Goal: Task Accomplishment & Management: Use online tool/utility

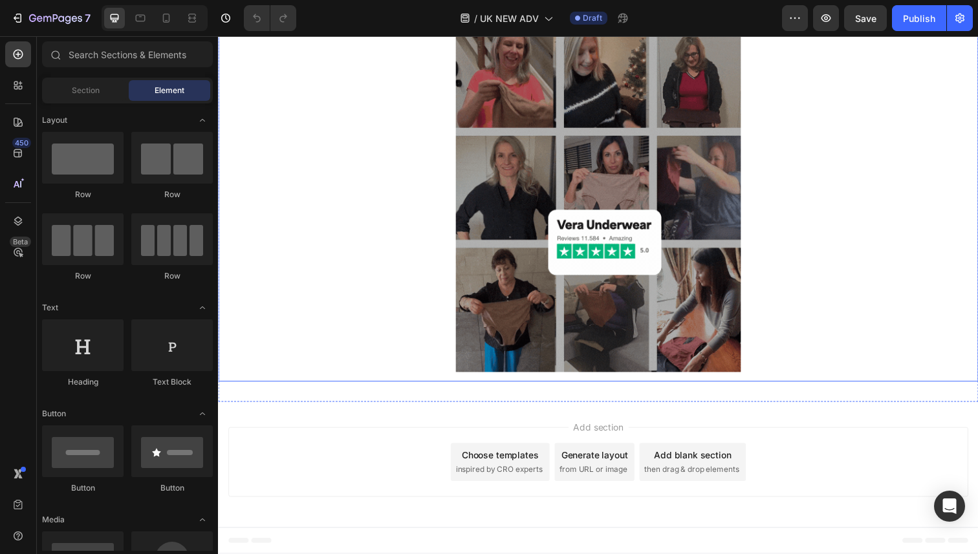
scroll to position [4907, 0]
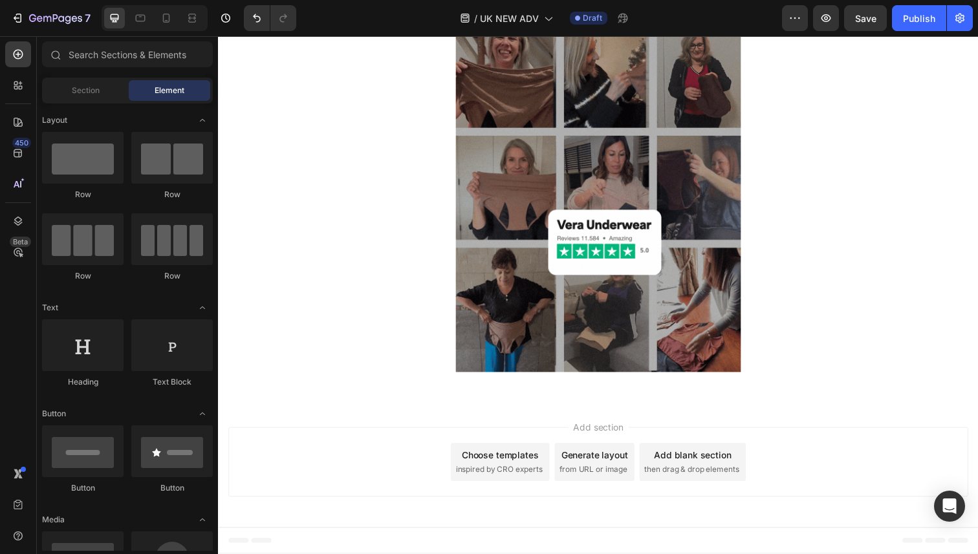
scroll to position [4912, 0]
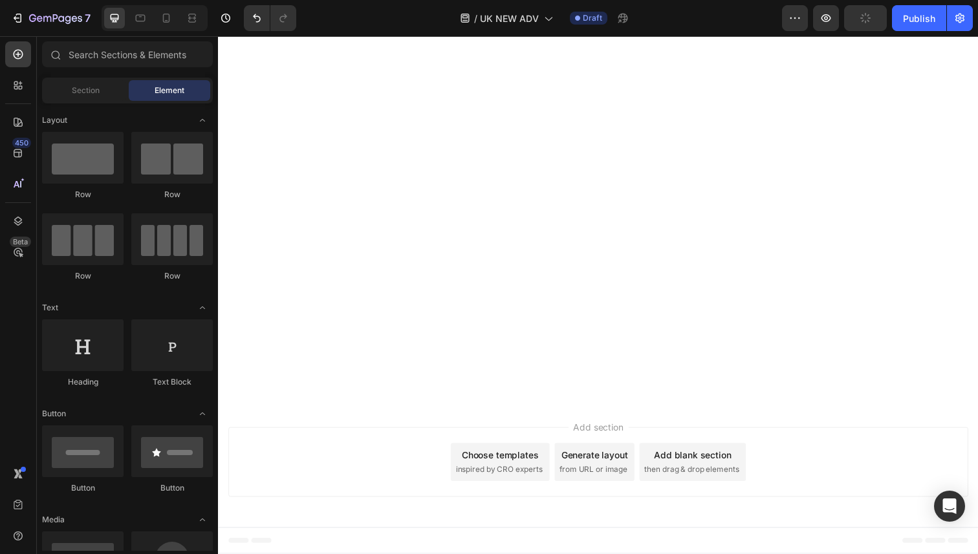
scroll to position [4359, 0]
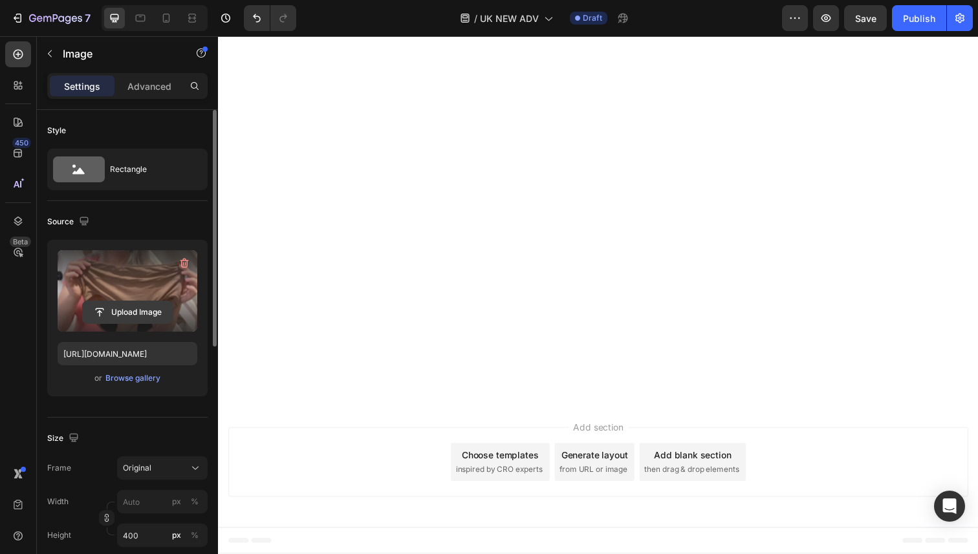
click at [130, 313] on input "file" at bounding box center [127, 312] width 89 height 22
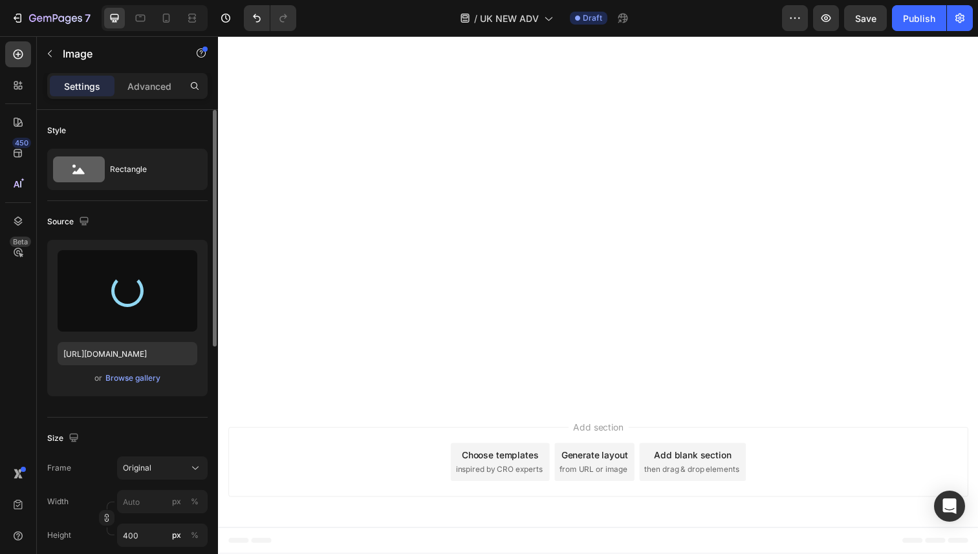
type input "https://cdn.shopify.com/s/files/1/0859/7979/1708/files/gempages_532940531508970…"
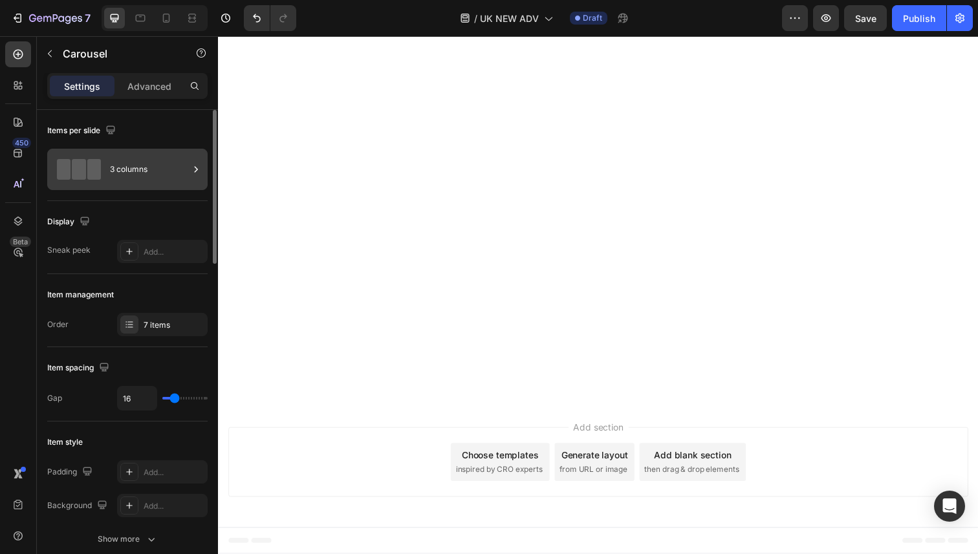
click at [169, 165] on div "3 columns" at bounding box center [149, 170] width 79 height 30
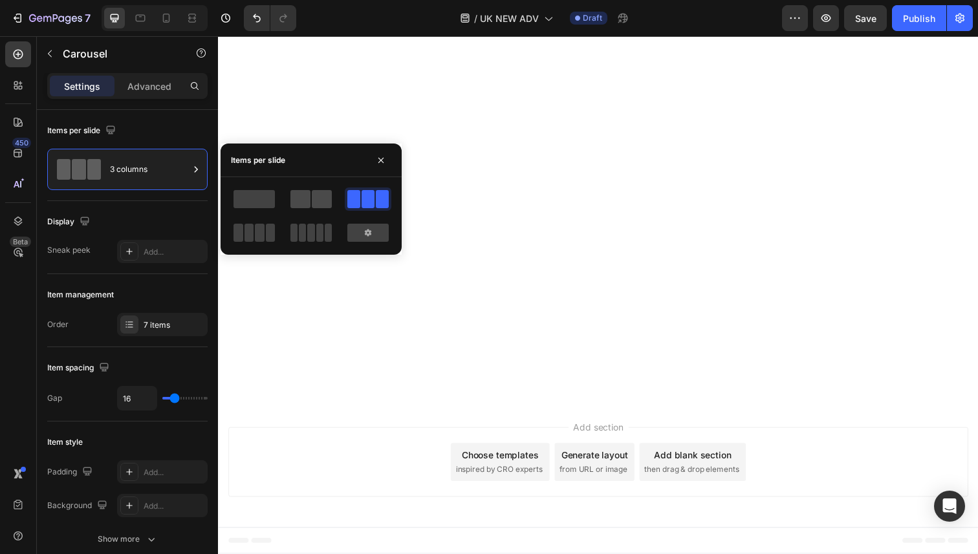
click at [317, 200] on span at bounding box center [322, 199] width 20 height 18
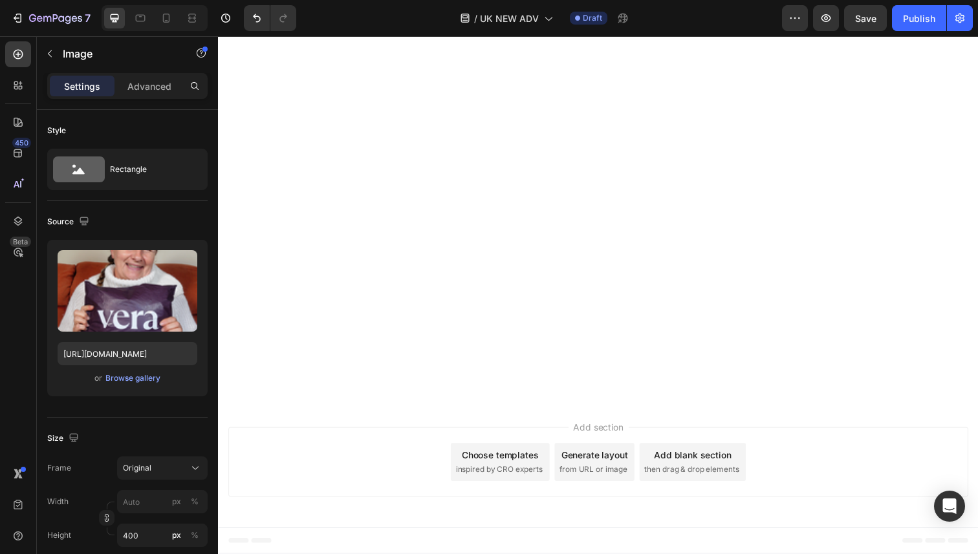
scroll to position [4295, 0]
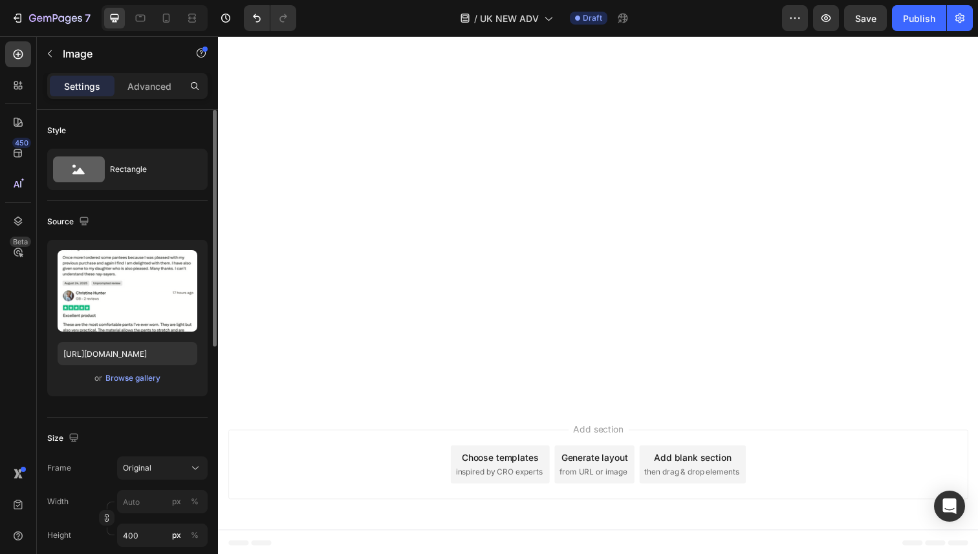
scroll to position [2, 0]
click at [151, 541] on input "400" at bounding box center [162, 533] width 91 height 23
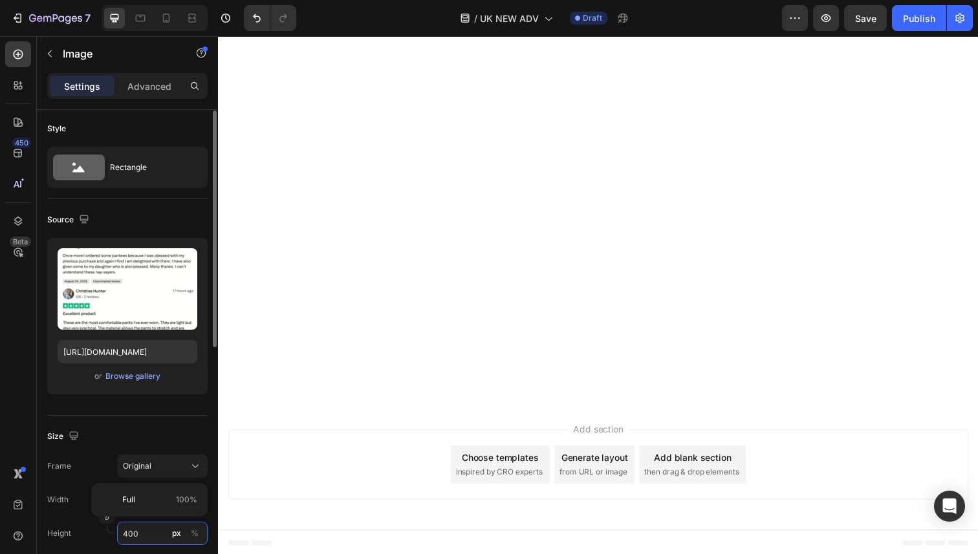
click at [151, 541] on input "400" at bounding box center [162, 533] width 91 height 23
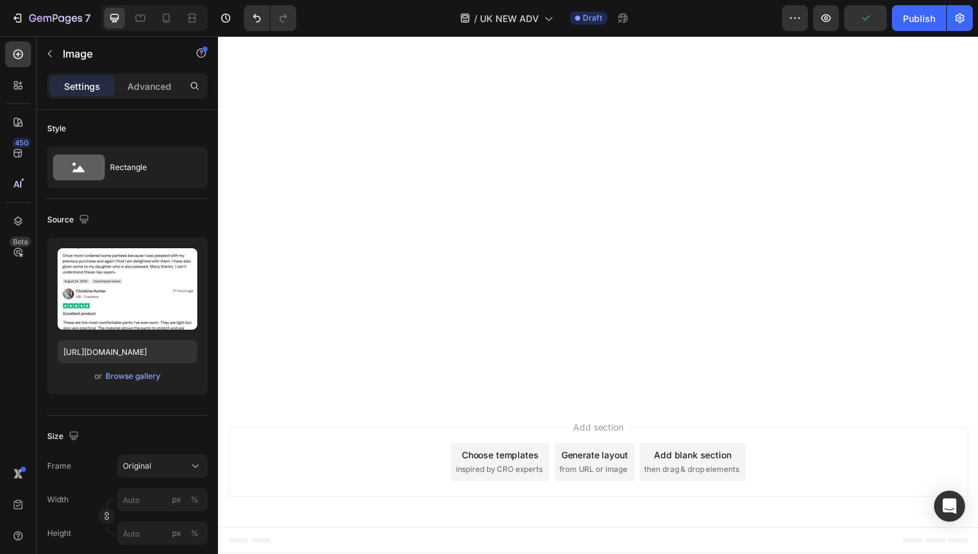
scroll to position [4368, 0]
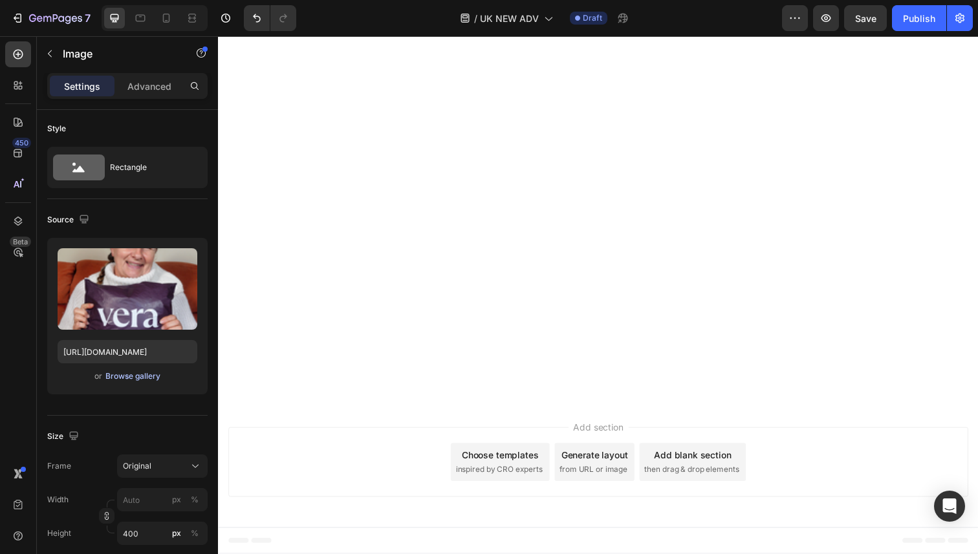
click at [133, 375] on div "Browse gallery" at bounding box center [132, 377] width 55 height 12
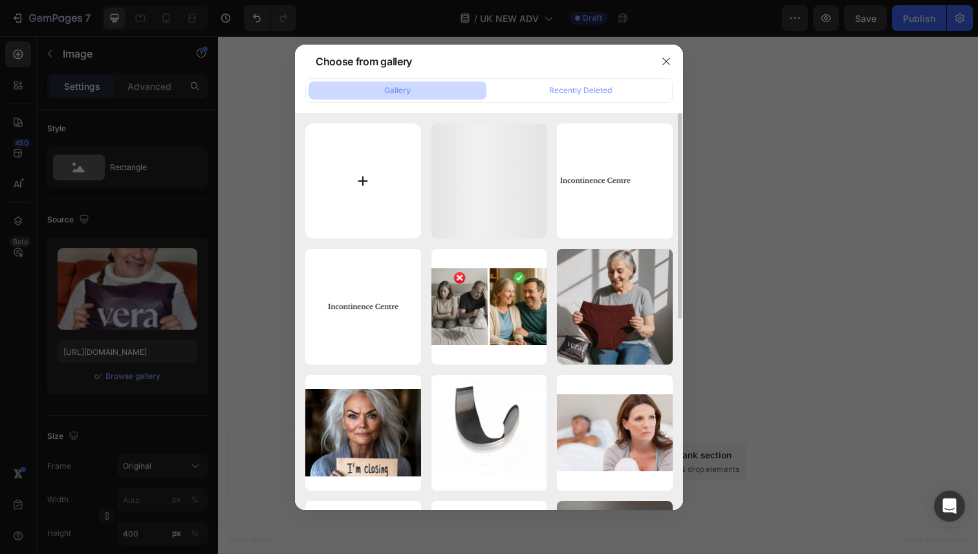
click at [376, 190] on input "file" at bounding box center [363, 182] width 116 height 116
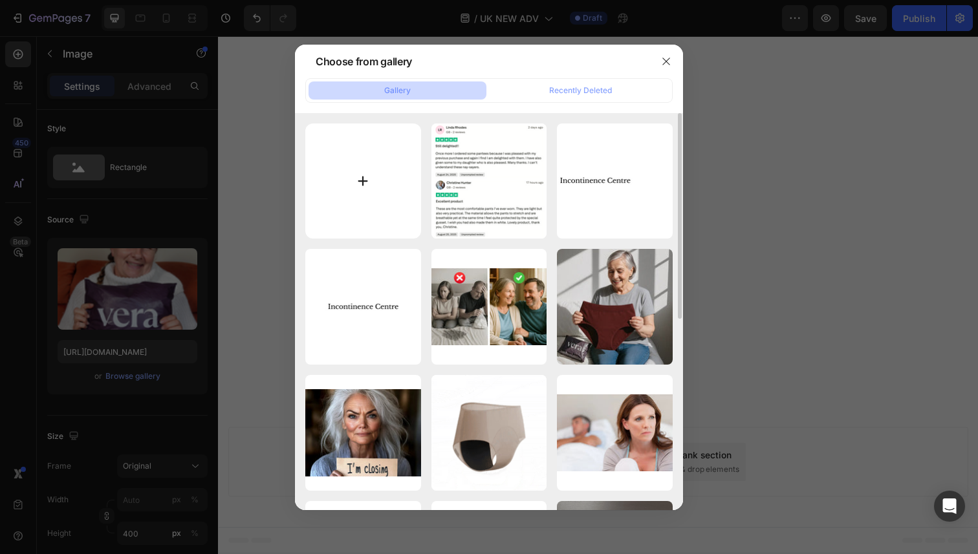
type input "C:\fakepath\2.png"
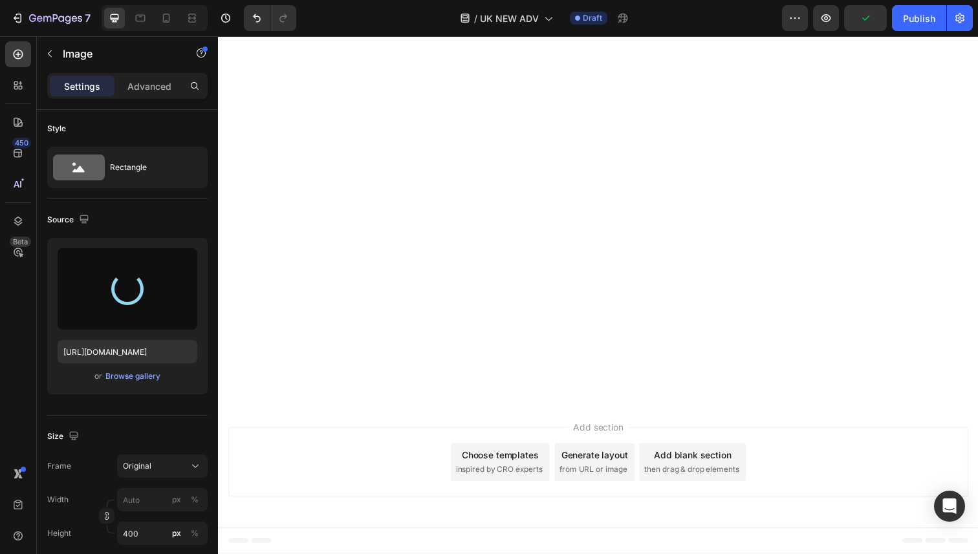
type input "https://cdn.shopify.com/s/files/1/0859/7979/1708/files/gempages_532940531508970…"
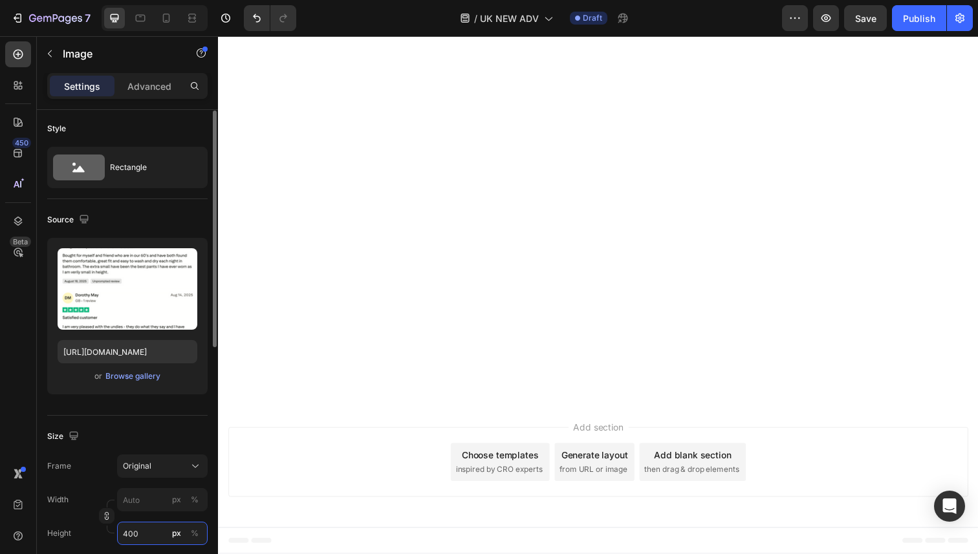
click at [144, 524] on input "400" at bounding box center [162, 533] width 91 height 23
click at [157, 420] on div "Size Frame Original Width px % Height px %" at bounding box center [127, 486] width 160 height 140
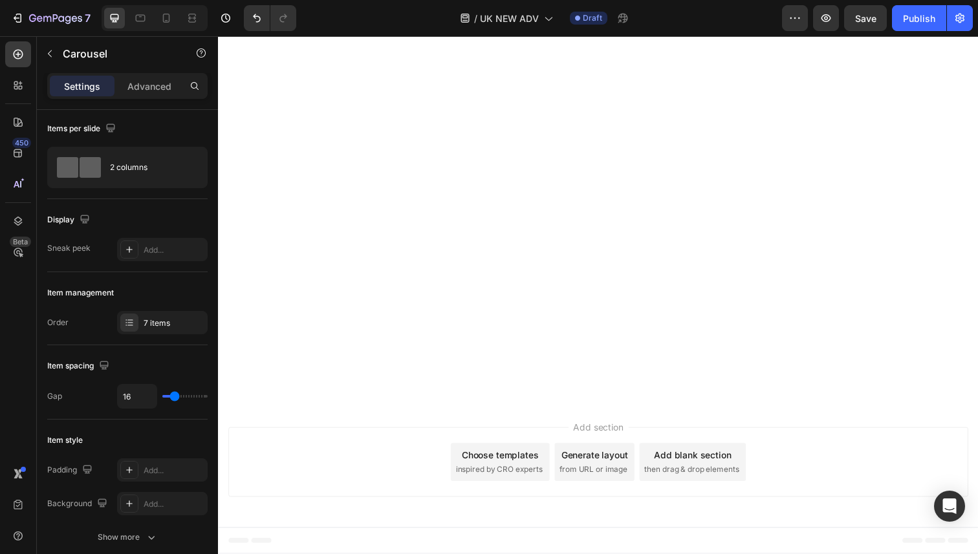
scroll to position [0, 0]
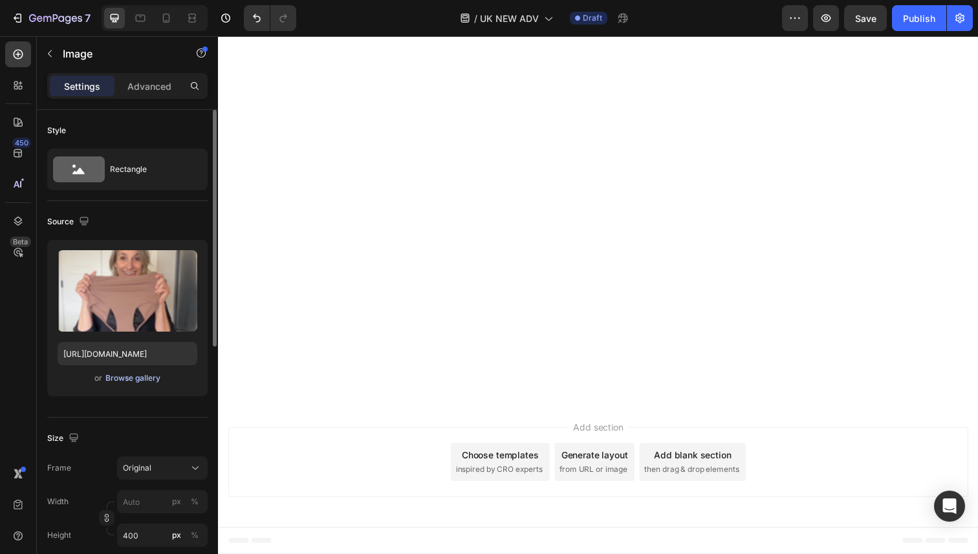
click at [153, 379] on div "Browse gallery" at bounding box center [132, 379] width 55 height 12
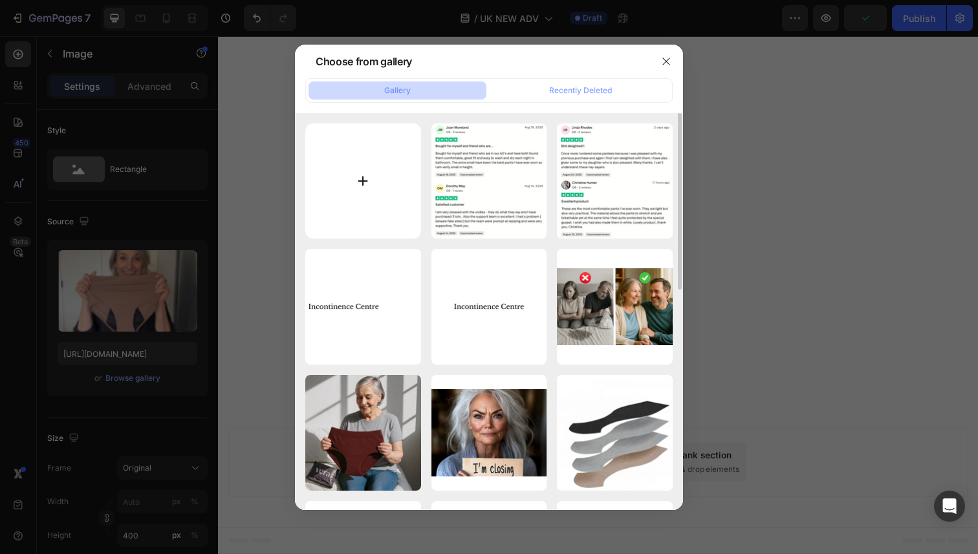
click at [380, 181] on input "file" at bounding box center [363, 182] width 116 height 116
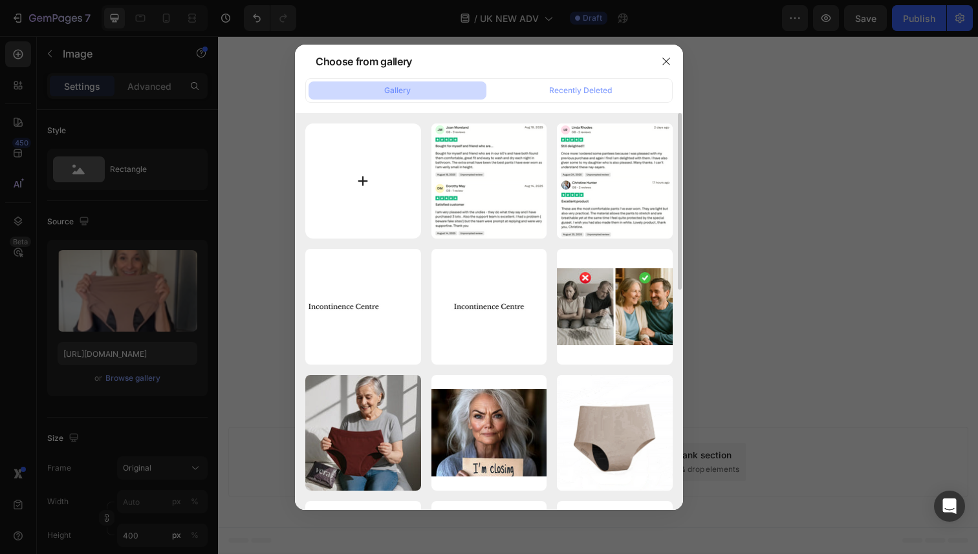
type input "C:\fakepath\3.png"
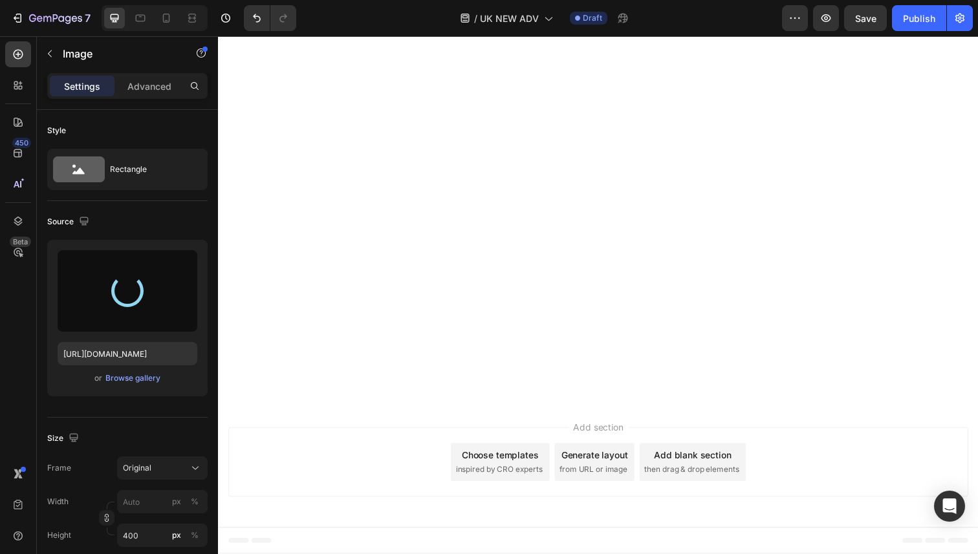
type input "https://cdn.shopify.com/s/files/1/0859/7979/1708/files/gempages_532940531508970…"
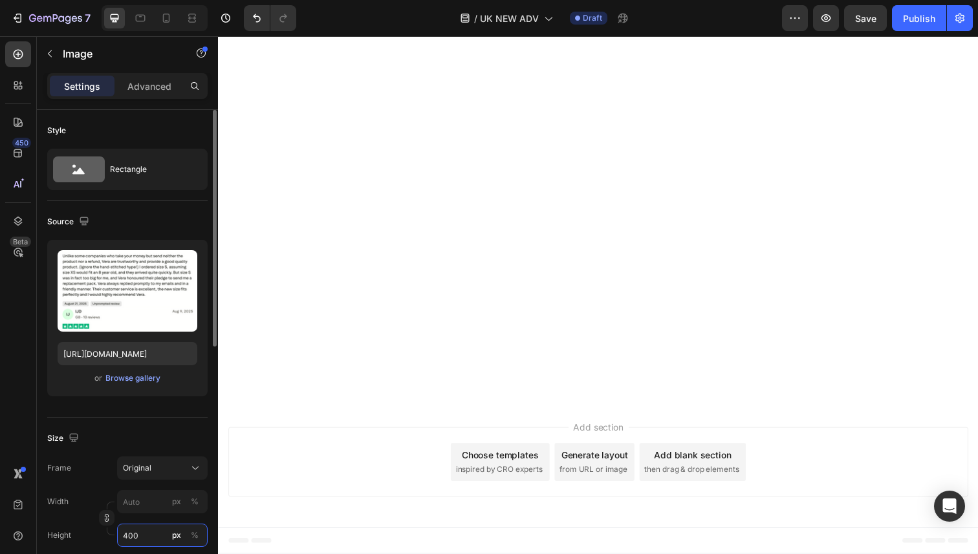
click at [137, 533] on input "400" at bounding box center [162, 535] width 91 height 23
click at [142, 421] on div "Size Frame Custom Width px % Height px %" at bounding box center [127, 488] width 160 height 140
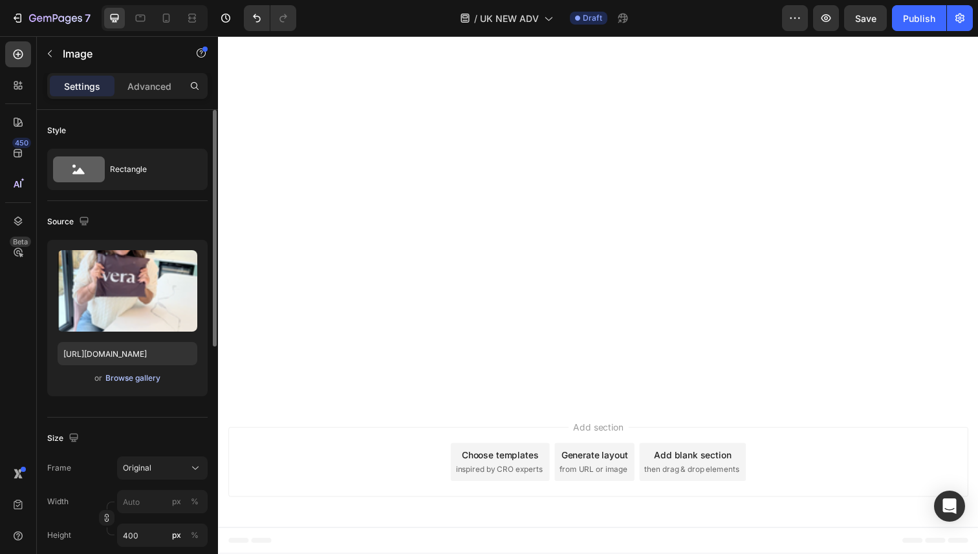
click at [135, 379] on div "Browse gallery" at bounding box center [132, 379] width 55 height 12
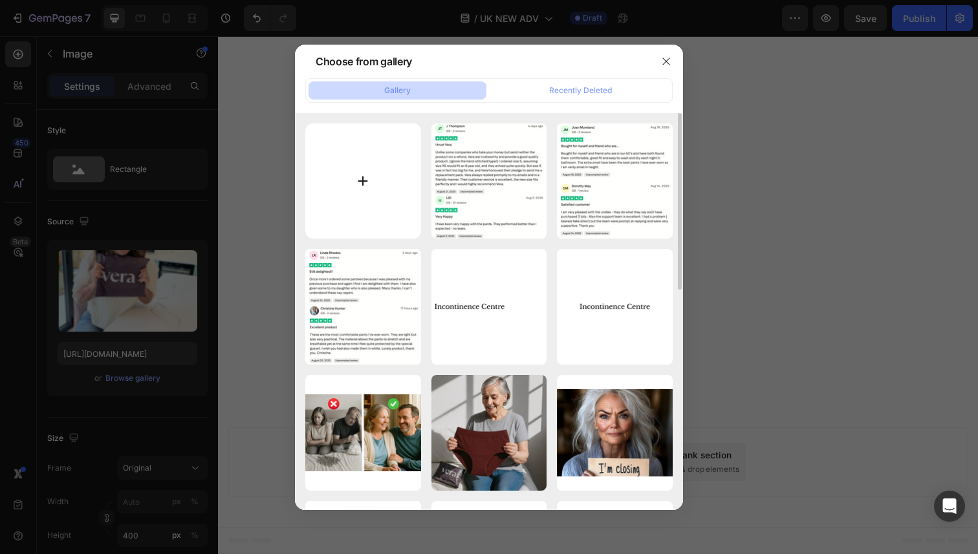
click at [358, 212] on input "file" at bounding box center [363, 182] width 116 height 116
type input "C:\fakepath\4.png"
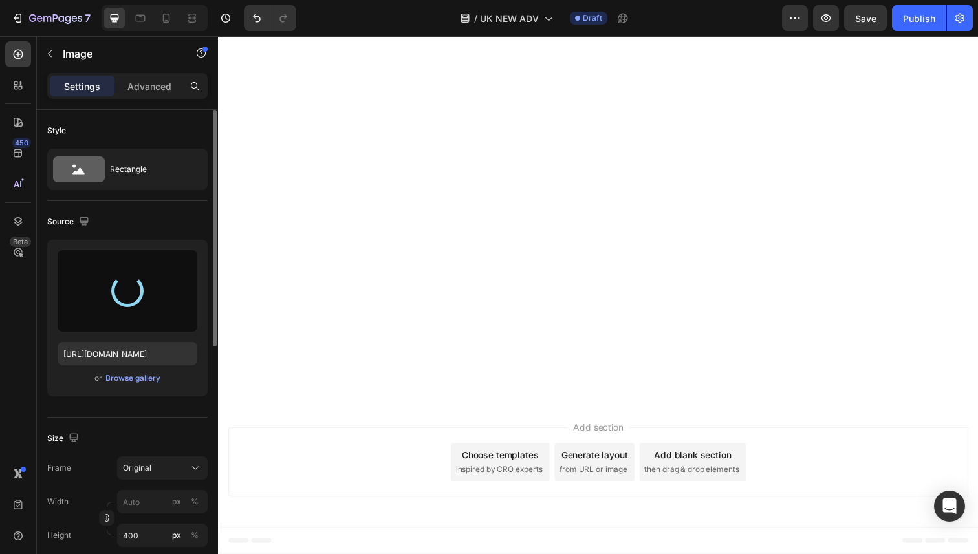
type input "https://cdn.shopify.com/s/files/1/0859/7979/1708/files/gempages_532940531508970…"
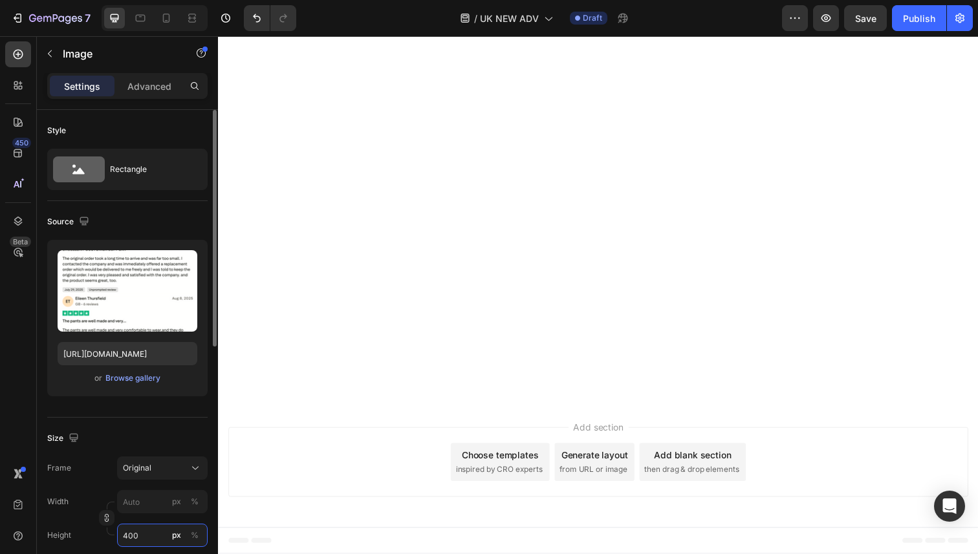
click at [143, 539] on input "400" at bounding box center [162, 535] width 91 height 23
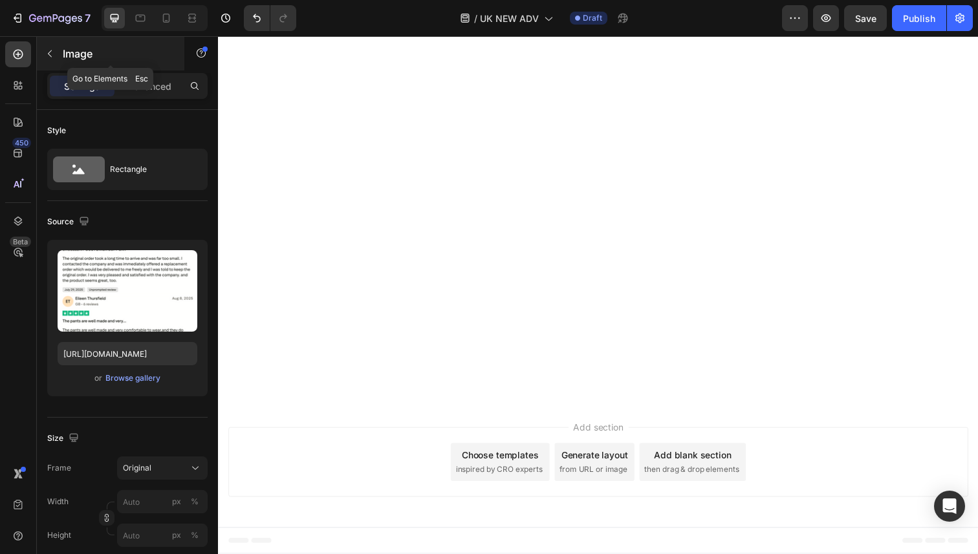
click at [50, 54] on icon "button" at bounding box center [50, 54] width 10 height 10
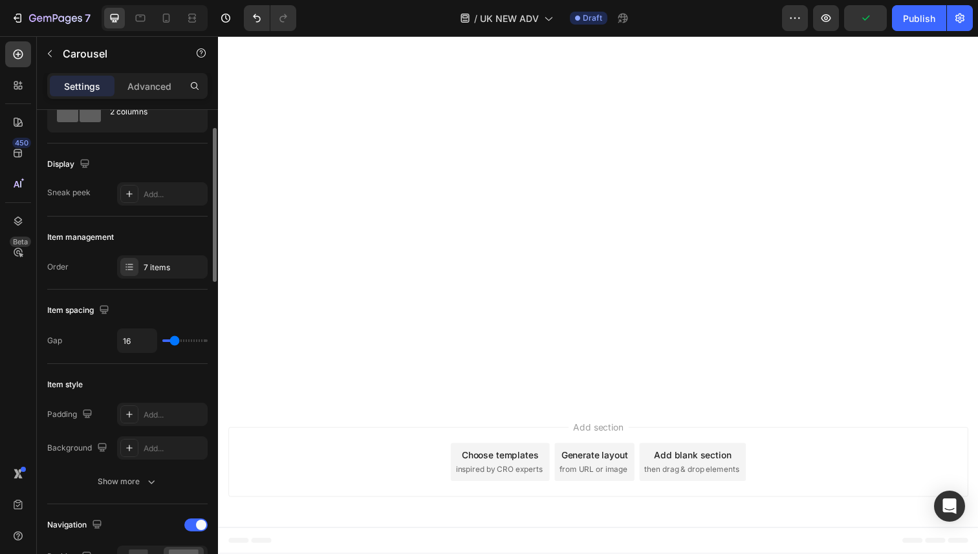
scroll to position [4358, 0]
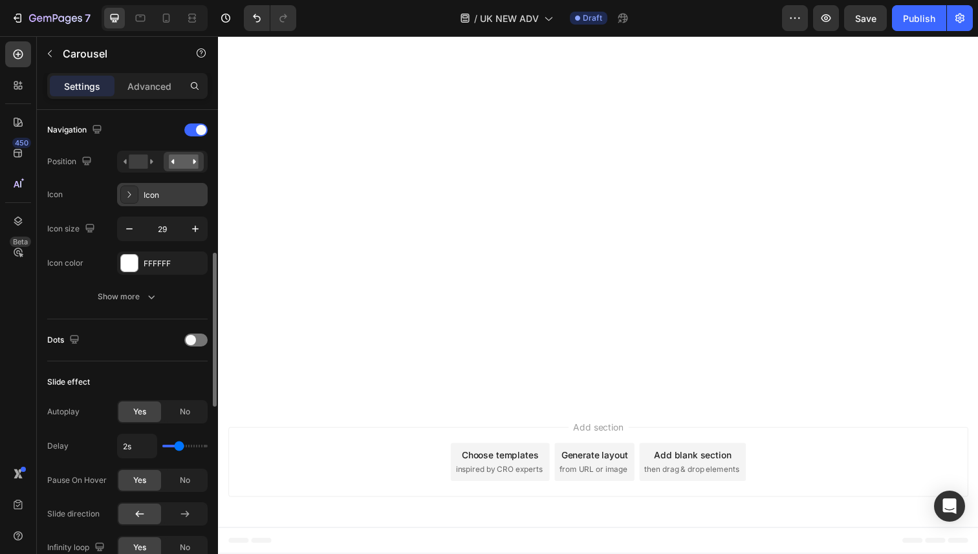
scroll to position [456, 0]
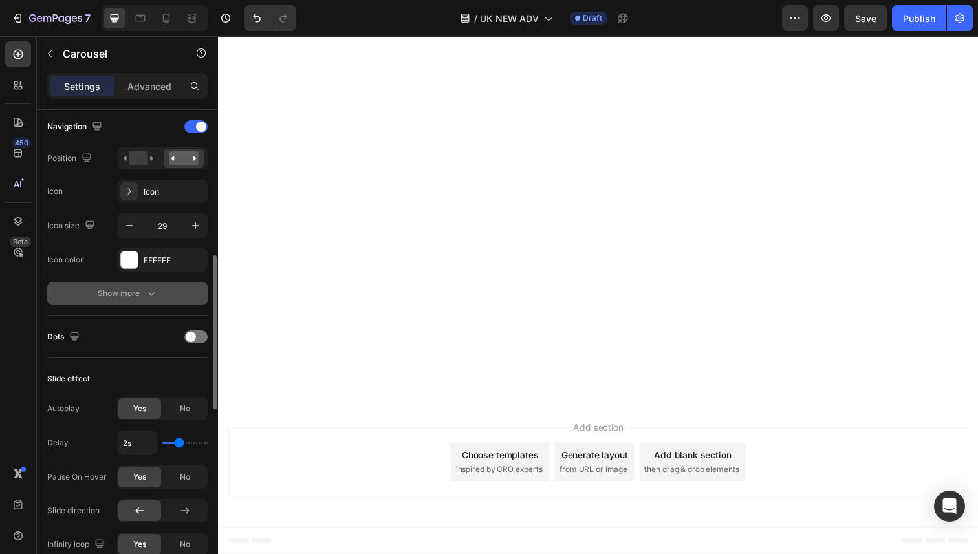
click at [147, 294] on icon "button" at bounding box center [151, 293] width 13 height 13
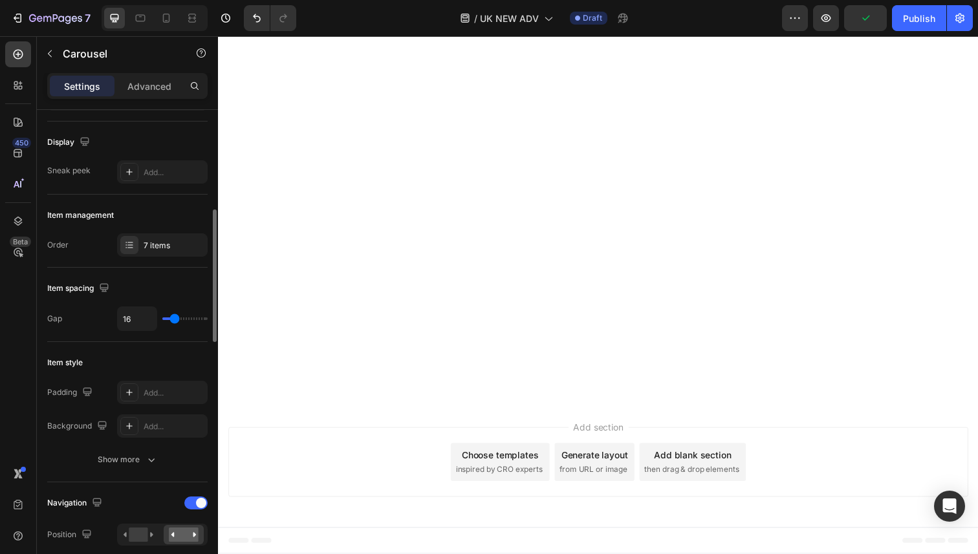
scroll to position [0, 0]
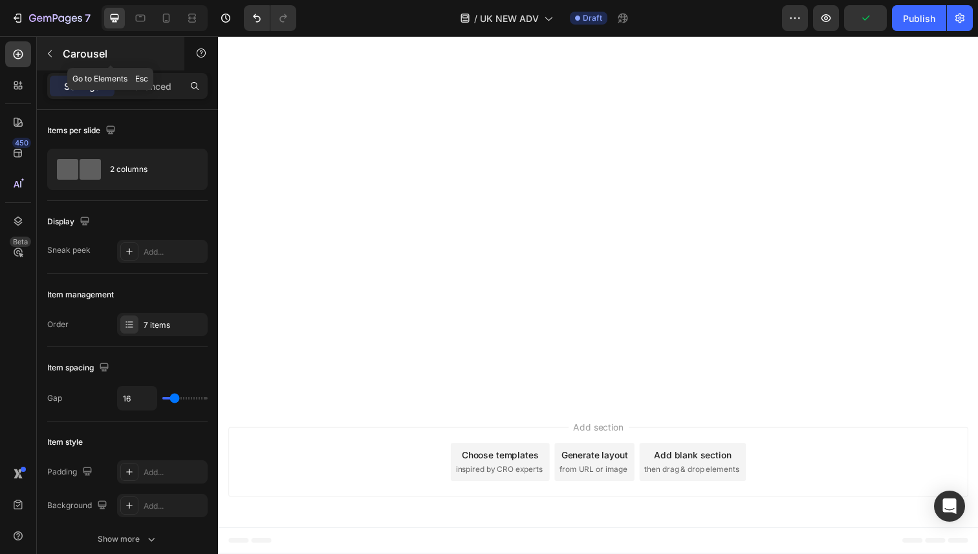
click at [72, 58] on p "Carousel" at bounding box center [118, 54] width 110 height 16
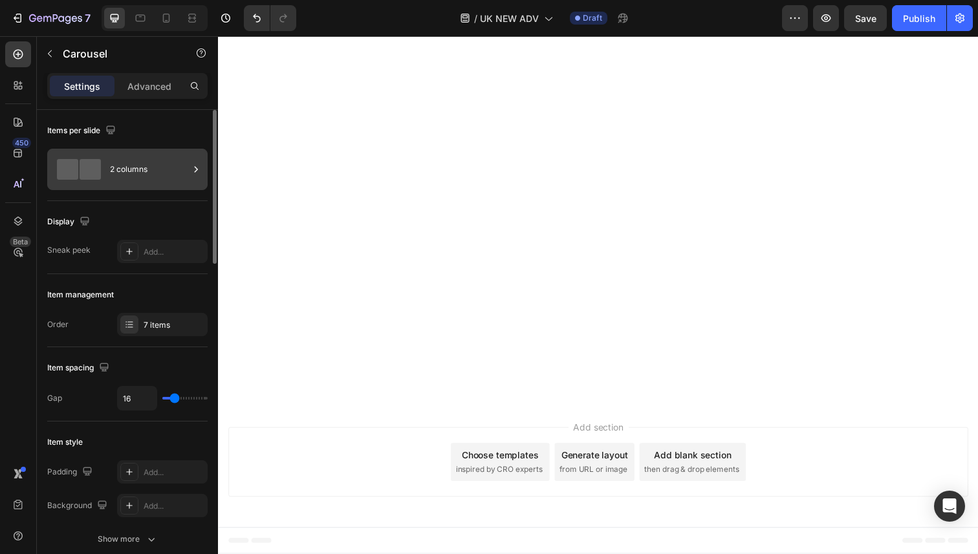
click at [158, 163] on div "2 columns" at bounding box center [149, 170] width 79 height 30
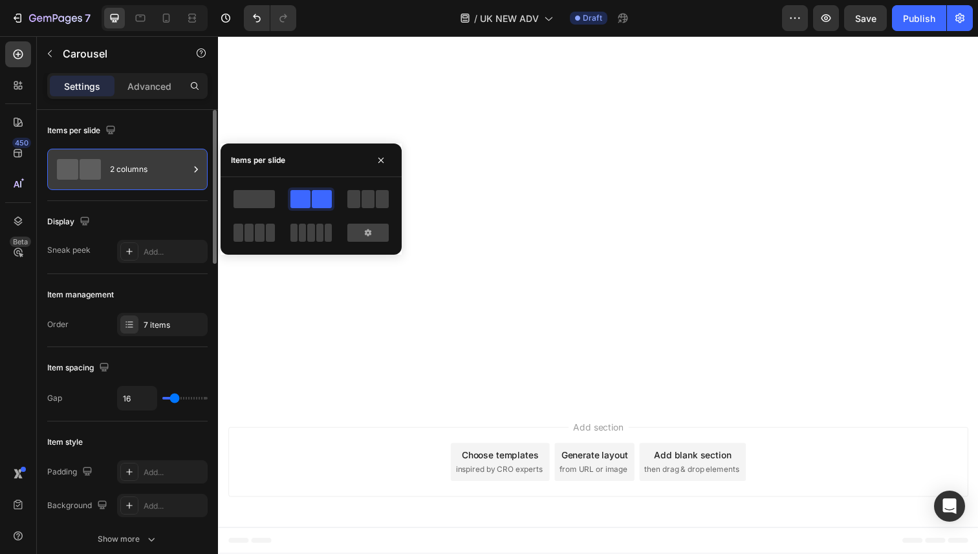
click at [158, 163] on div "2 columns" at bounding box center [149, 170] width 79 height 30
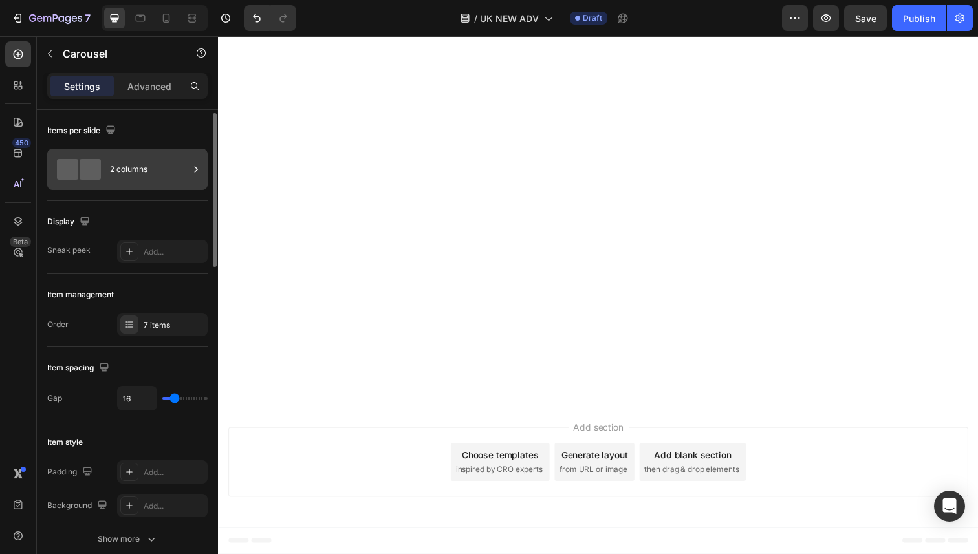
scroll to position [5, 0]
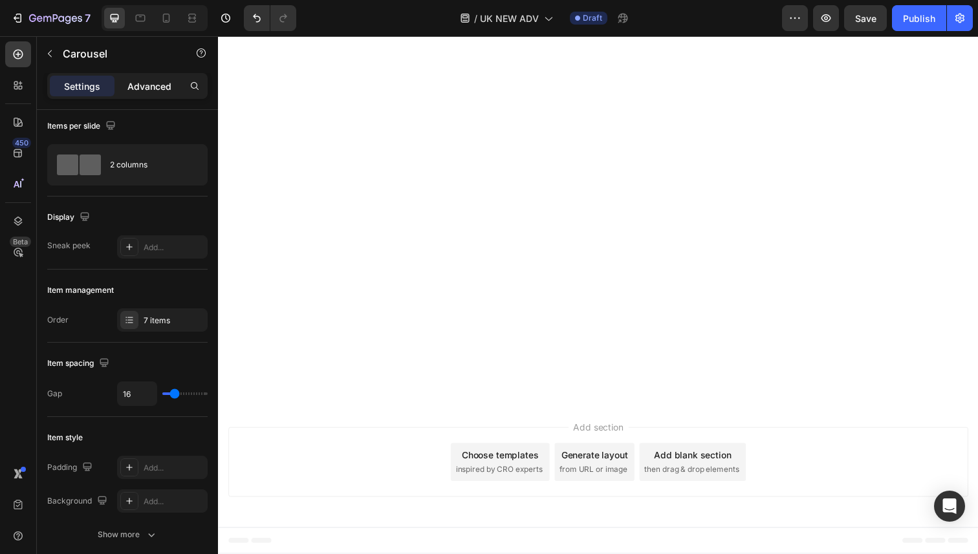
click at [164, 83] on p "Advanced" at bounding box center [149, 87] width 44 height 14
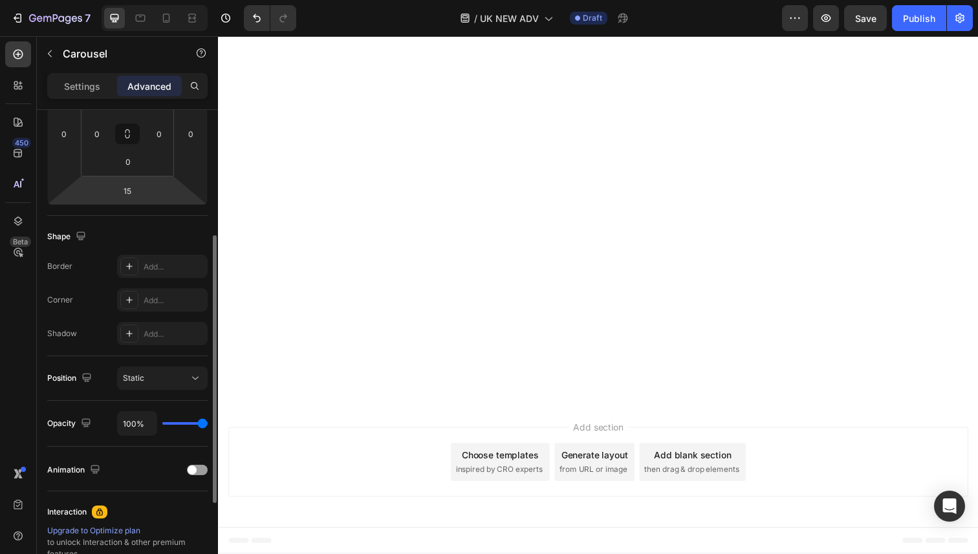
scroll to position [382, 0]
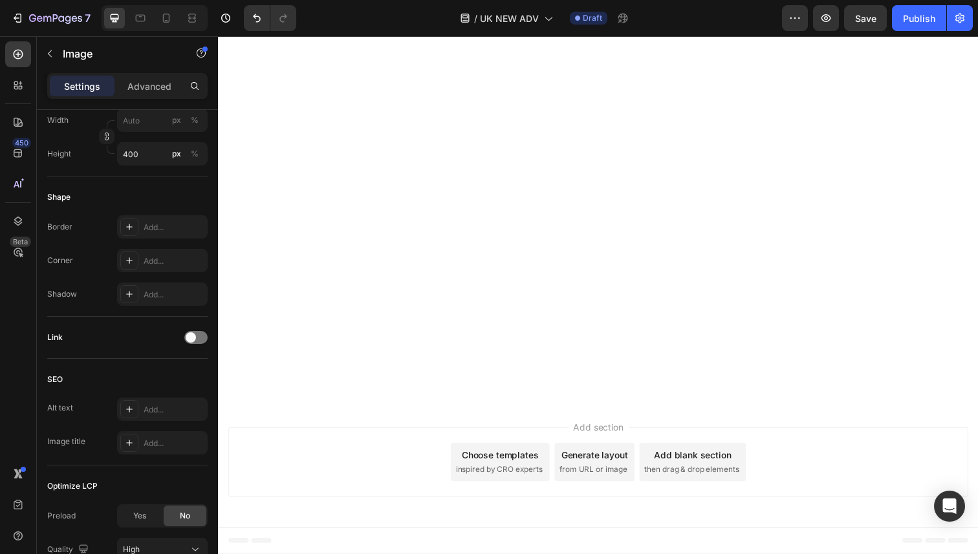
scroll to position [0, 0]
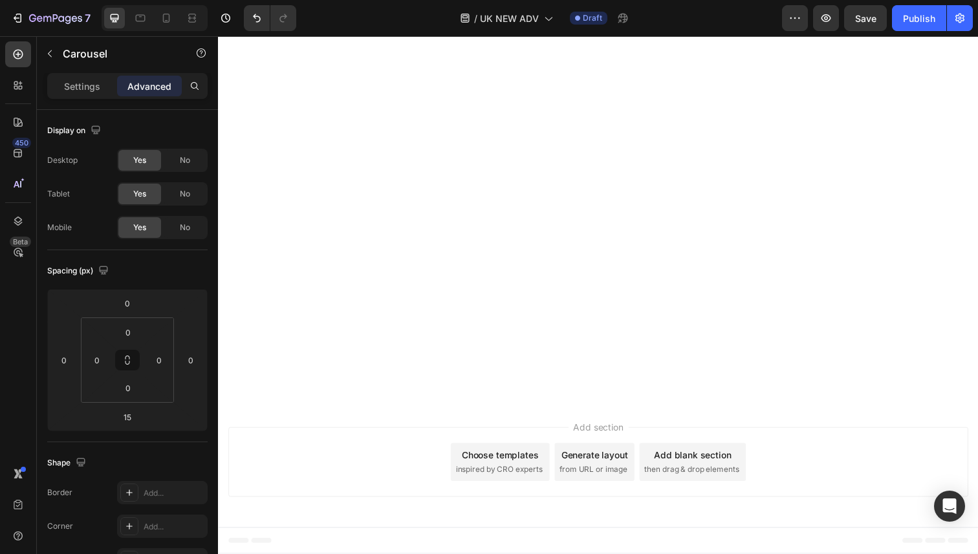
click at [88, 86] on p "Settings" at bounding box center [82, 87] width 36 height 14
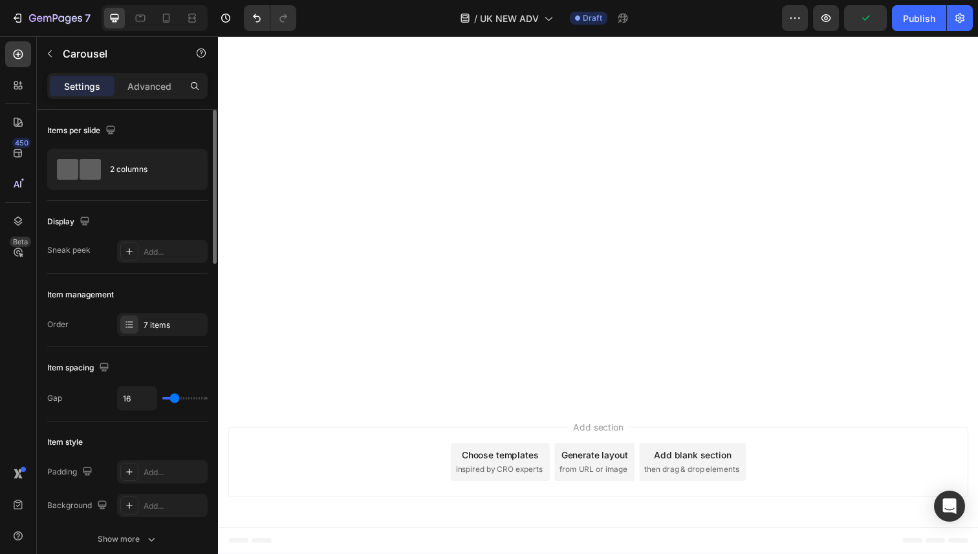
click at [113, 335] on div "Order 7 items" at bounding box center [127, 324] width 160 height 23
click at [120, 332] on div "7 items" at bounding box center [162, 324] width 91 height 23
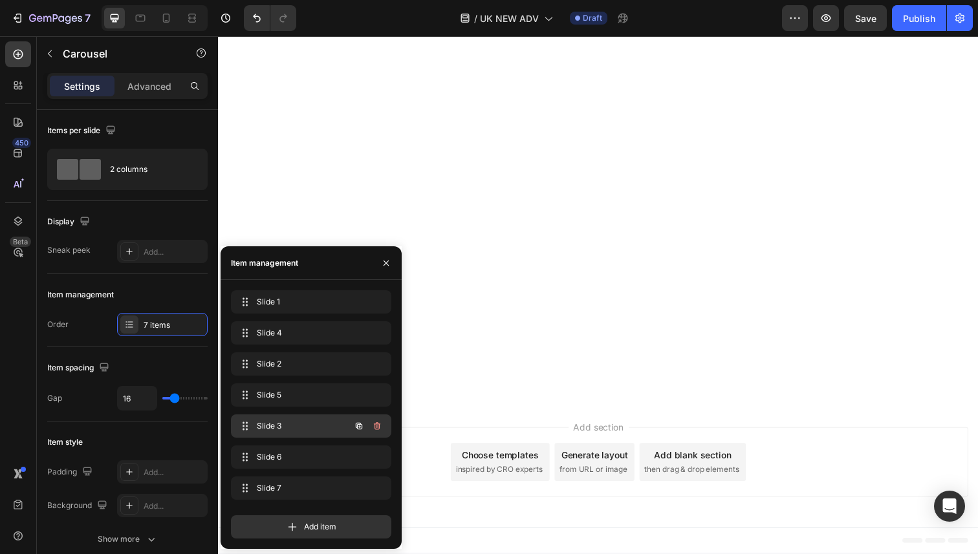
click at [376, 428] on icon "button" at bounding box center [376, 427] width 1 height 3
click at [376, 429] on div "Delete" at bounding box center [368, 426] width 24 height 12
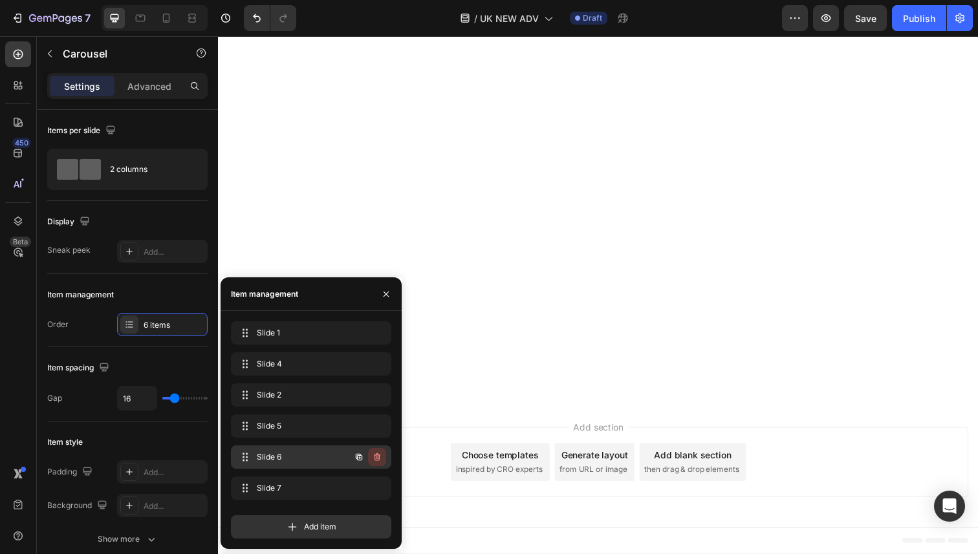
click at [376, 452] on icon "button" at bounding box center [377, 457] width 10 height 10
click at [371, 456] on div "Delete" at bounding box center [368, 458] width 24 height 12
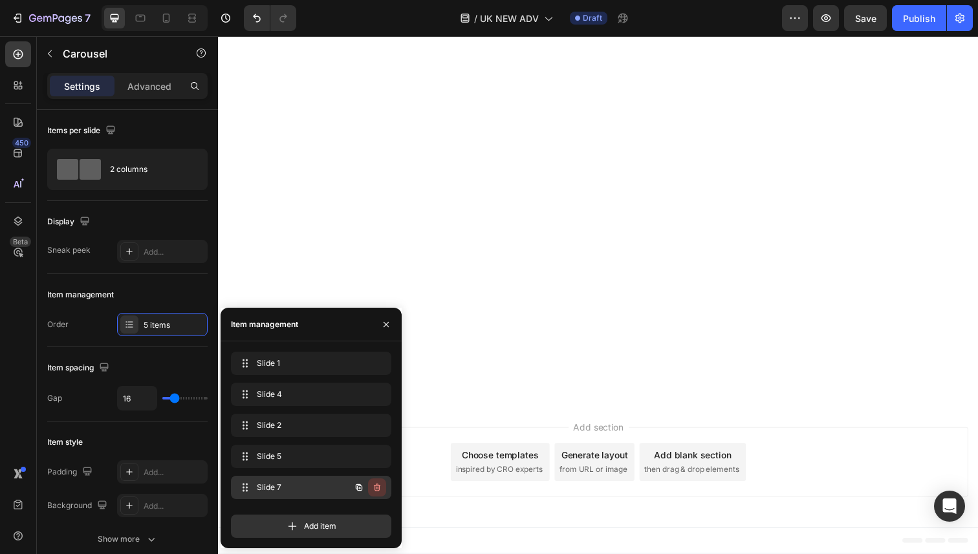
click at [377, 489] on icon "button" at bounding box center [377, 488] width 10 height 10
click at [375, 490] on div "Delete" at bounding box center [368, 488] width 24 height 12
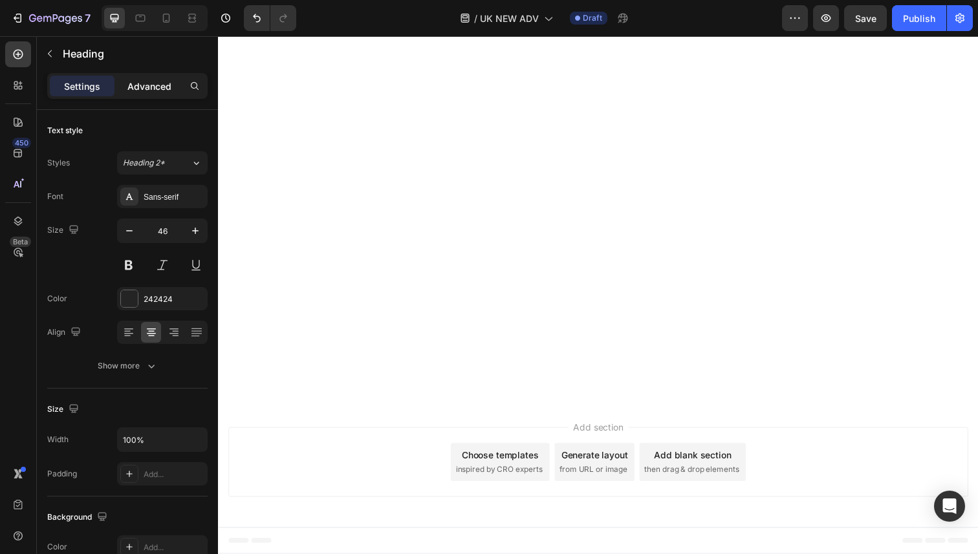
click at [136, 82] on p "Advanced" at bounding box center [149, 87] width 44 height 14
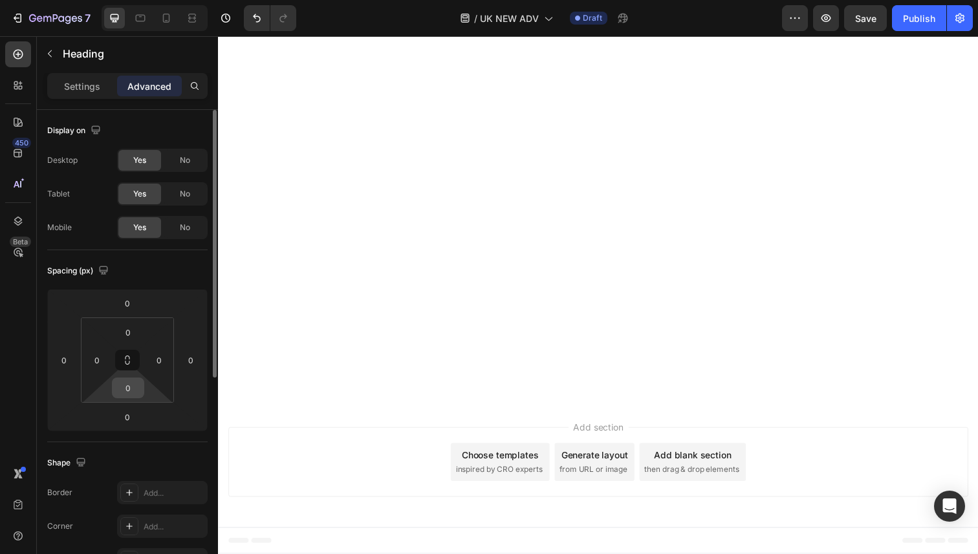
click at [122, 382] on input "0" at bounding box center [128, 387] width 26 height 19
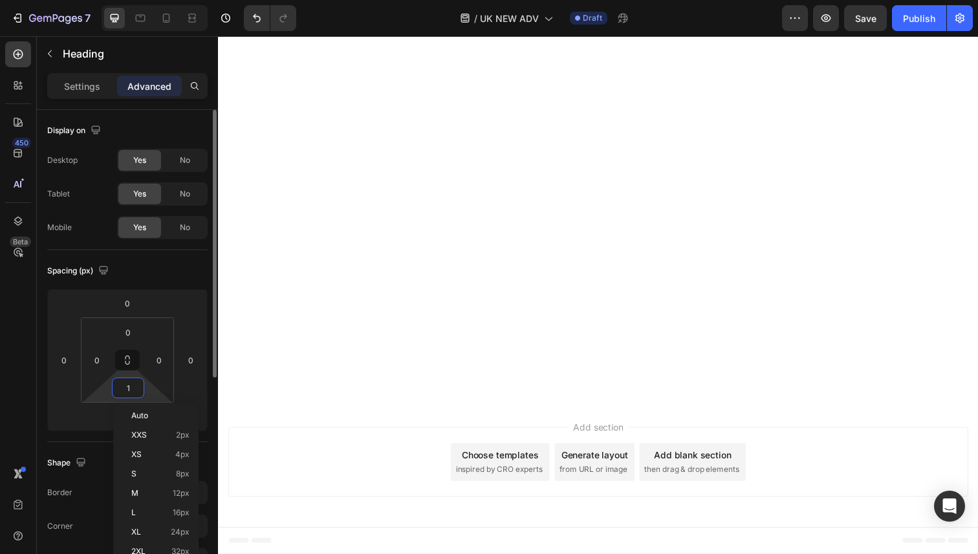
type input "10"
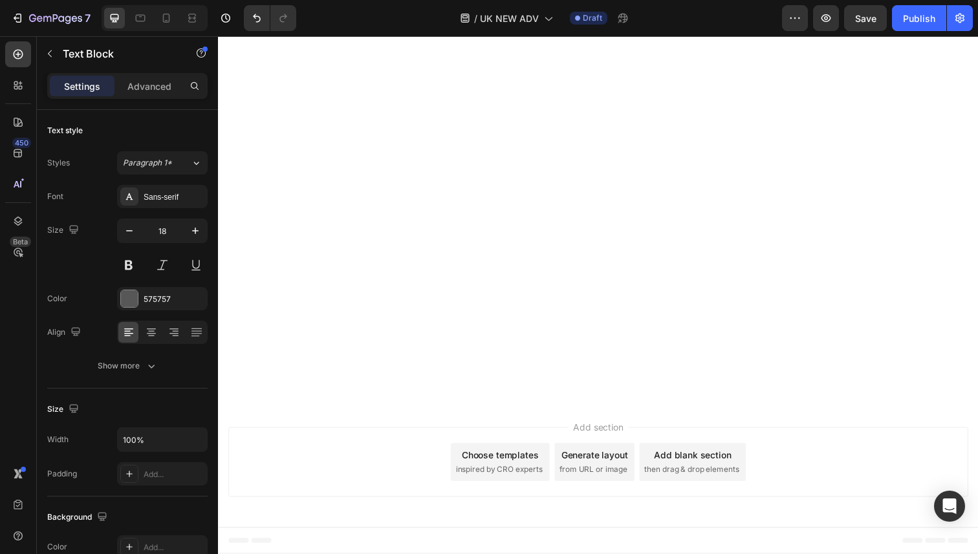
scroll to position [4259, 0]
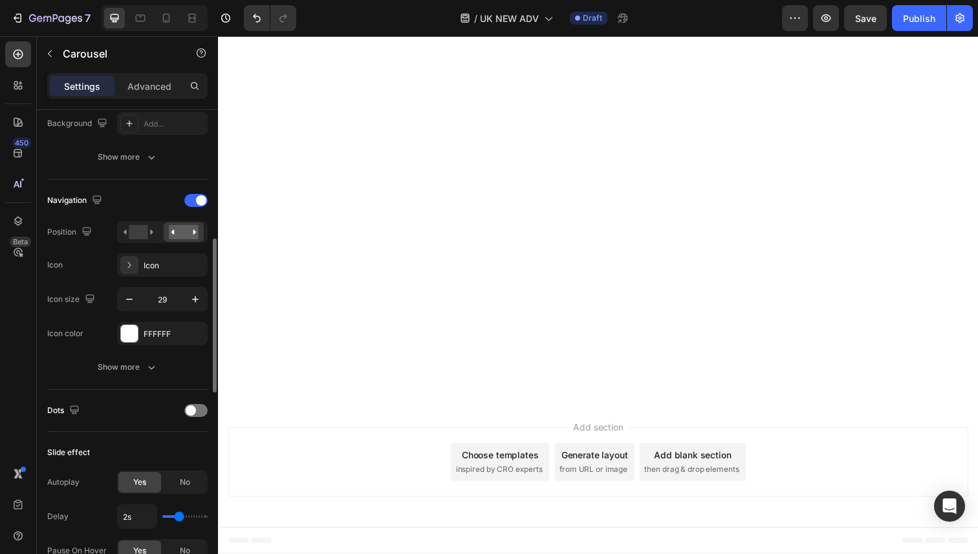
scroll to position [415, 0]
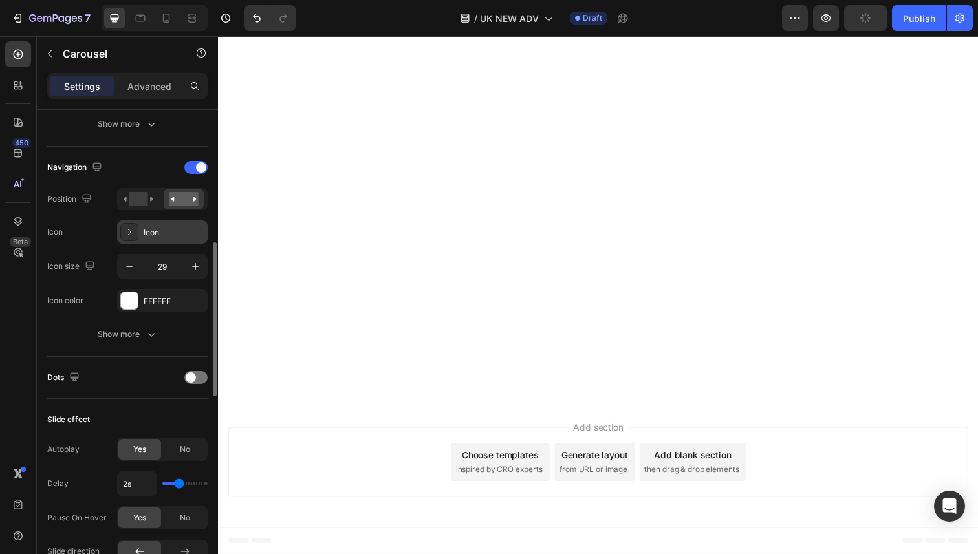
click at [131, 226] on icon at bounding box center [129, 232] width 13 height 13
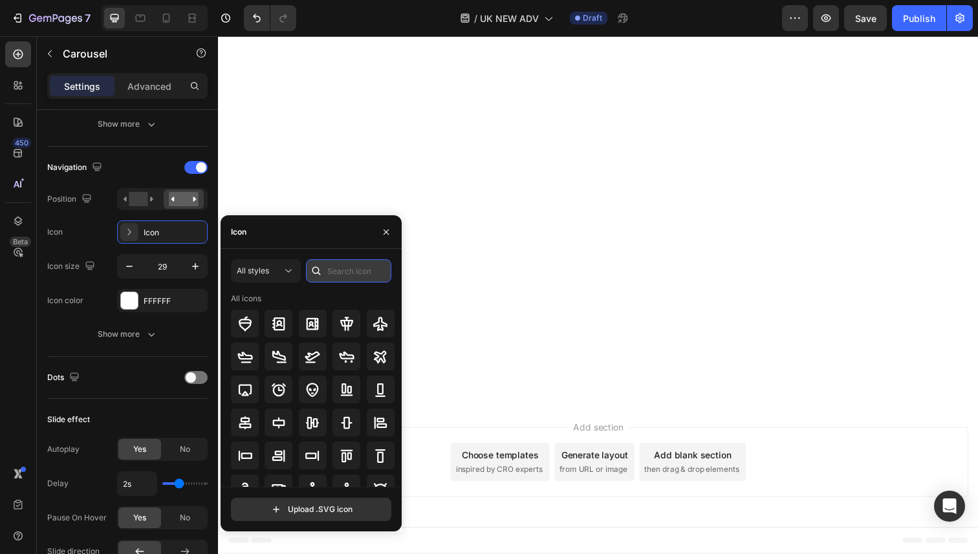
click at [347, 279] on input "text" at bounding box center [348, 270] width 85 height 23
type input "next"
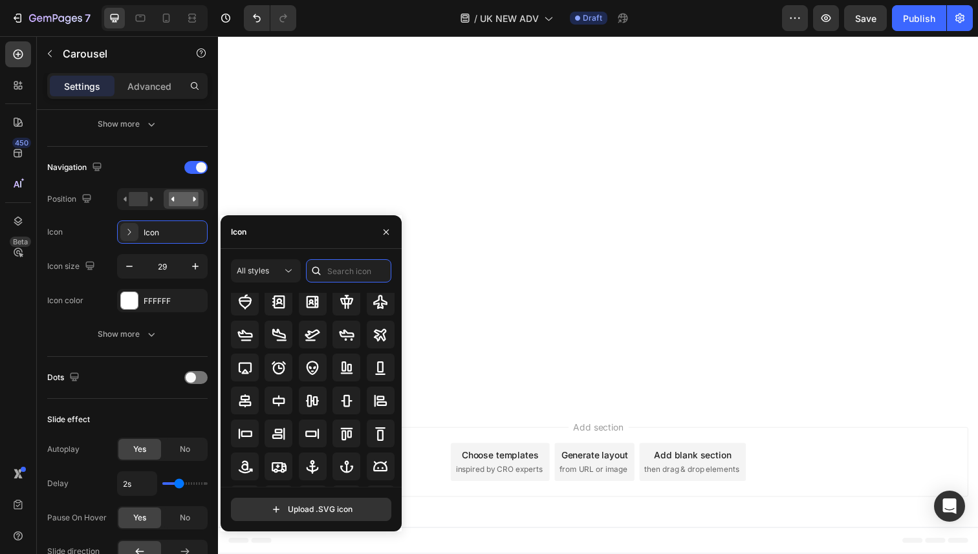
scroll to position [0, 0]
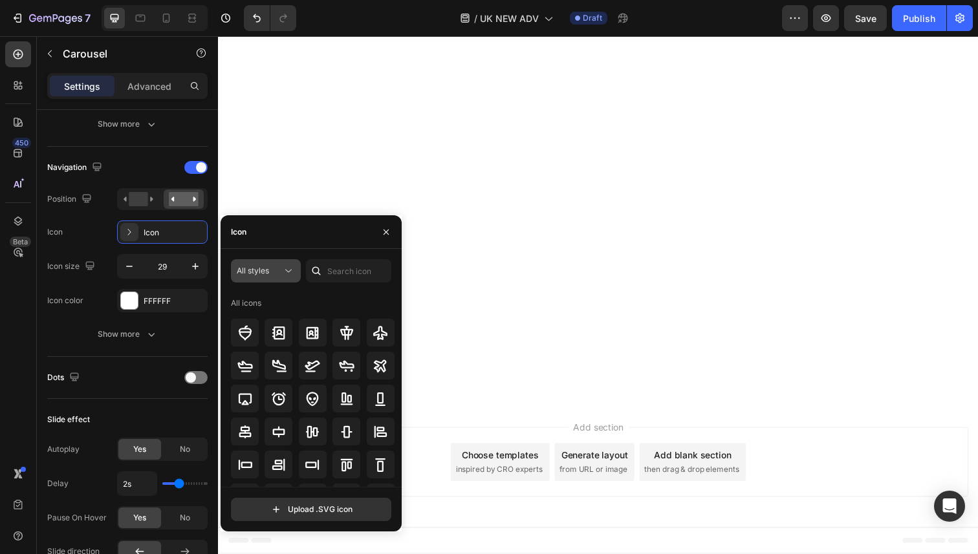
click at [283, 271] on icon at bounding box center [288, 271] width 13 height 13
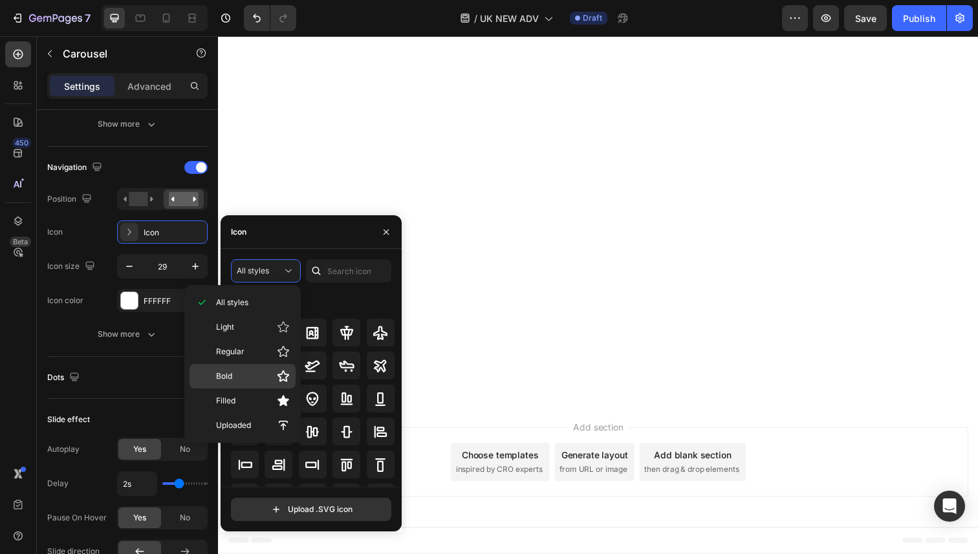
click at [267, 380] on p "Bold" at bounding box center [253, 376] width 74 height 13
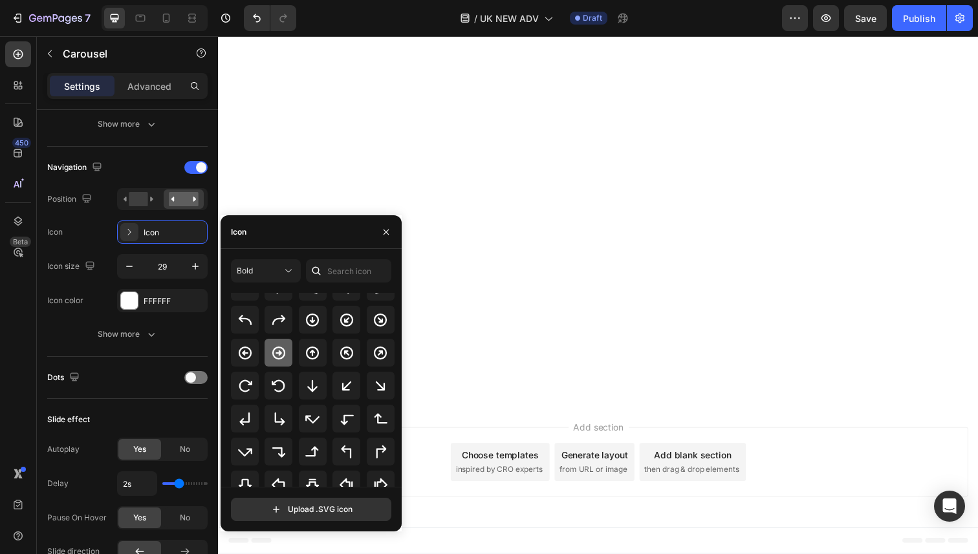
click at [272, 355] on icon at bounding box center [278, 352] width 13 height 13
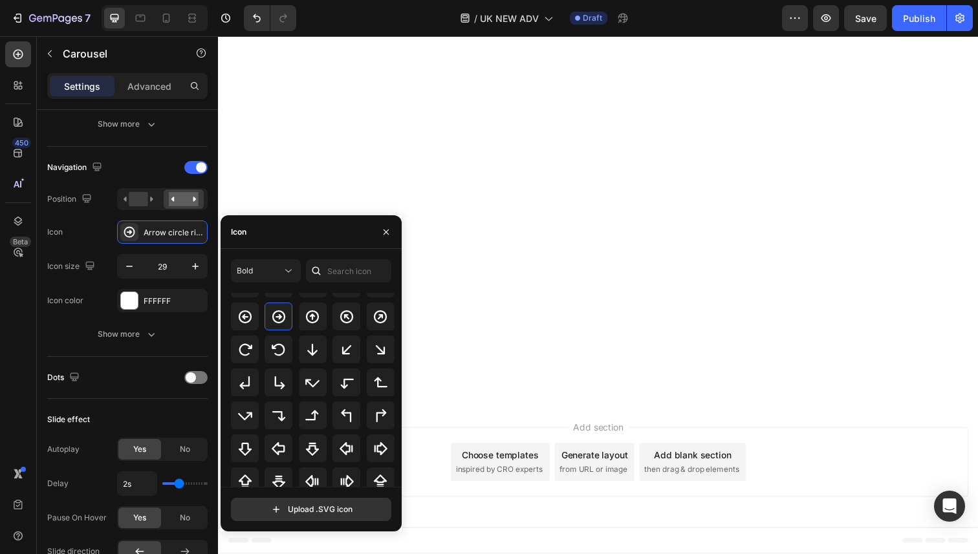
scroll to position [332, 0]
click at [378, 453] on icon at bounding box center [381, 449] width 13 height 13
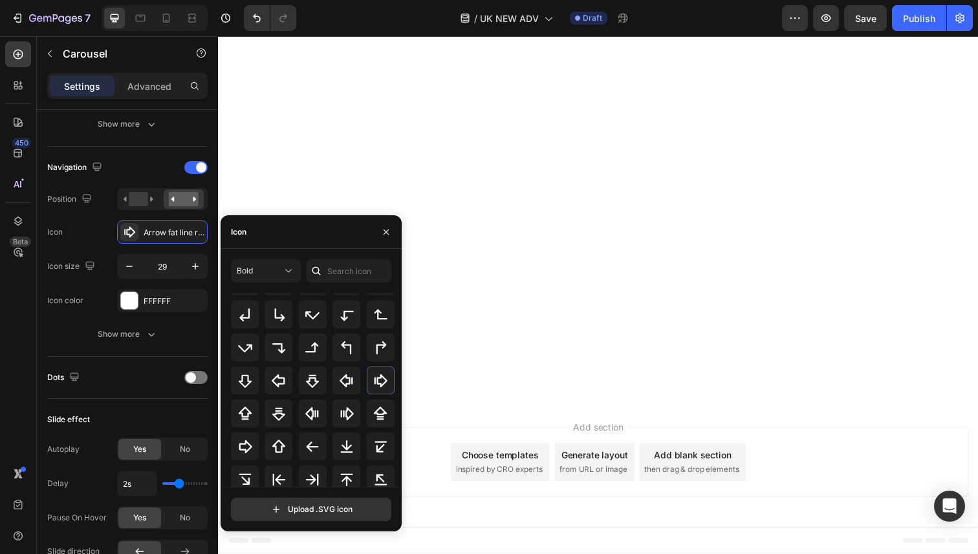
scroll to position [393, 0]
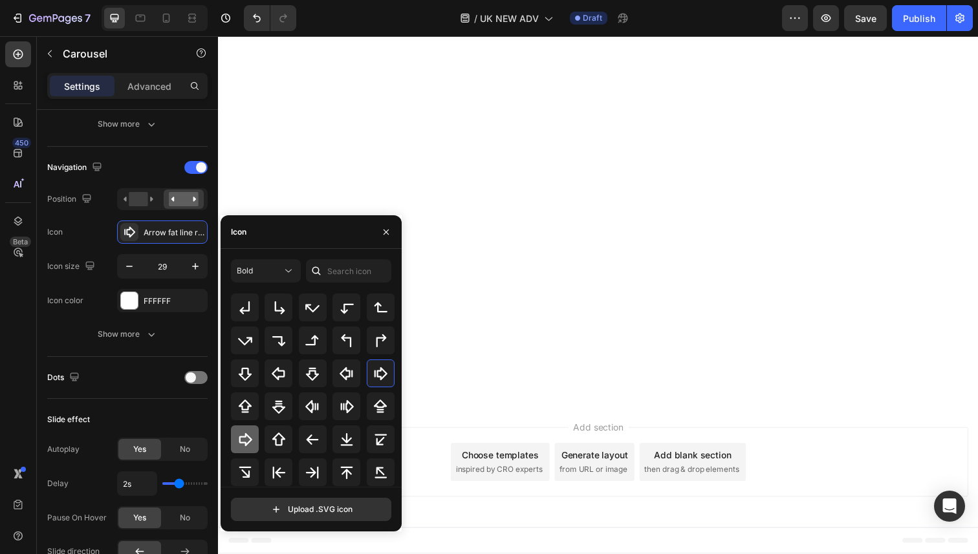
click at [250, 433] on icon at bounding box center [245, 440] width 16 height 16
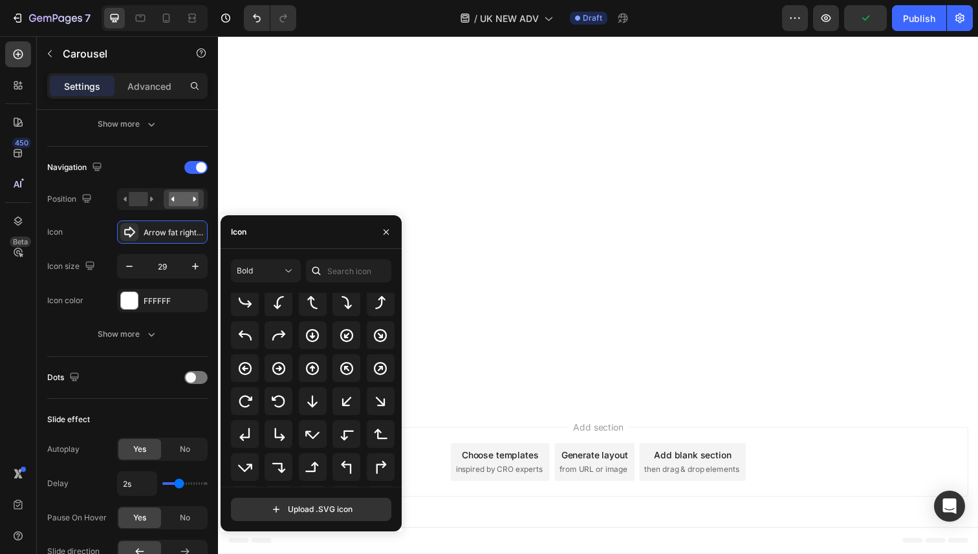
scroll to position [287, 0]
click at [271, 368] on icon at bounding box center [279, 370] width 16 height 16
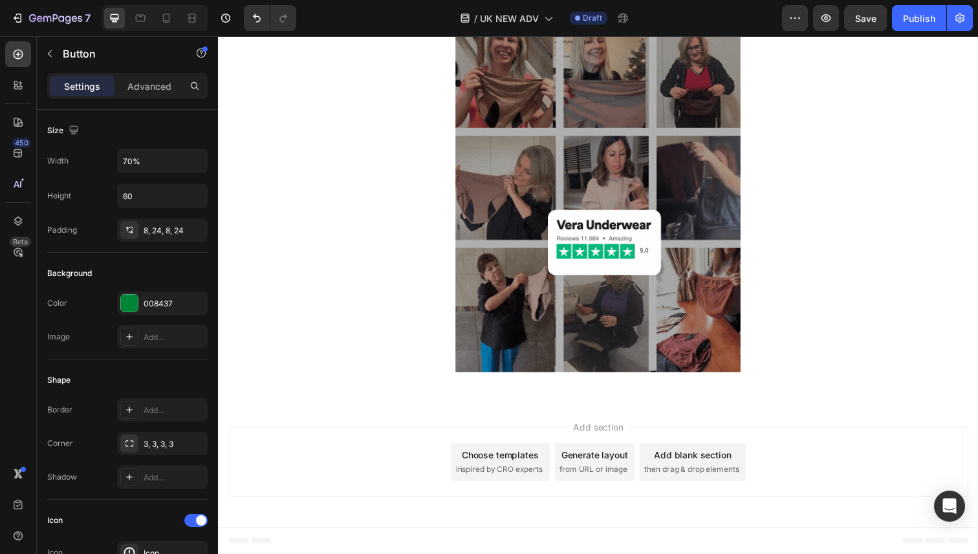
scroll to position [4728, 0]
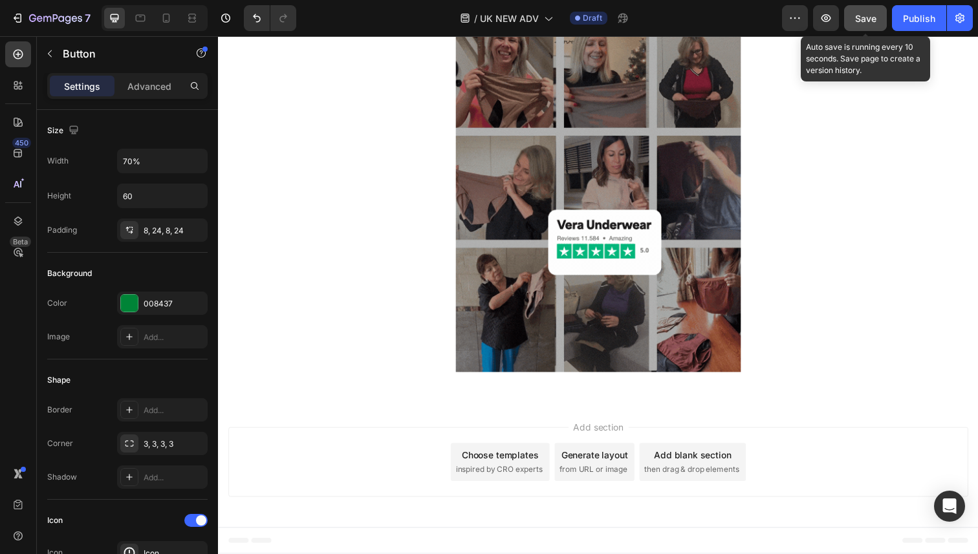
click at [857, 19] on span "Save" at bounding box center [865, 18] width 21 height 11
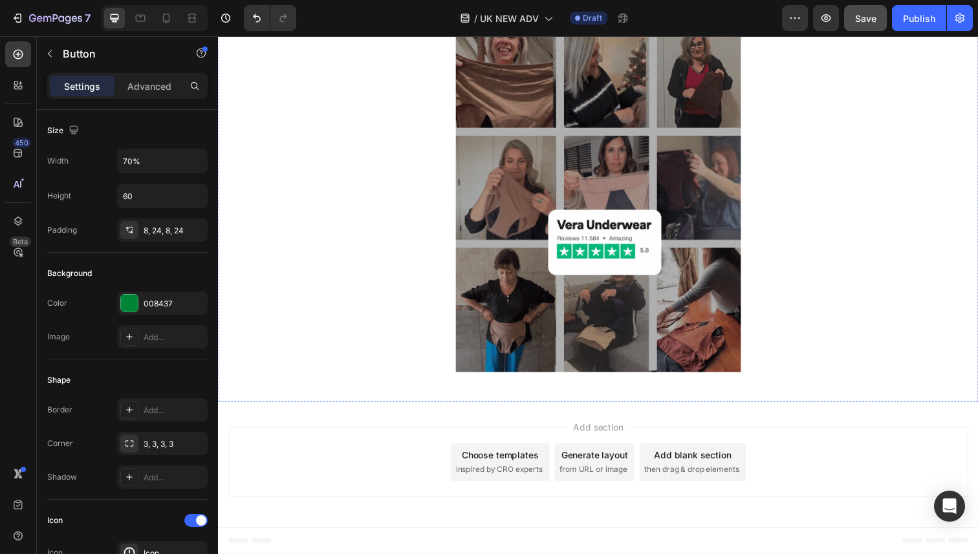
scroll to position [4782, 0]
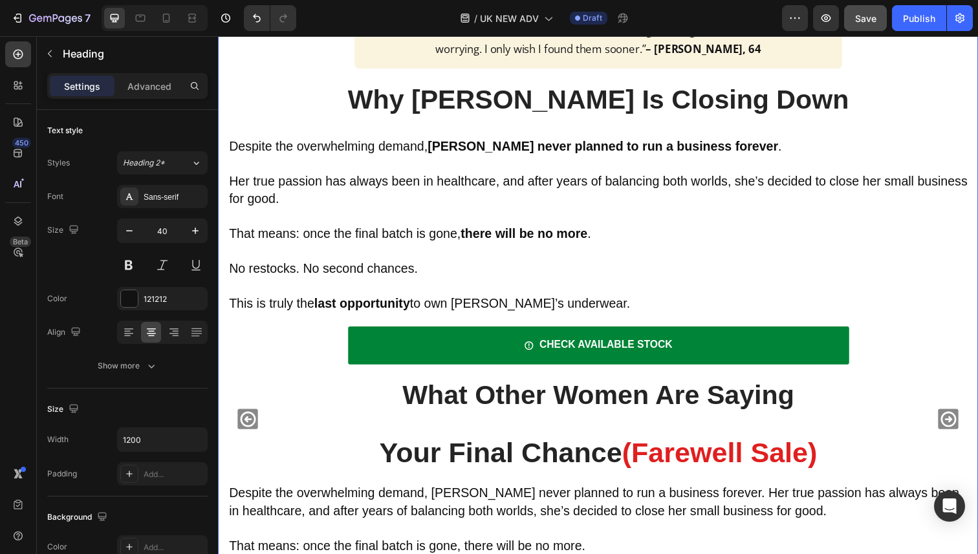
scroll to position [3226, 0]
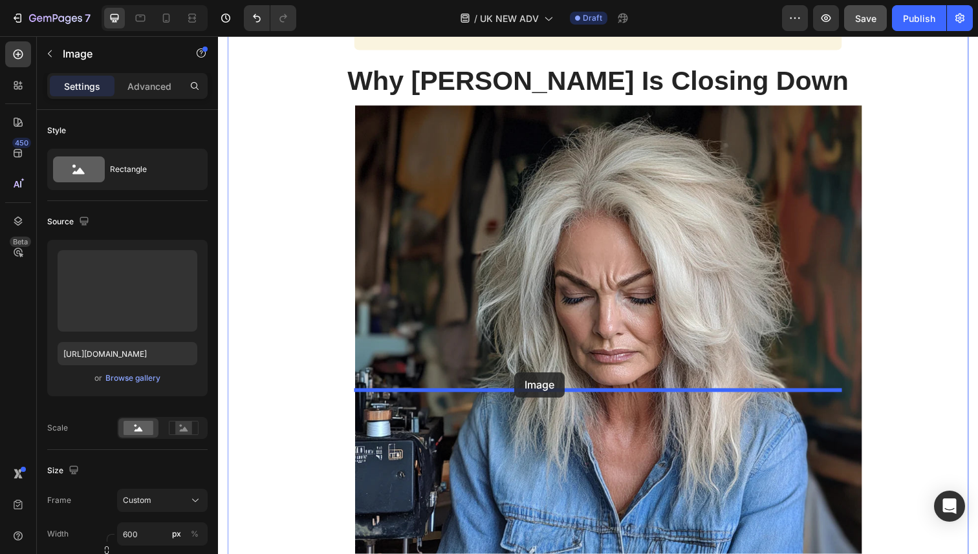
drag, startPoint x: 515, startPoint y: 259, endPoint x: 521, endPoint y: 380, distance: 121.1
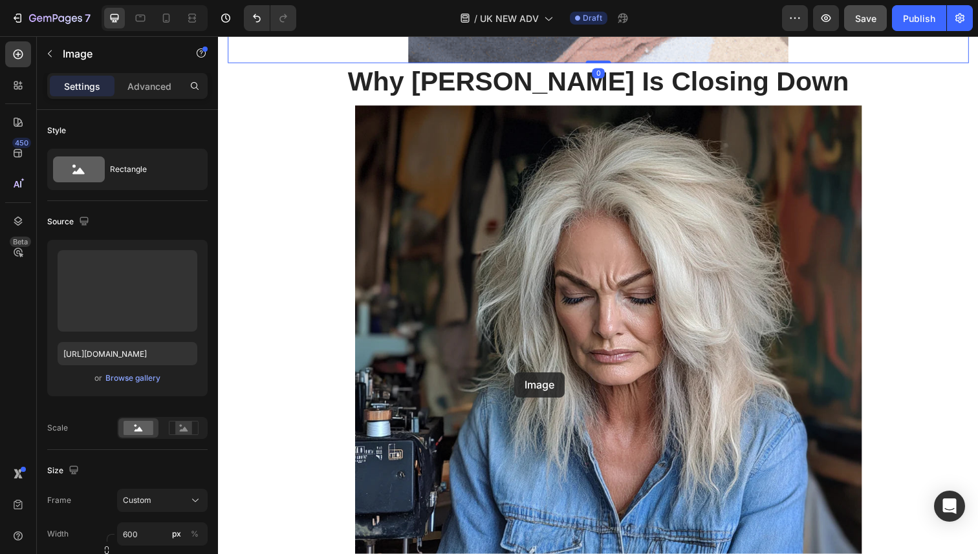
scroll to position [2708, 0]
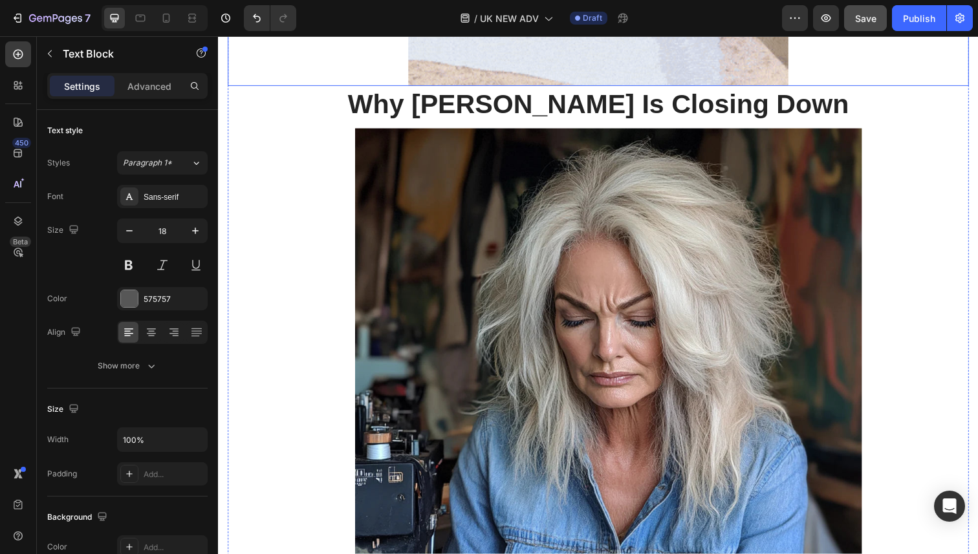
scroll to position [3251, 0]
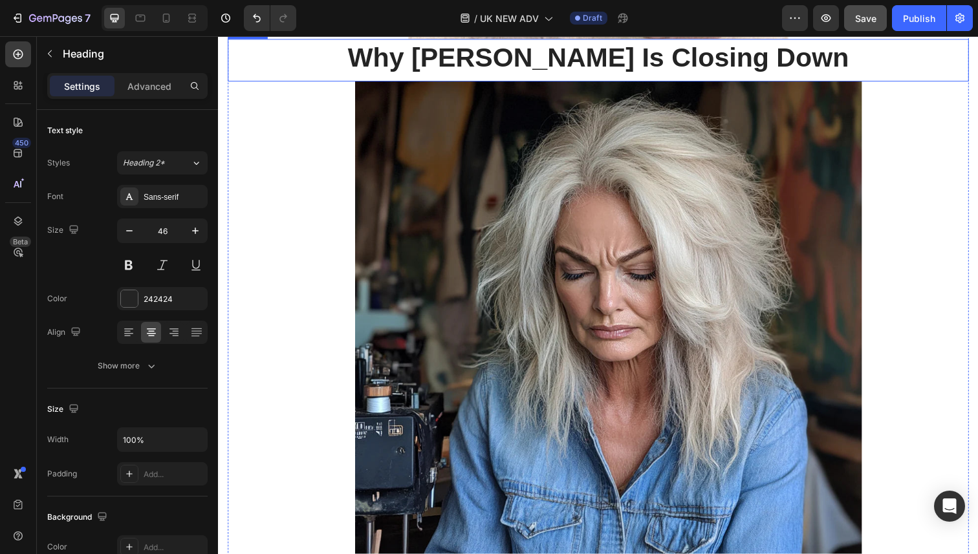
click at [618, 73] on strong "Why [PERSON_NAME] Is Closing Down" at bounding box center [606, 58] width 512 height 30
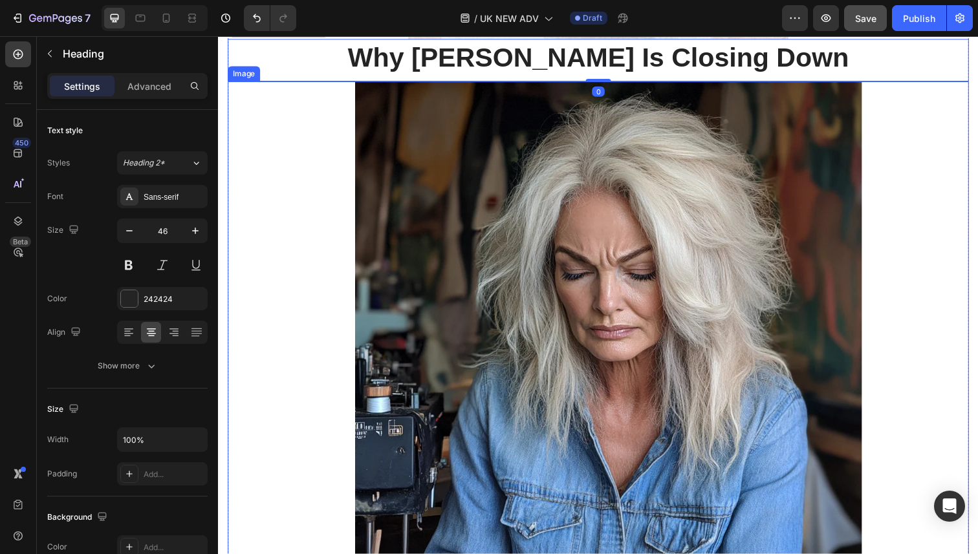
click at [679, 464] on img at bounding box center [617, 342] width 518 height 518
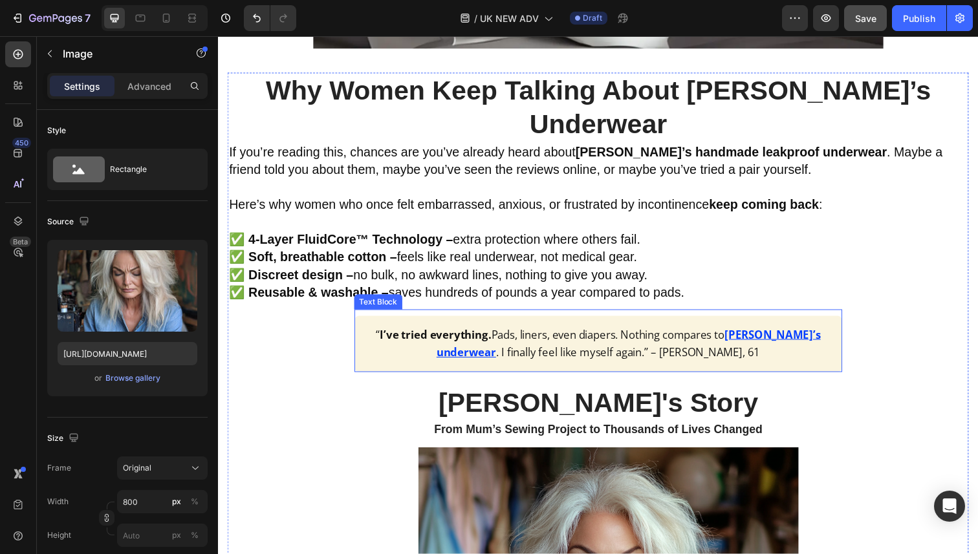
scroll to position [664, 0]
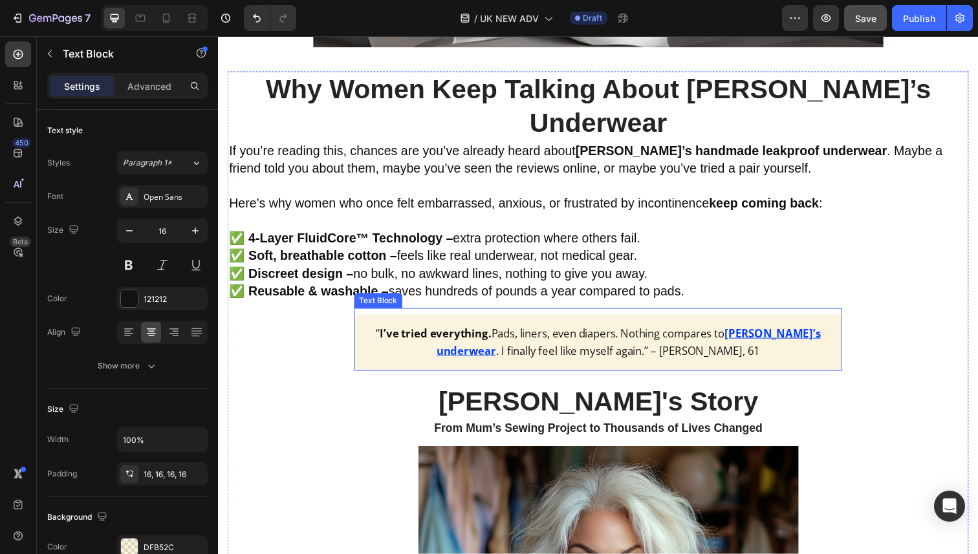
click at [789, 331] on p "“ I’ve tried everything. Pads, liners, even diapers. Nothing compares to Vera’s…" at bounding box center [605, 350] width 477 height 38
click at [789, 332] on u "[PERSON_NAME]’s underwear" at bounding box center [637, 349] width 393 height 34
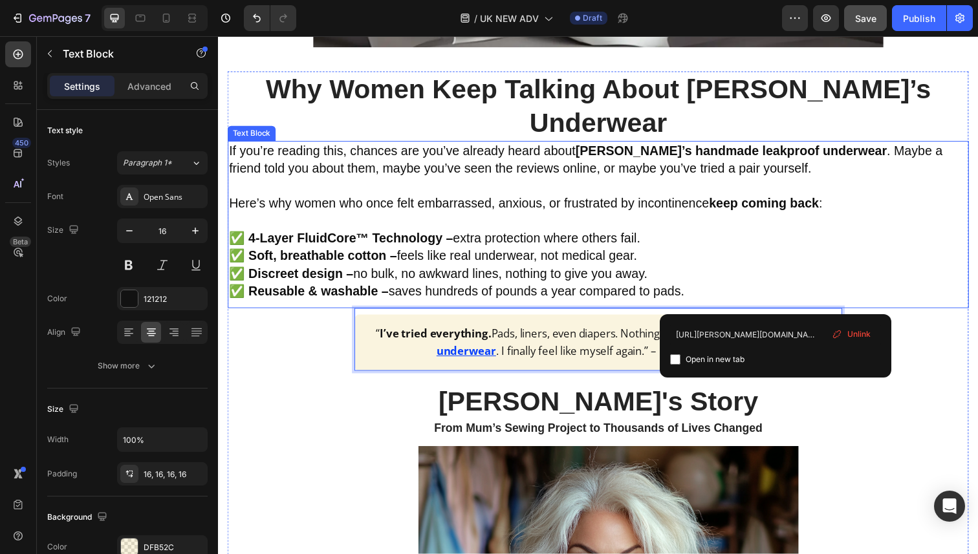
click at [697, 270] on p "✅ Discreet design – no bulk, no awkward lines, nothing to give you away." at bounding box center [606, 279] width 754 height 18
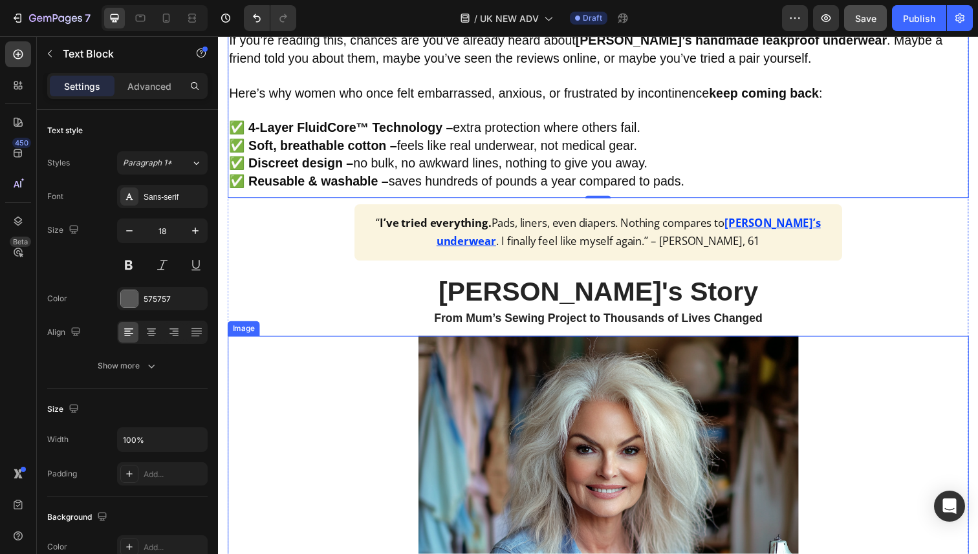
scroll to position [778, 0]
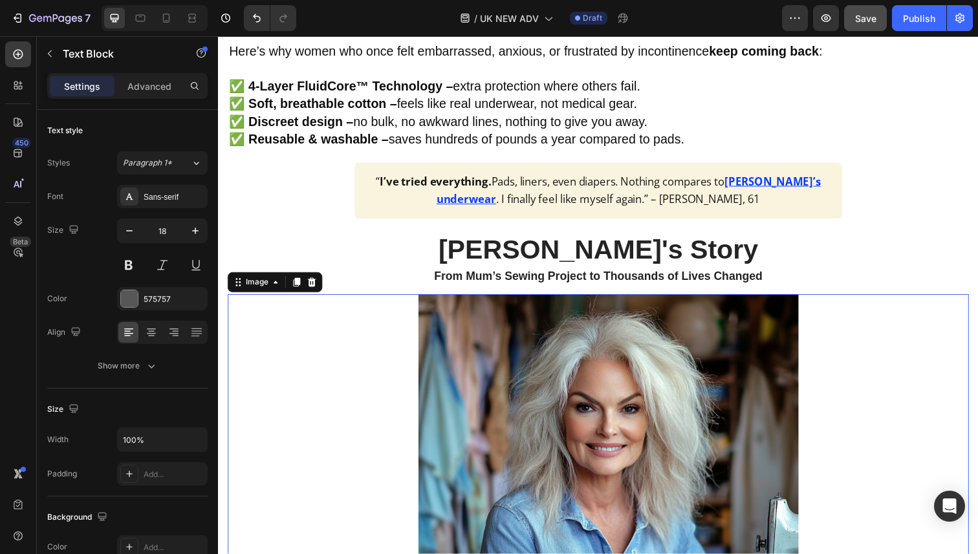
click at [642, 383] on img at bounding box center [616, 494] width 388 height 388
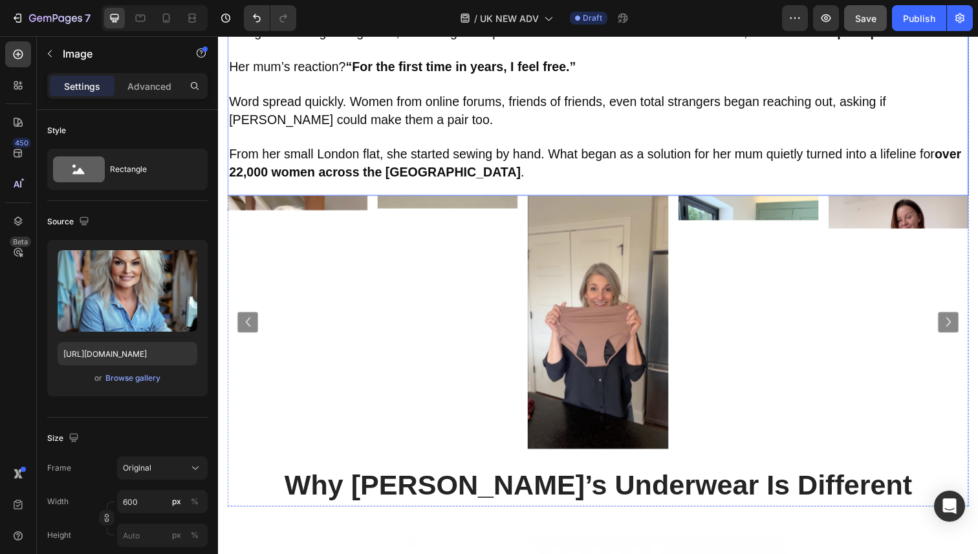
scroll to position [1609, 0]
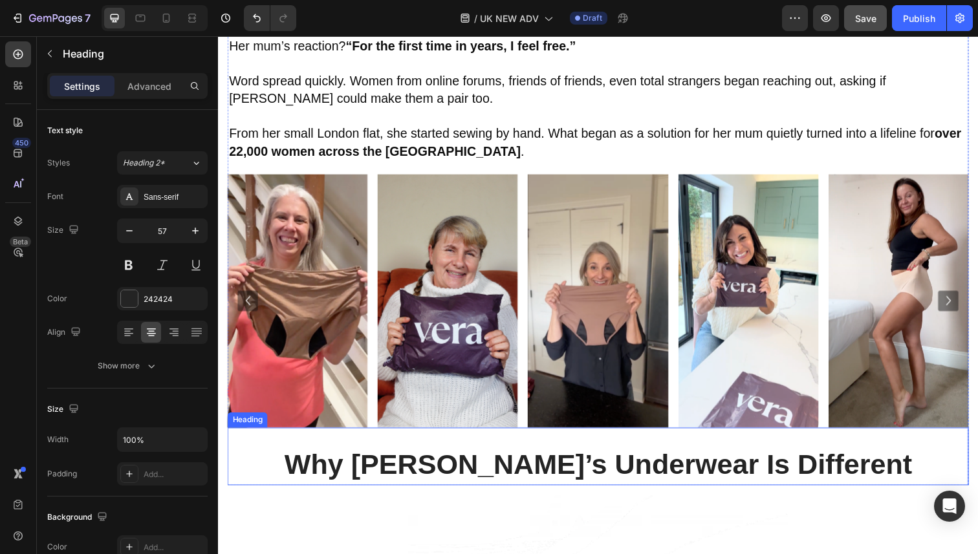
click at [660, 458] on strong "Why [PERSON_NAME]’s Underwear Is Different" at bounding box center [606, 474] width 641 height 32
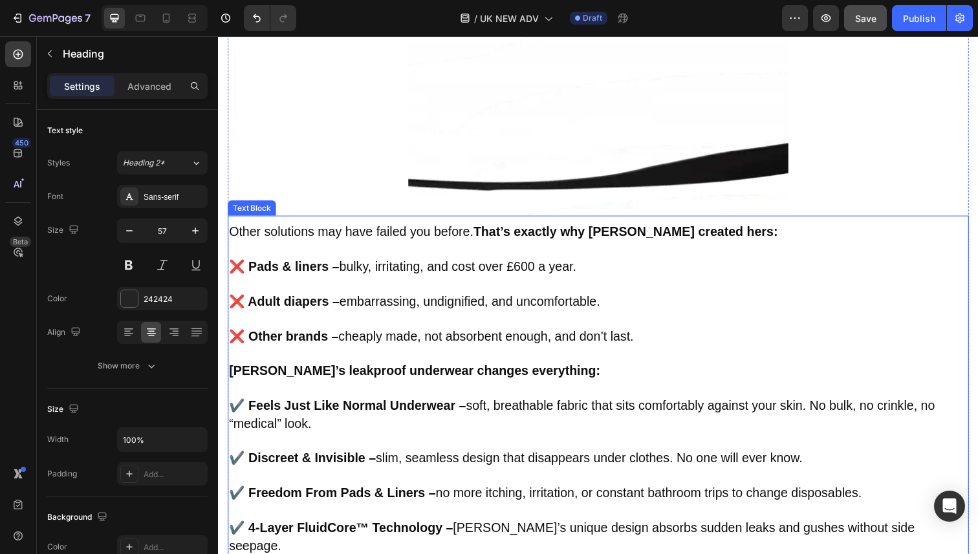
scroll to position [2282, 0]
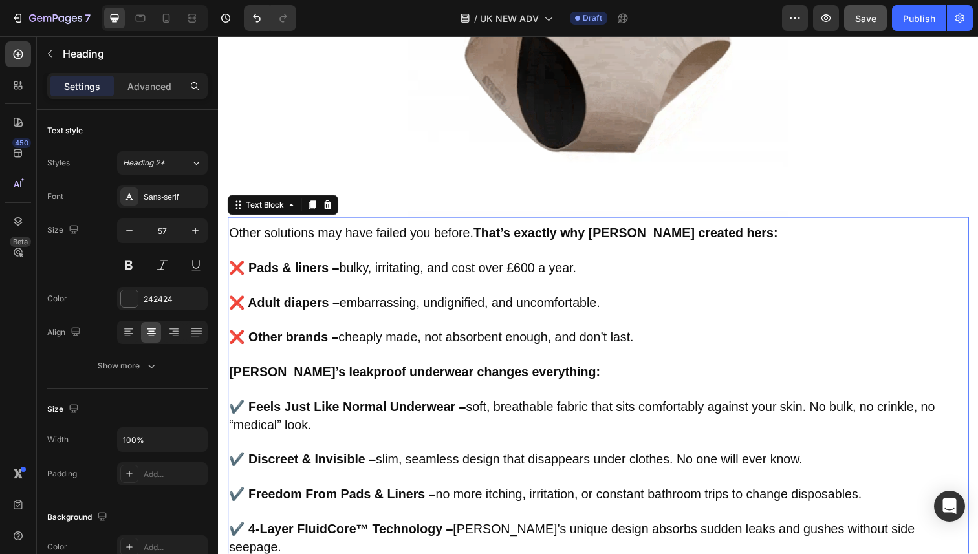
click at [345, 373] on strong "Vera’s leakproof underwear changes everything:" at bounding box center [418, 380] width 379 height 14
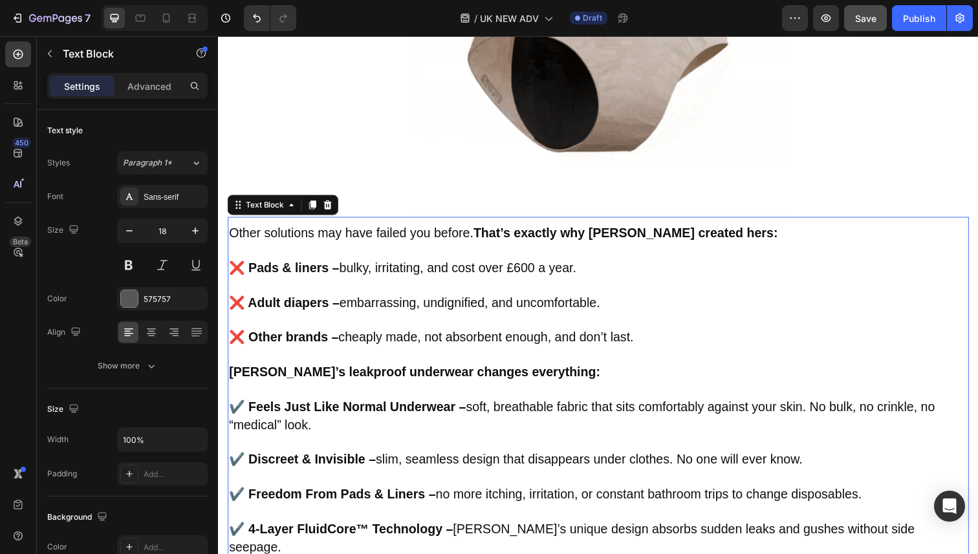
click at [345, 373] on strong "Vera’s leakproof underwear changes everything:" at bounding box center [418, 380] width 379 height 14
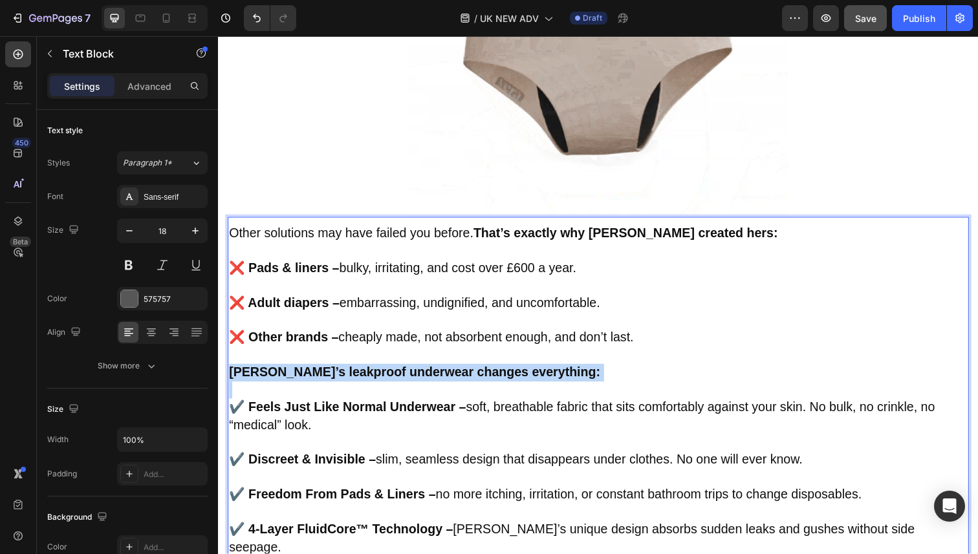
click at [345, 373] on strong "Vera’s leakproof underwear changes everything:" at bounding box center [418, 380] width 379 height 14
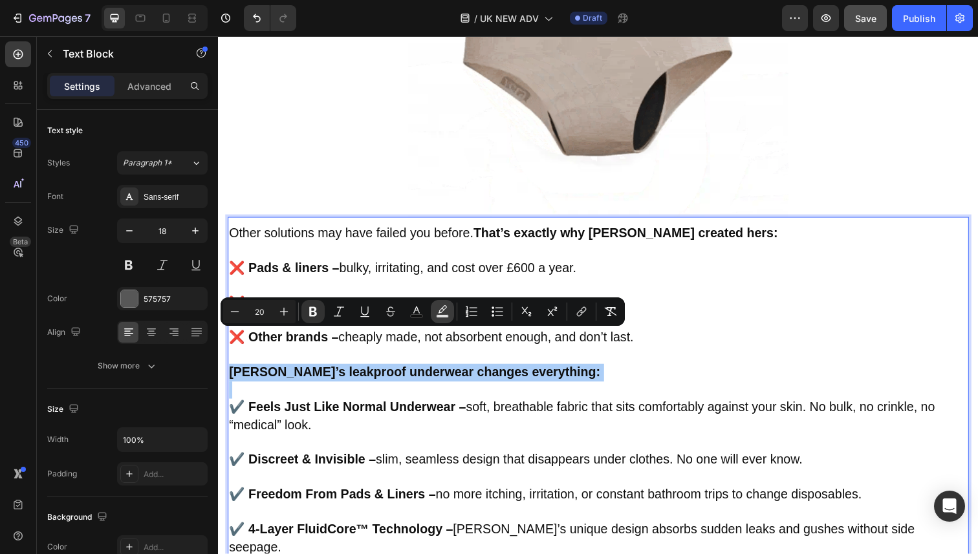
click at [444, 315] on rect "Editor contextual toolbar" at bounding box center [443, 316] width 12 height 3
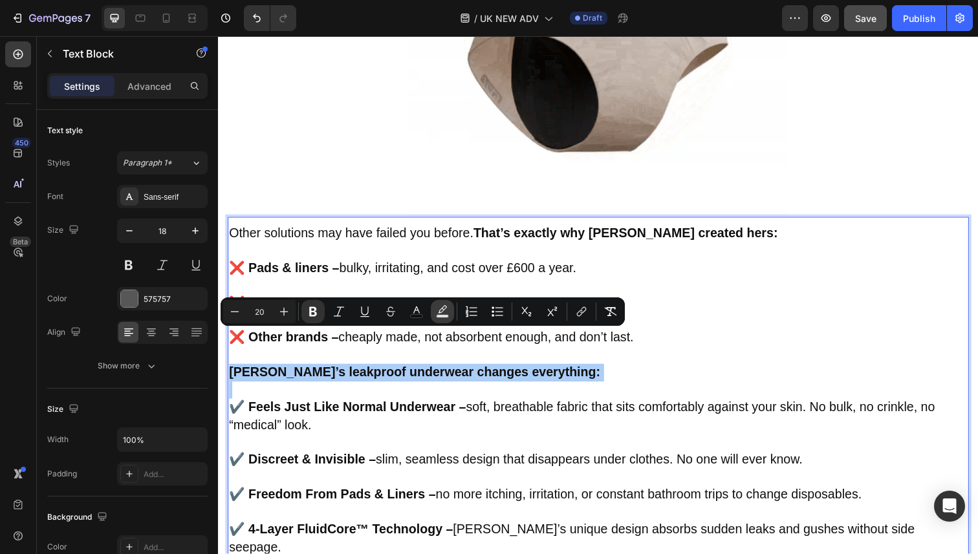
type input "000000"
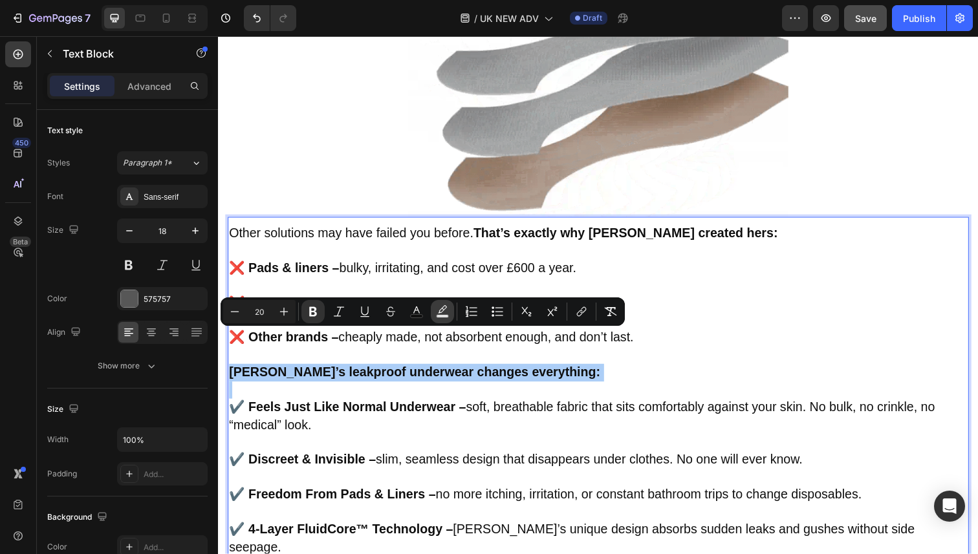
type input "77"
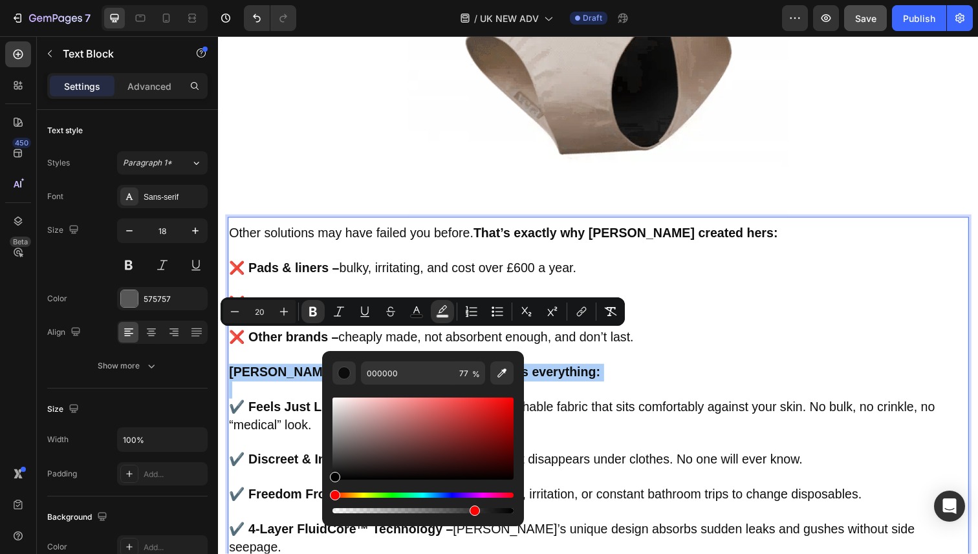
click at [361, 496] on div "Hue" at bounding box center [422, 495] width 181 height 5
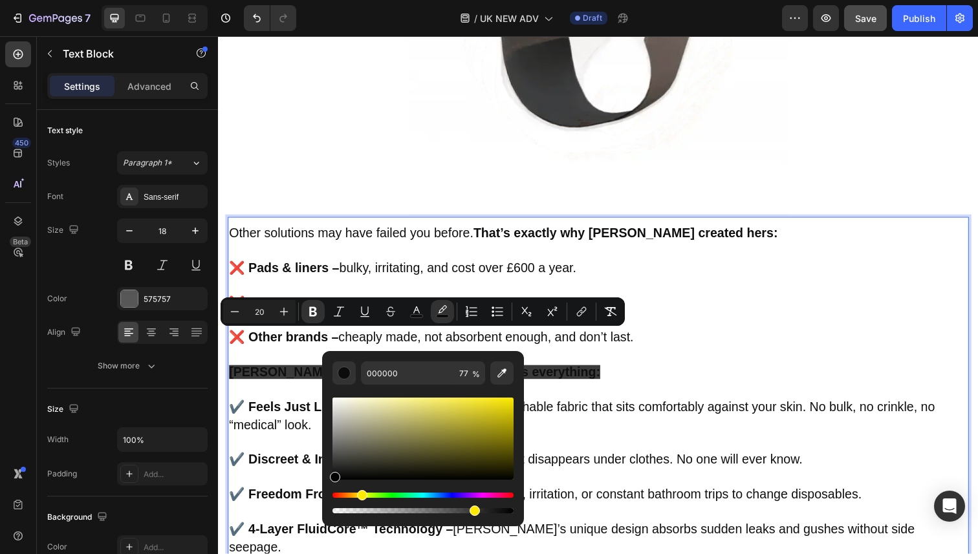
click at [360, 496] on div "Hue" at bounding box center [422, 495] width 181 height 5
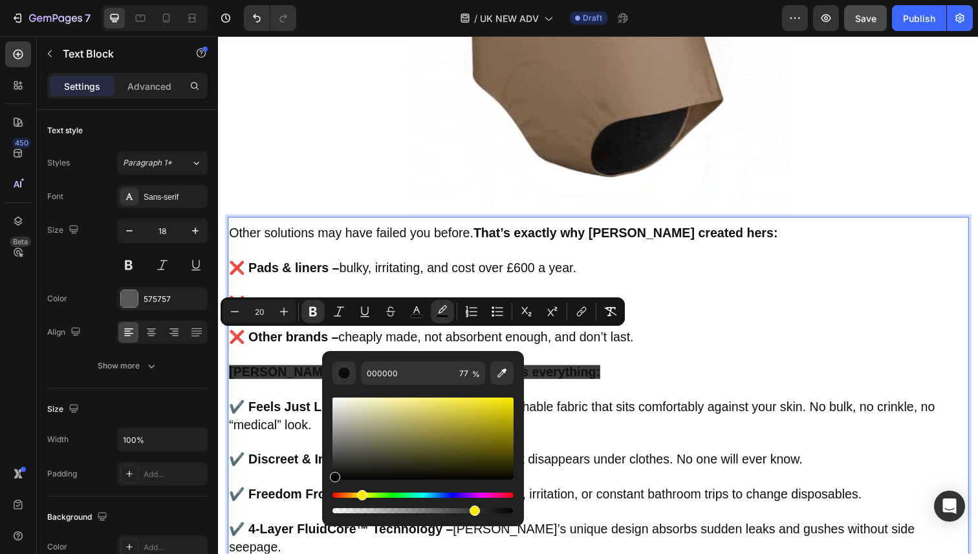
click at [360, 496] on div "Hue" at bounding box center [362, 495] width 10 height 10
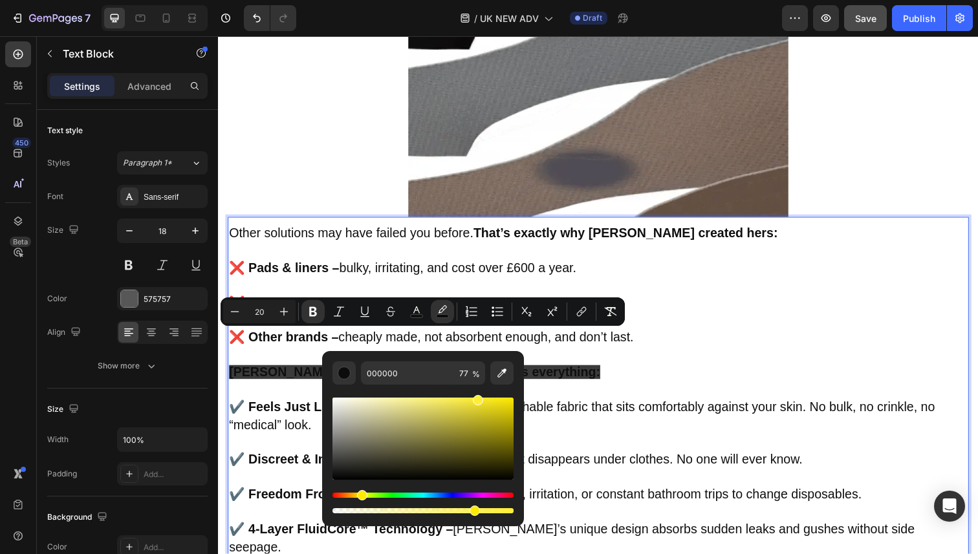
drag, startPoint x: 422, startPoint y: 436, endPoint x: 503, endPoint y: 390, distance: 93.0
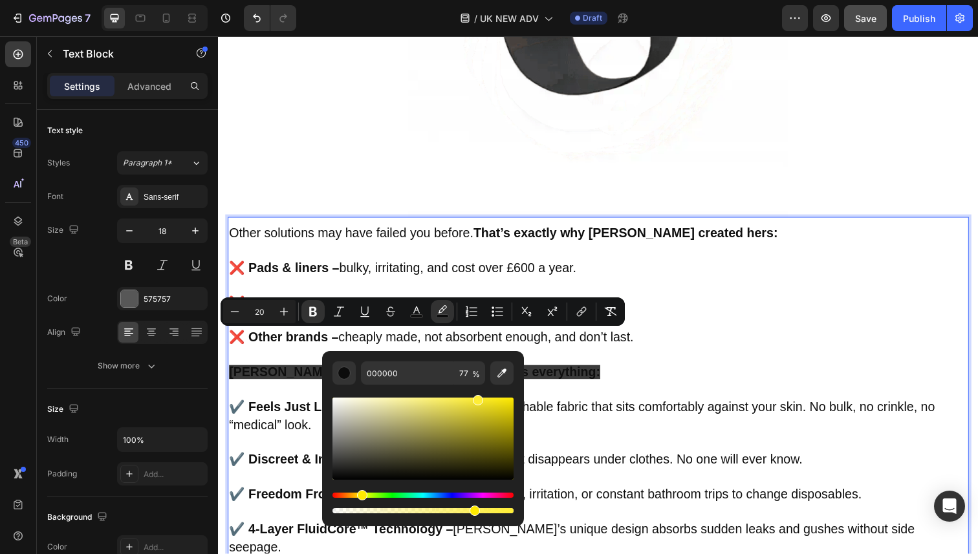
click at [503, 390] on div "Editor contextual toolbar" at bounding box center [422, 450] width 181 height 131
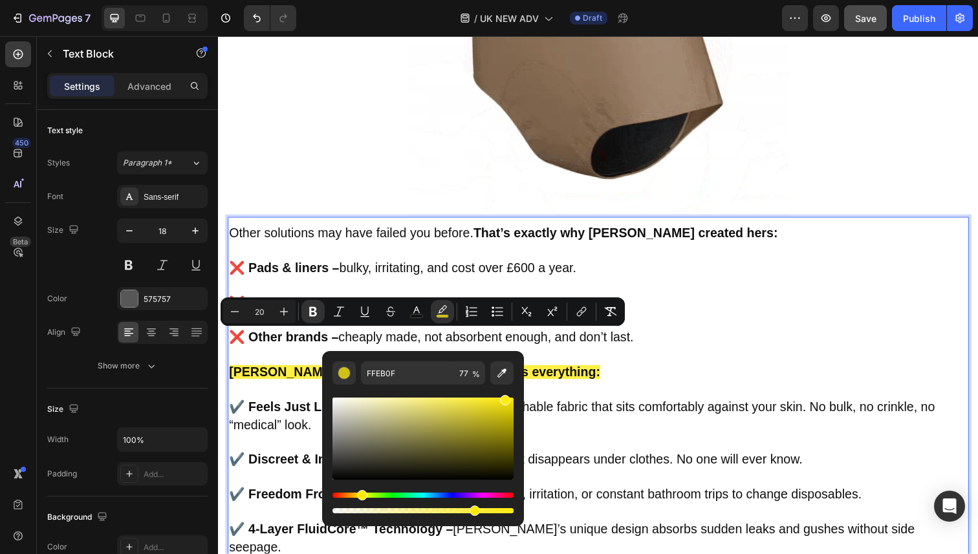
click at [478, 396] on div "Editor contextual toolbar" at bounding box center [422, 455] width 181 height 121
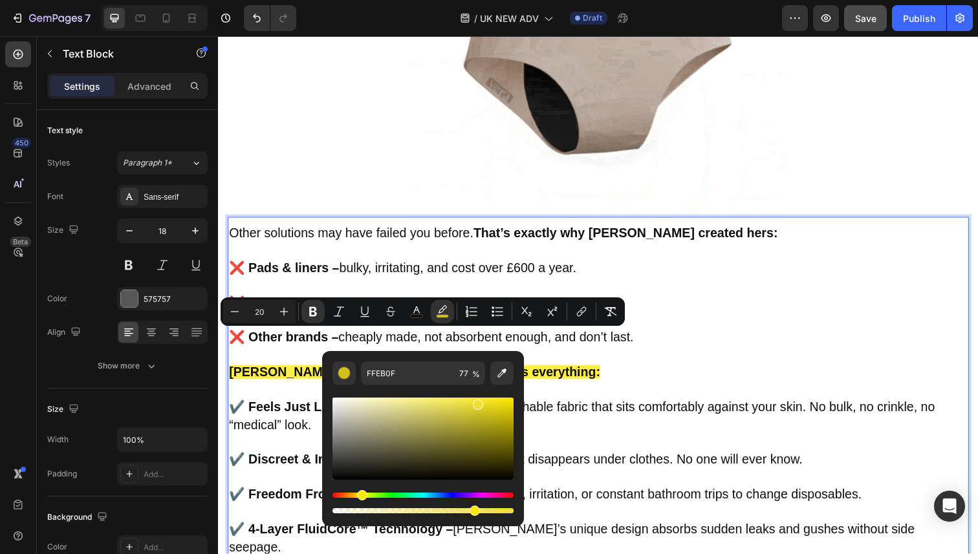
click at [477, 402] on div "Editor contextual toolbar" at bounding box center [422, 439] width 181 height 82
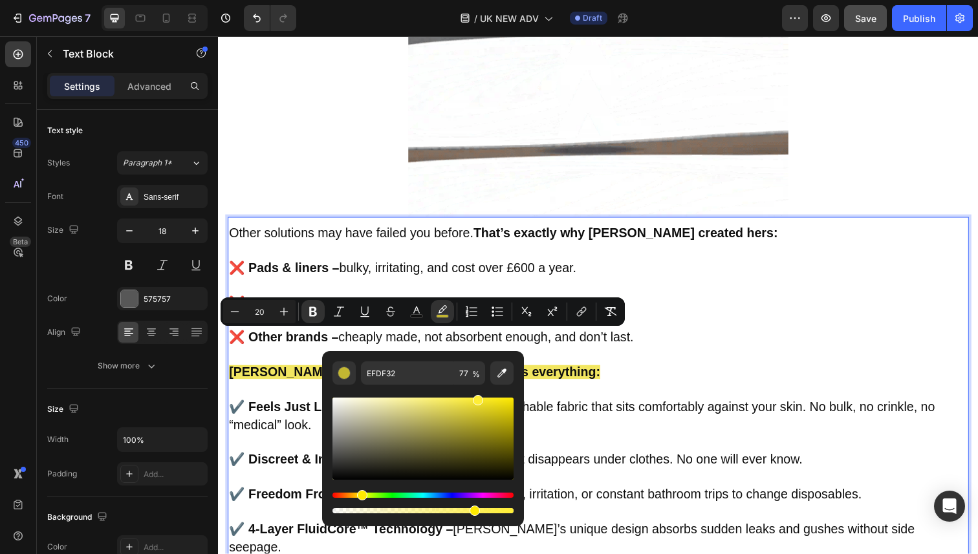
drag, startPoint x: 477, startPoint y: 402, endPoint x: 475, endPoint y: 393, distance: 9.8
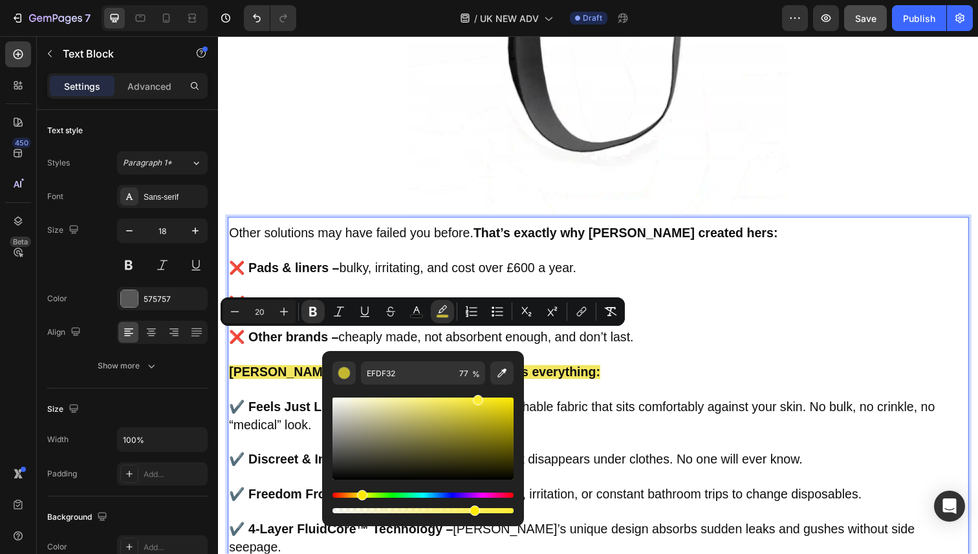
click at [475, 393] on div "Editor contextual toolbar" at bounding box center [422, 450] width 181 height 131
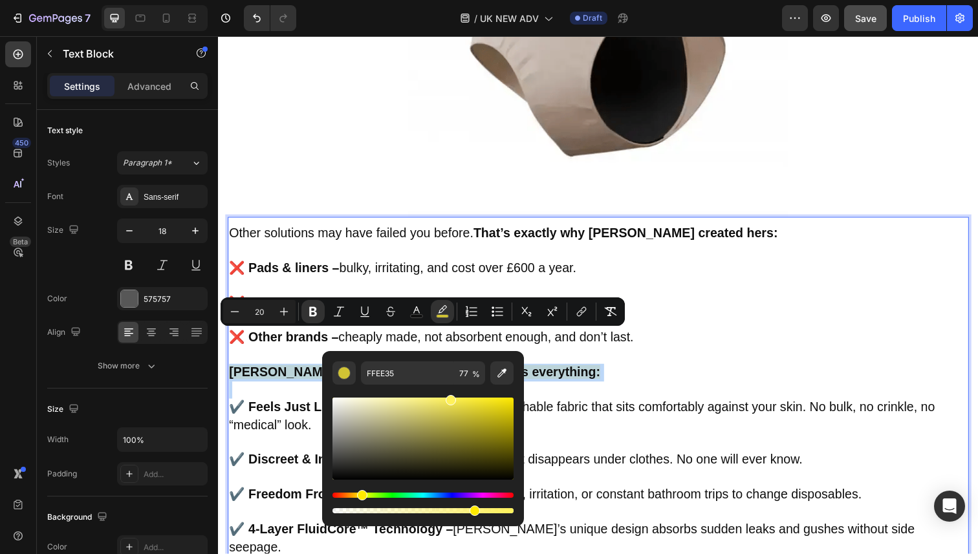
drag, startPoint x: 472, startPoint y: 408, endPoint x: 448, endPoint y: 395, distance: 27.2
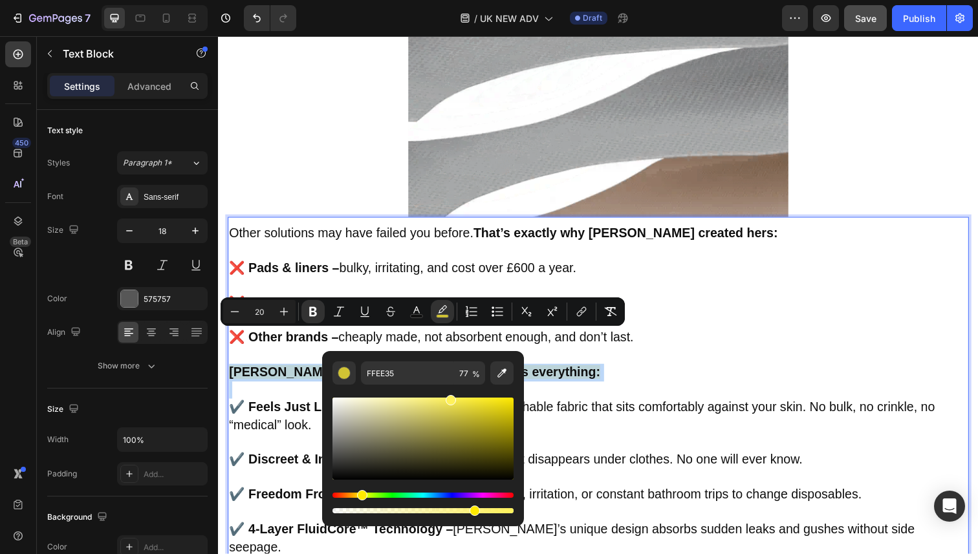
click at [448, 395] on div "Editor contextual toolbar" at bounding box center [422, 450] width 181 height 131
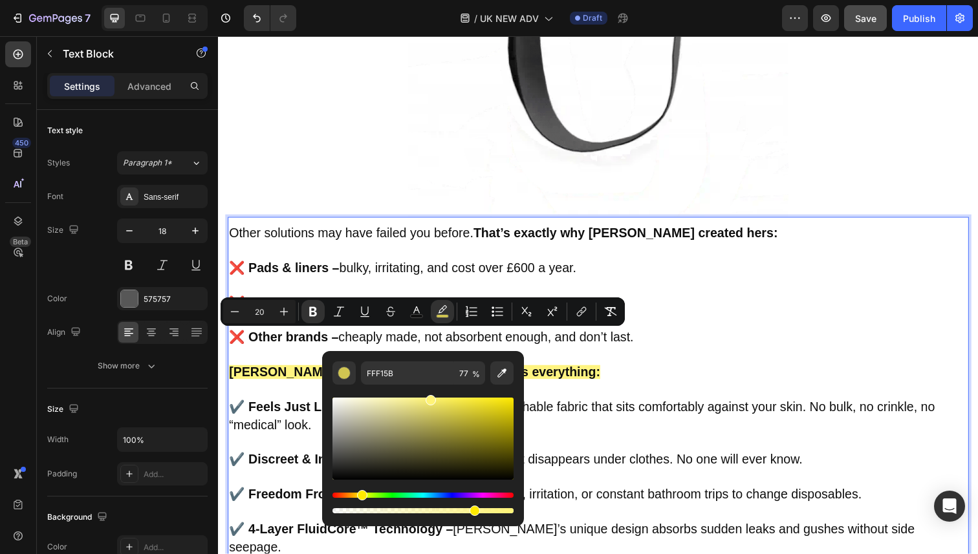
drag, startPoint x: 448, startPoint y: 402, endPoint x: 428, endPoint y: 385, distance: 26.2
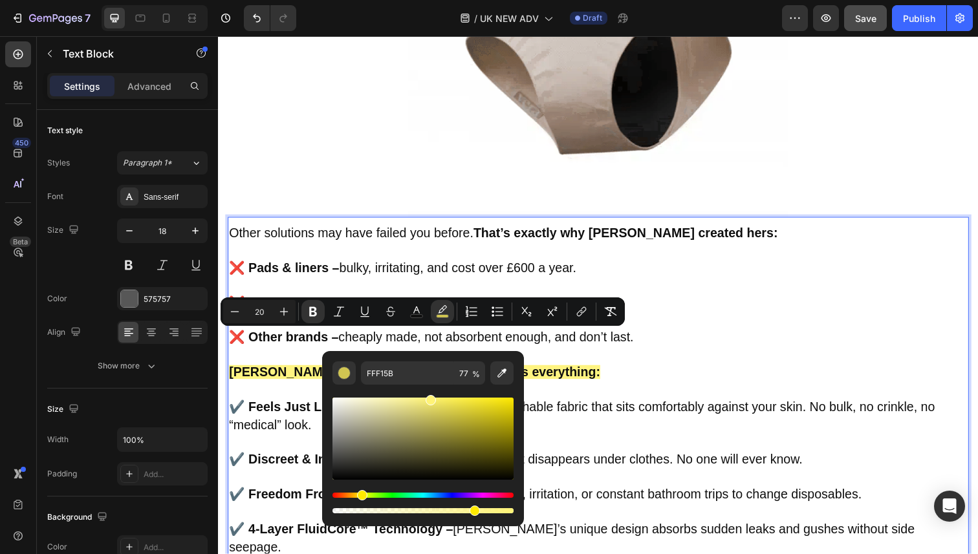
click at [428, 385] on div "Editor contextual toolbar" at bounding box center [422, 450] width 181 height 131
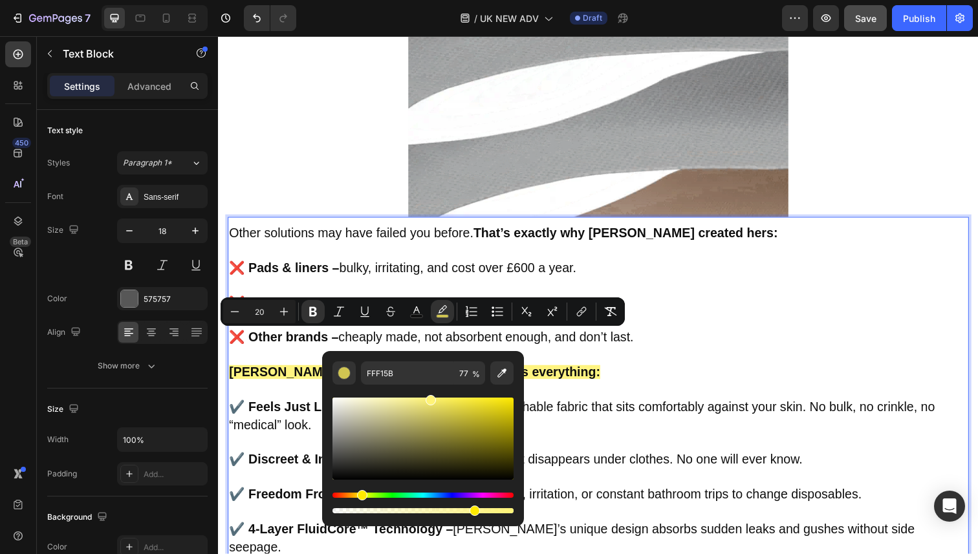
type input "FFF377"
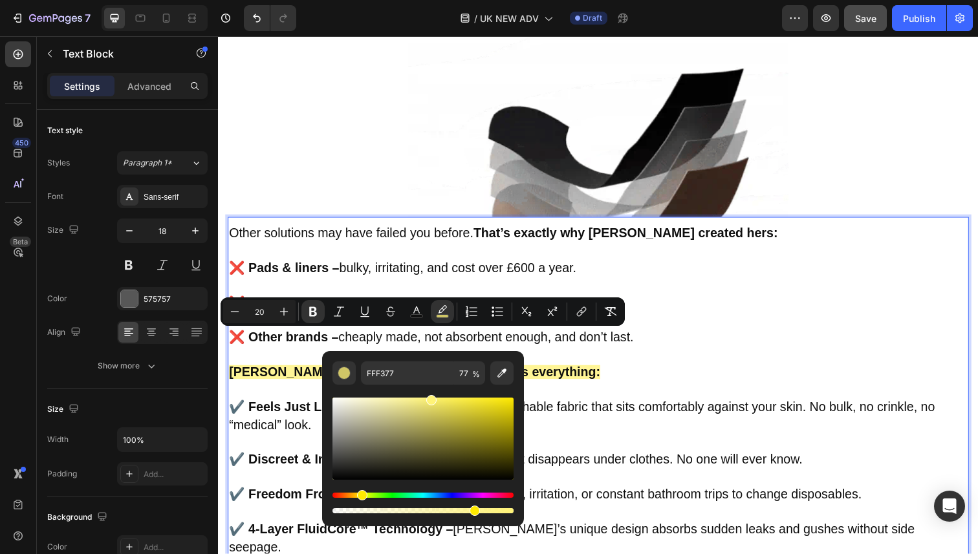
click at [633, 407] on p "✔️ Feels Just Like Normal Underwear – soft, breathable fabric that sits comfort…" at bounding box center [606, 425] width 754 height 36
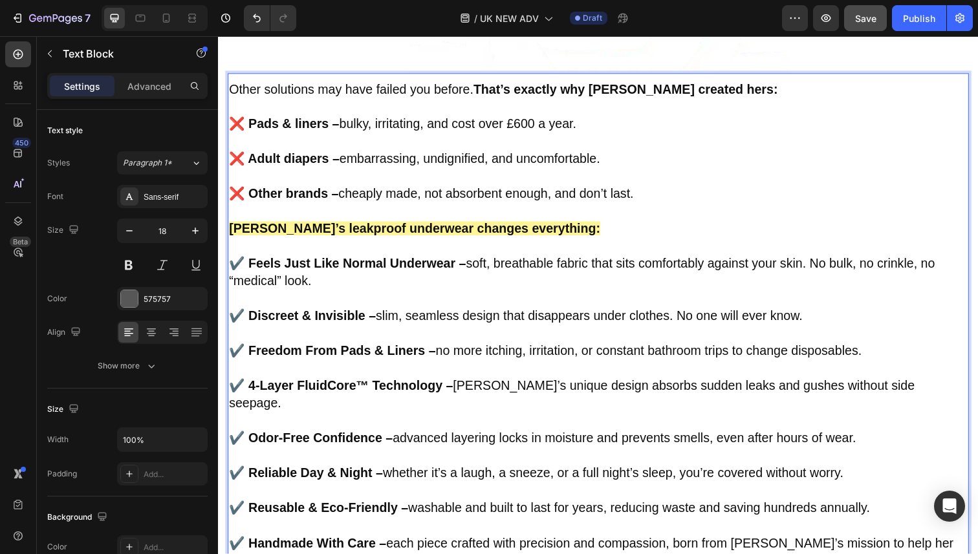
scroll to position [2450, 0]
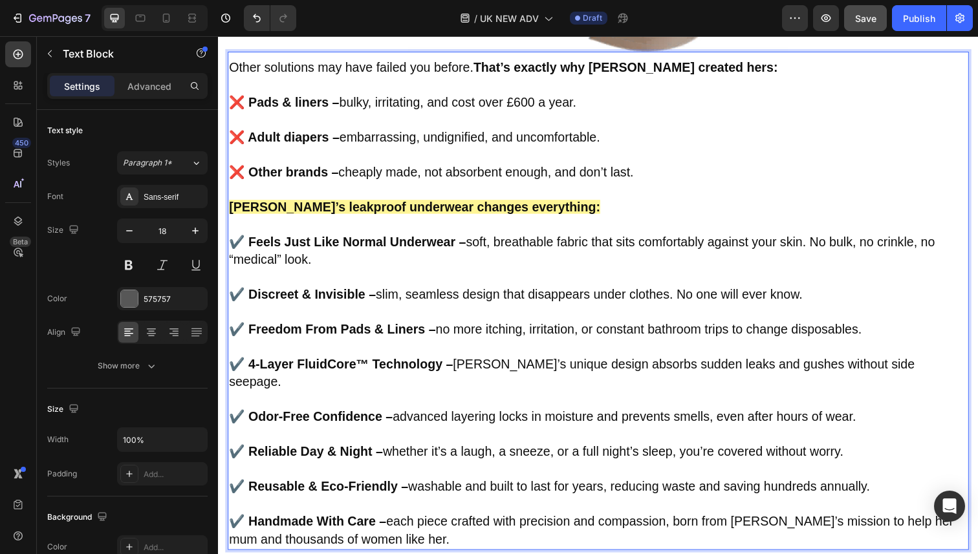
click at [498, 364] on span "✔️ 4-Layer FluidCore™ Technology – Vera’s unique design absorbs sudden leaks an…" at bounding box center [579, 380] width 701 height 32
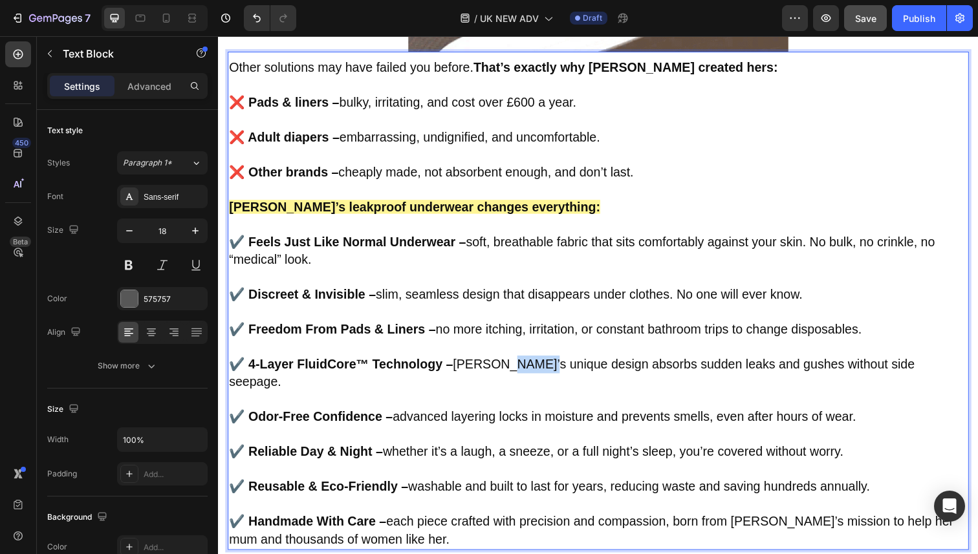
click at [498, 364] on span "✔️ 4-Layer FluidCore™ Technology – Vera’s unique design absorbs sudden leaks an…" at bounding box center [579, 380] width 701 height 32
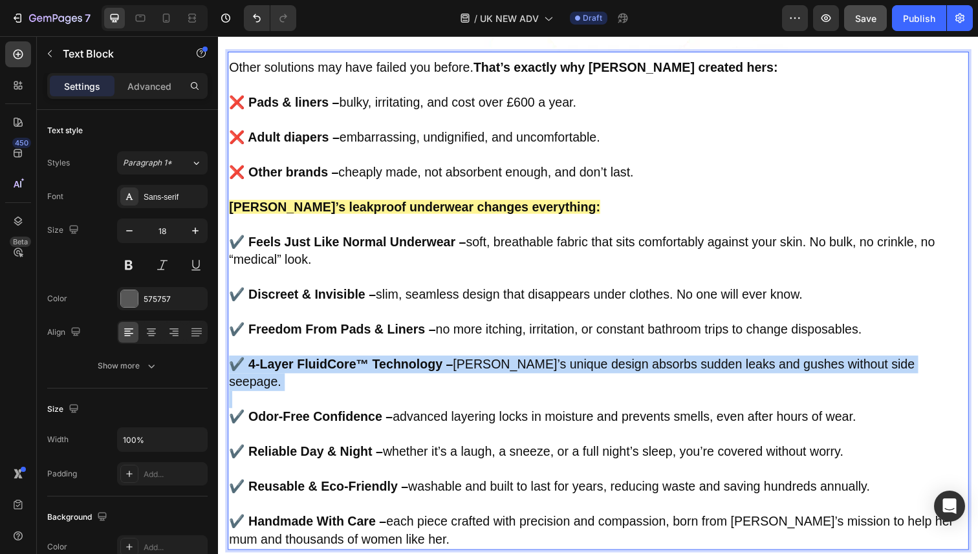
click at [498, 364] on span "✔️ 4-Layer FluidCore™ Technology – Vera’s unique design absorbs sudden leaks an…" at bounding box center [579, 380] width 701 height 32
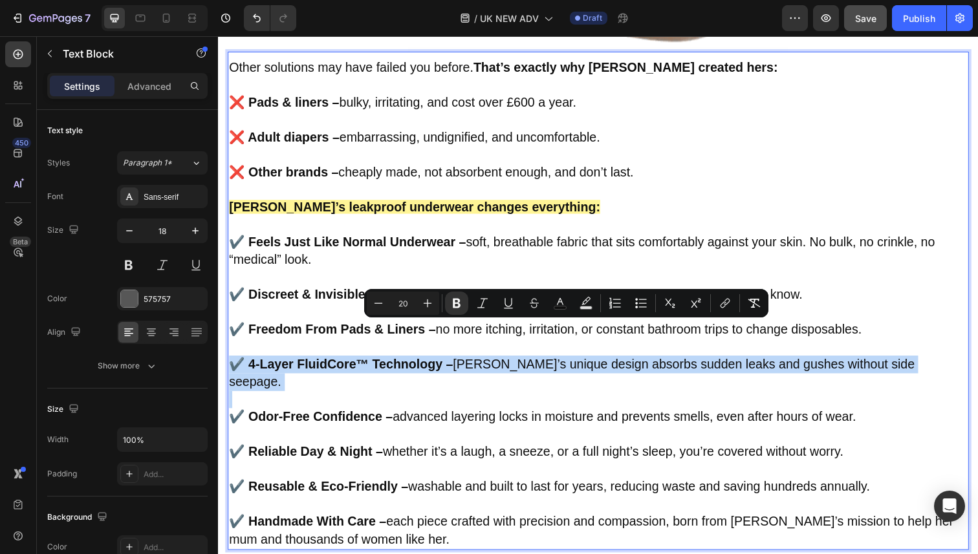
copy span "✔️ 4-Layer FluidCore™ Technology – Vera’s unique design absorbs sudden leaks an…"
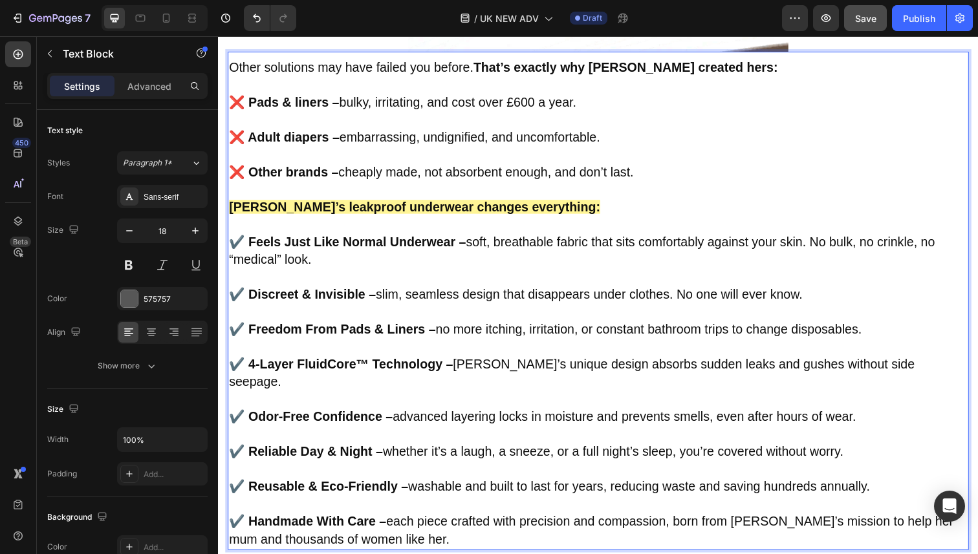
click at [241, 238] on p "✔️ Feels Just Like Normal Underwear – soft, breathable fabric that sits comfort…" at bounding box center [606, 256] width 754 height 36
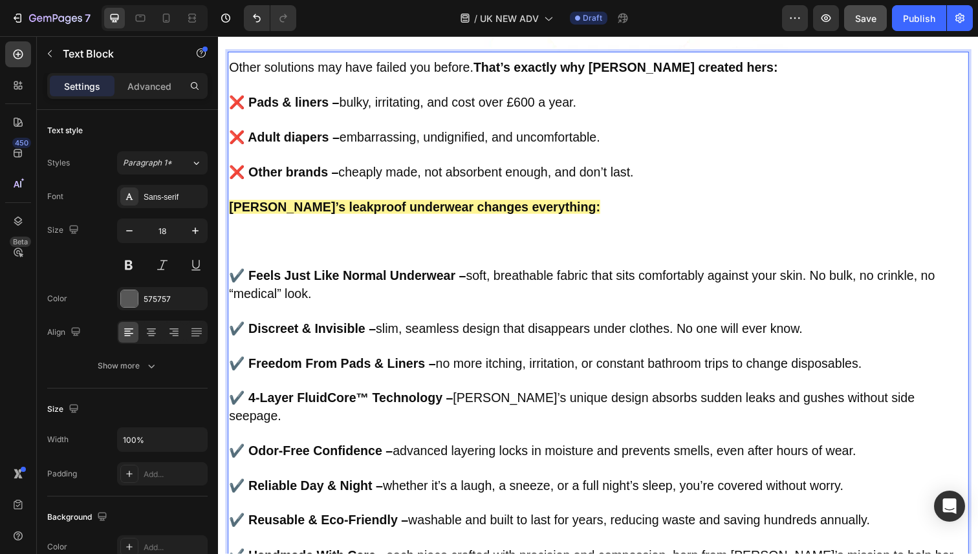
click at [241, 238] on p "Rich Text Editor. Editing area: main" at bounding box center [606, 246] width 754 height 17
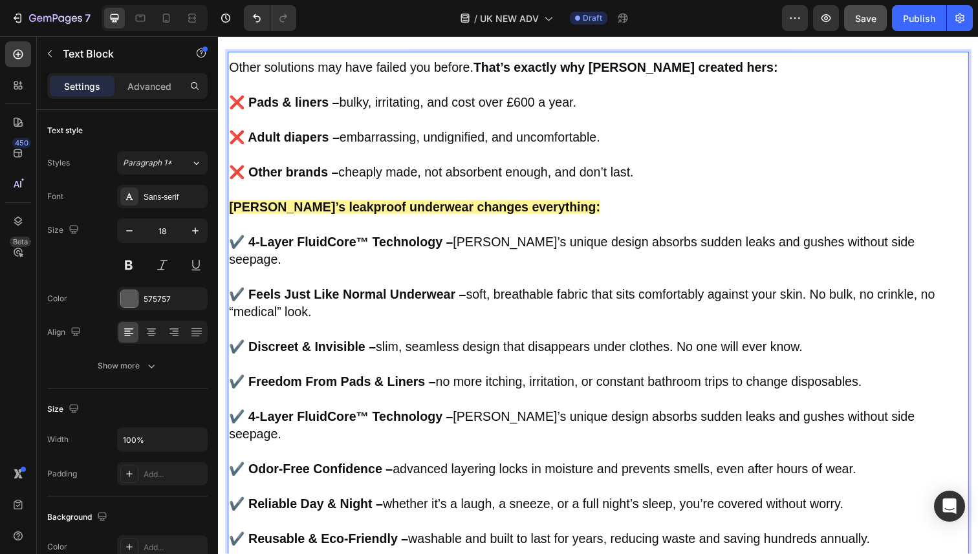
click at [336, 417] on p "✔️ 4-Layer FluidCore™ Technology – Vera’s unique design absorbs sudden leaks an…" at bounding box center [606, 435] width 754 height 36
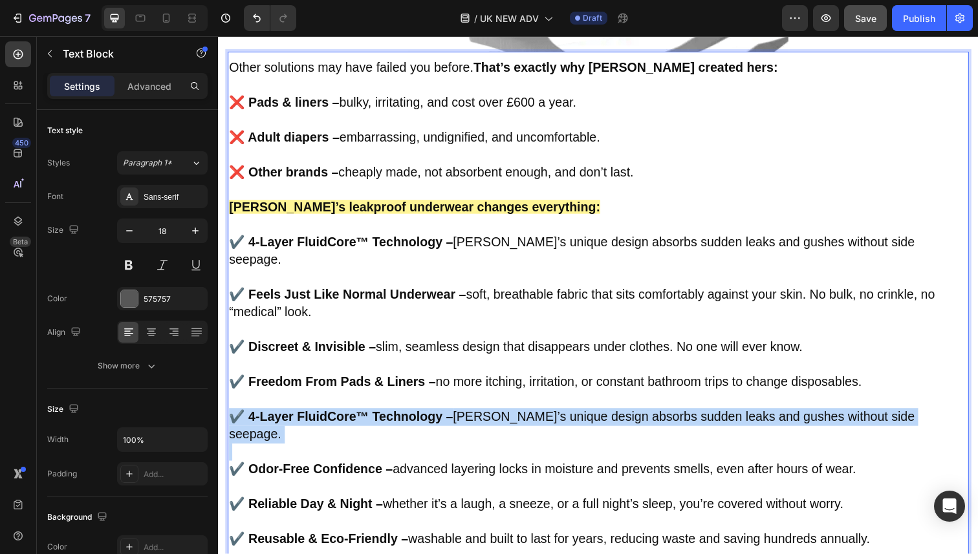
click at [336, 417] on p "✔️ 4-Layer FluidCore™ Technology – Vera’s unique design absorbs sudden leaks an…" at bounding box center [606, 435] width 754 height 36
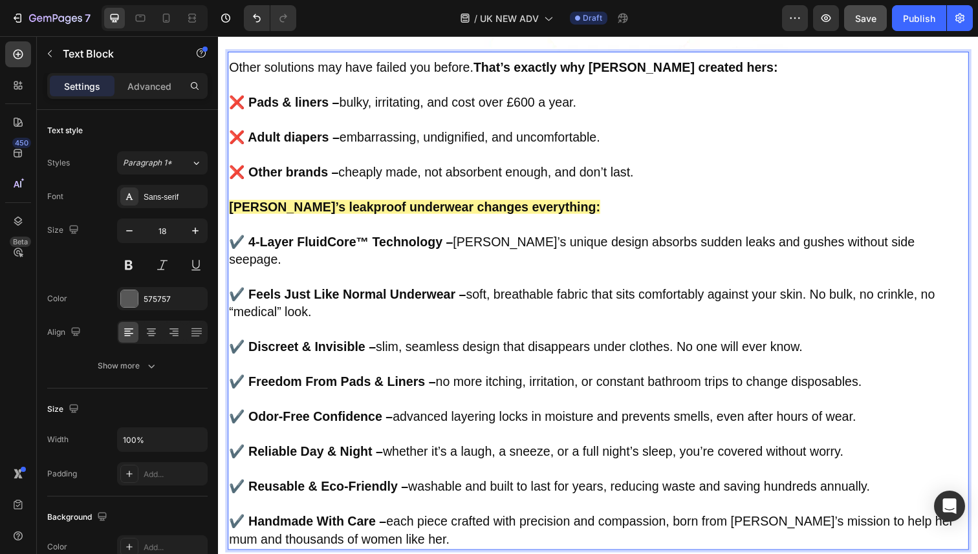
click at [439, 292] on p "✔️ Feels Just Like Normal Underwear – soft, breathable fabric that sits comfort…" at bounding box center [606, 310] width 754 height 36
click at [413, 418] on span "✔️ Odor-Free Confidence – advanced layering locks in moisture and prevents smel…" at bounding box center [549, 425] width 640 height 14
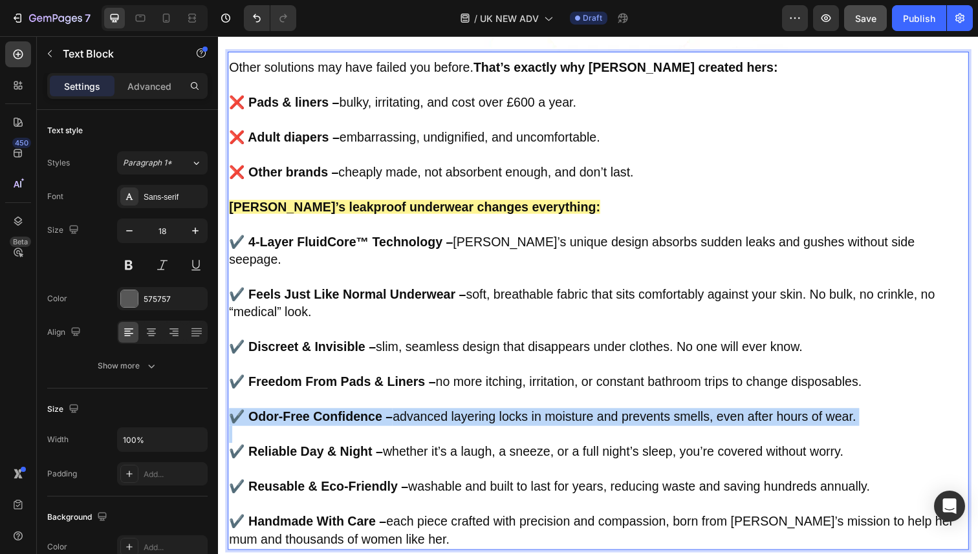
click at [413, 418] on span "✔️ Odor-Free Confidence – advanced layering locks in moisture and prevents smel…" at bounding box center [549, 425] width 640 height 14
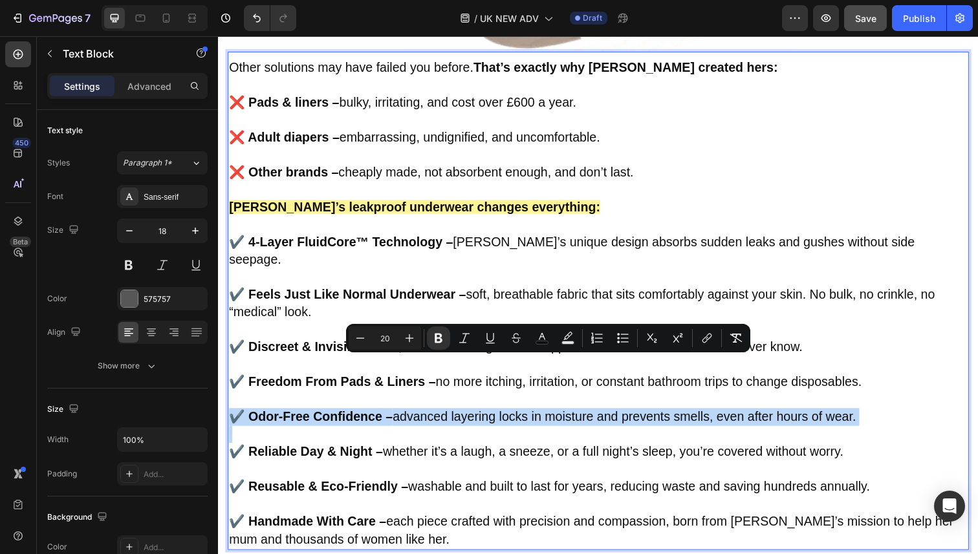
copy span "✔️ Odor-Free Confidence – advanced layering locks in moisture and prevents smel…"
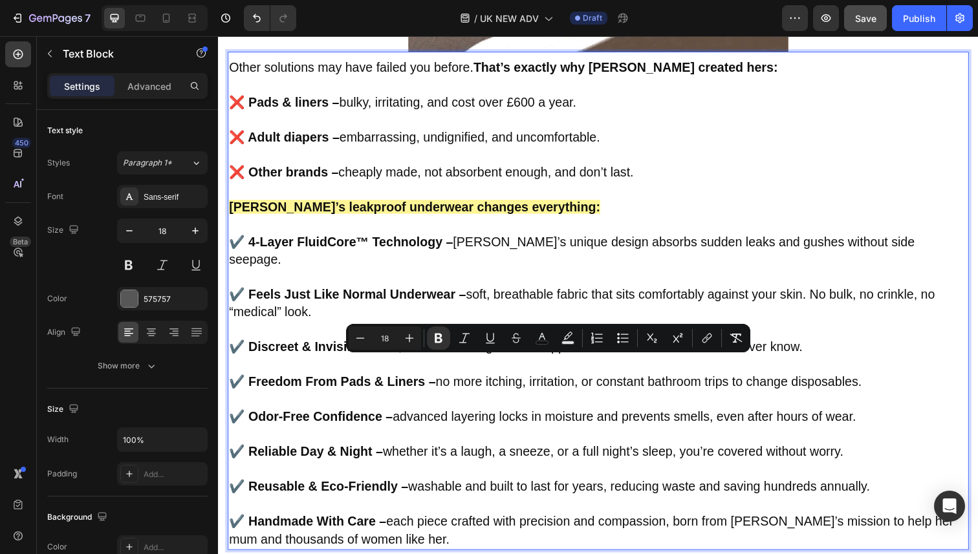
click at [814, 328] on p "Rich Text Editor. Editing area: main" at bounding box center [606, 336] width 754 height 17
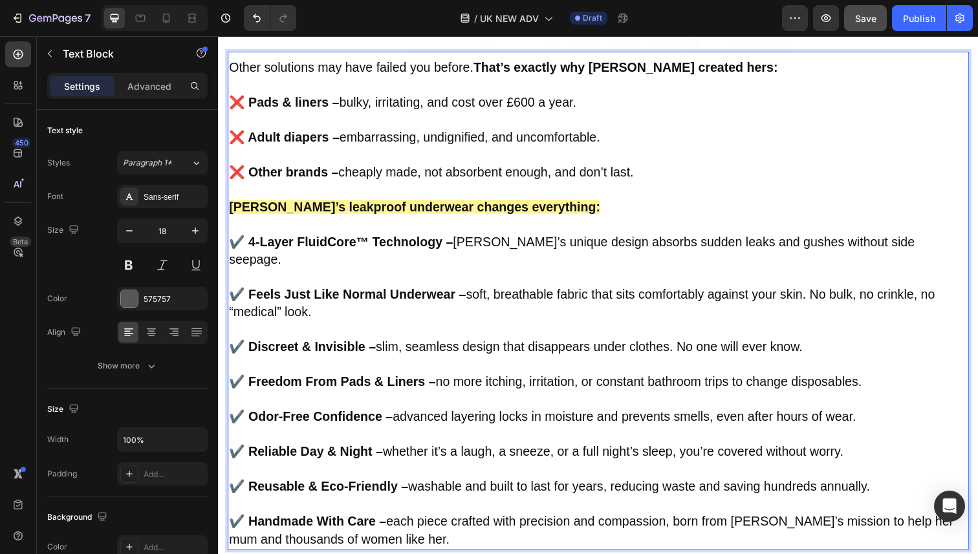
click at [829, 345] on p "✔️ Discreet & Invisible – slim, seamless design that disappears under clothes. …" at bounding box center [606, 354] width 754 height 18
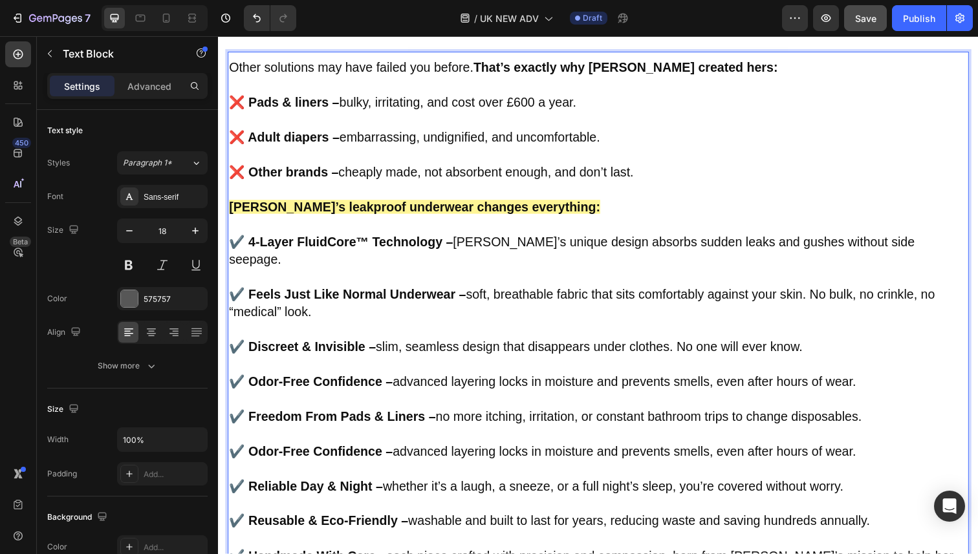
click at [384, 452] on p "✔️ Odor-Free Confidence – advanced layering locks in moisture and prevents smel…" at bounding box center [606, 461] width 754 height 18
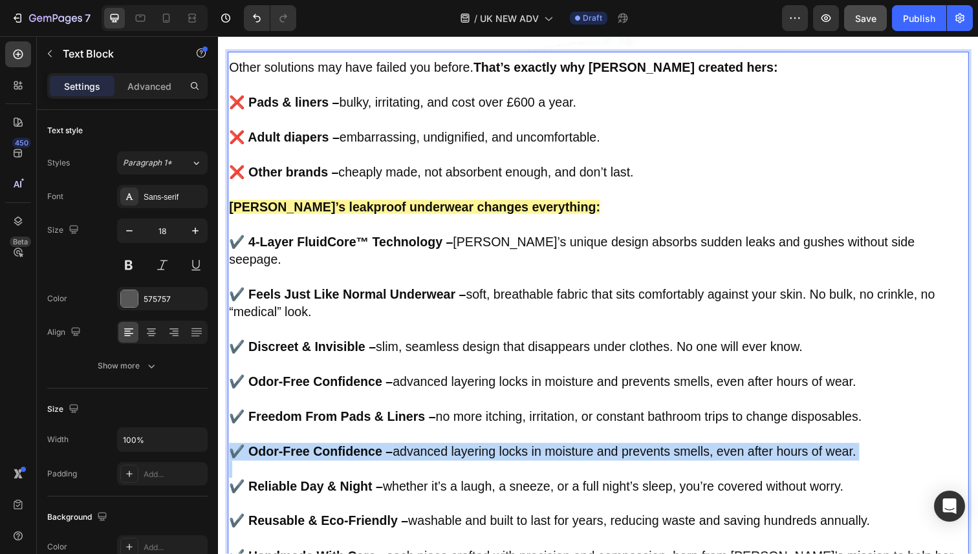
click at [384, 452] on p "✔️ Odor-Free Confidence – advanced layering locks in moisture and prevents smel…" at bounding box center [606, 461] width 754 height 18
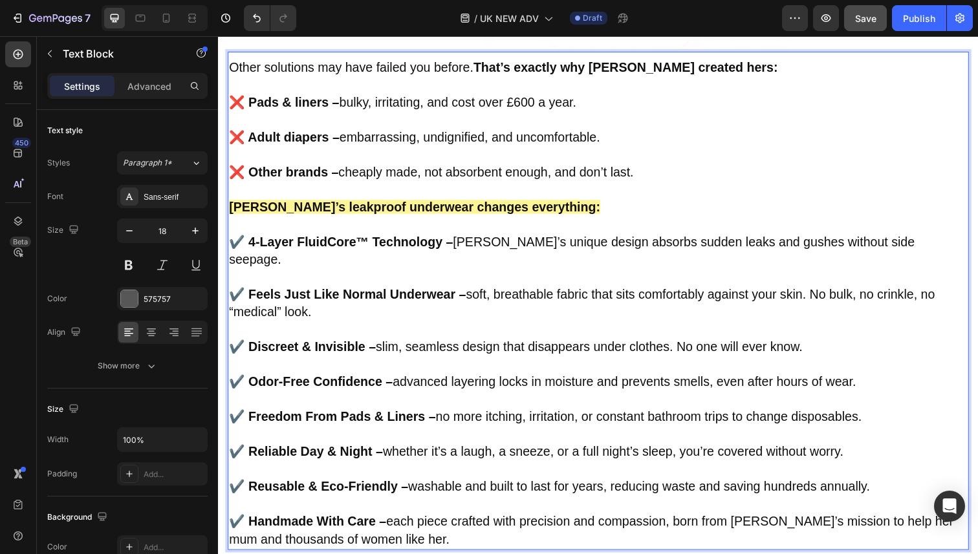
click at [453, 453] on span "✔️ Reliable Day & Night – whether it’s a laugh, a sneeze, or a full night’s sle…" at bounding box center [542, 460] width 627 height 14
click at [517, 239] on span "✔️ 4-Layer FluidCore™ Technology – Vera’s unique design absorbs sudden leaks an…" at bounding box center [579, 255] width 701 height 32
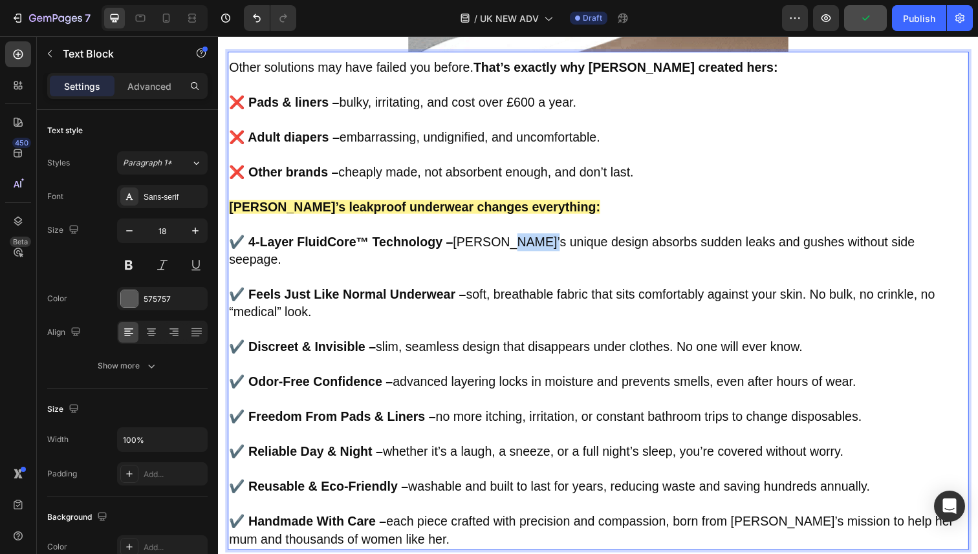
click at [517, 239] on span "✔️ 4-Layer FluidCore™ Technology – Vera’s unique design absorbs sudden leaks an…" at bounding box center [579, 255] width 701 height 32
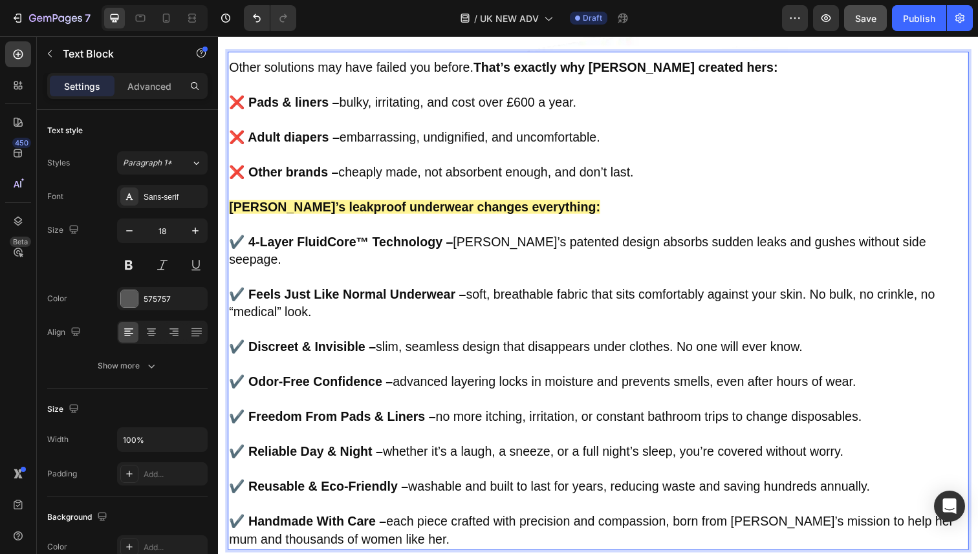
click at [564, 274] on p "Rich Text Editor. Editing area: main" at bounding box center [606, 282] width 754 height 17
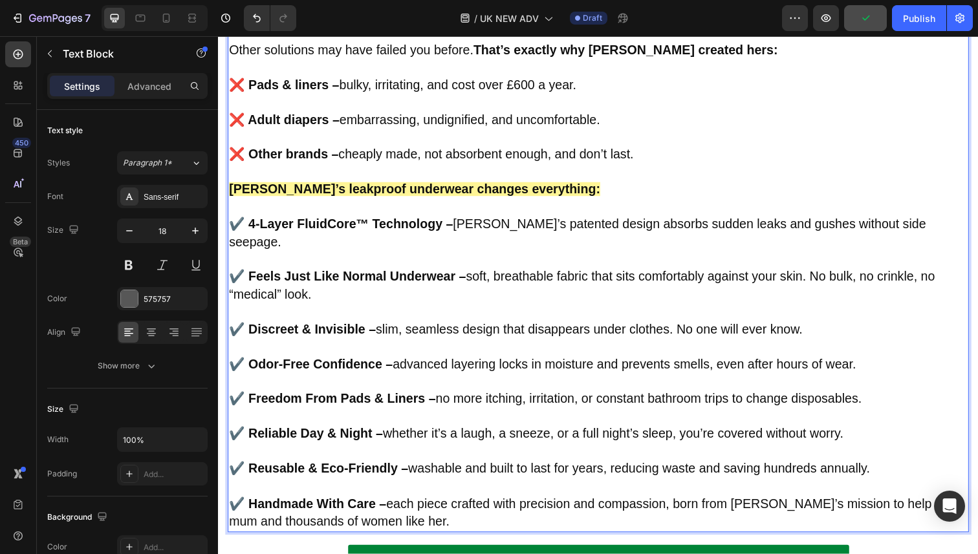
scroll to position [2469, 0]
click at [500, 380] on p "Rich Text Editor. Editing area: main" at bounding box center [606, 388] width 754 height 17
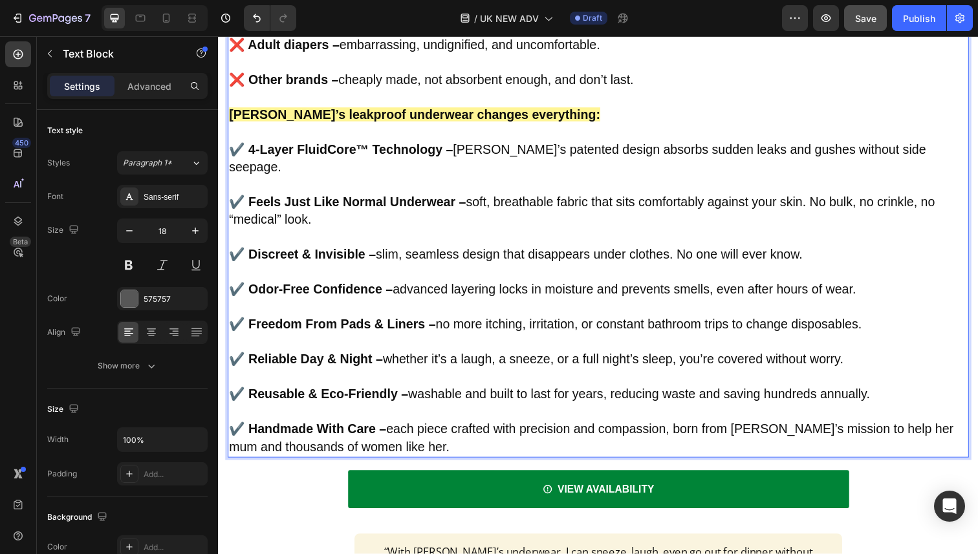
scroll to position [2555, 0]
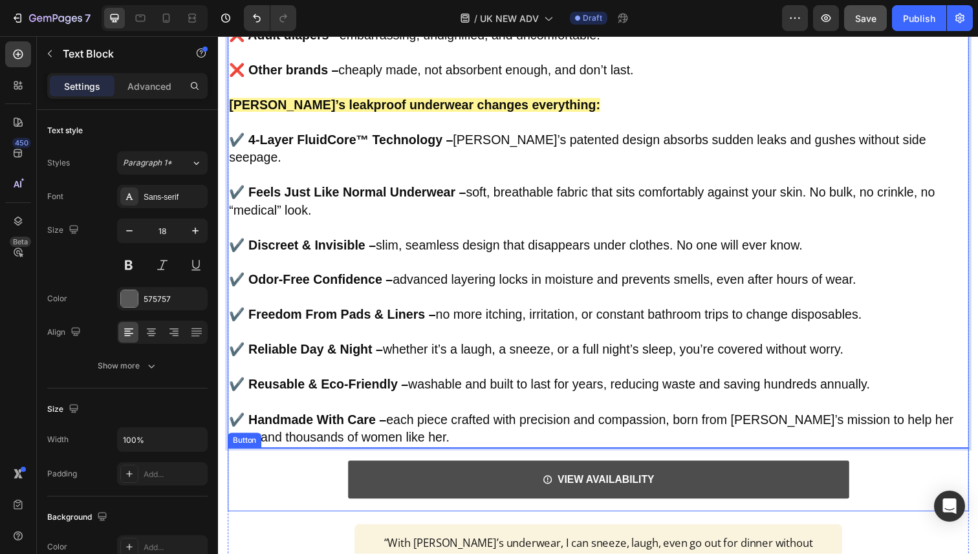
click at [723, 470] on link "VIEW AVAILABILITY" at bounding box center [607, 489] width 512 height 39
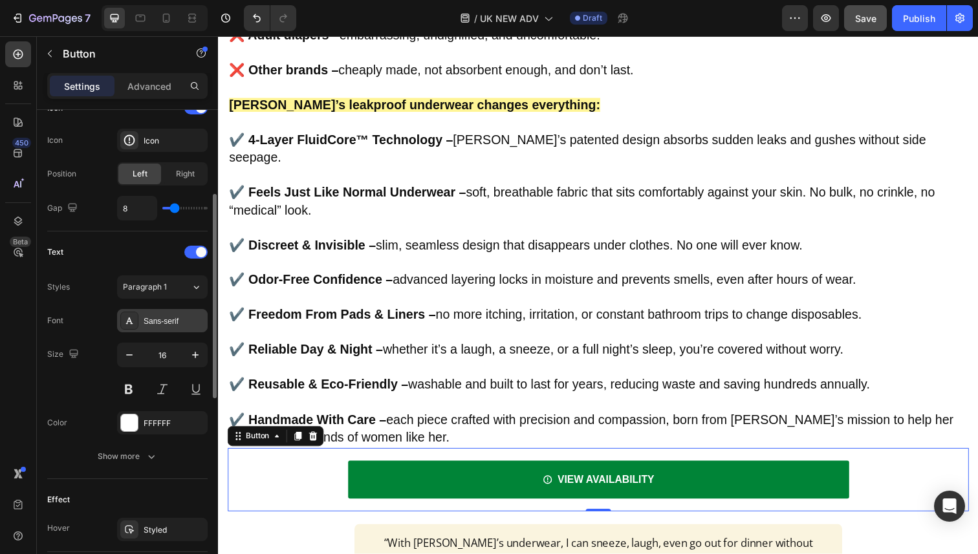
scroll to position [649, 0]
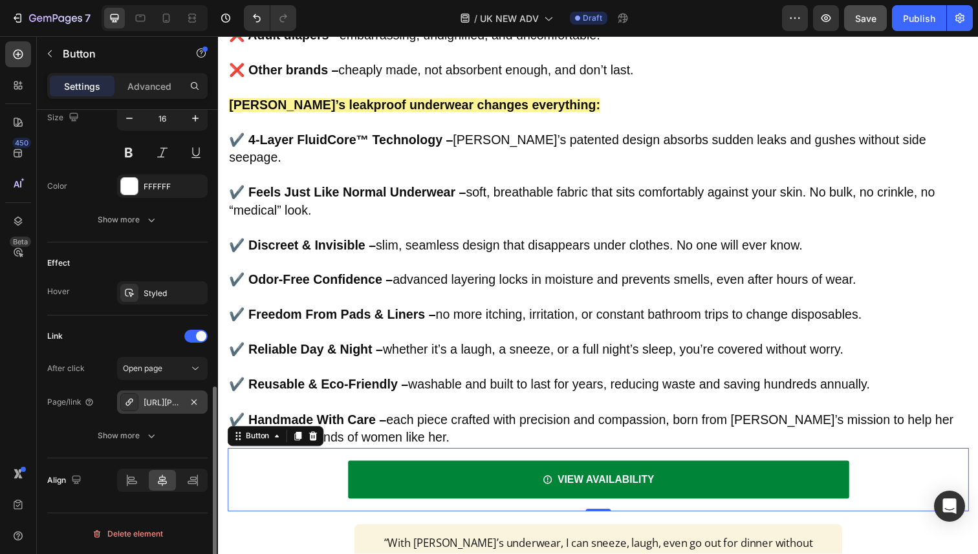
click at [171, 404] on div "[URL][PERSON_NAME][DOMAIN_NAME][PERSON_NAME]" at bounding box center [163, 403] width 38 height 12
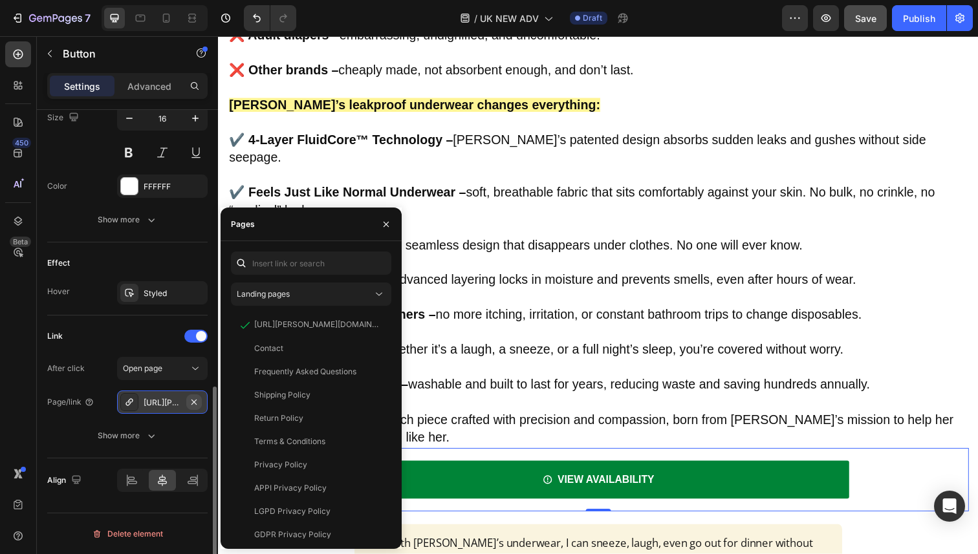
click at [198, 403] on icon "button" at bounding box center [194, 402] width 10 height 10
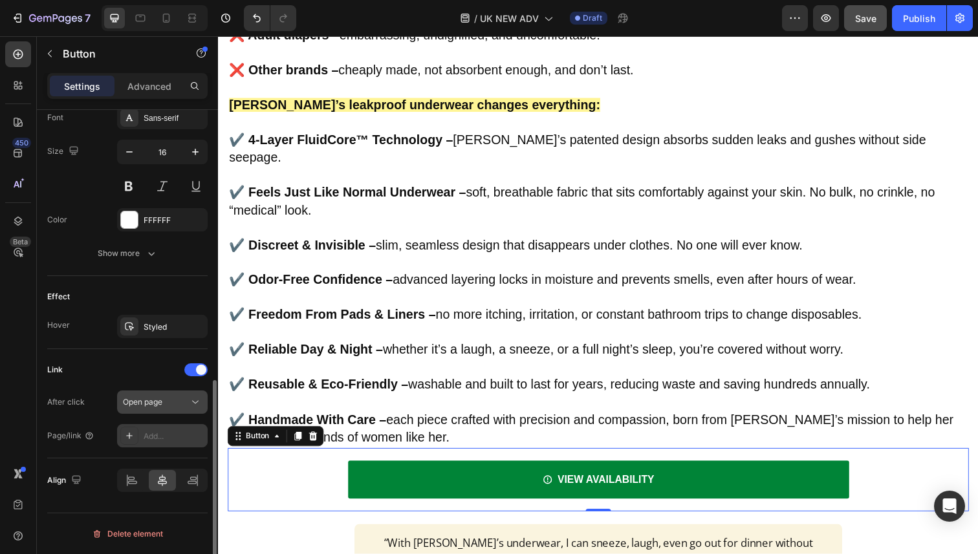
scroll to position [616, 0]
click at [165, 431] on div "Add..." at bounding box center [174, 437] width 61 height 12
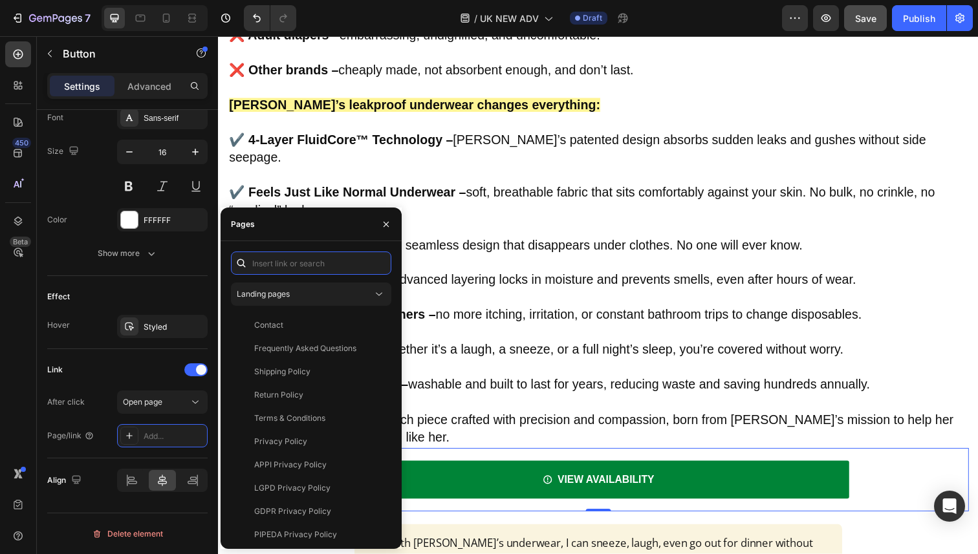
paste input "https://vera-underwear.com/products/veras-signature-leakproof-underwear-5-pack"
type input "https://vera-underwear.com/products/veras-signature-leakproof-underwear-5-pack"
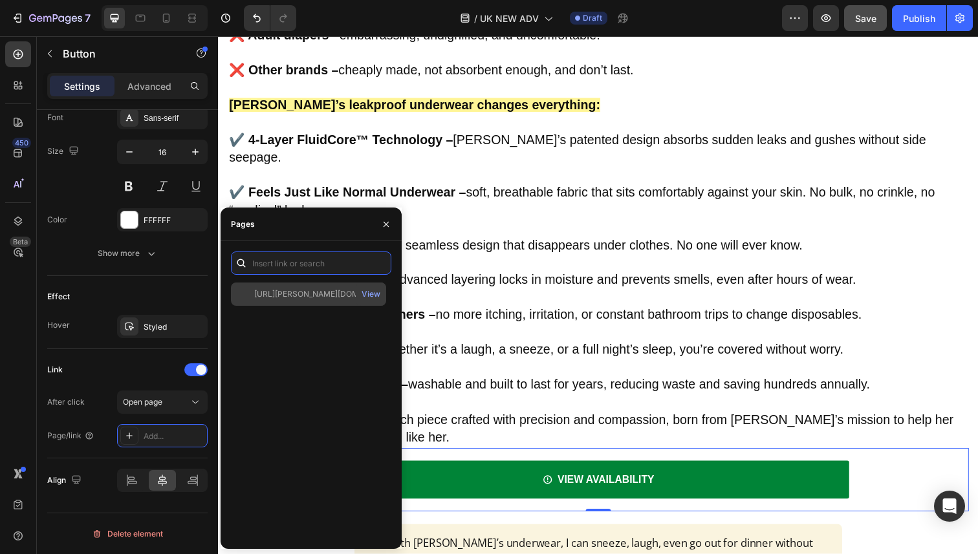
scroll to position [0, 0]
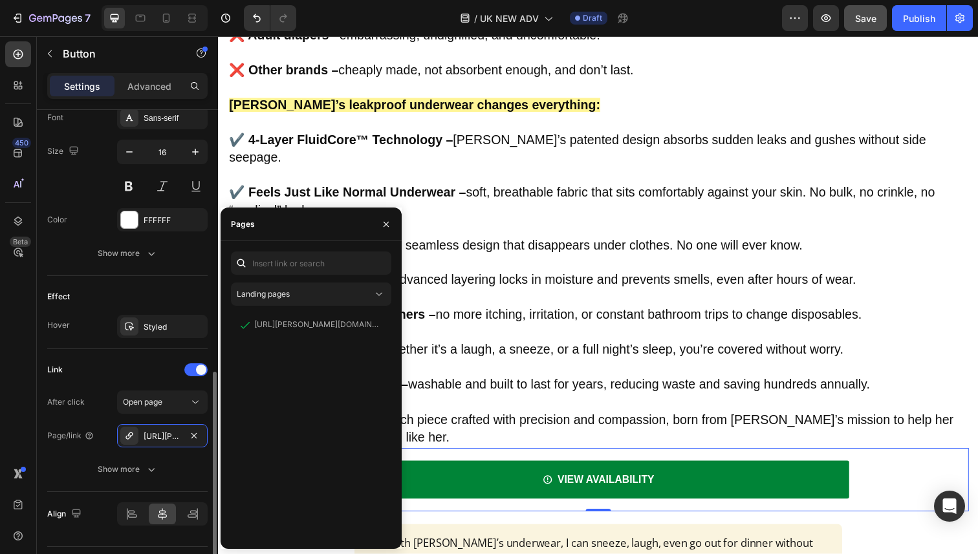
click at [139, 351] on div "Link After click Open page Page/link https://vera-underwear.com/veras-signature…" at bounding box center [127, 420] width 160 height 143
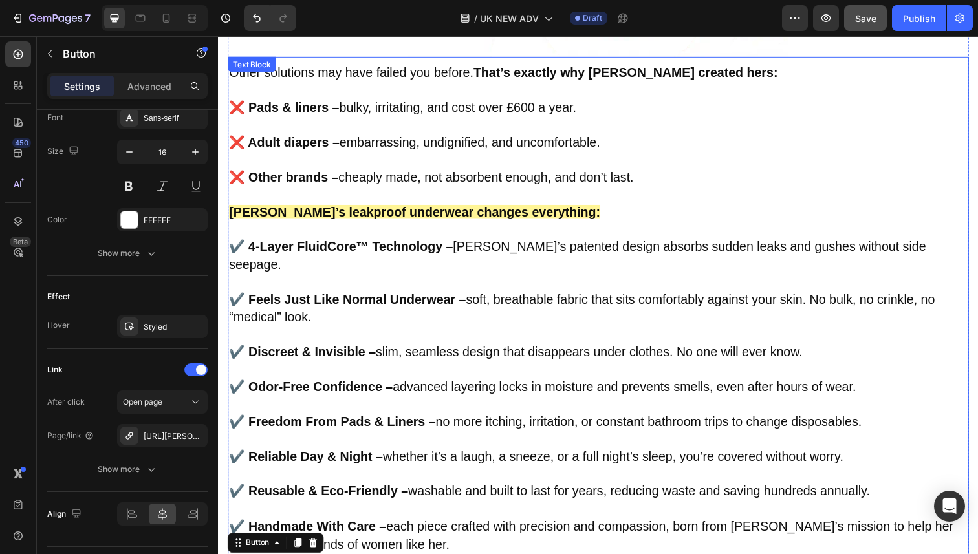
scroll to position [2449, 0]
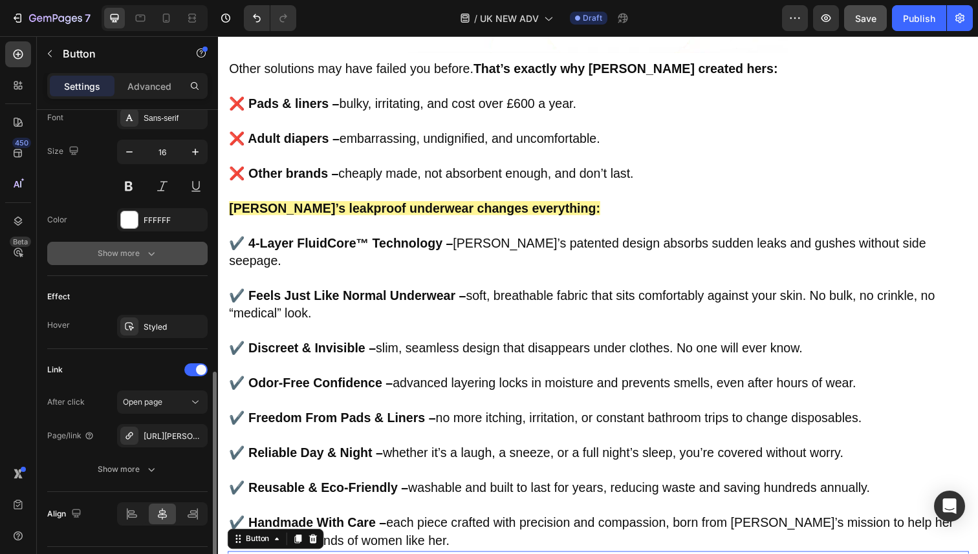
click at [206, 243] on button "Show more" at bounding box center [127, 253] width 160 height 23
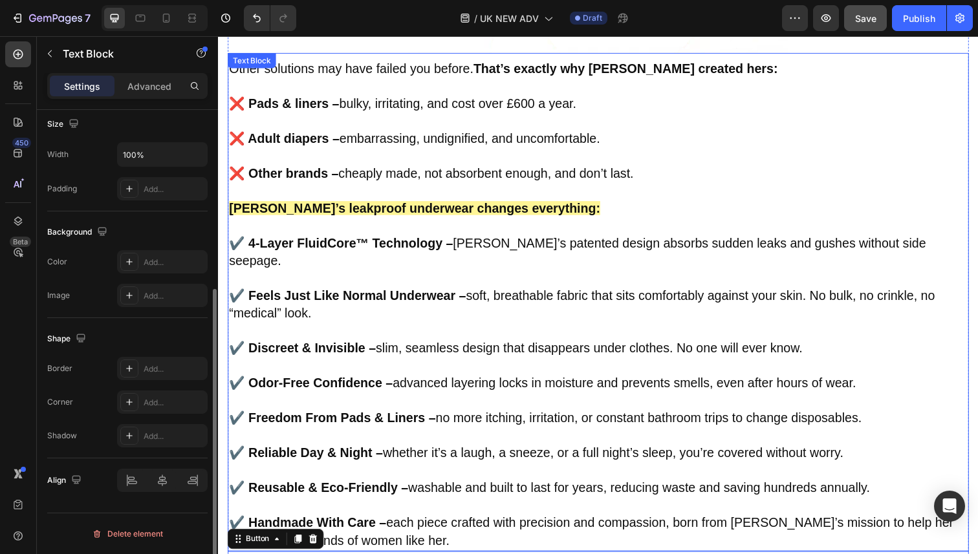
click at [244, 276] on p "Rich Text Editor. Editing area: main" at bounding box center [606, 284] width 754 height 17
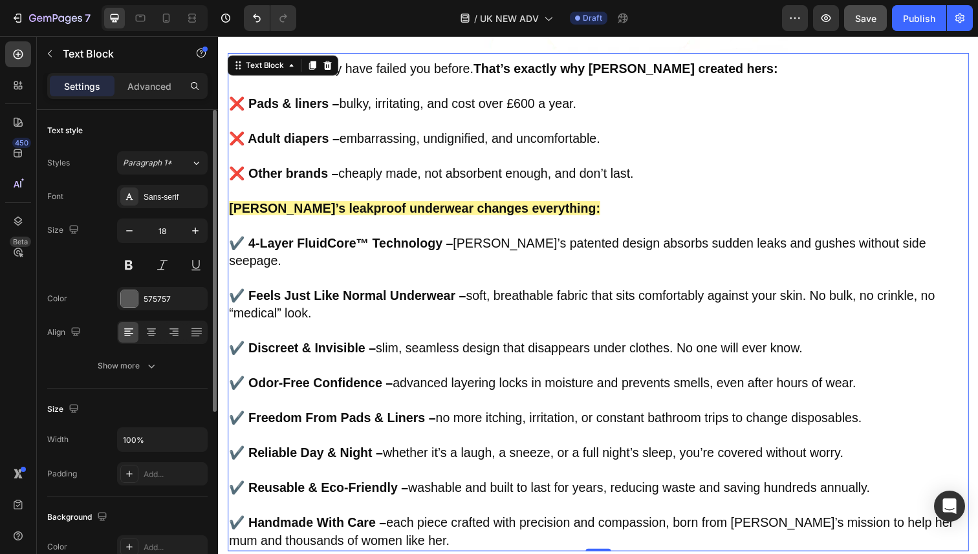
scroll to position [2440, 0]
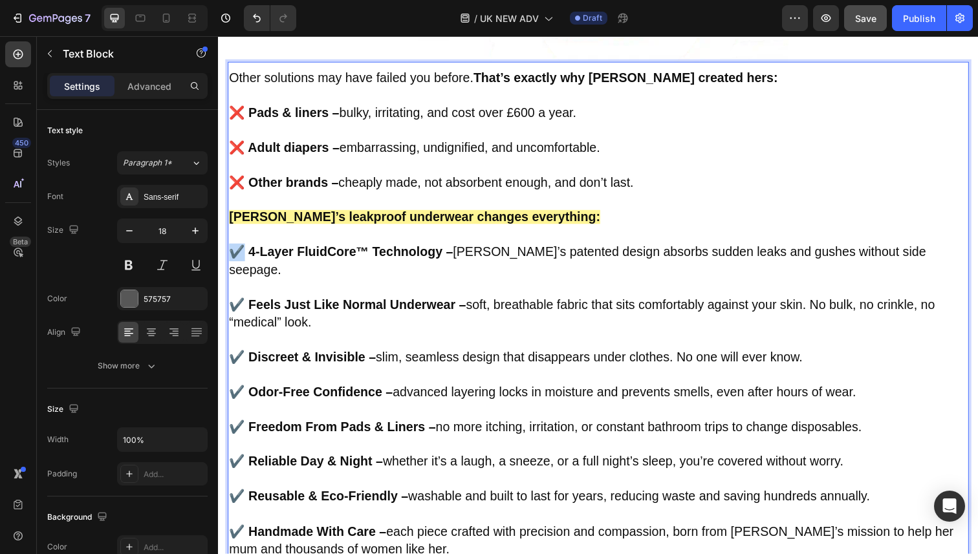
drag, startPoint x: 238, startPoint y: 220, endPoint x: 227, endPoint y: 222, distance: 11.2
click at [228, 222] on div "Other solutions may have failed you before. That’s exactly why Vera created her…" at bounding box center [606, 320] width 757 height 503
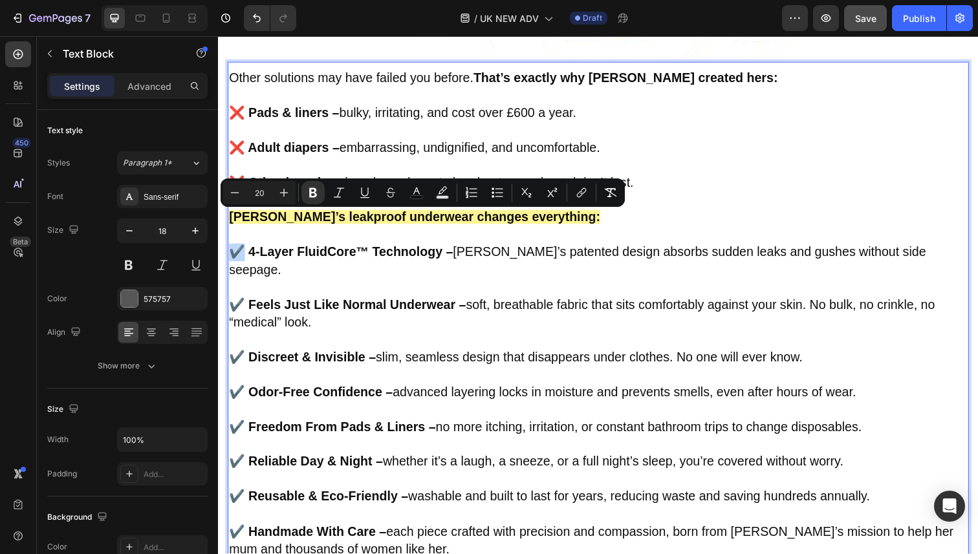
scroll to position [2438, 0]
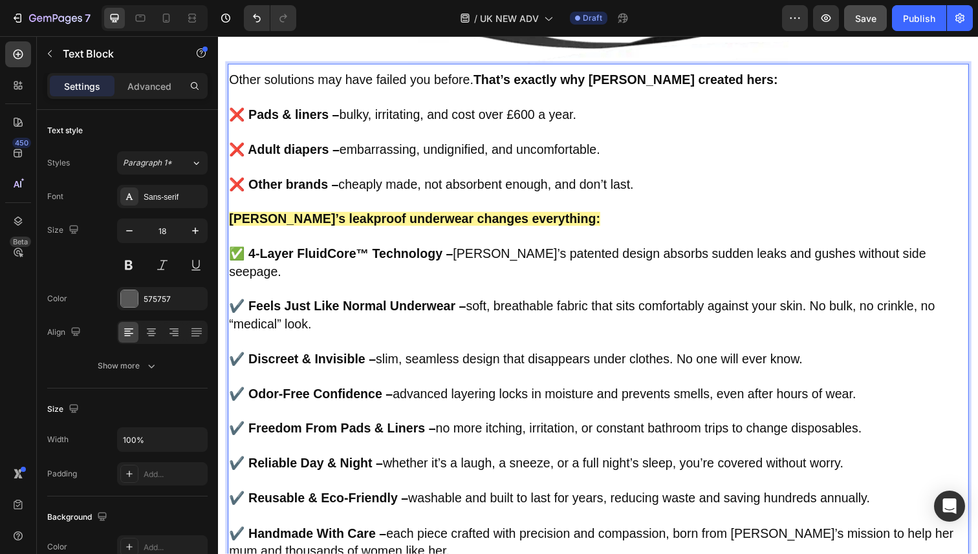
click at [240, 305] on strong "✔️ Feels Just Like Normal Underwear –" at bounding box center [350, 312] width 242 height 14
click at [243, 305] on strong "✔️ Feels Just Like Normal Underwear –" at bounding box center [350, 312] width 242 height 14
drag, startPoint x: 240, startPoint y: 260, endPoint x: 232, endPoint y: 260, distance: 7.8
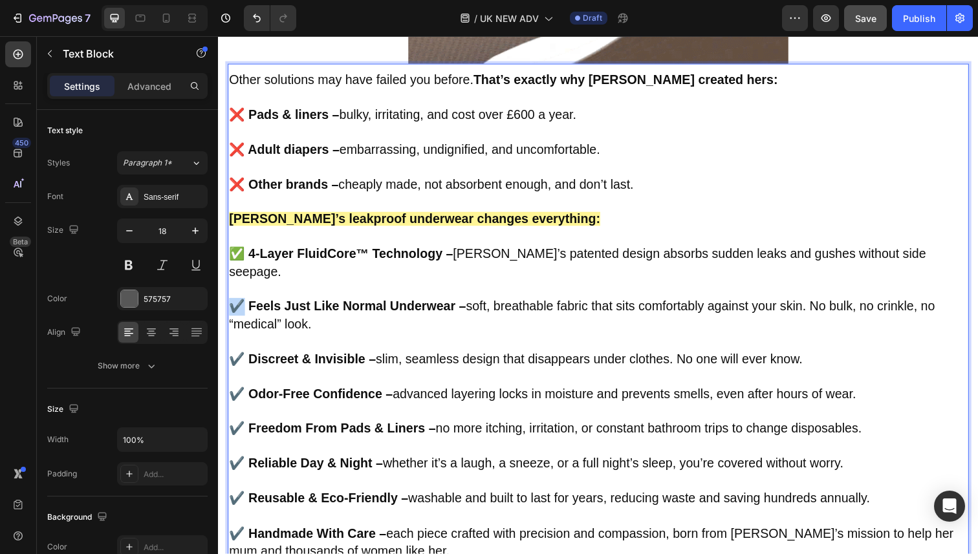
click at [232, 305] on strong "✔️ Feels Just Like Normal Underwear –" at bounding box center [350, 312] width 242 height 14
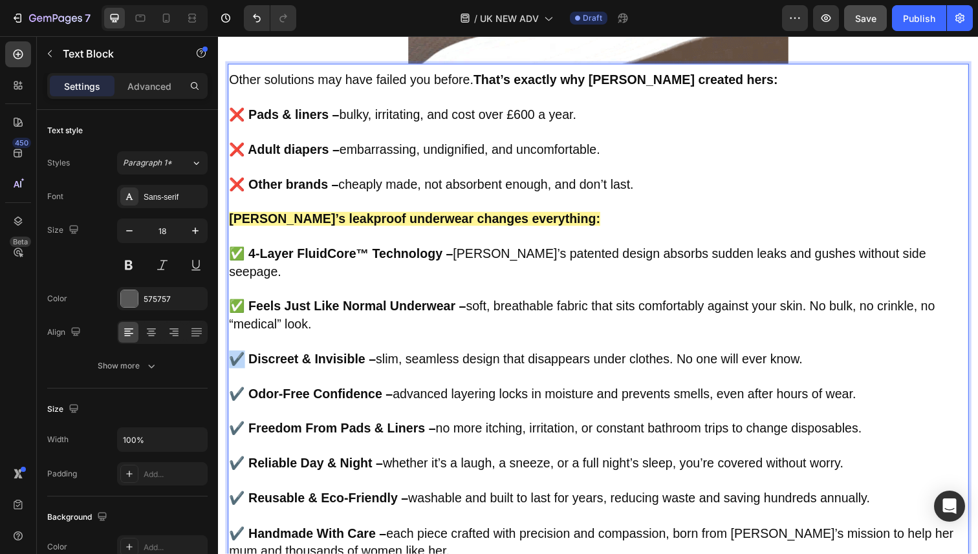
click at [234, 359] on strong "✔️ Discreet & Invisible –" at bounding box center [304, 366] width 150 height 14
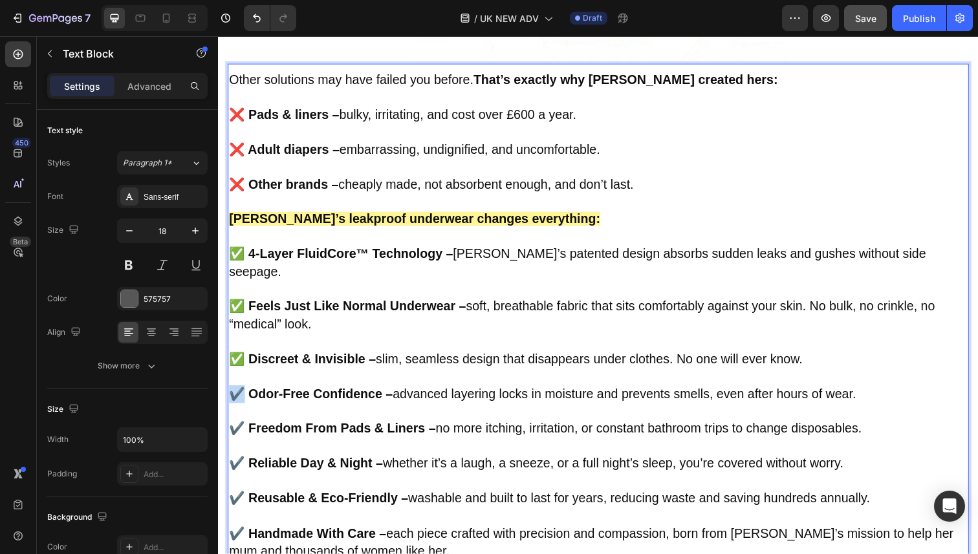
click at [232, 395] on strong "✔️ Odor-Free Confidence –" at bounding box center [312, 402] width 167 height 14
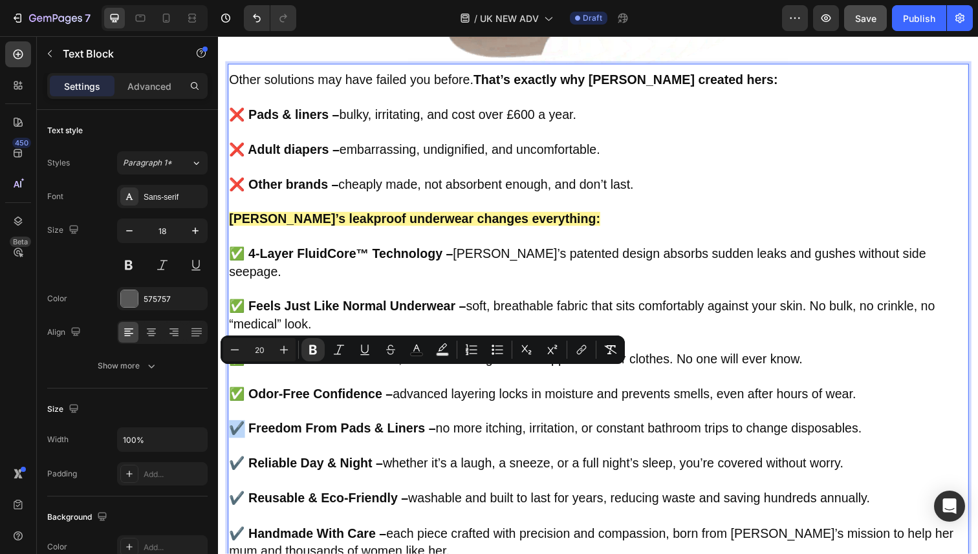
click at [234, 429] on p "✔️ Freedom From Pads & Liners – no more itching, irritation, or constant bathro…" at bounding box center [606, 438] width 754 height 18
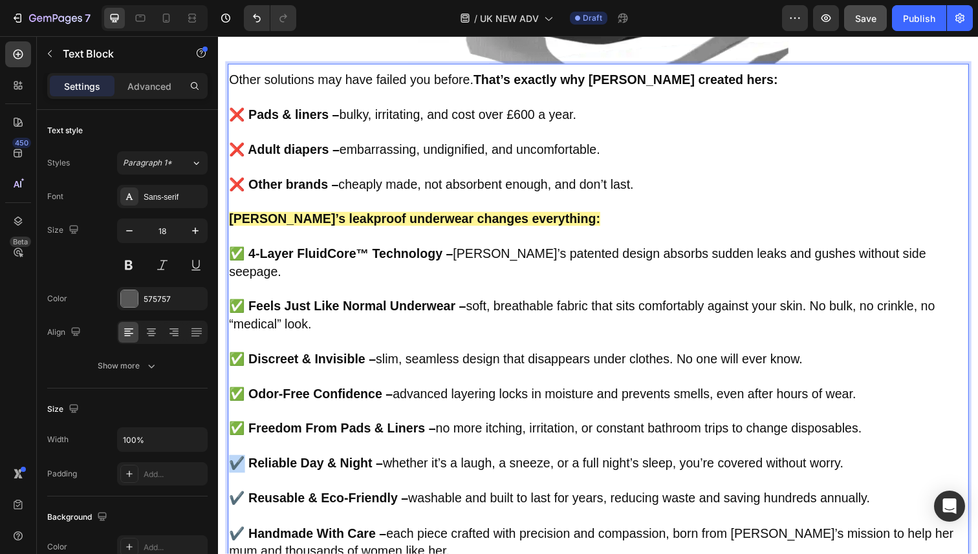
drag, startPoint x: 239, startPoint y: 420, endPoint x: 232, endPoint y: 421, distance: 7.9
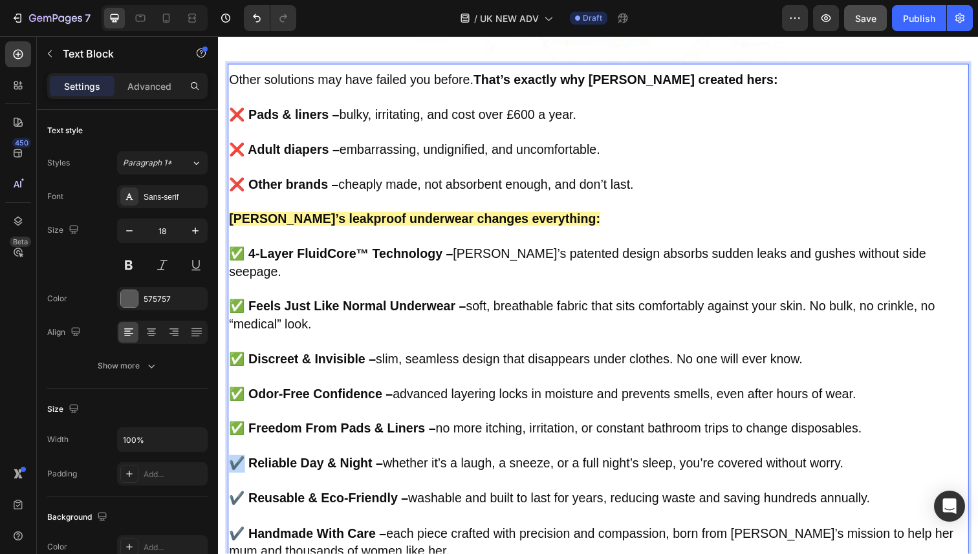
click at [232, 466] on strong "✔️ Reliable Day & Night –" at bounding box center [307, 473] width 157 height 14
click at [234, 501] on strong "✔️ Reusable & Eco-Friendly –" at bounding box center [320, 508] width 183 height 14
drag, startPoint x: 239, startPoint y: 496, endPoint x: 230, endPoint y: 494, distance: 9.1
click at [230, 538] on strong "✔️ Handmade With Care –" at bounding box center [309, 545] width 160 height 14
click at [312, 501] on strong "✅ Reusable & Eco-Friendly –" at bounding box center [320, 508] width 183 height 14
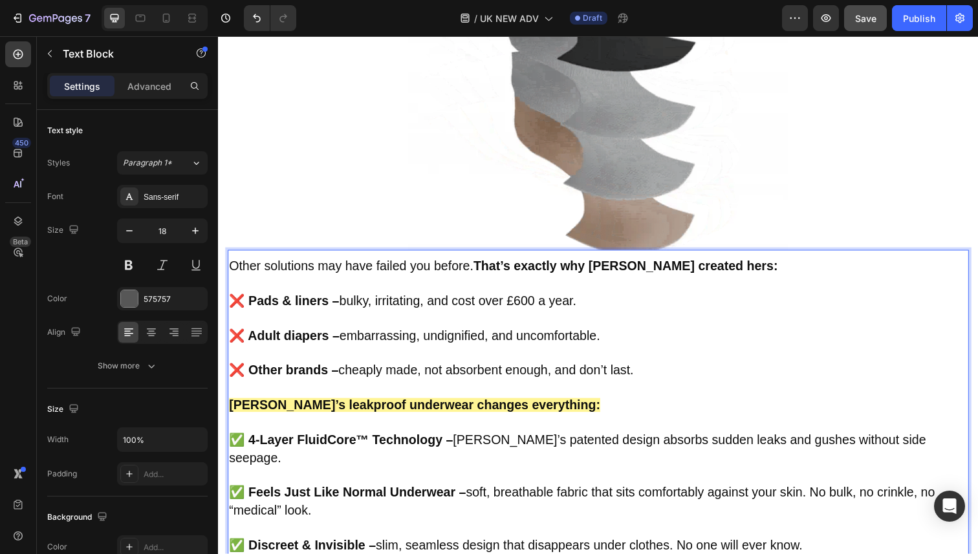
click at [458, 300] on span "❌ Pads & liners – bulky, irritating, and cost over £600 a year." at bounding box center [406, 307] width 354 height 14
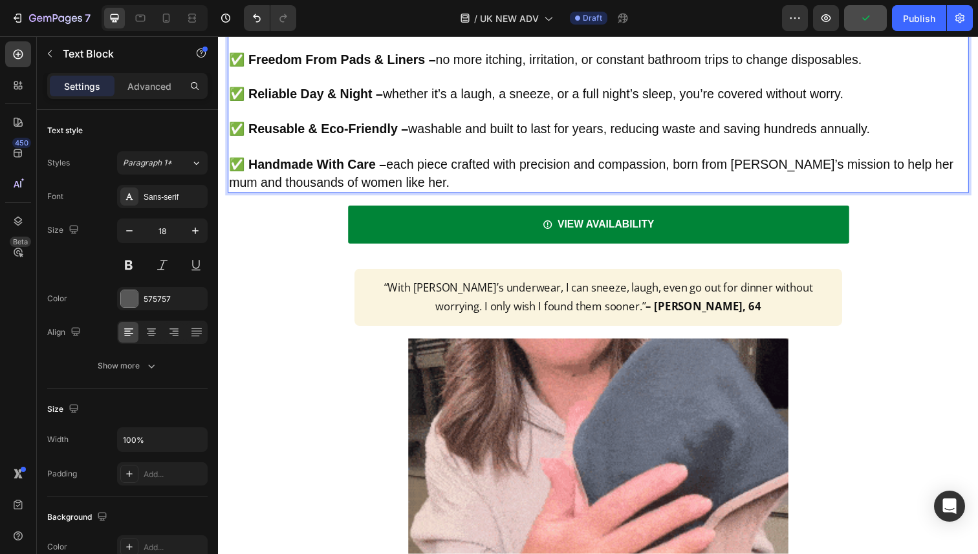
scroll to position [2852, 0]
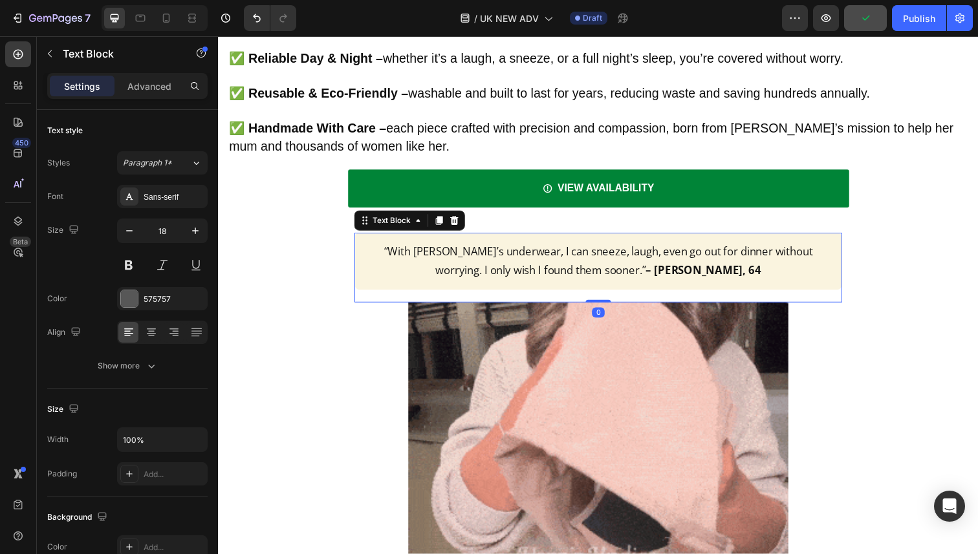
click at [510, 237] on div "“With Vera’s underwear, I can sneeze, laugh, even go out for dinner without wor…" at bounding box center [606, 266] width 498 height 58
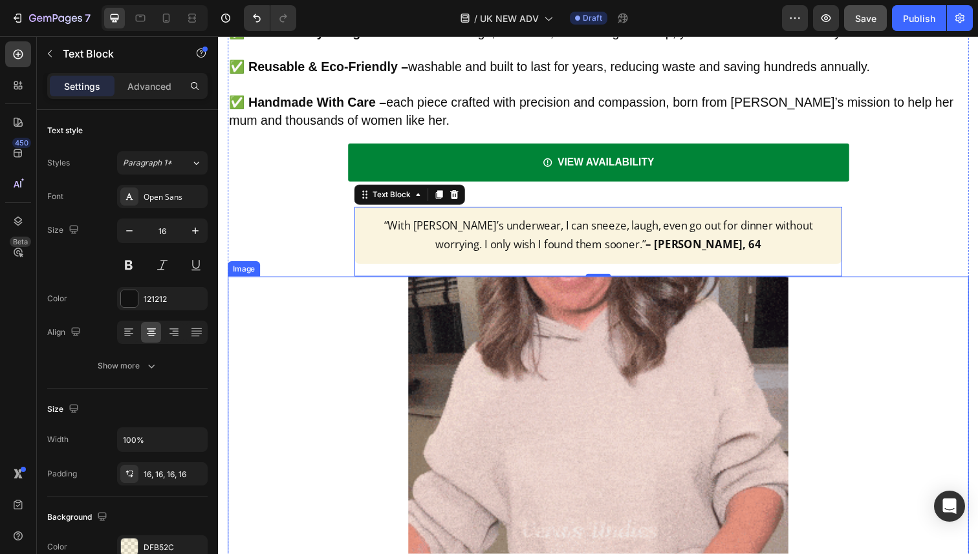
click at [609, 330] on img at bounding box center [606, 541] width 388 height 518
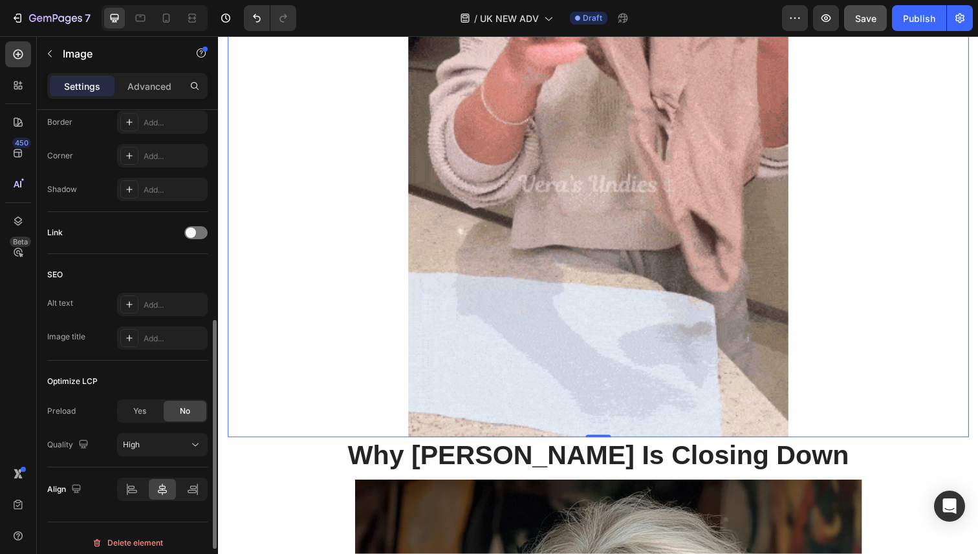
scroll to position [528, 0]
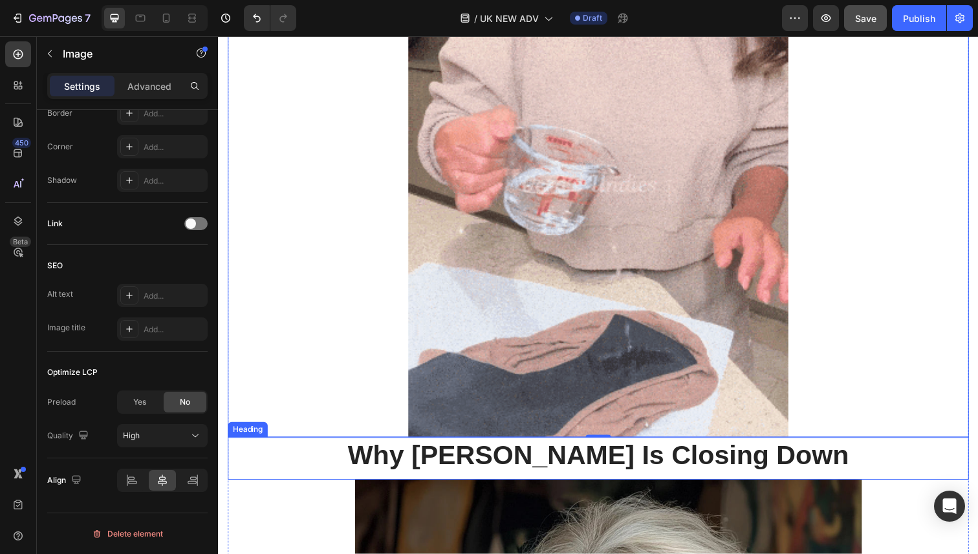
click at [521, 450] on strong "Why [PERSON_NAME] Is Closing Down" at bounding box center [606, 465] width 512 height 30
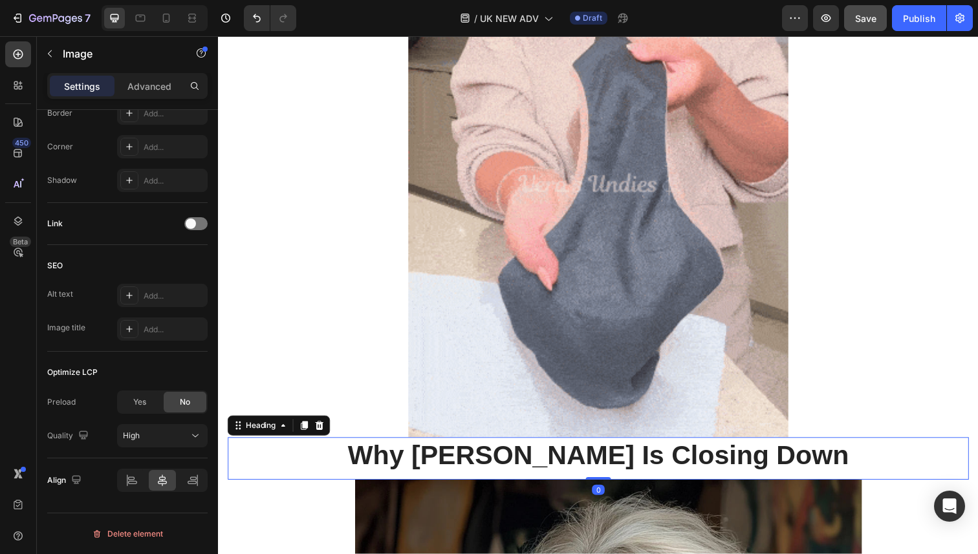
scroll to position [0, 0]
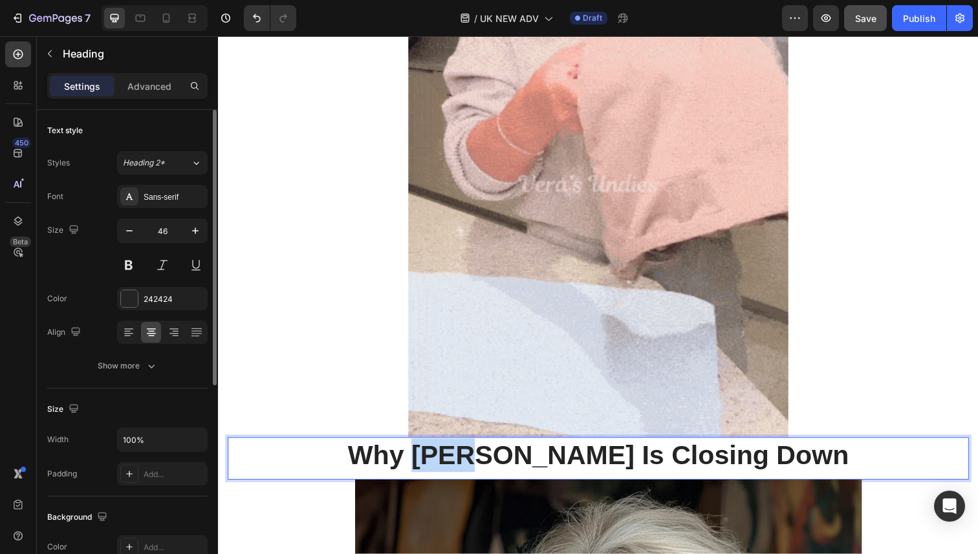
click at [521, 450] on strong "Why [PERSON_NAME] Is Closing Down" at bounding box center [606, 465] width 512 height 30
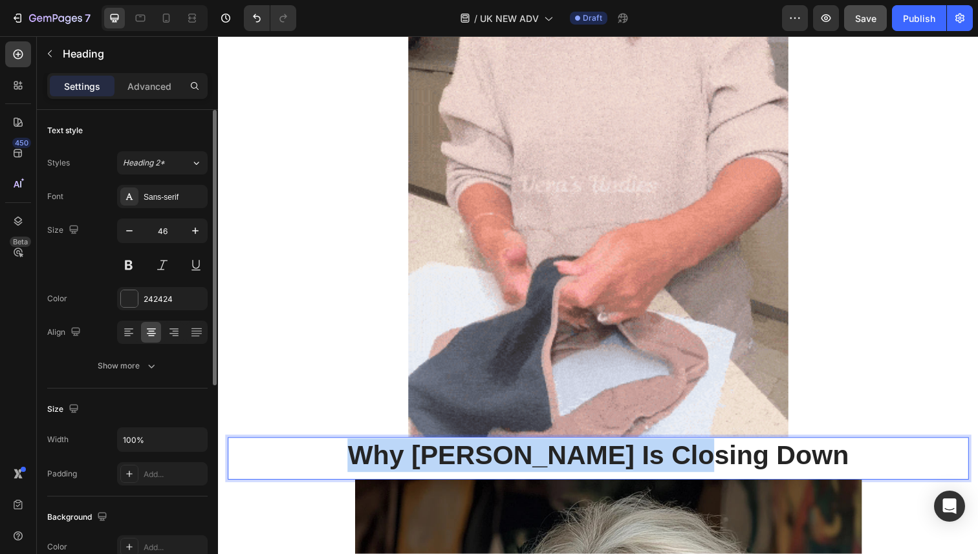
click at [521, 450] on strong "Why [PERSON_NAME] Is Closing Down" at bounding box center [606, 465] width 512 height 30
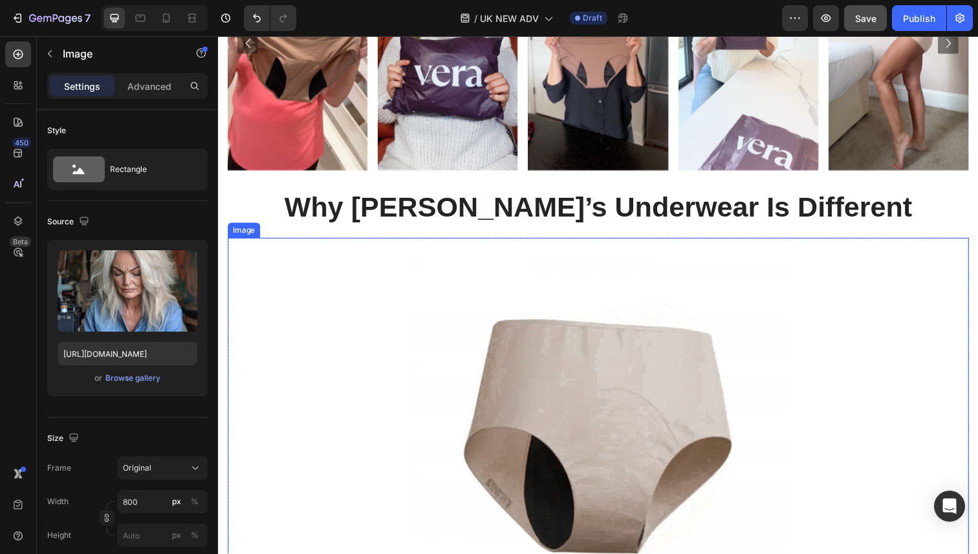
scroll to position [1748, 0]
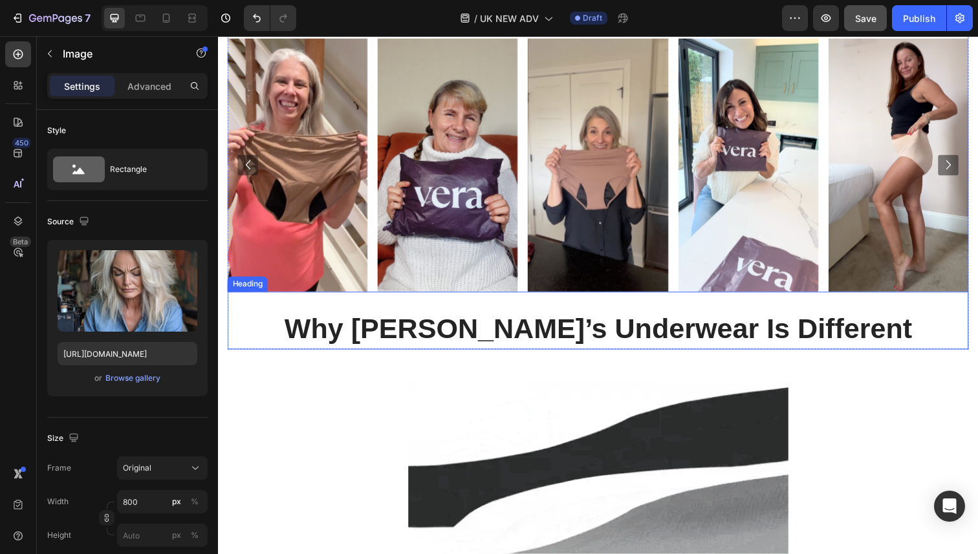
click at [600, 319] on strong "Why [PERSON_NAME]’s Underwear Is Different" at bounding box center [606, 335] width 641 height 32
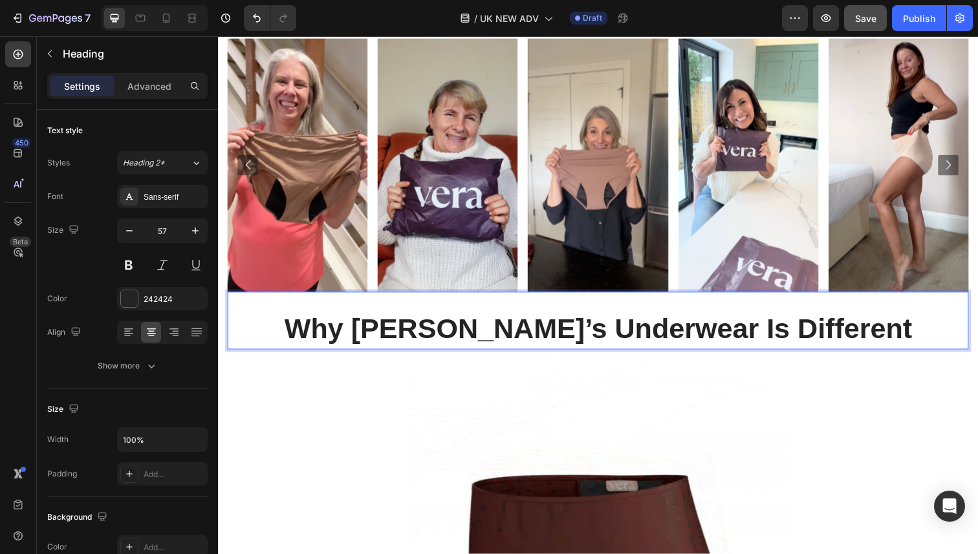
click at [600, 319] on strong "Why [PERSON_NAME]’s Underwear Is Different" at bounding box center [606, 335] width 641 height 32
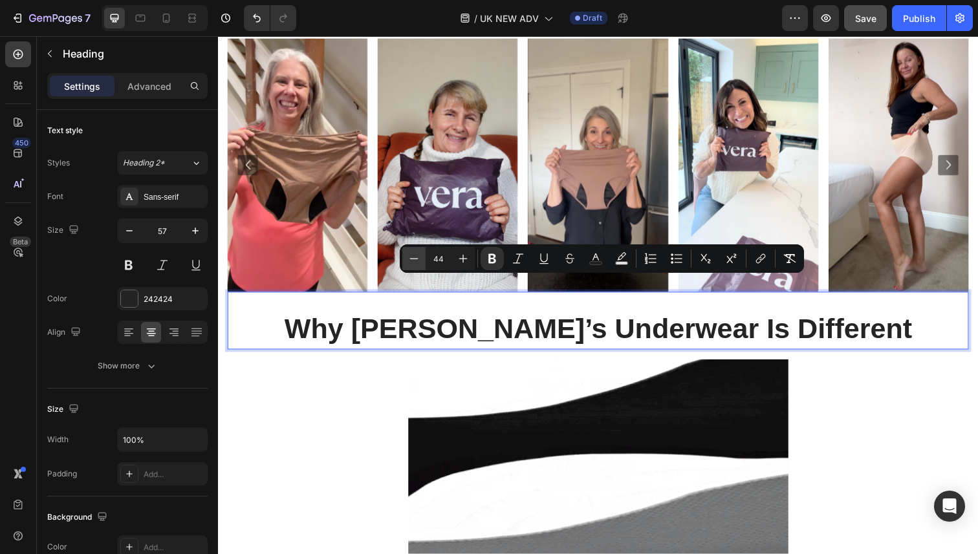
click at [412, 258] on icon "Editor contextual toolbar" at bounding box center [414, 258] width 8 height 1
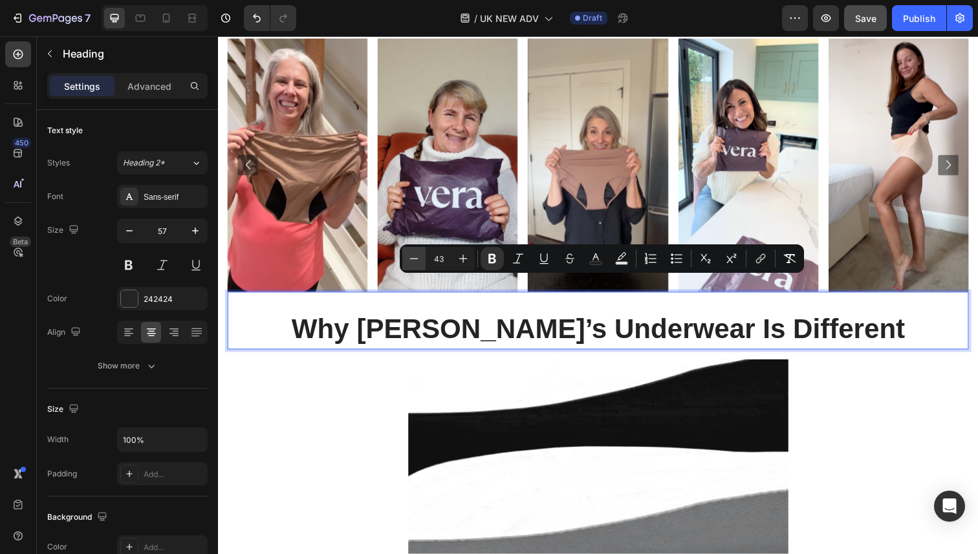
click at [412, 258] on icon "Editor contextual toolbar" at bounding box center [414, 258] width 8 height 1
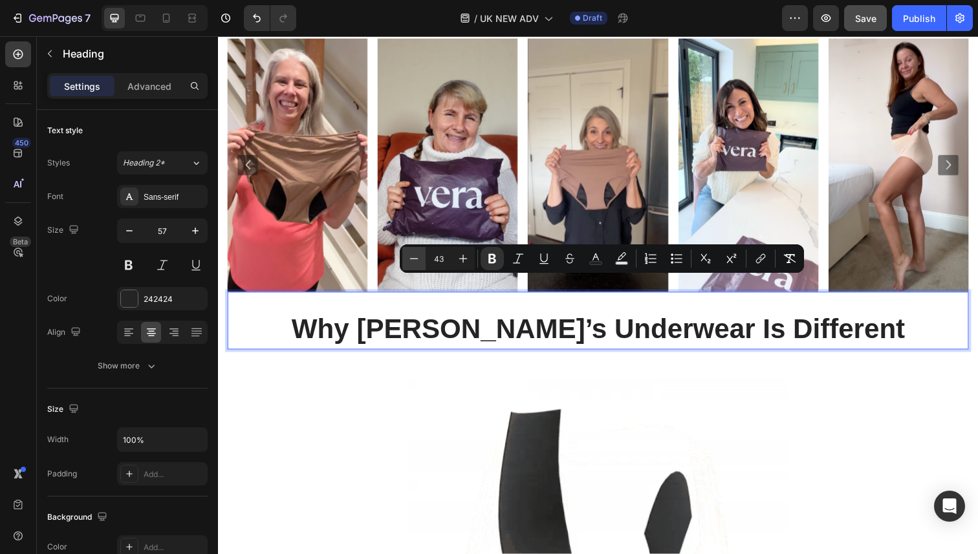
type input "42"
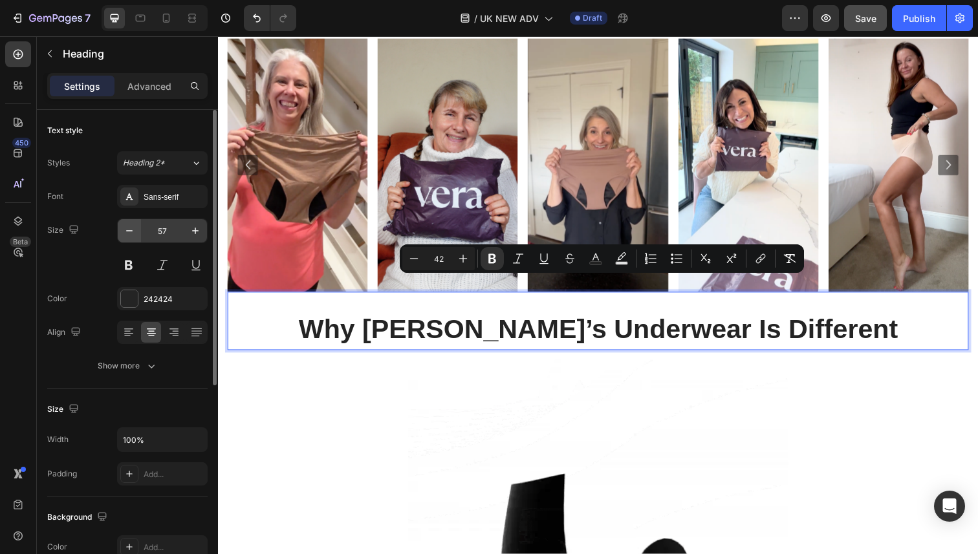
drag, startPoint x: 147, startPoint y: 237, endPoint x: 136, endPoint y: 235, distance: 11.2
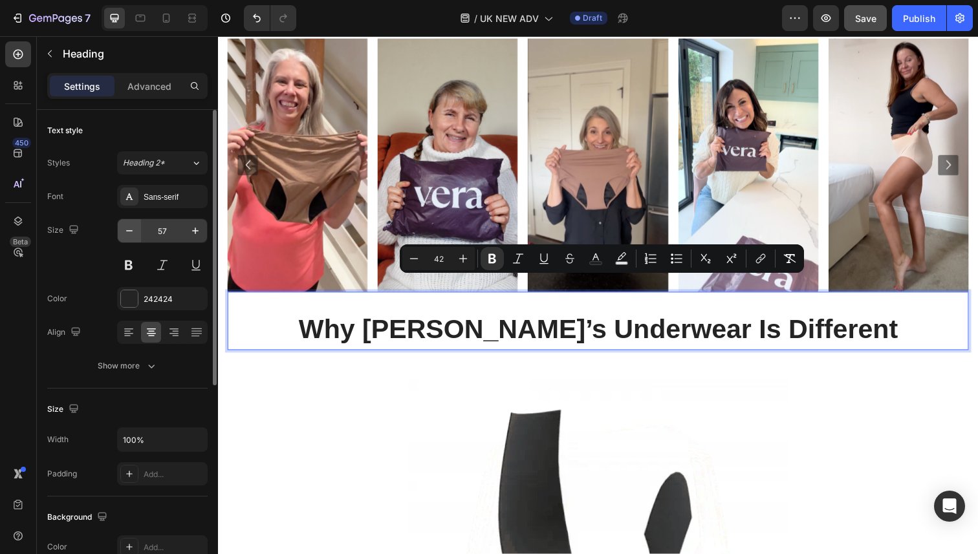
click at [147, 237] on input "57" at bounding box center [162, 230] width 43 height 23
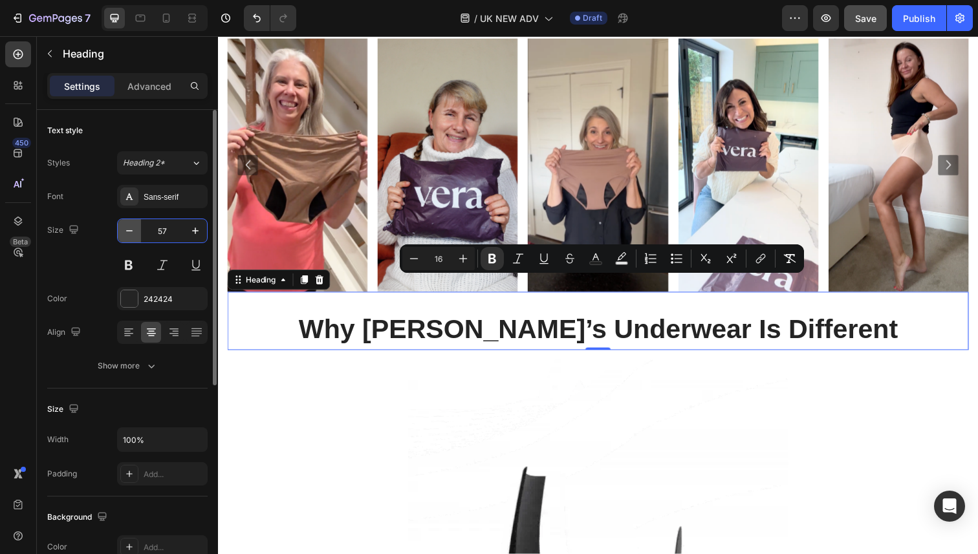
click at [136, 235] on button "button" at bounding box center [129, 230] width 23 height 23
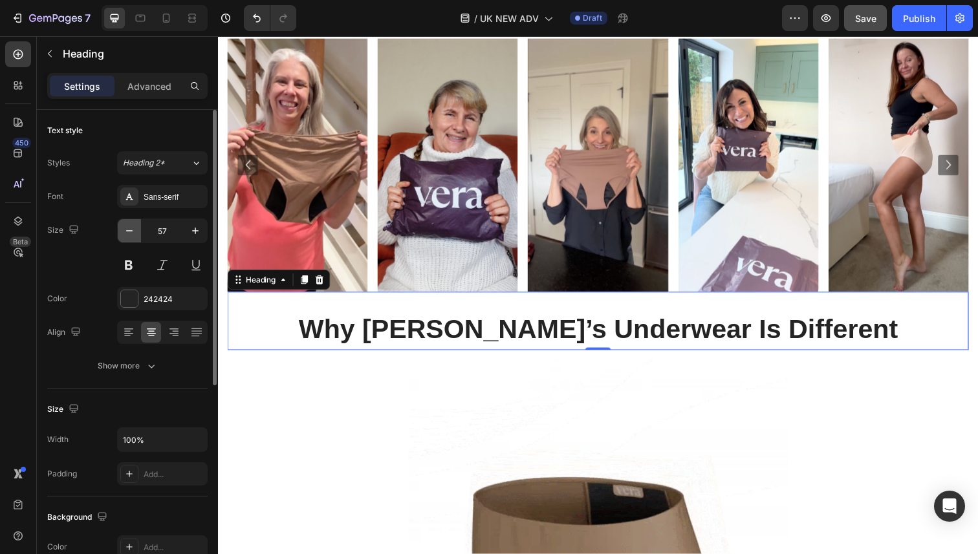
click at [136, 235] on button "button" at bounding box center [129, 230] width 23 height 23
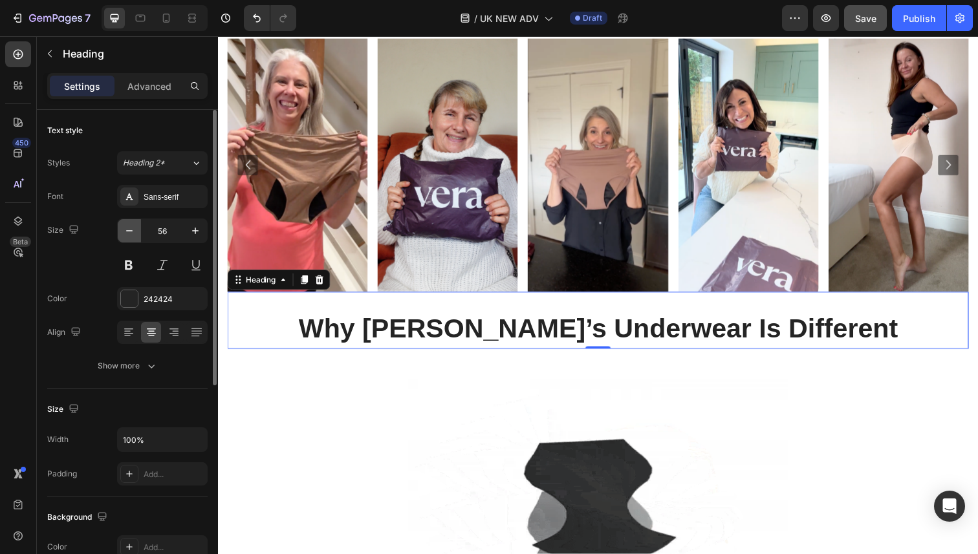
click at [136, 235] on button "button" at bounding box center [129, 230] width 23 height 23
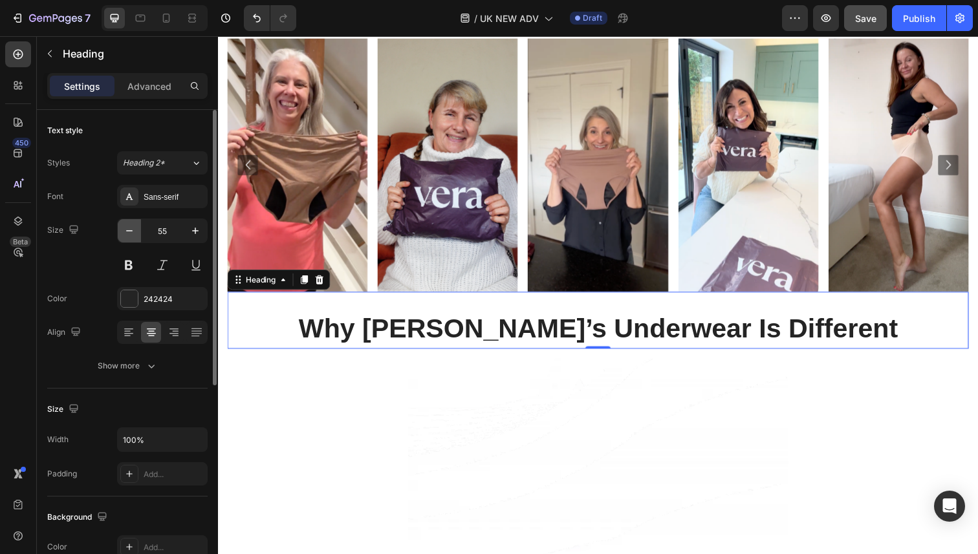
click at [136, 235] on button "button" at bounding box center [129, 230] width 23 height 23
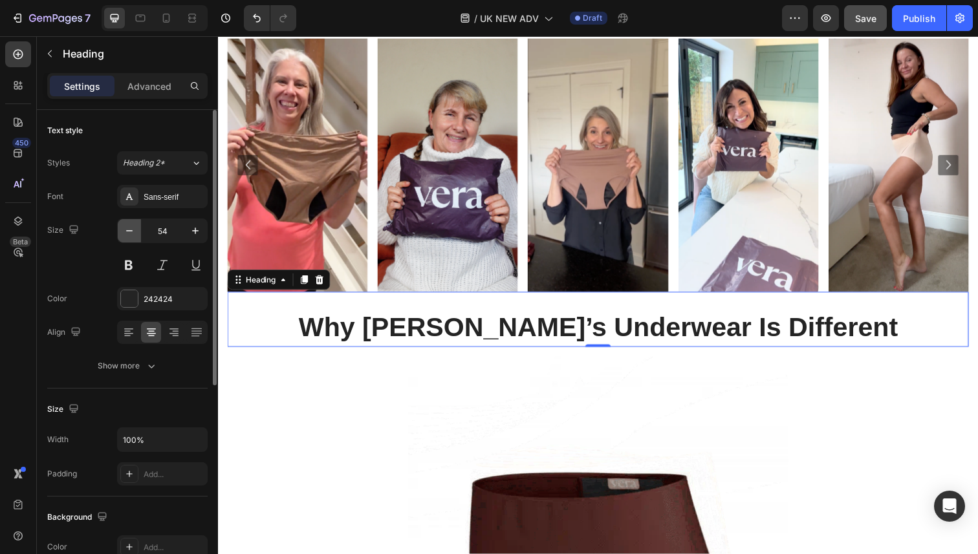
click at [136, 235] on button "button" at bounding box center [129, 230] width 23 height 23
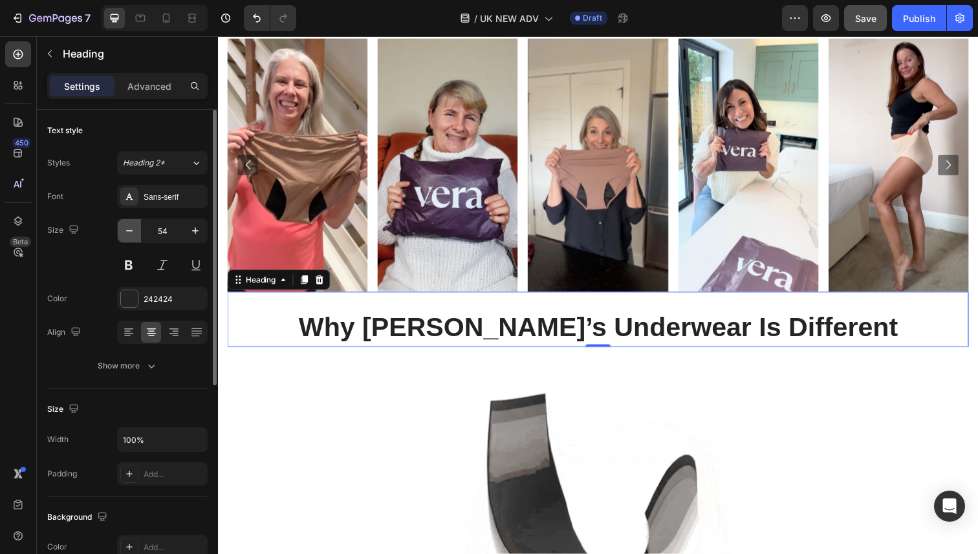
click at [136, 235] on button "button" at bounding box center [129, 230] width 23 height 23
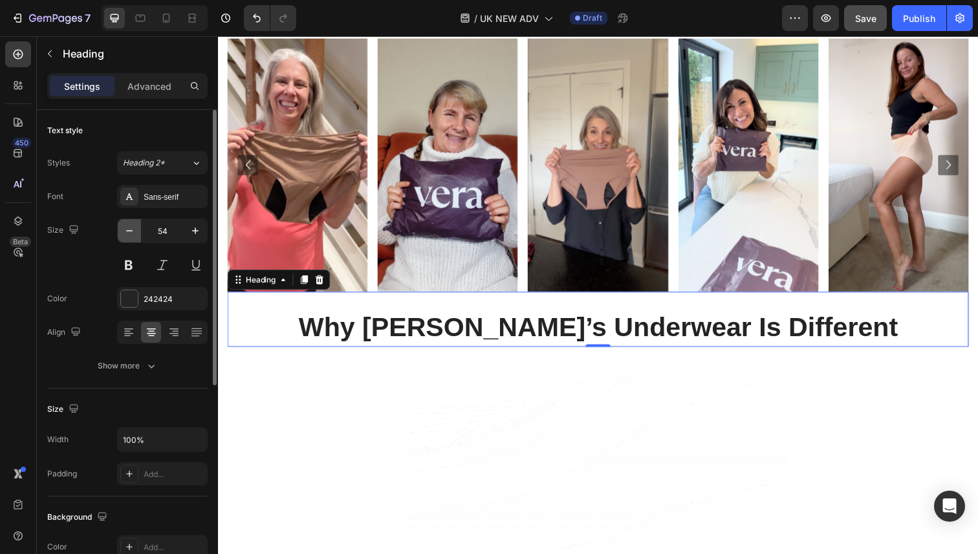
click at [136, 235] on button "button" at bounding box center [129, 230] width 23 height 23
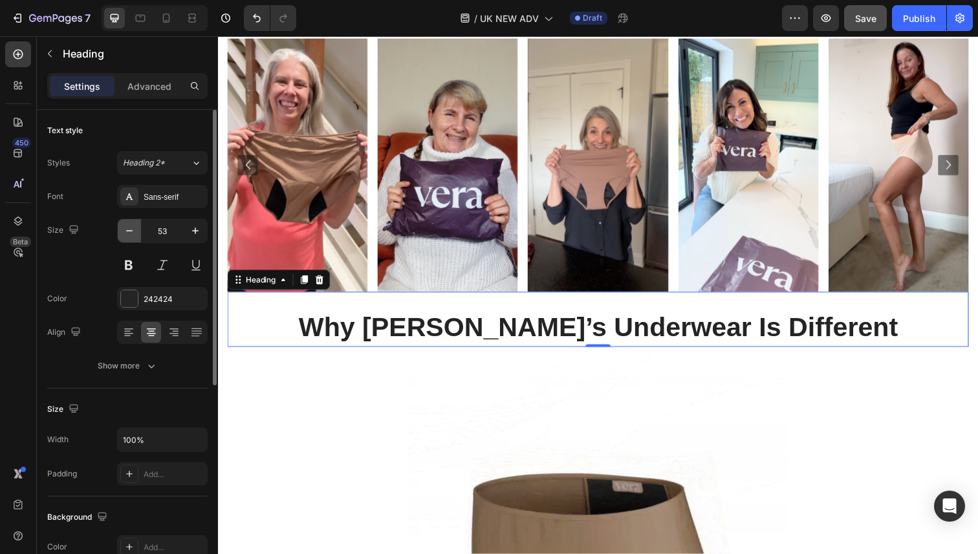
click at [136, 235] on button "button" at bounding box center [129, 230] width 23 height 23
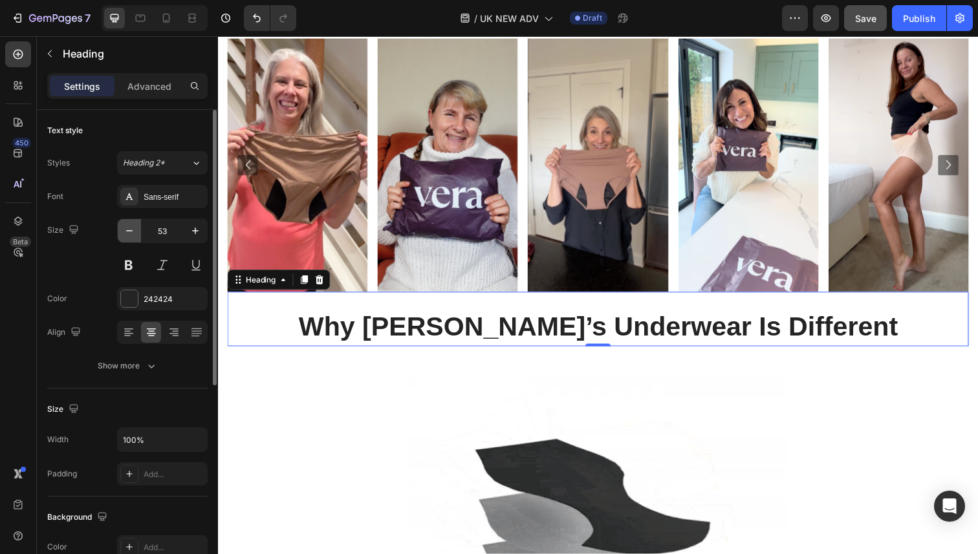
click at [136, 235] on button "button" at bounding box center [129, 230] width 23 height 23
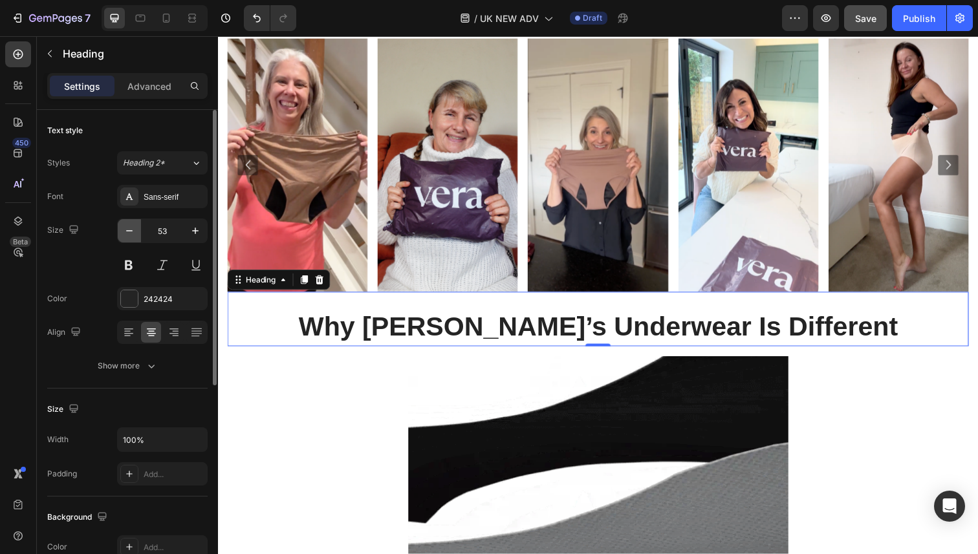
click at [136, 235] on button "button" at bounding box center [129, 230] width 23 height 23
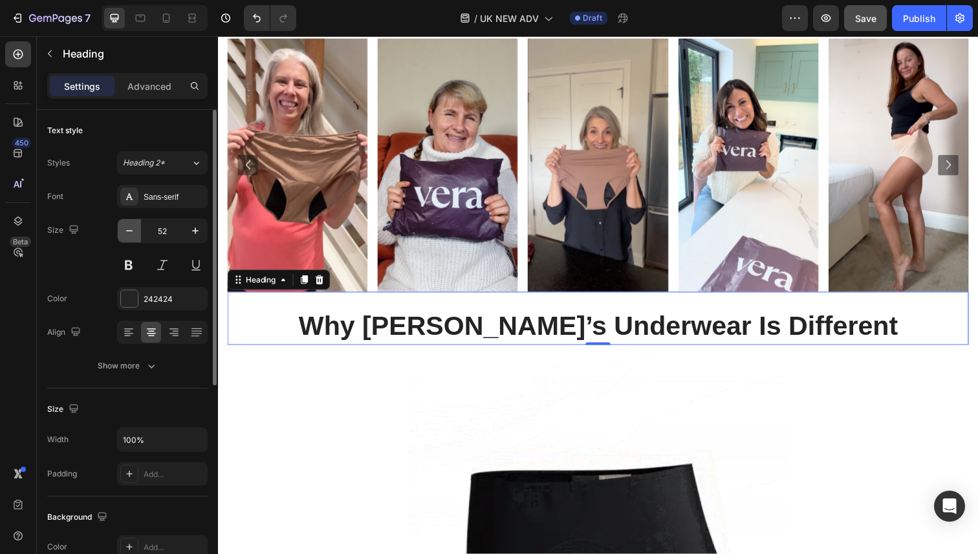
click at [136, 235] on button "button" at bounding box center [129, 230] width 23 height 23
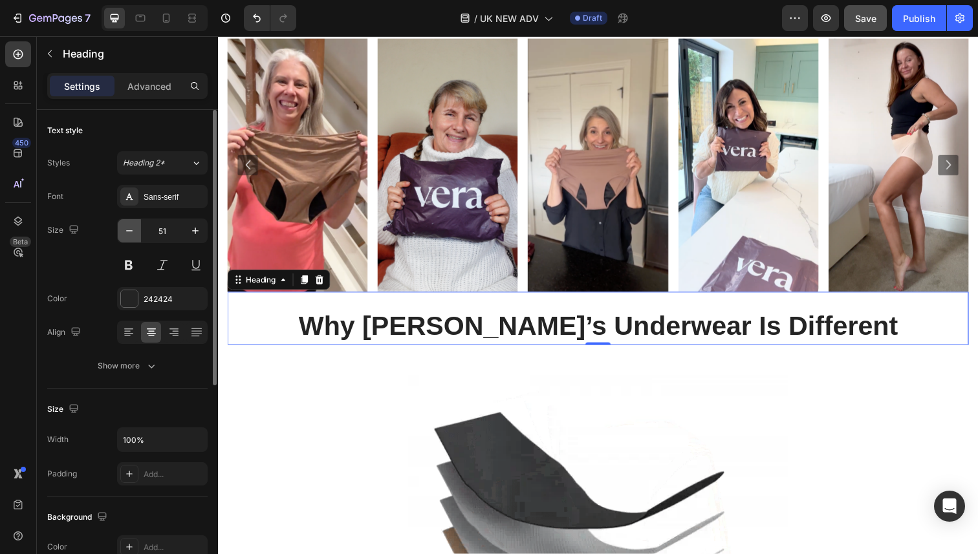
click at [136, 235] on button "button" at bounding box center [129, 230] width 23 height 23
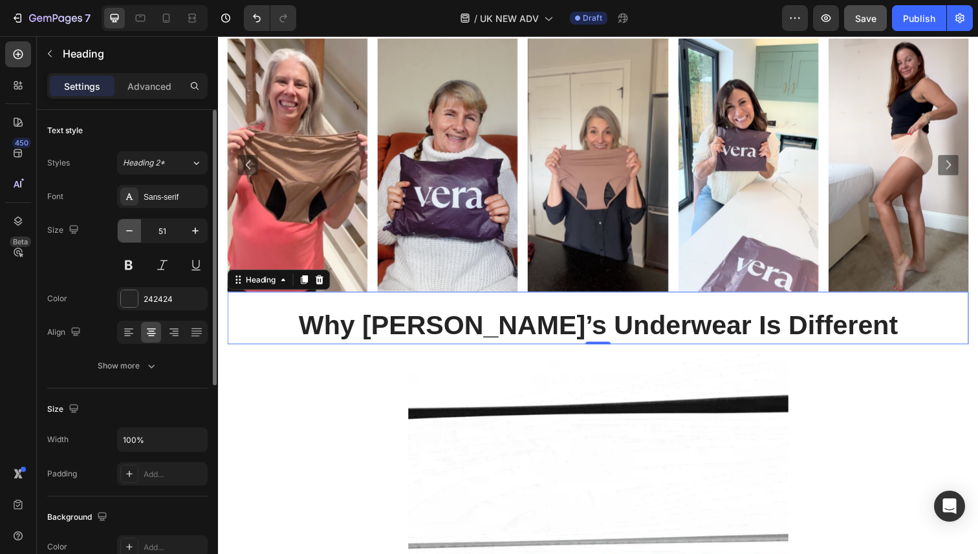
click at [136, 235] on button "button" at bounding box center [129, 230] width 23 height 23
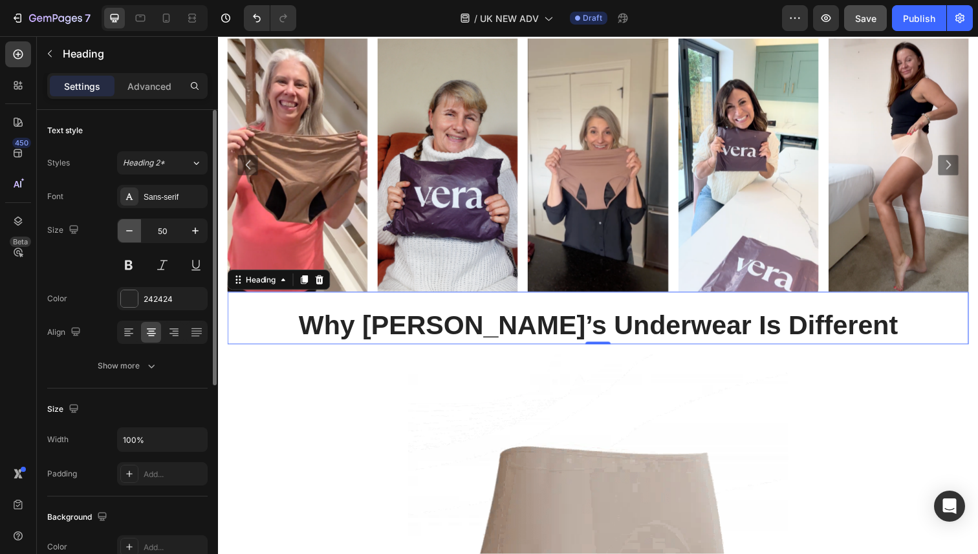
click at [136, 235] on button "button" at bounding box center [129, 230] width 23 height 23
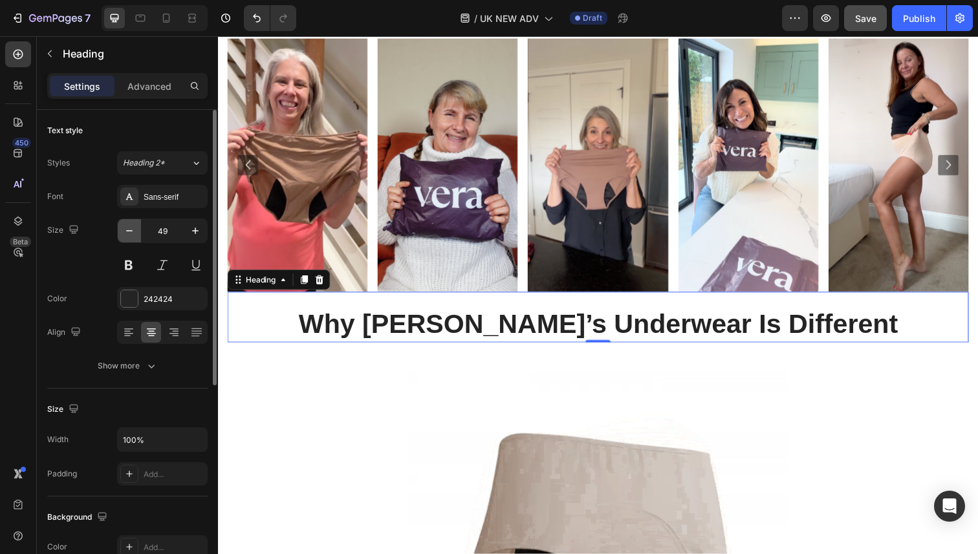
click at [136, 235] on button "button" at bounding box center [129, 230] width 23 height 23
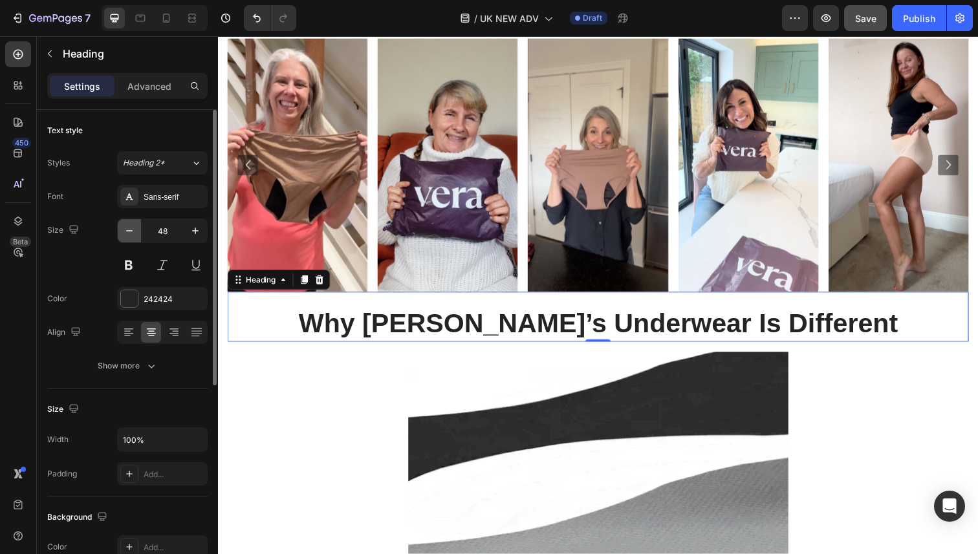
click at [136, 235] on button "button" at bounding box center [129, 230] width 23 height 23
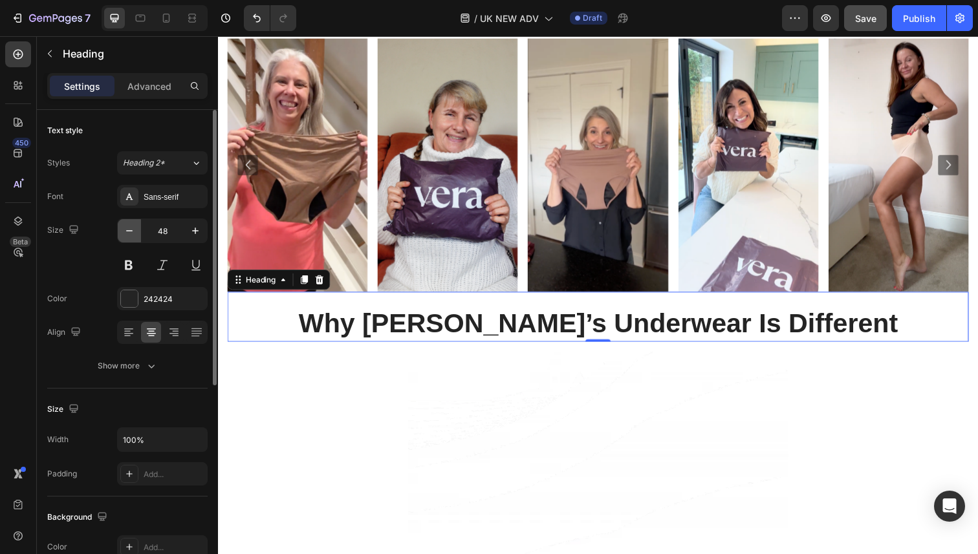
click at [136, 235] on button "button" at bounding box center [129, 230] width 23 height 23
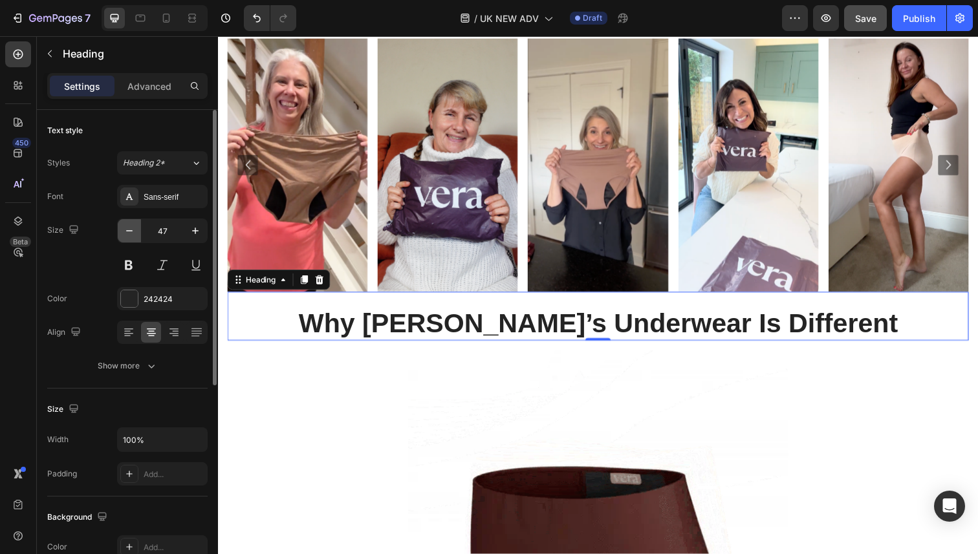
click at [136, 235] on button "button" at bounding box center [129, 230] width 23 height 23
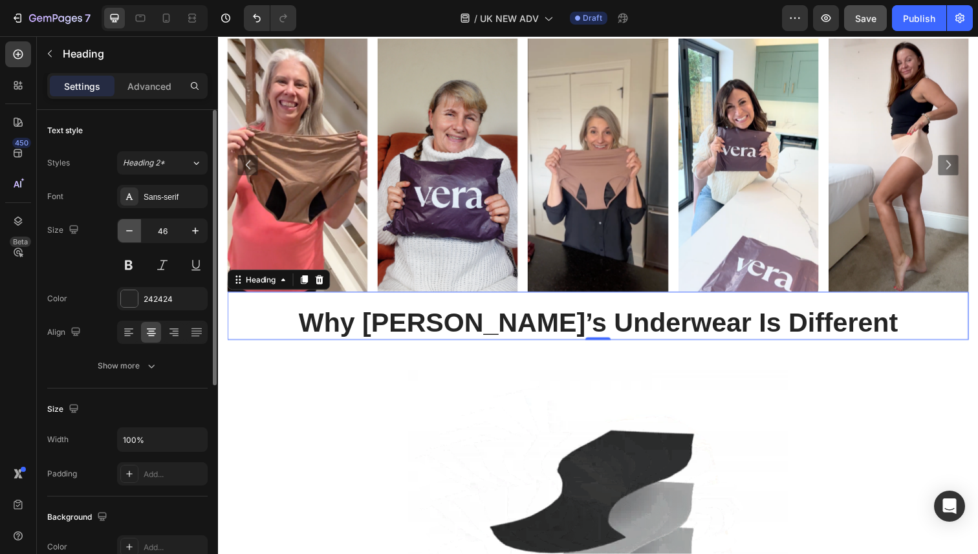
click at [136, 235] on button "button" at bounding box center [129, 230] width 23 height 23
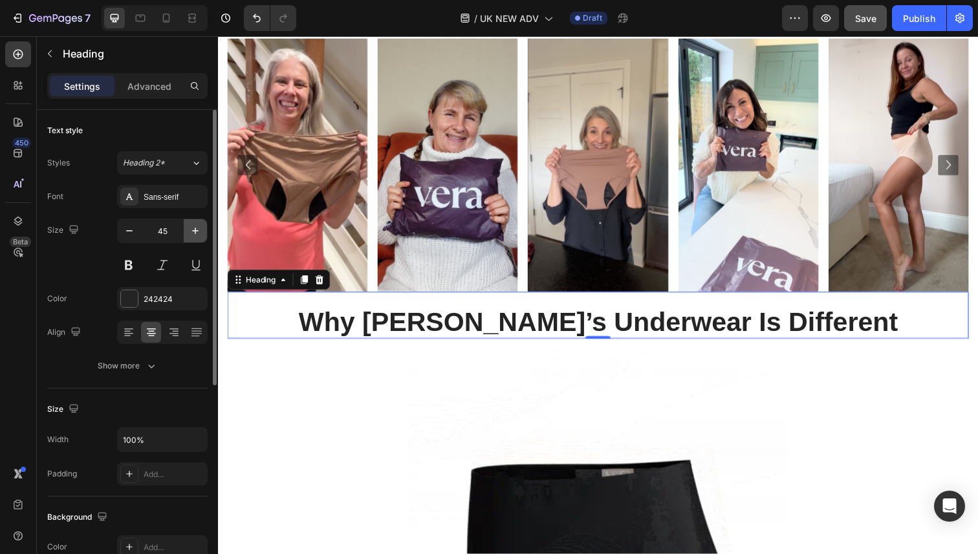
click at [198, 234] on icon "button" at bounding box center [195, 230] width 13 height 13
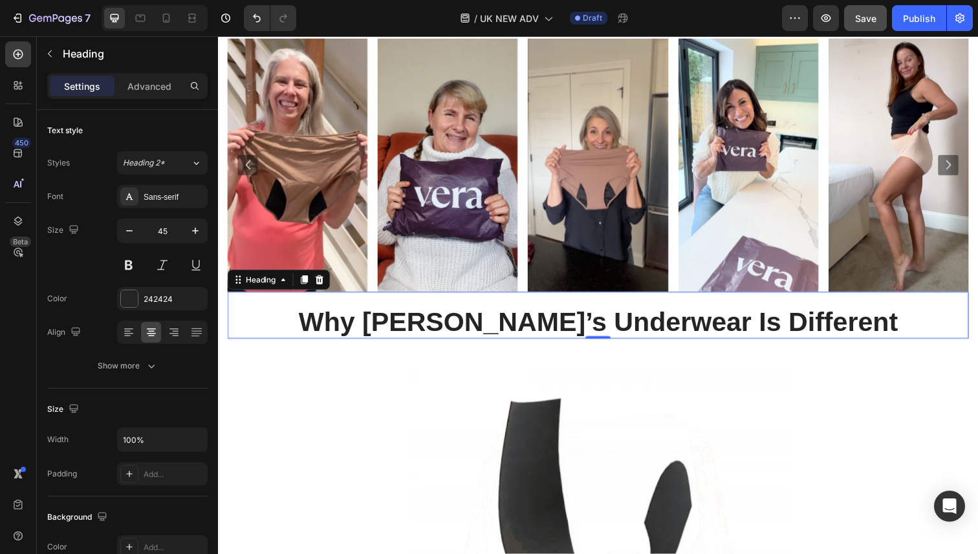
type input "46"
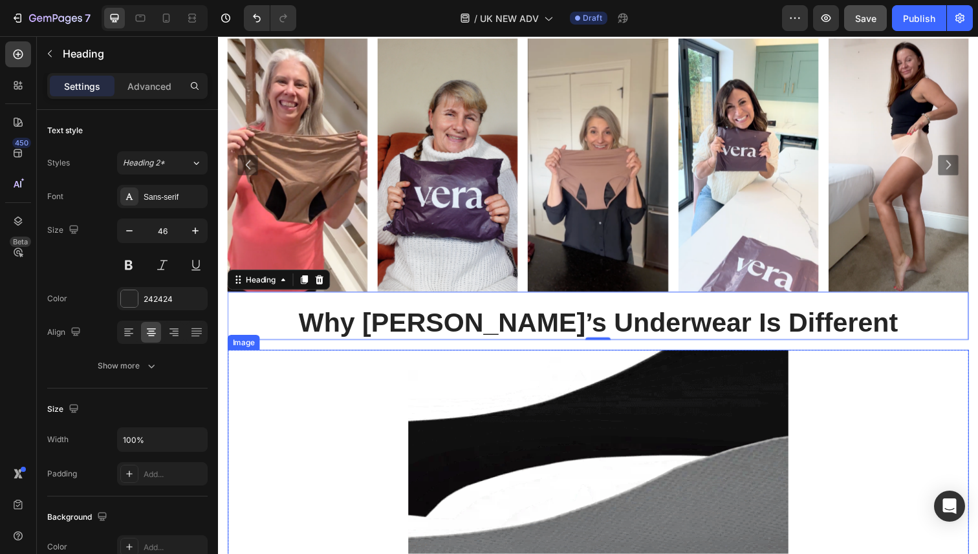
click at [455, 357] on img at bounding box center [606, 551] width 388 height 388
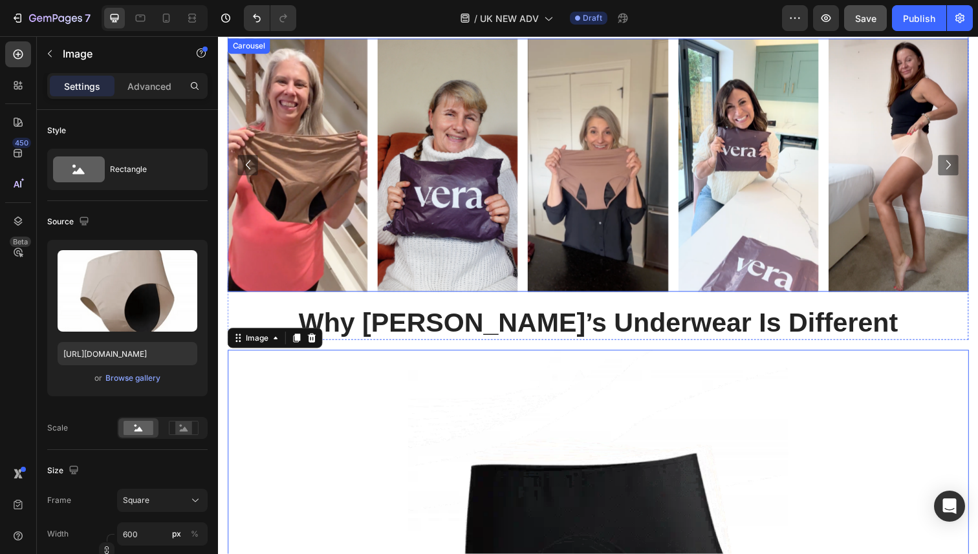
click at [682, 204] on div "Image Image Image Image Image Image Image" at bounding box center [606, 168] width 757 height 259
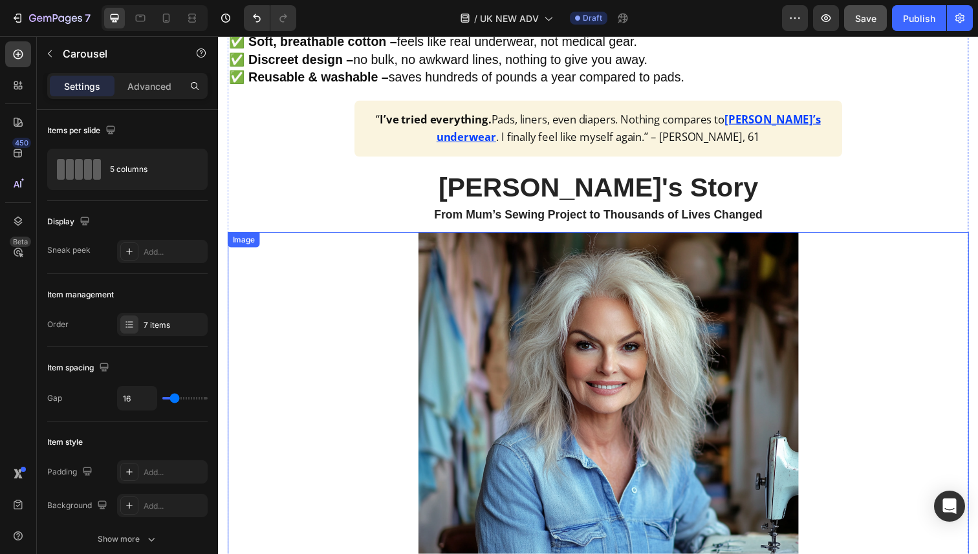
scroll to position [877, 0]
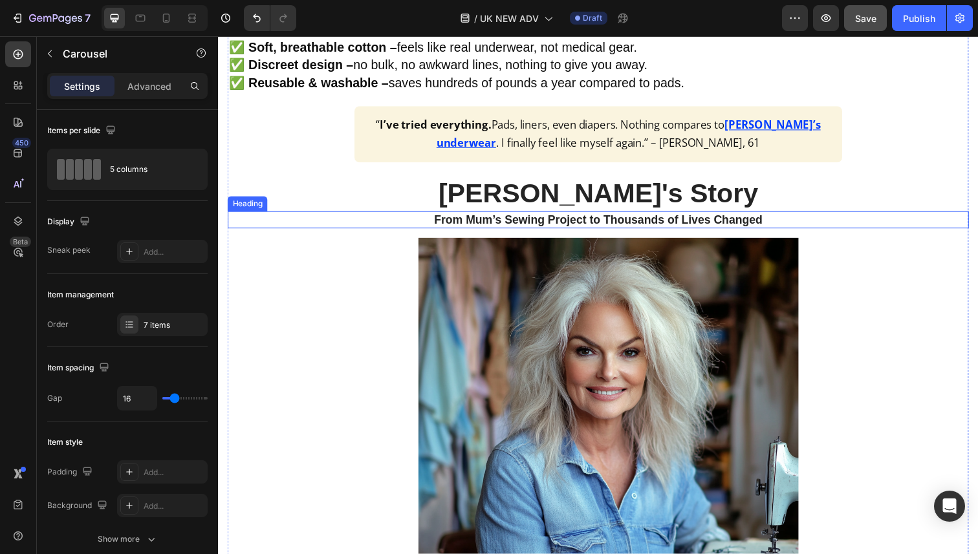
click at [626, 182] on strong "[PERSON_NAME]'s Story" at bounding box center [606, 197] width 327 height 30
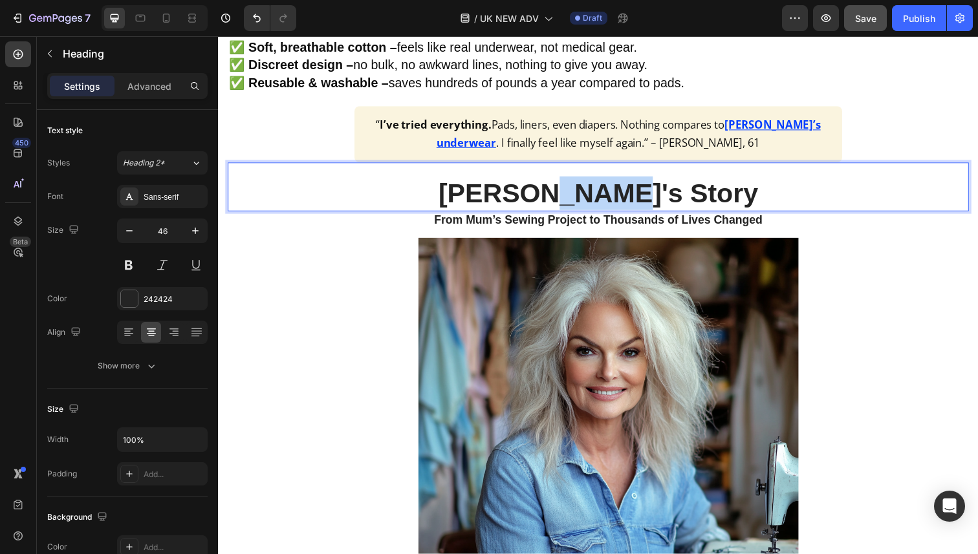
click at [626, 182] on strong "[PERSON_NAME]'s Story" at bounding box center [606, 197] width 327 height 30
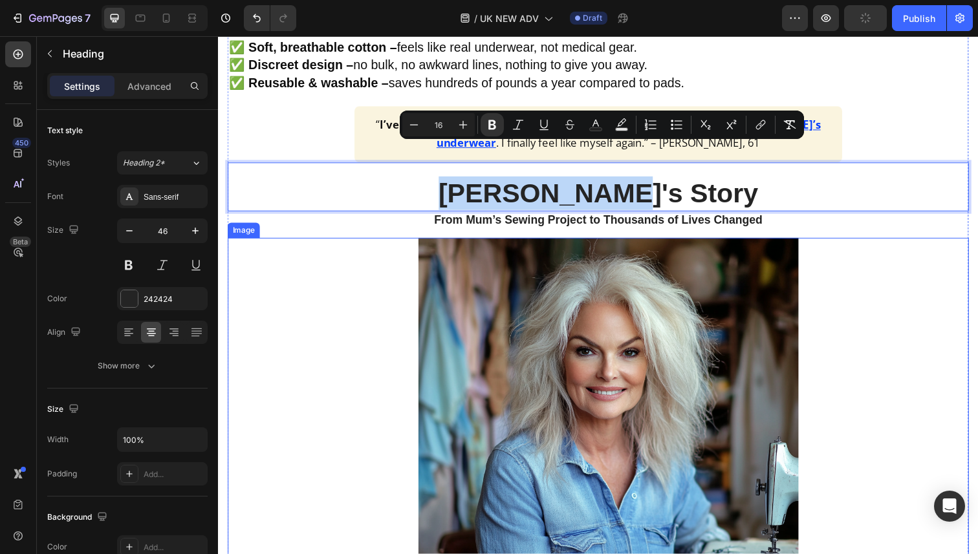
click at [608, 243] on img at bounding box center [616, 437] width 388 height 388
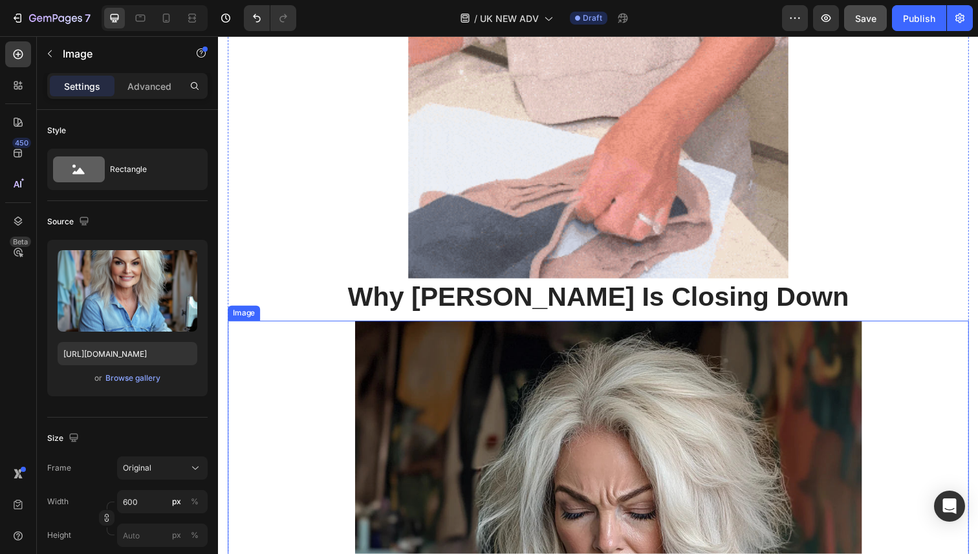
scroll to position [3392, 0]
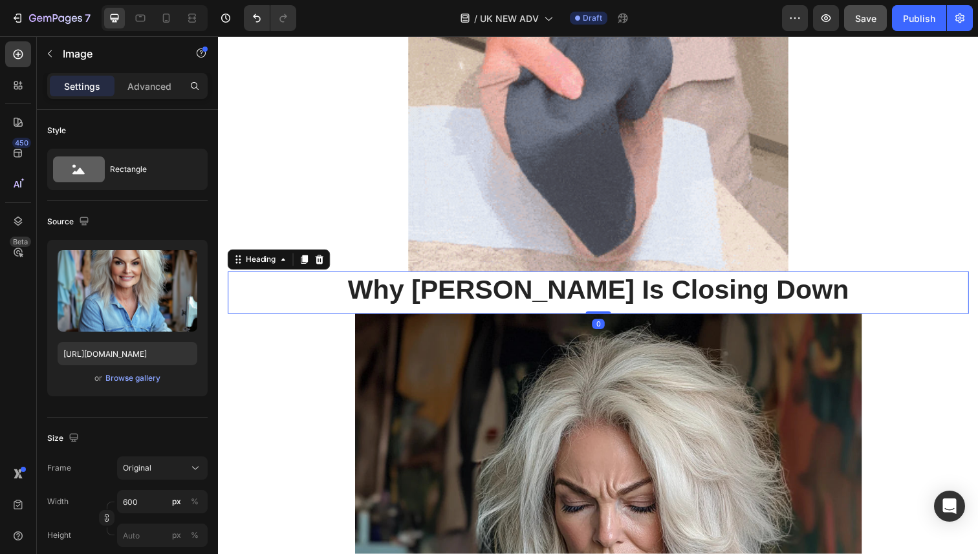
click at [618, 277] on div "Why Vera Is Closing Down Heading 0" at bounding box center [606, 298] width 757 height 43
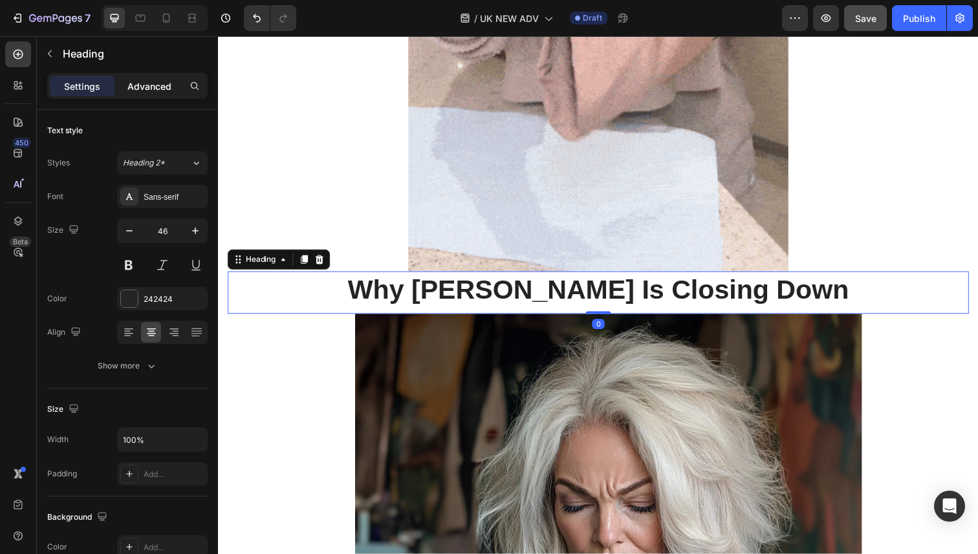
click at [140, 86] on p "Advanced" at bounding box center [149, 87] width 44 height 14
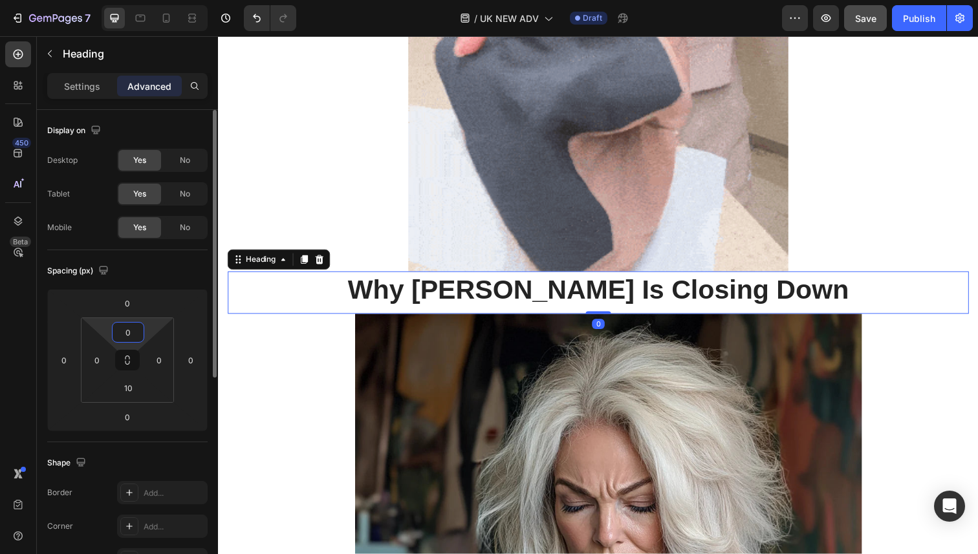
click at [125, 327] on input "0" at bounding box center [128, 332] width 26 height 19
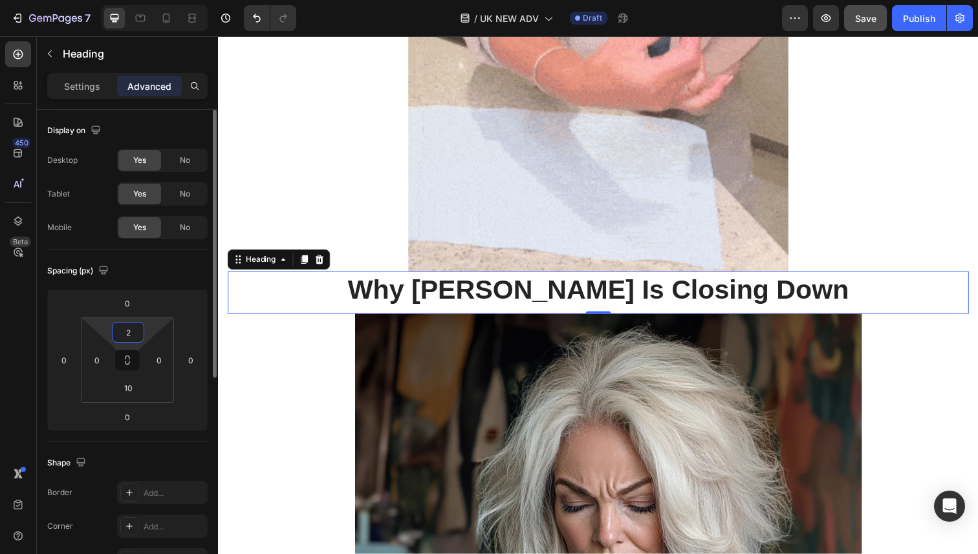
type input "20"
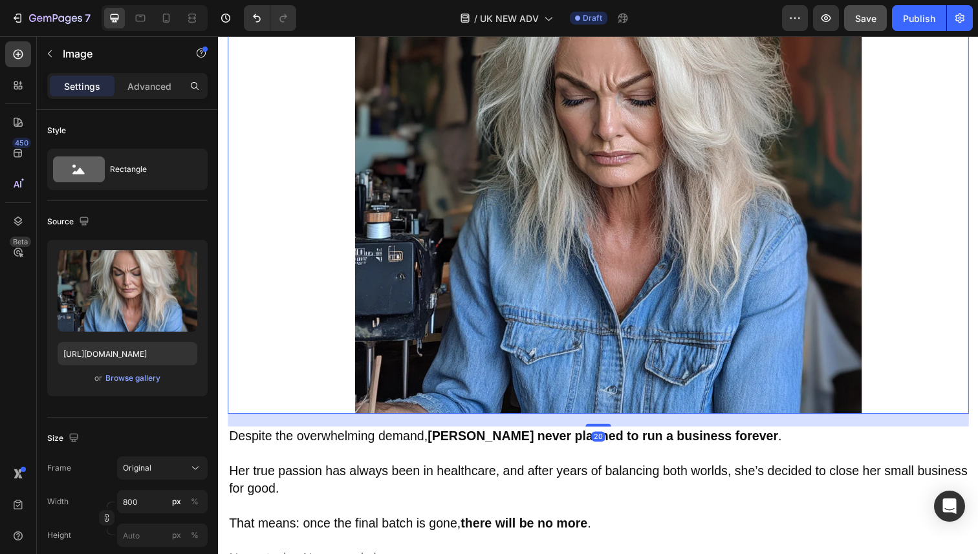
scroll to position [3828, 0]
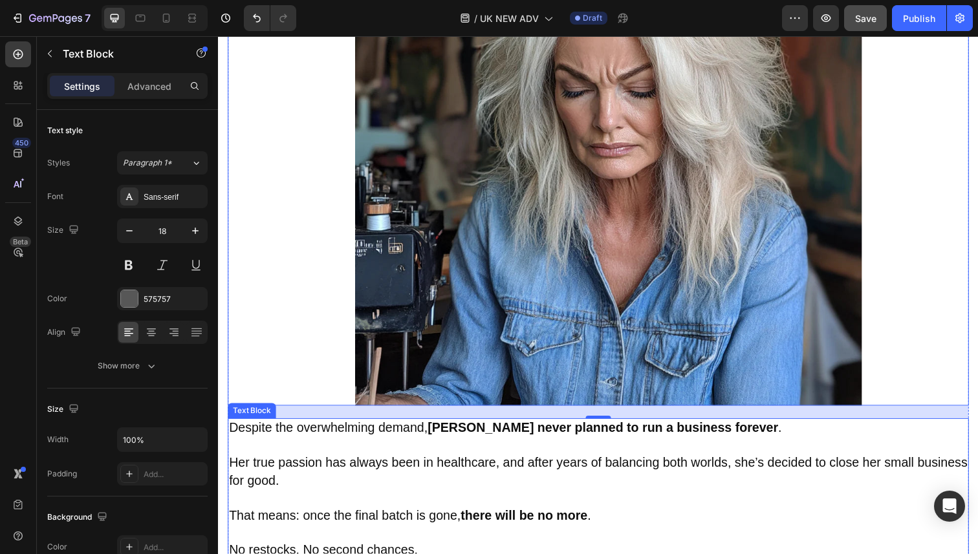
click at [463, 464] on p "Her true passion has always been in healthcare, and after years of balancing bo…" at bounding box center [606, 482] width 754 height 36
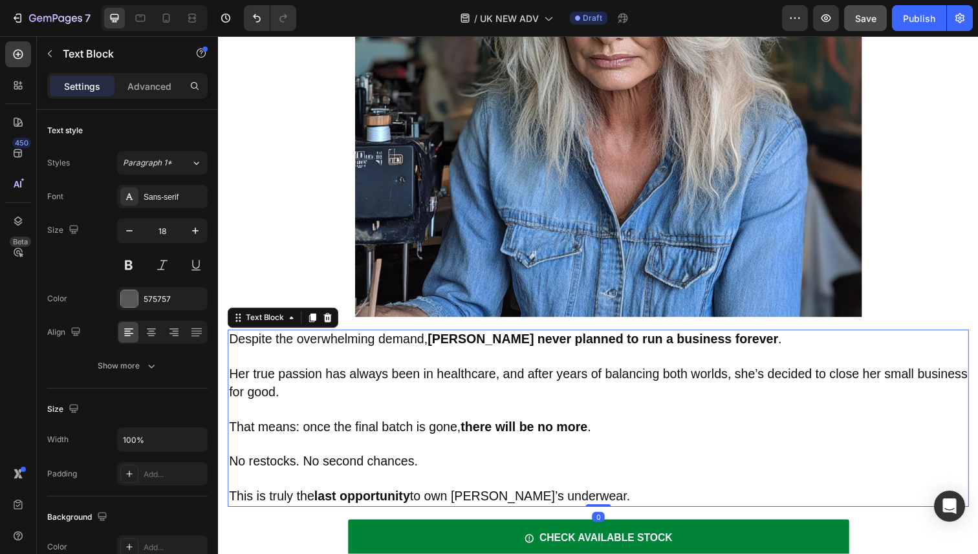
scroll to position [3922, 0]
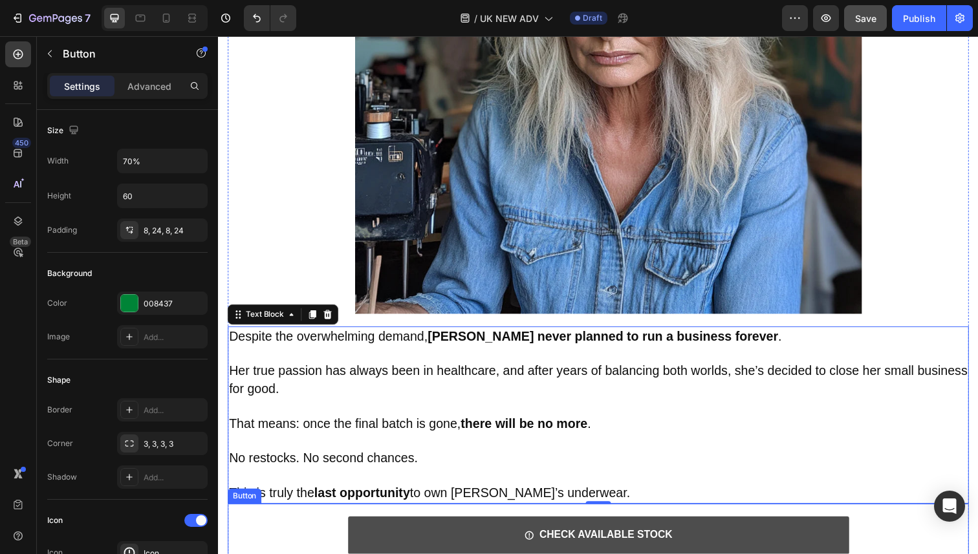
click at [441, 527] on link "CHECK AVAILABLE STOCK" at bounding box center [607, 546] width 512 height 39
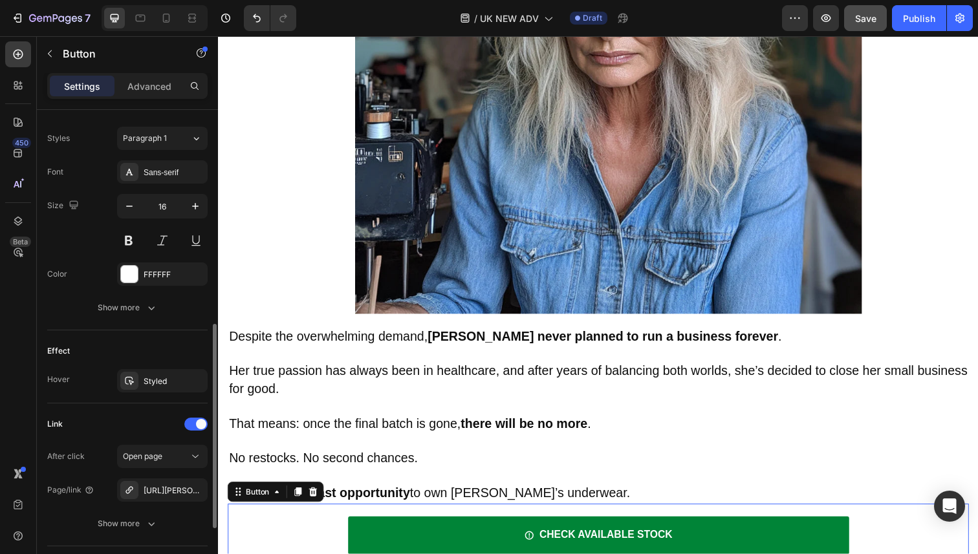
scroll to position [649, 0]
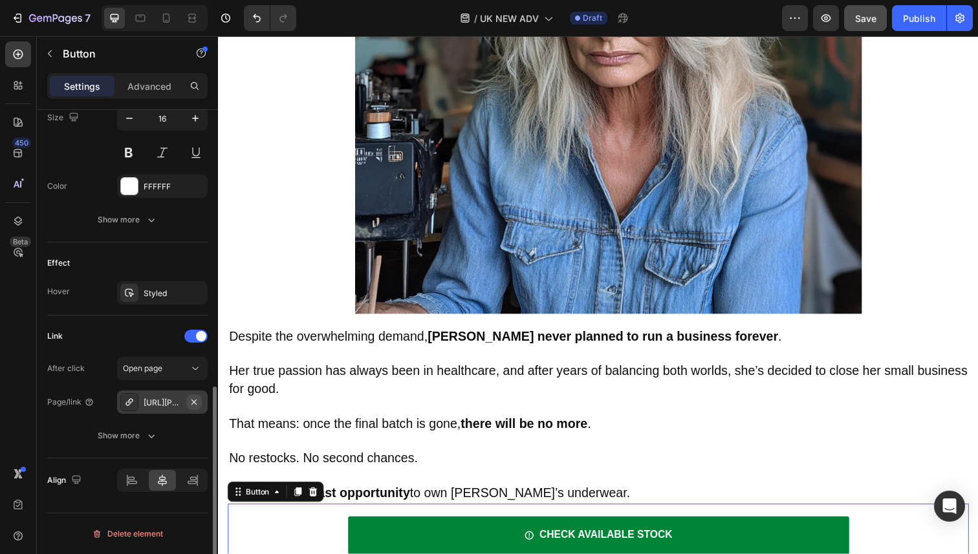
click at [195, 405] on icon "button" at bounding box center [194, 402] width 10 height 10
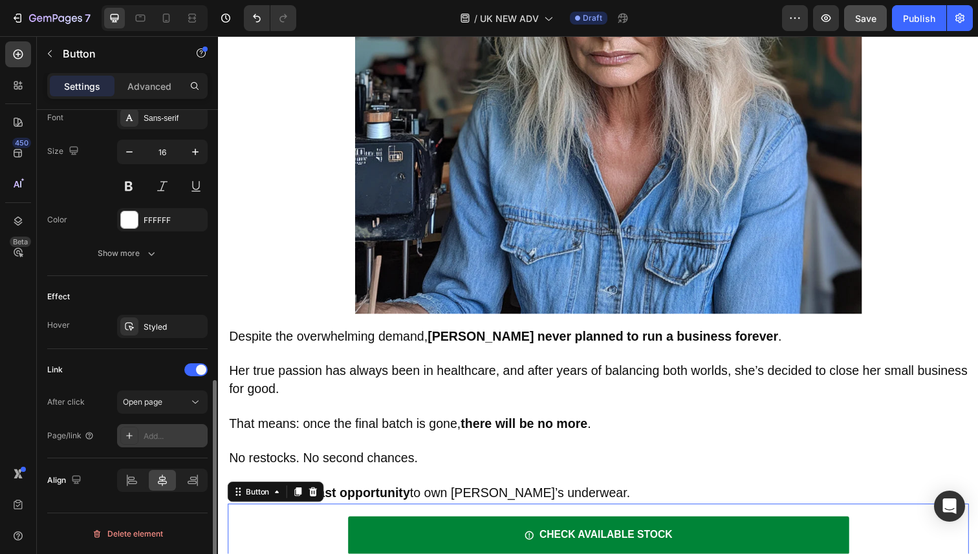
click at [152, 430] on div "Add..." at bounding box center [162, 435] width 91 height 23
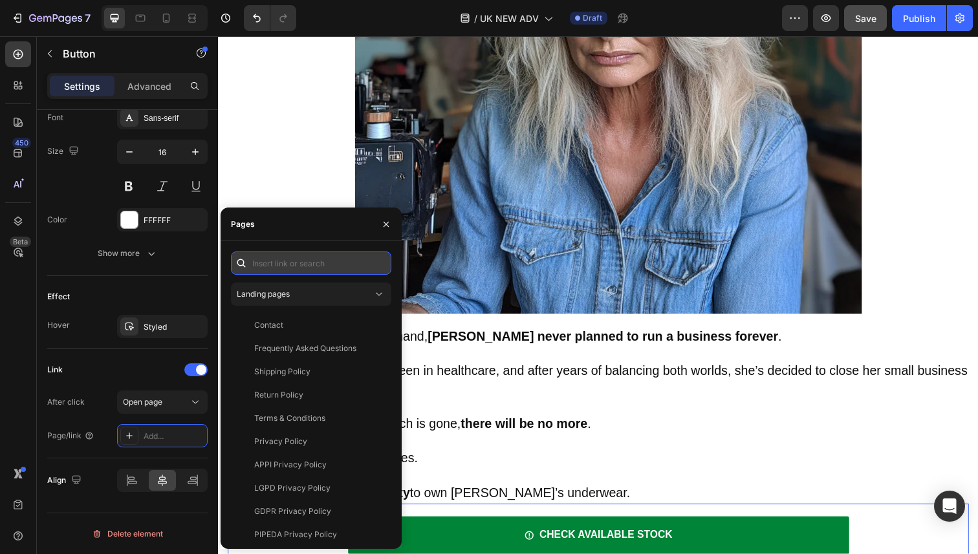
click at [287, 274] on input "text" at bounding box center [311, 263] width 160 height 23
paste input "https://vera-underwear.com/products/veras-signature-leakproof-underwear-5-pack"
type input "https://vera-underwear.com/products/veras-signature-leakproof-underwear-5-pack"
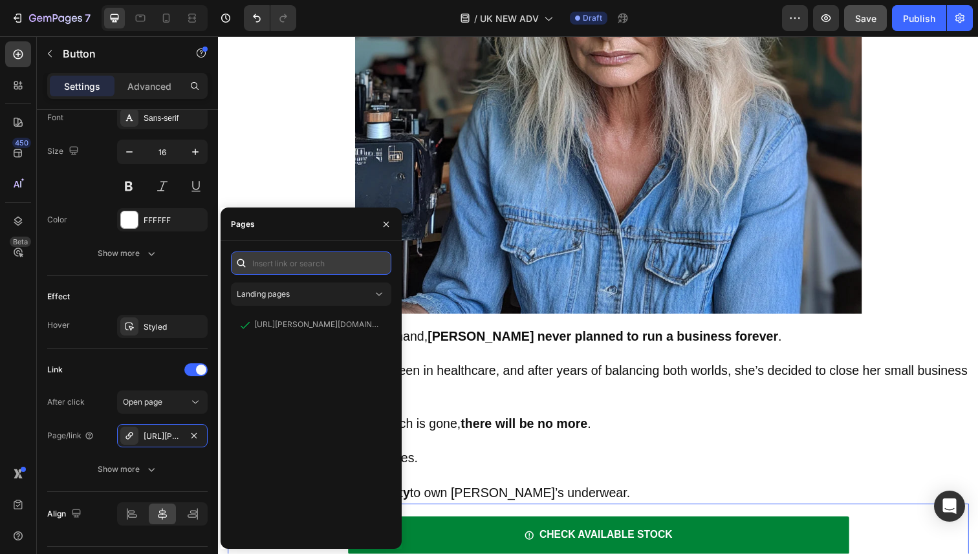
scroll to position [0, 0]
click at [585, 370] on p "Her true passion has always been in healthcare, and after years of balancing bo…" at bounding box center [606, 388] width 754 height 36
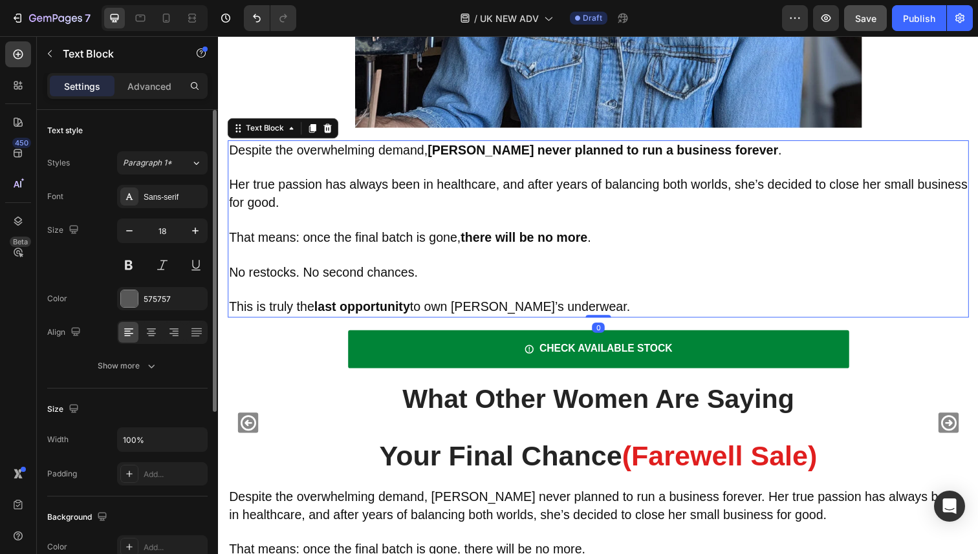
scroll to position [4176, 0]
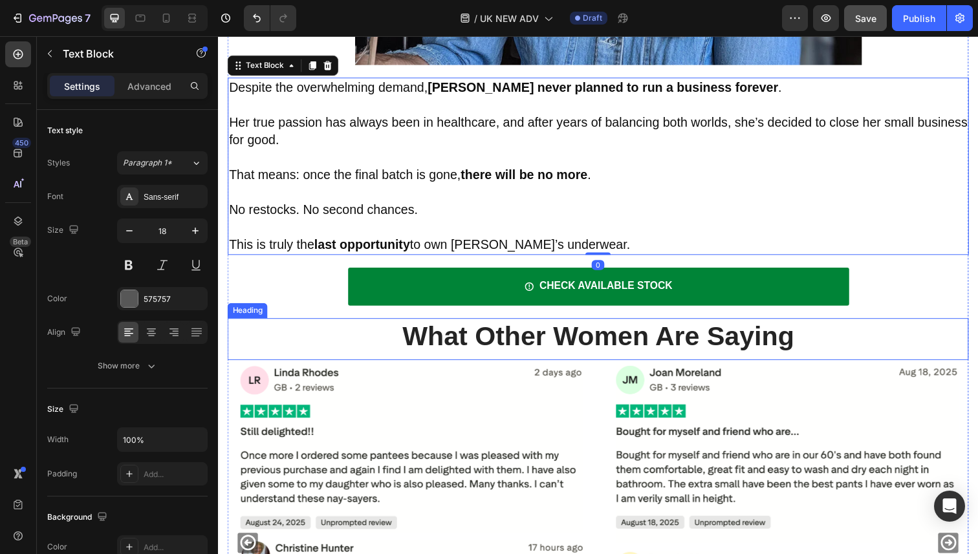
click at [585, 328] on strong "What Other Women Are Saying" at bounding box center [606, 343] width 400 height 30
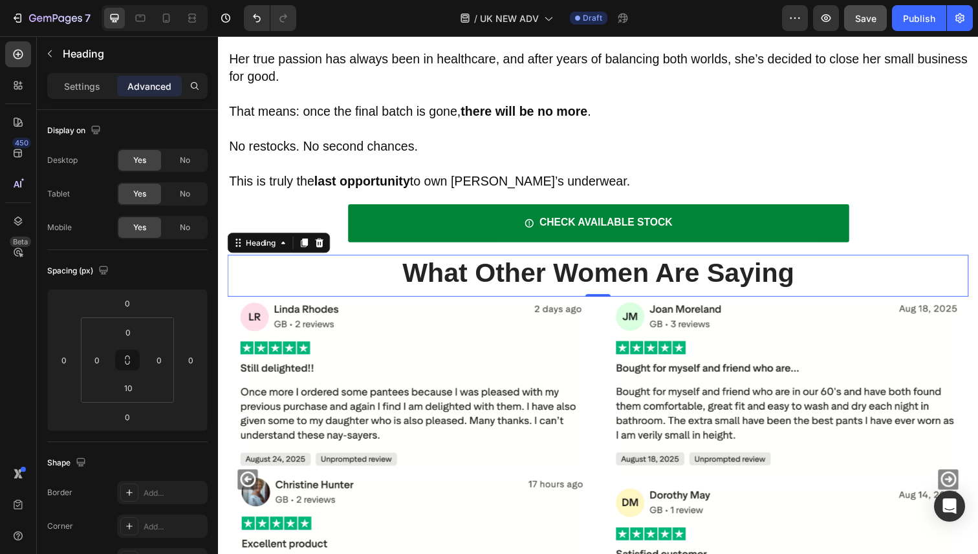
scroll to position [4240, 0]
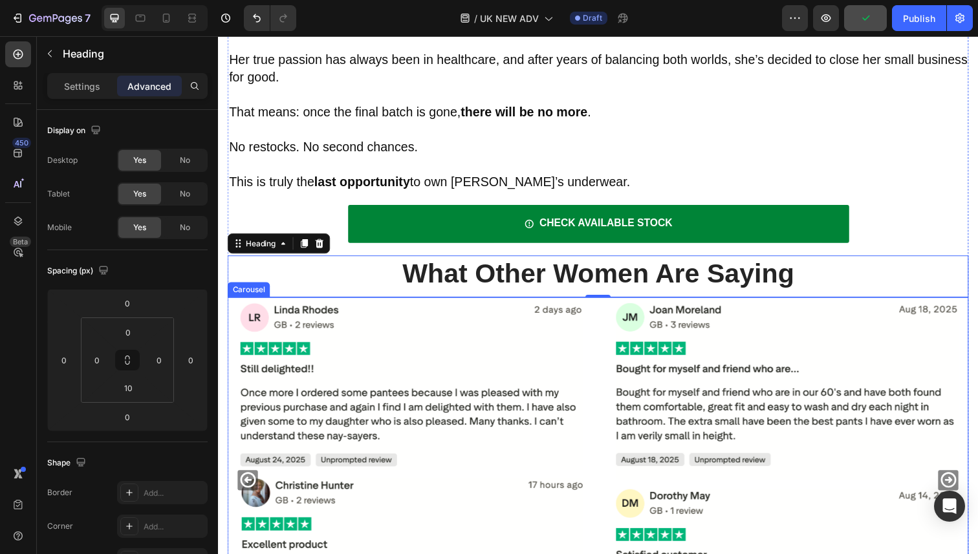
click at [608, 382] on div "Image Image Image Image" at bounding box center [606, 489] width 757 height 373
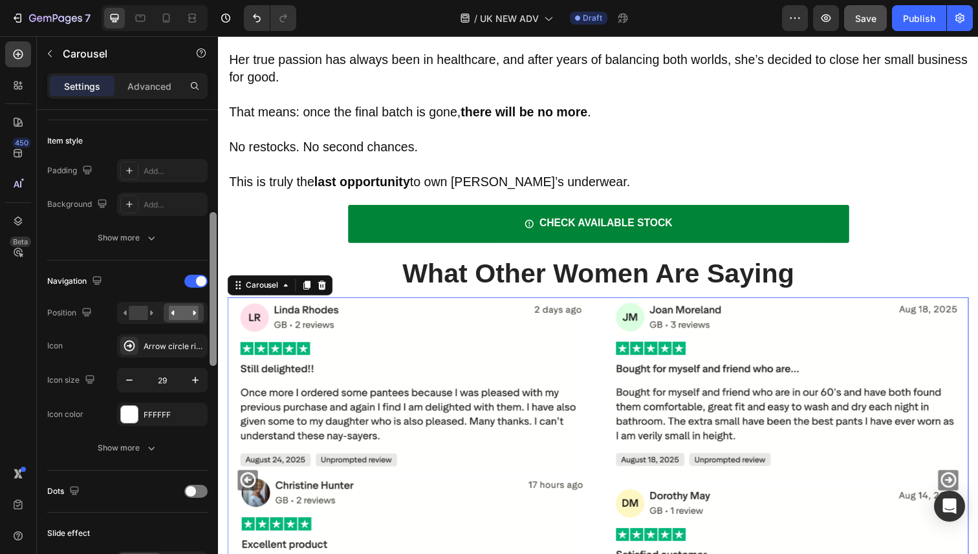
scroll to position [306, 0]
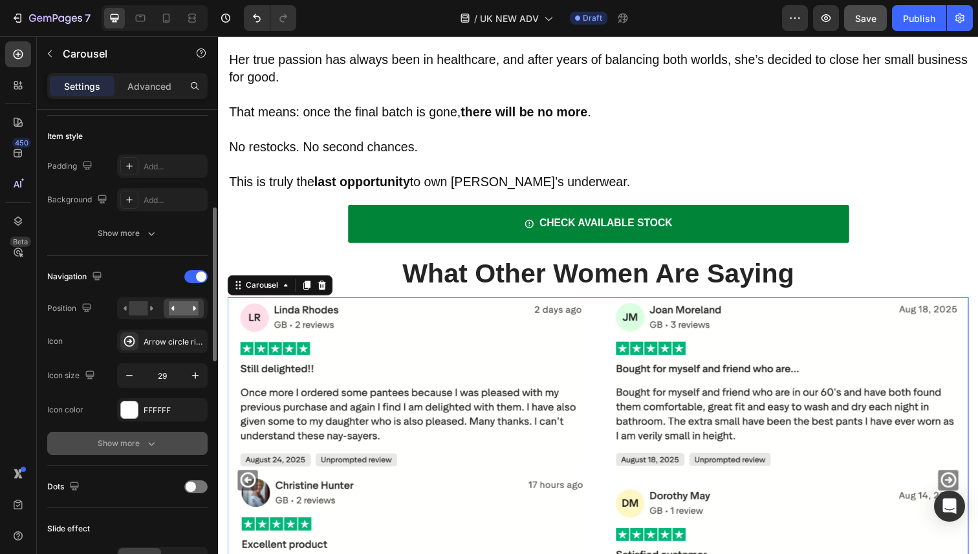
click at [147, 450] on button "Show more" at bounding box center [127, 443] width 160 height 23
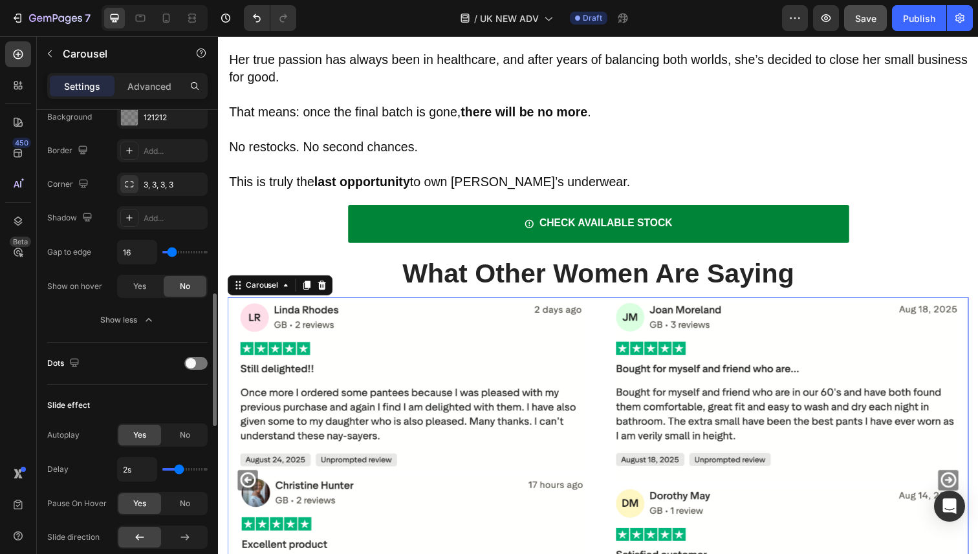
scroll to position [668, 0]
click at [143, 431] on span "Yes" at bounding box center [139, 434] width 13 height 12
click at [180, 430] on span "No" at bounding box center [185, 434] width 10 height 12
click at [149, 430] on div "Yes" at bounding box center [139, 434] width 43 height 21
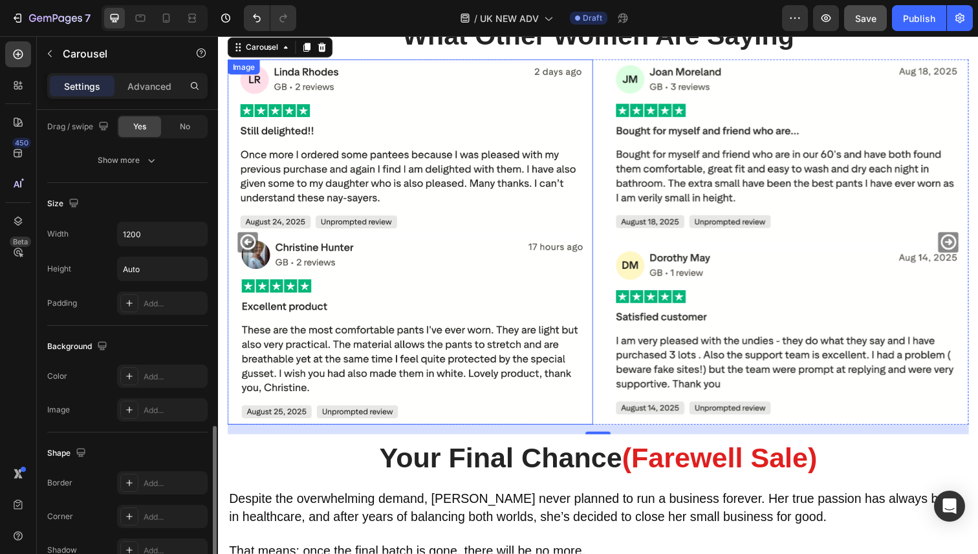
scroll to position [4486, 0]
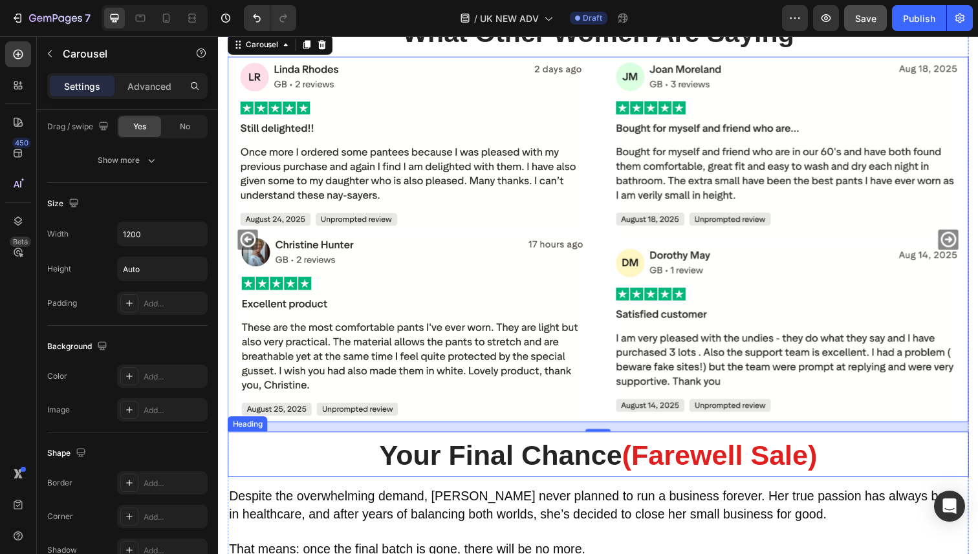
click at [575, 449] on strong "Your Final Chance" at bounding box center [506, 465] width 248 height 32
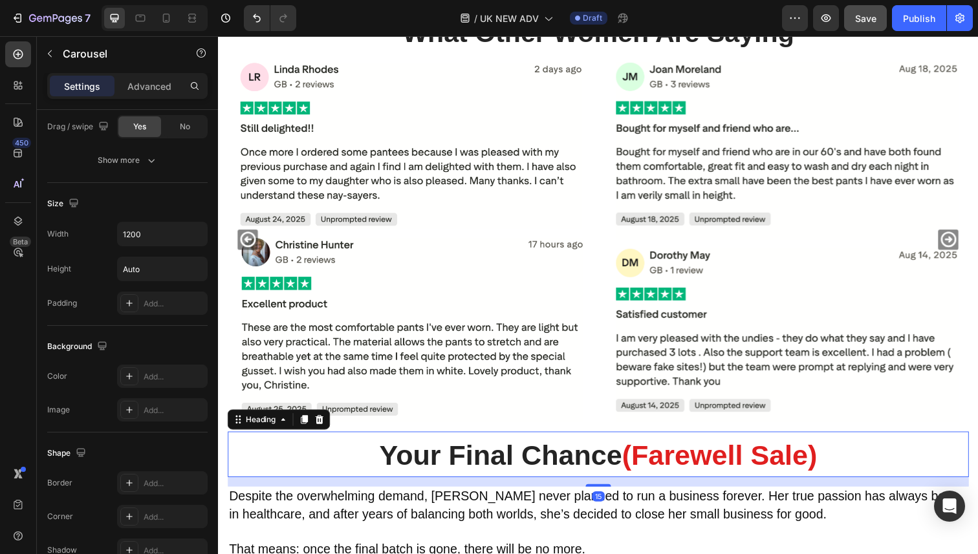
scroll to position [0, 0]
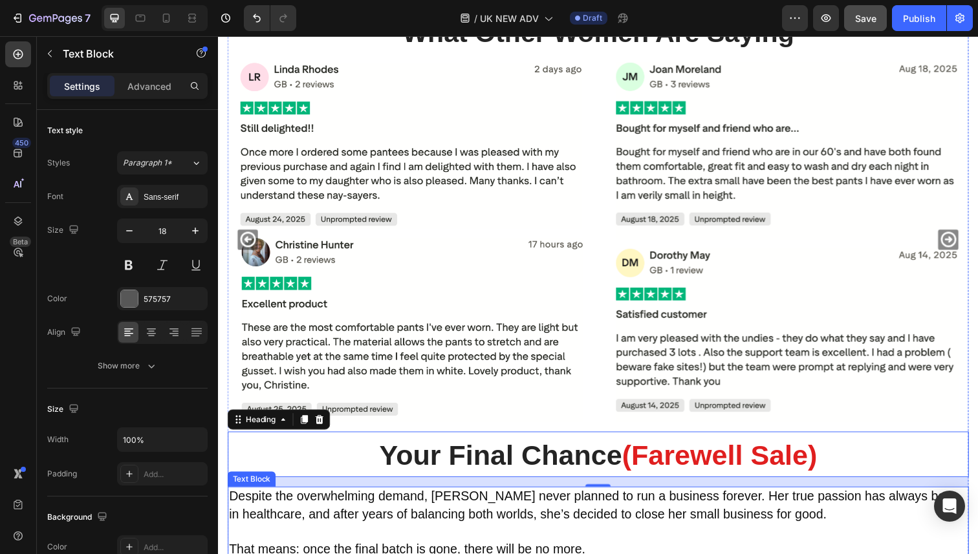
click at [805, 534] on p at bounding box center [606, 542] width 754 height 17
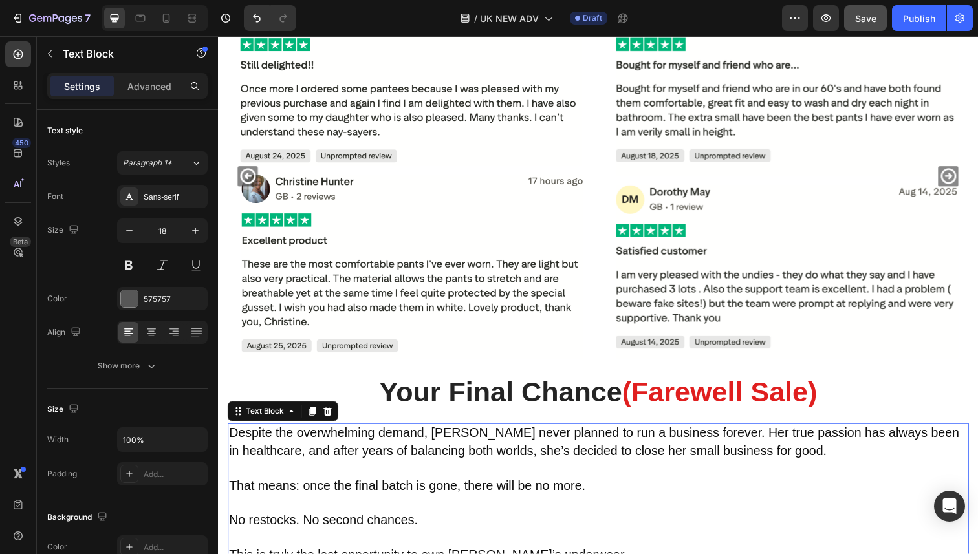
scroll to position [4551, 0]
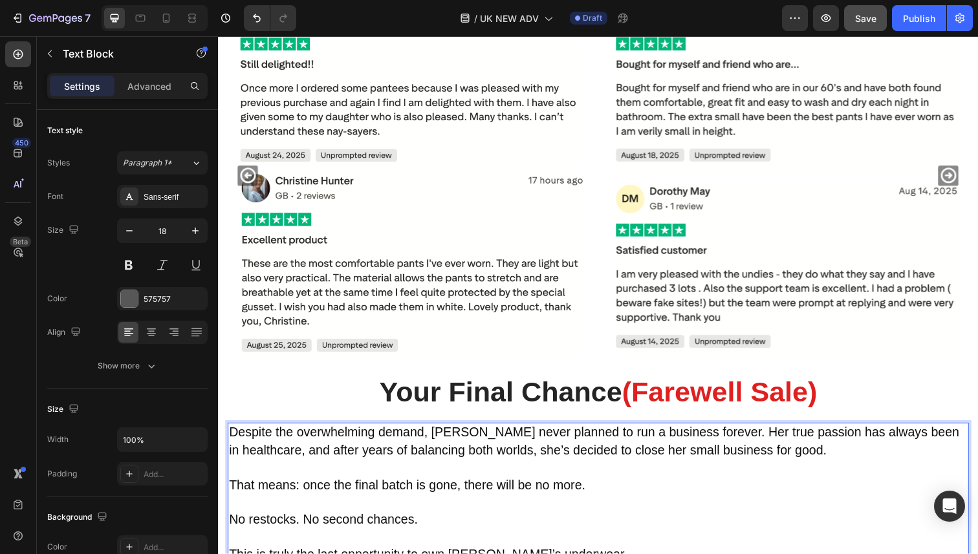
click at [749, 505] on p "Rich Text Editor. Editing area: main" at bounding box center [606, 513] width 754 height 17
click at [655, 469] on p "Rich Text Editor. Editing area: main" at bounding box center [606, 477] width 754 height 17
click at [699, 434] on span "Despite the overwhelming demand, Vera never planned to run a business forever. …" at bounding box center [602, 450] width 746 height 32
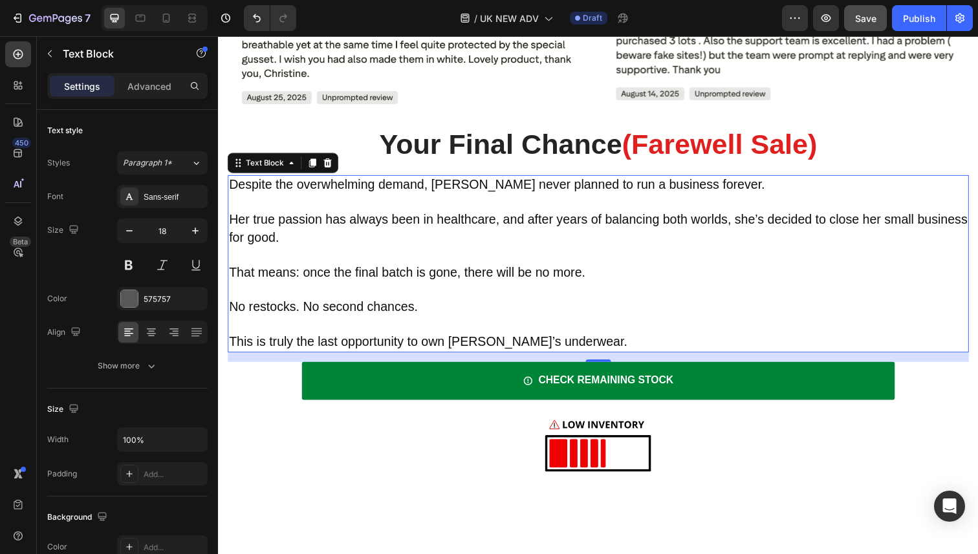
scroll to position [4851, 0]
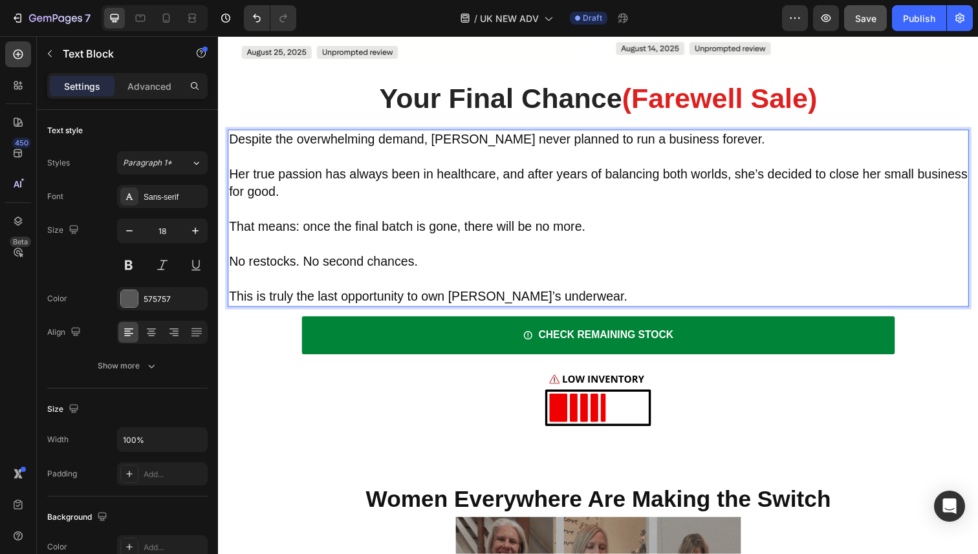
click at [448, 241] on p "Rich Text Editor. Editing area: main" at bounding box center [606, 249] width 754 height 17
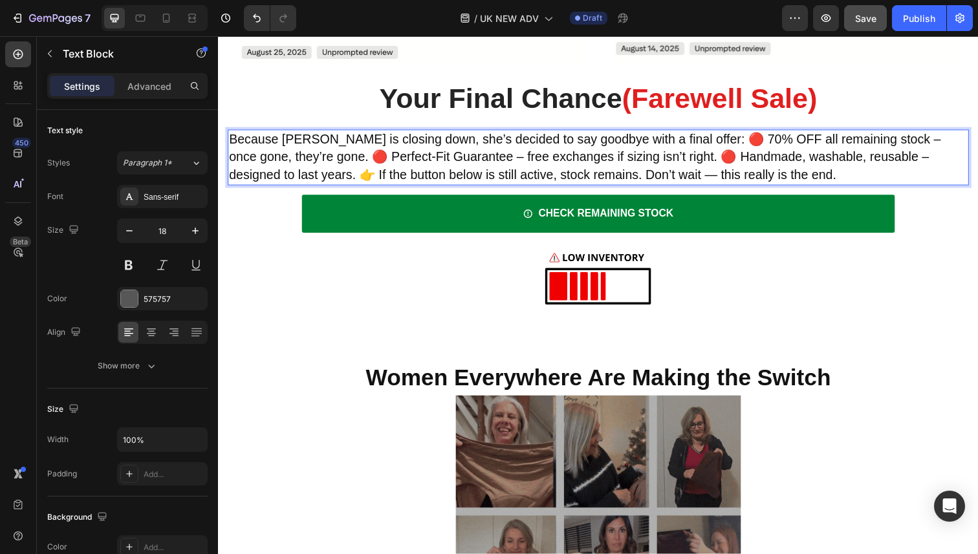
click at [680, 135] on span "Because Vera is closing down, she’s decided to say goodbye with a final offer: …" at bounding box center [592, 160] width 727 height 50
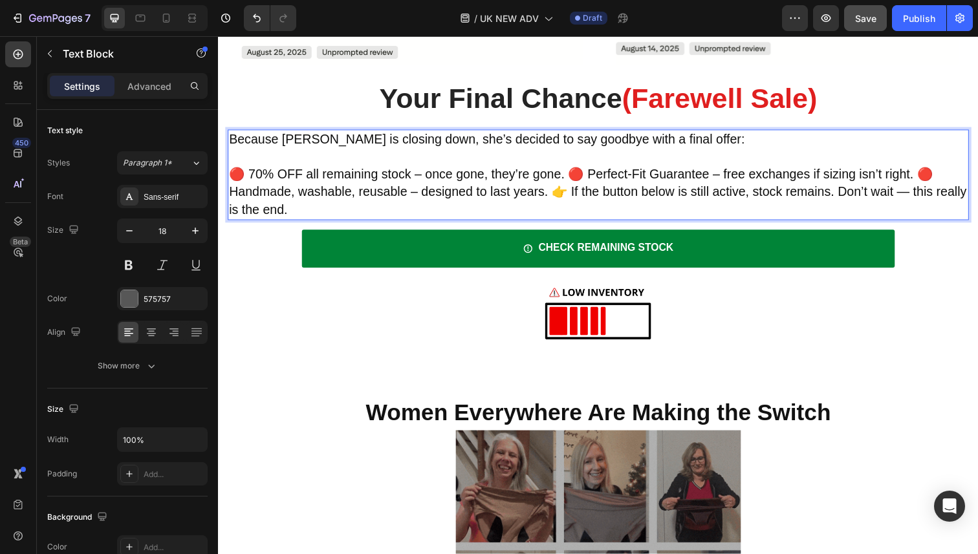
click at [580, 170] on span "🔴 70% OFF all remaining stock – once gone, they’re gone. 🔴 Perfect-Fit Guarante…" at bounding box center [605, 195] width 753 height 50
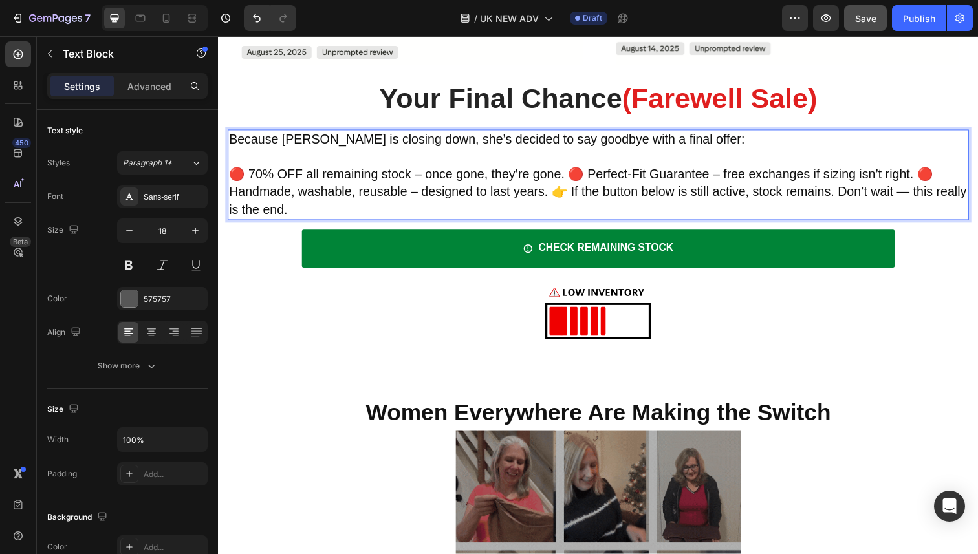
click at [578, 170] on span "🔴 70% OFF all remaining stock – once gone, they’re gone. 🔴 Perfect-Fit Guarante…" at bounding box center [605, 195] width 753 height 50
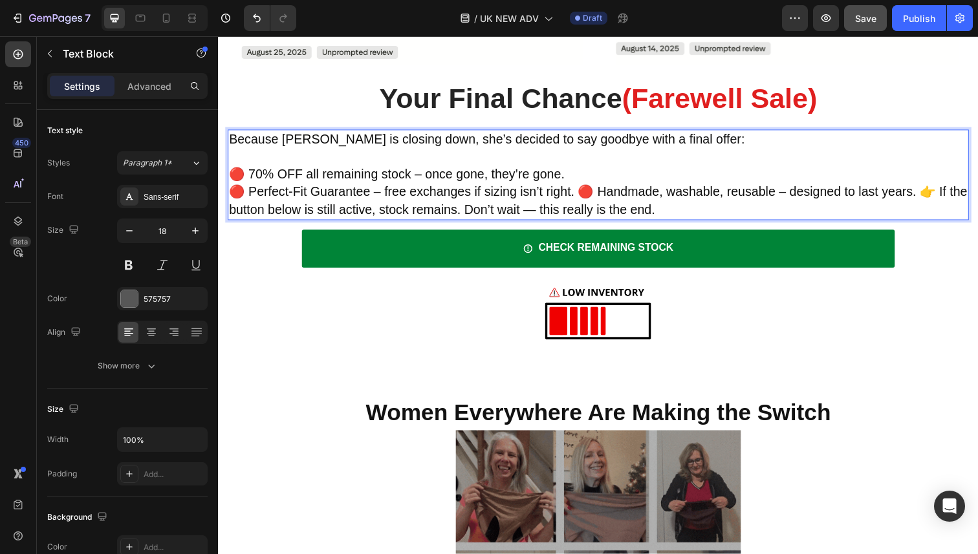
click at [583, 188] on span "🔴 Perfect-Fit Guarantee – free exchanges if sizing isn’t right. 🔴 Handmade, was…" at bounding box center [606, 204] width 754 height 32
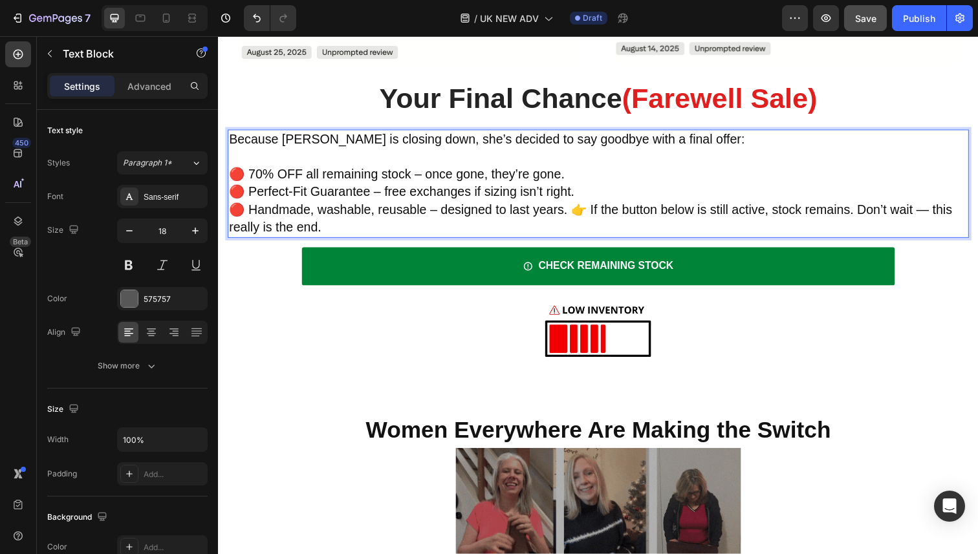
click at [577, 206] on span "🔴 Handmade, washable, reusable – designed to last years. 👉 If the button below …" at bounding box center [598, 222] width 739 height 32
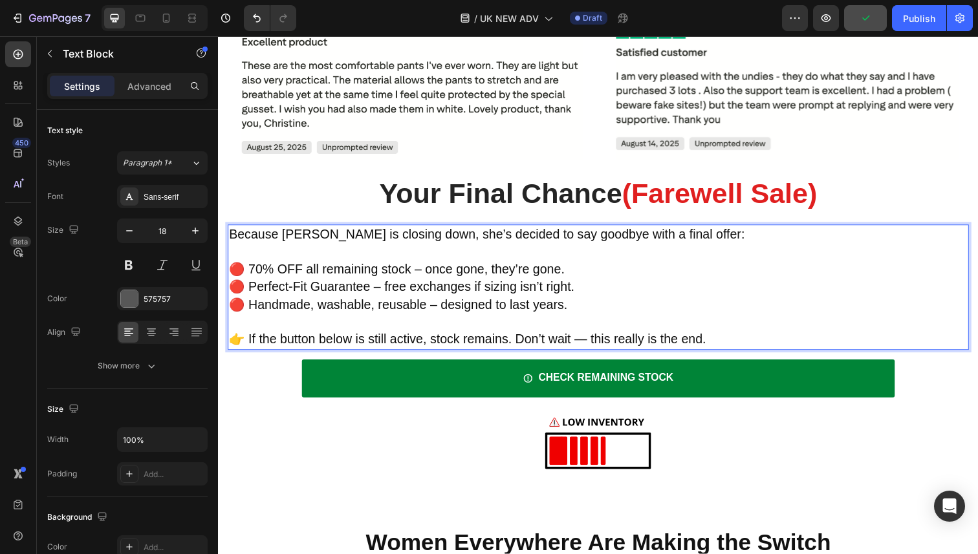
click at [549, 232] on span "Because Vera is closing down, she’s decided to say goodbye with a final offer:" at bounding box center [492, 239] width 527 height 14
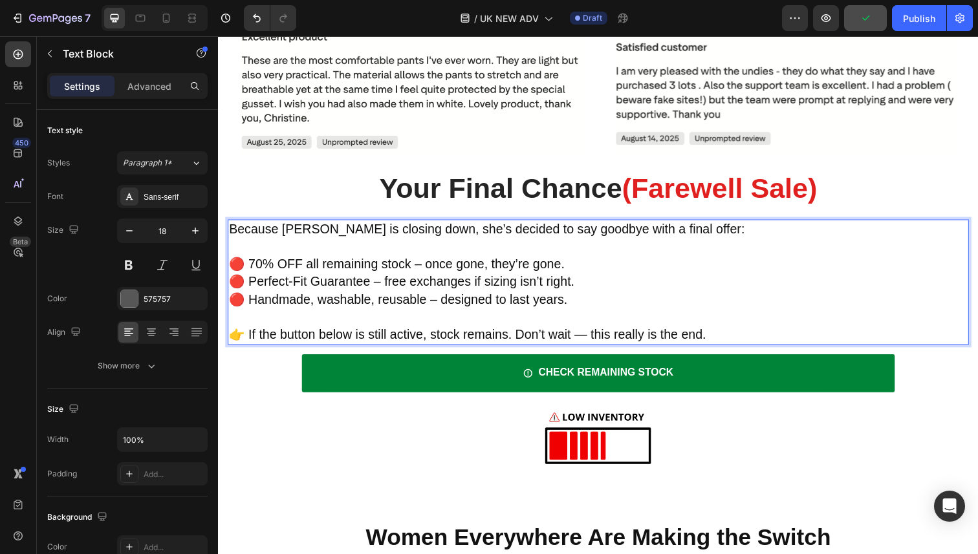
click at [629, 226] on span "Because Vera is closing down, she’s decided to say goodbye with a final offer:" at bounding box center [492, 233] width 527 height 14
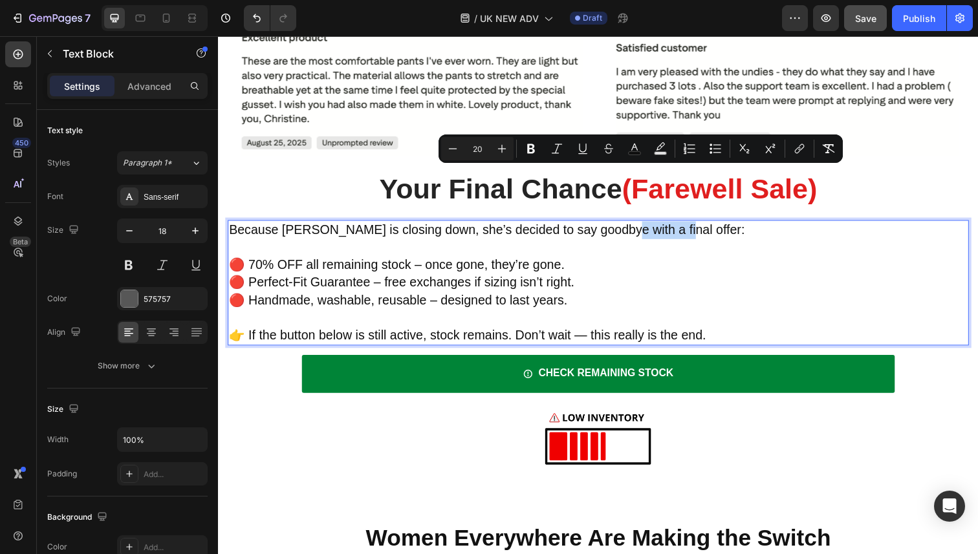
drag, startPoint x: 618, startPoint y: 178, endPoint x: 670, endPoint y: 182, distance: 52.5
click at [670, 227] on span "Because Vera is closing down, she’s decided to say goodbye with a final offer:" at bounding box center [492, 234] width 527 height 14
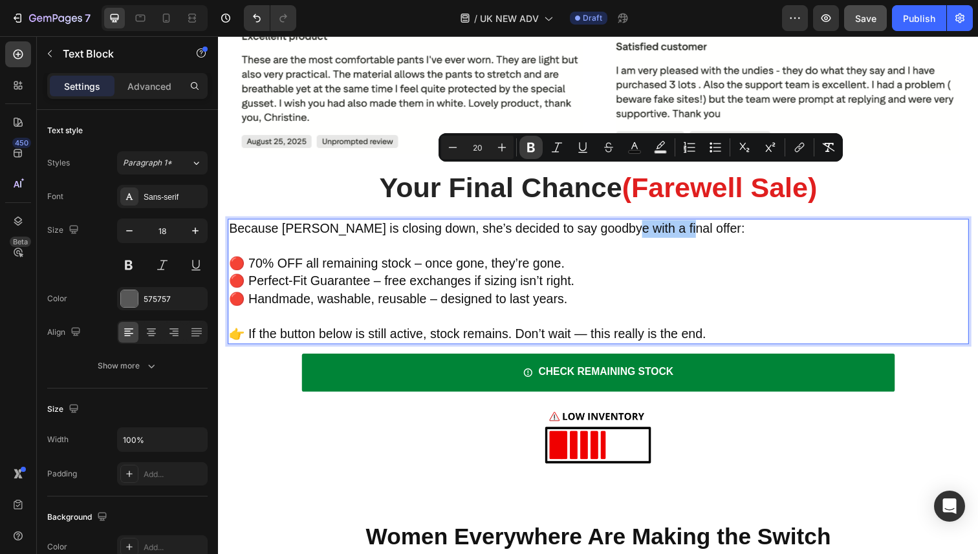
click at [526, 151] on icon "Editor contextual toolbar" at bounding box center [531, 147] width 13 height 13
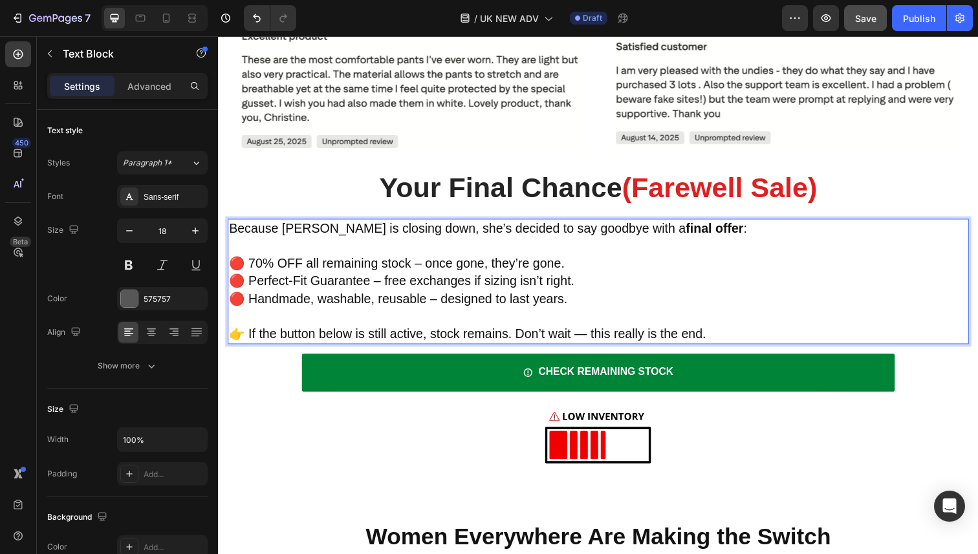
click at [479, 279] on span "🔴 Perfect-Fit Guarantee – free exchanges if sizing isn’t right." at bounding box center [405, 286] width 353 height 14
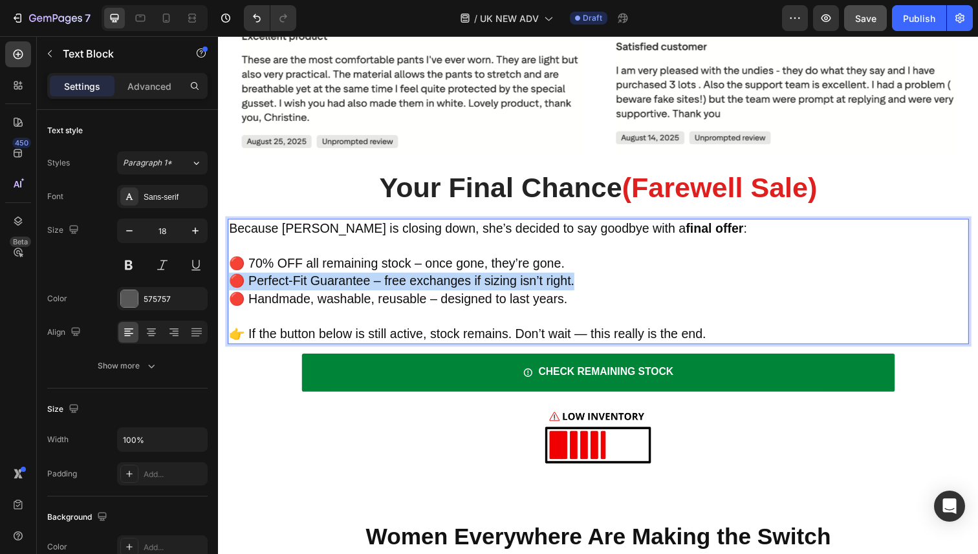
click at [479, 279] on span "🔴 Perfect-Fit Guarantee – free exchanges if sizing isn’t right." at bounding box center [405, 286] width 353 height 14
click at [477, 279] on span "🔴 Perfect-Fit Guarantee – free exchanges if sizing isn’t right." at bounding box center [405, 286] width 353 height 14
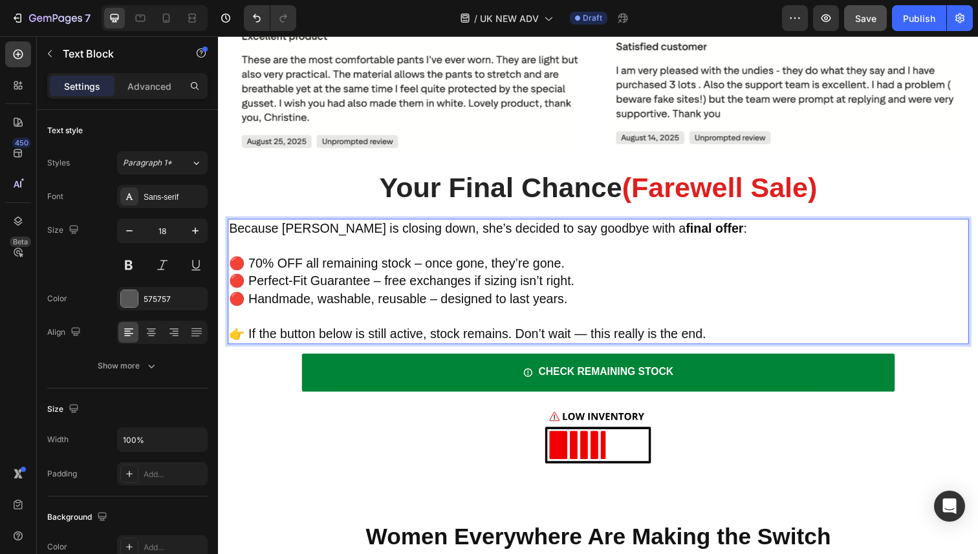
click at [485, 226] on span "Because Vera is closing down, she’s decided to say goodbye with a final offer :" at bounding box center [493, 233] width 529 height 14
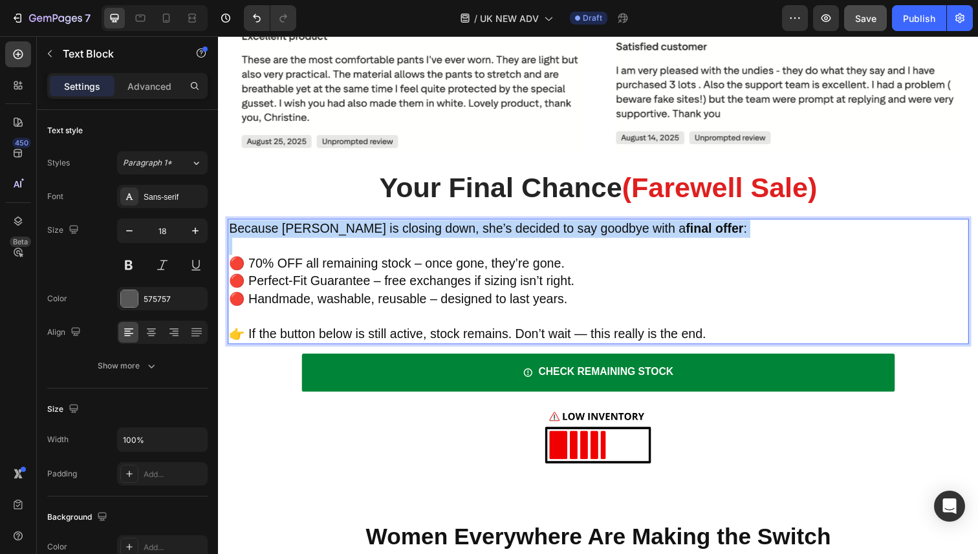
click at [485, 226] on span "Because Vera is closing down, she’s decided to say goodbye with a final offer :" at bounding box center [493, 233] width 529 height 14
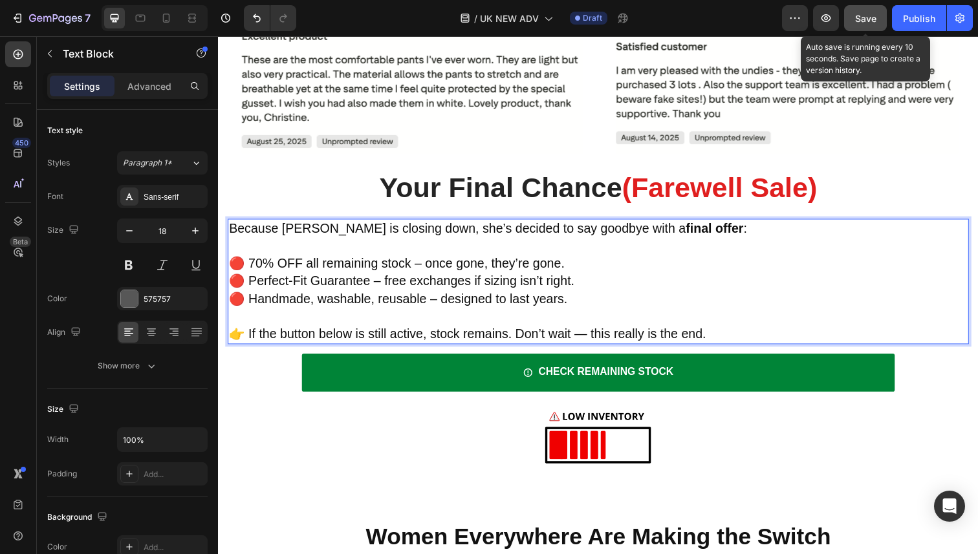
click at [874, 16] on span "Save" at bounding box center [865, 18] width 21 height 11
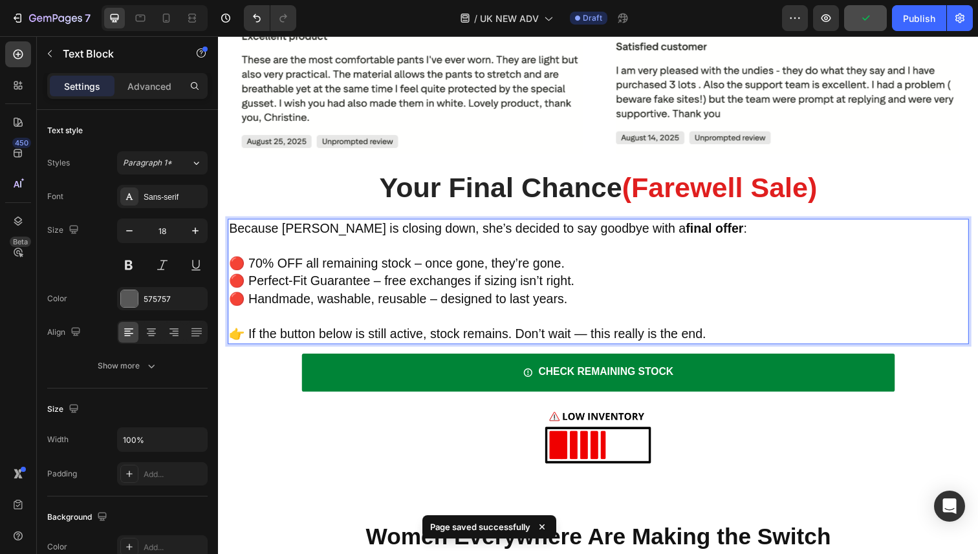
click at [695, 226] on strong "final offer" at bounding box center [724, 233] width 59 height 14
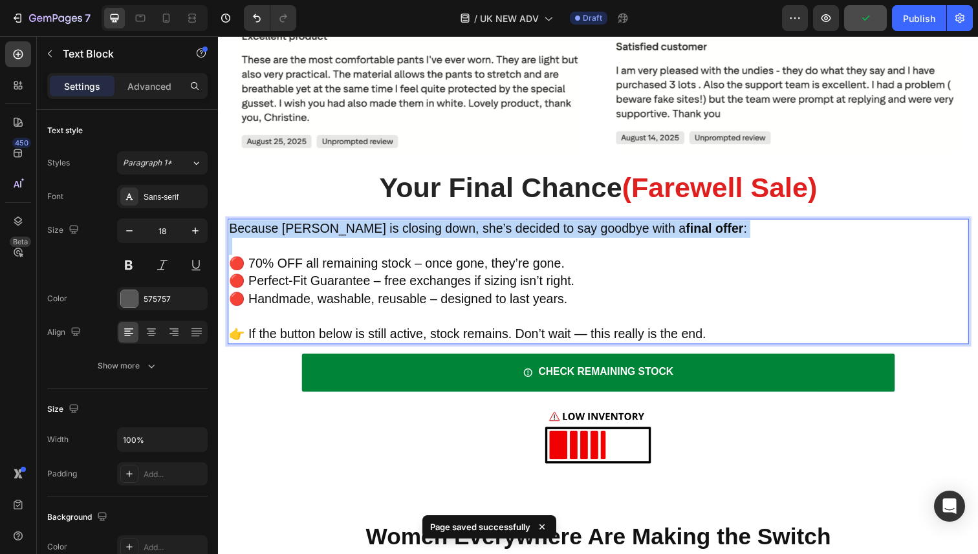
click at [695, 226] on strong "final offer" at bounding box center [724, 233] width 59 height 14
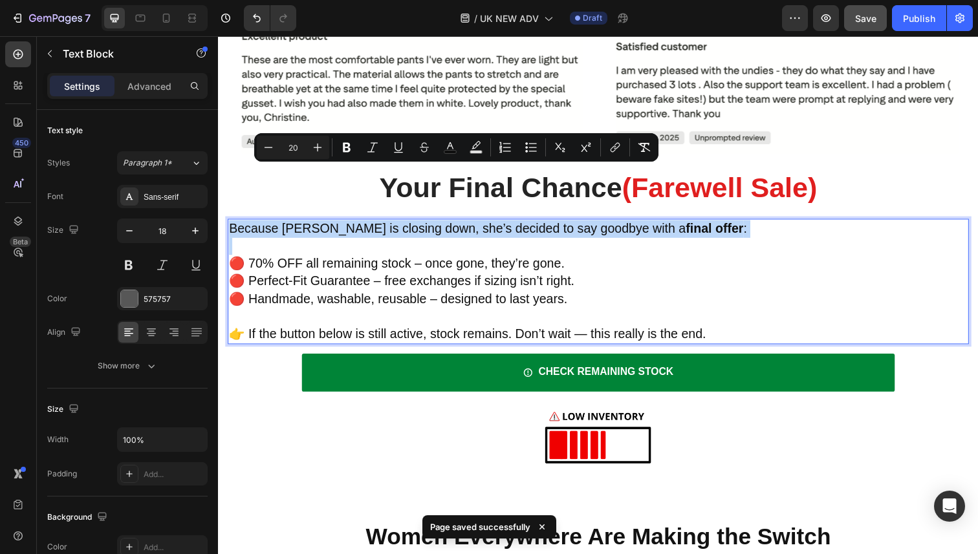
click at [543, 243] on p "Rich Text Editor. Editing area: main" at bounding box center [606, 251] width 754 height 17
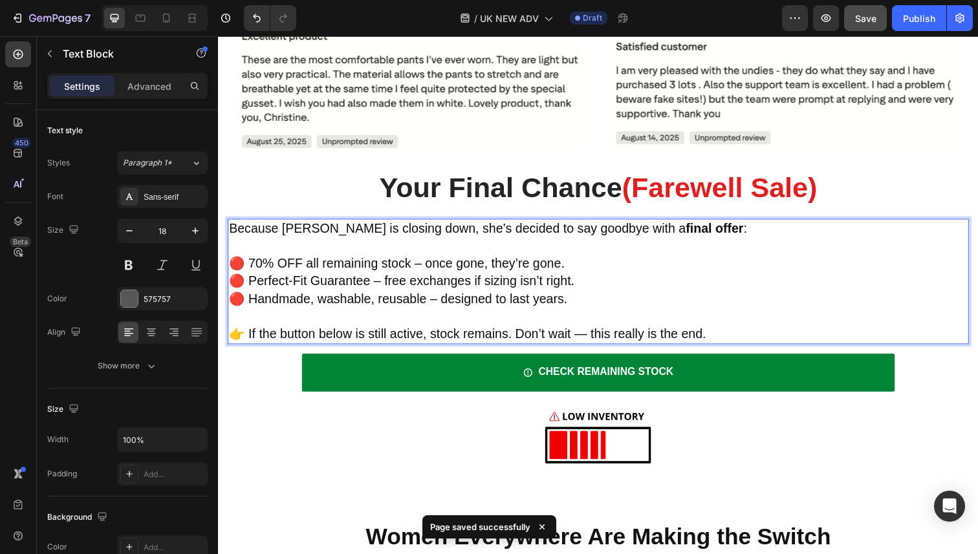
click at [505, 279] on span "🔴 Perfect-Fit Guarantee – free exchanges if sizing isn’t right." at bounding box center [405, 286] width 353 height 14
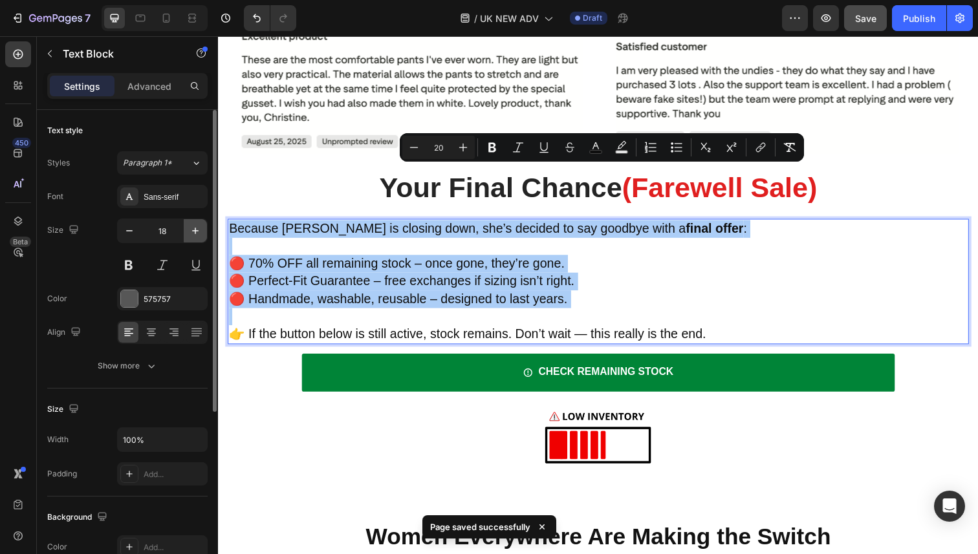
click at [189, 232] on icon "button" at bounding box center [195, 230] width 13 height 13
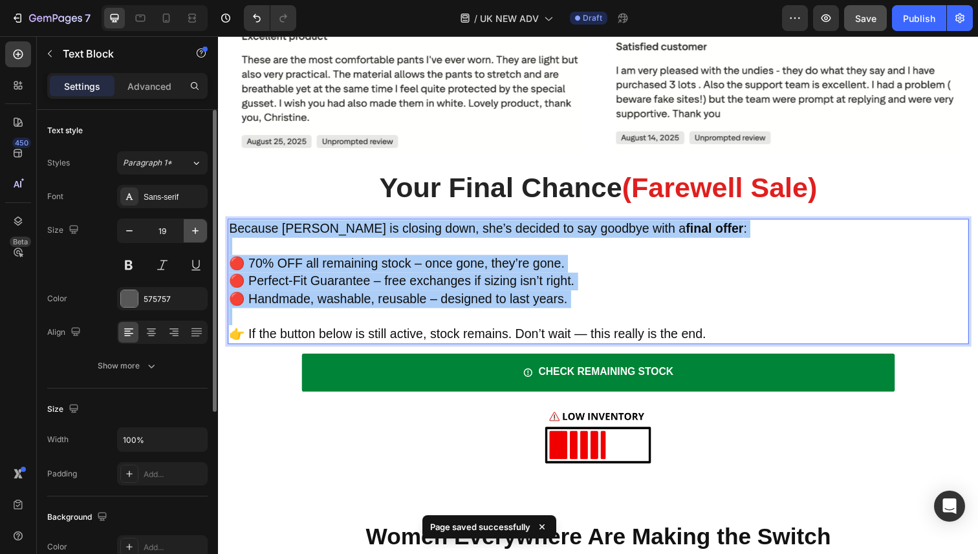
type input "20"
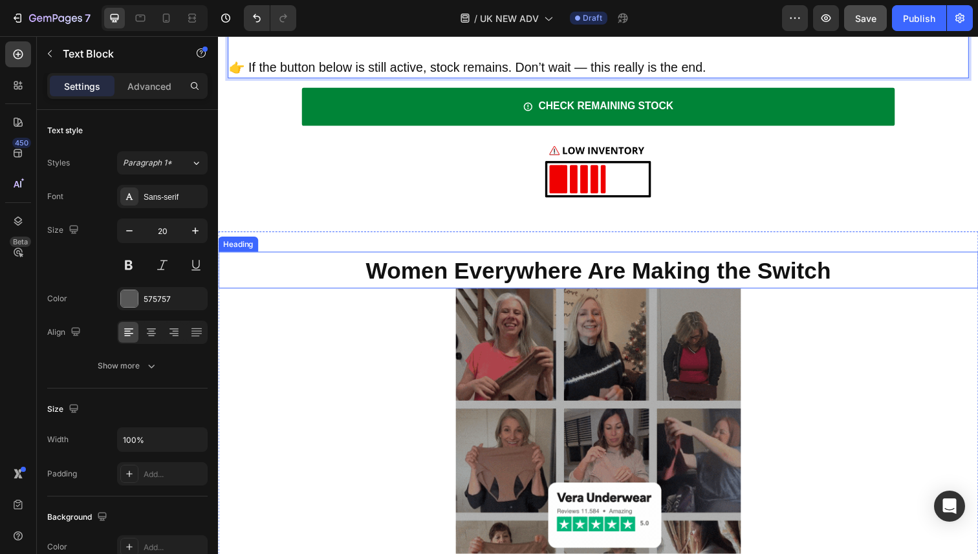
scroll to position [5045, 0]
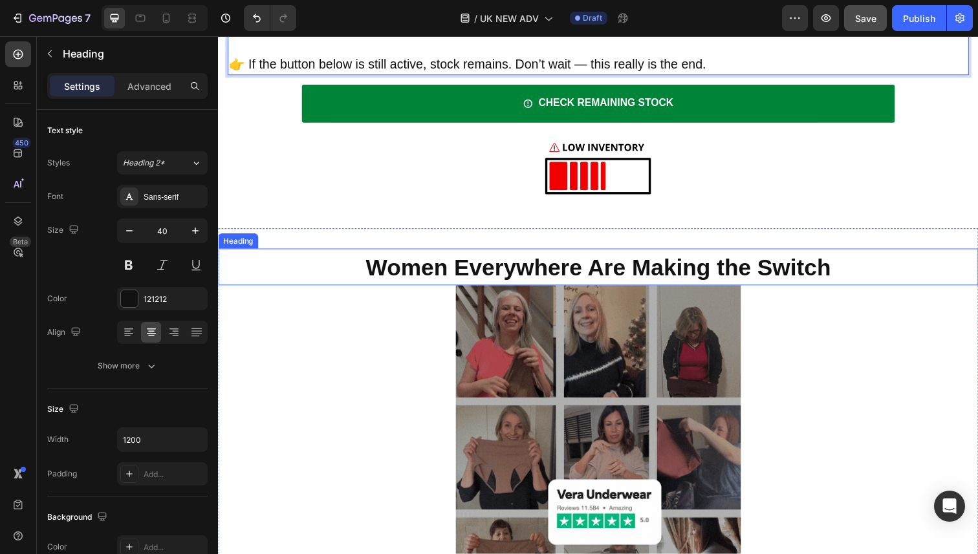
click at [582, 259] on strong "Women Everywhere Are Making the Switch" at bounding box center [606, 272] width 475 height 27
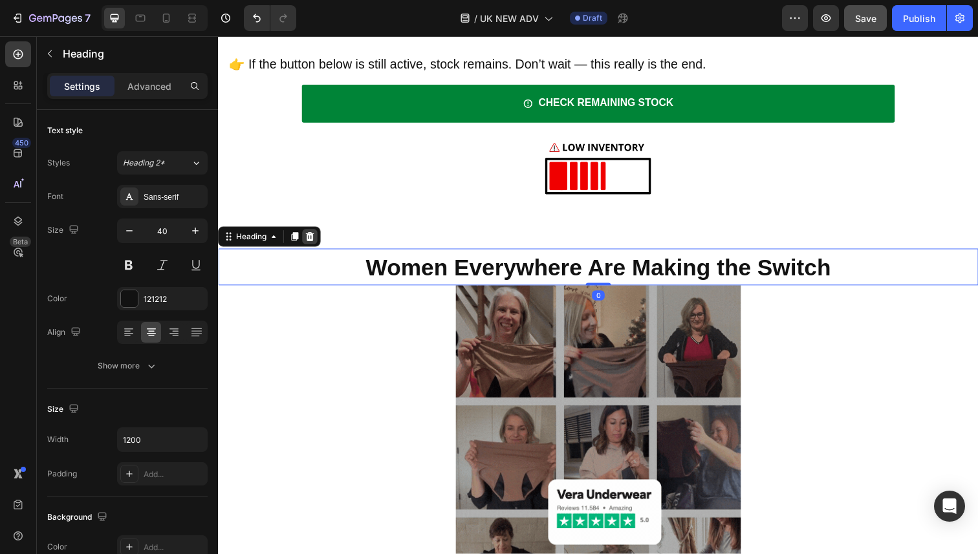
click at [311, 237] on icon at bounding box center [312, 241] width 8 height 9
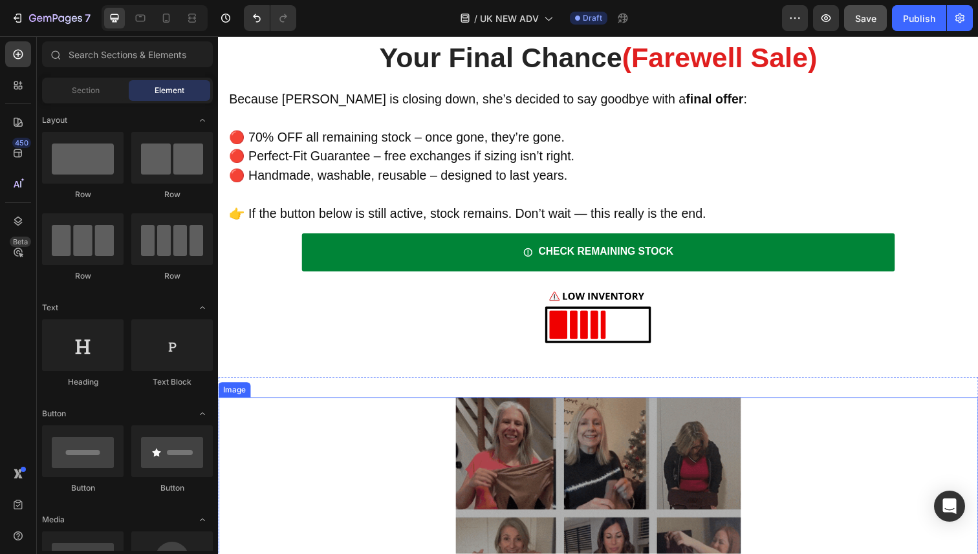
scroll to position [4891, 0]
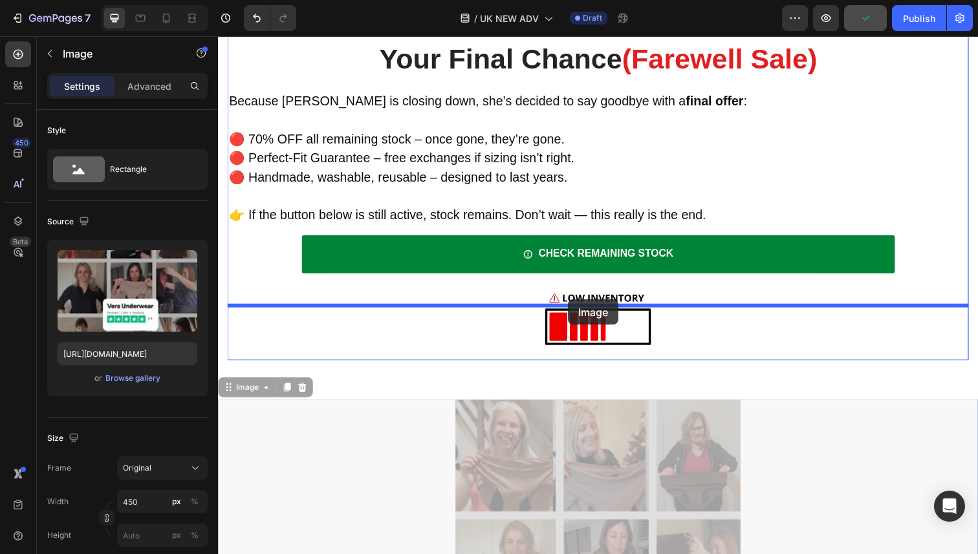
drag, startPoint x: 556, startPoint y: 375, endPoint x: 575, endPoint y: 305, distance: 71.9
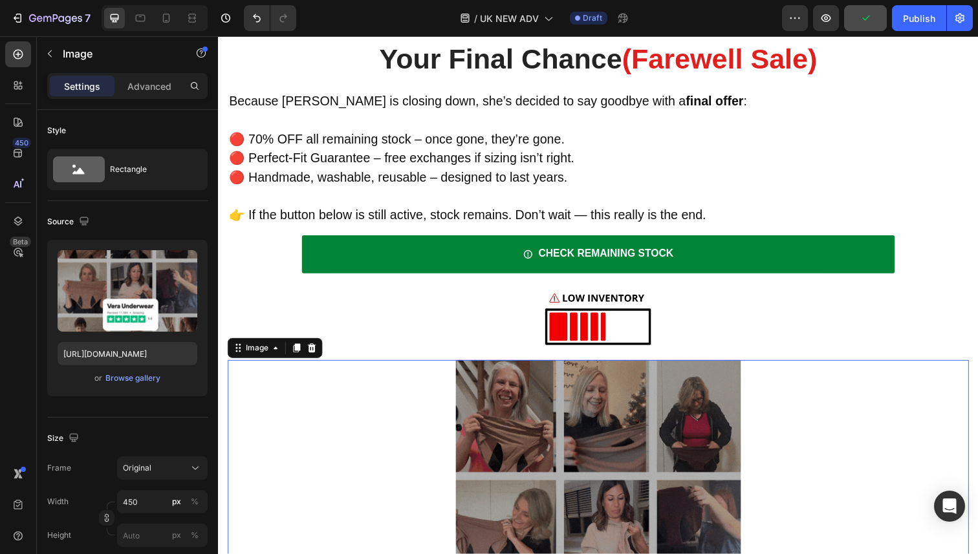
click at [453, 296] on div at bounding box center [606, 325] width 757 height 58
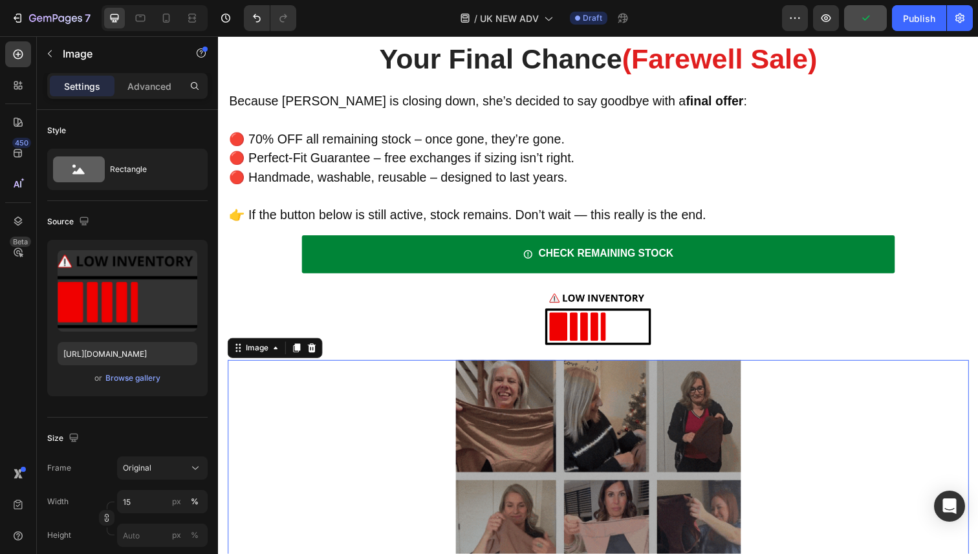
click at [433, 393] on div at bounding box center [606, 549] width 757 height 364
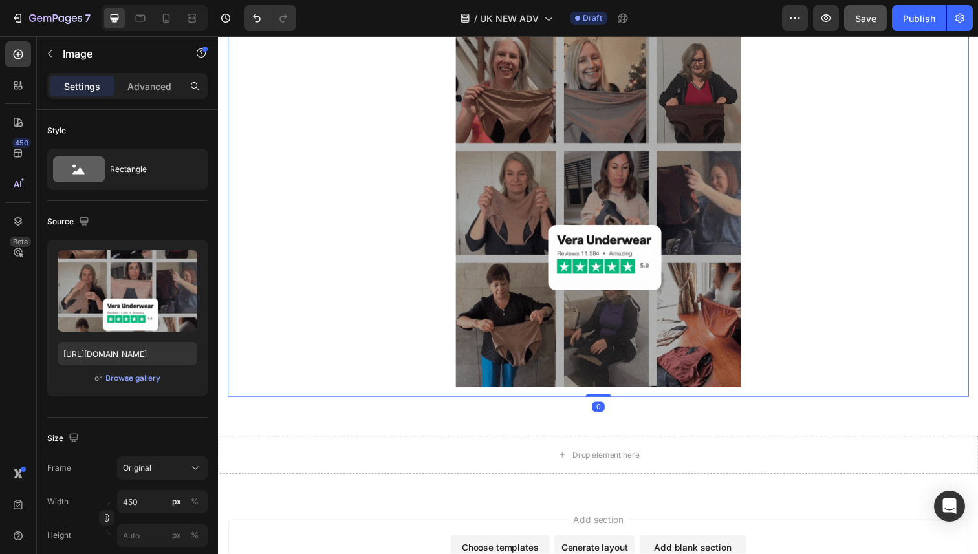
scroll to position [5266, 0]
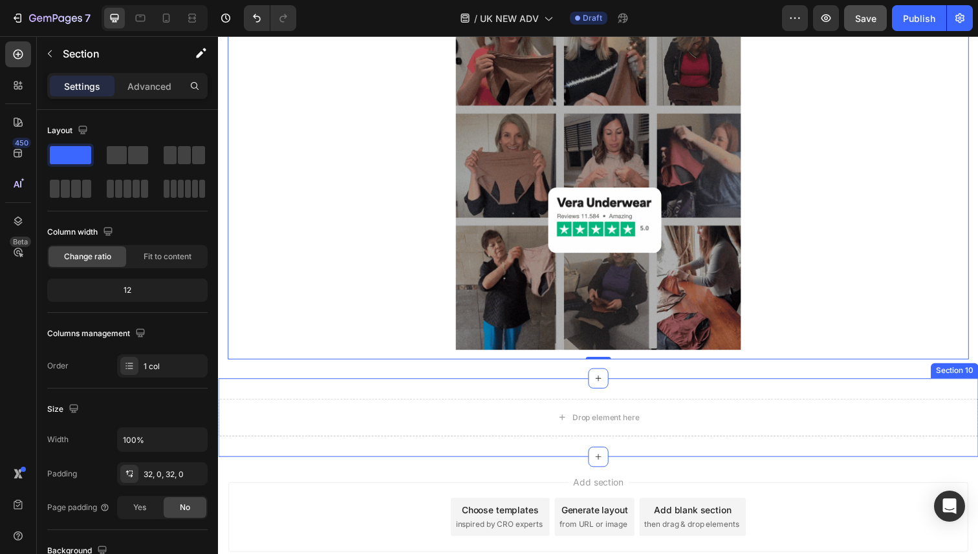
click at [551, 386] on div "Drop element here Section 10" at bounding box center [606, 426] width 776 height 80
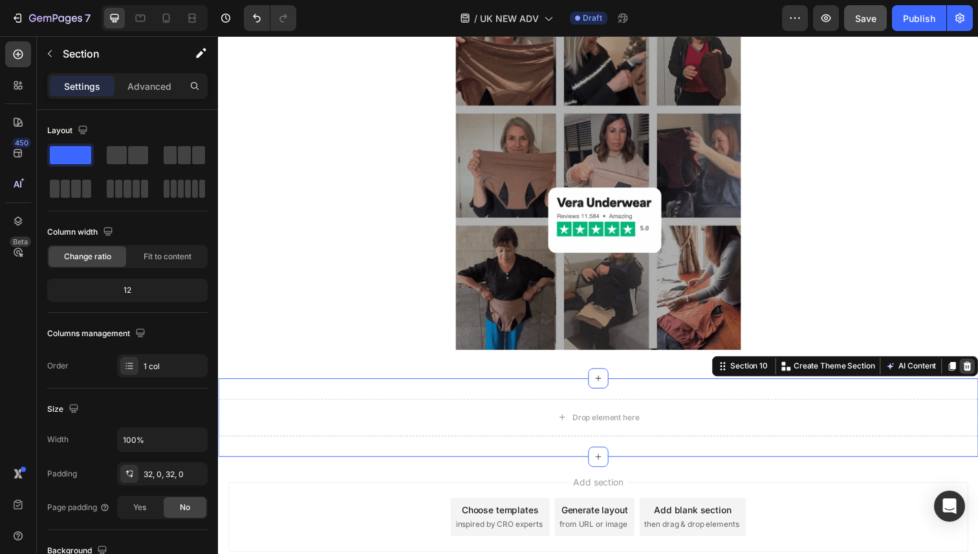
click at [977, 369] on icon at bounding box center [983, 373] width 8 height 9
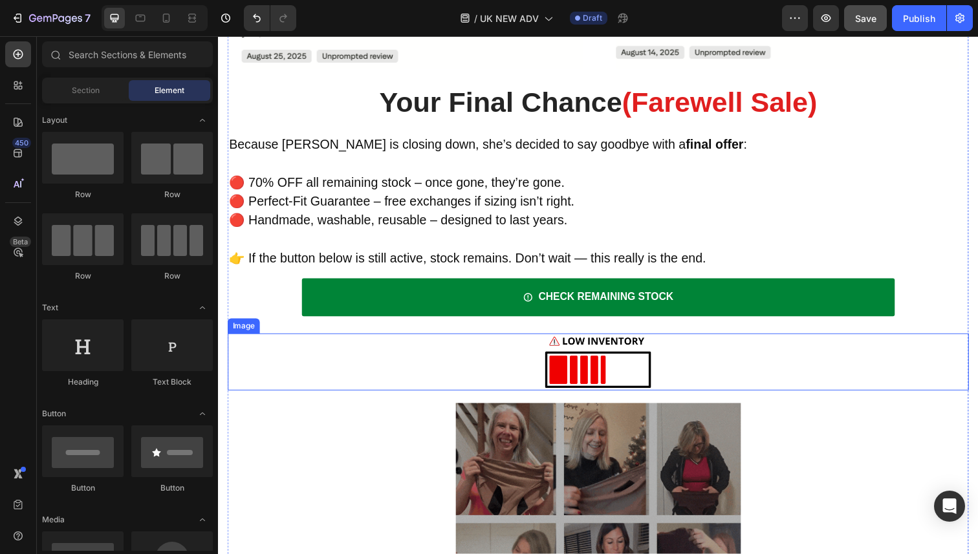
scroll to position [4844, 0]
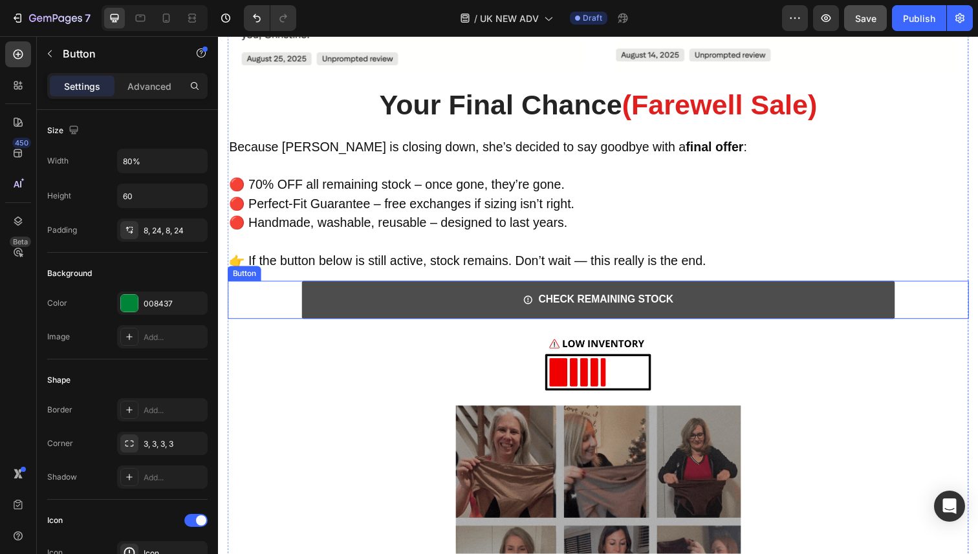
click at [756, 287] on link "CHECK REMAINING STOCK" at bounding box center [605, 306] width 605 height 39
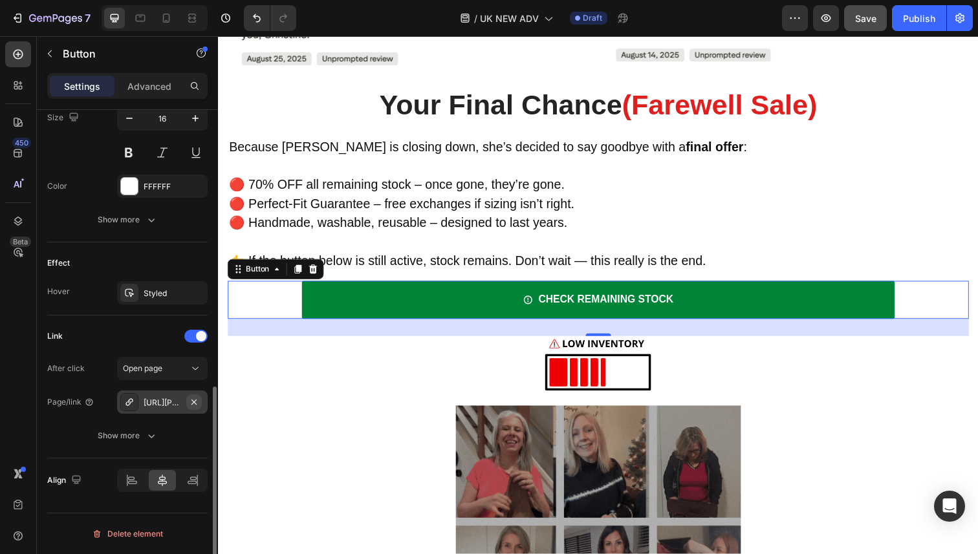
click at [199, 404] on button "button" at bounding box center [194, 403] width 16 height 16
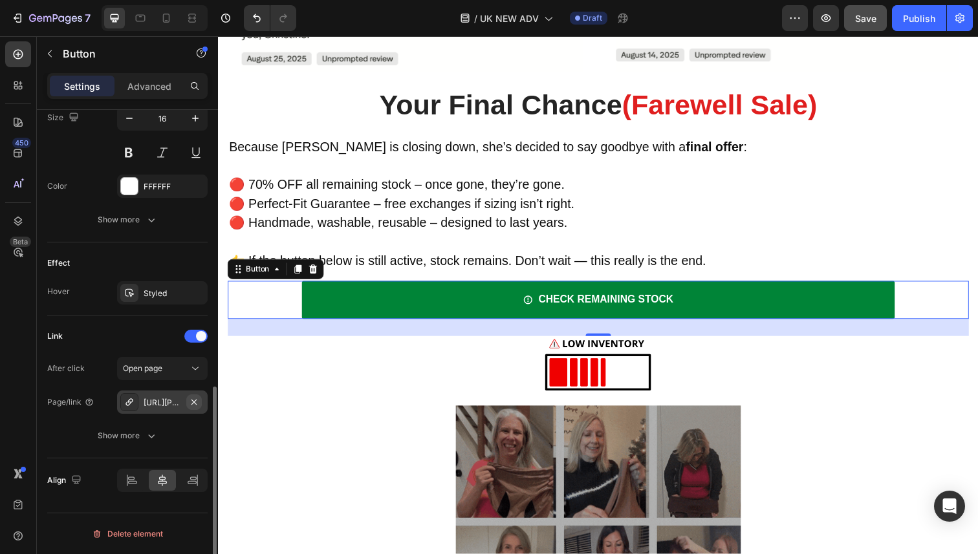
scroll to position [616, 0]
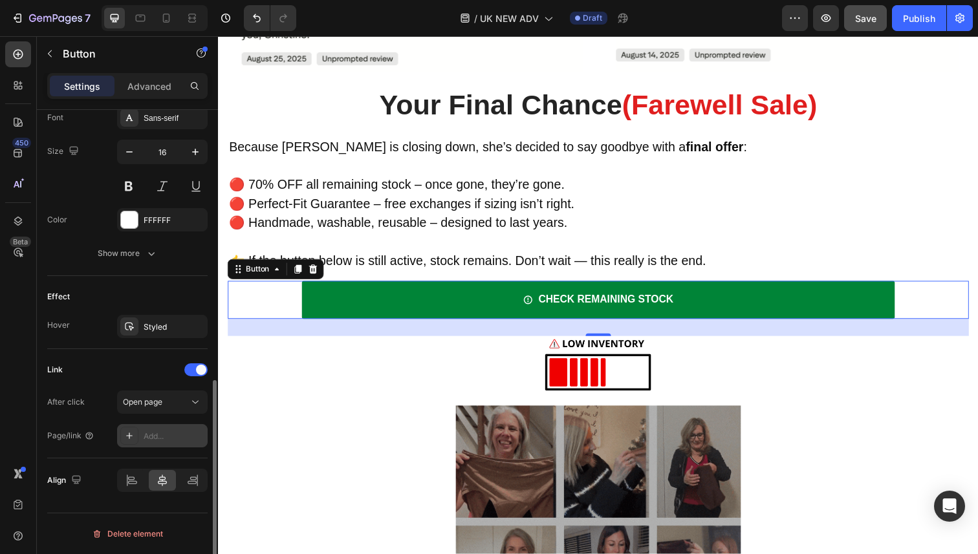
click at [165, 433] on div "Add..." at bounding box center [174, 437] width 61 height 12
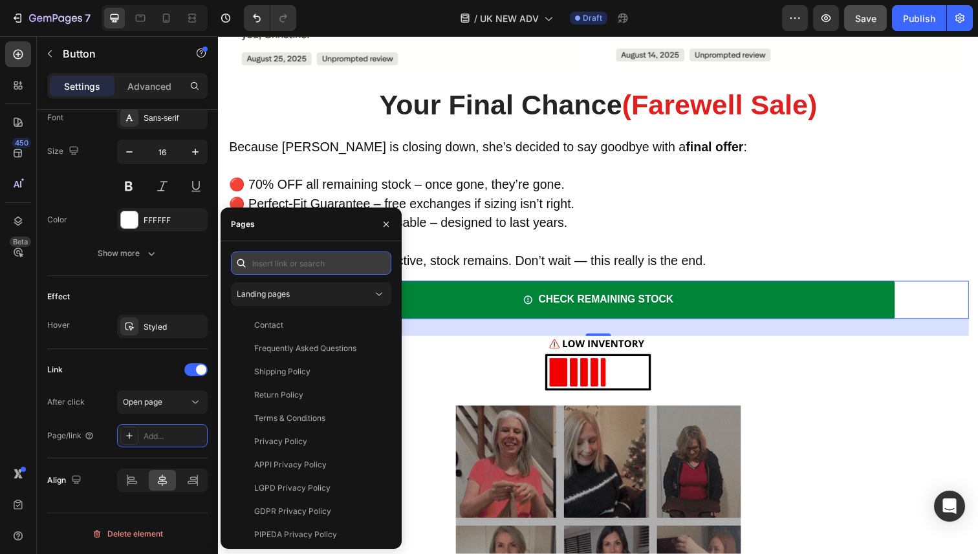
click at [296, 265] on input "text" at bounding box center [311, 263] width 160 height 23
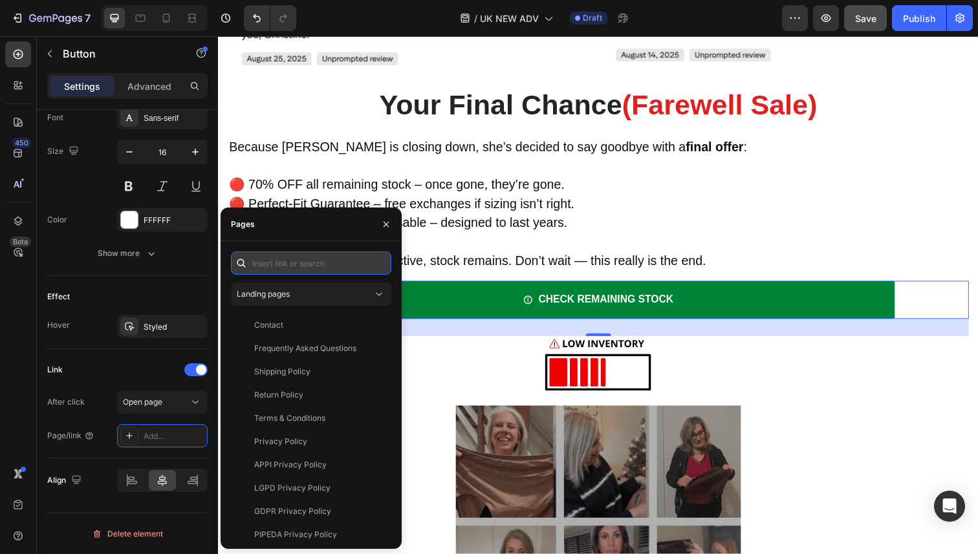
paste input "https://vera-underwear.com/products/veras-signature-leakproof-underwear-5-pack"
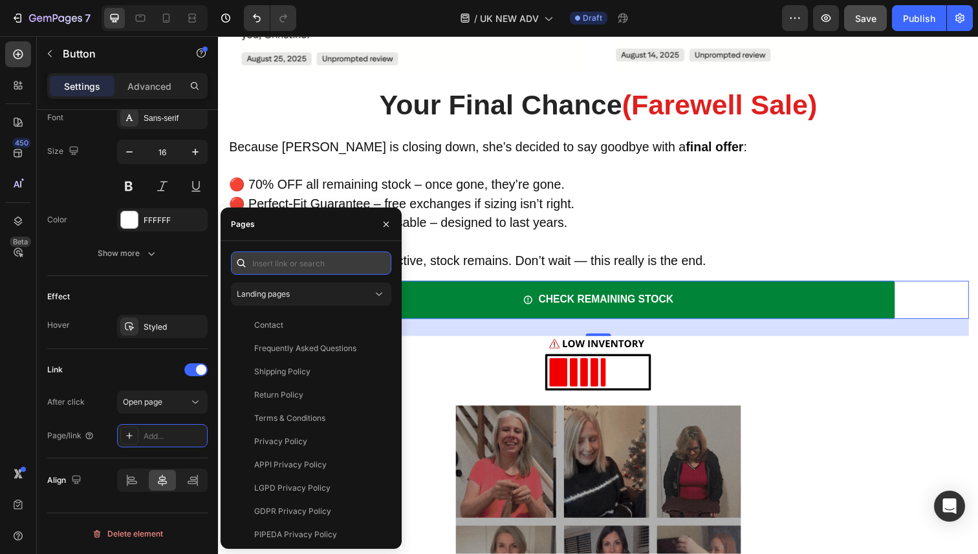
type input "https://vera-underwear.com/products/veras-signature-leakproof-underwear-5-pack"
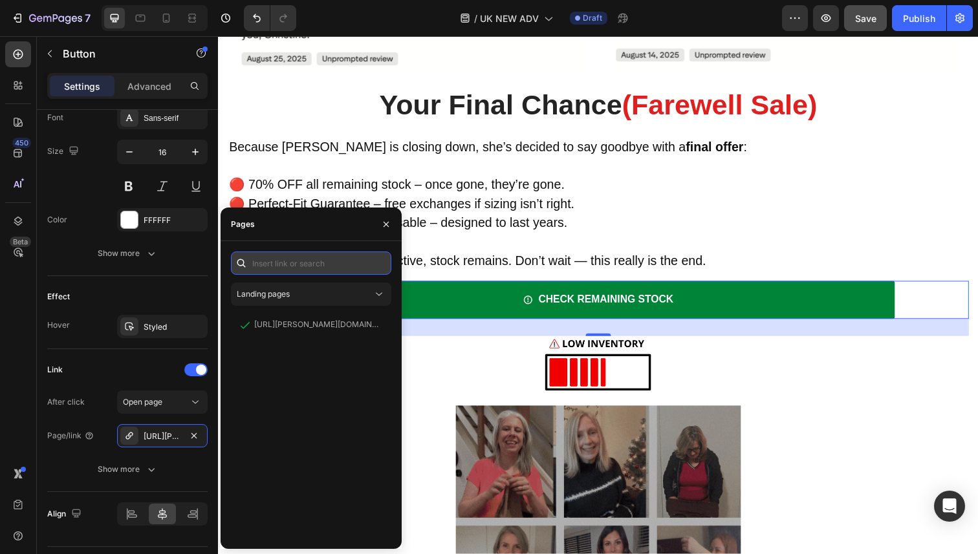
scroll to position [0, 0]
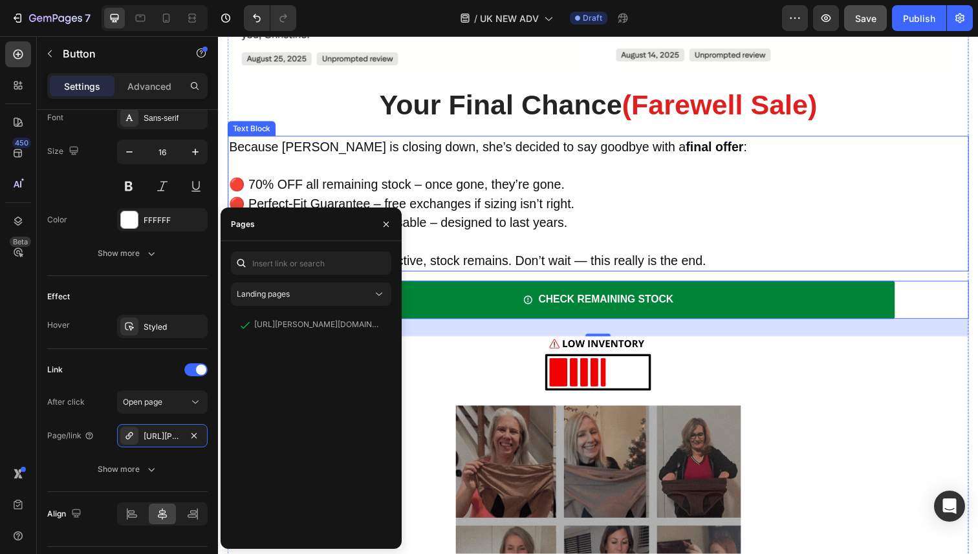
click at [509, 220] on span "🔴 Handmade, washable, reusable – designed to last years." at bounding box center [401, 227] width 345 height 14
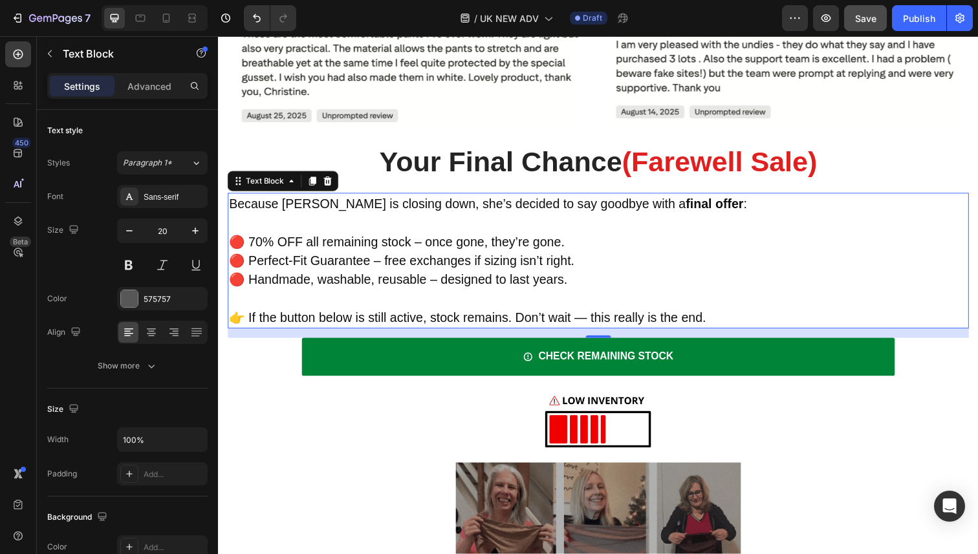
scroll to position [4784, 0]
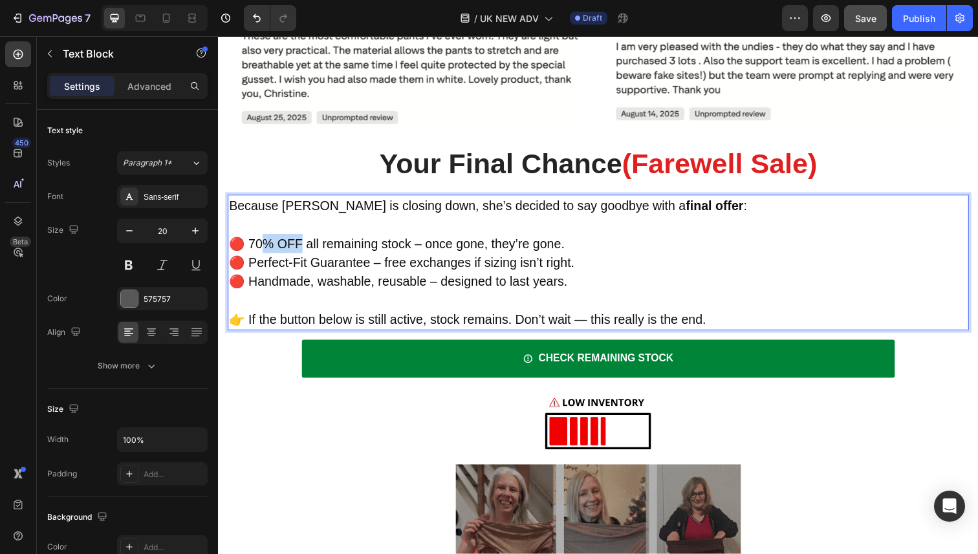
click at [265, 241] on span "🔴 70% OFF all remaining stock – once gone, they’re gone." at bounding box center [400, 248] width 343 height 14
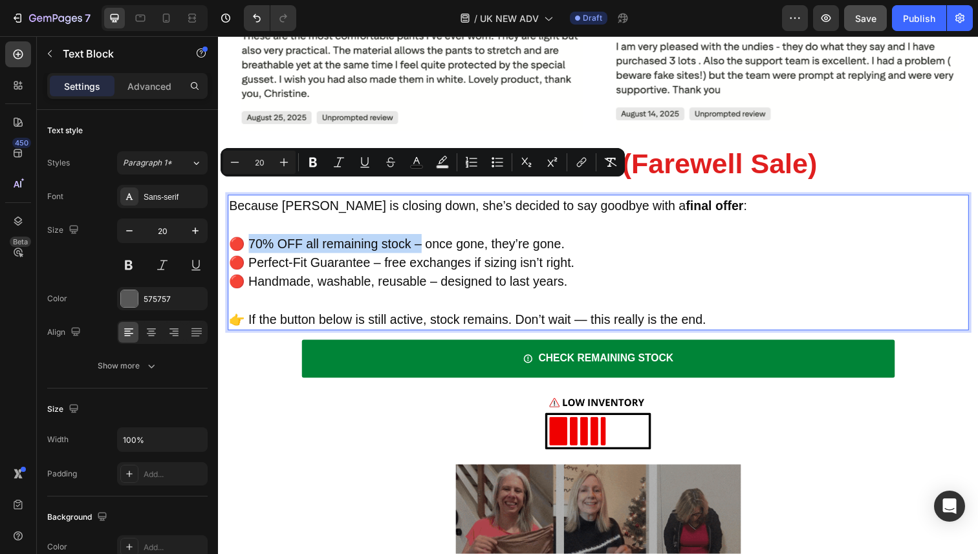
drag, startPoint x: 423, startPoint y: 193, endPoint x: 265, endPoint y: 183, distance: 158.8
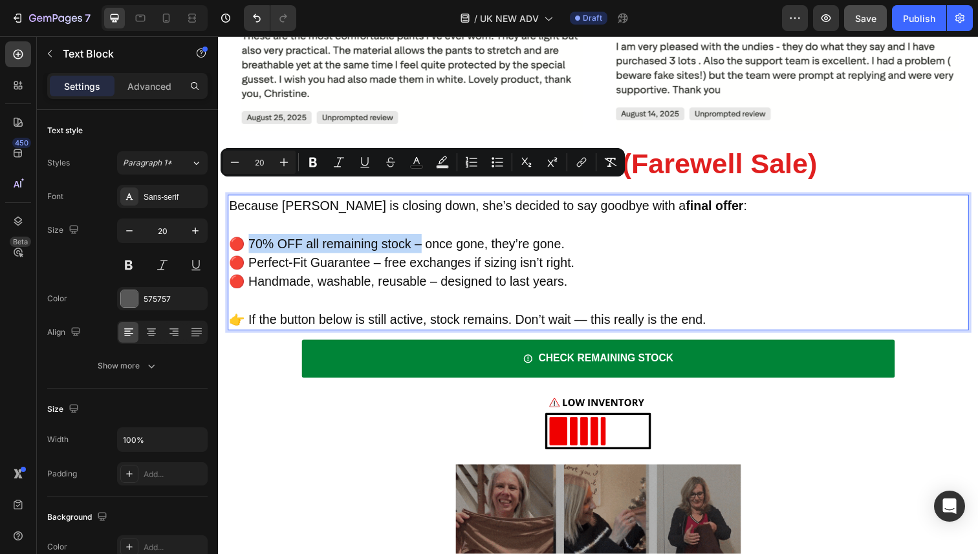
click at [246, 241] on span "🔴 70% OFF all remaining stock – once gone, they’re gone." at bounding box center [400, 248] width 343 height 14
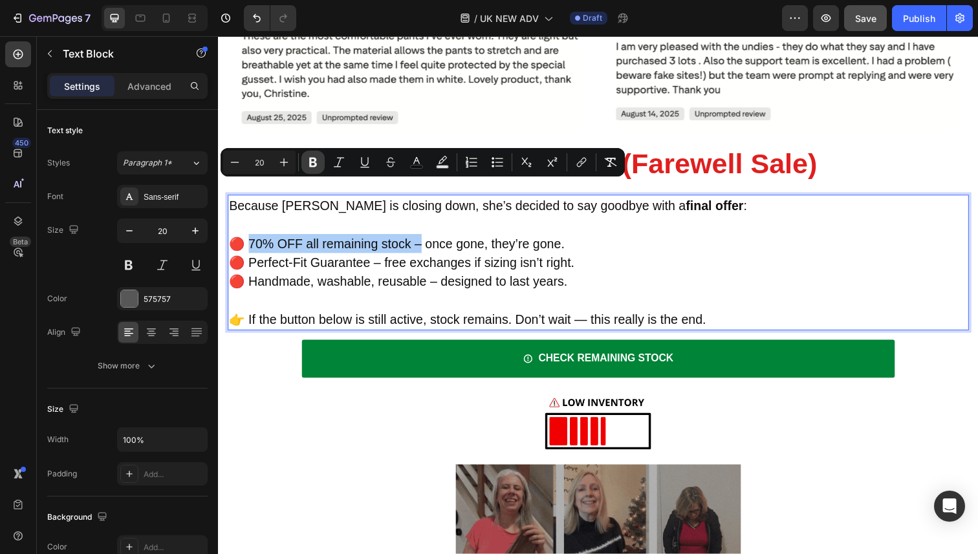
click at [316, 167] on icon "Editor contextual toolbar" at bounding box center [313, 162] width 13 height 13
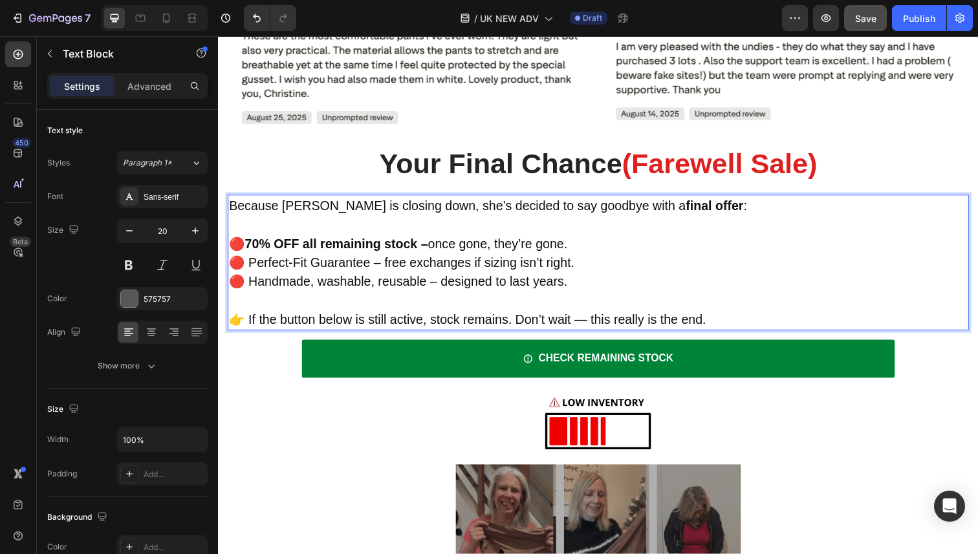
click at [372, 261] on span "🔴 Perfect-Fit Guarantee – free exchanges if sizing isn’t right." at bounding box center [405, 268] width 353 height 14
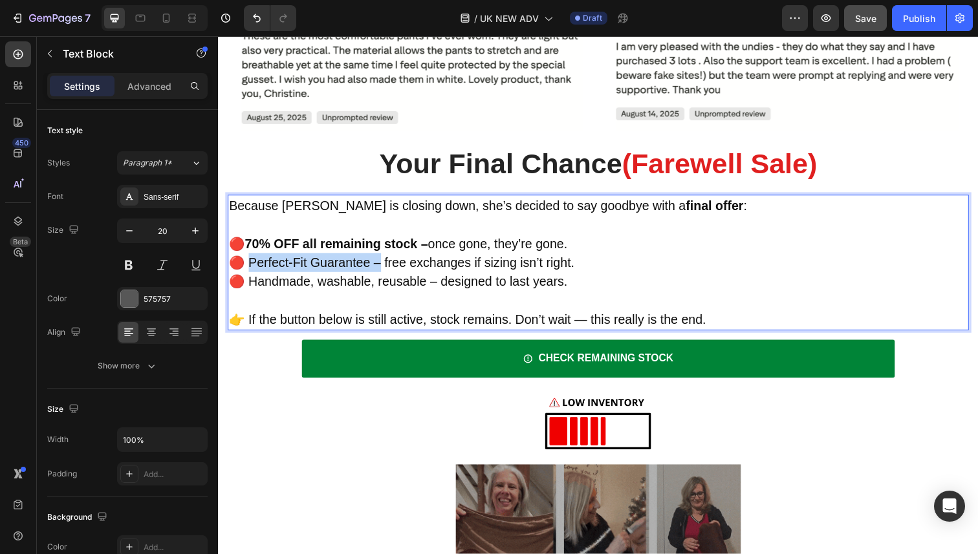
drag, startPoint x: 380, startPoint y: 214, endPoint x: 247, endPoint y: 213, distance: 133.3
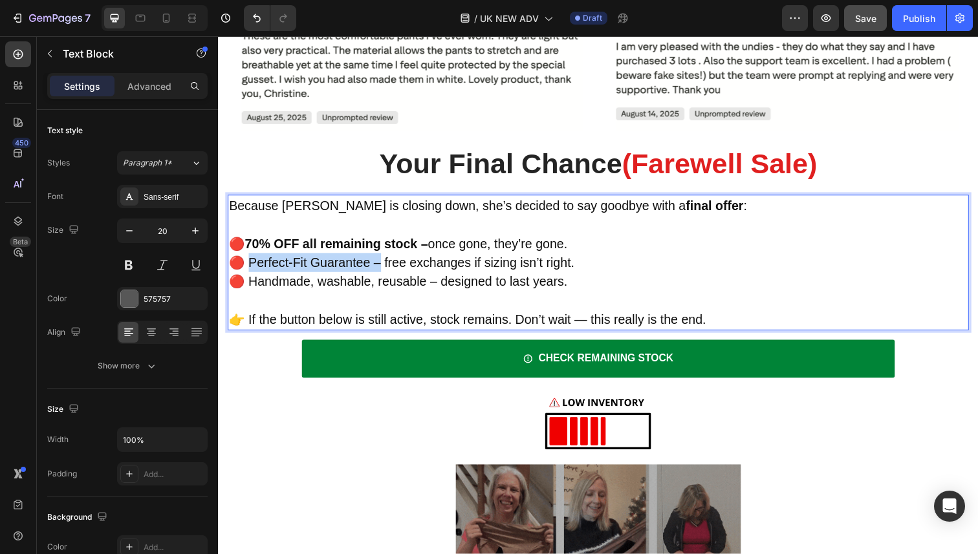
click at [247, 261] on span "🔴 Perfect-Fit Guarantee – free exchanges if sizing isn’t right." at bounding box center [405, 268] width 353 height 14
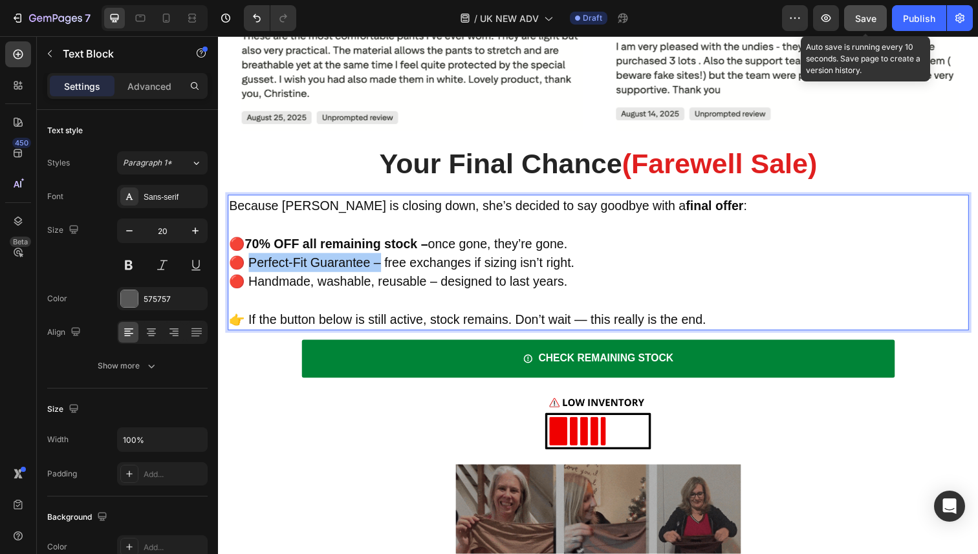
click at [851, 27] on button "Save" at bounding box center [865, 18] width 43 height 26
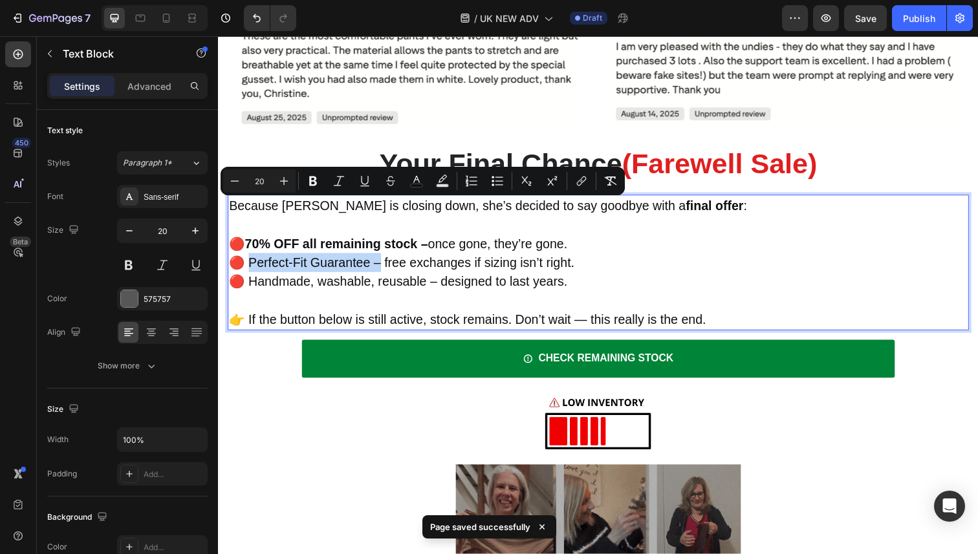
drag, startPoint x: 382, startPoint y: 213, endPoint x: 246, endPoint y: 216, distance: 135.9
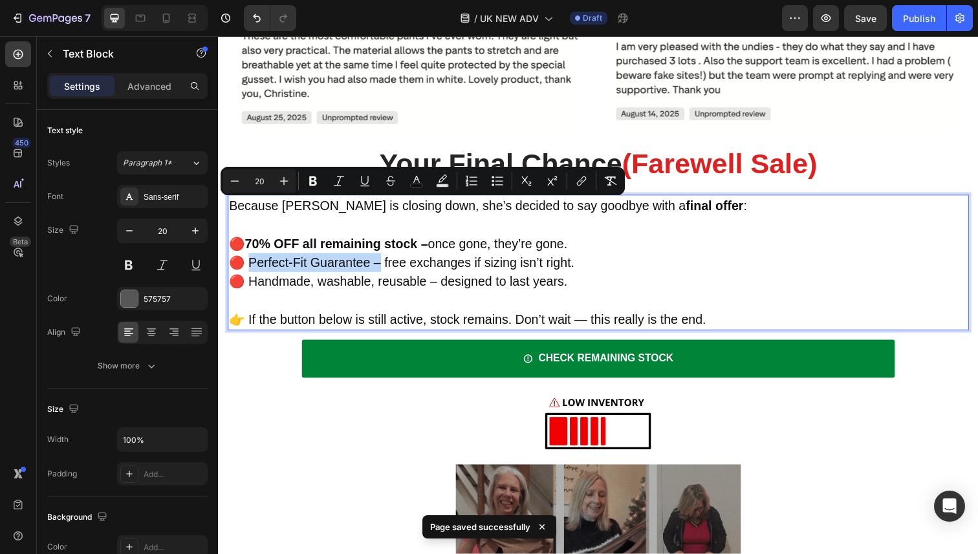
click at [246, 261] on span "🔴 Perfect-Fit Guarantee – free exchanges if sizing isn’t right." at bounding box center [405, 268] width 353 height 14
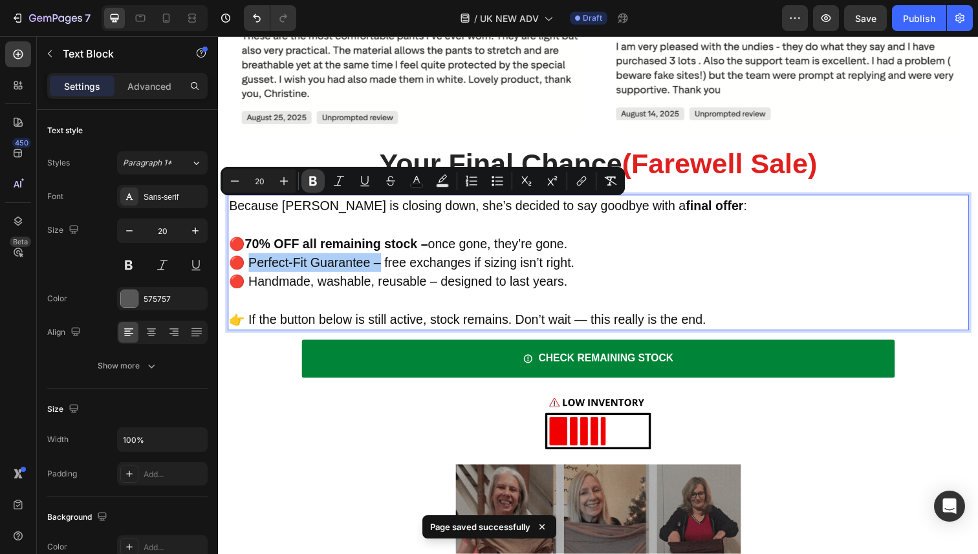
click at [323, 186] on button "Bold" at bounding box center [312, 180] width 23 height 23
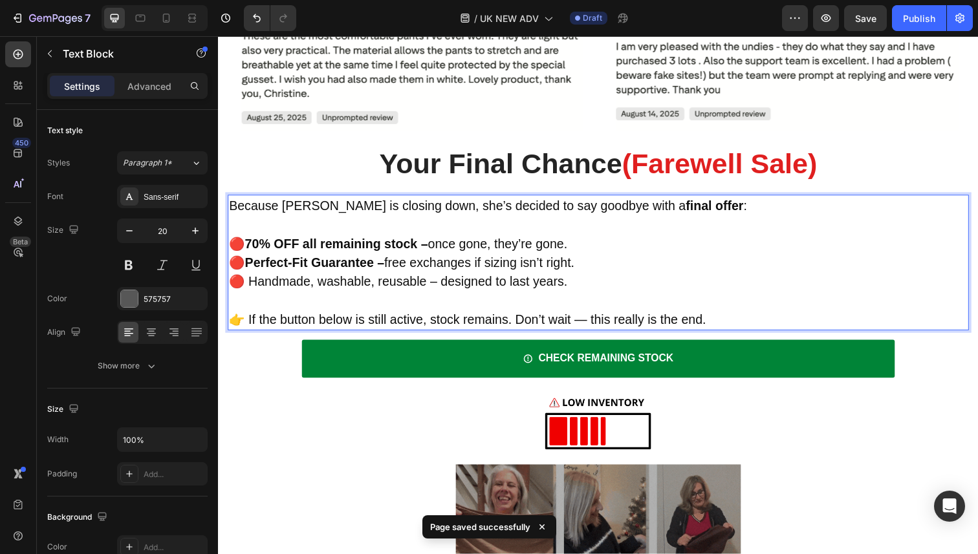
click at [351, 280] on span "🔴 Handmade, washable, reusable – designed to last years." at bounding box center [401, 287] width 345 height 14
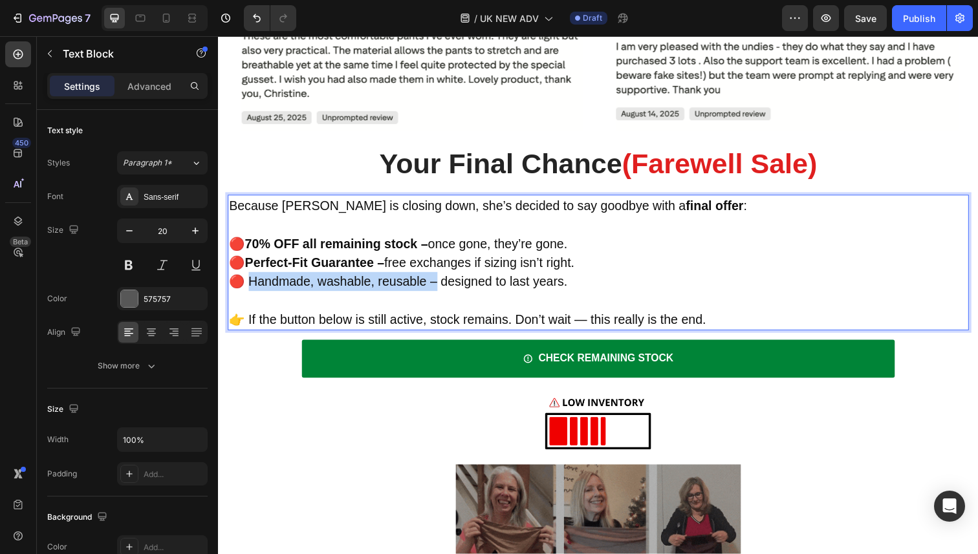
drag, startPoint x: 439, startPoint y: 238, endPoint x: 246, endPoint y: 239, distance: 192.8
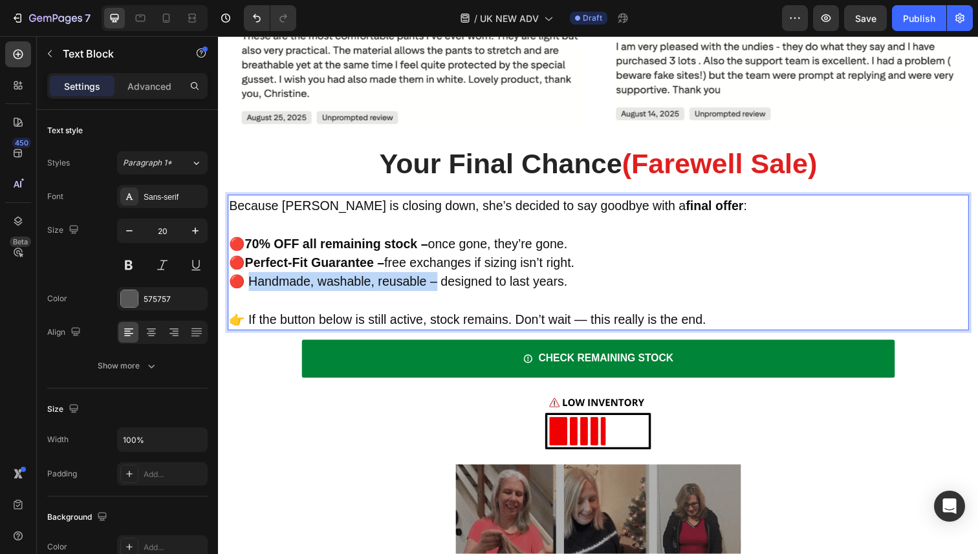
click at [246, 278] on p "🔴 Handmade, washable, reusable – designed to last years." at bounding box center [606, 287] width 754 height 19
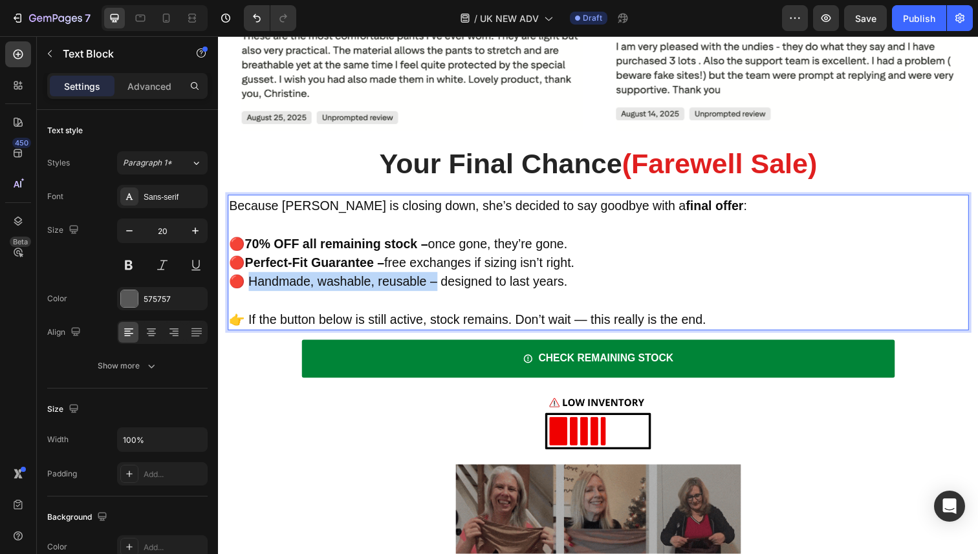
click at [304, 280] on span "🔴 Handmade, washable, reusable – designed to last years." at bounding box center [401, 287] width 345 height 14
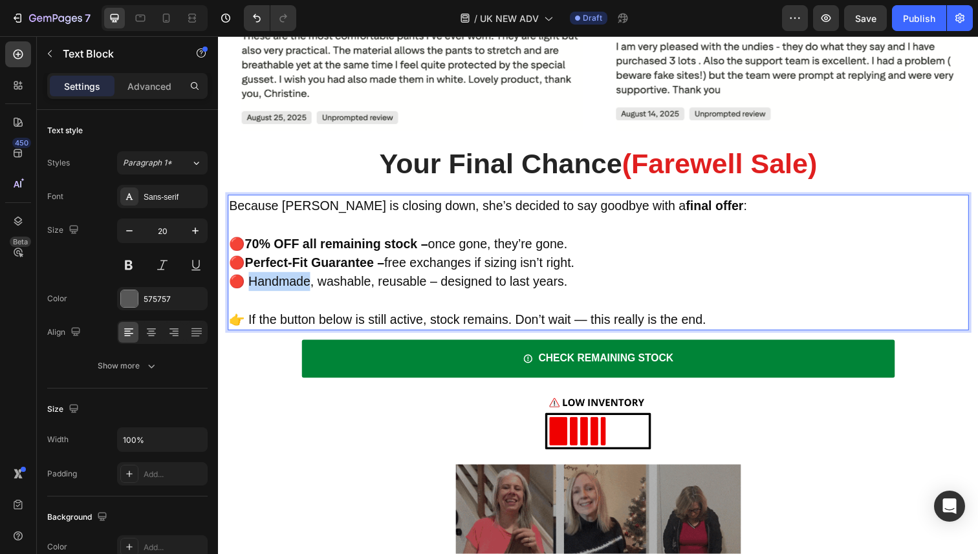
click at [304, 280] on span "🔴 Handmade, washable, reusable – designed to last years." at bounding box center [401, 287] width 345 height 14
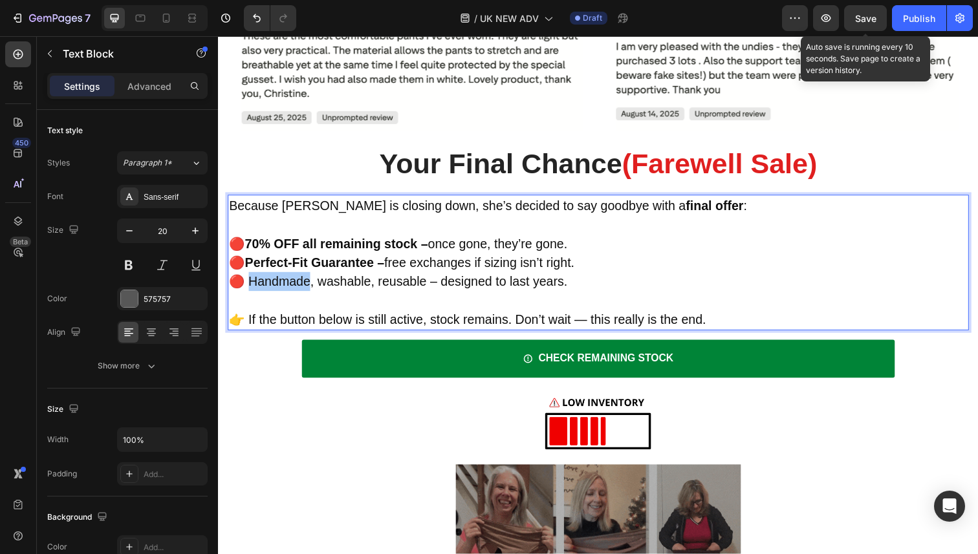
click at [872, 19] on span "Save" at bounding box center [865, 18] width 21 height 11
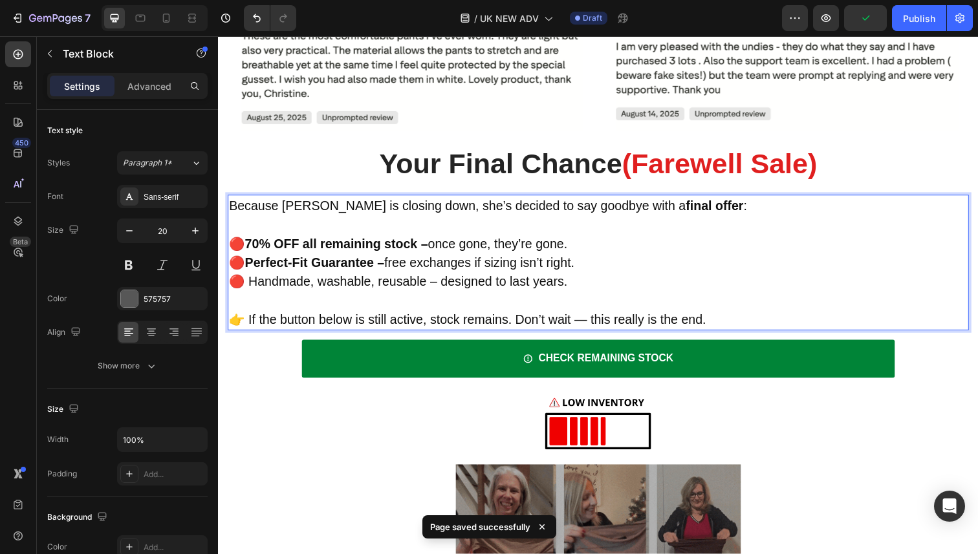
click at [382, 280] on span "🔴 Handmade, washable, reusable – designed to last years." at bounding box center [401, 287] width 345 height 14
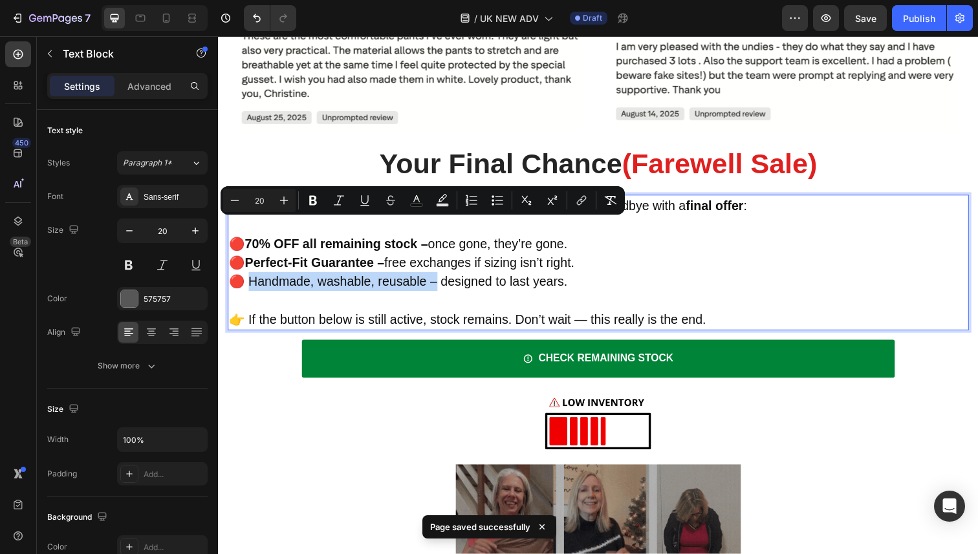
drag, startPoint x: 437, startPoint y: 235, endPoint x: 245, endPoint y: 234, distance: 192.1
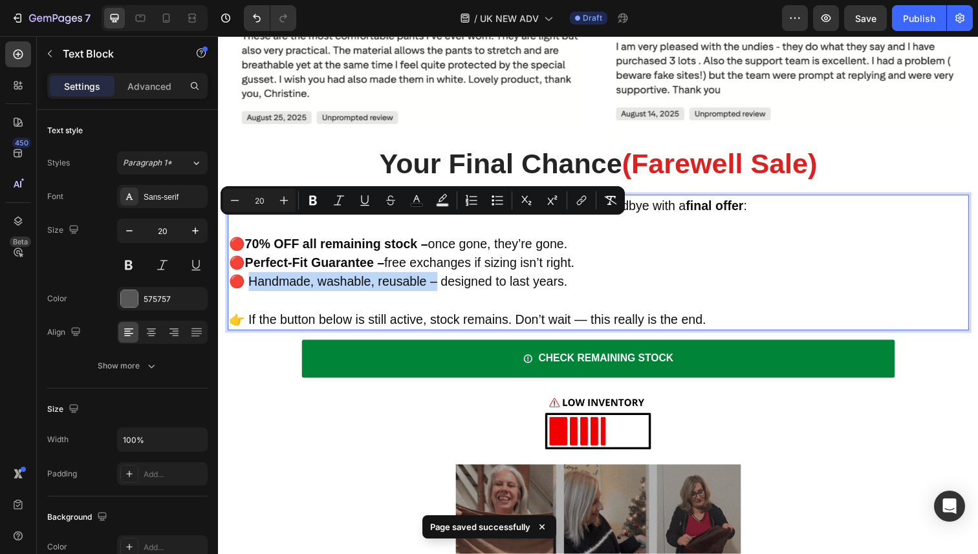
click at [245, 280] on span "🔴 Handmade, washable, reusable – designed to last years." at bounding box center [401, 287] width 345 height 14
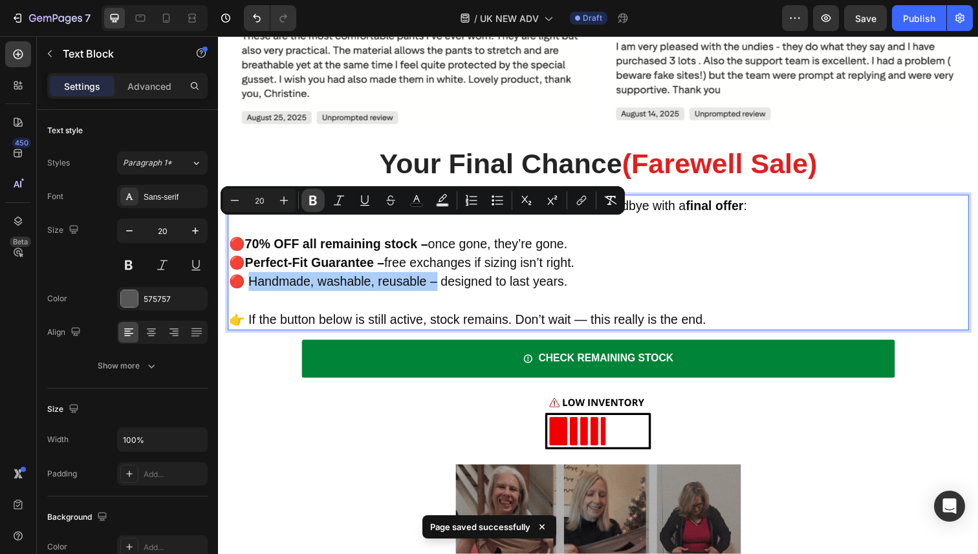
drag, startPoint x: 313, startPoint y: 201, endPoint x: 96, endPoint y: 197, distance: 217.4
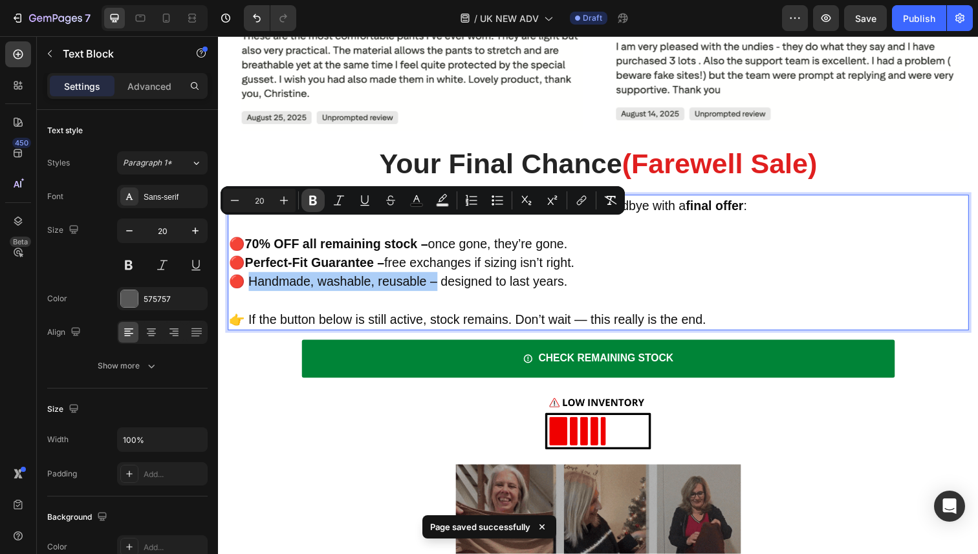
click at [313, 201] on icon "Editor contextual toolbar" at bounding box center [313, 201] width 8 height 10
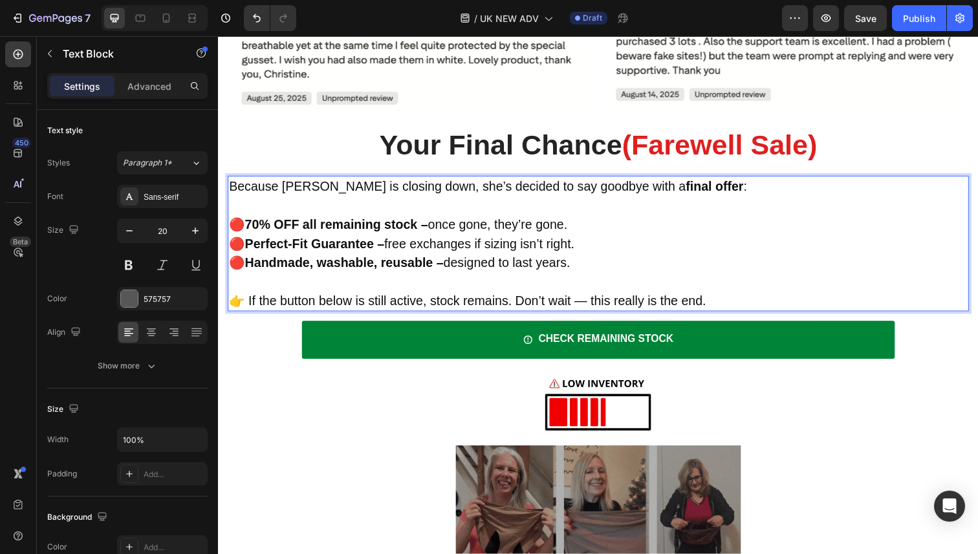
scroll to position [4805, 0]
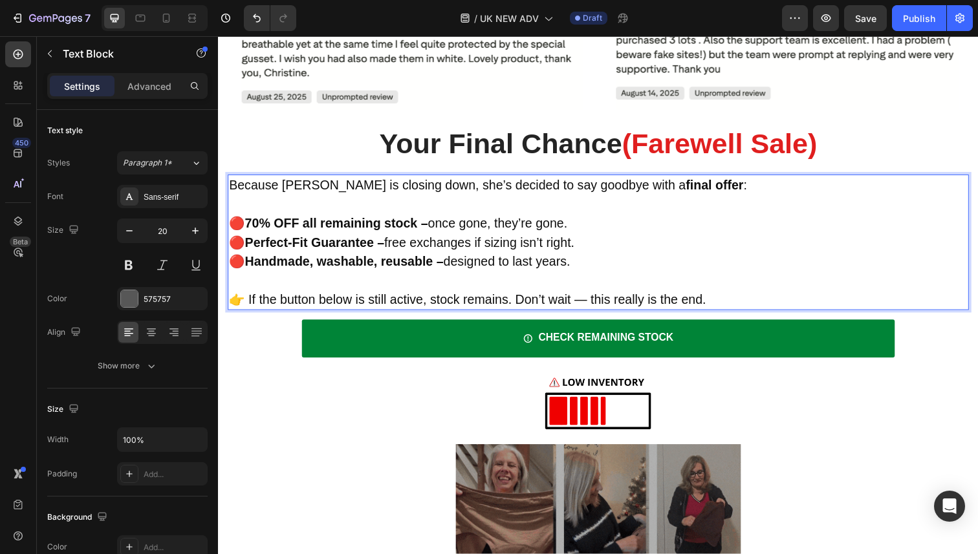
click at [431, 298] on span "👉 If the button below is still active, stock remains. Don’t wait — this really …" at bounding box center [472, 305] width 487 height 14
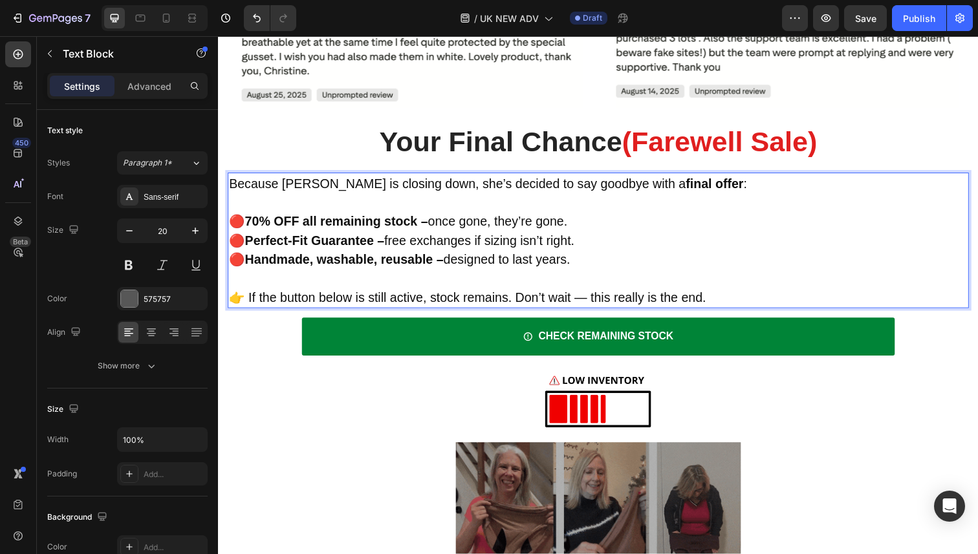
scroll to position [4811, 0]
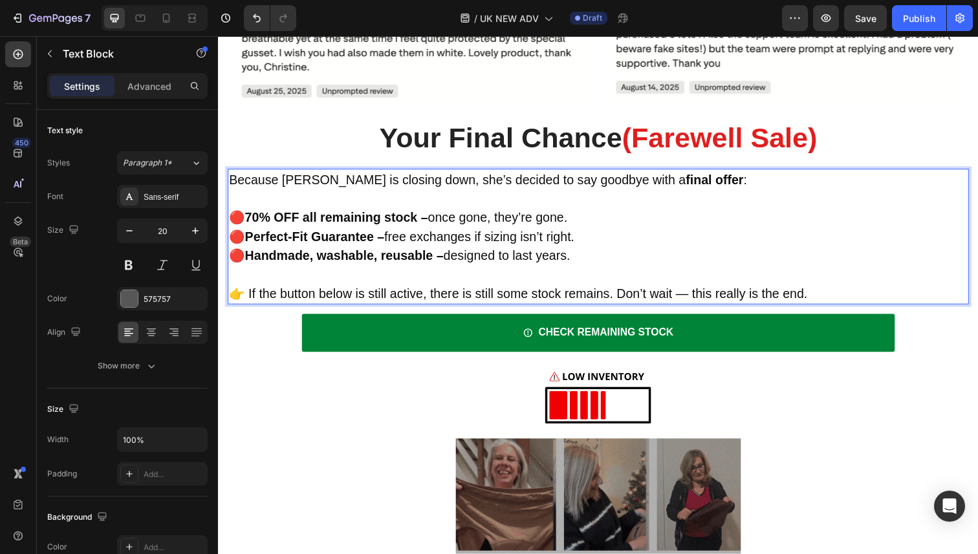
click at [577, 292] on span "👉 If the button below is still active, there is still some stock remains. Don’t…" at bounding box center [524, 299] width 591 height 14
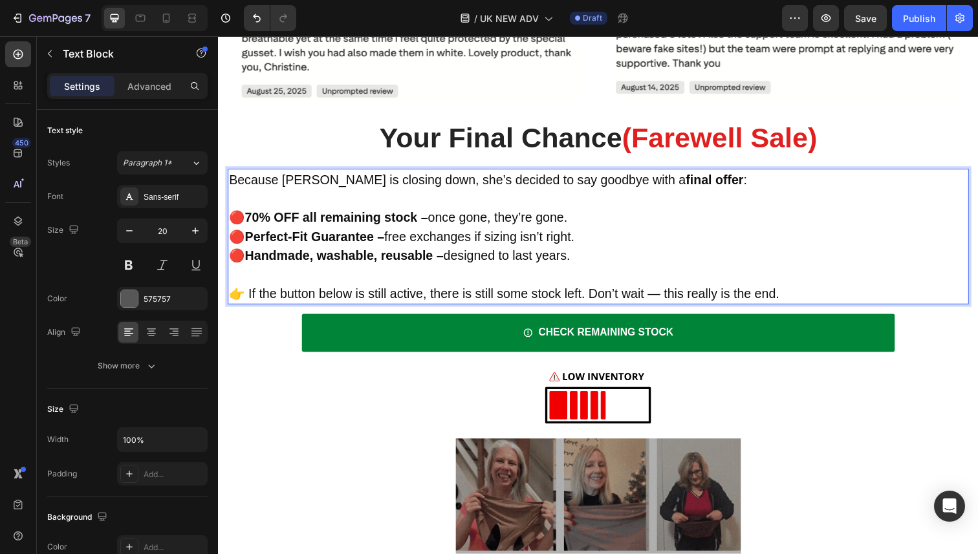
click at [667, 292] on span "👉 If the button below is still active, there is still some stock left. Don’t wa…" at bounding box center [510, 299] width 562 height 14
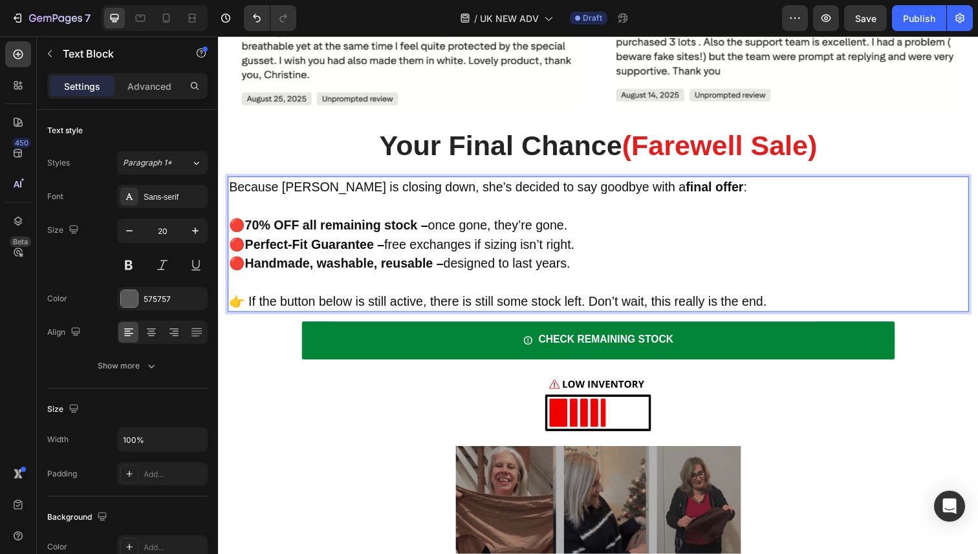
scroll to position [4819, 0]
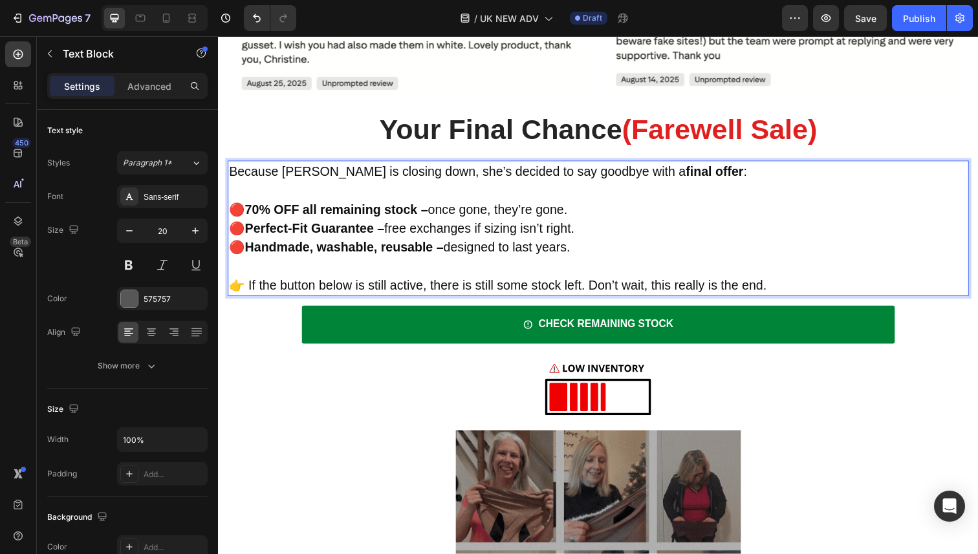
click at [656, 284] on span "👉 If the button below is still active, there is still some stock left. Don’t wa…" at bounding box center [503, 291] width 549 height 14
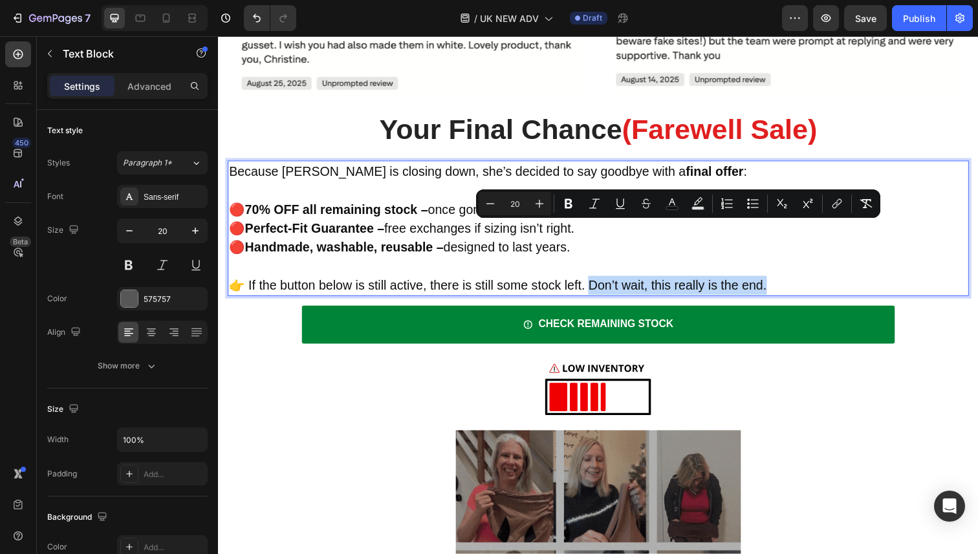
drag, startPoint x: 785, startPoint y: 239, endPoint x: 571, endPoint y: 224, distance: 215.3
click at [593, 281] on p "👉 If the button below is still active, there is still some stock left. Don’t wa…" at bounding box center [606, 290] width 754 height 19
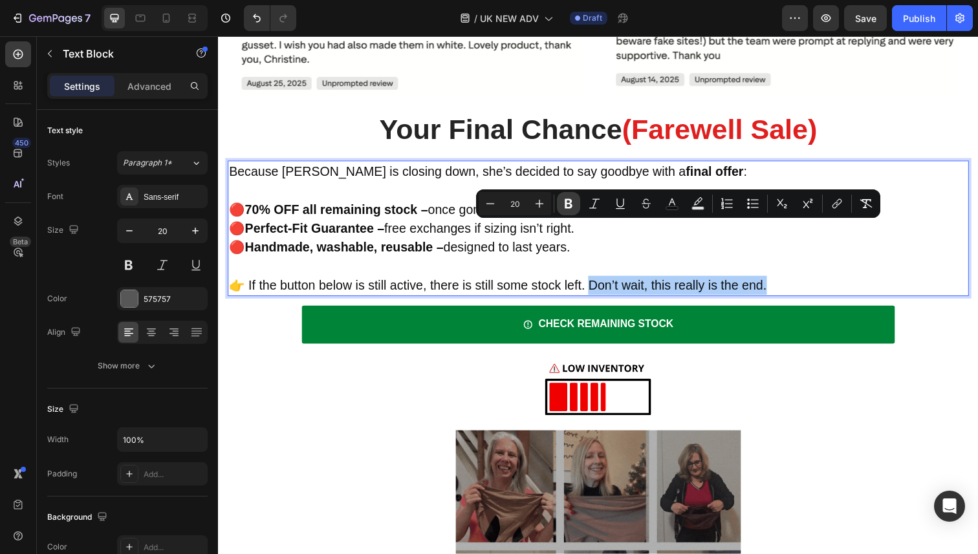
click at [560, 204] on button "Bold" at bounding box center [568, 203] width 23 height 23
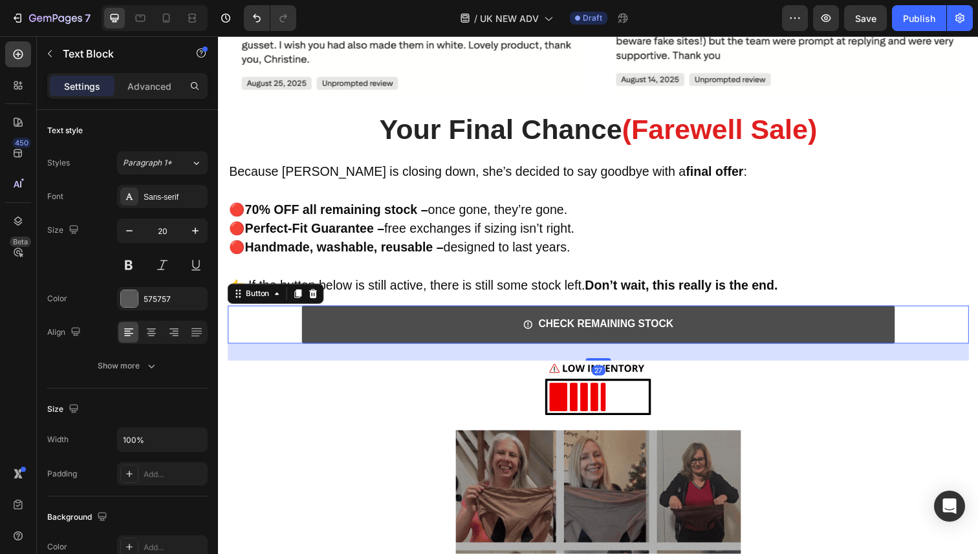
click at [750, 312] on link "CHECK REMAINING STOCK" at bounding box center [605, 331] width 605 height 39
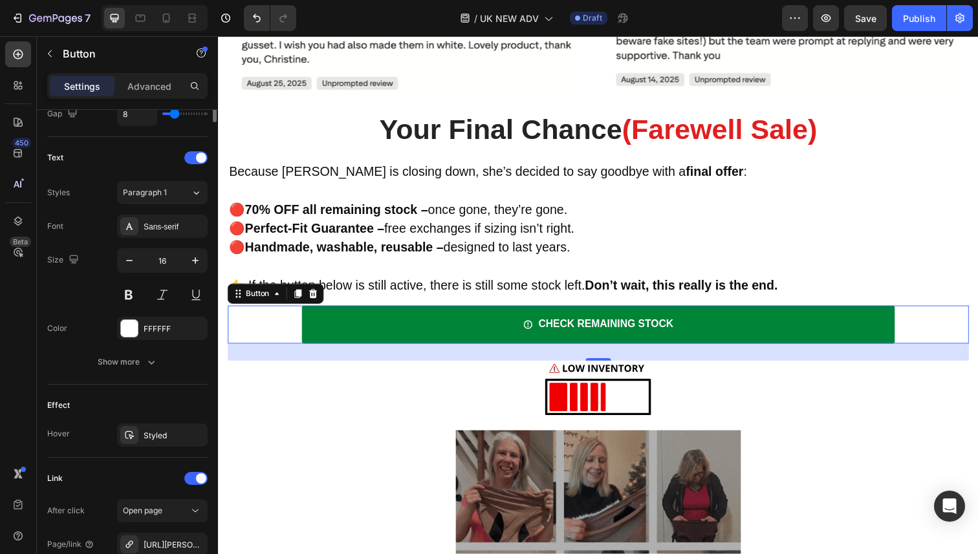
scroll to position [649, 0]
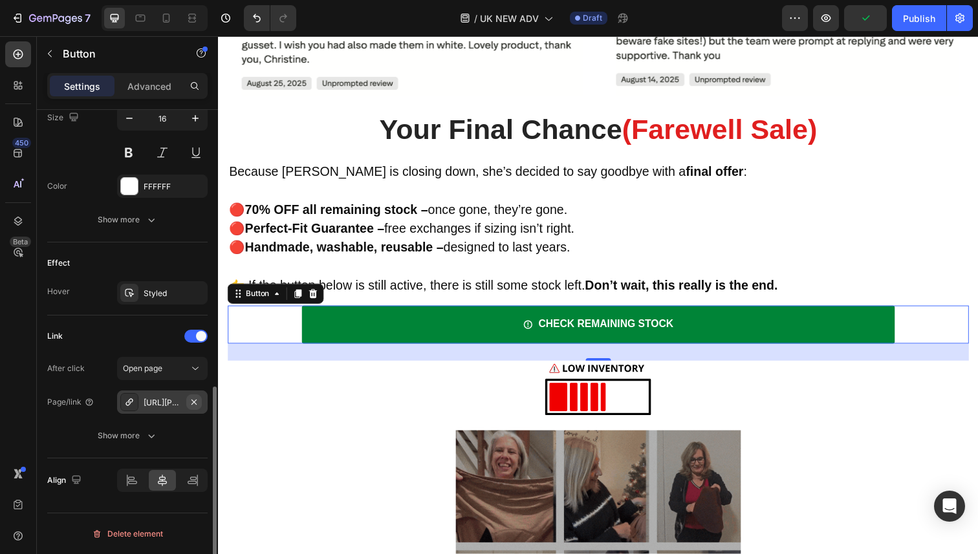
click at [195, 400] on icon "button" at bounding box center [193, 401] width 5 height 5
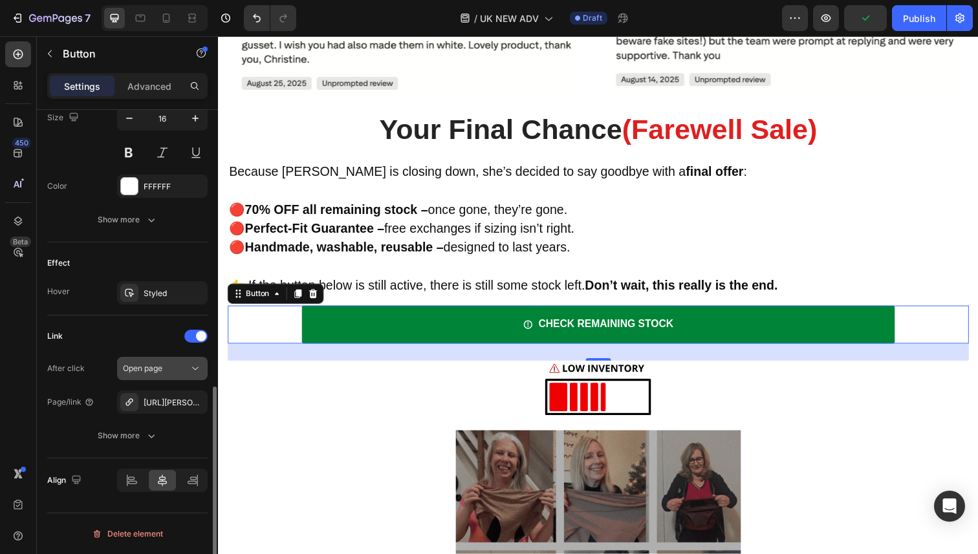
scroll to position [616, 0]
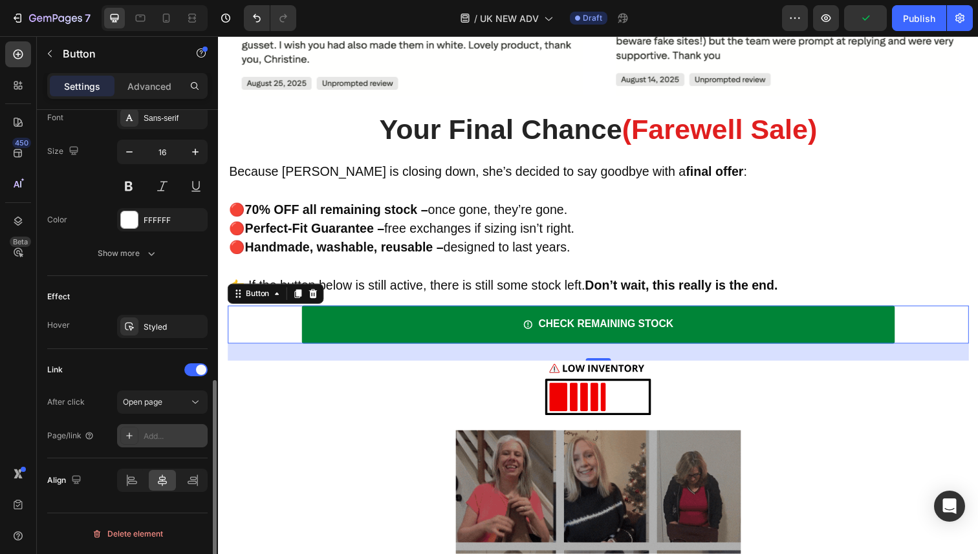
click at [152, 439] on div "Add..." at bounding box center [174, 437] width 61 height 12
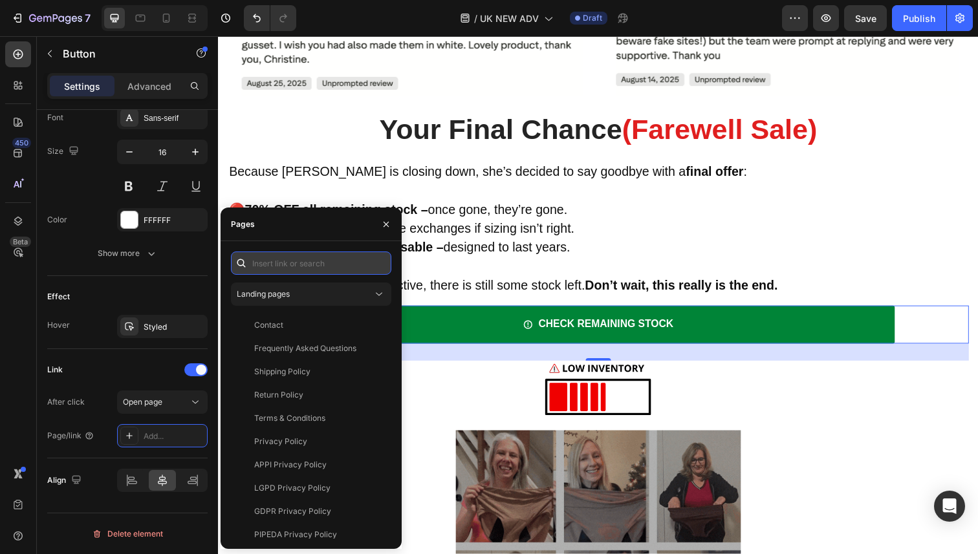
click at [272, 270] on input "text" at bounding box center [311, 263] width 160 height 23
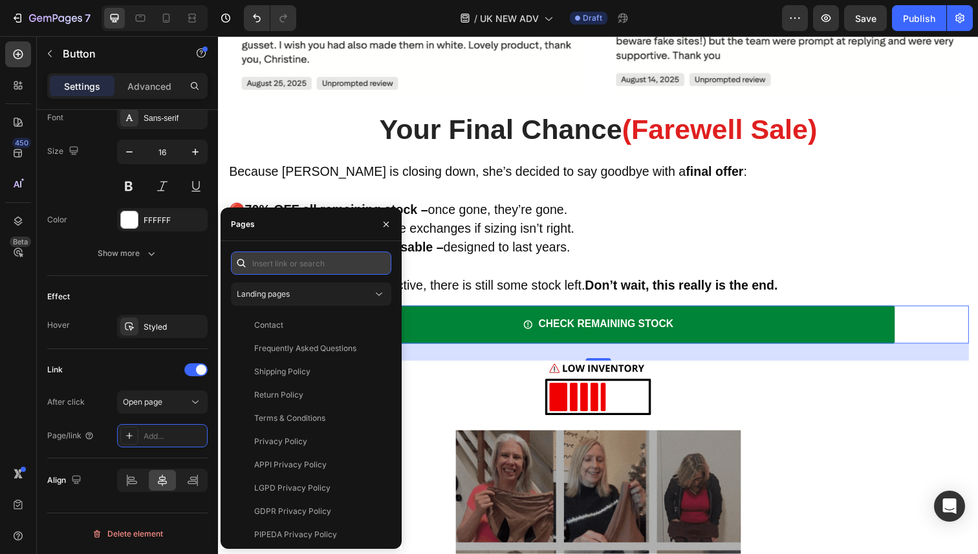
paste input "https://vera-underwear.com/products/veras-signature-leakproof-underwear-5-pack"
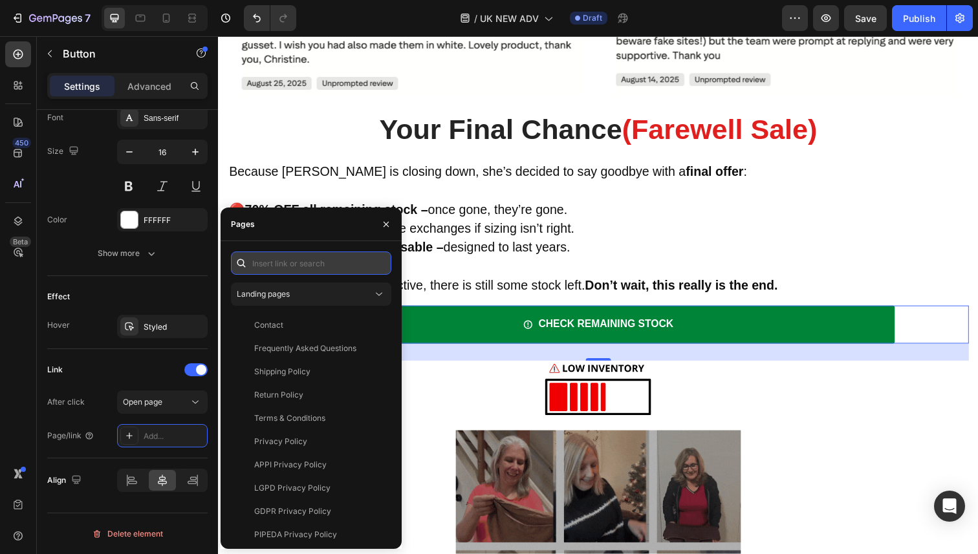
type input "https://vera-underwear.com/products/veras-signature-leakproof-underwear-5-pack"
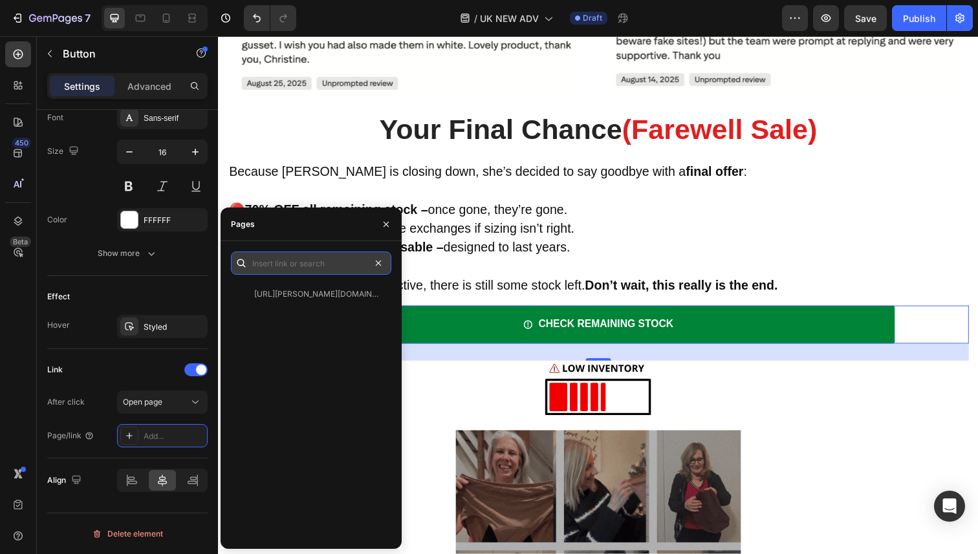
scroll to position [0, 0]
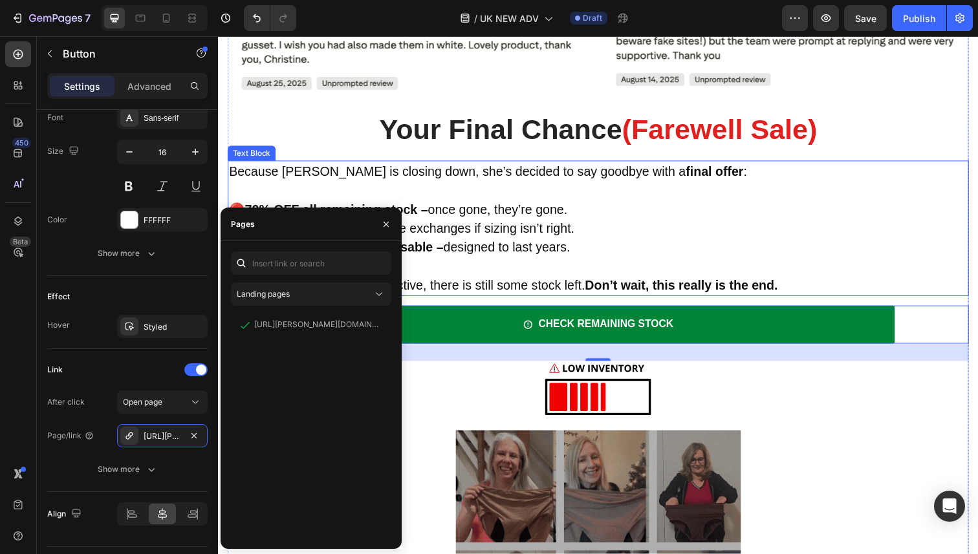
click at [558, 245] on span "🔴 Handmade, washable, reusable – designed to last years." at bounding box center [403, 252] width 349 height 14
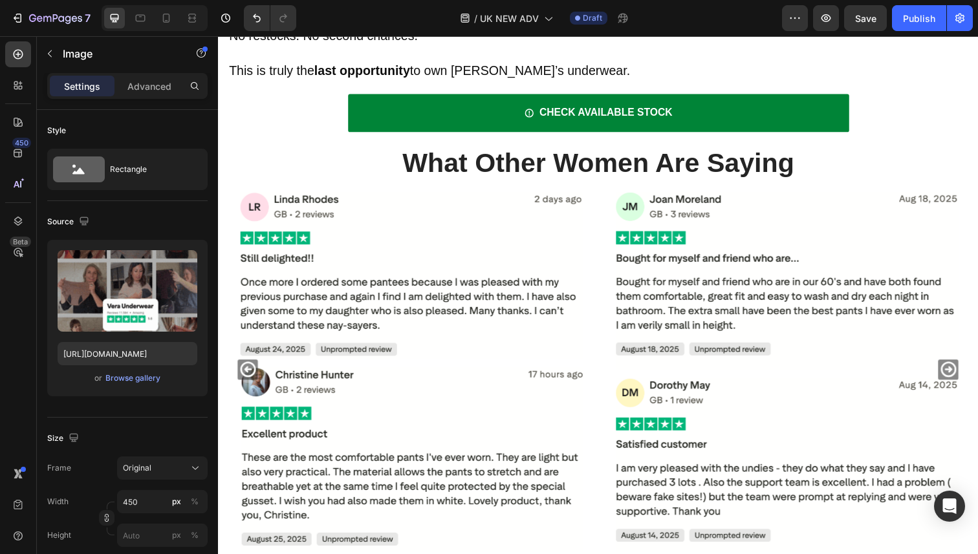
scroll to position [4278, 0]
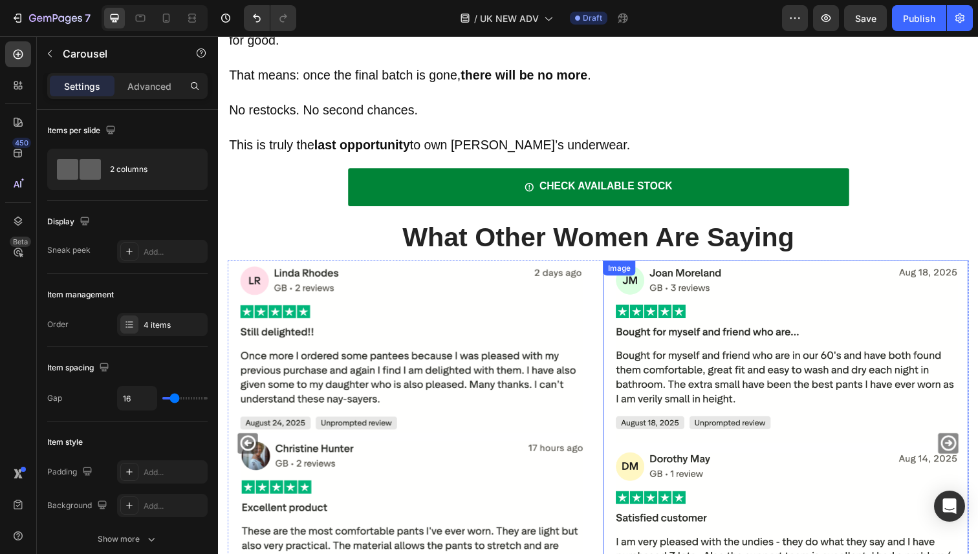
click at [607, 358] on div "Image Image Image Image" at bounding box center [606, 452] width 757 height 373
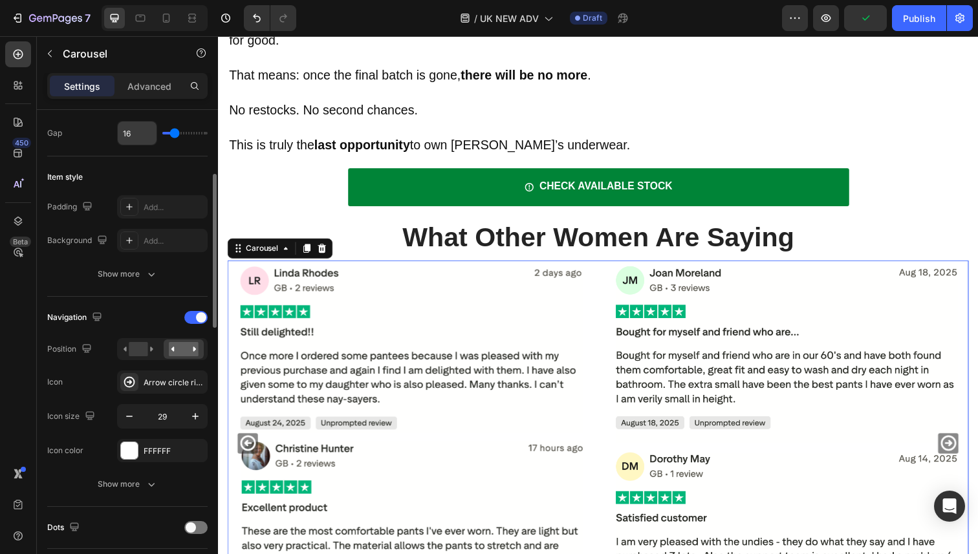
scroll to position [250, 0]
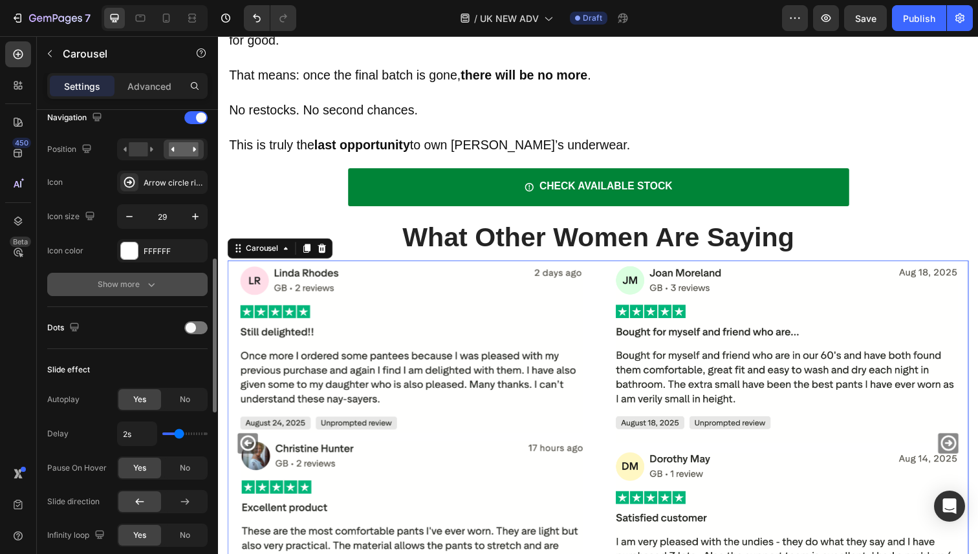
click at [141, 285] on div "Show more" at bounding box center [128, 284] width 60 height 13
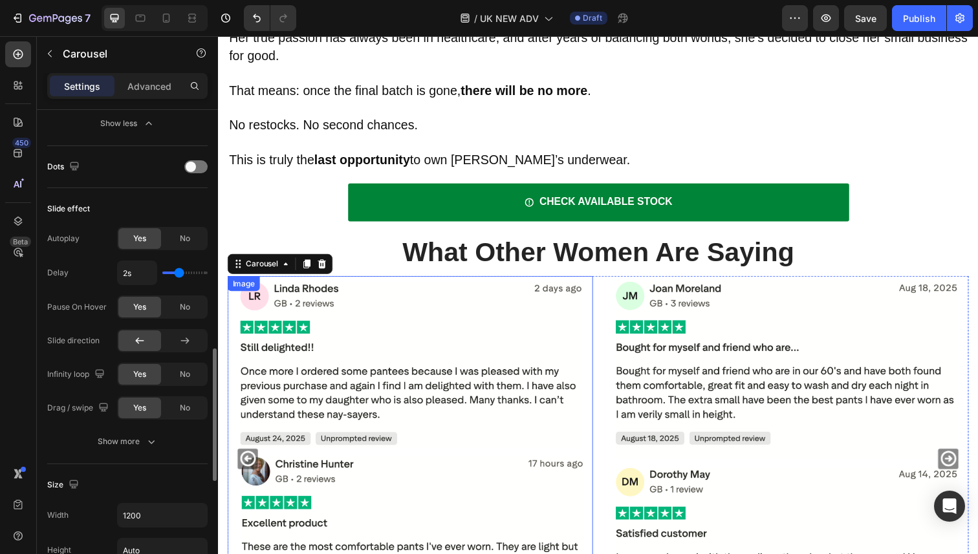
scroll to position [4187, 0]
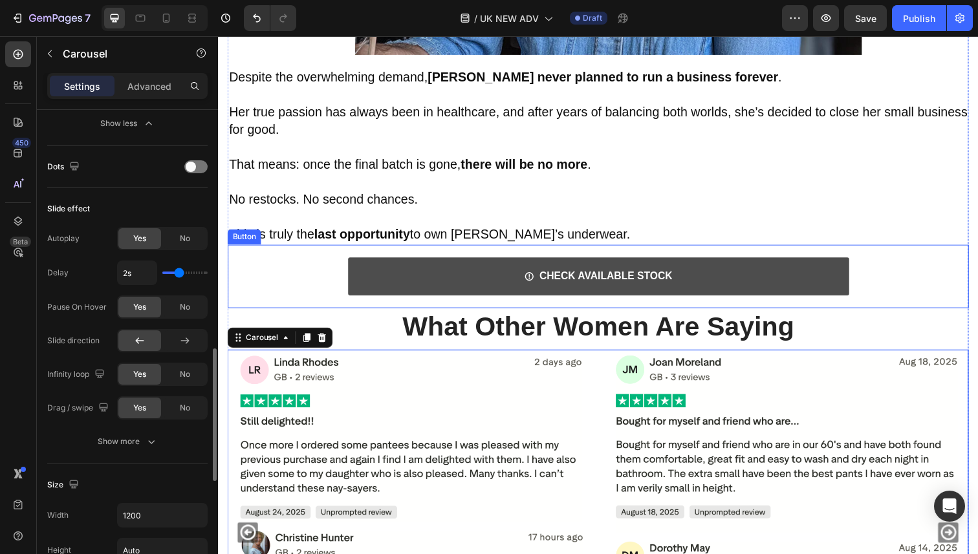
click at [525, 263] on link "CHECK AVAILABLE STOCK" at bounding box center [607, 282] width 512 height 39
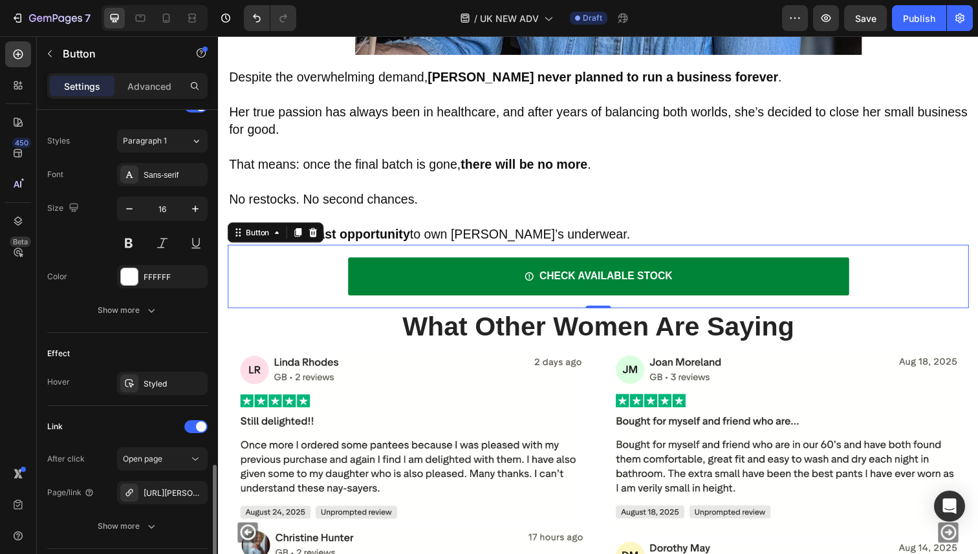
scroll to position [649, 0]
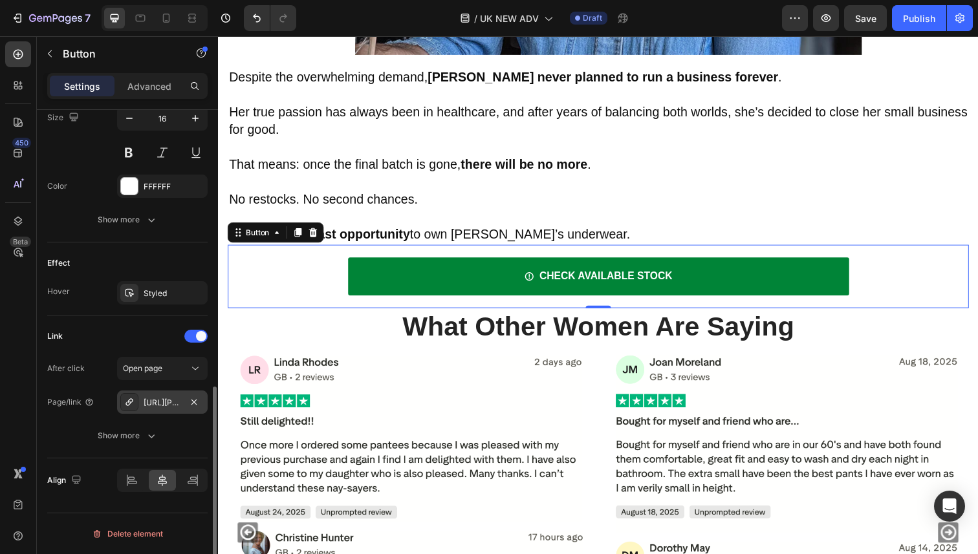
click at [146, 406] on div "[URL][PERSON_NAME][DOMAIN_NAME][PERSON_NAME]" at bounding box center [163, 403] width 38 height 12
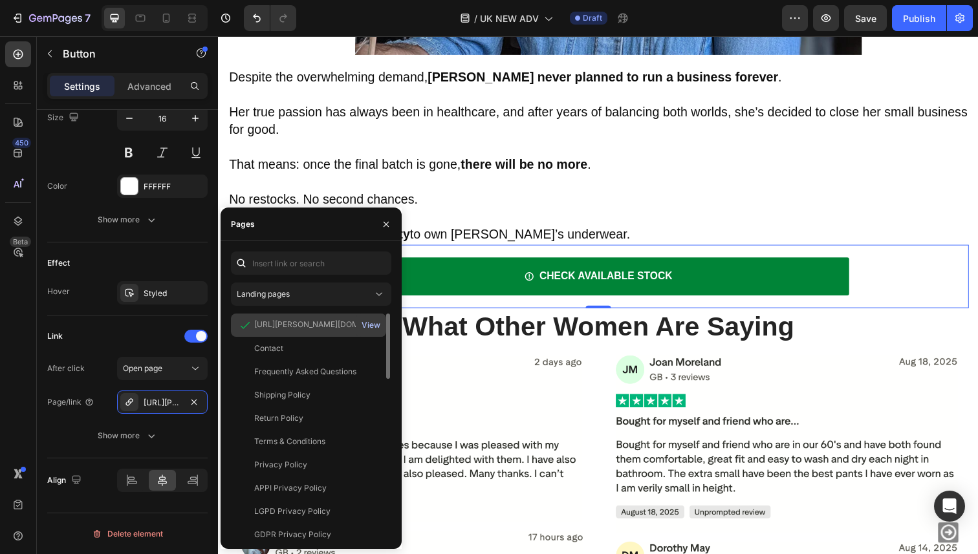
click at [373, 327] on div "View" at bounding box center [371, 326] width 19 height 12
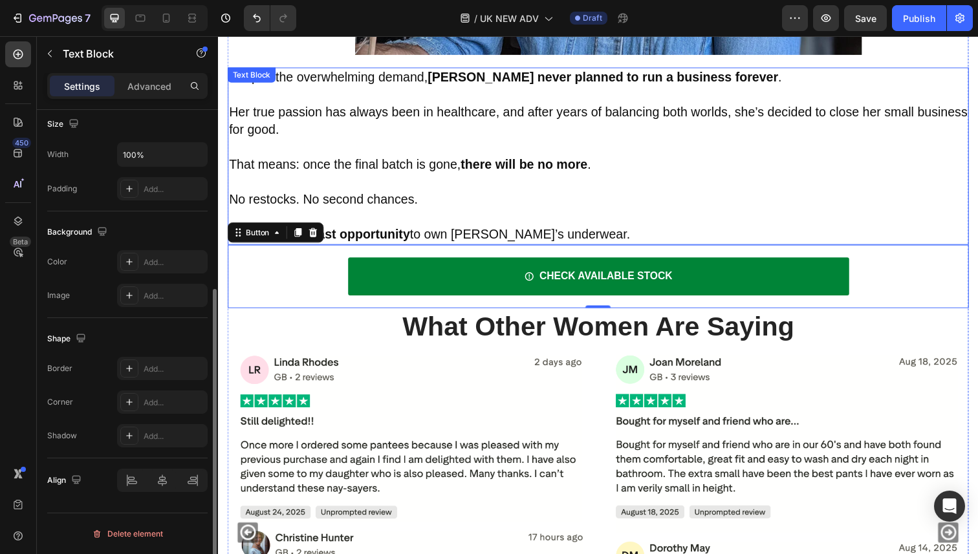
click at [512, 195] on p "No restocks. No second chances." at bounding box center [606, 204] width 754 height 18
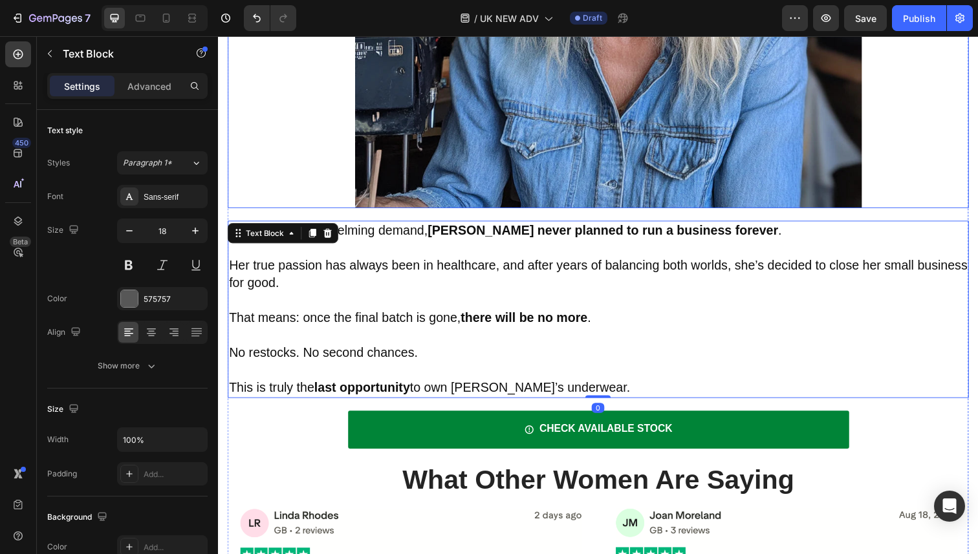
scroll to position [3921, 0]
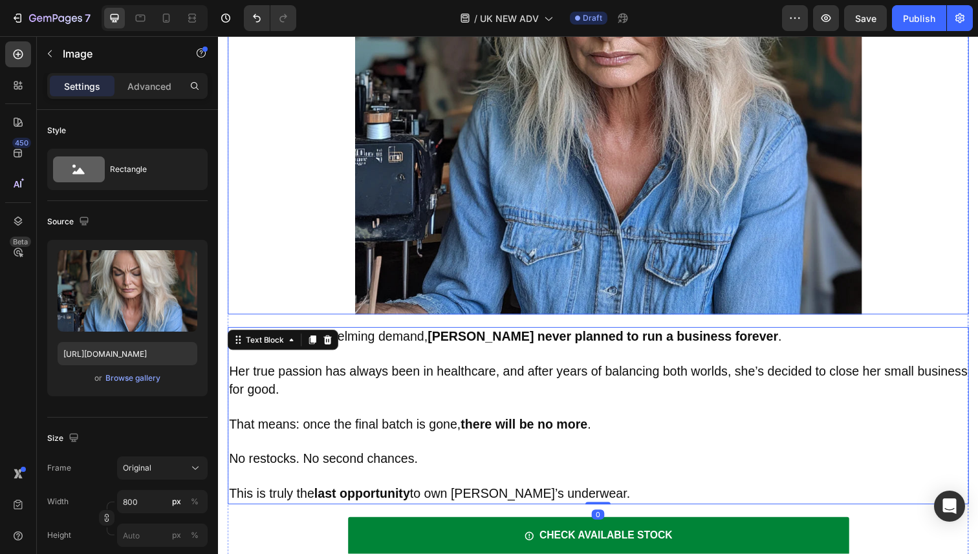
click at [511, 156] on img at bounding box center [617, 62] width 518 height 518
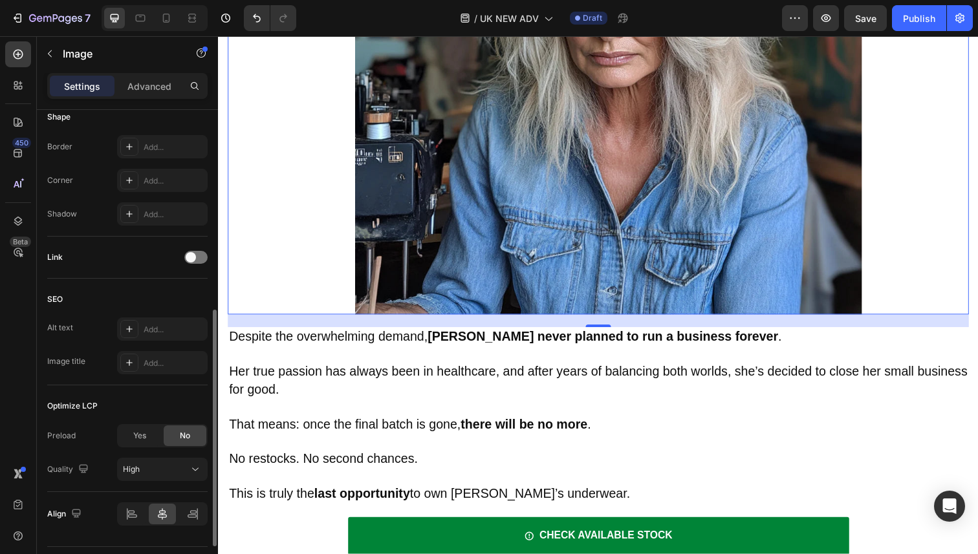
scroll to position [496, 0]
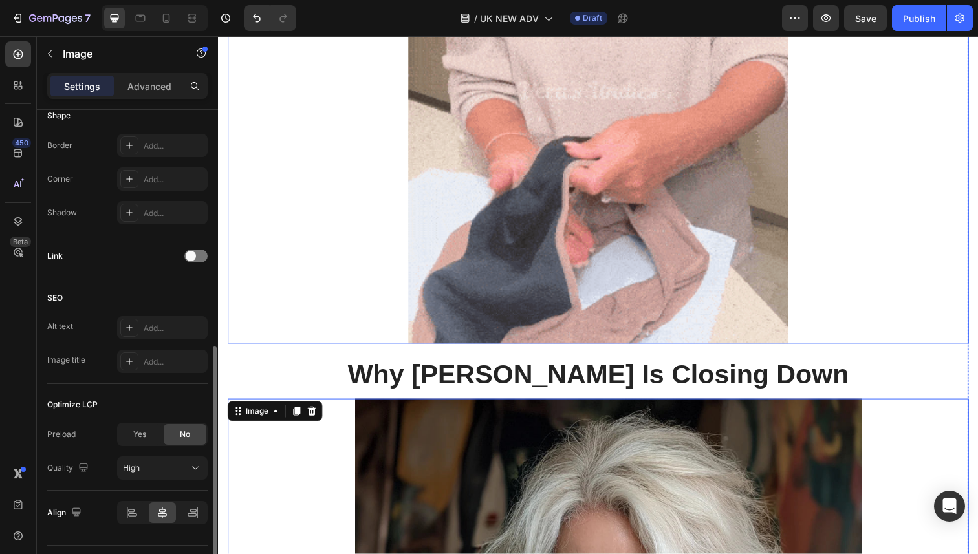
click at [636, 196] on img at bounding box center [606, 92] width 388 height 518
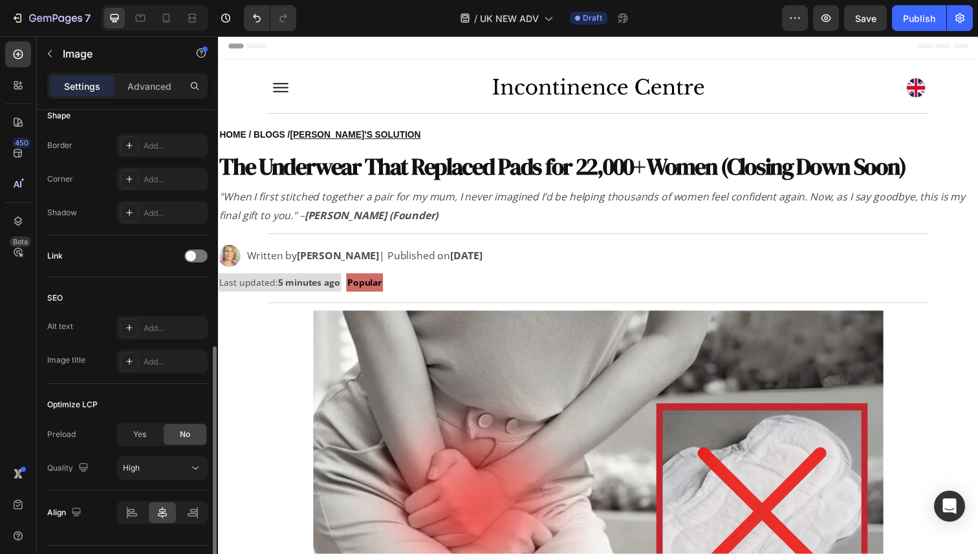
scroll to position [0, 0]
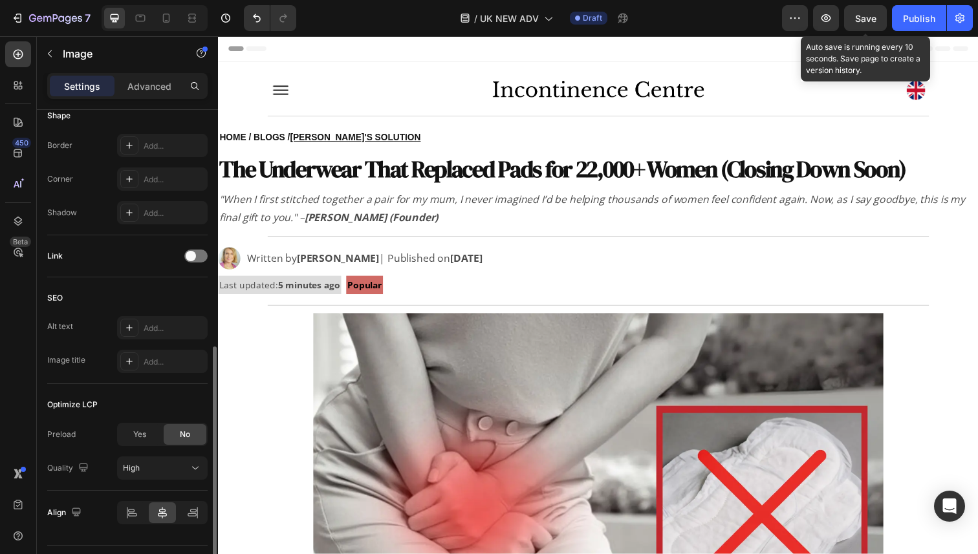
click at [872, 23] on span "Save" at bounding box center [865, 18] width 21 height 11
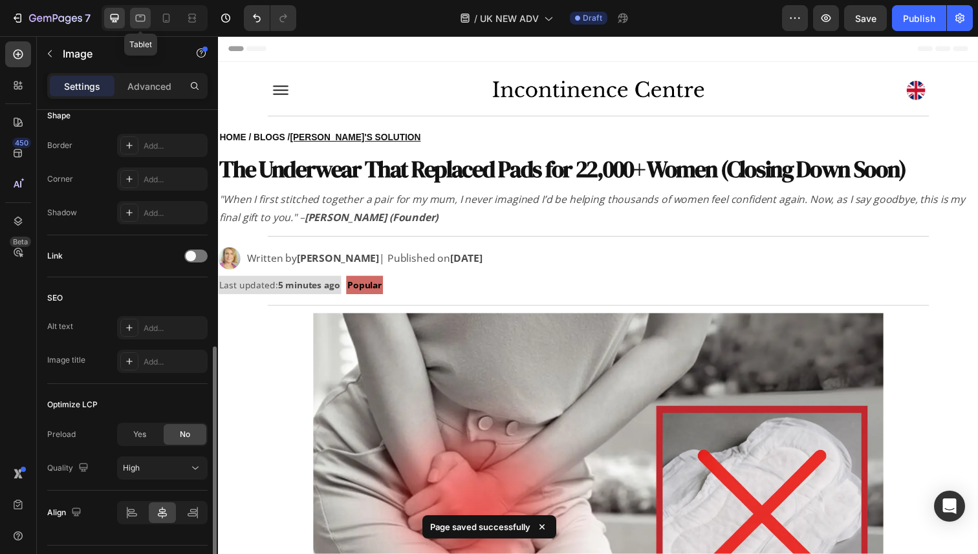
click at [147, 18] on div at bounding box center [140, 18] width 21 height 21
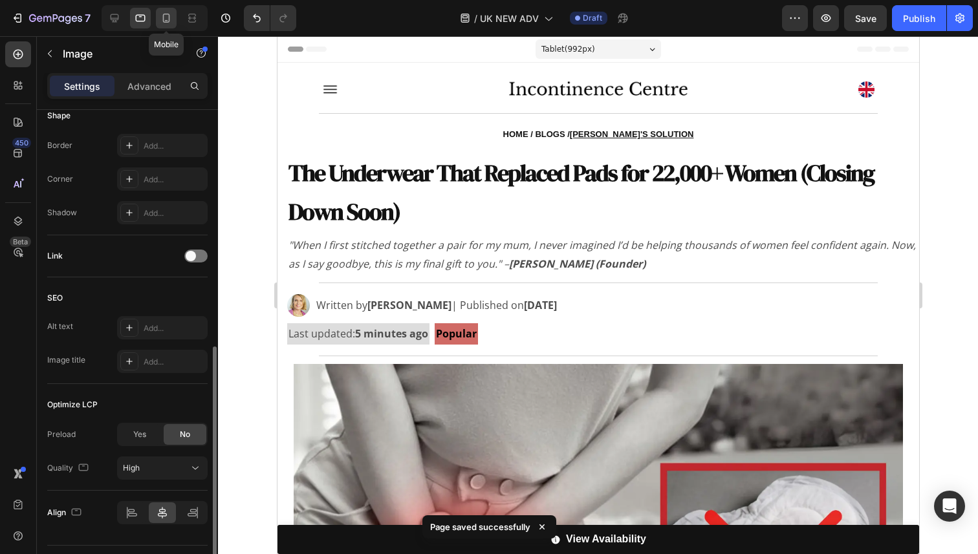
click at [164, 17] on icon at bounding box center [166, 18] width 13 height 13
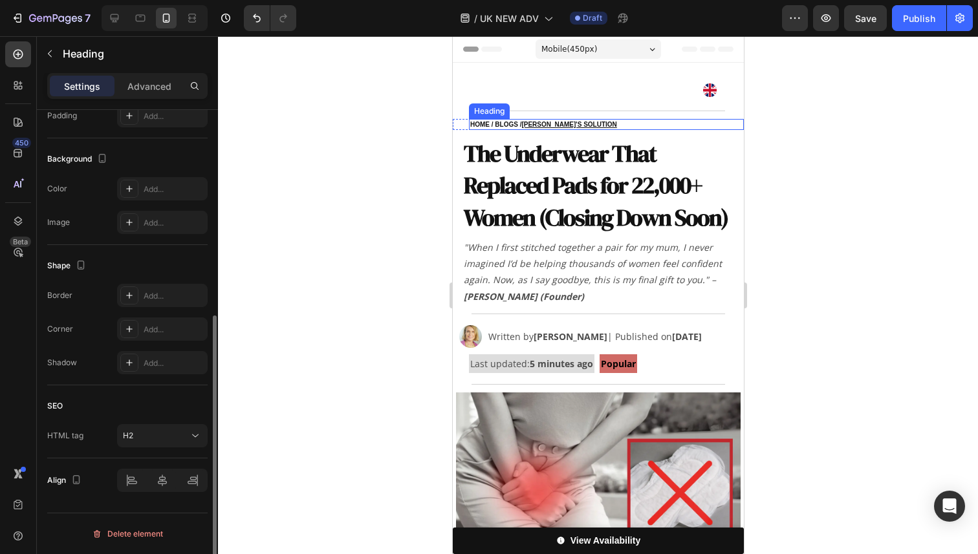
click at [512, 129] on h2 "HOME / BLOGS / VERA'S SOLUTION" at bounding box center [605, 125] width 275 height 11
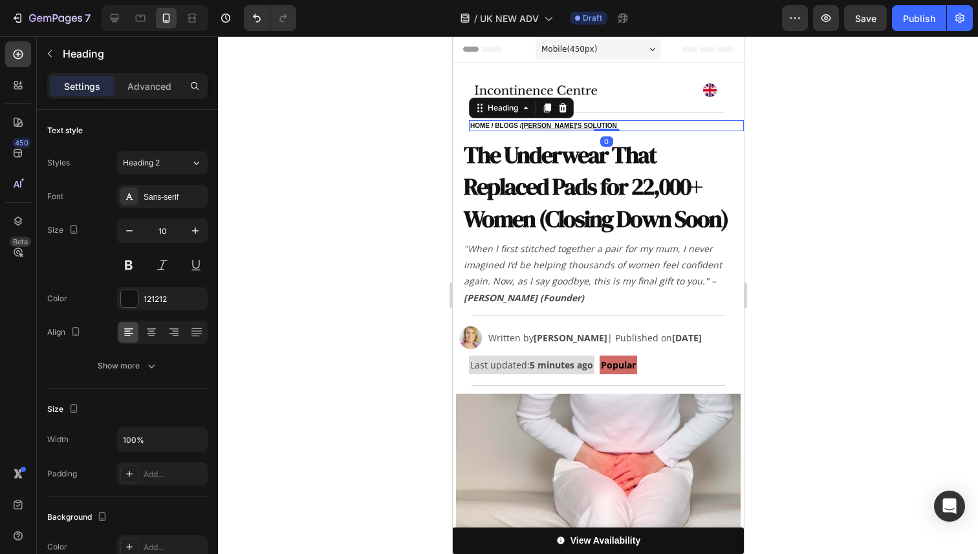
click at [512, 129] on h2 "HOME / BLOGS / VERA'S SOLUTION" at bounding box center [605, 125] width 275 height 11
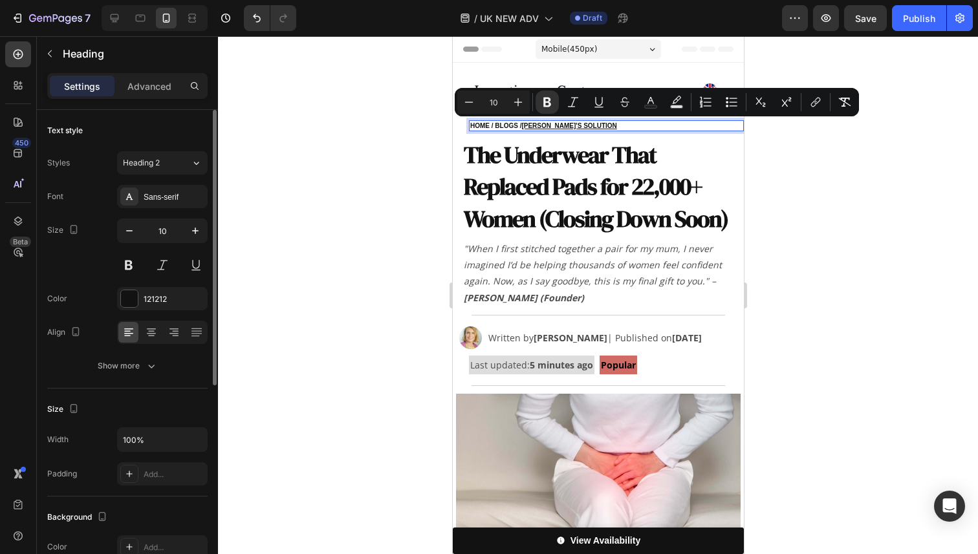
click at [518, 124] on strong "HOME / BLOGS / VERA'S SOLUTION" at bounding box center [543, 125] width 147 height 7
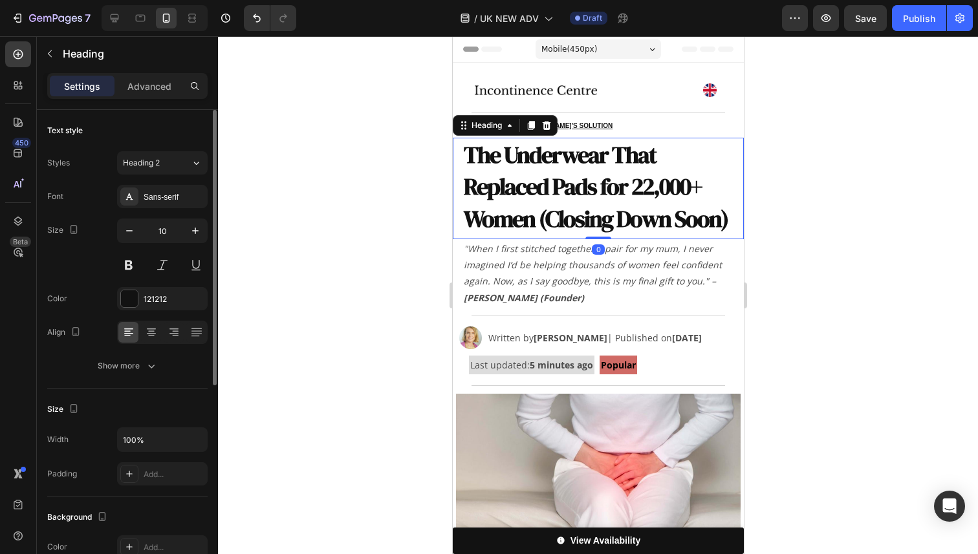
click at [546, 160] on strong "The Underwear That Replaced Pads for 22,000+ Women (Closing Down Soon)" at bounding box center [595, 187] width 264 height 96
click at [118, 19] on icon at bounding box center [115, 18] width 8 height 8
type input "36"
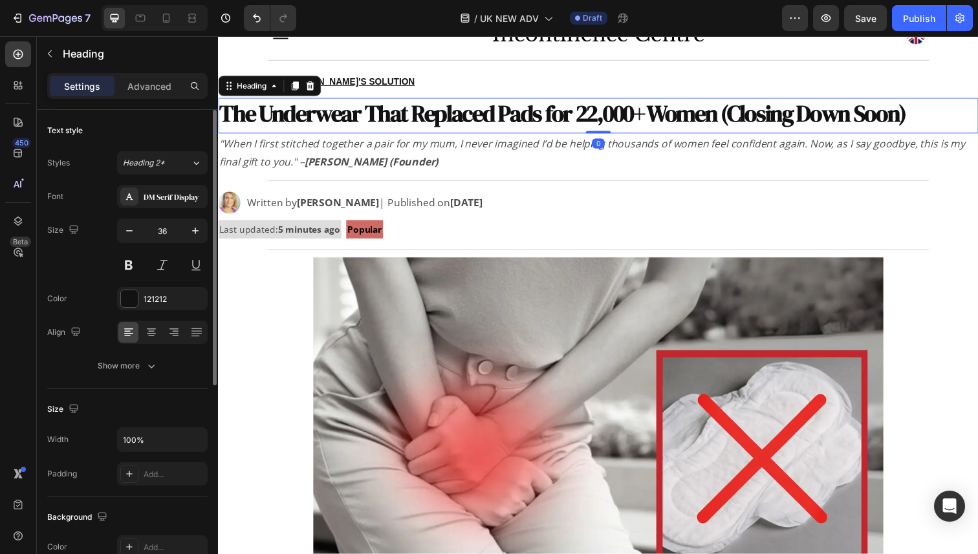
scroll to position [75, 0]
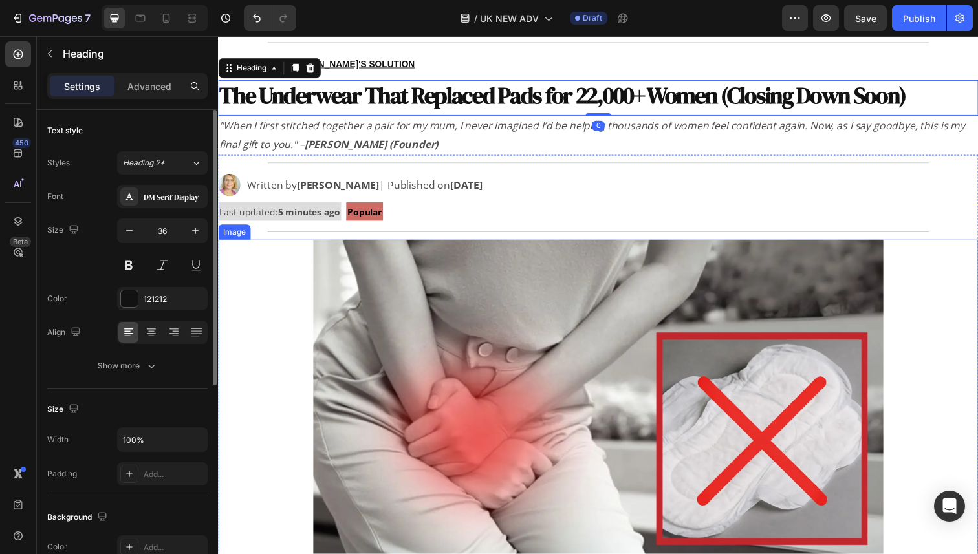
click at [586, 294] on img at bounding box center [606, 441] width 582 height 393
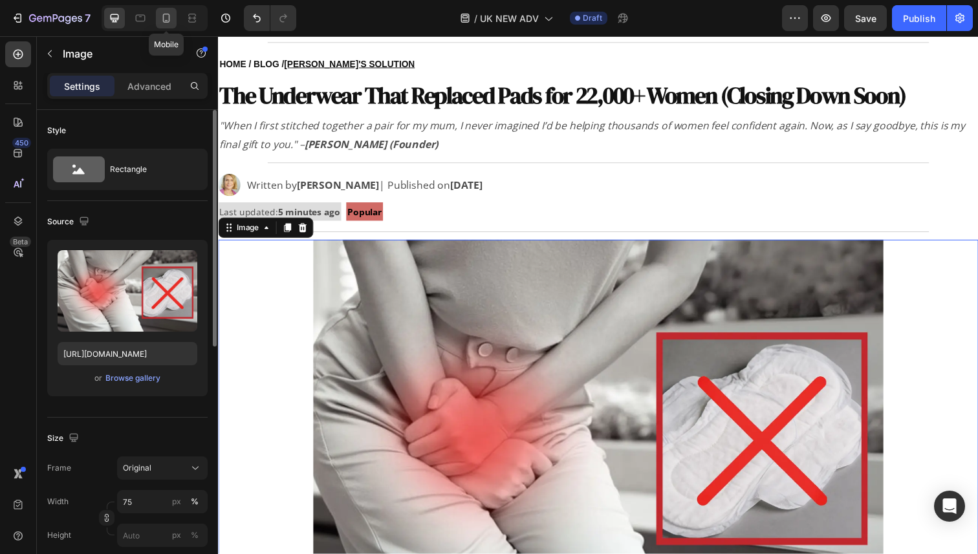
click at [160, 19] on icon at bounding box center [166, 18] width 13 height 13
type input "100"
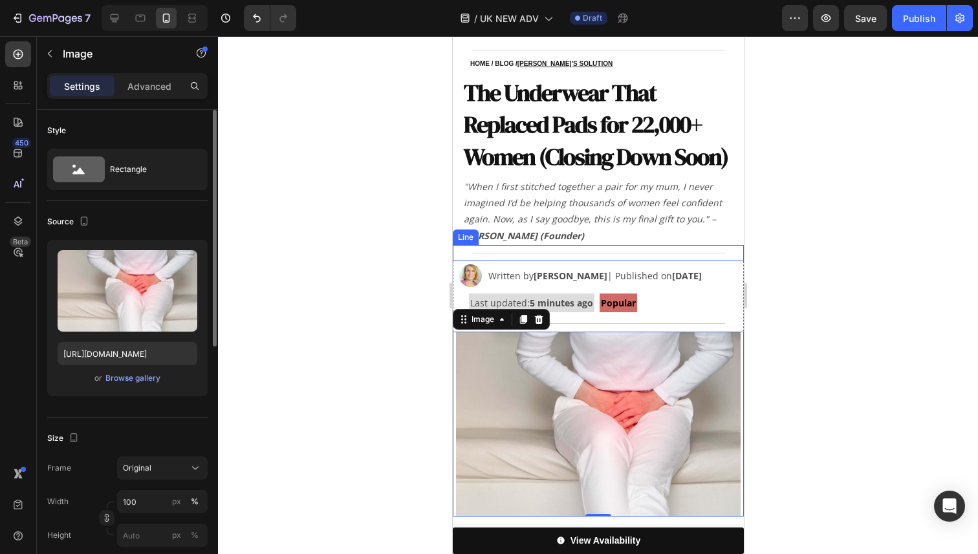
scroll to position [94, 0]
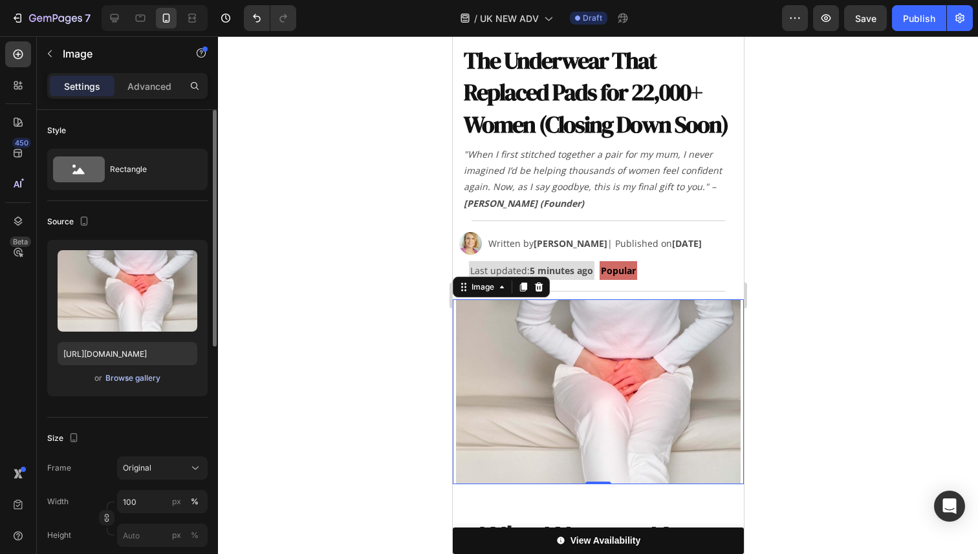
click at [128, 377] on div "Browse gallery" at bounding box center [132, 379] width 55 height 12
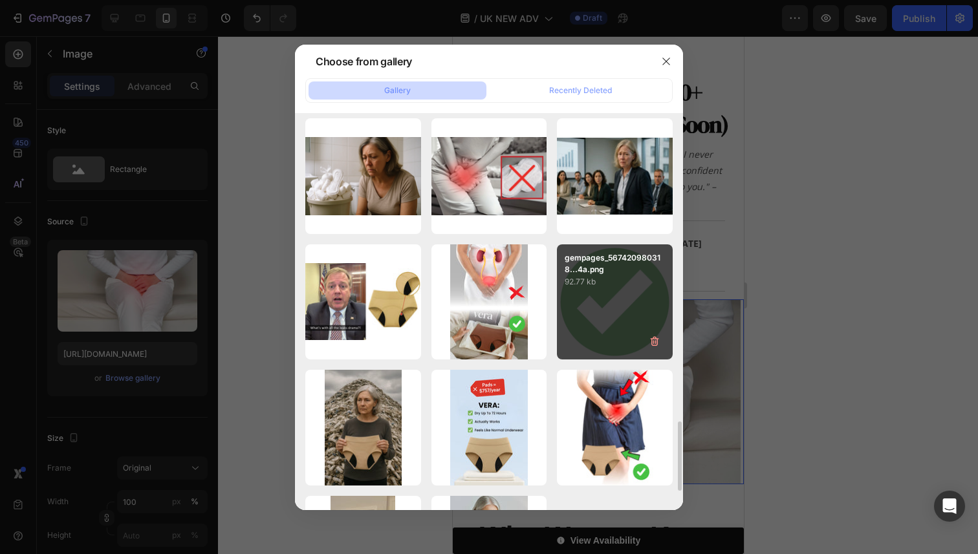
scroll to position [1769, 0]
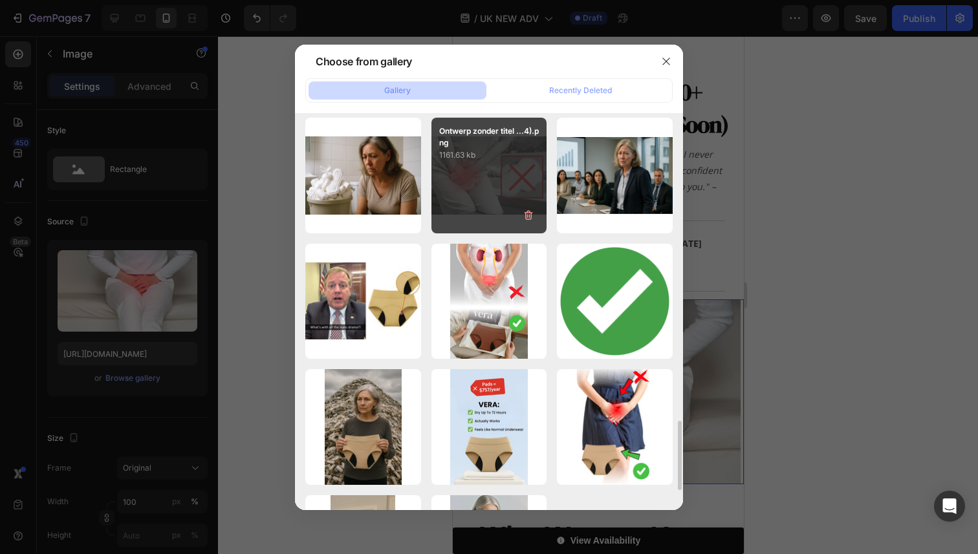
click at [486, 206] on div "Ontwerp zonder titel ...4).png 1161.63 kb" at bounding box center [489, 176] width 116 height 116
type input "https://cdn.shopify.com/s/files/1/0859/7979/1708/files/gempages_532940531508970…"
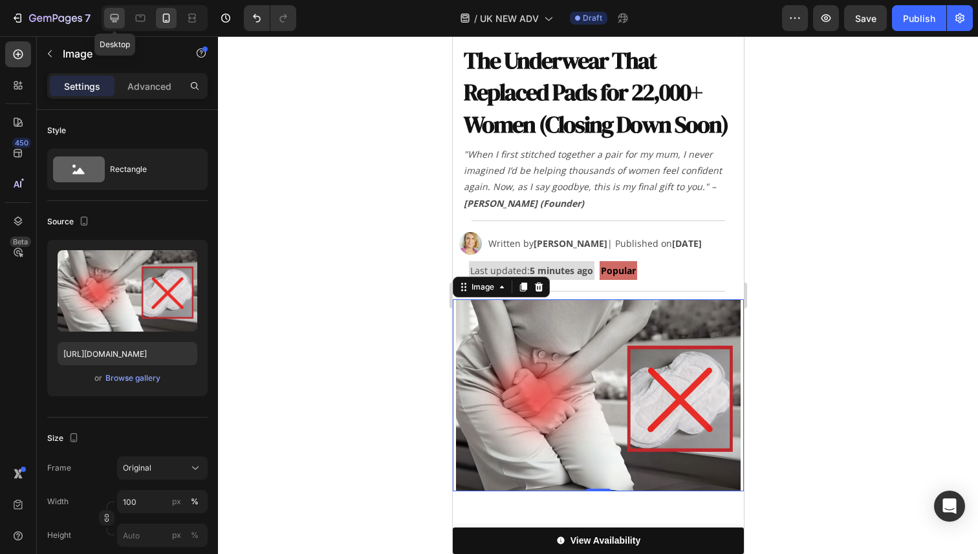
click at [106, 17] on div at bounding box center [114, 18] width 21 height 21
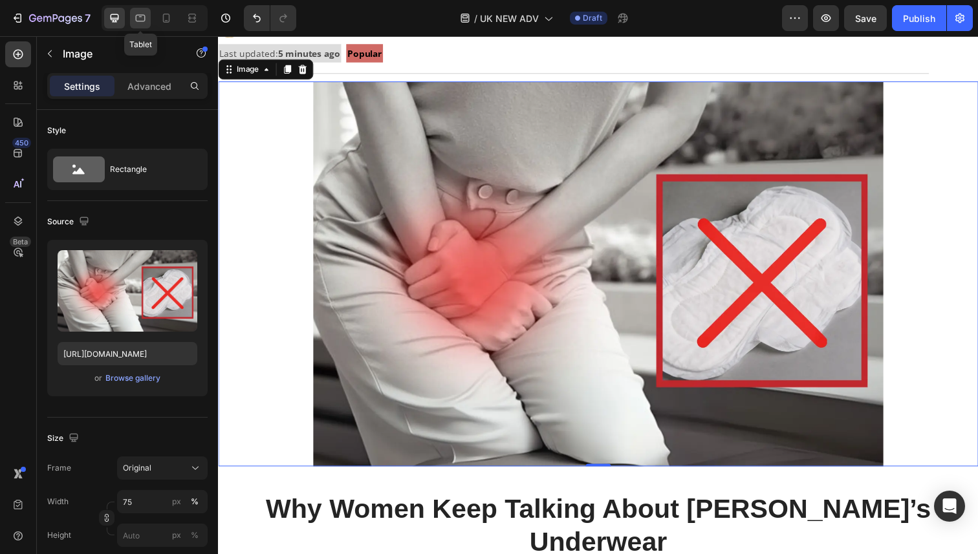
scroll to position [233, 0]
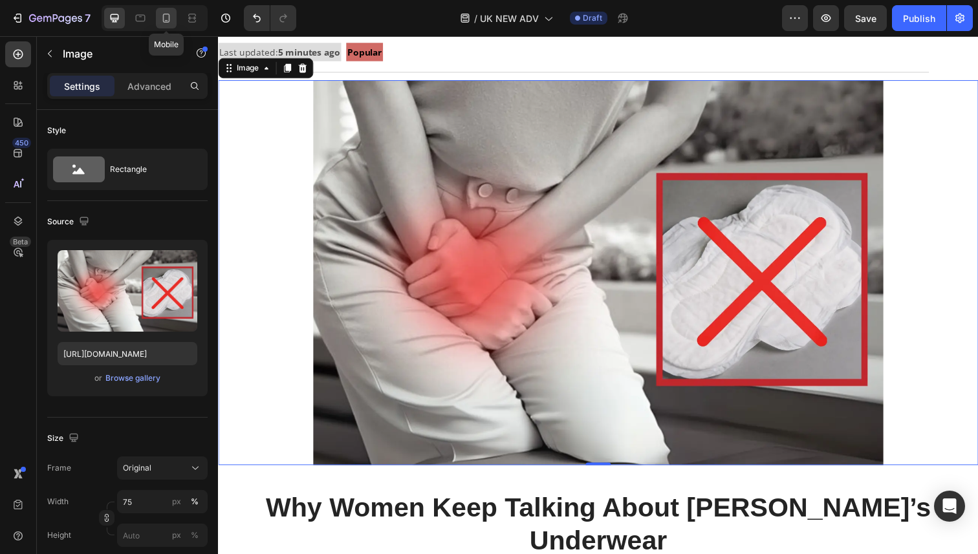
click at [166, 18] on icon at bounding box center [166, 18] width 13 height 13
type input "100"
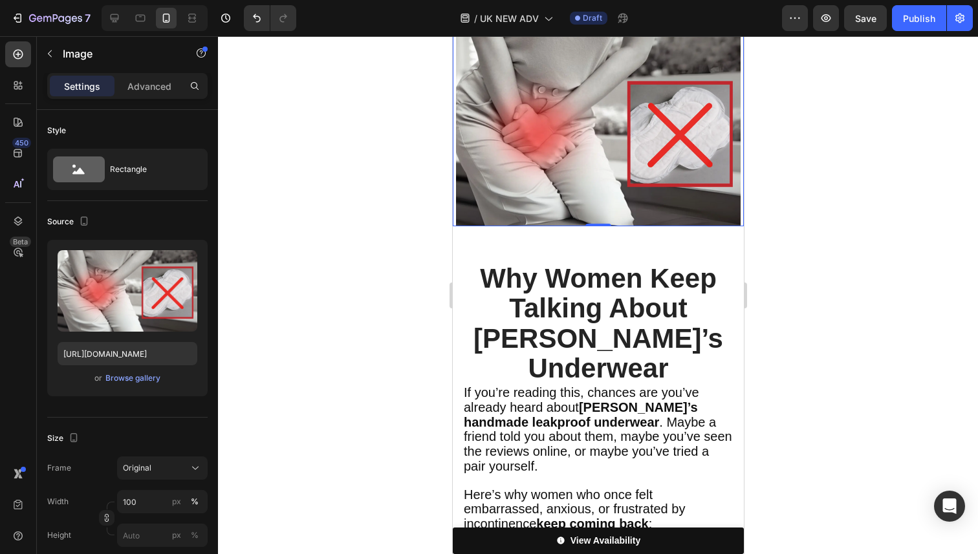
scroll to position [379, 0]
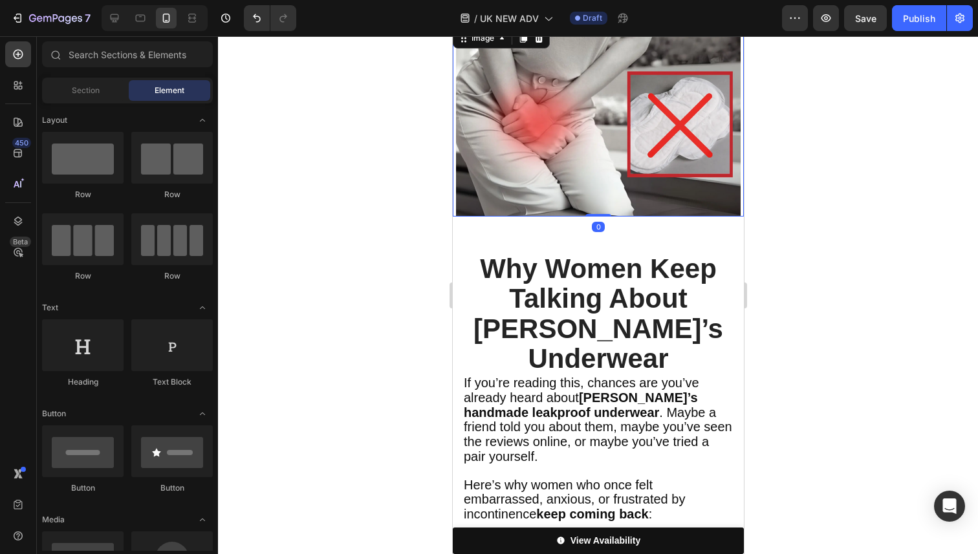
click at [578, 203] on img at bounding box center [597, 121] width 285 height 192
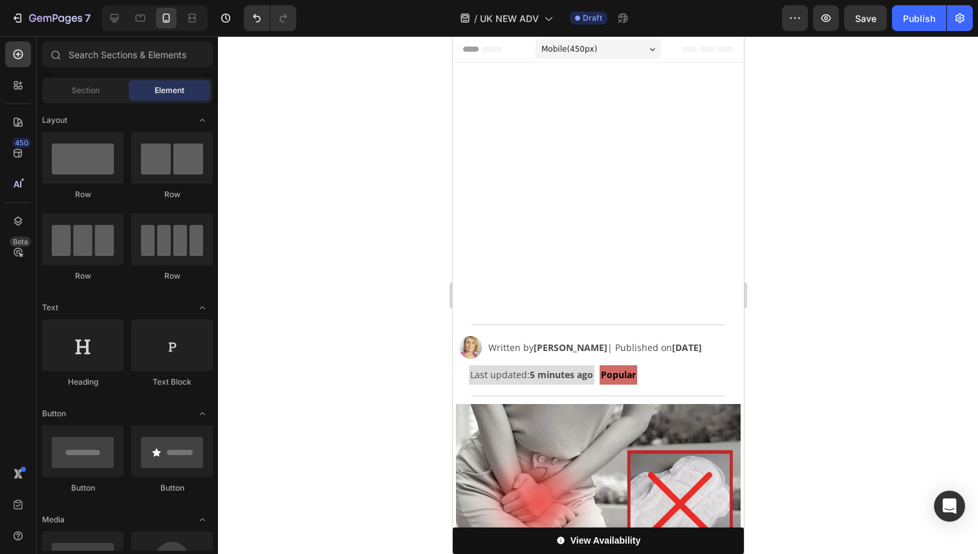
scroll to position [379, 0]
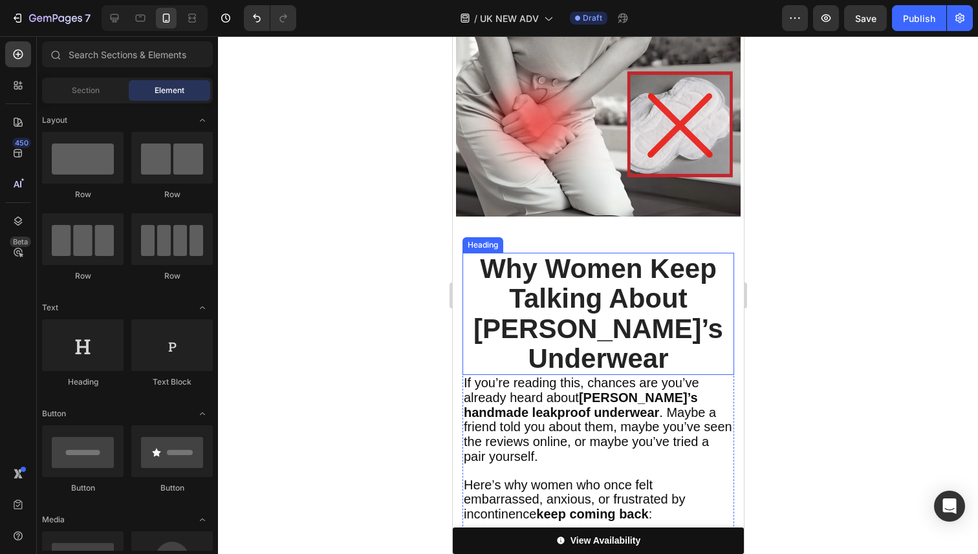
click at [542, 259] on strong "Why Women Keep Talking About [PERSON_NAME]’s Underwear" at bounding box center [598, 314] width 250 height 120
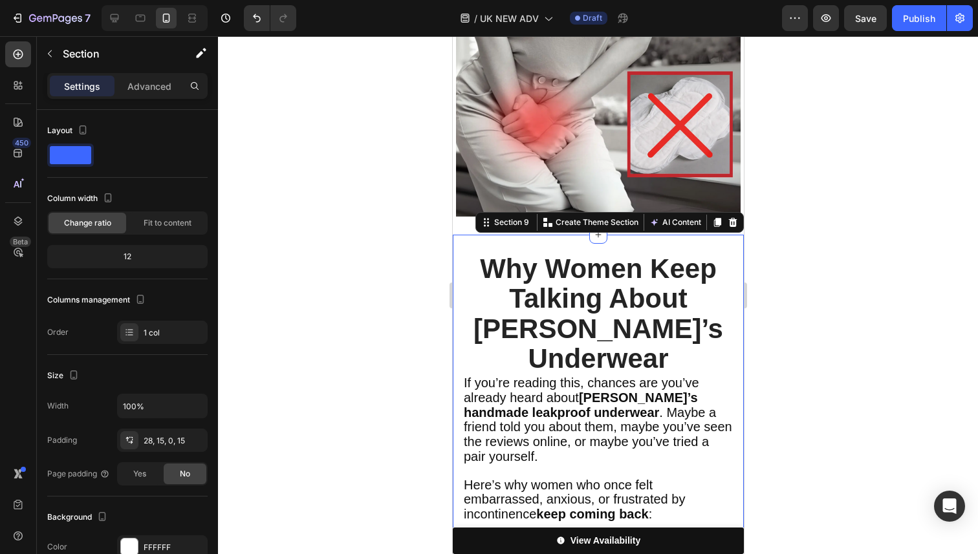
click at [129, 74] on div "Settings Advanced" at bounding box center [127, 86] width 160 height 26
click at [129, 77] on div "Advanced" at bounding box center [149, 86] width 65 height 21
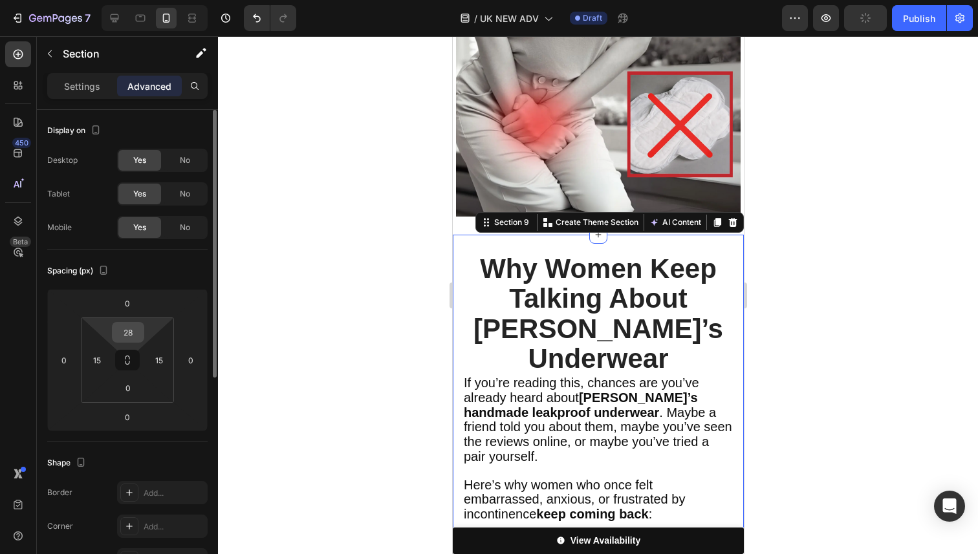
click at [124, 330] on input "28" at bounding box center [128, 332] width 26 height 19
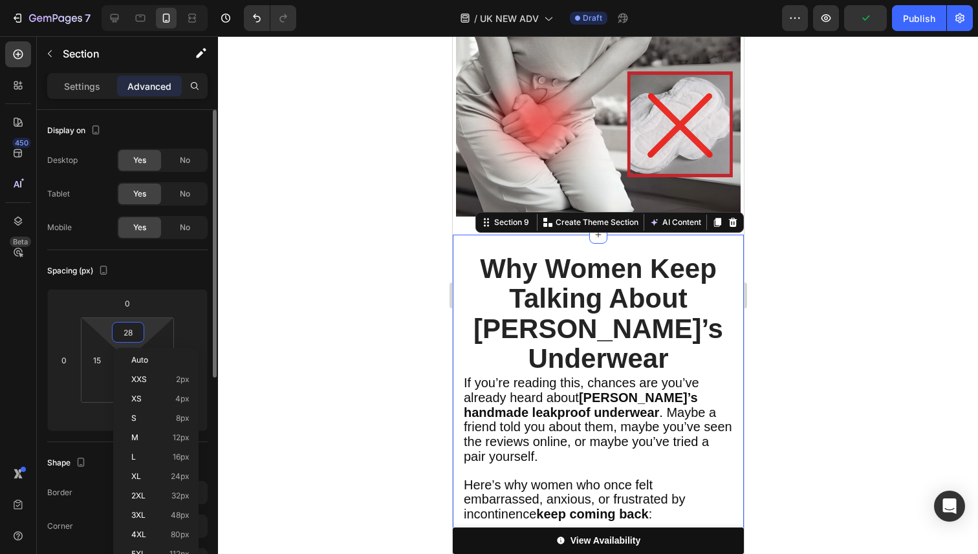
type input "0"
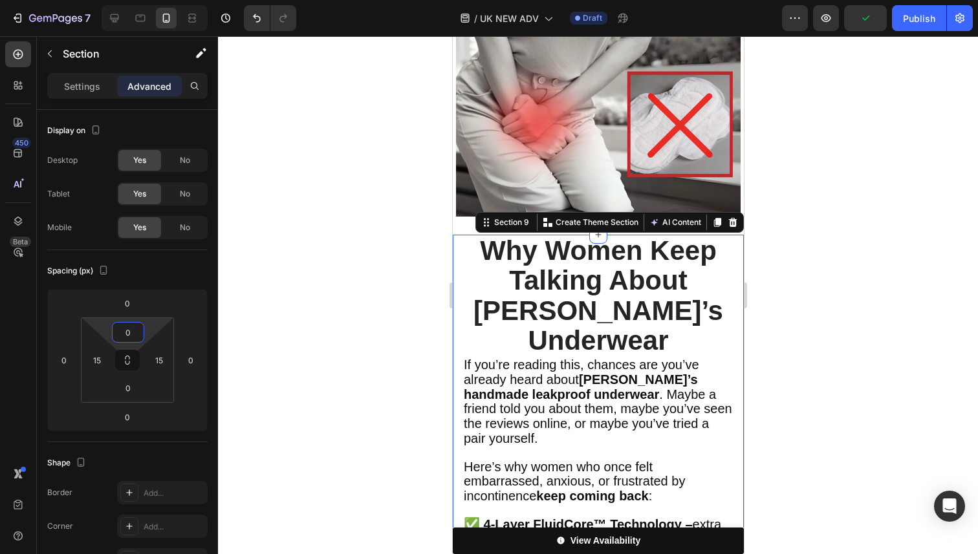
click at [871, 245] on div at bounding box center [598, 295] width 760 height 518
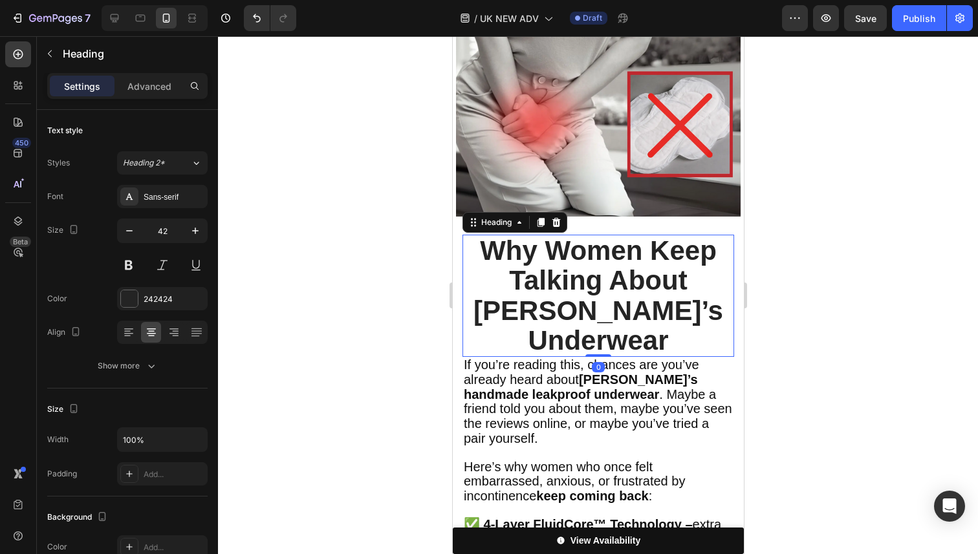
click at [617, 256] on strong "Why Women Keep Talking About [PERSON_NAME]’s Underwear" at bounding box center [598, 295] width 250 height 120
click at [628, 311] on strong "Why Women Keep Talking About [PERSON_NAME]’s Underwear" at bounding box center [598, 295] width 250 height 120
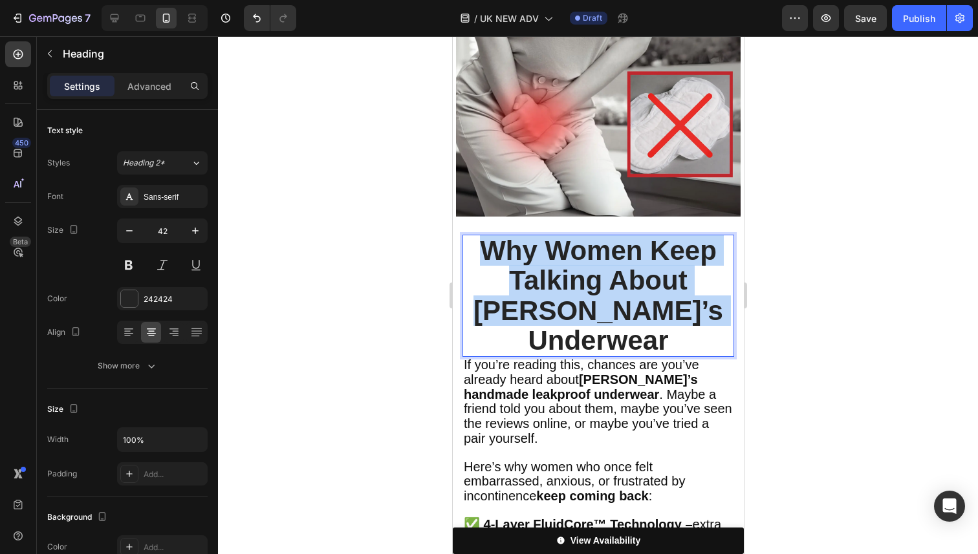
click at [628, 311] on strong "Why Women Keep Talking About [PERSON_NAME]’s Underwear" at bounding box center [598, 295] width 250 height 120
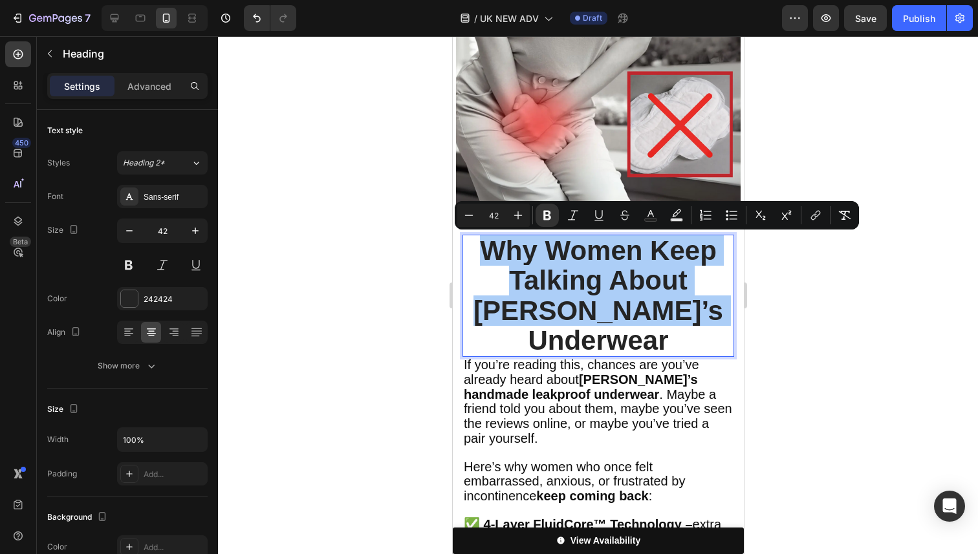
click at [829, 324] on div at bounding box center [598, 295] width 760 height 518
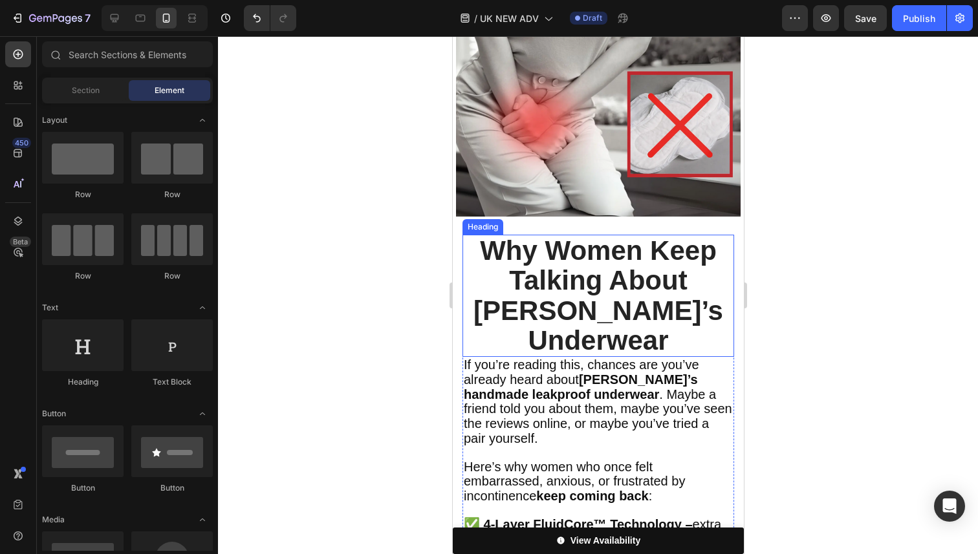
click at [659, 289] on strong "Why Women Keep Talking About [PERSON_NAME]’s Underwear" at bounding box center [598, 295] width 250 height 120
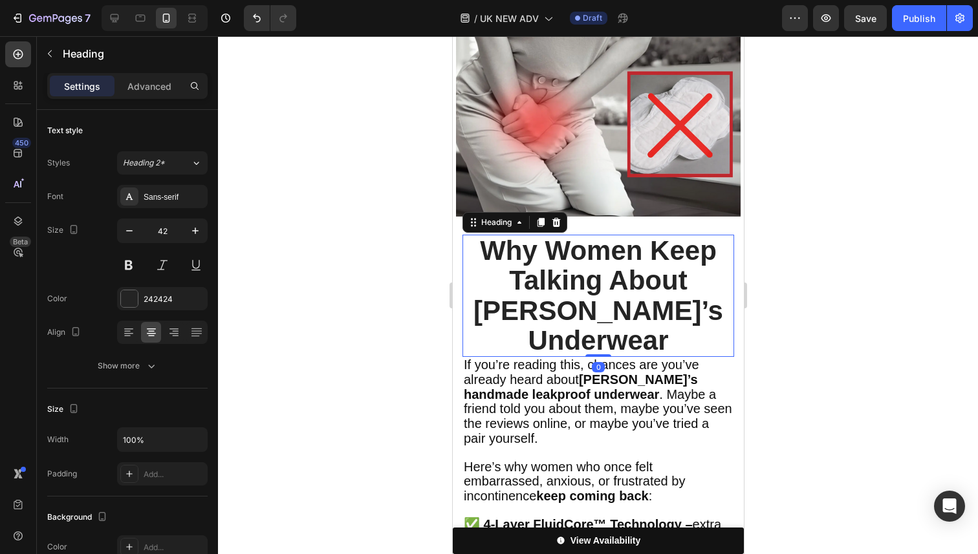
click at [138, 74] on div "Settings Advanced" at bounding box center [127, 86] width 160 height 26
click at [140, 78] on div "Advanced" at bounding box center [149, 86] width 65 height 21
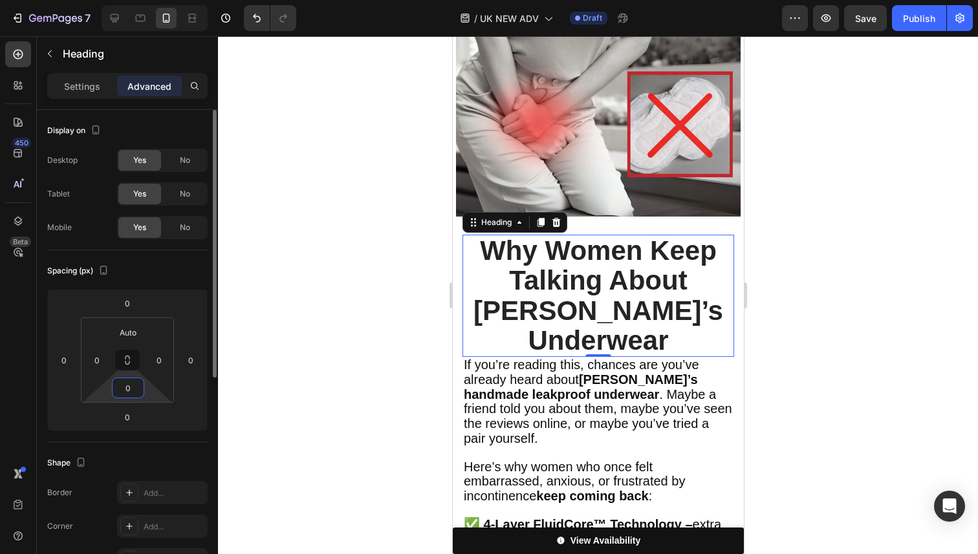
click at [135, 387] on input "0" at bounding box center [128, 387] width 26 height 19
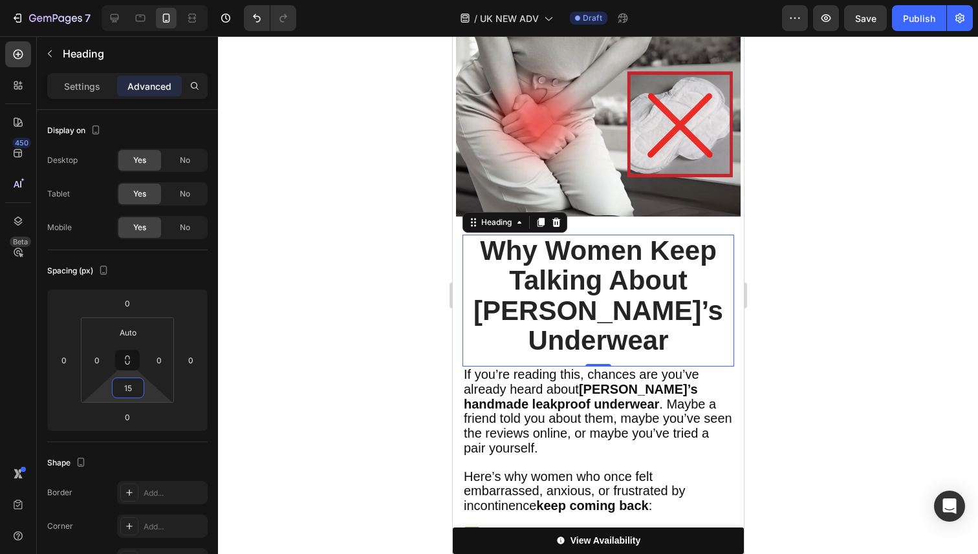
type input "15"
click at [867, 332] on div at bounding box center [598, 295] width 760 height 518
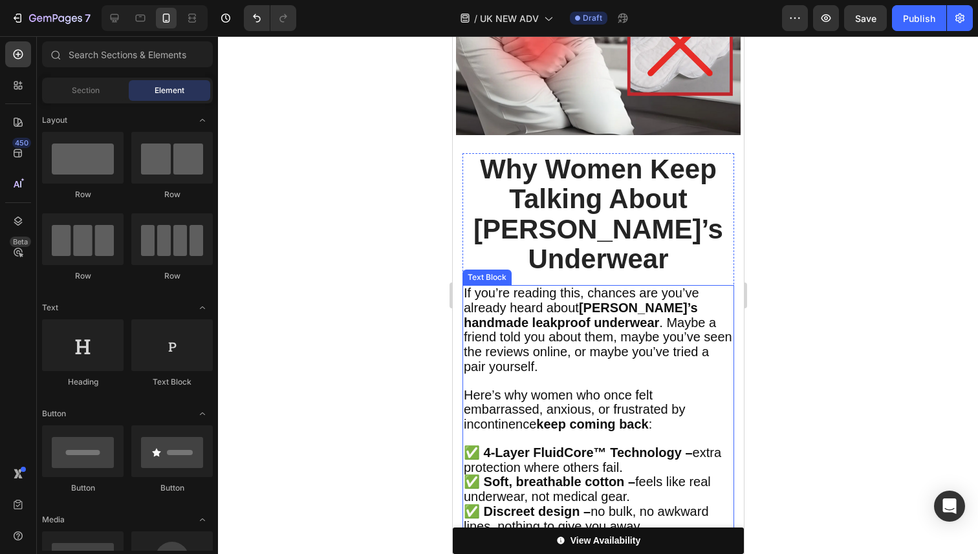
scroll to position [463, 0]
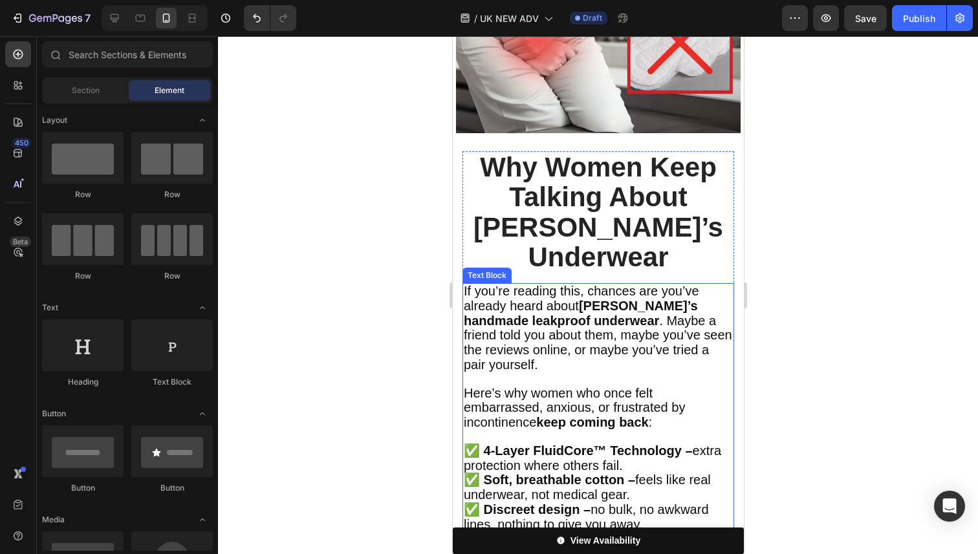
click at [614, 300] on span "If you’re reading this, chances are you’ve already heard about Vera’s handmade …" at bounding box center [597, 328] width 268 height 88
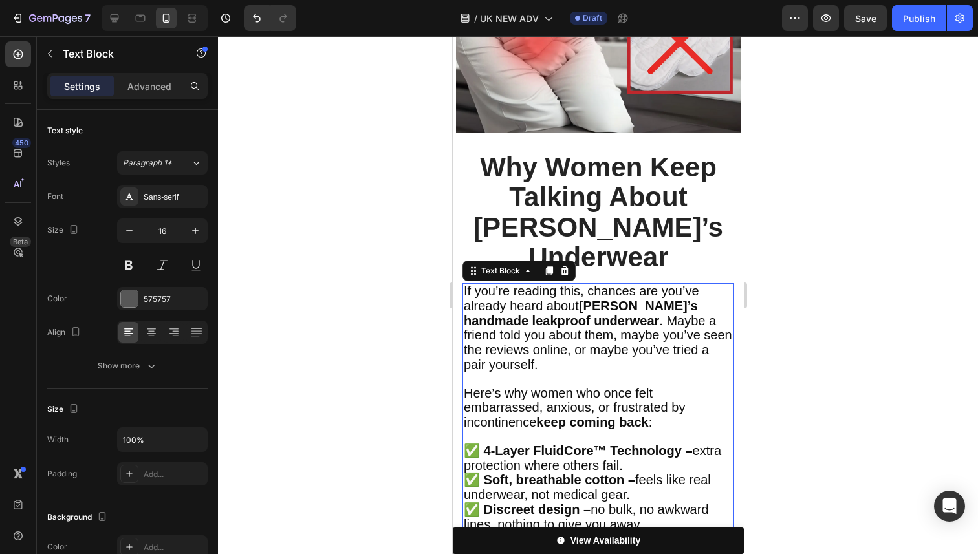
click at [611, 296] on span "If you’re reading this, chances are you’ve already heard about Vera’s handmade …" at bounding box center [597, 328] width 268 height 88
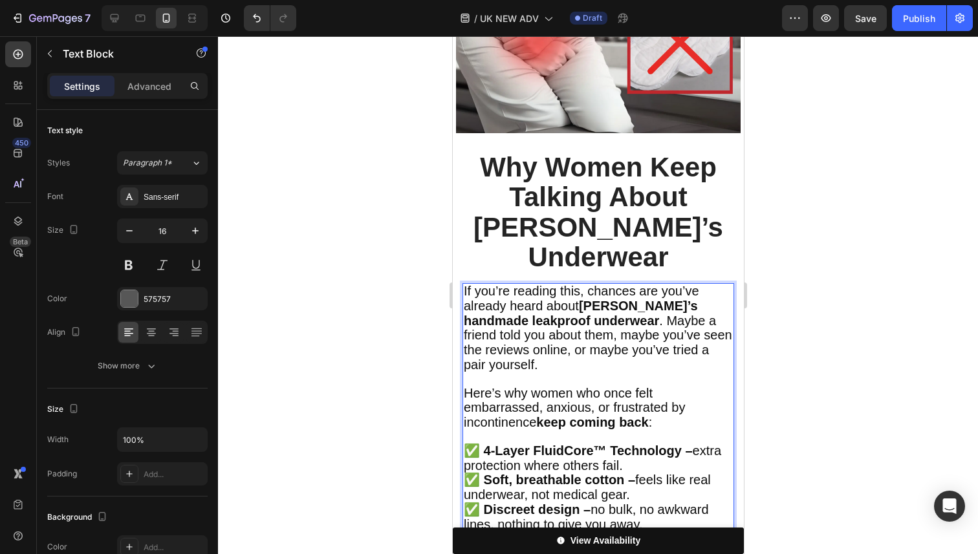
click at [598, 292] on span "If you’re reading this, chances are you’ve already heard about Vera’s handmade …" at bounding box center [597, 328] width 268 height 88
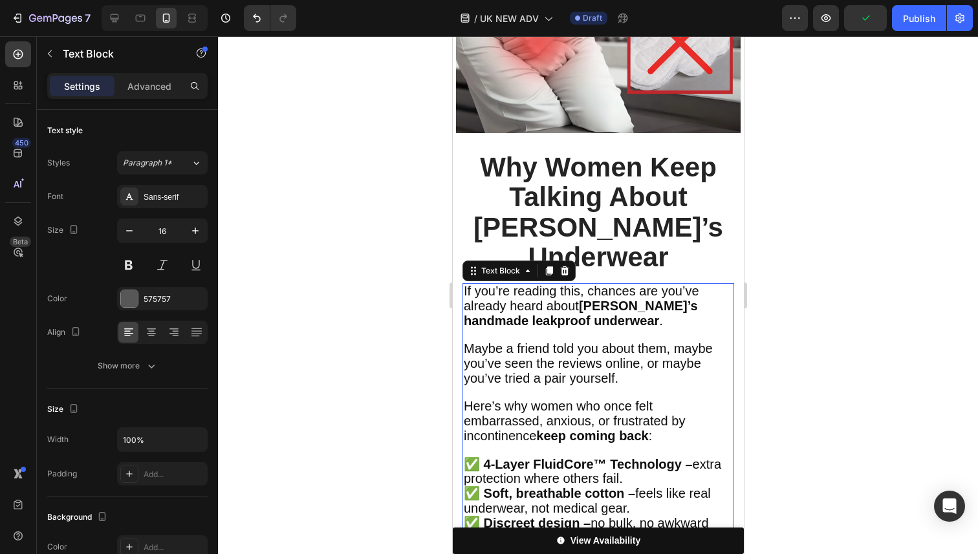
click at [865, 274] on div at bounding box center [598, 295] width 760 height 518
click at [686, 329] on p "Rich Text Editor. Editing area: main" at bounding box center [597, 336] width 269 height 14
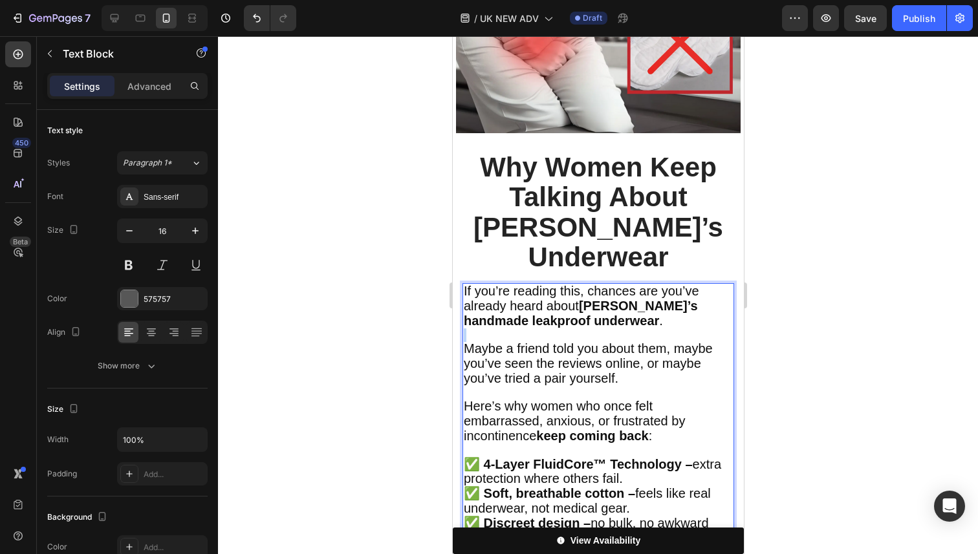
click at [668, 329] on p "Rich Text Editor. Editing area: main" at bounding box center [597, 336] width 269 height 14
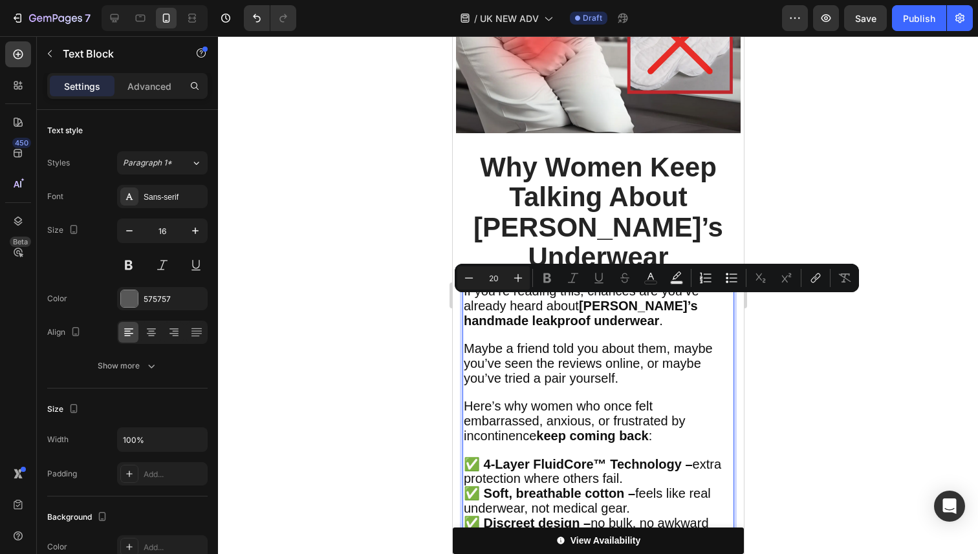
click at [617, 342] on span "Maybe a friend told you about them, maybe you’ve seen the reviews online, or ma…" at bounding box center [587, 364] width 249 height 44
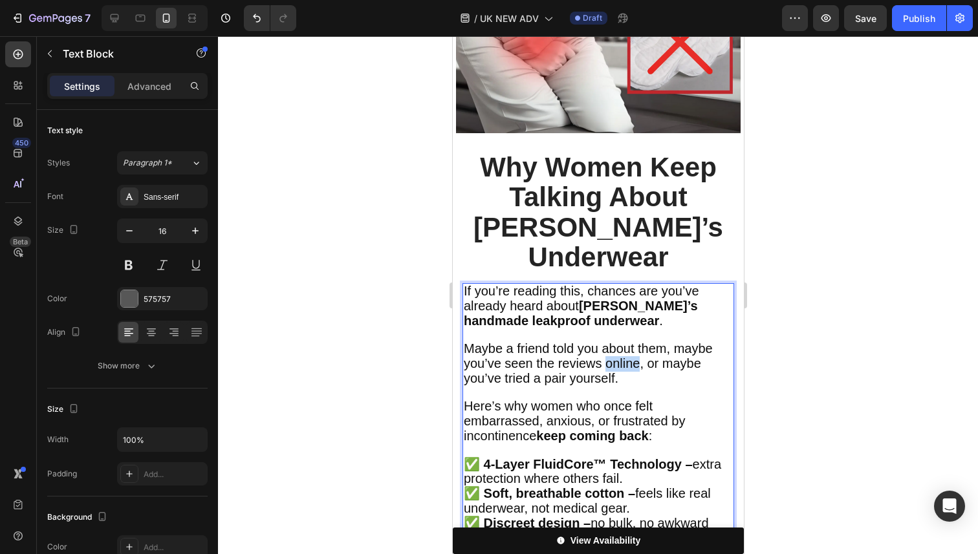
click at [617, 342] on span "Maybe a friend told you about them, maybe you’ve seen the reviews online, or ma…" at bounding box center [587, 364] width 249 height 44
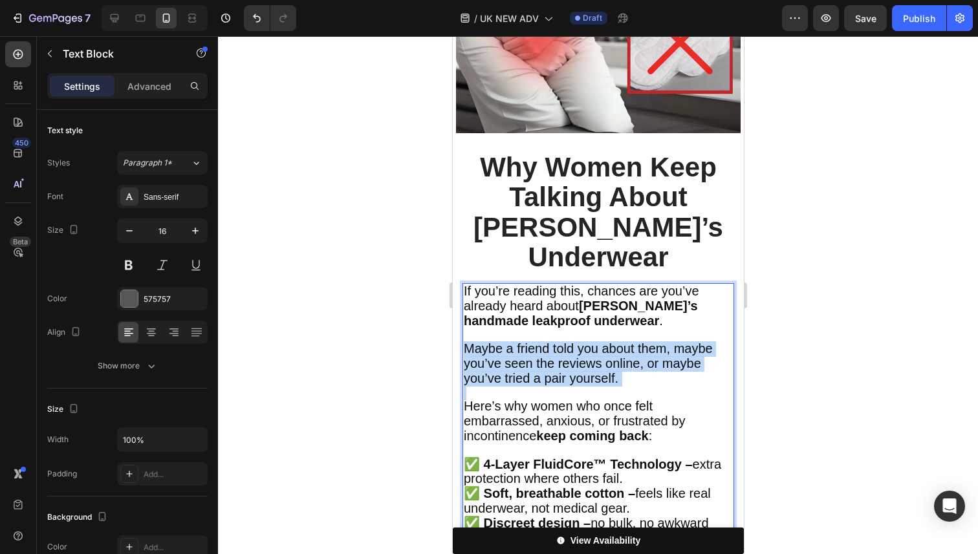
click at [617, 342] on span "Maybe a friend told you about them, maybe you’ve seen the reviews online, or ma…" at bounding box center [587, 364] width 249 height 44
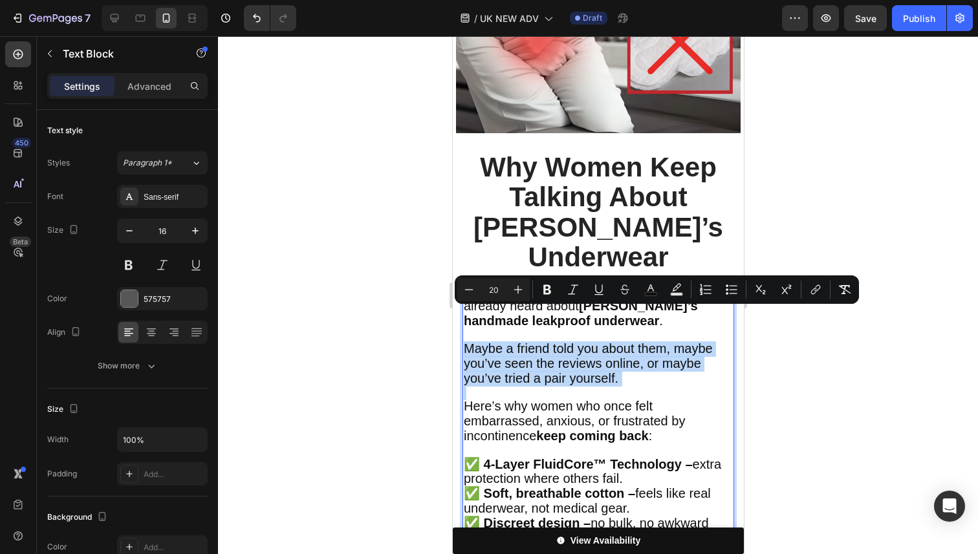
click at [635, 345] on p "Maybe a friend told you about them, maybe you’ve seen the reviews online, or ma…" at bounding box center [597, 364] width 269 height 44
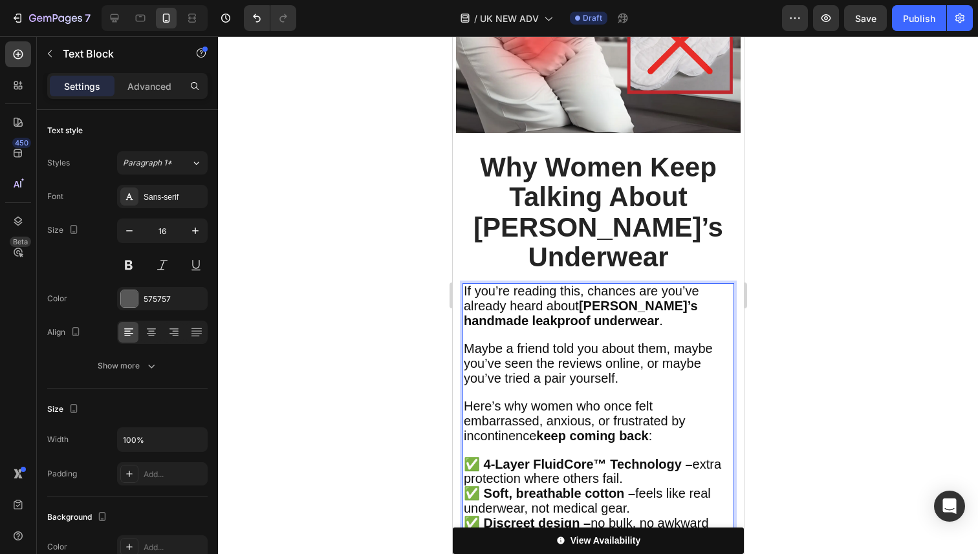
click at [832, 279] on div at bounding box center [598, 295] width 760 height 518
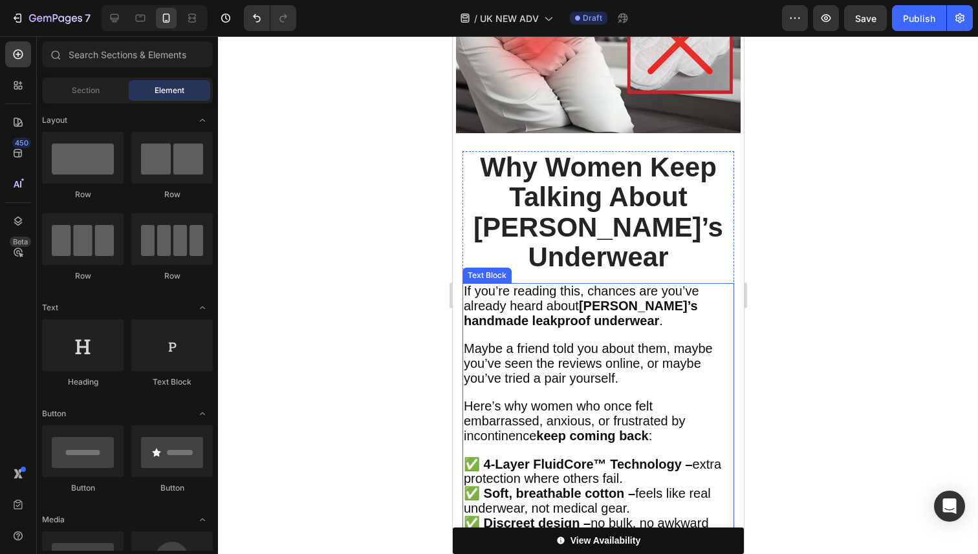
click at [585, 342] on span "Maybe a friend told you about them, maybe you’ve seen the reviews online, or ma…" at bounding box center [587, 364] width 249 height 44
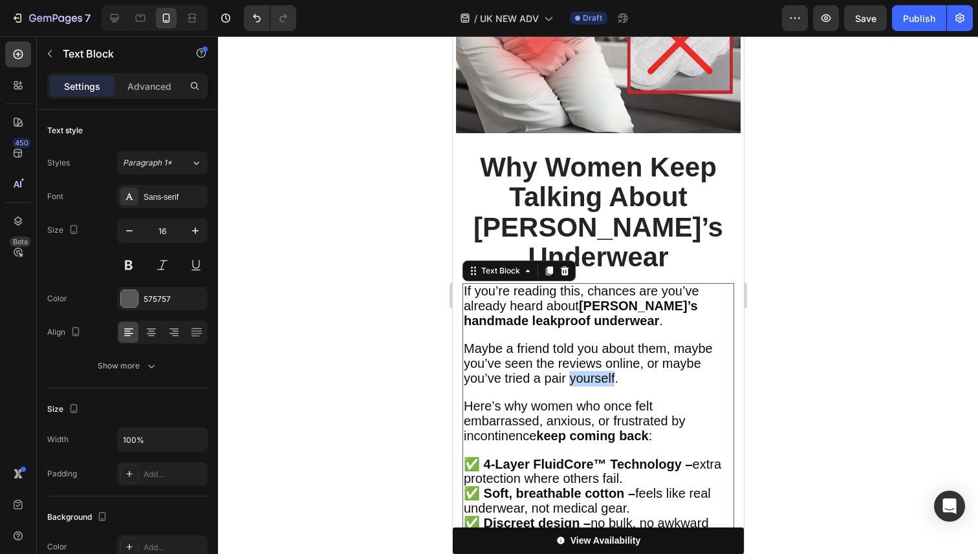
click at [589, 342] on span "Maybe a friend told you about them, maybe you’ve seen the reviews online, or ma…" at bounding box center [587, 364] width 249 height 44
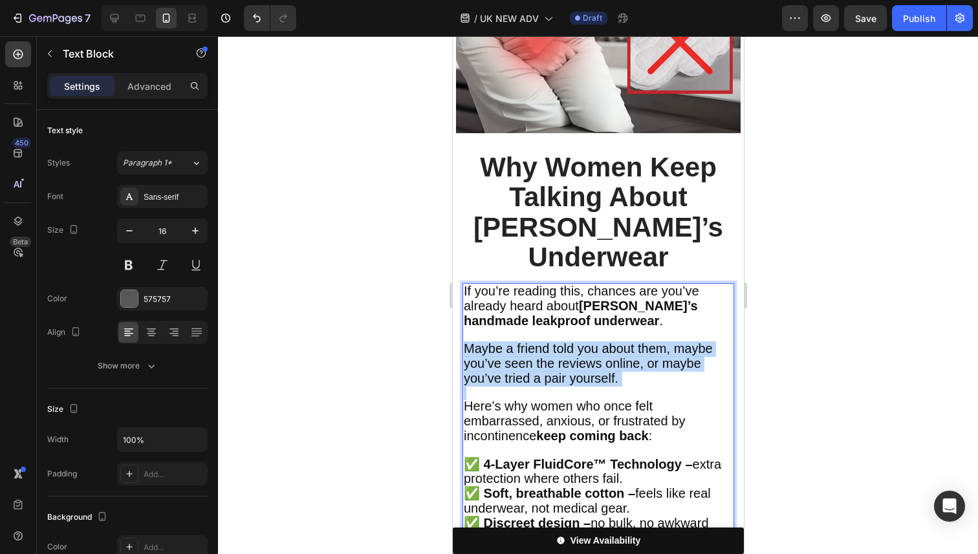
click at [589, 342] on span "Maybe a friend told you about them, maybe you’ve seen the reviews online, or ma…" at bounding box center [587, 364] width 249 height 44
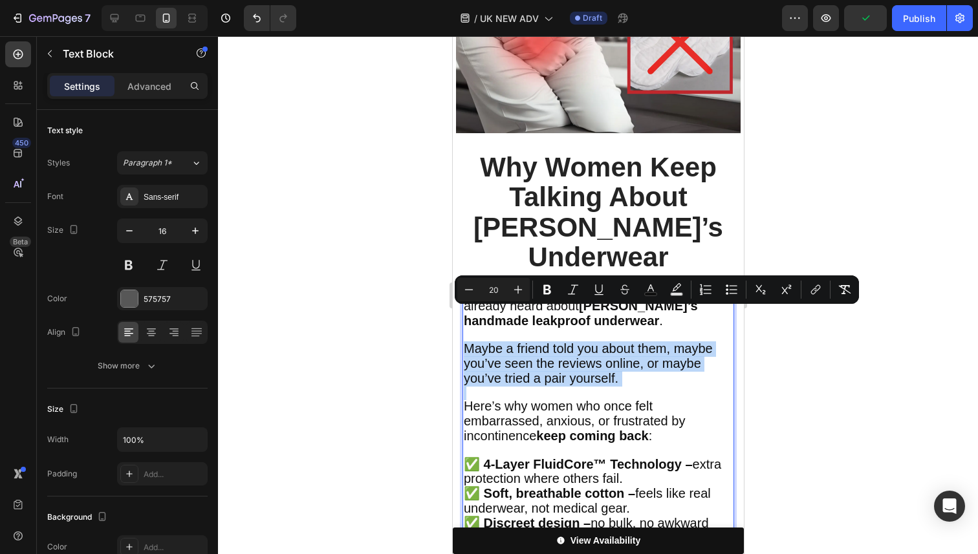
click at [600, 346] on span "Maybe a friend told you about them, maybe you’ve seen the reviews online, or ma…" at bounding box center [587, 364] width 249 height 44
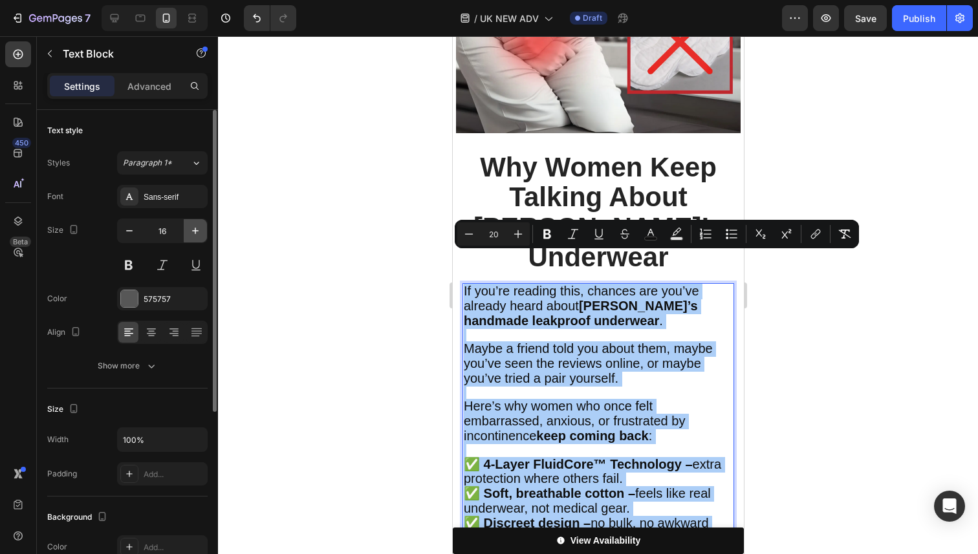
click at [194, 236] on icon "button" at bounding box center [195, 230] width 13 height 13
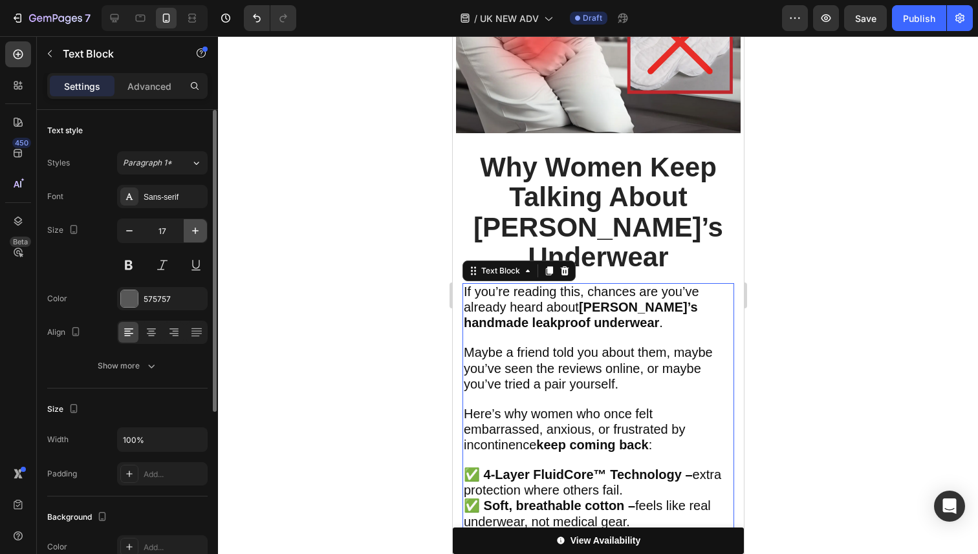
click at [194, 236] on icon "button" at bounding box center [195, 230] width 13 height 13
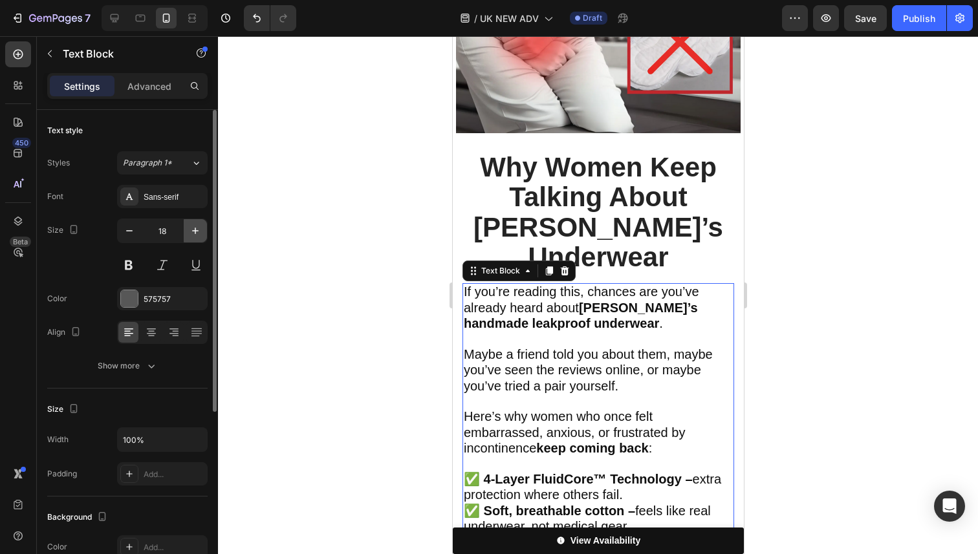
click at [194, 236] on icon "button" at bounding box center [195, 230] width 13 height 13
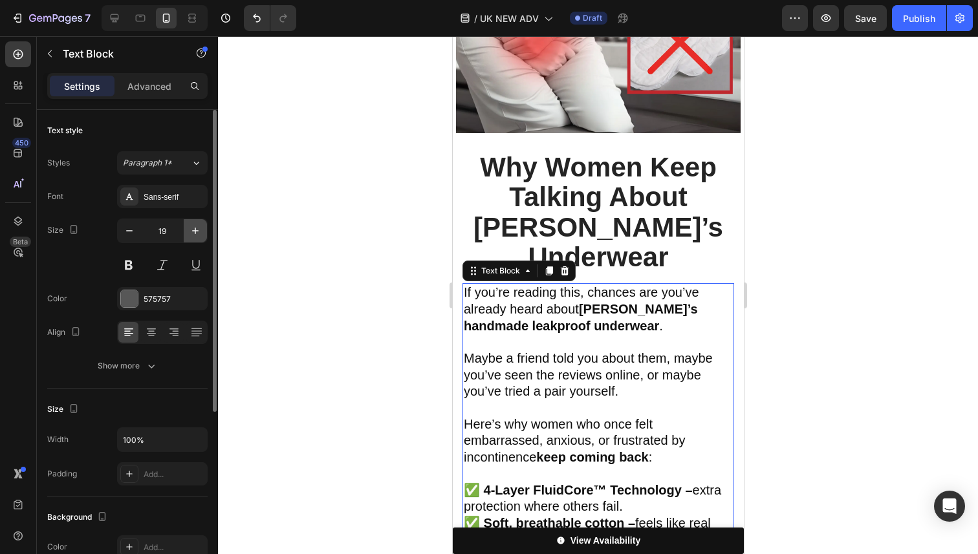
click at [194, 236] on icon "button" at bounding box center [195, 230] width 13 height 13
type input "20"
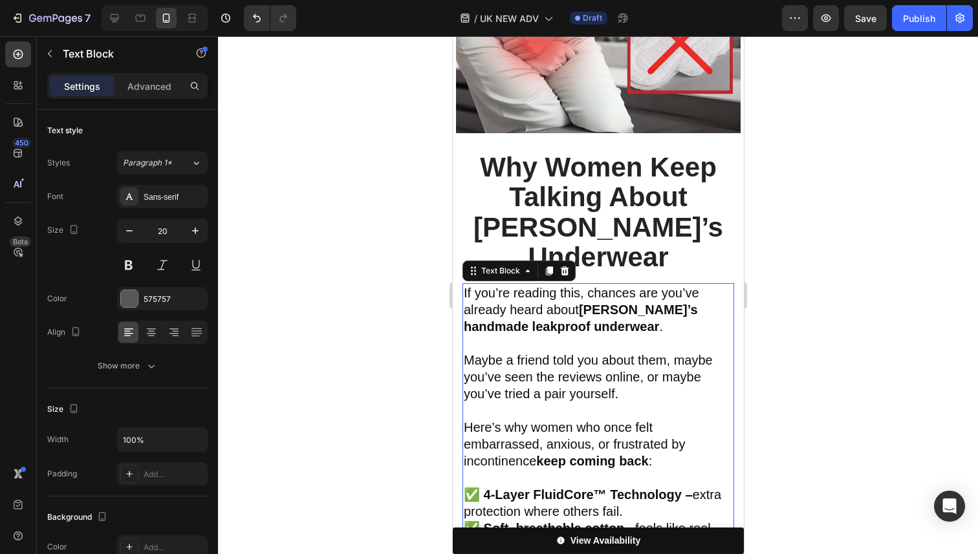
click at [794, 320] on div at bounding box center [598, 295] width 760 height 518
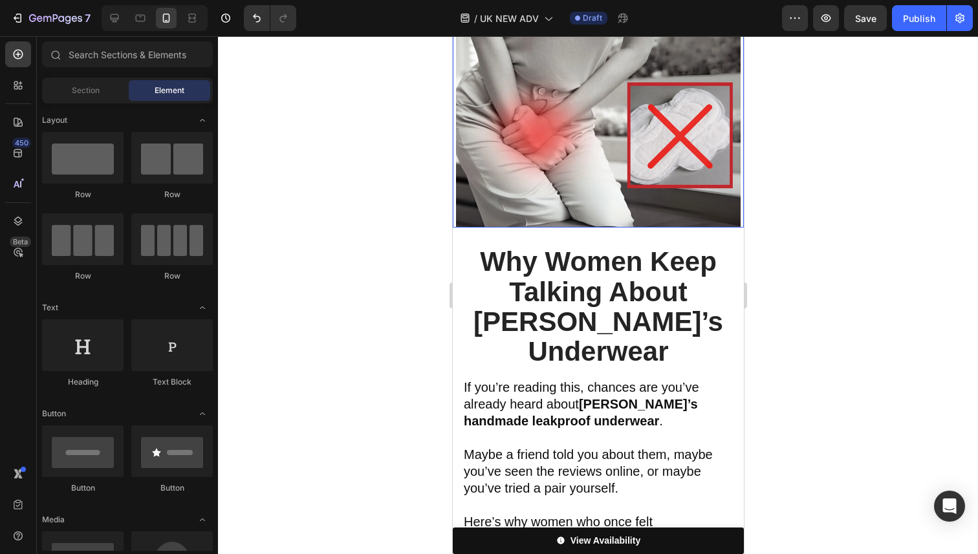
scroll to position [421, 0]
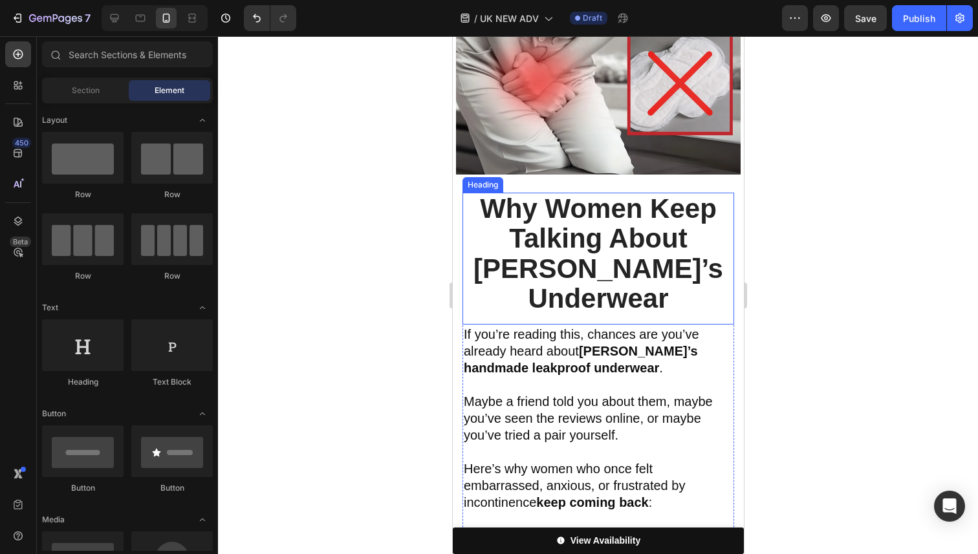
click at [610, 244] on strong "Why Women Keep Talking About [PERSON_NAME]’s Underwear" at bounding box center [598, 253] width 250 height 120
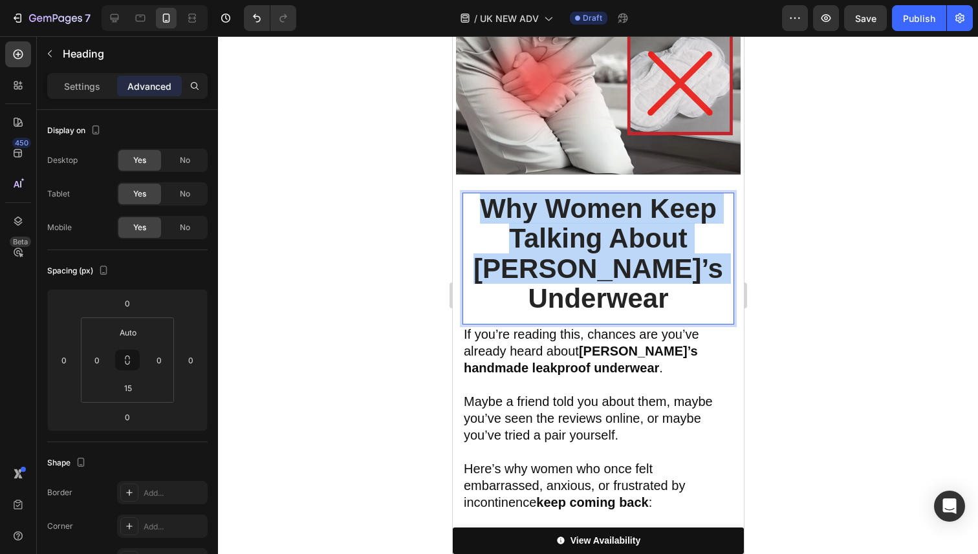
click at [610, 244] on strong "Why Women Keep Talking About [PERSON_NAME]’s Underwear" at bounding box center [598, 253] width 250 height 120
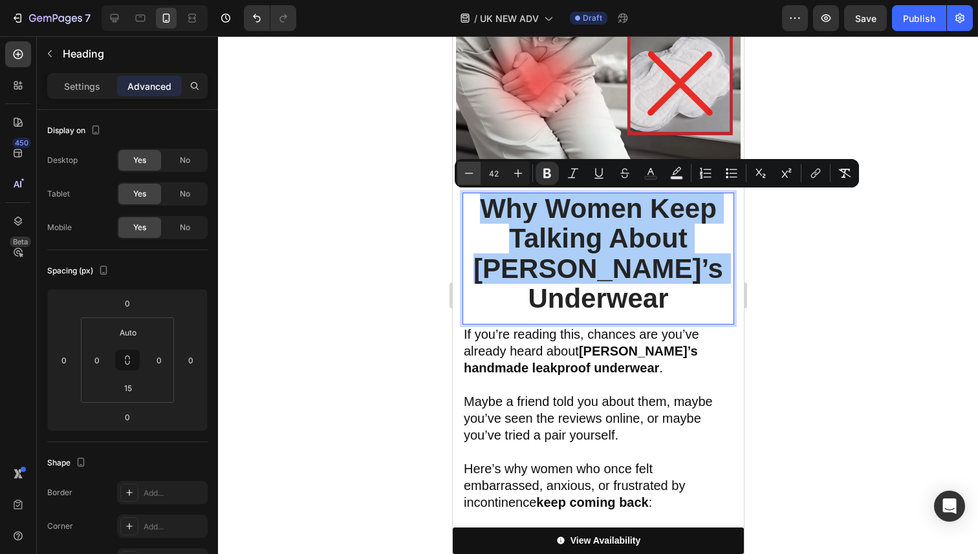
click at [461, 171] on button "Minus" at bounding box center [468, 173] width 23 height 23
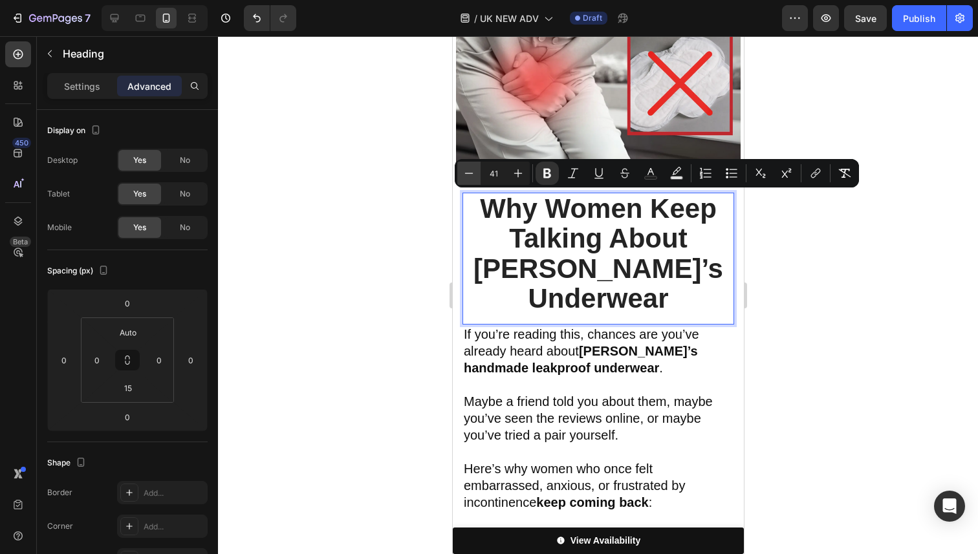
click at [461, 171] on button "Minus" at bounding box center [468, 173] width 23 height 23
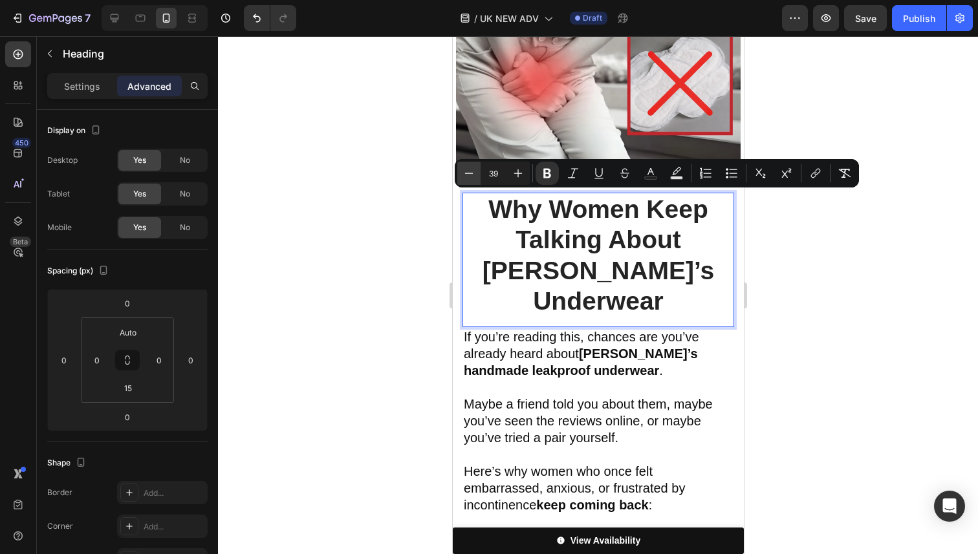
click at [461, 171] on button "Minus" at bounding box center [468, 173] width 23 height 23
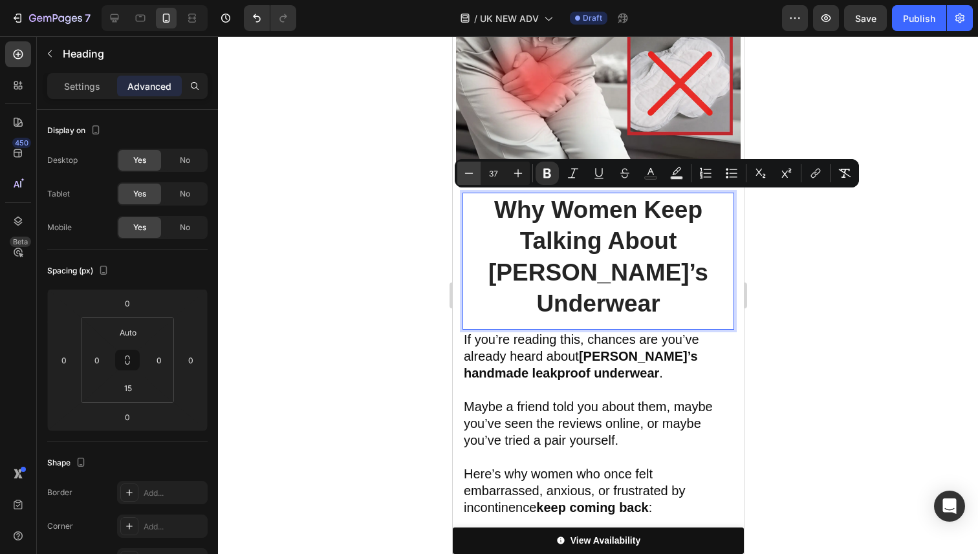
click at [461, 171] on button "Minus" at bounding box center [468, 173] width 23 height 23
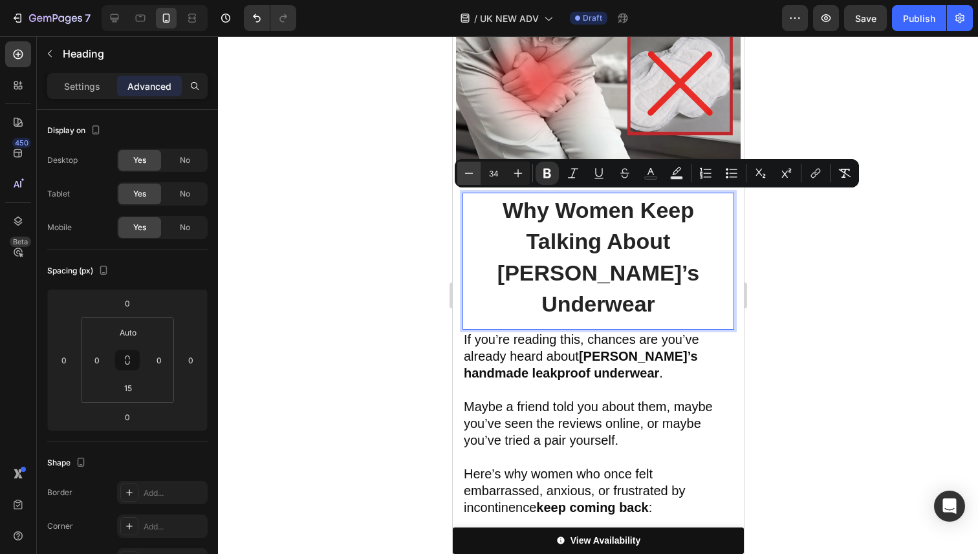
click at [461, 171] on button "Minus" at bounding box center [468, 173] width 23 height 23
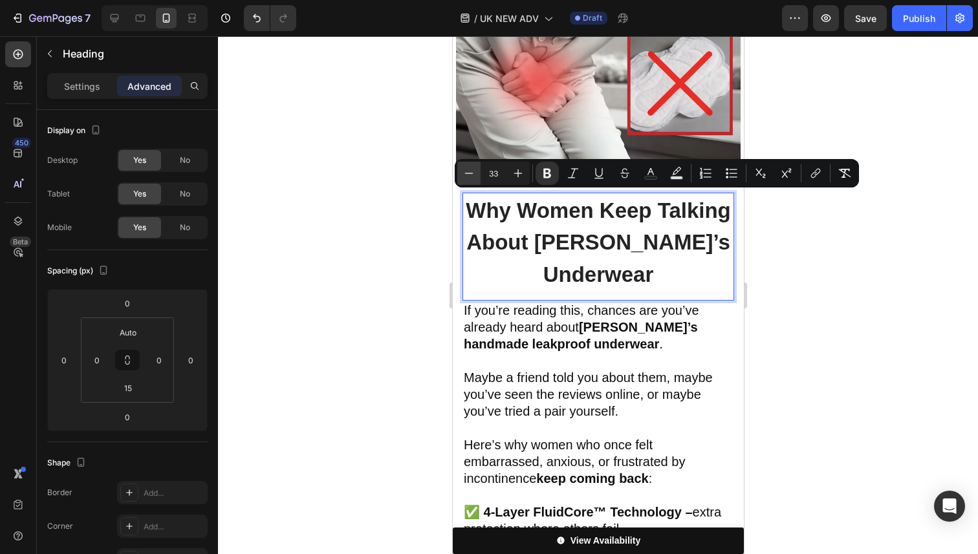
click at [461, 171] on button "Minus" at bounding box center [468, 173] width 23 height 23
type input "32"
click at [89, 90] on p "Settings" at bounding box center [82, 87] width 36 height 14
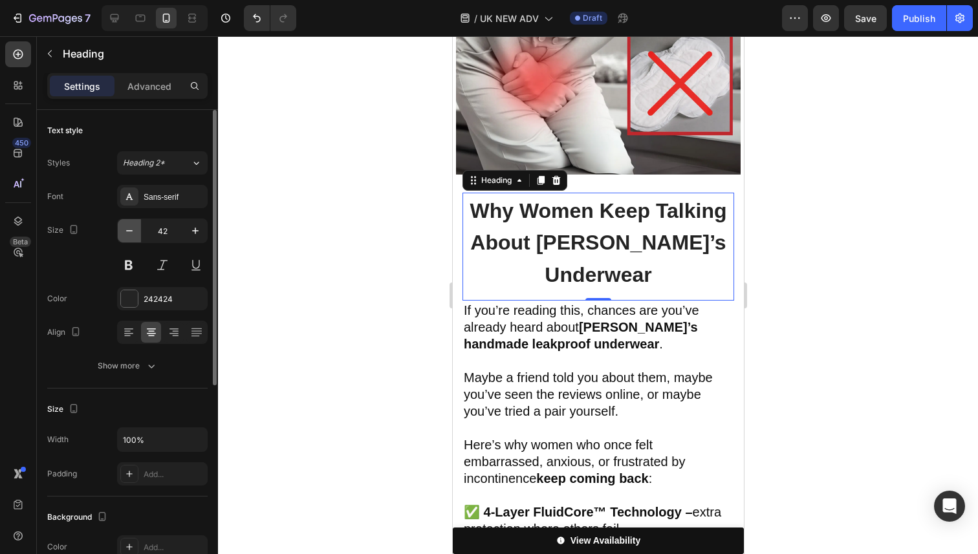
click at [129, 232] on icon "button" at bounding box center [129, 230] width 13 height 13
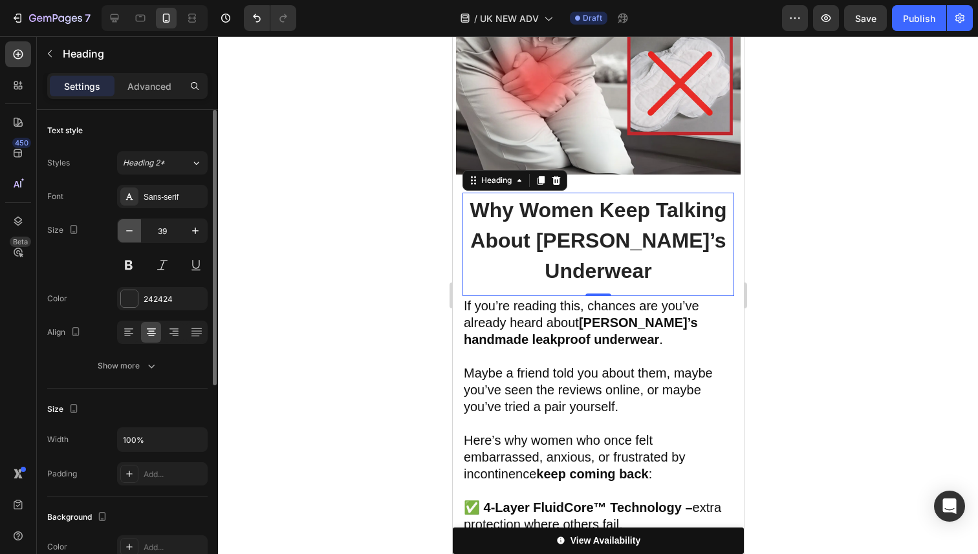
click at [129, 232] on icon "button" at bounding box center [129, 230] width 13 height 13
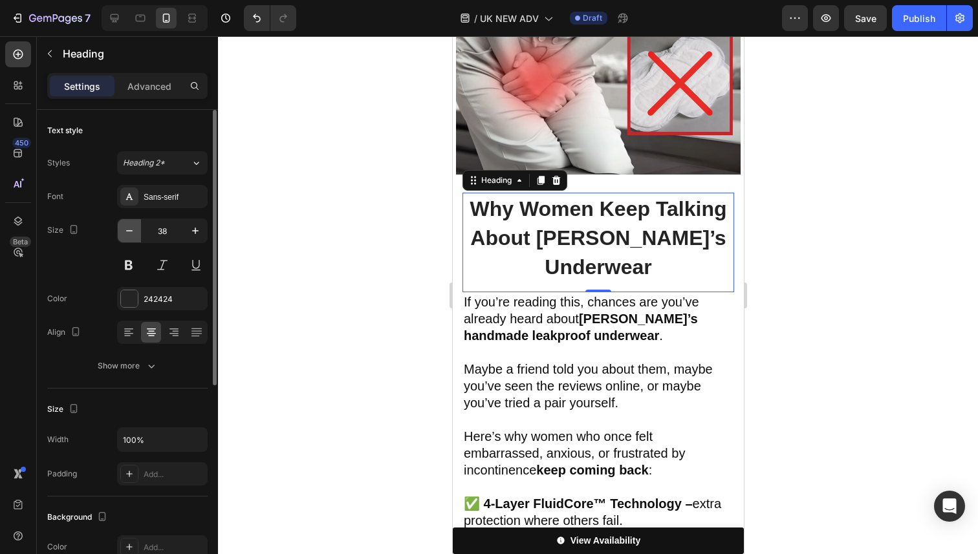
click at [129, 232] on icon "button" at bounding box center [129, 230] width 13 height 13
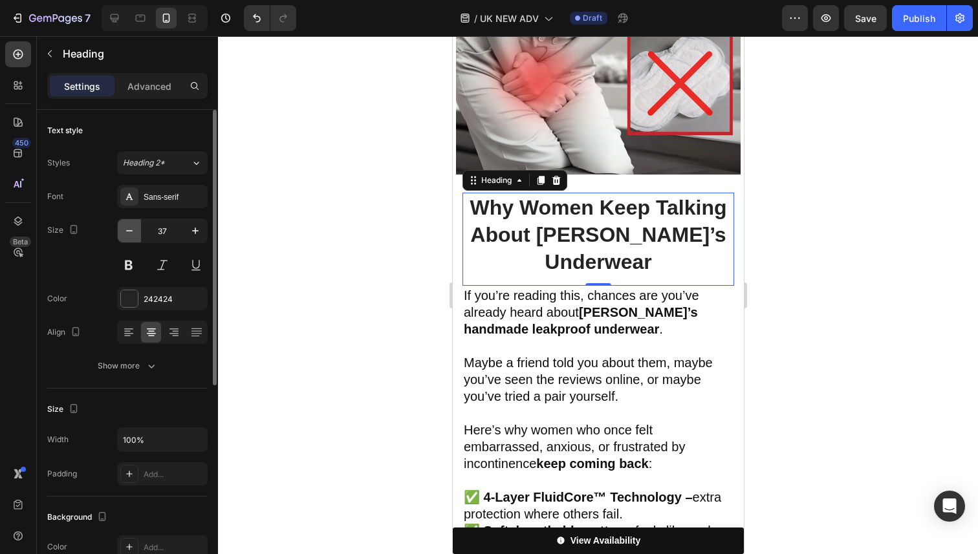
click at [129, 232] on icon "button" at bounding box center [129, 230] width 13 height 13
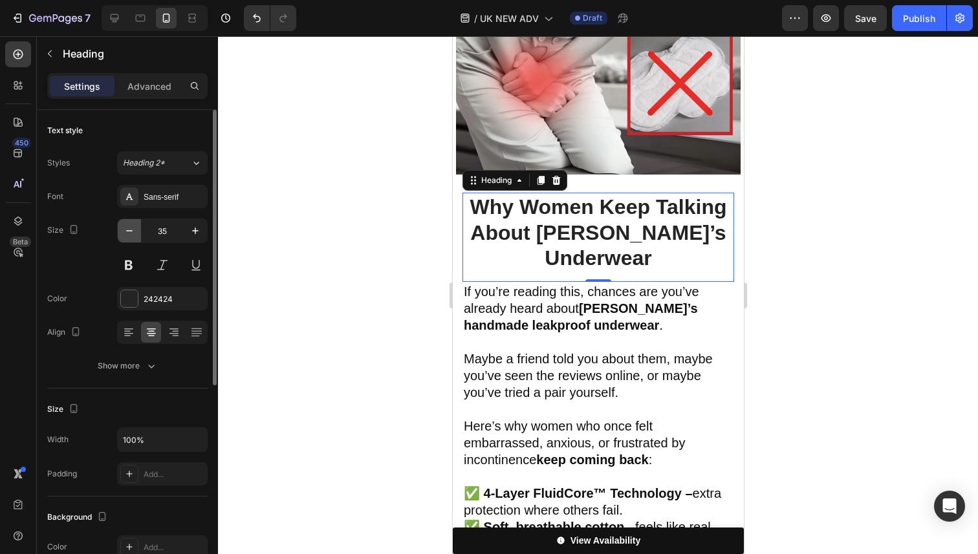
click at [129, 232] on icon "button" at bounding box center [129, 230] width 13 height 13
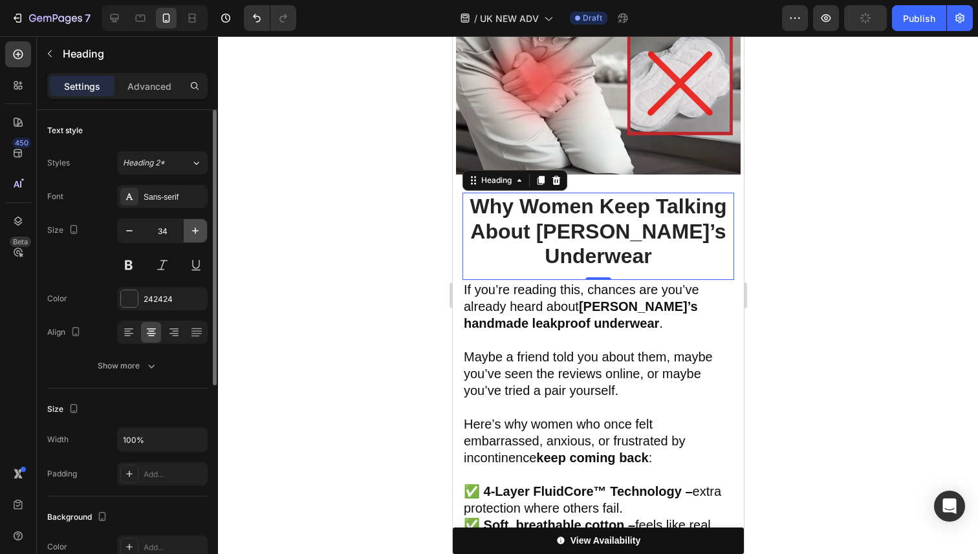
click at [203, 230] on button "button" at bounding box center [195, 230] width 23 height 23
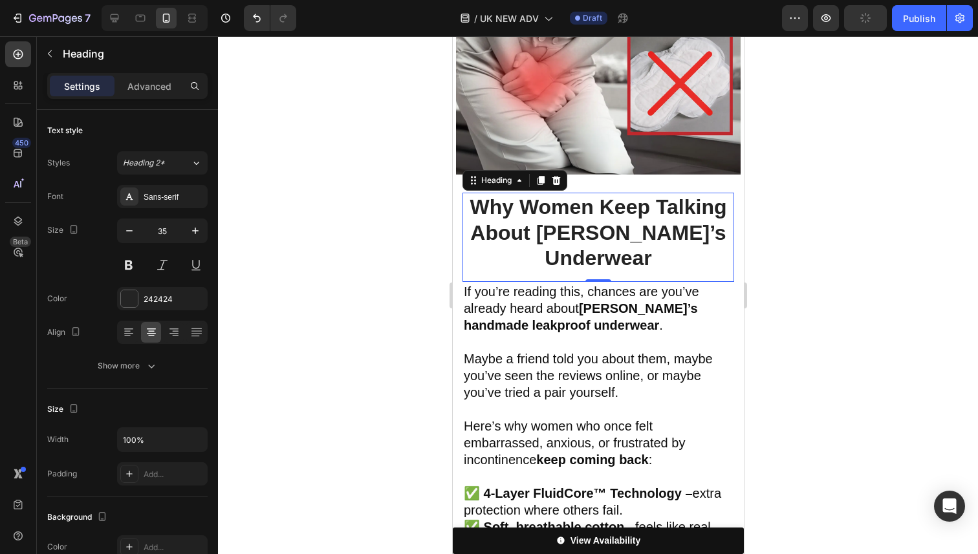
type input "36"
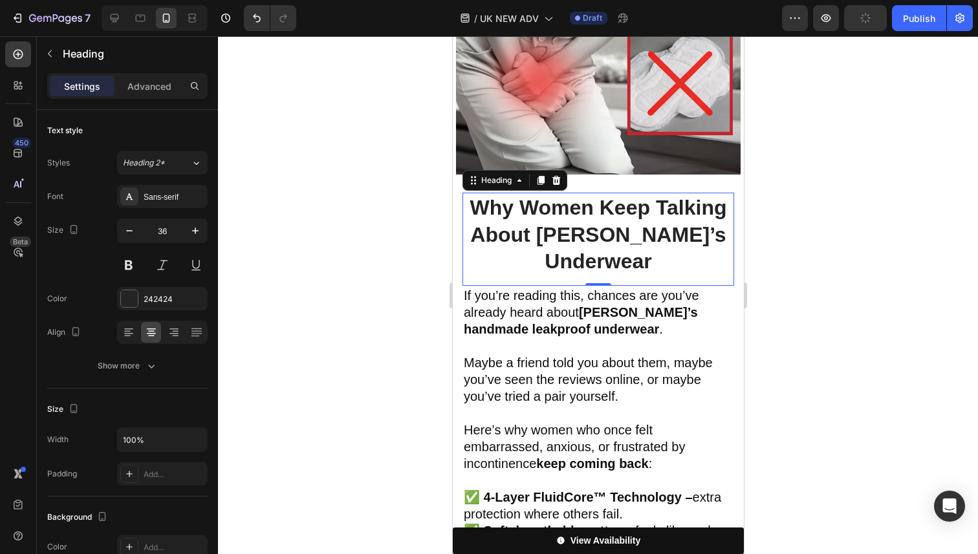
click at [793, 233] on div at bounding box center [598, 295] width 760 height 518
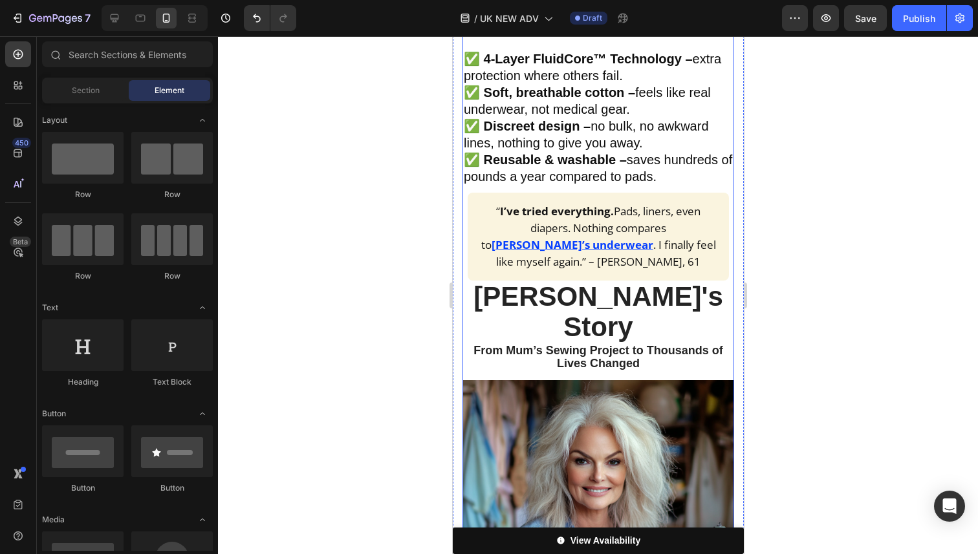
scroll to position [878, 0]
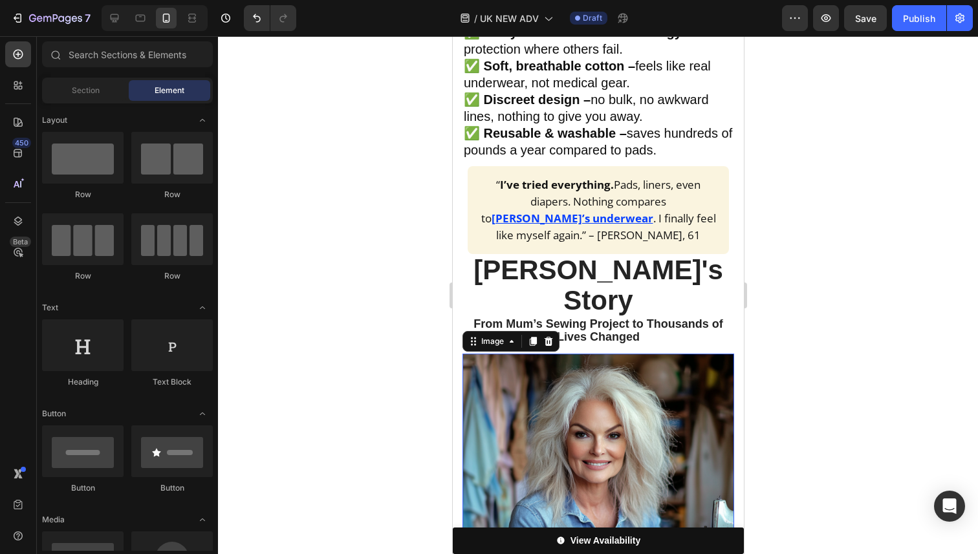
click at [602, 395] on img at bounding box center [598, 490] width 272 height 272
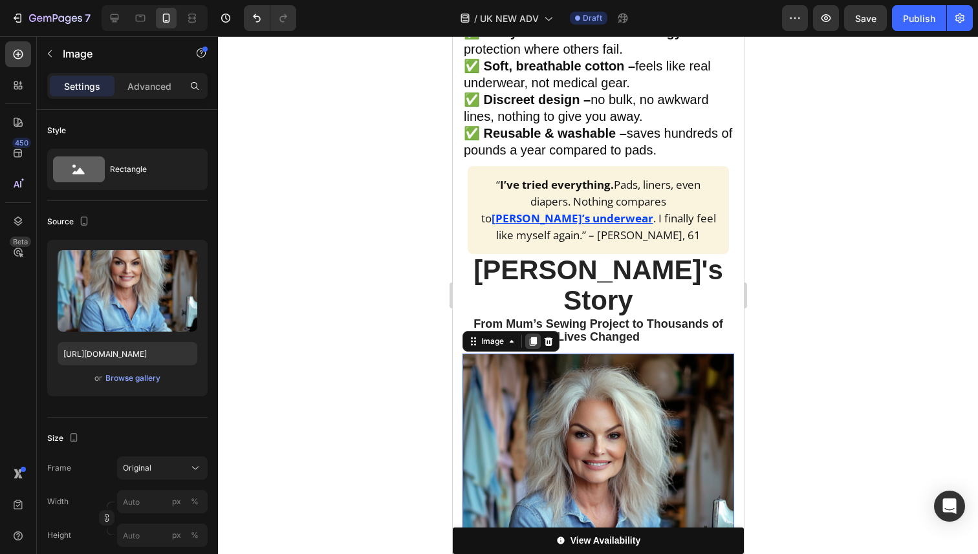
click at [530, 336] on icon at bounding box center [532, 341] width 10 height 10
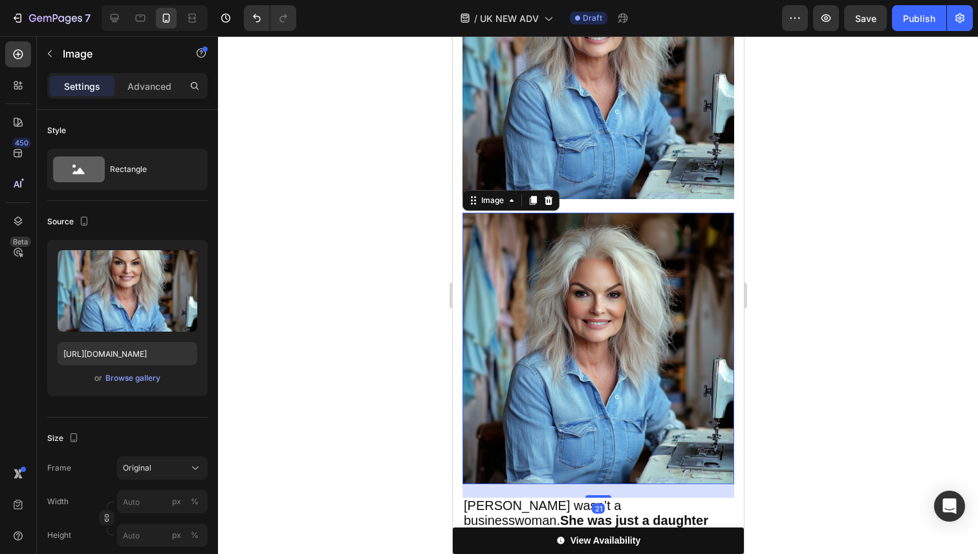
scroll to position [1379, 0]
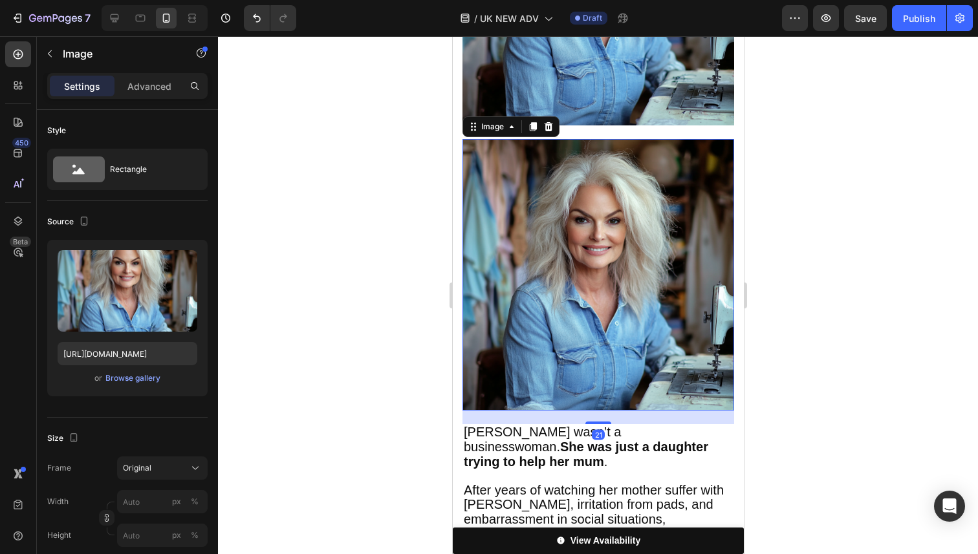
click at [543, 255] on img at bounding box center [598, 275] width 272 height 272
click at [118, 24] on icon at bounding box center [114, 18] width 13 height 13
type input "600"
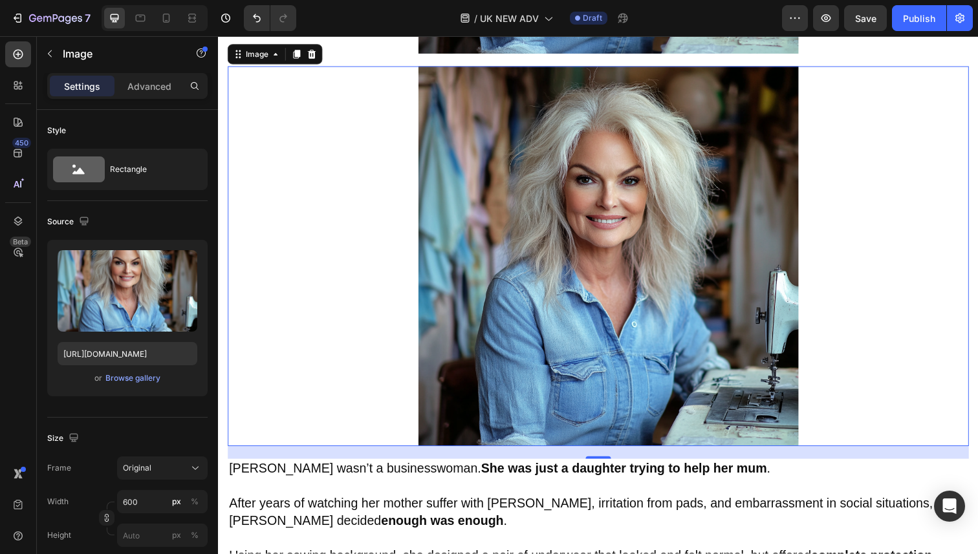
scroll to position [1305, 0]
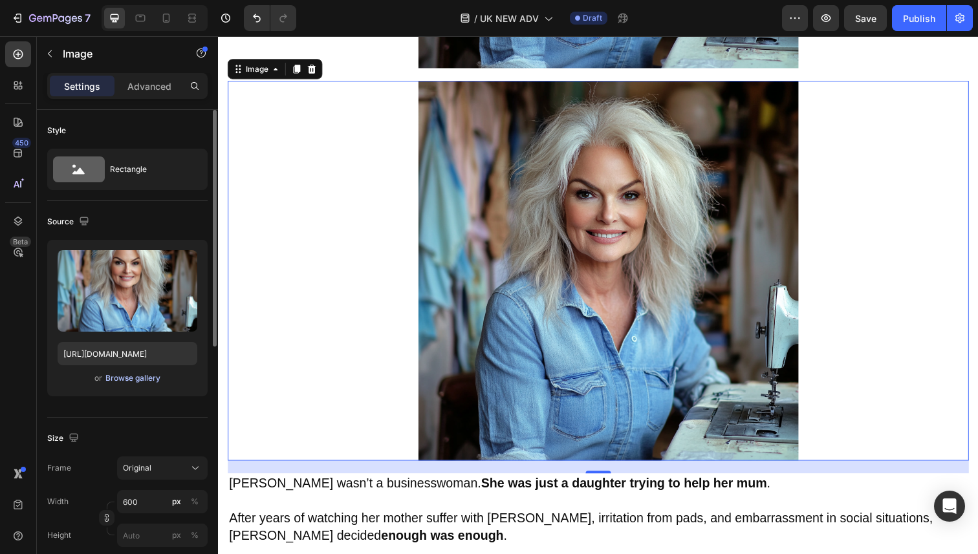
click at [136, 379] on div "Browse gallery" at bounding box center [132, 379] width 55 height 12
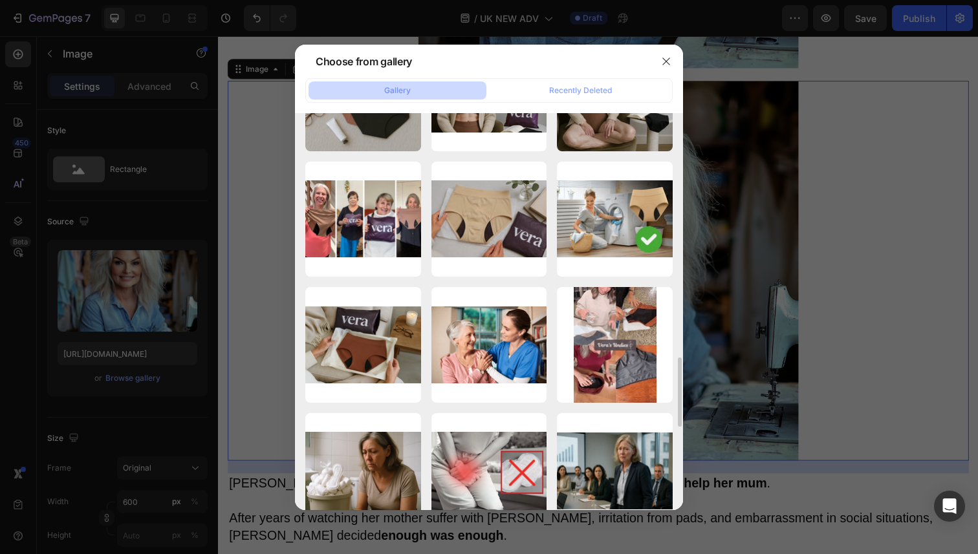
scroll to position [1474, 0]
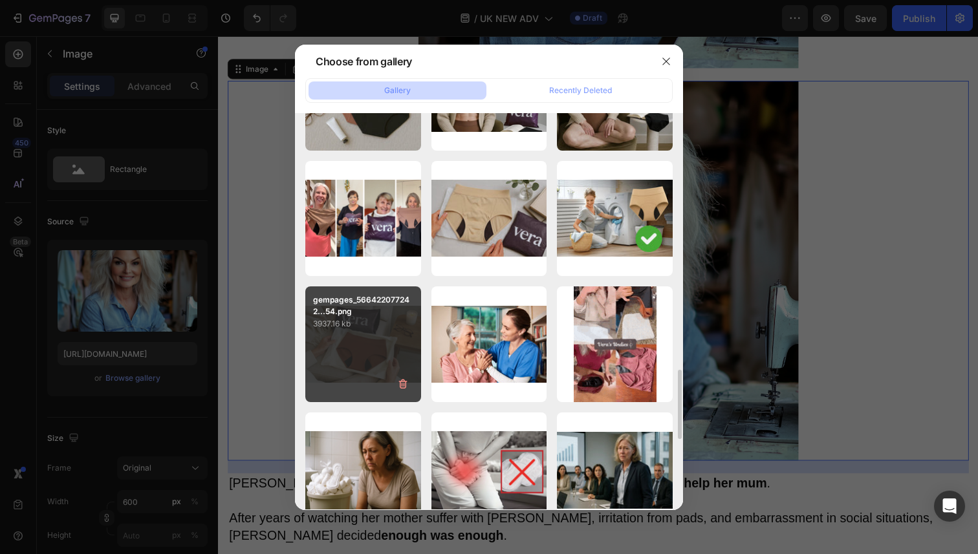
click at [373, 338] on div "gempages_566422077242...54.png 3937.16 kb" at bounding box center [363, 345] width 116 height 116
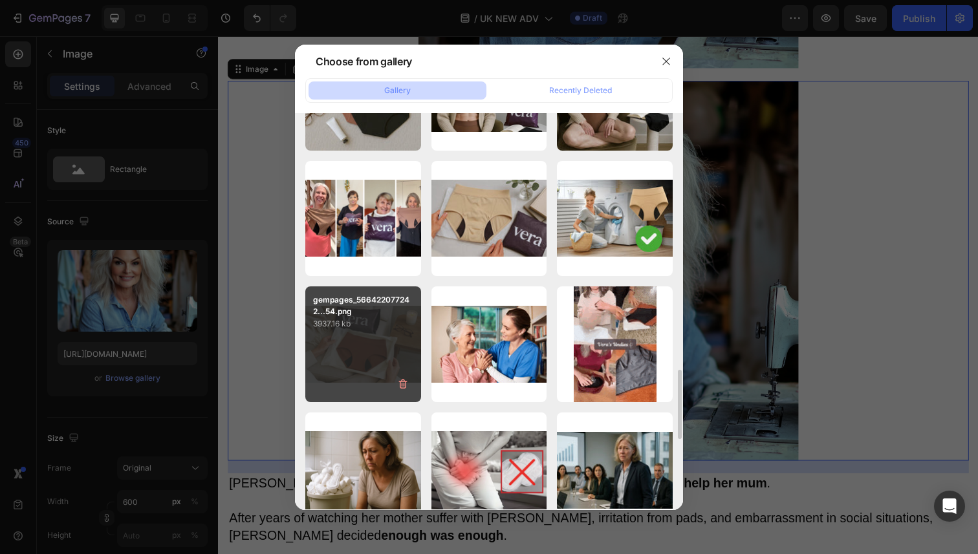
type input "[URL][DOMAIN_NAME]"
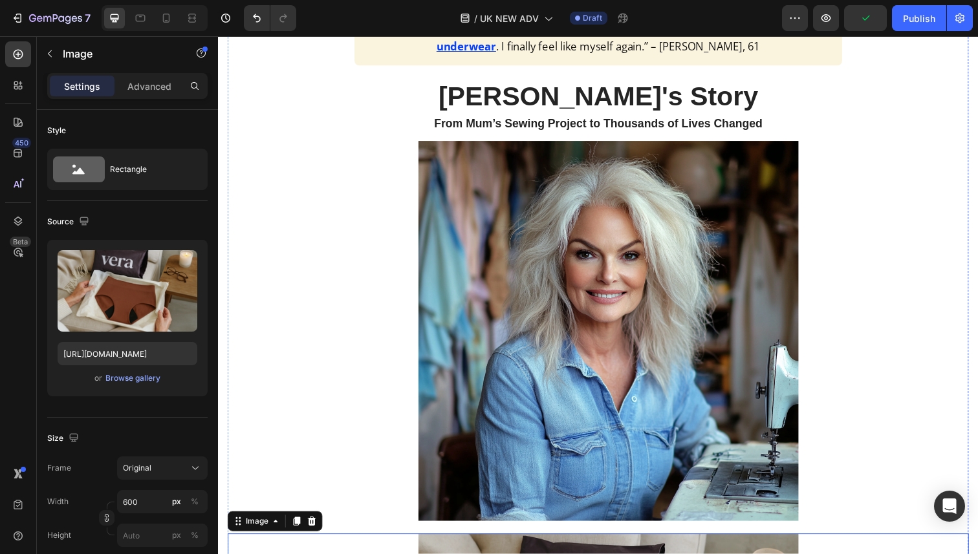
scroll to position [656, 0]
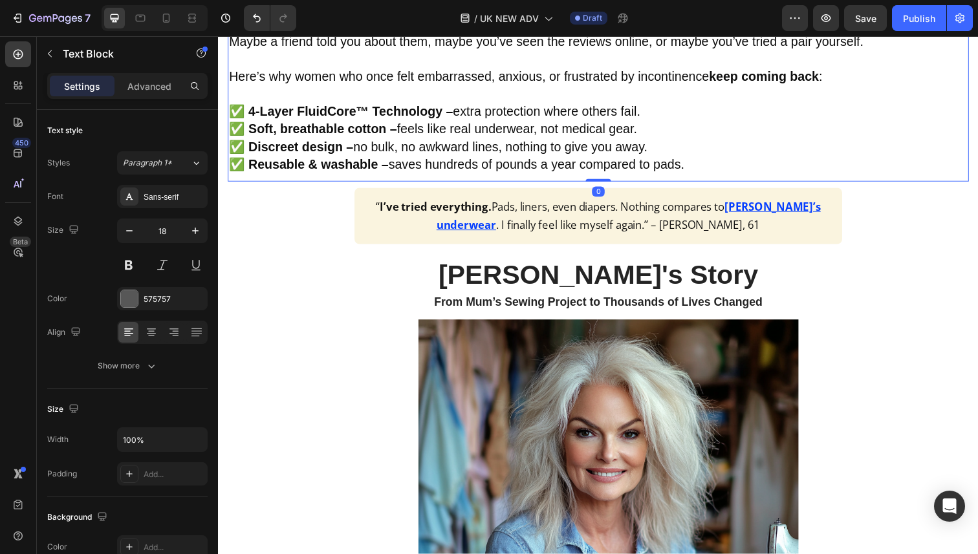
click at [545, 85] on span "Here’s why women who once felt embarrassed, anxious, or frustrated by incontine…" at bounding box center [532, 78] width 606 height 14
click at [552, 85] on span "Here’s why women who once felt embarrassed, anxious, or frustrated by incontine…" at bounding box center [532, 78] width 606 height 14
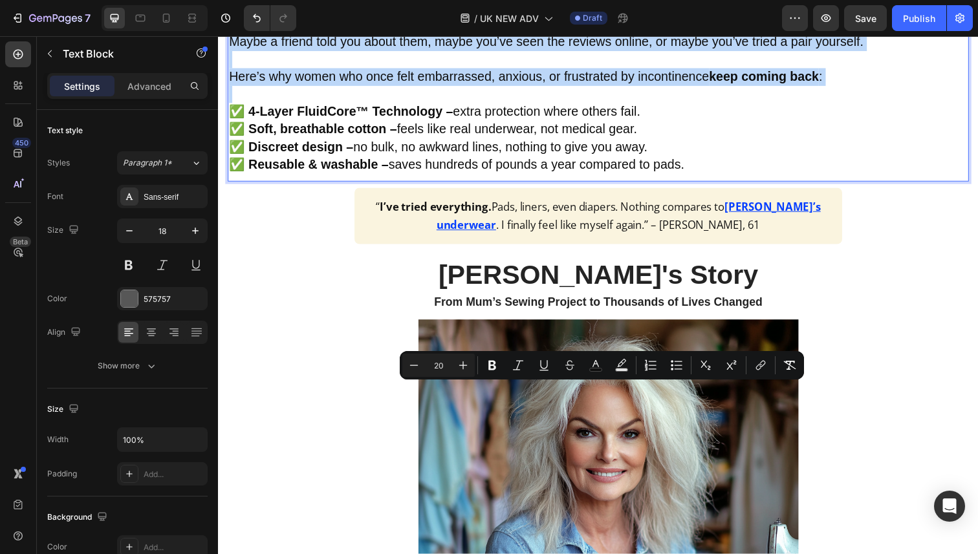
drag, startPoint x: 554, startPoint y: 487, endPoint x: 228, endPoint y: 395, distance: 338.1
click at [228, 179] on div "If you’re reading this, chances are you’ve already heard about Vera’s handmade …" at bounding box center [606, 88] width 757 height 182
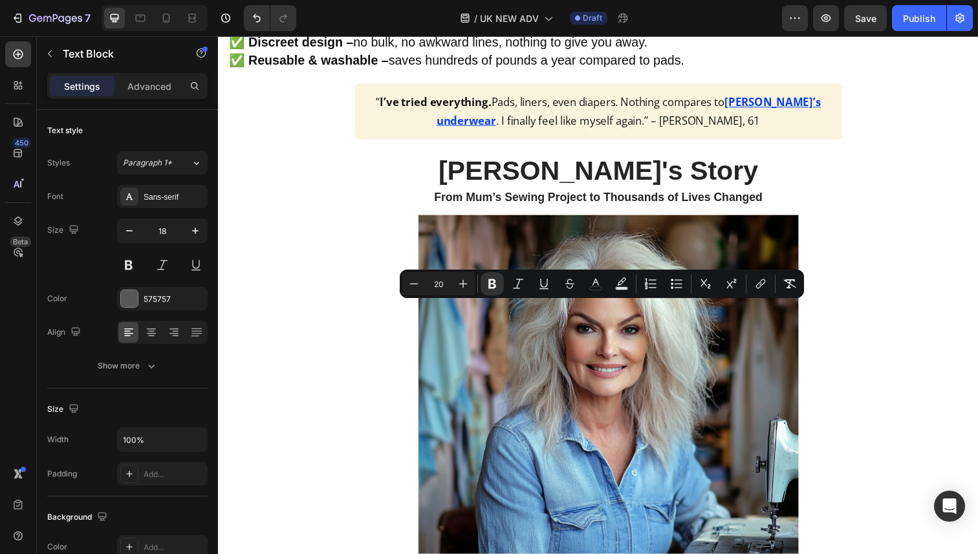
drag, startPoint x: 718, startPoint y: 373, endPoint x: 232, endPoint y: 300, distance: 491.4
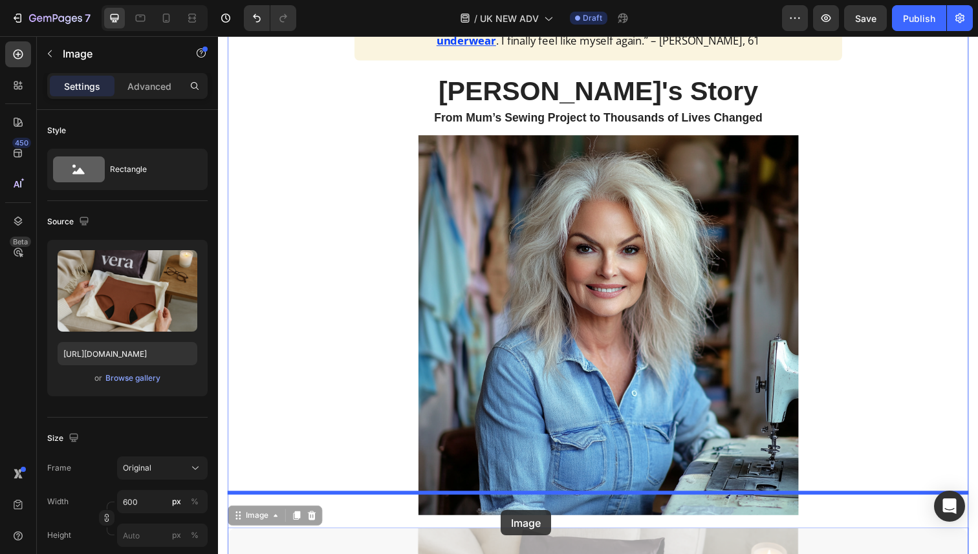
scroll to position [557, 0]
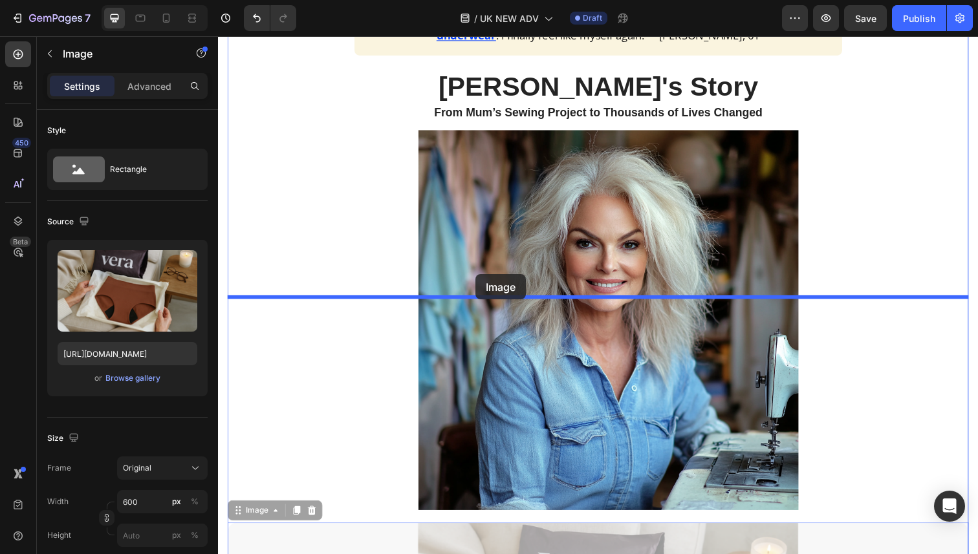
drag, startPoint x: 569, startPoint y: 438, endPoint x: 481, endPoint y: 279, distance: 181.3
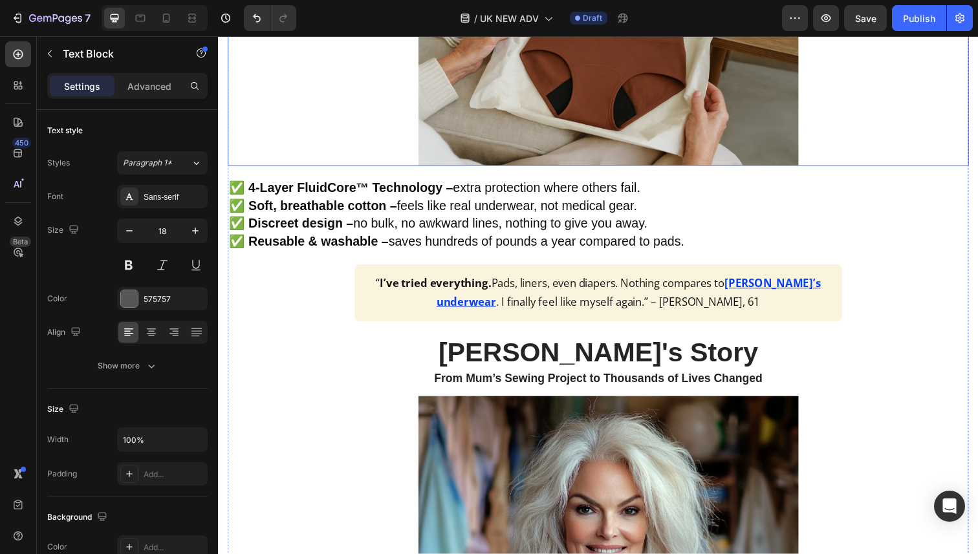
click at [598, 169] on img at bounding box center [616, 39] width 388 height 259
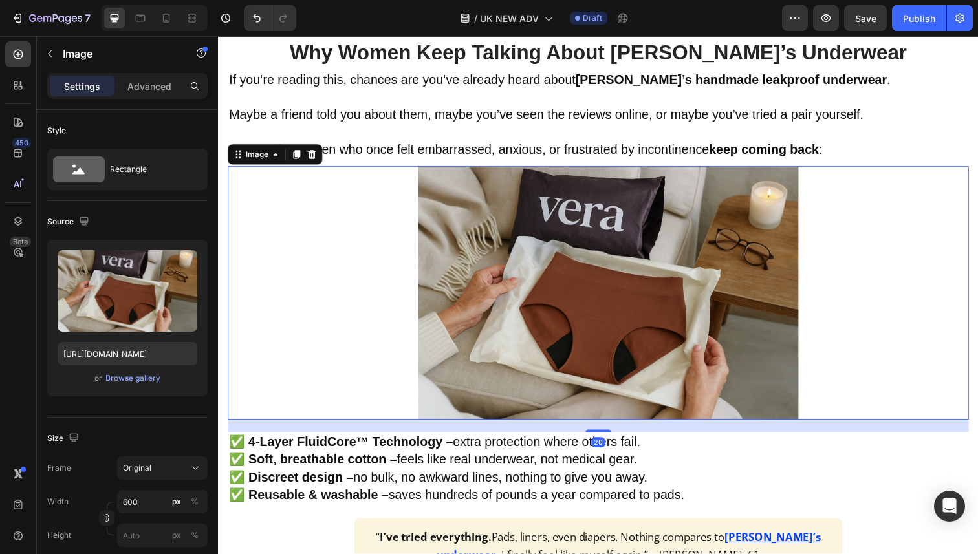
scroll to position [705, 0]
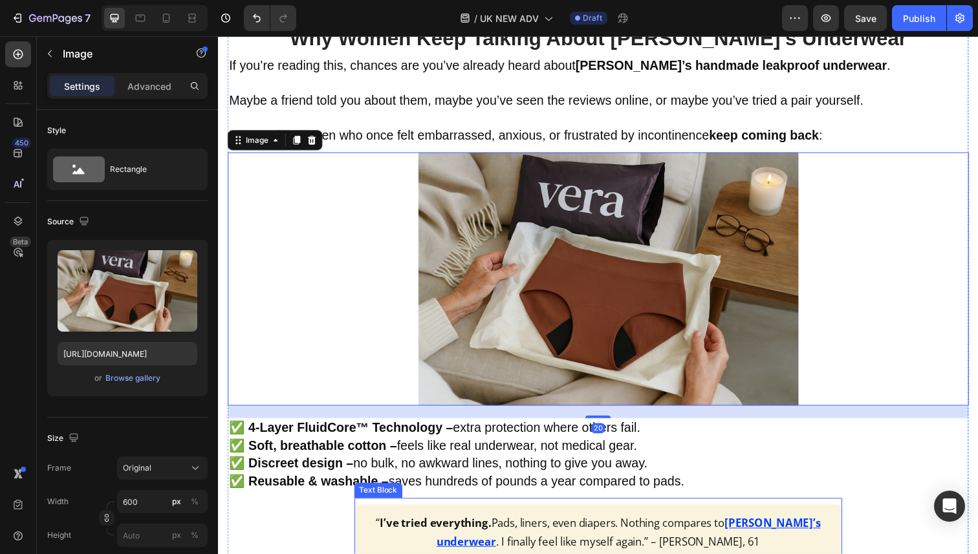
click at [732, 510] on div "“ I’ve tried everything. Pads, liners, even diapers. Nothing compares to Vera’s…" at bounding box center [606, 540] width 498 height 65
click at [653, 303] on img at bounding box center [616, 284] width 388 height 259
click at [149, 90] on p "Advanced" at bounding box center [149, 87] width 44 height 14
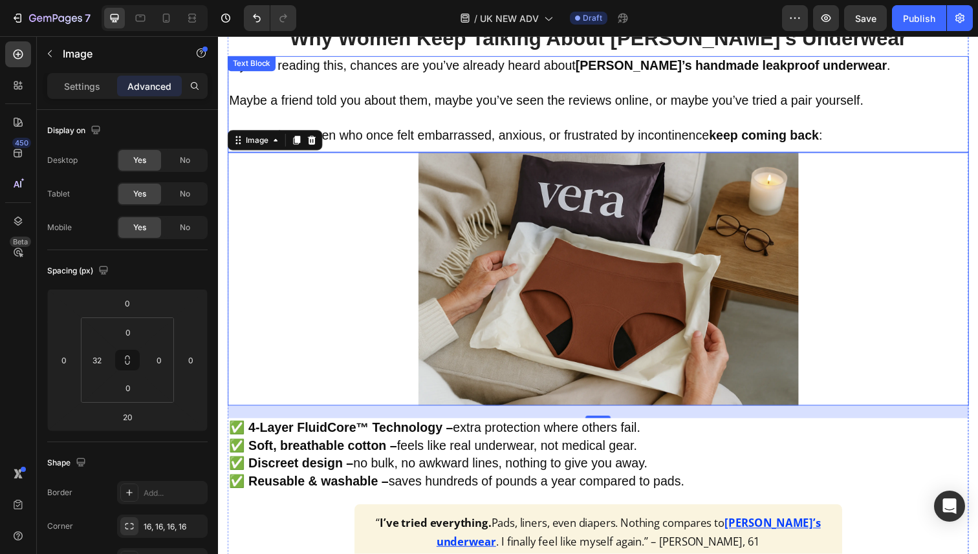
click at [455, 114] on p "Rich Text Editor. Editing area: main" at bounding box center [606, 120] width 754 height 17
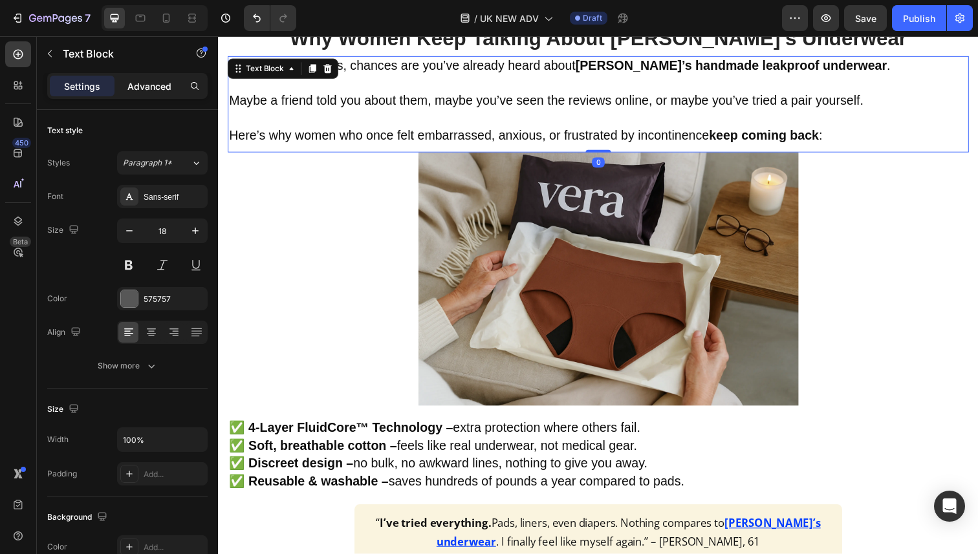
click at [152, 93] on div "Advanced" at bounding box center [149, 86] width 65 height 21
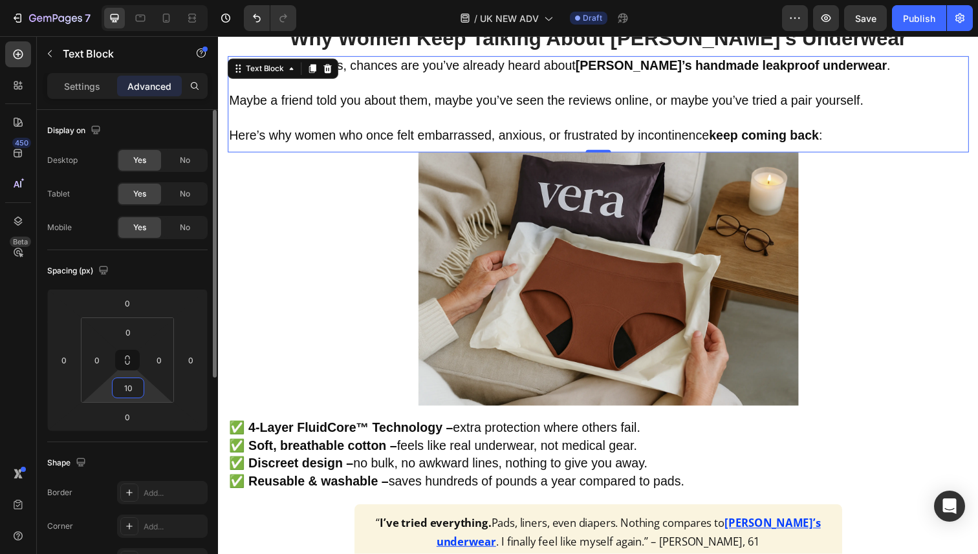
click at [123, 0] on html "7 Version history / UK NEW ADV Draft Preview Save Publish 450 Beta Sections(18)…" at bounding box center [489, 0] width 978 height 0
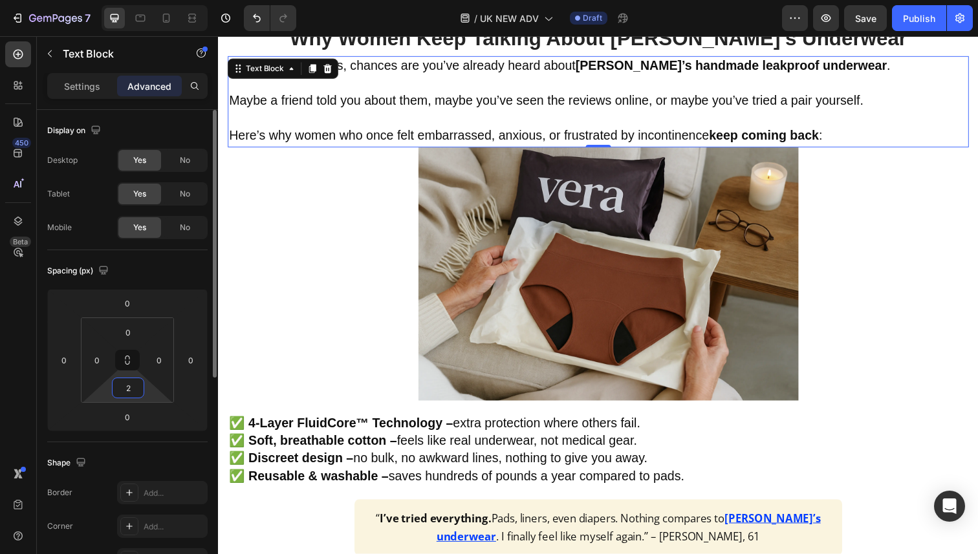
type input "20"
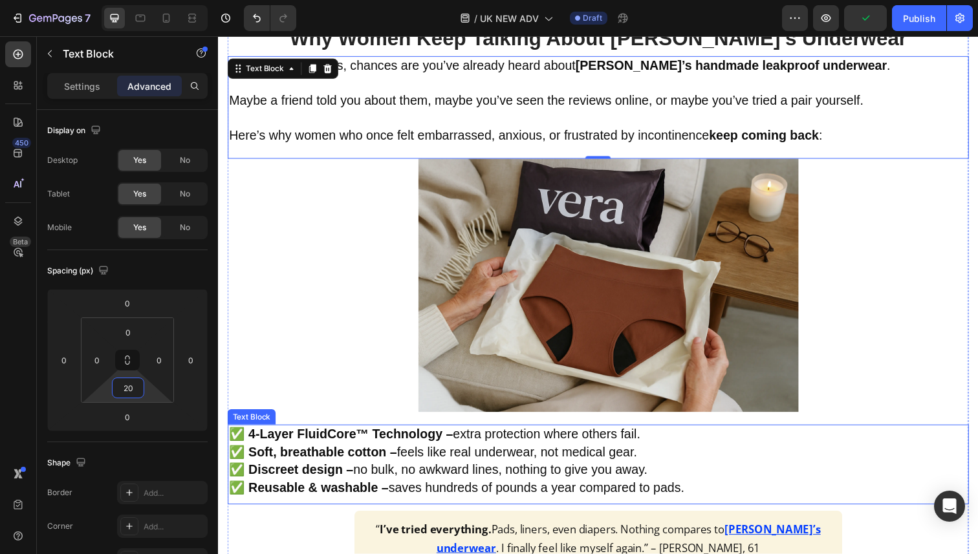
click at [633, 467] on span "✅ Soft, breathable cotton – feels like real underwear, not medical gear." at bounding box center [437, 461] width 417 height 14
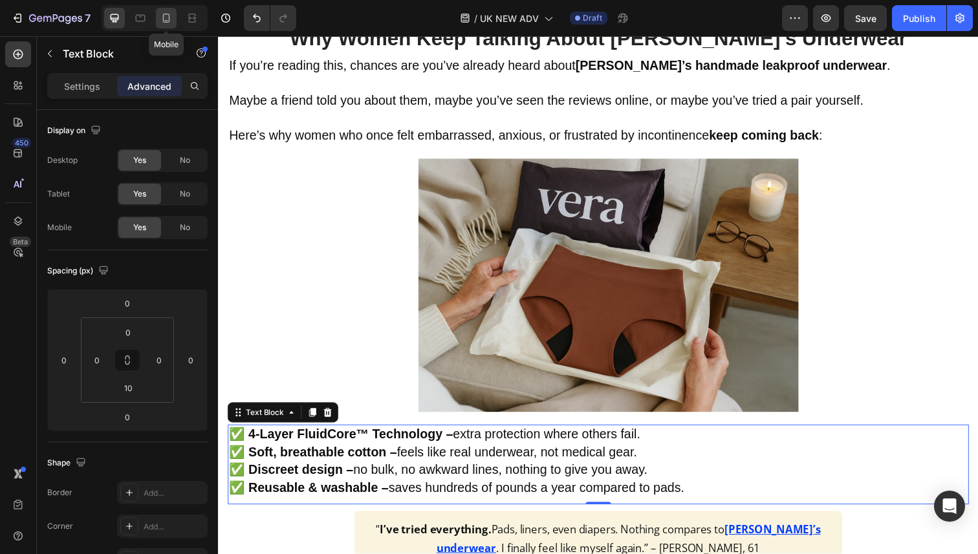
click at [173, 22] on div at bounding box center [166, 18] width 21 height 21
type input "0"
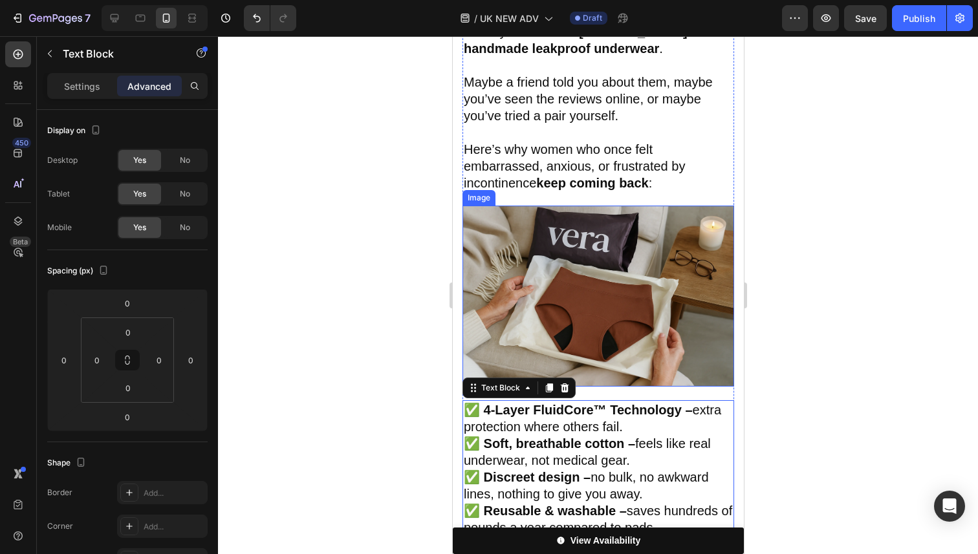
scroll to position [790, 0]
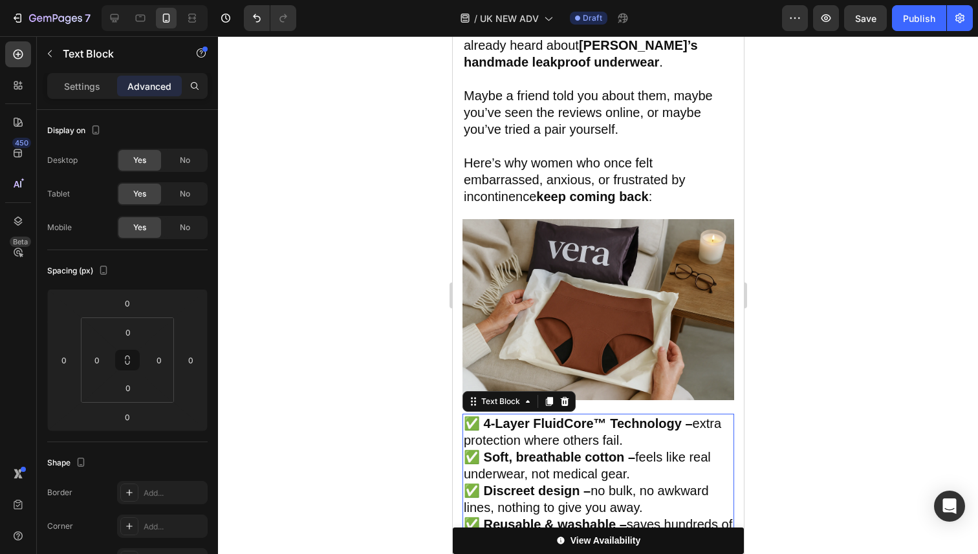
click at [890, 219] on div at bounding box center [598, 295] width 760 height 518
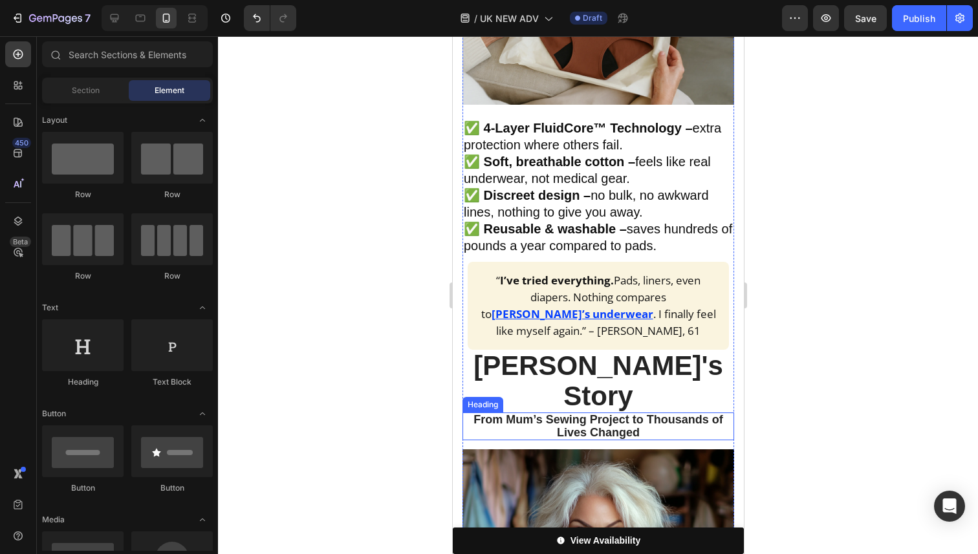
scroll to position [982, 0]
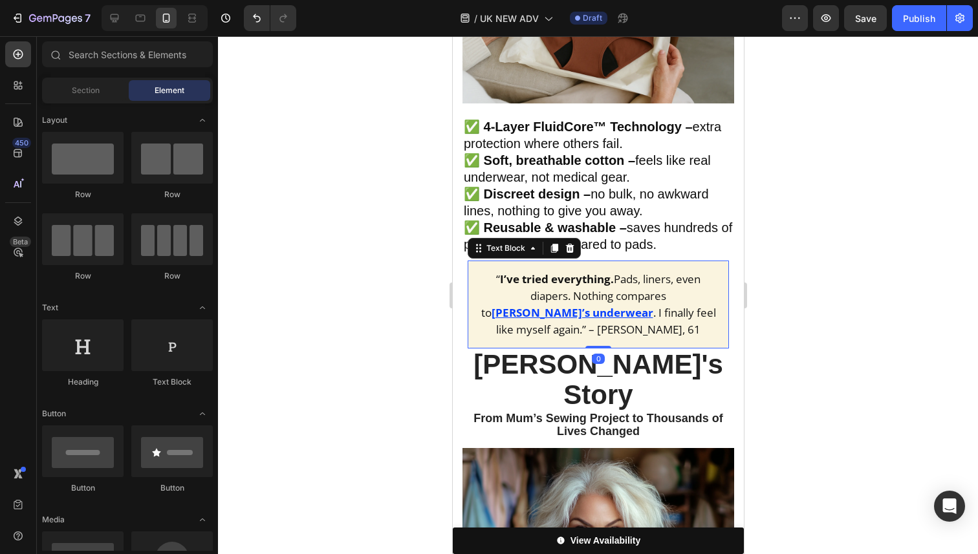
click at [625, 305] on span ". I finally feel like myself again.” – Margaret, 61" at bounding box center [606, 321] width 220 height 32
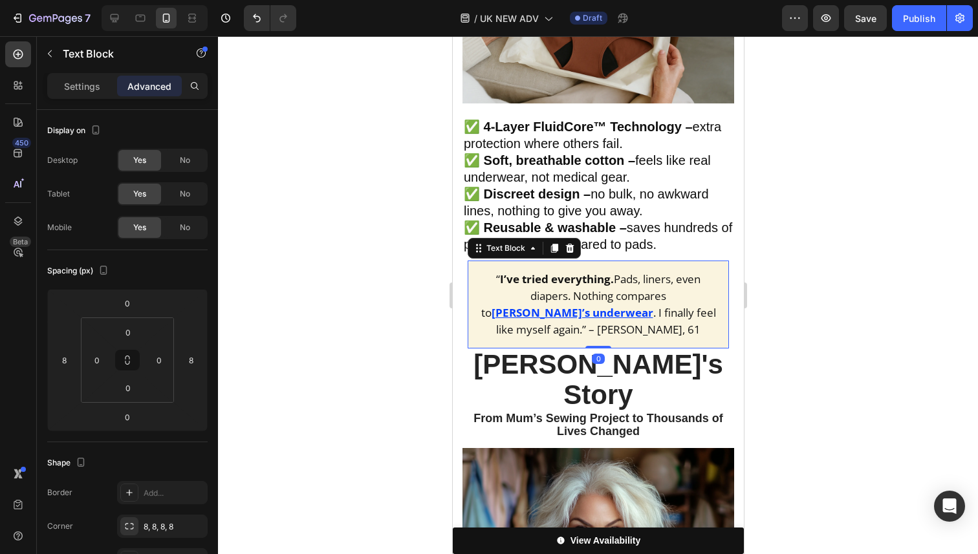
click at [625, 305] on span ". I finally feel like myself again.” – Margaret, 61" at bounding box center [606, 321] width 220 height 32
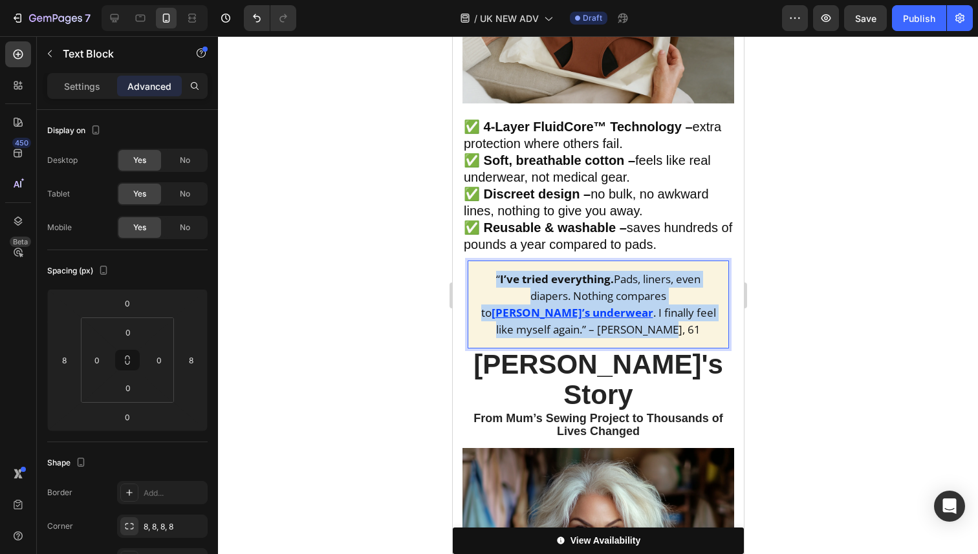
click at [625, 305] on span ". I finally feel like myself again.” – Margaret, 61" at bounding box center [606, 321] width 220 height 32
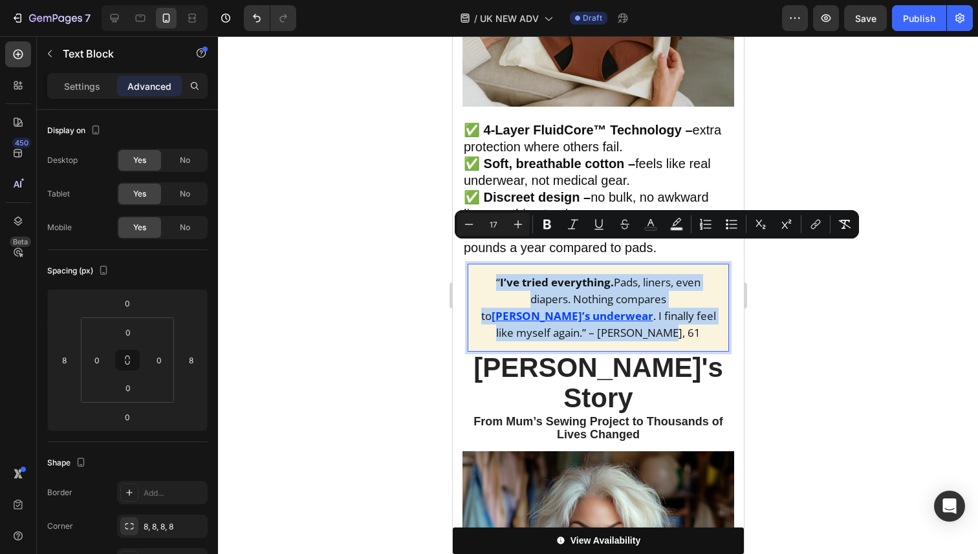
click at [631, 306] on p "“ I’ve tried everything. Pads, liners, even diapers. Nothing compares to Vera’s…" at bounding box center [597, 308] width 241 height 68
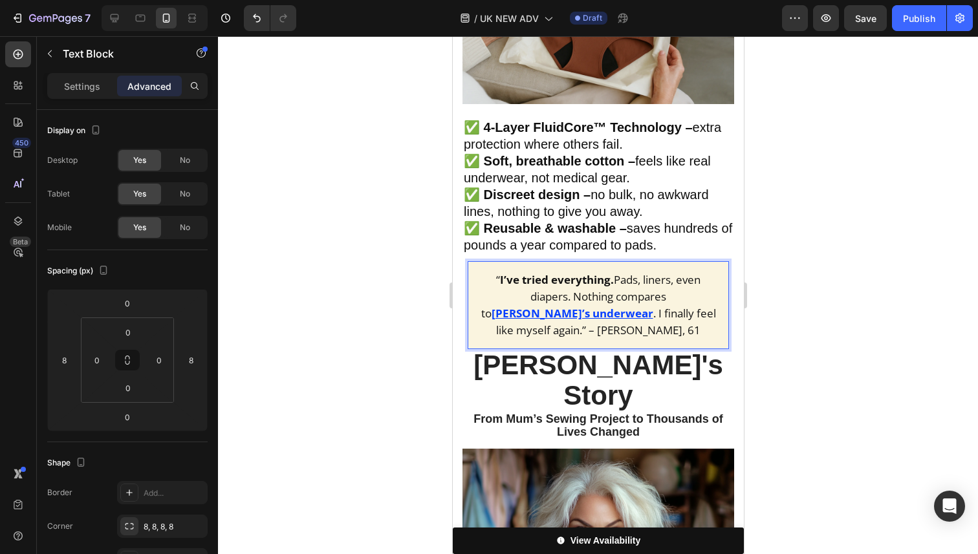
scroll to position [978, 0]
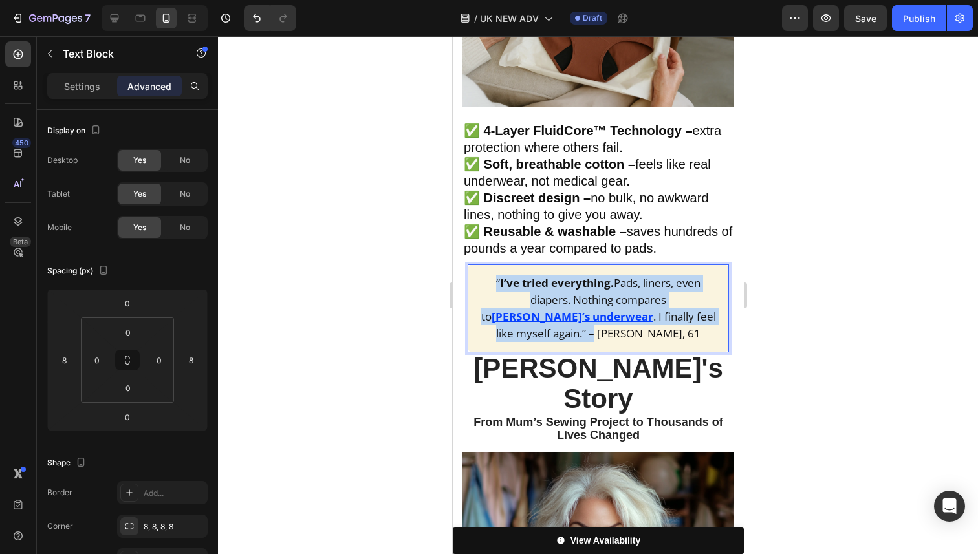
drag, startPoint x: 640, startPoint y: 307, endPoint x: 709, endPoint y: 293, distance: 70.7
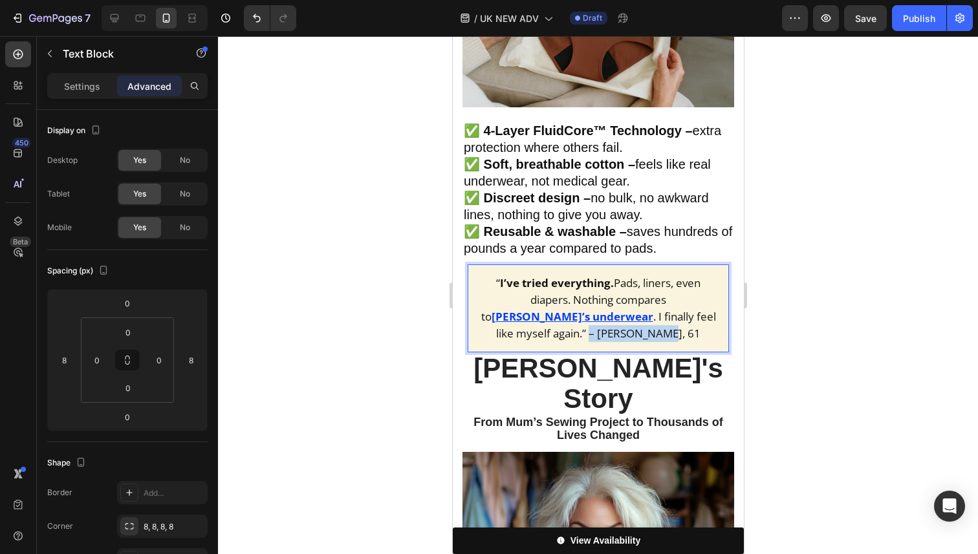
drag, startPoint x: 699, startPoint y: 304, endPoint x: 707, endPoint y: 293, distance: 13.8
click at [707, 293] on p "“ I’ve tried everything. Pads, liners, even diapers. Nothing compares to Vera’s…" at bounding box center [597, 309] width 241 height 68
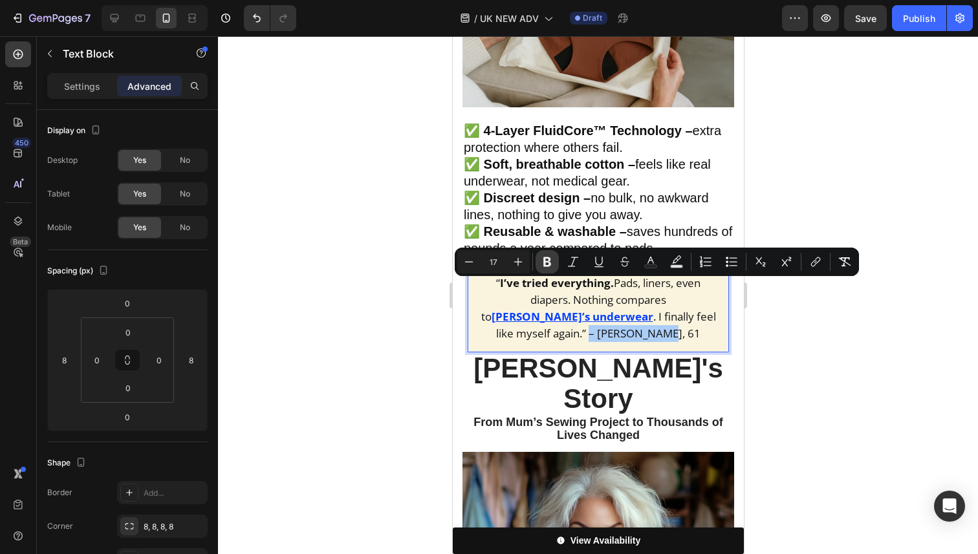
click at [549, 260] on icon "Editor contextual toolbar" at bounding box center [547, 262] width 8 height 10
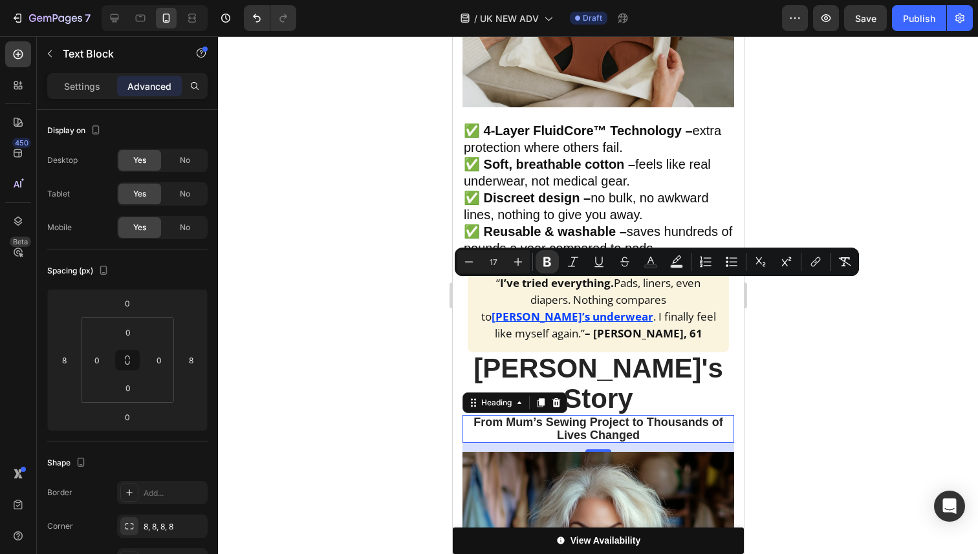
click at [630, 416] on strong "From Mum’s Sewing Project to Thousands of Lives Changed" at bounding box center [597, 429] width 249 height 26
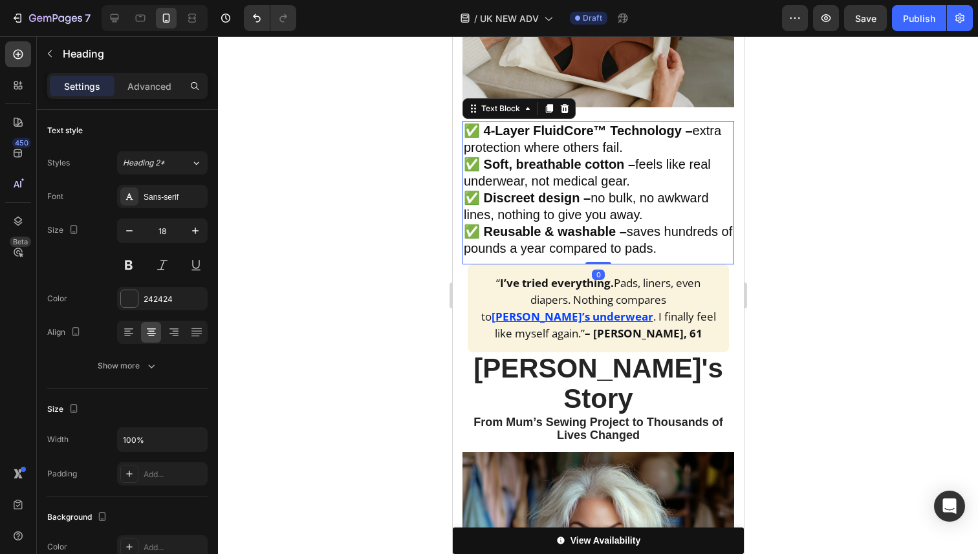
click at [595, 193] on span "✅ Discreet design – no bulk, no awkward lines, nothing to give you away." at bounding box center [585, 206] width 245 height 31
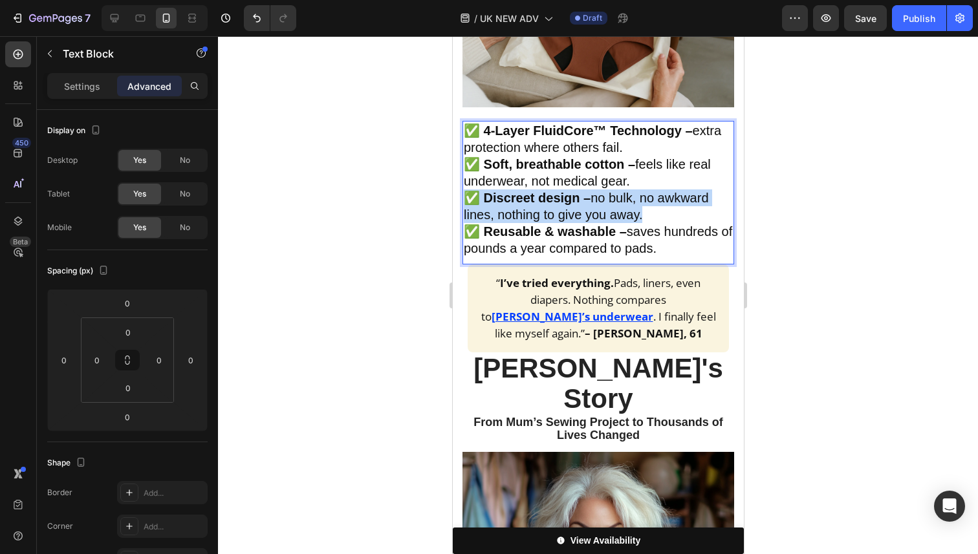
click at [595, 193] on span "✅ Discreet design – no bulk, no awkward lines, nothing to give you away." at bounding box center [585, 206] width 245 height 31
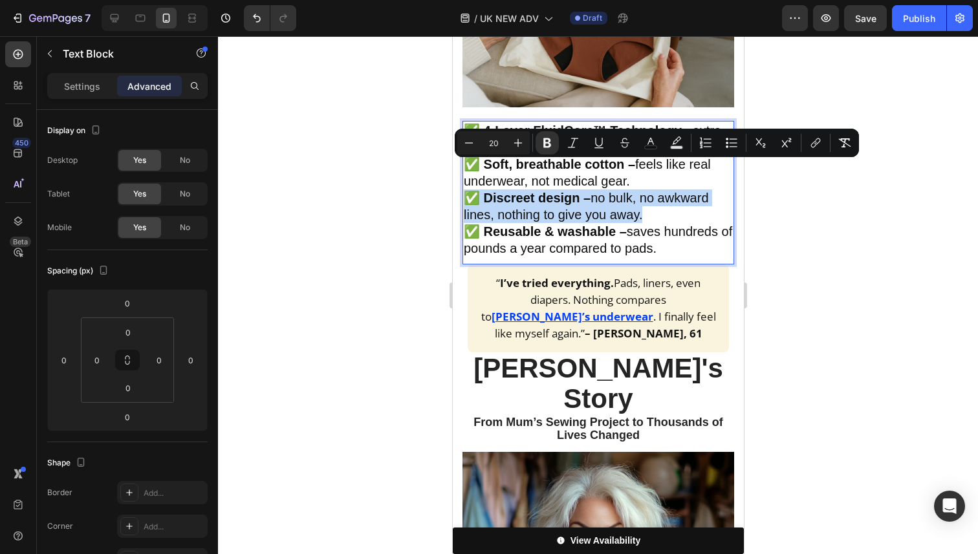
click at [612, 192] on span "✅ Discreet design – no bulk, no awkward lines, nothing to give you away." at bounding box center [585, 206] width 245 height 31
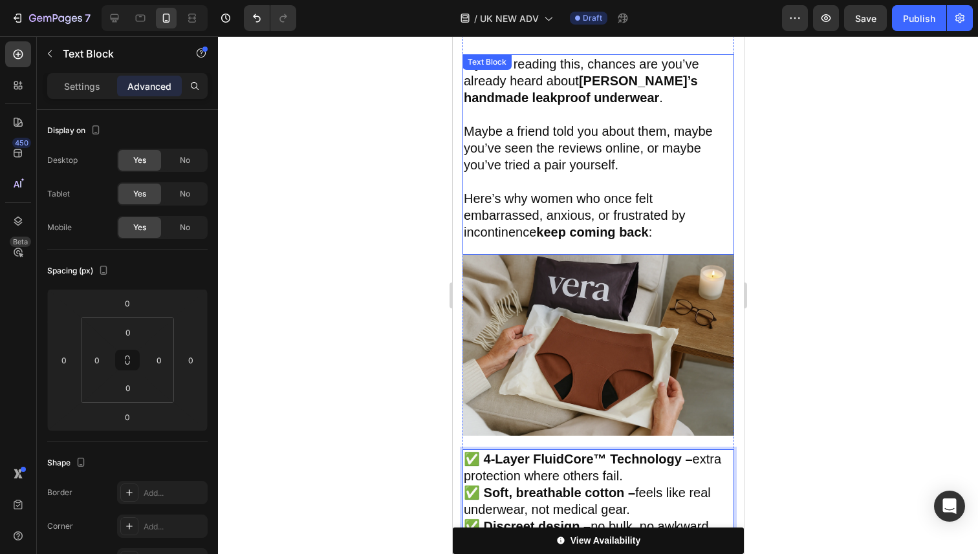
click at [575, 191] on span "Here’s why women who once felt embarrassed, anxious, or frustrated by incontine…" at bounding box center [573, 215] width 221 height 48
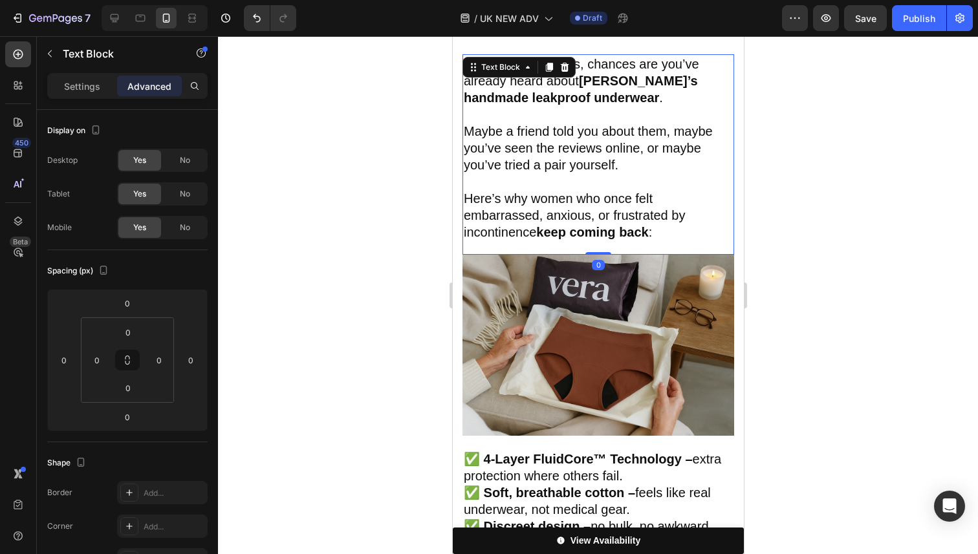
scroll to position [642, 0]
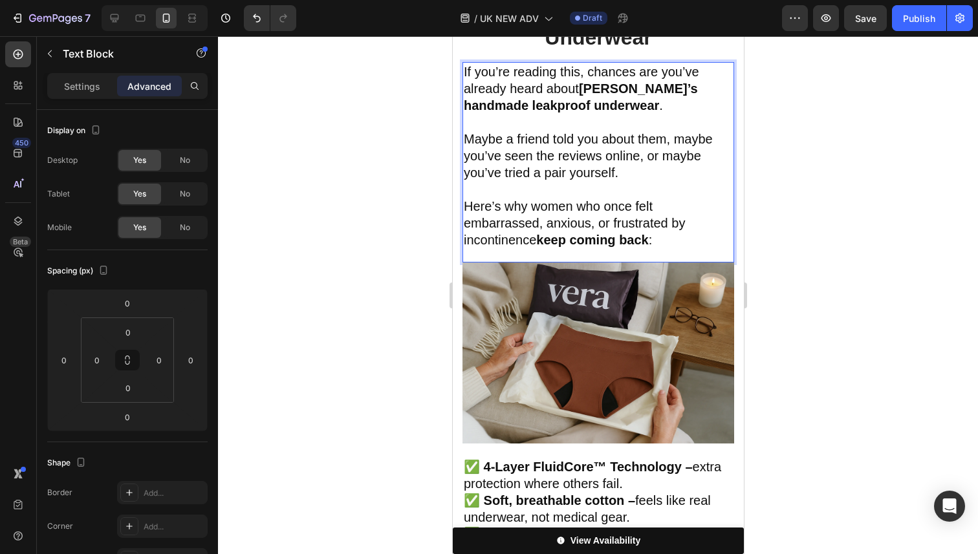
click at [575, 199] on span "Here’s why women who once felt embarrassed, anxious, or frustrated by incontine…" at bounding box center [573, 223] width 221 height 48
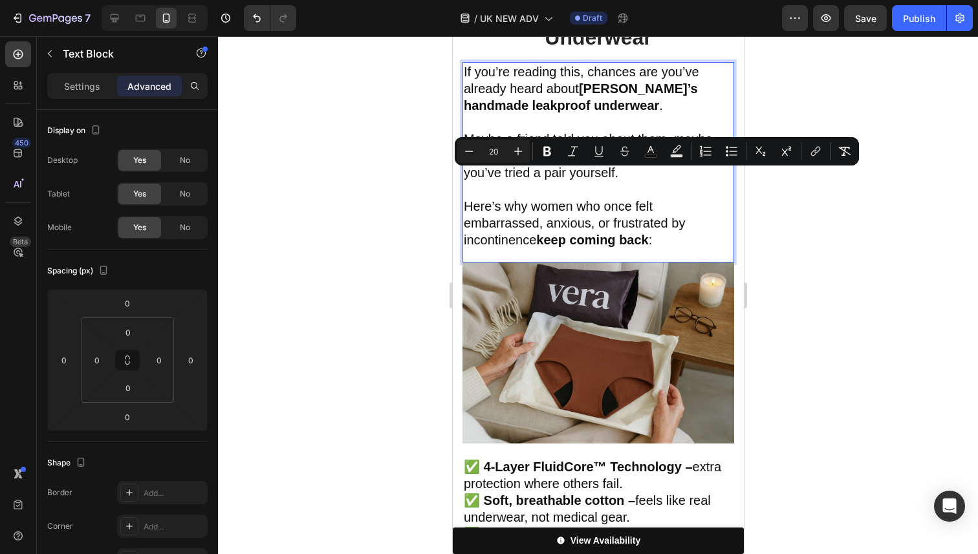
click at [122, 87] on div "Advanced" at bounding box center [149, 86] width 65 height 21
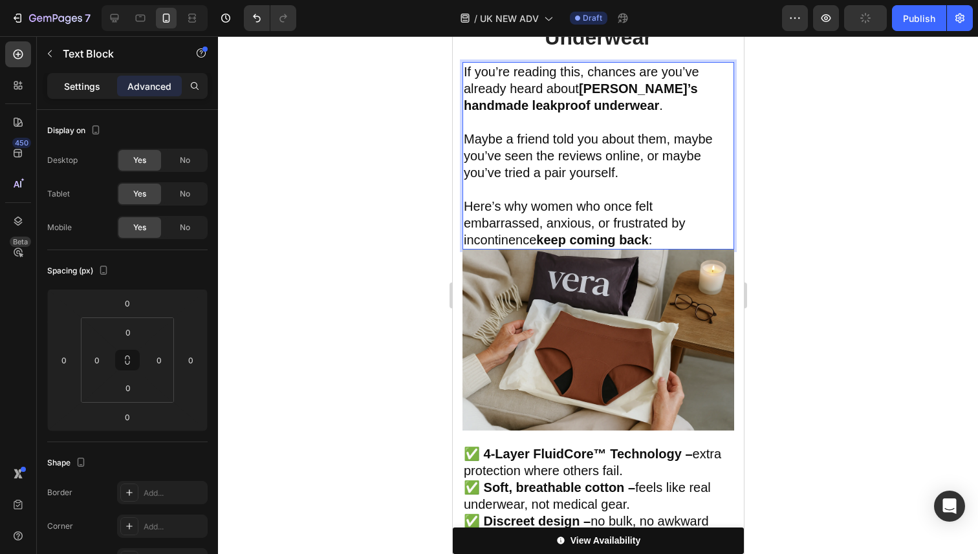
click at [112, 87] on div "Settings" at bounding box center [82, 86] width 65 height 21
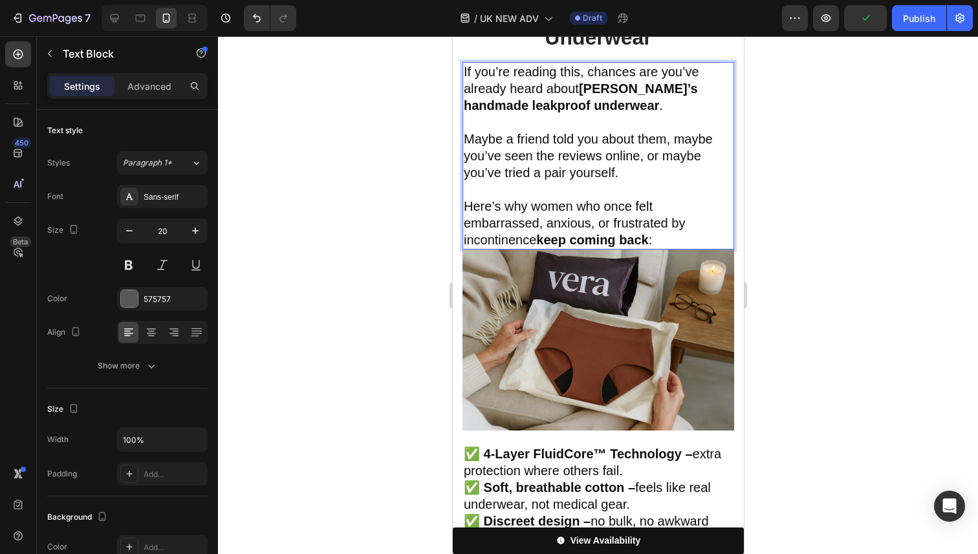
click at [538, 203] on p "Here’s why women who once felt embarrassed, anxious, or frustrated by incontine…" at bounding box center [597, 223] width 269 height 50
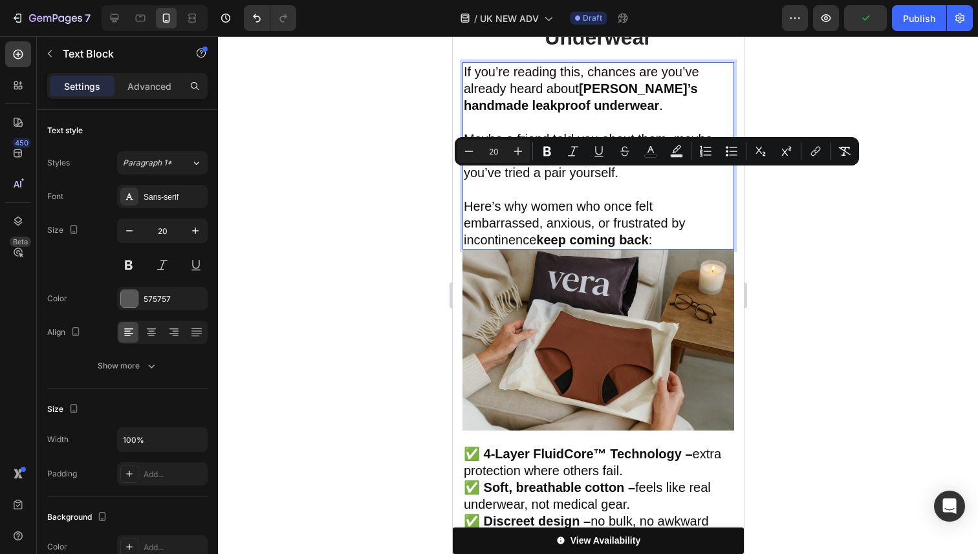
drag, startPoint x: 876, startPoint y: 236, endPoint x: 778, endPoint y: 225, distance: 98.3
click at [876, 237] on div at bounding box center [598, 295] width 760 height 518
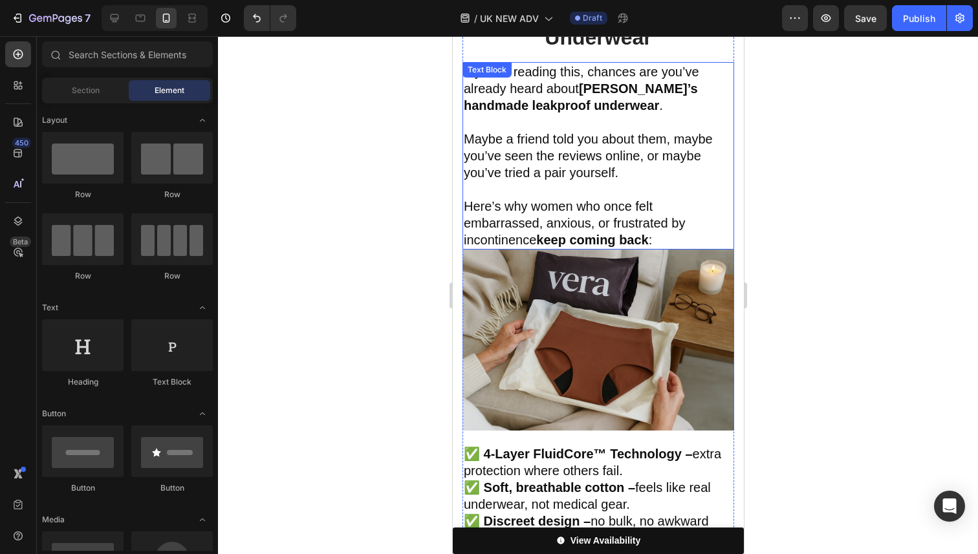
click at [706, 210] on p "Here’s why women who once felt embarrassed, anxious, or frustrated by incontine…" at bounding box center [597, 223] width 269 height 50
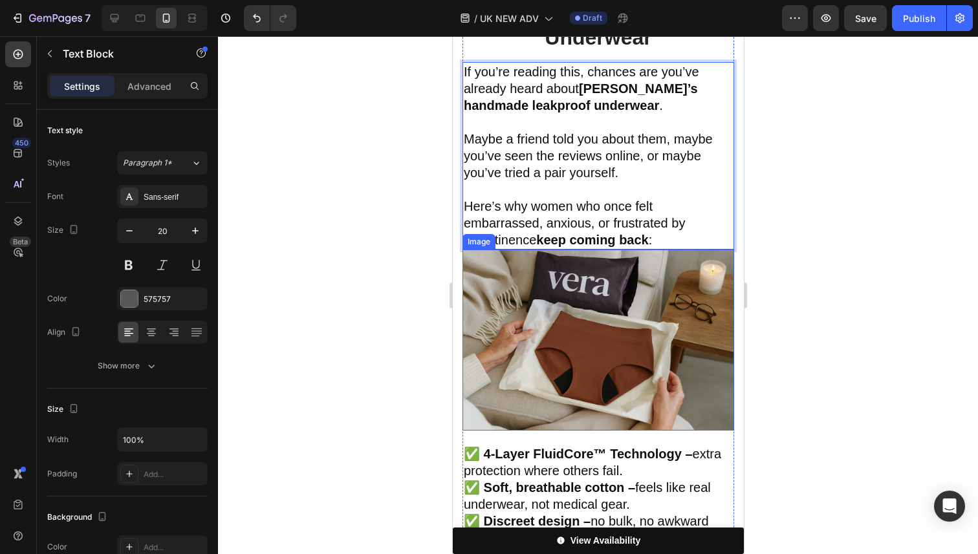
click at [640, 285] on img at bounding box center [598, 340] width 272 height 181
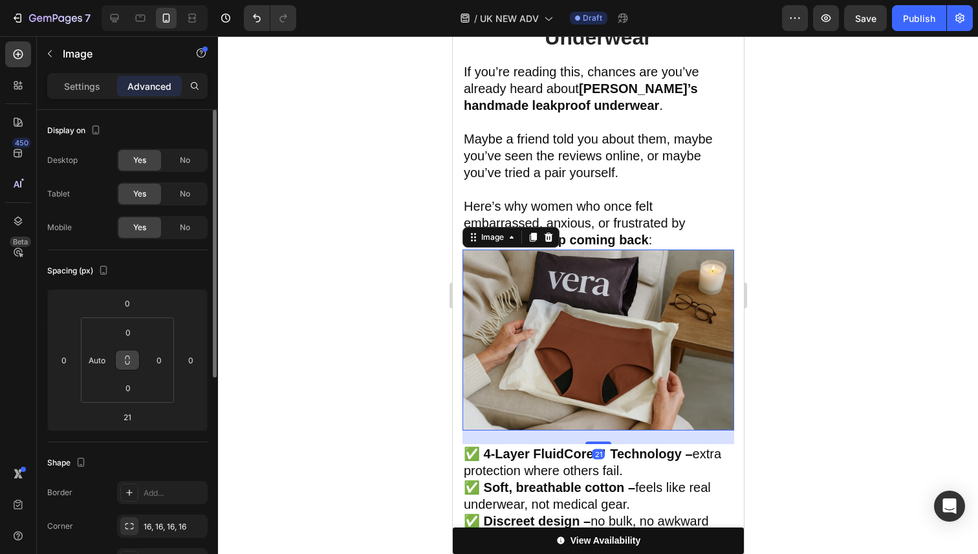
scroll to position [4, 0]
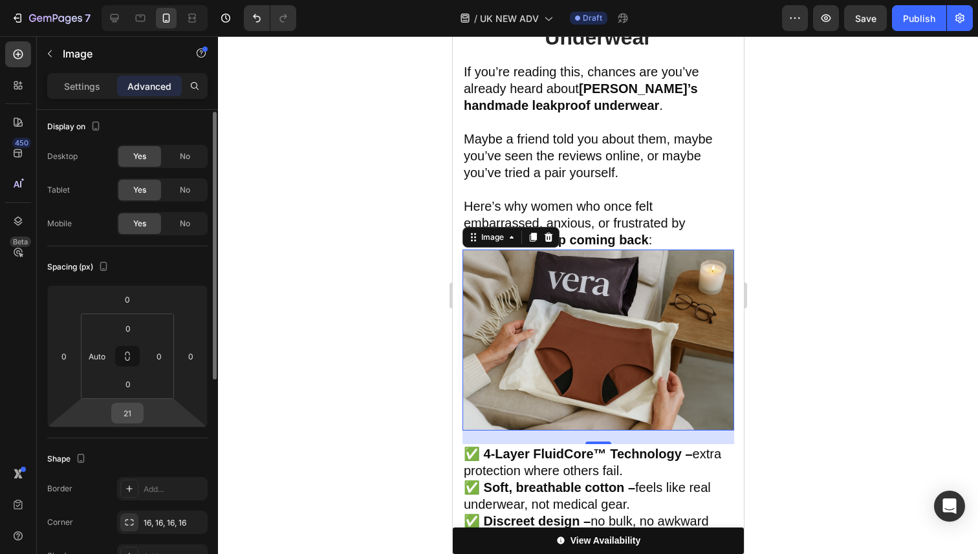
click at [131, 410] on input "21" at bounding box center [127, 413] width 26 height 19
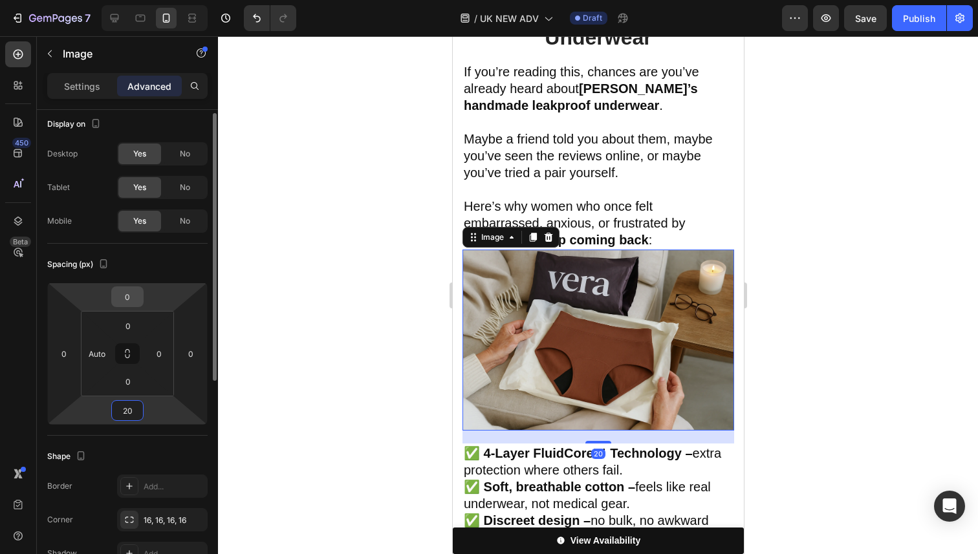
type input "20"
click at [130, 297] on input "0" at bounding box center [127, 296] width 26 height 19
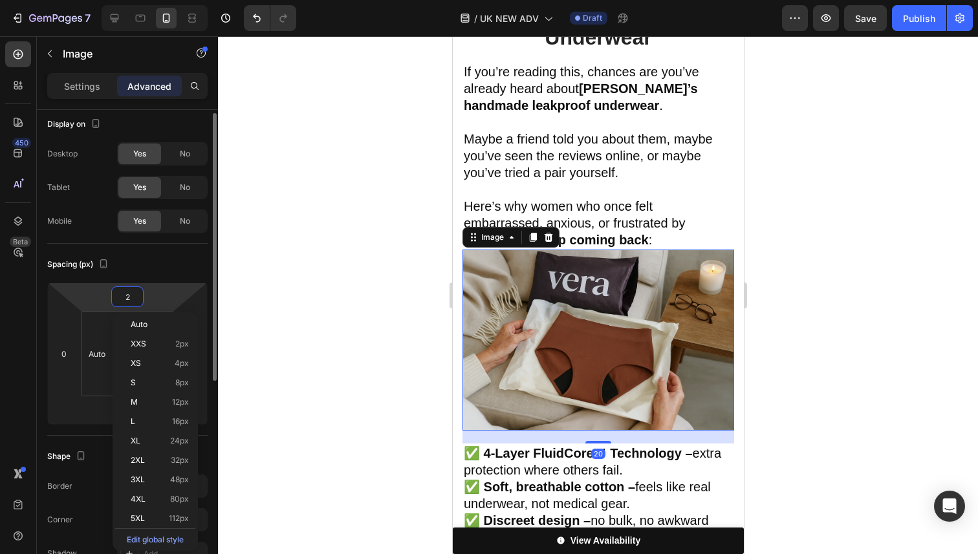
type input "20"
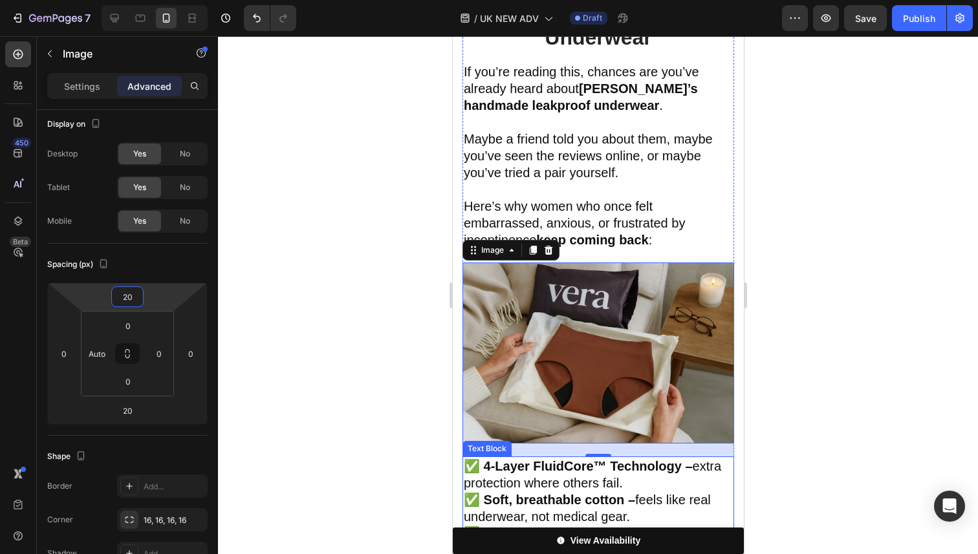
click at [543, 493] on strong "✅ Soft, breathable cotton –" at bounding box center [548, 500] width 171 height 14
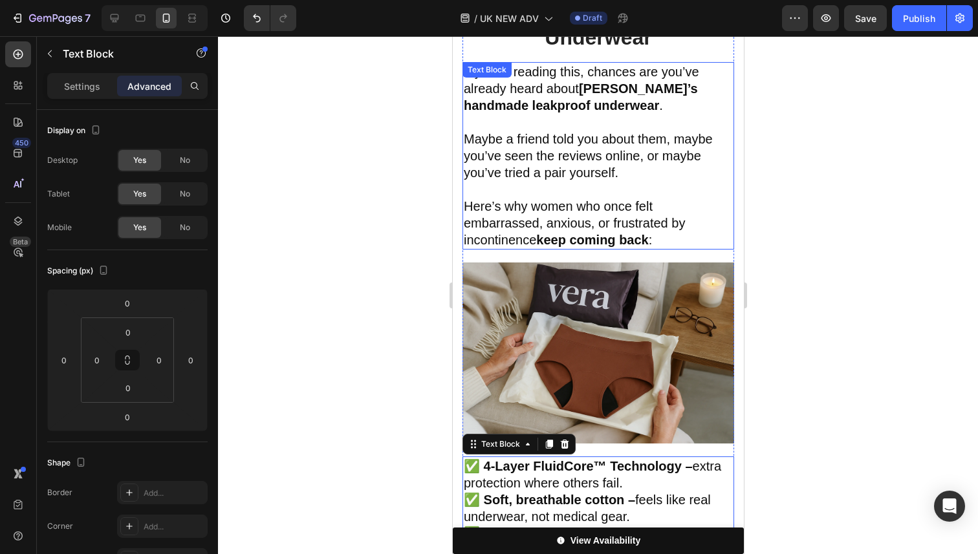
click at [505, 199] on span "Here’s why women who once felt embarrassed, anxious, or frustrated by incontine…" at bounding box center [573, 223] width 221 height 48
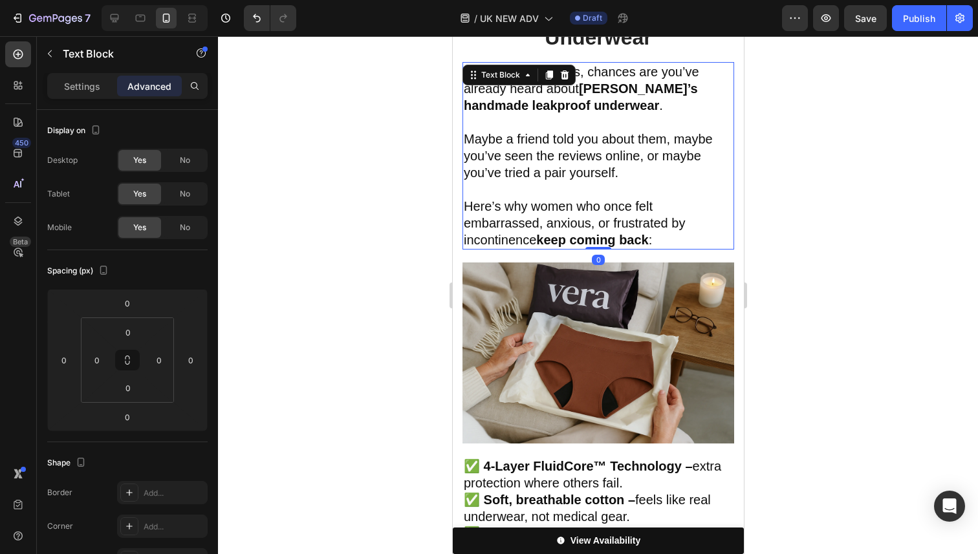
click at [858, 296] on div at bounding box center [598, 295] width 760 height 518
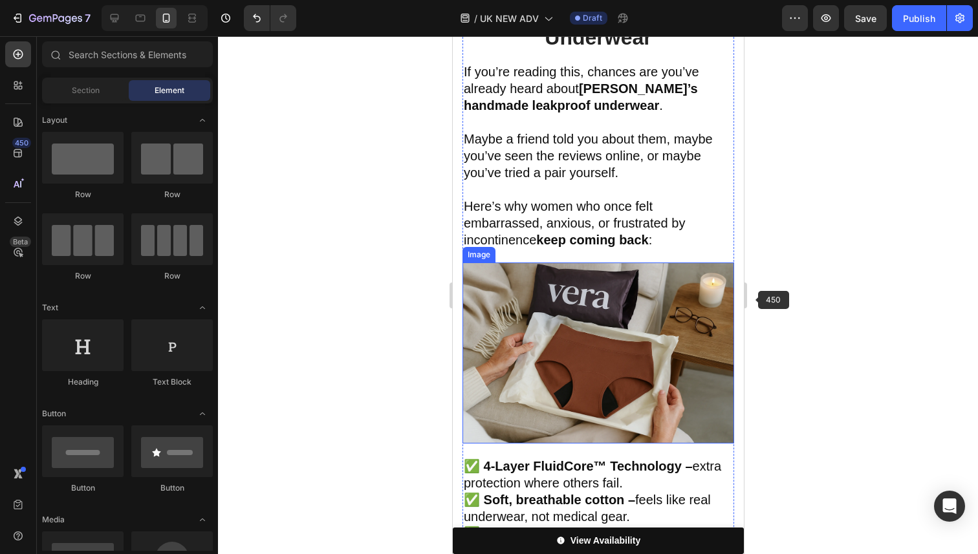
click at [620, 308] on img at bounding box center [598, 353] width 272 height 181
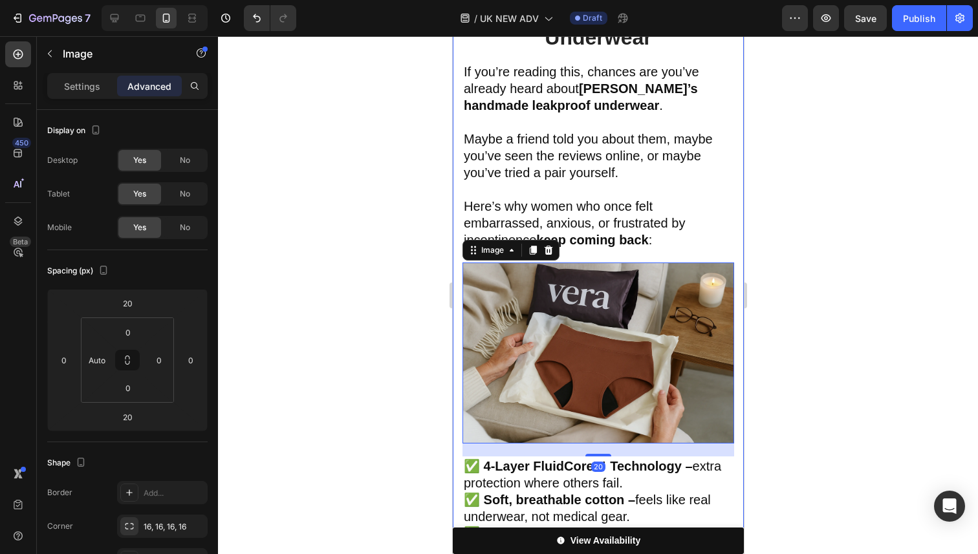
click at [816, 262] on div at bounding box center [598, 295] width 760 height 518
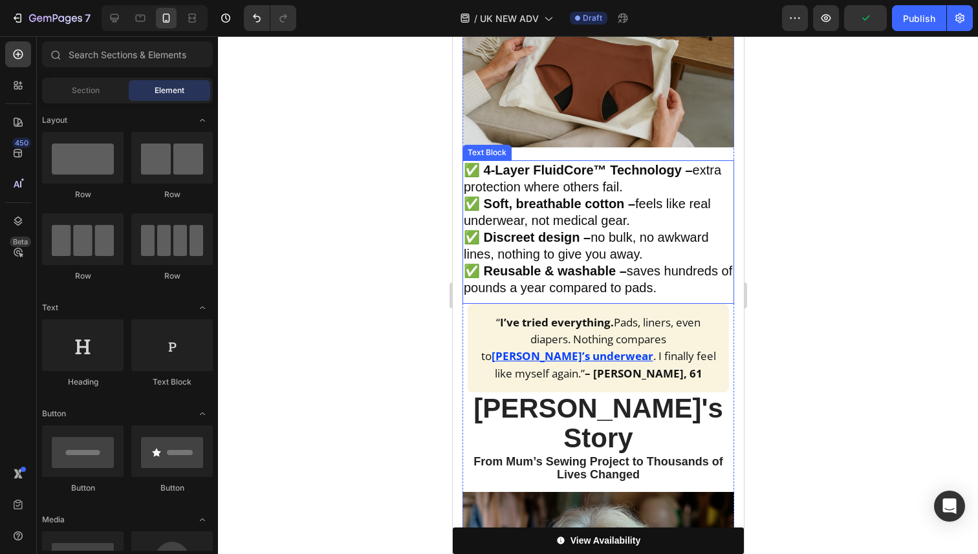
scroll to position [749, 0]
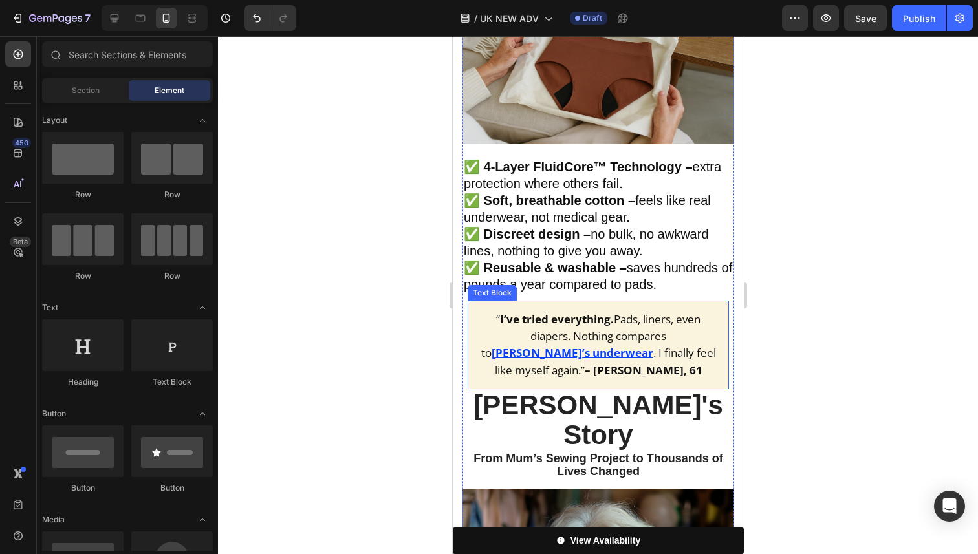
click at [590, 345] on span ". I finally feel like myself again.” – Margaret, 61" at bounding box center [604, 361] width 221 height 32
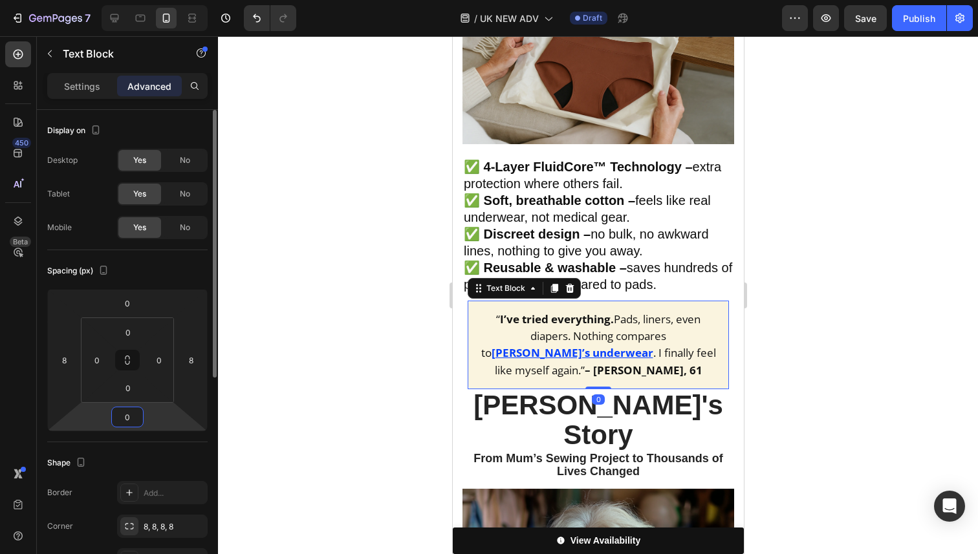
click at [124, 417] on input "0" at bounding box center [127, 417] width 26 height 19
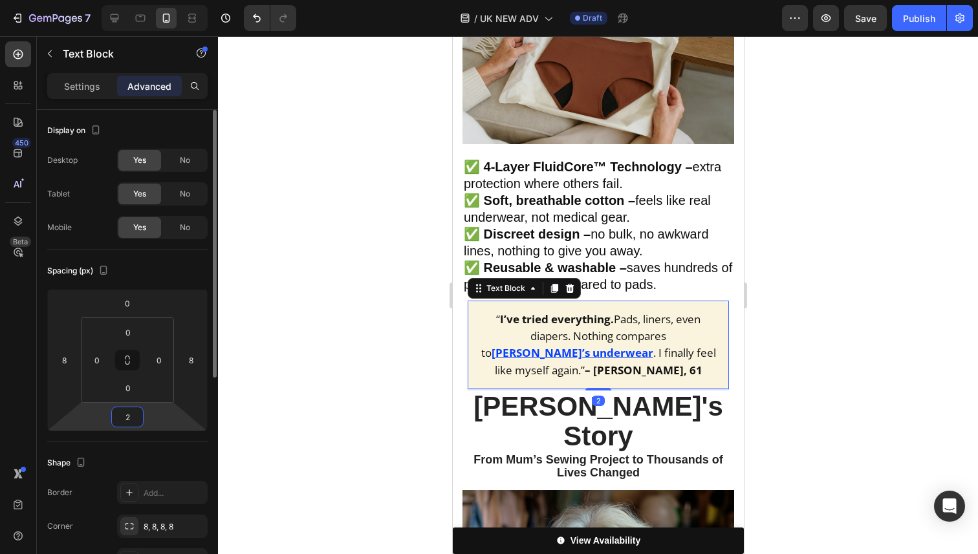
type input "20"
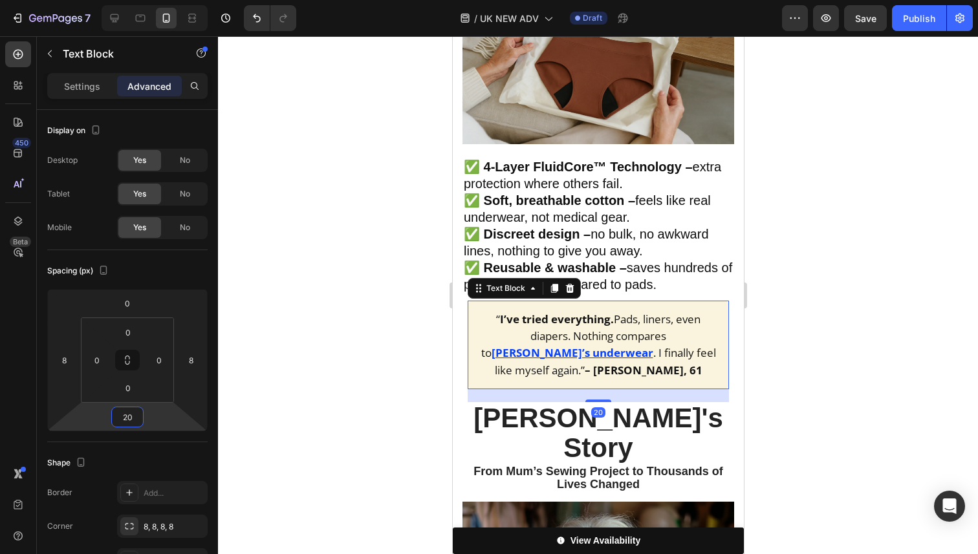
click at [807, 356] on div at bounding box center [598, 295] width 760 height 518
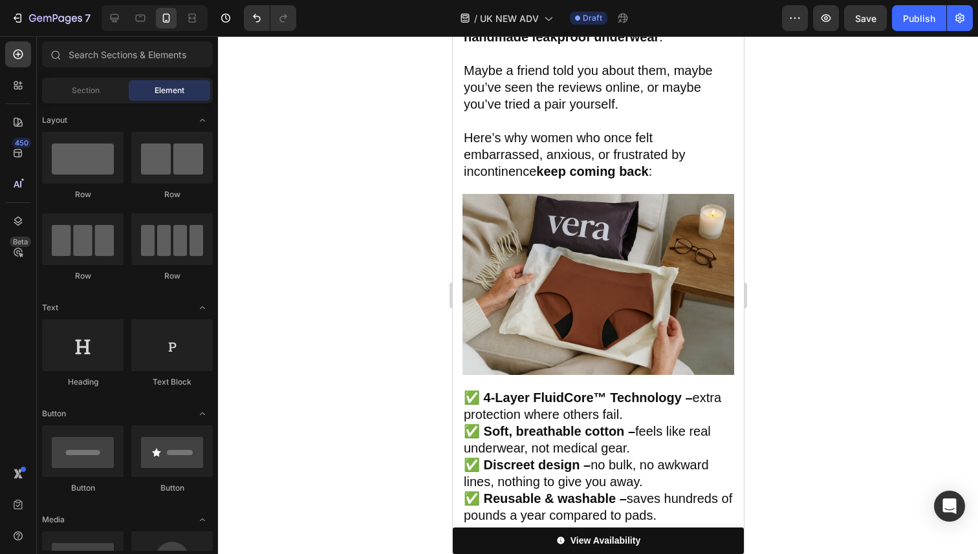
scroll to position [761, 0]
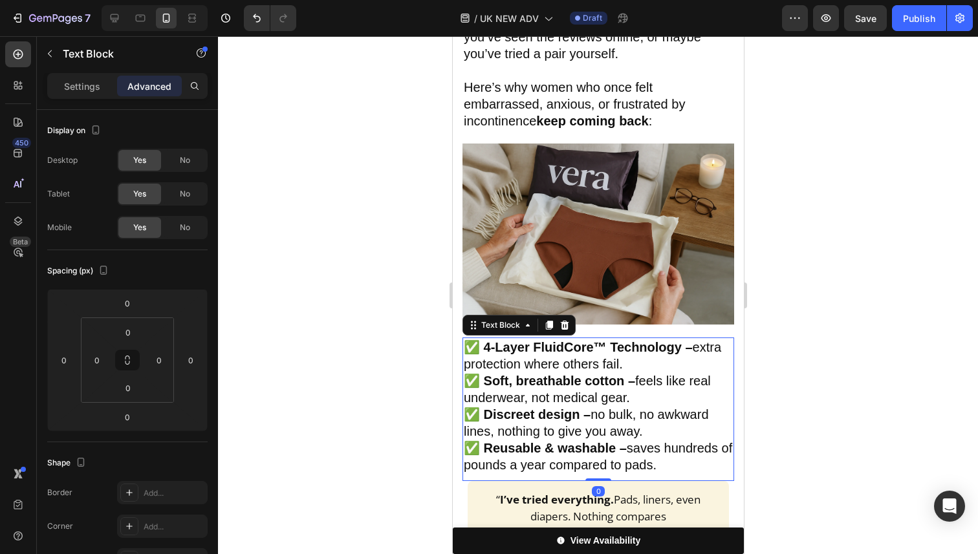
click at [464, 340] on strong "✅ 4-Layer FluidCore™ Technology –" at bounding box center [577, 347] width 229 height 14
click at [477, 340] on strong "✅ 4-Layer FluidCore™ Technology –" at bounding box center [577, 347] width 229 height 14
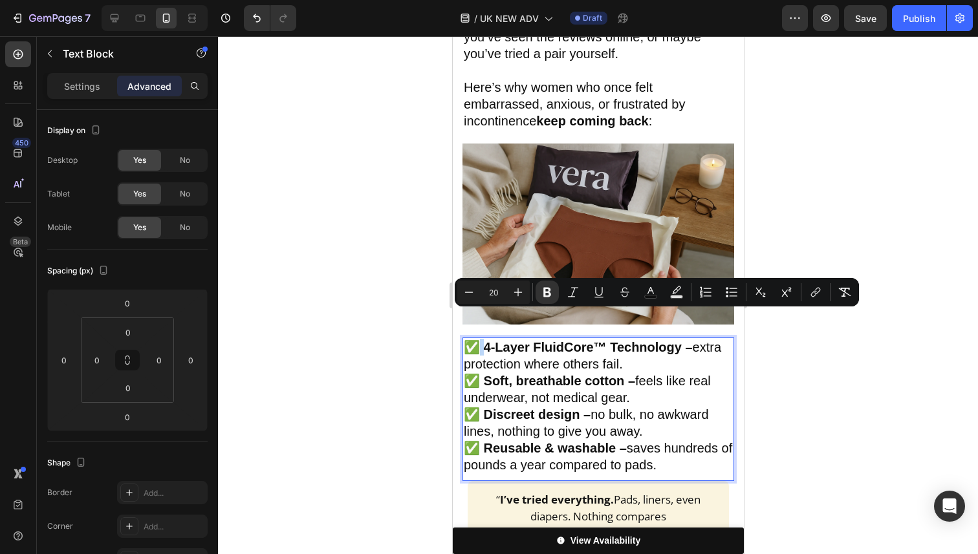
click at [478, 340] on strong "✅ 4-Layer FluidCore™ Technology –" at bounding box center [577, 347] width 229 height 14
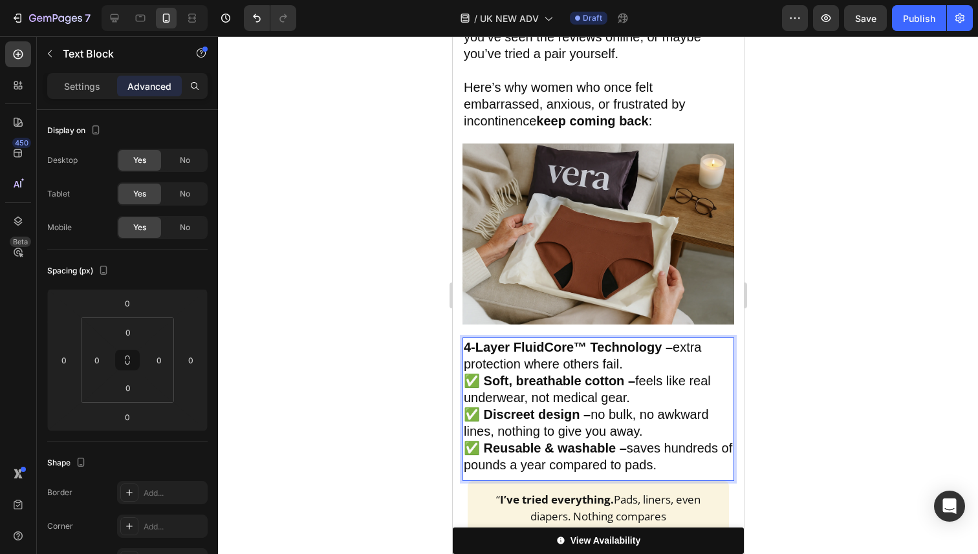
click at [488, 374] on strong "✅ Soft, breathable cotton –" at bounding box center [548, 381] width 171 height 14
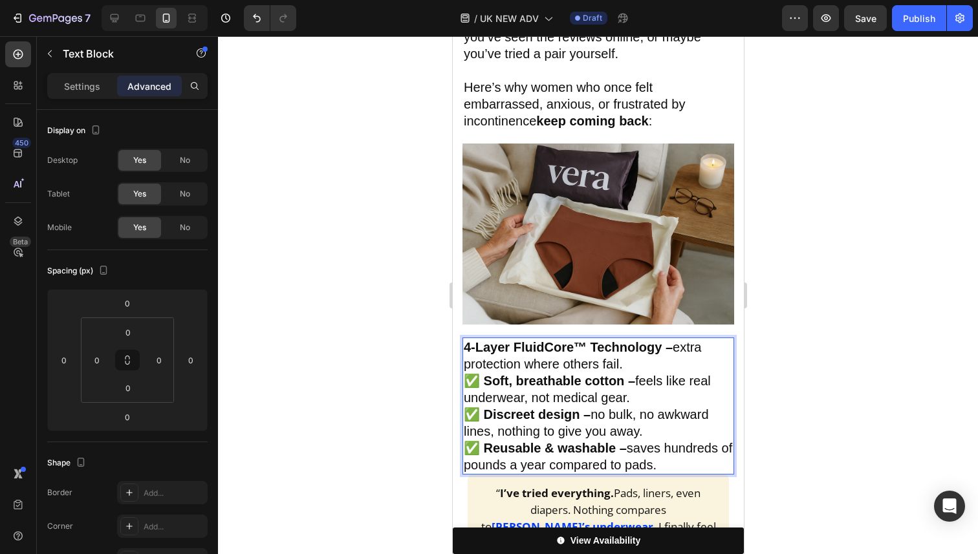
click at [654, 339] on p "4-Layer FluidCore™ Technology – extra protection where others fail." at bounding box center [597, 356] width 269 height 34
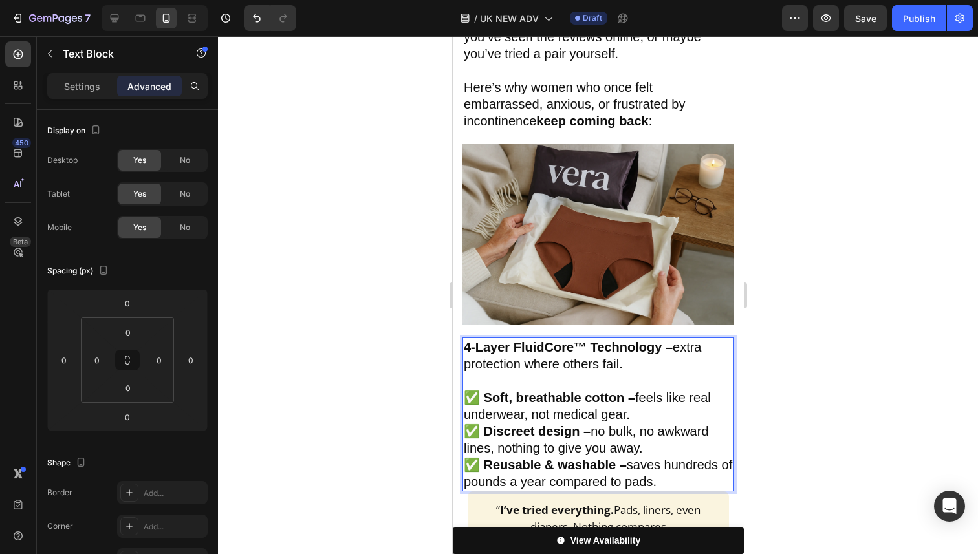
click at [481, 391] on strong "✅ Soft, breathable cotton –" at bounding box center [548, 398] width 171 height 14
click at [483, 424] on strong "✅ Discreet design –" at bounding box center [526, 431] width 127 height 14
click at [481, 458] on strong "✅ Reusable & washable –" at bounding box center [544, 465] width 163 height 14
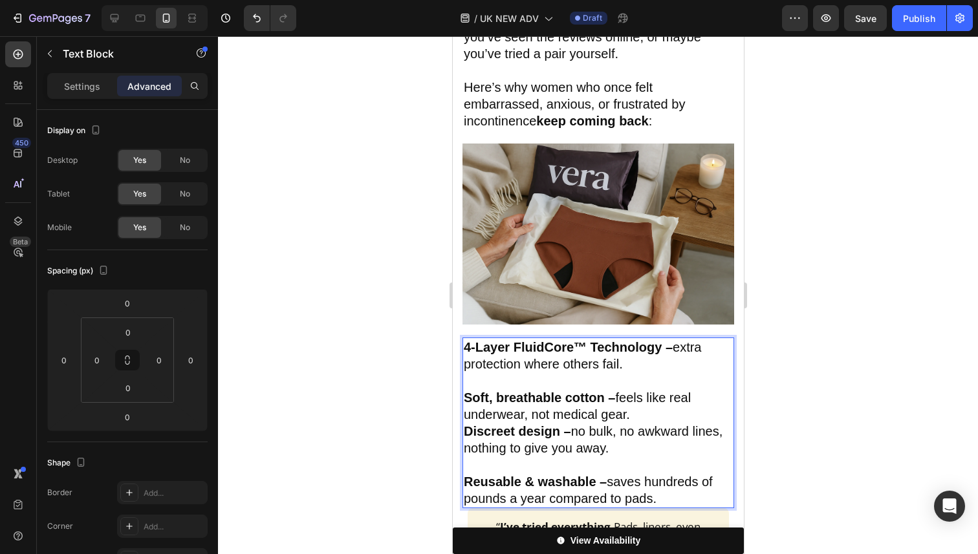
click at [638, 391] on p "Soft, breathable cotton – feels like real underwear, not medical gear." at bounding box center [597, 406] width 269 height 34
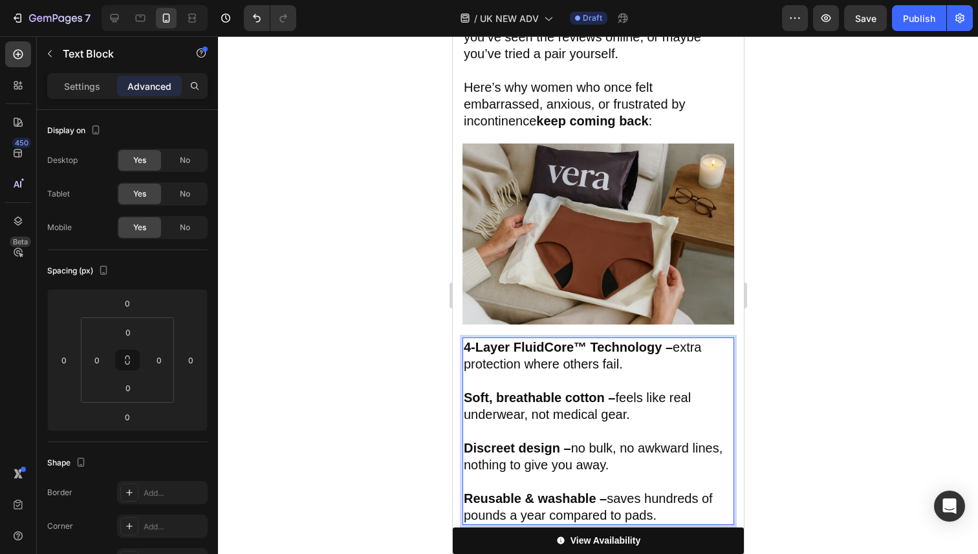
click at [897, 314] on div at bounding box center [598, 295] width 760 height 518
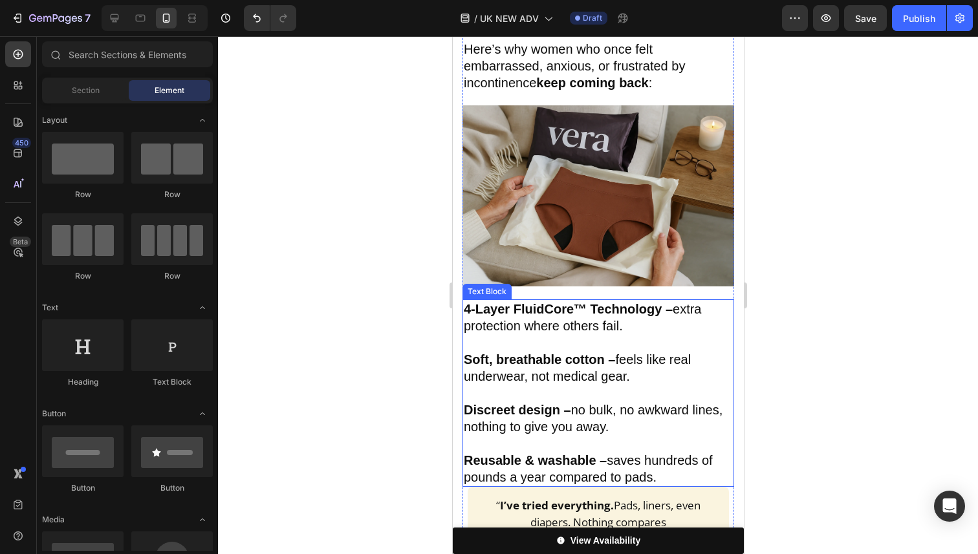
scroll to position [806, 0]
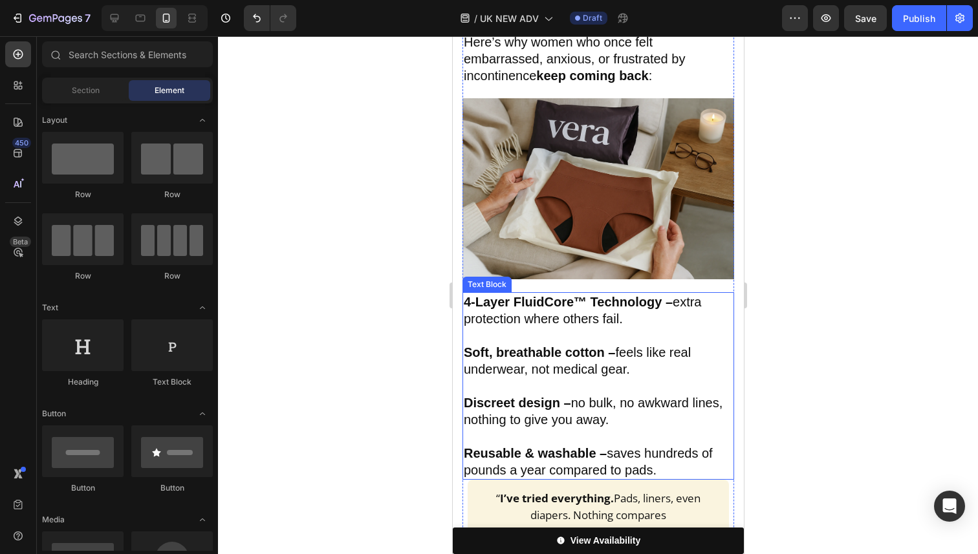
click at [676, 395] on p "Discreet design – no bulk, no awkward lines, nothing to give you away." at bounding box center [597, 412] width 269 height 34
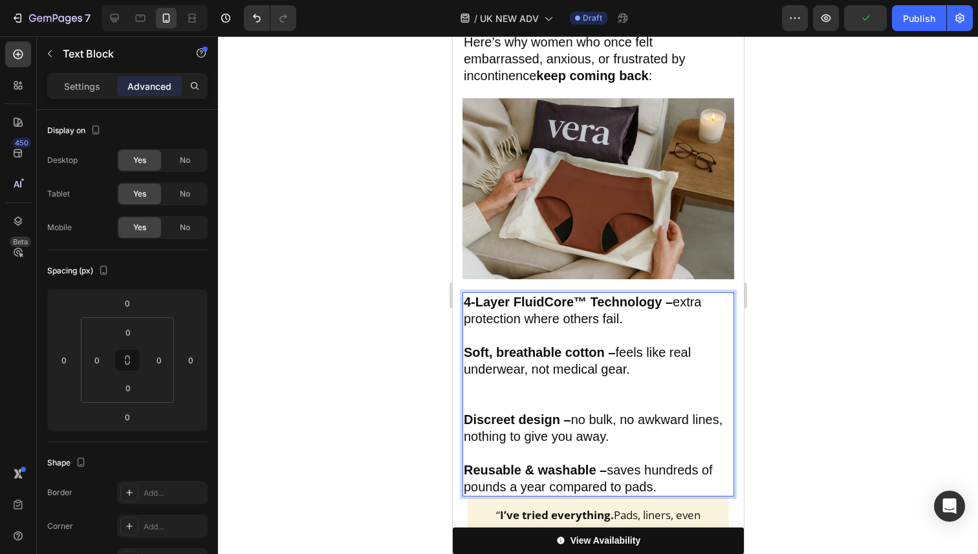
click at [602, 413] on span "Discreet design – no bulk, no awkward lines, nothing to give you away." at bounding box center [592, 428] width 259 height 31
click at [585, 378] on p "Rich Text Editor. Editing area: main" at bounding box center [597, 395] width 269 height 34
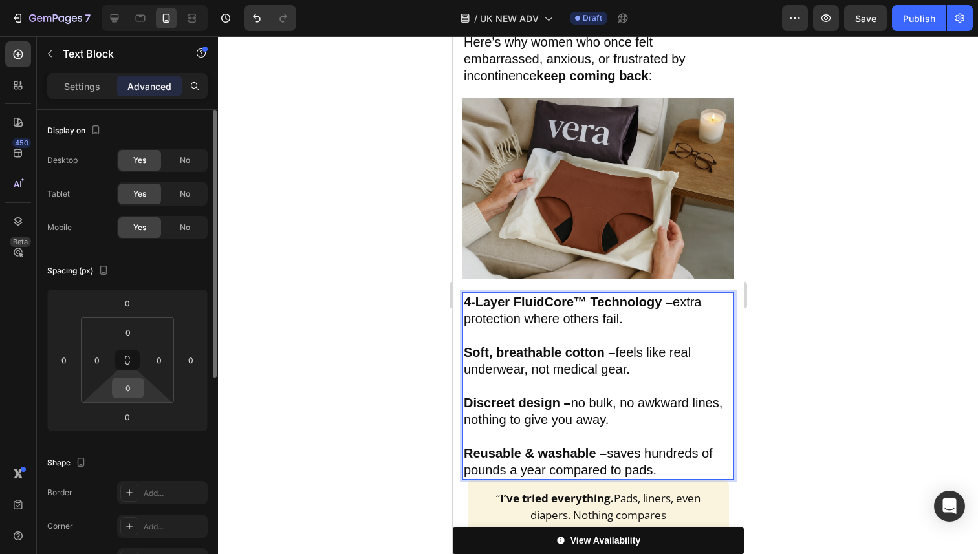
click at [133, 393] on input "0" at bounding box center [128, 387] width 26 height 19
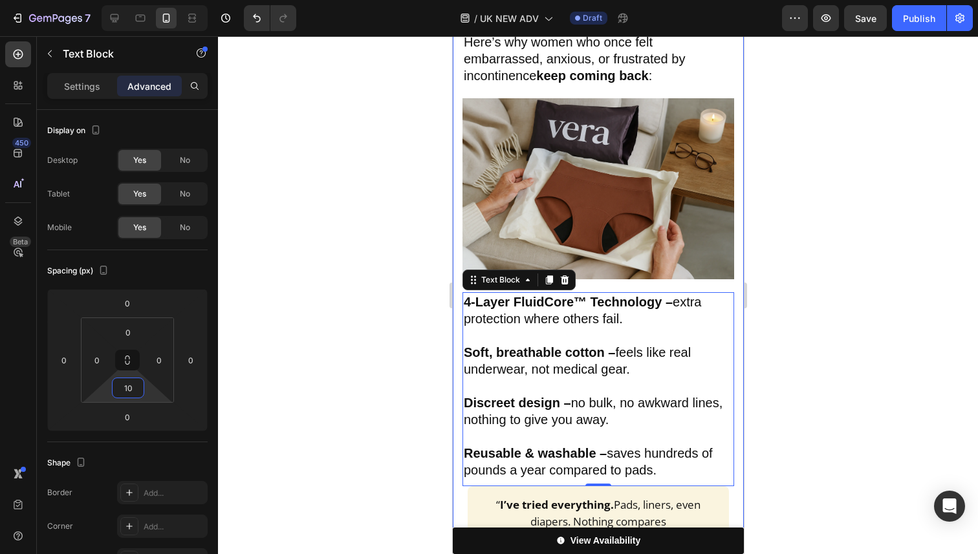
type input "10"
click at [872, 328] on div at bounding box center [598, 295] width 760 height 518
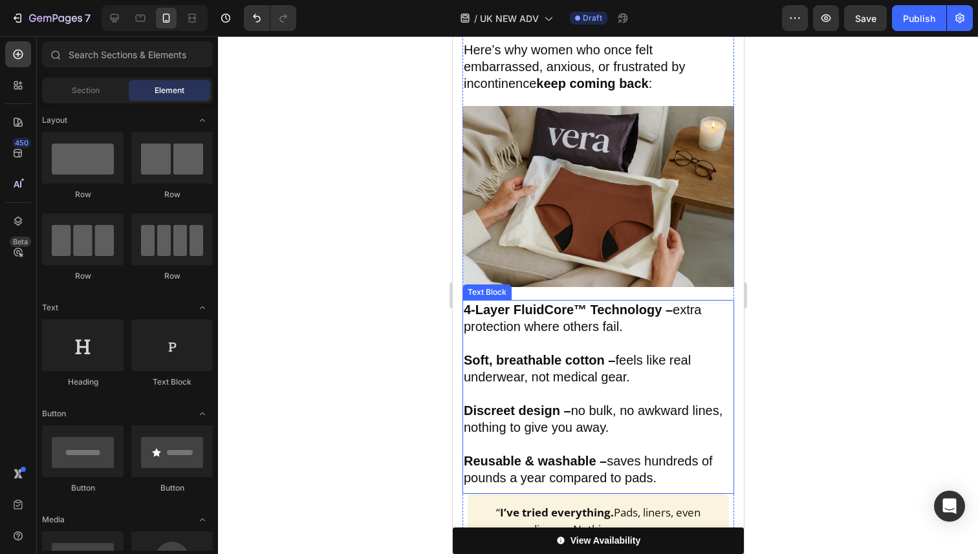
scroll to position [803, 0]
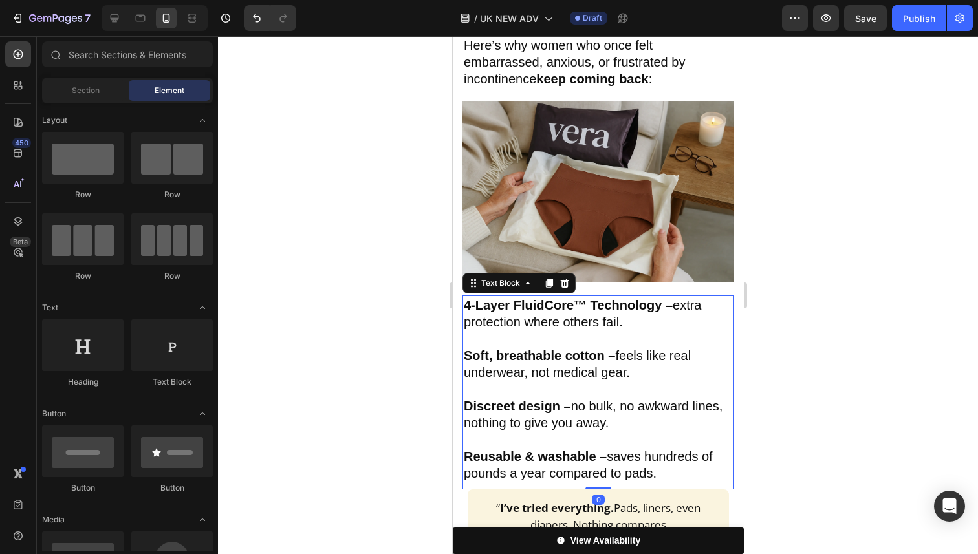
click at [494, 298] on span "4-Layer FluidCore™ Technology – extra protection where others fail." at bounding box center [582, 313] width 238 height 31
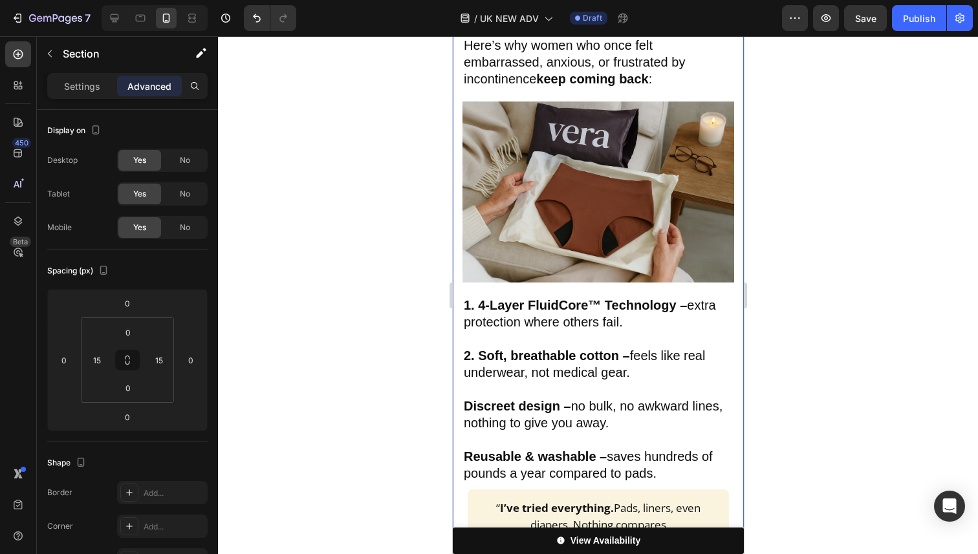
click at [471, 399] on strong "Discreet design –" at bounding box center [516, 406] width 107 height 14
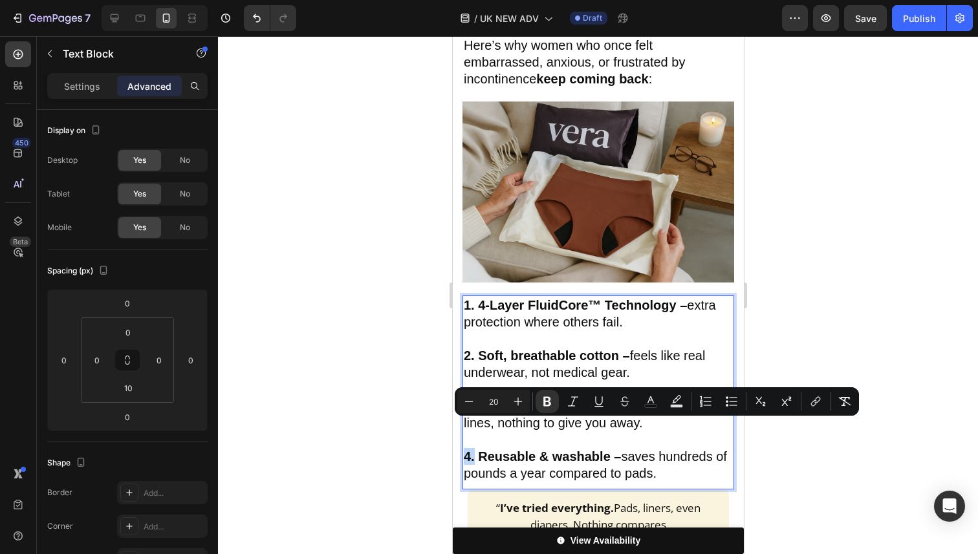
drag, startPoint x: 472, startPoint y: 430, endPoint x: 463, endPoint y: 431, distance: 9.1
click at [464, 450] on strong "4. Reusable & washable –" at bounding box center [541, 457] width 157 height 14
click at [655, 403] on icon "Editor contextual toolbar" at bounding box center [650, 401] width 13 height 13
type input "0F0F0F"
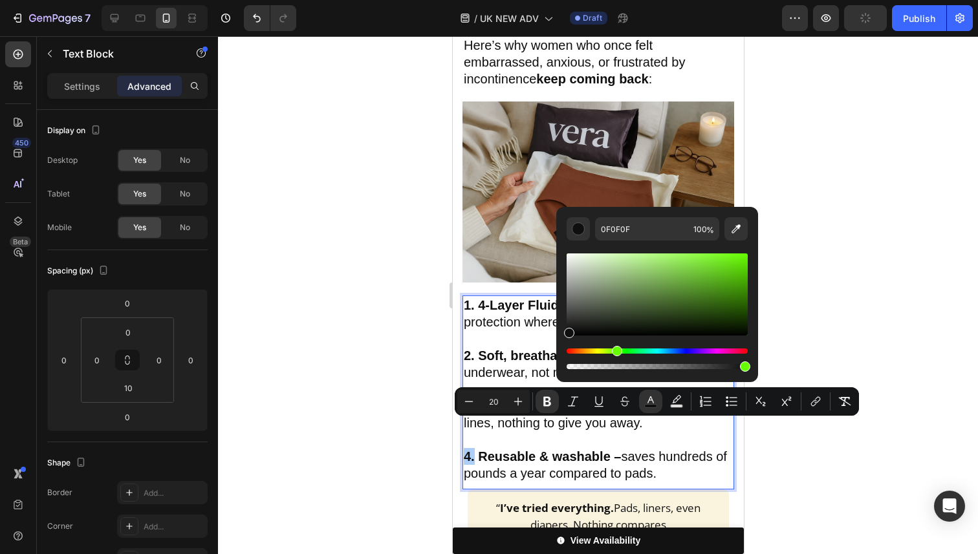
click at [615, 352] on div "Hue" at bounding box center [657, 351] width 181 height 5
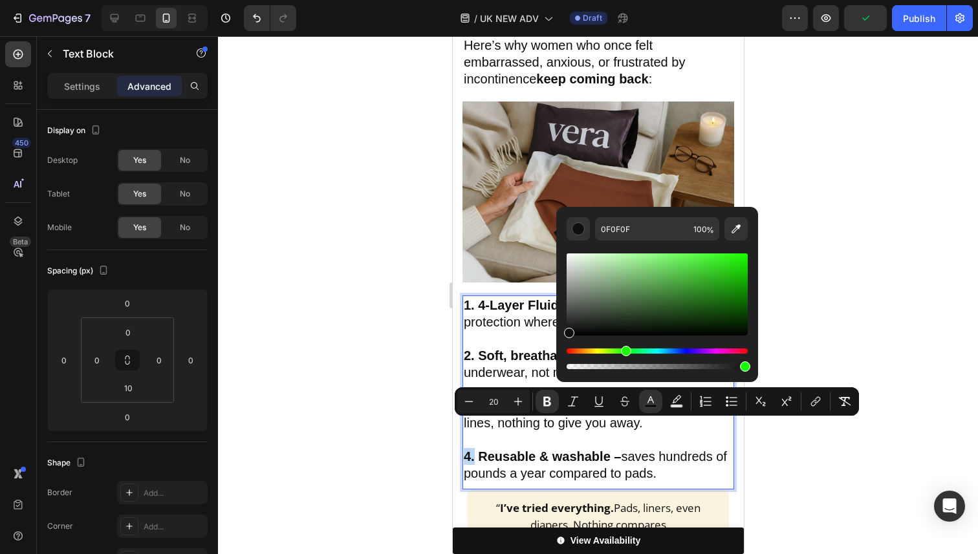
click at [624, 352] on div "Hue" at bounding box center [626, 351] width 10 height 10
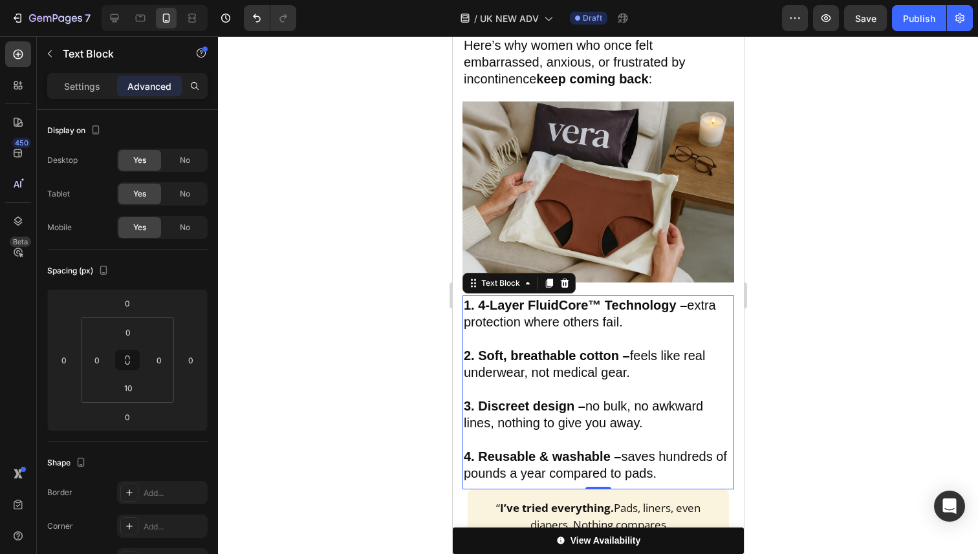
click at [480, 450] on strong "4. Reusable & washable –" at bounding box center [541, 457] width 157 height 14
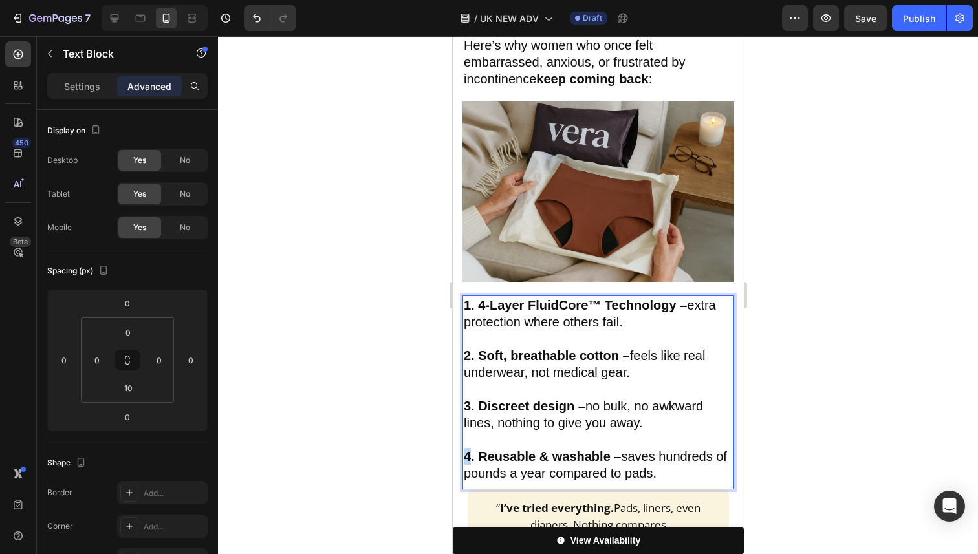
click at [465, 450] on strong "4. Reusable & washable –" at bounding box center [541, 457] width 157 height 14
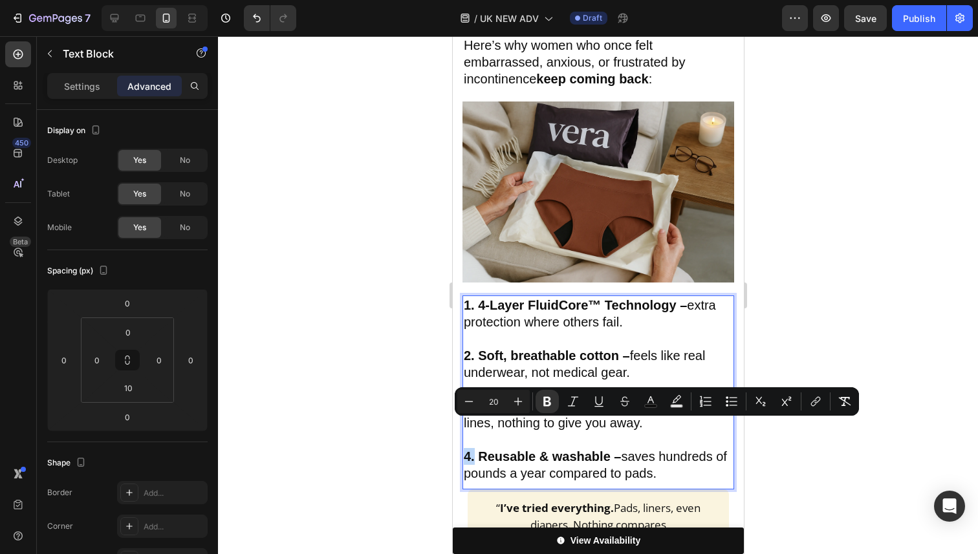
drag, startPoint x: 472, startPoint y: 431, endPoint x: 464, endPoint y: 431, distance: 7.8
click at [464, 450] on strong "4. Reusable & washable –" at bounding box center [541, 457] width 157 height 14
click at [652, 403] on icon "Editor contextual toolbar" at bounding box center [650, 401] width 13 height 13
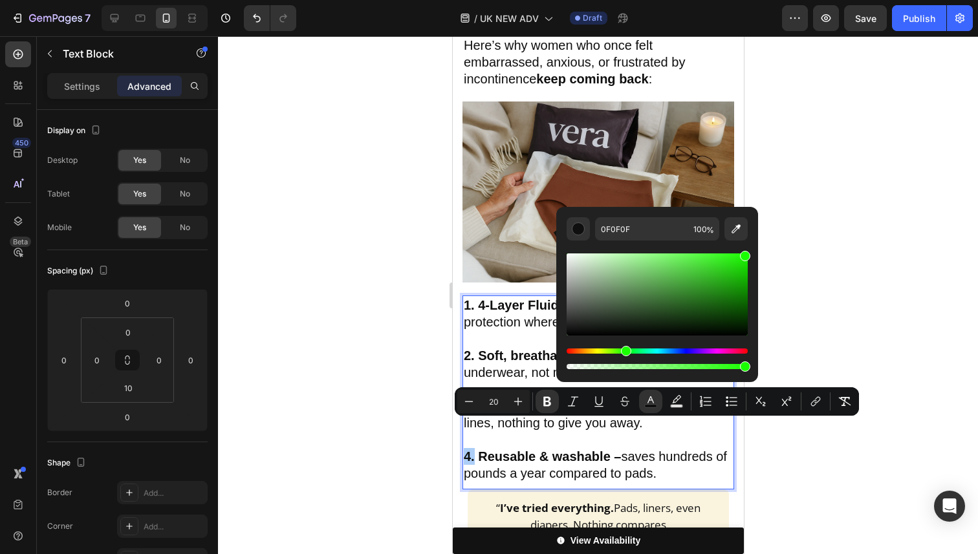
drag, startPoint x: 724, startPoint y: 266, endPoint x: 755, endPoint y: 248, distance: 35.6
click at [755, 248] on div "0F0F0F 100 %" at bounding box center [657, 289] width 202 height 165
click at [631, 351] on div "Hue" at bounding box center [632, 351] width 10 height 10
click at [631, 352] on div "Hue" at bounding box center [632, 351] width 10 height 10
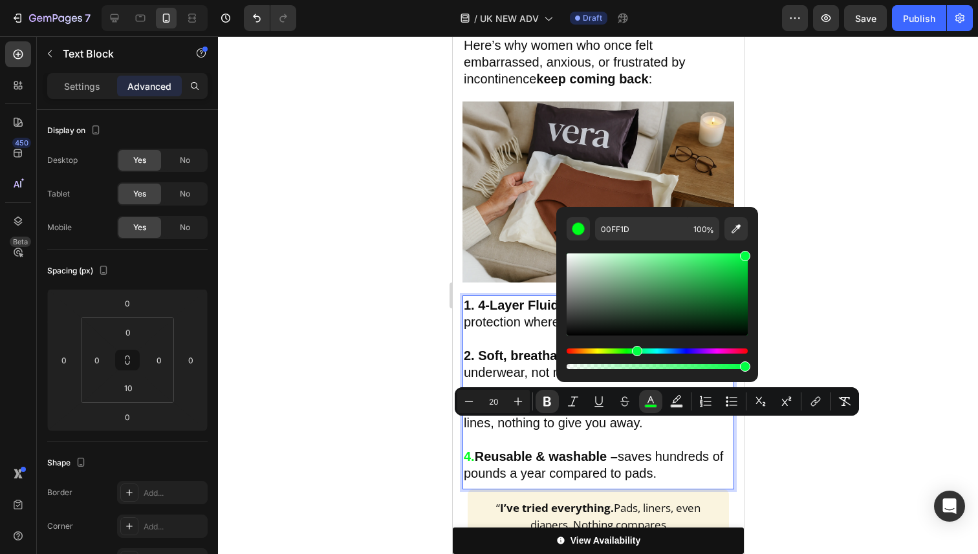
click at [637, 351] on div "Hue" at bounding box center [637, 351] width 10 height 10
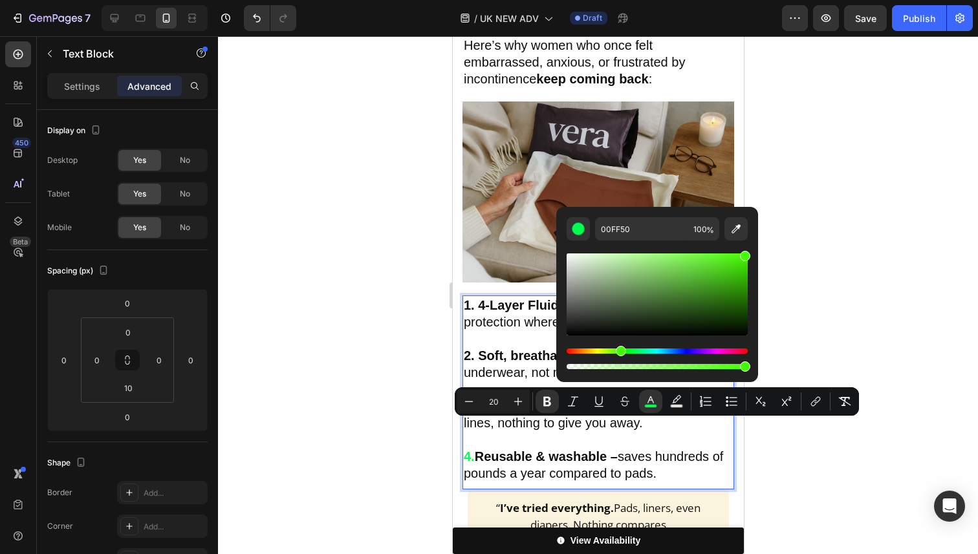
drag, startPoint x: 637, startPoint y: 351, endPoint x: 619, endPoint y: 351, distance: 17.5
click at [619, 351] on div "Hue" at bounding box center [621, 351] width 10 height 10
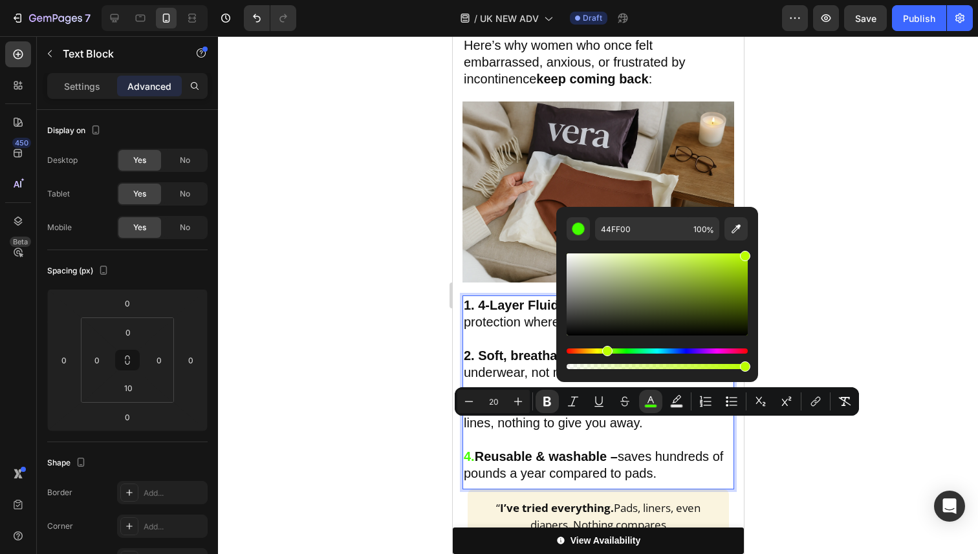
drag, startPoint x: 619, startPoint y: 351, endPoint x: 605, endPoint y: 353, distance: 14.4
click at [605, 353] on div "Hue" at bounding box center [607, 351] width 10 height 10
type input "BBFF00"
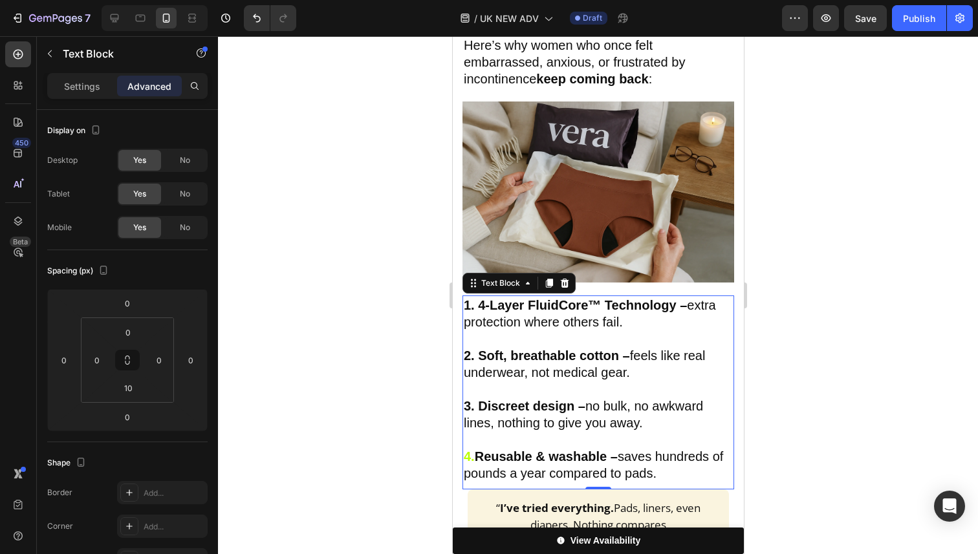
click at [474, 450] on strong "Reusable & washable –" at bounding box center [545, 457] width 143 height 14
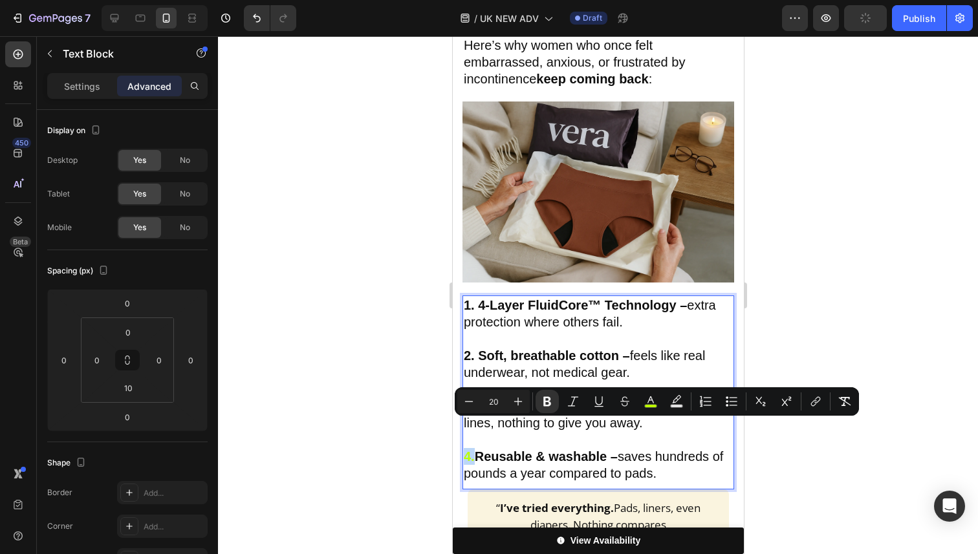
drag, startPoint x: 475, startPoint y: 432, endPoint x: 463, endPoint y: 433, distance: 12.3
click at [463, 448] on p "4. Reusable & washable – saves hundreds of pounds a year compared to pads." at bounding box center [597, 465] width 269 height 34
click at [650, 408] on rect "Editor contextual toolbar" at bounding box center [651, 406] width 12 height 3
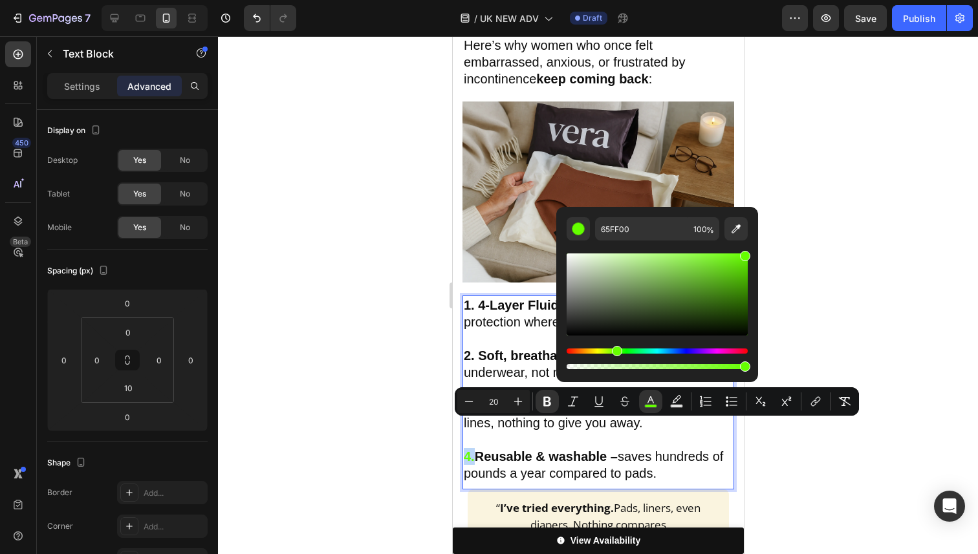
drag, startPoint x: 605, startPoint y: 353, endPoint x: 615, endPoint y: 353, distance: 9.7
click at [615, 353] on div "Hue" at bounding box center [617, 351] width 10 height 10
click at [735, 278] on div "Editor contextual toolbar" at bounding box center [657, 295] width 181 height 82
type input "4EA812"
drag, startPoint x: 735, startPoint y: 279, endPoint x: 728, endPoint y: 281, distance: 6.8
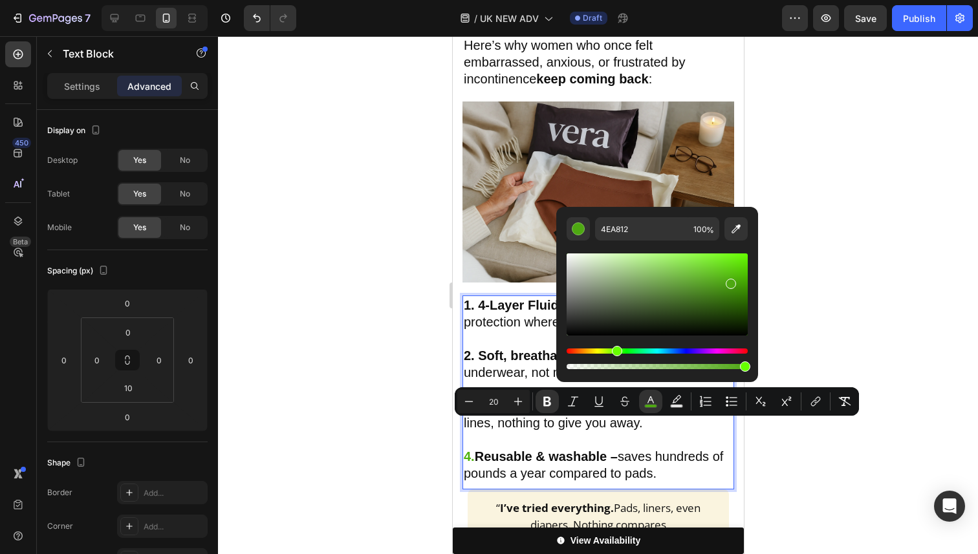
click at [728, 281] on div "Editor contextual toolbar" at bounding box center [731, 284] width 10 height 10
click at [654, 231] on input "4EA812" at bounding box center [641, 228] width 93 height 23
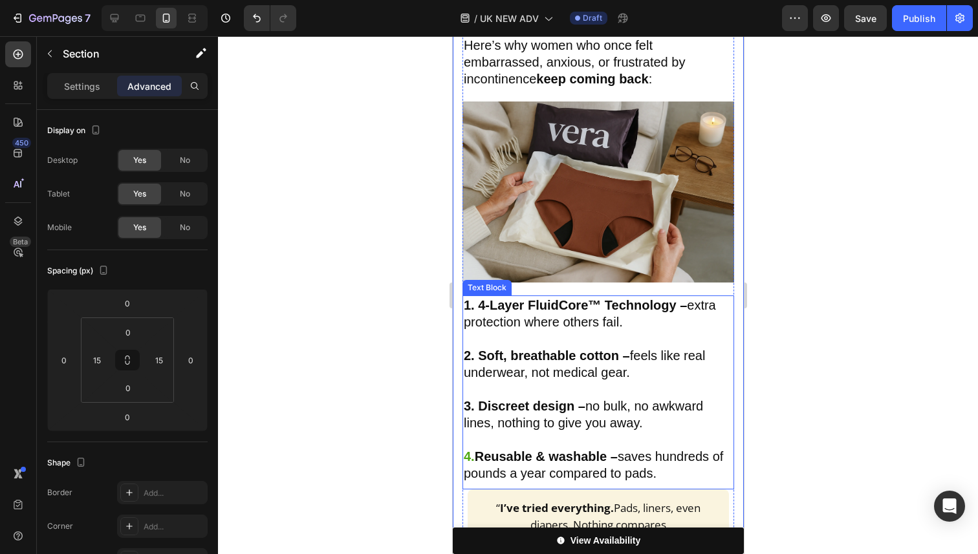
click at [478, 381] on p "Rich Text Editor. Editing area: main" at bounding box center [597, 389] width 269 height 17
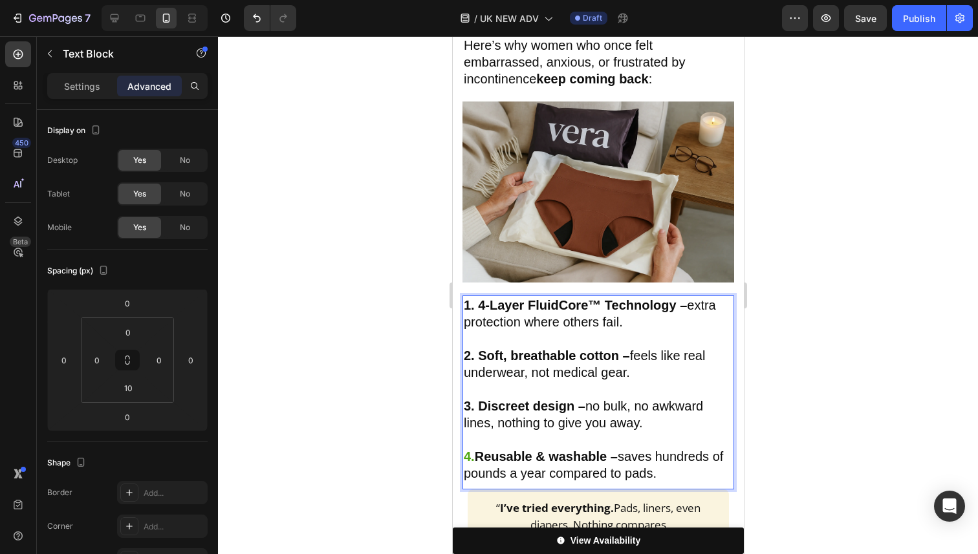
click at [474, 398] on p "3. Discreet design – no bulk, no awkward lines, nothing to give you away." at bounding box center [597, 415] width 269 height 34
drag, startPoint x: 583, startPoint y: 381, endPoint x: 462, endPoint y: 380, distance: 121.6
click at [462, 380] on div "1. 4-Layer FluidCore™ Technology – extra protection where others fail. 2. Soft,…" at bounding box center [598, 390] width 272 height 188
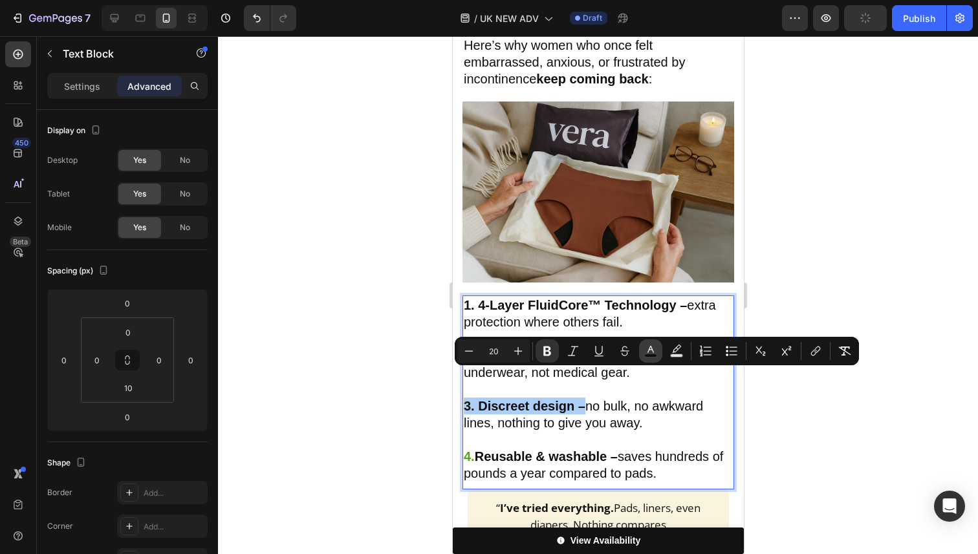
click at [654, 354] on rect "Editor contextual toolbar" at bounding box center [651, 355] width 12 height 3
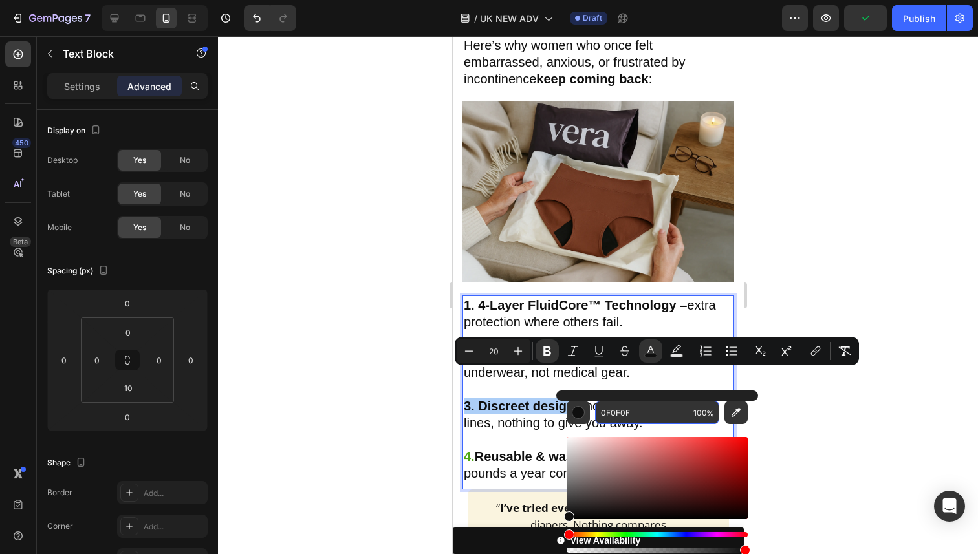
click at [642, 417] on input "0F0F0F" at bounding box center [641, 412] width 93 height 23
paste input "4EA812"
type input "4EA812"
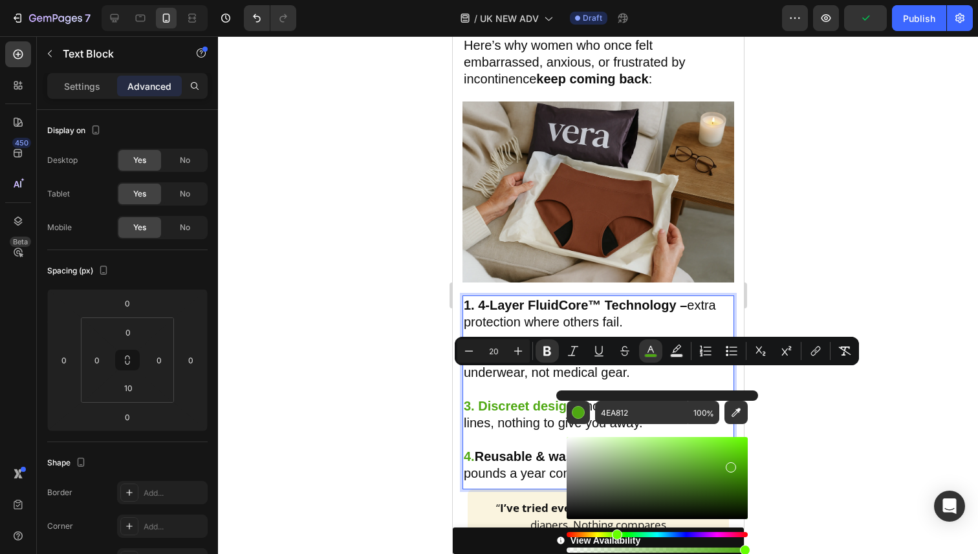
click at [801, 403] on div at bounding box center [598, 295] width 760 height 518
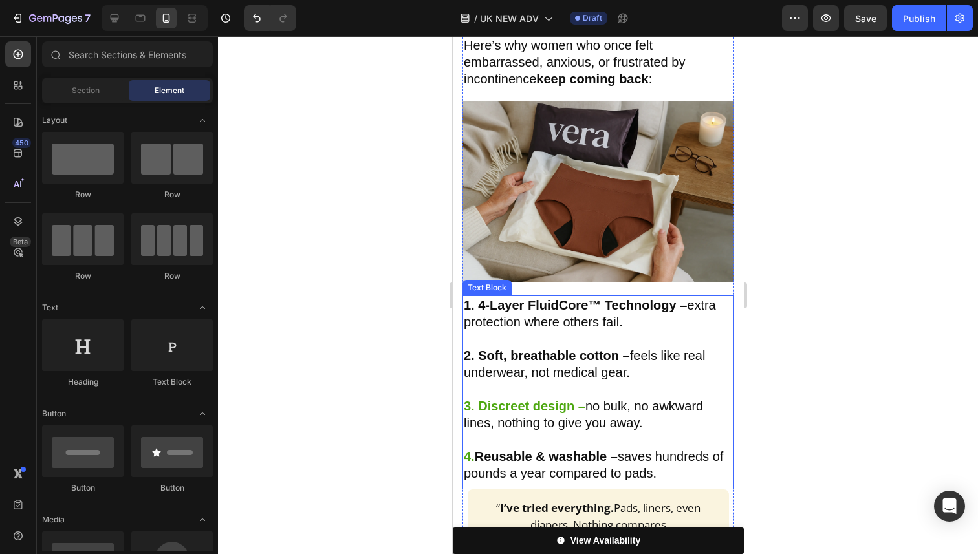
click at [600, 450] on strong "Reusable & washable –" at bounding box center [545, 457] width 143 height 14
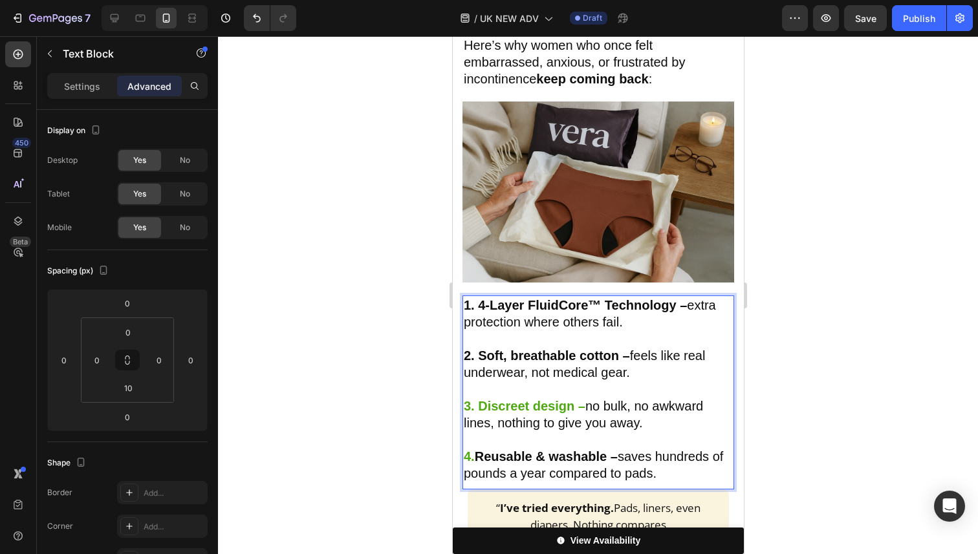
click at [620, 450] on span "Reusable & washable – saves hundreds of pounds a year compared to pads." at bounding box center [592, 465] width 259 height 31
click at [597, 399] on span "no bulk, no awkward lines, nothing to give you away." at bounding box center [582, 414] width 239 height 31
drag, startPoint x: 584, startPoint y: 382, endPoint x: 575, endPoint y: 382, distance: 9.1
click at [575, 398] on p "3. Discreet design – no bulk, no awkward lines, nothing to give you away." at bounding box center [597, 415] width 269 height 34
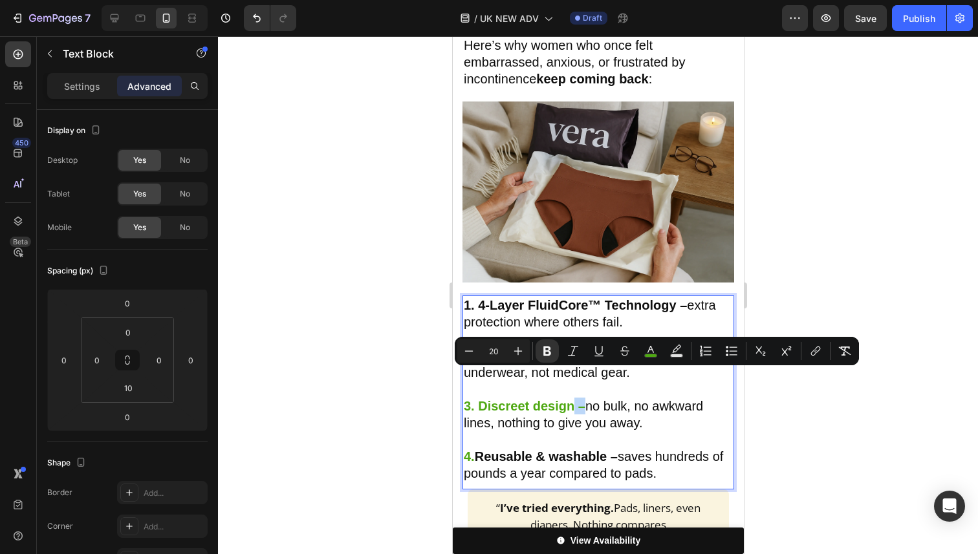
click at [580, 399] on strong "3. Discreet design –" at bounding box center [524, 406] width 122 height 14
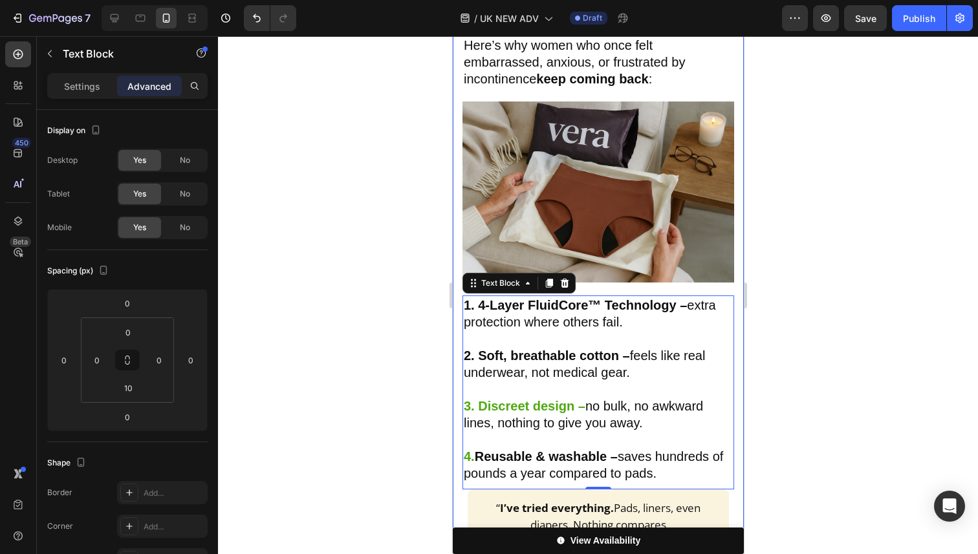
click at [826, 354] on div at bounding box center [598, 295] width 760 height 518
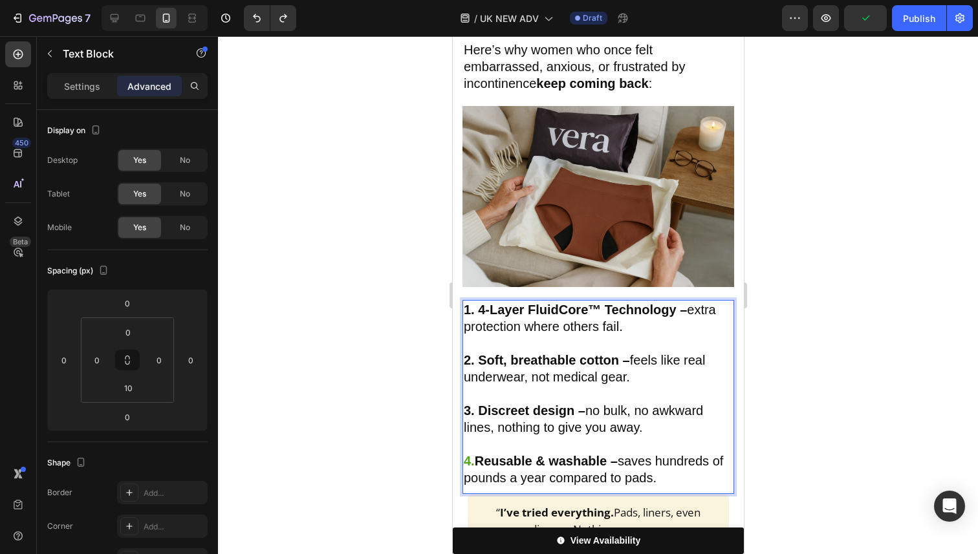
click at [575, 404] on strong "3. Discreet design –" at bounding box center [524, 411] width 122 height 14
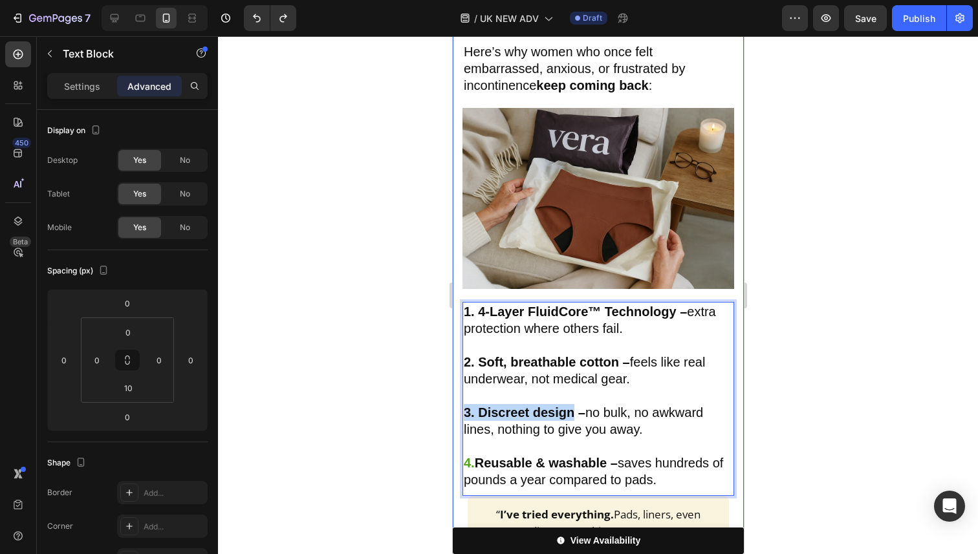
drag, startPoint x: 573, startPoint y: 385, endPoint x: 461, endPoint y: 393, distance: 112.2
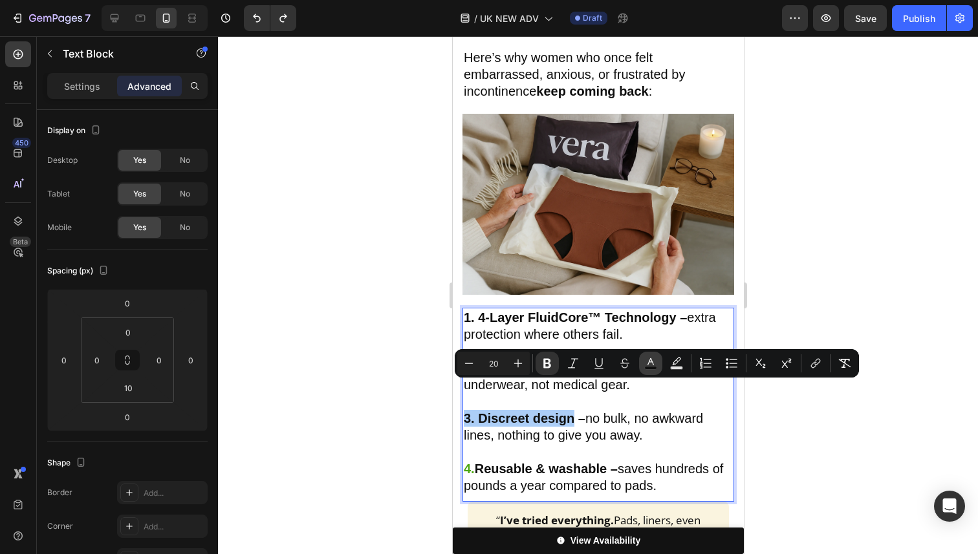
click at [650, 363] on icon "Editor contextual toolbar" at bounding box center [650, 363] width 13 height 13
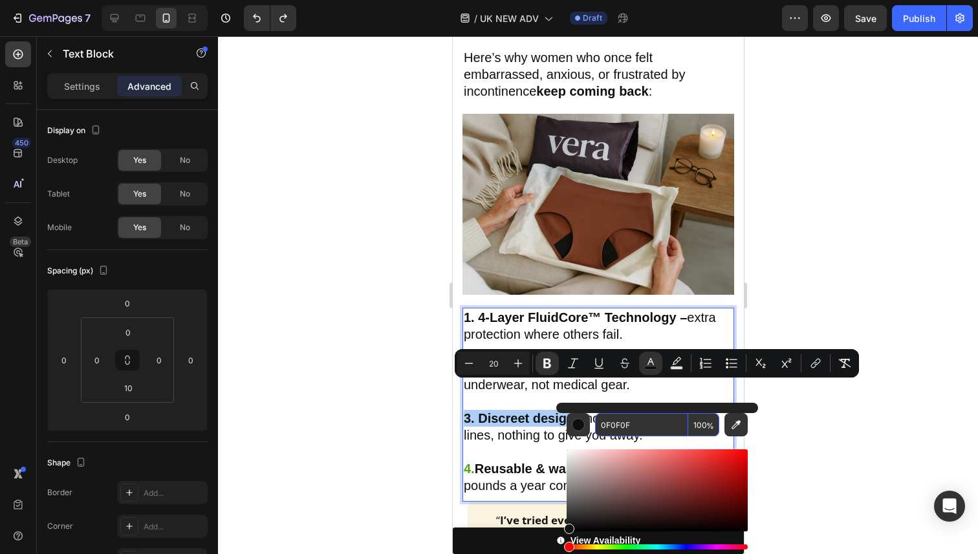
click at [613, 428] on input "0F0F0F" at bounding box center [641, 424] width 93 height 23
paste input "4EA812"
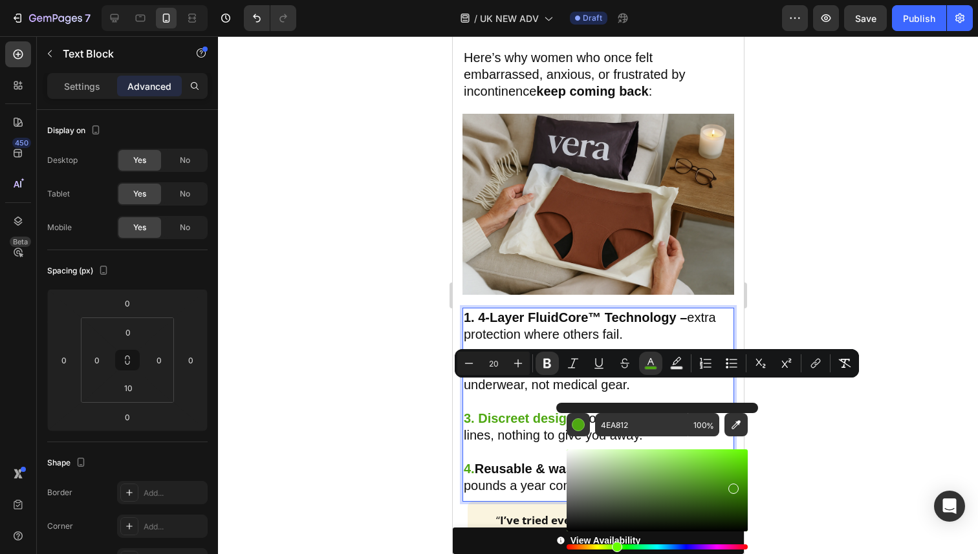
click at [732, 486] on div "Editor contextual toolbar" at bounding box center [733, 489] width 10 height 10
click at [732, 483] on div "Editor contextual toolbar" at bounding box center [733, 486] width 10 height 10
click at [736, 483] on div "Editor contextual toolbar" at bounding box center [737, 486] width 10 height 10
click at [735, 482] on div "Editor contextual toolbar" at bounding box center [737, 484] width 10 height 10
type input "43990A"
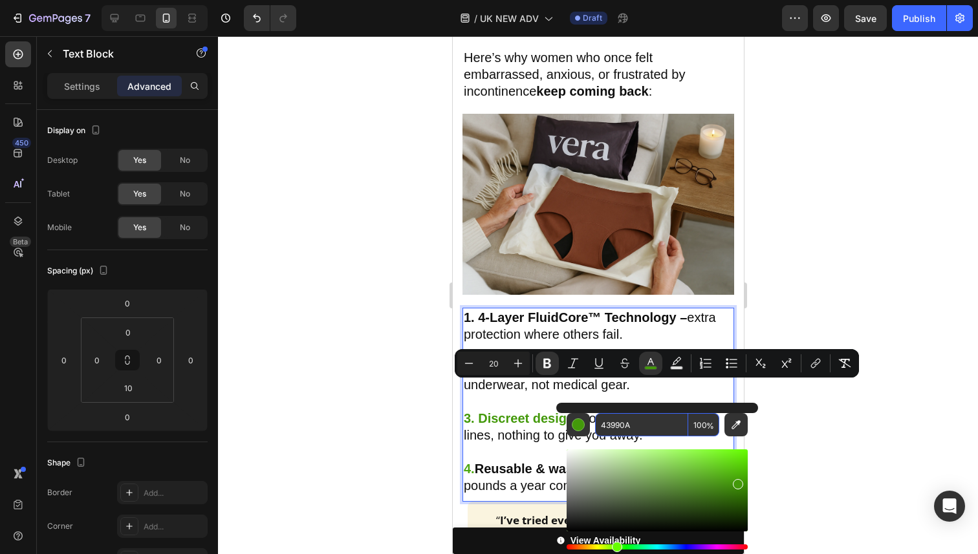
click at [642, 420] on input "43990A" at bounding box center [641, 424] width 93 height 23
click at [487, 462] on strong "Reusable & washable –" at bounding box center [545, 469] width 143 height 14
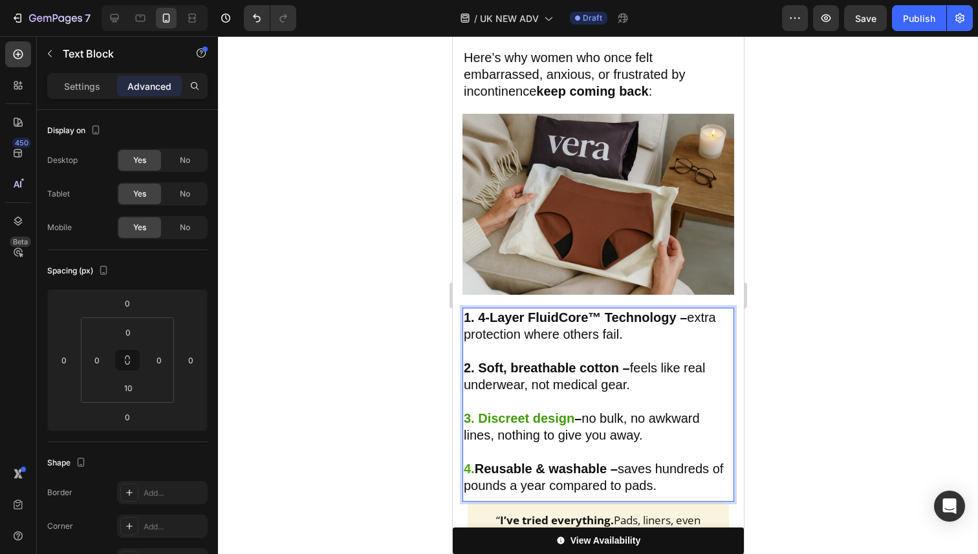
click at [576, 462] on strong "Reusable & washable –" at bounding box center [545, 469] width 143 height 14
drag, startPoint x: 609, startPoint y: 444, endPoint x: 472, endPoint y: 443, distance: 137.8
click at [466, 461] on p "4. Reusable & washable – saves hundreds of pounds a year compared to pads." at bounding box center [597, 478] width 269 height 34
click at [604, 462] on span "Reusable & washable – saves hundreds of pounds a year compared to pads." at bounding box center [592, 477] width 259 height 31
drag, startPoint x: 608, startPoint y: 442, endPoint x: 466, endPoint y: 444, distance: 142.3
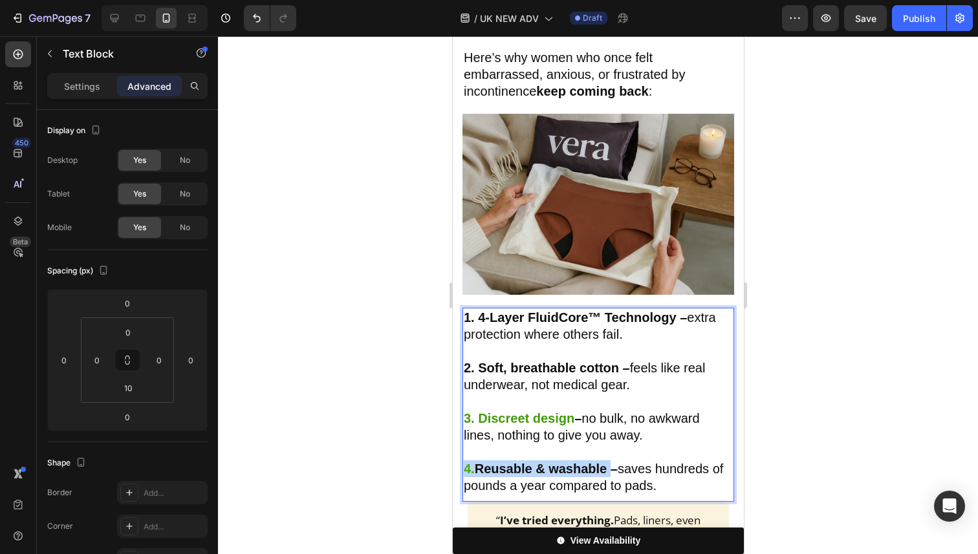
click at [466, 461] on p "4. Reusable & washable – saves hundreds of pounds a year compared to pads." at bounding box center [597, 478] width 269 height 34
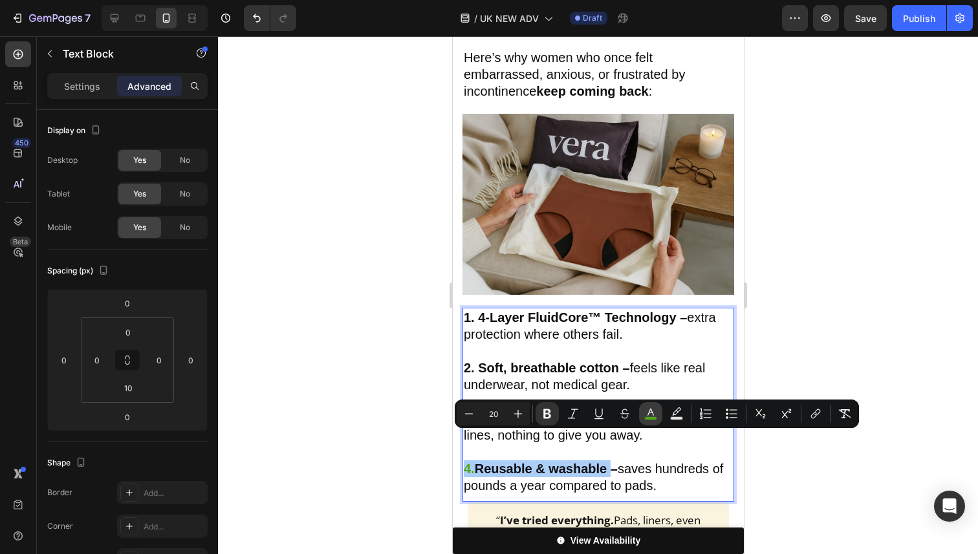
click at [651, 413] on icon "Editor contextual toolbar" at bounding box center [650, 414] width 13 height 13
type input "4EA812"
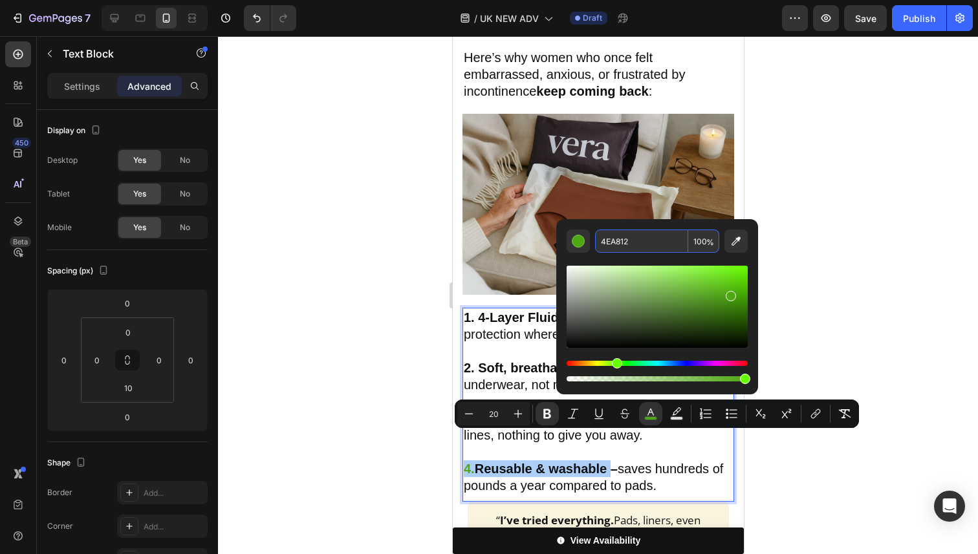
click at [607, 243] on input "4EA812" at bounding box center [641, 241] width 93 height 23
paste input "3990A"
type input "43990A"
click at [838, 258] on div at bounding box center [598, 295] width 760 height 518
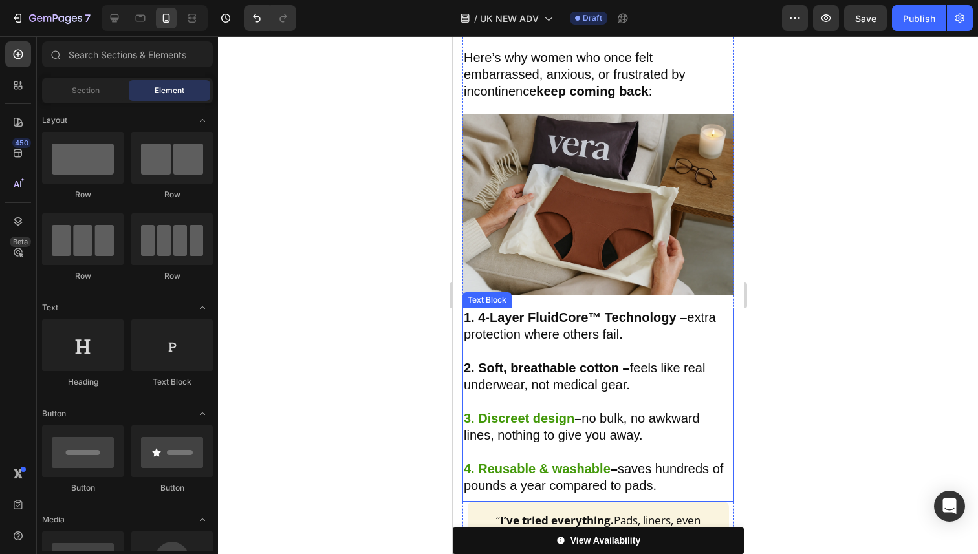
click at [562, 361] on strong "2. Soft, breathable cotton –" at bounding box center [546, 368] width 166 height 14
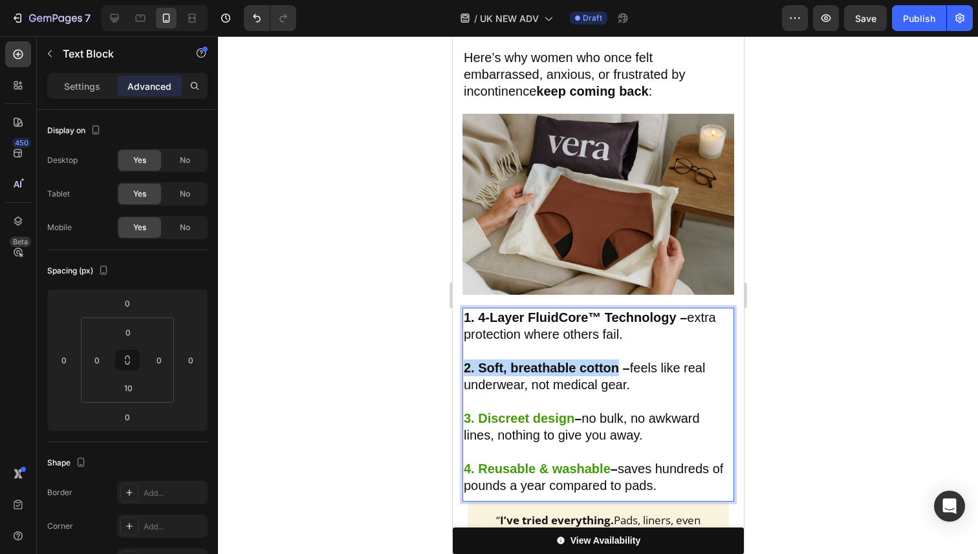
drag, startPoint x: 619, startPoint y: 343, endPoint x: 465, endPoint y: 347, distance: 154.0
click at [465, 361] on strong "2. Soft, breathable cotton –" at bounding box center [546, 368] width 166 height 14
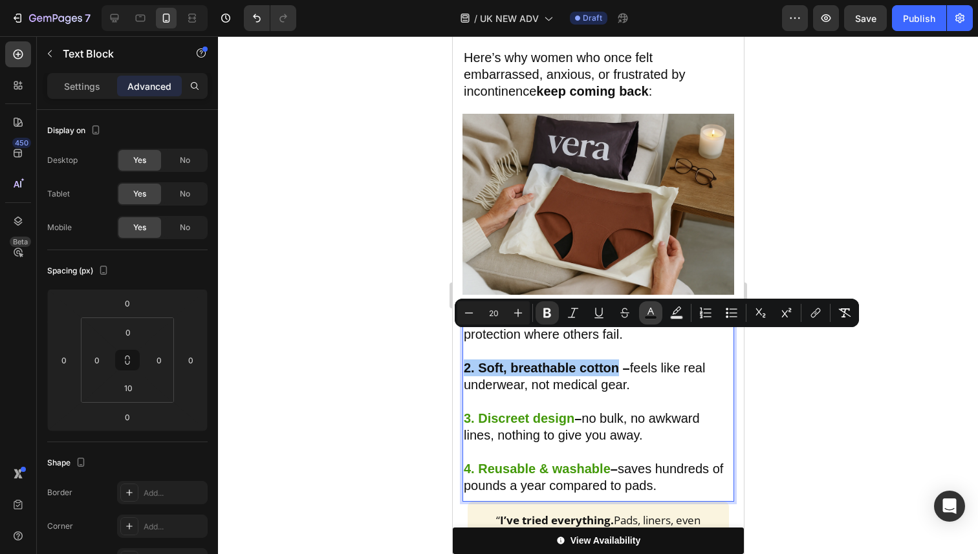
click at [653, 316] on rect "Editor contextual toolbar" at bounding box center [651, 317] width 12 height 3
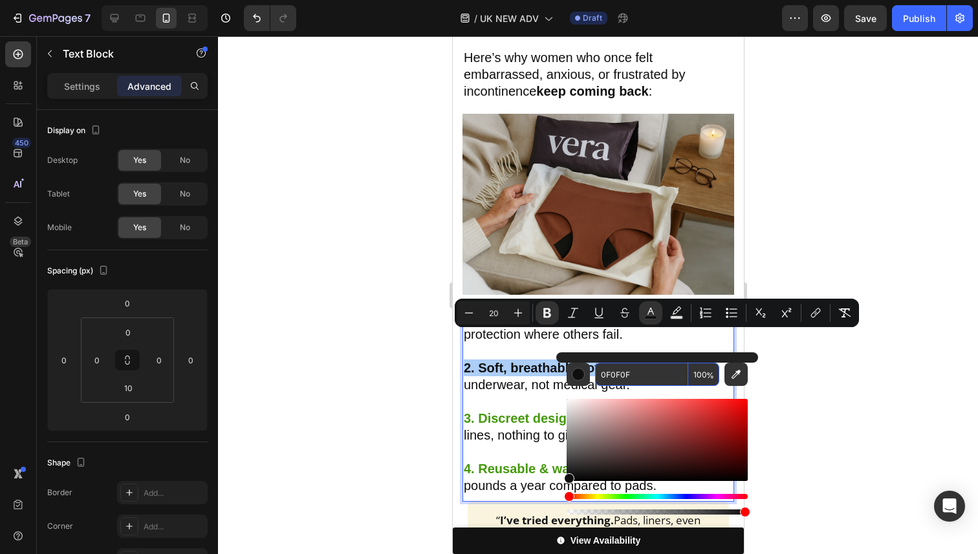
click at [627, 383] on input "0F0F0F" at bounding box center [641, 374] width 93 height 23
paste input "43990A"
type input "43990A"
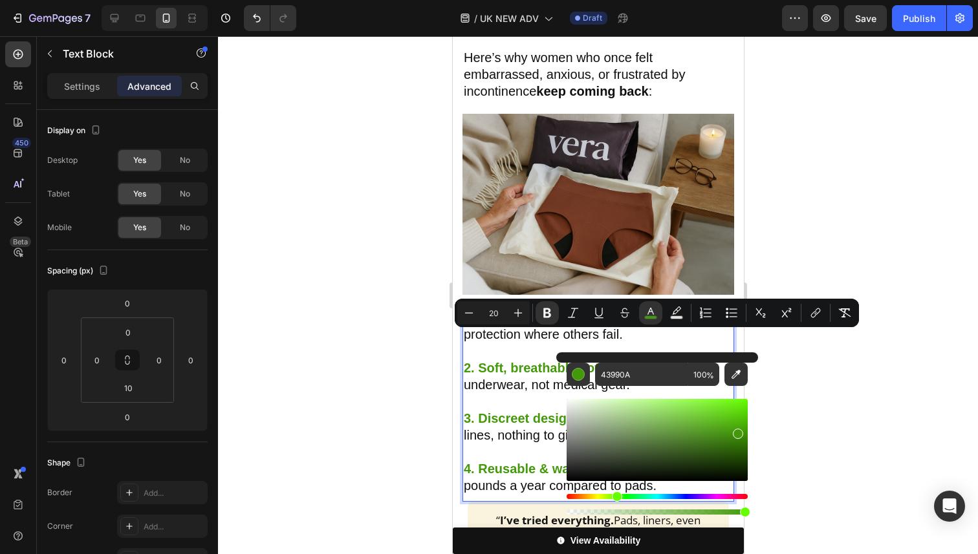
click at [785, 382] on div at bounding box center [598, 295] width 760 height 518
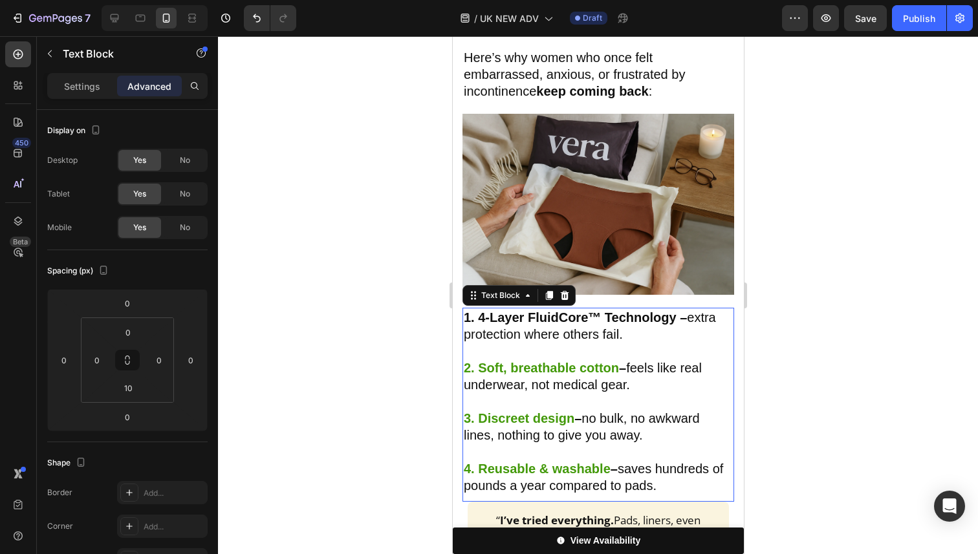
click at [636, 311] on strong "1. 4-Layer FluidCore™ Technology –" at bounding box center [574, 318] width 223 height 14
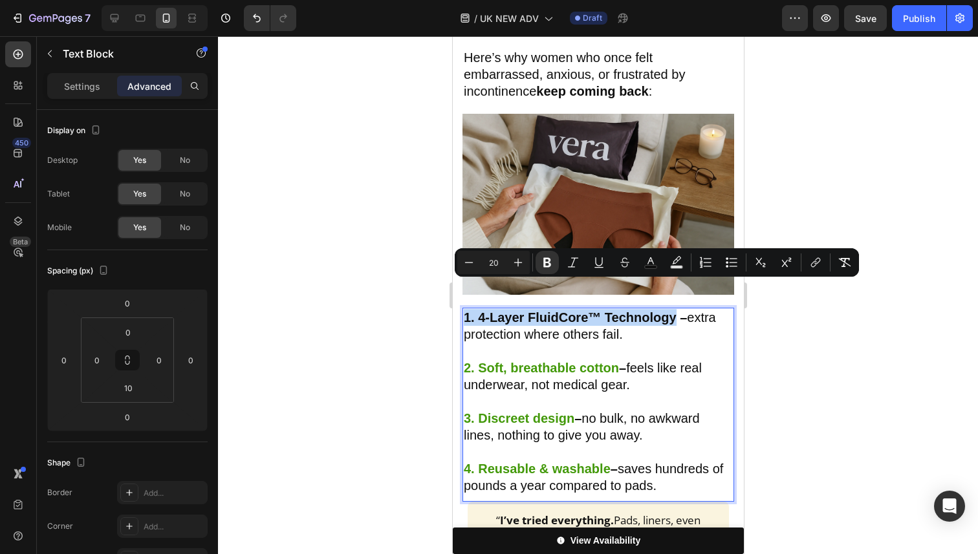
drag, startPoint x: 674, startPoint y: 294, endPoint x: 467, endPoint y: 294, distance: 207.0
click at [465, 311] on strong "1. 4-Layer FluidCore™ Technology –" at bounding box center [574, 318] width 223 height 14
click at [653, 267] on rect "Editor contextual toolbar" at bounding box center [651, 267] width 12 height 3
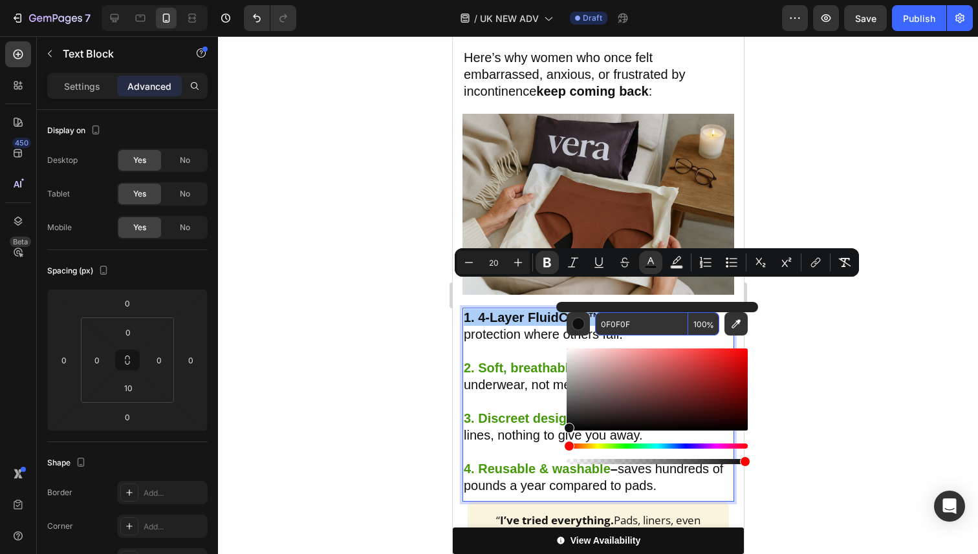
click at [635, 322] on input "0F0F0F" at bounding box center [641, 323] width 93 height 23
paste input "43990A"
type input "43990A"
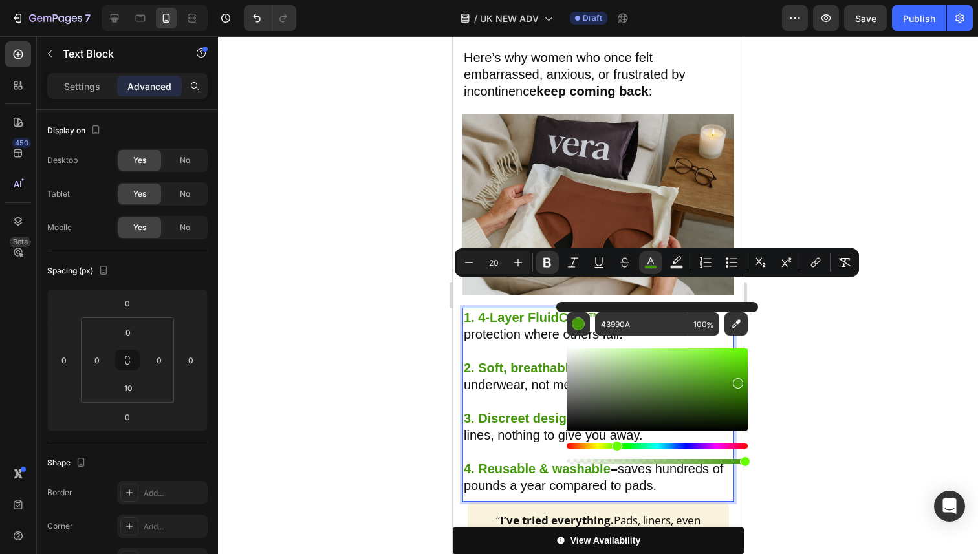
click at [849, 354] on div at bounding box center [598, 295] width 760 height 518
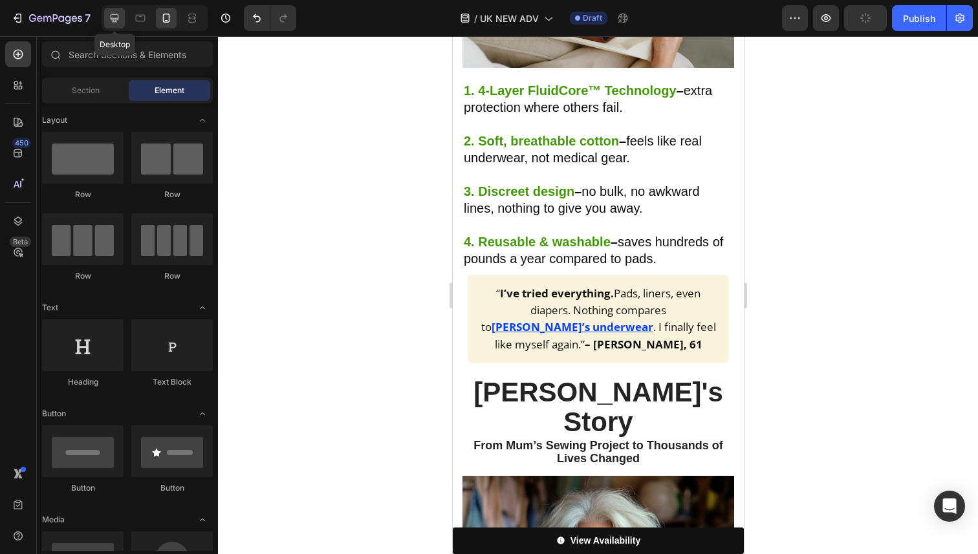
click at [112, 17] on icon at bounding box center [114, 18] width 13 height 13
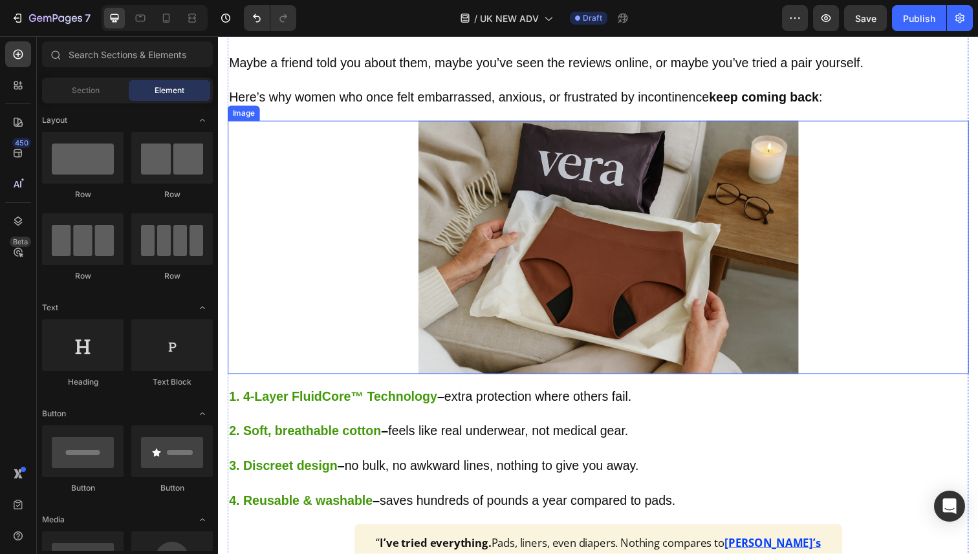
scroll to position [446, 0]
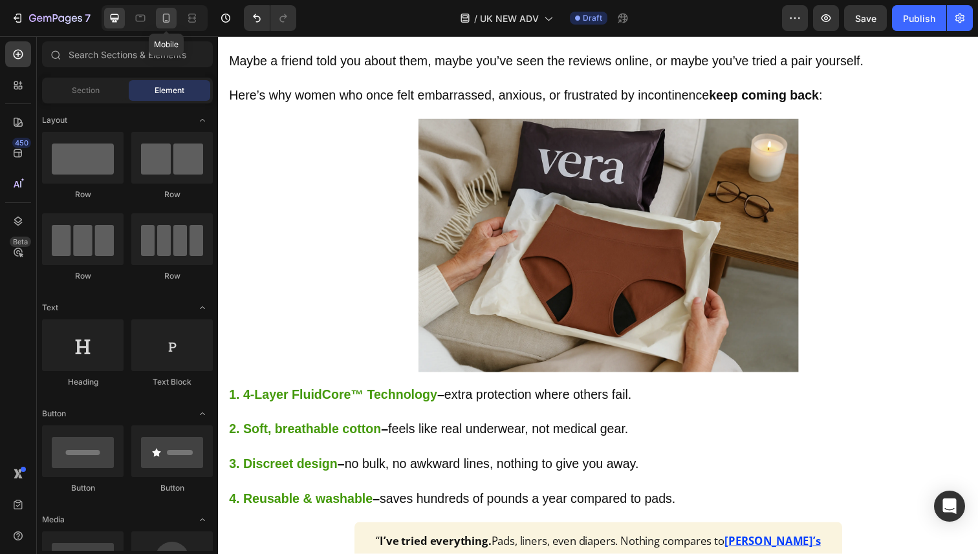
drag, startPoint x: 169, startPoint y: 18, endPoint x: 43, endPoint y: 94, distance: 146.9
click at [169, 18] on icon at bounding box center [166, 18] width 7 height 9
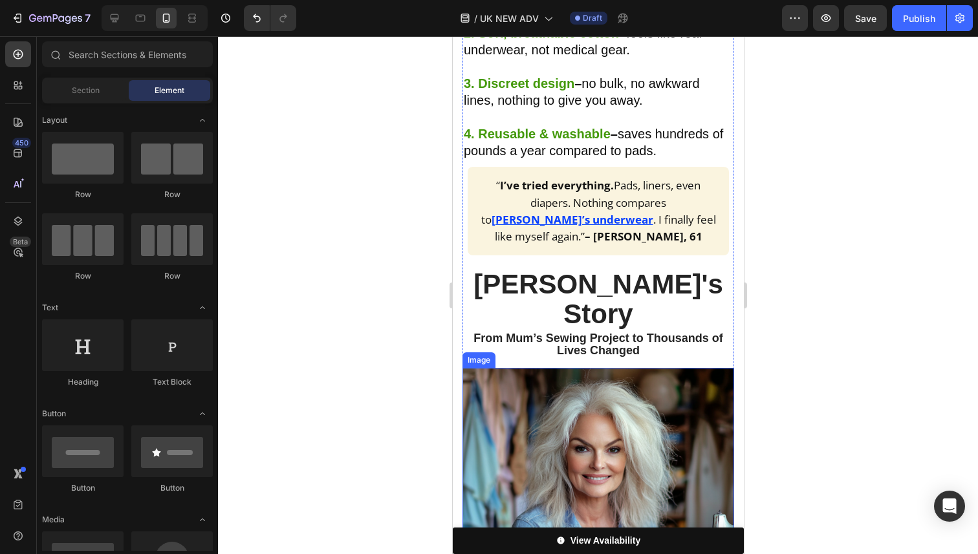
scroll to position [939, 0]
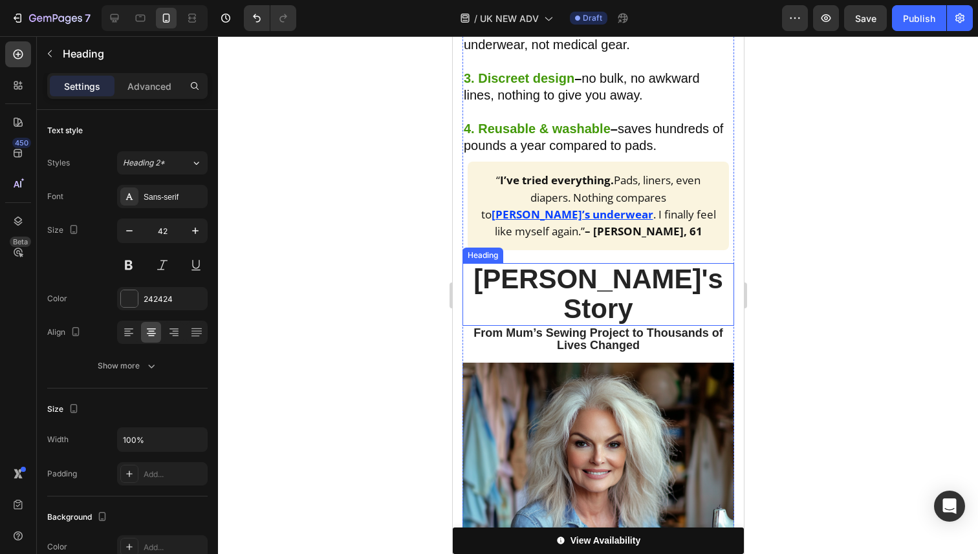
click at [634, 264] on strong "[PERSON_NAME]'s Story" at bounding box center [598, 294] width 250 height 60
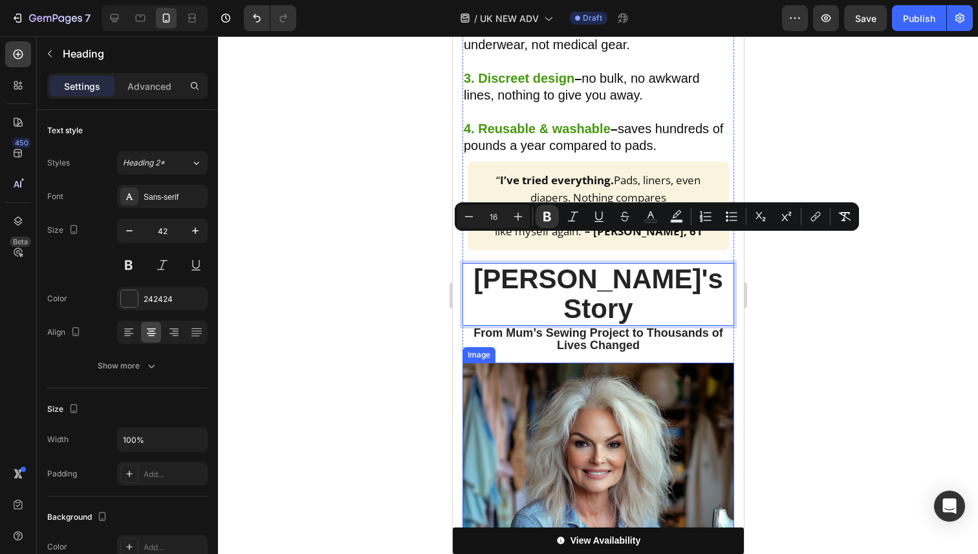
click at [638, 363] on img at bounding box center [598, 499] width 272 height 272
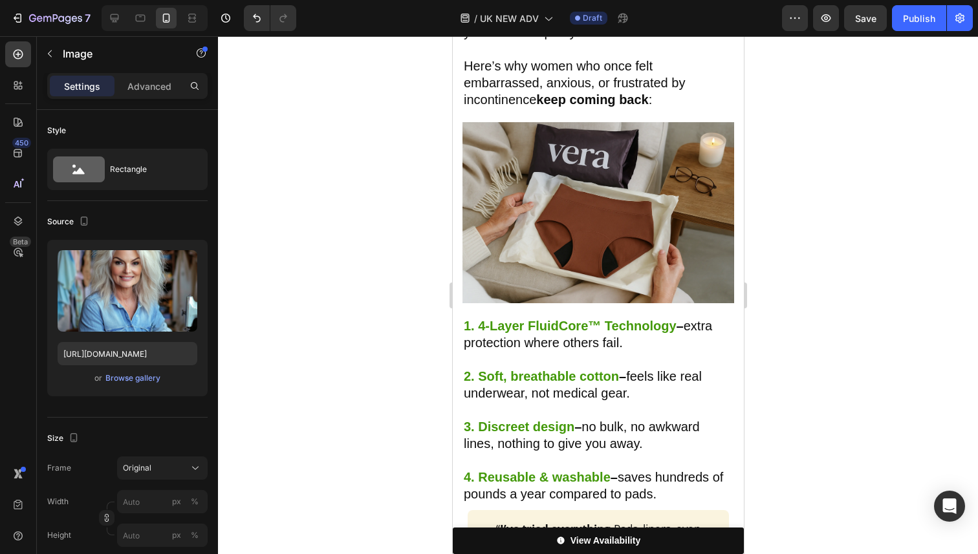
scroll to position [376, 0]
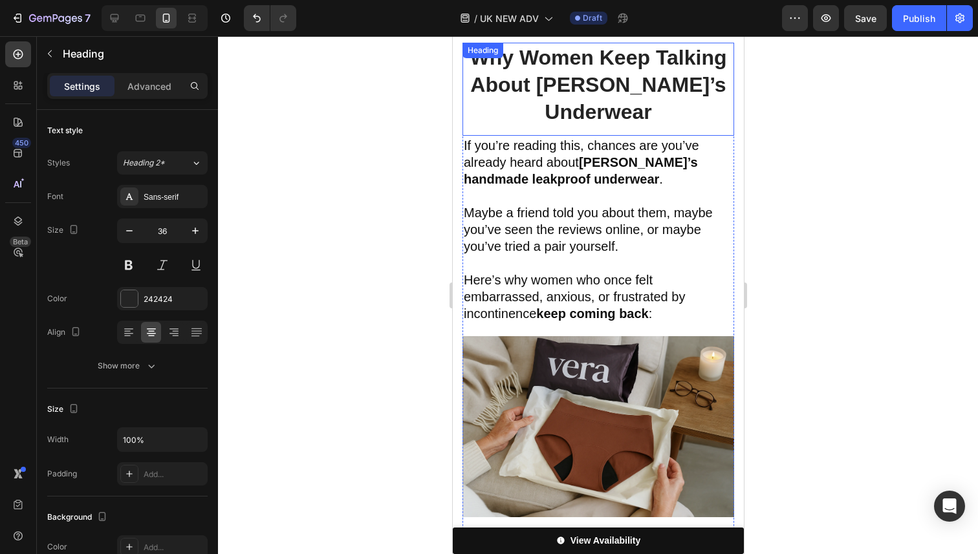
click at [575, 79] on strong "Why Women Keep Talking About [PERSON_NAME]’s Underwear" at bounding box center [597, 84] width 257 height 77
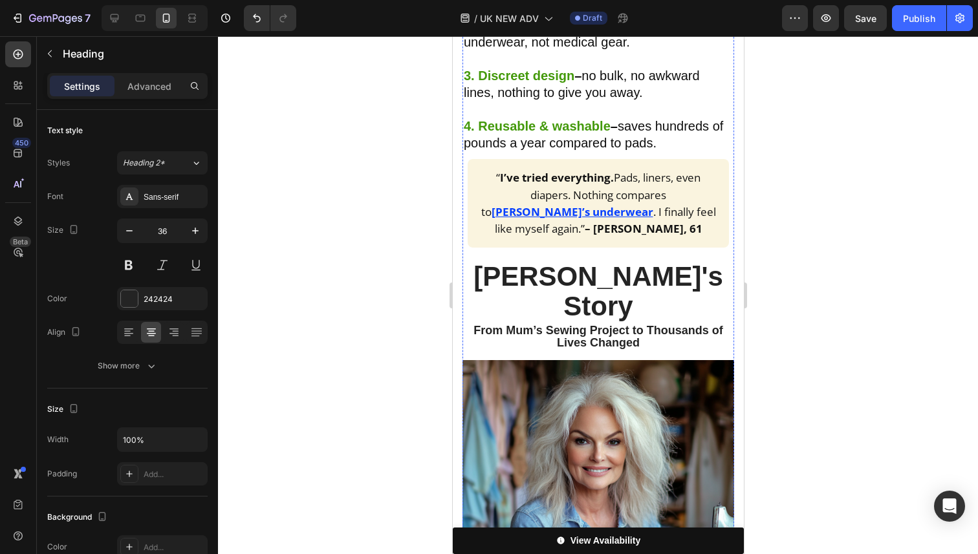
scroll to position [998, 0]
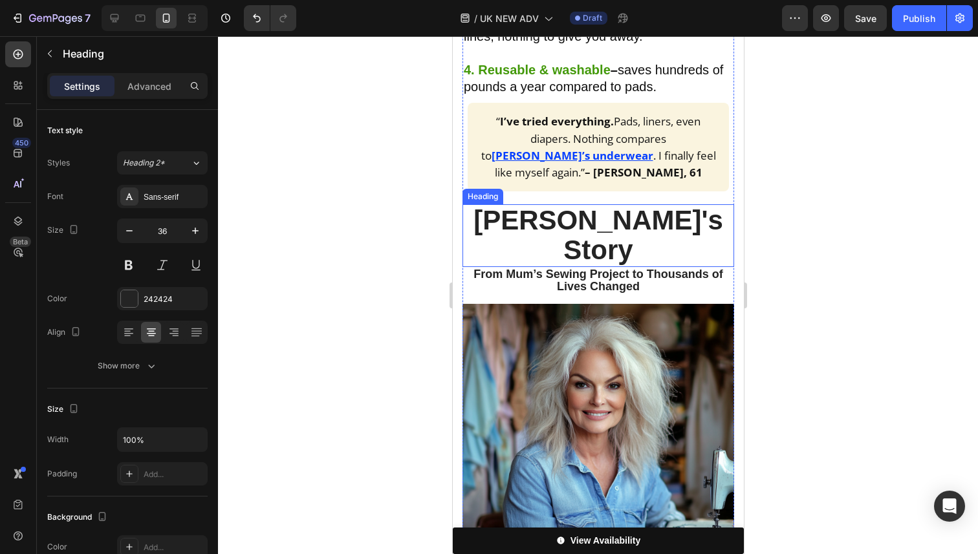
click at [598, 205] on strong "[PERSON_NAME]'s Story" at bounding box center [598, 235] width 250 height 60
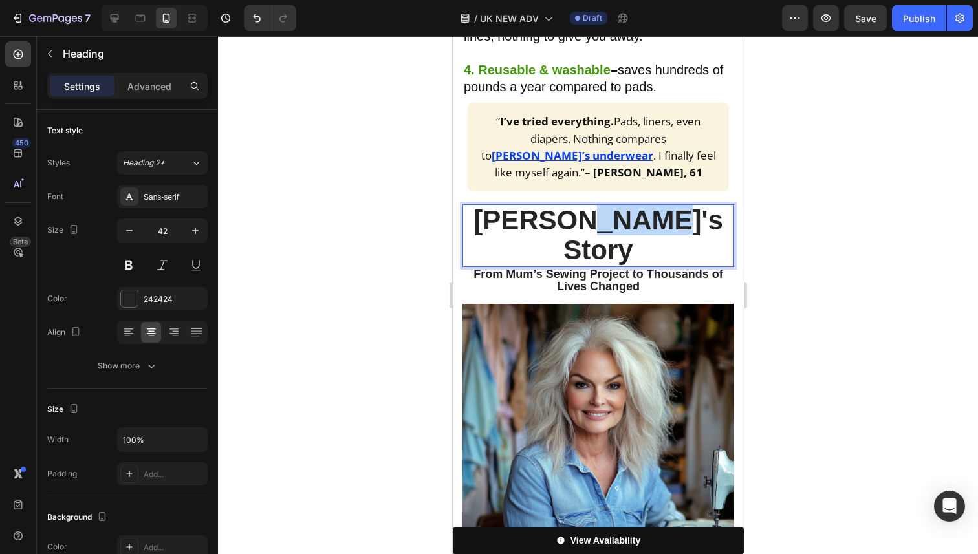
click at [611, 205] on strong "[PERSON_NAME]'s Story" at bounding box center [598, 235] width 250 height 60
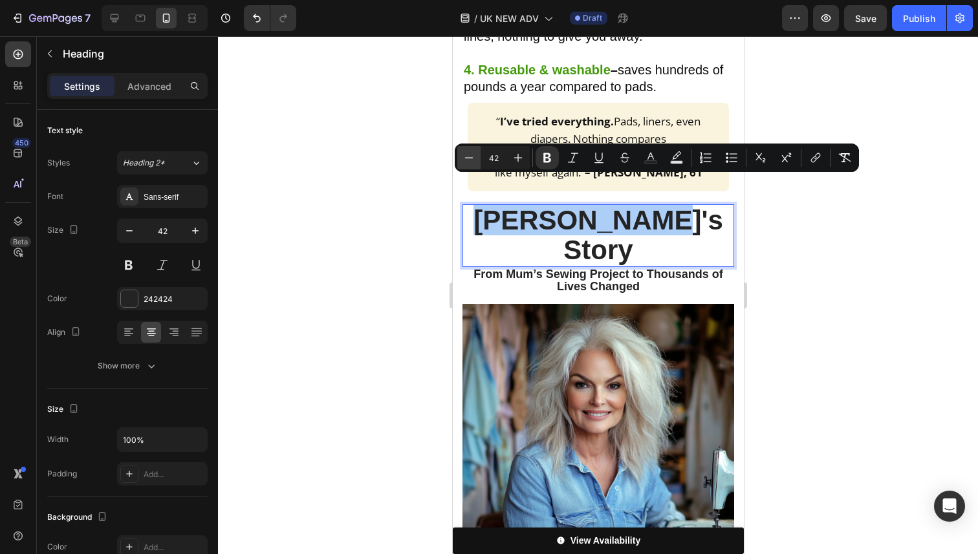
click at [477, 158] on button "Minus" at bounding box center [468, 157] width 23 height 23
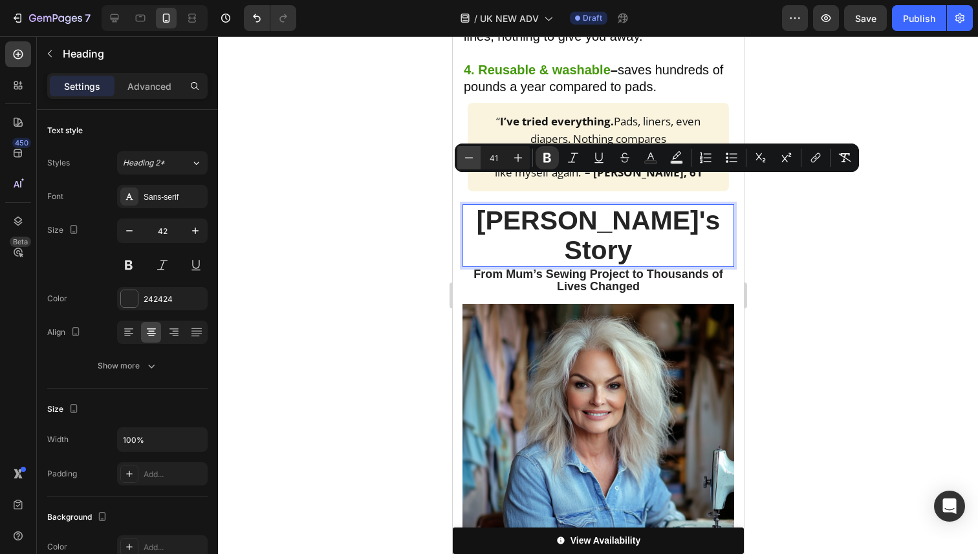
click at [477, 158] on button "Minus" at bounding box center [468, 157] width 23 height 23
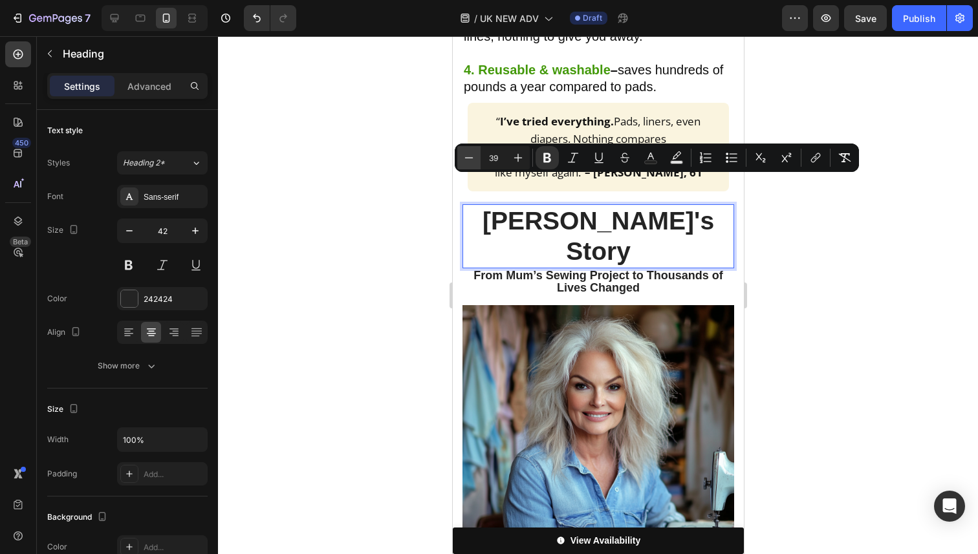
click at [477, 158] on button "Minus" at bounding box center [468, 157] width 23 height 23
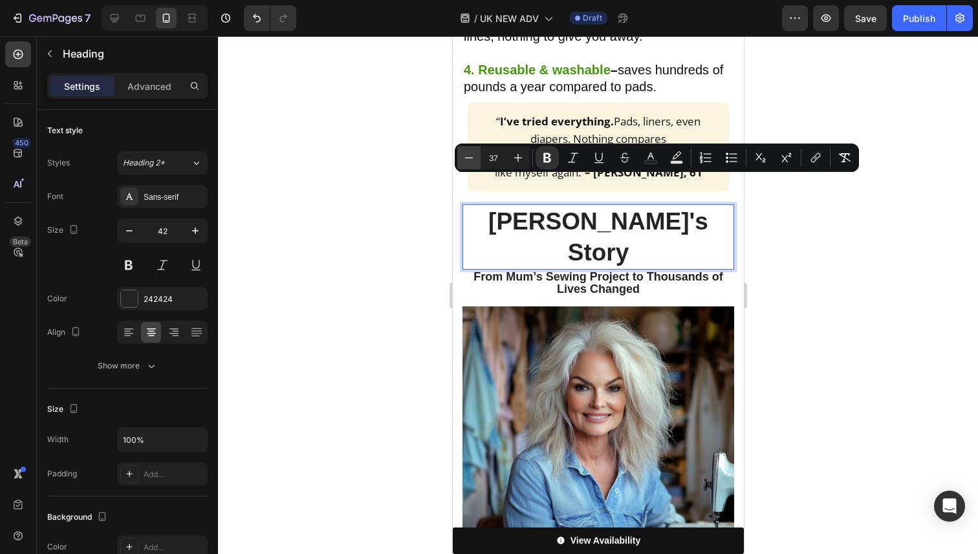
click at [477, 158] on button "Minus" at bounding box center [468, 157] width 23 height 23
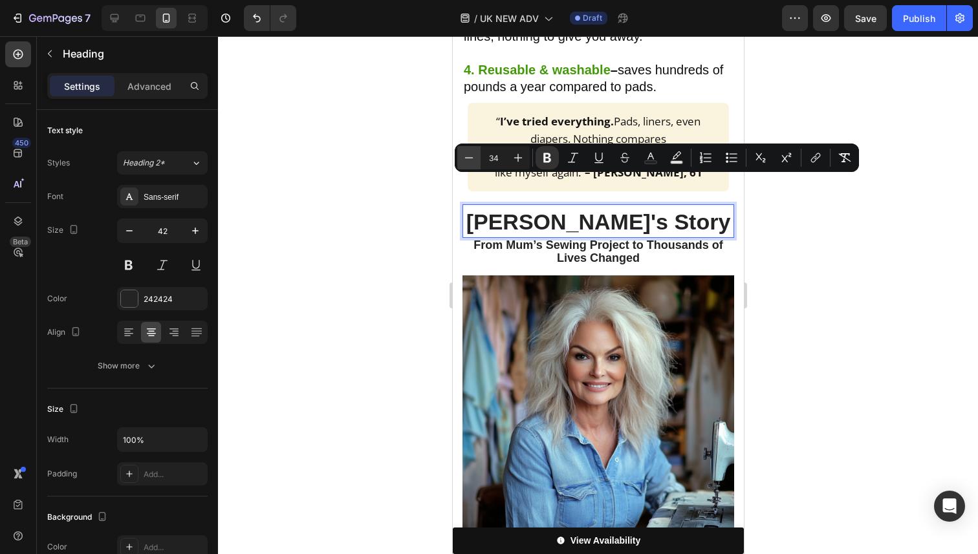
click at [477, 158] on button "Minus" at bounding box center [468, 157] width 23 height 23
type input "32"
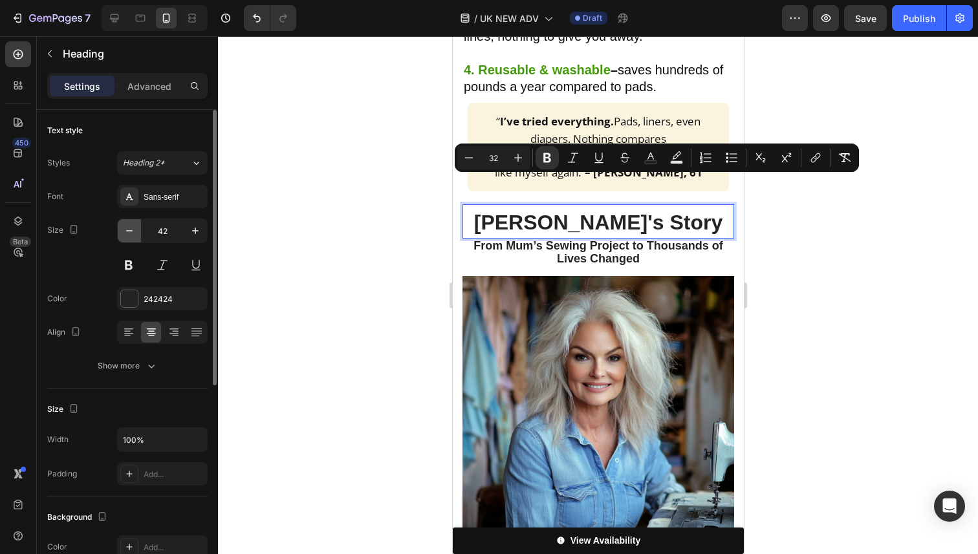
click at [132, 226] on icon "button" at bounding box center [129, 230] width 13 height 13
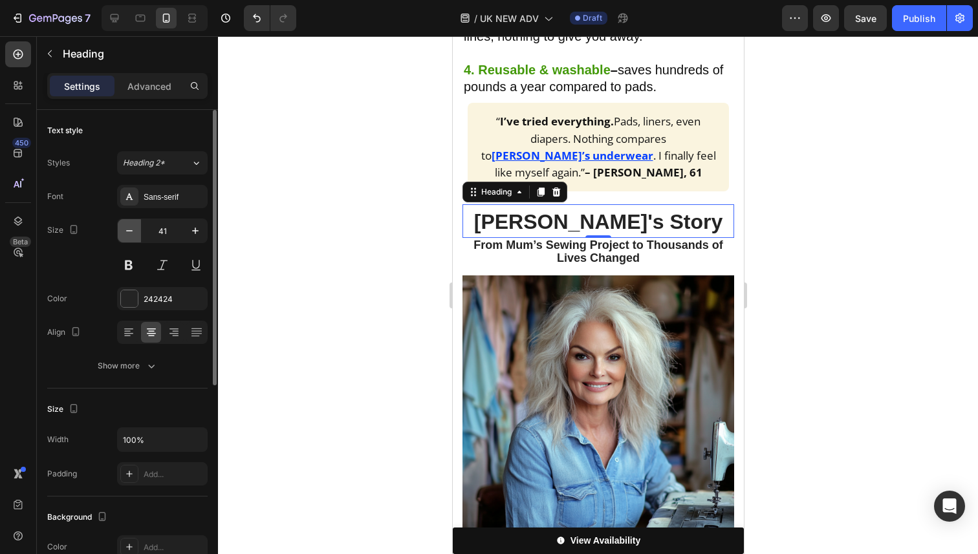
click at [132, 226] on icon "button" at bounding box center [129, 230] width 13 height 13
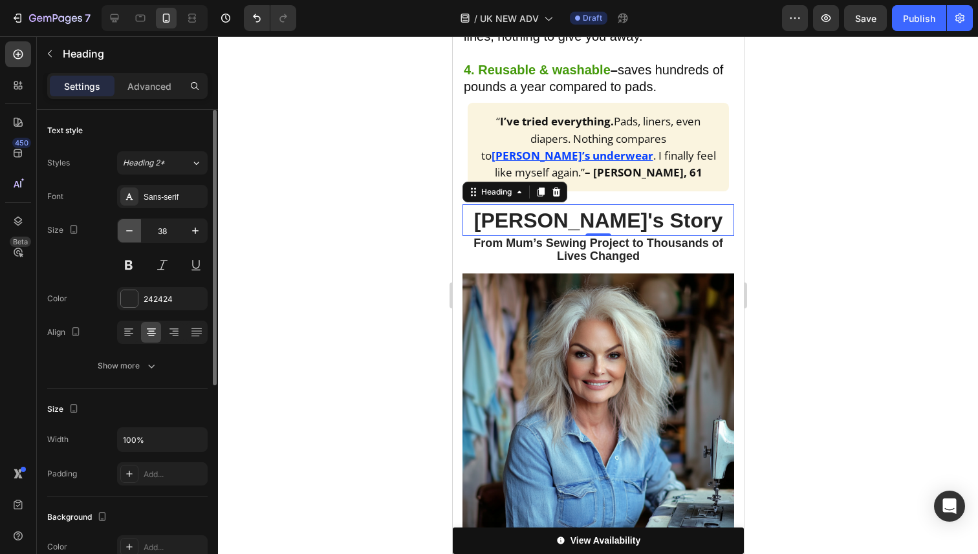
click at [132, 226] on icon "button" at bounding box center [129, 230] width 13 height 13
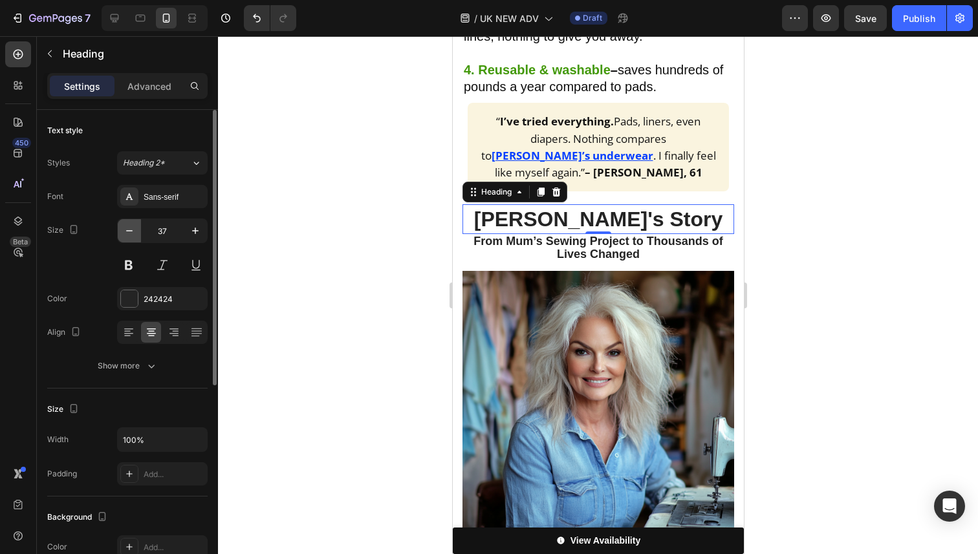
click at [132, 226] on icon "button" at bounding box center [129, 230] width 13 height 13
type input "36"
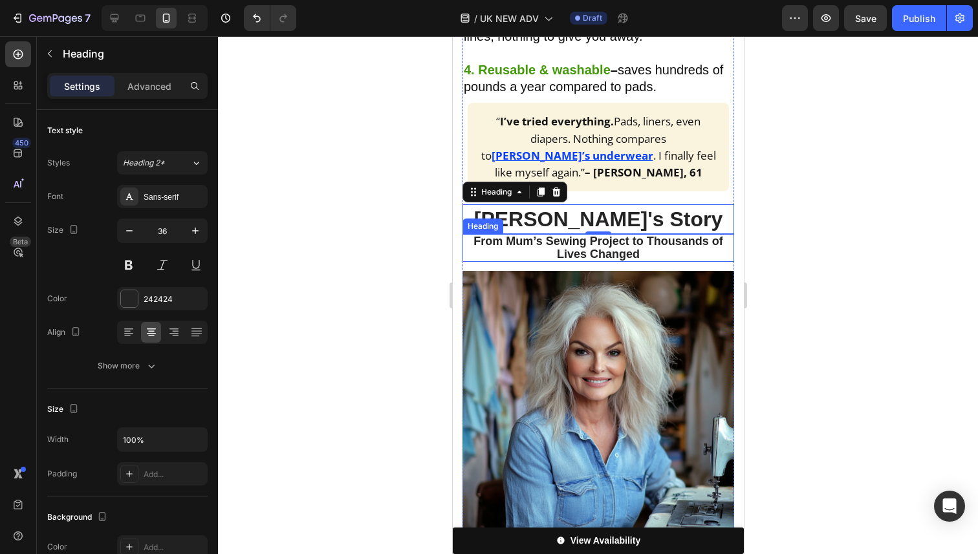
click at [642, 234] on h2 "From Mum’s Sewing Project to Thousands of Lives Changed" at bounding box center [598, 248] width 272 height 28
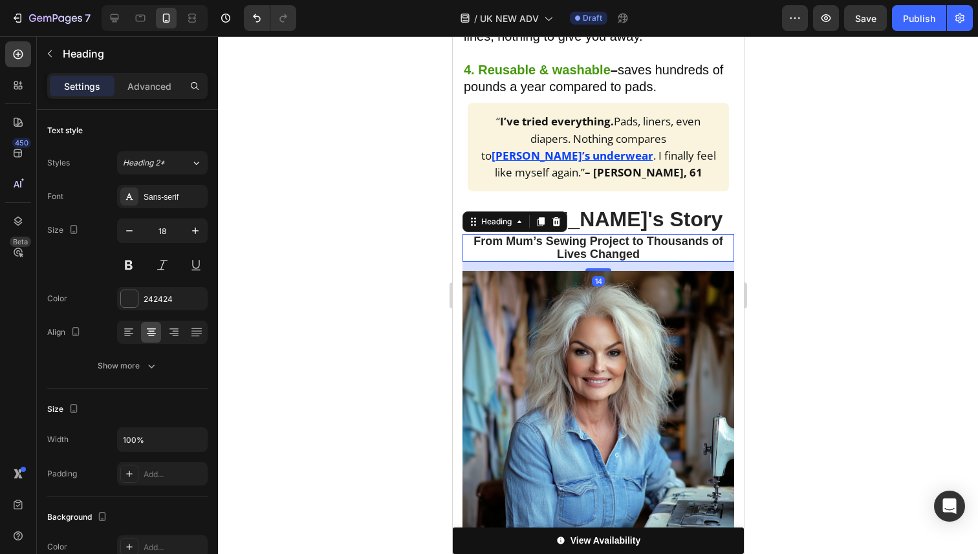
click at [642, 234] on h2 "From Mum’s Sewing Project to Thousands of Lives Changed" at bounding box center [598, 248] width 272 height 28
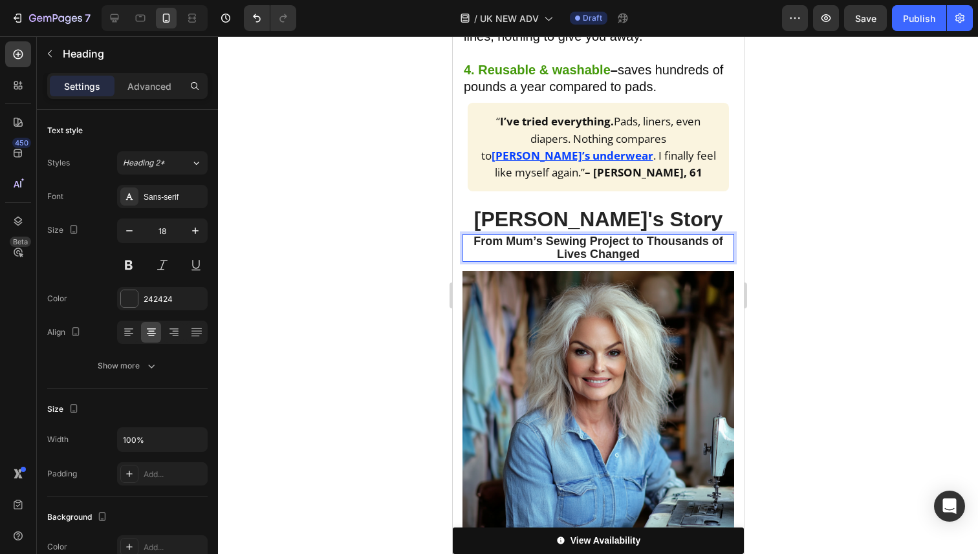
click at [642, 235] on p "From Mum’s Sewing Project to Thousands of Lives Changed" at bounding box center [597, 248] width 269 height 26
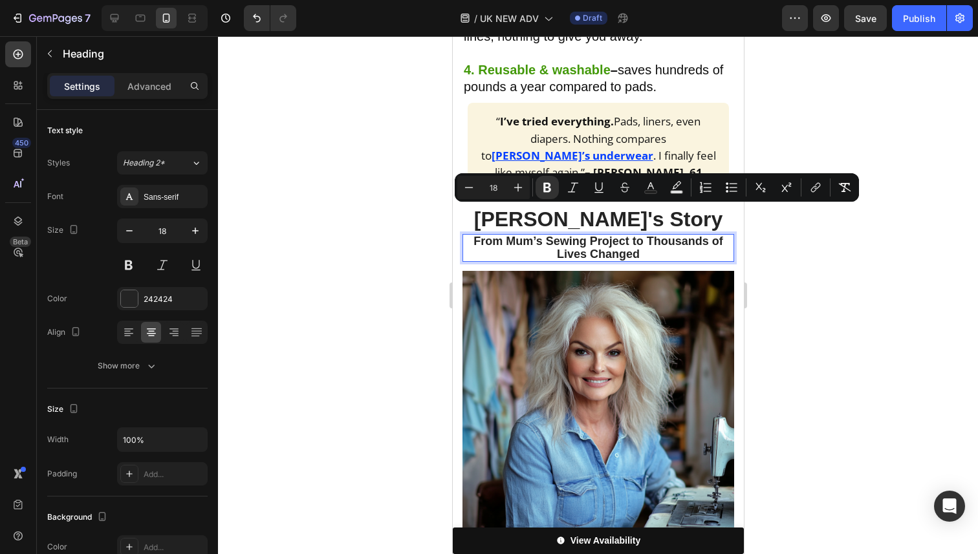
click at [358, 255] on div at bounding box center [598, 295] width 760 height 518
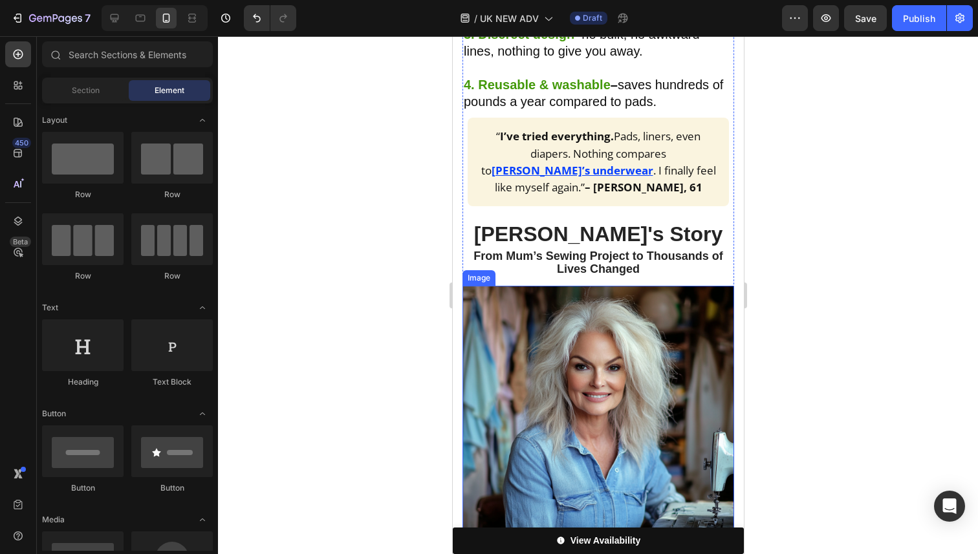
scroll to position [990, 0]
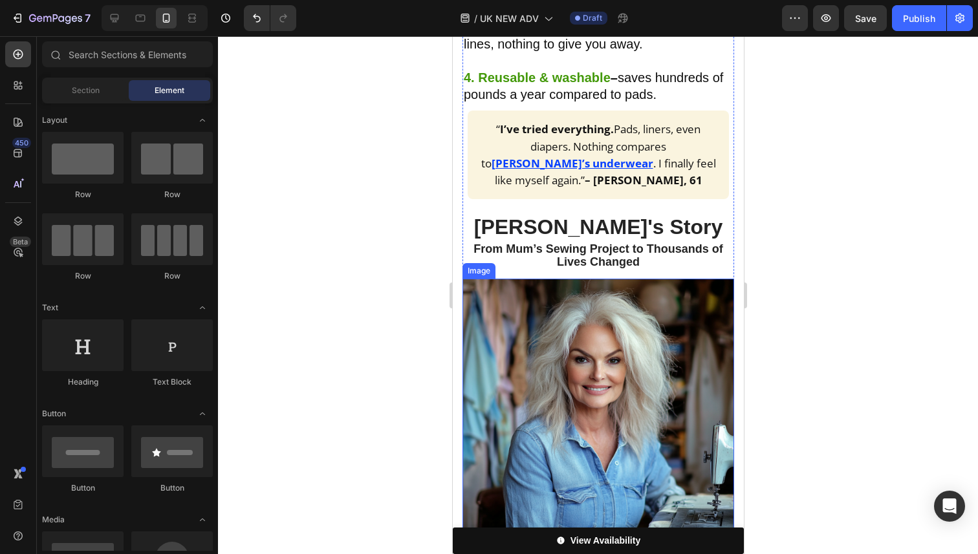
click at [873, 319] on div at bounding box center [598, 295] width 760 height 518
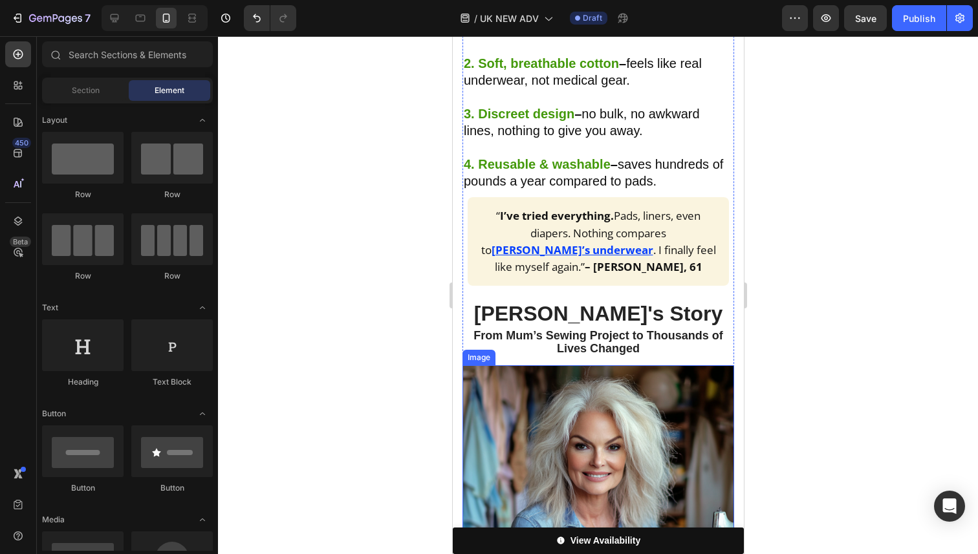
scroll to position [892, 0]
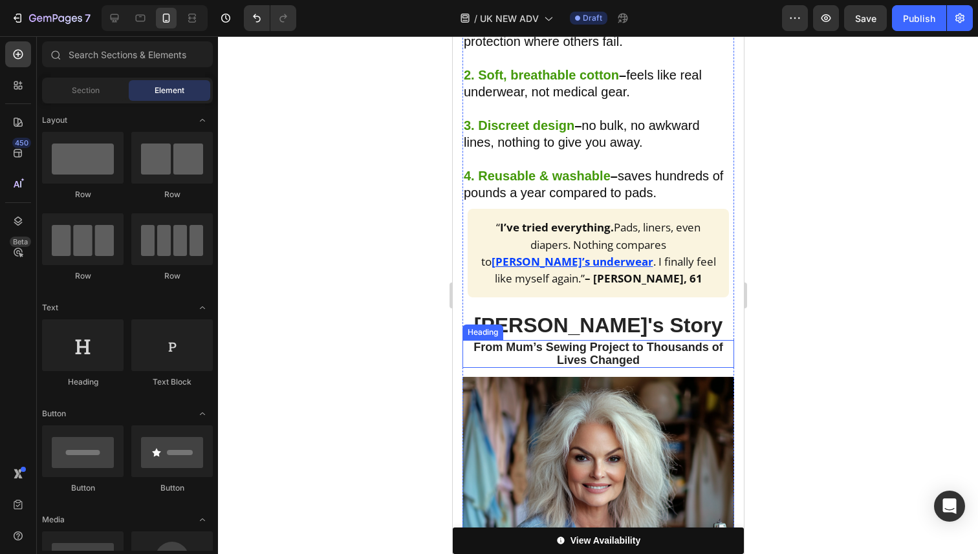
click at [683, 342] on p "⁠⁠⁠⁠⁠⁠⁠ From Mum’s Sewing Project to Thousands of Lives Changed" at bounding box center [597, 355] width 269 height 26
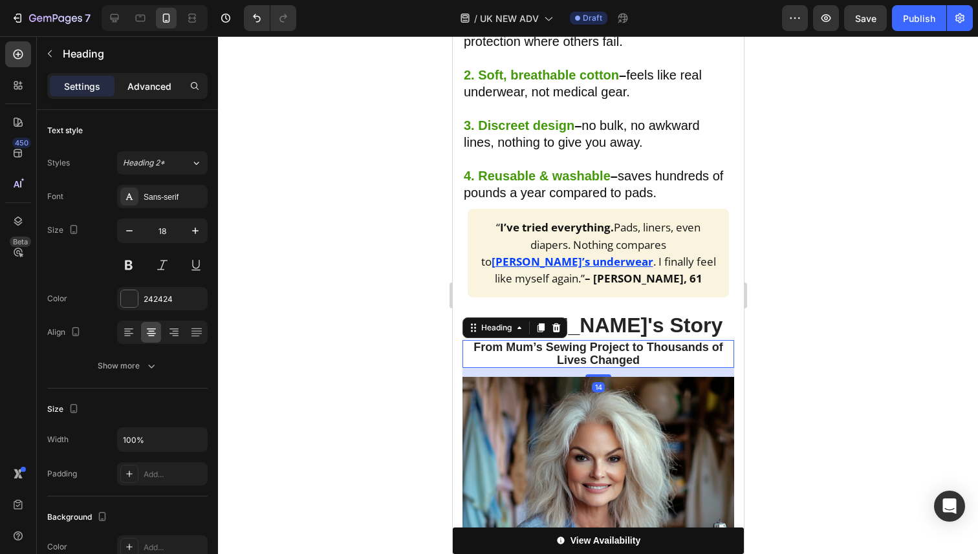
click at [155, 95] on div "Advanced" at bounding box center [149, 86] width 65 height 21
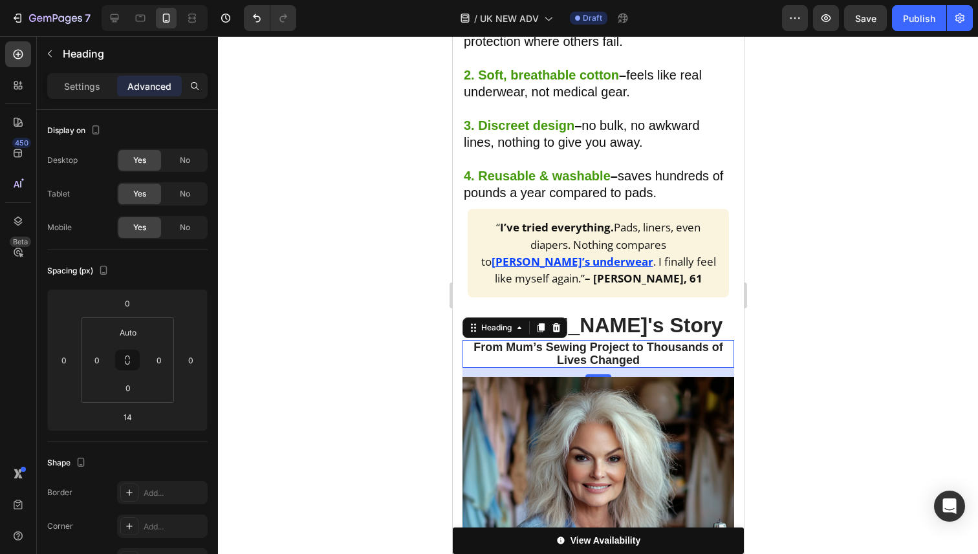
click at [819, 353] on div at bounding box center [598, 295] width 760 height 518
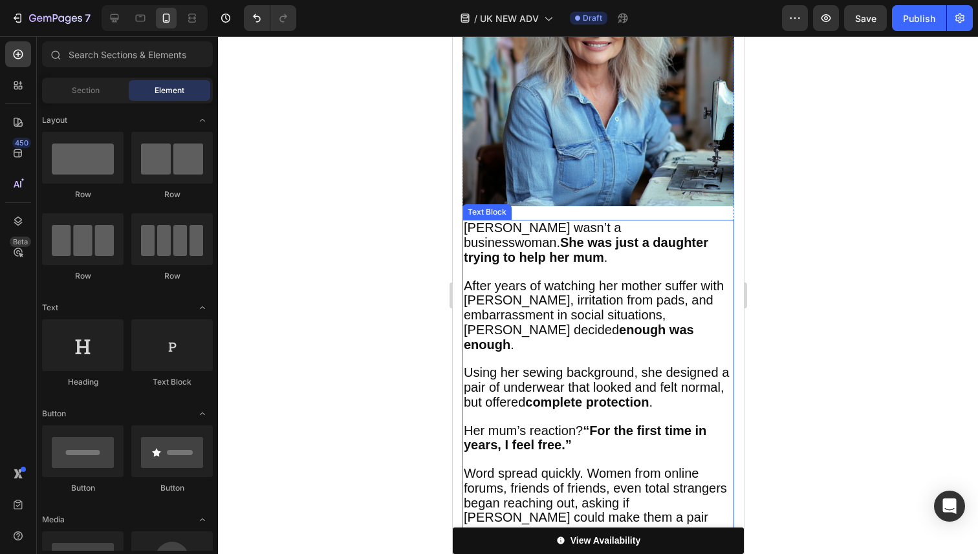
scroll to position [1337, 0]
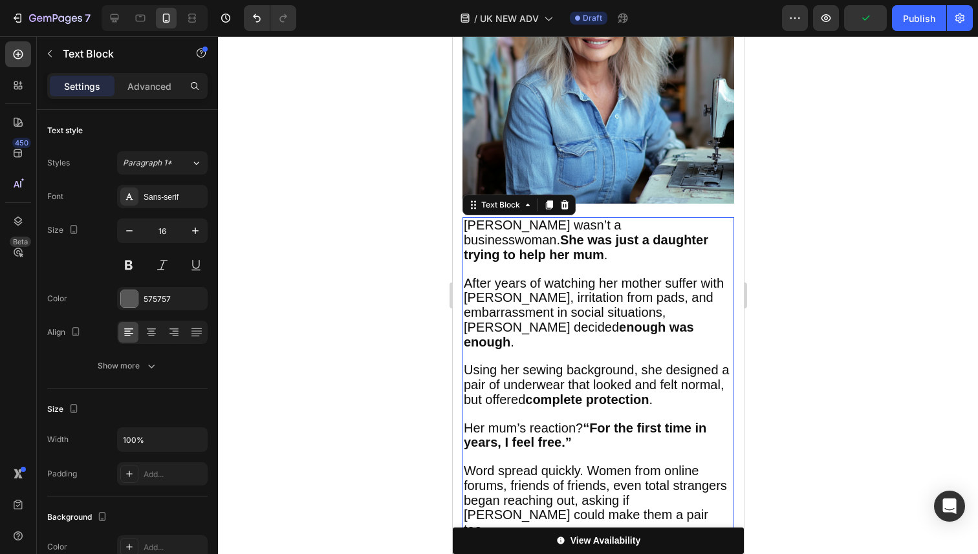
click at [612, 276] on span "After years of watching her mother suffer with leaks, irritation from pads, and…" at bounding box center [593, 312] width 260 height 73
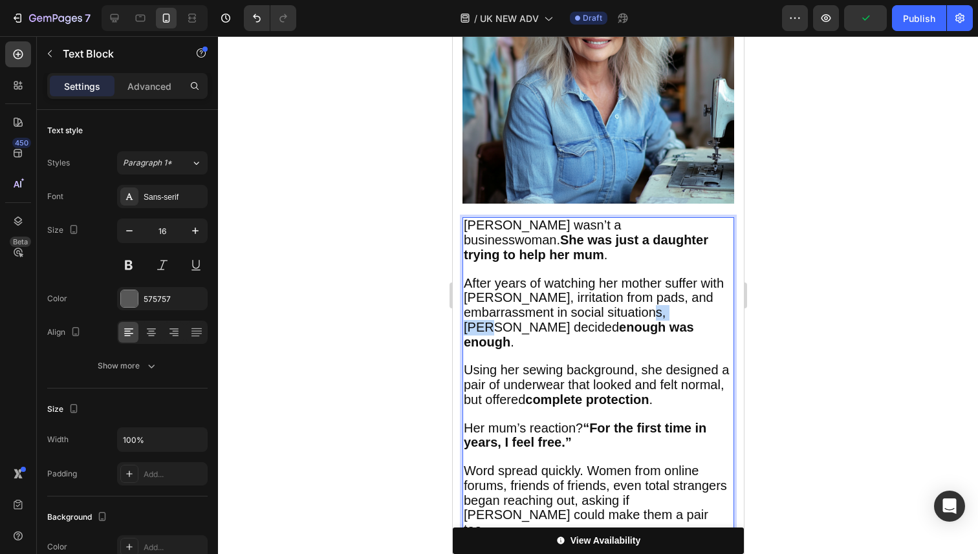
click at [612, 276] on span "After years of watching her mother suffer with leaks, irritation from pads, and…" at bounding box center [593, 312] width 260 height 73
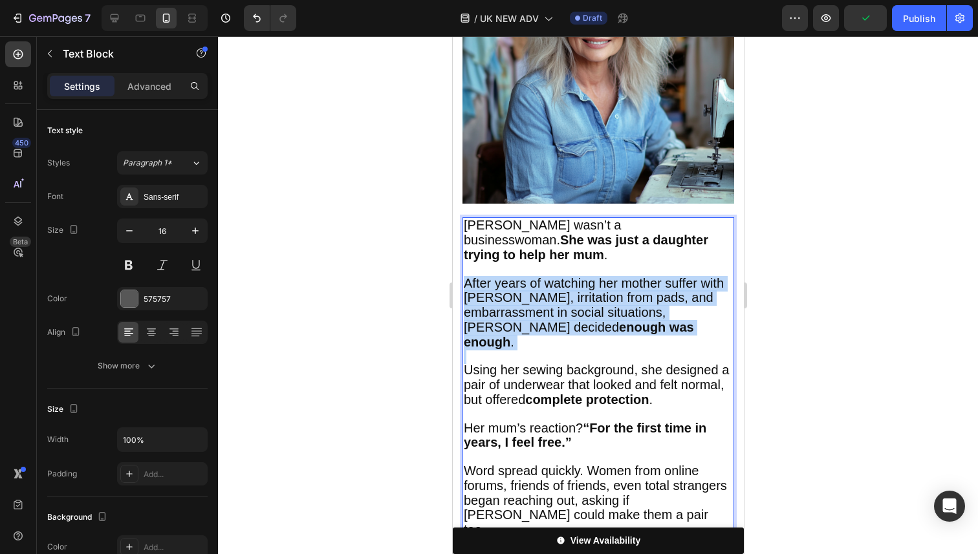
click at [612, 276] on span "After years of watching her mother suffer with leaks, irritation from pads, and…" at bounding box center [593, 312] width 260 height 73
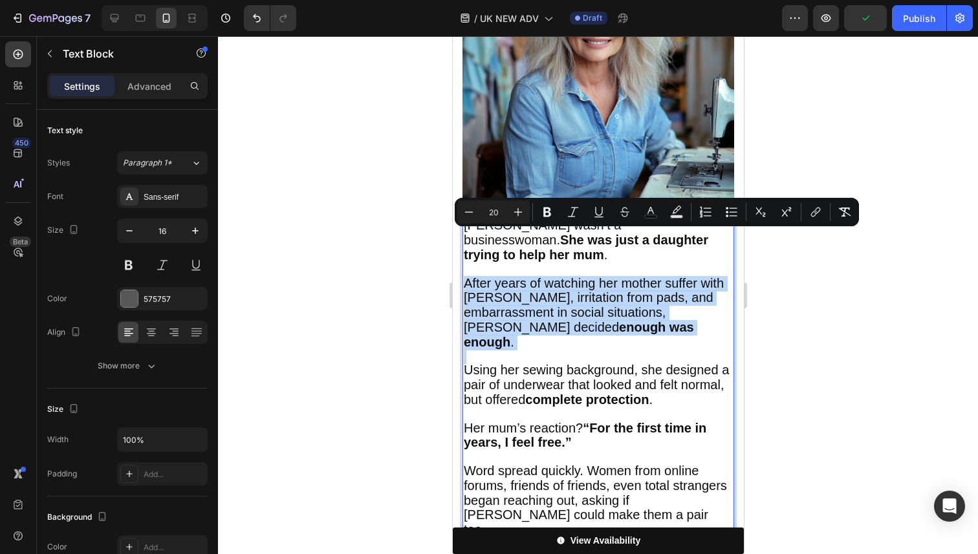
click at [606, 285] on p "After years of watching her mother suffer with leaks, irritation from pads, and…" at bounding box center [597, 314] width 269 height 74
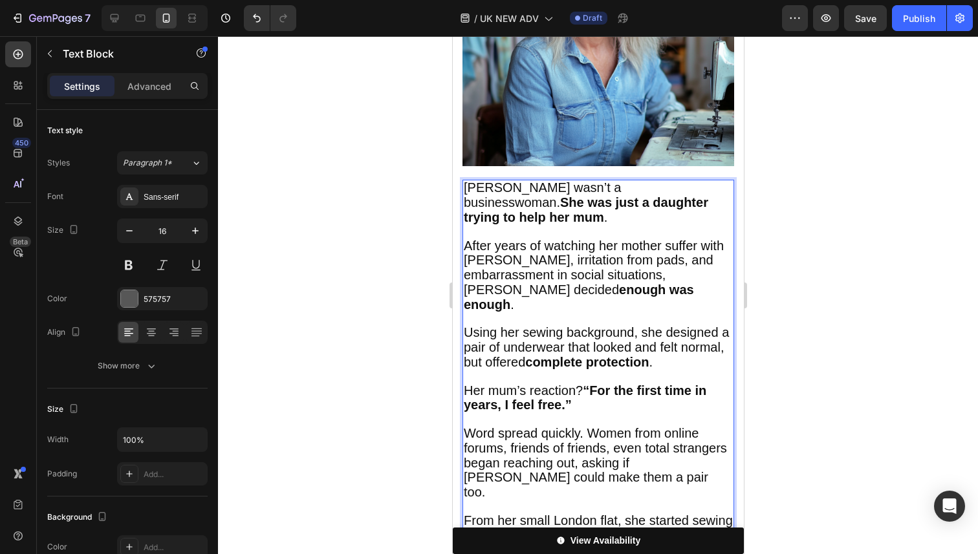
scroll to position [1376, 0]
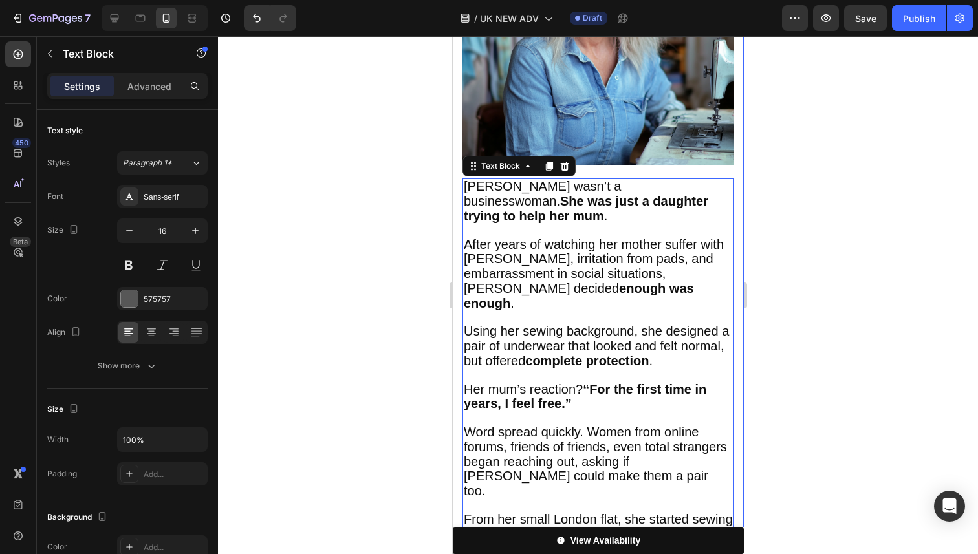
click at [827, 281] on div at bounding box center [598, 295] width 760 height 518
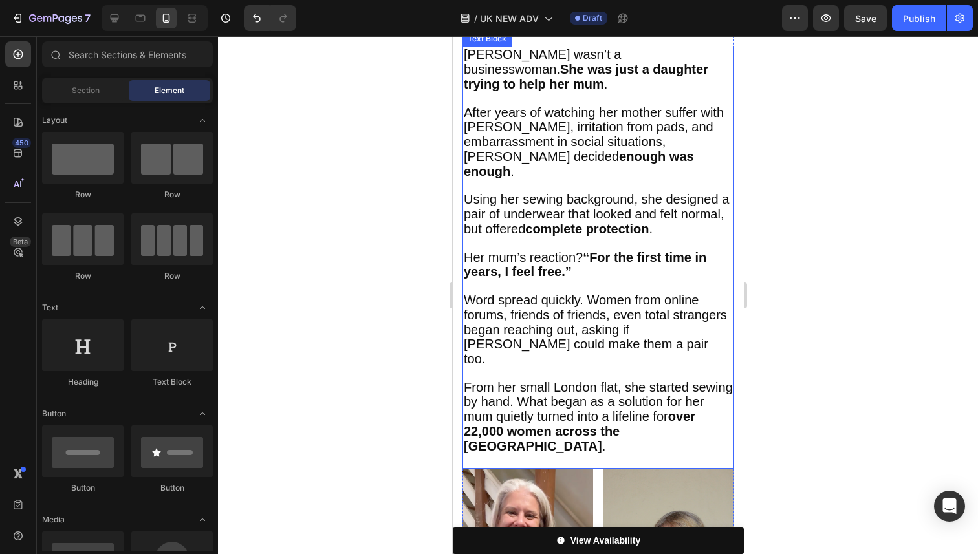
scroll to position [1516, 0]
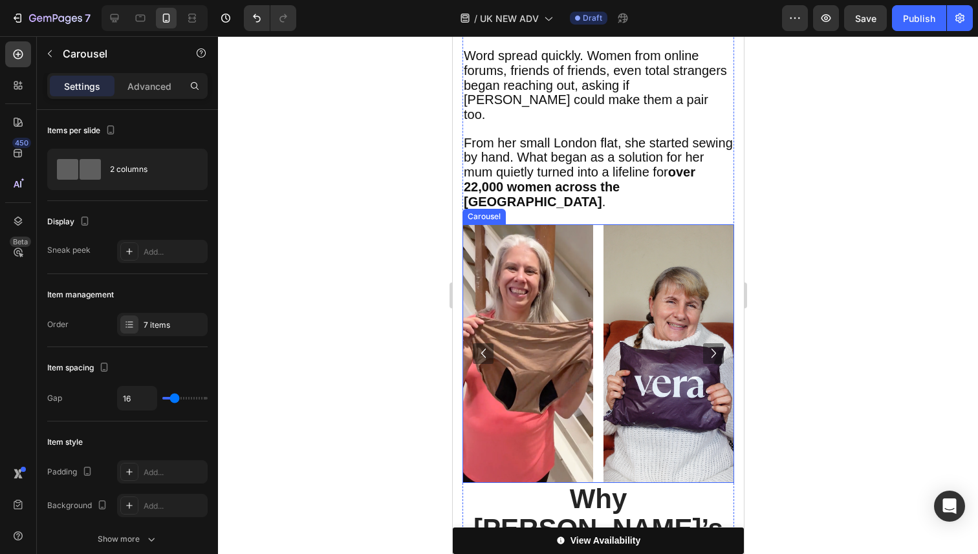
click at [712, 344] on icon "Carousel Next Arrow" at bounding box center [713, 353] width 19 height 19
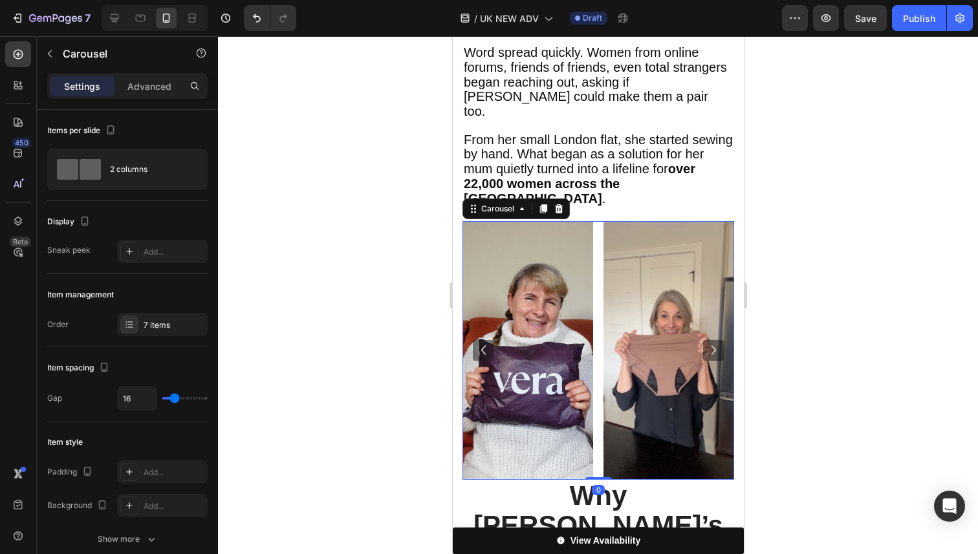
click at [712, 341] on icon "Carousel Next Arrow" at bounding box center [713, 350] width 19 height 19
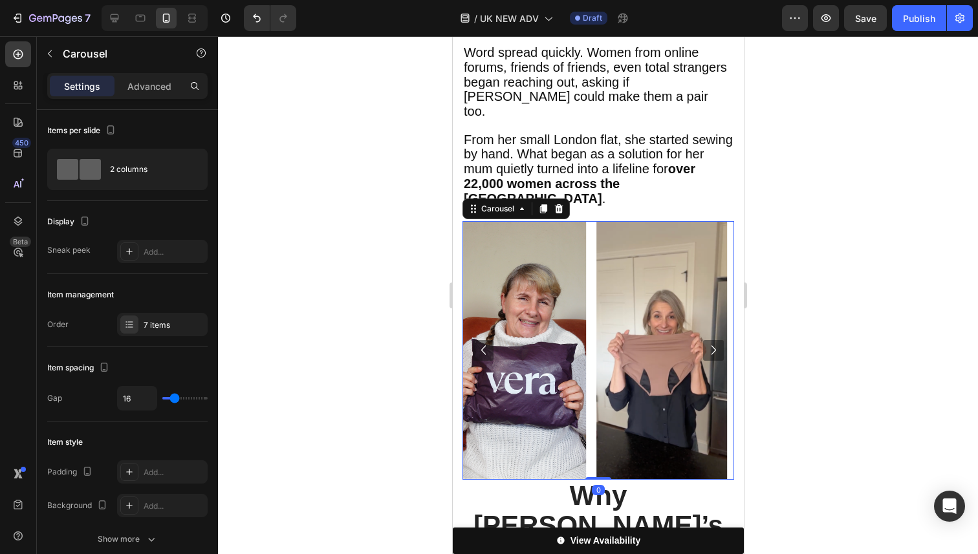
scroll to position [1756, 0]
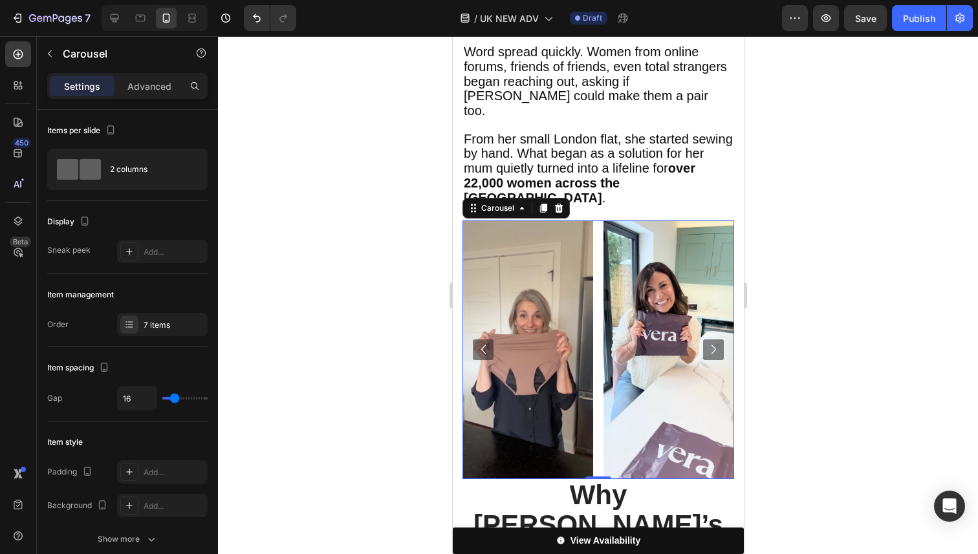
click at [712, 340] on icon "Carousel Next Arrow" at bounding box center [713, 349] width 19 height 19
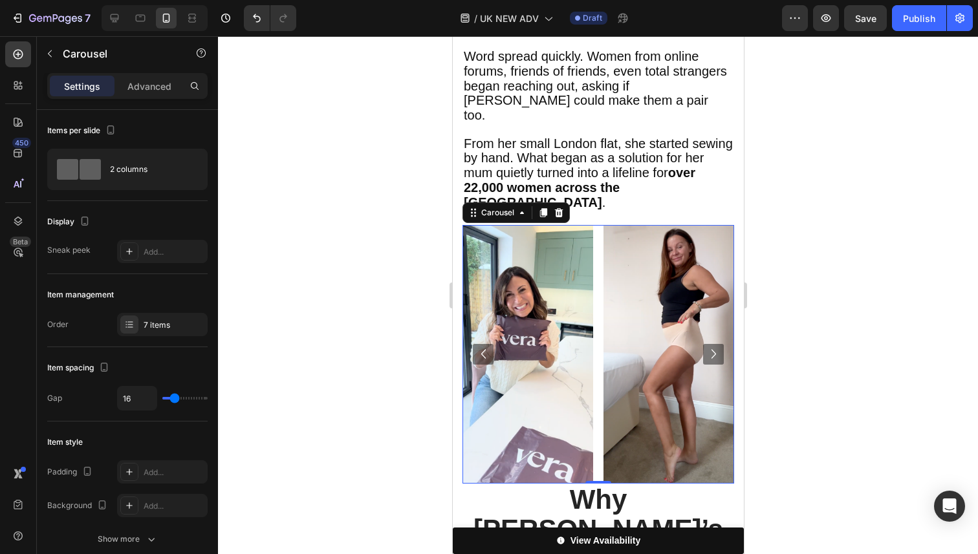
click at [712, 345] on icon "Carousel Next Arrow" at bounding box center [713, 354] width 19 height 19
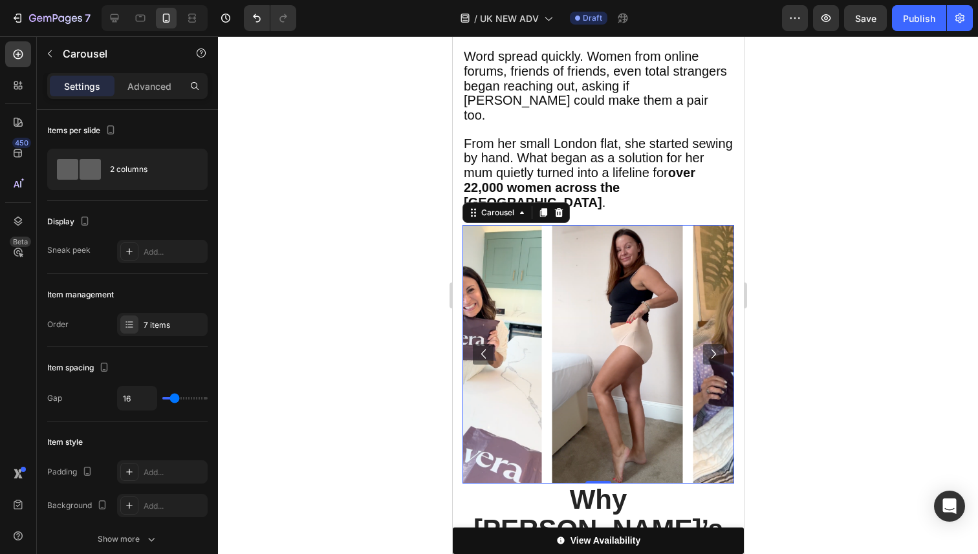
scroll to position [1753, 0]
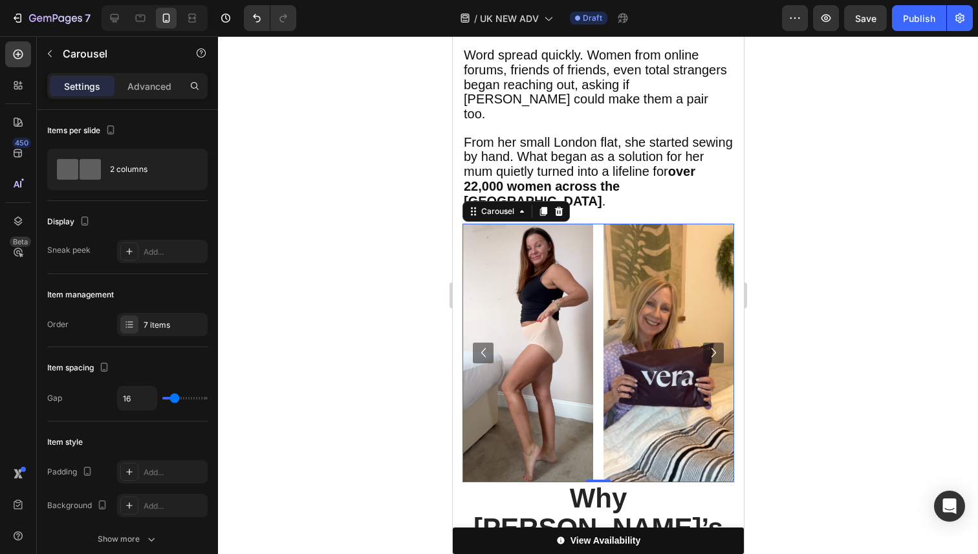
click at [712, 343] on icon "Carousel Next Arrow" at bounding box center [713, 352] width 19 height 19
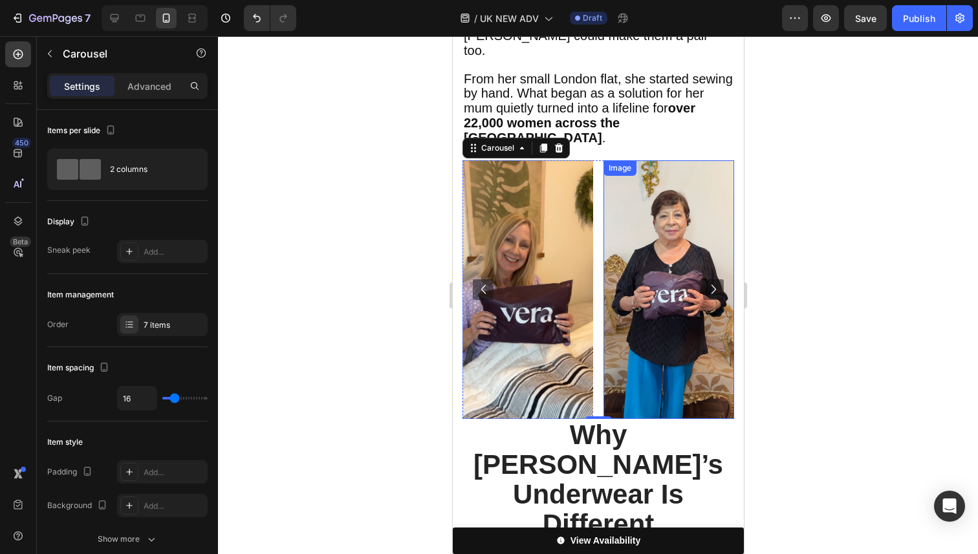
scroll to position [1817, 0]
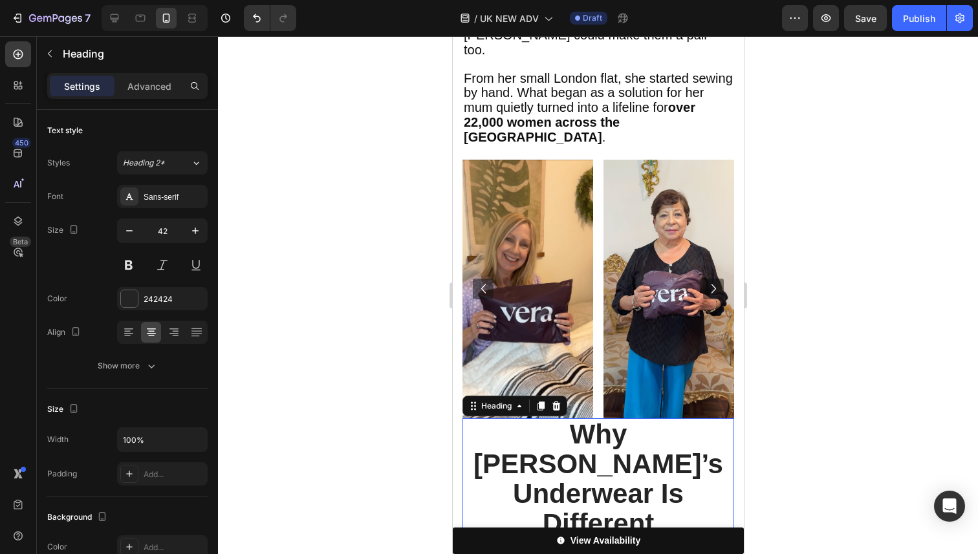
click at [626, 419] on strong "Why [PERSON_NAME]’s Underwear Is Different" at bounding box center [598, 479] width 250 height 120
click at [550, 419] on strong "Why [PERSON_NAME]’s Underwear Is Different" at bounding box center [598, 479] width 250 height 120
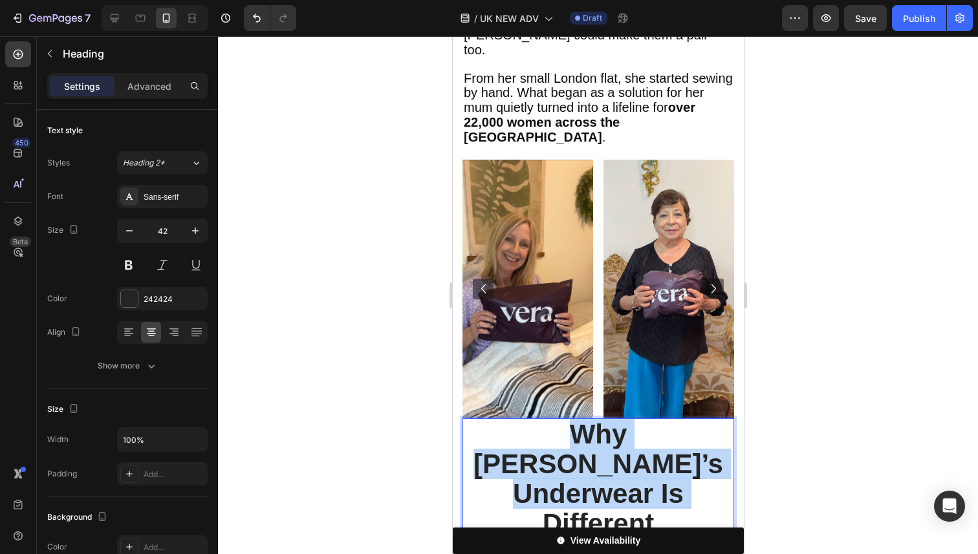
click at [550, 419] on strong "Why [PERSON_NAME]’s Underwear Is Different" at bounding box center [598, 479] width 250 height 120
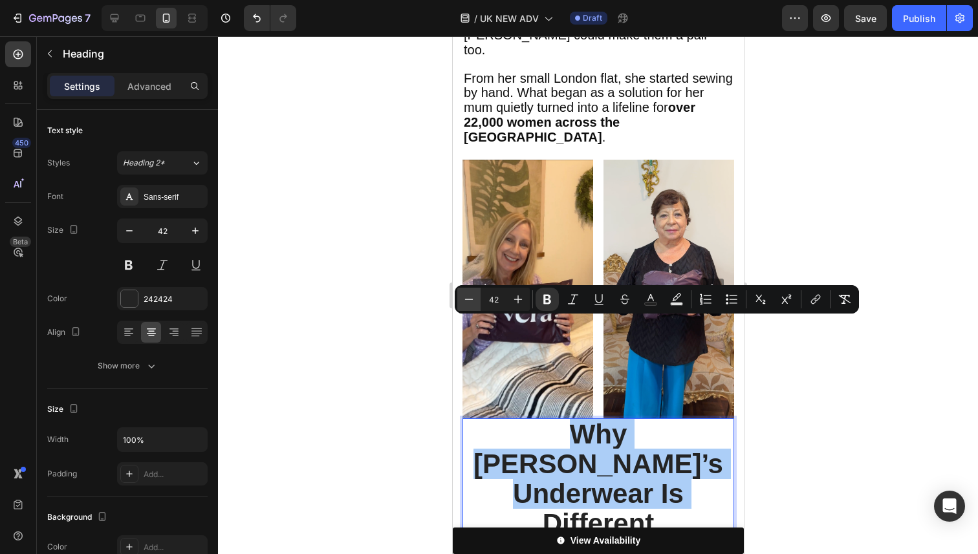
click at [480, 301] on button "Minus" at bounding box center [468, 299] width 23 height 23
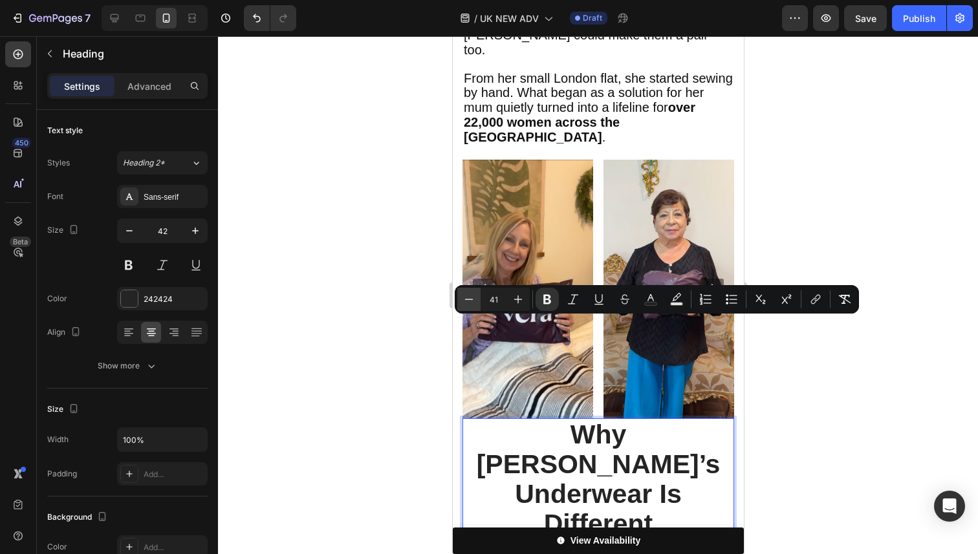
click at [480, 301] on button "Minus" at bounding box center [468, 299] width 23 height 23
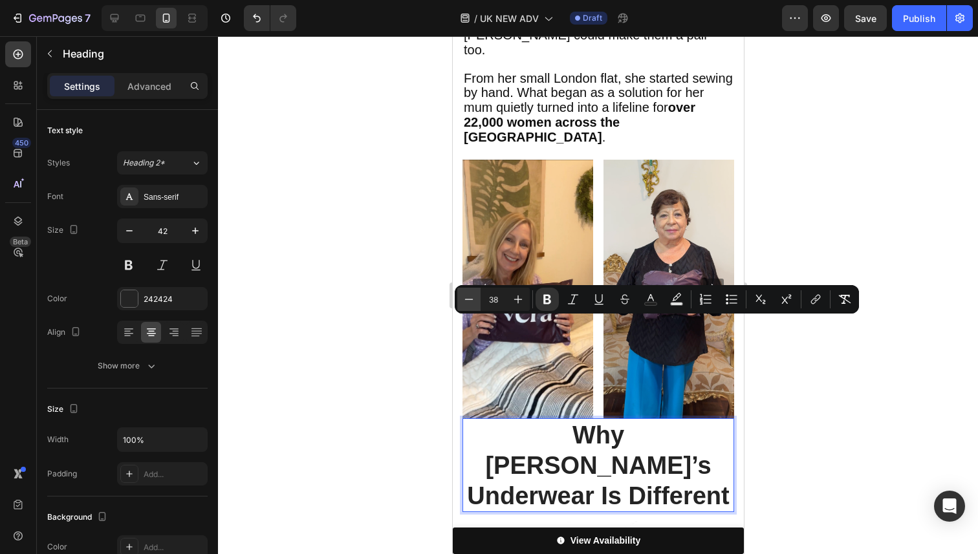
click at [480, 301] on button "Minus" at bounding box center [468, 299] width 23 height 23
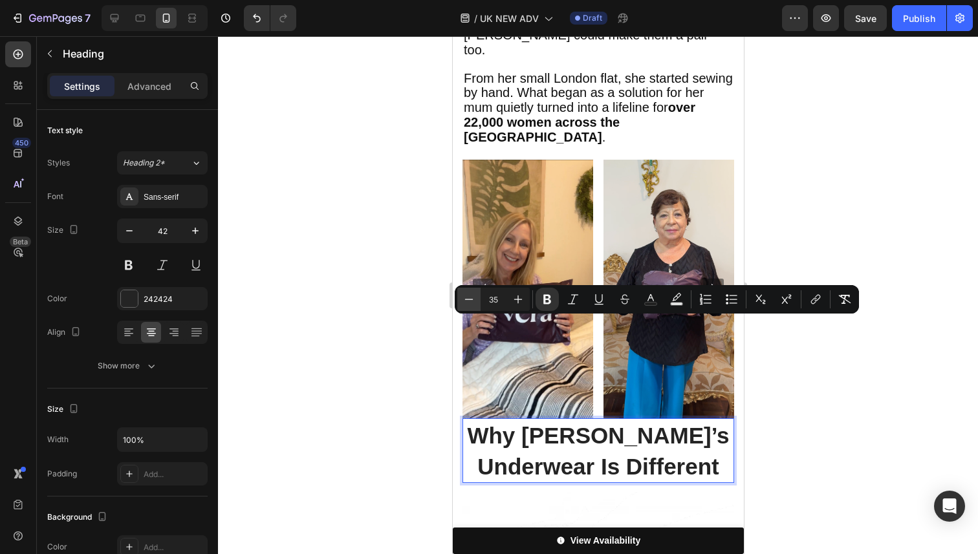
click at [480, 301] on button "Minus" at bounding box center [468, 299] width 23 height 23
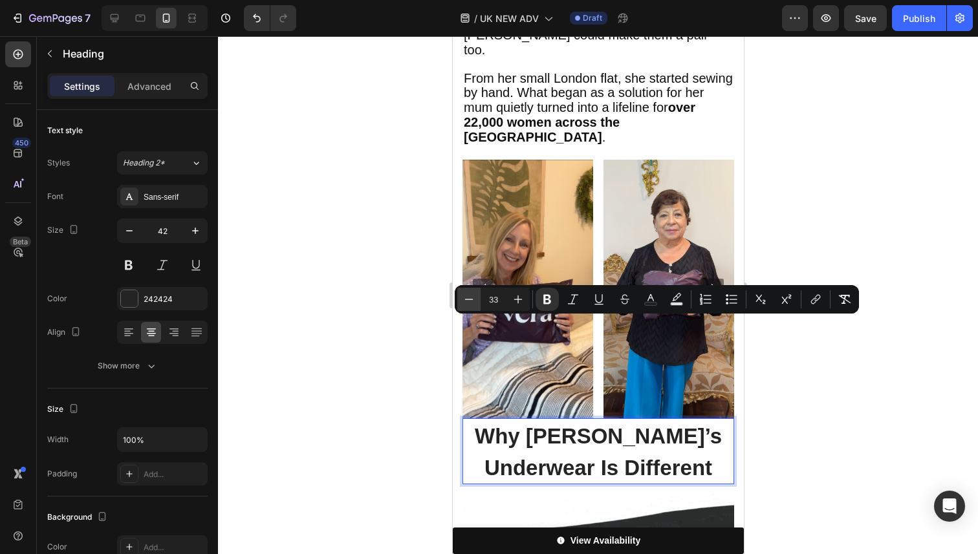
type input "32"
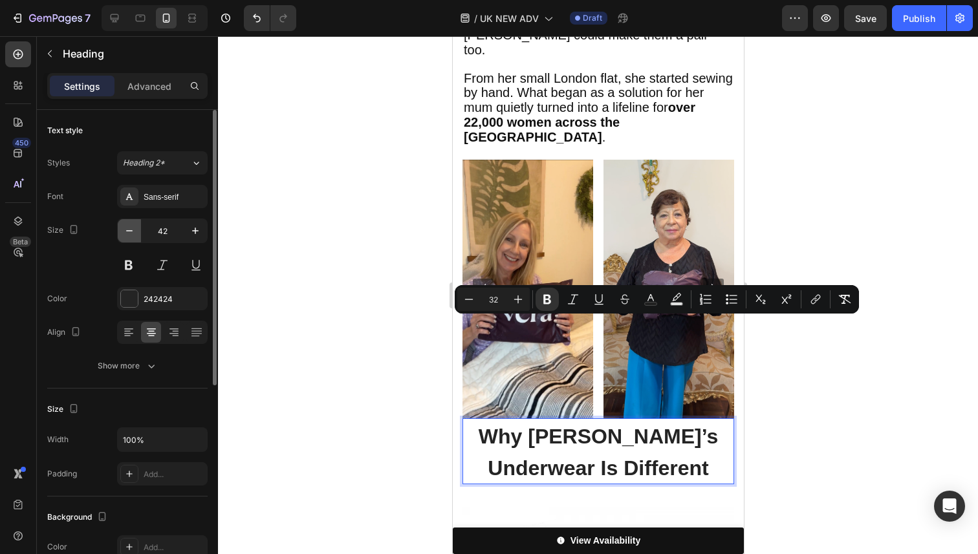
click at [133, 232] on icon "button" at bounding box center [129, 230] width 13 height 13
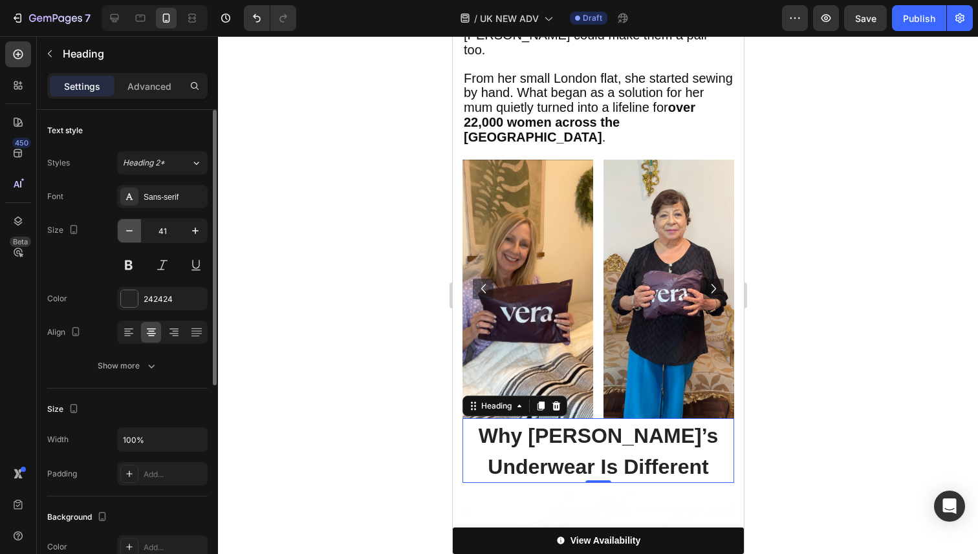
click at [133, 232] on icon "button" at bounding box center [129, 230] width 13 height 13
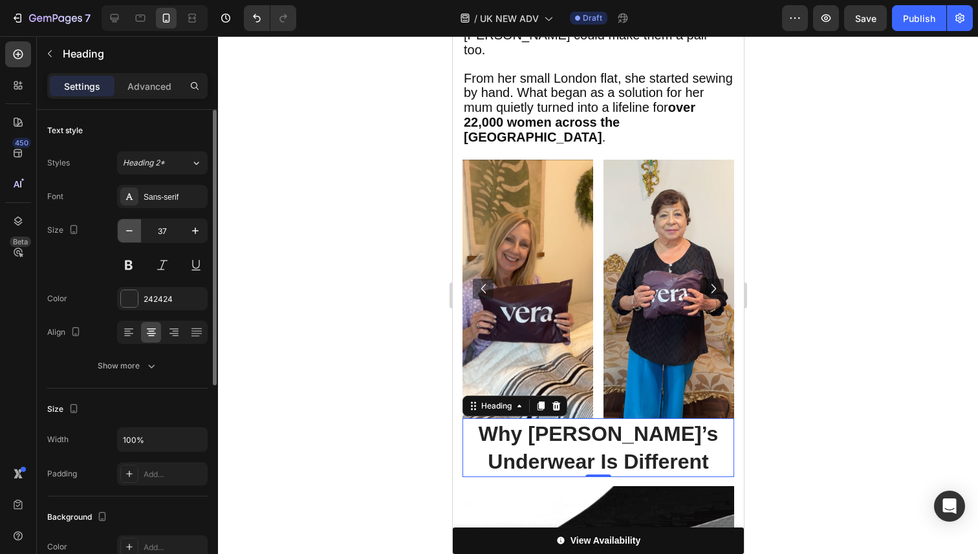
click at [133, 232] on icon "button" at bounding box center [129, 230] width 13 height 13
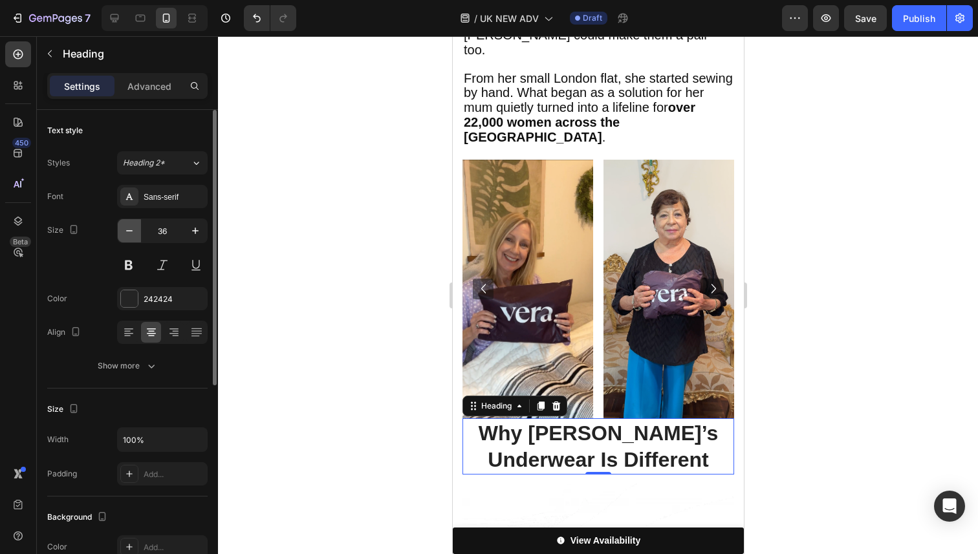
click at [133, 232] on icon "button" at bounding box center [129, 230] width 13 height 13
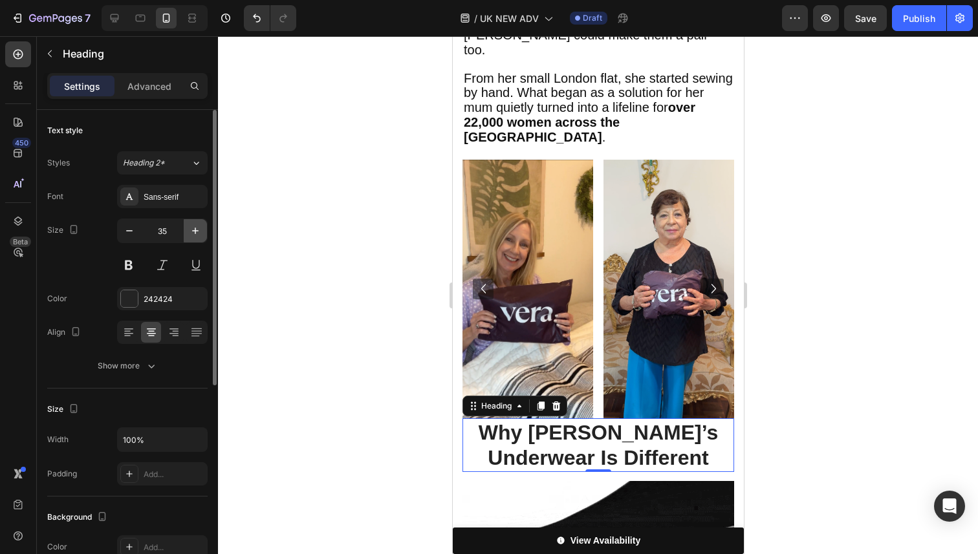
click at [190, 231] on icon "button" at bounding box center [195, 230] width 13 height 13
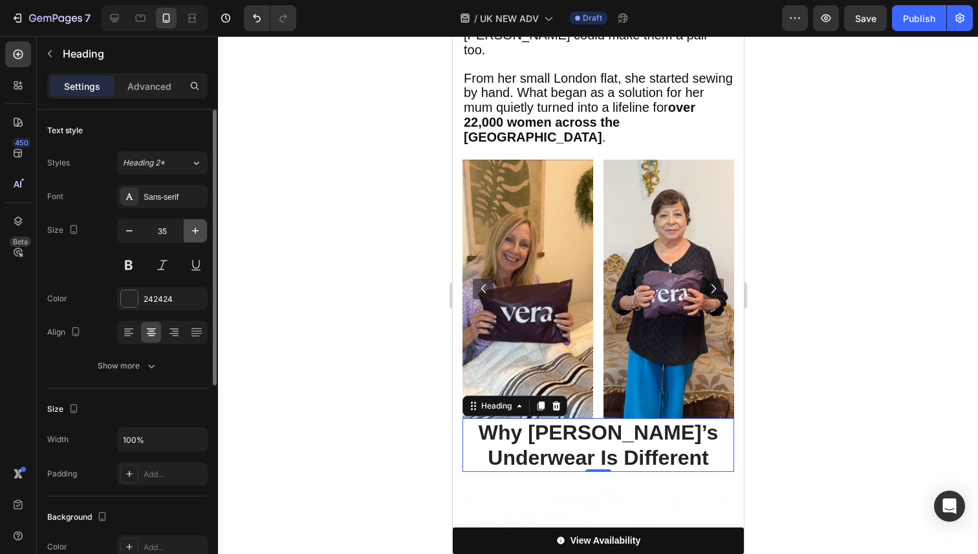
type input "36"
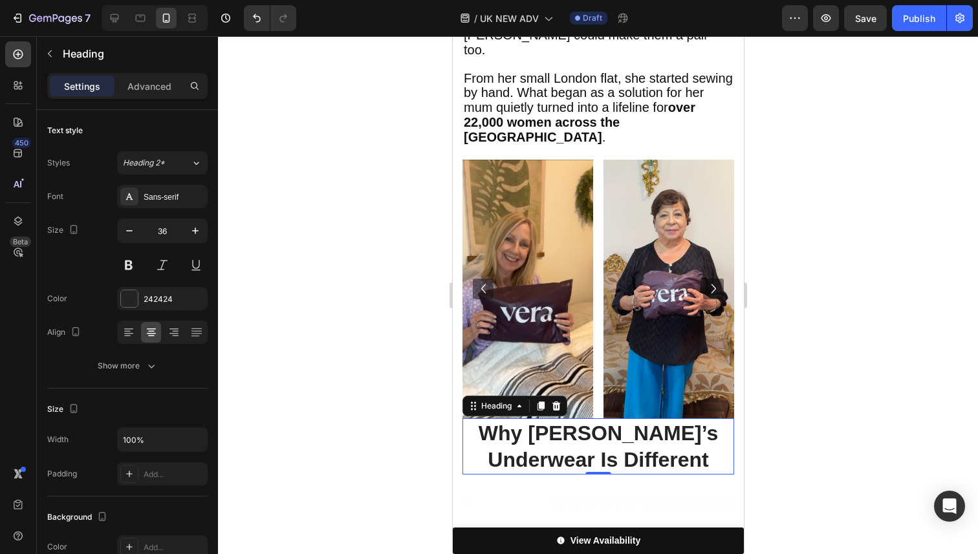
click at [353, 316] on div at bounding box center [598, 295] width 760 height 518
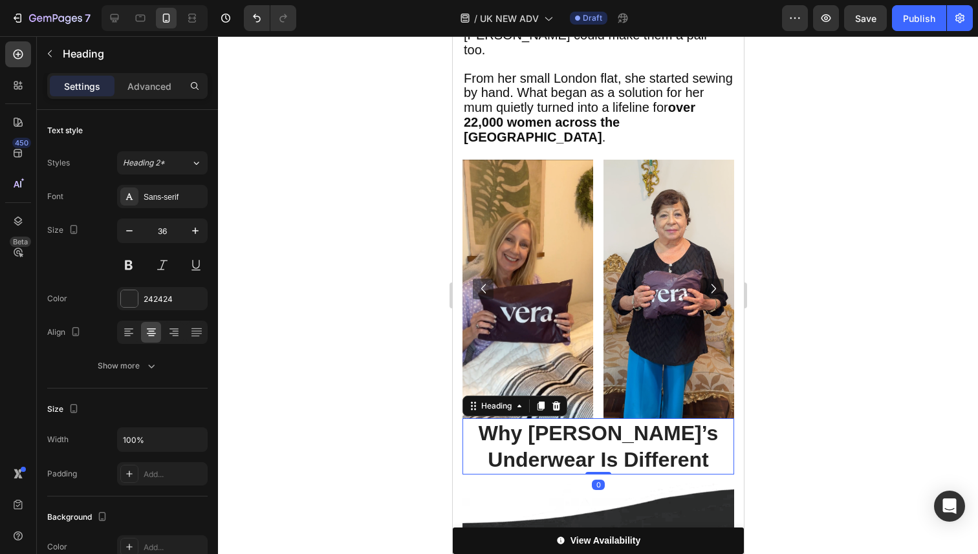
click at [504, 422] on strong "Why [PERSON_NAME]’s Underwear Is Different" at bounding box center [597, 447] width 239 height 50
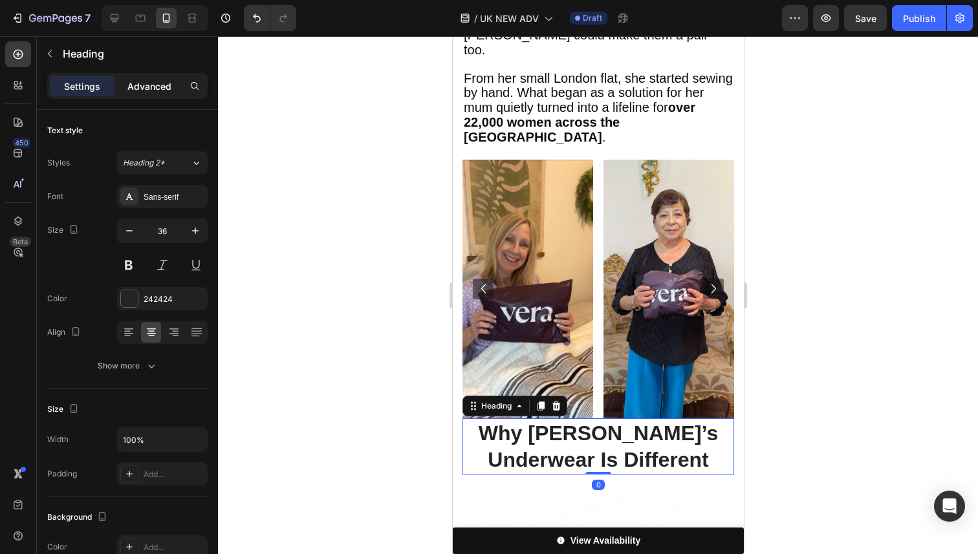
click at [146, 81] on p "Advanced" at bounding box center [149, 87] width 44 height 14
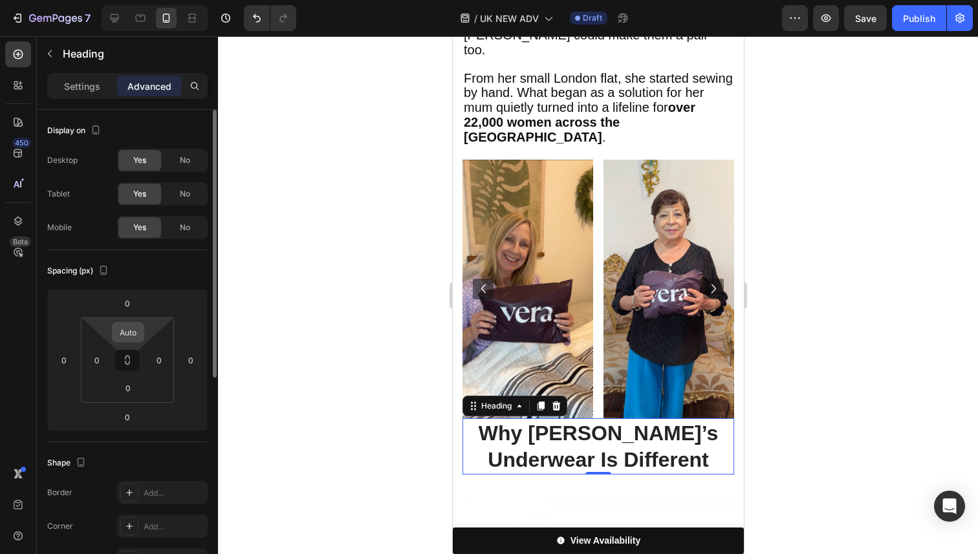
click at [134, 332] on input "Auto" at bounding box center [128, 332] width 26 height 19
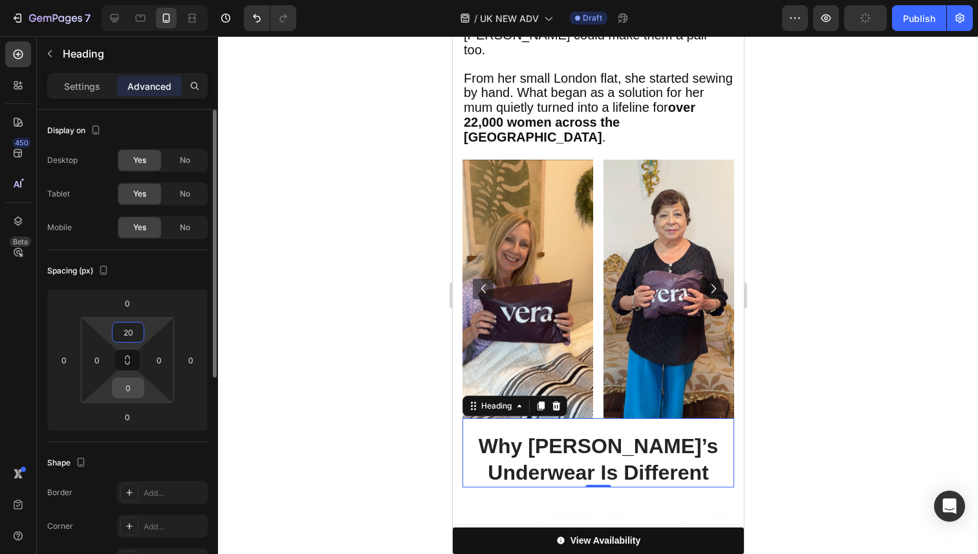
type input "20"
click at [133, 389] on input "0" at bounding box center [128, 387] width 26 height 19
type input "10"
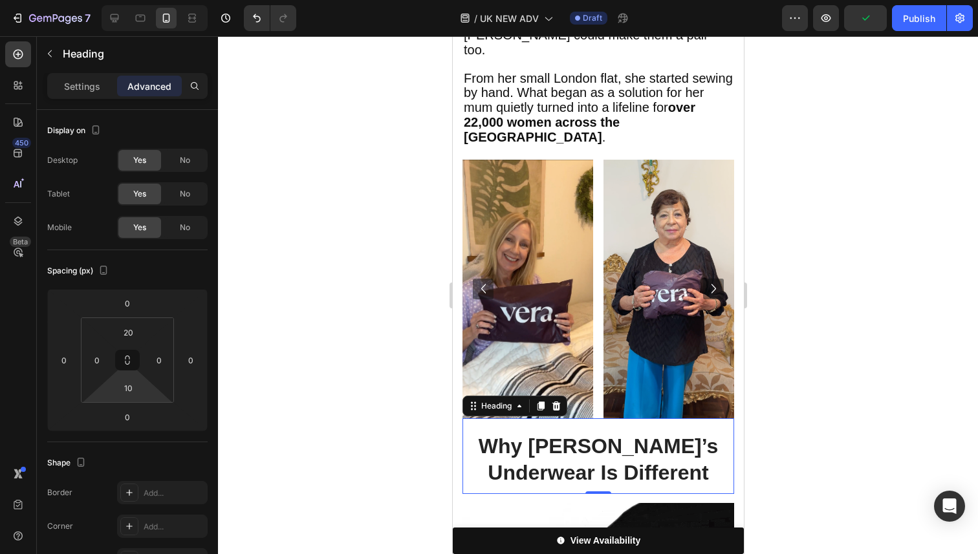
click at [864, 312] on div at bounding box center [598, 295] width 760 height 518
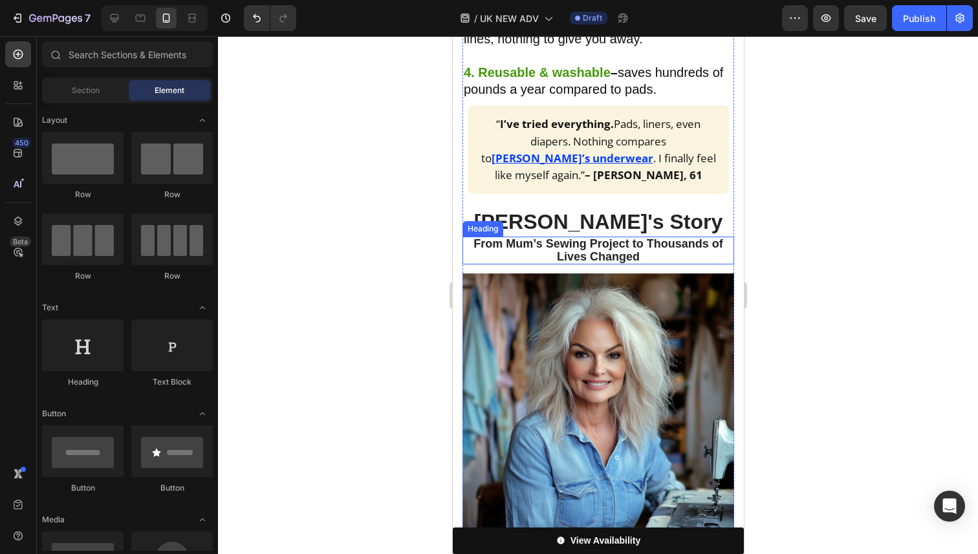
scroll to position [993, 0]
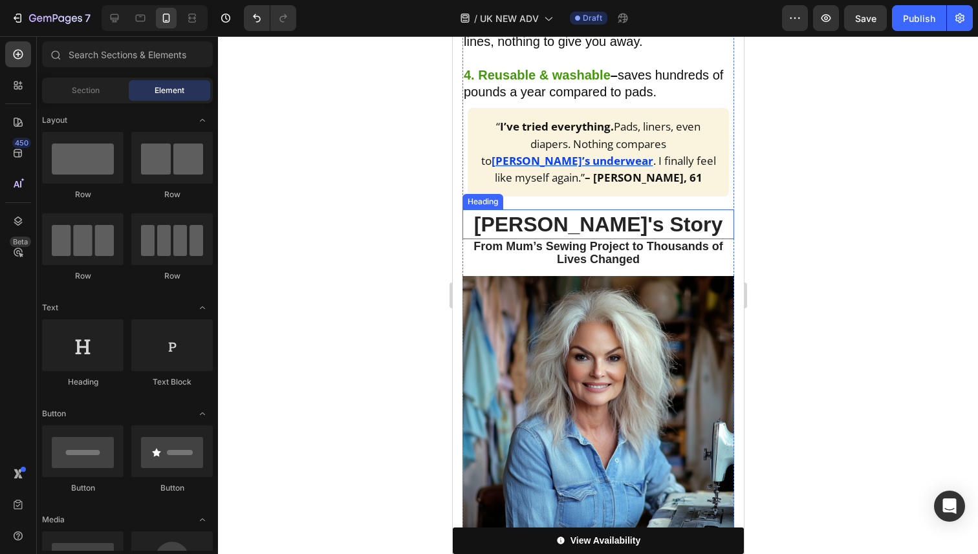
click at [614, 213] on strong "[PERSON_NAME]'s Story" at bounding box center [598, 224] width 249 height 23
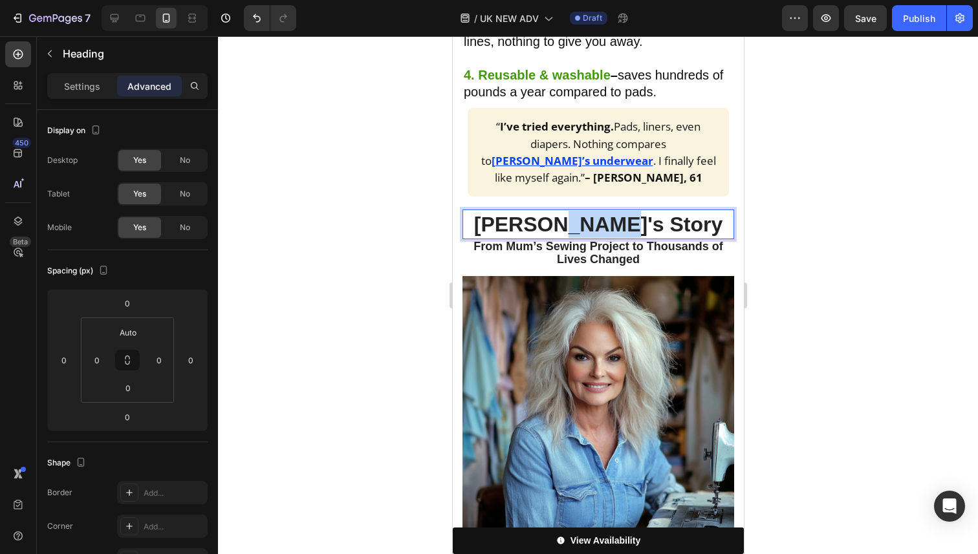
click at [614, 213] on strong "[PERSON_NAME]'s Story" at bounding box center [598, 224] width 249 height 23
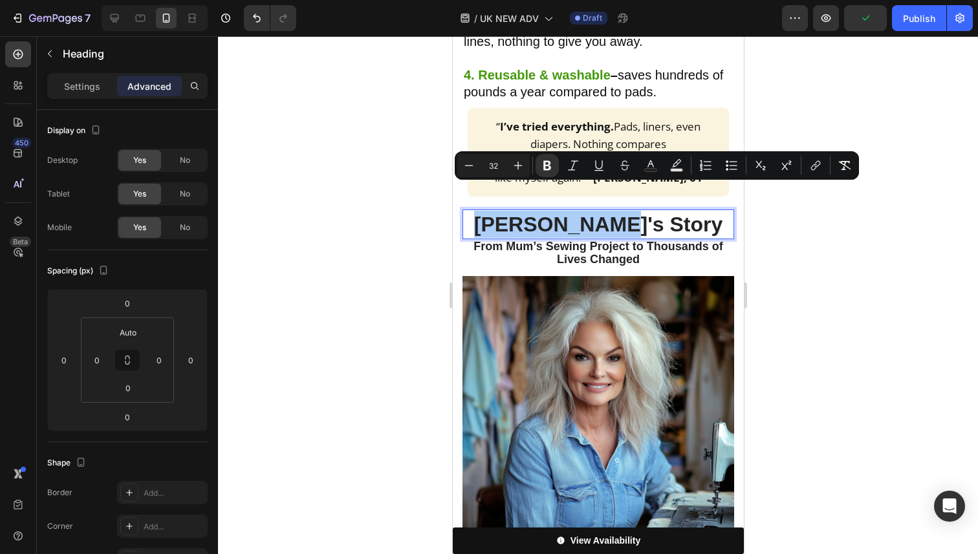
click at [849, 307] on div at bounding box center [598, 295] width 760 height 518
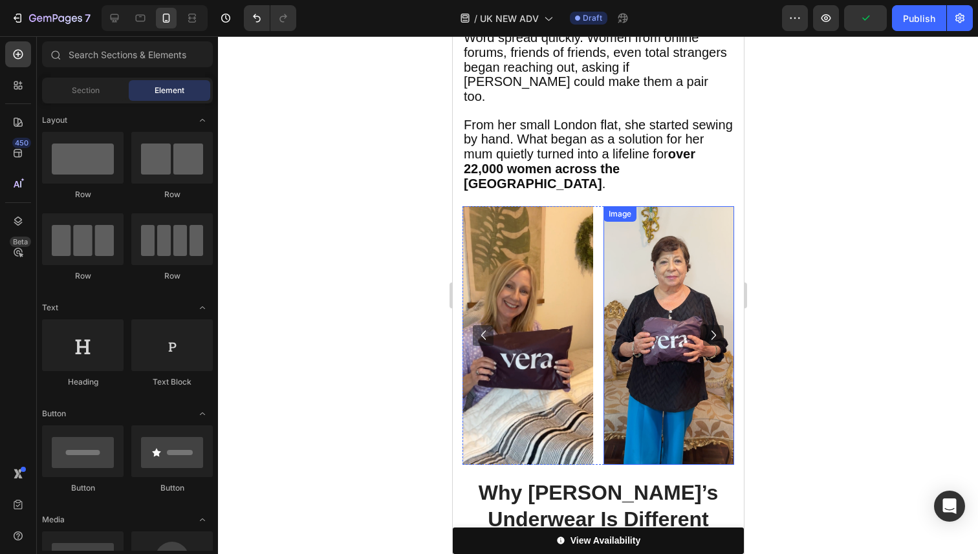
scroll to position [1789, 0]
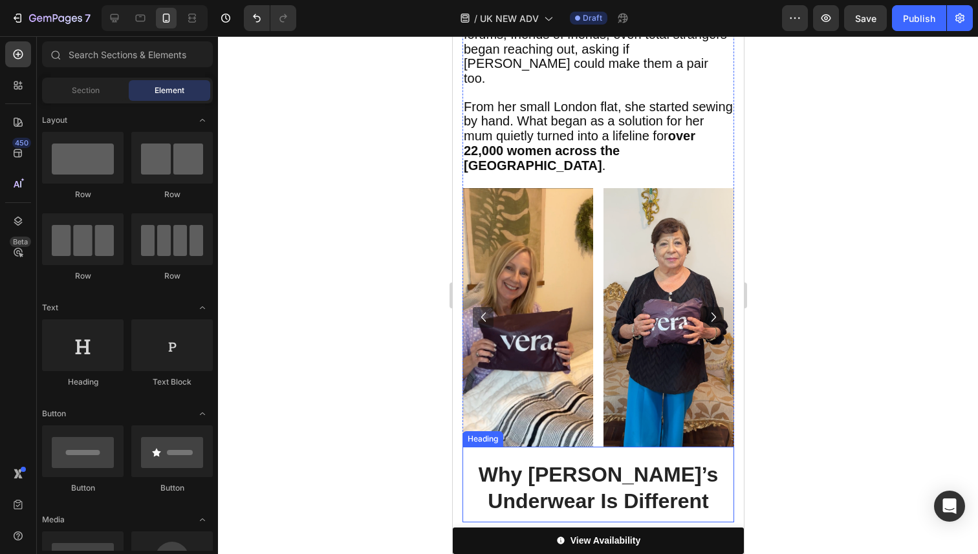
click at [605, 461] on p "⁠⁠⁠⁠⁠⁠⁠ Why Vera’s Underwear Is Different" at bounding box center [597, 488] width 269 height 54
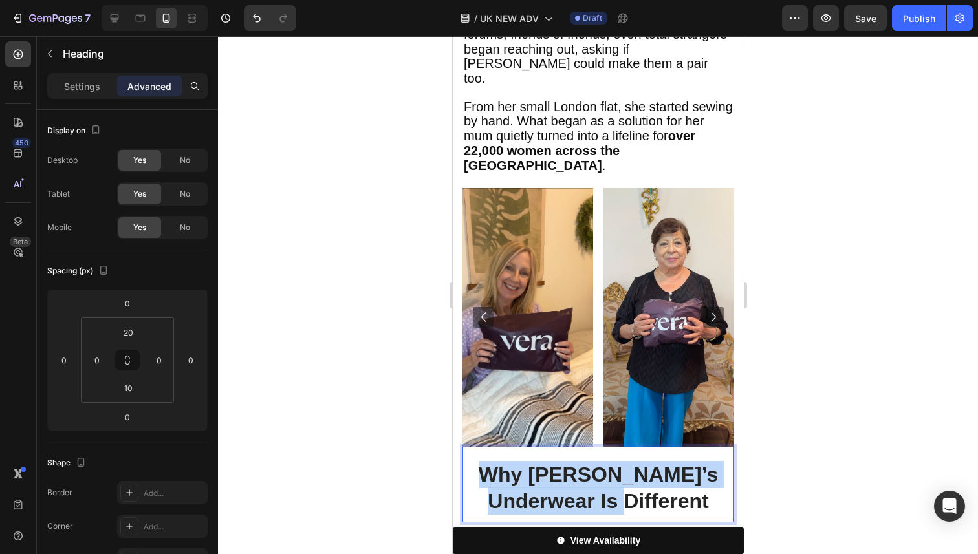
click at [605, 461] on p "Why [PERSON_NAME]’s Underwear Is Different" at bounding box center [597, 488] width 269 height 54
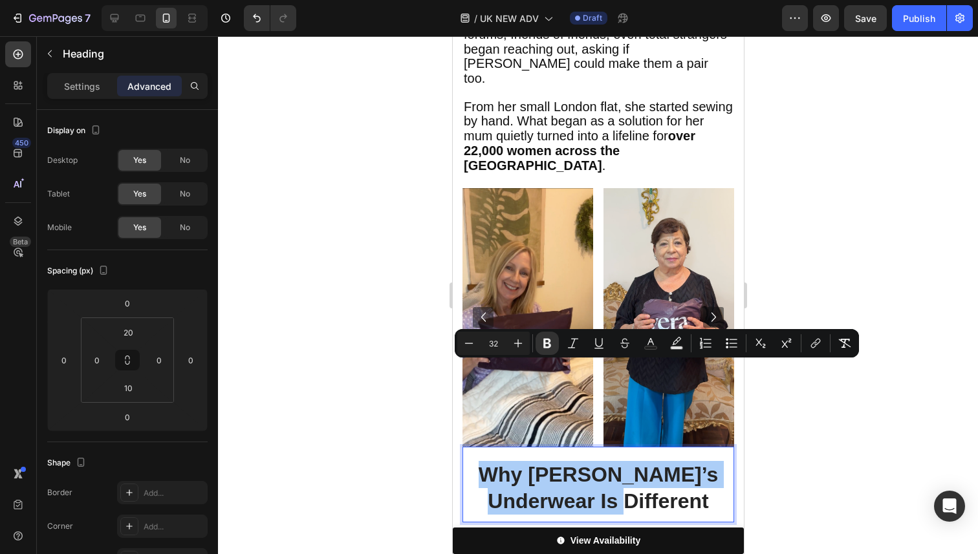
click at [791, 404] on div at bounding box center [598, 295] width 760 height 518
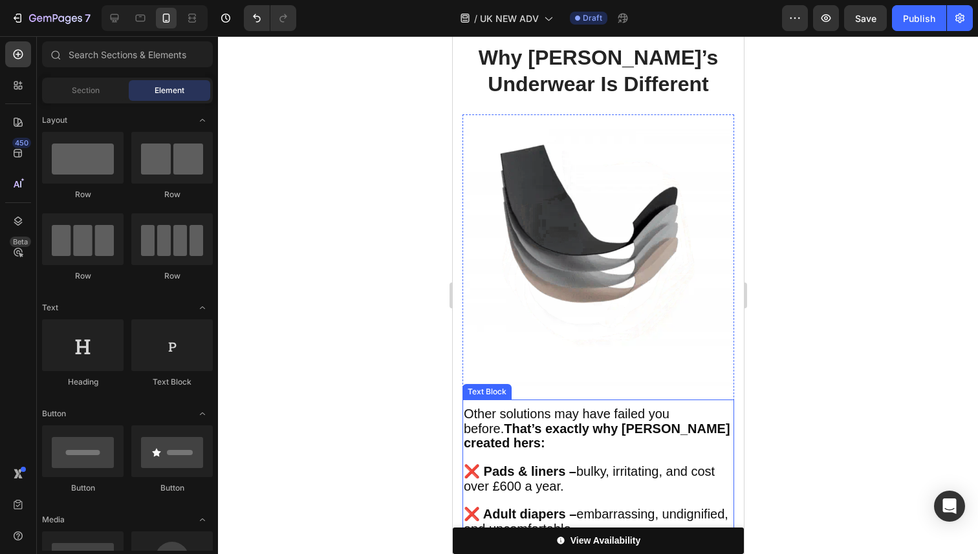
scroll to position [2218, 0]
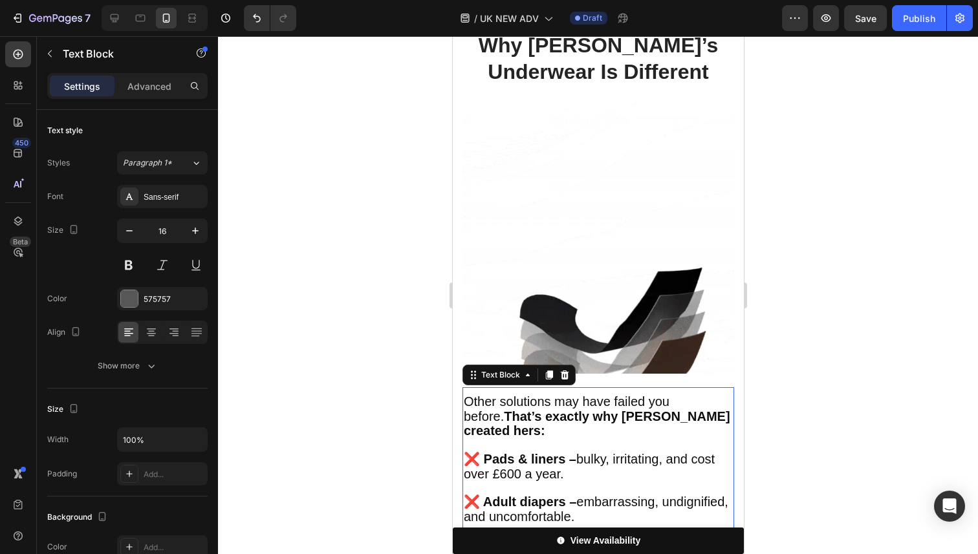
click at [554, 452] on strong "❌ Pads & liners –" at bounding box center [519, 459] width 113 height 14
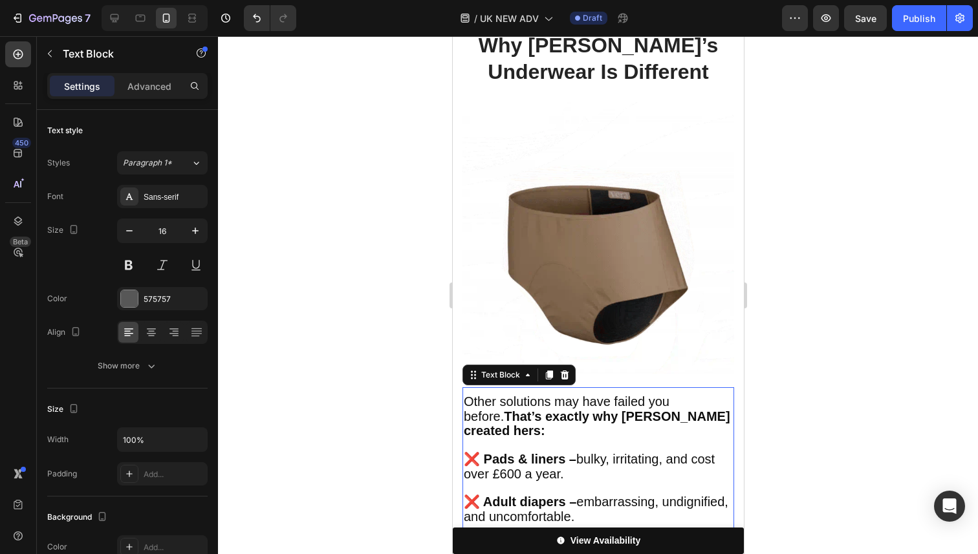
click at [509, 439] on p at bounding box center [597, 446] width 269 height 14
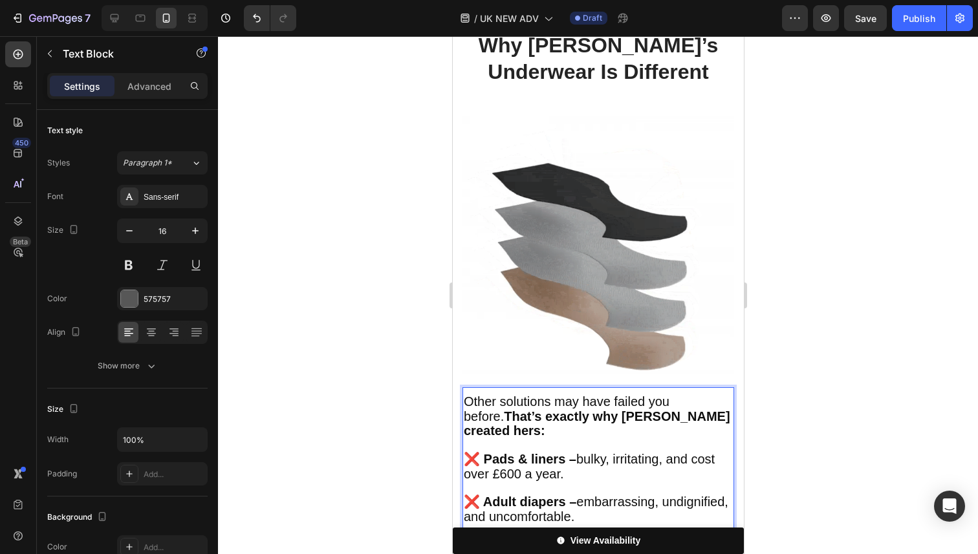
click at [464, 409] on strong "That’s exactly why [PERSON_NAME] created hers:" at bounding box center [596, 423] width 267 height 29
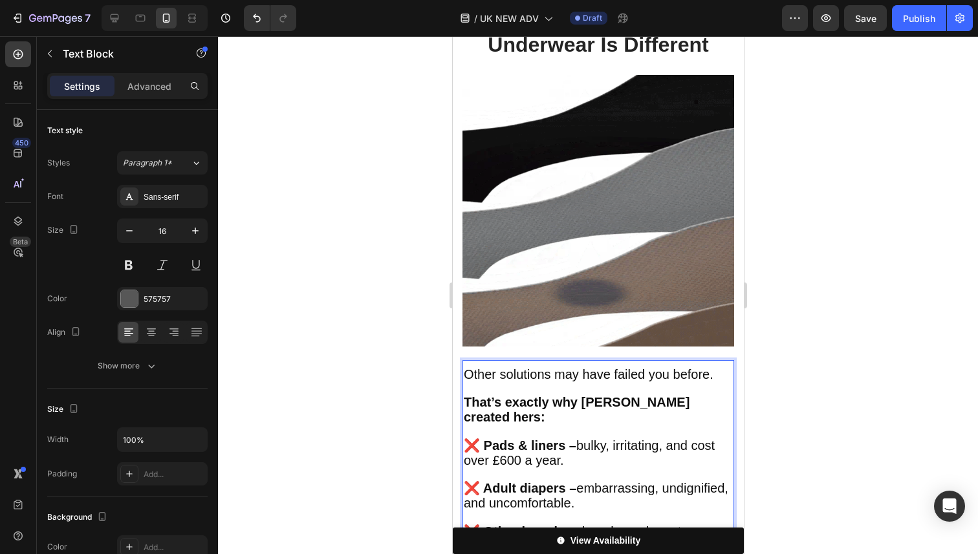
scroll to position [2246, 0]
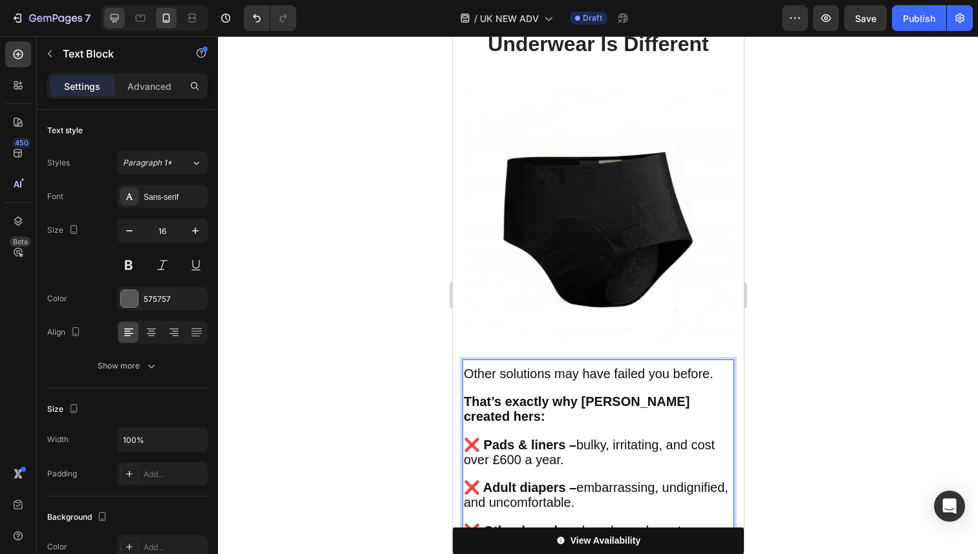
click at [118, 17] on icon at bounding box center [114, 18] width 13 height 13
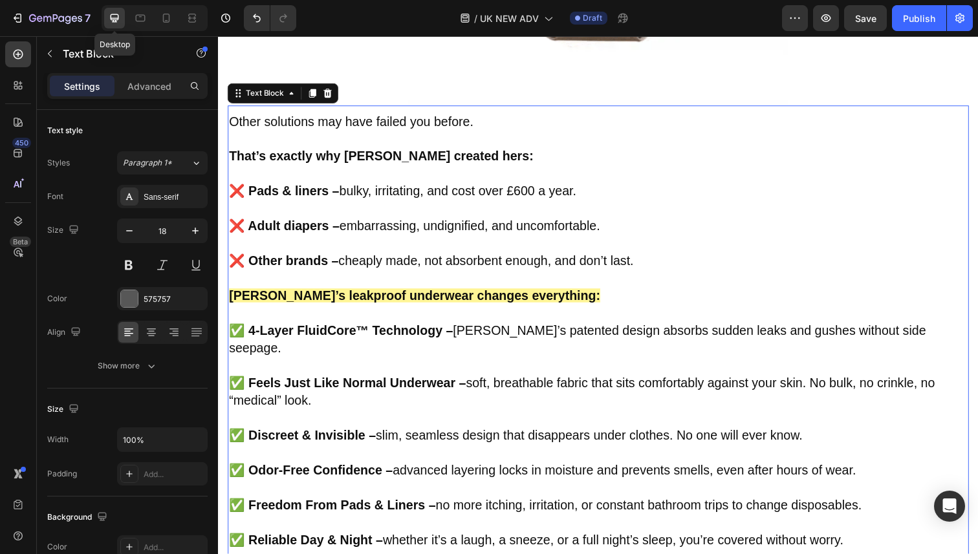
scroll to position [2410, 0]
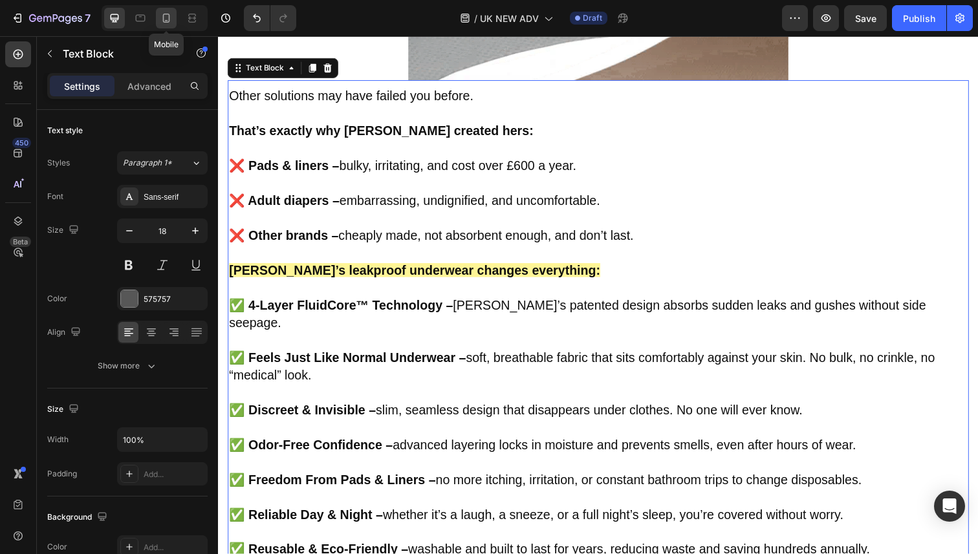
click at [162, 21] on icon at bounding box center [166, 18] width 13 height 13
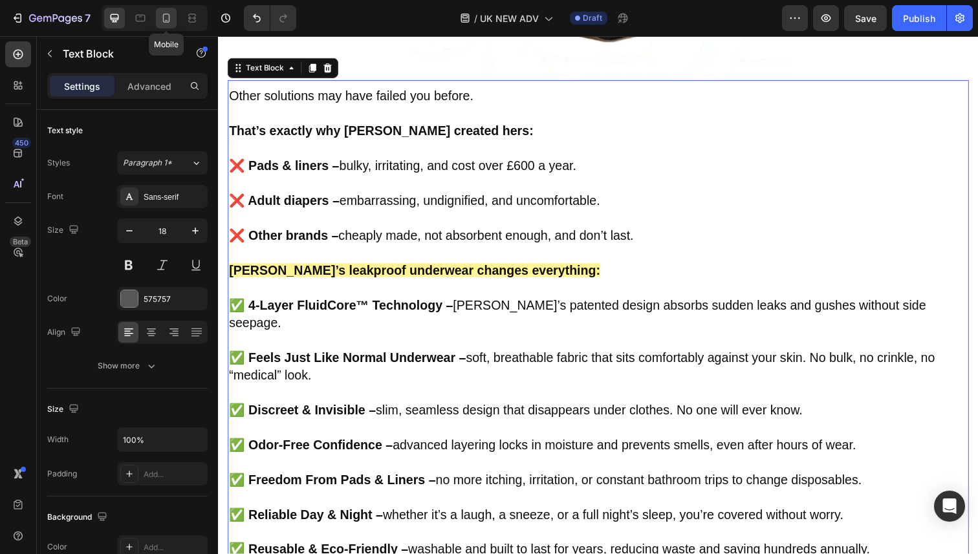
type input "16"
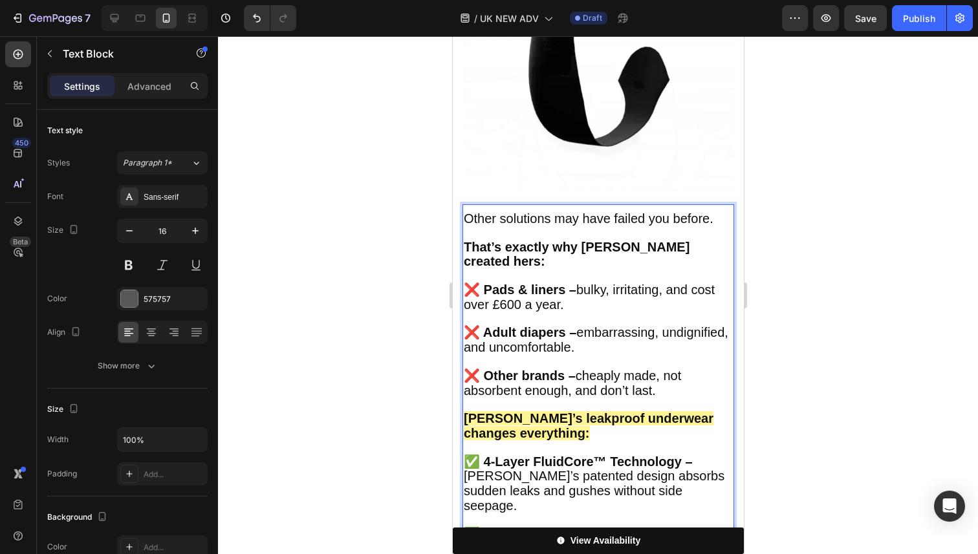
scroll to position [2399, 0]
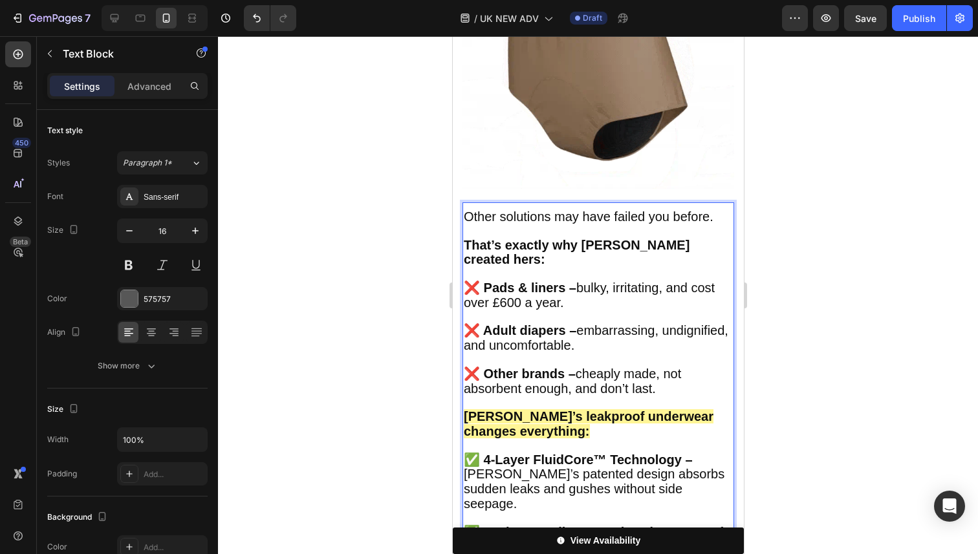
click at [570, 410] on p "Vera’s leakproof underwear changes everything:" at bounding box center [597, 425] width 269 height 30
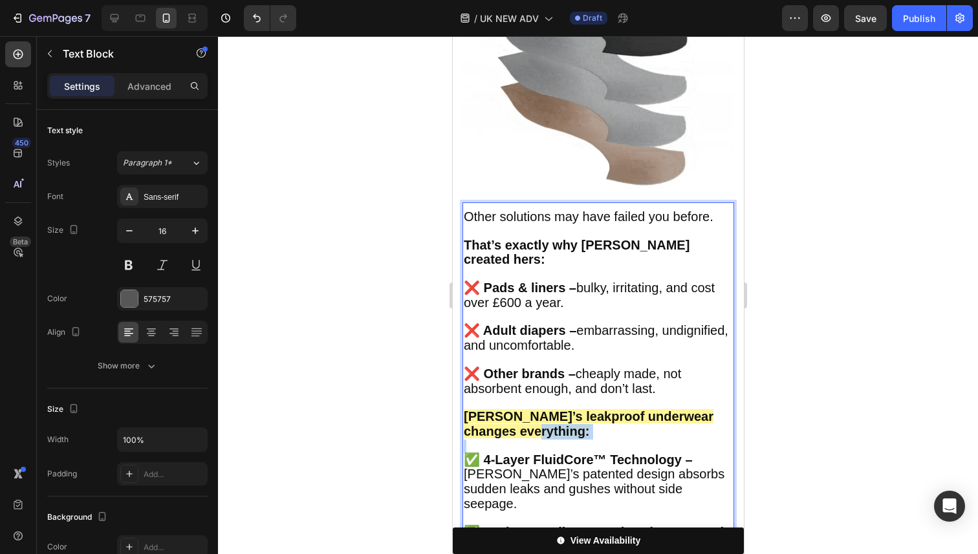
click at [570, 410] on p "Vera’s leakproof underwear changes everything:" at bounding box center [597, 425] width 269 height 30
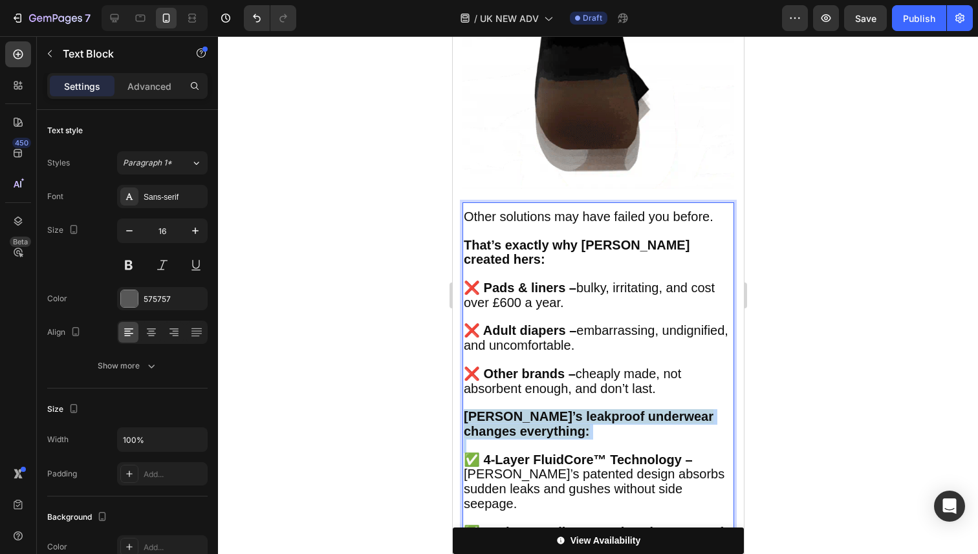
click at [570, 410] on p "Vera’s leakproof underwear changes everything:" at bounding box center [597, 425] width 269 height 30
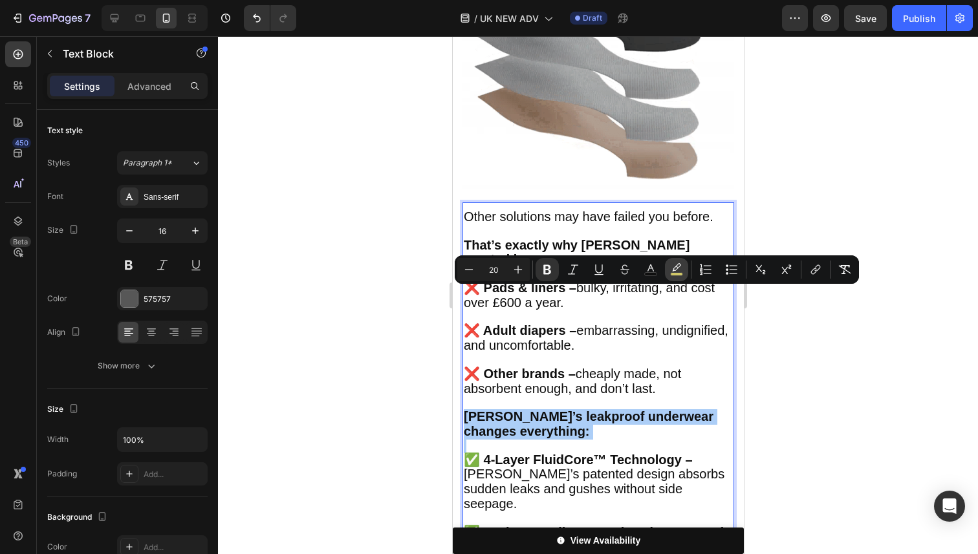
click at [666, 270] on button "color" at bounding box center [676, 269] width 23 height 23
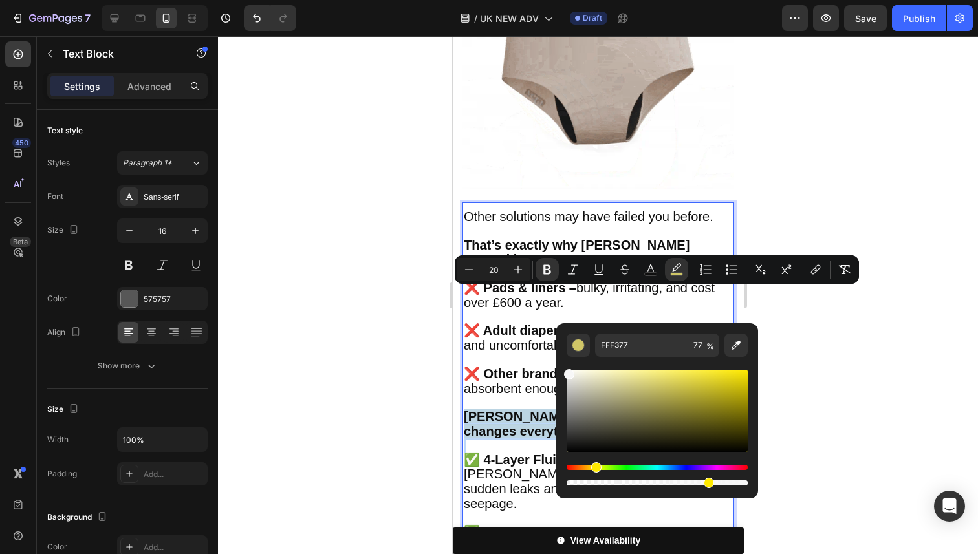
drag, startPoint x: 1066, startPoint y: 429, endPoint x: 512, endPoint y: 353, distance: 559.6
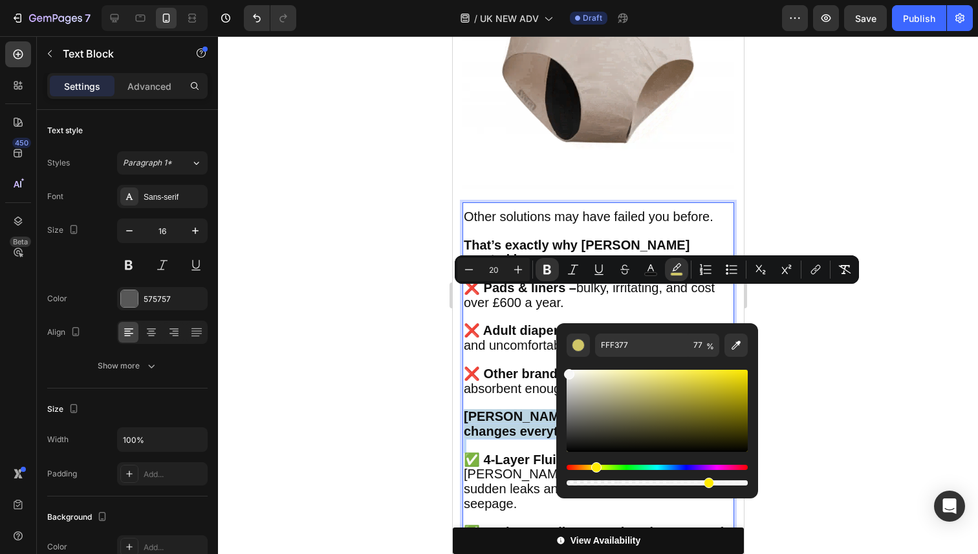
type input "F7F7F7"
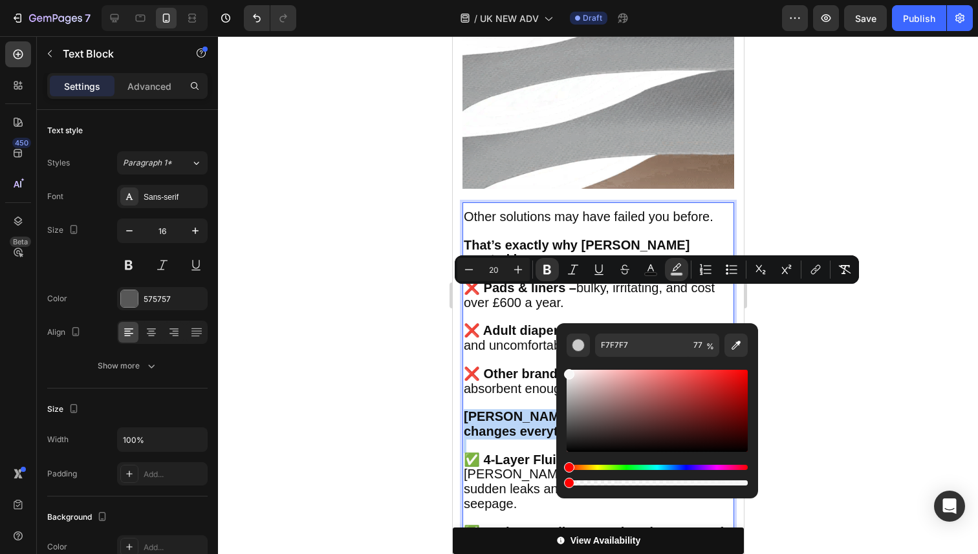
drag, startPoint x: 1099, startPoint y: 521, endPoint x: 503, endPoint y: 467, distance: 598.8
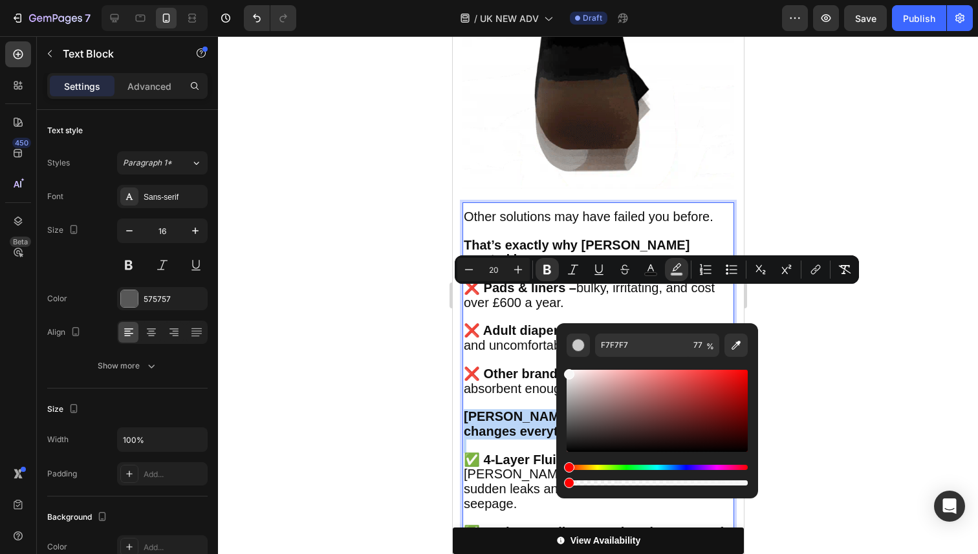
type input "0"
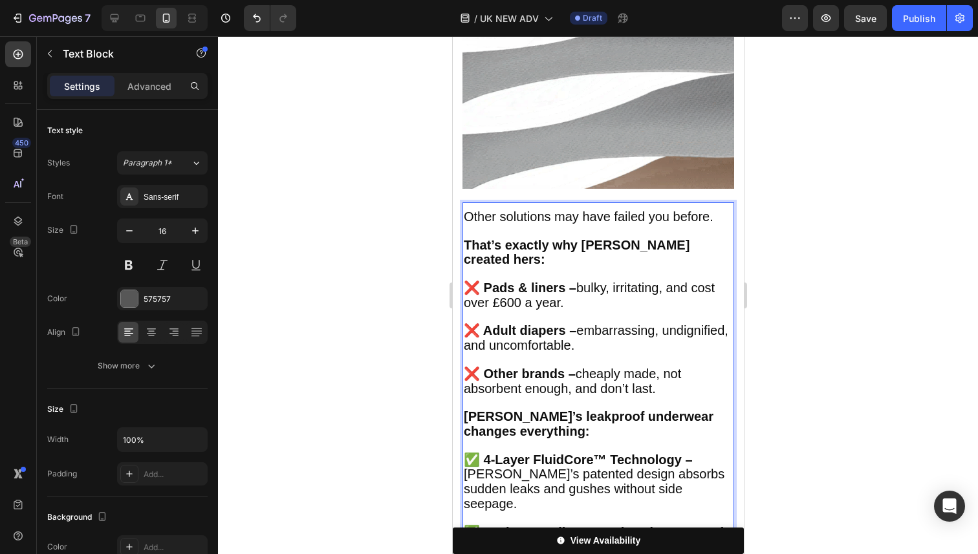
click at [538, 409] on strong "Vera’s leakproof underwear changes everything:" at bounding box center [588, 423] width 250 height 29
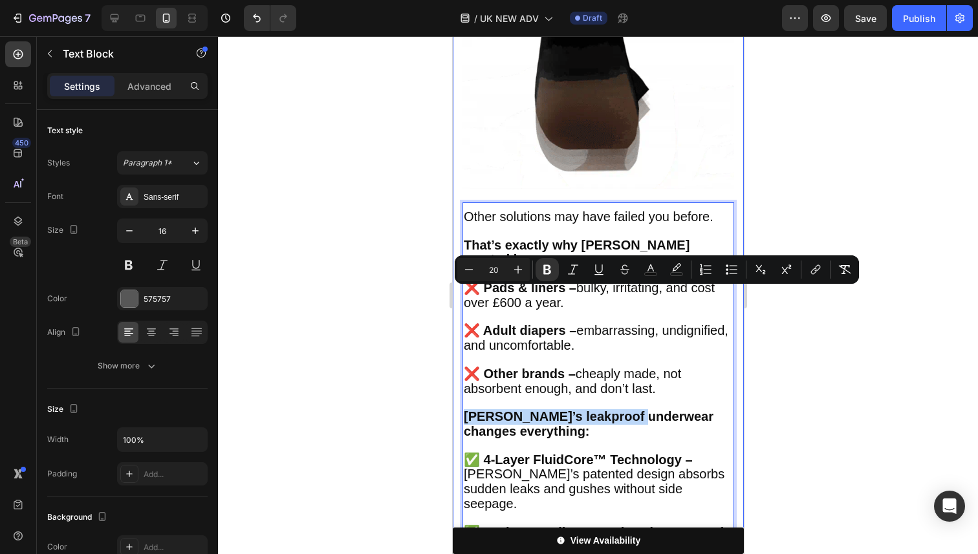
drag, startPoint x: 630, startPoint y: 299, endPoint x: 457, endPoint y: 236, distance: 184.4
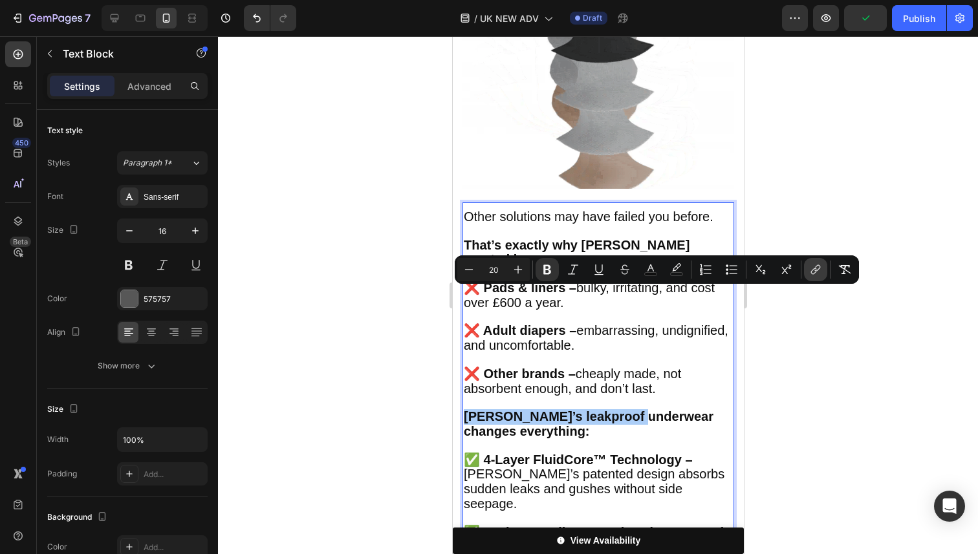
click at [816, 273] on icon "Editor contextual toolbar" at bounding box center [815, 269] width 13 height 13
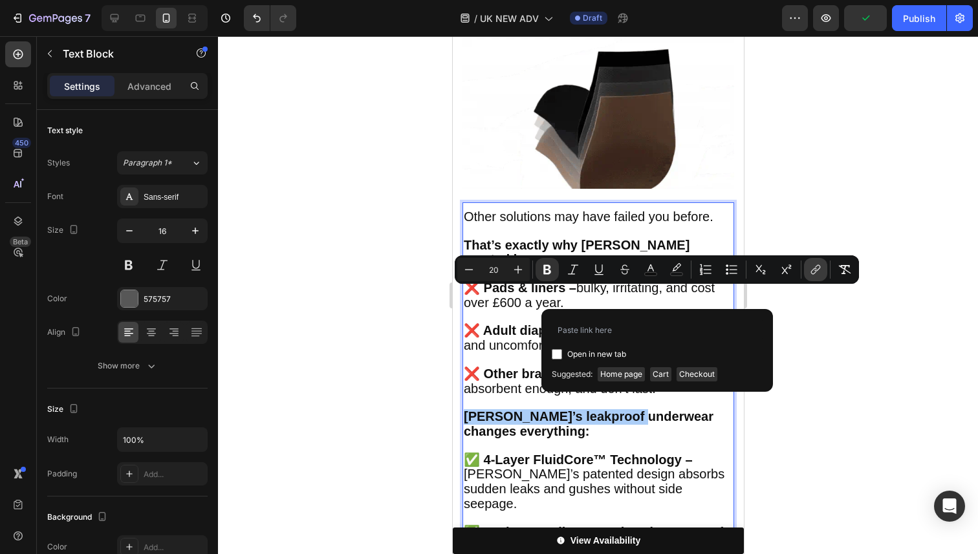
type input "https://vera-underwear.com/products/veras-signature-leakproof-underwear-5-pack"
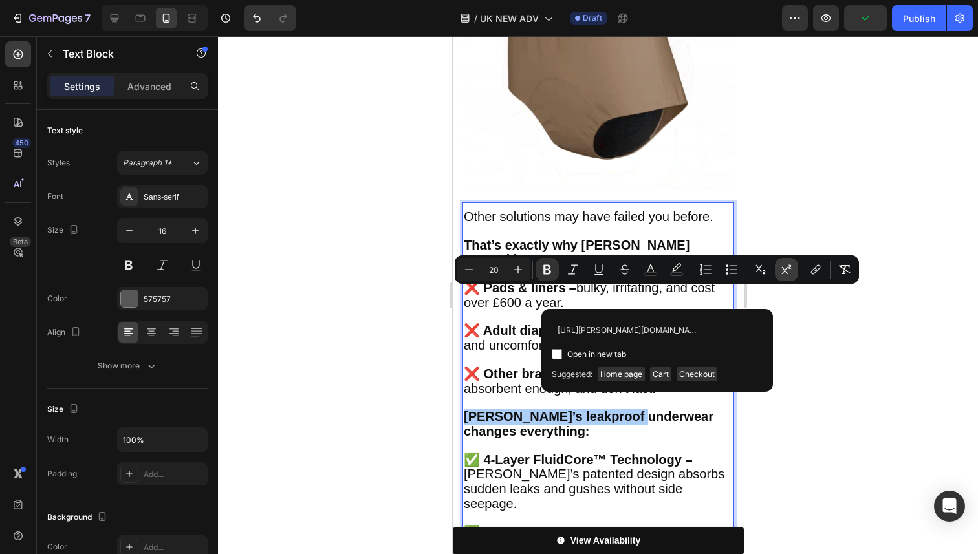
scroll to position [0, 164]
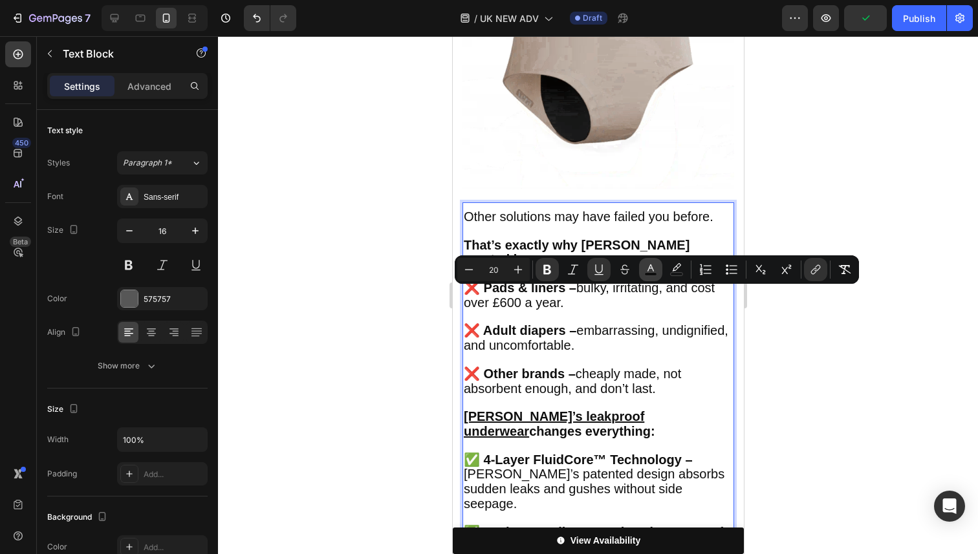
click at [654, 274] on rect "Editor contextual toolbar" at bounding box center [651, 274] width 12 height 3
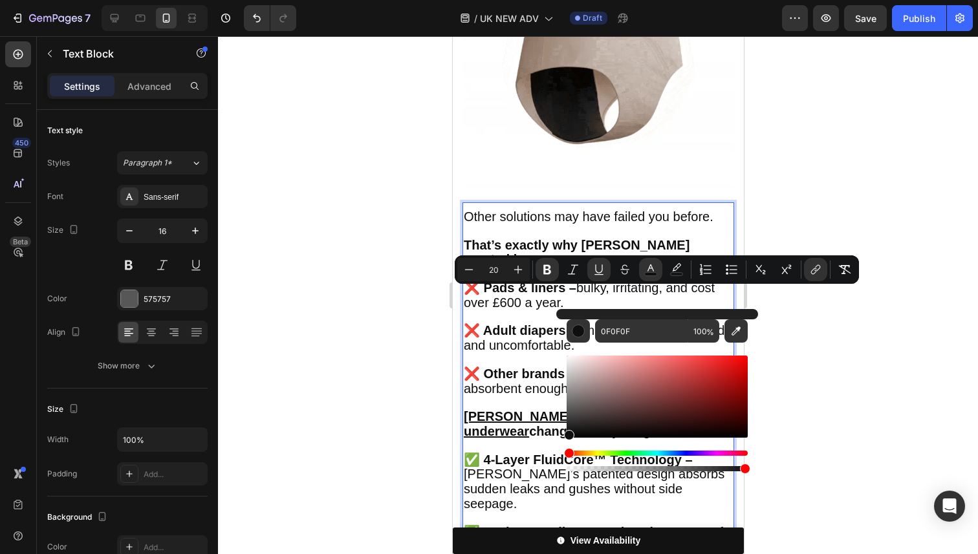
click at [679, 454] on div "Hue" at bounding box center [657, 453] width 181 height 5
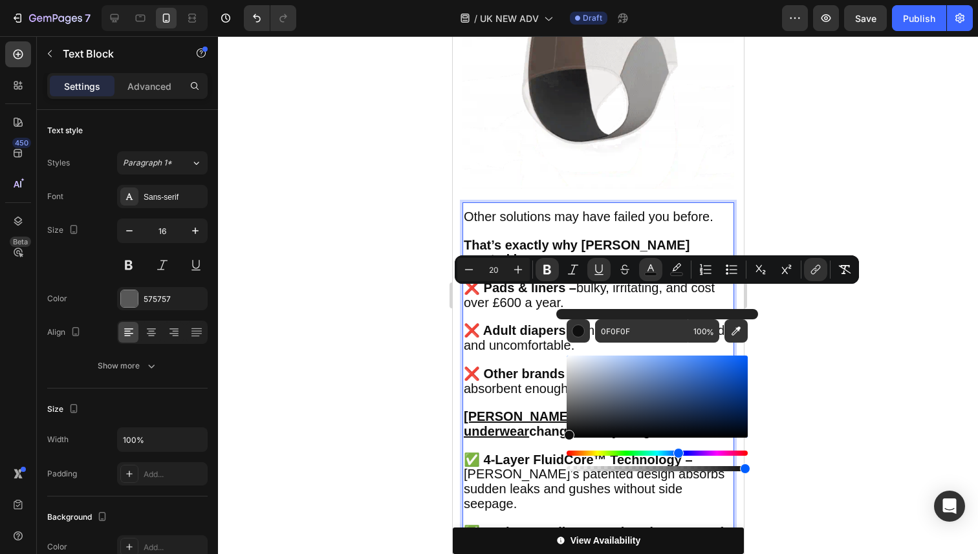
click at [677, 454] on div "Hue" at bounding box center [678, 453] width 10 height 10
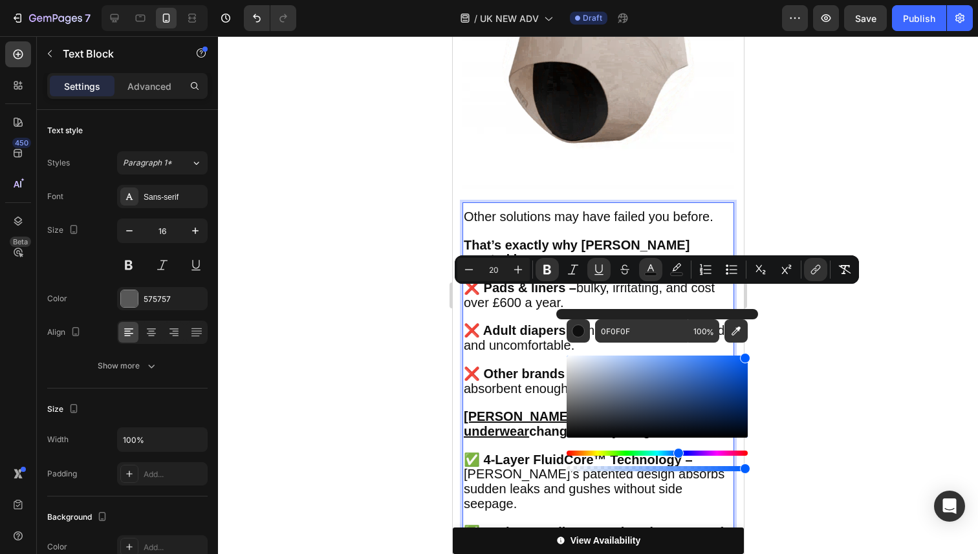
drag, startPoint x: 682, startPoint y: 391, endPoint x: 763, endPoint y: 349, distance: 91.1
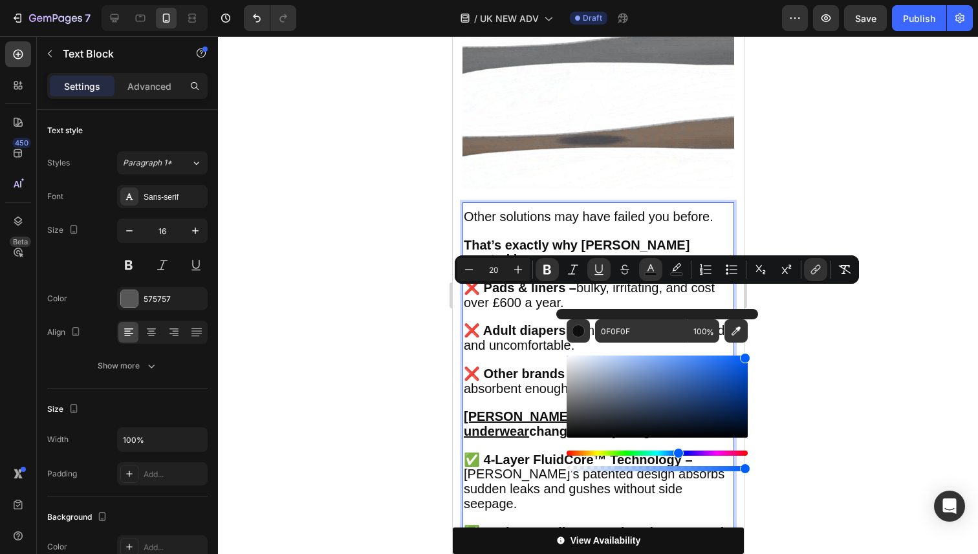
click at [763, 0] on body "7 Version history / UK NEW ADV Draft Preview Save Publish 450 Beta Sections(18)…" at bounding box center [489, 0] width 978 height 0
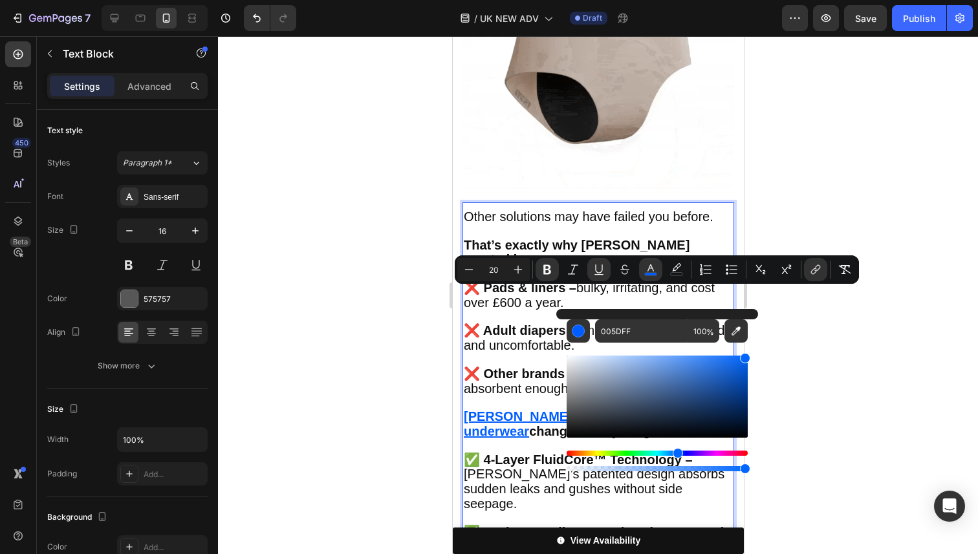
type input "0066FF"
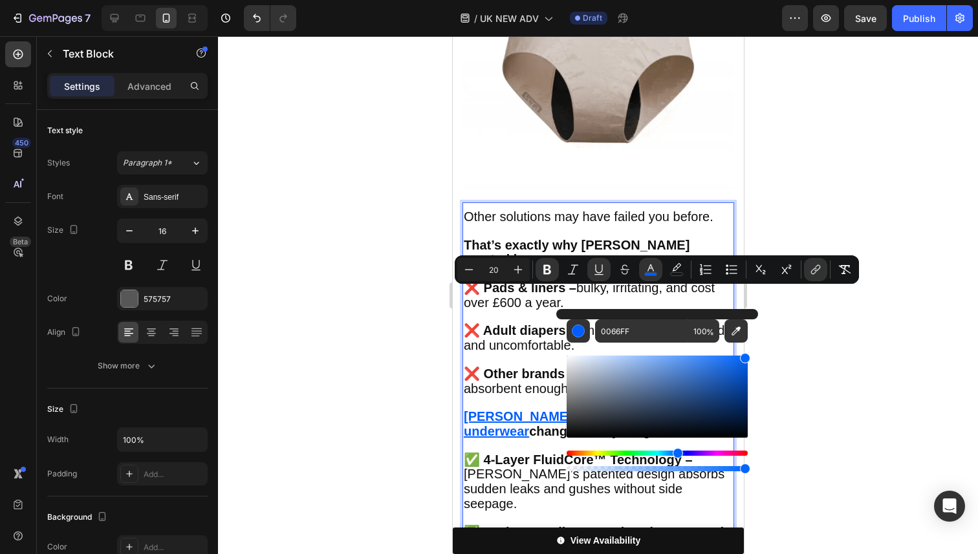
click at [675, 453] on div "Hue" at bounding box center [678, 453] width 10 height 10
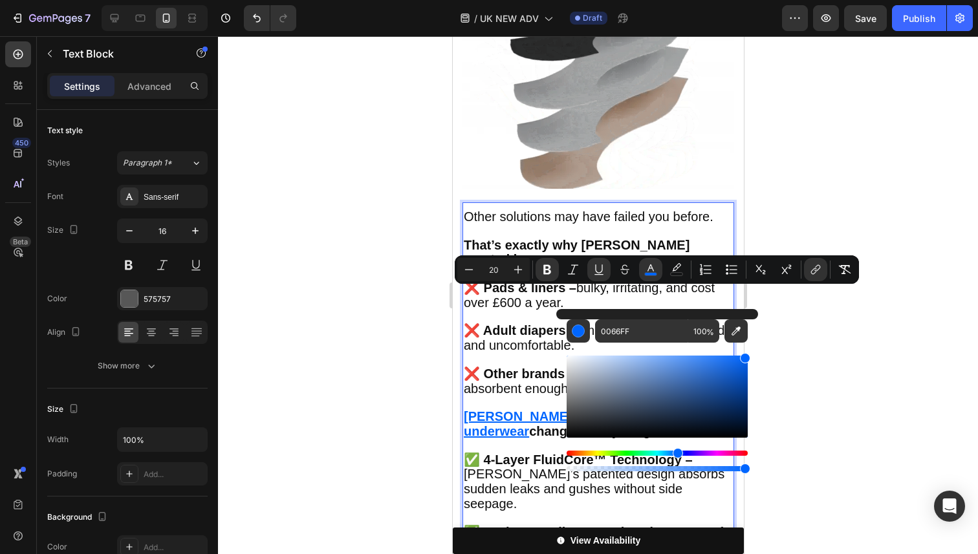
click at [809, 408] on div at bounding box center [598, 295] width 760 height 518
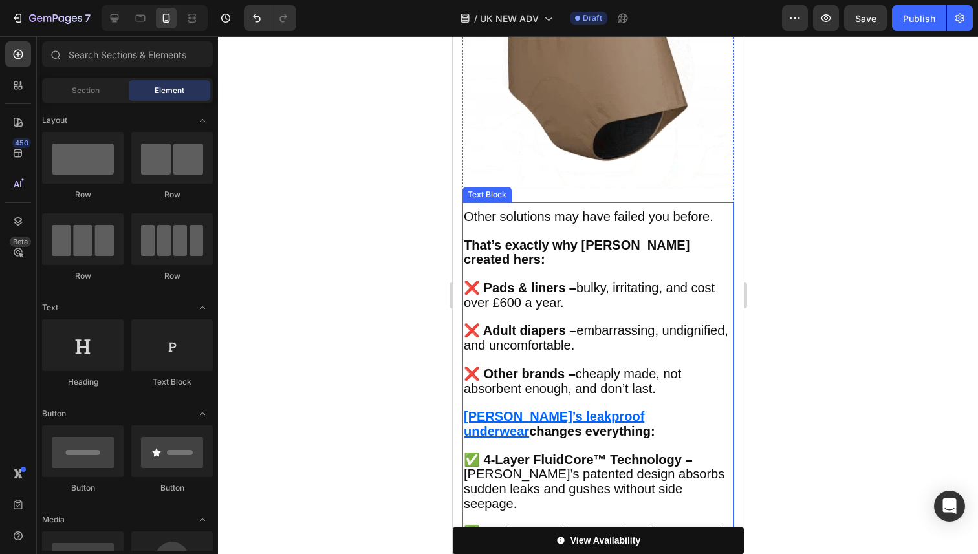
click at [613, 409] on u "[PERSON_NAME]’s leakproof underwear" at bounding box center [553, 423] width 180 height 29
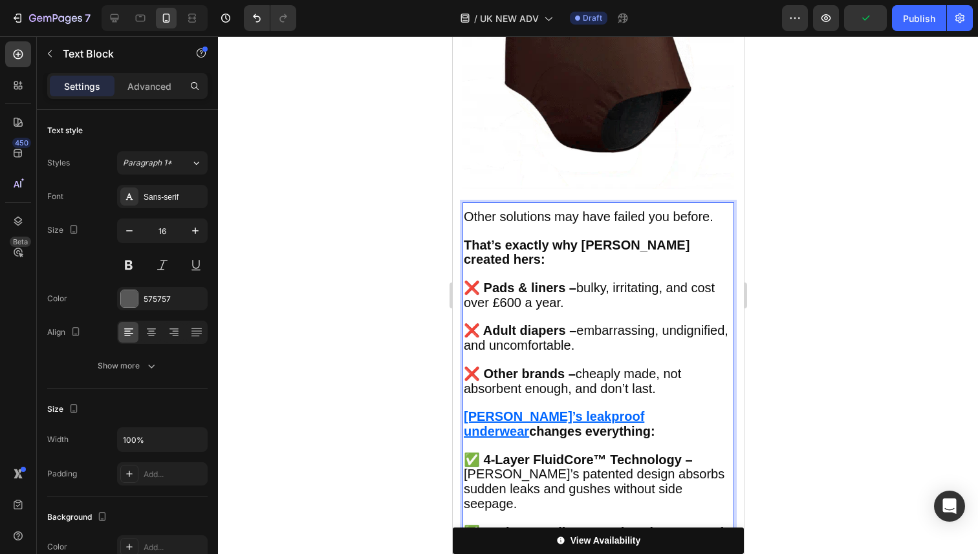
click at [621, 409] on u "[PERSON_NAME]’s leakproof underwear" at bounding box center [553, 423] width 180 height 29
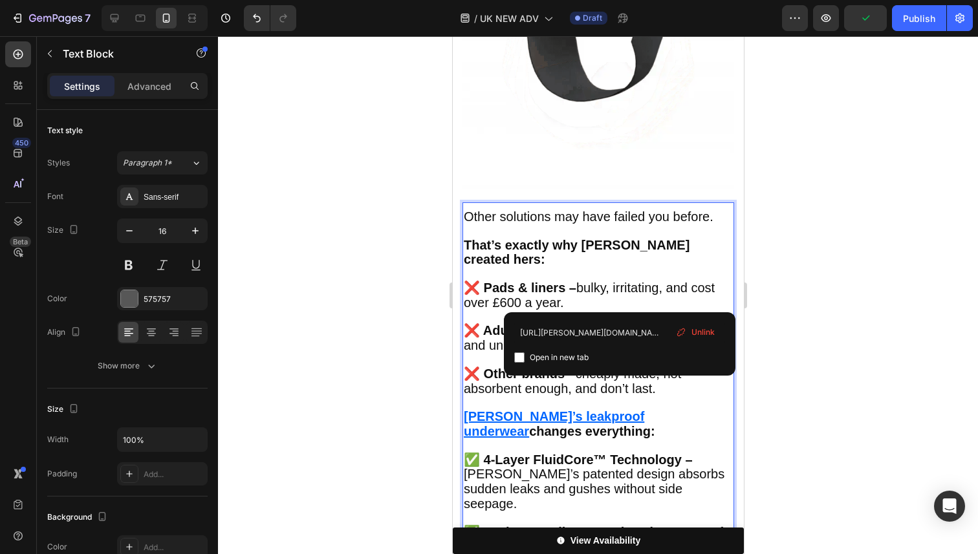
click at [635, 367] on span "❌ Other brands – cheaply made, not absorbent enough, and don’t last." at bounding box center [571, 381] width 217 height 29
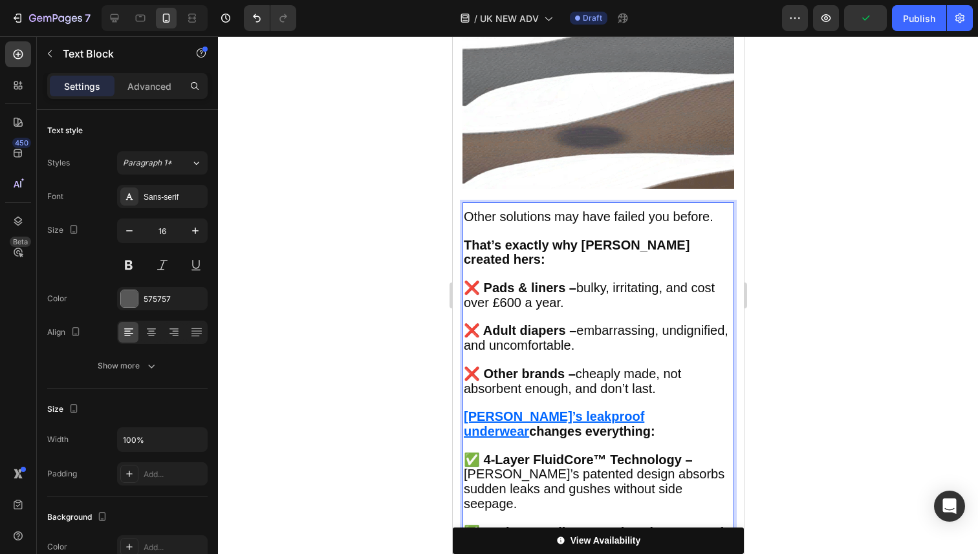
click at [651, 453] on span "✅ 4-Layer FluidCore™ Technology – Vera’s patented design absorbs sudden leaks a…" at bounding box center [593, 482] width 261 height 58
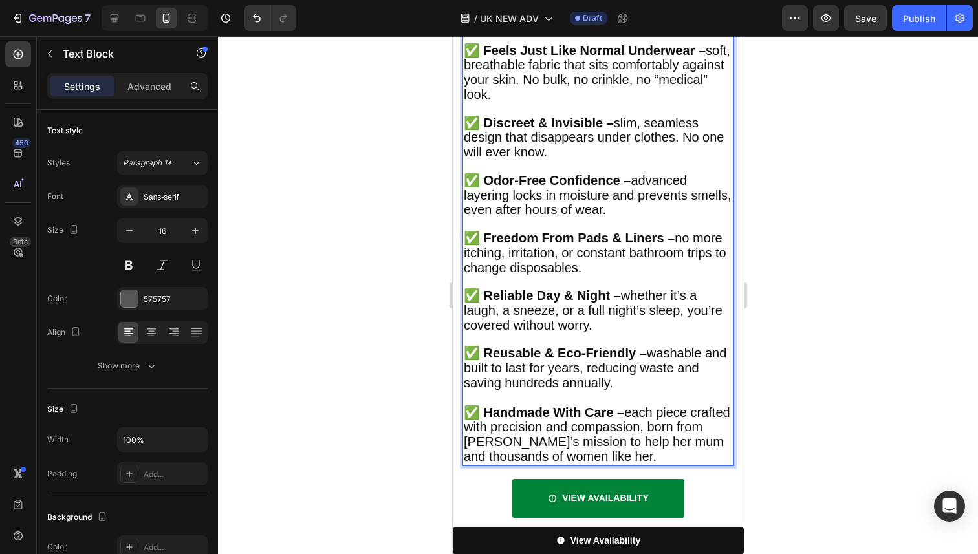
scroll to position [2904, 0]
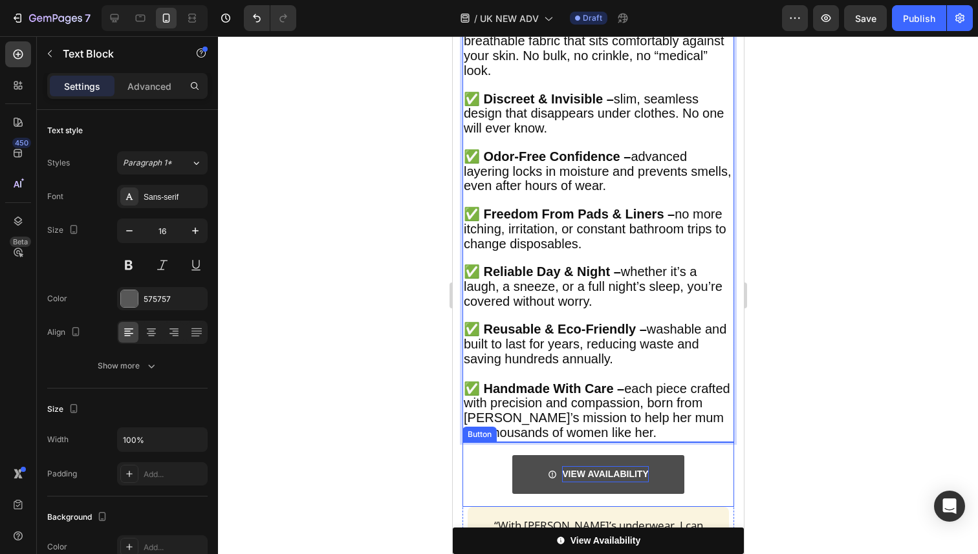
click at [638, 469] on strong "VIEW AVAILABILITY" at bounding box center [604, 474] width 87 height 10
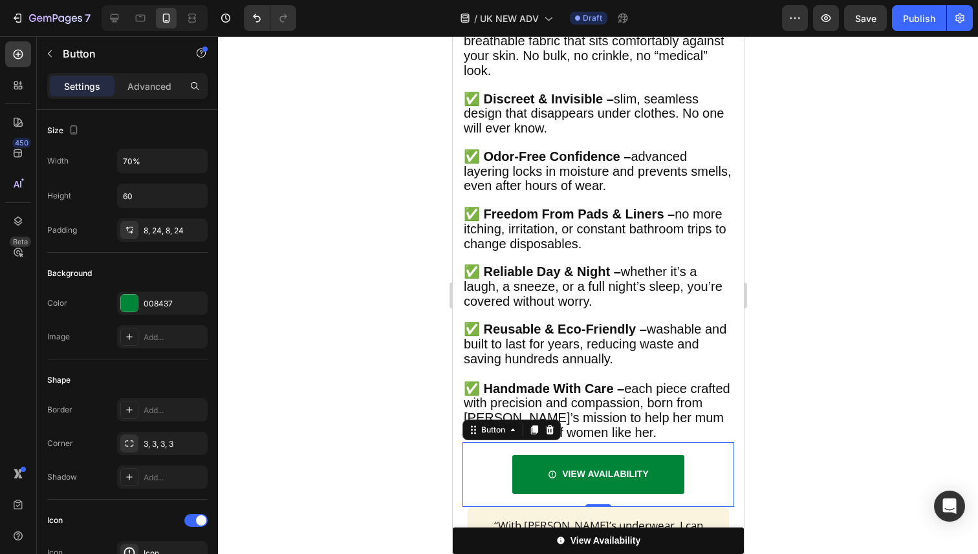
click at [830, 340] on div at bounding box center [598, 295] width 760 height 518
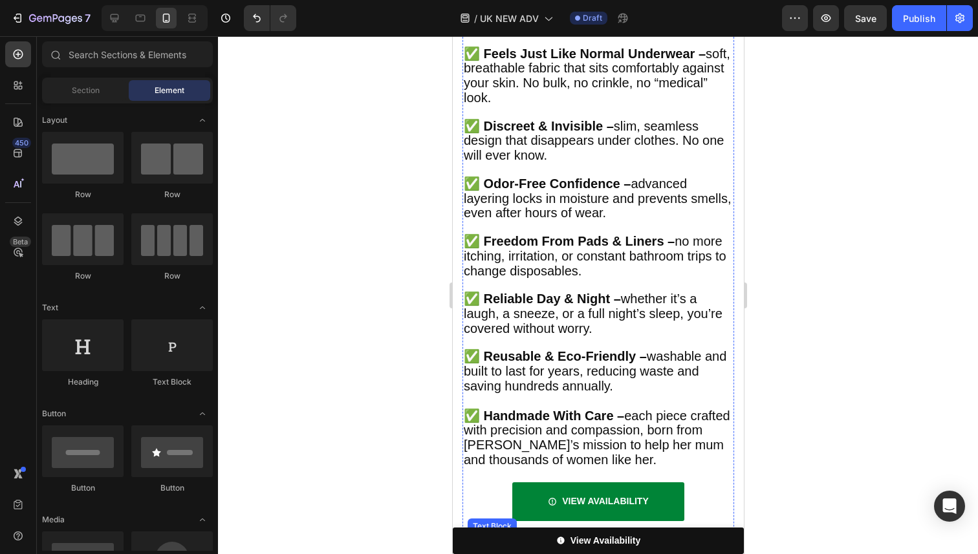
scroll to position [2872, 0]
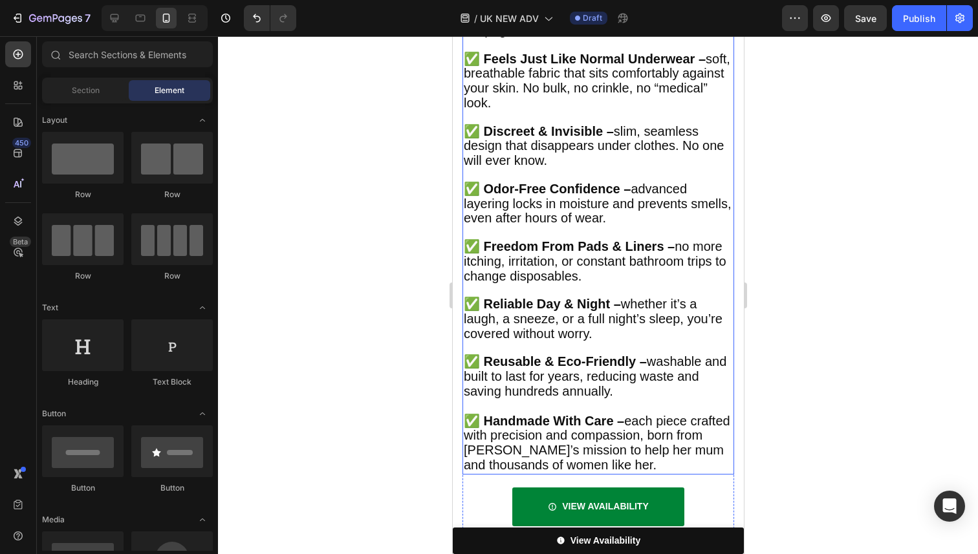
click at [624, 414] on span "✅ Handmade With Care – each piece crafted with precision and compassion, born f…" at bounding box center [596, 443] width 267 height 58
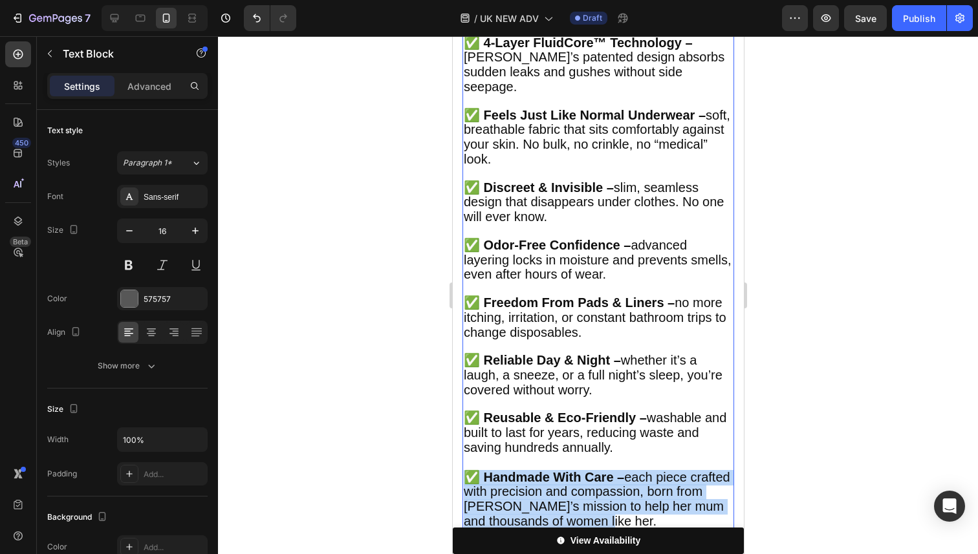
click at [624, 294] on div "Other solutions may have failed you before. That’s exactly why Vera created her…" at bounding box center [598, 161] width 272 height 739
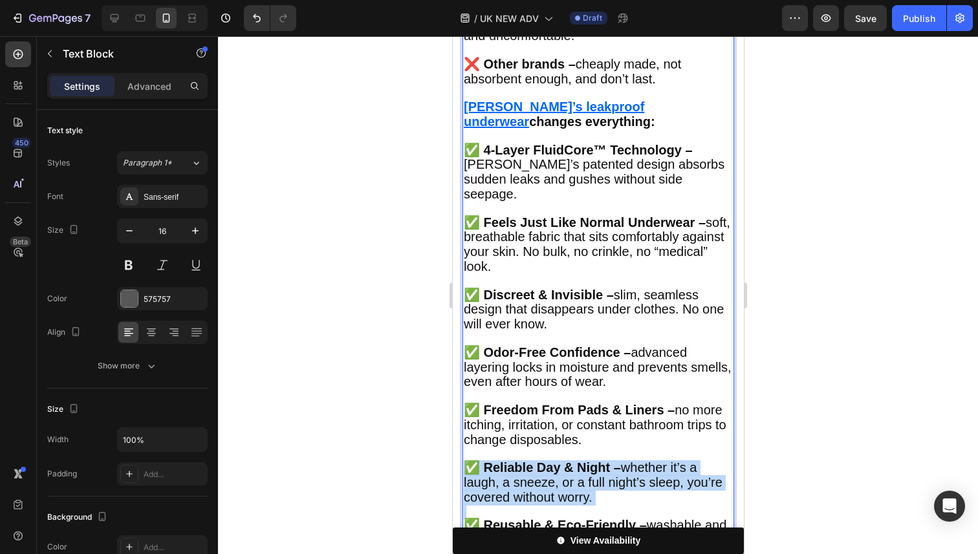
click at [624, 294] on div "Other solutions may have failed you before. That’s exactly why Vera created her…" at bounding box center [598, 268] width 272 height 739
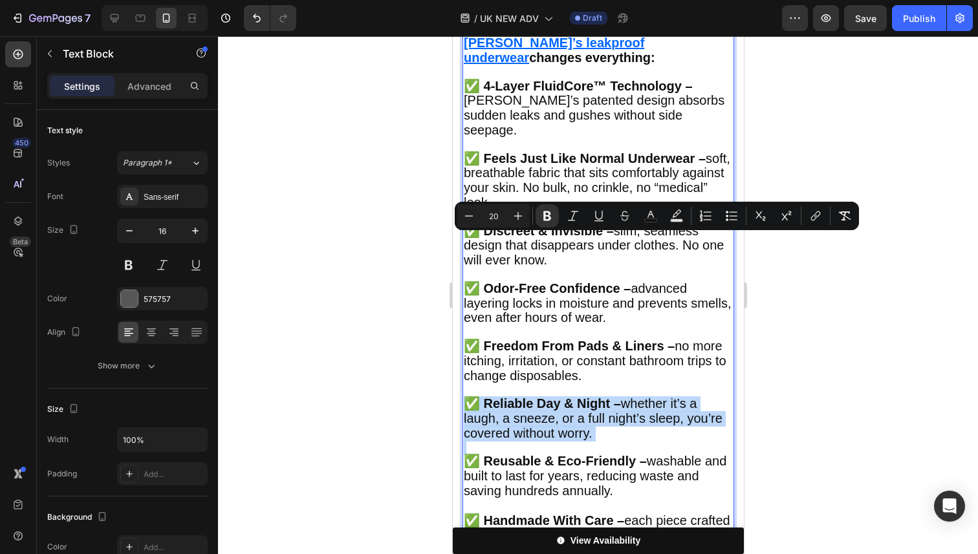
scroll to position [2787, 0]
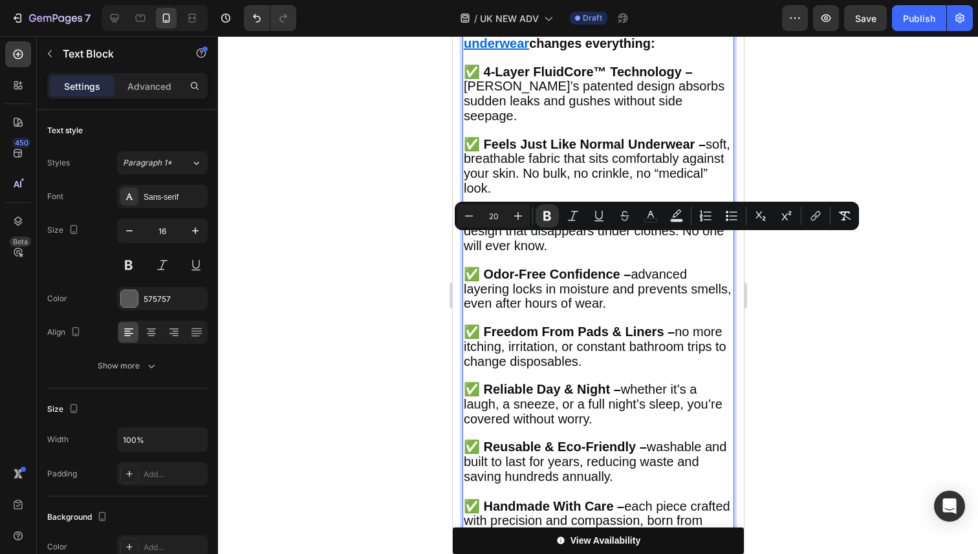
click at [558, 499] on span "✅ Handmade With Care – each piece crafted with precision and compassion, born f…" at bounding box center [596, 528] width 267 height 58
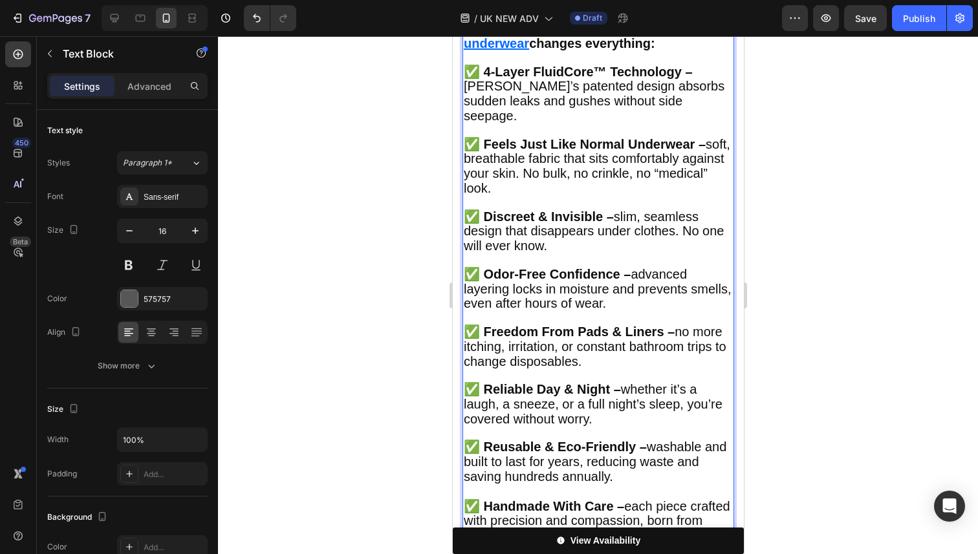
click at [815, 358] on div at bounding box center [598, 295] width 760 height 518
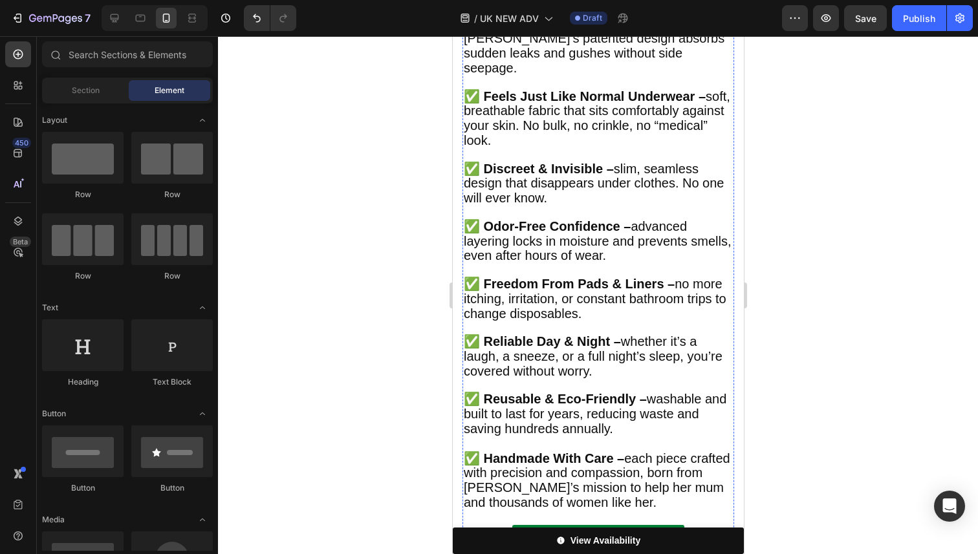
scroll to position [2906, 0]
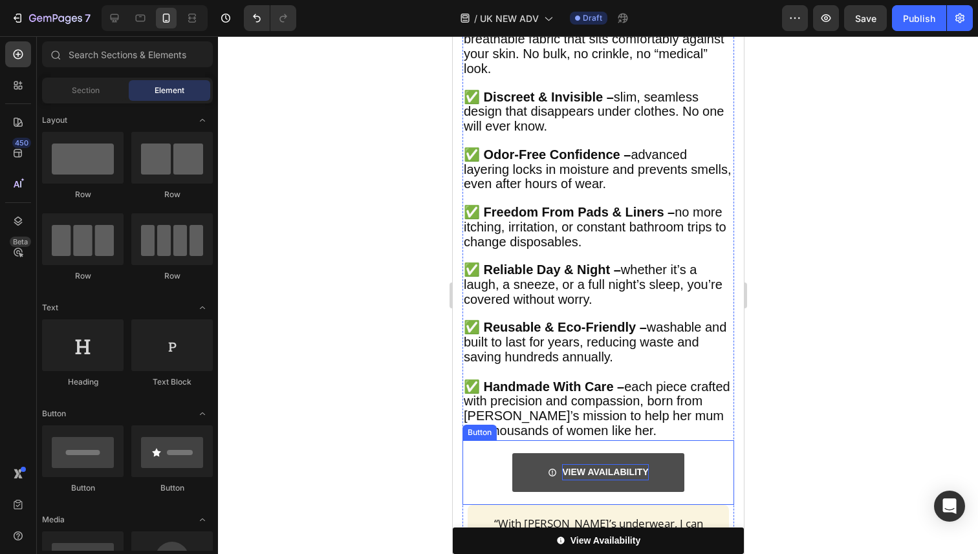
click at [626, 464] on p "VIEW AVAILABILITY" at bounding box center [604, 472] width 87 height 16
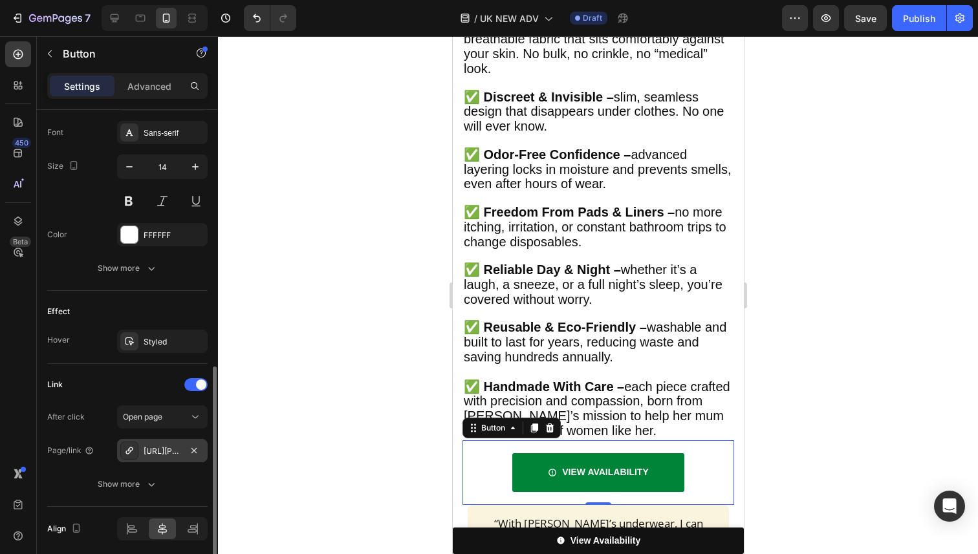
scroll to position [602, 0]
click at [169, 451] on div "[URL][PERSON_NAME][DOMAIN_NAME][PERSON_NAME]" at bounding box center [163, 450] width 38 height 12
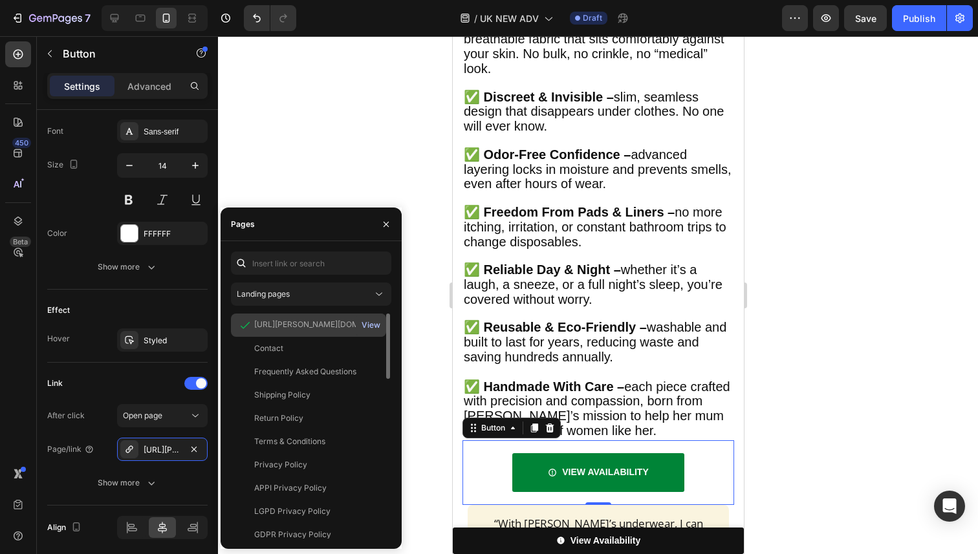
click at [370, 322] on div "View" at bounding box center [371, 326] width 19 height 12
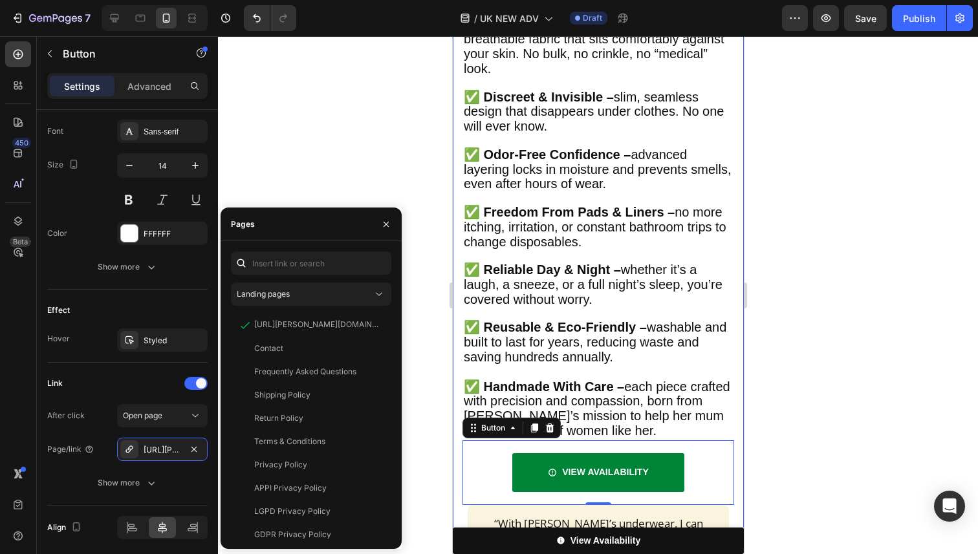
click at [856, 282] on div at bounding box center [598, 295] width 760 height 518
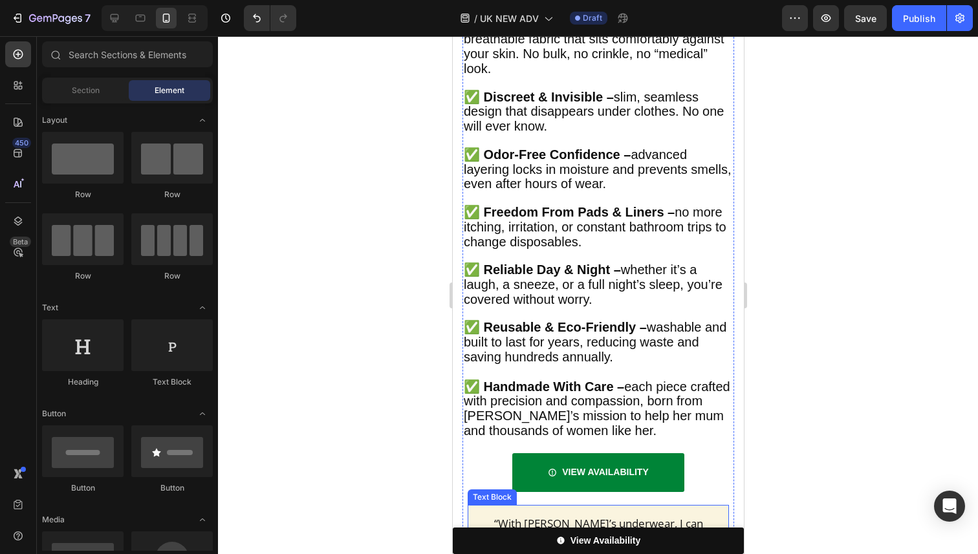
click at [668, 516] on span "“With Vera’s underwear, I can sneeze, laugh, even go out for dinner without wor…" at bounding box center [598, 549] width 226 height 66
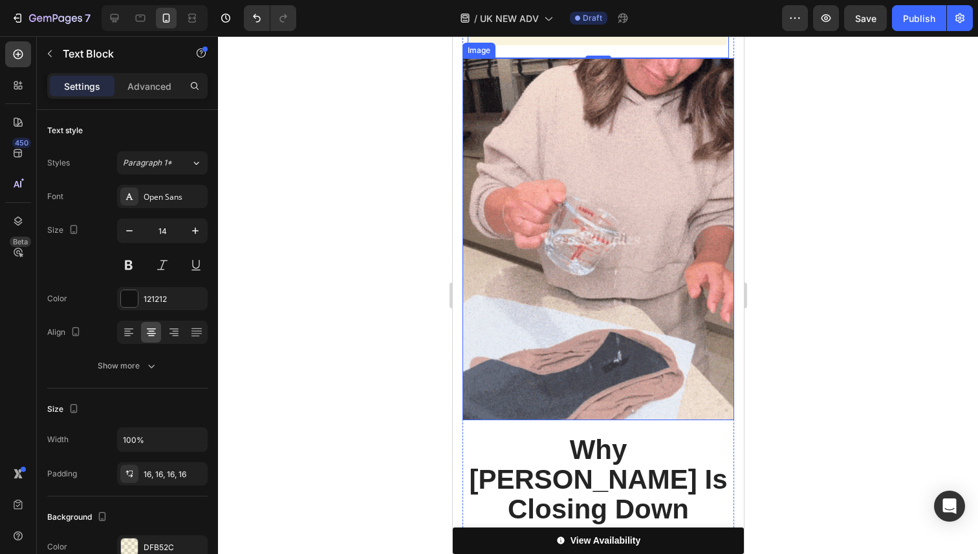
scroll to position [3460, 0]
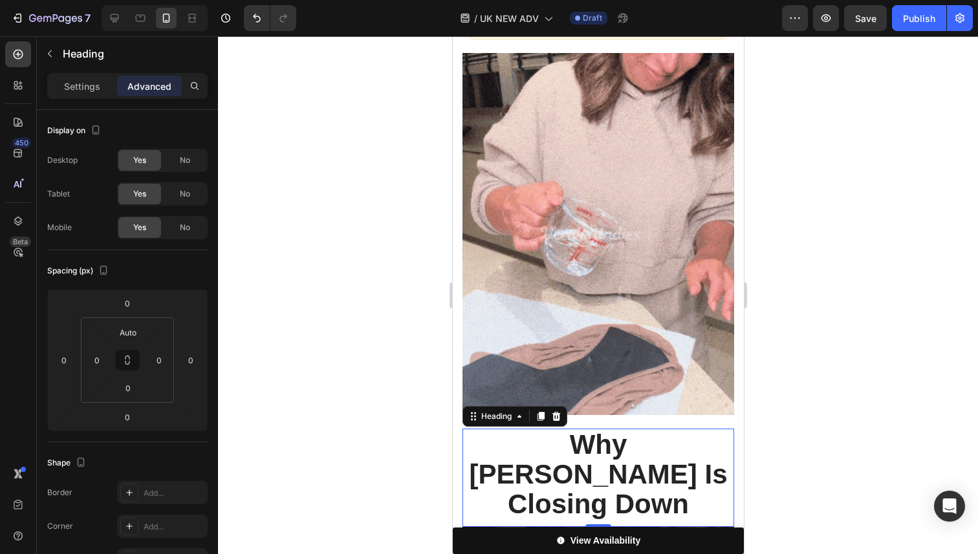
click at [646, 429] on h2 "Why [PERSON_NAME] Is Closing Down" at bounding box center [598, 475] width 272 height 93
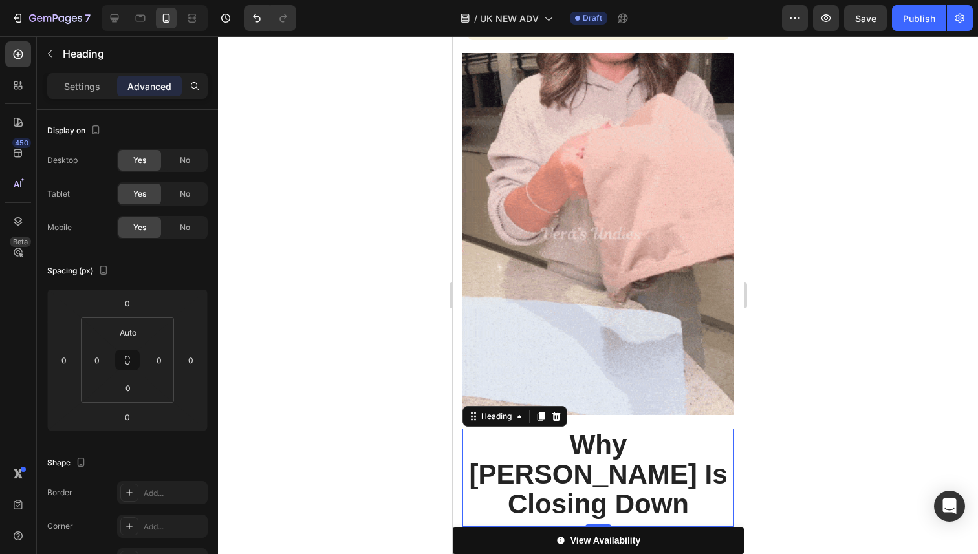
click at [646, 429] on h2 "Why [PERSON_NAME] Is Closing Down" at bounding box center [598, 475] width 272 height 93
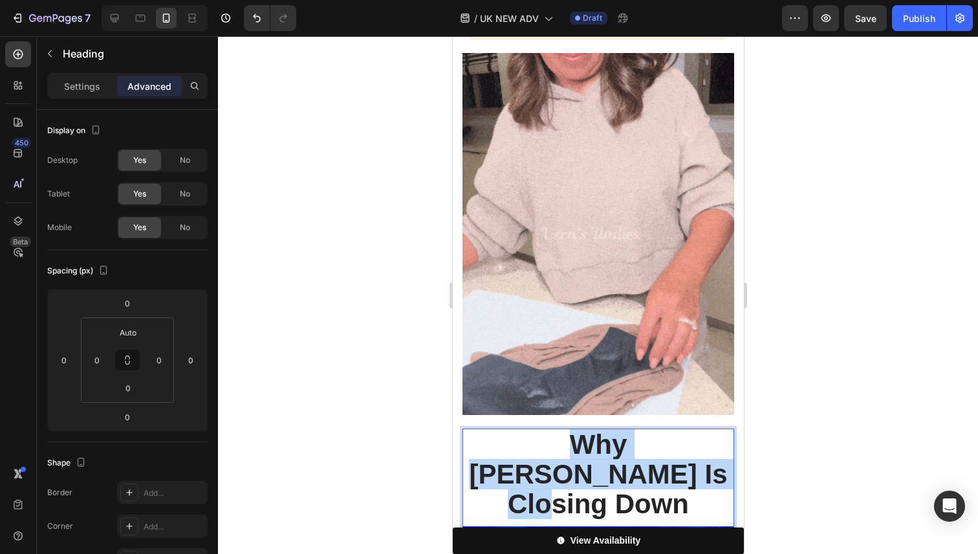
click at [646, 430] on p "Why [PERSON_NAME] Is Closing Down" at bounding box center [597, 475] width 269 height 90
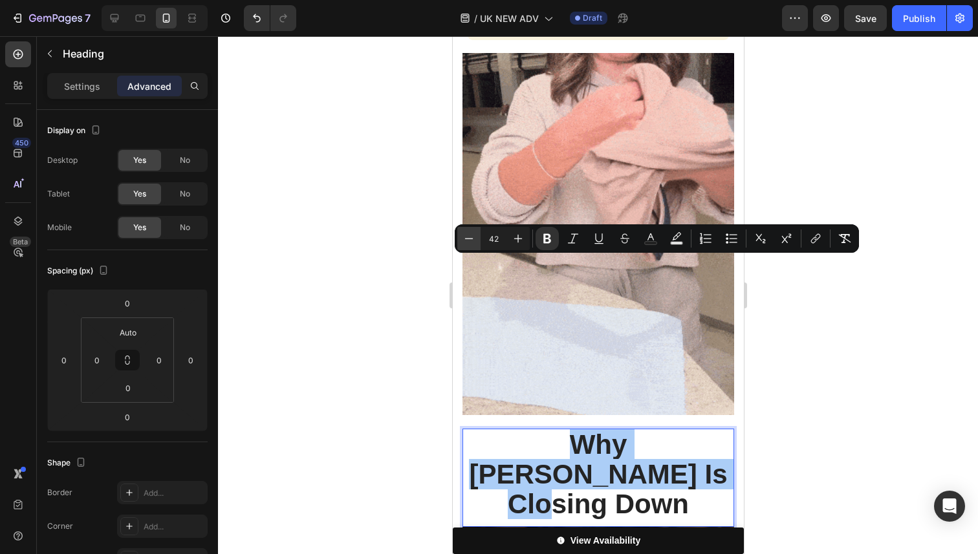
click at [468, 232] on icon "Editor contextual toolbar" at bounding box center [469, 238] width 13 height 13
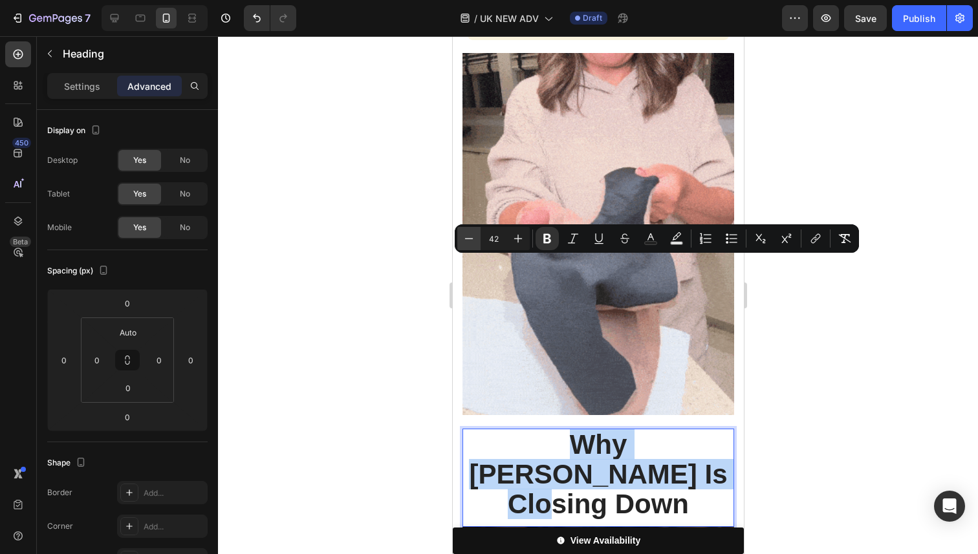
type input "41"
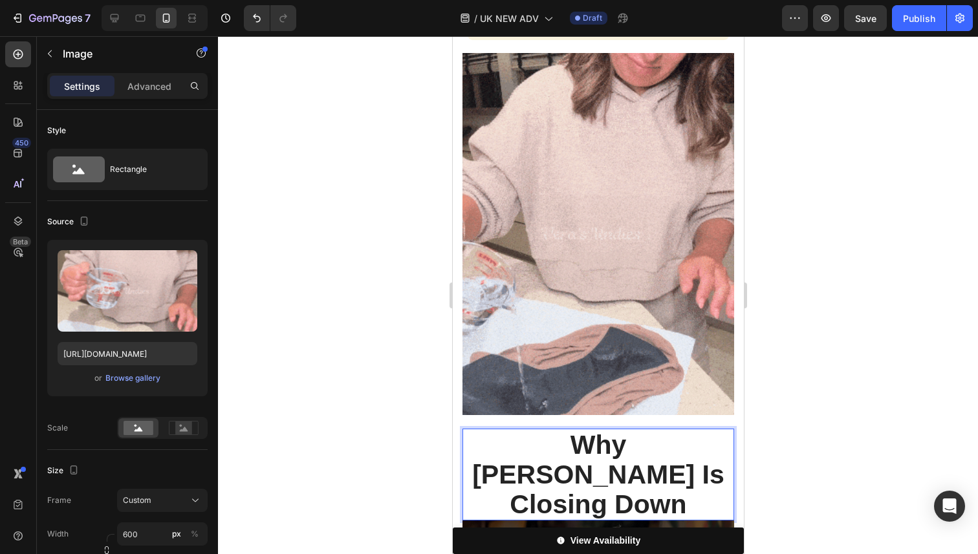
click at [468, 232] on img at bounding box center [598, 234] width 272 height 362
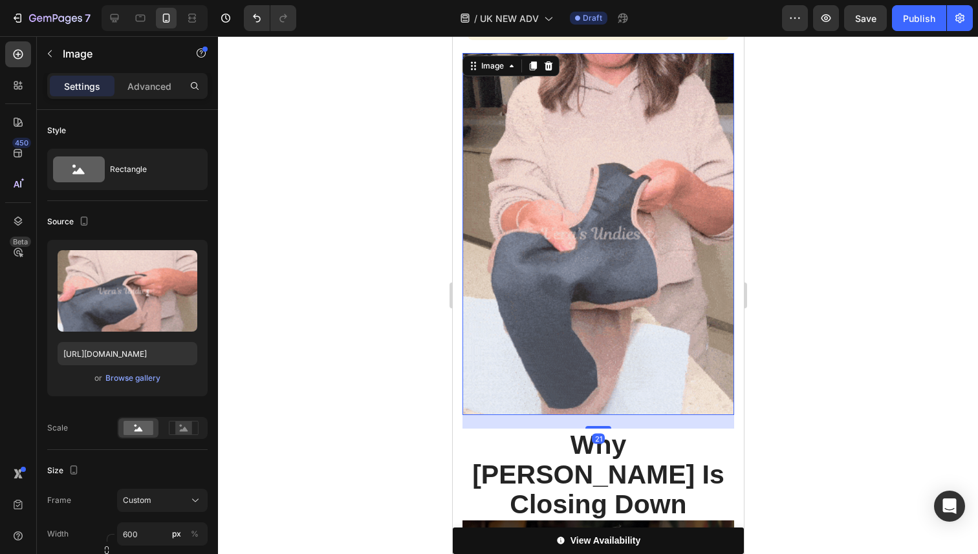
click at [468, 232] on img at bounding box center [598, 234] width 272 height 362
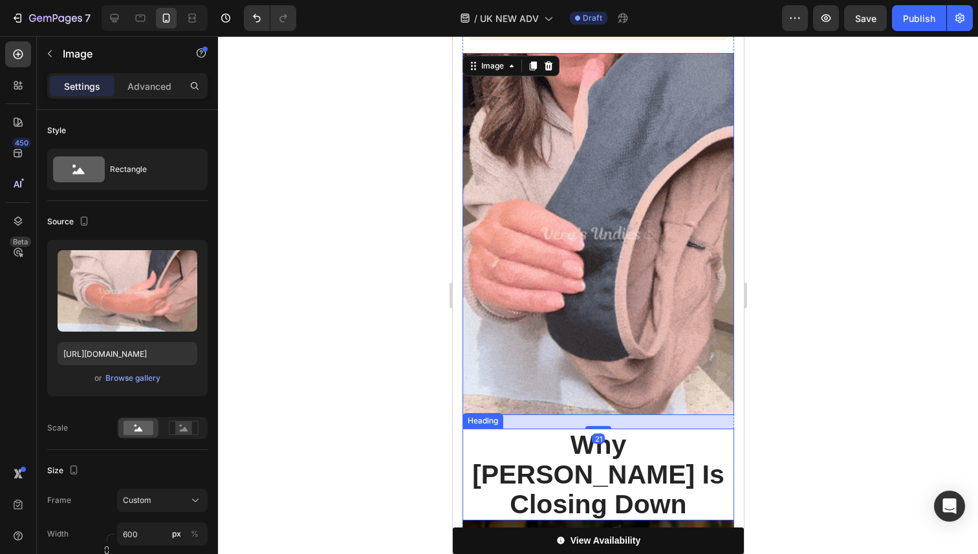
click at [485, 430] on strong "Why [PERSON_NAME] Is Closing Down" at bounding box center [598, 474] width 252 height 89
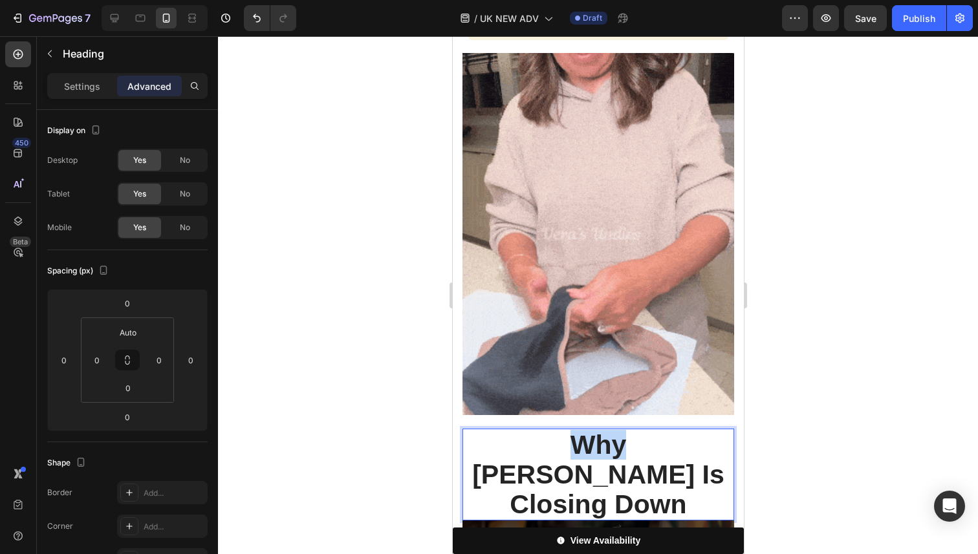
click at [513, 430] on strong "Why [PERSON_NAME] Is Closing Down" at bounding box center [598, 474] width 252 height 89
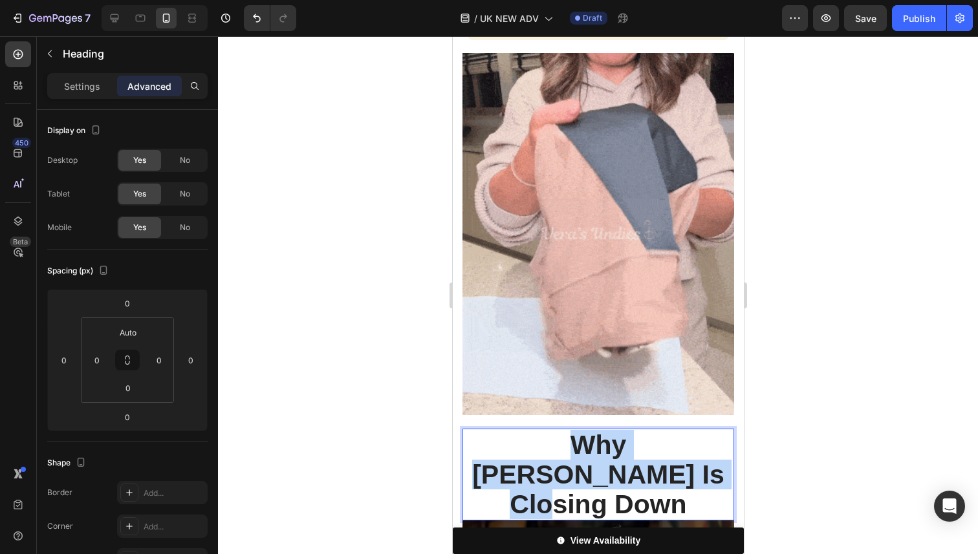
click at [513, 430] on strong "Why [PERSON_NAME] Is Closing Down" at bounding box center [598, 474] width 252 height 89
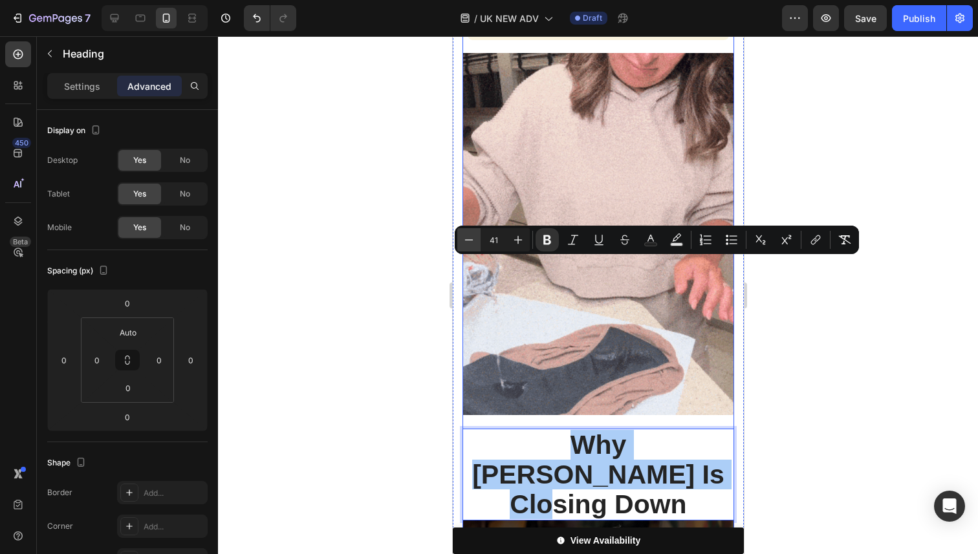
click at [464, 246] on button "Minus" at bounding box center [468, 239] width 23 height 23
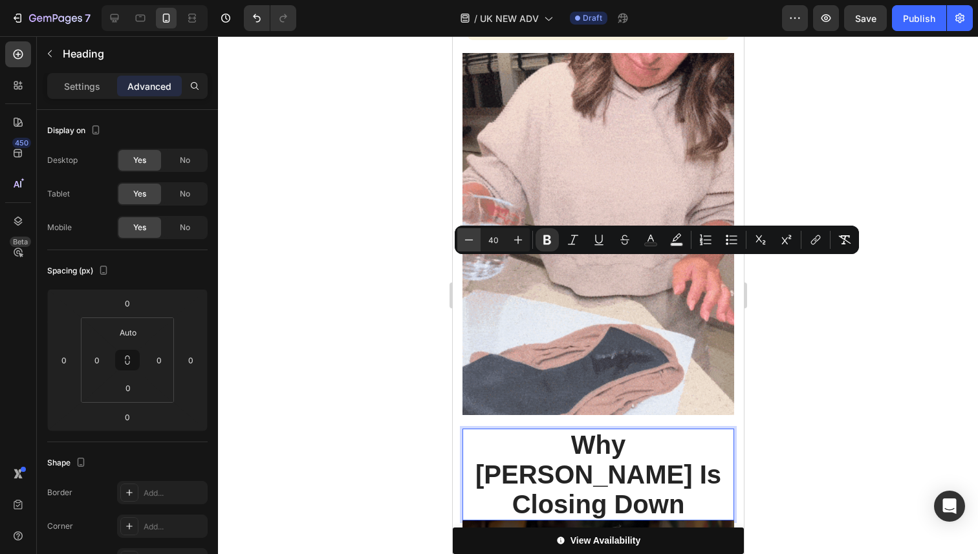
click at [464, 246] on button "Minus" at bounding box center [468, 239] width 23 height 23
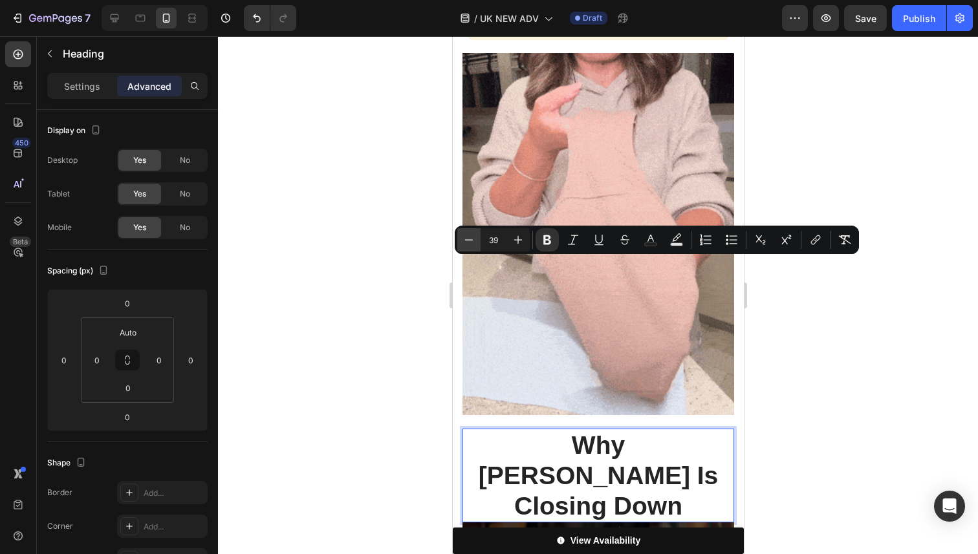
click at [464, 246] on button "Minus" at bounding box center [468, 239] width 23 height 23
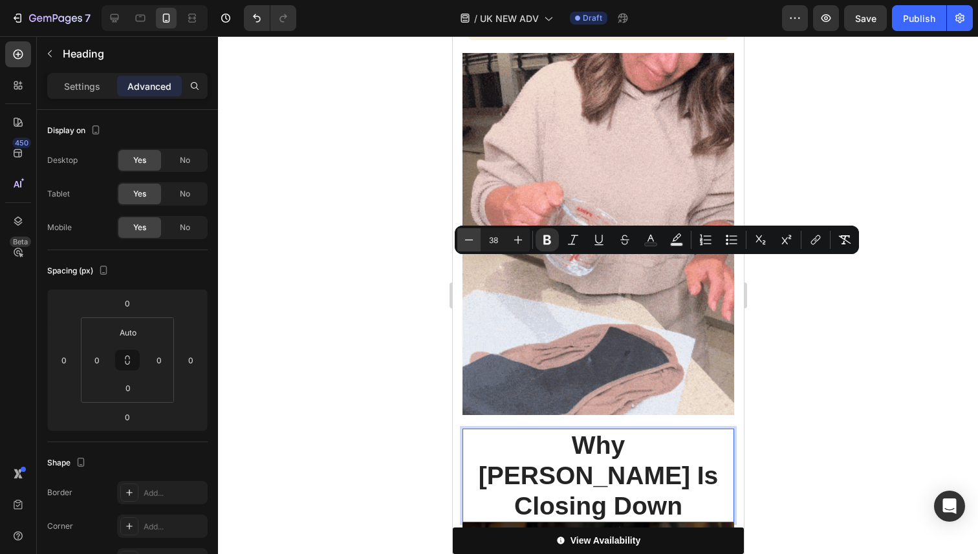
click at [464, 246] on button "Minus" at bounding box center [468, 239] width 23 height 23
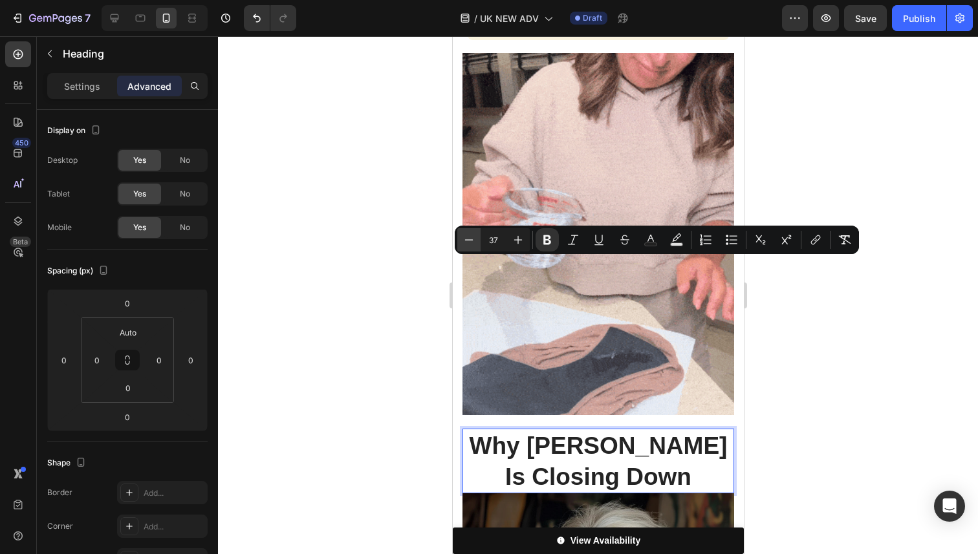
click at [464, 246] on button "Minus" at bounding box center [468, 239] width 23 height 23
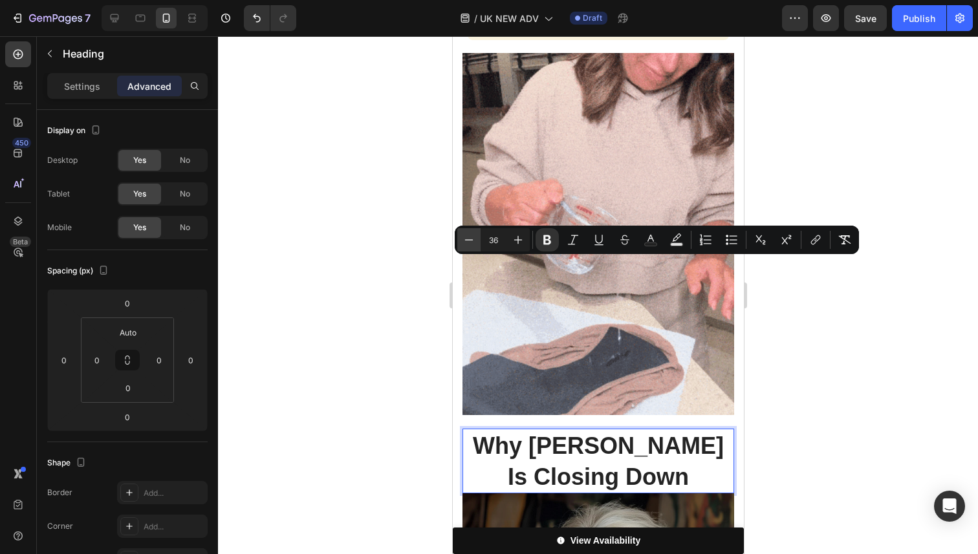
click at [464, 246] on button "Minus" at bounding box center [468, 239] width 23 height 23
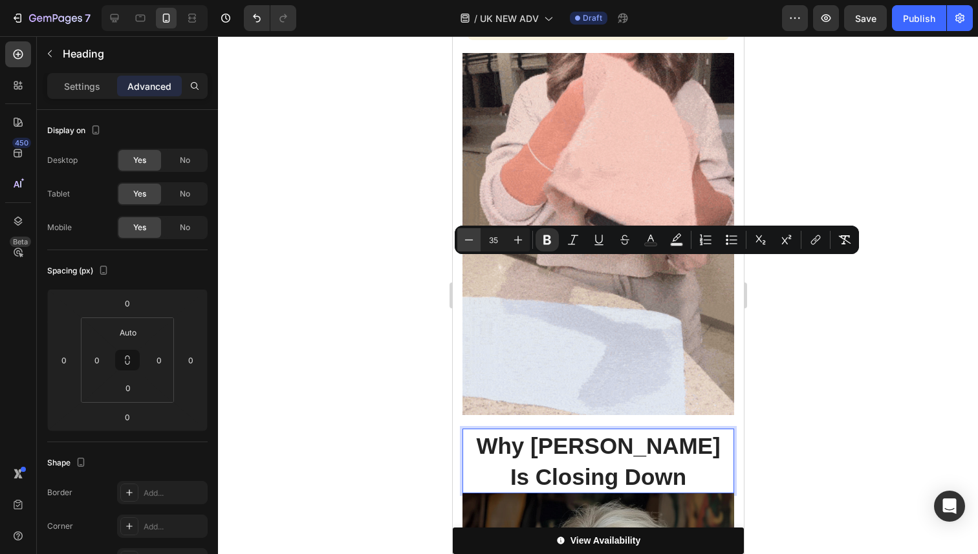
click at [465, 243] on icon "Editor contextual toolbar" at bounding box center [469, 240] width 13 height 13
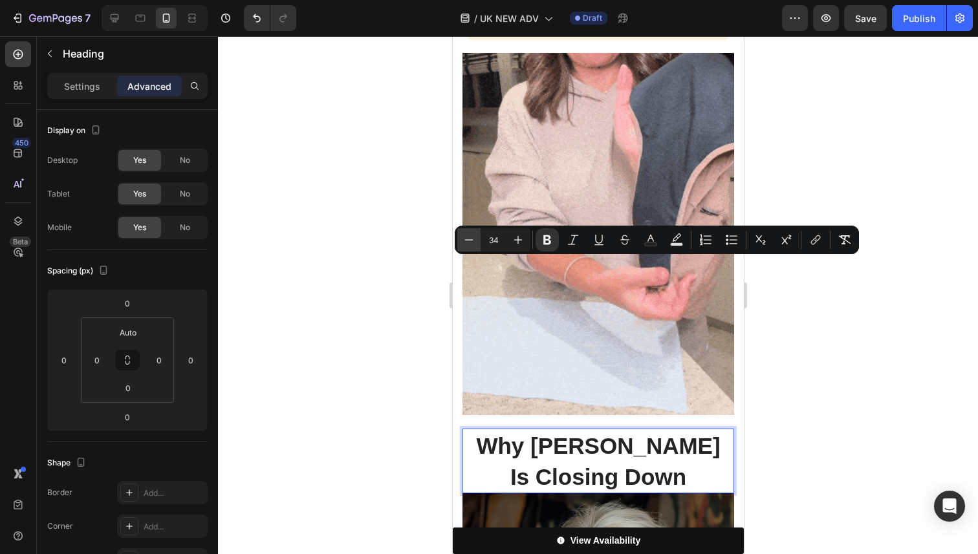
click at [465, 243] on icon "Editor contextual toolbar" at bounding box center [469, 240] width 13 height 13
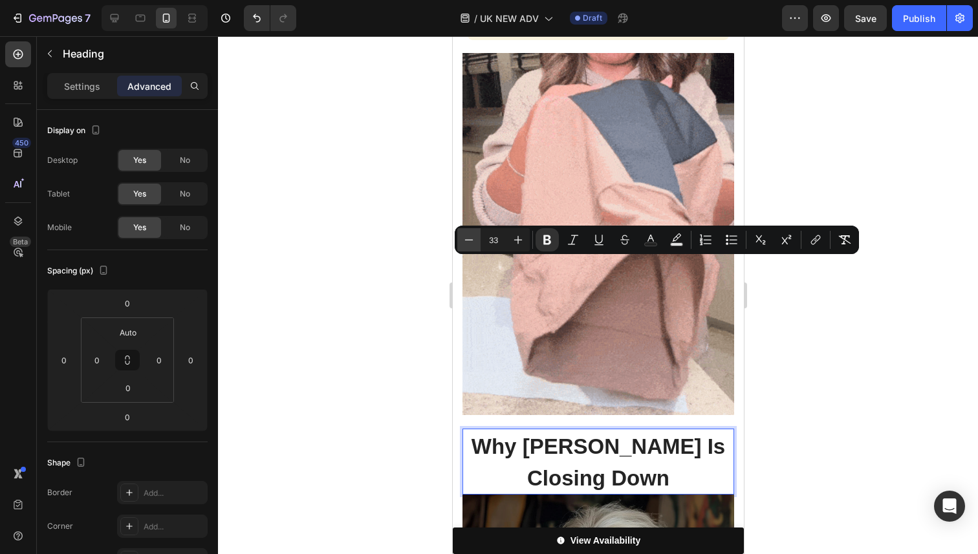
click at [465, 243] on icon "Editor contextual toolbar" at bounding box center [469, 240] width 13 height 13
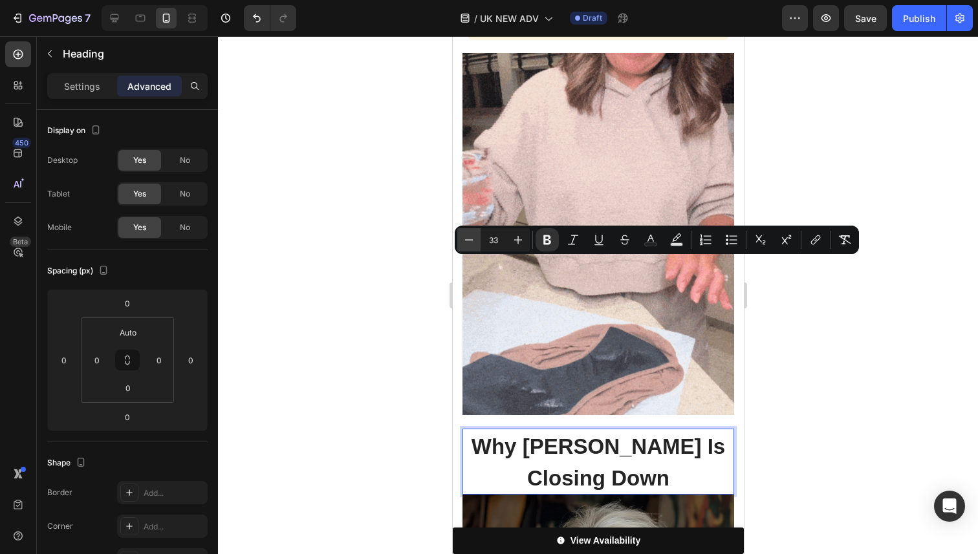
type input "32"
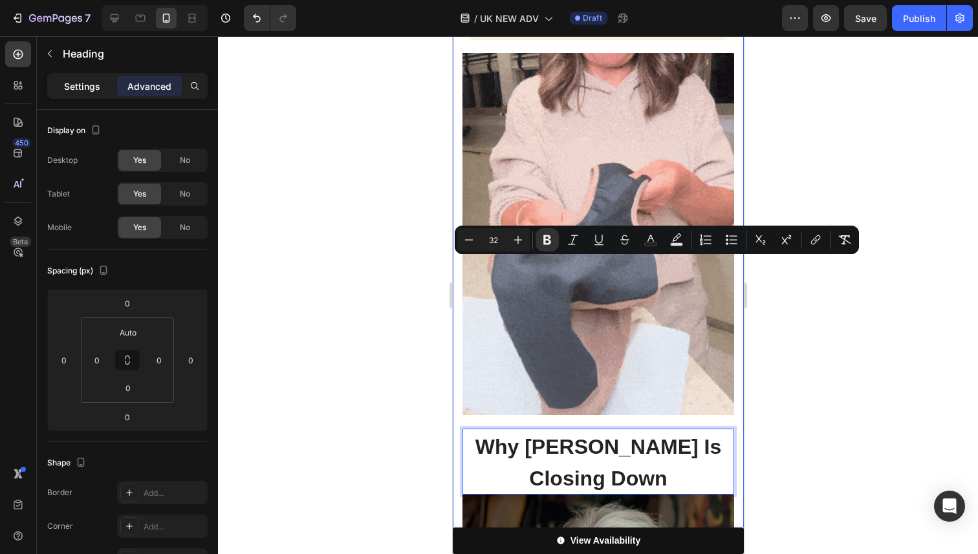
click at [88, 90] on p "Settings" at bounding box center [82, 87] width 36 height 14
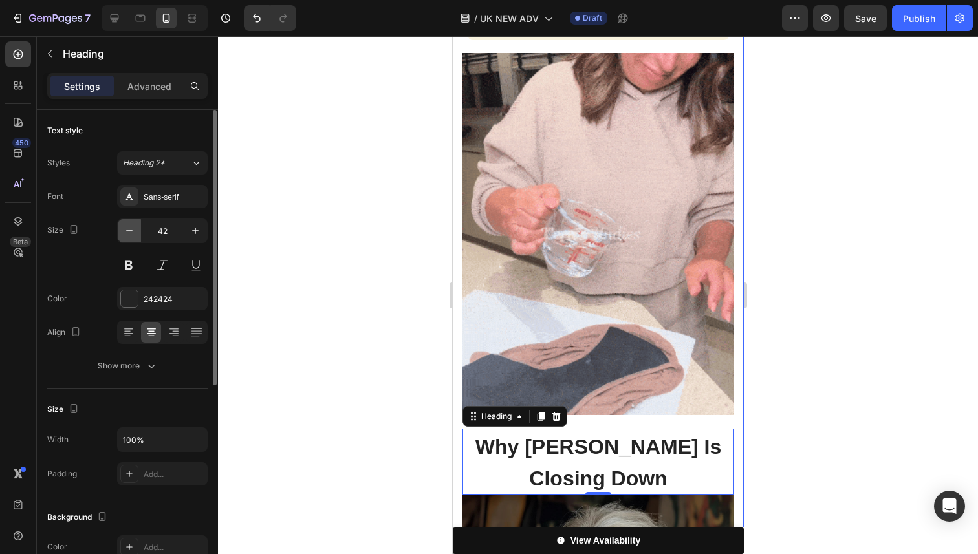
click at [126, 229] on icon "button" at bounding box center [129, 230] width 13 height 13
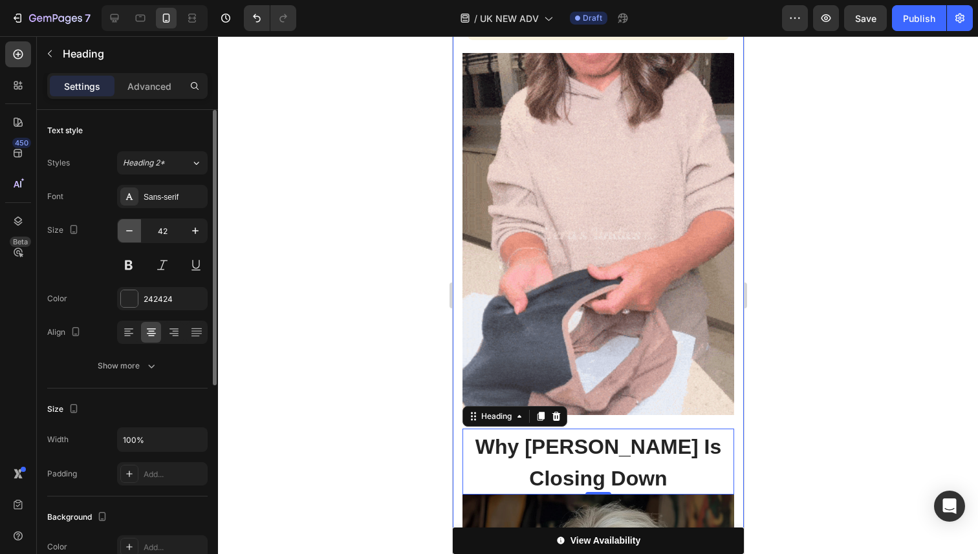
click at [126, 229] on icon "button" at bounding box center [129, 230] width 13 height 13
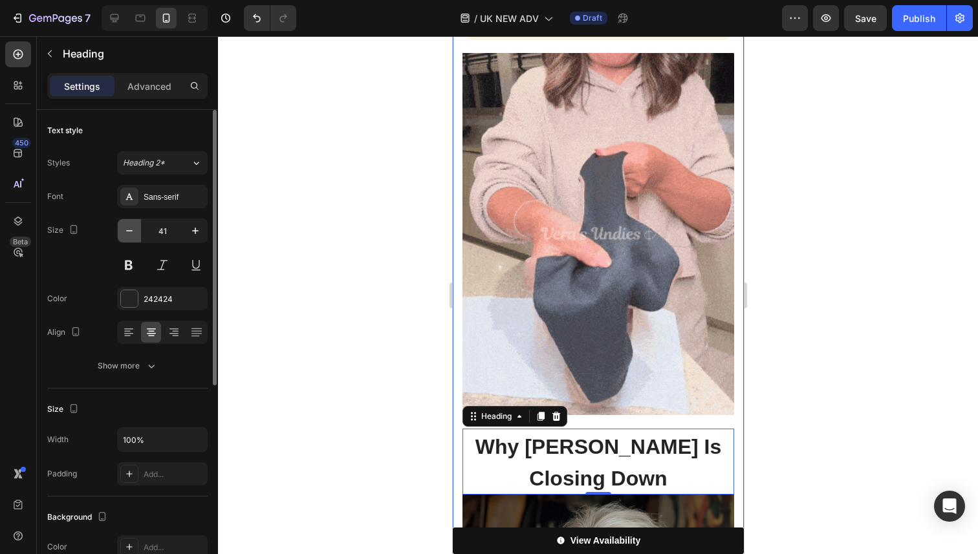
click at [126, 229] on icon "button" at bounding box center [129, 230] width 13 height 13
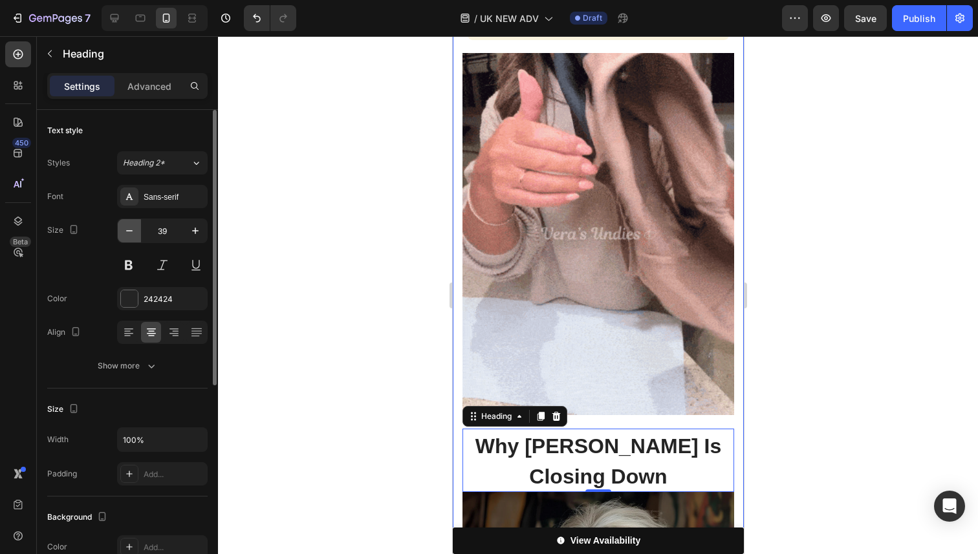
click at [126, 229] on icon "button" at bounding box center [129, 230] width 13 height 13
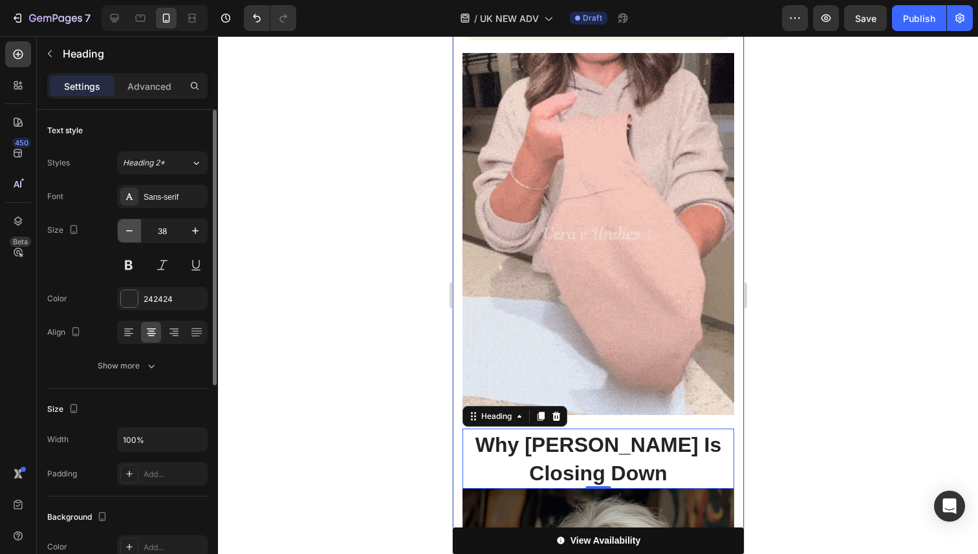
click at [126, 229] on icon "button" at bounding box center [129, 230] width 13 height 13
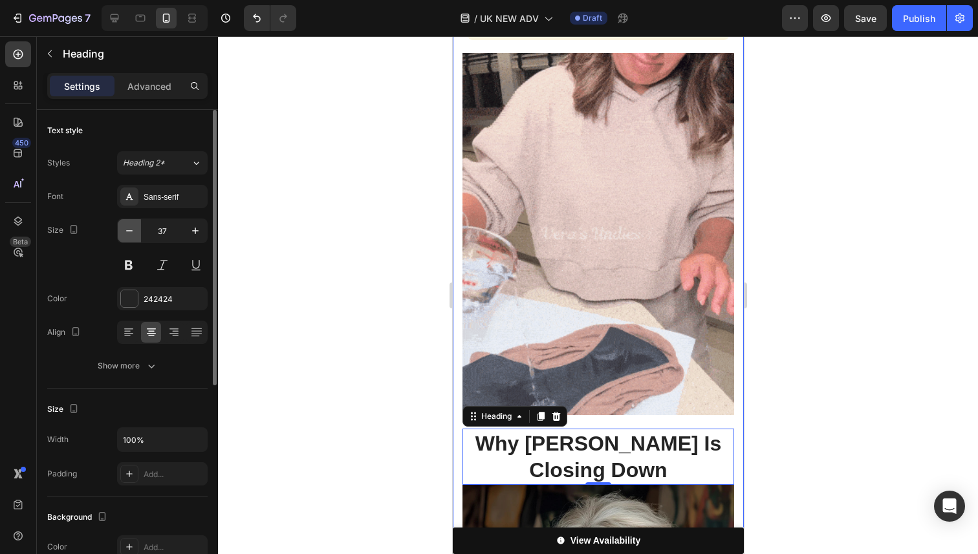
click at [126, 229] on icon "button" at bounding box center [129, 230] width 13 height 13
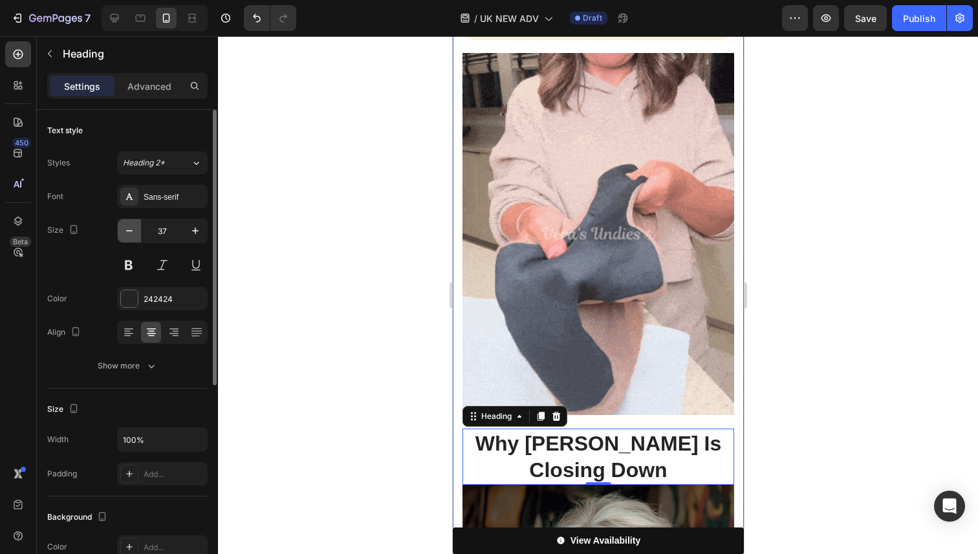
type input "36"
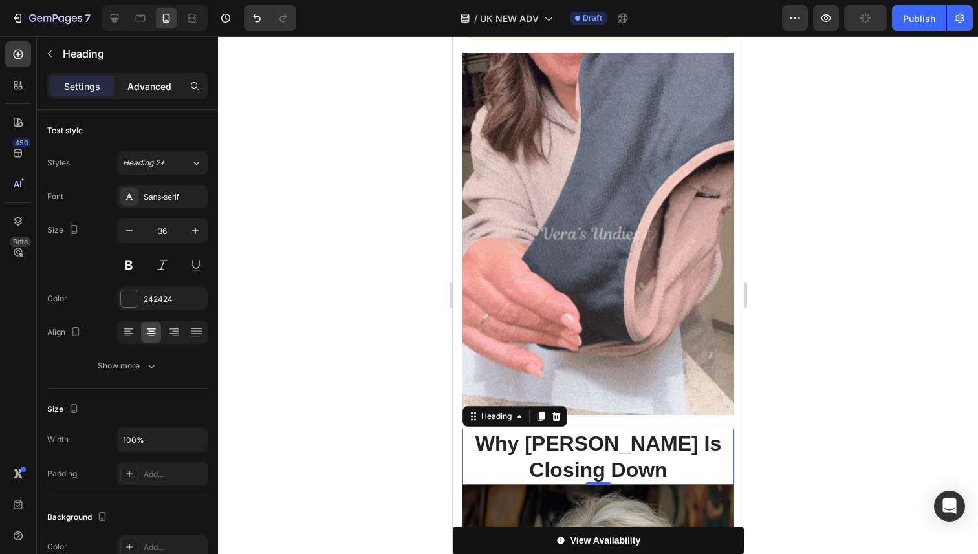
click at [140, 82] on p "Advanced" at bounding box center [149, 87] width 44 height 14
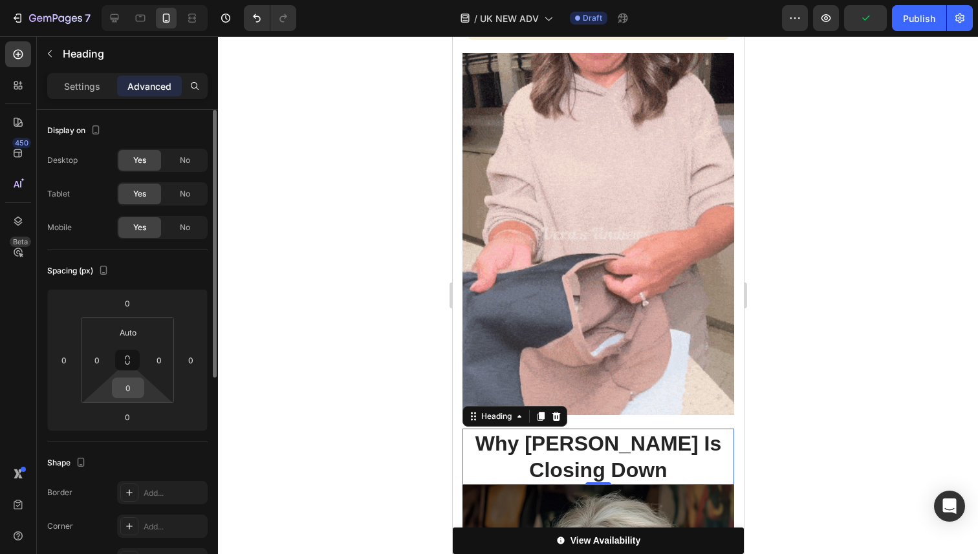
click at [127, 383] on input "0" at bounding box center [128, 387] width 26 height 19
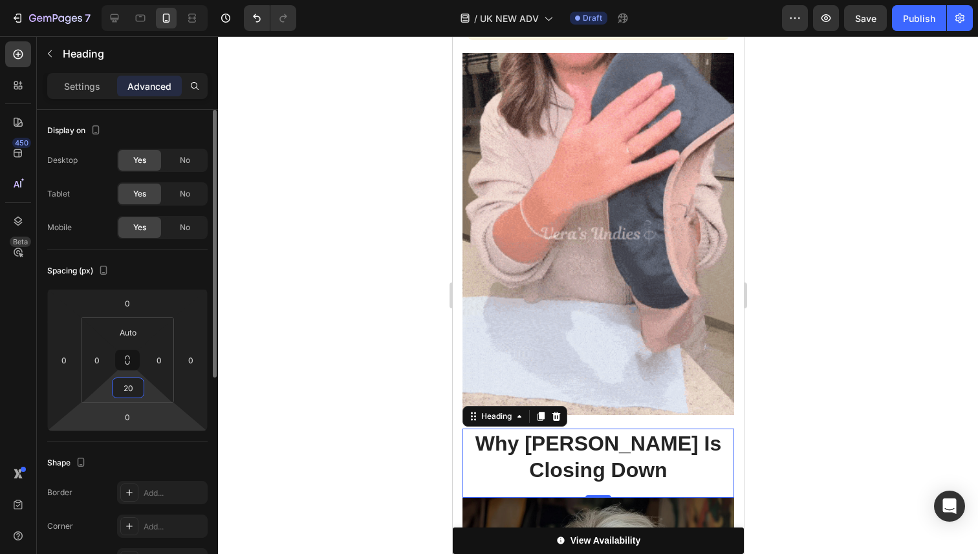
type input "2"
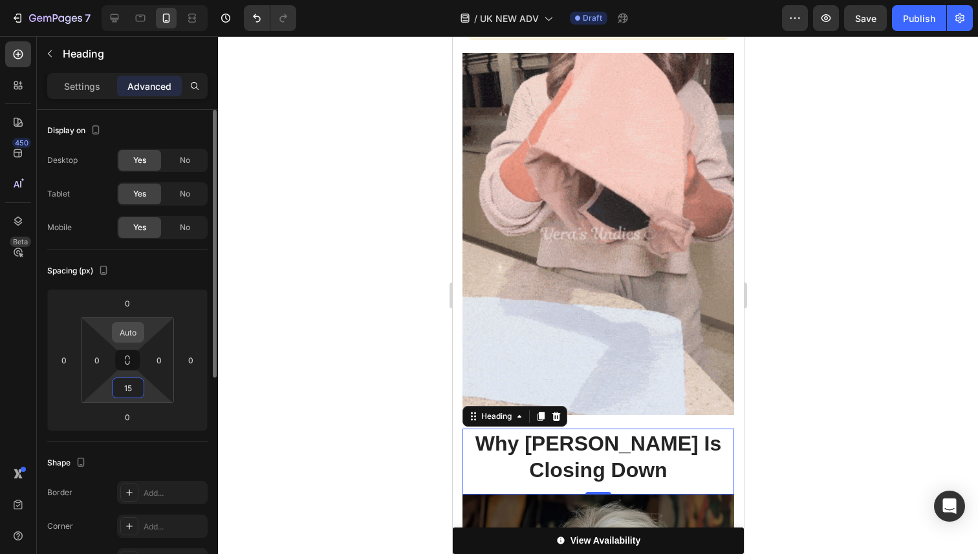
type input "15"
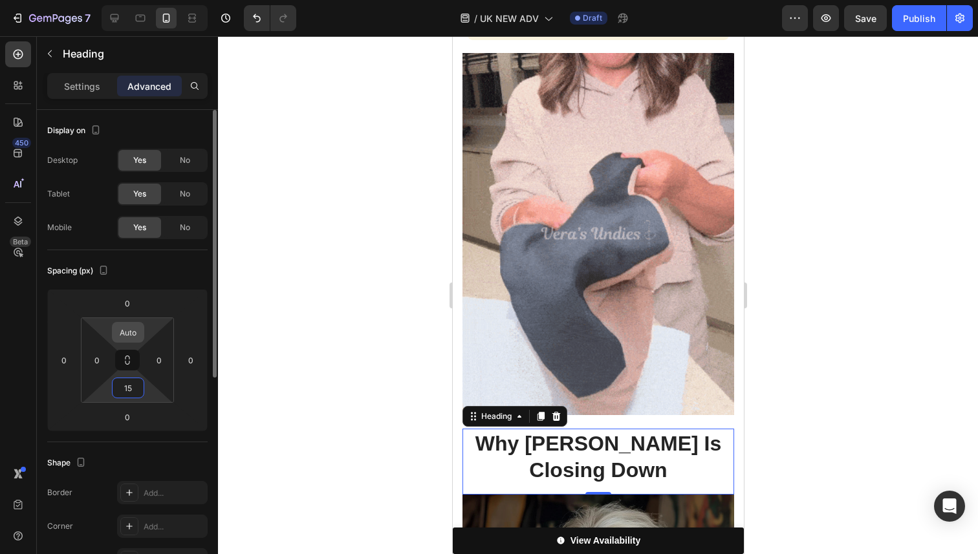
click at [125, 341] on input "Auto" at bounding box center [128, 332] width 26 height 19
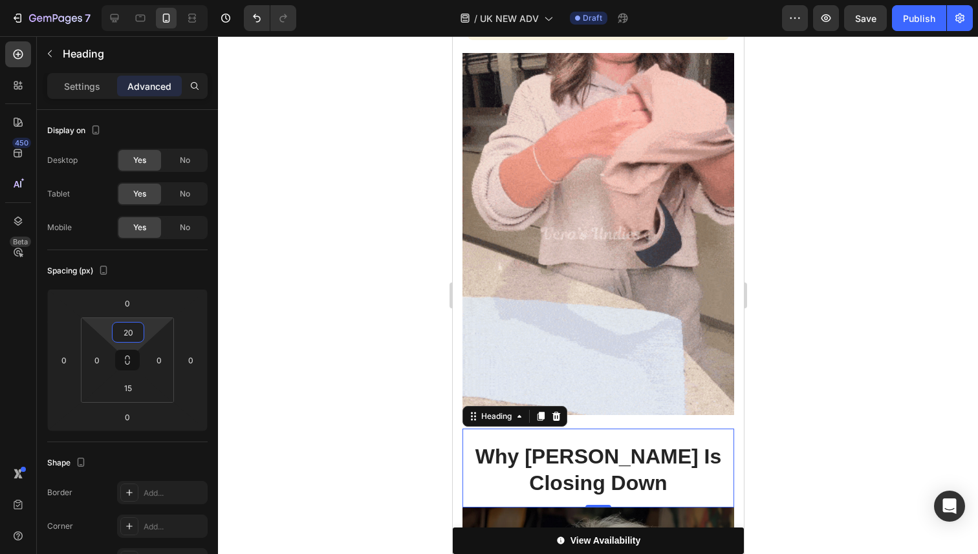
type input "20"
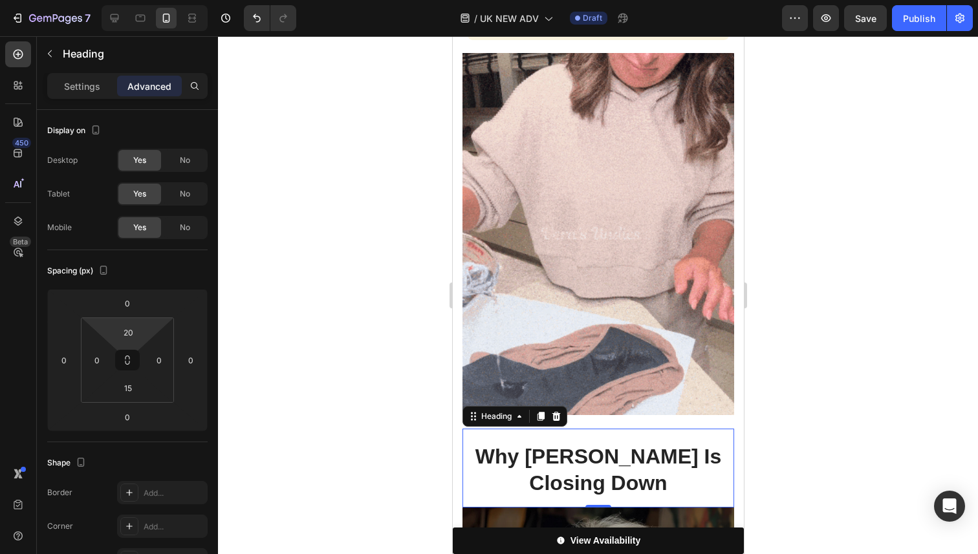
click at [864, 348] on div at bounding box center [598, 295] width 760 height 518
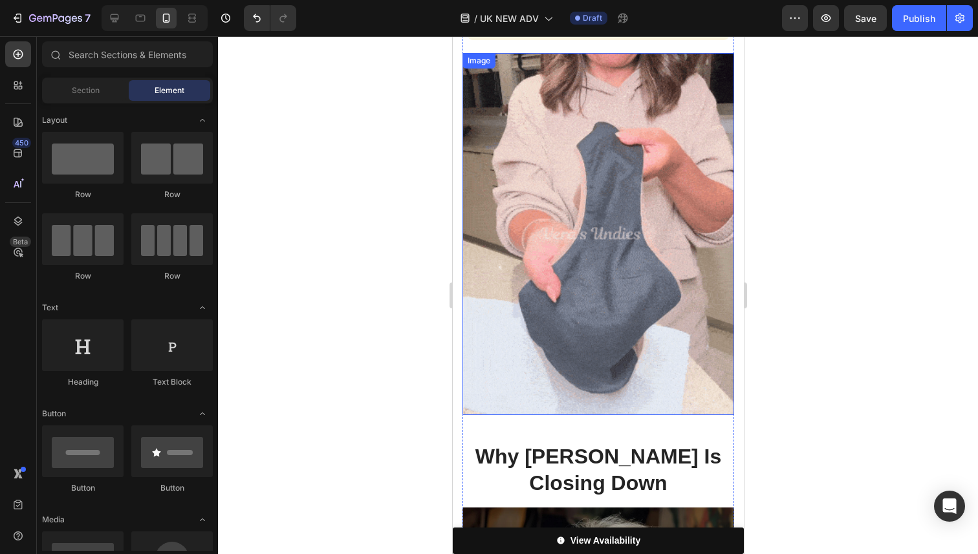
click at [628, 240] on img at bounding box center [598, 234] width 272 height 362
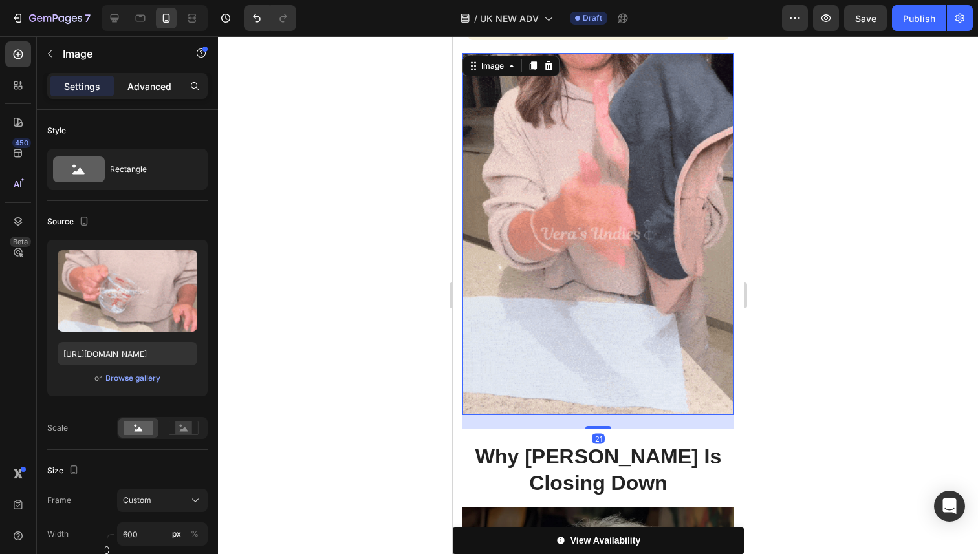
click at [147, 83] on p "Advanced" at bounding box center [149, 87] width 44 height 14
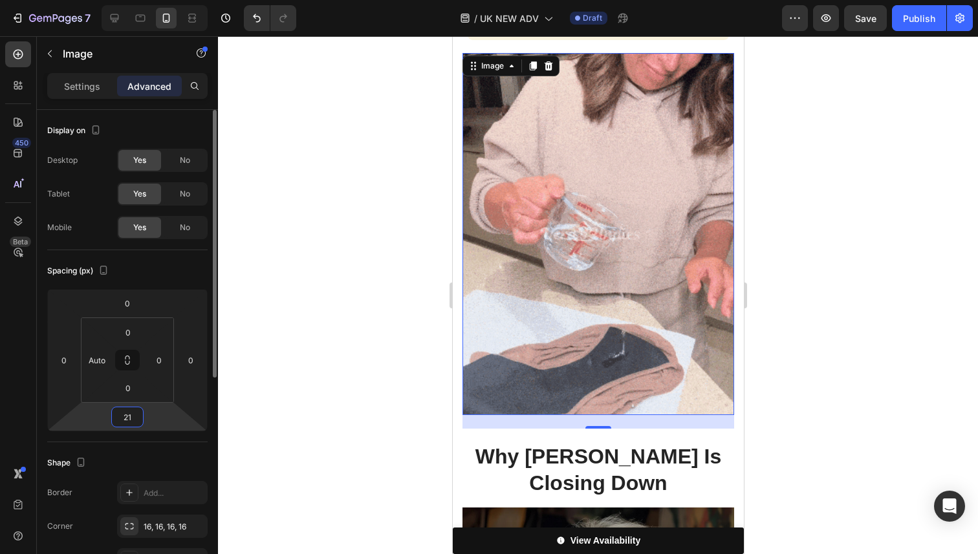
click at [126, 414] on input "21" at bounding box center [127, 417] width 26 height 19
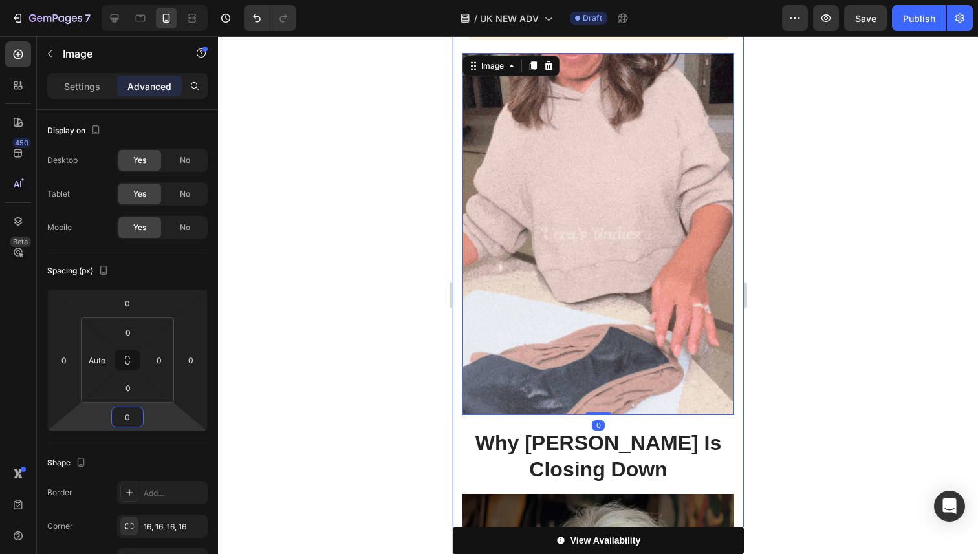
type input "0"
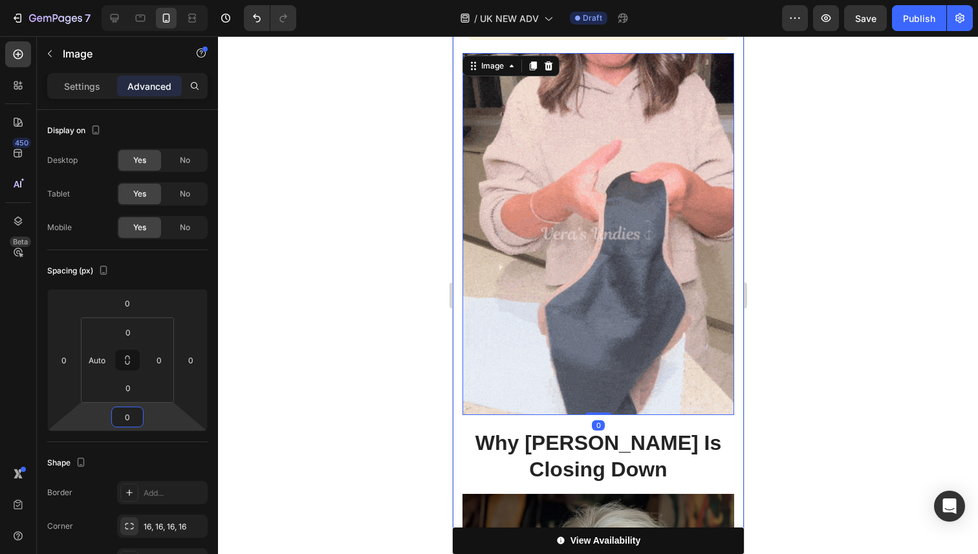
click at [801, 336] on div at bounding box center [598, 295] width 760 height 518
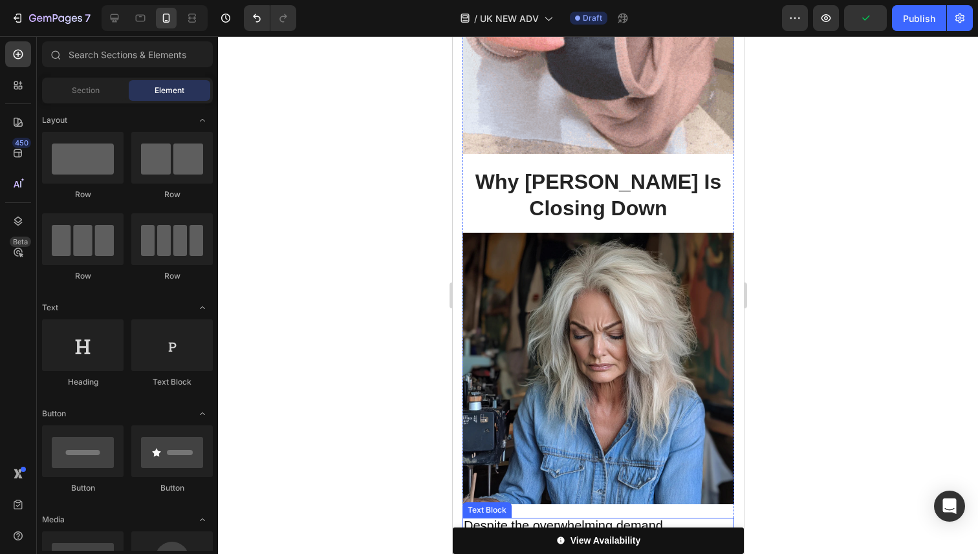
scroll to position [3729, 0]
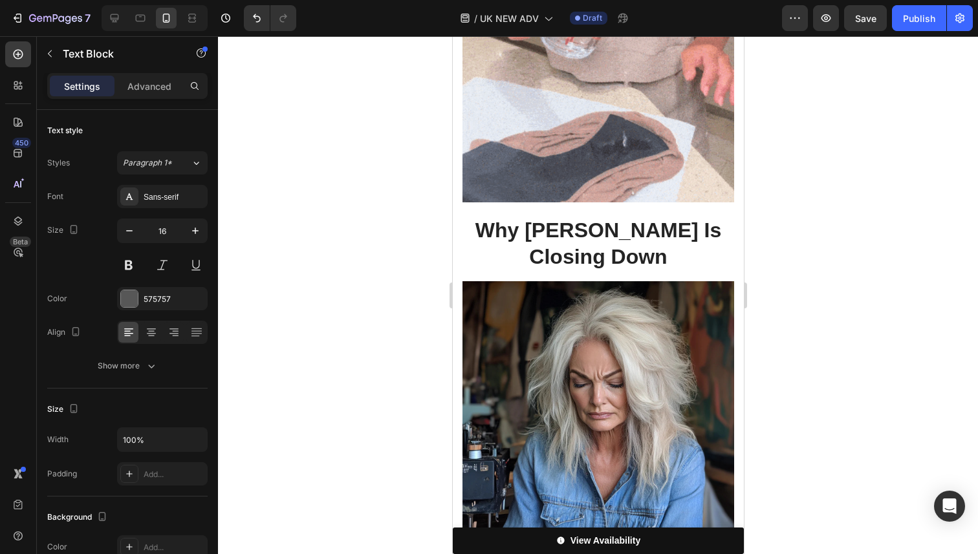
scroll to position [3671, 0]
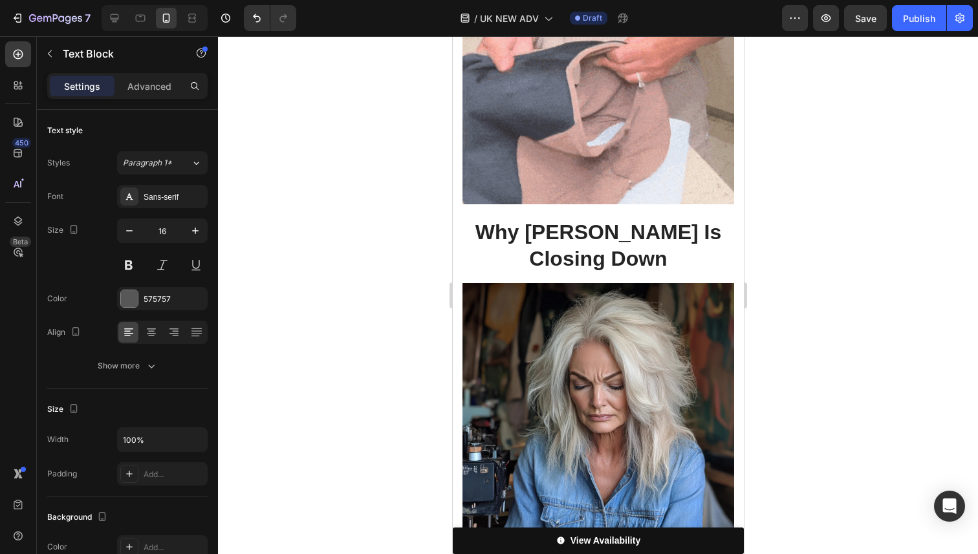
click at [825, 367] on div at bounding box center [598, 295] width 760 height 518
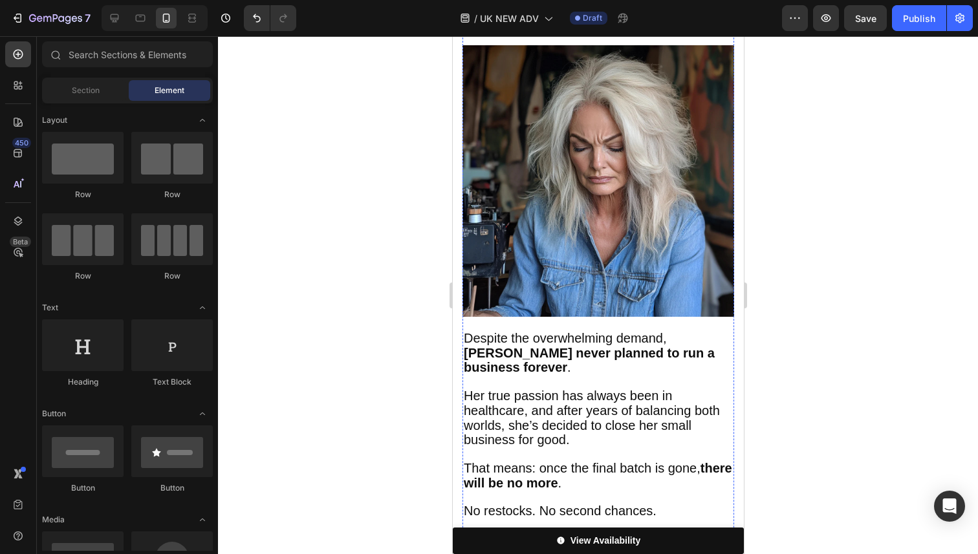
scroll to position [3910, 0]
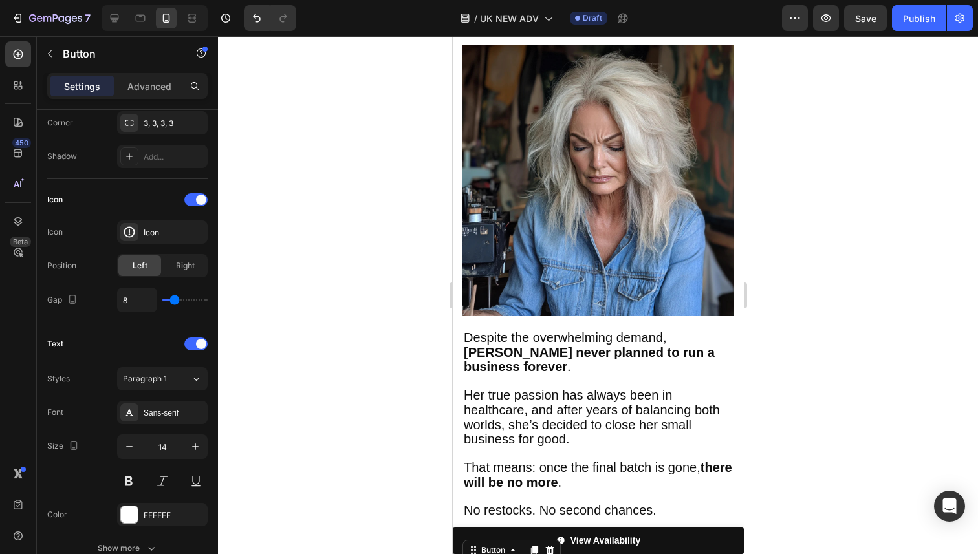
scroll to position [649, 0]
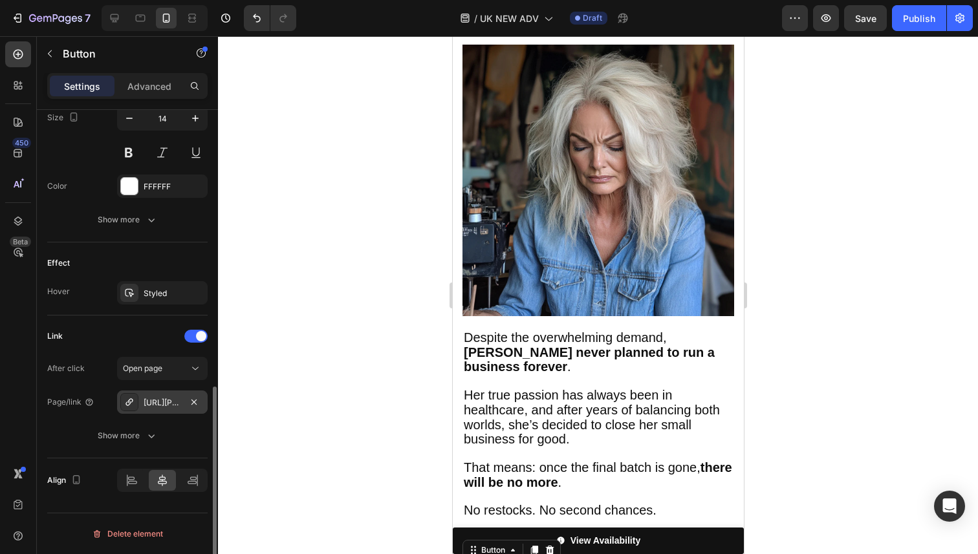
click at [160, 403] on div "[URL][PERSON_NAME][DOMAIN_NAME][PERSON_NAME]" at bounding box center [163, 403] width 38 height 12
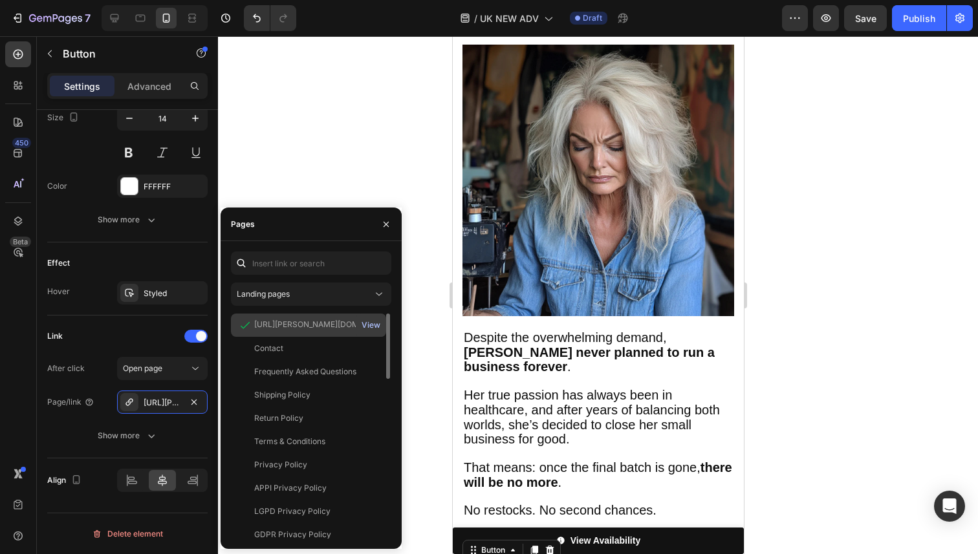
click at [368, 323] on div "View" at bounding box center [371, 326] width 19 height 12
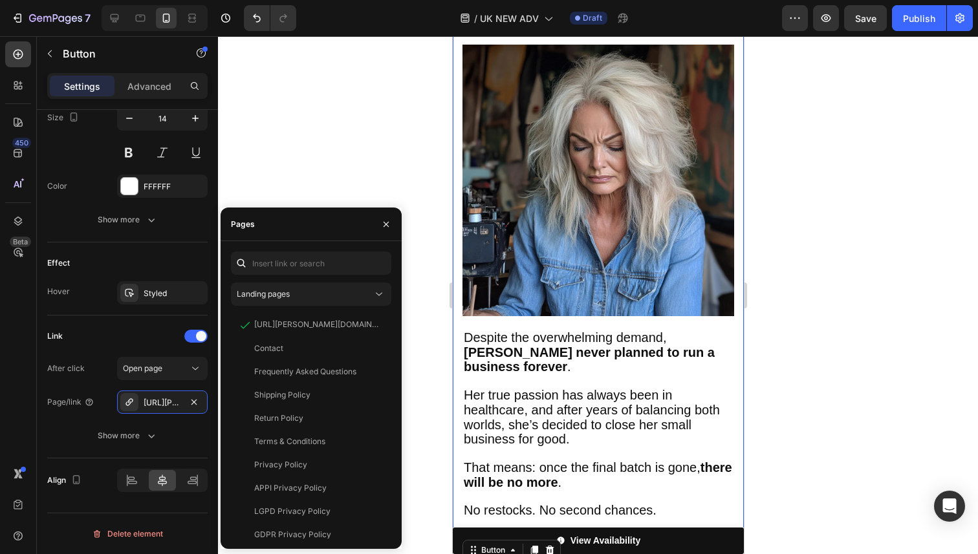
click at [833, 283] on div at bounding box center [598, 295] width 760 height 518
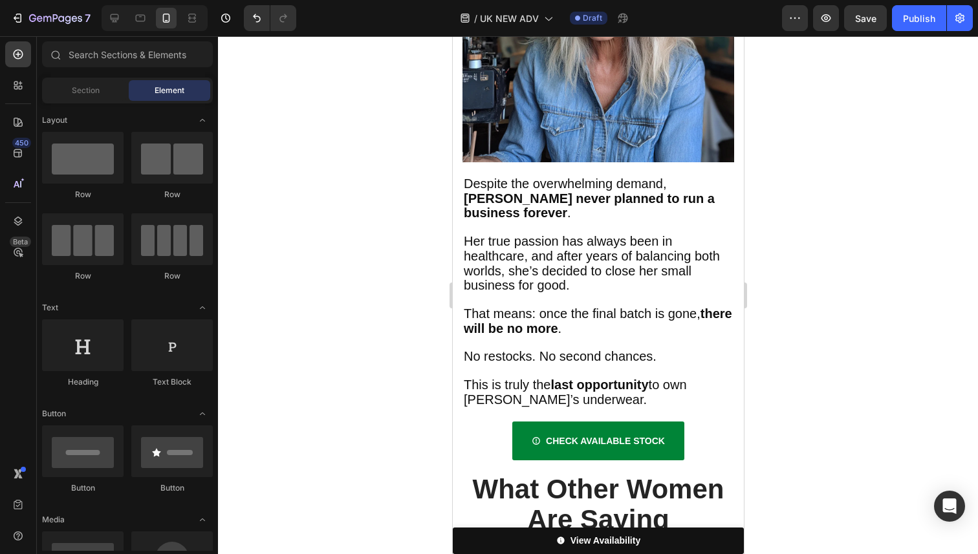
scroll to position [4069, 0]
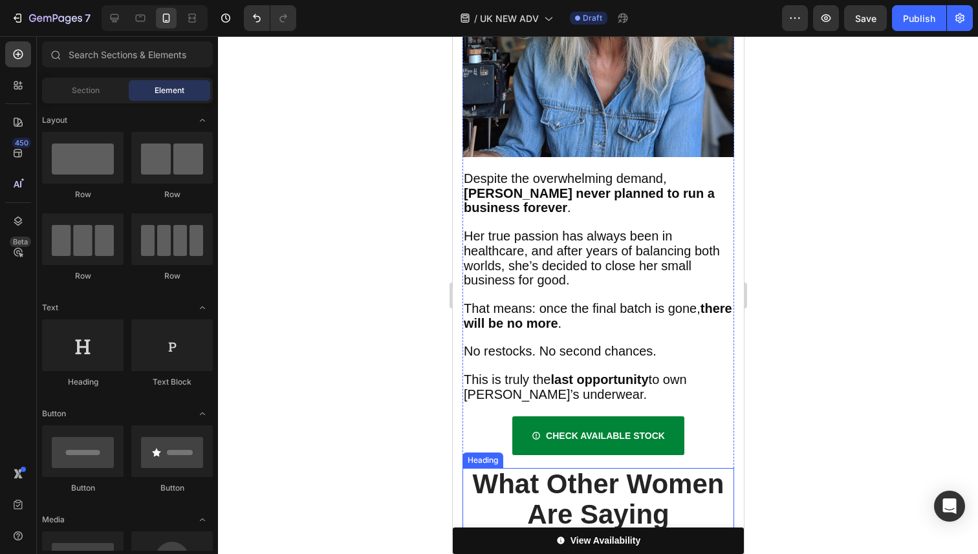
click at [612, 469] on strong "What Other Women Are Saying" at bounding box center [598, 499] width 252 height 60
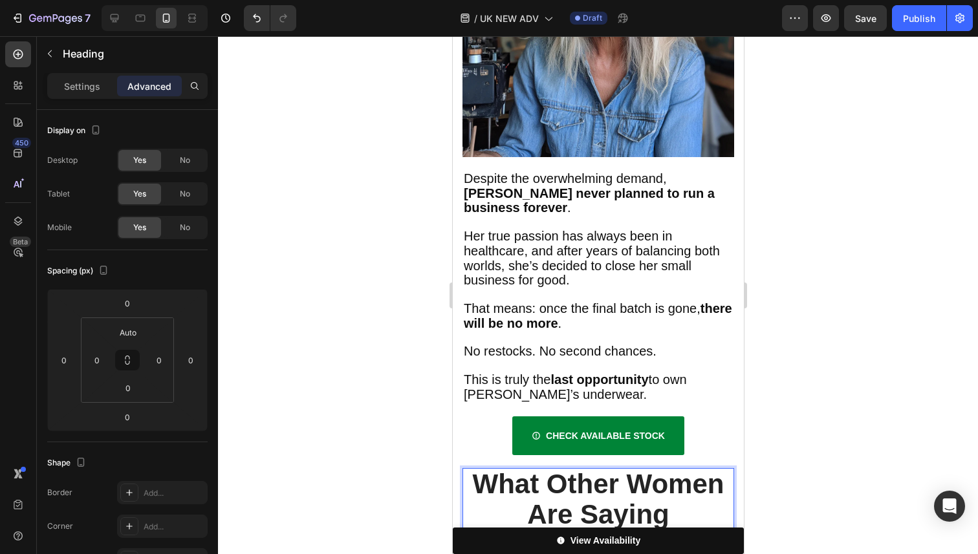
click at [612, 469] on strong "What Other Women Are Saying" at bounding box center [598, 499] width 252 height 60
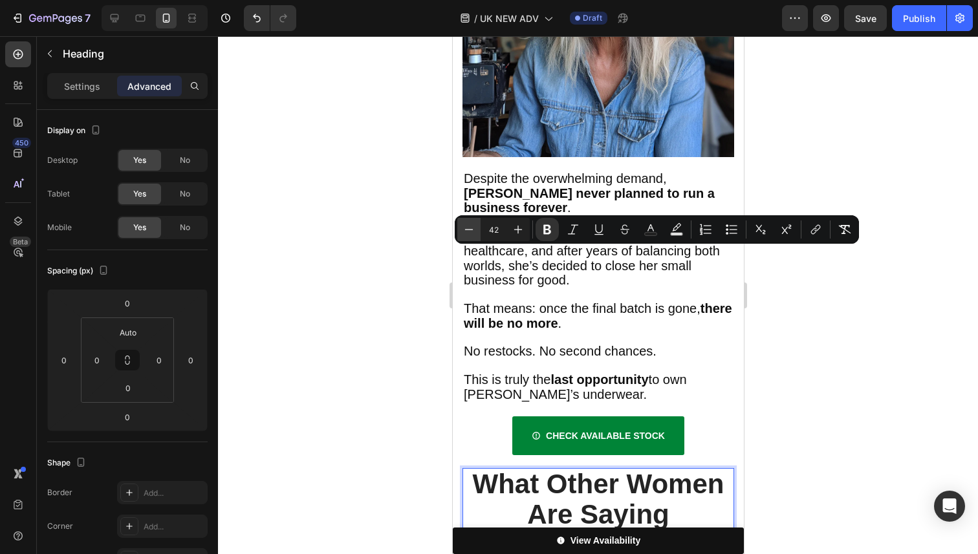
click at [466, 230] on icon "Editor contextual toolbar" at bounding box center [469, 229] width 13 height 13
type input "41"
click at [466, 404] on div "CHECK AVAILABLE STOCK Button" at bounding box center [598, 436] width 272 height 65
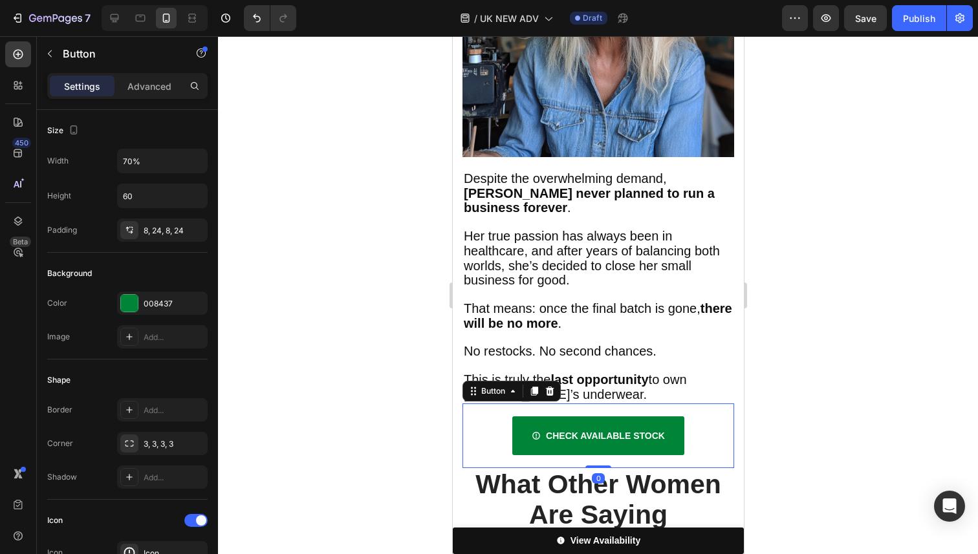
click at [466, 404] on div "CHECK AVAILABLE STOCK Button 0" at bounding box center [598, 436] width 272 height 65
click at [487, 470] on strong "What Other Women Are Saying" at bounding box center [598, 500] width 246 height 60
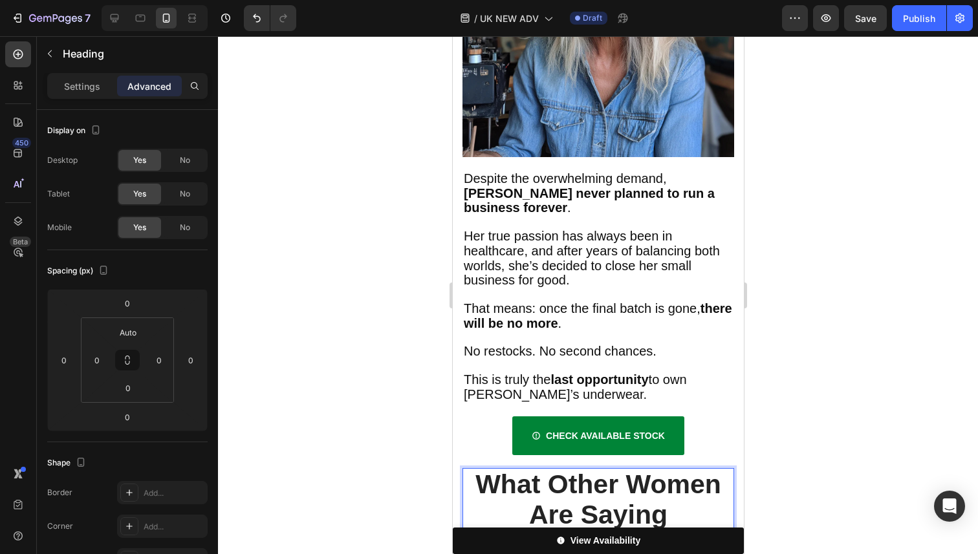
click at [567, 470] on strong "What Other Women Are Saying" at bounding box center [598, 500] width 246 height 60
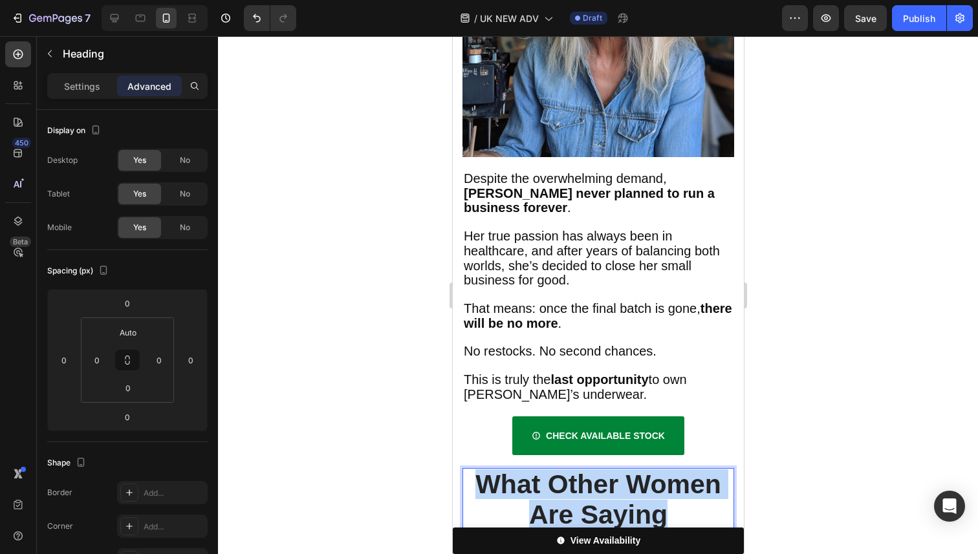
click at [567, 470] on strong "What Other Women Are Saying" at bounding box center [598, 500] width 246 height 60
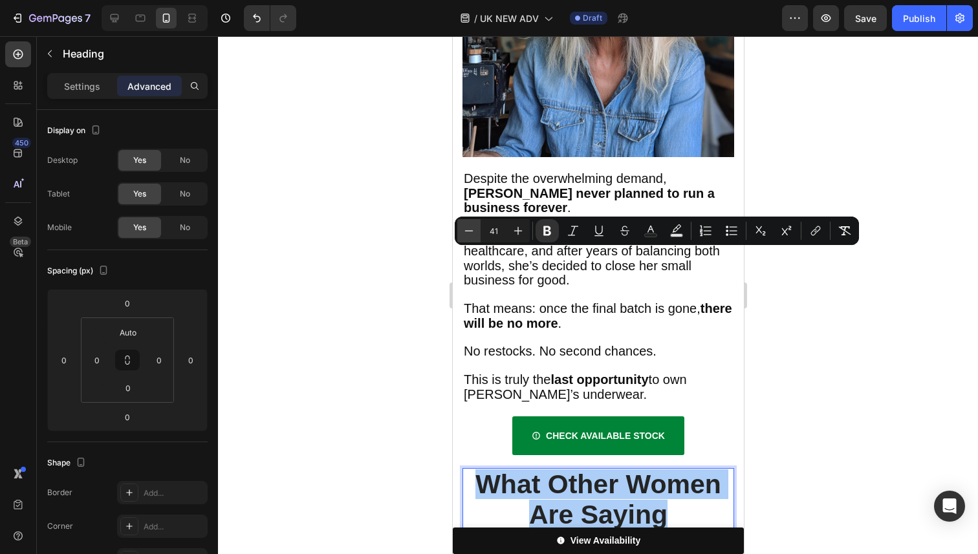
click at [472, 237] on icon "Editor contextual toolbar" at bounding box center [469, 230] width 13 height 13
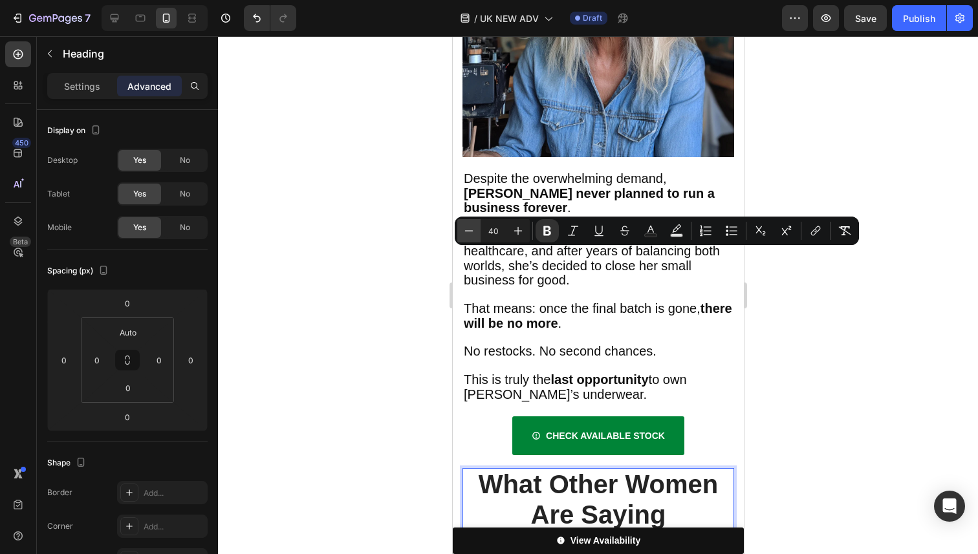
click at [472, 237] on icon "Editor contextual toolbar" at bounding box center [469, 230] width 13 height 13
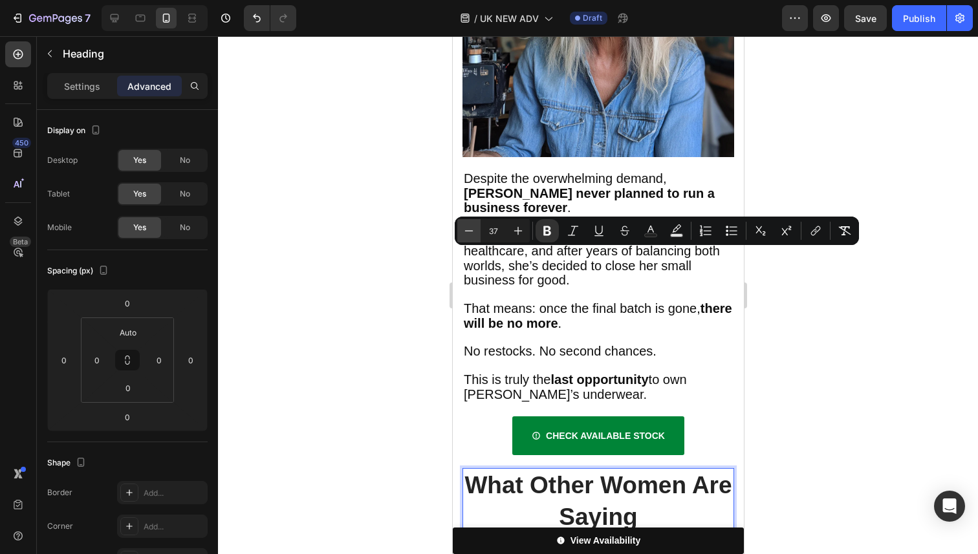
click at [472, 237] on icon "Editor contextual toolbar" at bounding box center [469, 230] width 13 height 13
click at [471, 233] on icon "Editor contextual toolbar" at bounding box center [469, 230] width 13 height 13
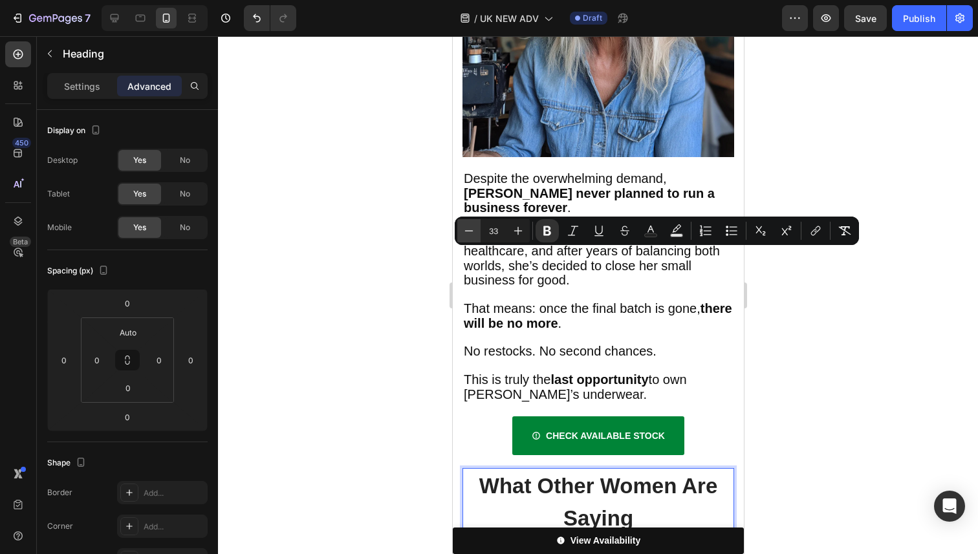
type input "32"
click at [106, 93] on div "Settings" at bounding box center [82, 86] width 65 height 21
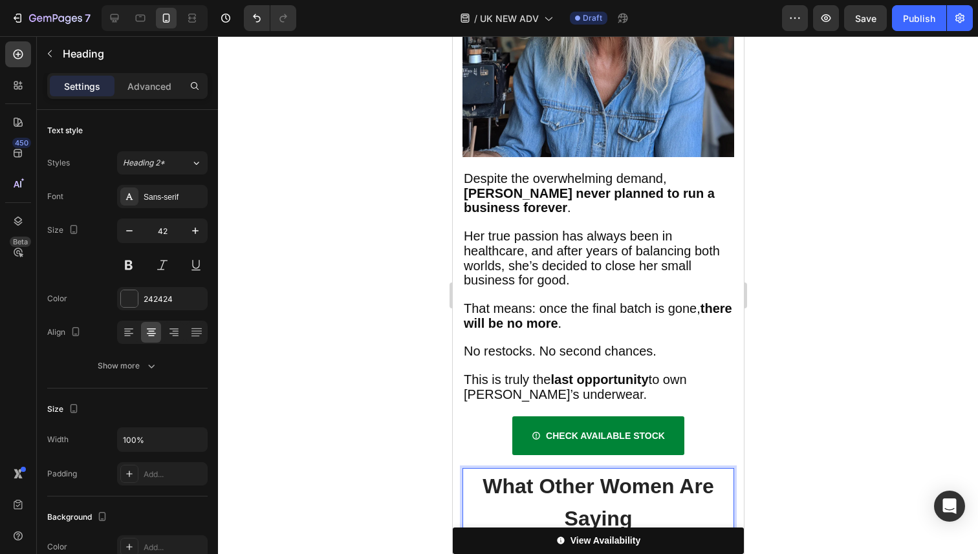
click at [571, 475] on strong "What Other Women Are Saying" at bounding box center [597, 502] width 231 height 55
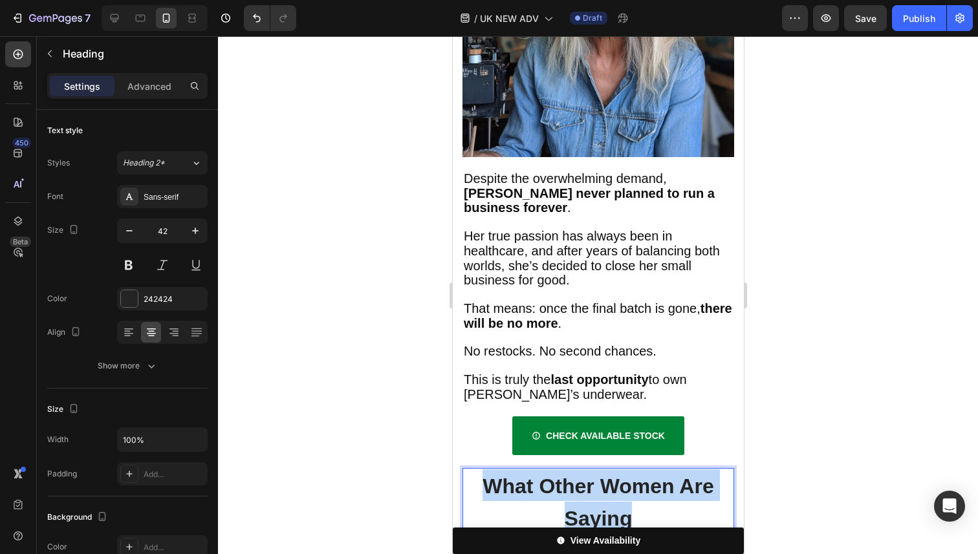
click at [571, 475] on strong "What Other Women Are Saying" at bounding box center [597, 502] width 231 height 55
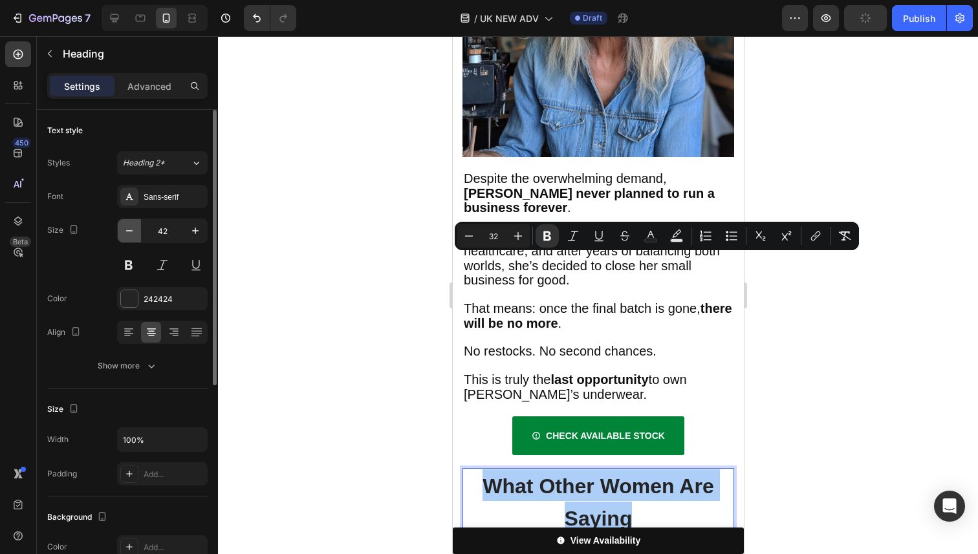
click at [135, 232] on icon "button" at bounding box center [129, 230] width 13 height 13
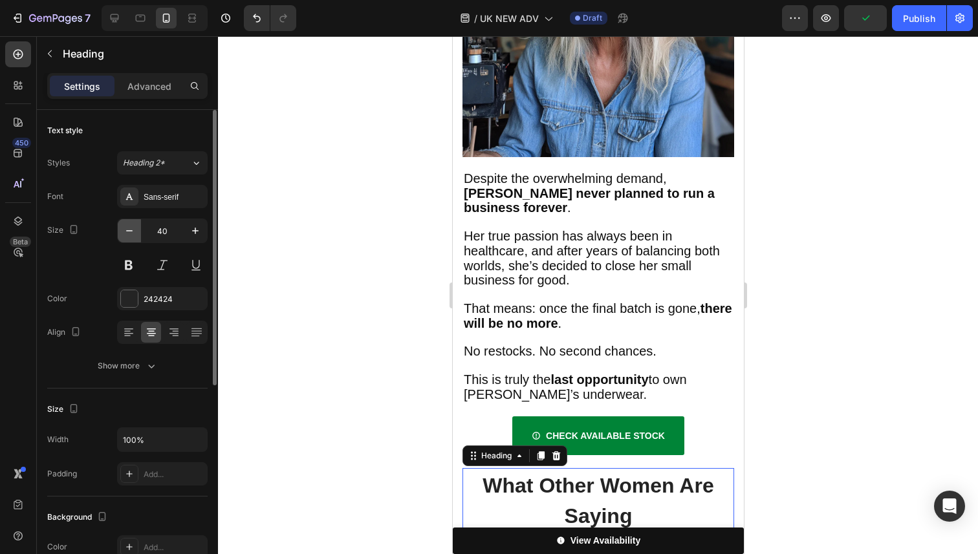
click at [135, 232] on icon "button" at bounding box center [129, 230] width 13 height 13
type input "36"
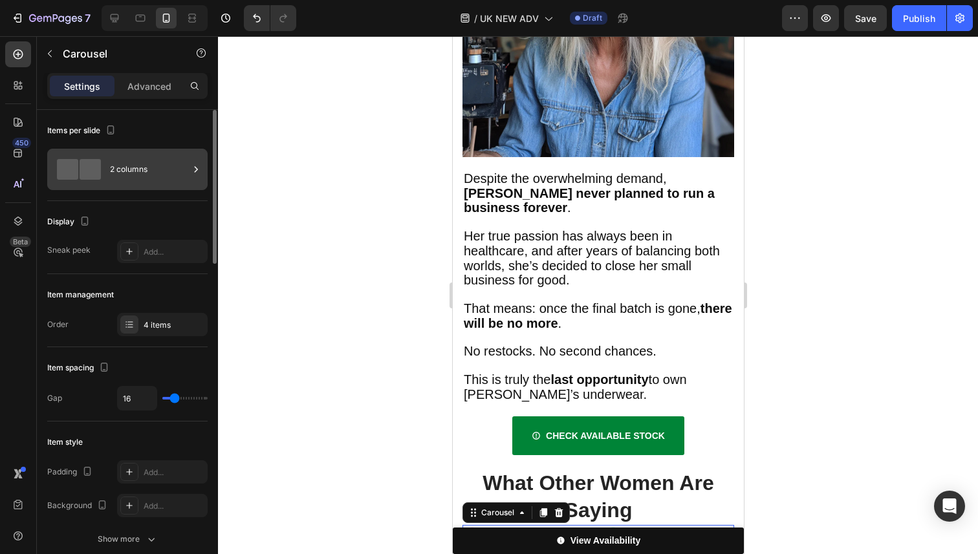
click at [103, 163] on div at bounding box center [79, 169] width 52 height 21
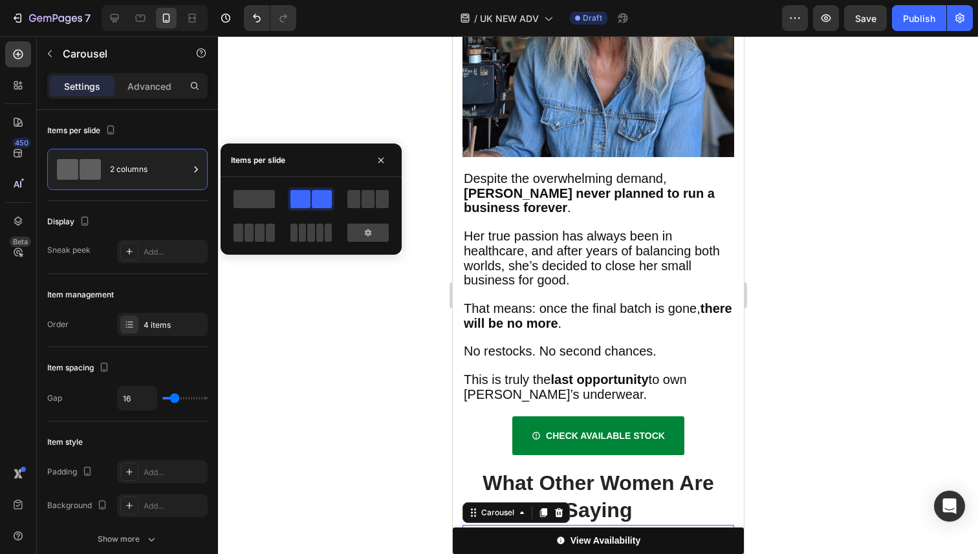
click at [279, 204] on div at bounding box center [311, 216] width 160 height 57
click at [270, 203] on span at bounding box center [254, 199] width 41 height 18
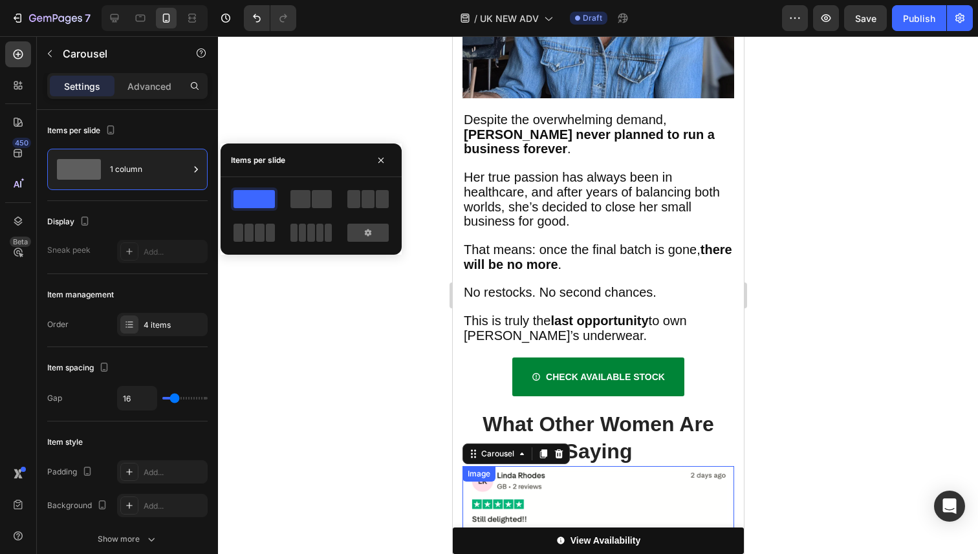
scroll to position [4132, 0]
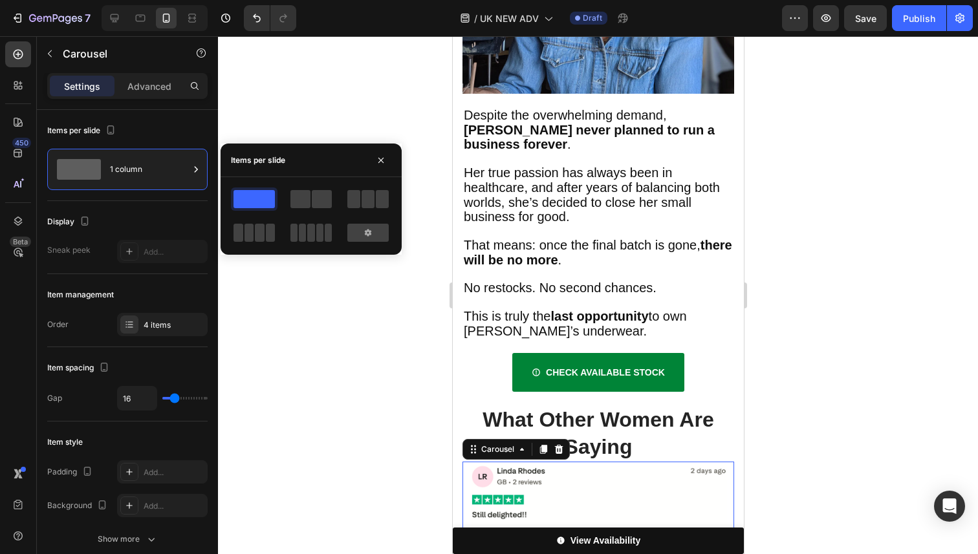
click at [803, 326] on div at bounding box center [598, 295] width 760 height 518
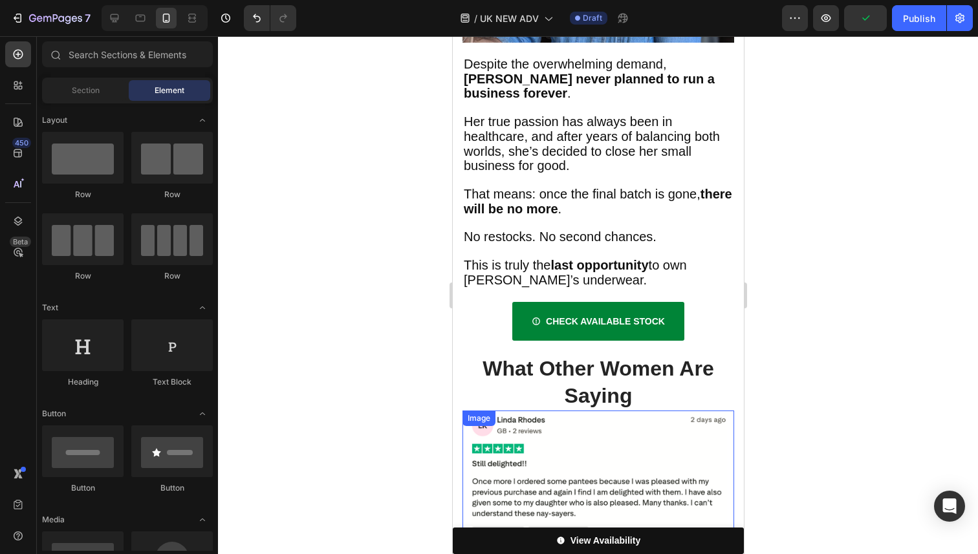
scroll to position [4184, 0]
click at [546, 410] on img at bounding box center [598, 546] width 272 height 272
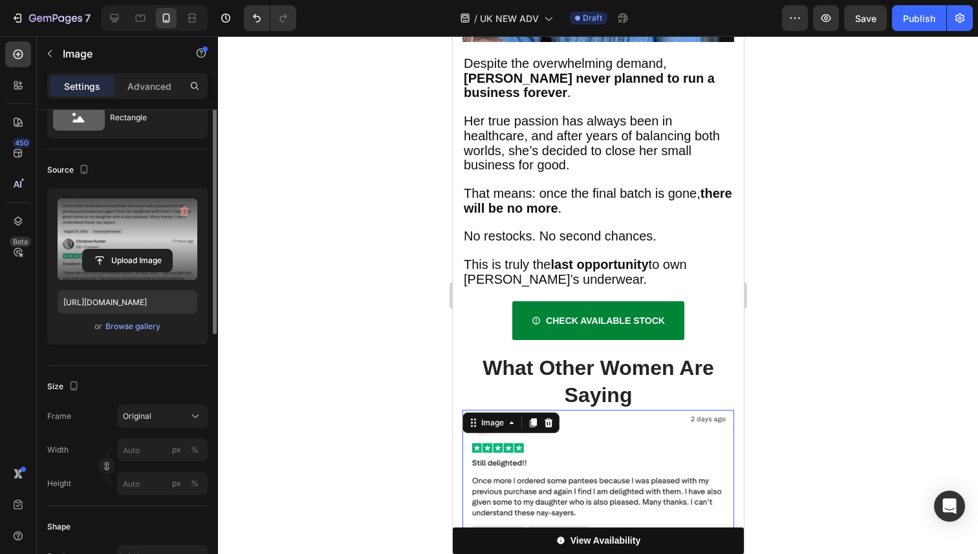
scroll to position [0, 0]
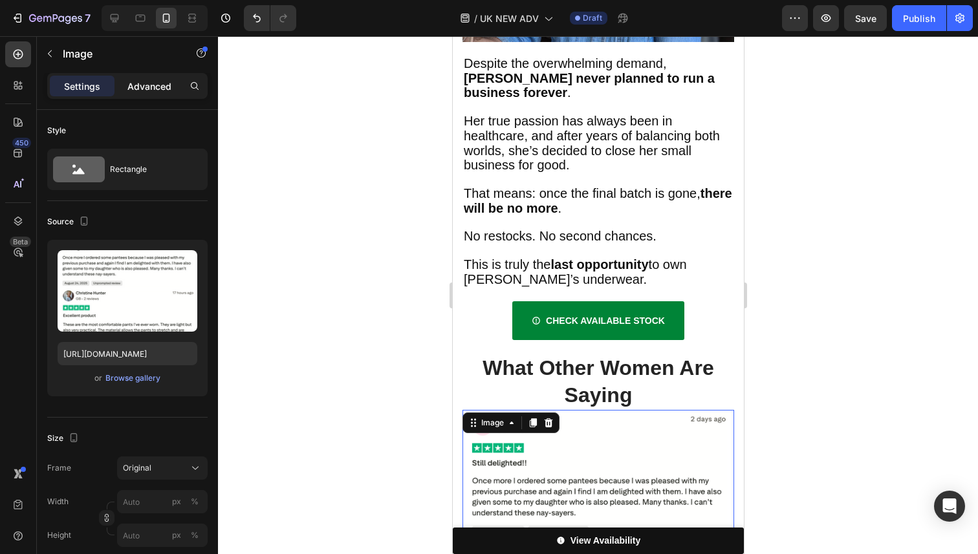
click at [145, 80] on p "Advanced" at bounding box center [149, 87] width 44 height 14
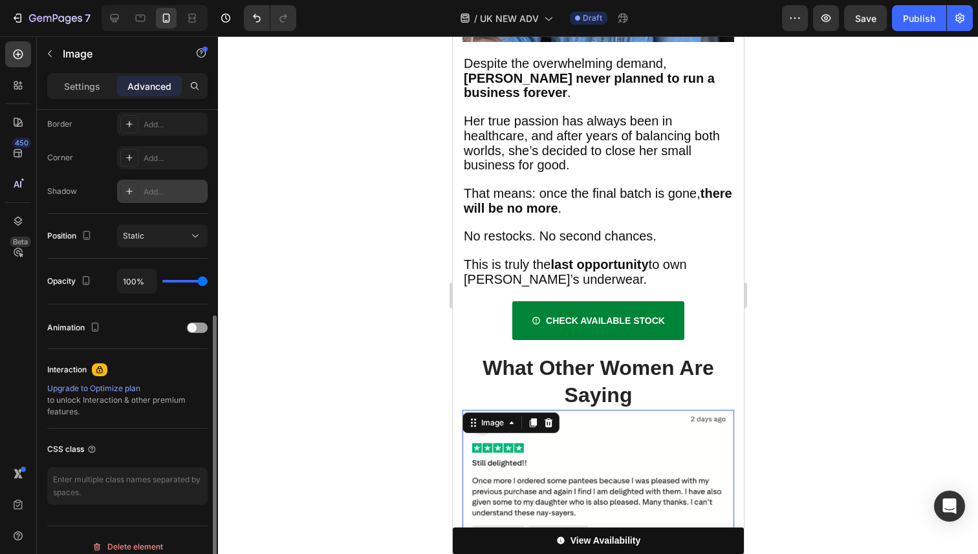
scroll to position [382, 0]
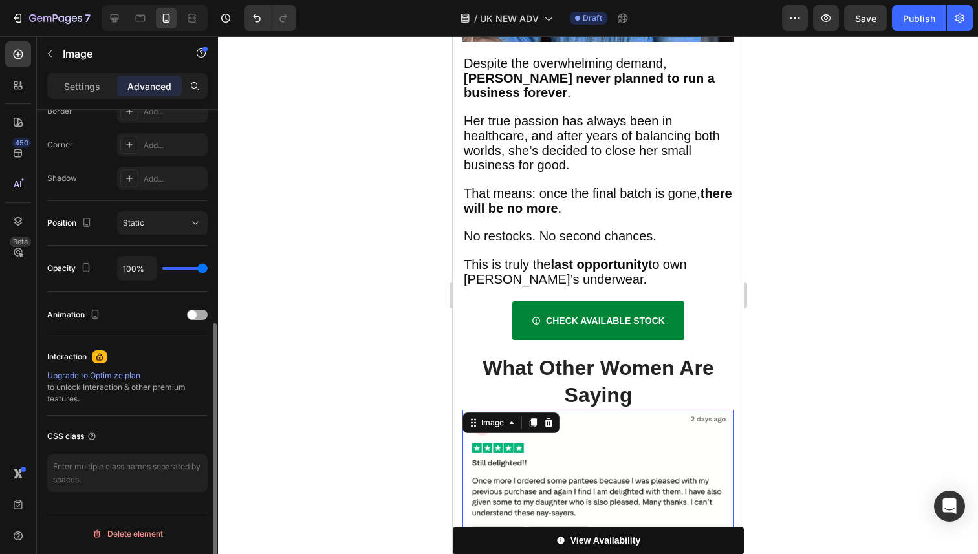
click at [192, 315] on span at bounding box center [192, 315] width 9 height 9
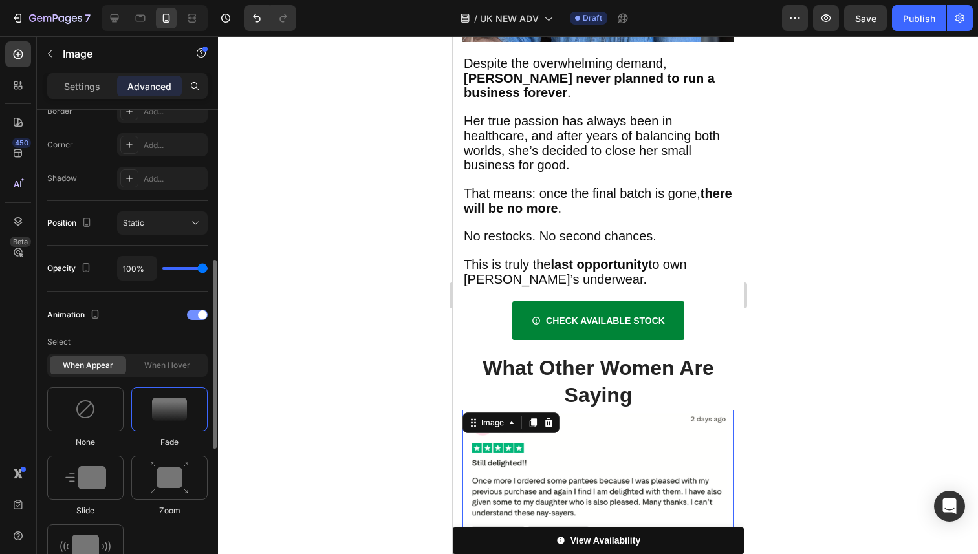
click at [192, 315] on div at bounding box center [197, 315] width 21 height 10
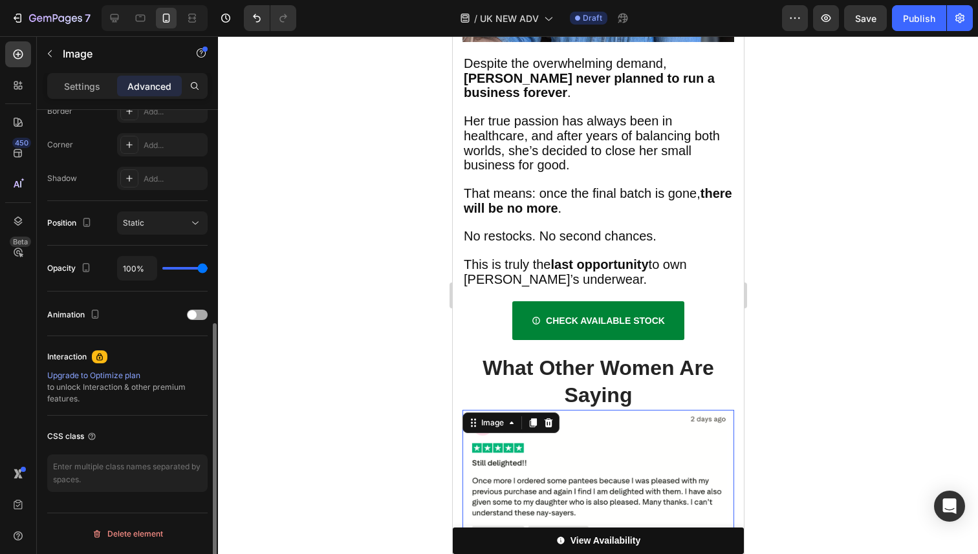
click at [192, 315] on span at bounding box center [192, 315] width 9 height 9
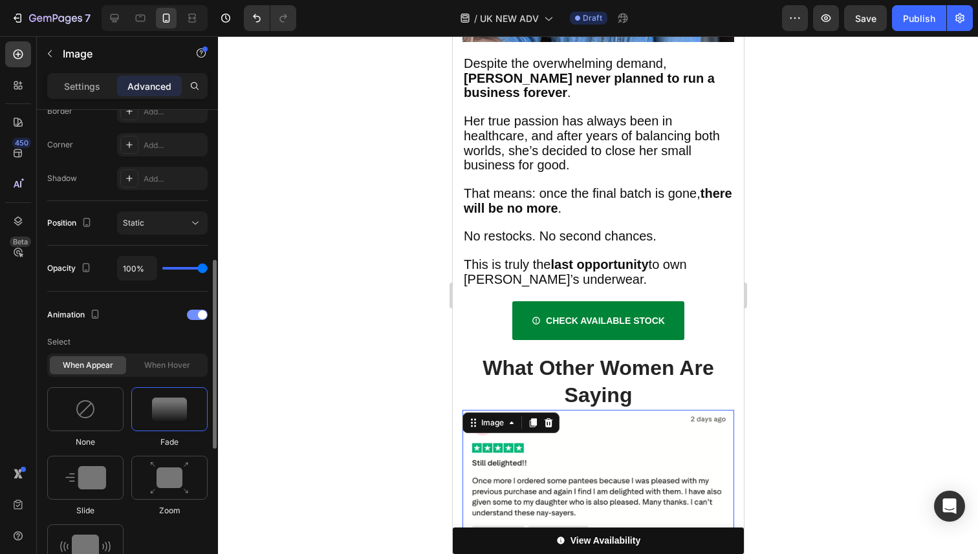
click at [192, 315] on div at bounding box center [197, 315] width 21 height 10
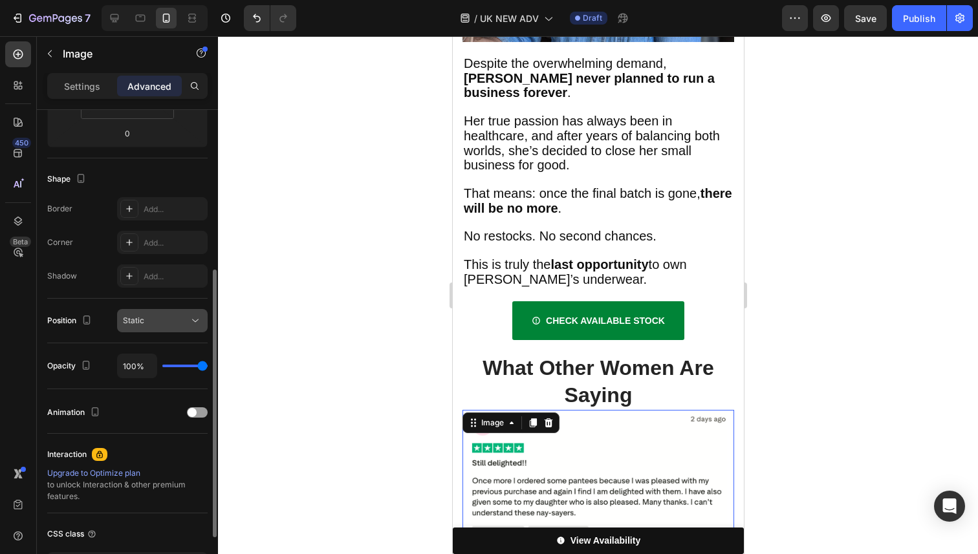
scroll to position [281, 0]
click at [157, 323] on div "Static" at bounding box center [156, 324] width 66 height 12
click at [83, 314] on div "Position" at bounding box center [70, 324] width 47 height 21
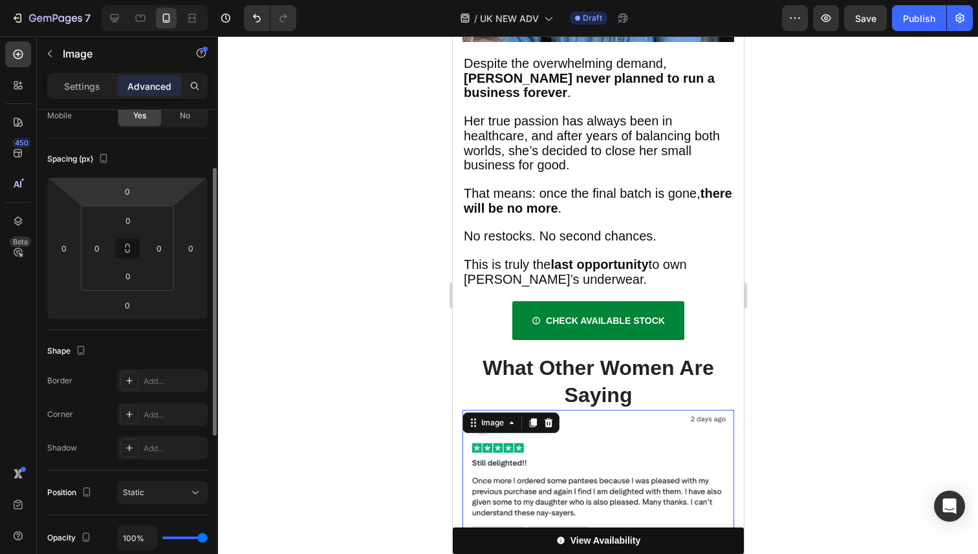
scroll to position [106, 0]
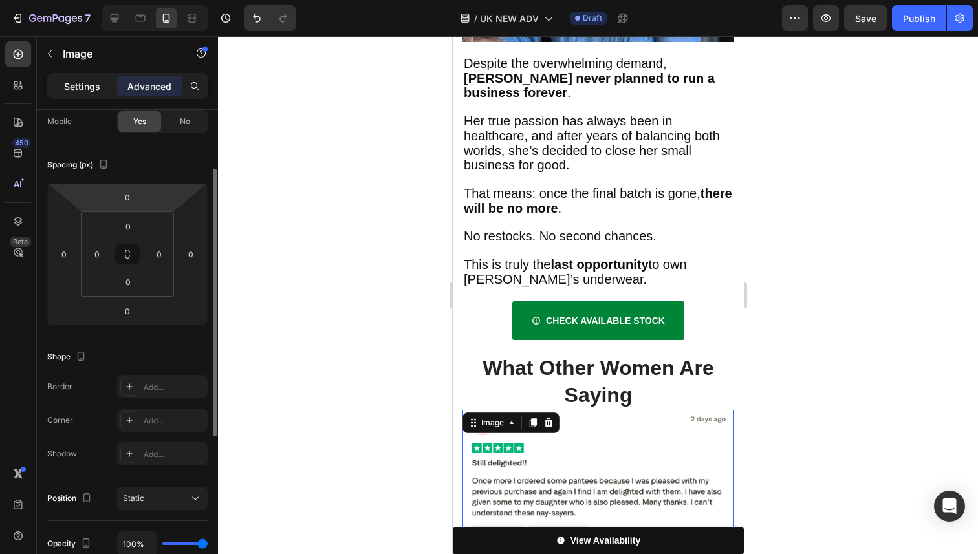
click at [88, 89] on p "Settings" at bounding box center [82, 87] width 36 height 14
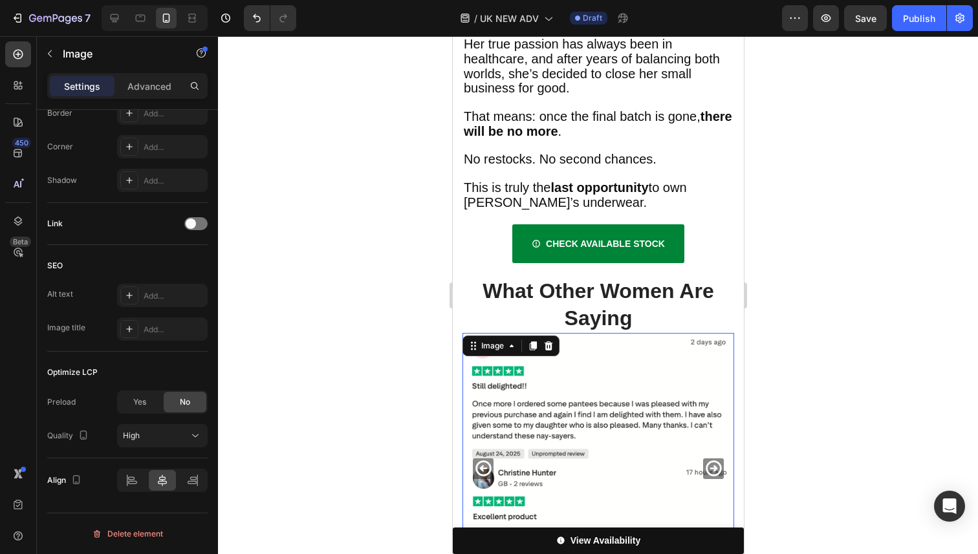
scroll to position [4283, 0]
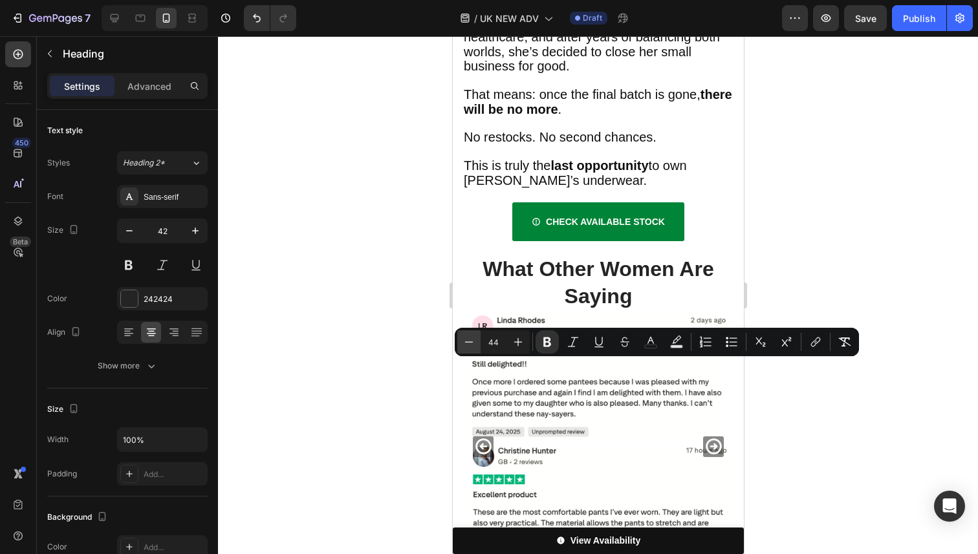
click at [468, 345] on icon "Editor contextual toolbar" at bounding box center [469, 342] width 13 height 13
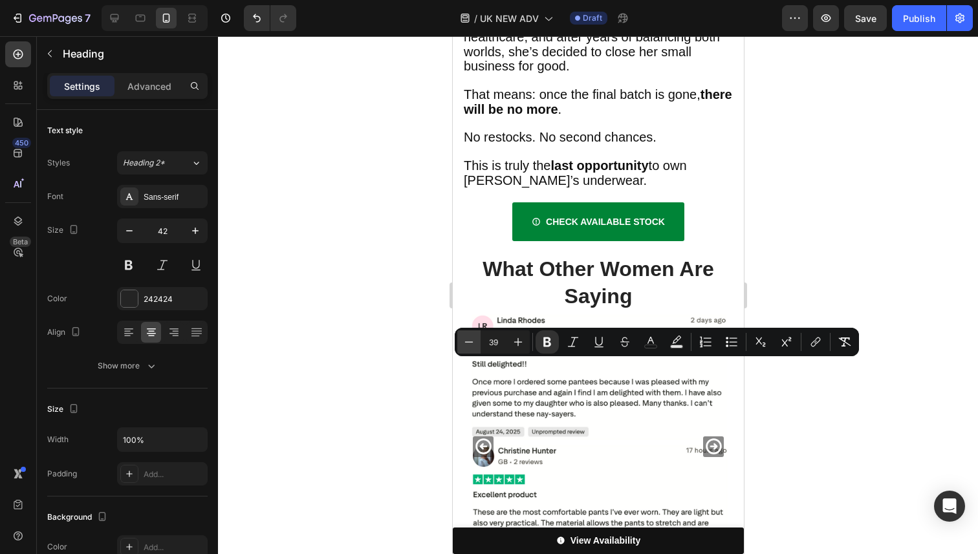
click at [468, 345] on icon "Editor contextual toolbar" at bounding box center [469, 342] width 13 height 13
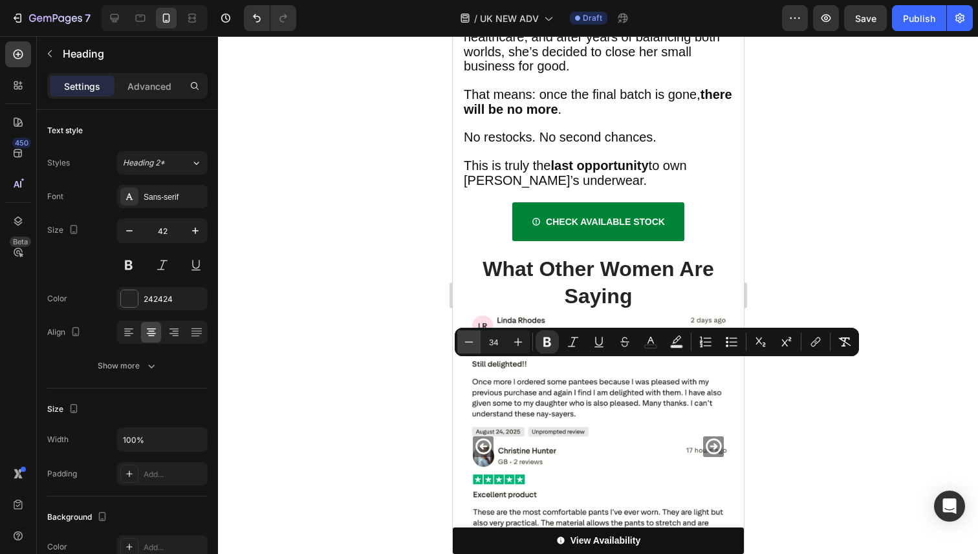
click at [468, 345] on icon "Editor contextual toolbar" at bounding box center [469, 342] width 13 height 13
type input "32"
click at [126, 221] on button "button" at bounding box center [129, 230] width 23 height 23
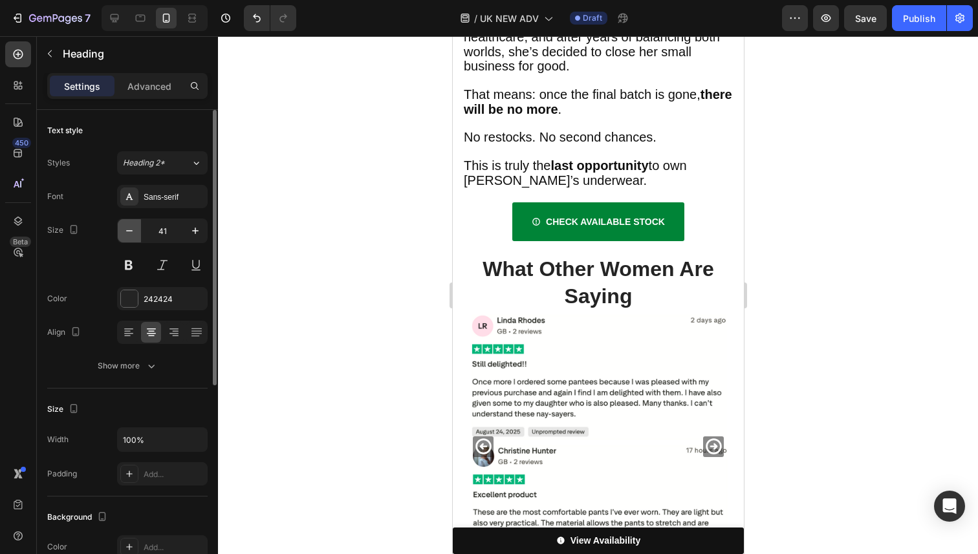
click at [126, 221] on button "button" at bounding box center [129, 230] width 23 height 23
type input "36"
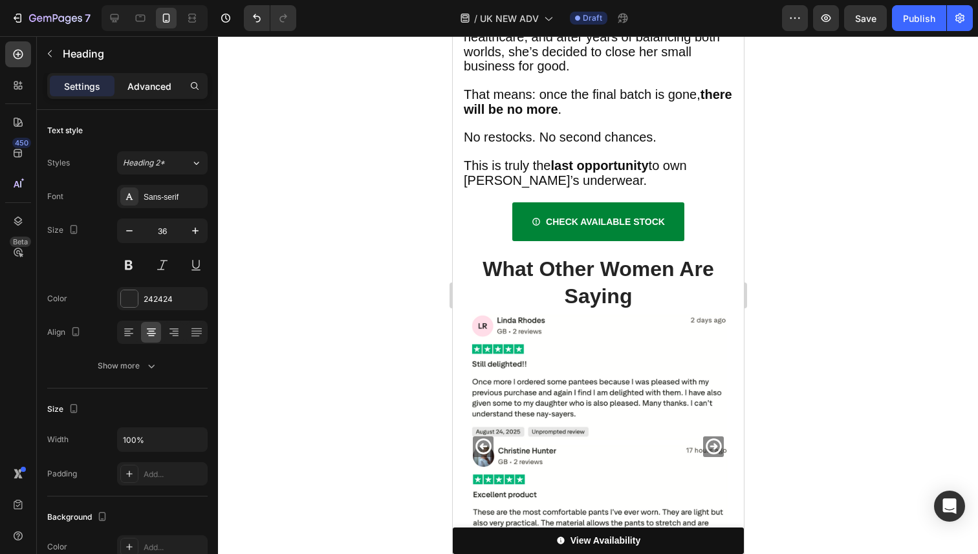
click at [144, 91] on p "Advanced" at bounding box center [149, 87] width 44 height 14
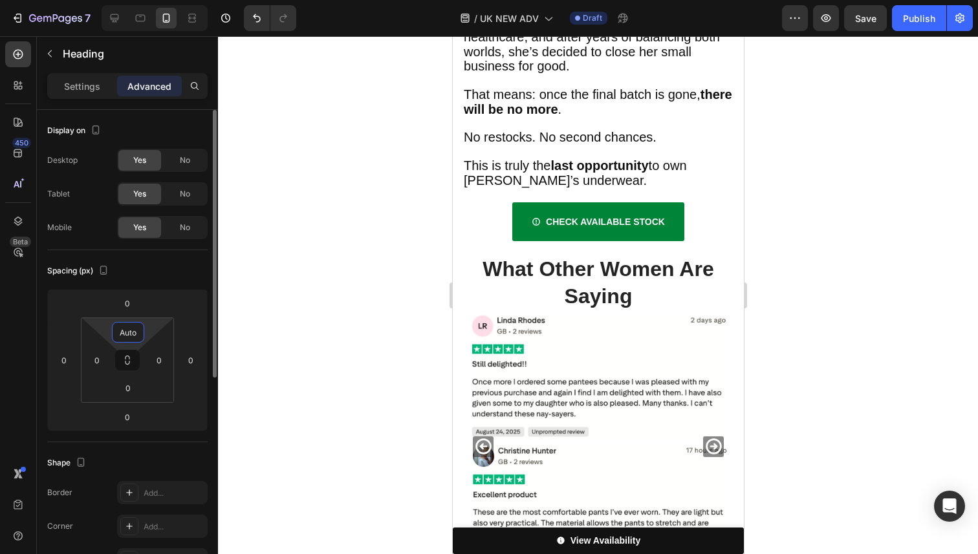
click at [136, 332] on input "Auto" at bounding box center [128, 332] width 26 height 19
type input "20"
click at [130, 390] on input "0" at bounding box center [128, 387] width 26 height 19
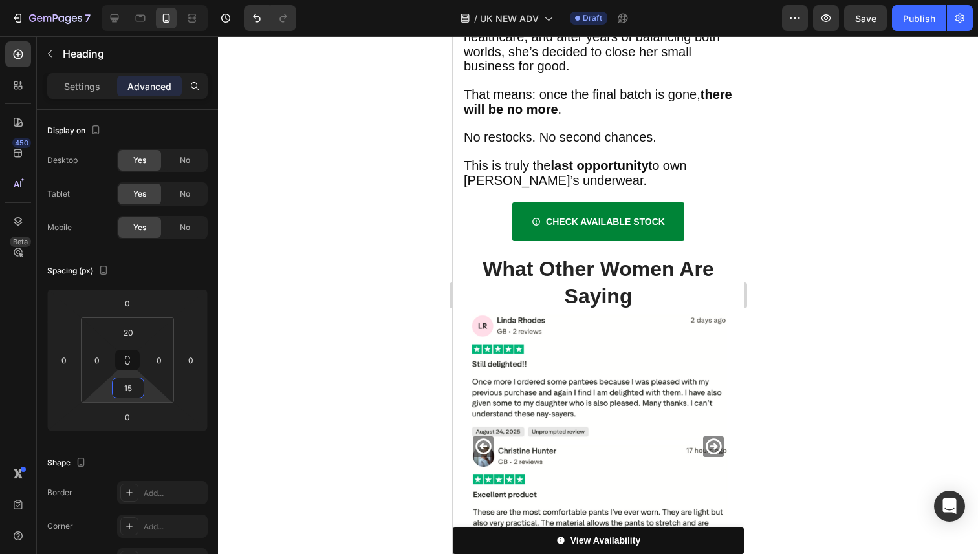
type input "15"
click at [869, 334] on div at bounding box center [598, 295] width 760 height 518
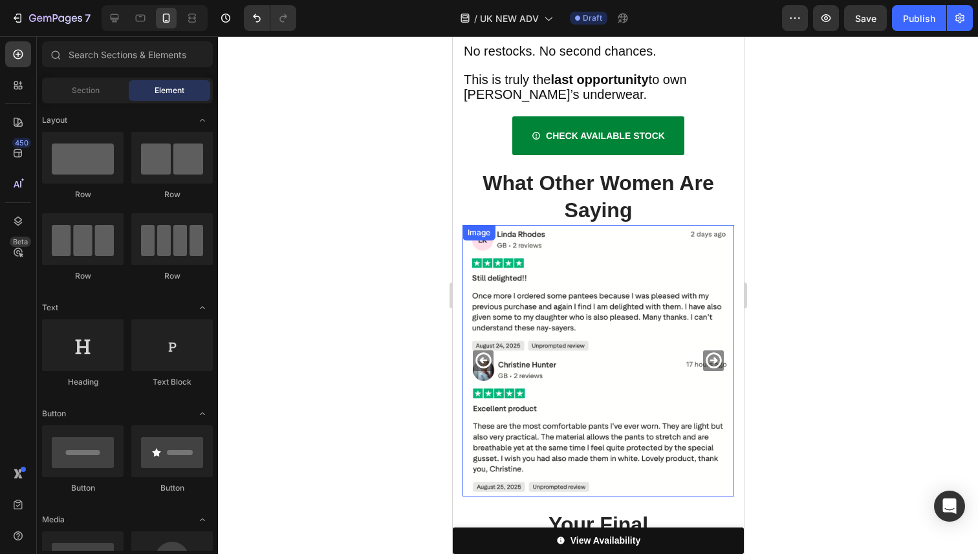
scroll to position [4405, 0]
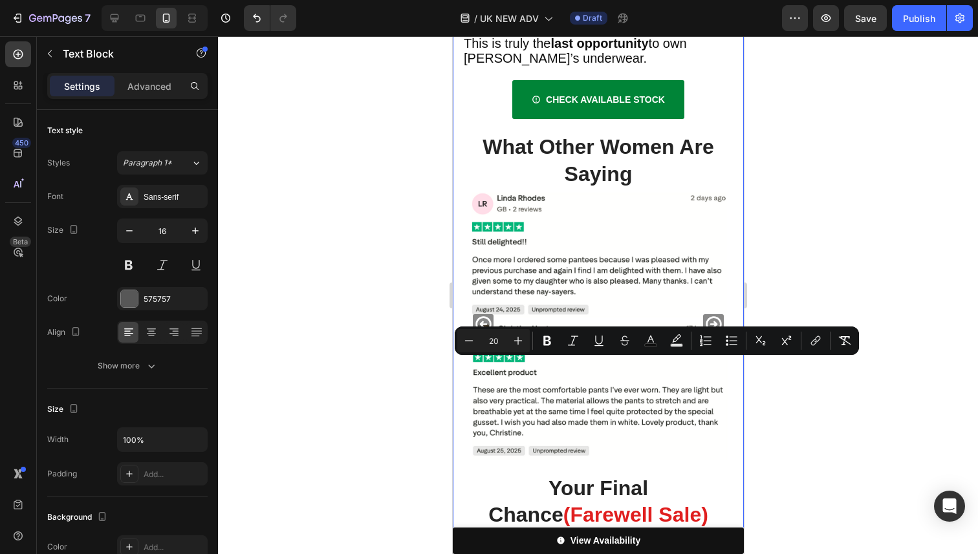
click at [783, 424] on div at bounding box center [598, 295] width 760 height 518
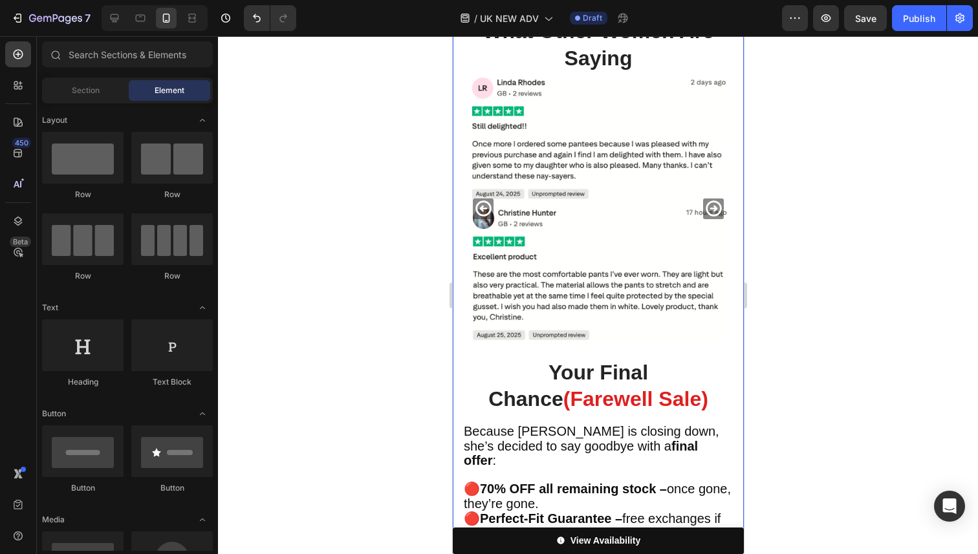
scroll to position [4522, 0]
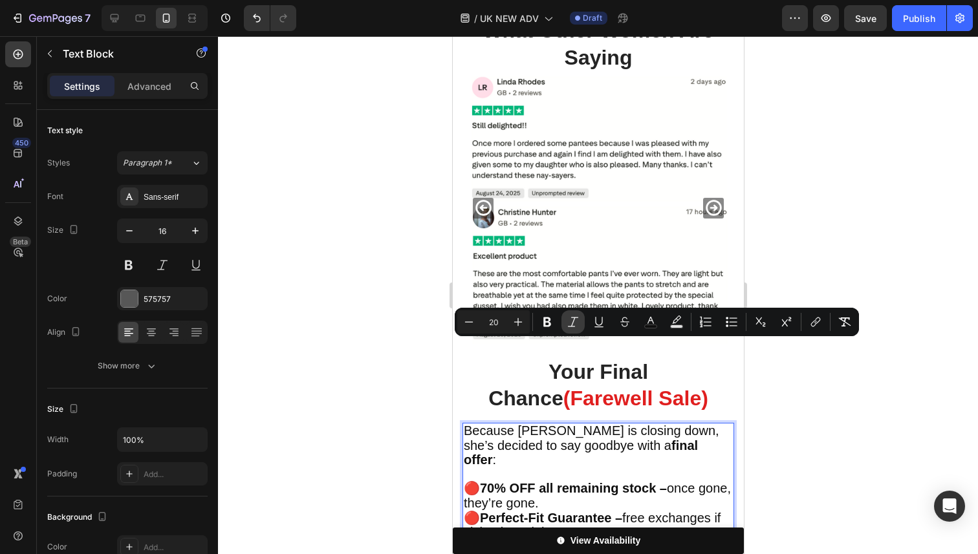
click at [577, 329] on button "Italic" at bounding box center [572, 322] width 23 height 23
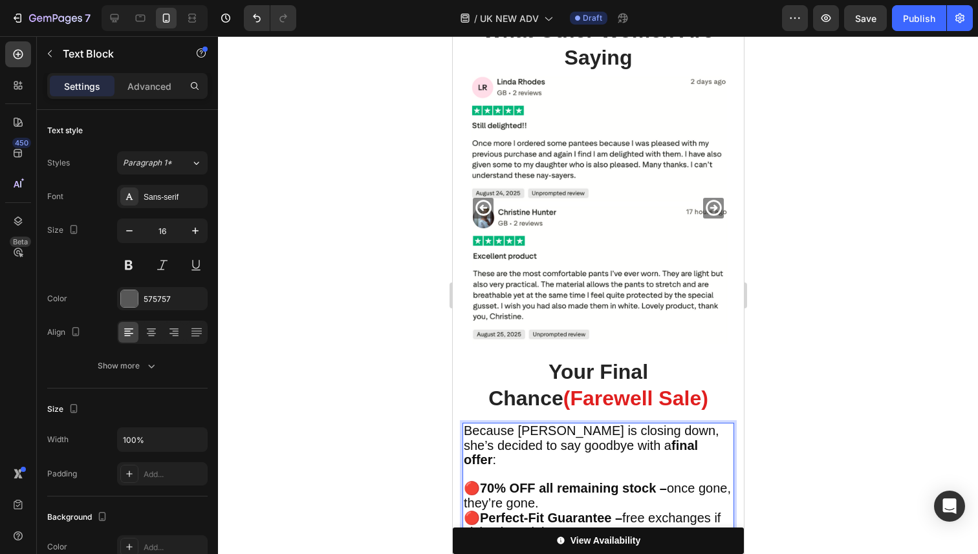
drag, startPoint x: 600, startPoint y: 376, endPoint x: 558, endPoint y: 365, distance: 42.8
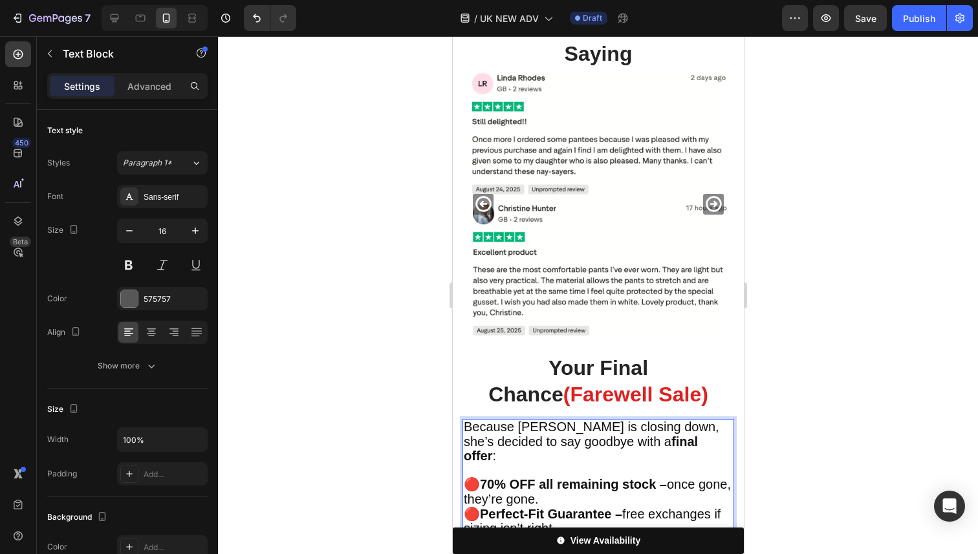
drag, startPoint x: 605, startPoint y: 348, endPoint x: 1225, endPoint y: 389, distance: 621.1
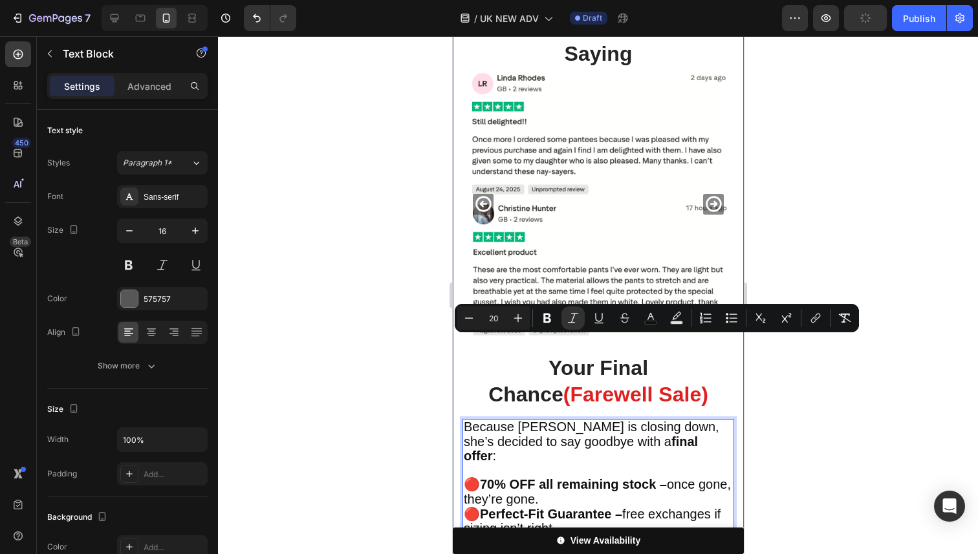
click at [820, 370] on div at bounding box center [598, 295] width 760 height 518
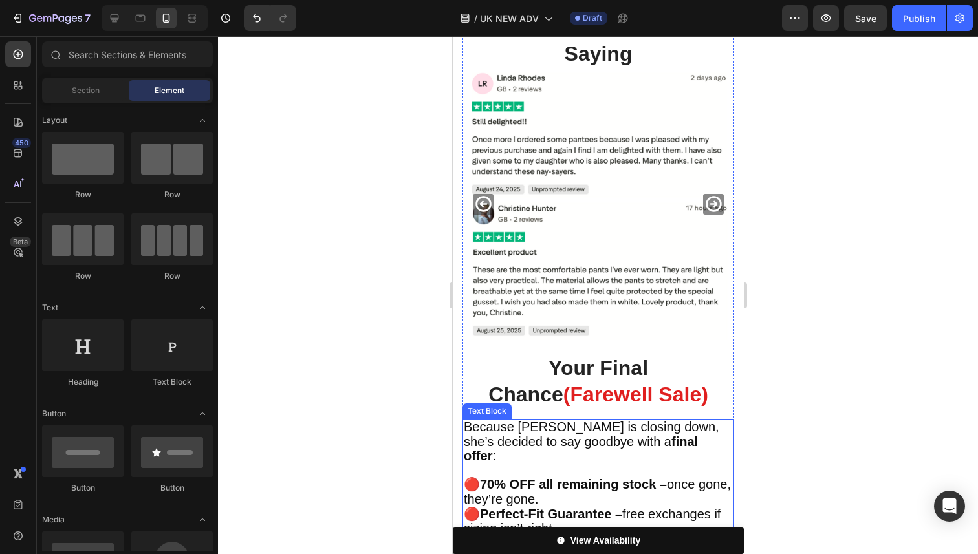
click at [672, 536] on strong "Handmade, washable, reusable –" at bounding box center [580, 543] width 202 height 14
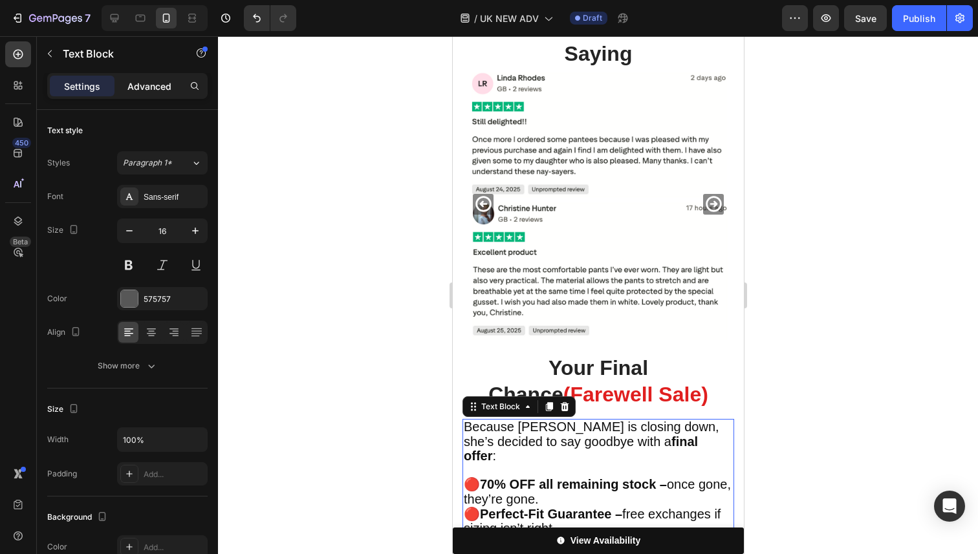
click at [142, 85] on p "Advanced" at bounding box center [149, 87] width 44 height 14
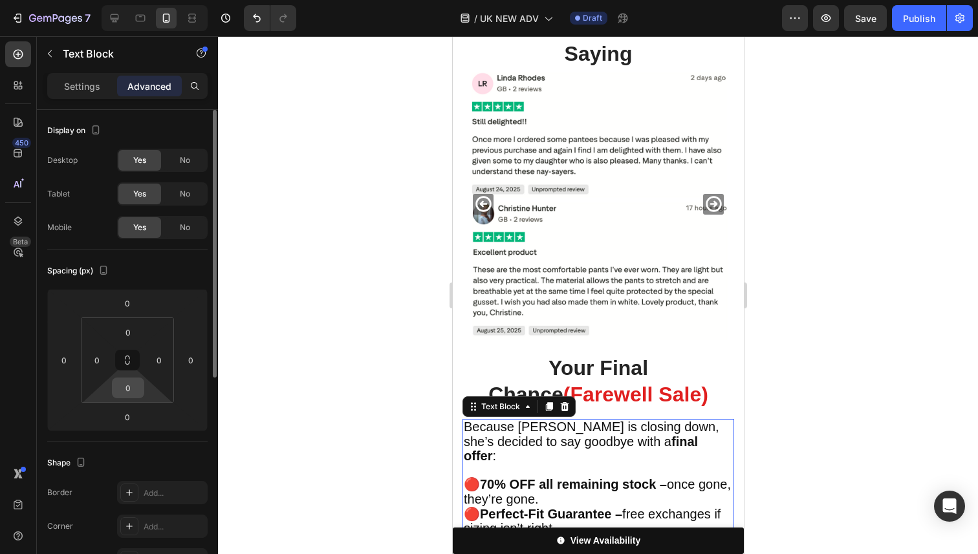
click at [131, 391] on input "0" at bounding box center [128, 387] width 26 height 19
type input "15"
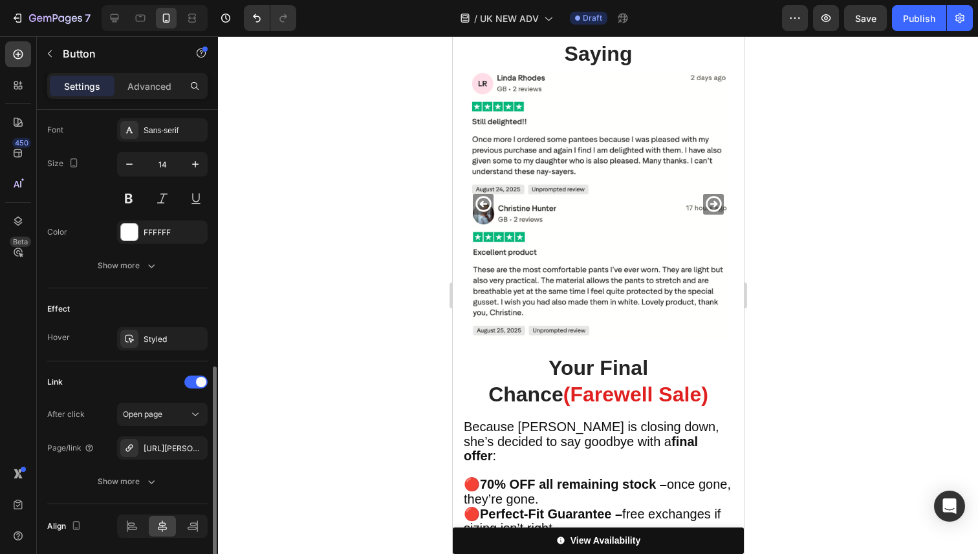
scroll to position [649, 0]
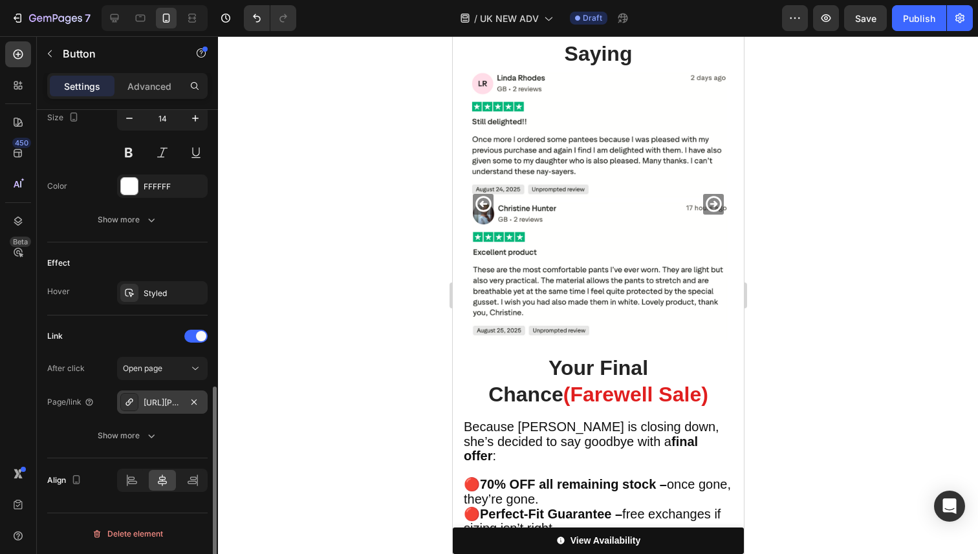
click at [171, 402] on div "[URL][PERSON_NAME][DOMAIN_NAME][PERSON_NAME]" at bounding box center [163, 403] width 38 height 12
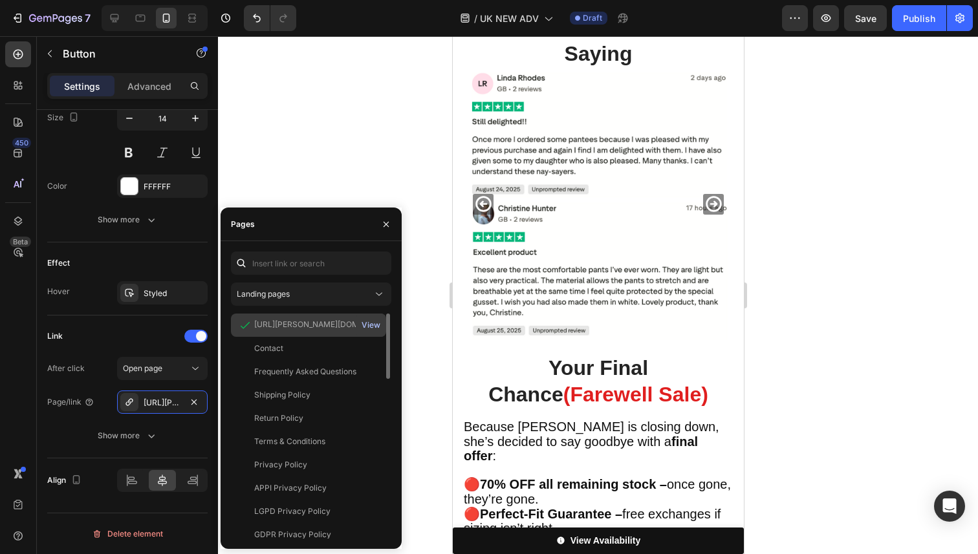
click at [375, 323] on div "View" at bounding box center [371, 326] width 19 height 12
click at [869, 27] on button "Save" at bounding box center [865, 18] width 43 height 26
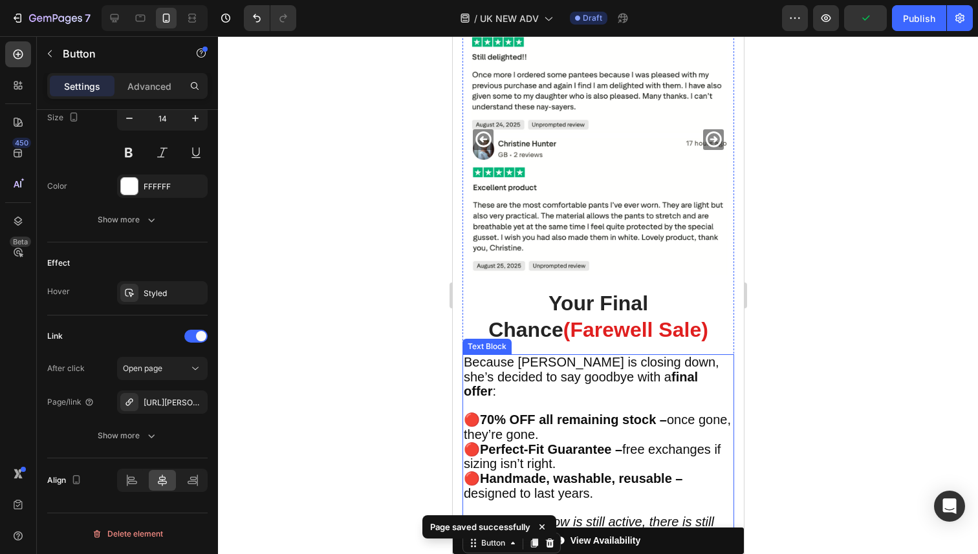
scroll to position [4595, 0]
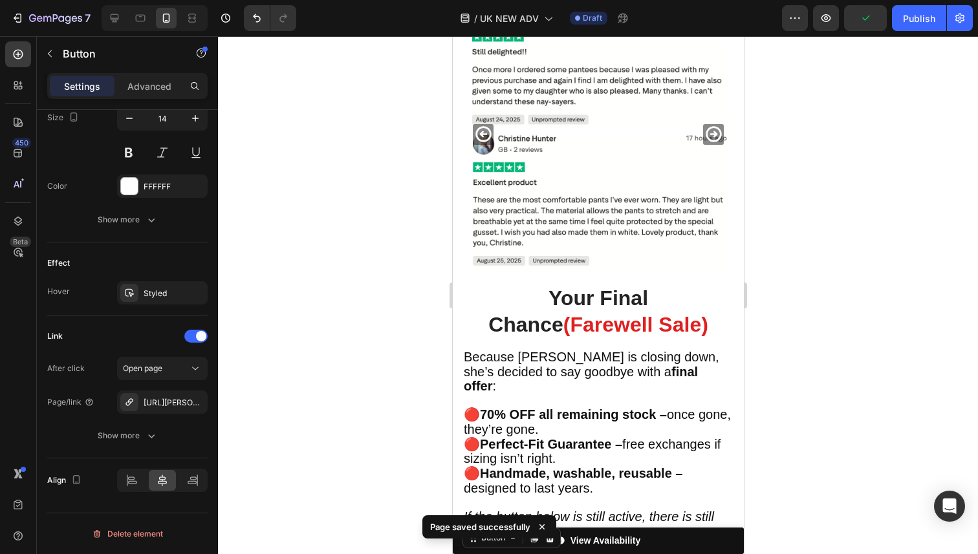
click at [844, 271] on div at bounding box center [598, 295] width 760 height 518
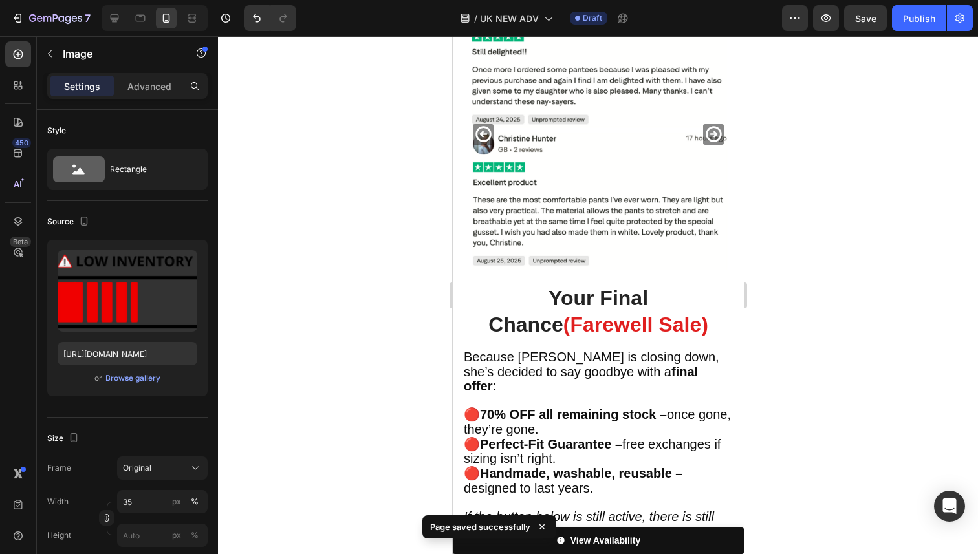
drag, startPoint x: 549, startPoint y: 354, endPoint x: 557, endPoint y: 356, distance: 8.5
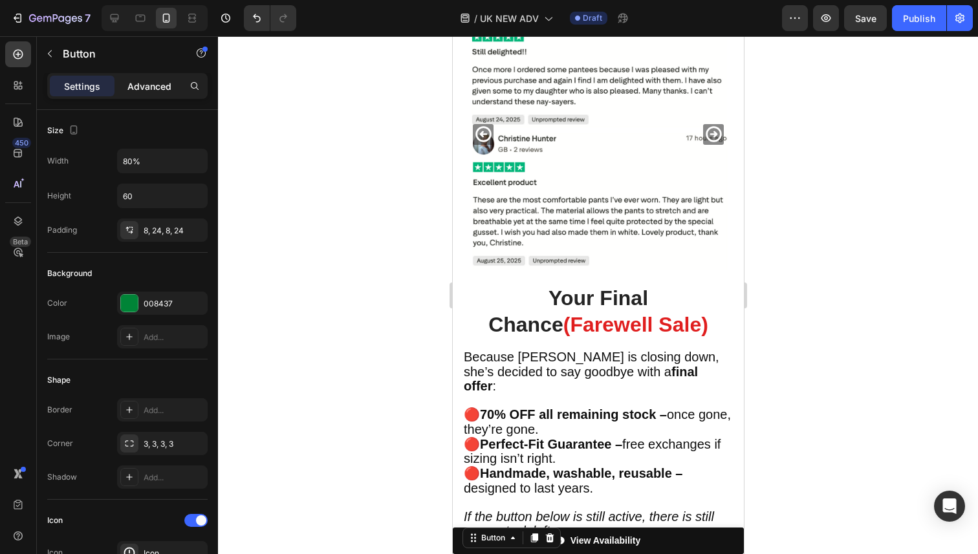
click at [147, 88] on p "Advanced" at bounding box center [149, 87] width 44 height 14
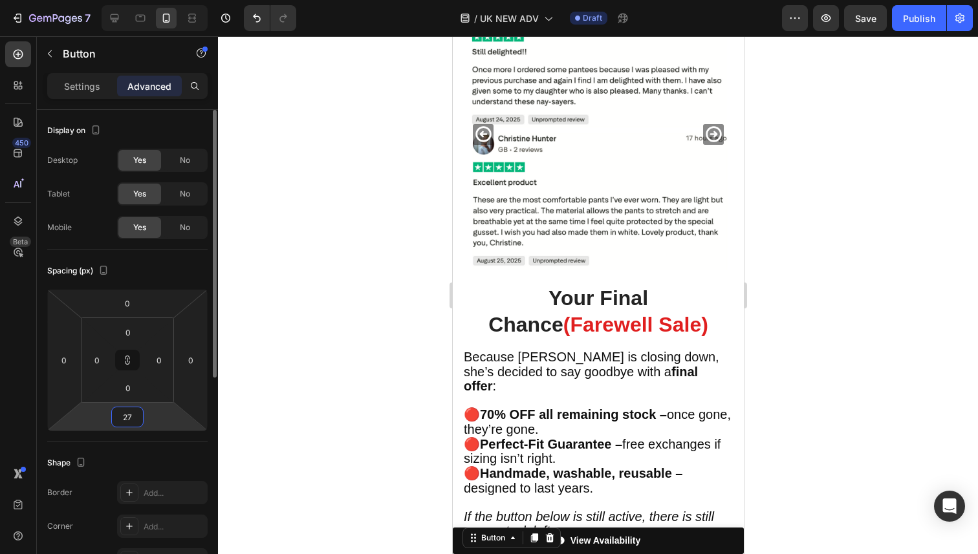
click at [126, 412] on input "27" at bounding box center [127, 417] width 26 height 19
type input "1"
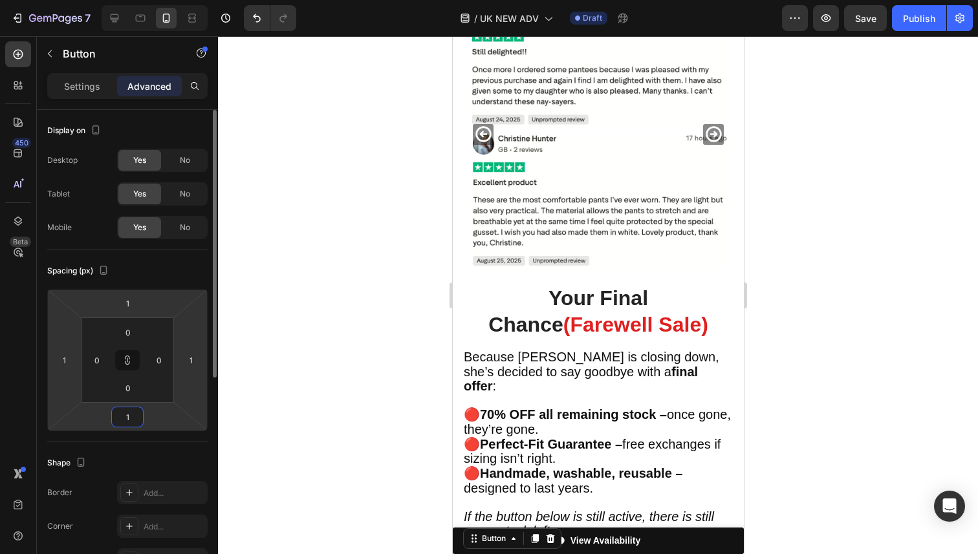
type input "15"
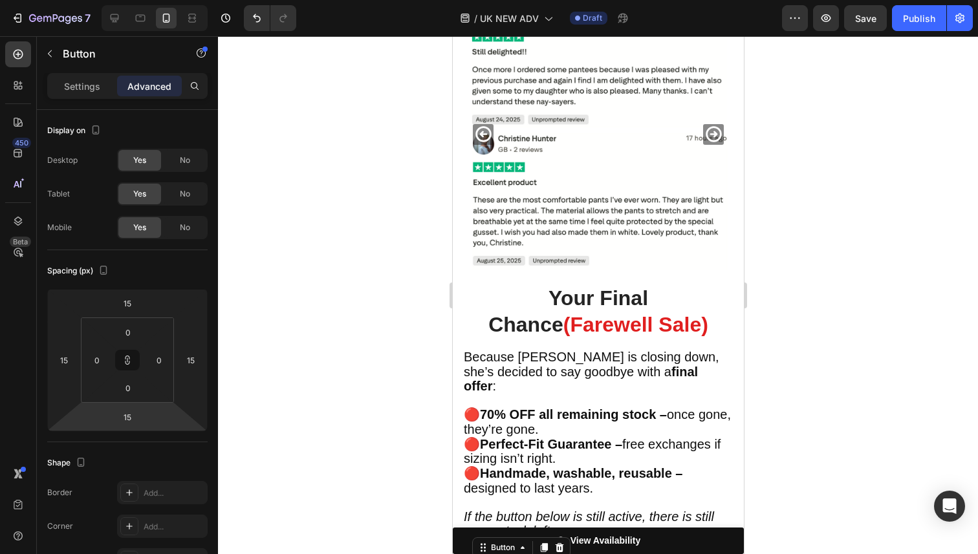
click at [257, 398] on div at bounding box center [598, 295] width 760 height 518
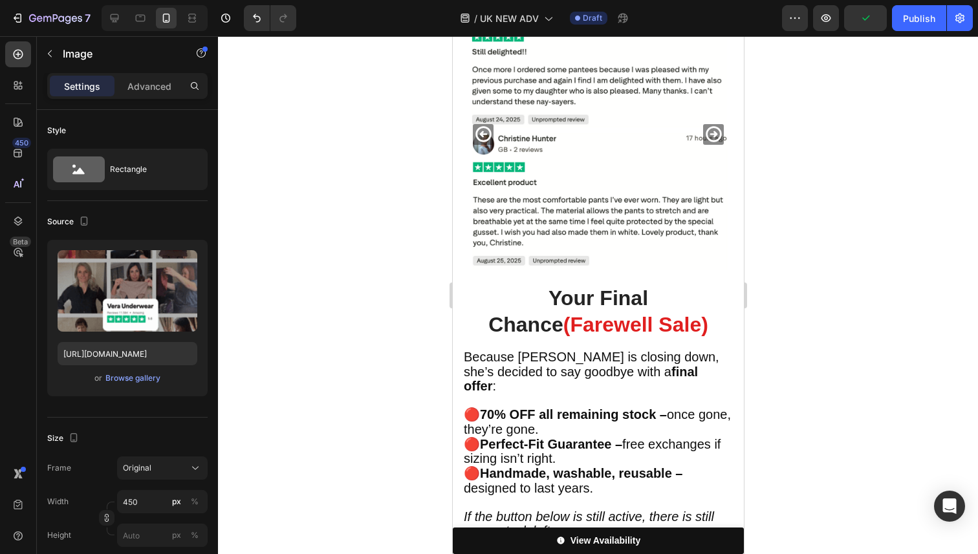
click at [140, 102] on div "Settings Advanced" at bounding box center [127, 91] width 181 height 37
click at [140, 96] on div "Settings Advanced" at bounding box center [127, 86] width 160 height 26
click at [140, 93] on div "Advanced" at bounding box center [149, 86] width 65 height 21
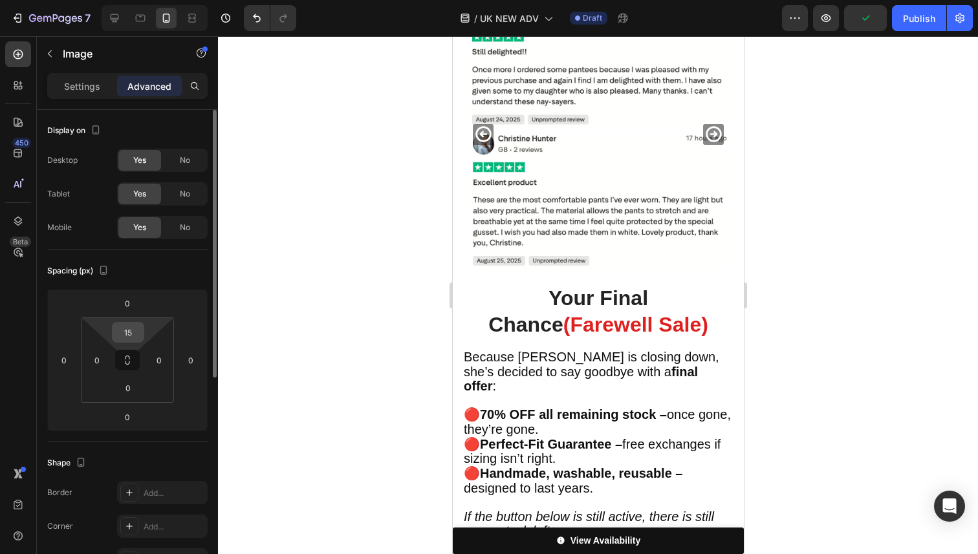
click at [133, 335] on input "15" at bounding box center [128, 332] width 26 height 19
type input "0"
click at [843, 309] on div at bounding box center [598, 295] width 760 height 518
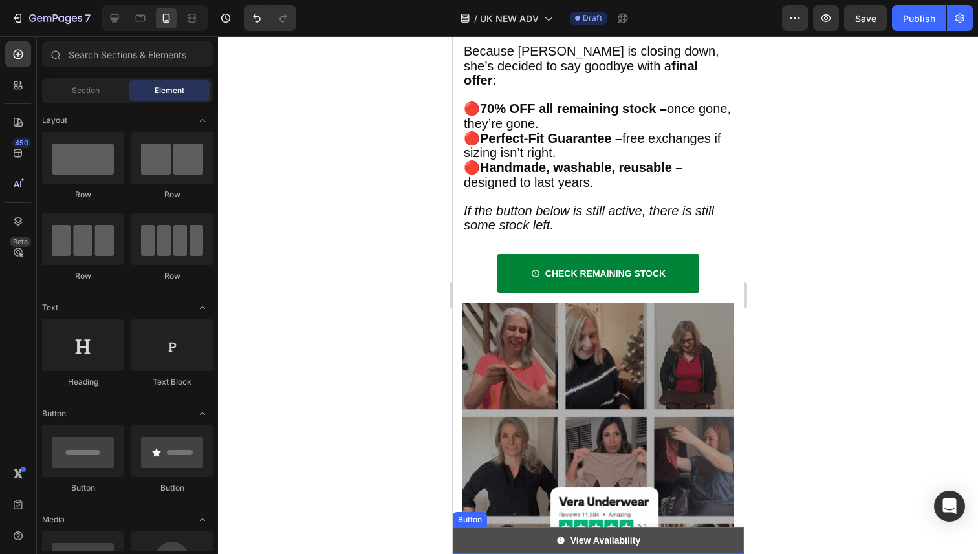
scroll to position [4899, 0]
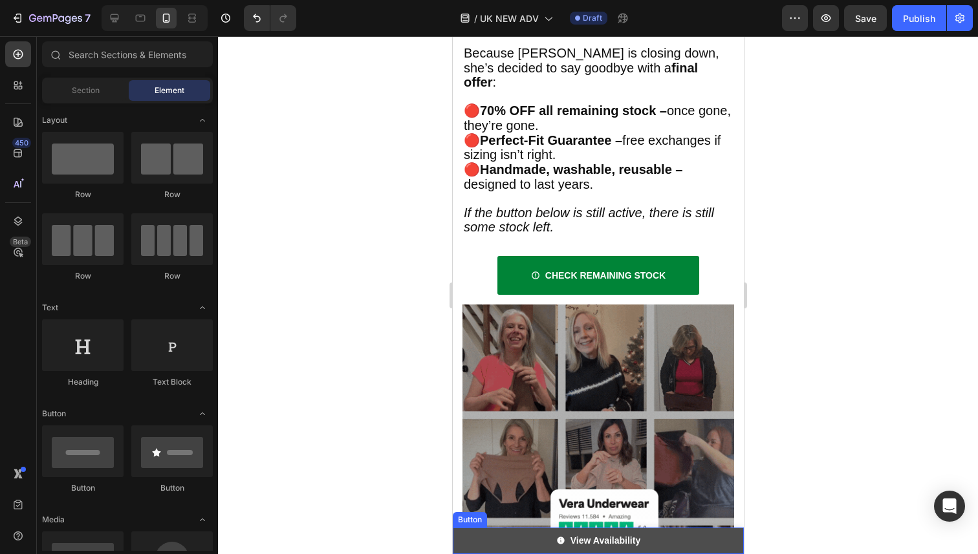
click at [501, 534] on link "View Availability" at bounding box center [597, 541] width 291 height 27
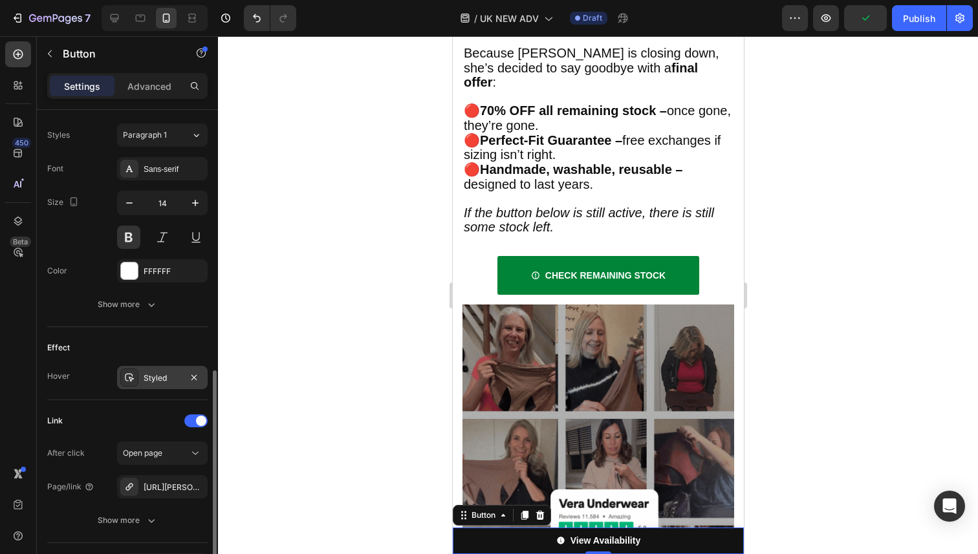
scroll to position [649, 0]
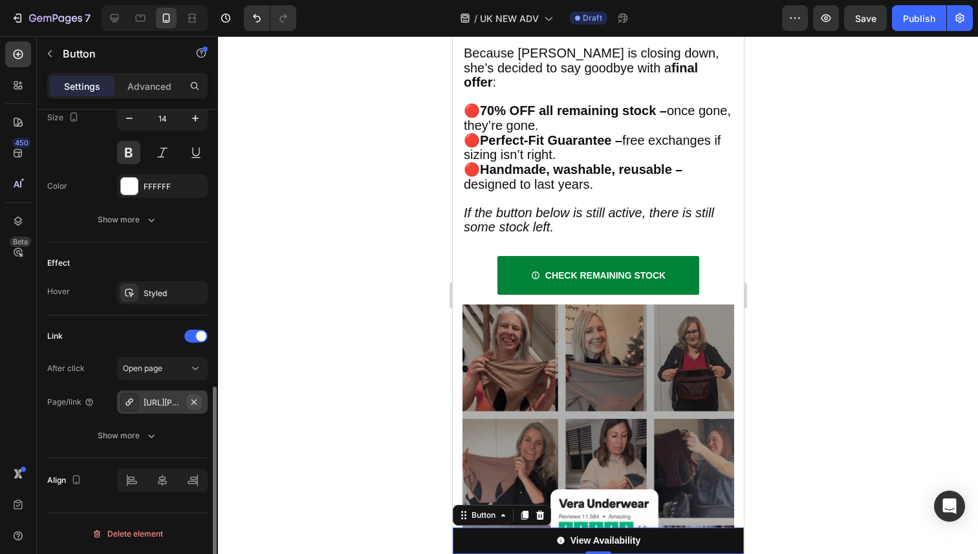
click at [196, 407] on button "button" at bounding box center [194, 403] width 16 height 16
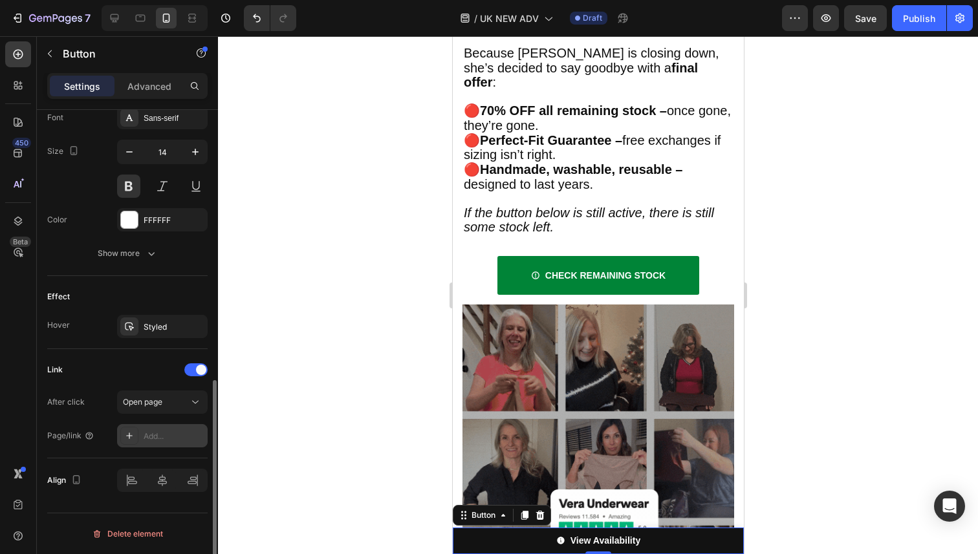
scroll to position [616, 0]
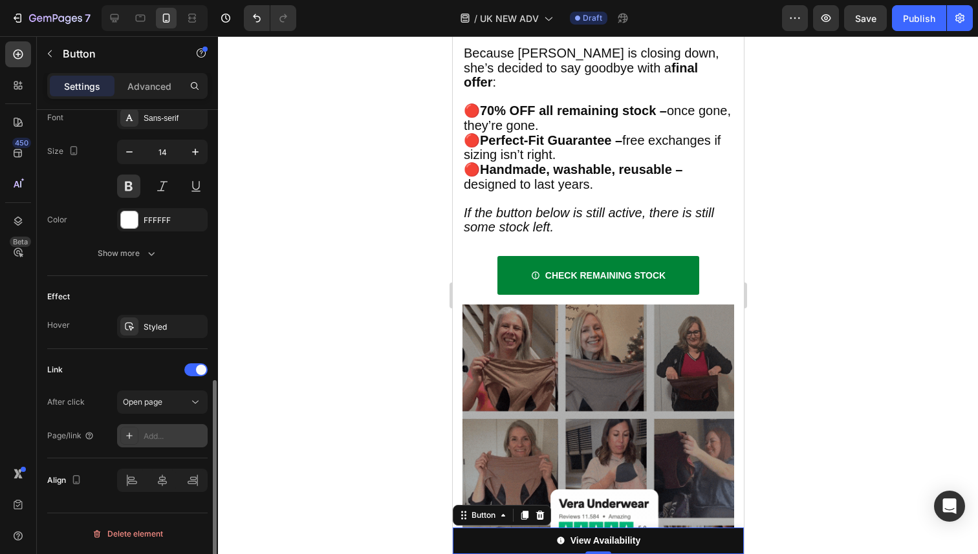
click at [158, 435] on div "Add..." at bounding box center [174, 437] width 61 height 12
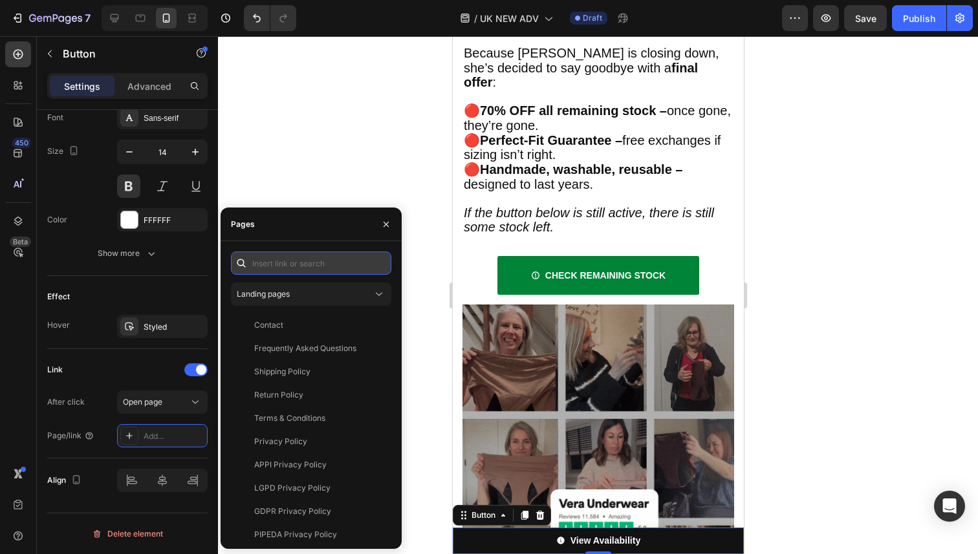
click at [281, 267] on input "text" at bounding box center [311, 263] width 160 height 23
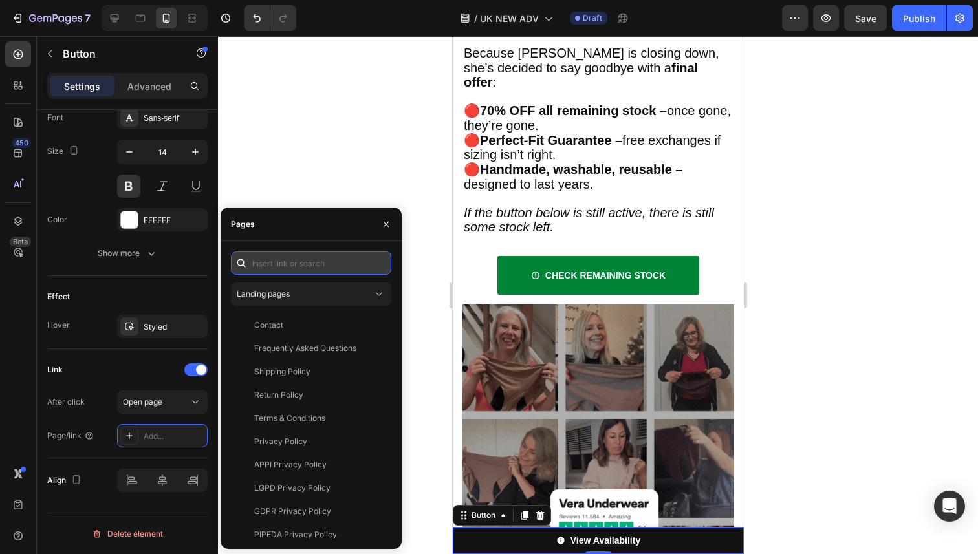
paste input "https://vera-underwear.com/products/veras-signature-leakproof-underwear-5-pack"
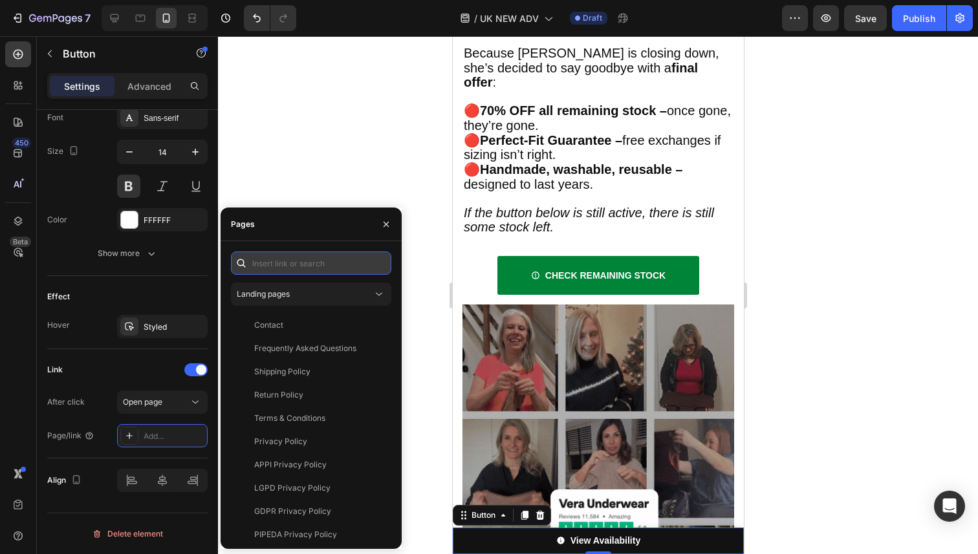
type input "https://vera-underwear.com/products/veras-signature-leakproof-underwear-5-pack"
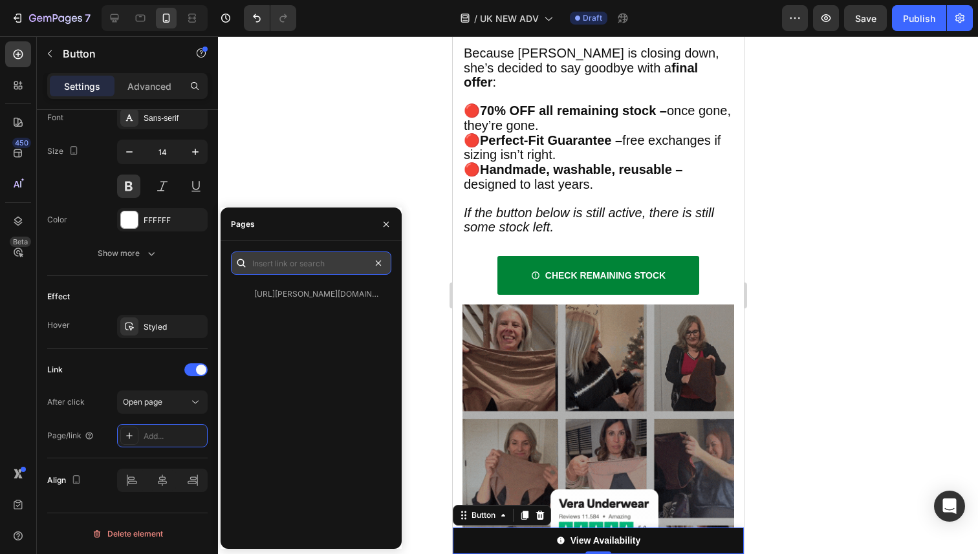
scroll to position [0, 0]
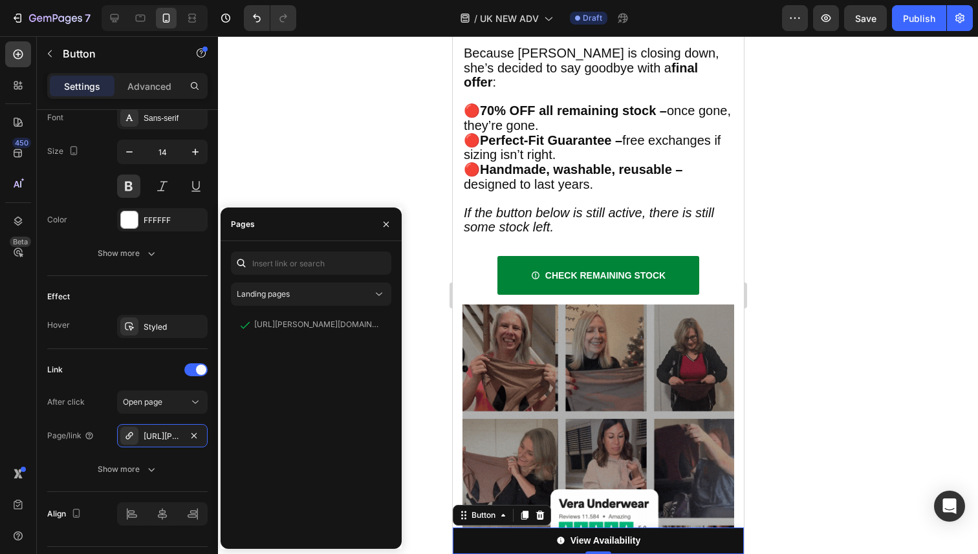
click at [246, 172] on div at bounding box center [598, 295] width 760 height 518
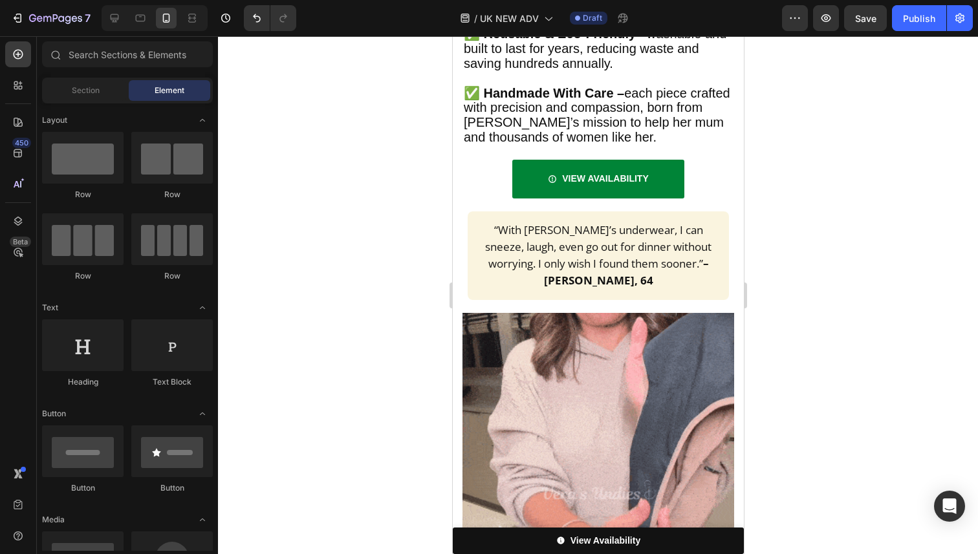
scroll to position [3162, 0]
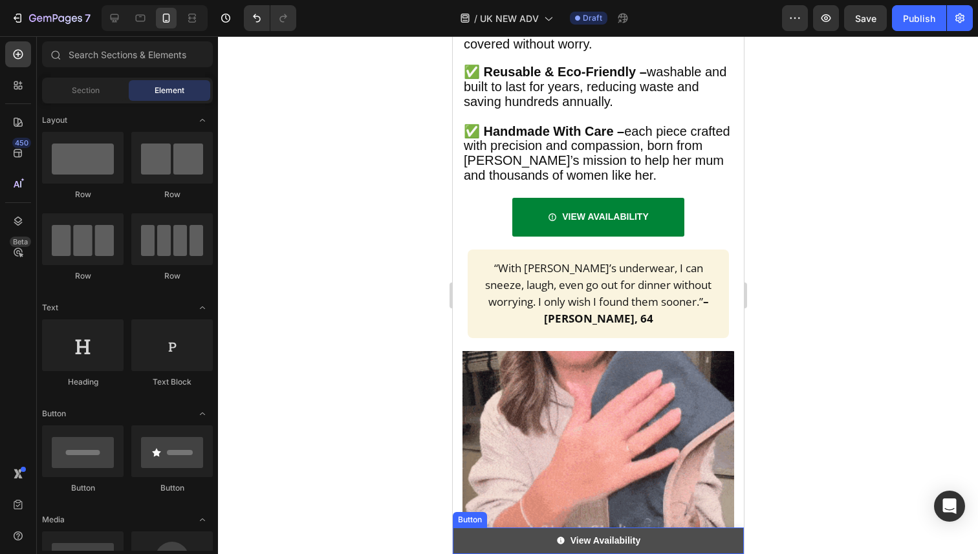
click at [510, 543] on link "View Availability" at bounding box center [597, 541] width 291 height 27
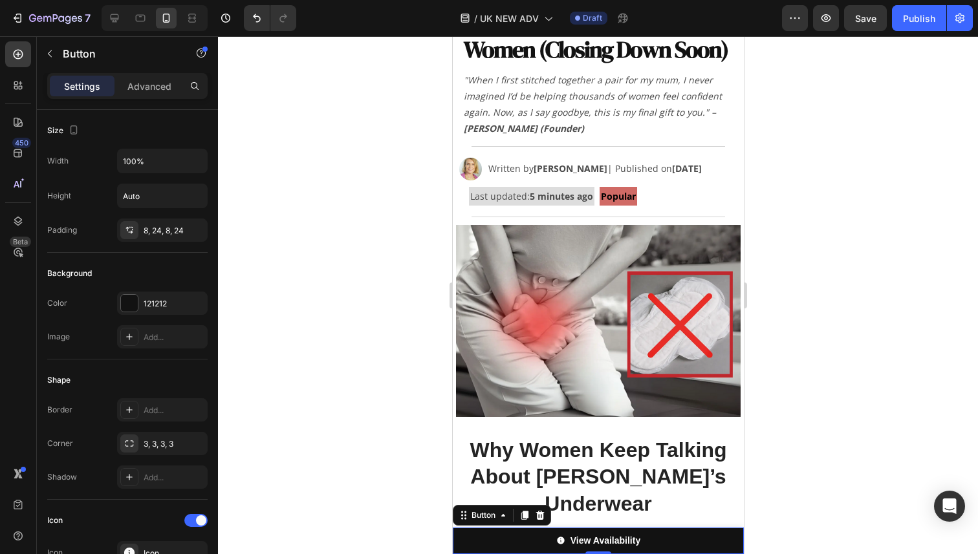
scroll to position [0, 0]
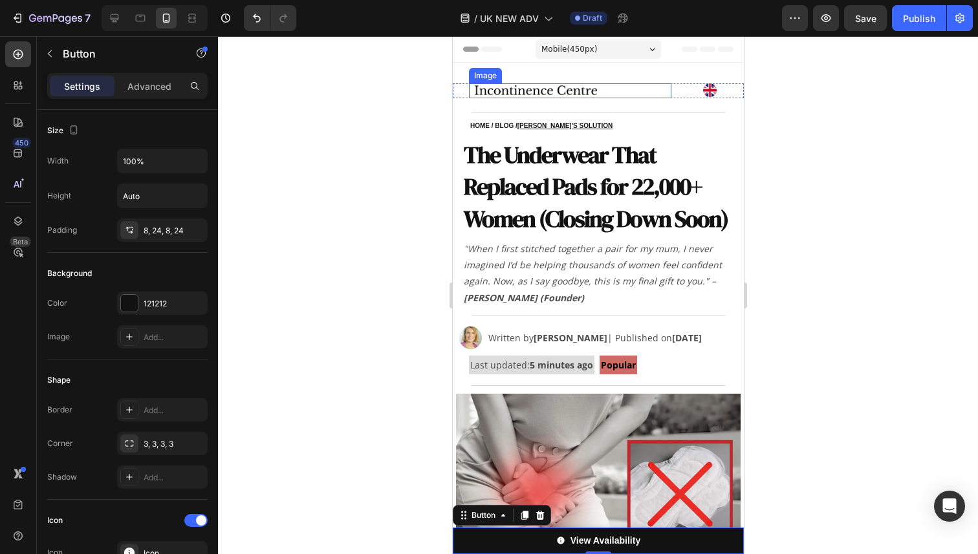
click at [506, 93] on img at bounding box center [569, 90] width 202 height 15
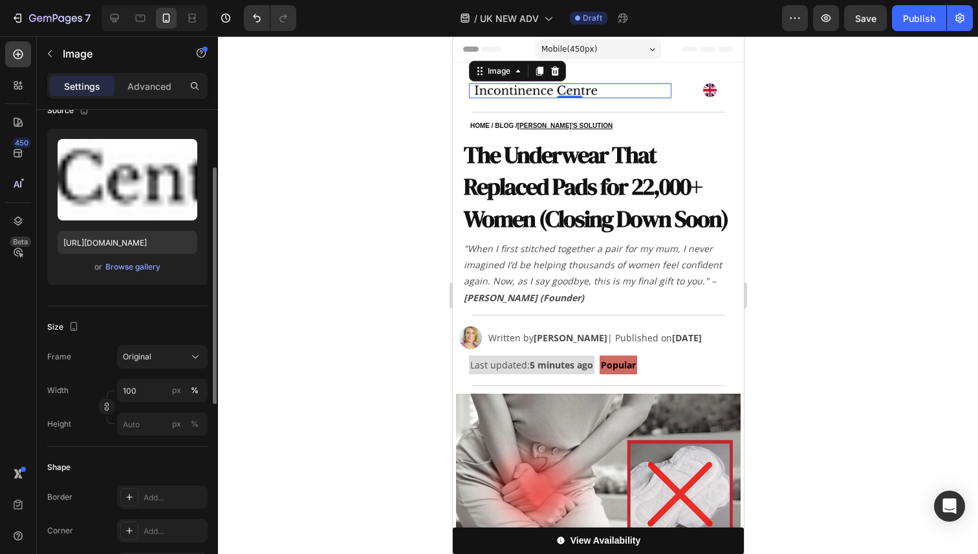
scroll to position [116, 0]
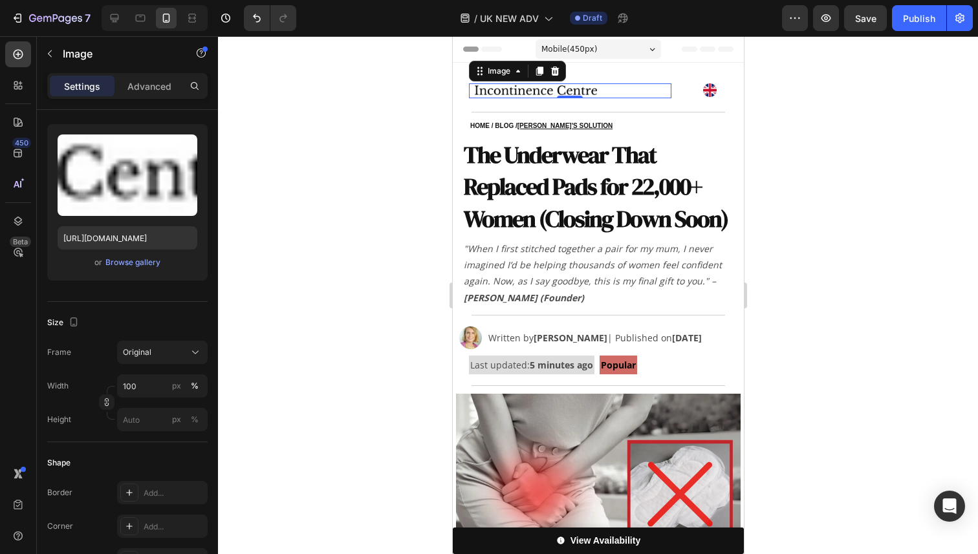
click at [842, 243] on div at bounding box center [598, 295] width 760 height 518
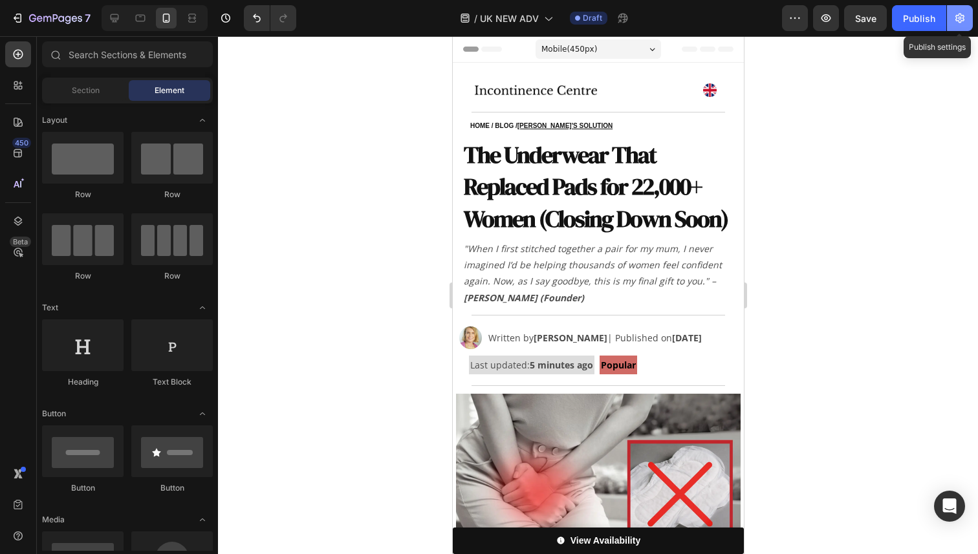
click at [968, 26] on button "button" at bounding box center [960, 18] width 26 height 26
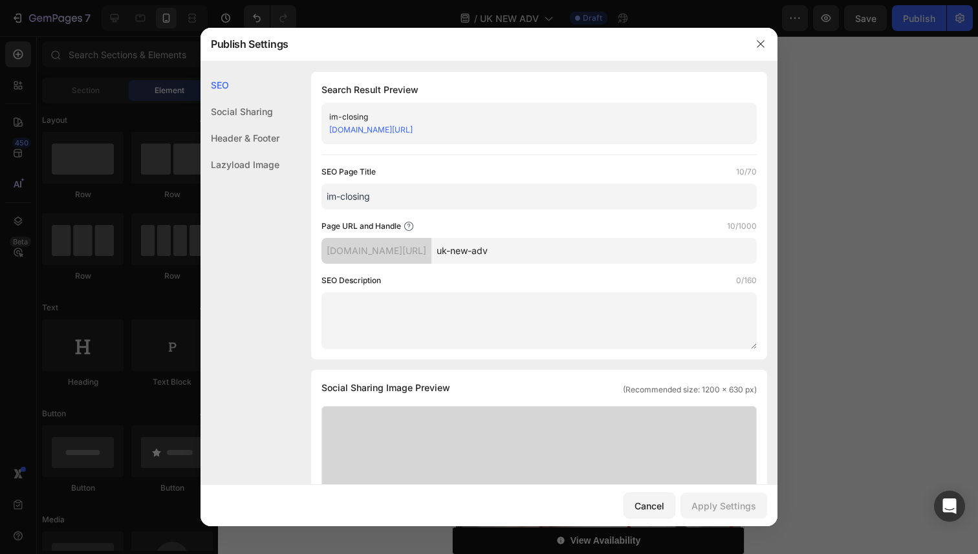
click at [549, 255] on input "uk-new-adv" at bounding box center [593, 251] width 325 height 26
click at [422, 204] on input "im-closing" at bounding box center [539, 197] width 435 height 26
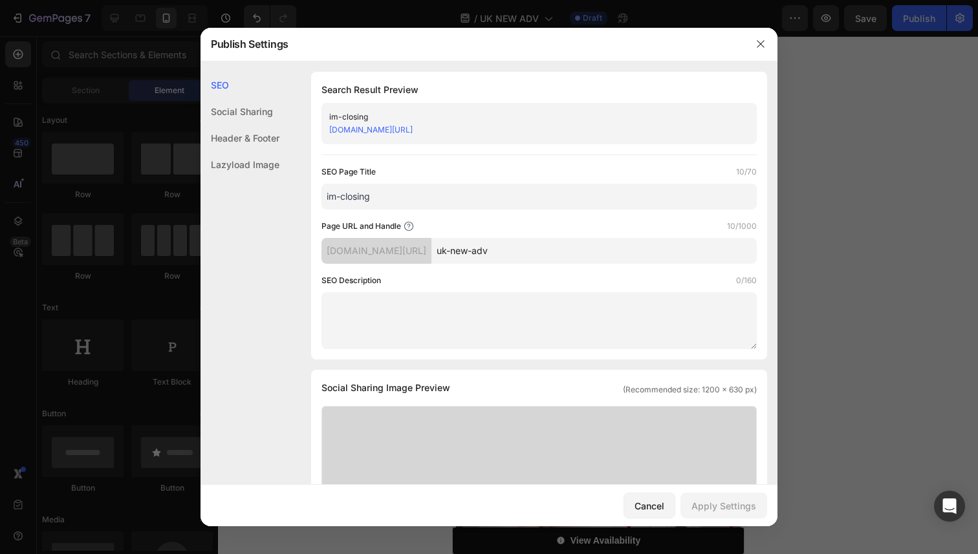
click at [422, 204] on input "im-closing" at bounding box center [539, 197] width 435 height 26
type input "[PERSON_NAME] is Closing"
click at [549, 255] on input "uk-new-adv" at bounding box center [593, 251] width 325 height 26
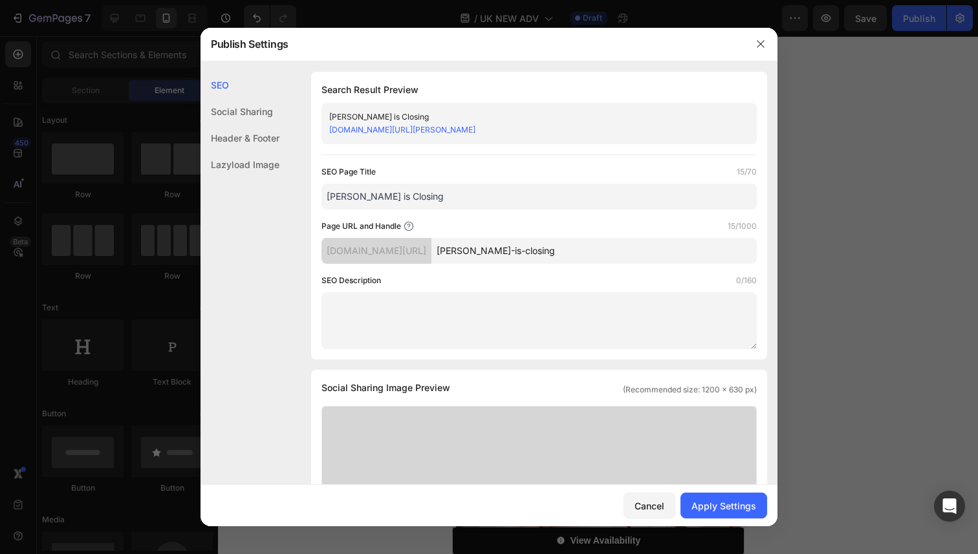
type input "vera-is-closing"
click at [642, 231] on div "Page URL and Handle 15/1000" at bounding box center [539, 226] width 435 height 13
click at [739, 507] on div "Apply Settings" at bounding box center [724, 506] width 65 height 14
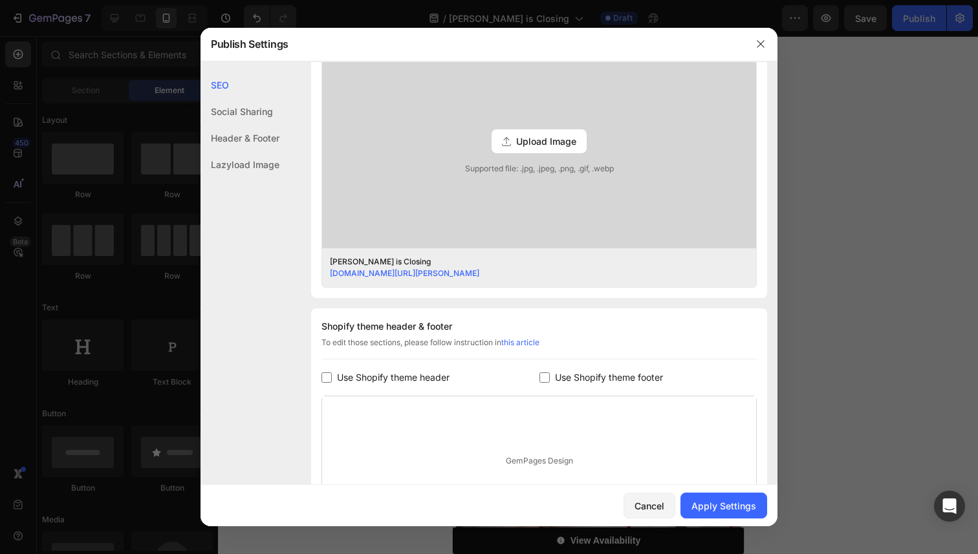
scroll to position [519, 0]
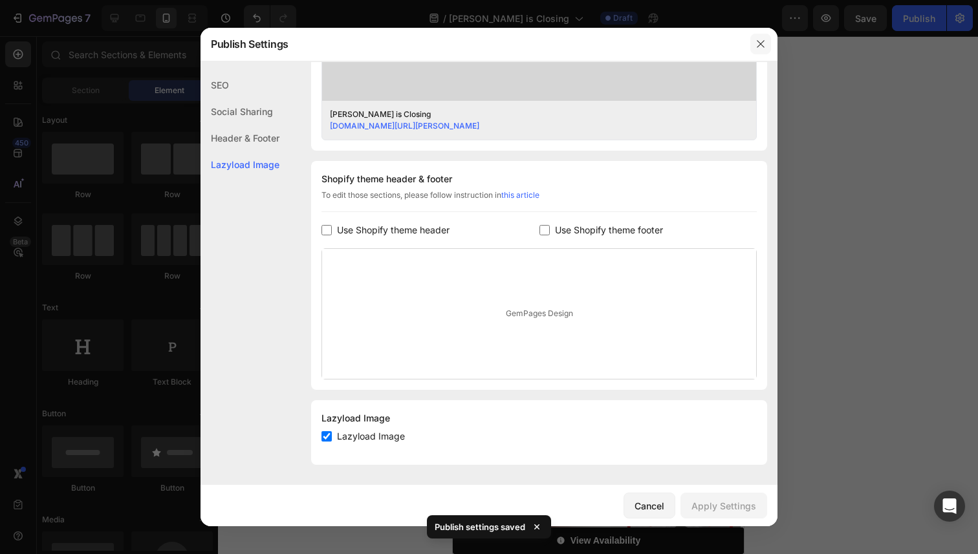
click at [763, 47] on icon "button" at bounding box center [760, 44] width 7 height 7
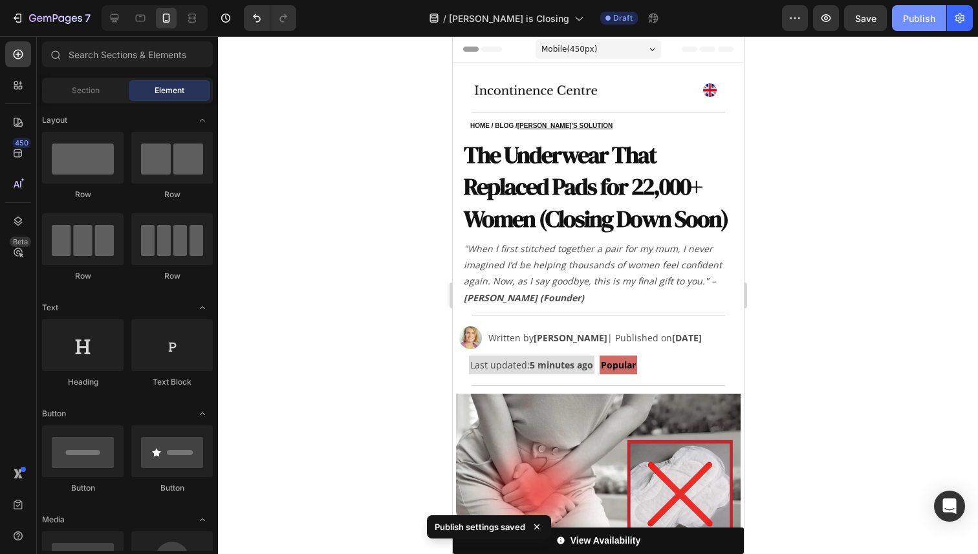
click at [921, 21] on div "Publish" at bounding box center [919, 19] width 32 height 14
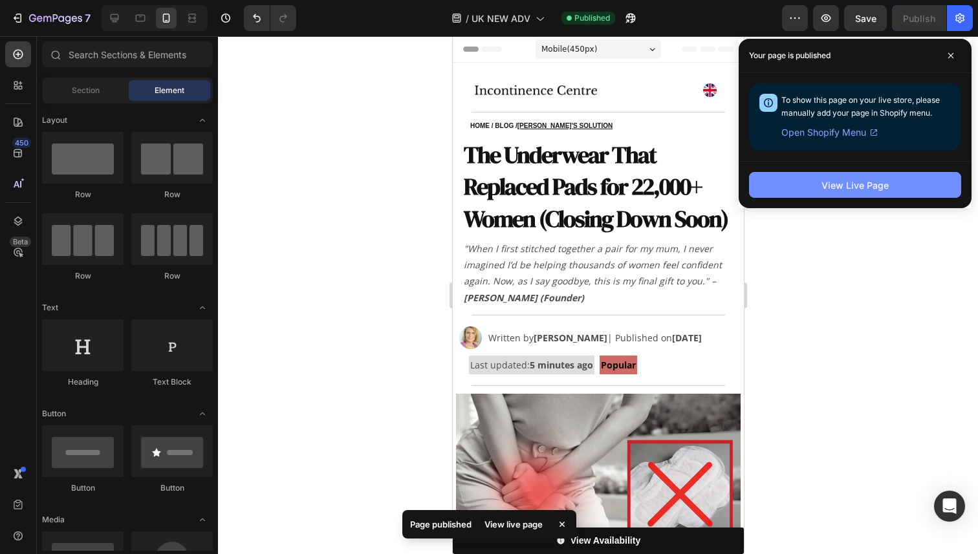
click at [870, 196] on button "View Live Page" at bounding box center [855, 185] width 212 height 26
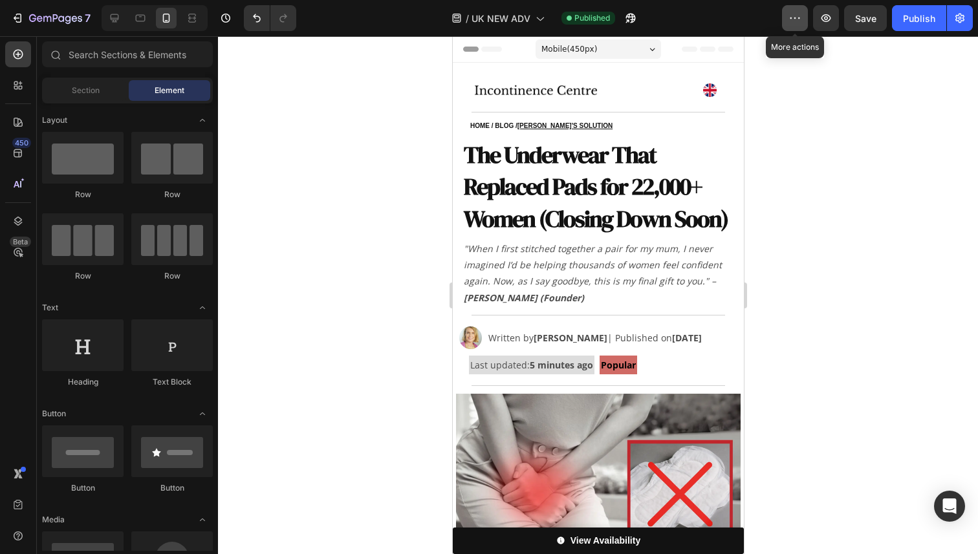
click at [791, 23] on icon "button" at bounding box center [795, 18] width 13 height 13
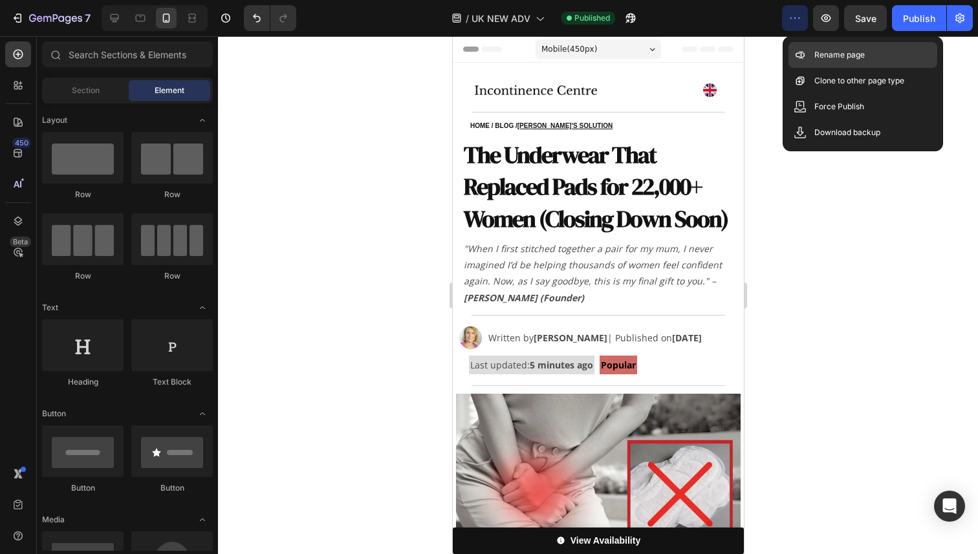
click at [822, 56] on p "Rename page" at bounding box center [839, 55] width 50 height 13
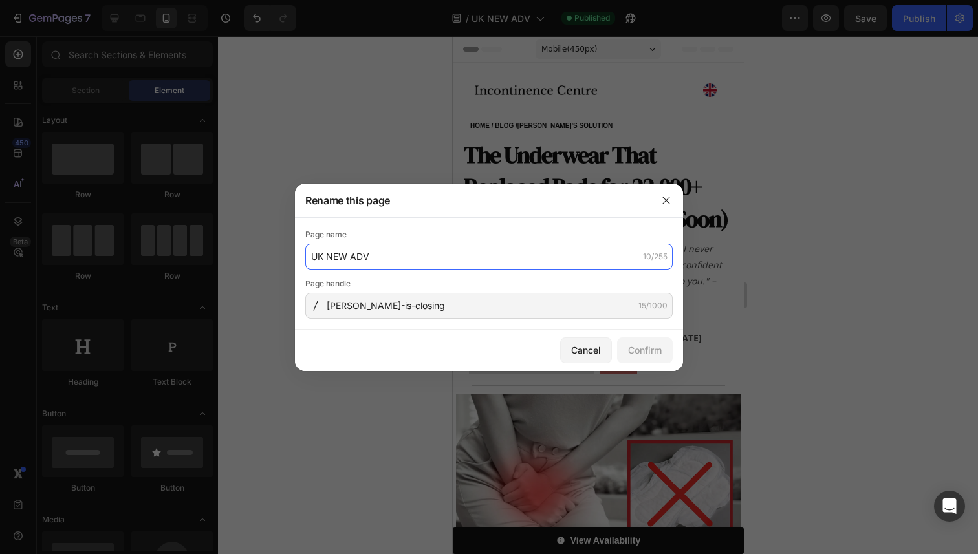
click at [370, 254] on input "UK NEW ADV" at bounding box center [488, 257] width 367 height 26
type input "[PERSON_NAME] is Closing"
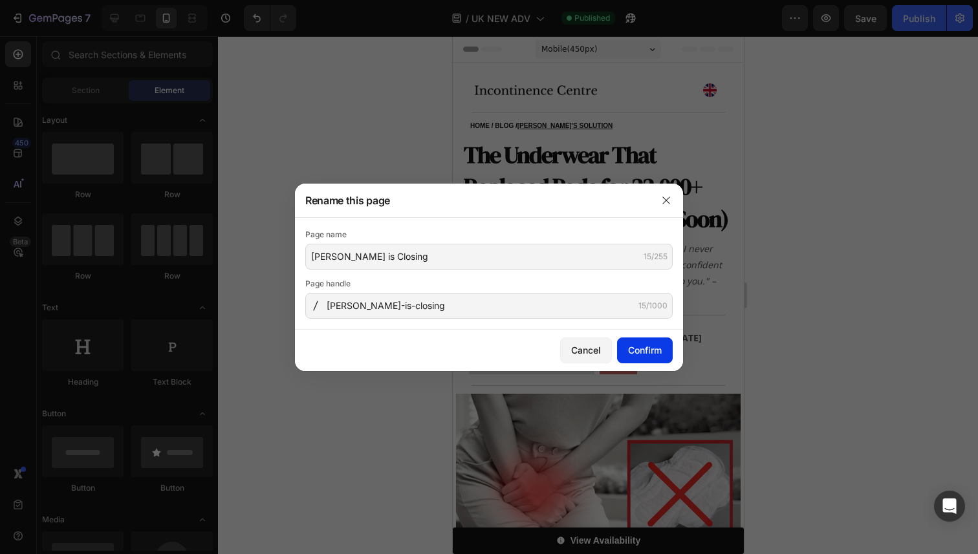
click at [645, 358] on button "Confirm" at bounding box center [645, 351] width 56 height 26
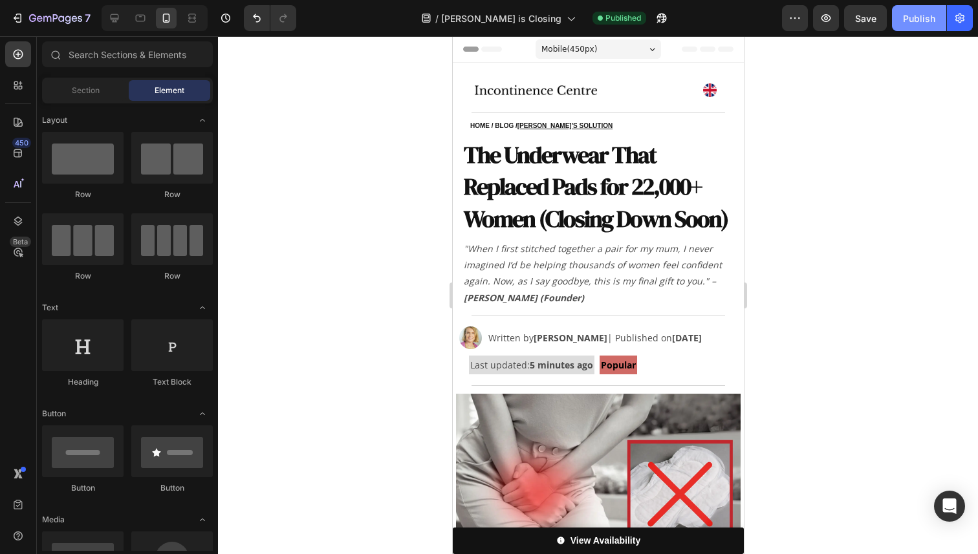
click at [916, 19] on div "Publish" at bounding box center [919, 19] width 32 height 14
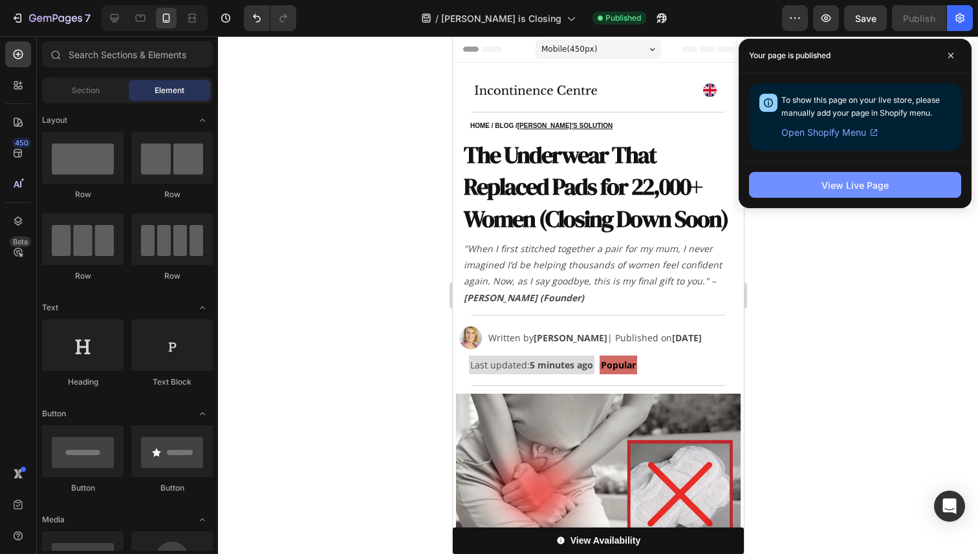
click at [845, 191] on div "View Live Page" at bounding box center [855, 186] width 67 height 14
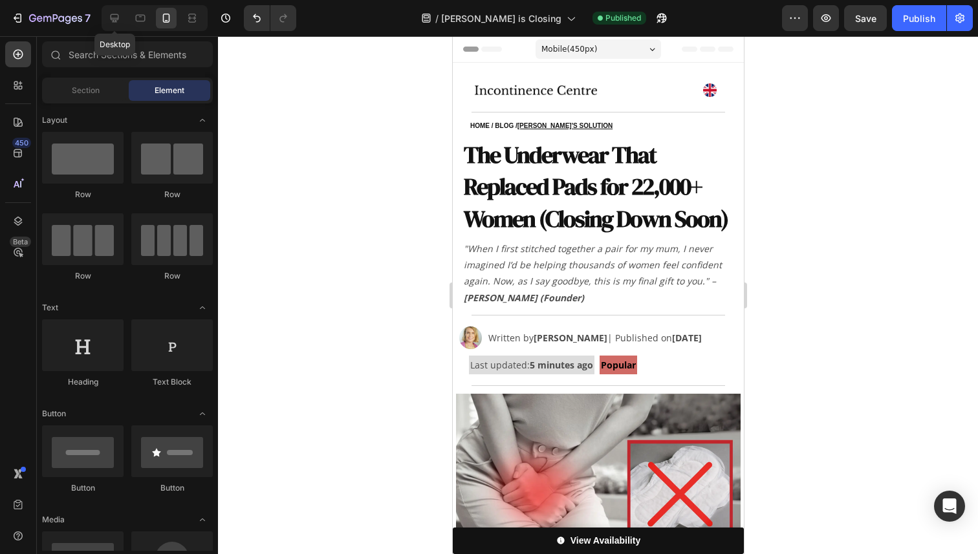
drag, startPoint x: 116, startPoint y: 16, endPoint x: 129, endPoint y: 20, distance: 12.9
click at [116, 16] on icon at bounding box center [114, 18] width 13 height 13
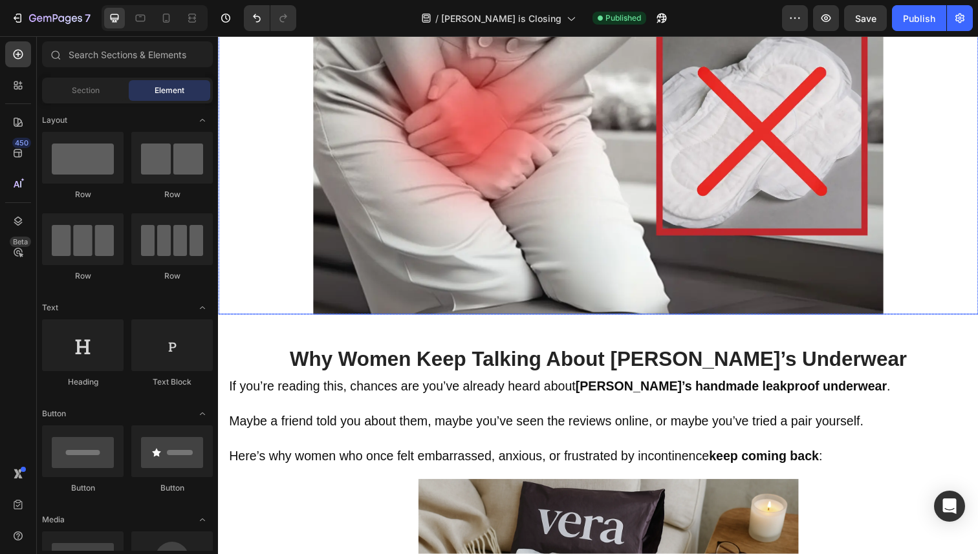
scroll to position [440, 0]
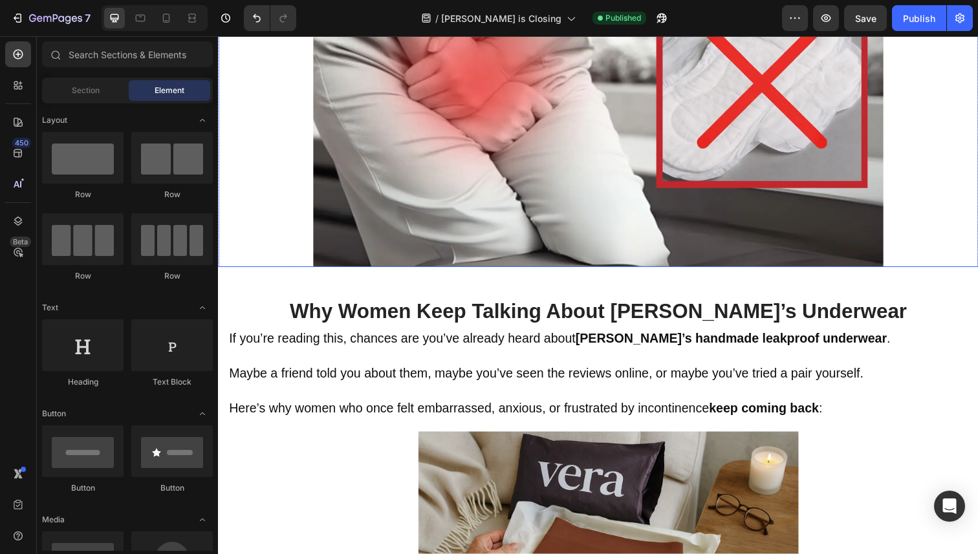
click at [470, 223] on img at bounding box center [606, 76] width 582 height 393
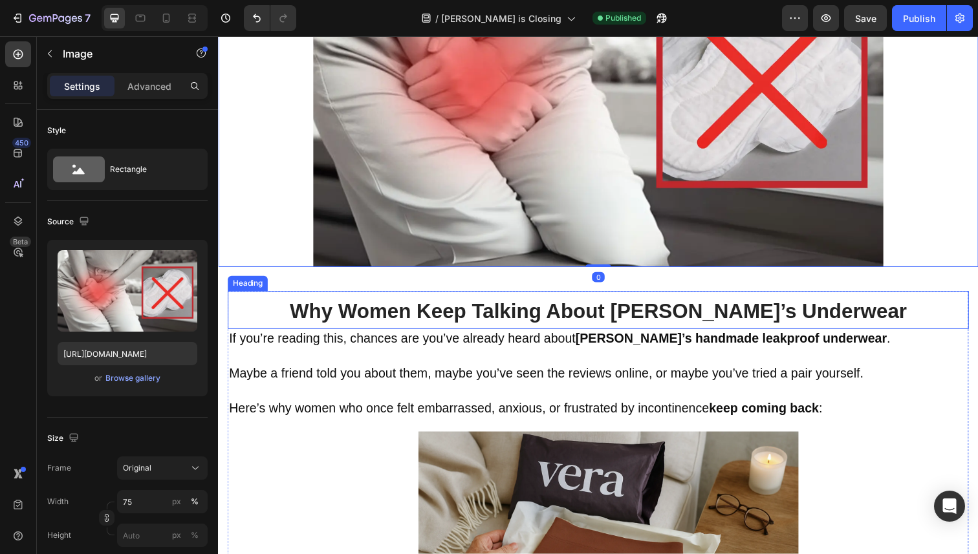
click at [461, 300] on h2 "Why Women Keep Talking About [PERSON_NAME]’s Underwear" at bounding box center [606, 316] width 757 height 39
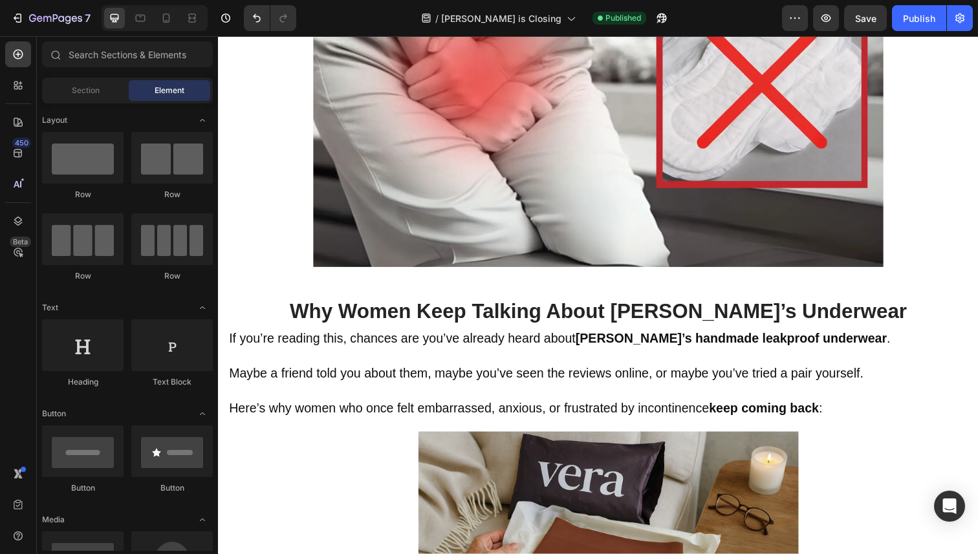
click at [287, 245] on div at bounding box center [606, 76] width 776 height 393
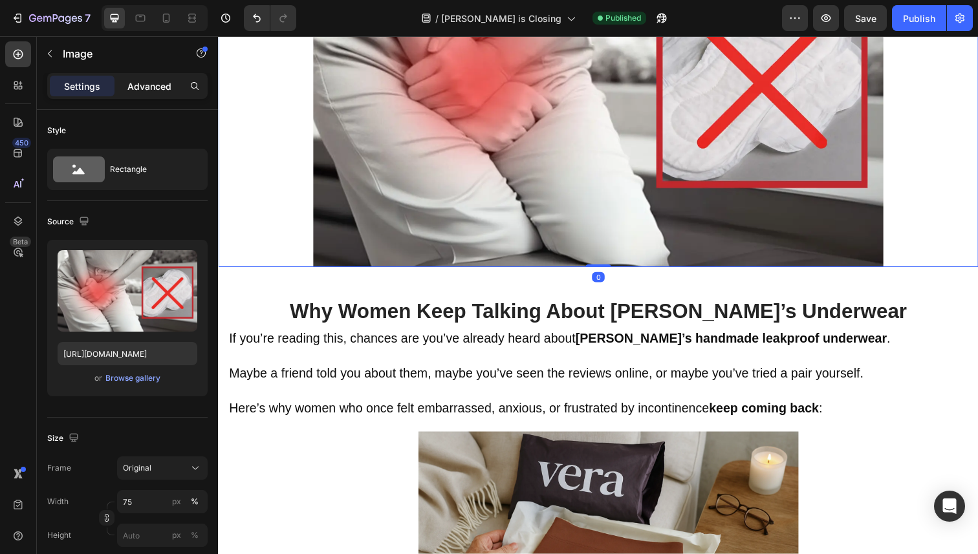
click at [151, 87] on p "Advanced" at bounding box center [149, 87] width 44 height 14
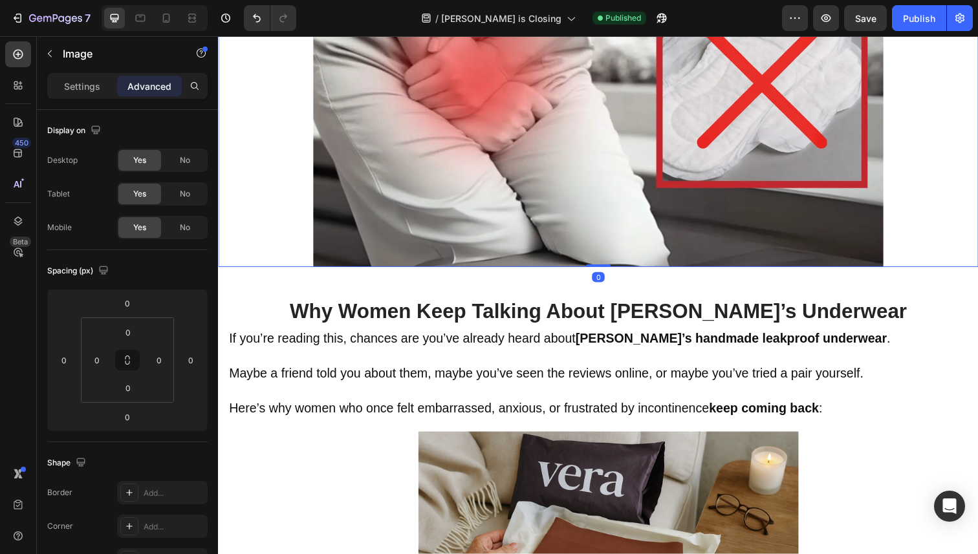
click at [518, 215] on img at bounding box center [606, 76] width 582 height 393
click at [259, 190] on div at bounding box center [606, 76] width 776 height 393
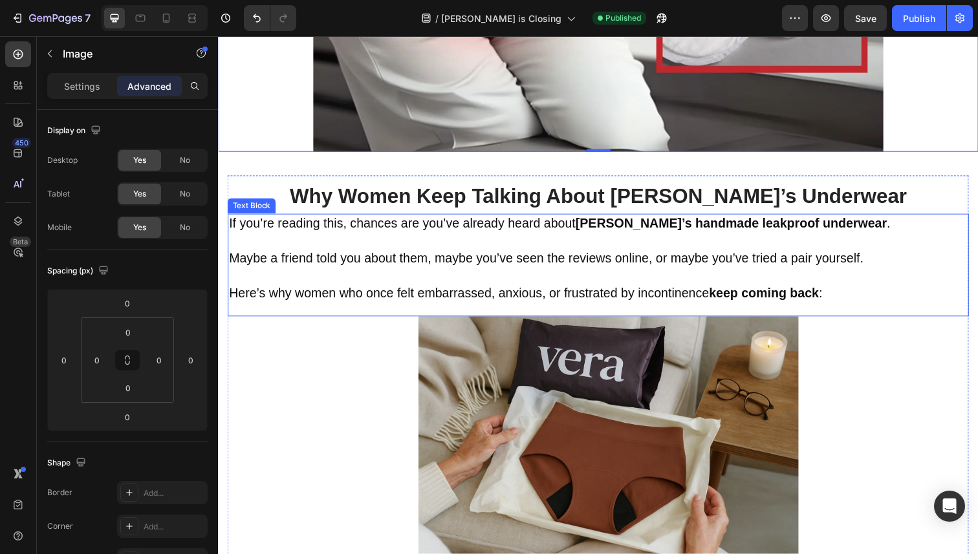
scroll to position [617, 0]
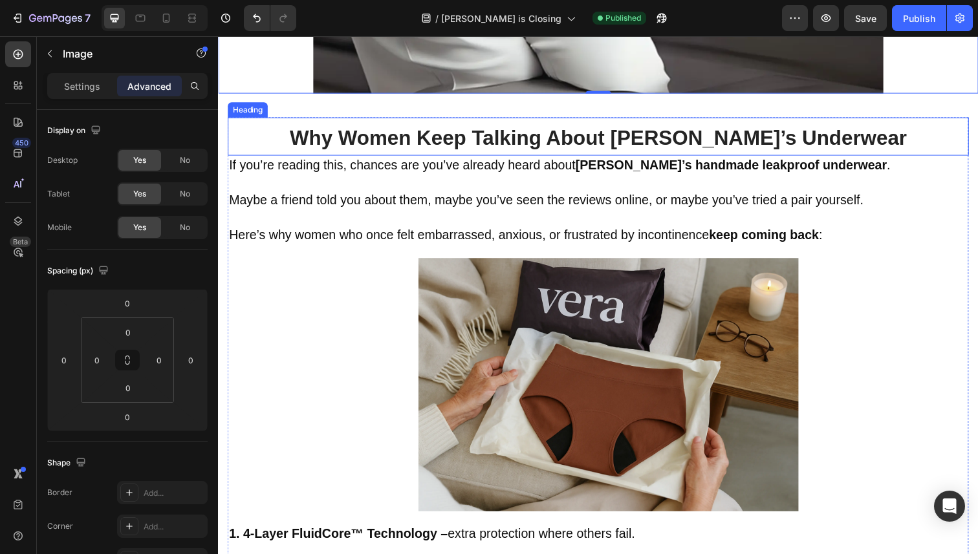
click at [327, 134] on h2 "Why Women Keep Talking About [PERSON_NAME]’s Underwear" at bounding box center [606, 139] width 757 height 39
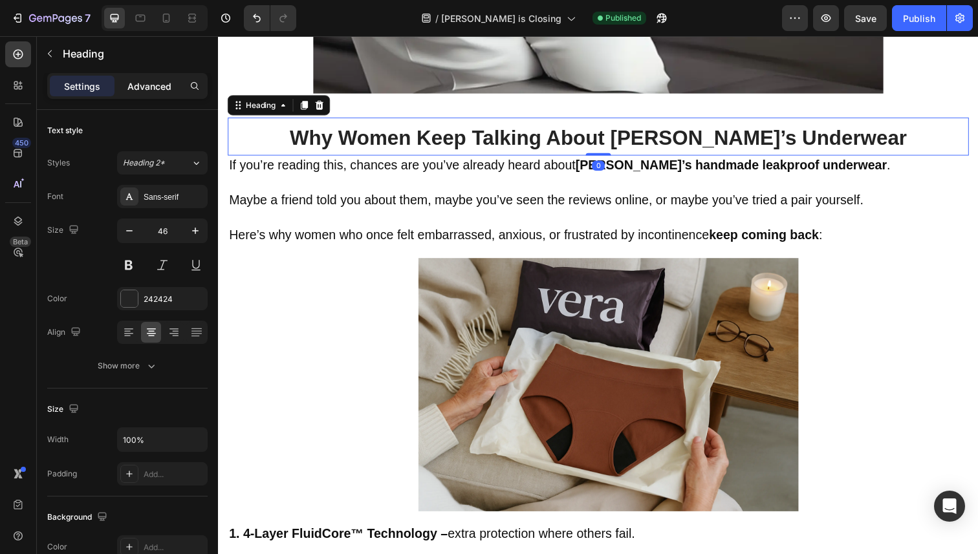
click at [140, 84] on p "Advanced" at bounding box center [149, 87] width 44 height 14
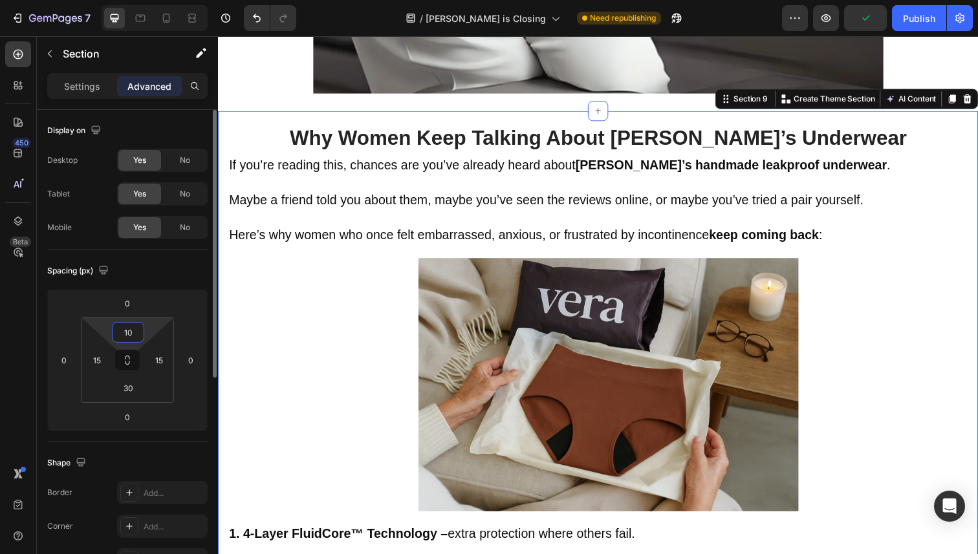
click at [134, 340] on input "10" at bounding box center [128, 332] width 26 height 19
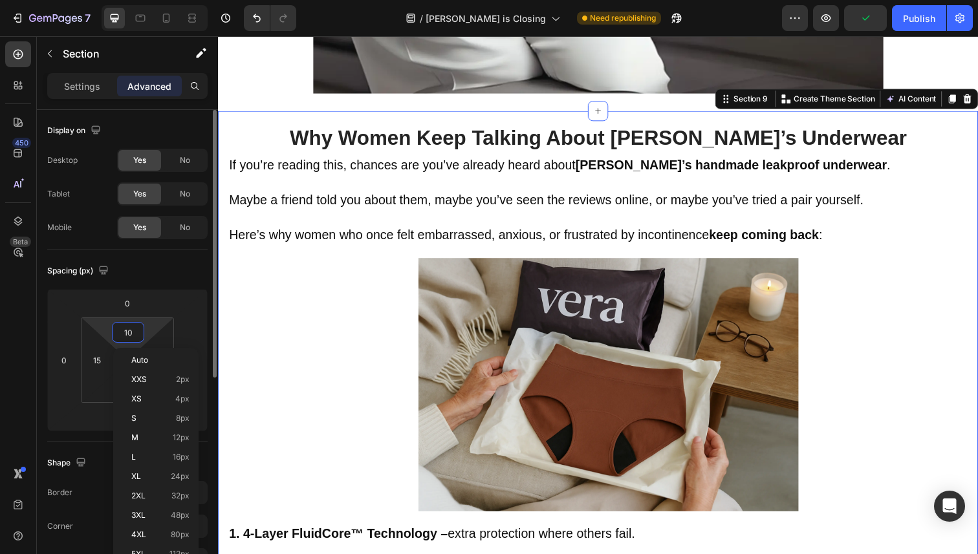
type input "0"
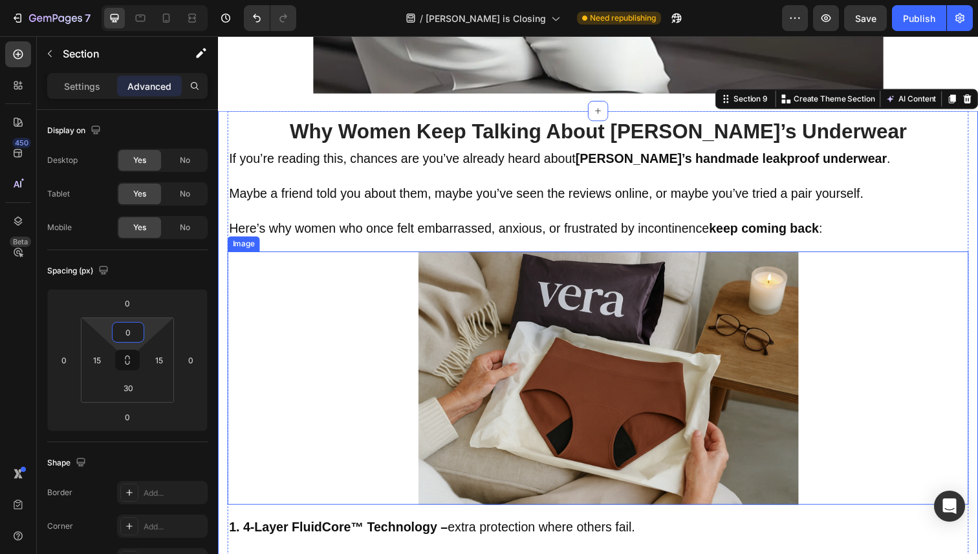
click at [342, 330] on div at bounding box center [616, 386] width 736 height 259
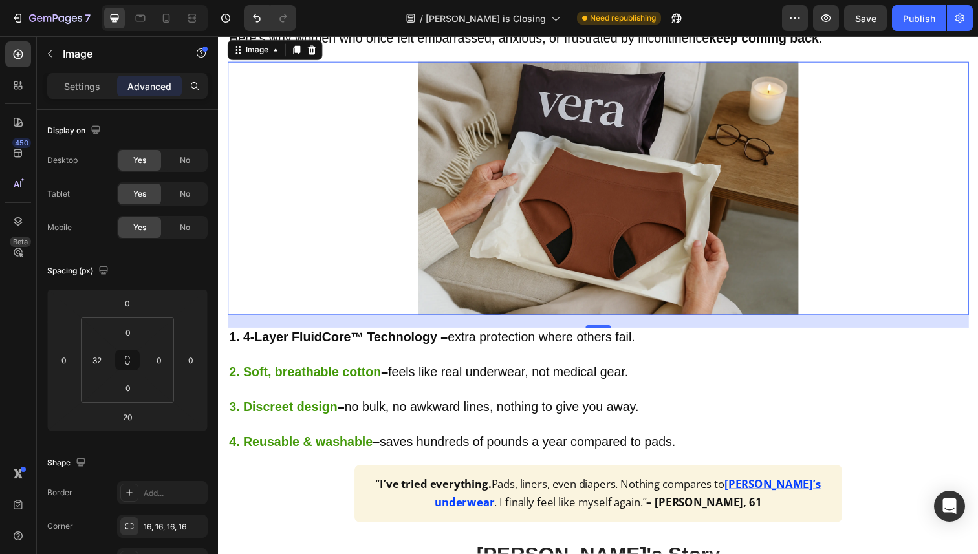
scroll to position [813, 0]
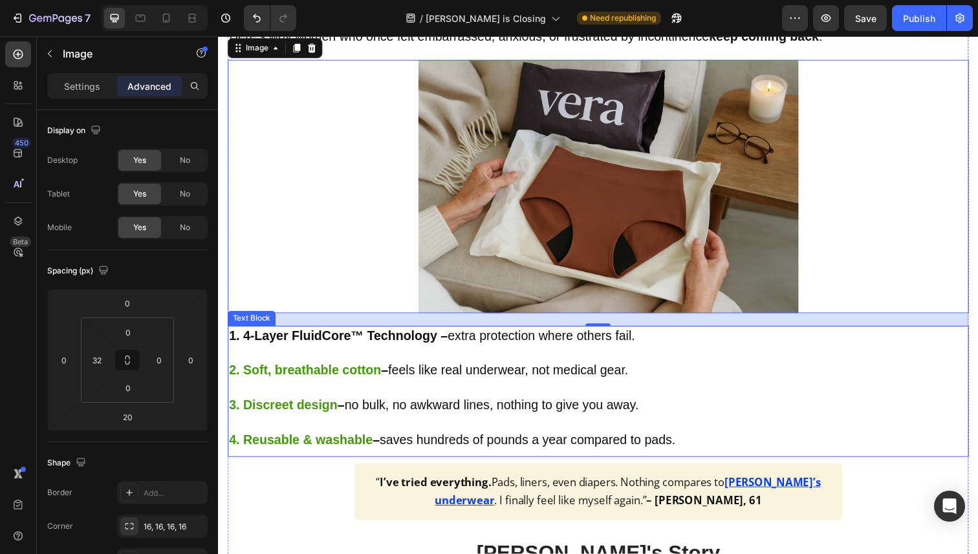
click at [447, 363] on p at bounding box center [606, 360] width 754 height 17
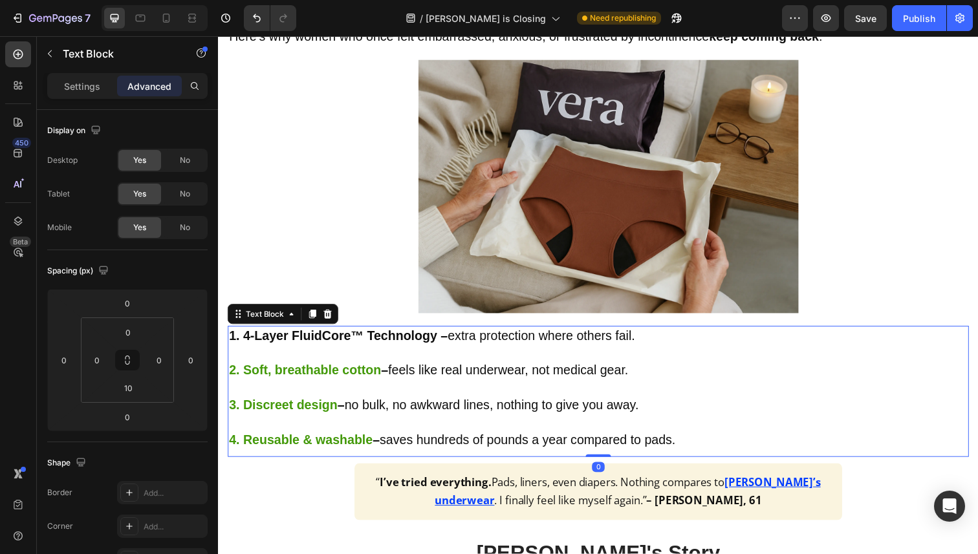
click at [450, 345] on strong "1. 4-Layer FluidCore™ Technology –" at bounding box center [340, 342] width 223 height 14
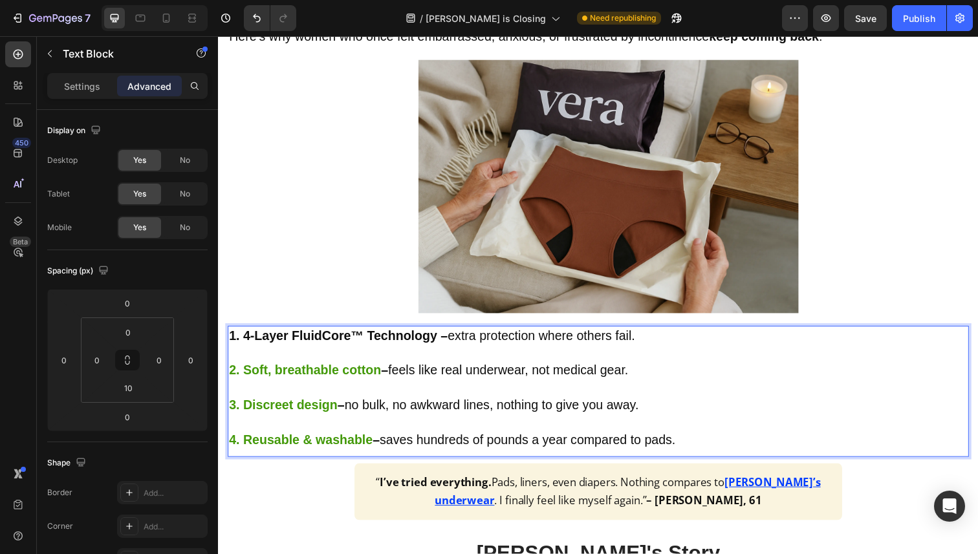
click at [373, 378] on strong "2. Soft, breathable cotton" at bounding box center [306, 378] width 155 height 14
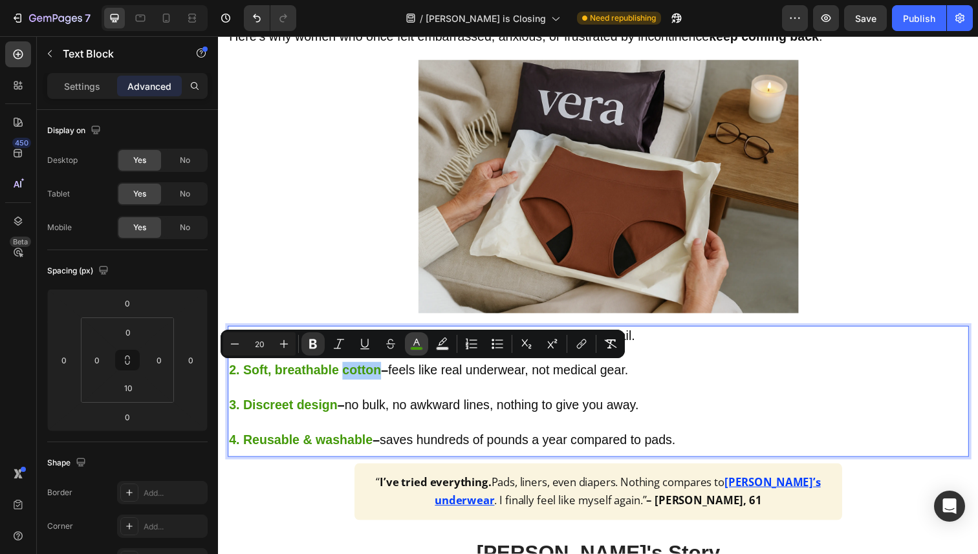
click at [415, 345] on icon "Editor contextual toolbar" at bounding box center [416, 344] width 13 height 13
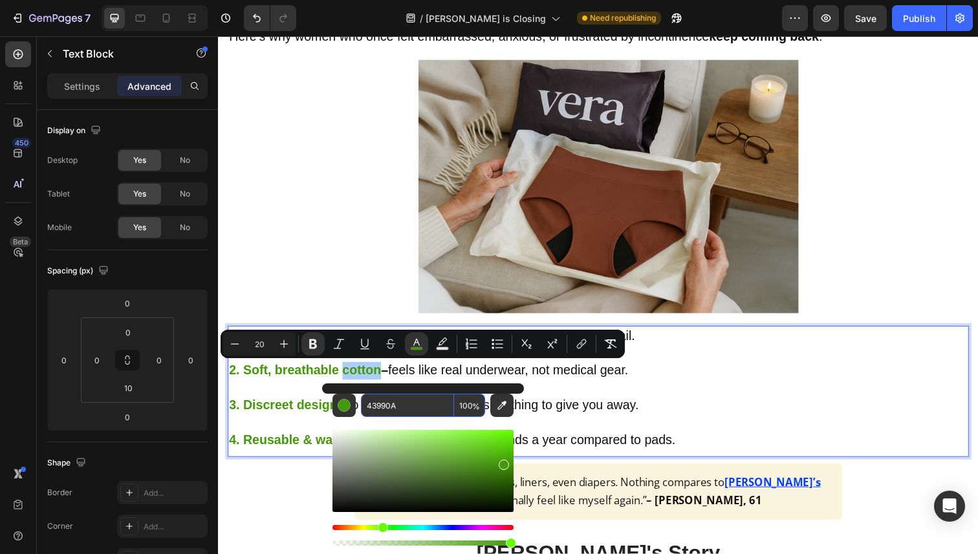
click at [403, 412] on input "43990A" at bounding box center [407, 405] width 93 height 23
type input "18"
click at [611, 430] on p "Rich Text Editor. Editing area: main" at bounding box center [606, 431] width 754 height 17
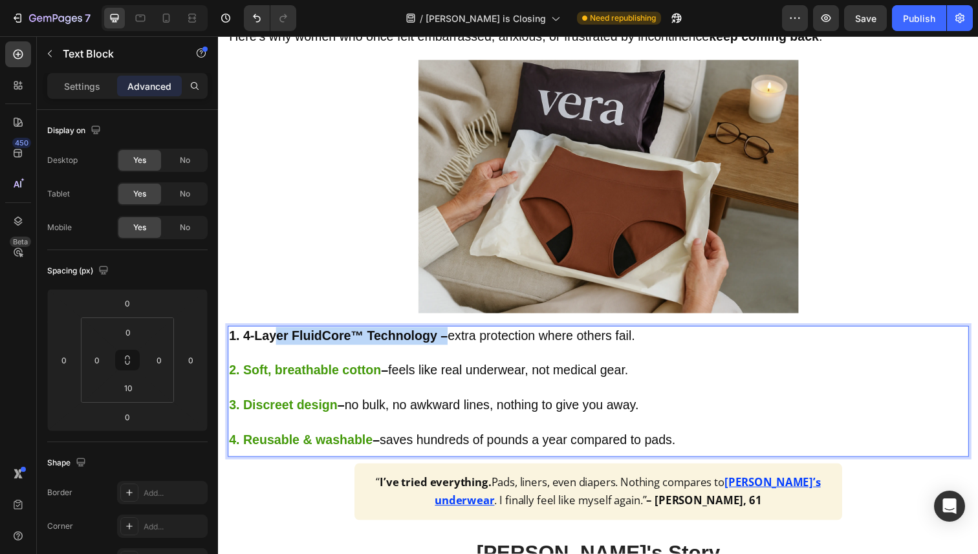
drag, startPoint x: 451, startPoint y: 343, endPoint x: 281, endPoint y: 343, distance: 169.5
click at [281, 343] on strong "1. 4-Layer FluidCore™ Technology –" at bounding box center [340, 342] width 223 height 14
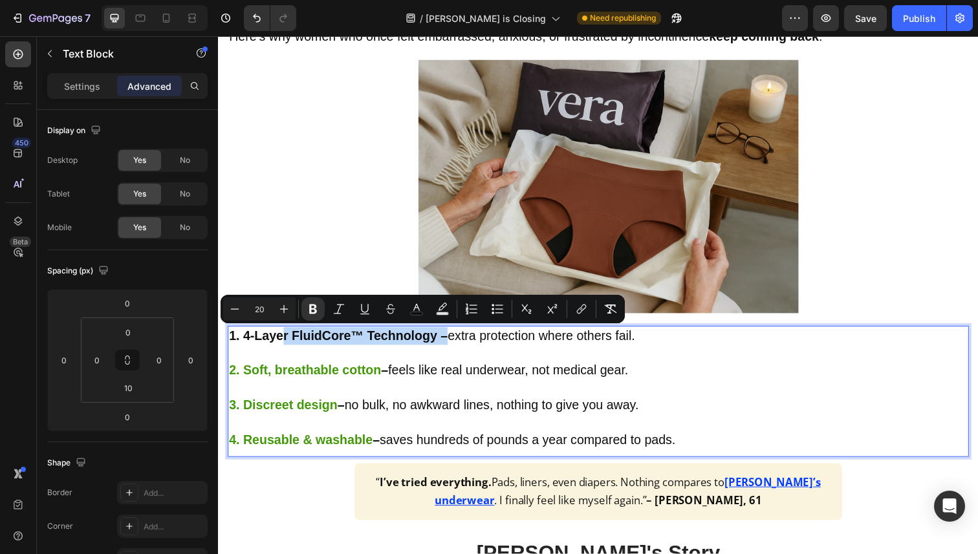
click at [356, 349] on strong "1. 4-Layer FluidCore™ Technology –" at bounding box center [340, 342] width 223 height 14
drag, startPoint x: 439, startPoint y: 345, endPoint x: 231, endPoint y: 344, distance: 208.3
click at [231, 344] on strong "1. 4-Layer FluidCore™ Technology –" at bounding box center [340, 342] width 223 height 14
click at [416, 311] on icon "Editor contextual toolbar" at bounding box center [416, 309] width 13 height 13
type input "0F0F0F"
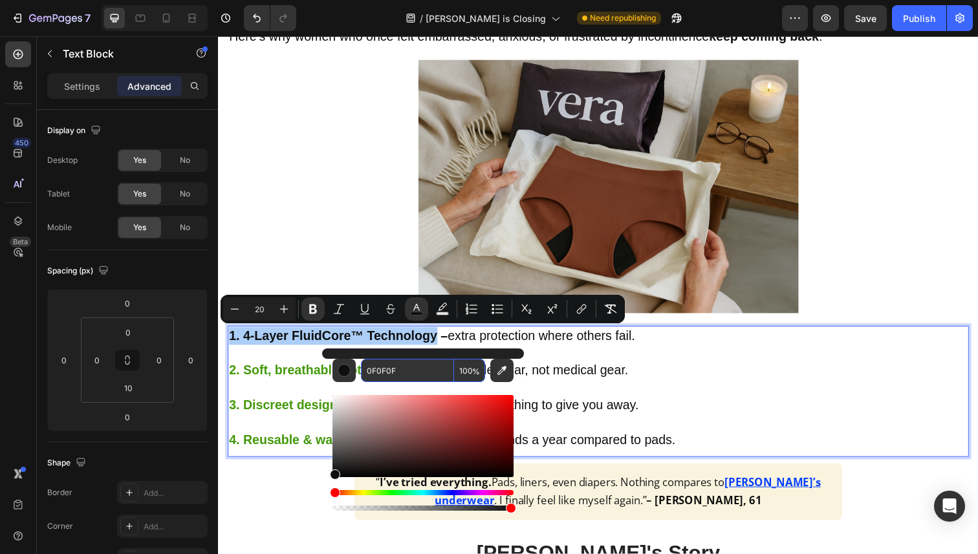
click at [407, 374] on input "0F0F0F" at bounding box center [407, 370] width 93 height 23
paste input "43990A"
type input "43990A"
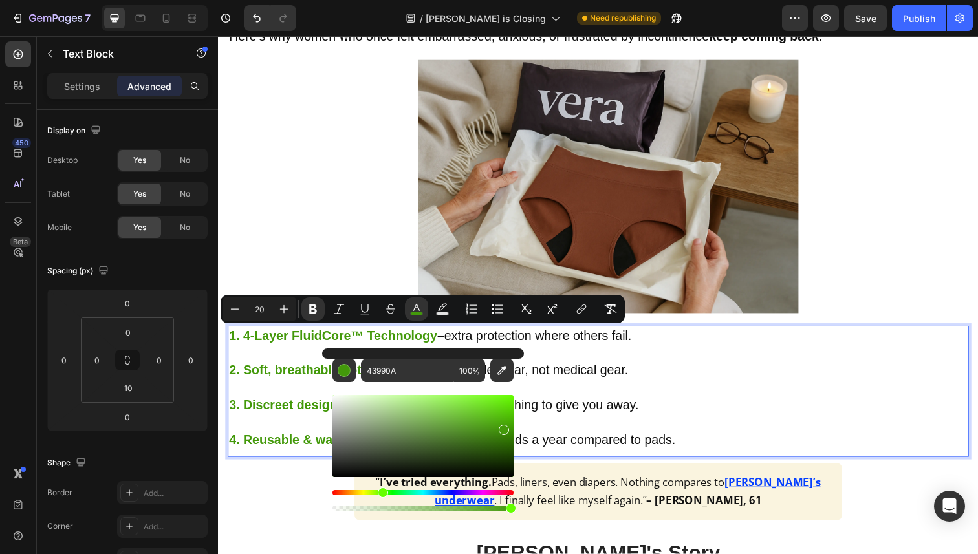
click at [566, 371] on span "– feels like real underwear, not medical gear." at bounding box center [510, 378] width 252 height 14
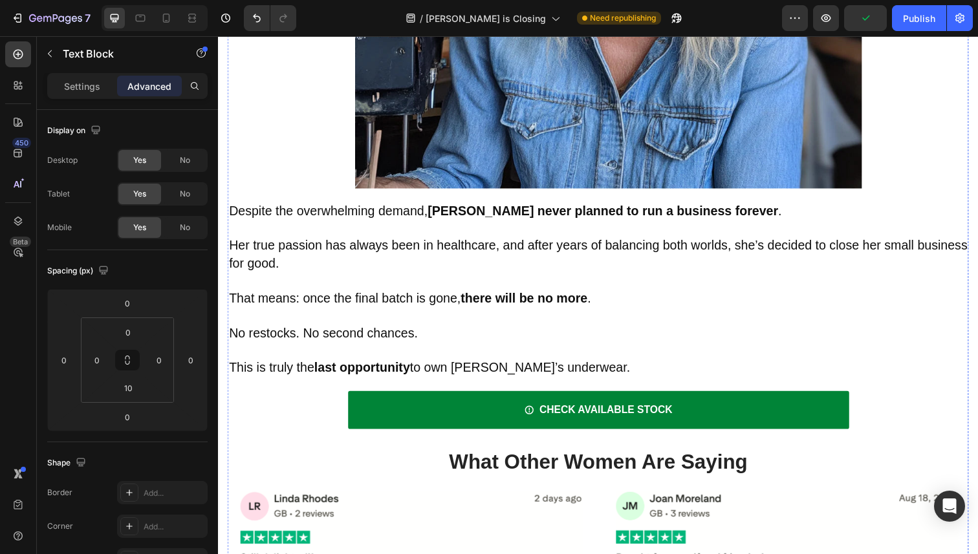
scroll to position [4389, 0]
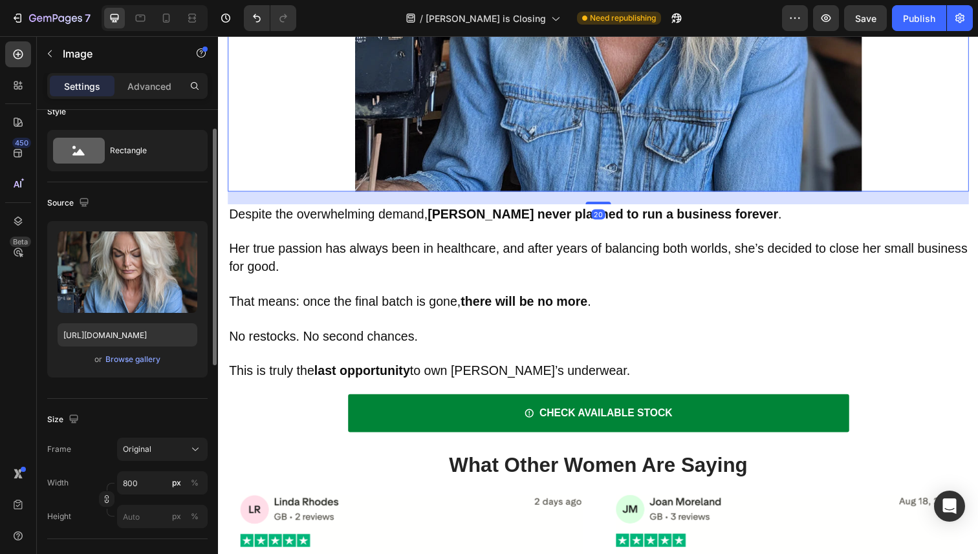
scroll to position [25, 0]
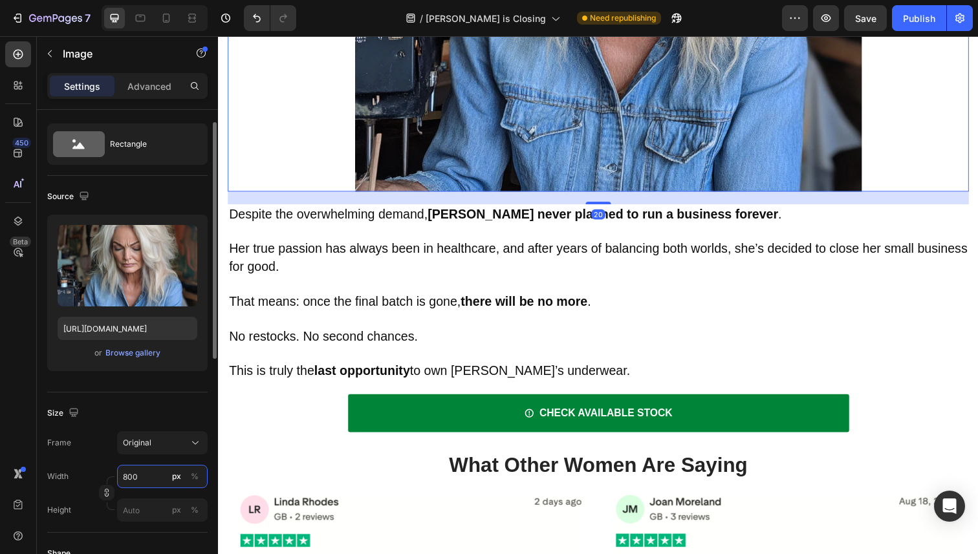
click at [146, 487] on input "800" at bounding box center [162, 476] width 91 height 23
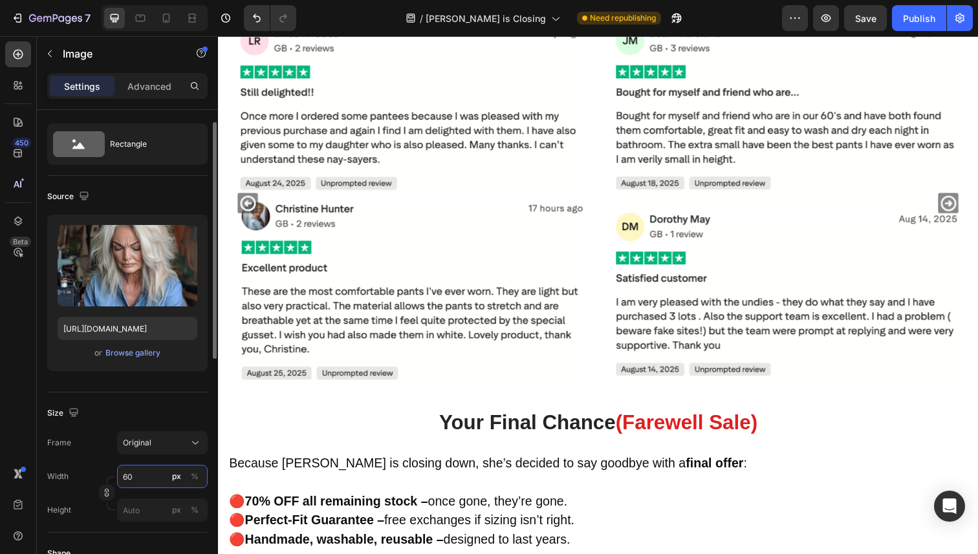
type input "600"
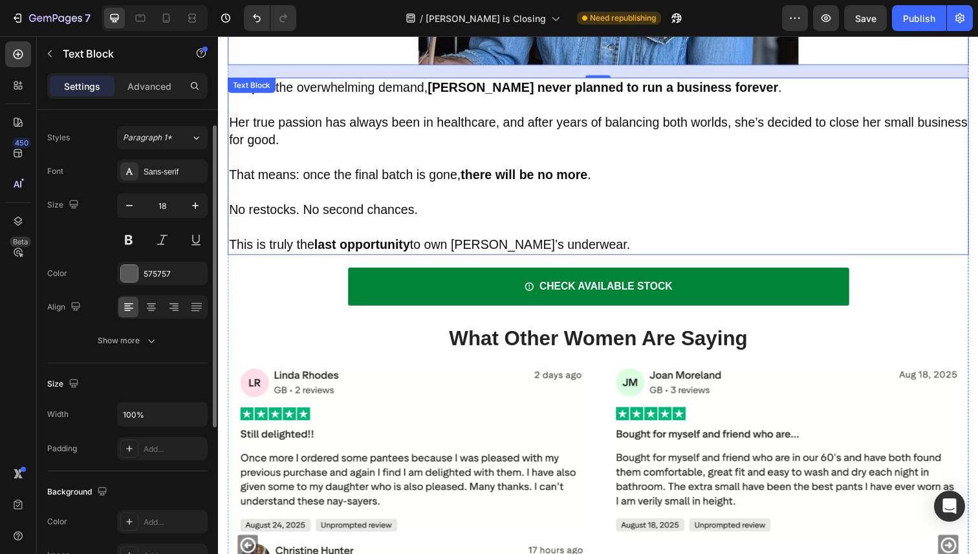
click at [606, 188] on p at bounding box center [606, 196] width 754 height 17
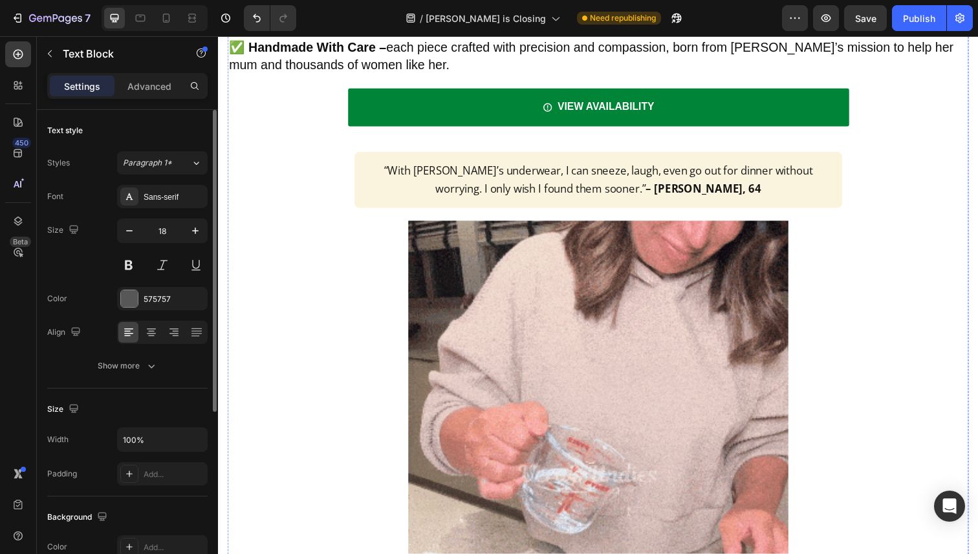
scroll to position [3236, 0]
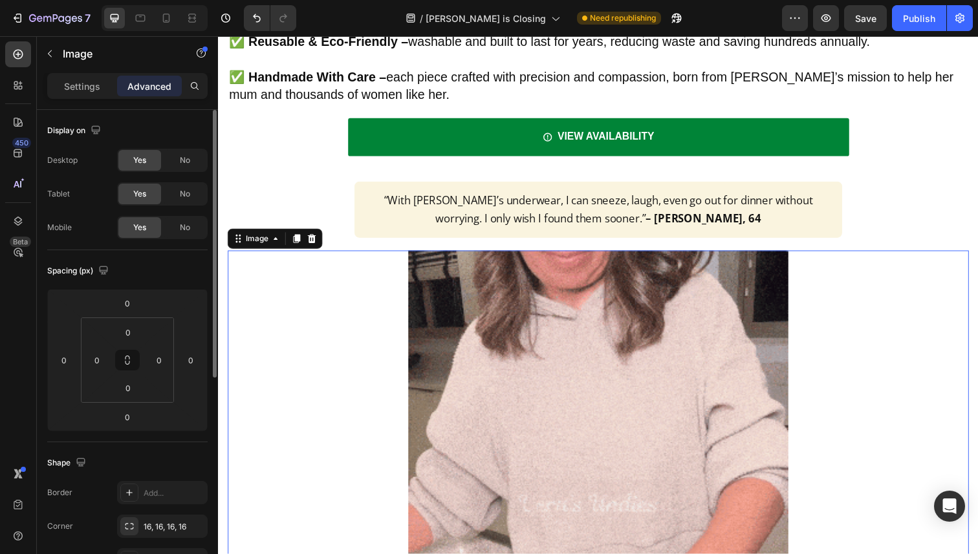
click at [523, 373] on img at bounding box center [606, 515] width 388 height 518
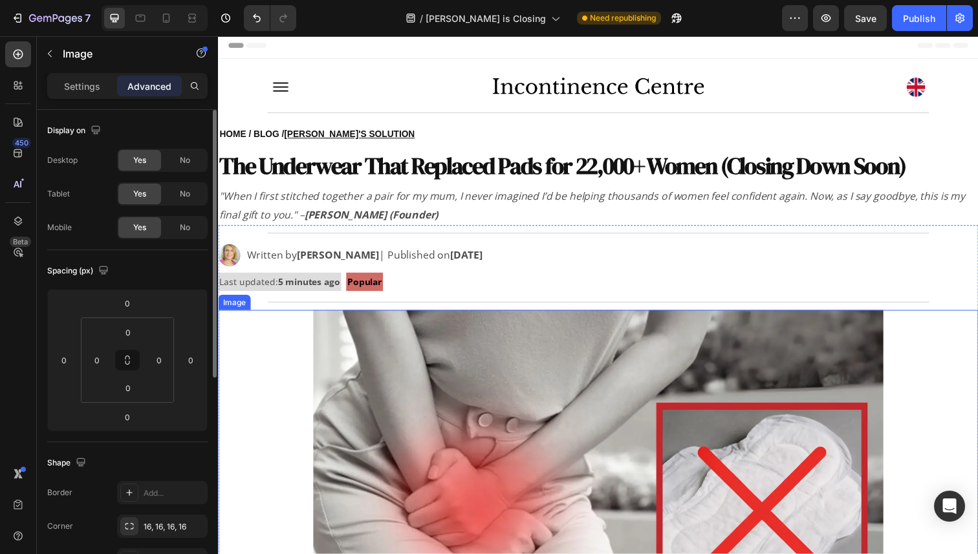
scroll to position [0, 0]
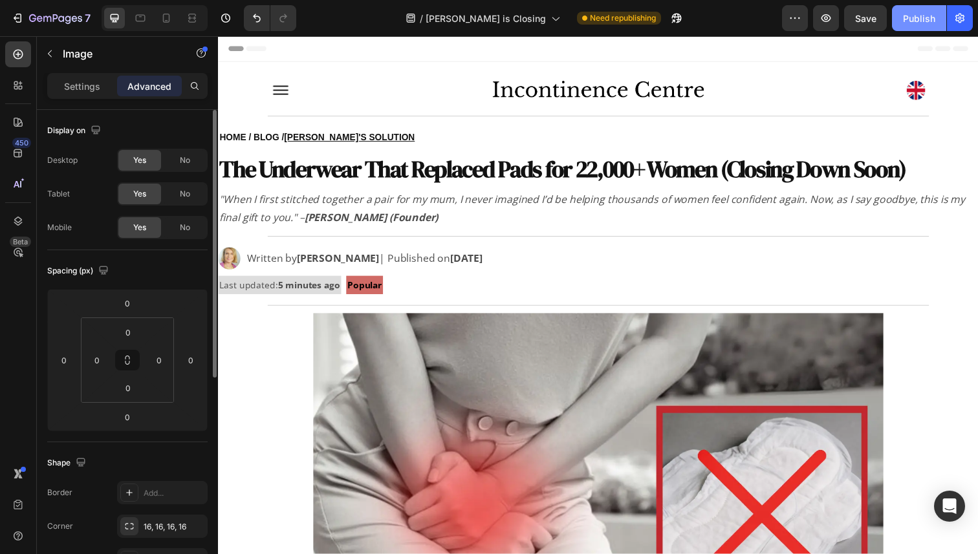
click at [919, 18] on div "Publish" at bounding box center [919, 19] width 32 height 14
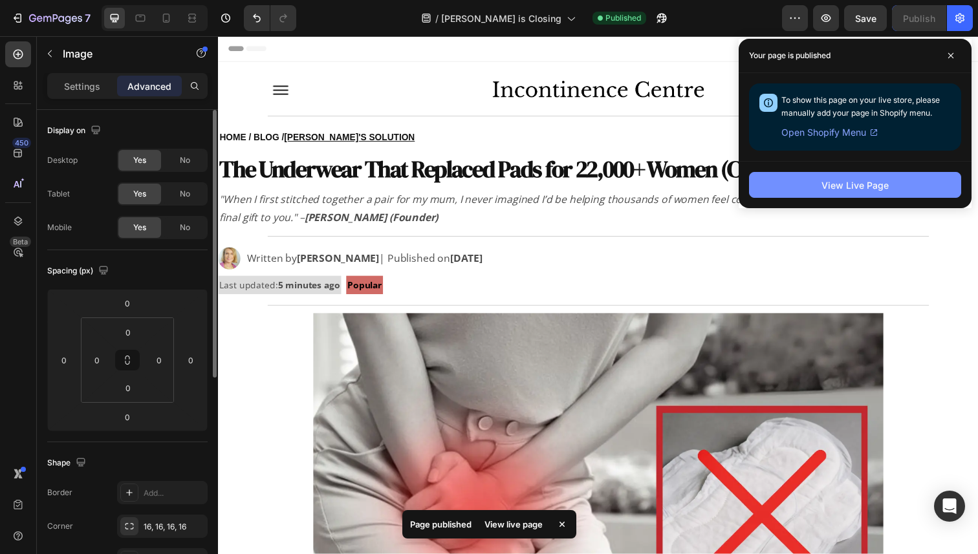
click at [888, 186] on div "View Live Page" at bounding box center [855, 186] width 67 height 14
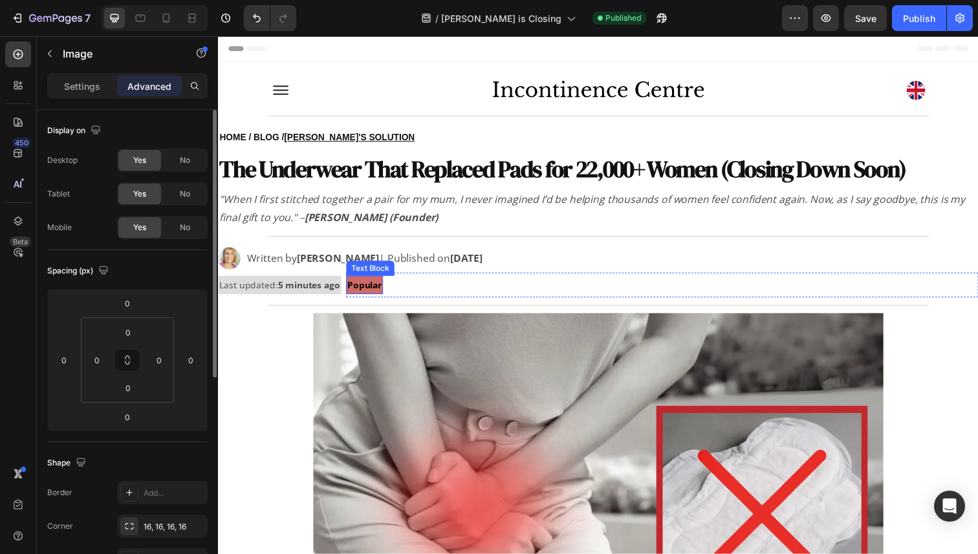
click at [385, 290] on strong "Popular" at bounding box center [367, 291] width 35 height 12
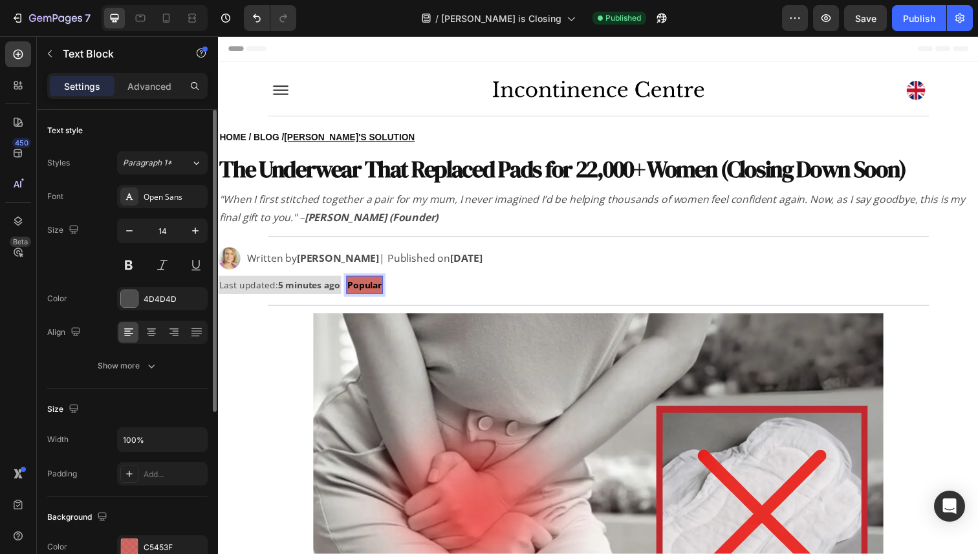
click at [385, 290] on strong "Popular" at bounding box center [367, 291] width 35 height 12
click at [468, 323] on img at bounding box center [606, 516] width 582 height 393
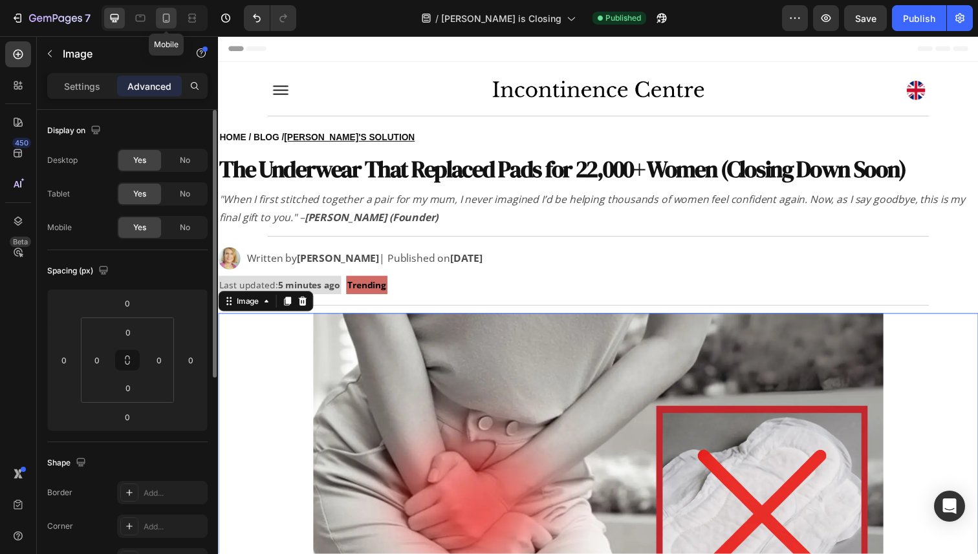
click at [168, 25] on div at bounding box center [166, 18] width 21 height 21
type input "5"
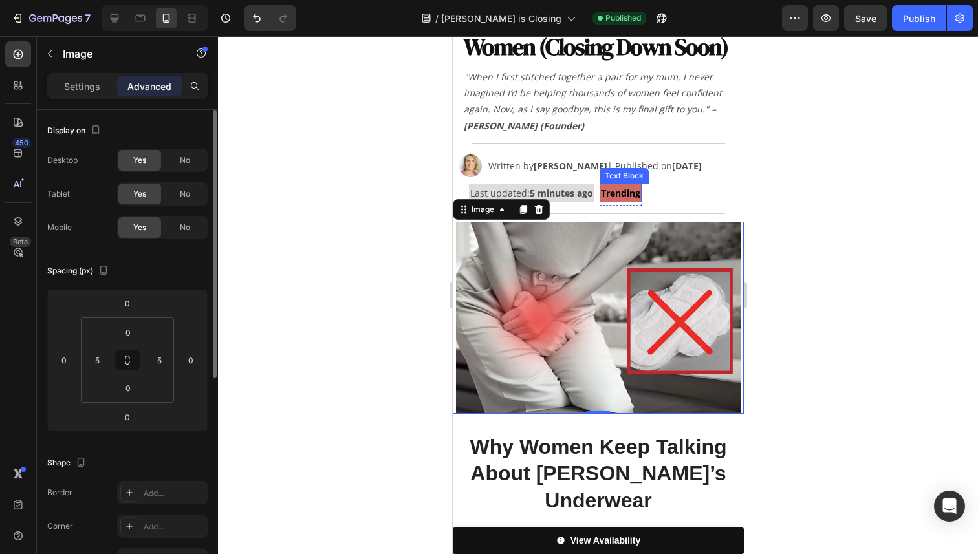
scroll to position [169, 0]
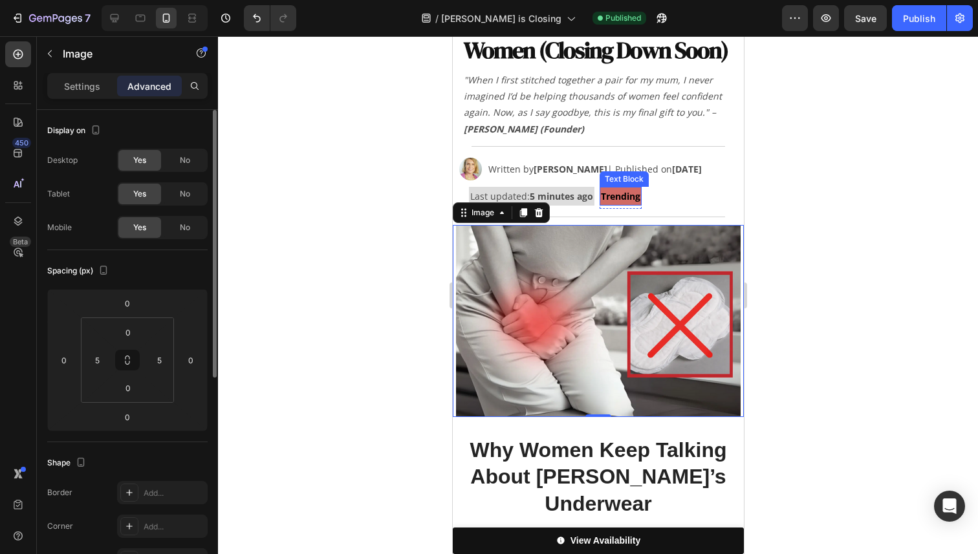
click at [628, 201] on strong "Trending" at bounding box center [619, 196] width 39 height 12
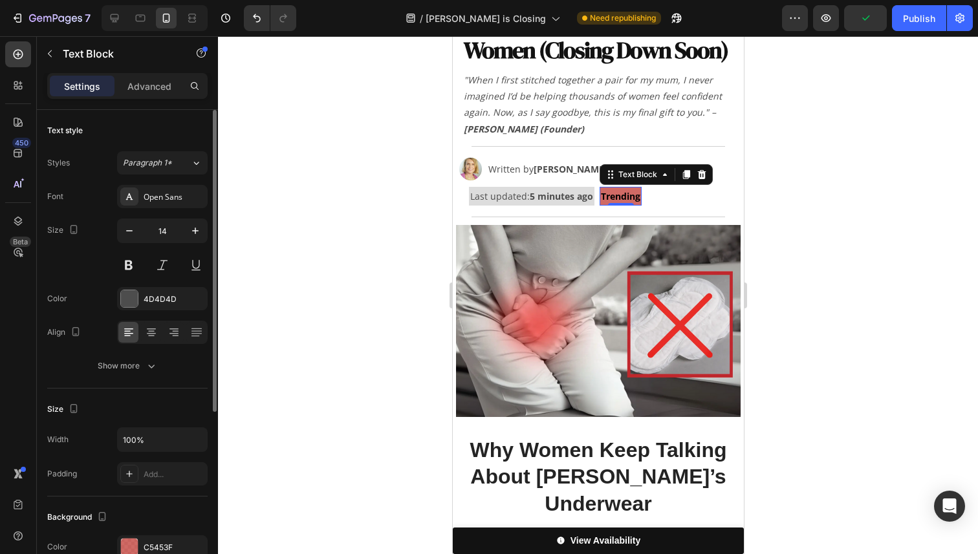
click at [882, 325] on div at bounding box center [598, 295] width 760 height 518
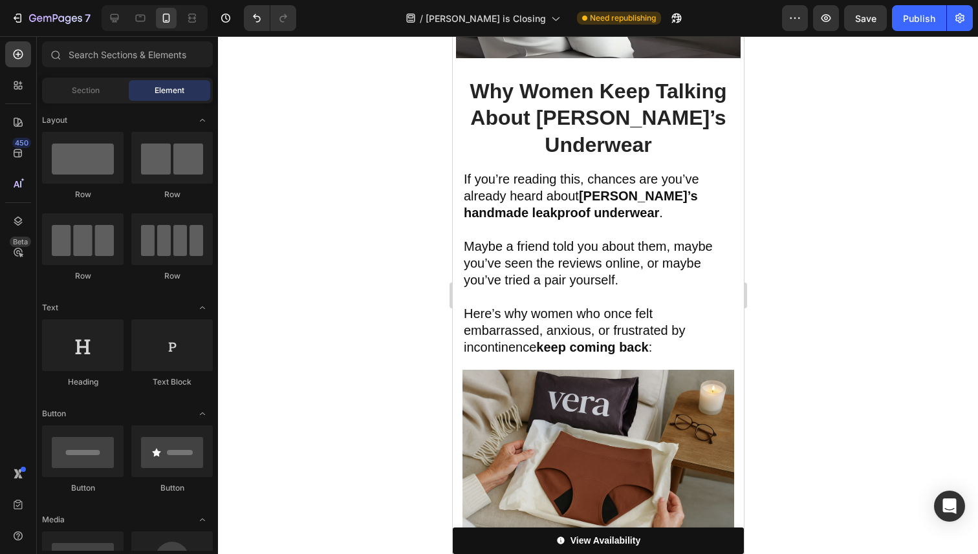
scroll to position [534, 0]
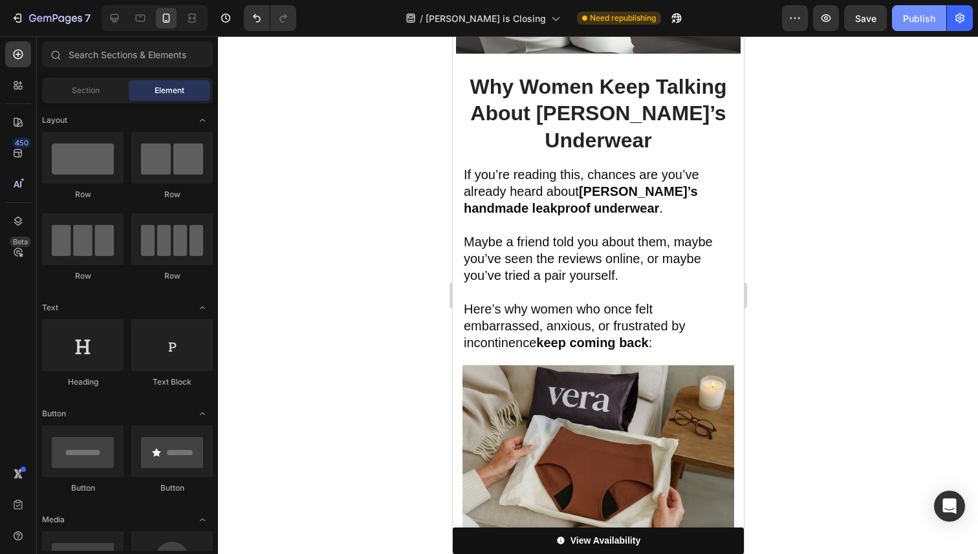
click at [926, 24] on div "Publish" at bounding box center [919, 19] width 32 height 14
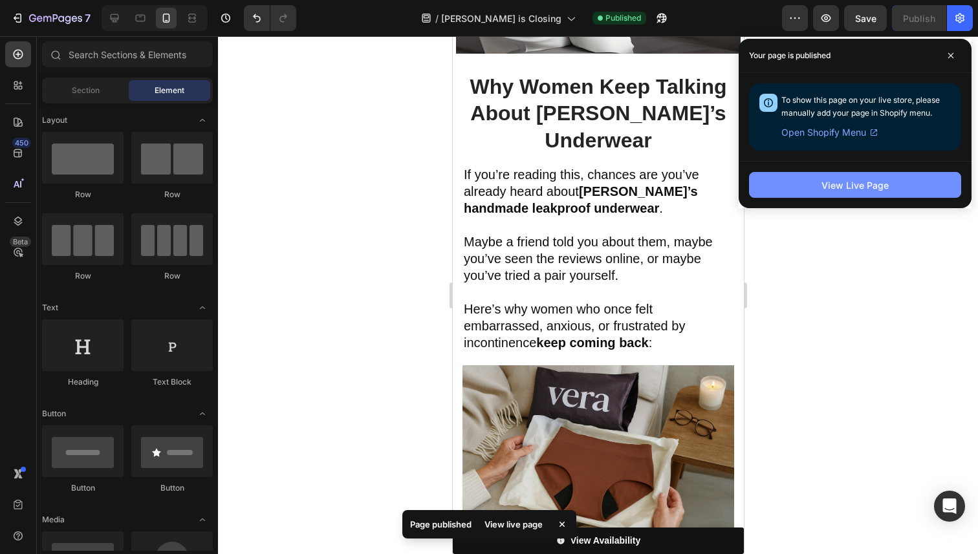
click at [845, 181] on div "View Live Page" at bounding box center [855, 186] width 67 height 14
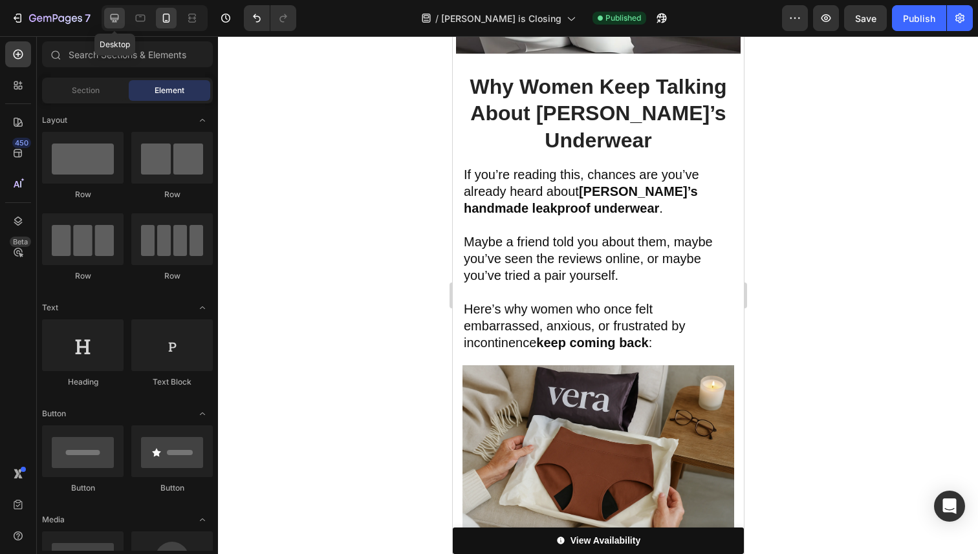
click at [115, 14] on icon at bounding box center [115, 18] width 8 height 8
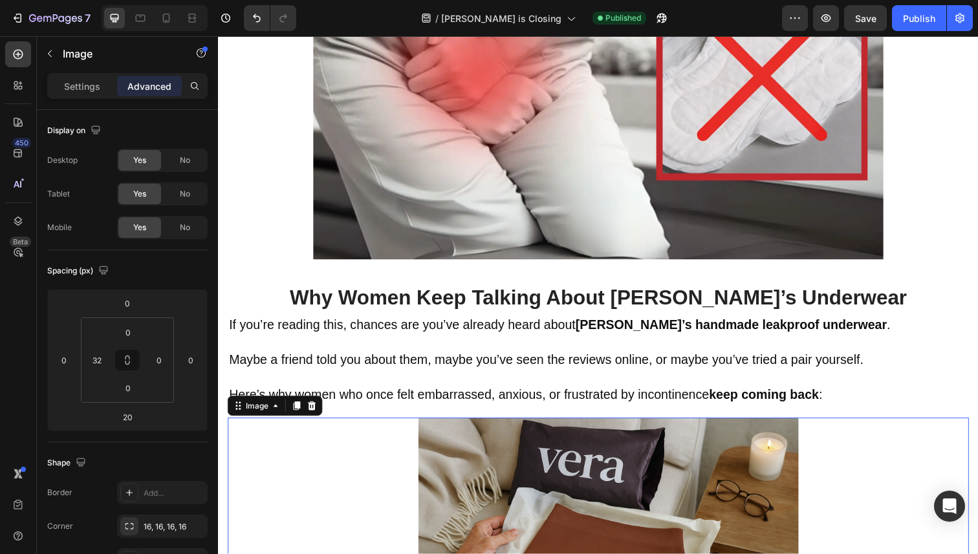
click at [517, 458] on img at bounding box center [616, 555] width 388 height 259
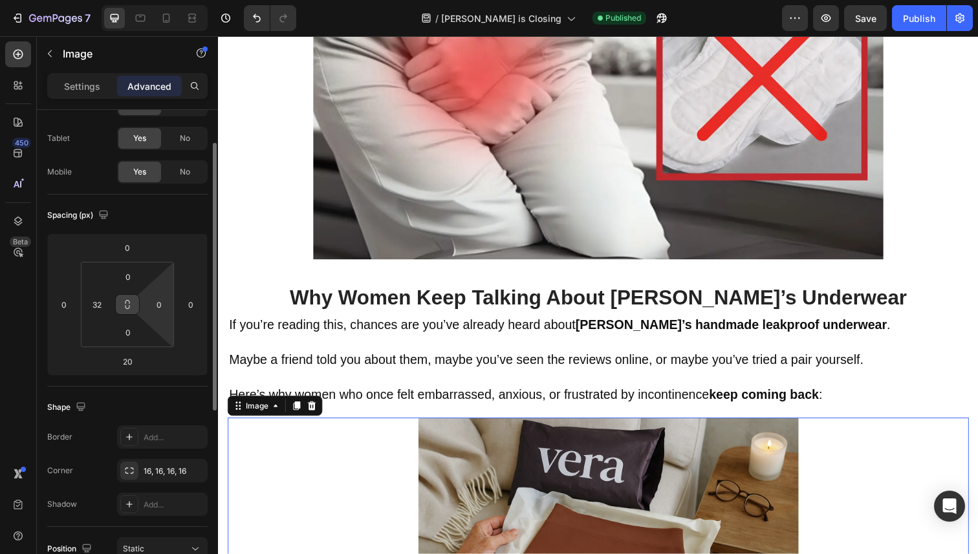
scroll to position [57, 0]
click at [107, 303] on div "32" at bounding box center [97, 303] width 26 height 21
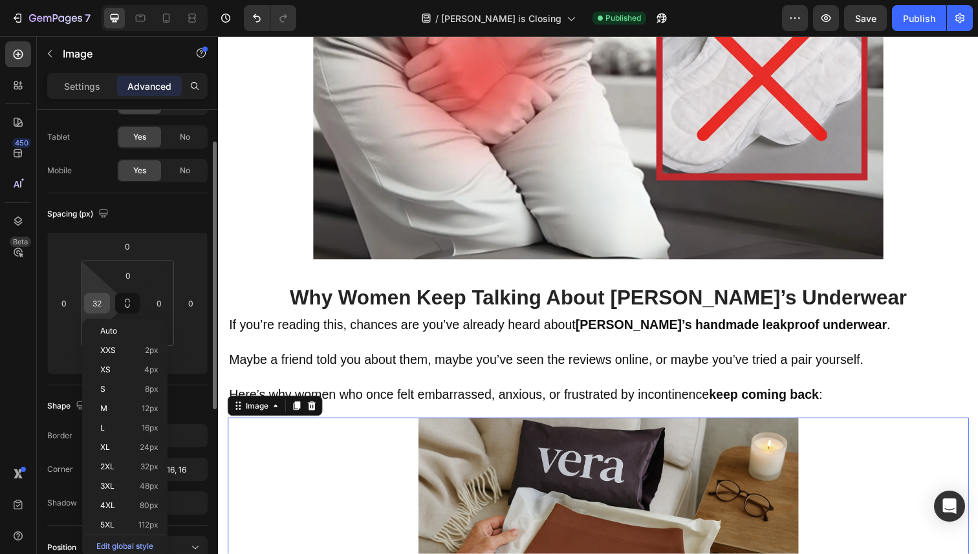
click at [94, 303] on input "32" at bounding box center [96, 303] width 19 height 19
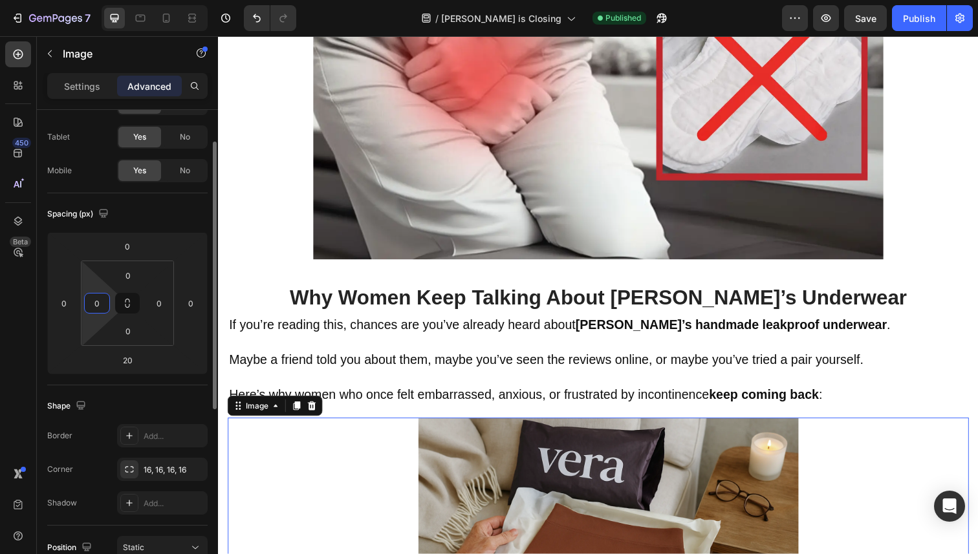
type input "0"
click at [162, 217] on div "Spacing (px)" at bounding box center [127, 214] width 160 height 21
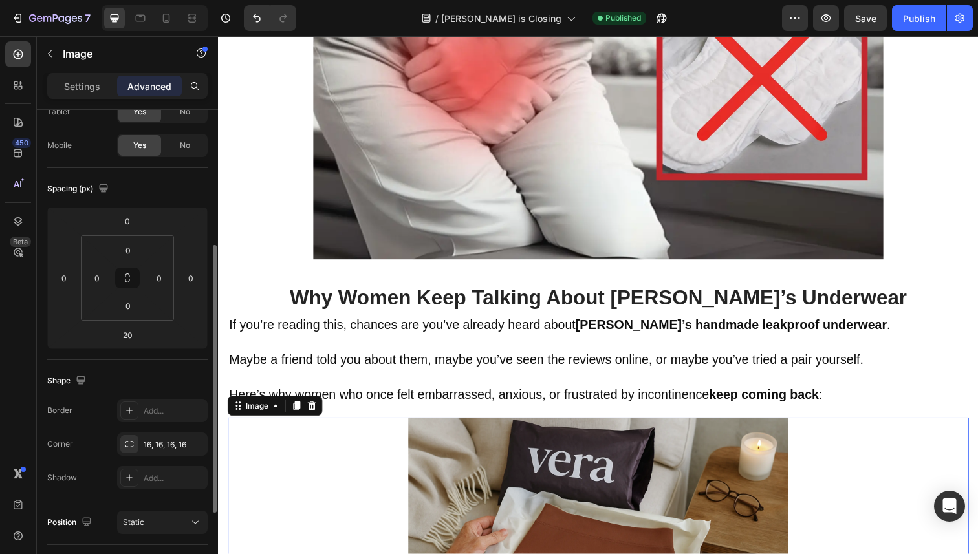
scroll to position [0, 0]
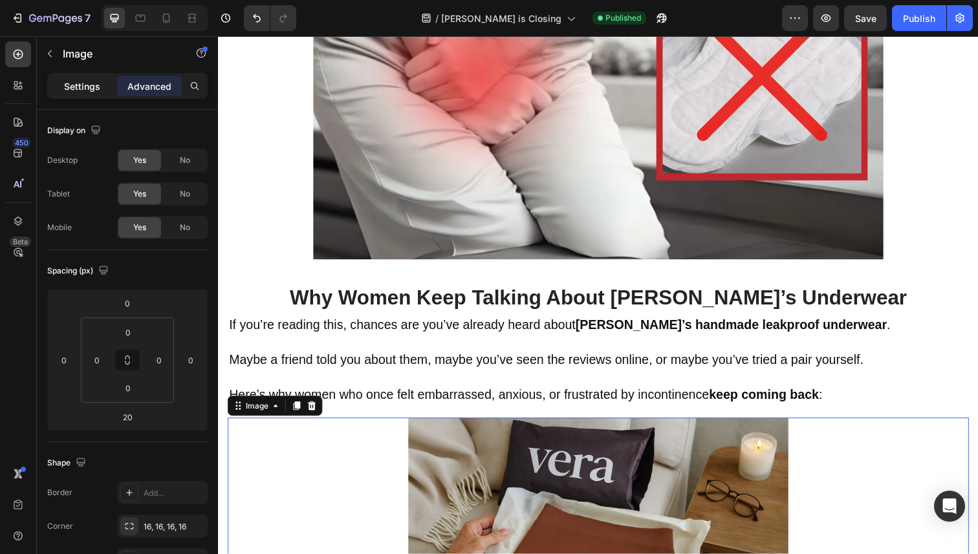
click at [73, 84] on p "Settings" at bounding box center [82, 87] width 36 height 14
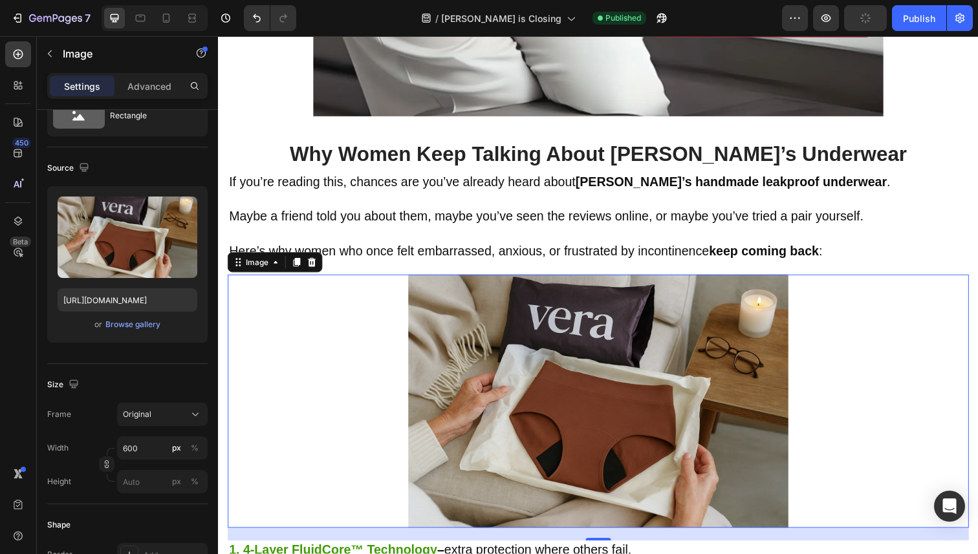
scroll to position [677, 0]
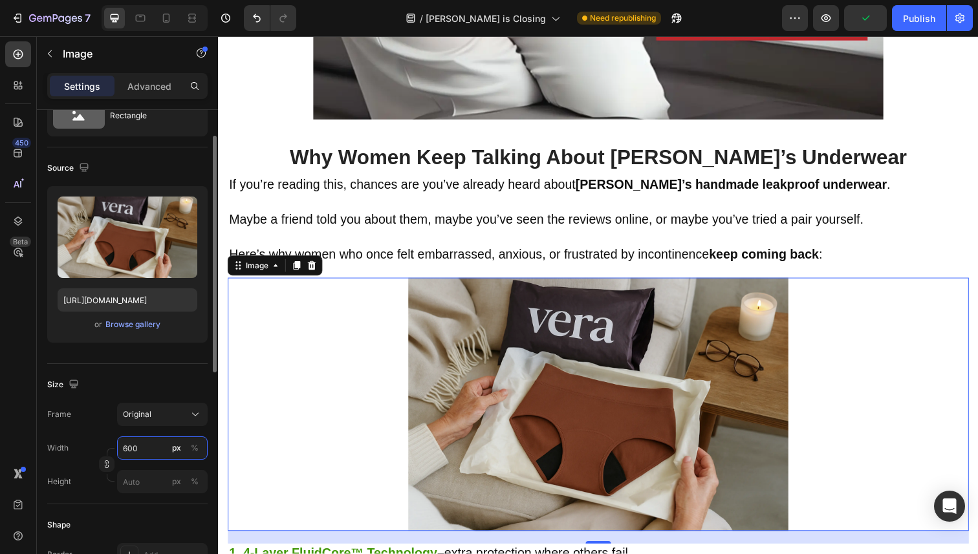
click at [131, 442] on input "600" at bounding box center [162, 448] width 91 height 23
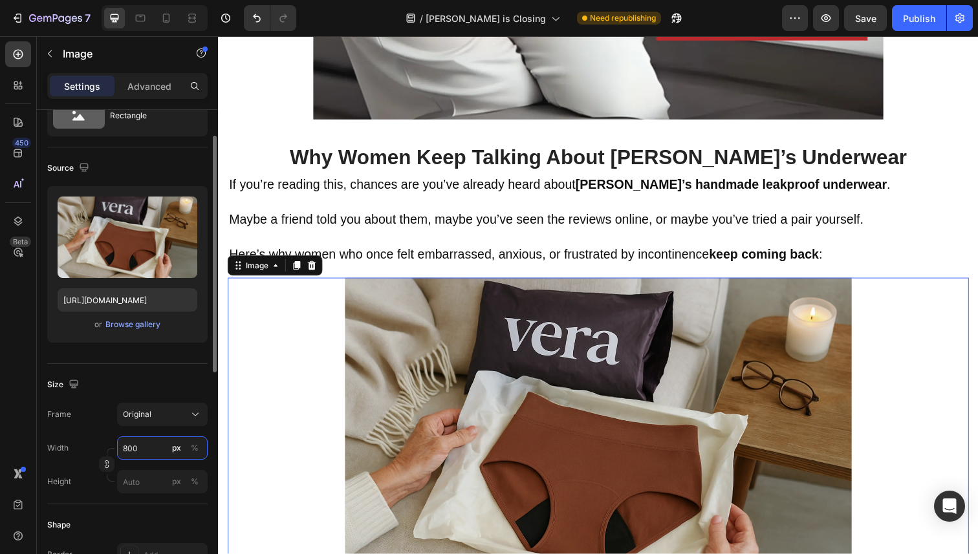
type input "800"
click at [165, 369] on div "Size Frame Original Width 800 px % Height px %" at bounding box center [127, 434] width 160 height 140
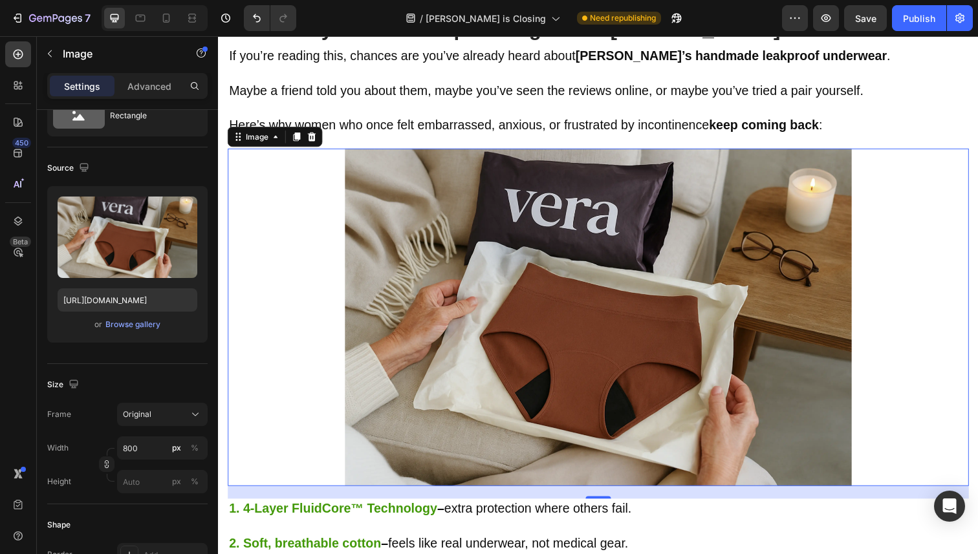
scroll to position [812, 0]
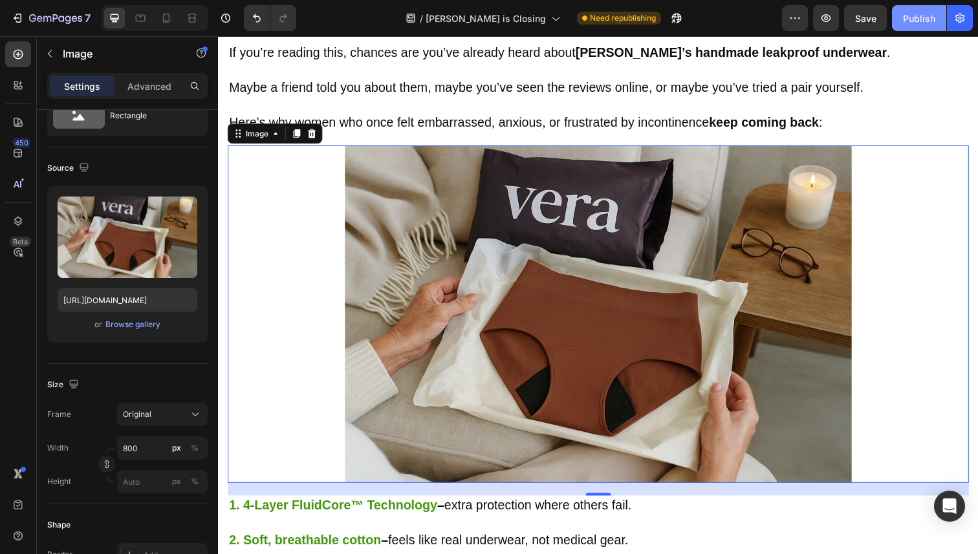
click at [913, 16] on div "Publish" at bounding box center [919, 19] width 32 height 14
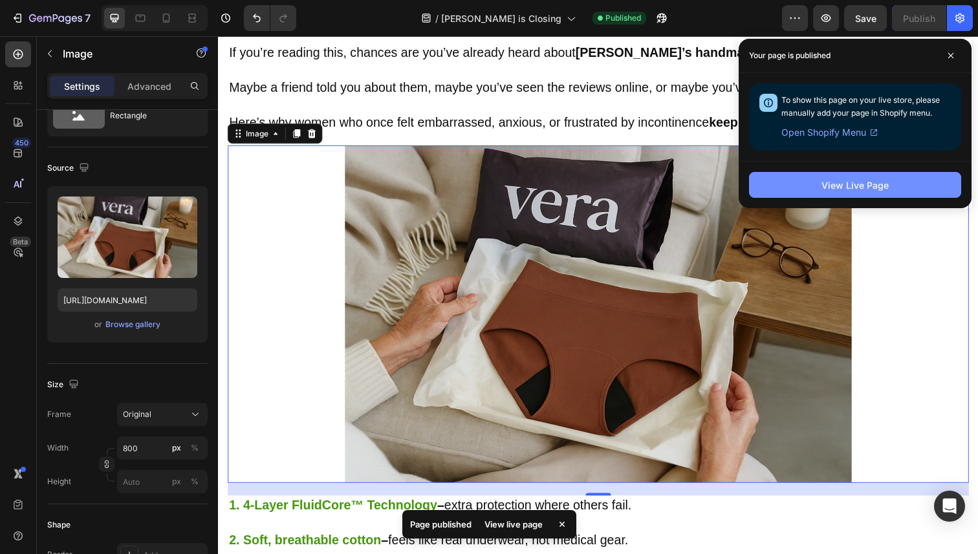
click at [854, 172] on button "View Live Page" at bounding box center [855, 185] width 212 height 26
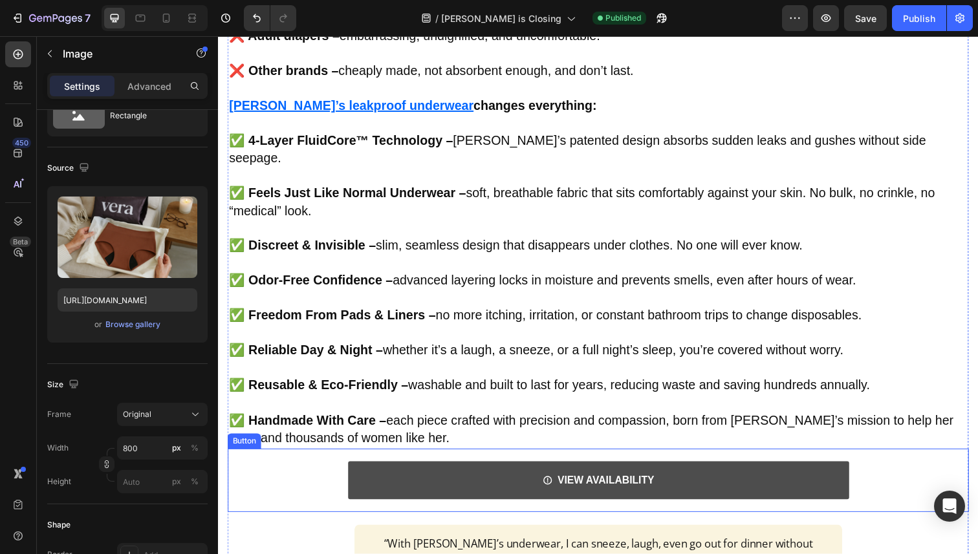
scroll to position [3066, 0]
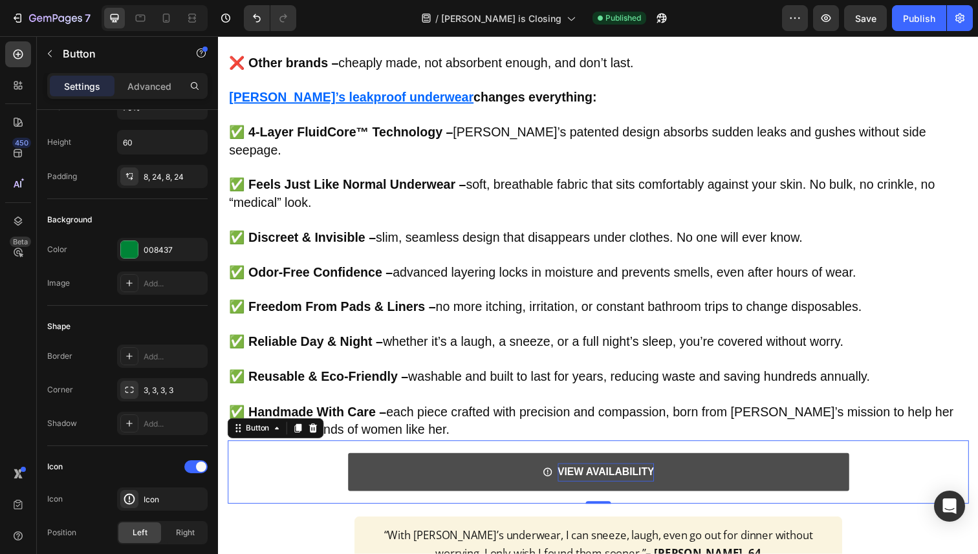
click at [642, 476] on strong "VIEW AVAILABILITY" at bounding box center [614, 481] width 99 height 11
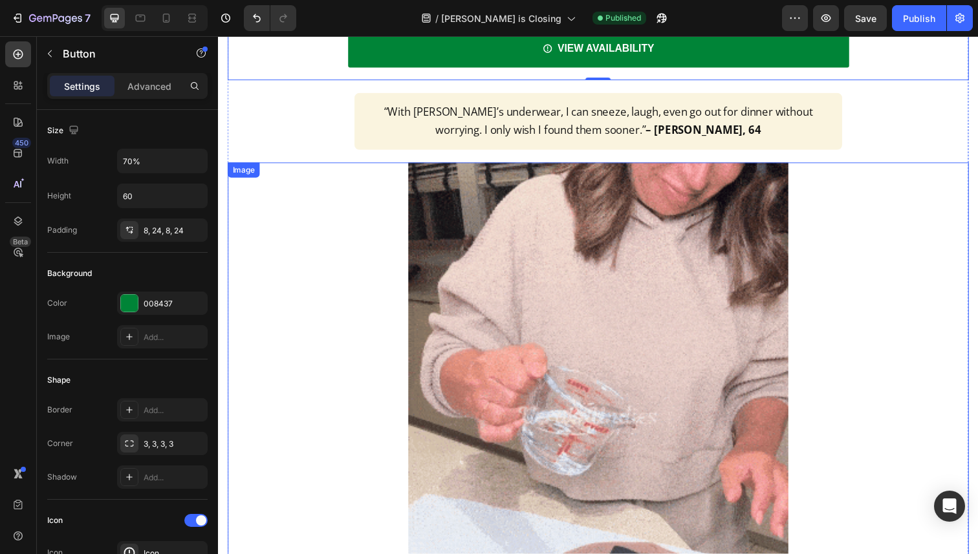
scroll to position [3405, 0]
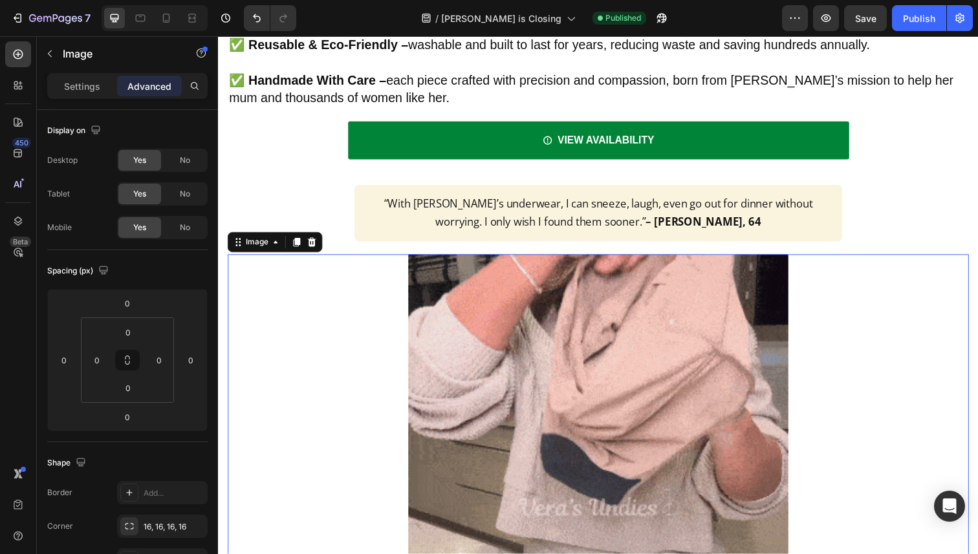
click at [521, 387] on img at bounding box center [606, 518] width 388 height 518
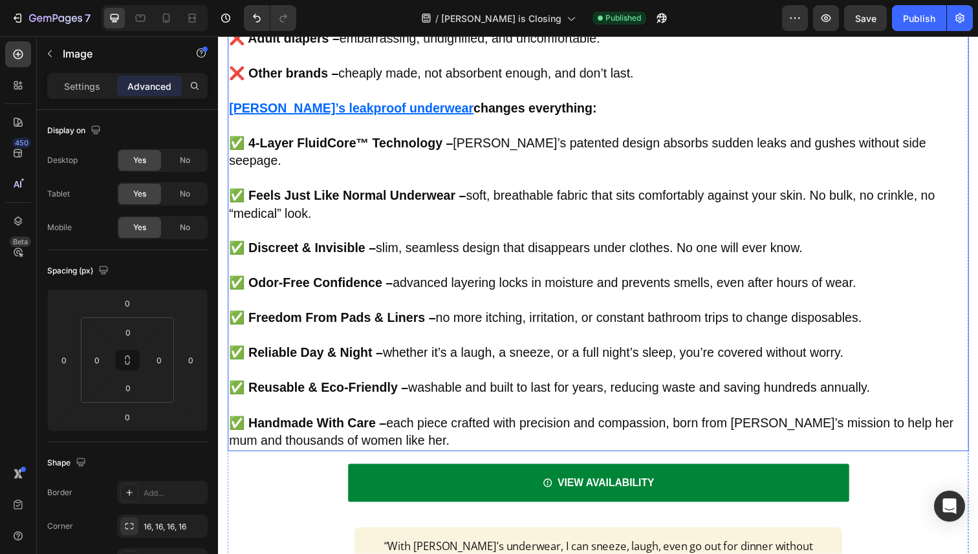
scroll to position [3056, 0]
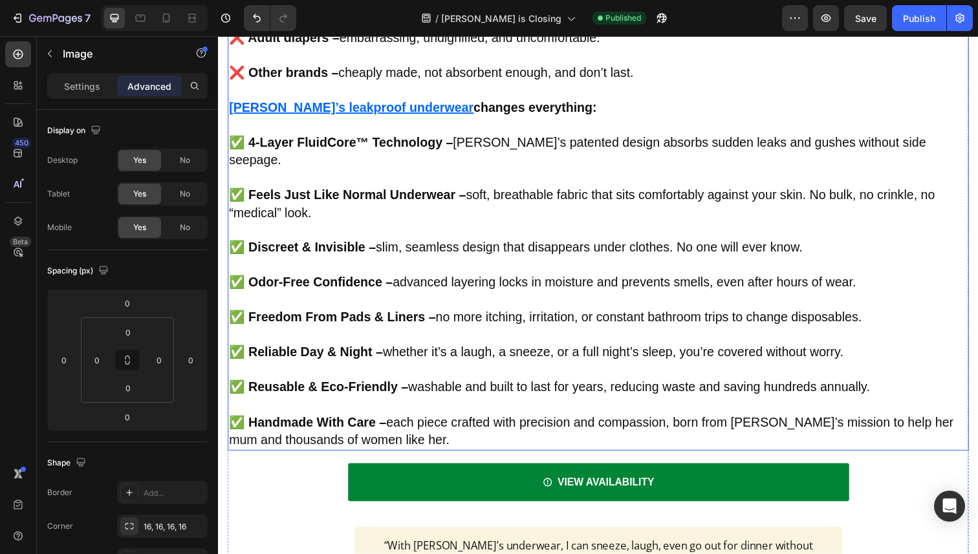
click at [431, 298] on p at bounding box center [606, 306] width 754 height 17
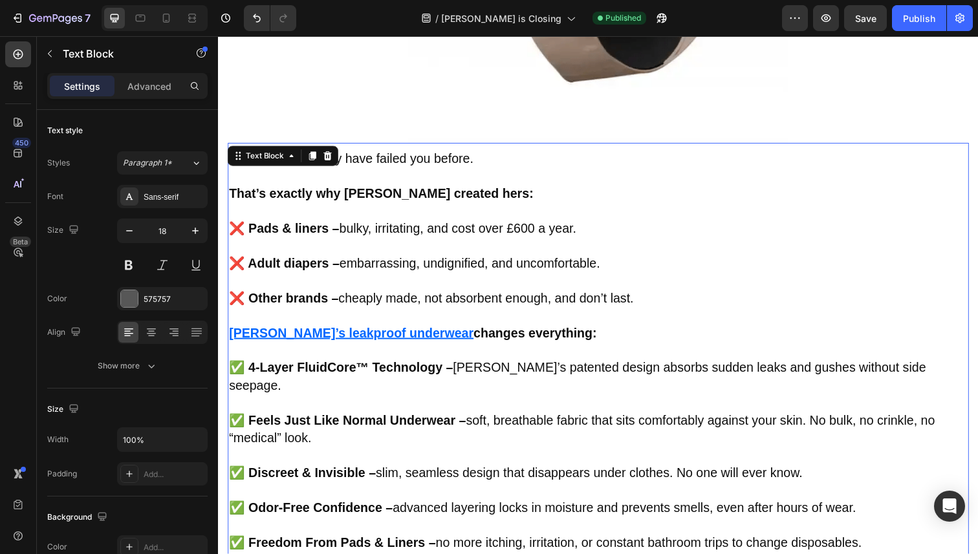
scroll to position [2883, 0]
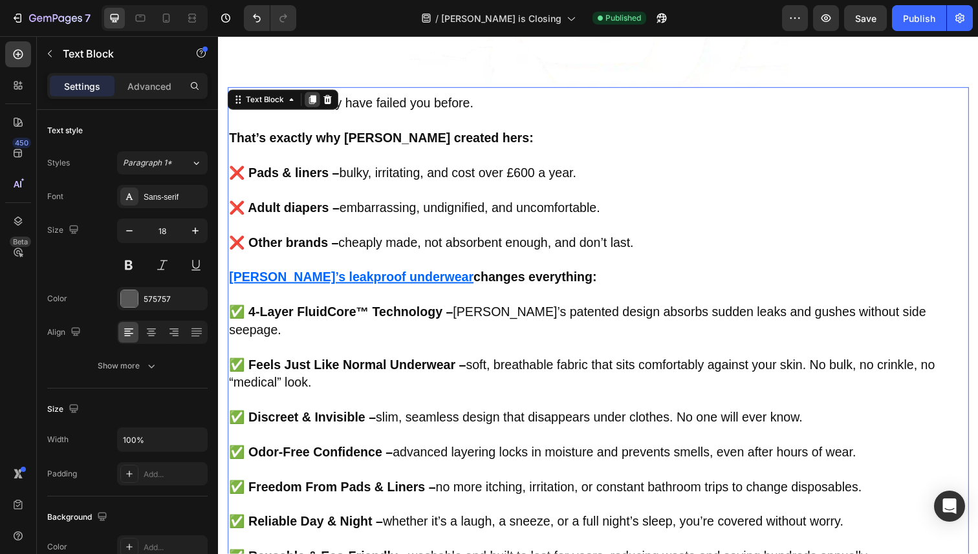
click at [318, 105] on icon at bounding box center [314, 101] width 10 height 10
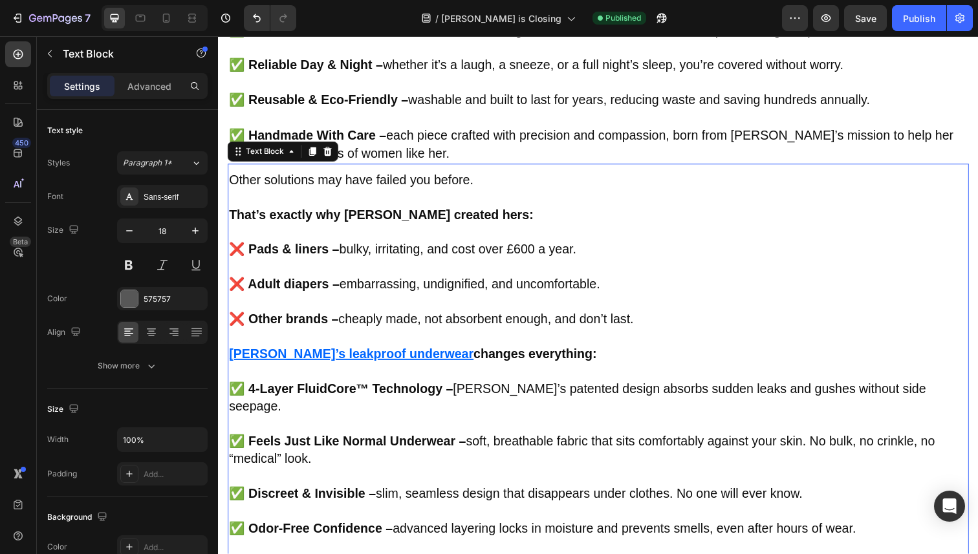
scroll to position [3416, 0]
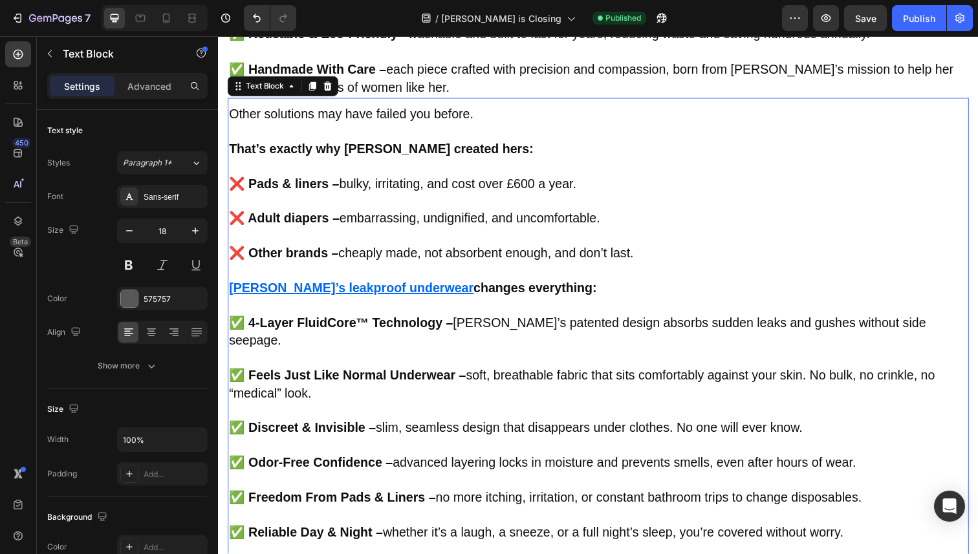
click at [490, 285] on p "Vera’s leakproof underwear changes everything:" at bounding box center [606, 294] width 754 height 18
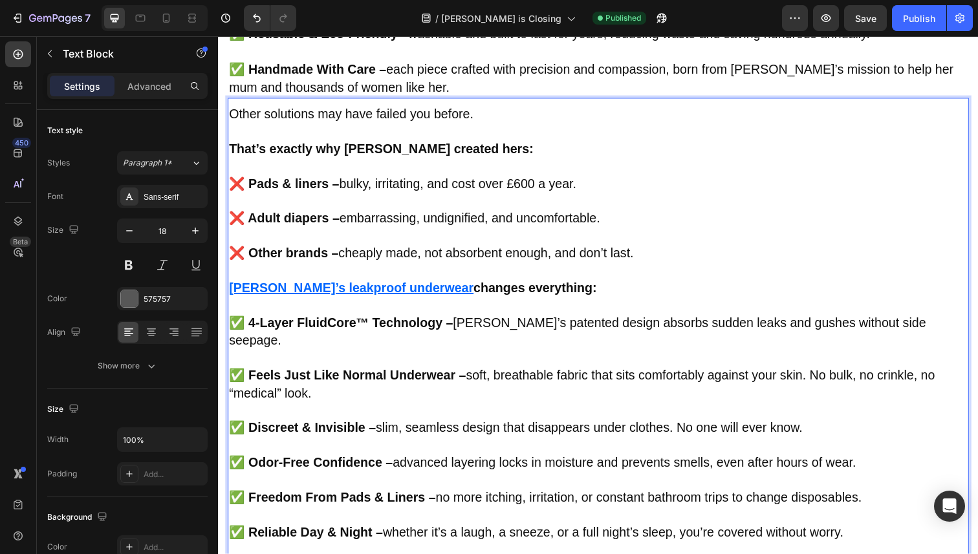
click at [492, 287] on strong "changes everything:" at bounding box center [542, 294] width 126 height 14
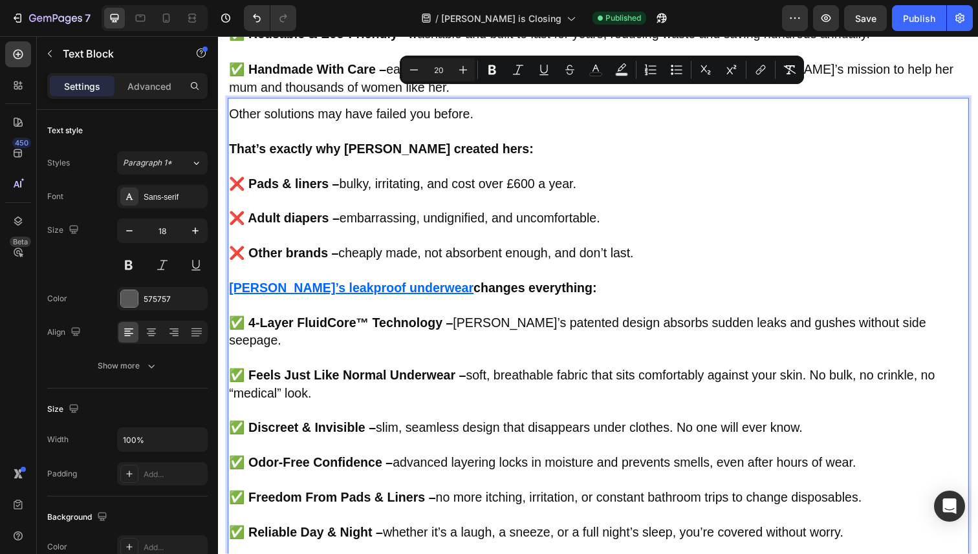
drag, startPoint x: 545, startPoint y: 276, endPoint x: 238, endPoint y: 102, distance: 352.9
click at [231, 106] on div "Other solutions may have failed you before. That’s exactly why Vera created her…" at bounding box center [606, 375] width 757 height 538
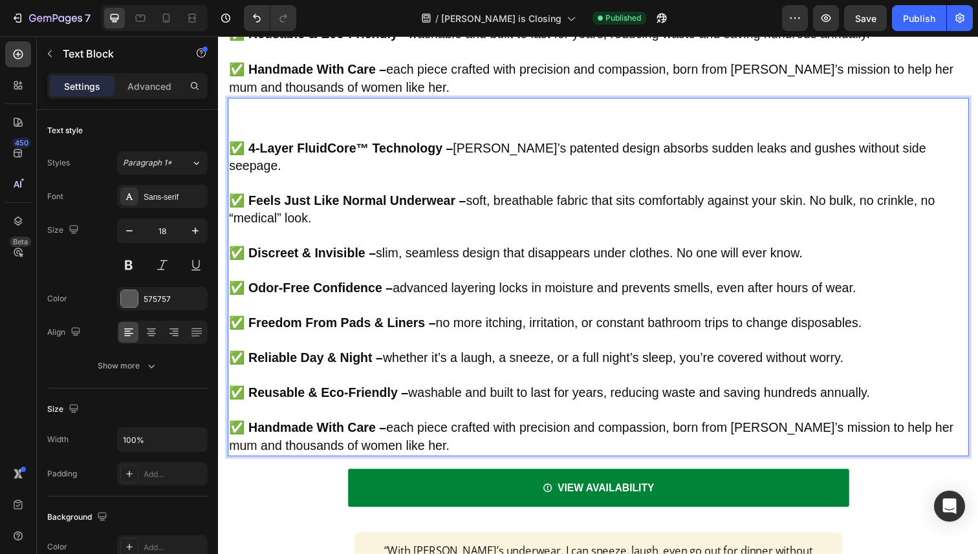
click at [232, 142] on p "✅ 4-Layer FluidCore™ Technology – Vera’s patented design absorbs sudden leaks a…" at bounding box center [606, 160] width 754 height 36
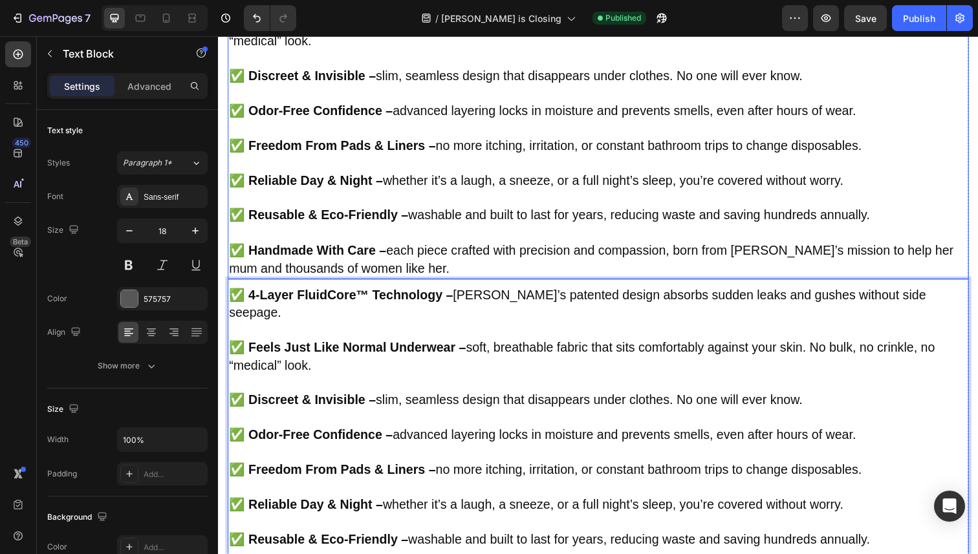
scroll to position [3207, 0]
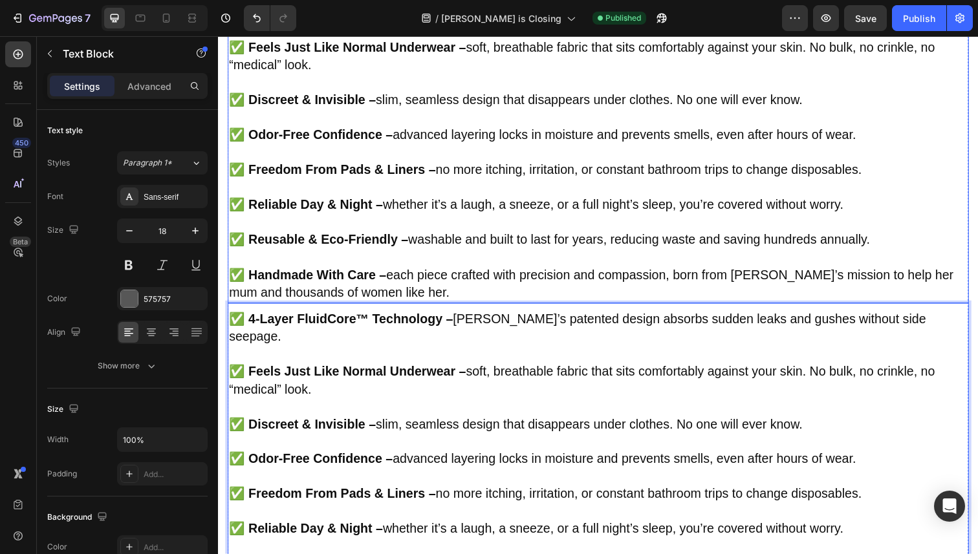
click at [400, 237] on strong "✅ Reusable & Eco-Friendly –" at bounding box center [320, 244] width 183 height 14
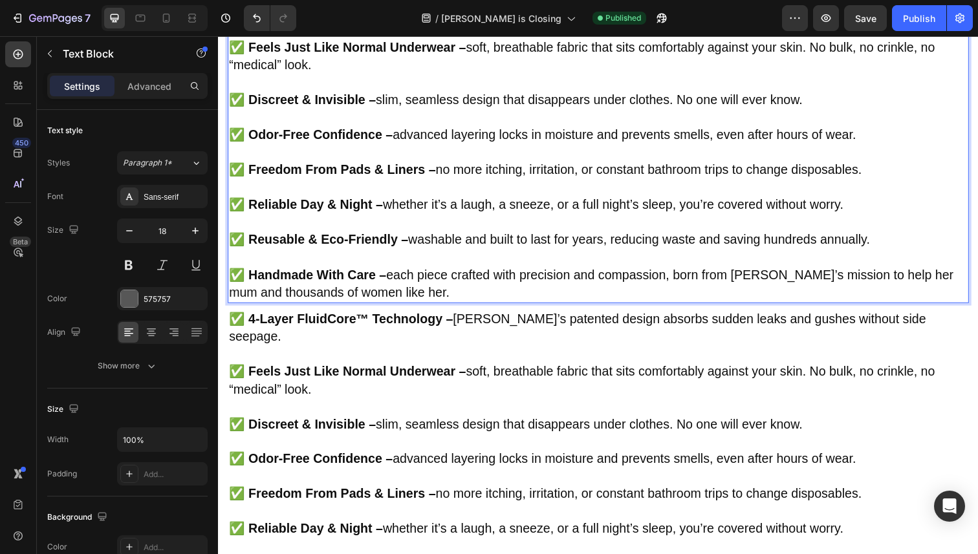
drag, startPoint x: 402, startPoint y: 284, endPoint x: 412, endPoint y: 282, distance: 9.9
click at [402, 284] on p "✅ Handmade With Care – each piece crafted with precision and compassion, born f…" at bounding box center [606, 290] width 754 height 36
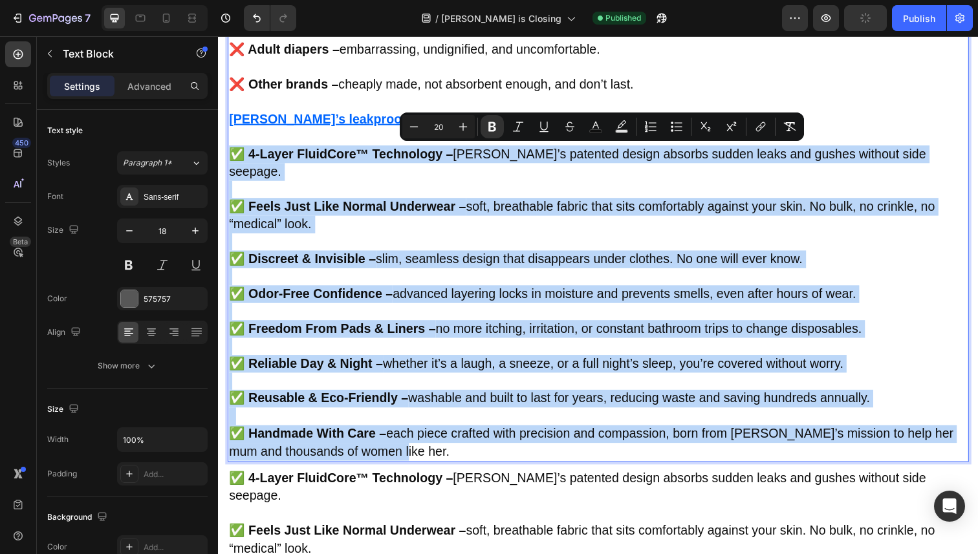
scroll to position [3045, 0]
drag, startPoint x: 414, startPoint y: 282, endPoint x: 232, endPoint y: 152, distance: 223.5
click at [232, 152] on div "Other solutions may have failed you before. That’s exactly why Vera created her…" at bounding box center [606, 202] width 757 height 538
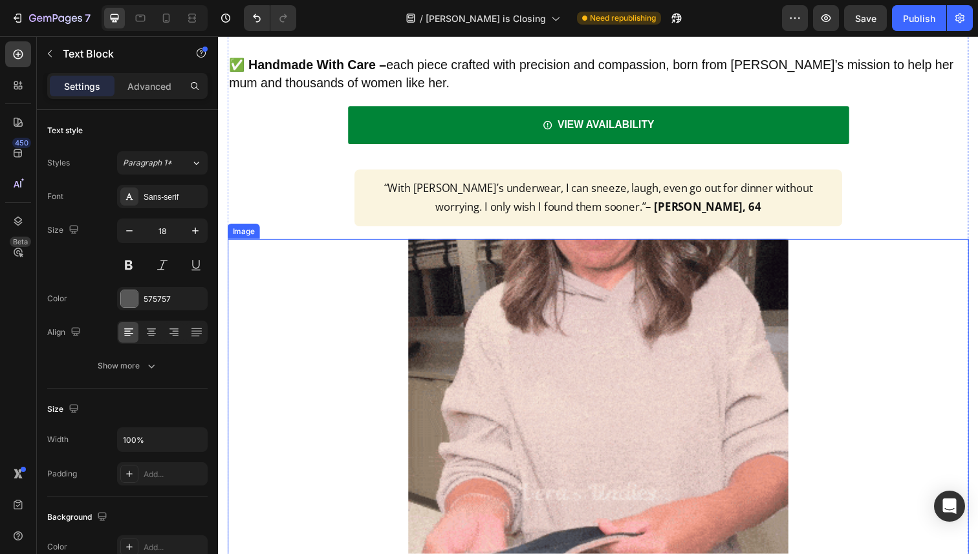
scroll to position [3416, 0]
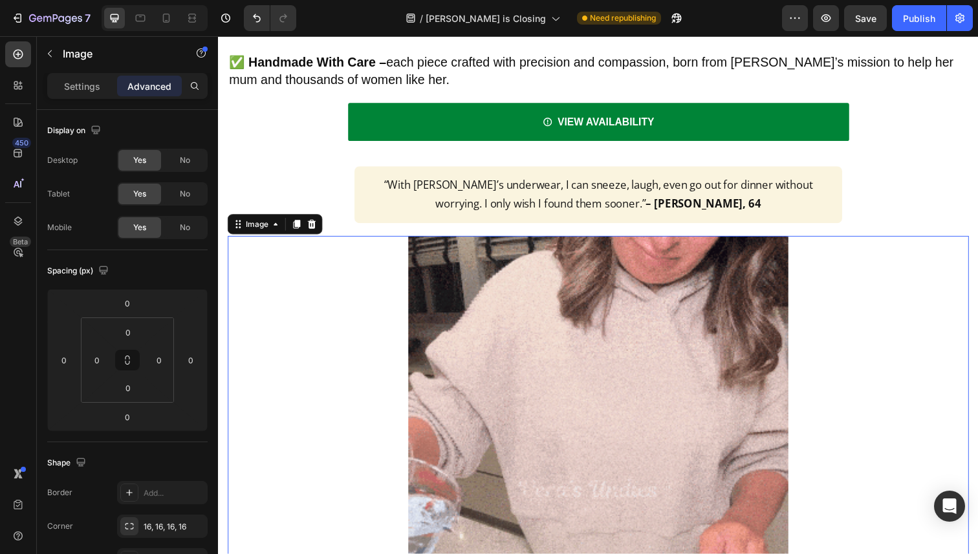
click at [486, 337] on img at bounding box center [606, 500] width 388 height 518
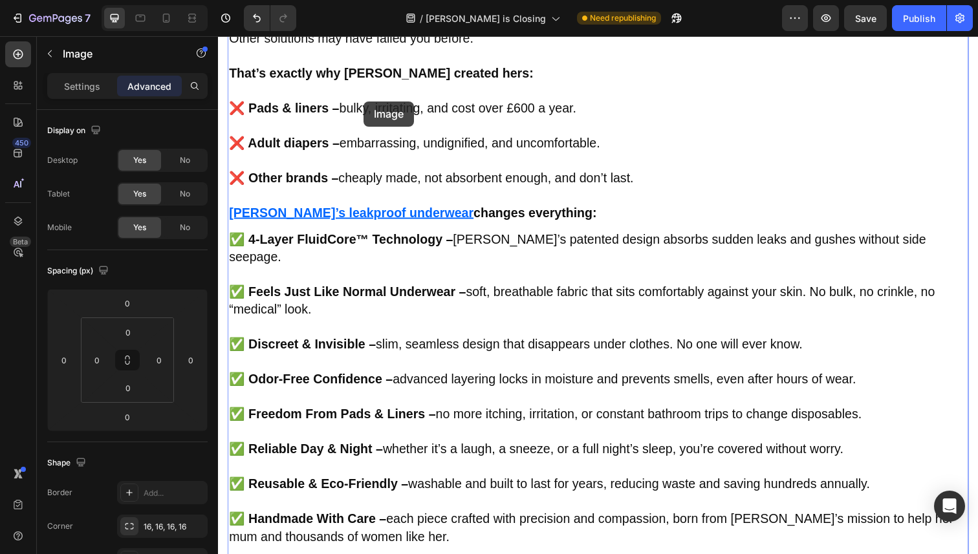
scroll to position [2921, 0]
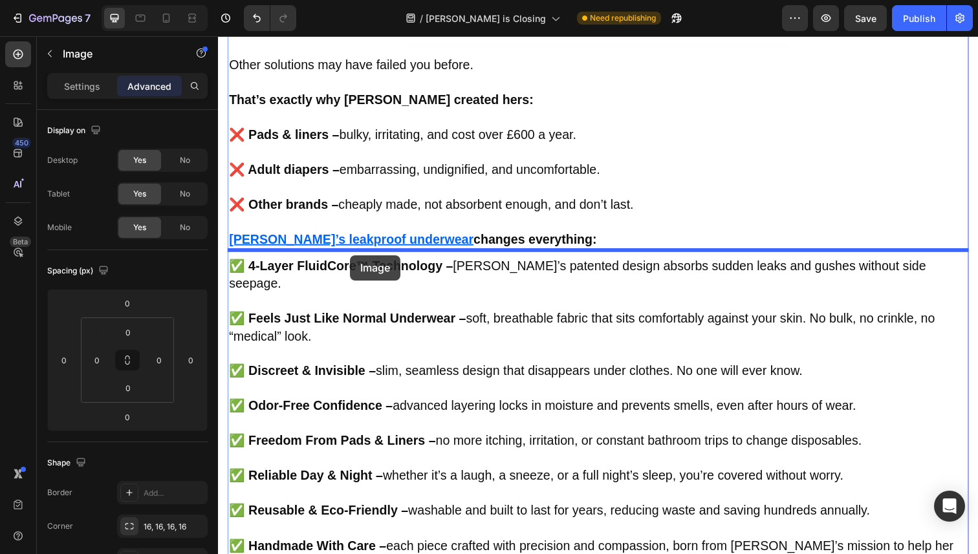
drag, startPoint x: 255, startPoint y: 215, endPoint x: 353, endPoint y: 259, distance: 107.4
click at [353, 259] on div "Header View Availability Button Sticky Image Image Row Section 2 Why Women Keep…" at bounding box center [606, 155] width 776 height 6081
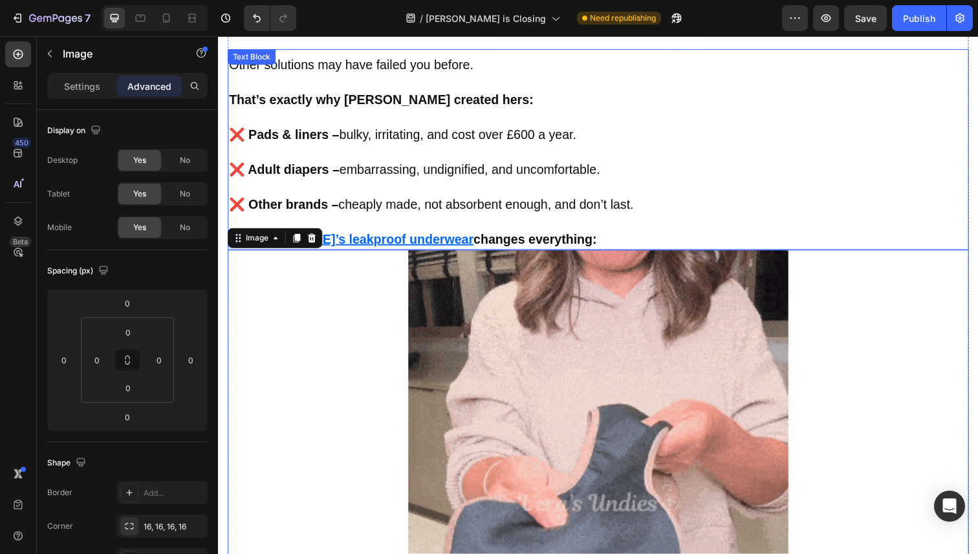
click at [514, 248] on strong "changes everything:" at bounding box center [542, 244] width 126 height 14
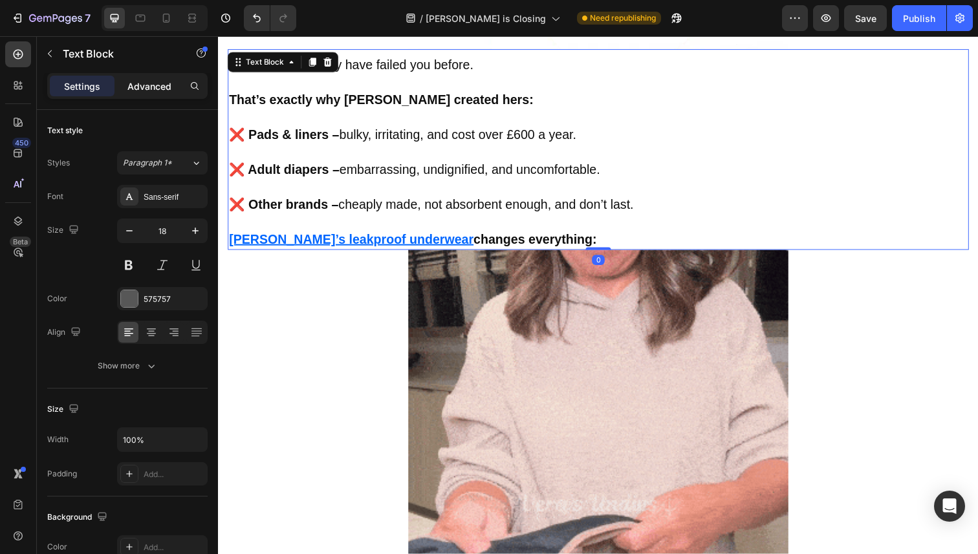
click at [132, 83] on p "Advanced" at bounding box center [149, 87] width 44 height 14
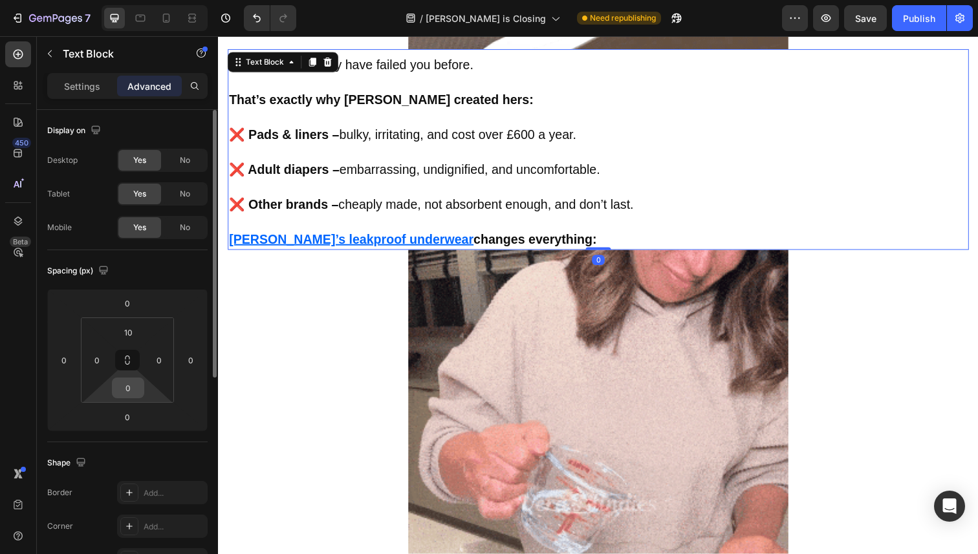
click at [129, 389] on input "0" at bounding box center [128, 387] width 26 height 19
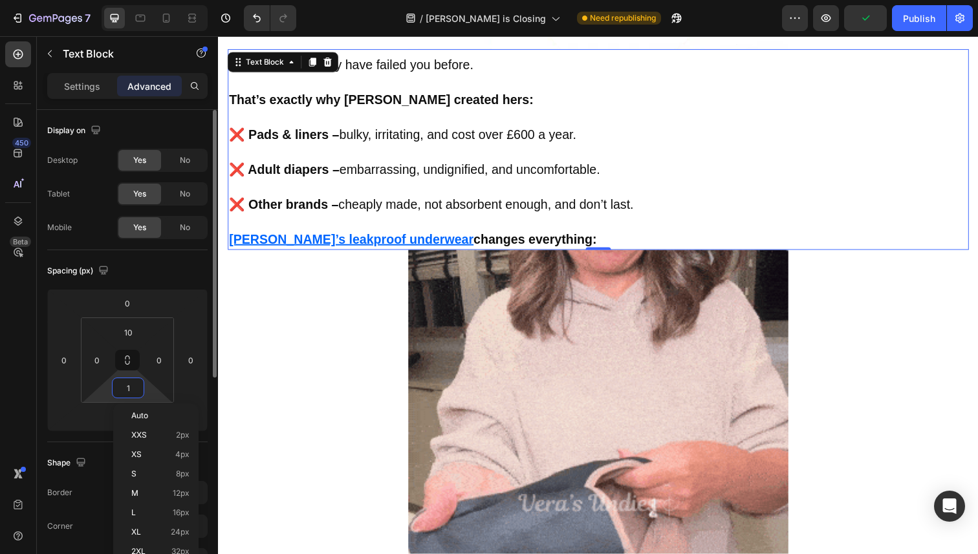
type input "10"
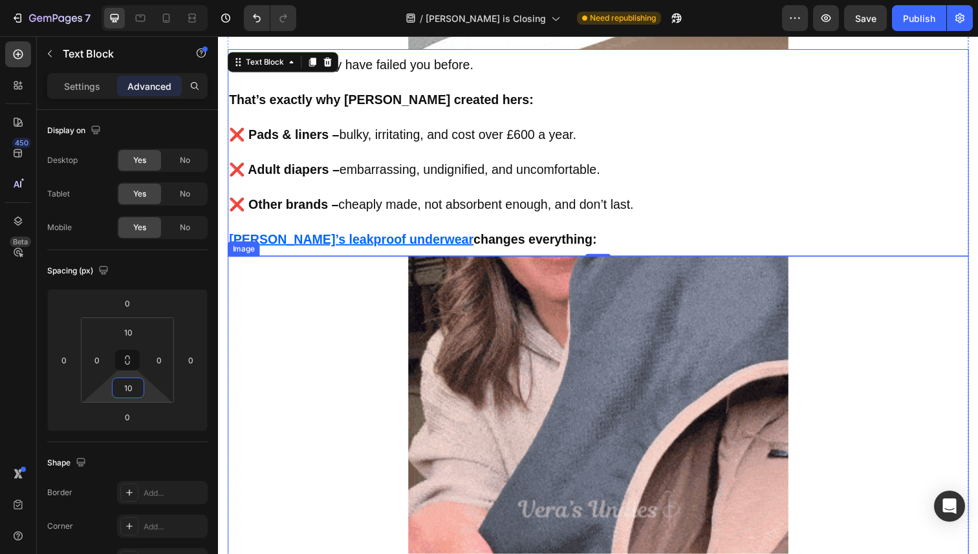
click at [441, 398] on img at bounding box center [606, 520] width 388 height 518
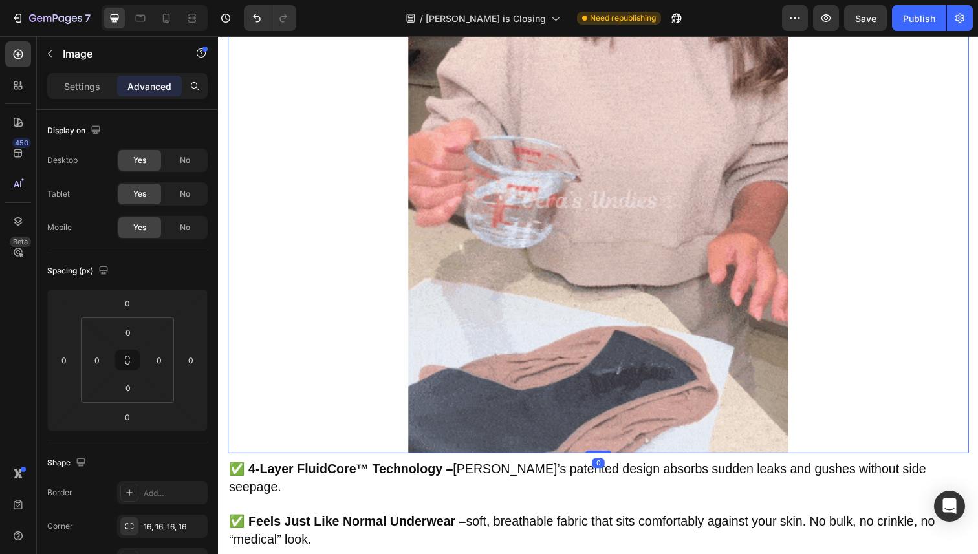
scroll to position [3251, 0]
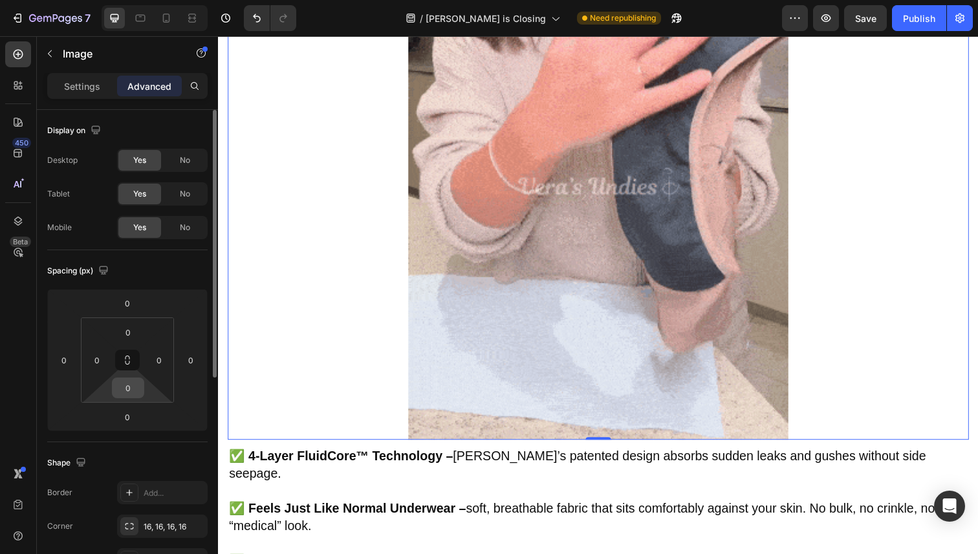
click at [135, 390] on input "0" at bounding box center [128, 387] width 26 height 19
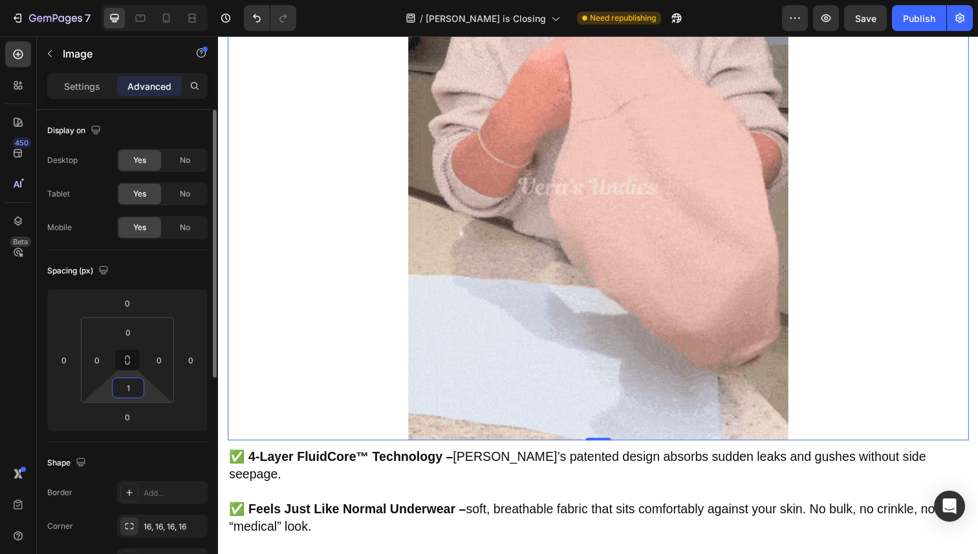
type input "10"
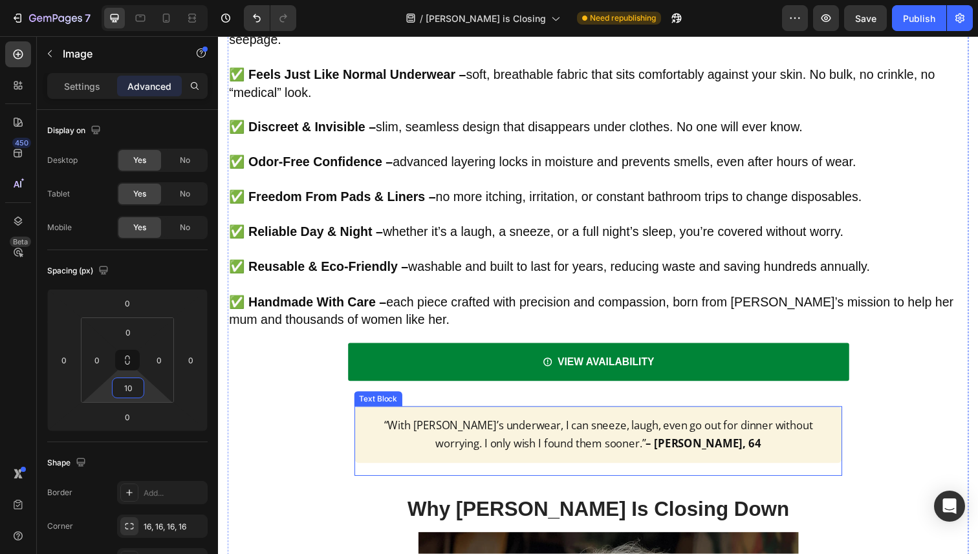
scroll to position [3754, 0]
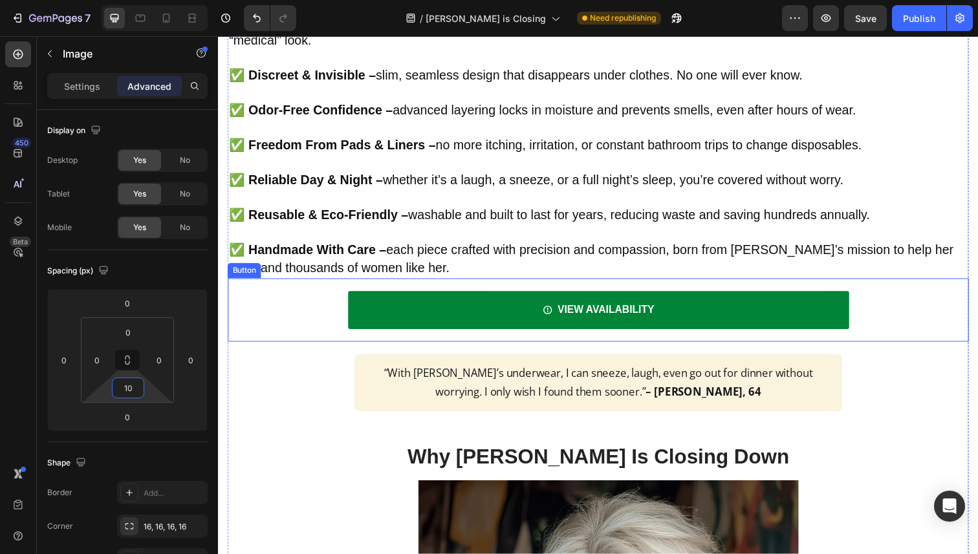
click at [296, 306] on div "VIEW AVAILABILITY Button" at bounding box center [606, 316] width 757 height 65
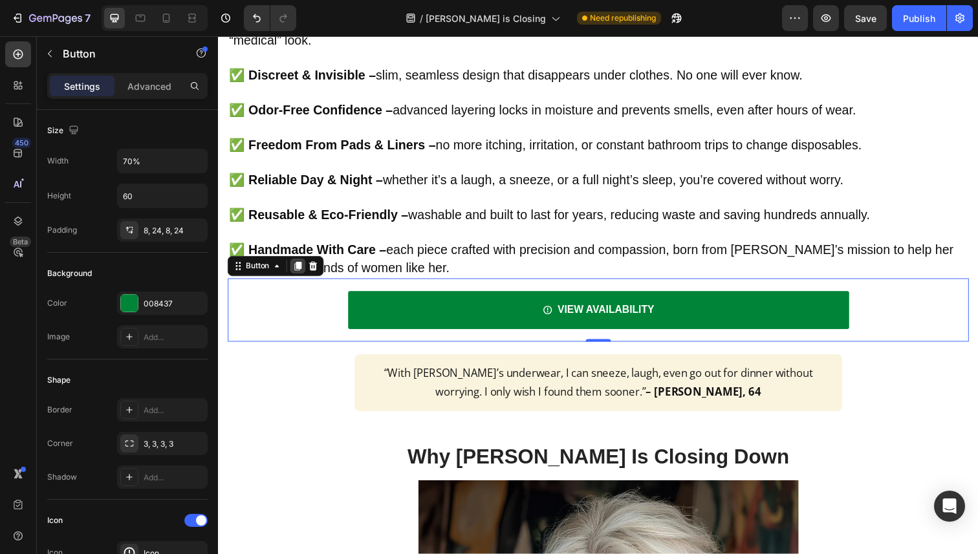
click at [300, 267] on icon at bounding box center [299, 271] width 7 height 9
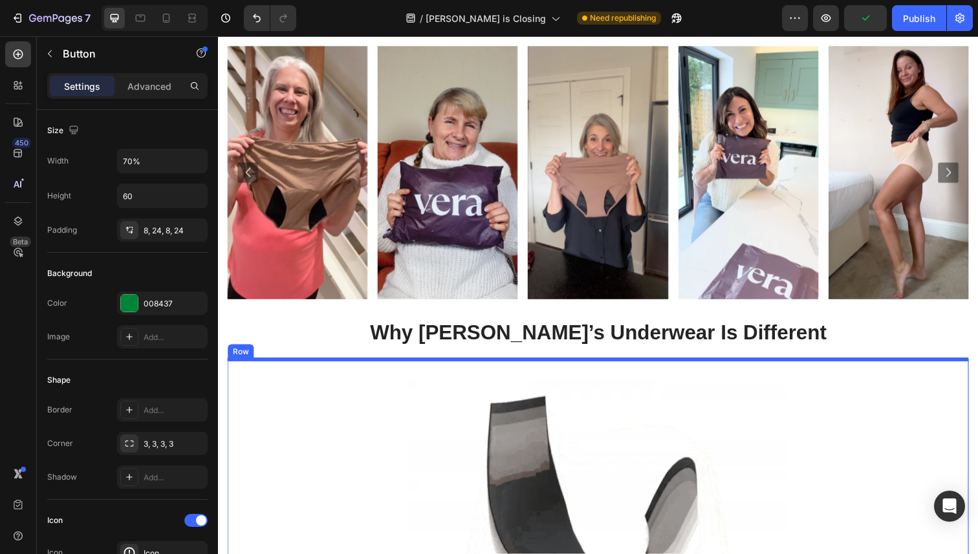
scroll to position [2353, 0]
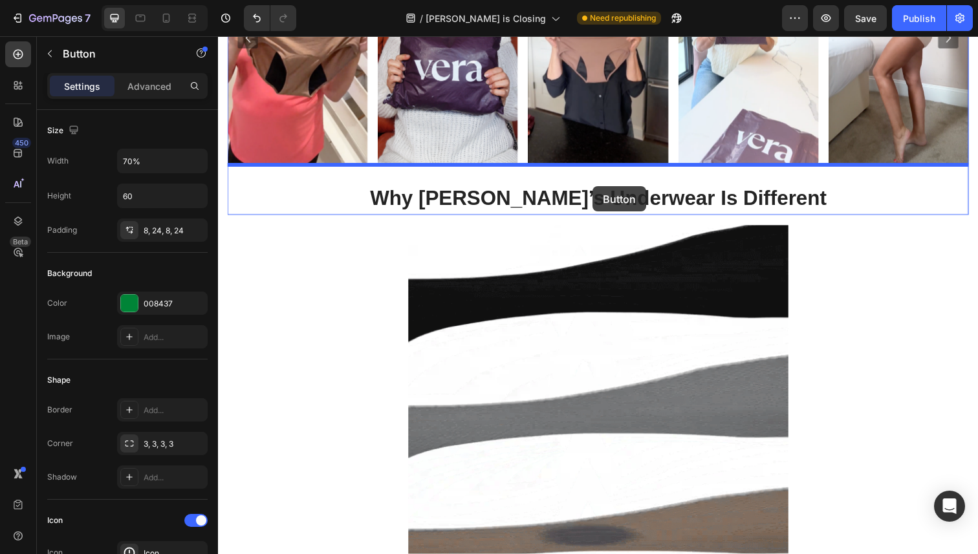
drag, startPoint x: 253, startPoint y: 320, endPoint x: 600, endPoint y: 190, distance: 371.1
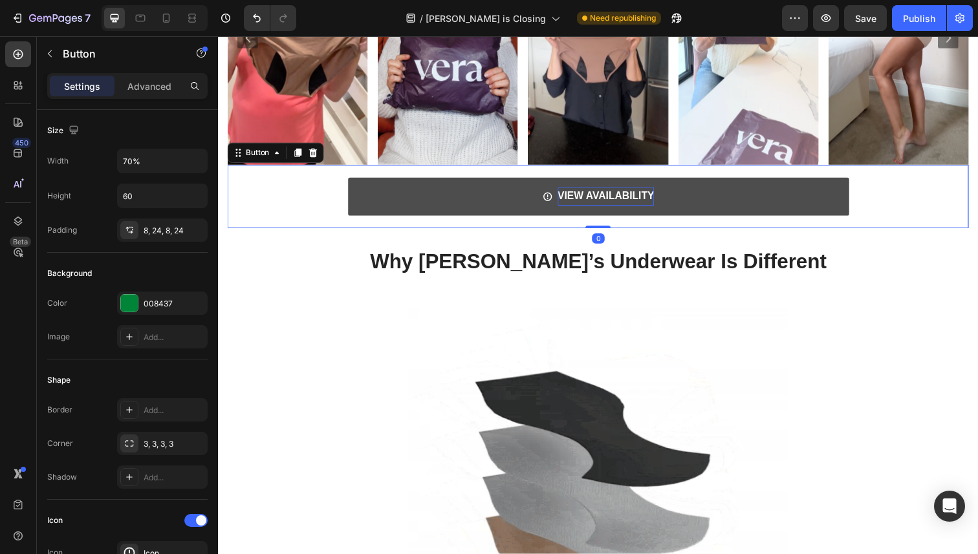
click at [591, 199] on strong "VIEW AVAILABILITY" at bounding box center [614, 199] width 99 height 11
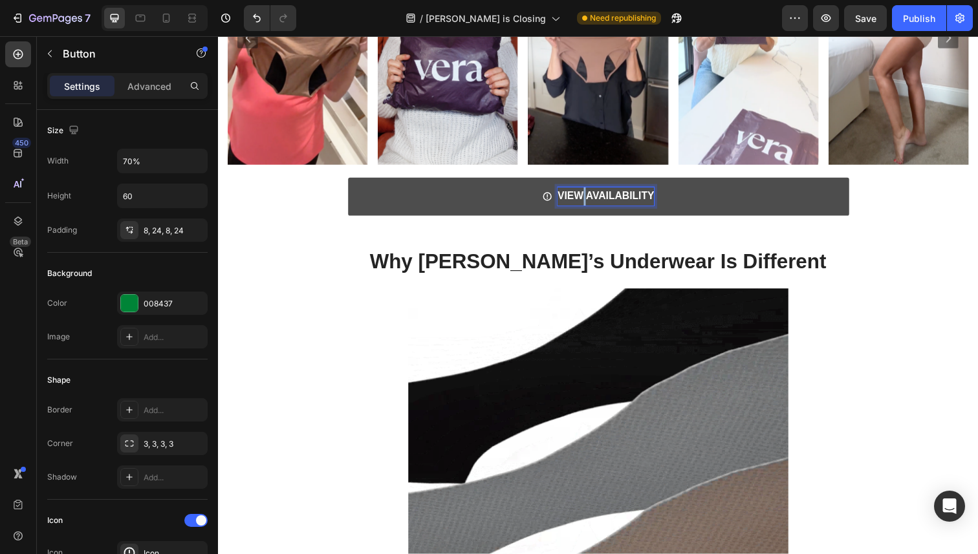
click at [591, 199] on strong "VIEW AVAILABILITY" at bounding box center [614, 199] width 99 height 11
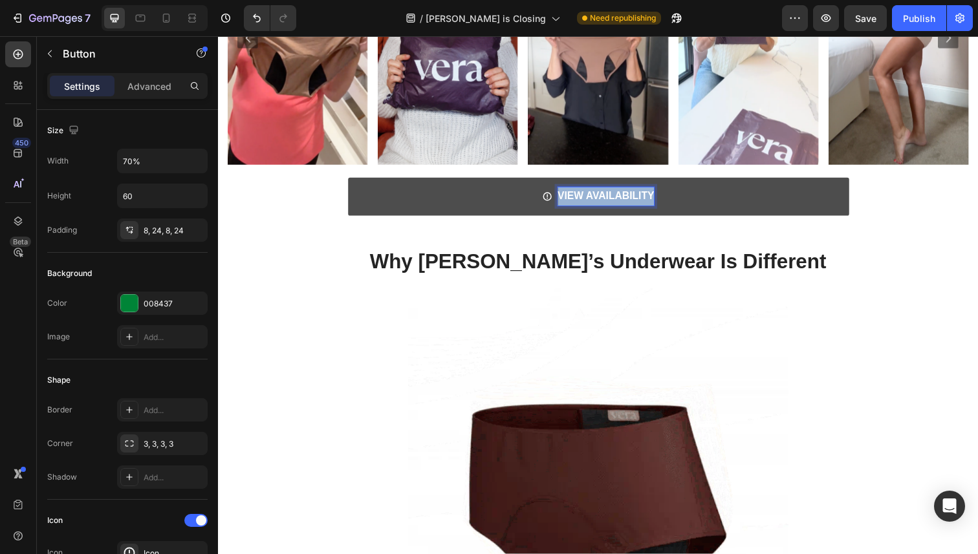
click at [591, 199] on strong "VIEW AVAILABILITY" at bounding box center [614, 199] width 99 height 11
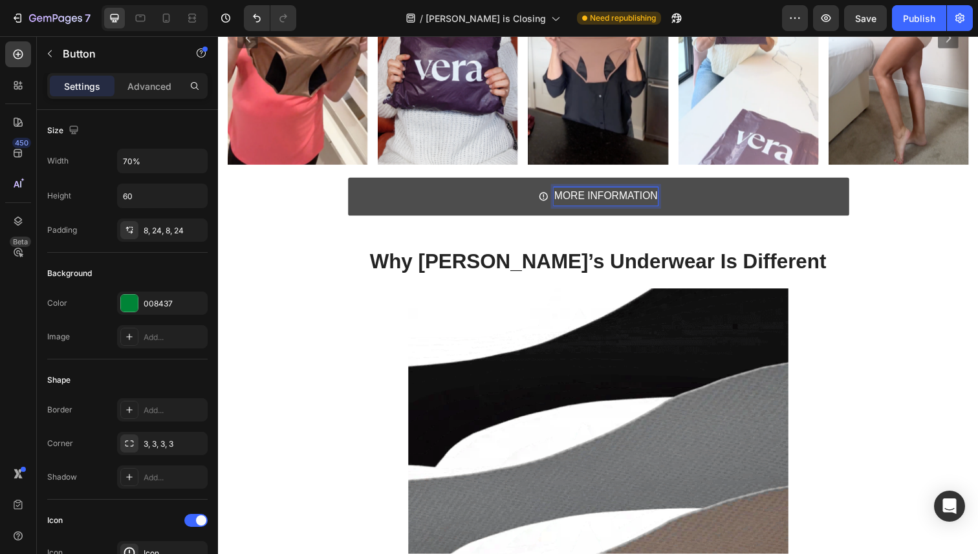
click at [596, 217] on link "MORE INFORMATION" at bounding box center [607, 200] width 512 height 39
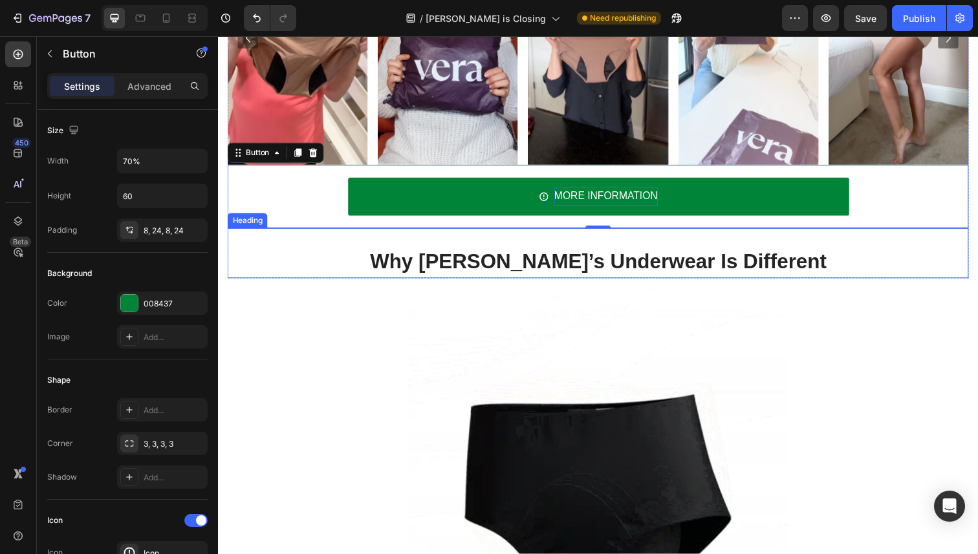
click at [610, 265] on strong "Why [PERSON_NAME]’s Underwear Is Different" at bounding box center [606, 266] width 466 height 23
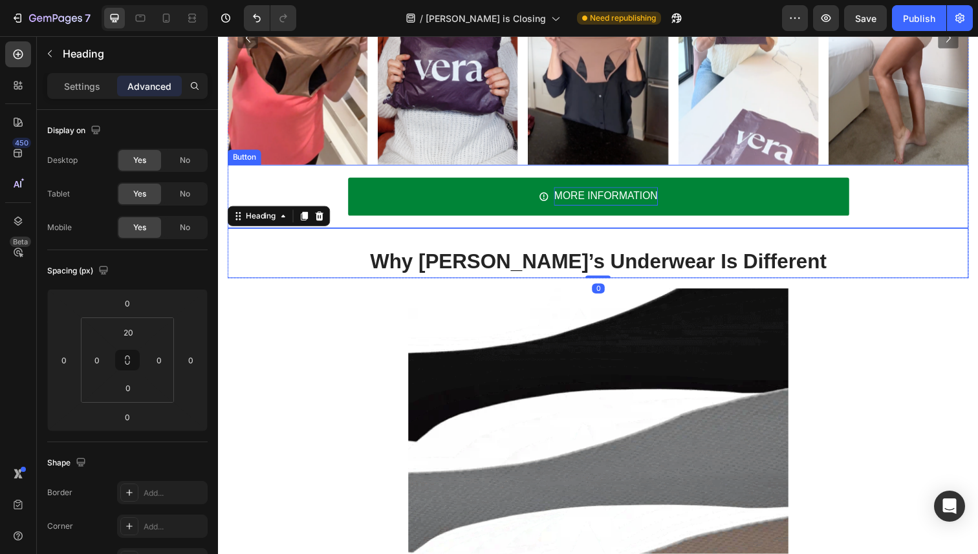
click at [653, 205] on p "MORE INFORMATION" at bounding box center [613, 200] width 105 height 19
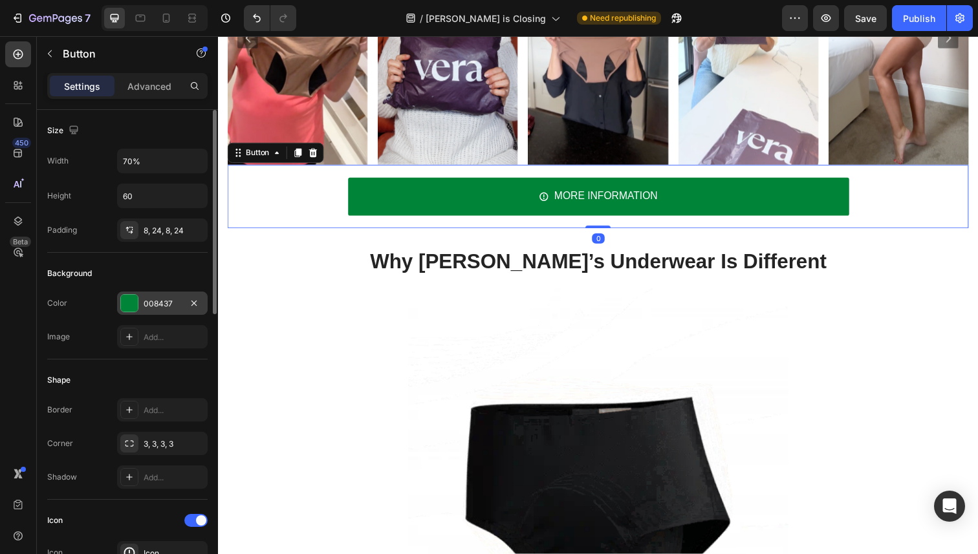
click at [140, 301] on div "008437" at bounding box center [162, 303] width 91 height 23
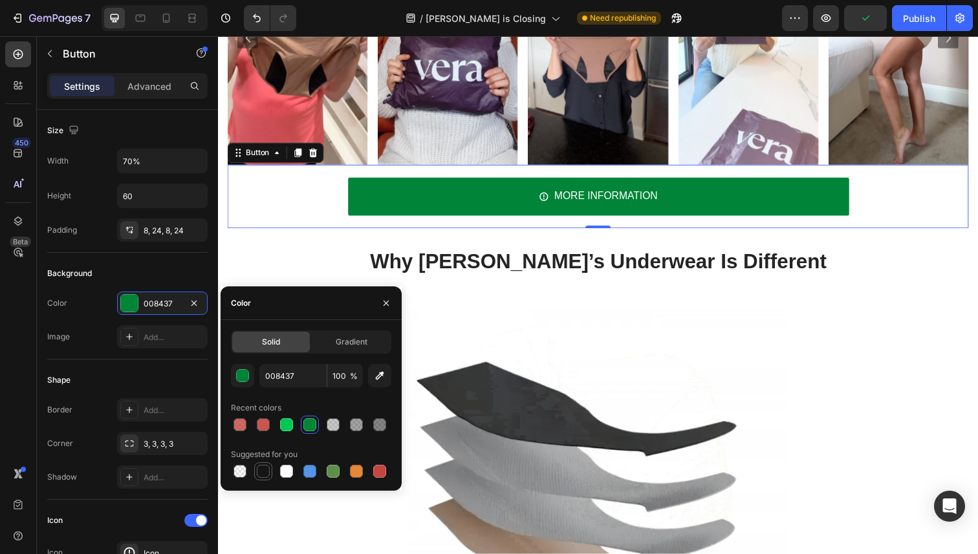
click at [265, 469] on div at bounding box center [263, 471] width 13 height 13
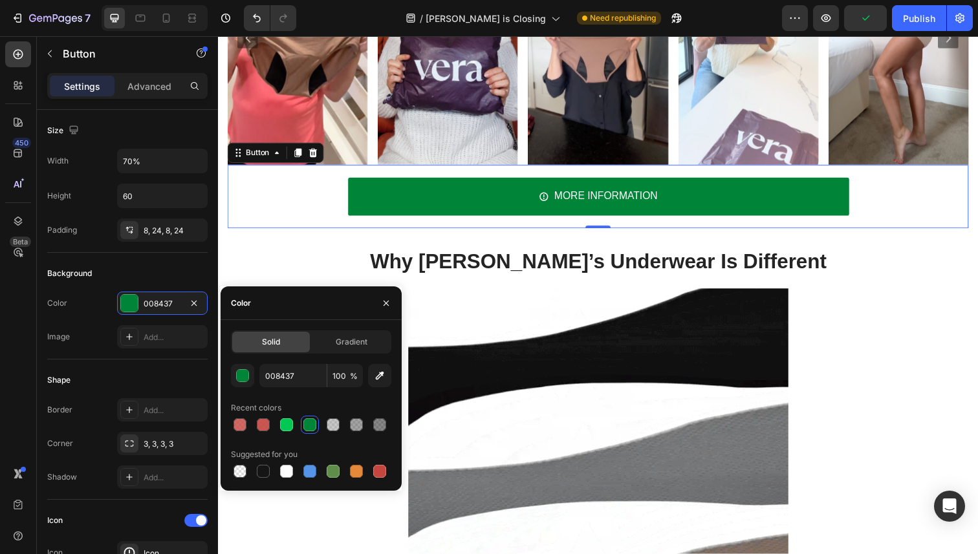
type input "151515"
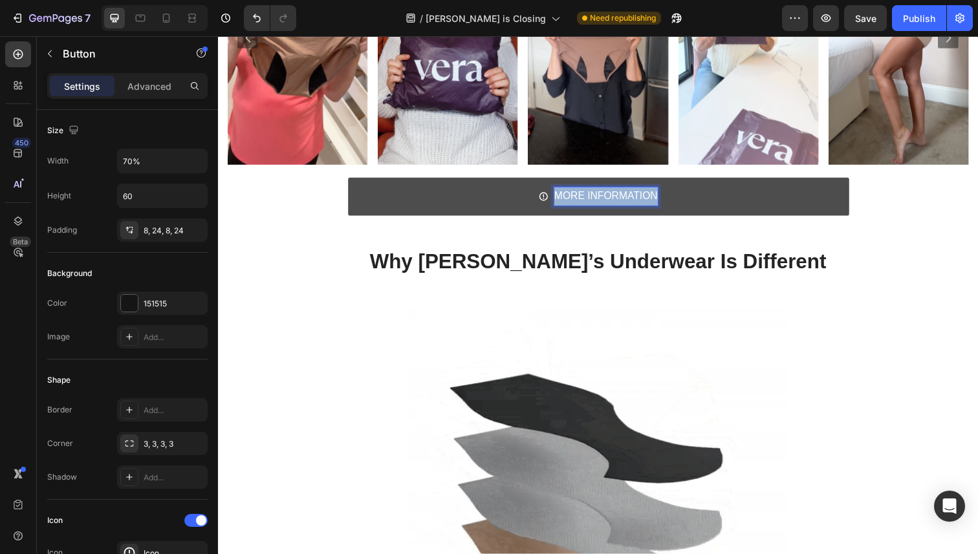
click at [578, 197] on p "MORE INFORMATION" at bounding box center [613, 200] width 105 height 19
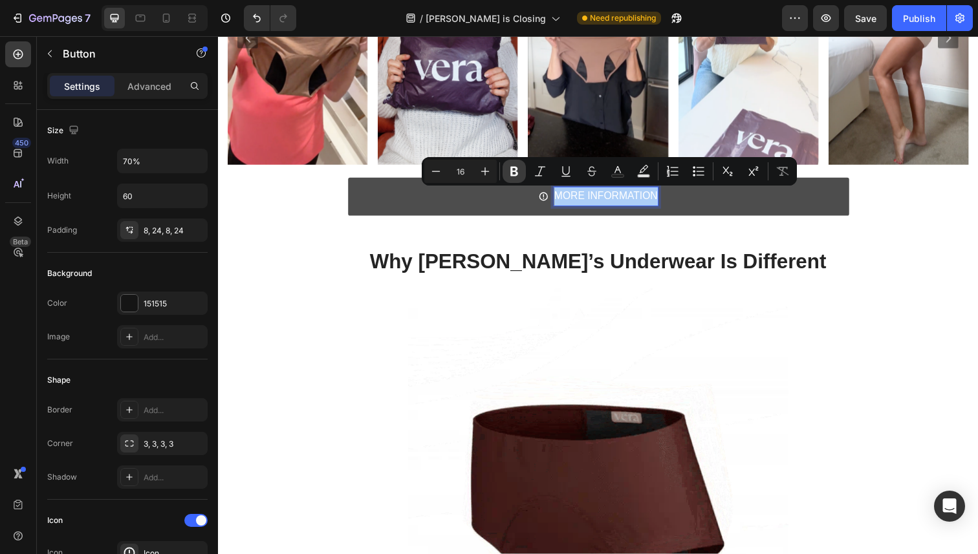
click at [511, 171] on icon "Editor contextual toolbar" at bounding box center [514, 172] width 8 height 10
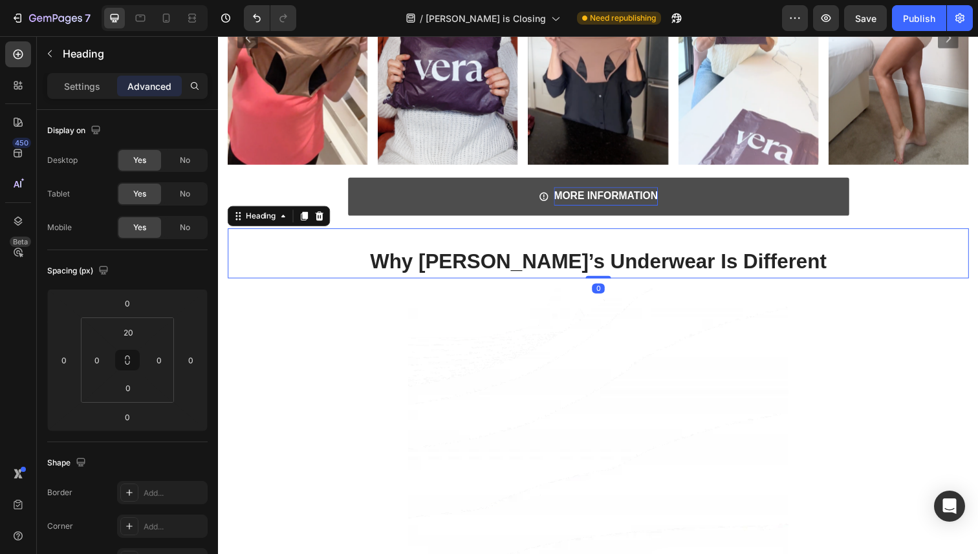
click at [567, 256] on strong "Why [PERSON_NAME]’s Underwear Is Different" at bounding box center [606, 266] width 466 height 23
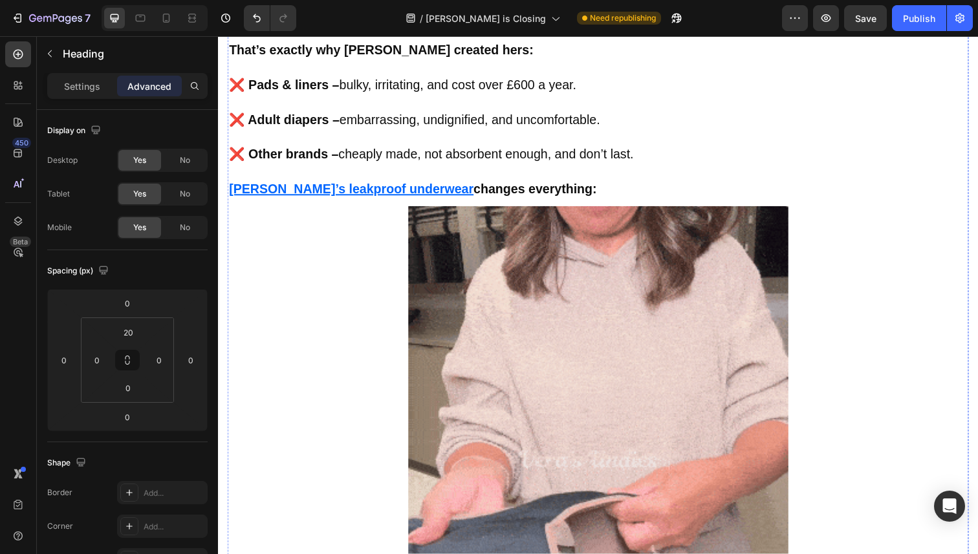
scroll to position [3036, 0]
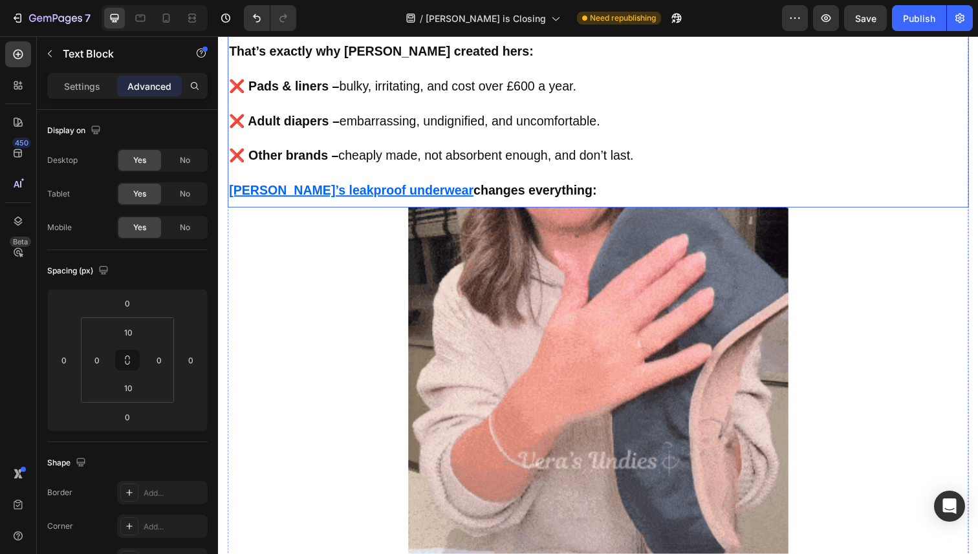
click at [549, 184] on p "Rich Text Editor. Editing area: main" at bounding box center [606, 176] width 754 height 17
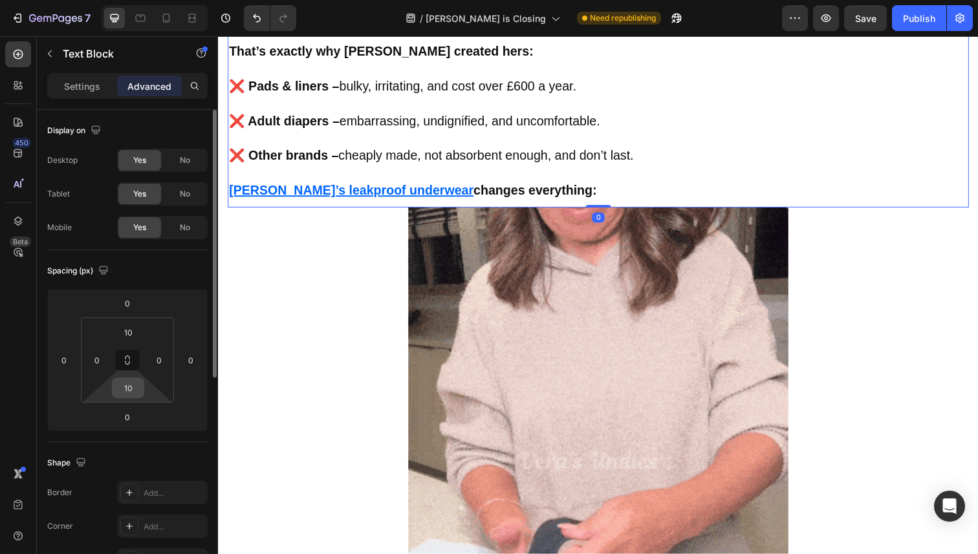
click at [133, 384] on input "10" at bounding box center [128, 387] width 26 height 19
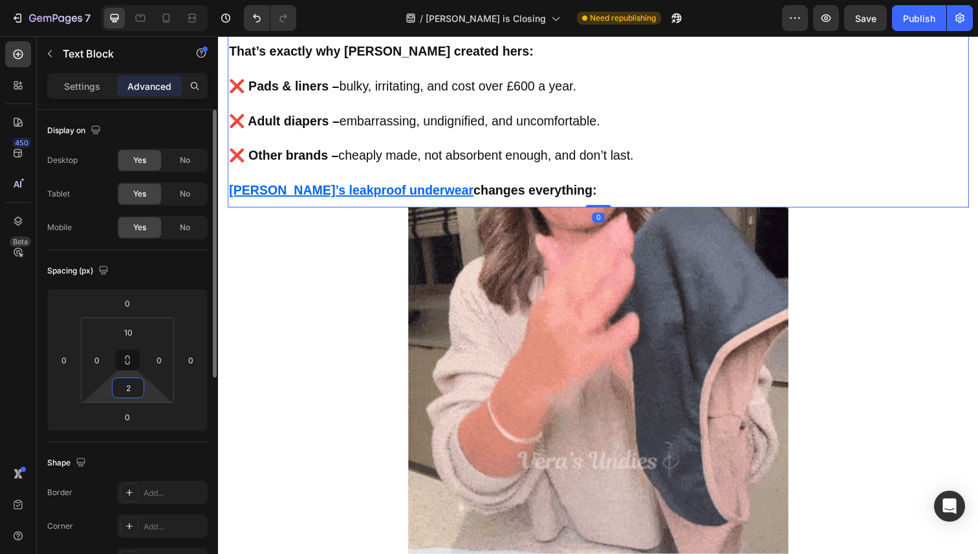
type input "20"
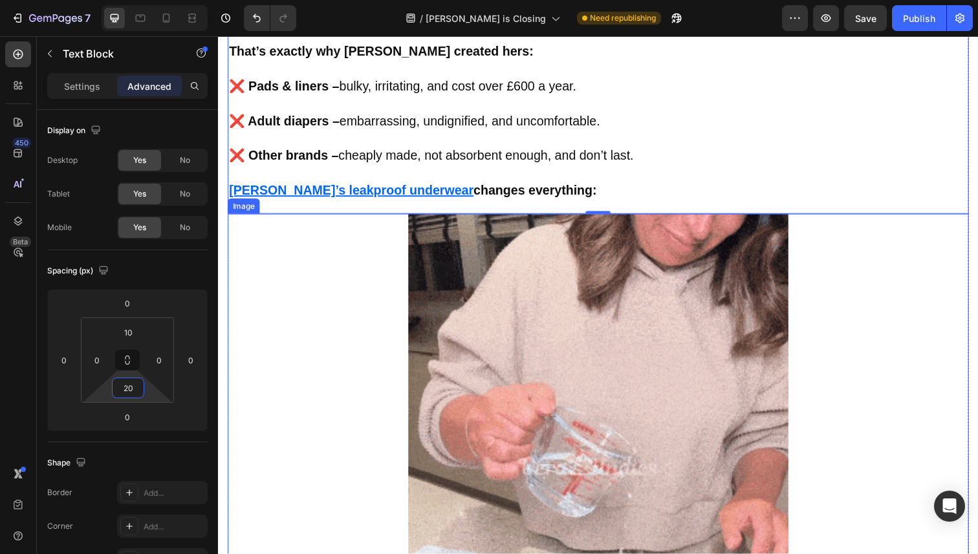
click at [538, 454] on img at bounding box center [606, 477] width 388 height 518
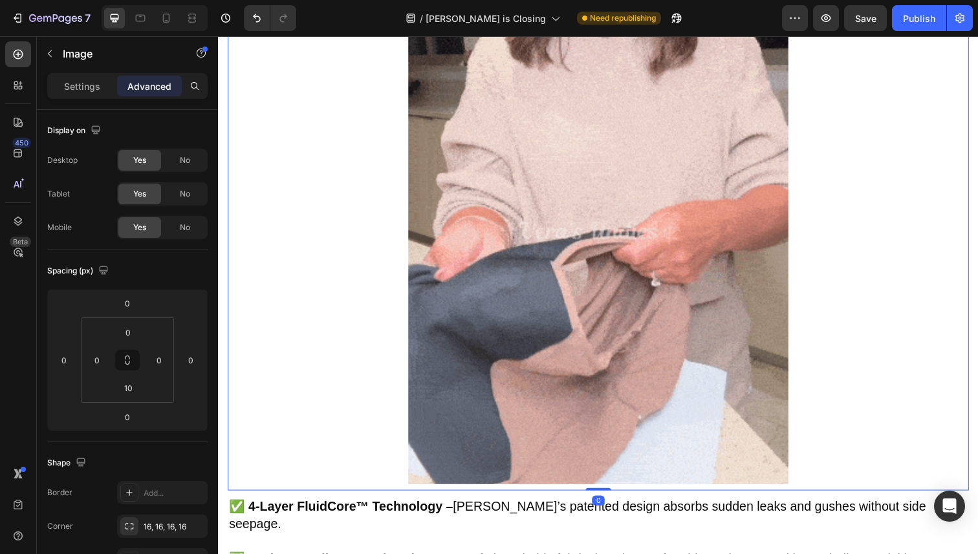
scroll to position [3352, 0]
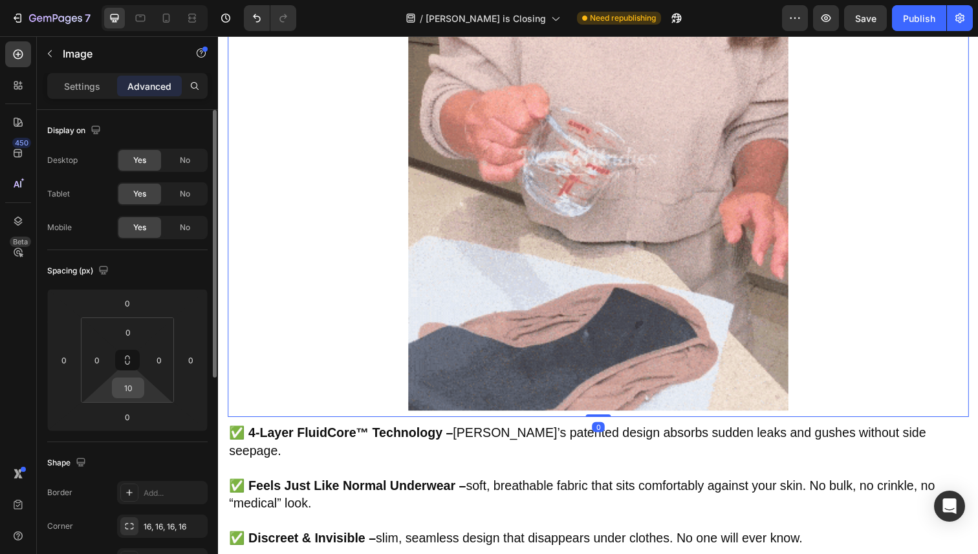
click at [125, 396] on input "10" at bounding box center [128, 387] width 26 height 19
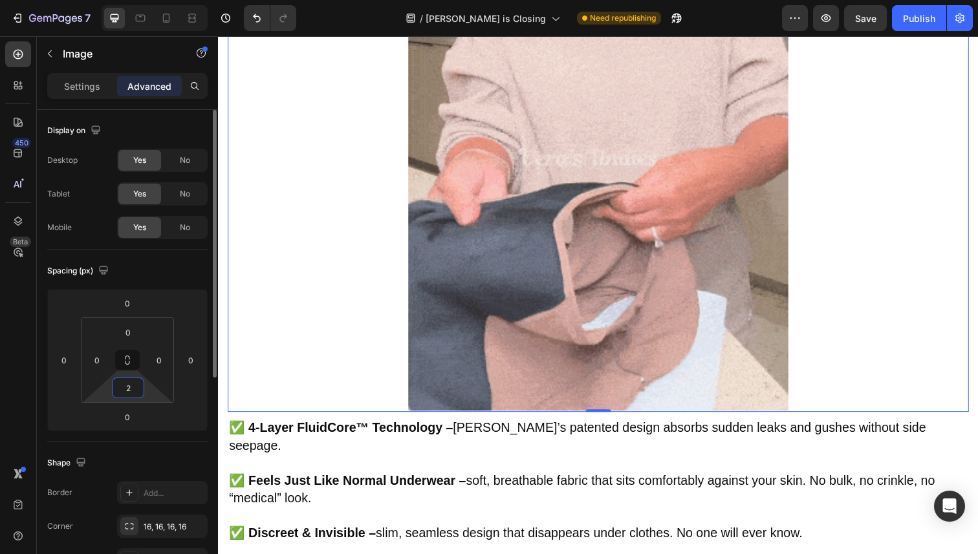
type input "20"
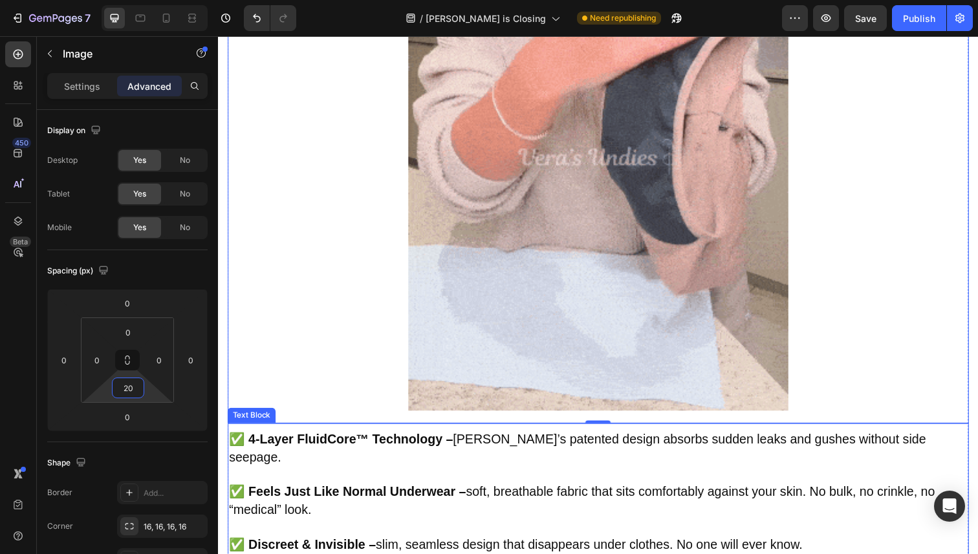
click at [454, 450] on span "✅ 4-Layer FluidCore™ Technology – Vera’s patented design absorbs sudden leaks a…" at bounding box center [585, 457] width 712 height 32
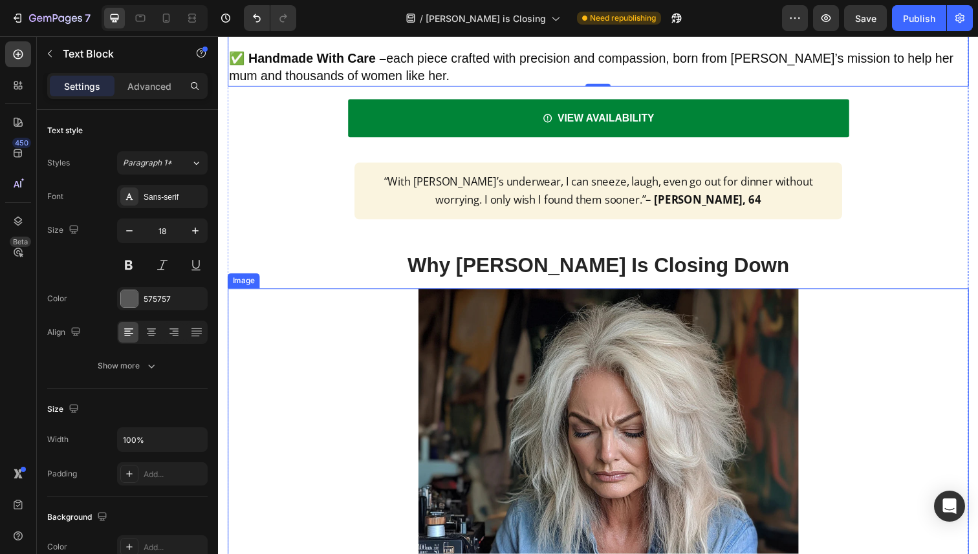
scroll to position [4045, 0]
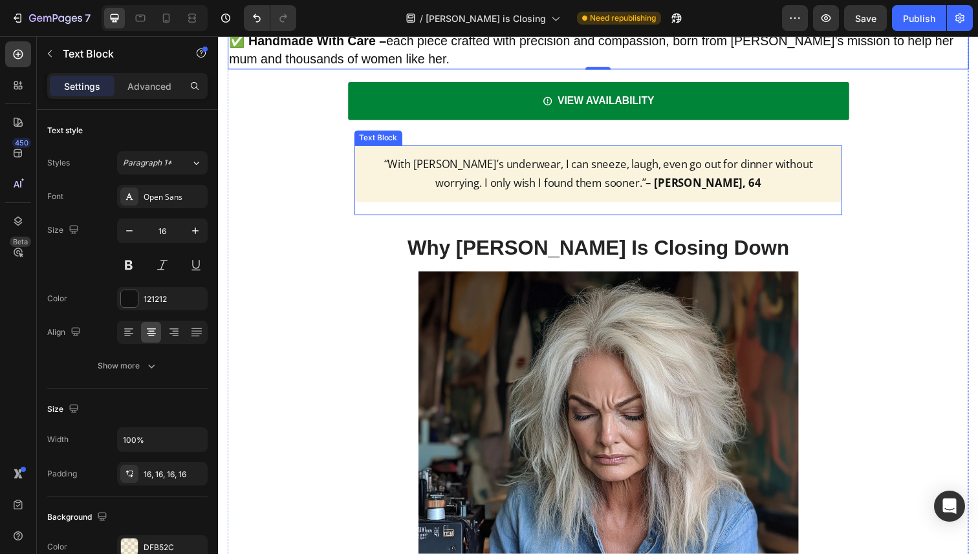
click at [596, 191] on div "“With Vera’s underwear, I can sneeze, laugh, even go out for dinner without wor…" at bounding box center [606, 183] width 498 height 71
click at [166, 88] on p "Advanced" at bounding box center [149, 87] width 44 height 14
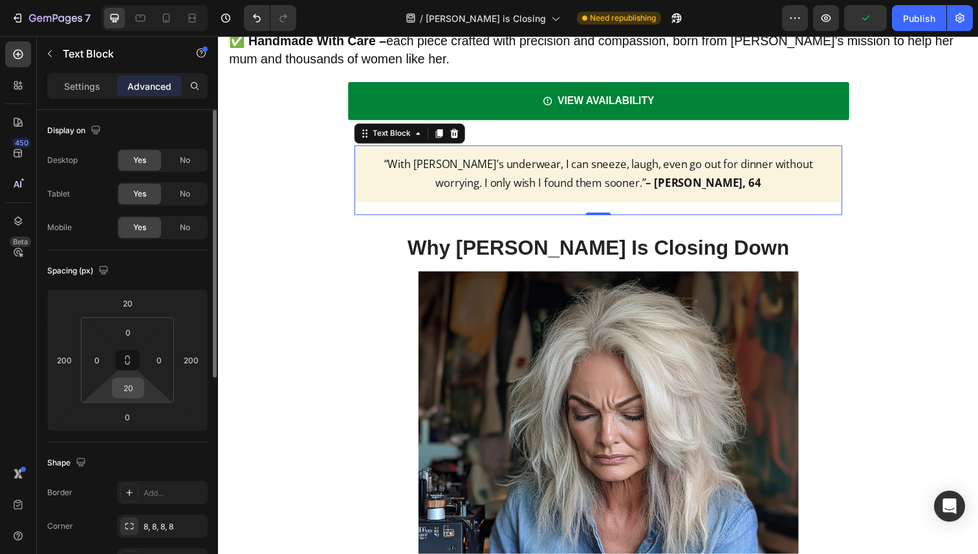
click at [127, 382] on input "20" at bounding box center [128, 387] width 26 height 19
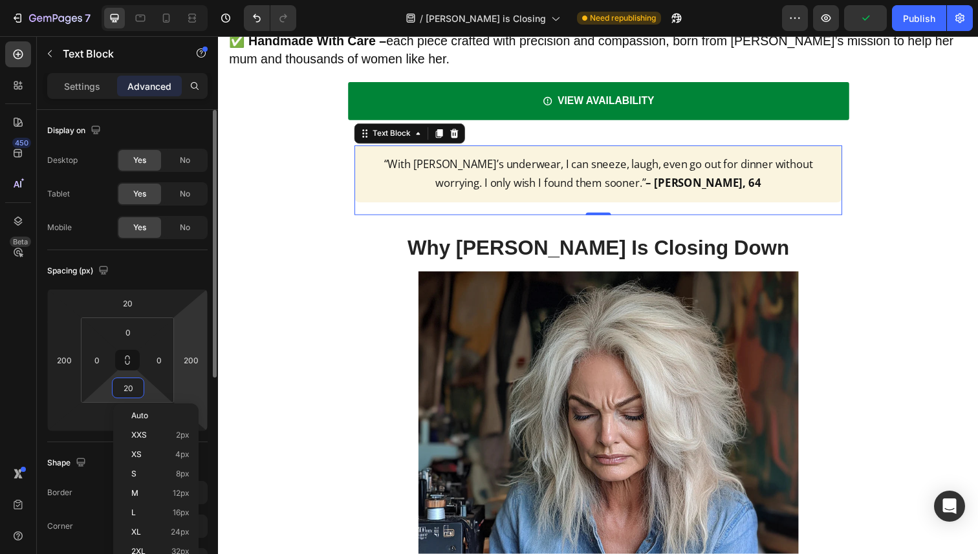
type input "0"
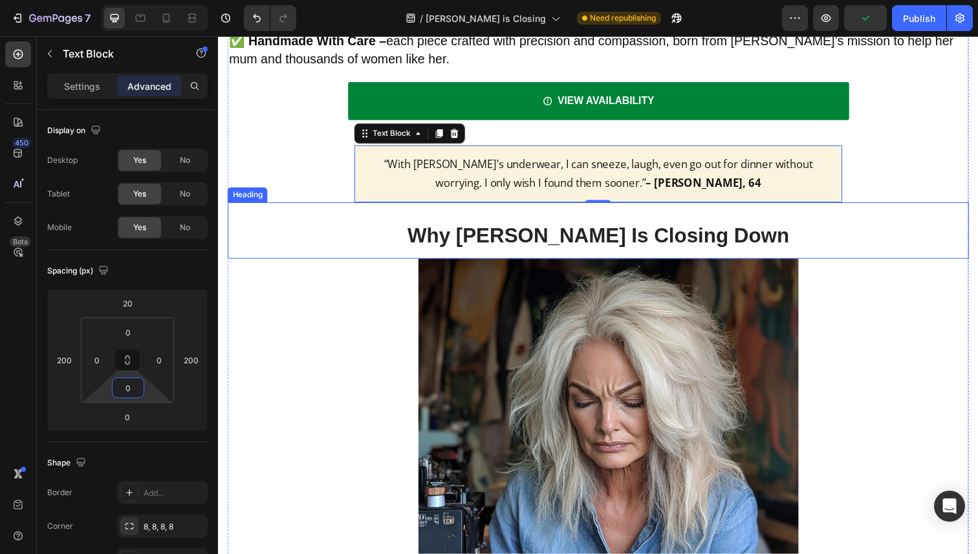
click at [576, 235] on h2 "Why [PERSON_NAME] Is Closing Down" at bounding box center [606, 238] width 757 height 39
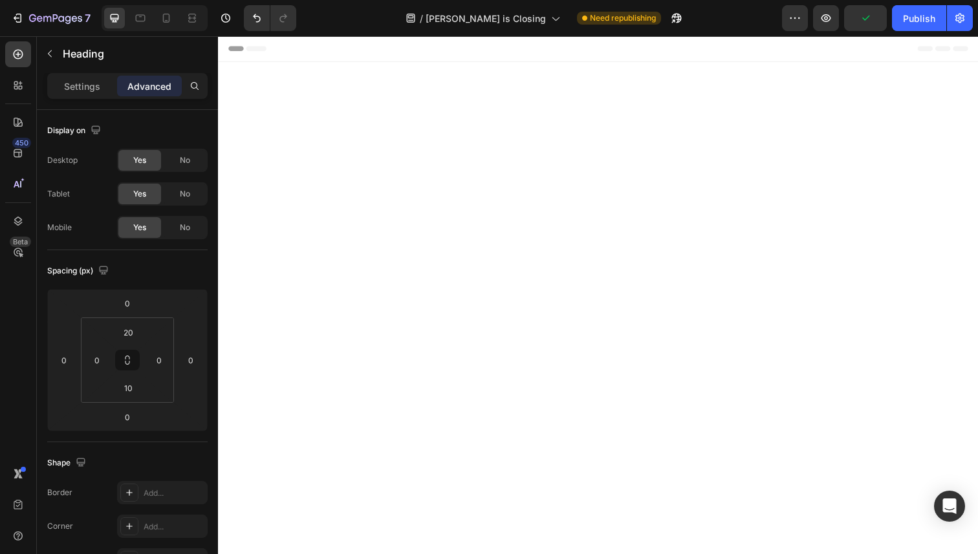
scroll to position [4045, 0]
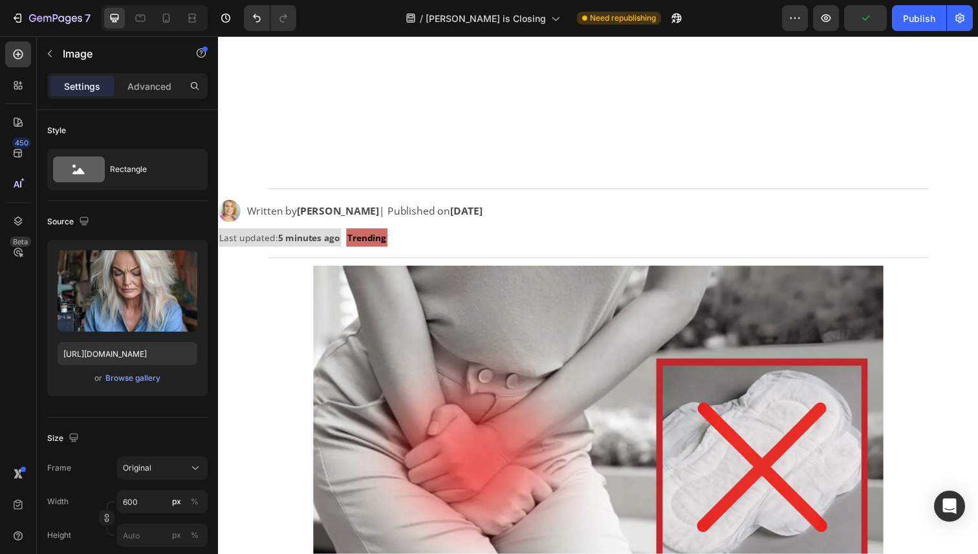
scroll to position [0, 0]
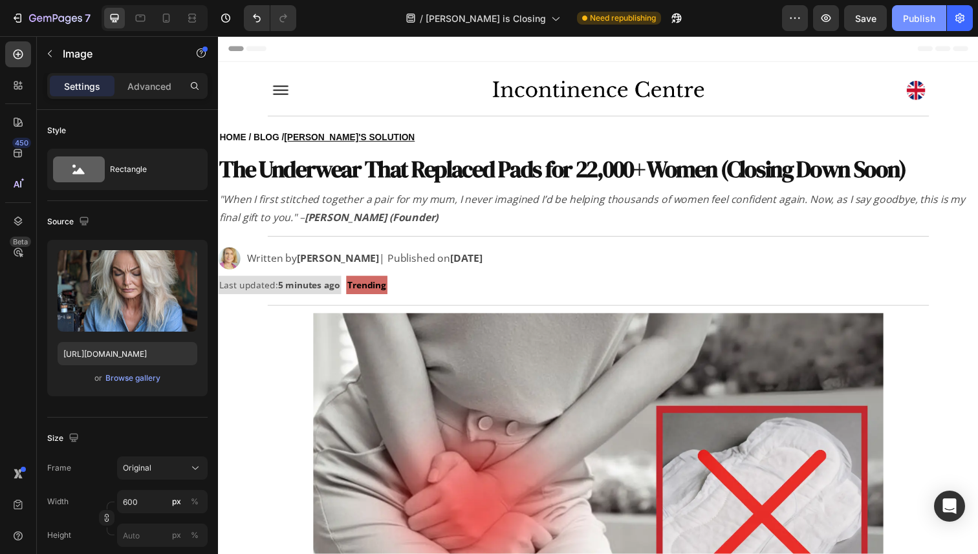
click at [910, 24] on div "Publish" at bounding box center [919, 19] width 32 height 14
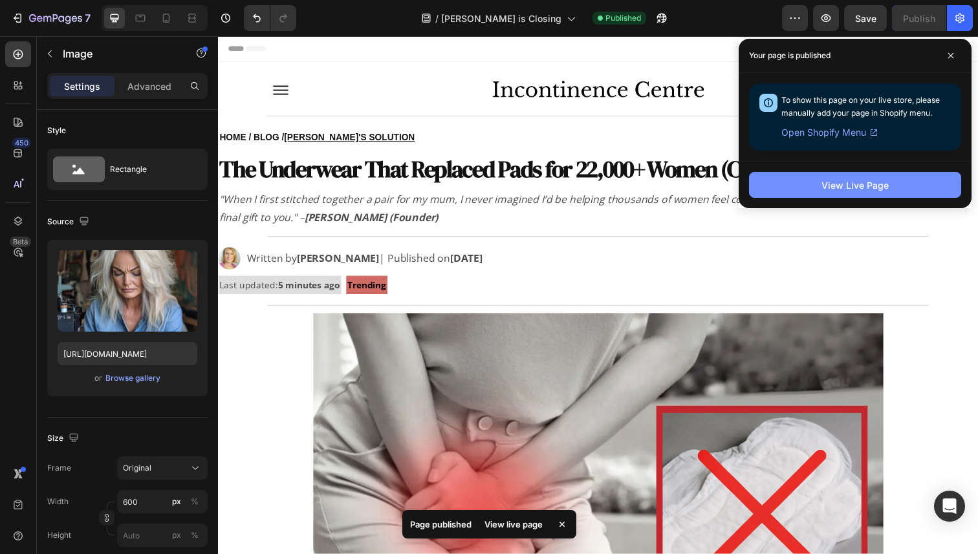
click at [856, 181] on div "View Live Page" at bounding box center [855, 186] width 67 height 14
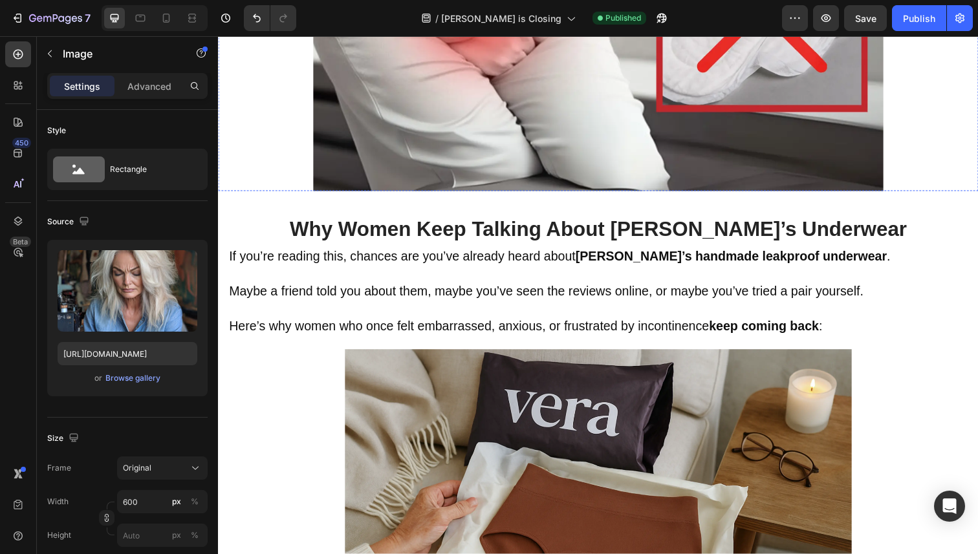
scroll to position [631, 0]
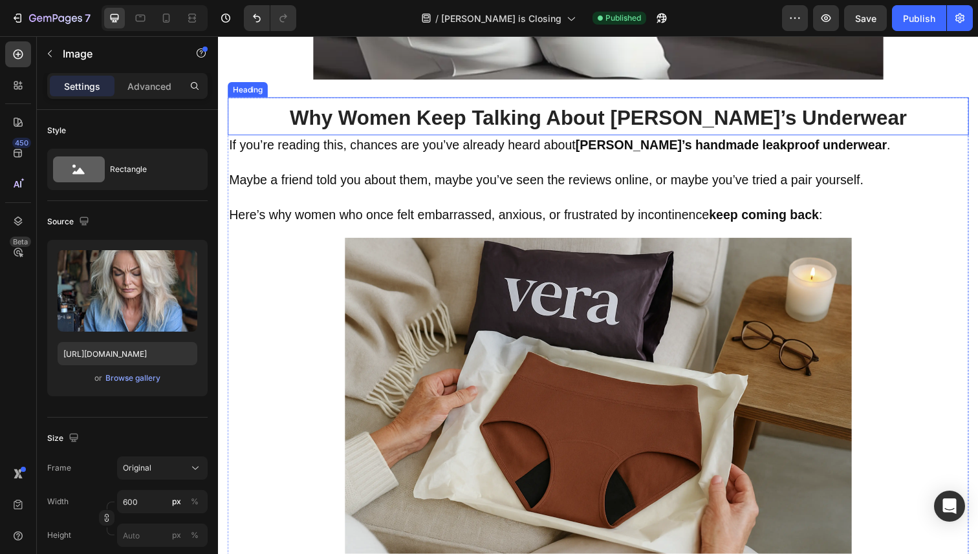
click at [485, 120] on strong "Why Women Keep Talking About [PERSON_NAME]’s Underwear" at bounding box center [606, 119] width 630 height 23
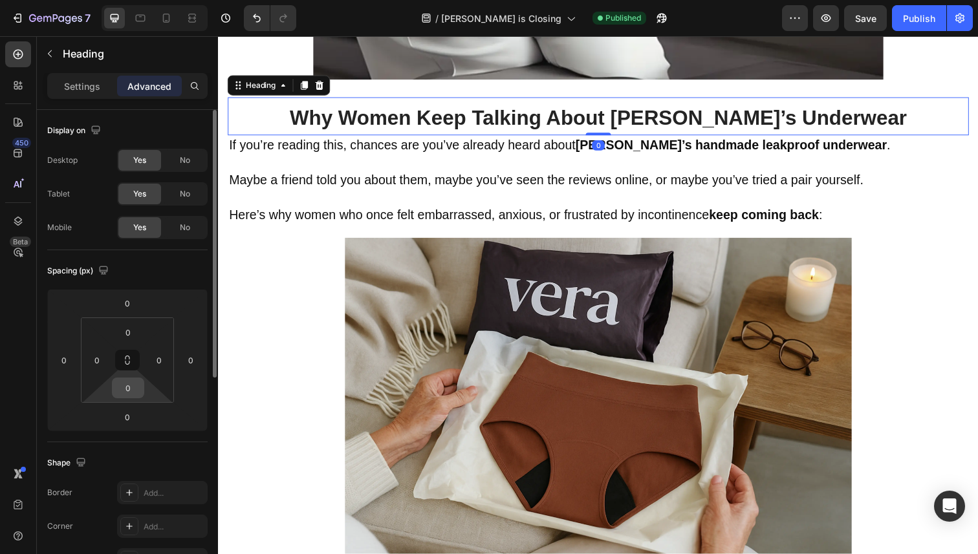
click at [127, 394] on input "0" at bounding box center [128, 387] width 26 height 19
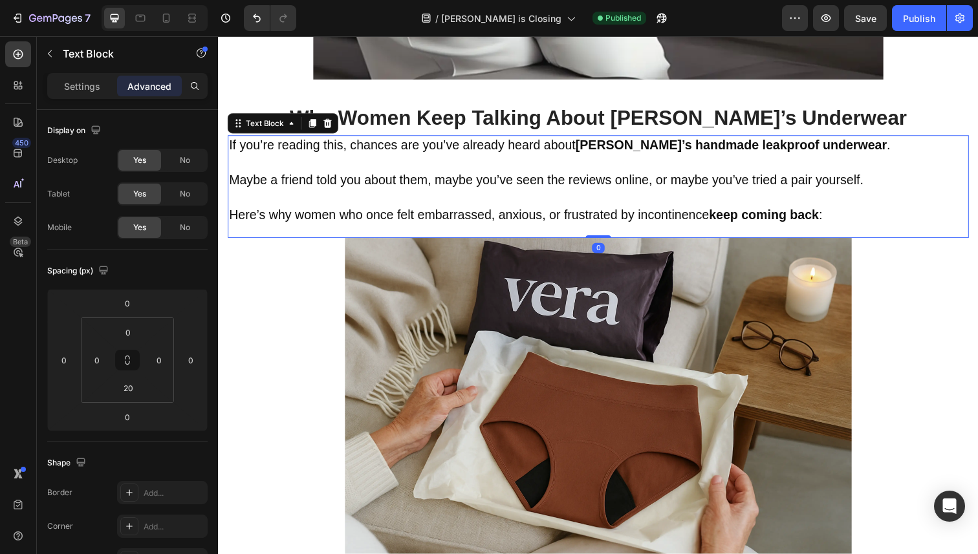
click at [497, 169] on p at bounding box center [606, 165] width 754 height 17
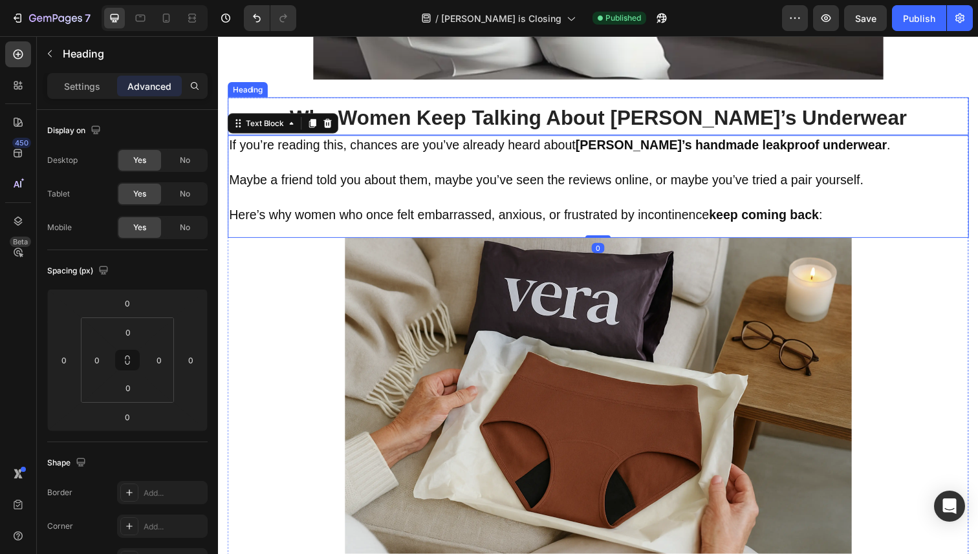
click at [474, 118] on strong "Why Women Keep Talking About [PERSON_NAME]’s Underwear" at bounding box center [606, 119] width 630 height 23
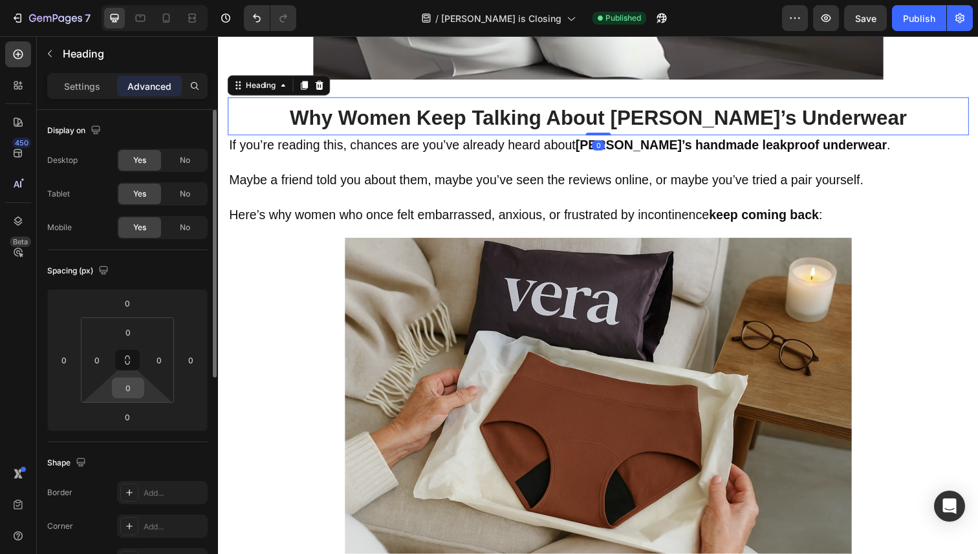
click at [125, 384] on input "0" at bounding box center [128, 387] width 26 height 19
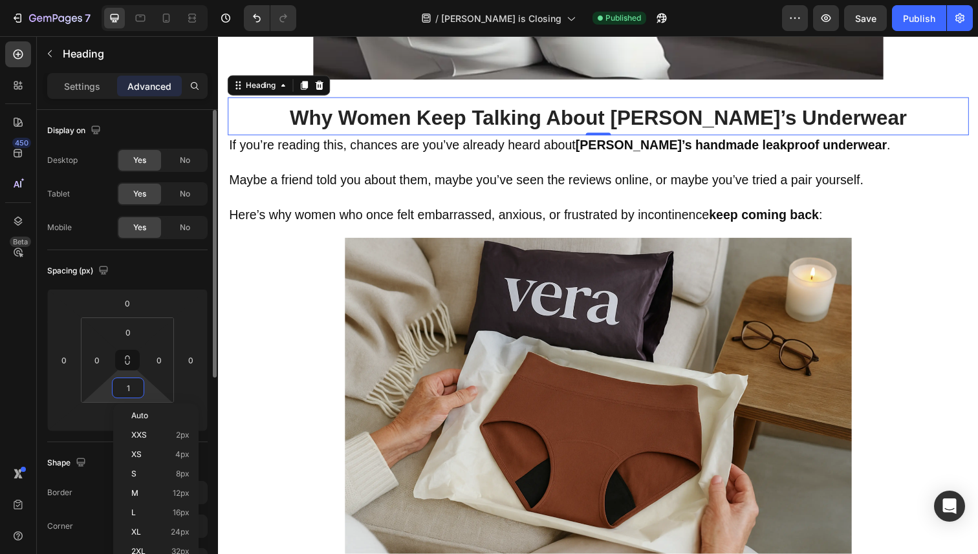
type input "15"
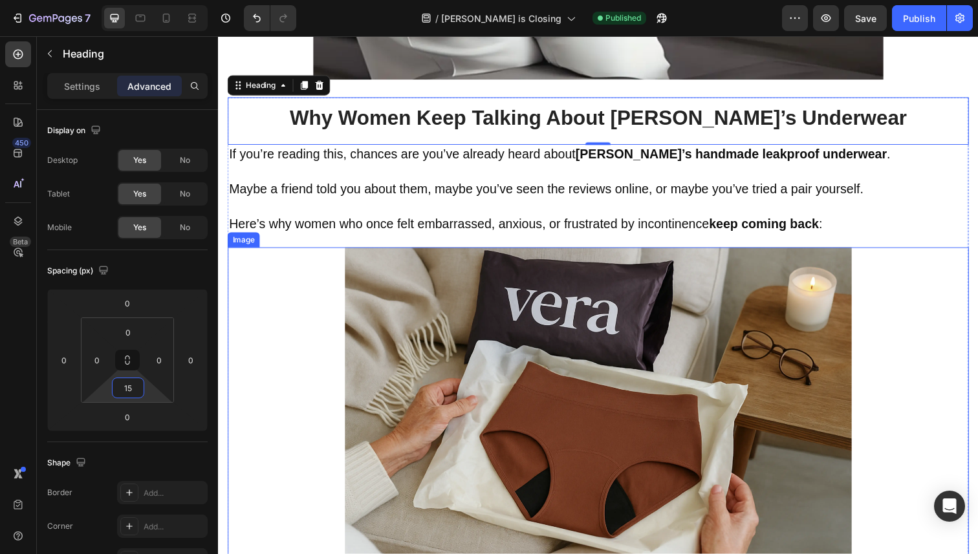
click at [760, 400] on img at bounding box center [606, 424] width 518 height 345
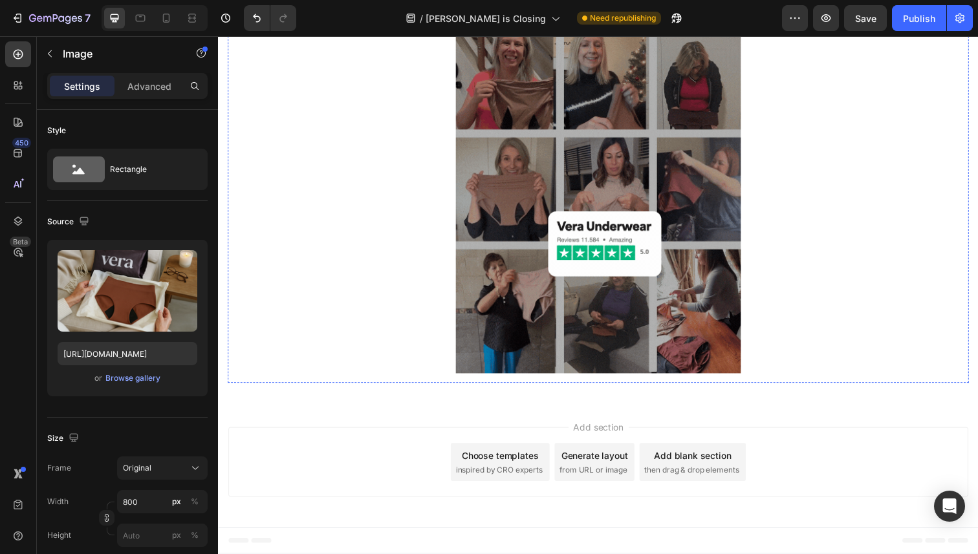
scroll to position [5178, 0]
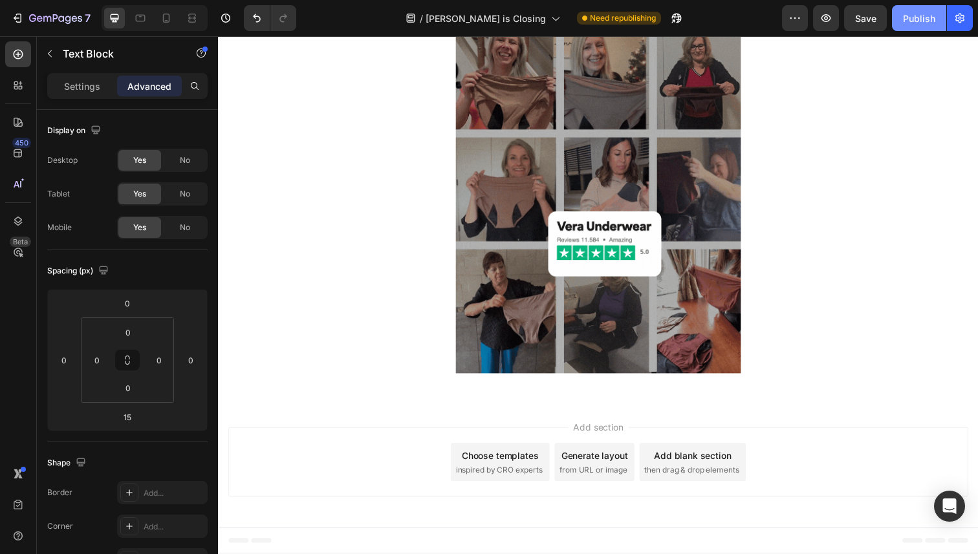
click at [920, 26] on button "Publish" at bounding box center [919, 18] width 54 height 26
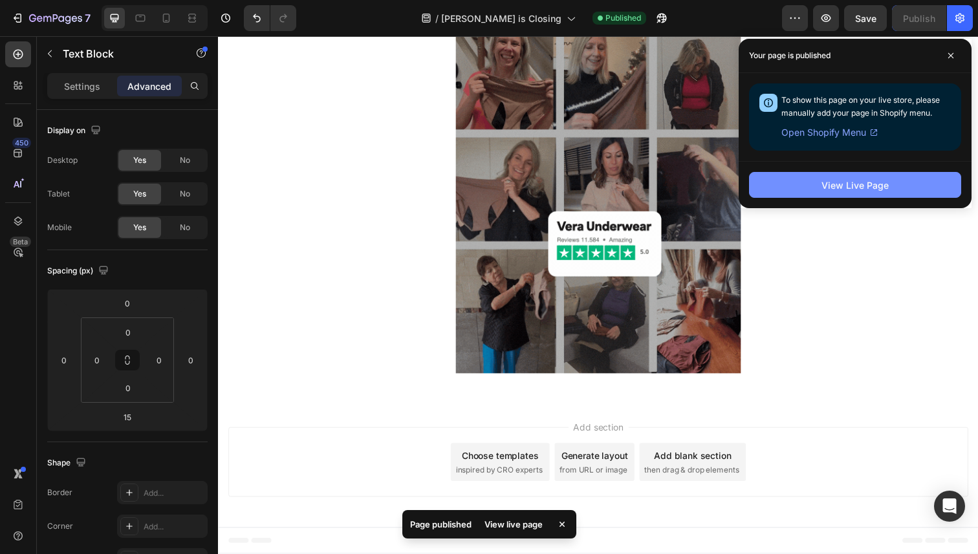
click at [845, 179] on div "View Live Page" at bounding box center [855, 186] width 67 height 14
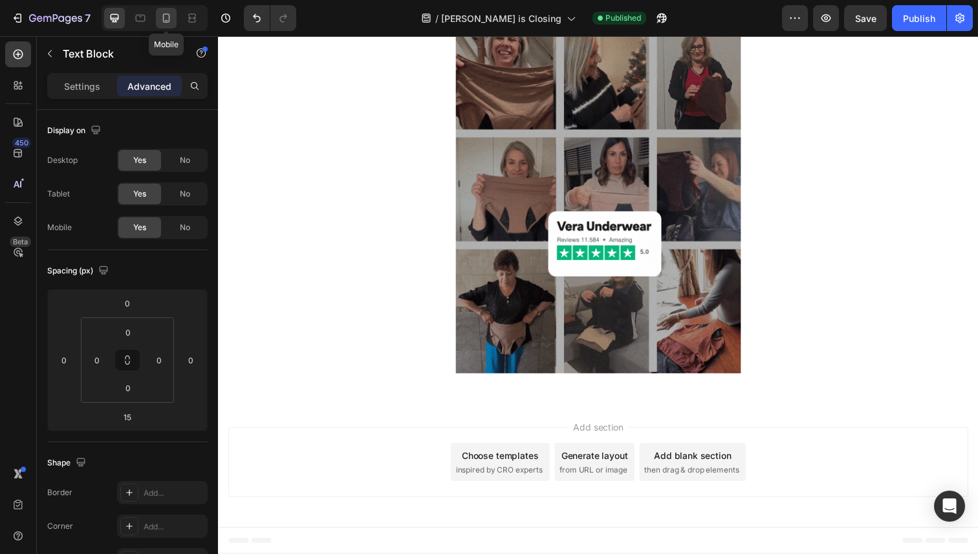
click at [158, 16] on div at bounding box center [166, 18] width 21 height 21
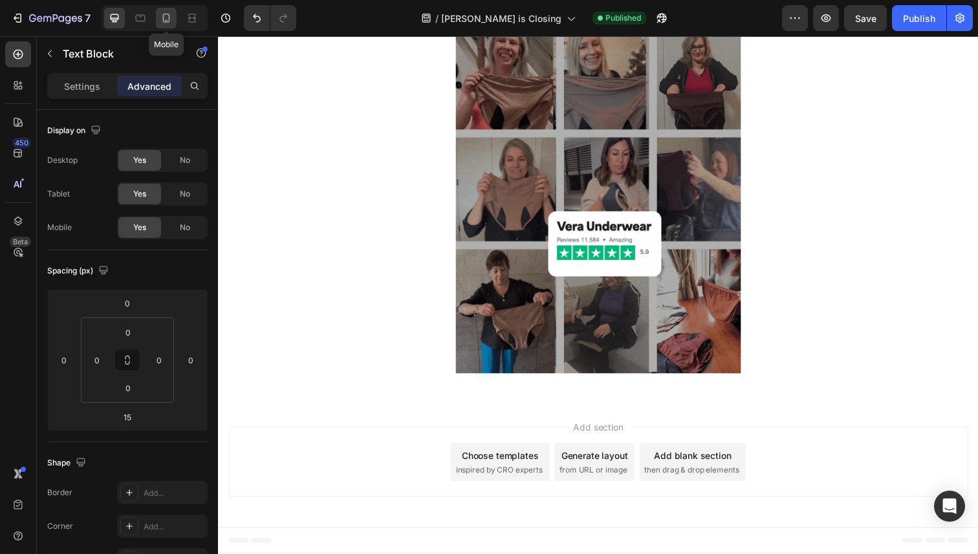
type input "0"
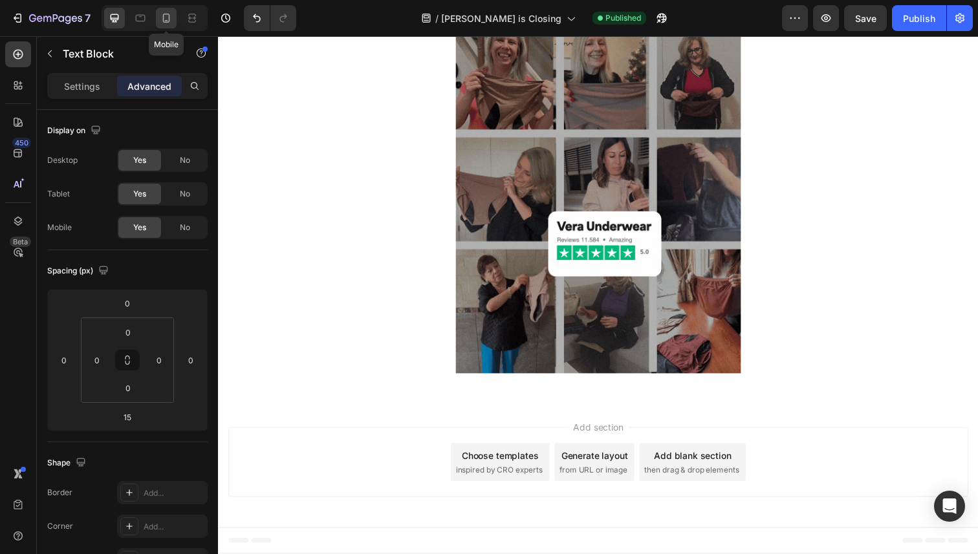
type input "15"
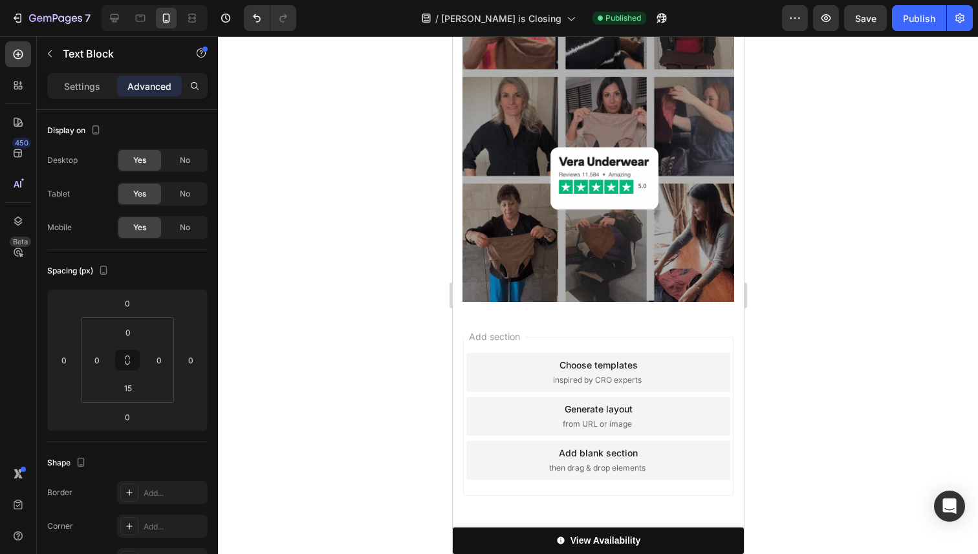
scroll to position [5010, 0]
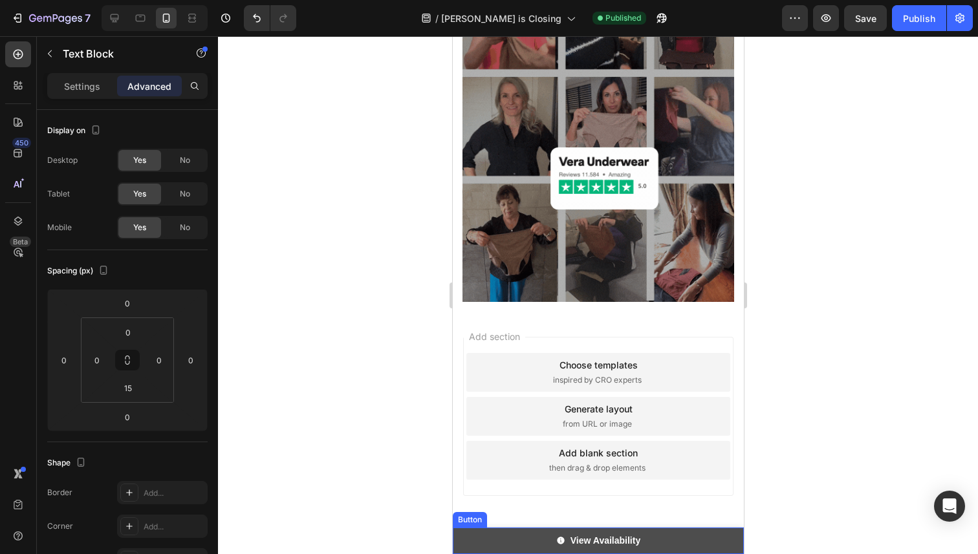
click at [700, 540] on link "View Availability" at bounding box center [597, 541] width 291 height 27
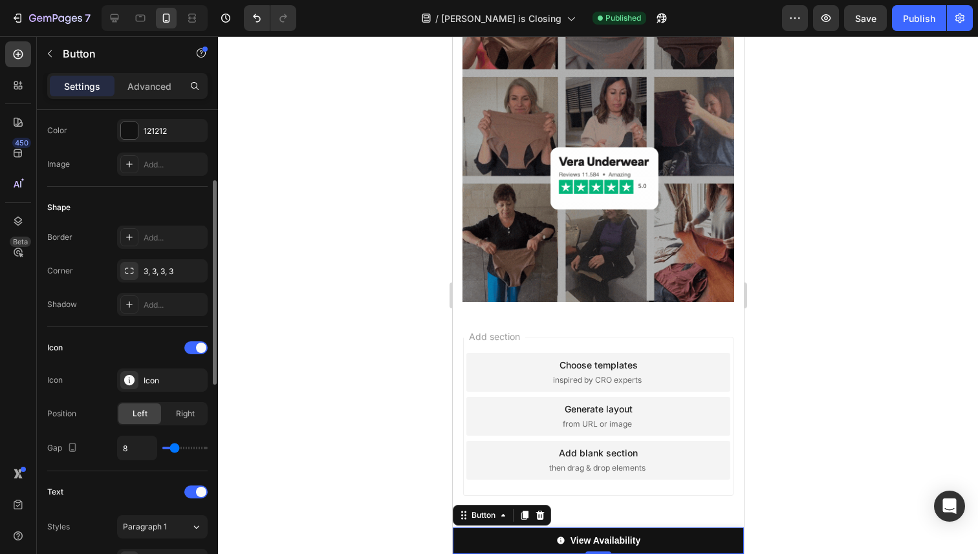
scroll to position [173, 0]
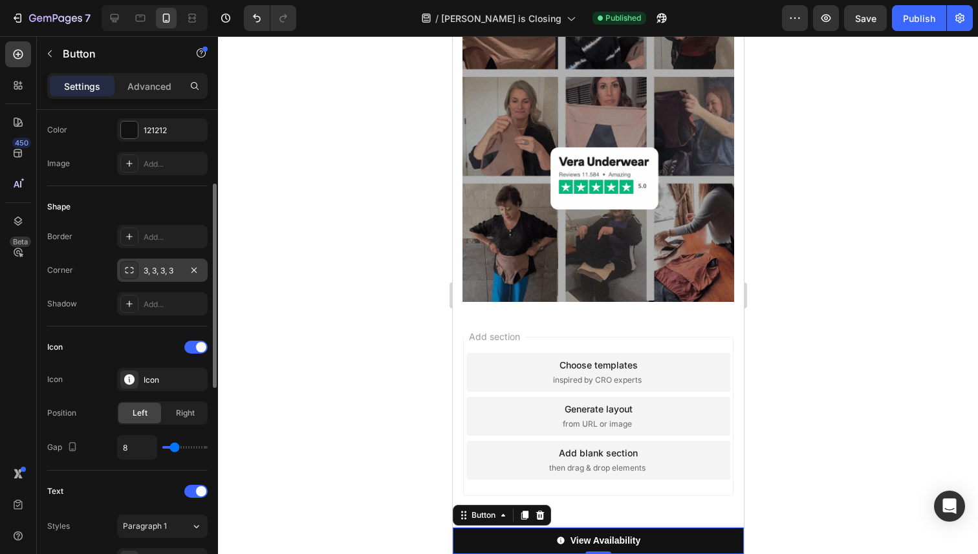
click at [125, 272] on icon at bounding box center [129, 270] width 10 height 10
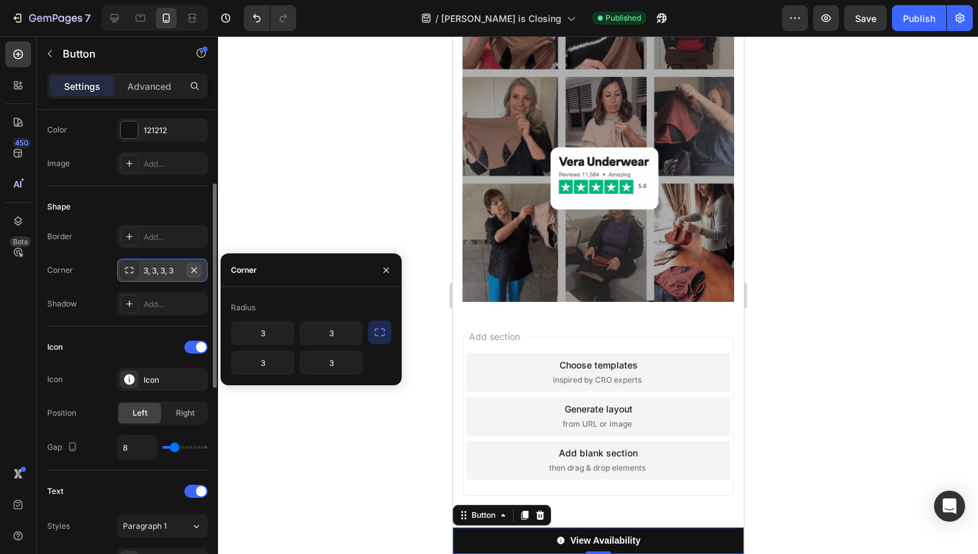
click at [193, 268] on icon "button" at bounding box center [193, 269] width 5 height 5
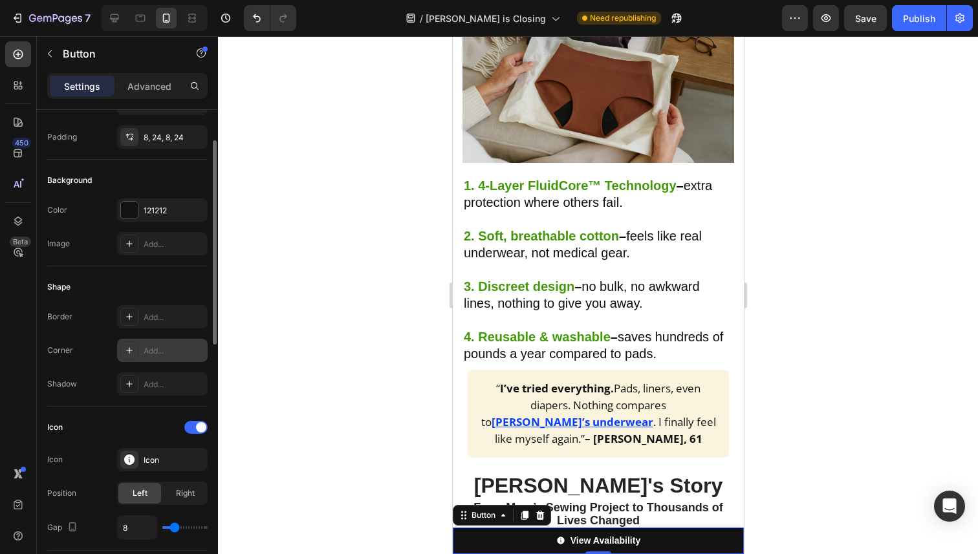
scroll to position [0, 0]
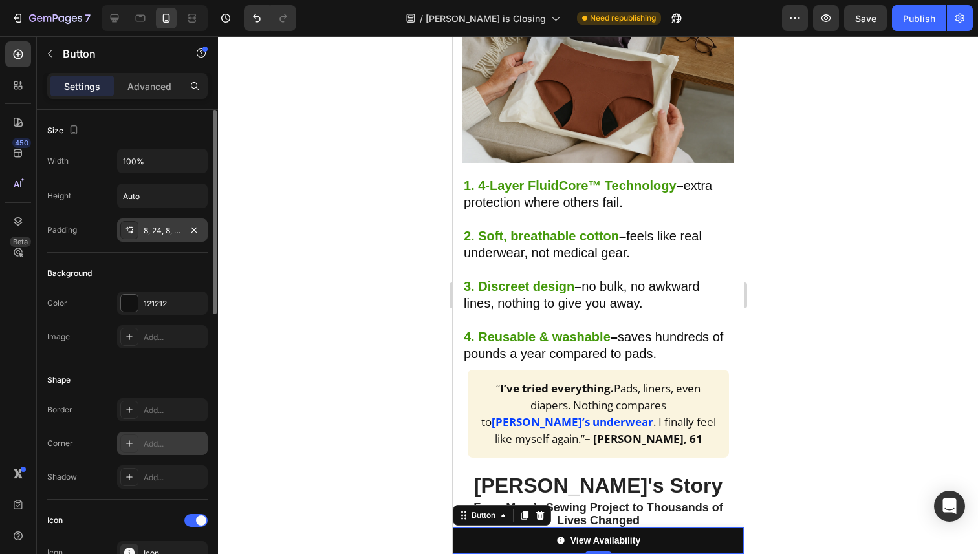
click at [129, 235] on icon at bounding box center [129, 230] width 10 height 10
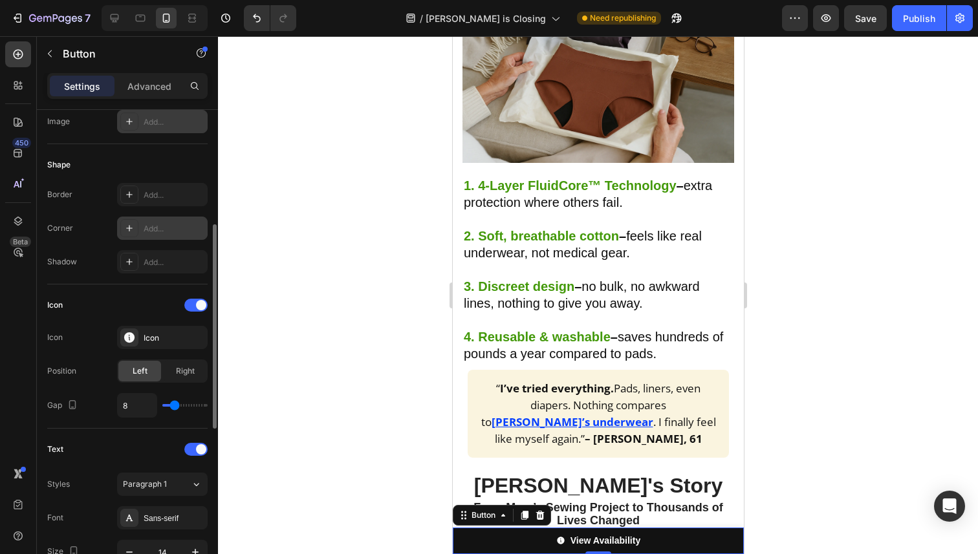
scroll to position [238, 0]
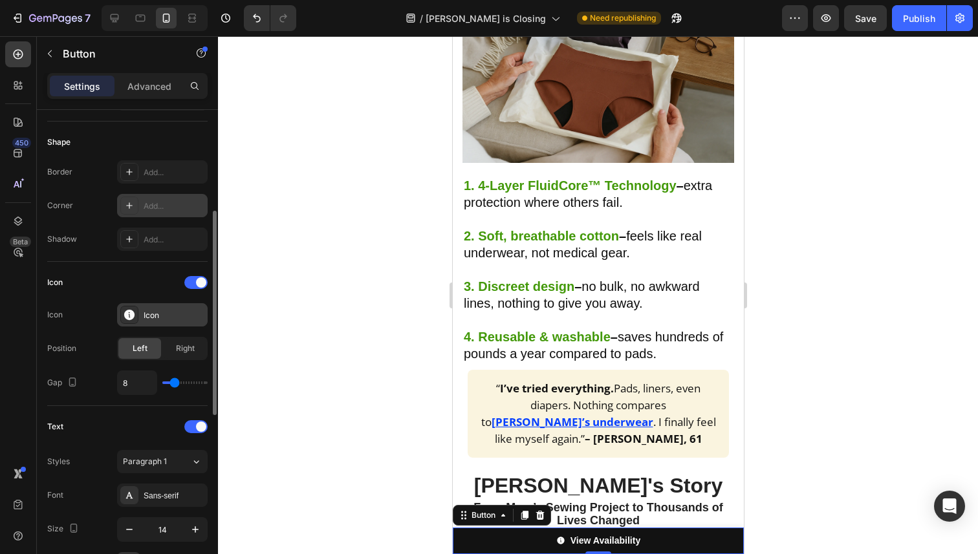
click at [160, 322] on div "Icon" at bounding box center [162, 314] width 91 height 23
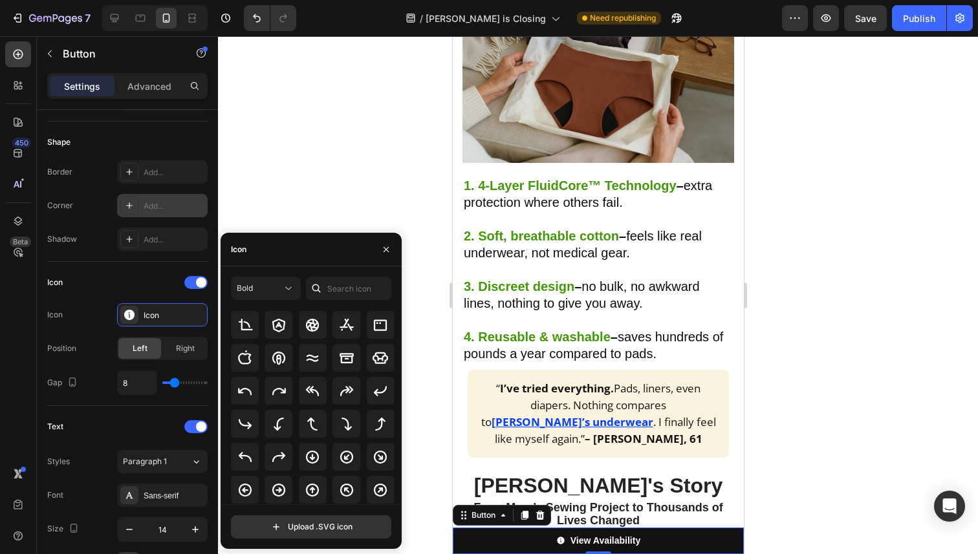
scroll to position [201, 0]
click at [277, 386] on icon at bounding box center [279, 389] width 14 height 7
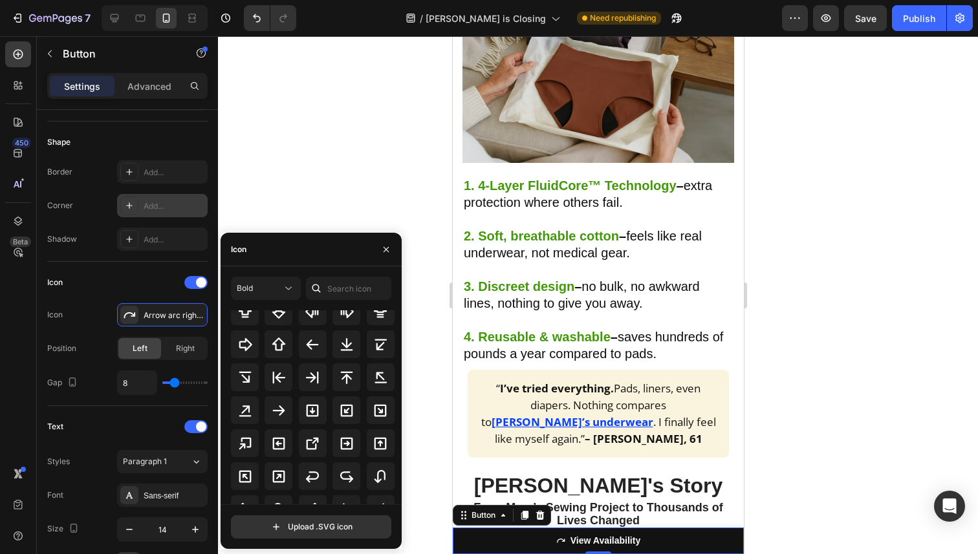
scroll to position [496, 0]
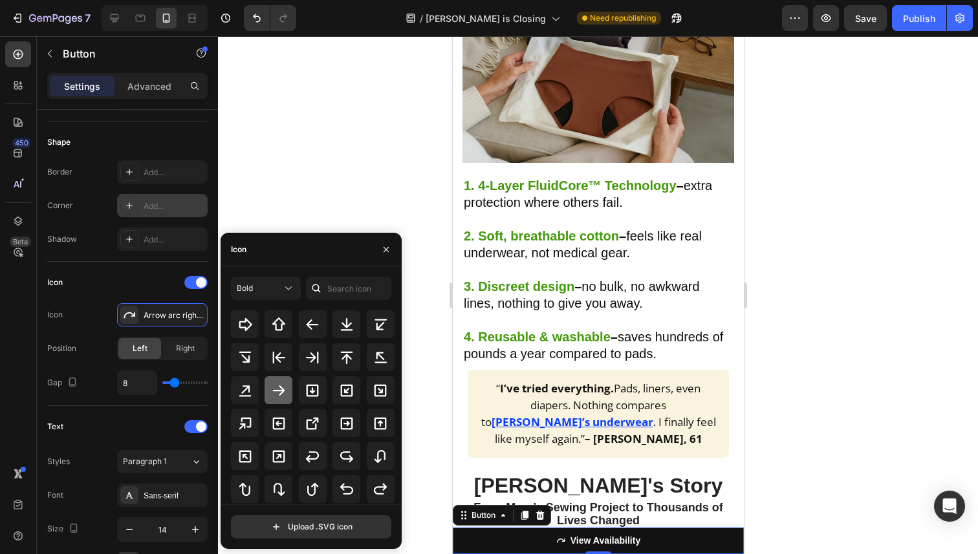
click at [288, 387] on div at bounding box center [279, 390] width 28 height 28
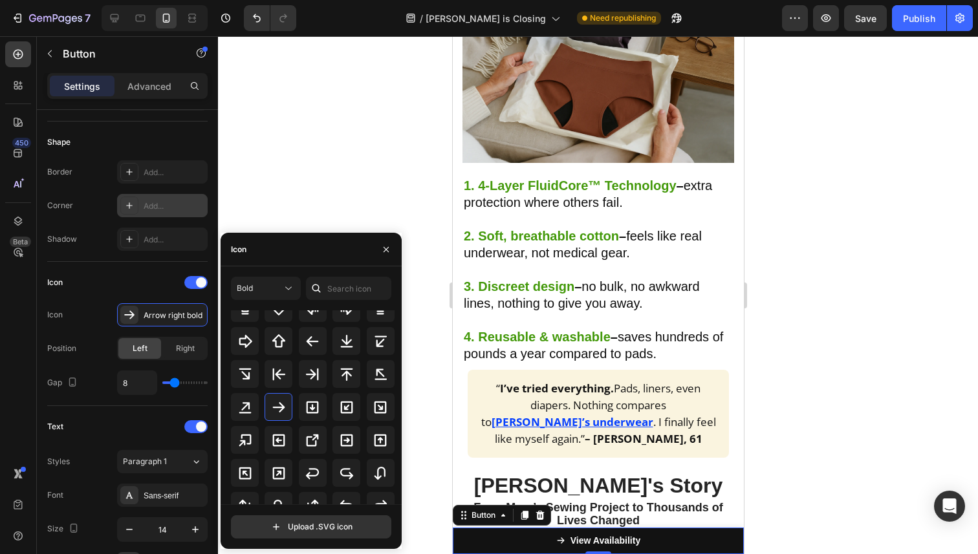
scroll to position [490, 0]
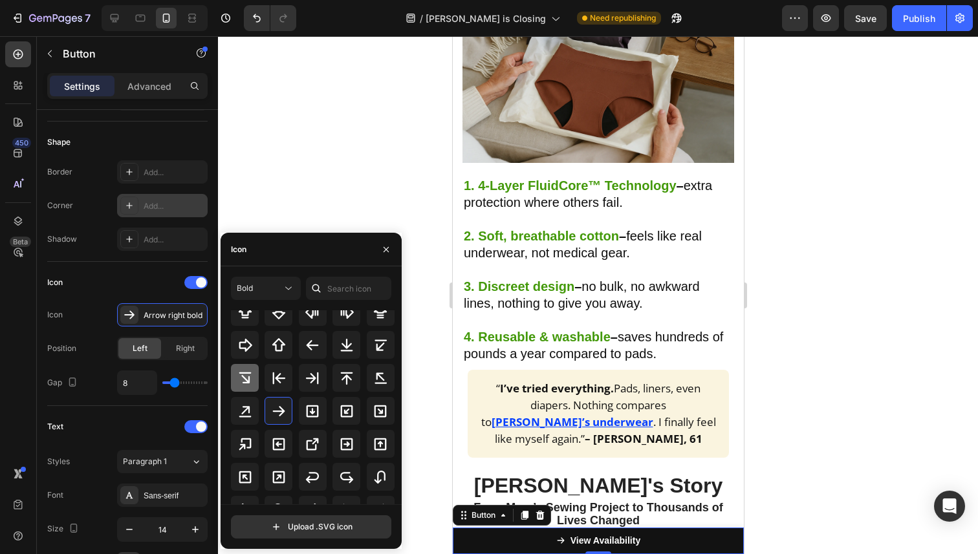
click at [250, 380] on icon at bounding box center [245, 379] width 16 height 16
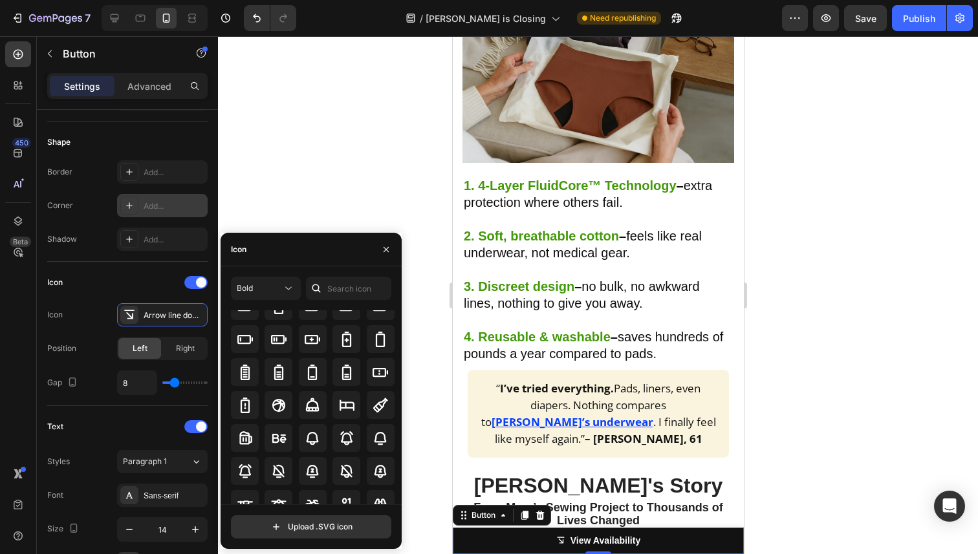
scroll to position [967, 0]
click at [272, 384] on div at bounding box center [279, 374] width 28 height 28
click at [316, 382] on div at bounding box center [313, 374] width 28 height 28
click at [367, 378] on div at bounding box center [381, 374] width 28 height 28
click at [302, 379] on div at bounding box center [313, 374] width 28 height 28
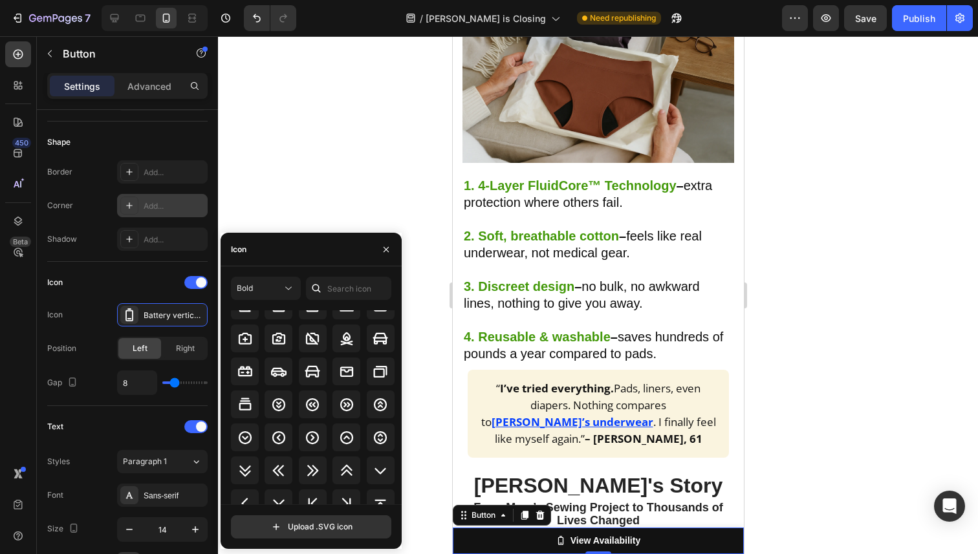
scroll to position [1533, 0]
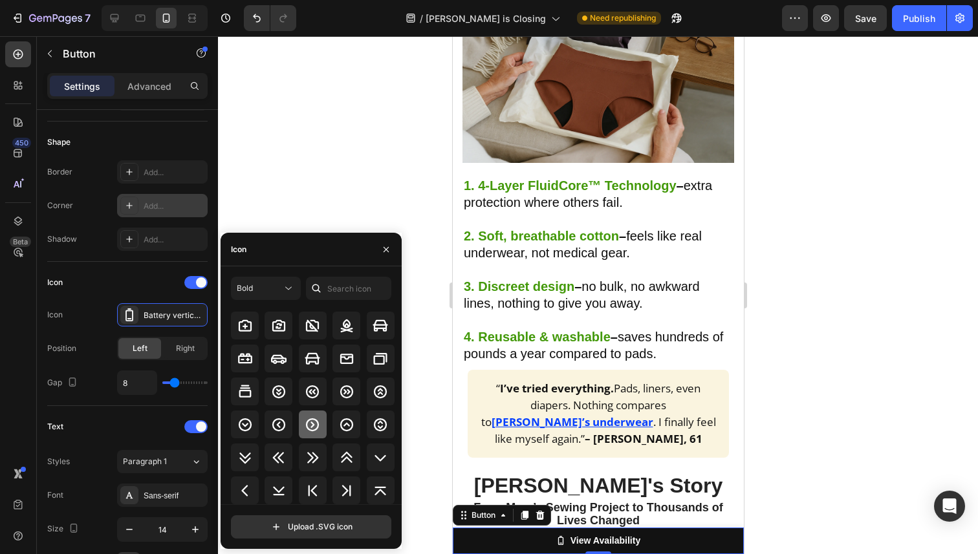
click at [306, 422] on icon at bounding box center [312, 424] width 13 height 13
click at [254, 425] on div at bounding box center [245, 425] width 28 height 28
click at [309, 422] on icon at bounding box center [313, 425] width 16 height 16
click at [281, 206] on div at bounding box center [598, 295] width 760 height 518
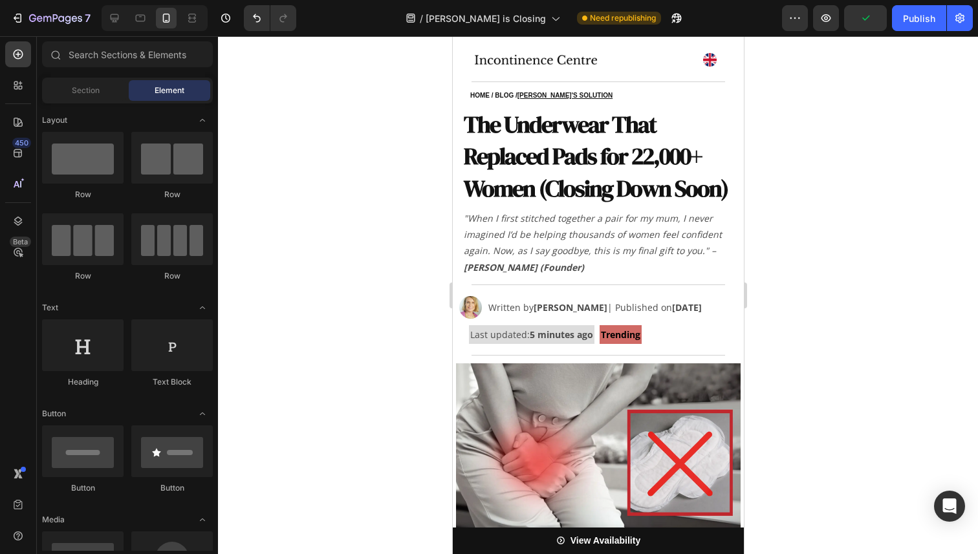
scroll to position [0, 0]
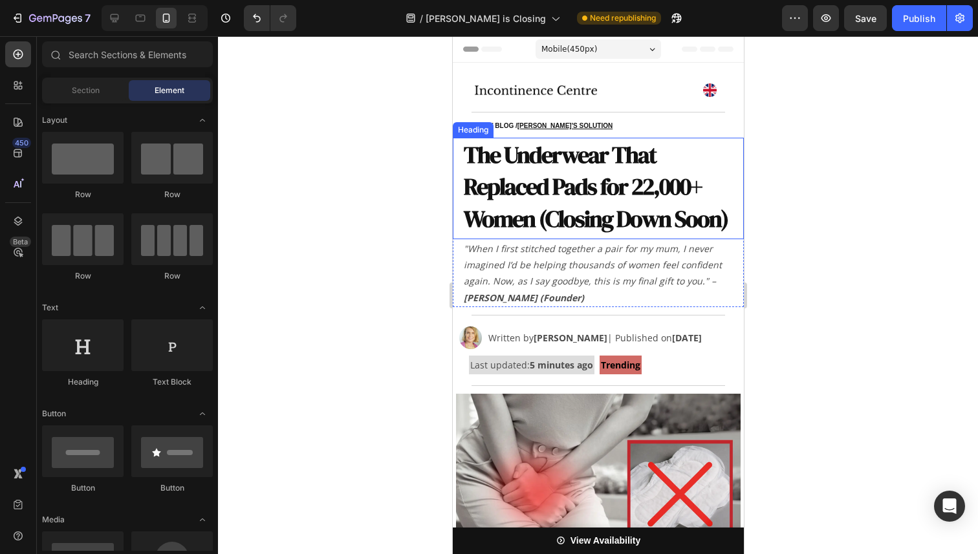
click at [623, 221] on strong "The Underwear That Replaced Pads for 22,000+ Women (Closing Down Soon)" at bounding box center [595, 187] width 264 height 96
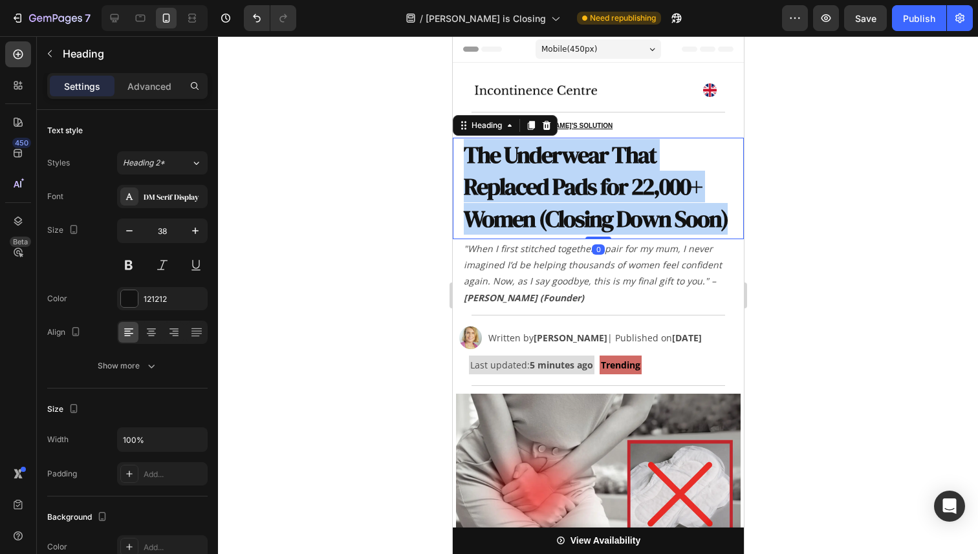
click at [623, 221] on strong "The Underwear That Replaced Pads for 22,000+ Women (Closing Down Soon)" at bounding box center [595, 187] width 264 height 96
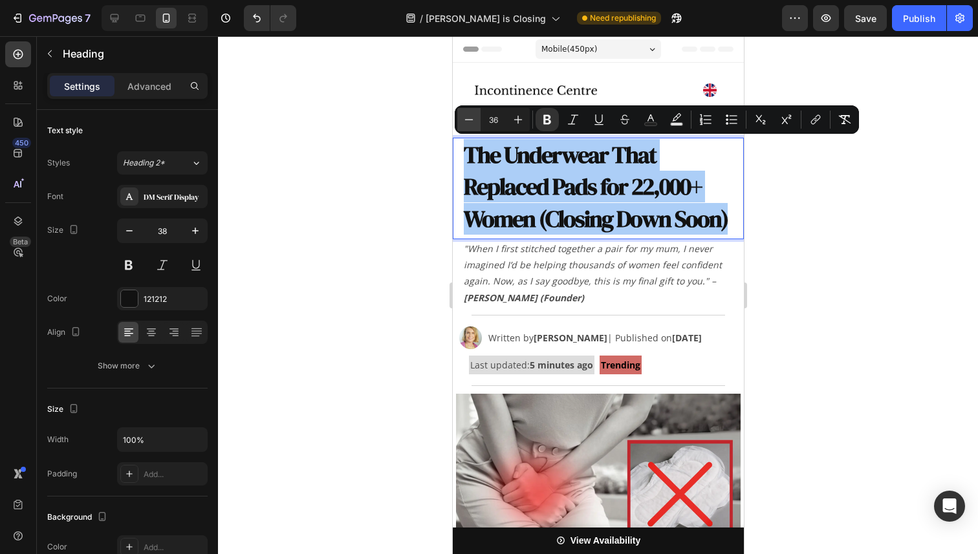
click at [470, 114] on icon "Editor contextual toolbar" at bounding box center [469, 119] width 13 height 13
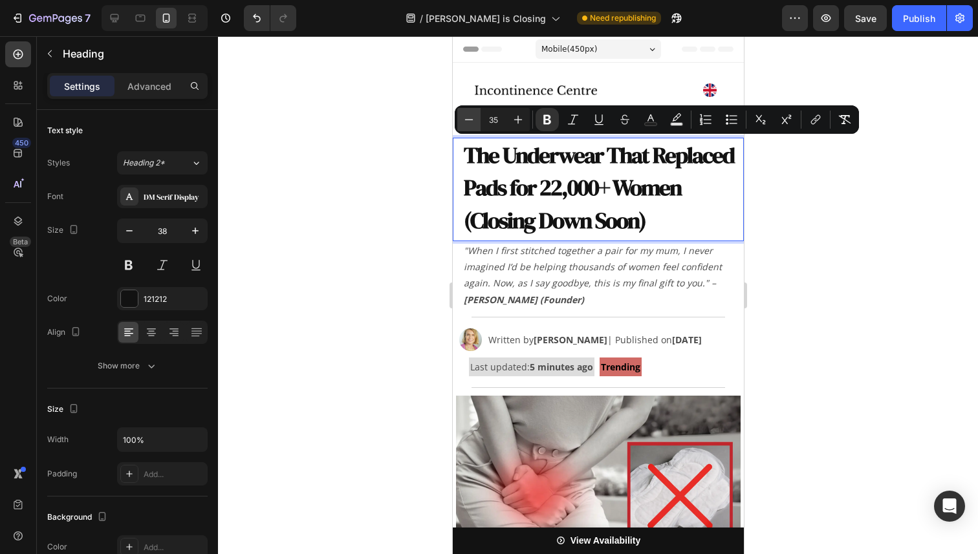
click at [470, 114] on icon "Editor contextual toolbar" at bounding box center [469, 119] width 13 height 13
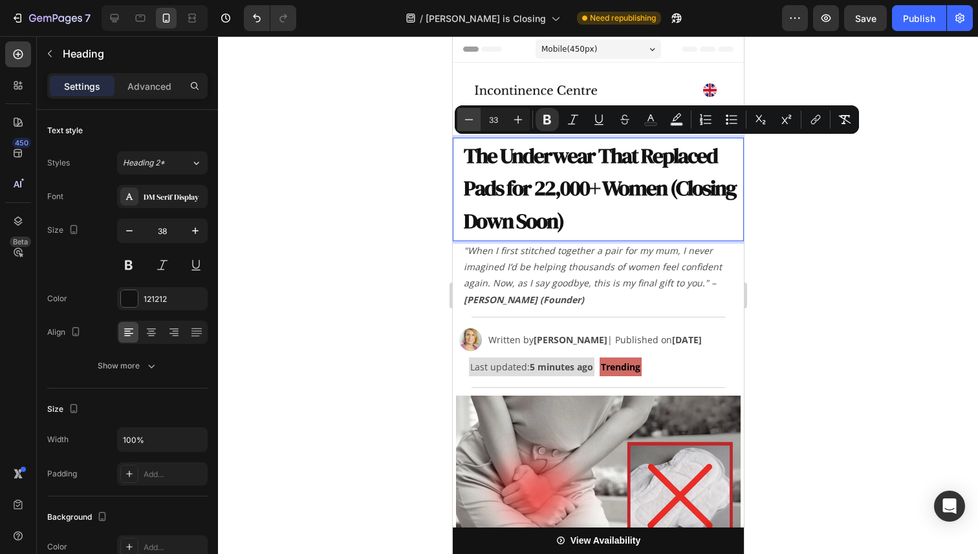
click at [470, 114] on icon "Editor contextual toolbar" at bounding box center [469, 119] width 13 height 13
type input "32"
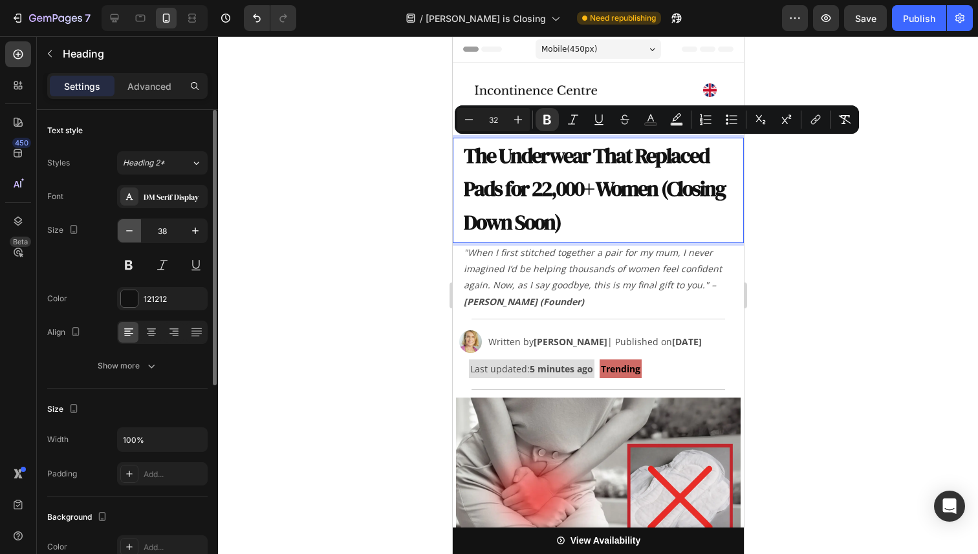
click at [130, 229] on icon "button" at bounding box center [129, 230] width 13 height 13
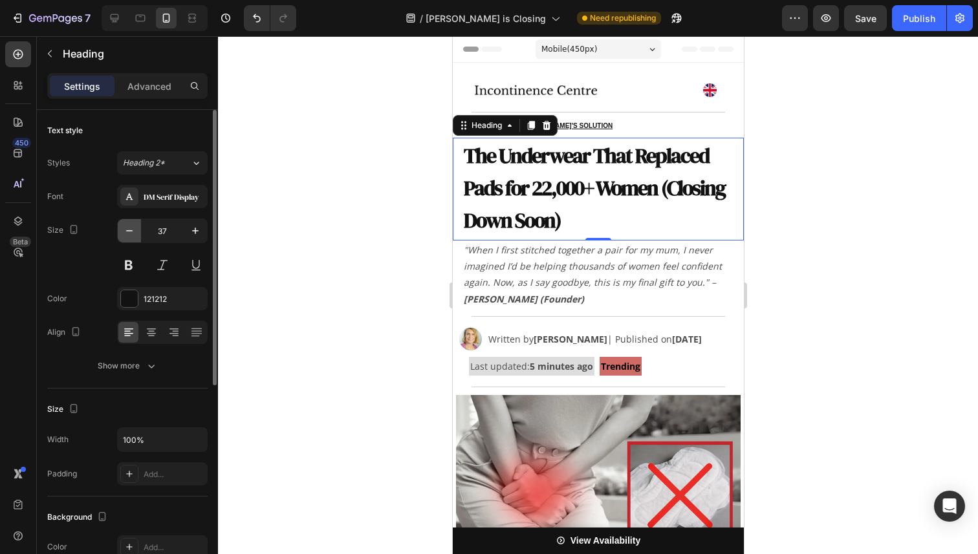
click at [130, 229] on icon "button" at bounding box center [129, 230] width 13 height 13
type input "36"
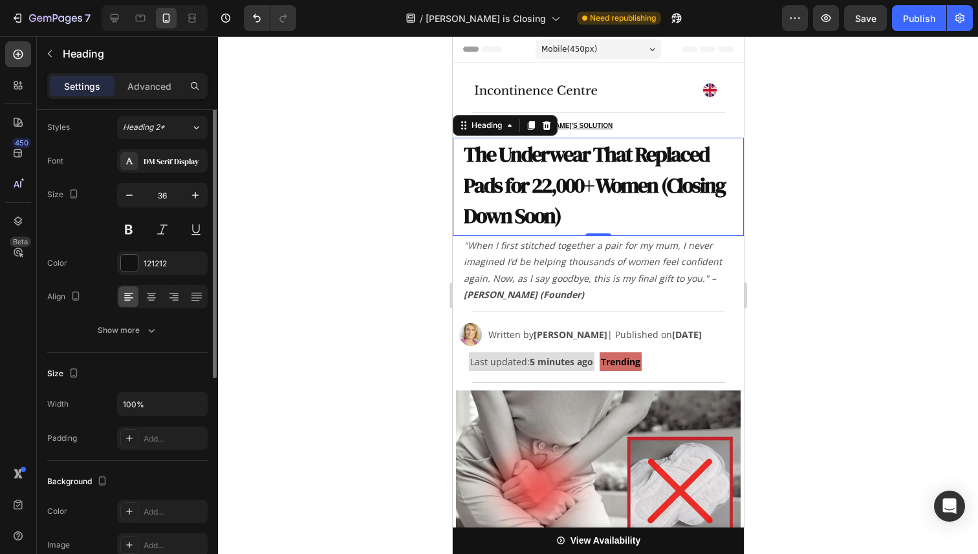
scroll to position [43, 0]
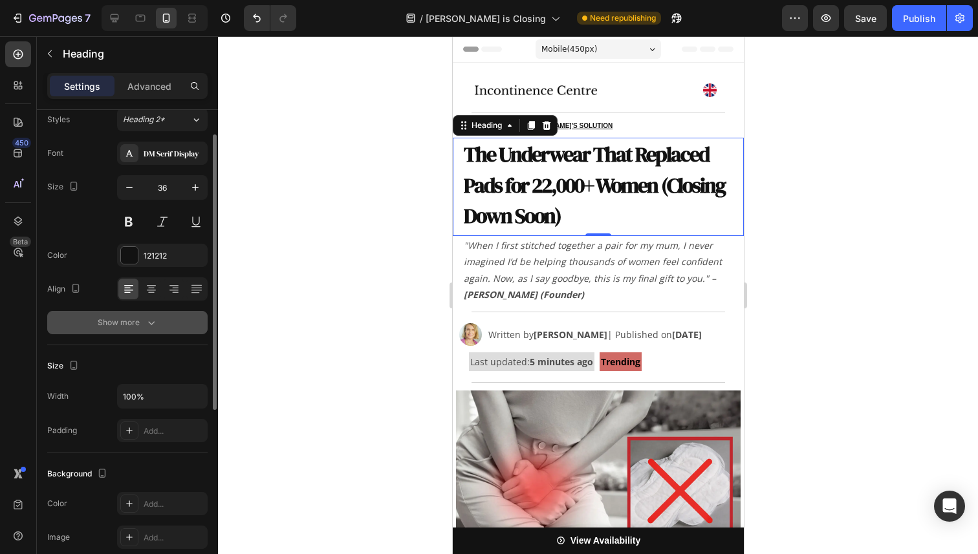
click at [118, 323] on div "Show more" at bounding box center [128, 322] width 60 height 13
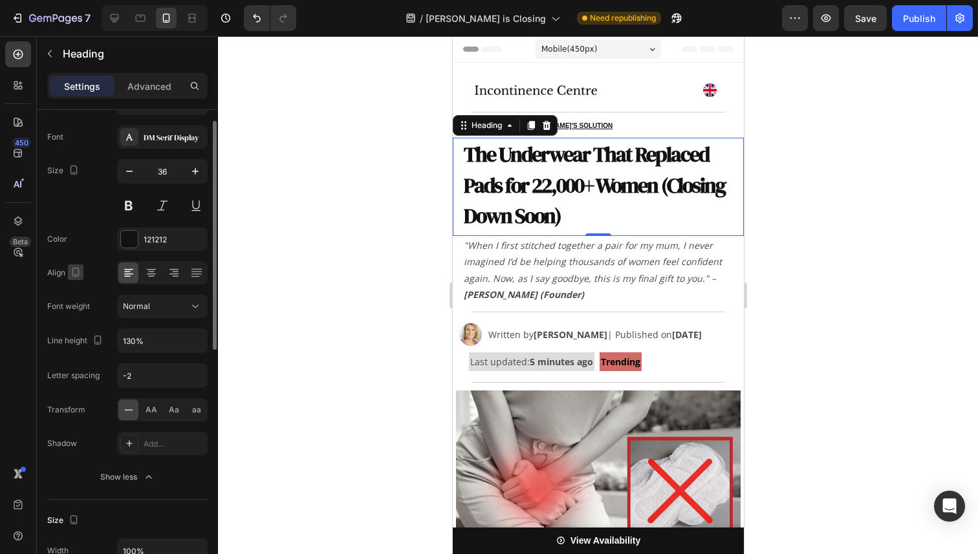
scroll to position [62, 0]
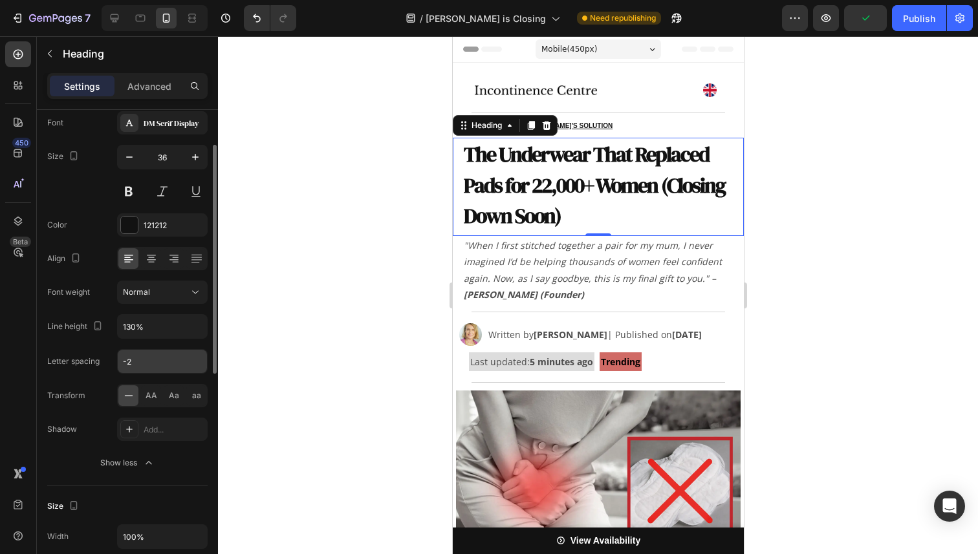
click at [134, 367] on input "-2" at bounding box center [162, 361] width 89 height 23
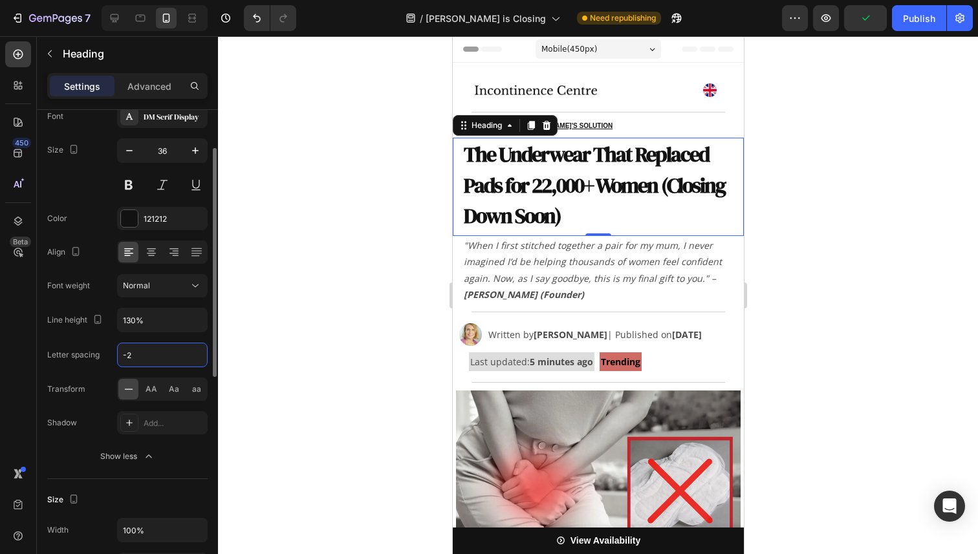
click at [138, 360] on input "-2" at bounding box center [162, 354] width 89 height 23
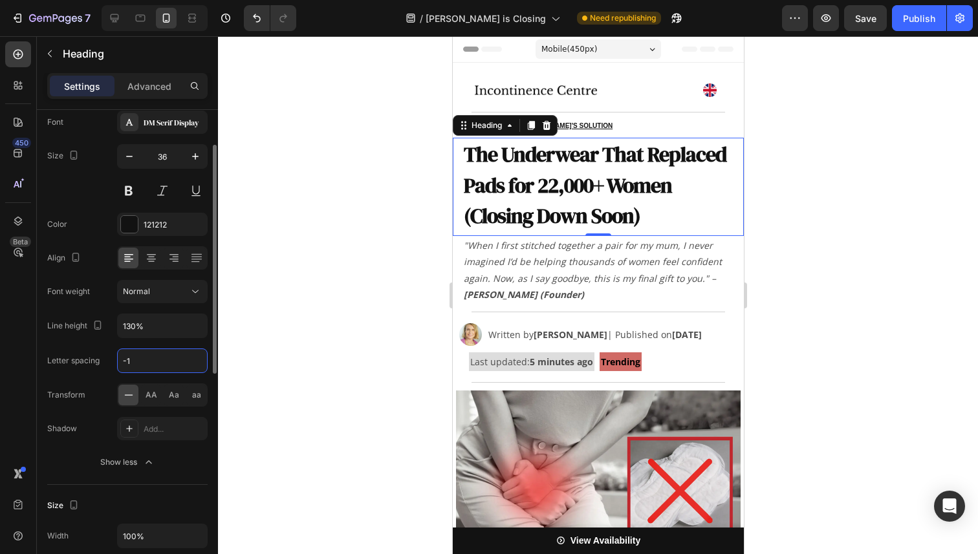
type input "-"
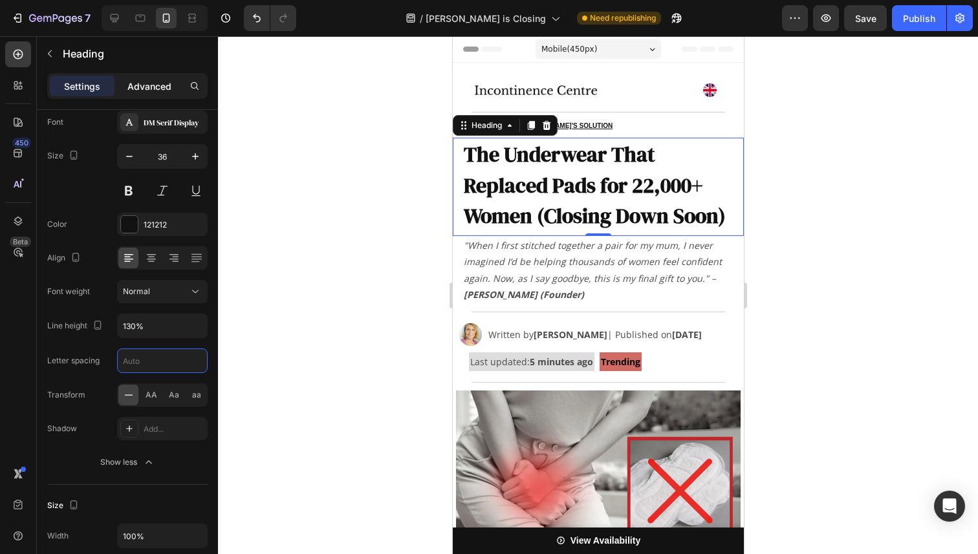
click at [132, 85] on p "Advanced" at bounding box center [149, 87] width 44 height 14
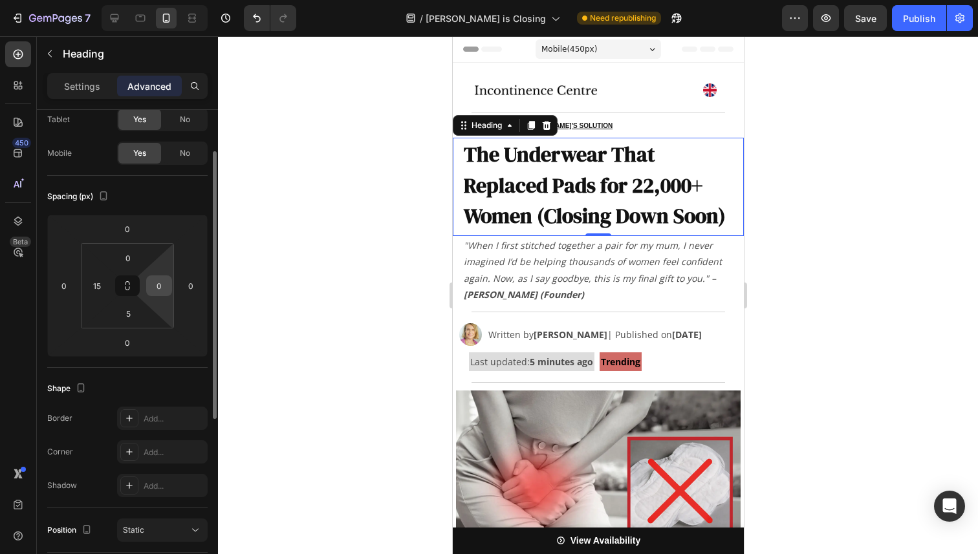
click at [165, 289] on input "0" at bounding box center [158, 285] width 19 height 19
type input "15"
click at [278, 261] on div at bounding box center [598, 295] width 760 height 518
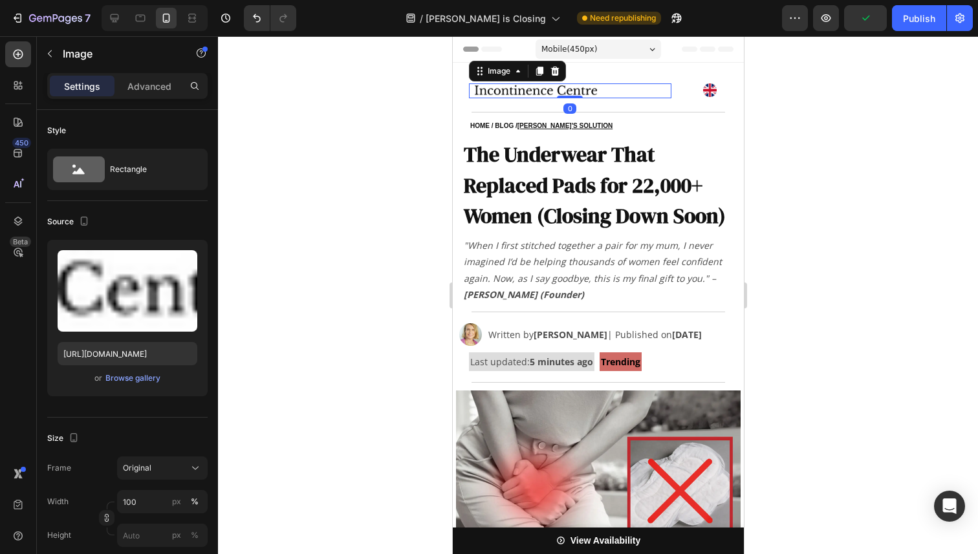
click at [501, 87] on img at bounding box center [569, 90] width 202 height 15
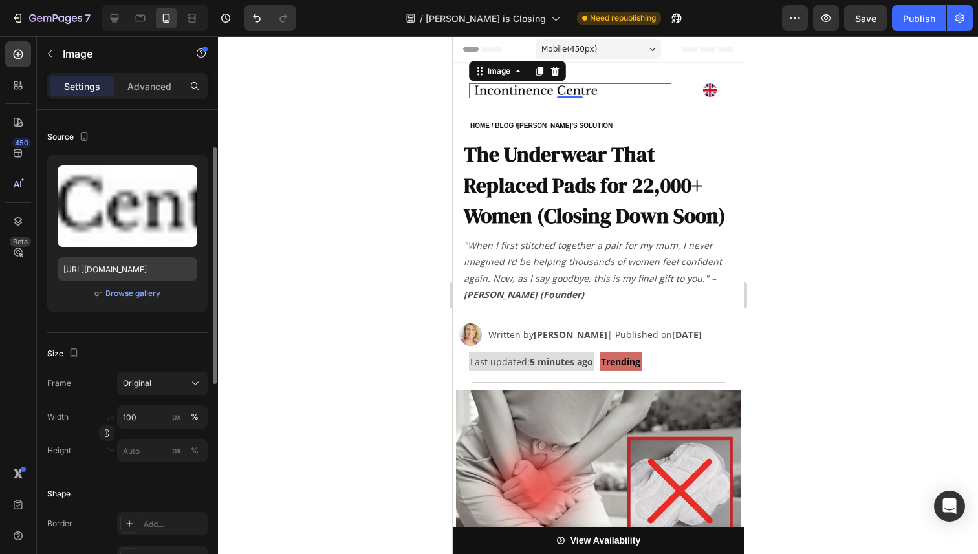
scroll to position [92, 0]
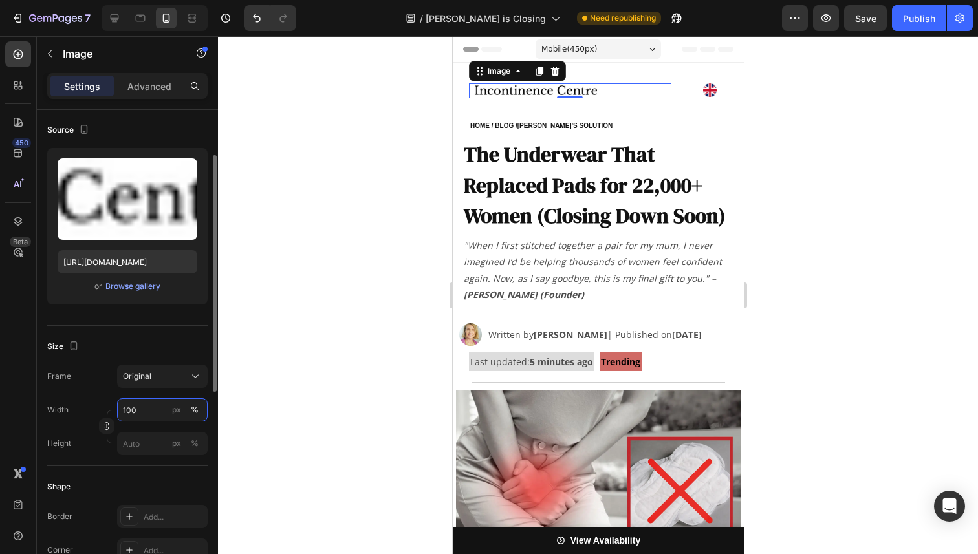
click at [138, 413] on input "100" at bounding box center [162, 409] width 91 height 23
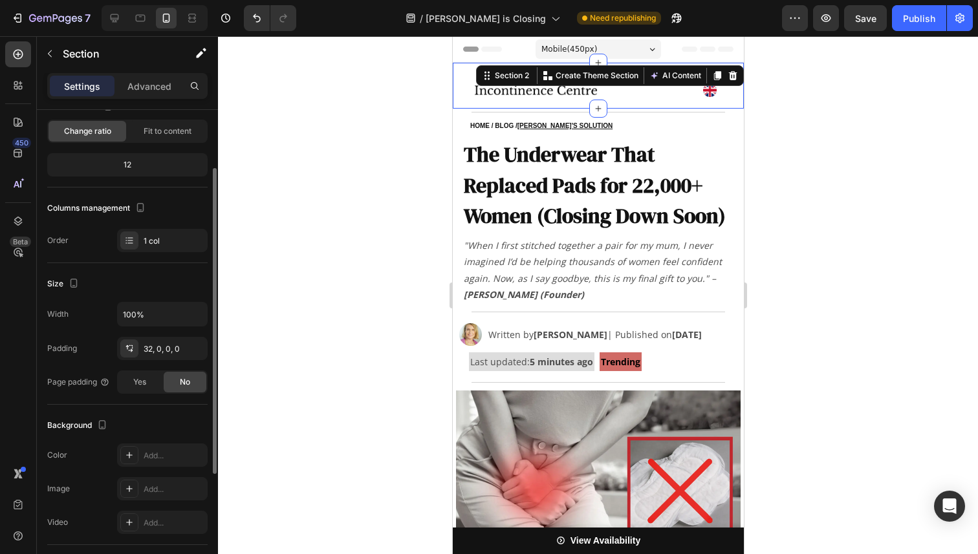
click at [666, 104] on div "Image Image Row" at bounding box center [597, 95] width 291 height 25
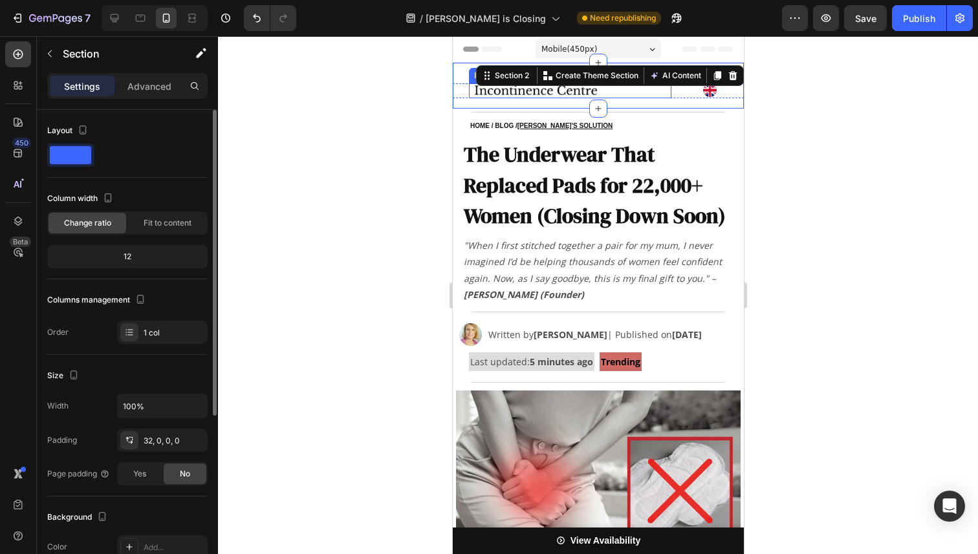
click at [656, 92] on img at bounding box center [569, 90] width 202 height 15
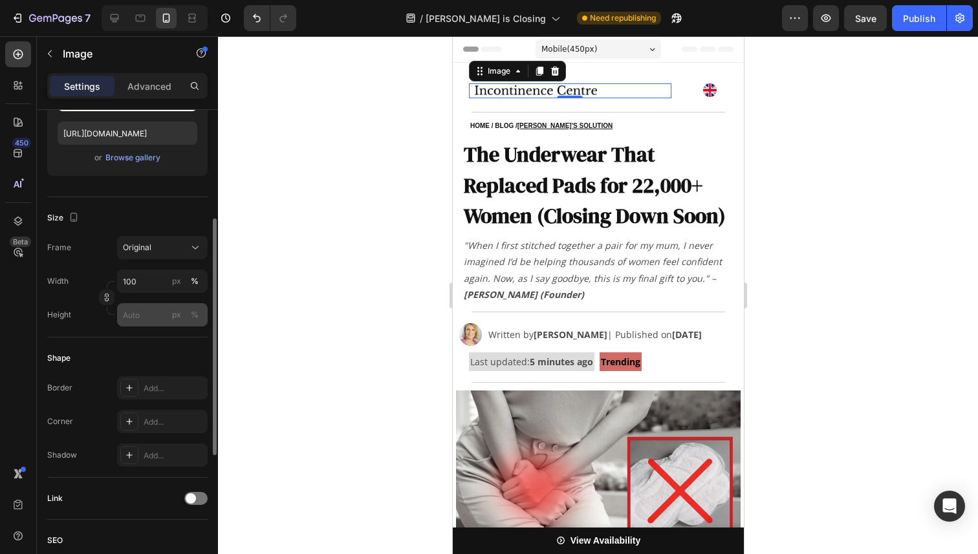
scroll to position [221, 0]
click at [147, 284] on input "100" at bounding box center [162, 280] width 91 height 23
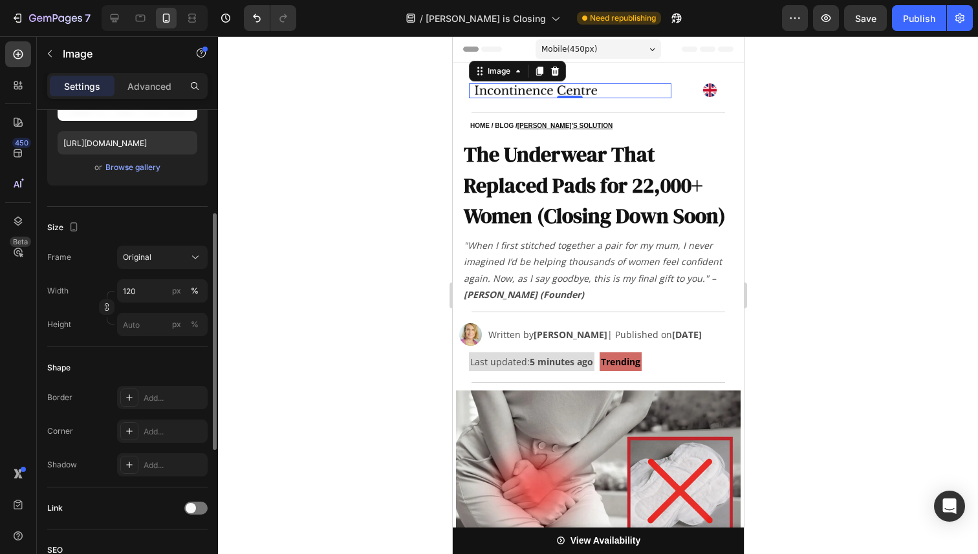
click at [164, 224] on div "Size" at bounding box center [127, 227] width 160 height 21
type input "100"
click at [164, 224] on div "Size" at bounding box center [127, 229] width 160 height 21
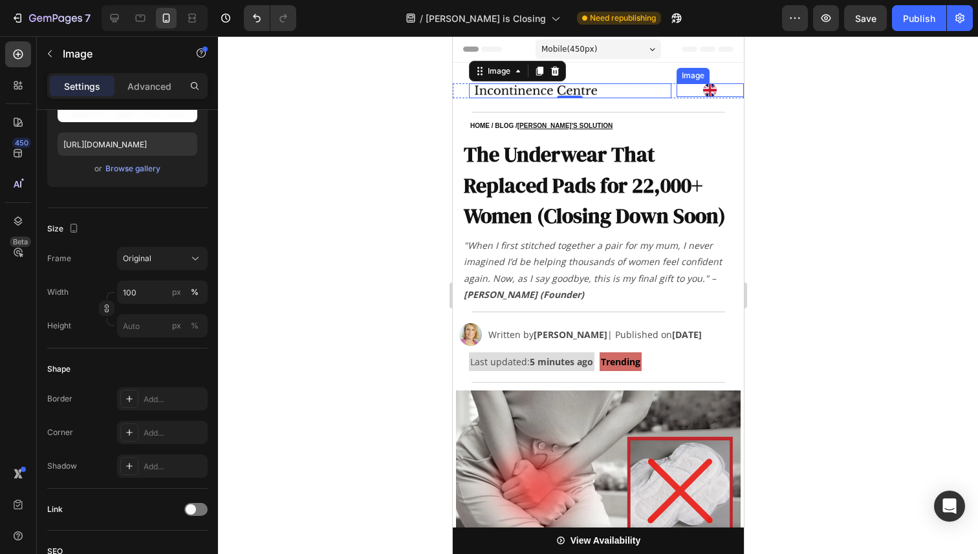
click at [712, 88] on img at bounding box center [710, 90] width 14 height 14
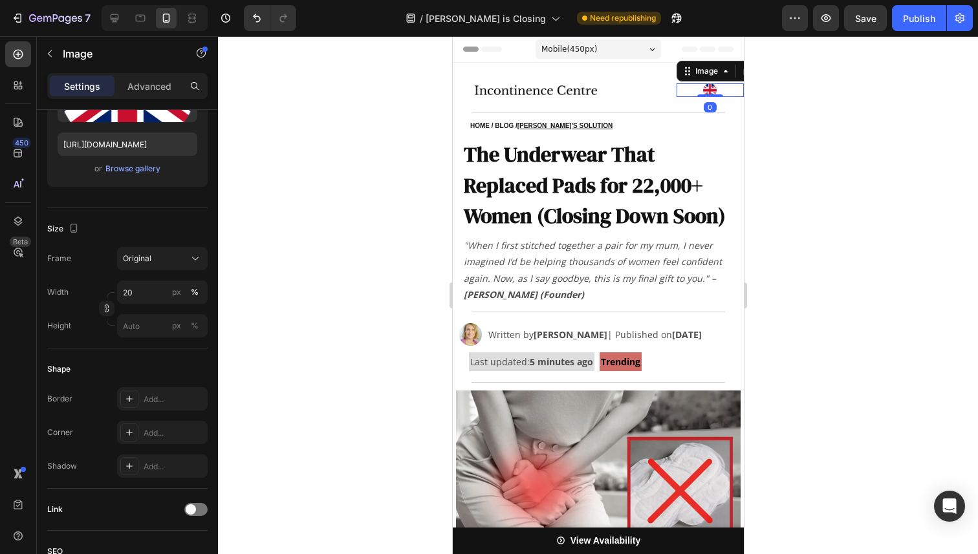
click at [787, 127] on div at bounding box center [598, 295] width 760 height 518
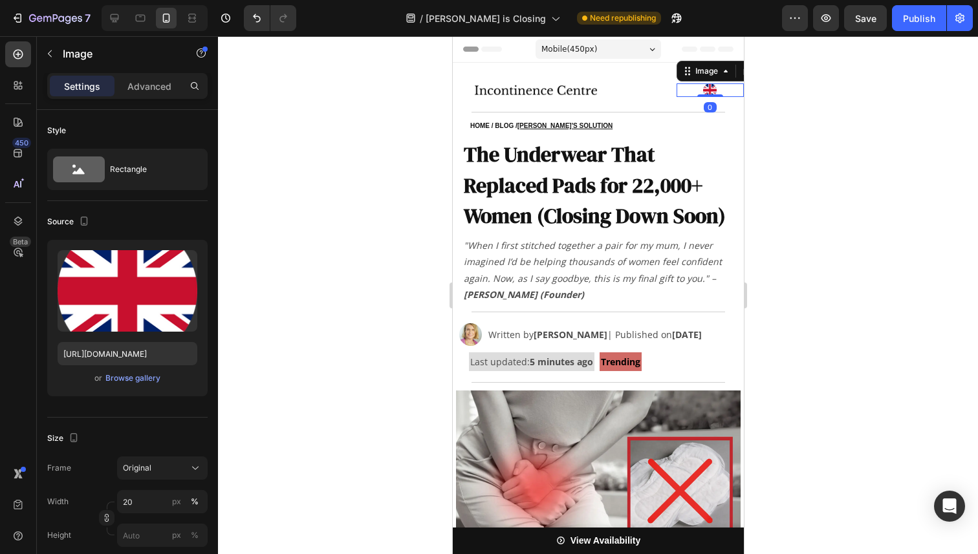
click at [684, 88] on div at bounding box center [709, 90] width 67 height 14
click at [626, 87] on img at bounding box center [569, 90] width 202 height 15
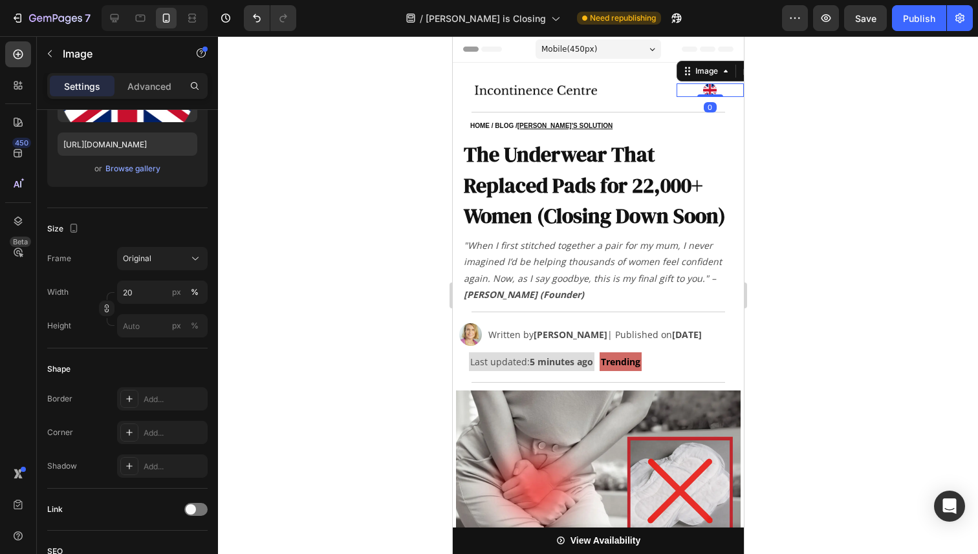
click at [694, 90] on div at bounding box center [709, 90] width 67 height 14
click at [739, 74] on div at bounding box center [747, 71] width 16 height 16
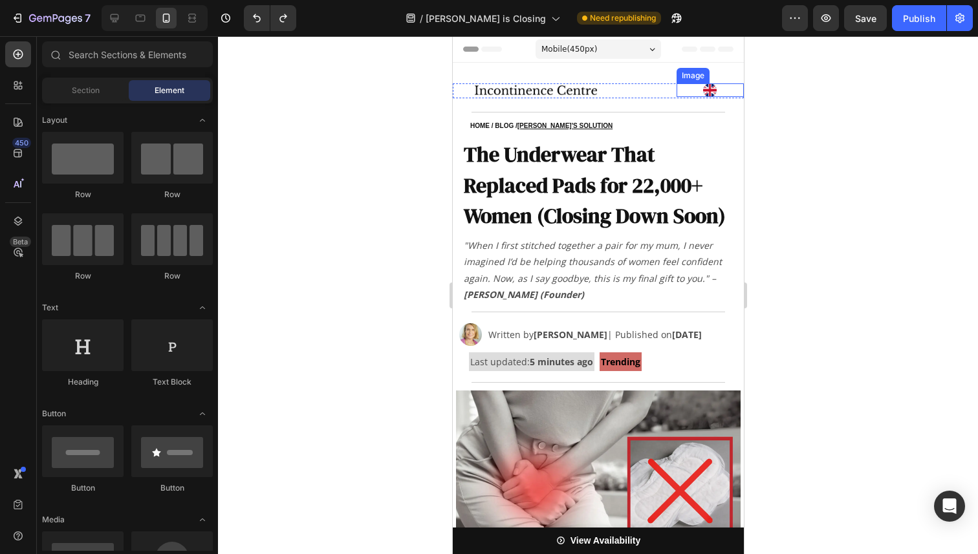
click at [717, 91] on div at bounding box center [709, 90] width 67 height 14
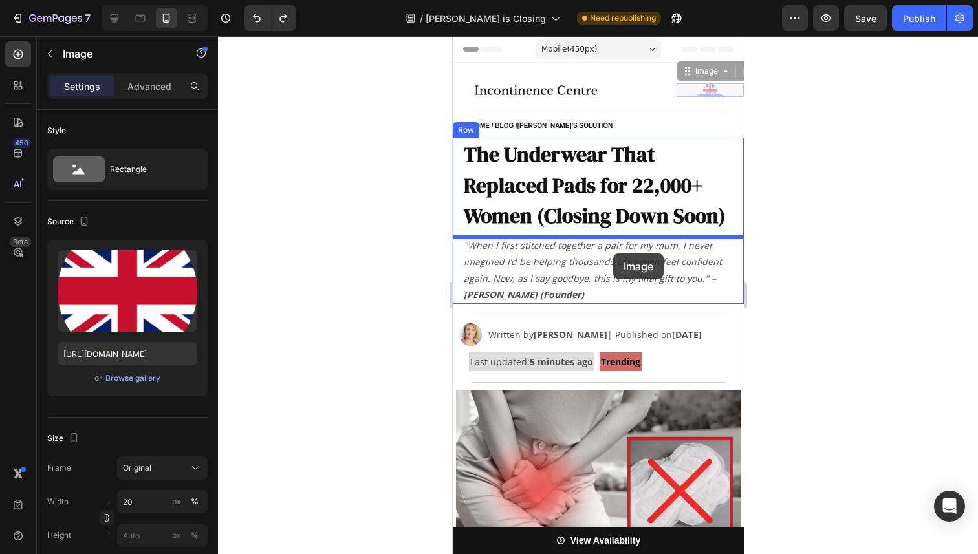
drag, startPoint x: 693, startPoint y: 74, endPoint x: 613, endPoint y: 254, distance: 196.6
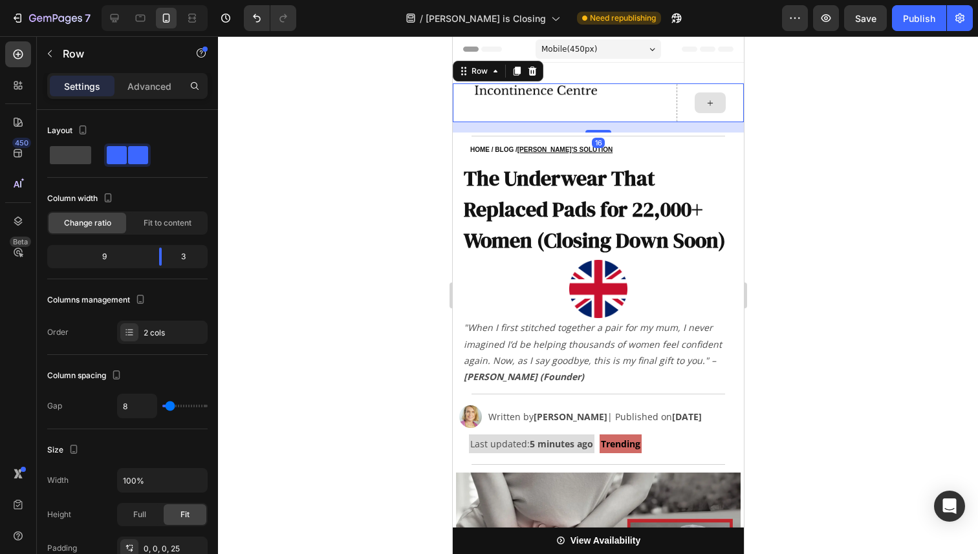
click at [681, 105] on div at bounding box center [709, 102] width 67 height 39
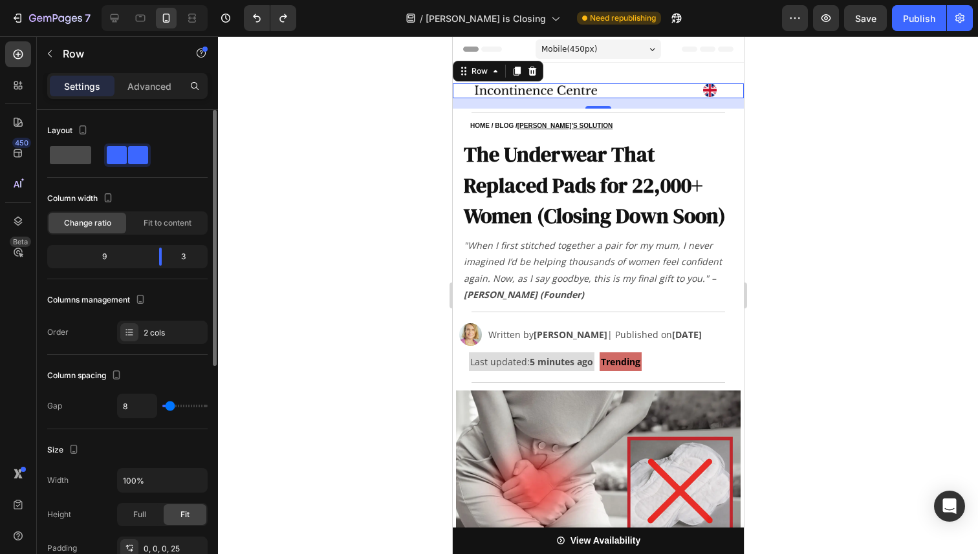
click at [87, 154] on span at bounding box center [70, 155] width 41 height 18
type input "0"
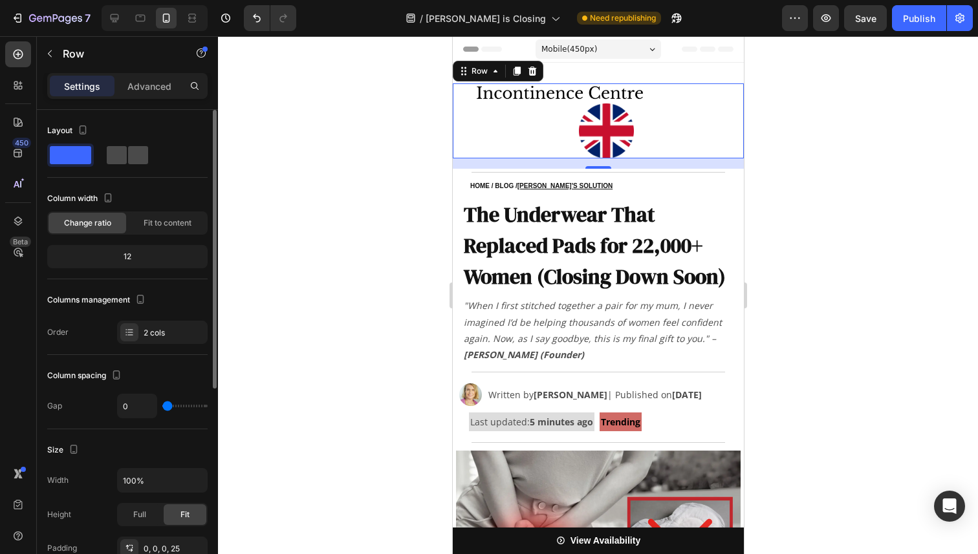
click at [128, 157] on span at bounding box center [138, 155] width 20 height 18
type input "8"
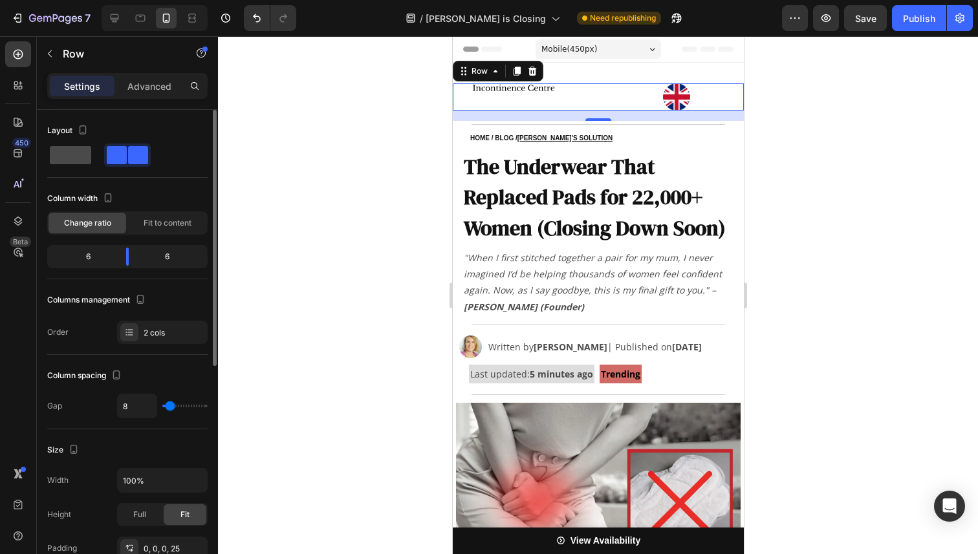
click at [104, 164] on div at bounding box center [127, 155] width 47 height 23
type input "0"
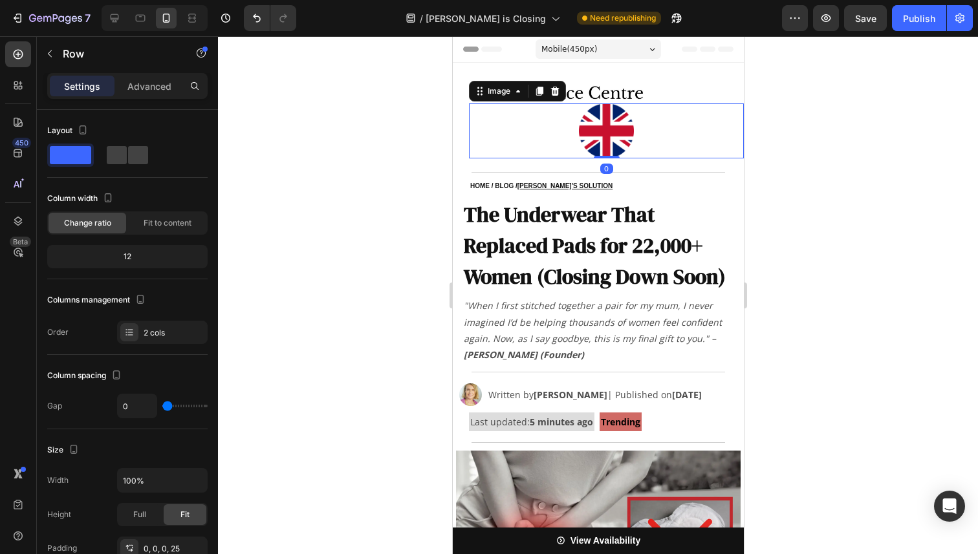
click at [599, 131] on img at bounding box center [605, 131] width 55 height 55
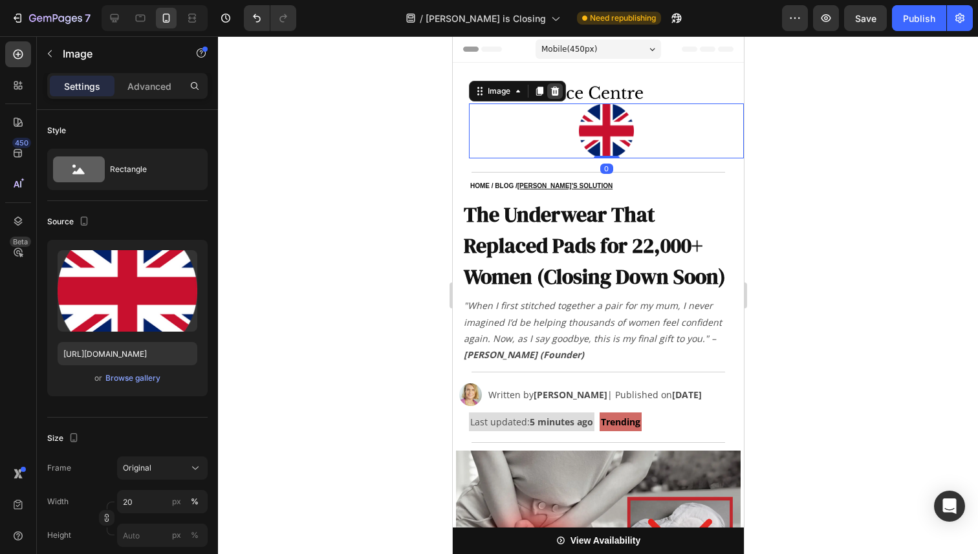
click at [556, 91] on icon at bounding box center [554, 91] width 8 height 9
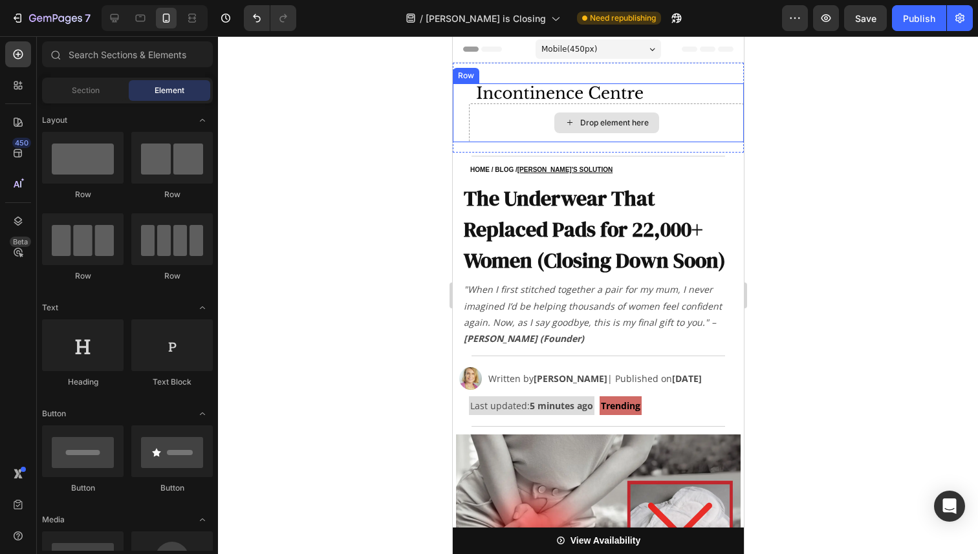
click at [497, 129] on div "Drop element here" at bounding box center [605, 123] width 275 height 39
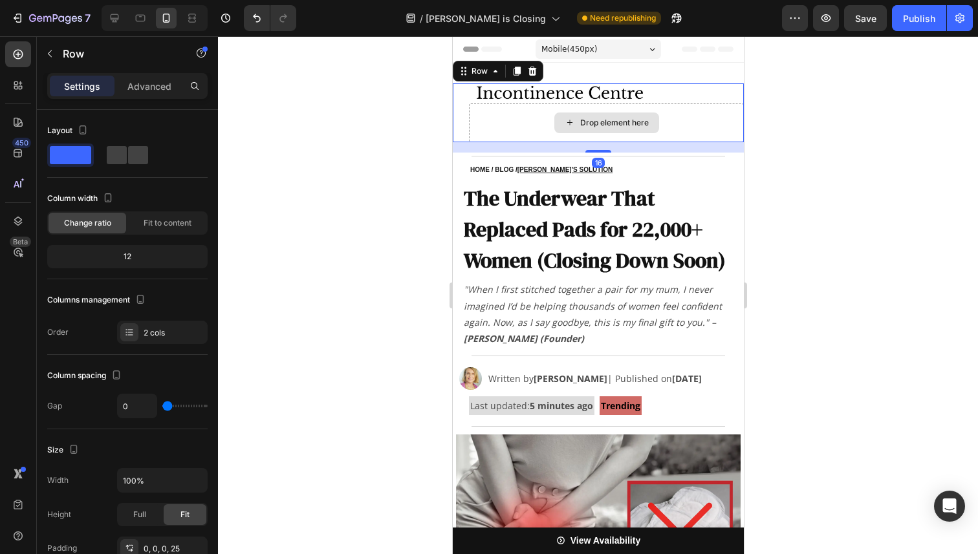
click at [591, 118] on div "Drop element here" at bounding box center [614, 123] width 69 height 10
click at [493, 116] on div "Drop element here" at bounding box center [605, 123] width 275 height 39
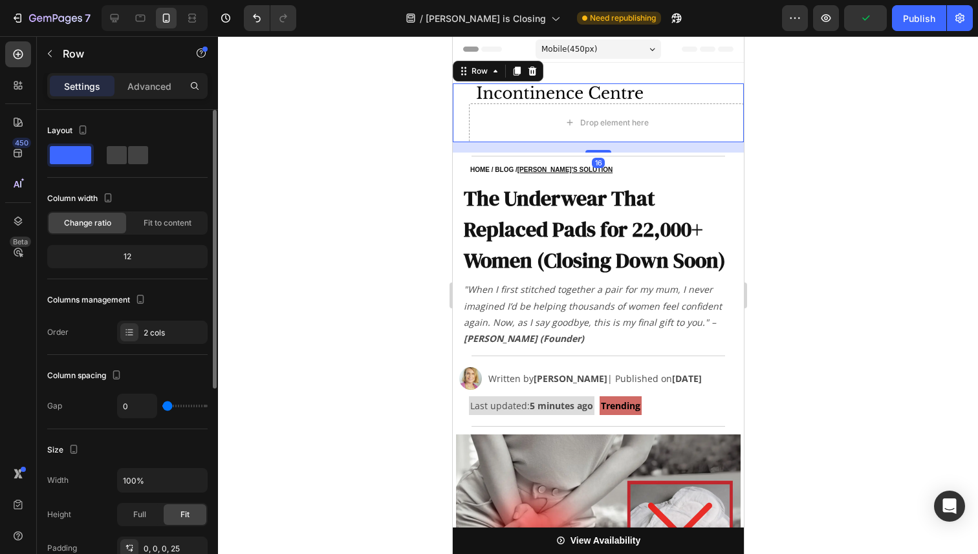
click at [76, 161] on span at bounding box center [70, 155] width 41 height 18
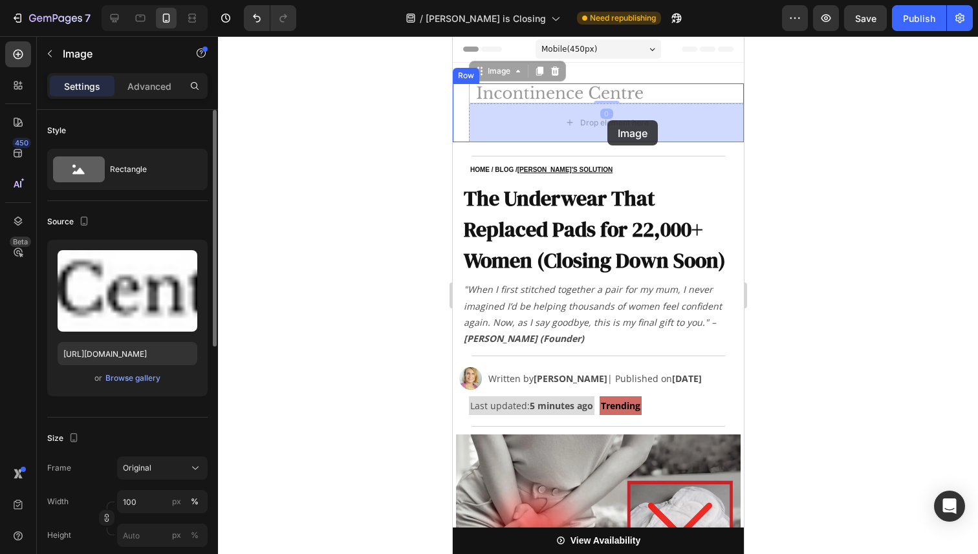
drag, startPoint x: 615, startPoint y: 96, endPoint x: 607, endPoint y: 120, distance: 25.4
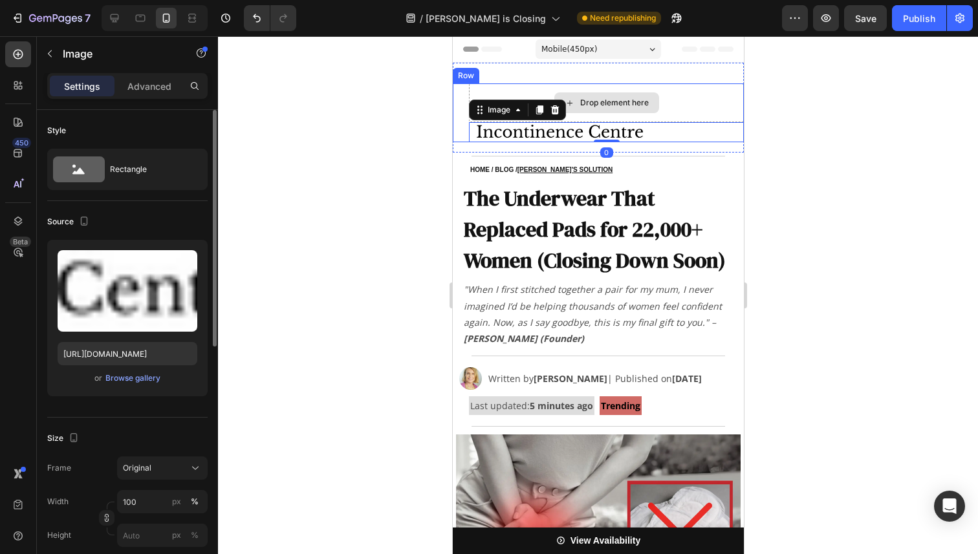
click at [589, 102] on div "Drop element here" at bounding box center [614, 103] width 69 height 10
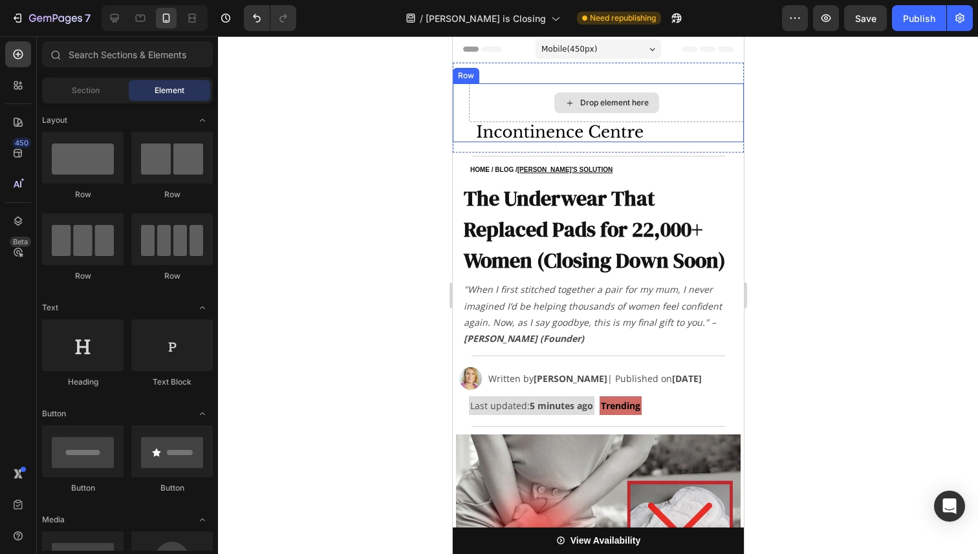
click at [486, 104] on div "Drop element here" at bounding box center [605, 102] width 275 height 39
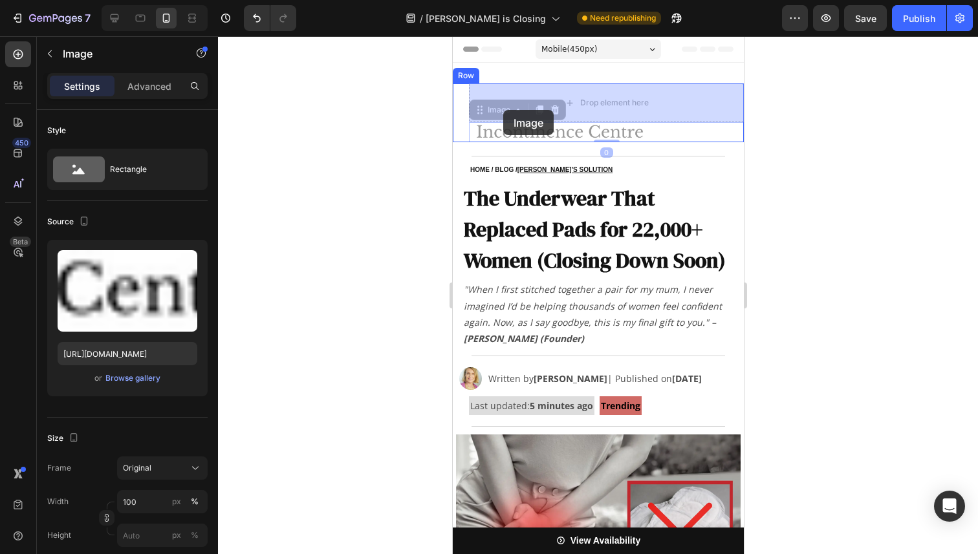
drag, startPoint x: 500, startPoint y: 132, endPoint x: 503, endPoint y: 110, distance: 22.1
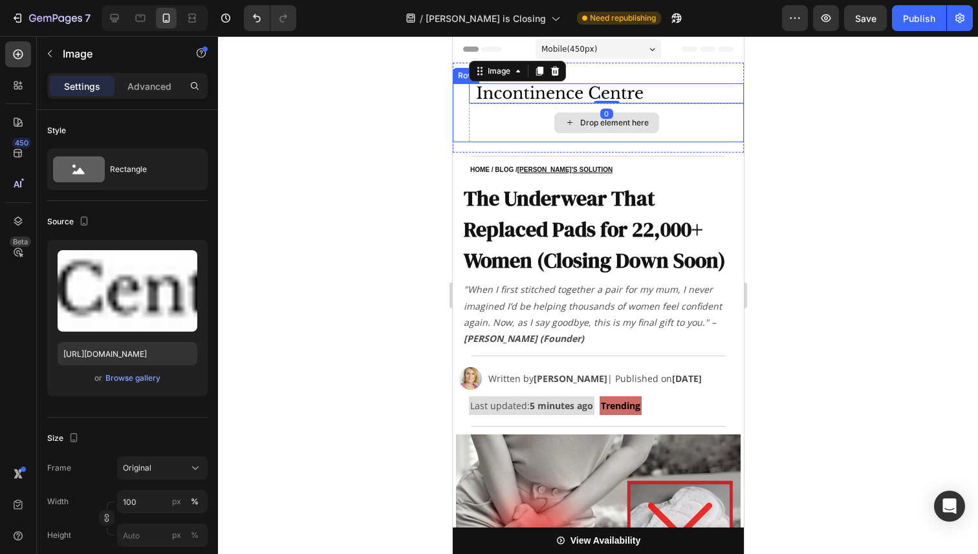
click at [512, 127] on div "Drop element here" at bounding box center [605, 123] width 275 height 39
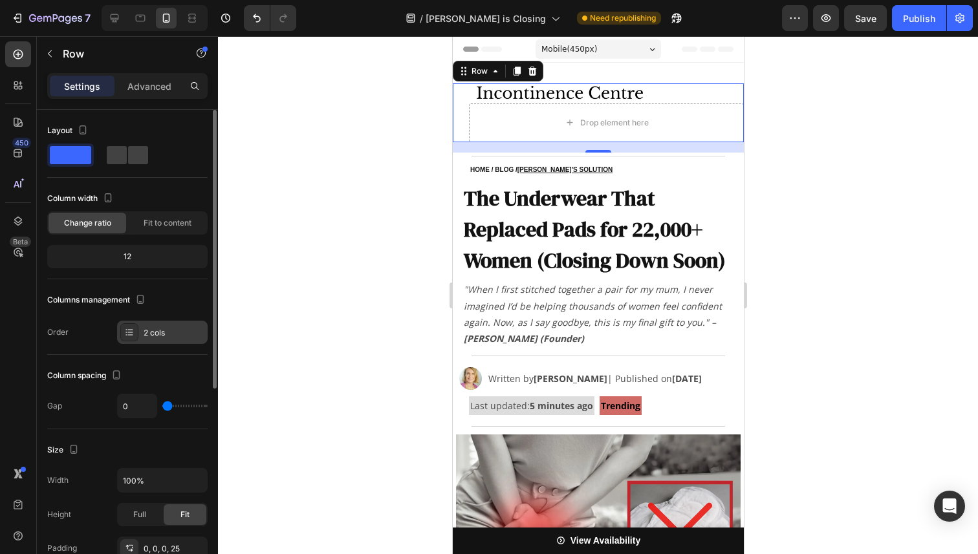
click at [136, 338] on div at bounding box center [129, 332] width 18 height 18
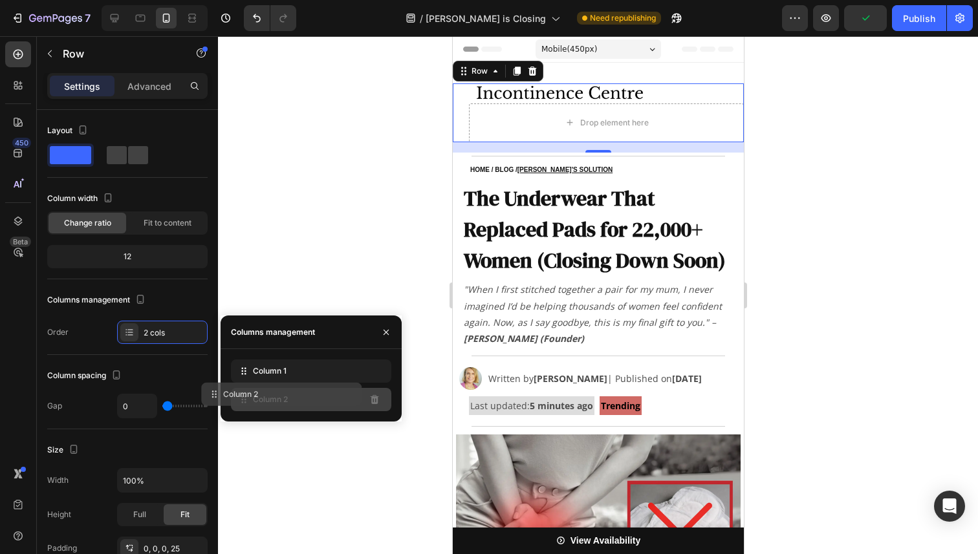
click at [340, 397] on div "Column 2" at bounding box center [311, 399] width 160 height 23
click at [393, 332] on button "button" at bounding box center [386, 332] width 21 height 21
click at [364, 329] on div "Columns management" at bounding box center [311, 333] width 181 height 34
click at [372, 331] on div at bounding box center [386, 332] width 31 height 33
click at [389, 331] on icon "button" at bounding box center [386, 332] width 10 height 10
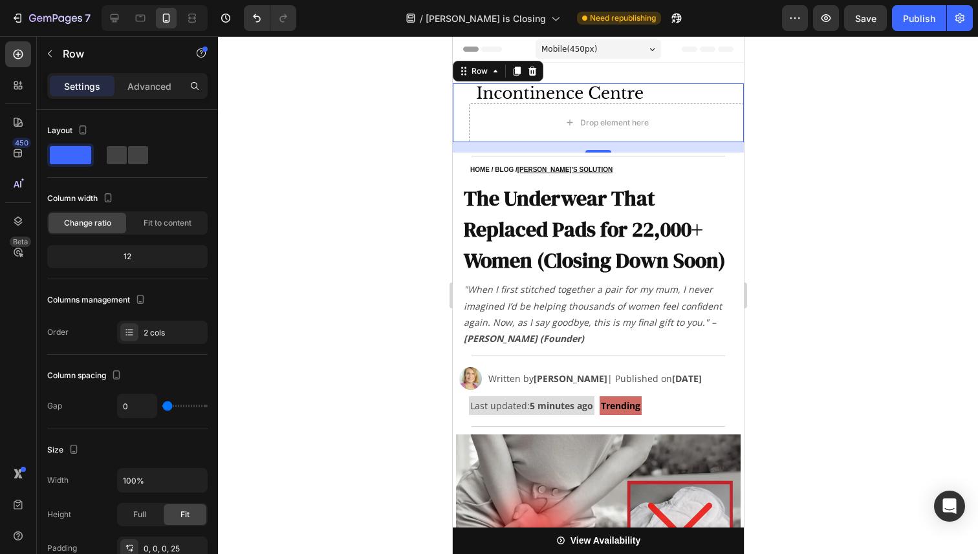
click at [766, 243] on div at bounding box center [598, 295] width 760 height 518
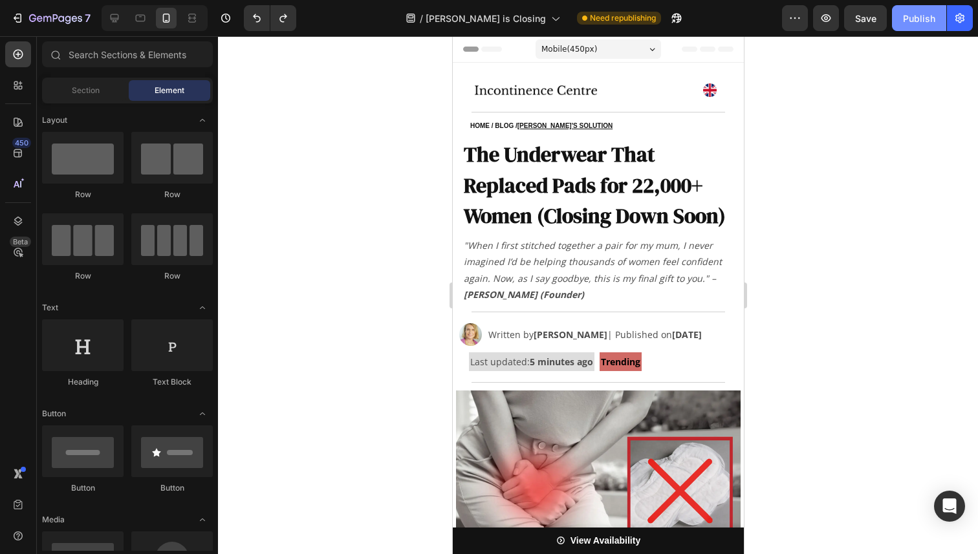
click at [913, 23] on div "Publish" at bounding box center [919, 19] width 32 height 14
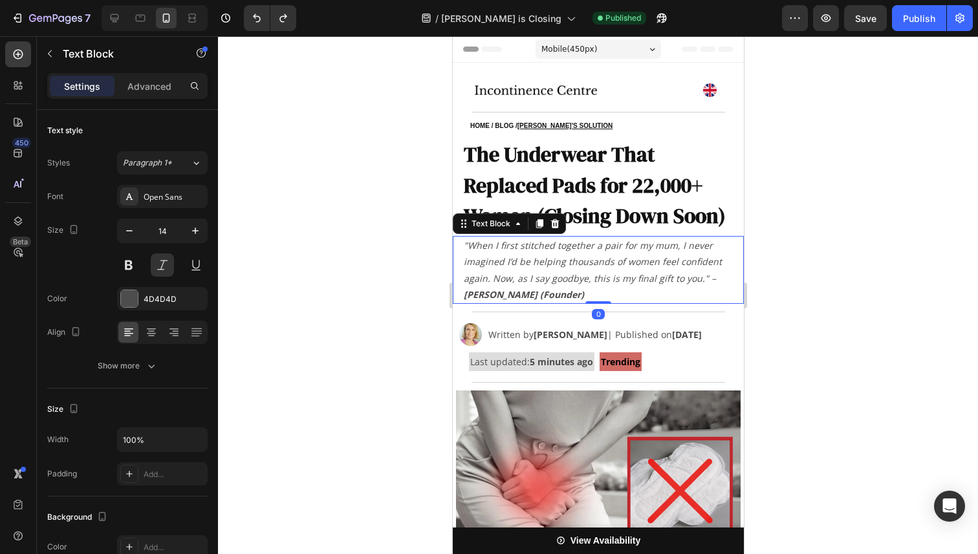
click at [539, 290] on p ""When I first stitched together a pair for my mum, I never imagined I’d be help…" at bounding box center [597, 269] width 269 height 65
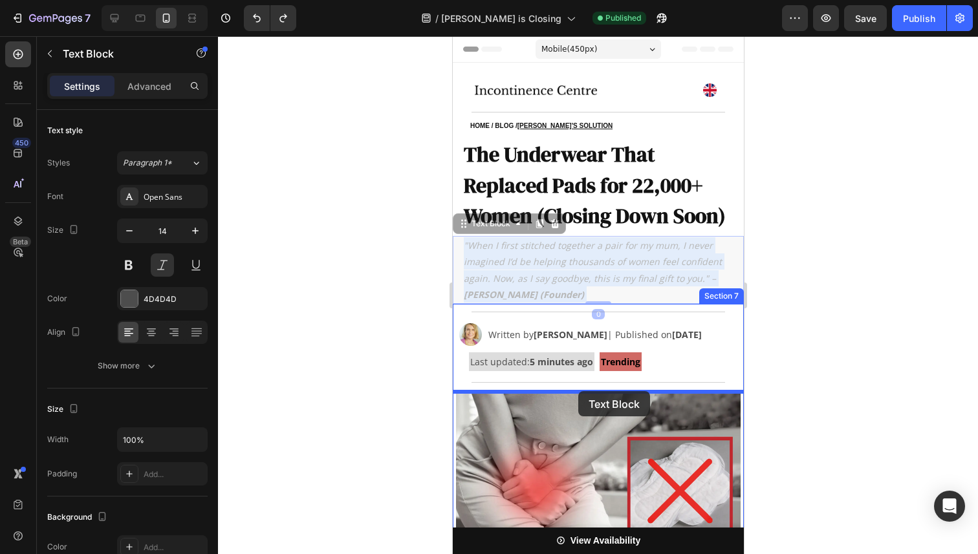
drag, startPoint x: 567, startPoint y: 274, endPoint x: 577, endPoint y: 391, distance: 117.5
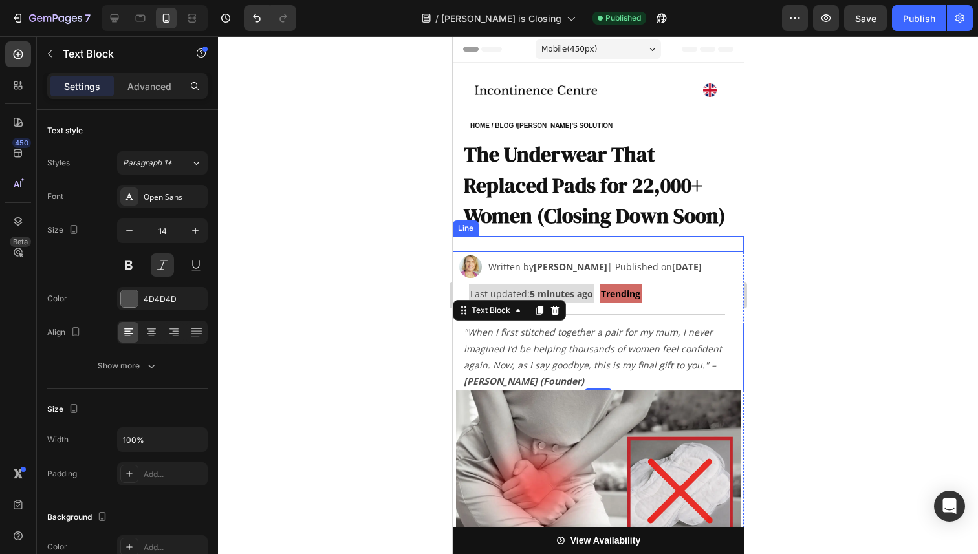
click at [613, 232] on p "⁠⁠⁠⁠⁠⁠⁠ The Underwear That Replaced Pads for 22,000+ Women (Closing Down Soon)" at bounding box center [597, 185] width 269 height 93
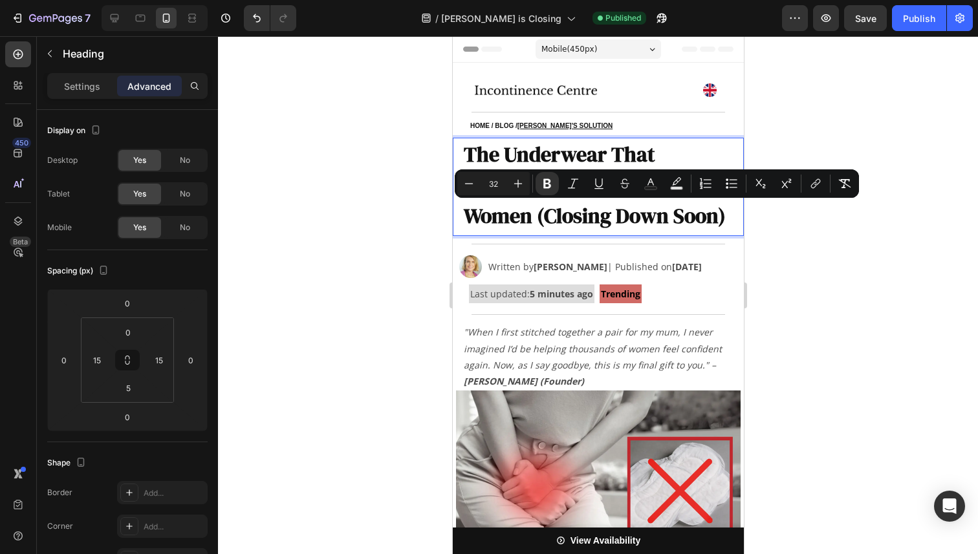
click at [532, 222] on strong "The Underwear That Replaced Pads for 22,000+ Women (Closing Down Soon)" at bounding box center [594, 185] width 262 height 91
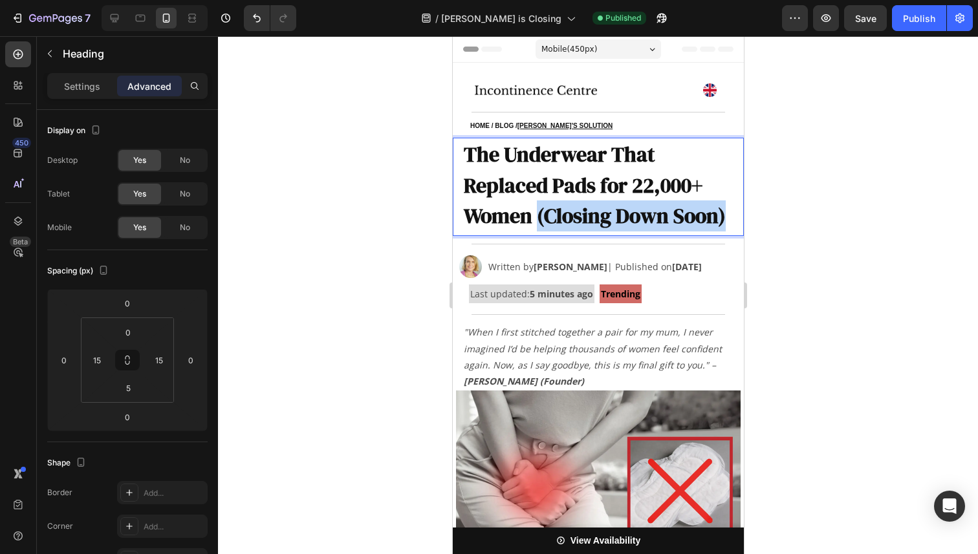
drag, startPoint x: 536, startPoint y: 220, endPoint x: 723, endPoint y: 223, distance: 187.0
click at [723, 223] on strong "The Underwear That Replaced Pads for 22,000+ Women (Closing Down Soon)" at bounding box center [594, 185] width 262 height 91
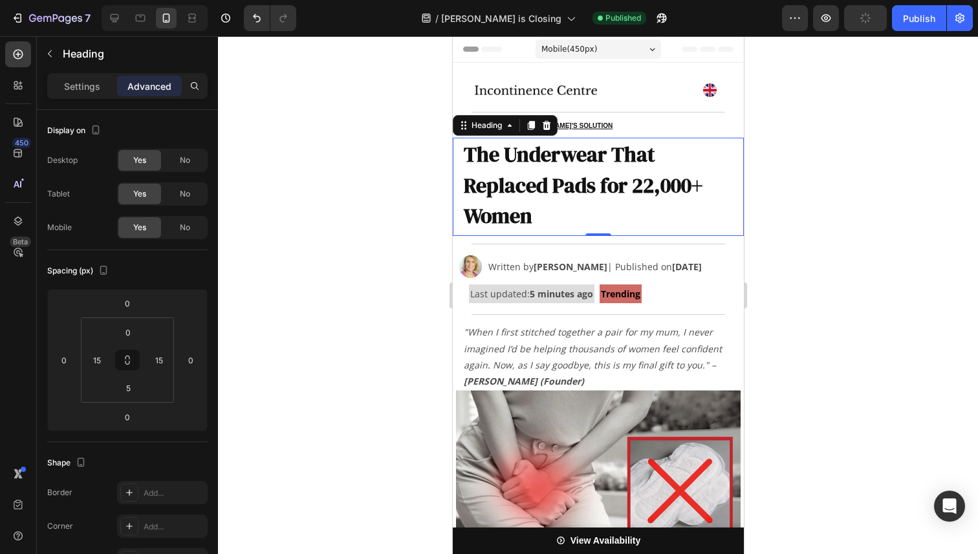
click at [850, 283] on div at bounding box center [598, 295] width 760 height 518
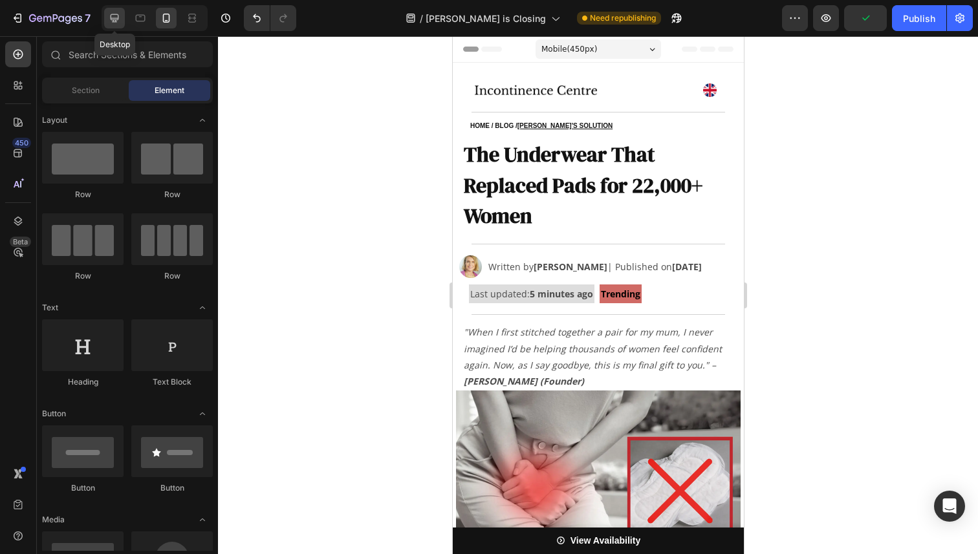
click at [120, 21] on icon at bounding box center [114, 18] width 13 height 13
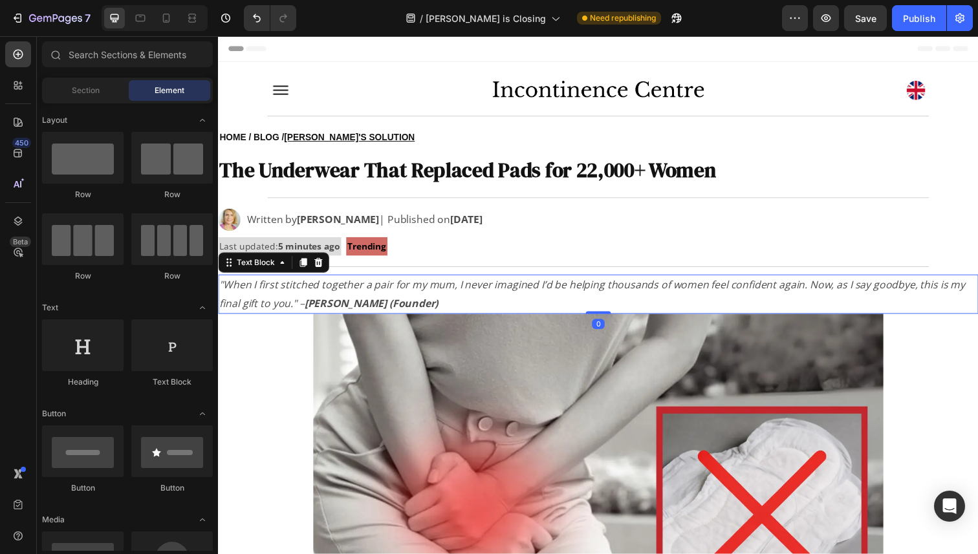
click at [391, 305] on p ""When I first stitched together a pair for my mum, I never imagined I’d be help…" at bounding box center [606, 300] width 774 height 38
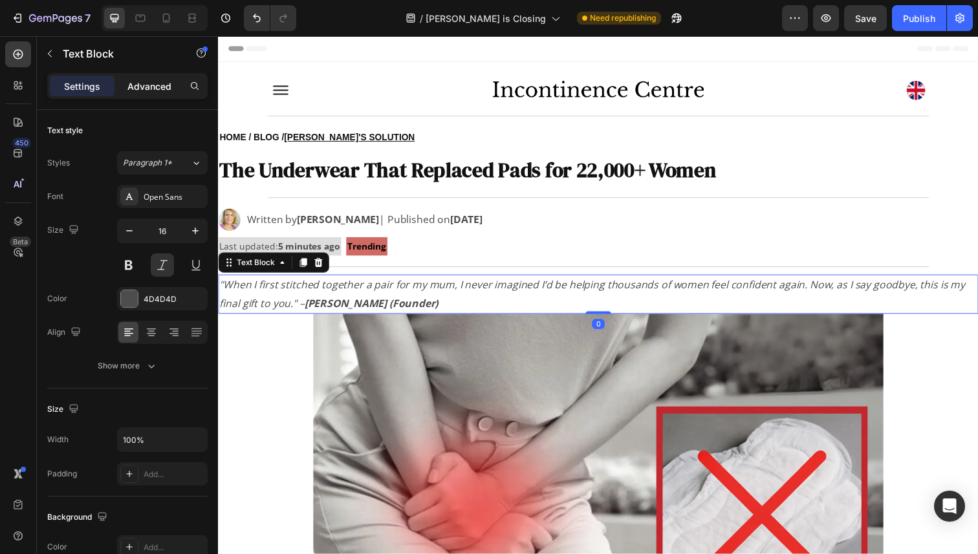
click at [157, 91] on p "Advanced" at bounding box center [149, 87] width 44 height 14
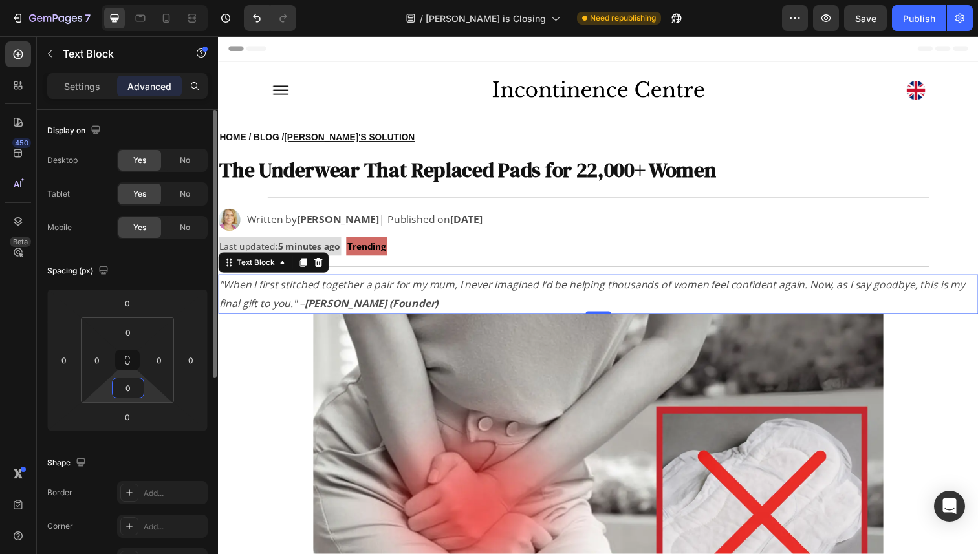
click at [129, 391] on input "0" at bounding box center [128, 387] width 26 height 19
type input "15"
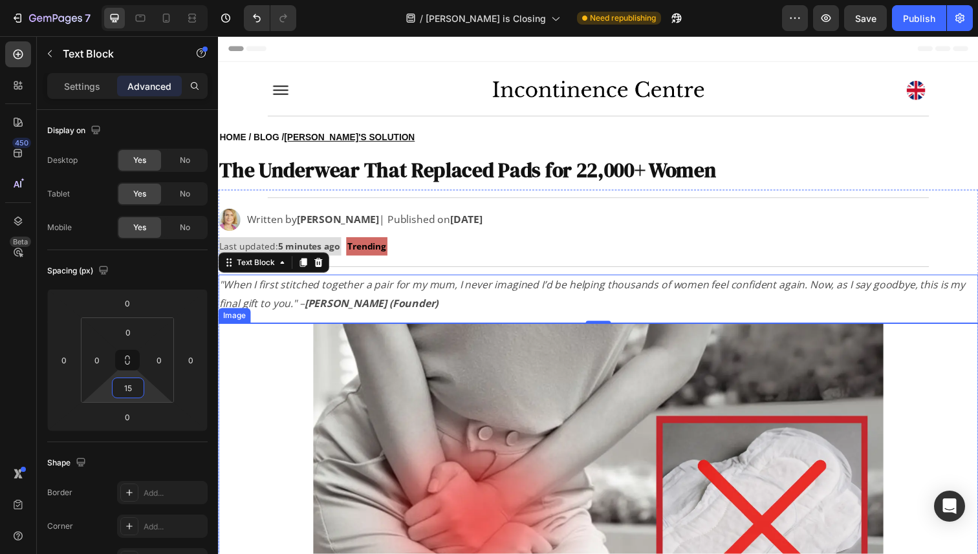
click at [485, 385] on img at bounding box center [606, 526] width 582 height 393
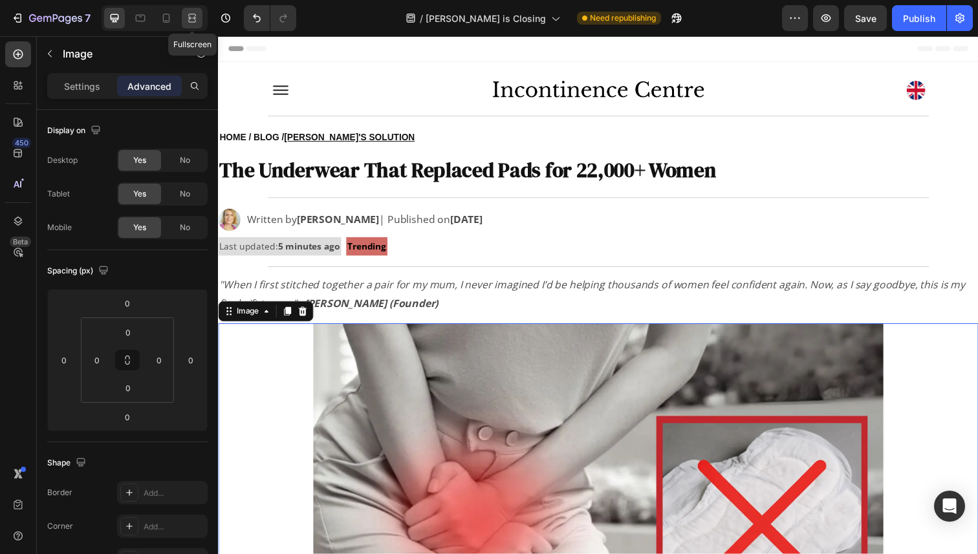
click at [192, 20] on icon at bounding box center [192, 18] width 13 height 13
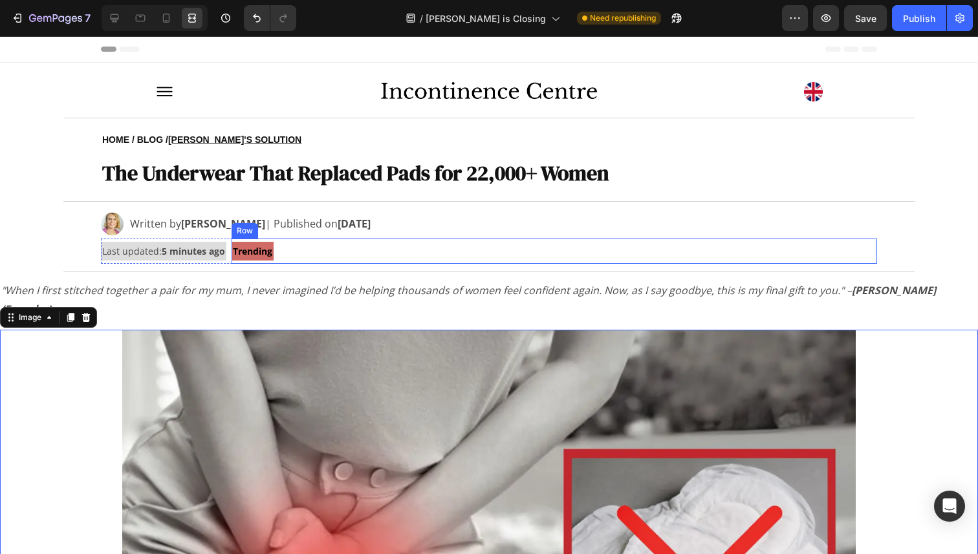
click at [392, 259] on div "Trending Text Block Row" at bounding box center [555, 251] width 646 height 25
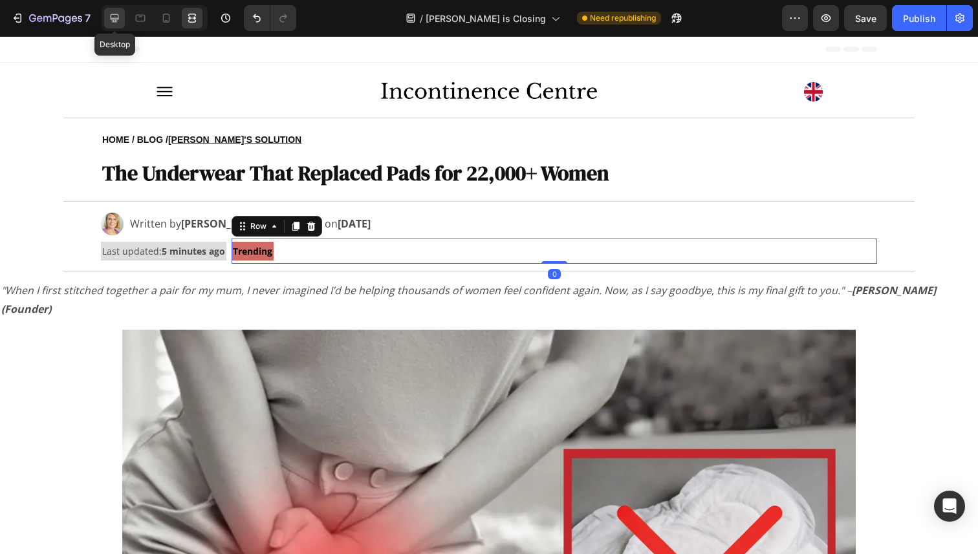
click at [116, 23] on icon at bounding box center [114, 18] width 13 height 13
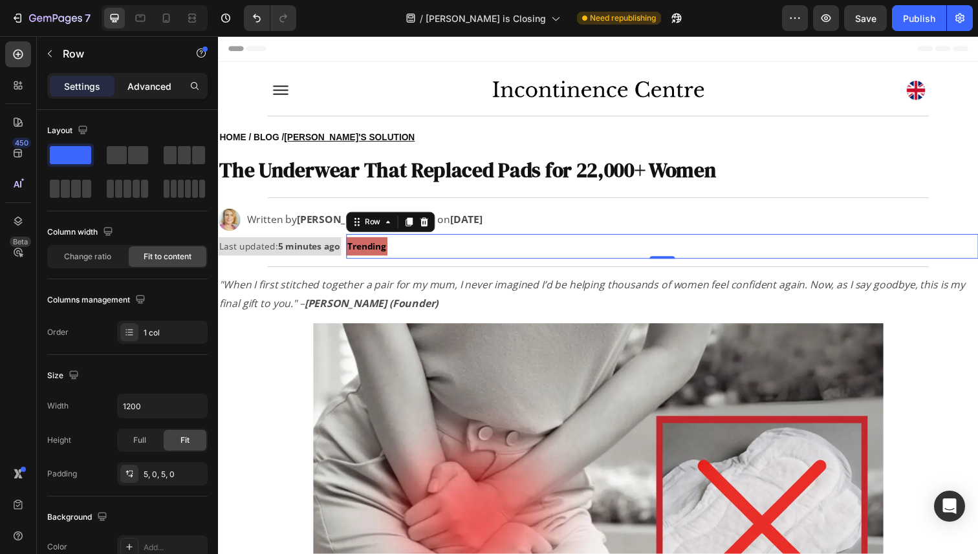
click at [140, 77] on div "Advanced" at bounding box center [149, 86] width 65 height 21
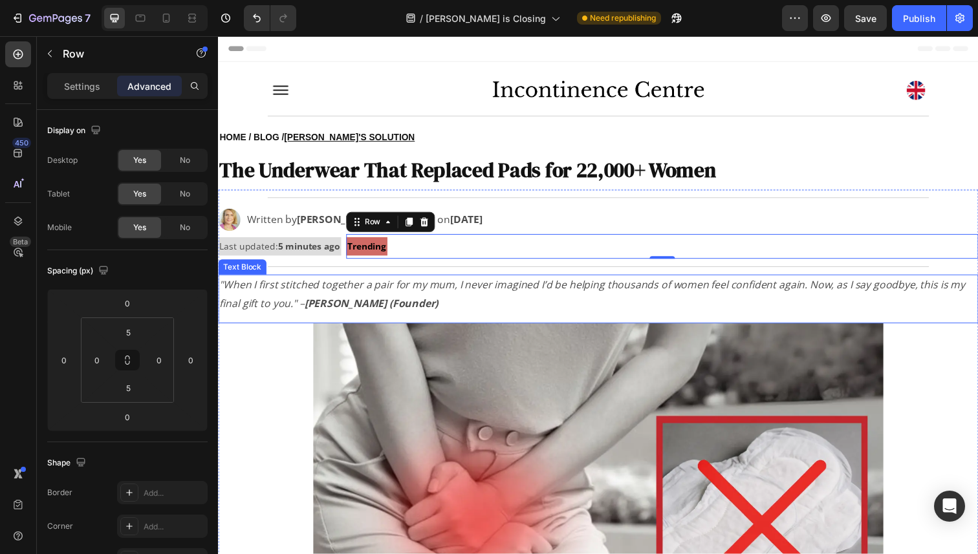
click at [420, 303] on p ""When I first stitched together a pair for my mum, I never imagined I’d be help…" at bounding box center [606, 300] width 774 height 38
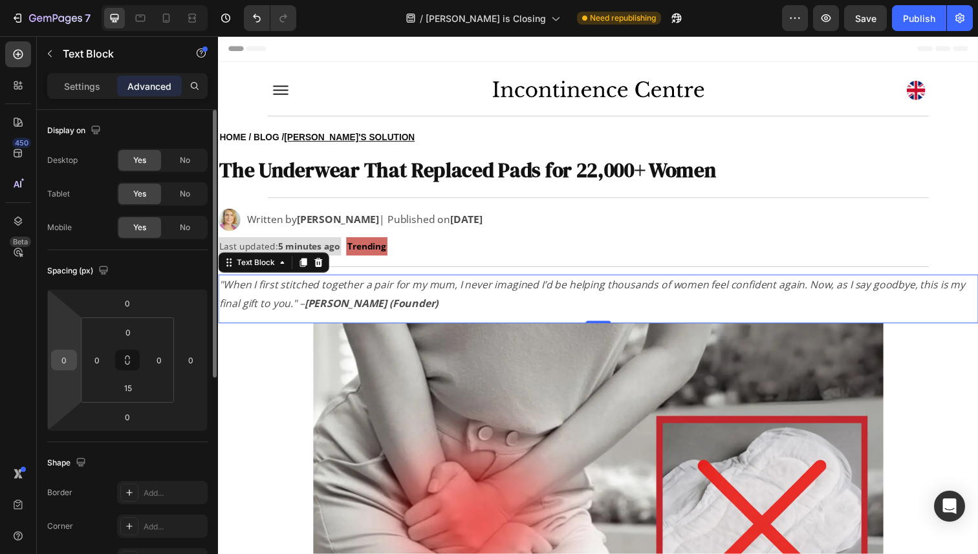
click at [63, 359] on input "0" at bounding box center [63, 360] width 19 height 19
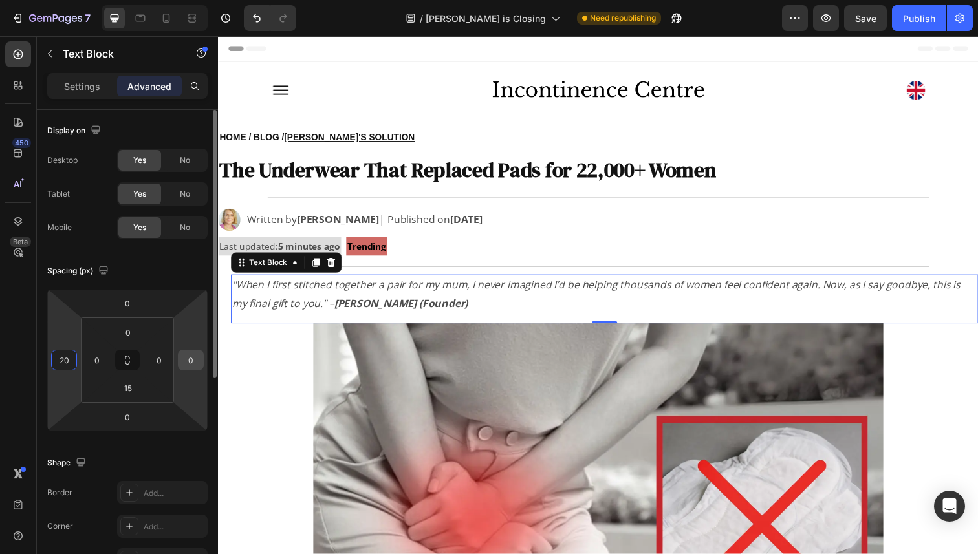
type input "20"
click at [187, 361] on input "0" at bounding box center [190, 360] width 19 height 19
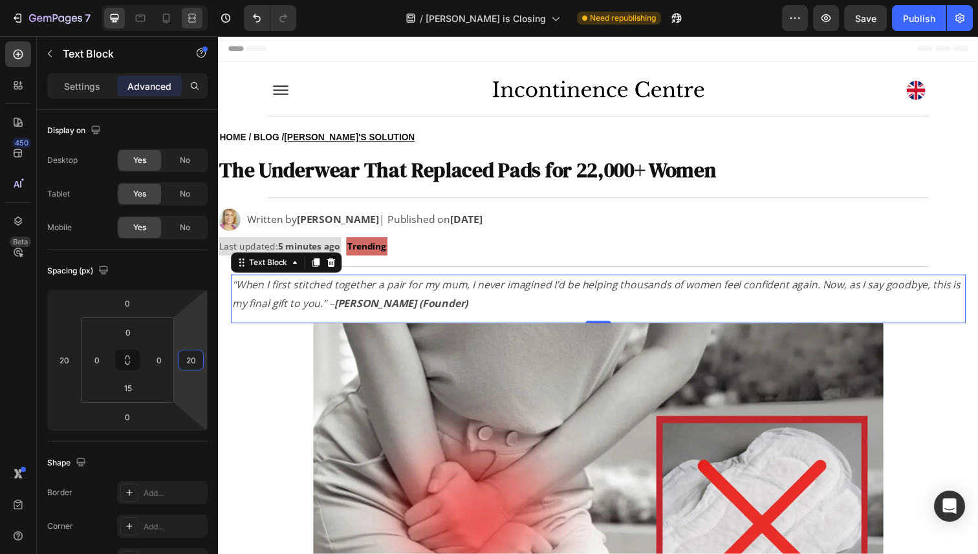
type input "20"
click at [186, 17] on icon at bounding box center [192, 18] width 13 height 13
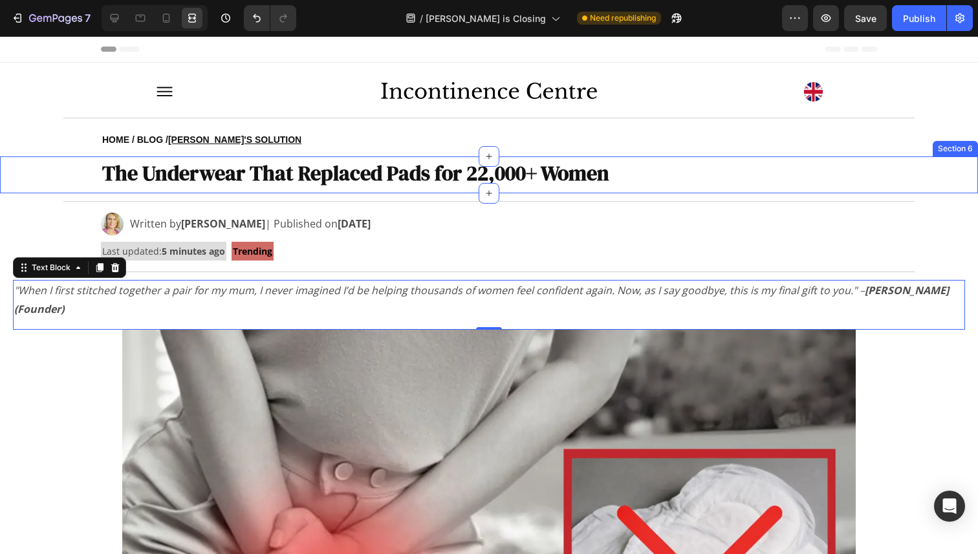
click at [88, 174] on div "⁠⁠⁠⁠⁠⁠⁠ The Underwear That Replaced Pads for 22,000+ Women Heading Row" at bounding box center [489, 175] width 978 height 37
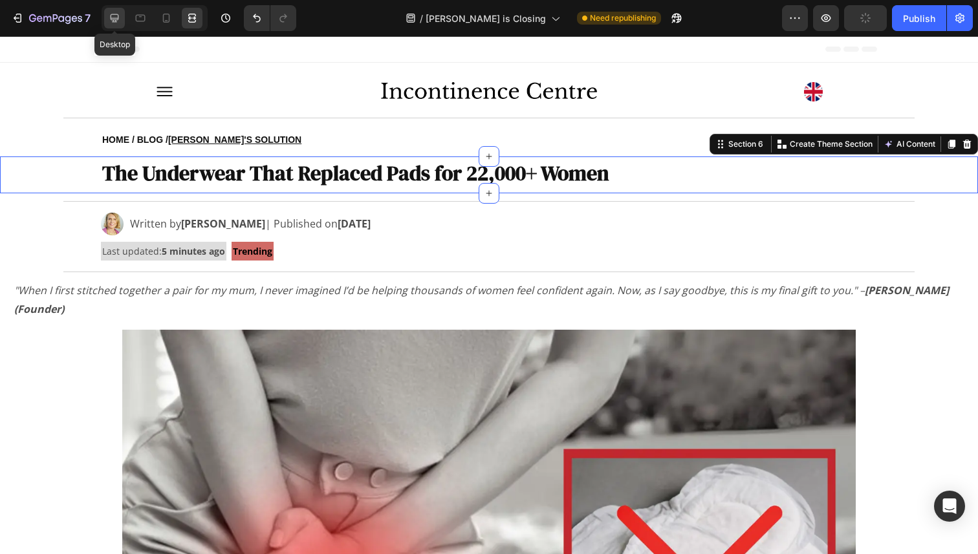
click at [109, 18] on icon at bounding box center [114, 18] width 13 height 13
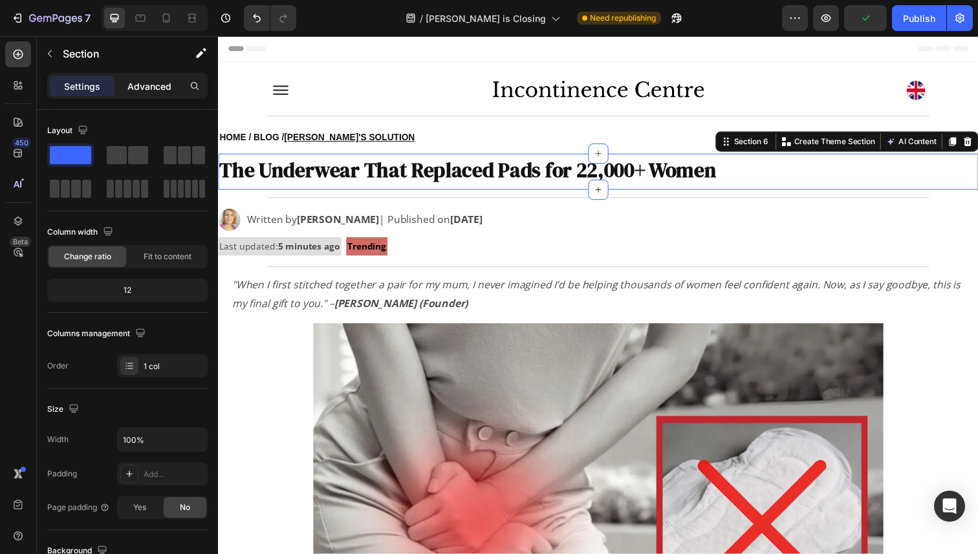
click at [150, 86] on p "Advanced" at bounding box center [149, 87] width 44 height 14
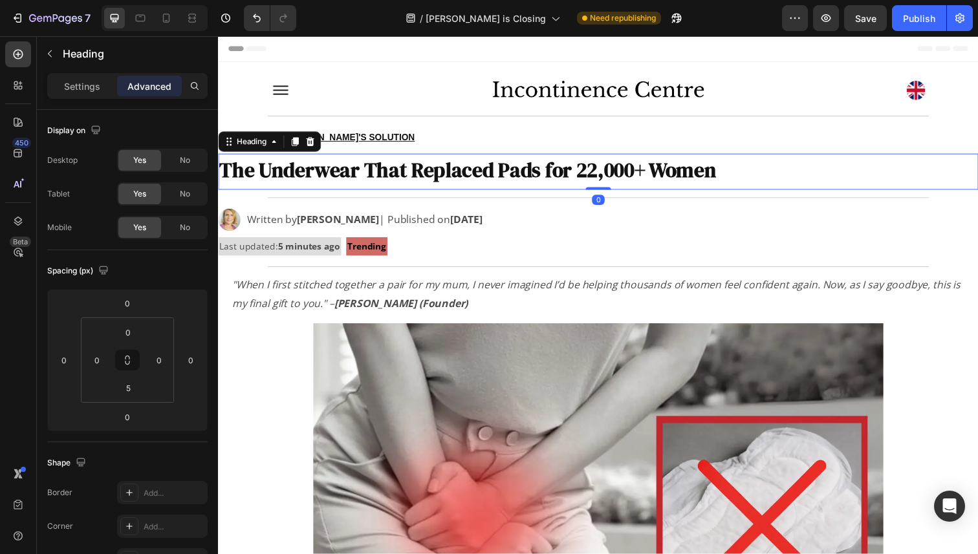
click at [324, 180] on strong "The Underwear That Replaced Pads for 22,000+ Women" at bounding box center [472, 173] width 507 height 28
click at [294, 147] on icon at bounding box center [296, 144] width 10 height 10
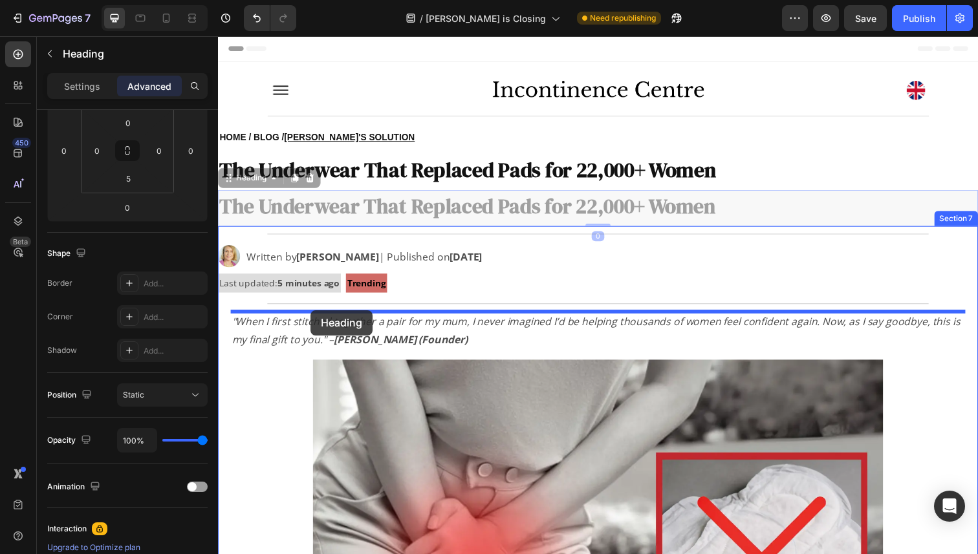
drag, startPoint x: 243, startPoint y: 186, endPoint x: 312, endPoint y: 316, distance: 147.3
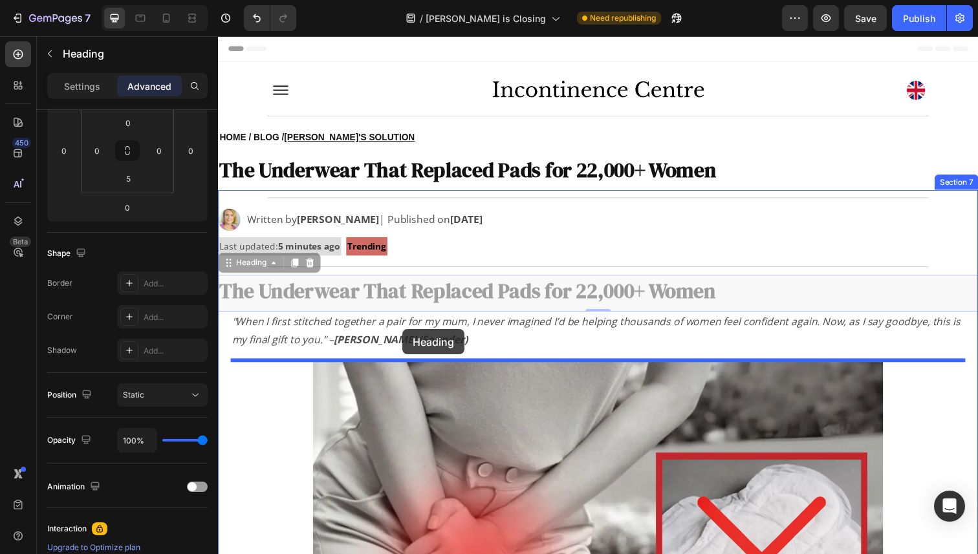
drag, startPoint x: 243, startPoint y: 268, endPoint x: 406, endPoint y: 336, distance: 176.6
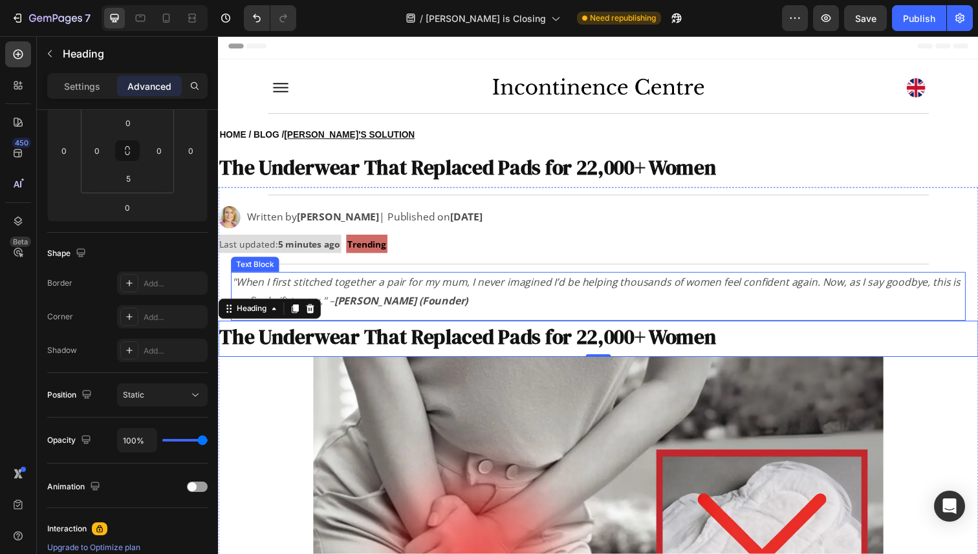
scroll to position [0, 0]
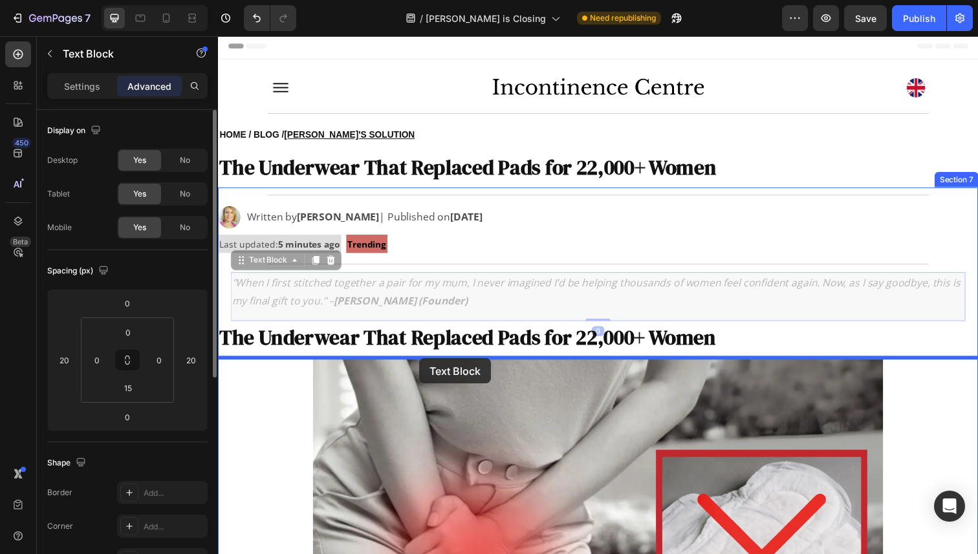
drag, startPoint x: 426, startPoint y: 301, endPoint x: 424, endPoint y: 365, distance: 64.7
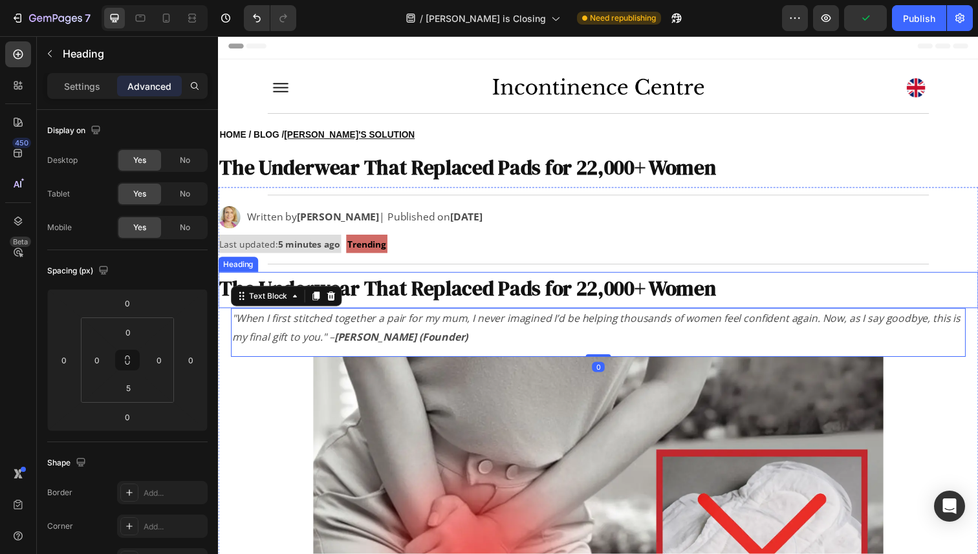
click at [413, 303] on strong "The Underwear That Replaced Pads for 22,000+ Women" at bounding box center [472, 294] width 507 height 28
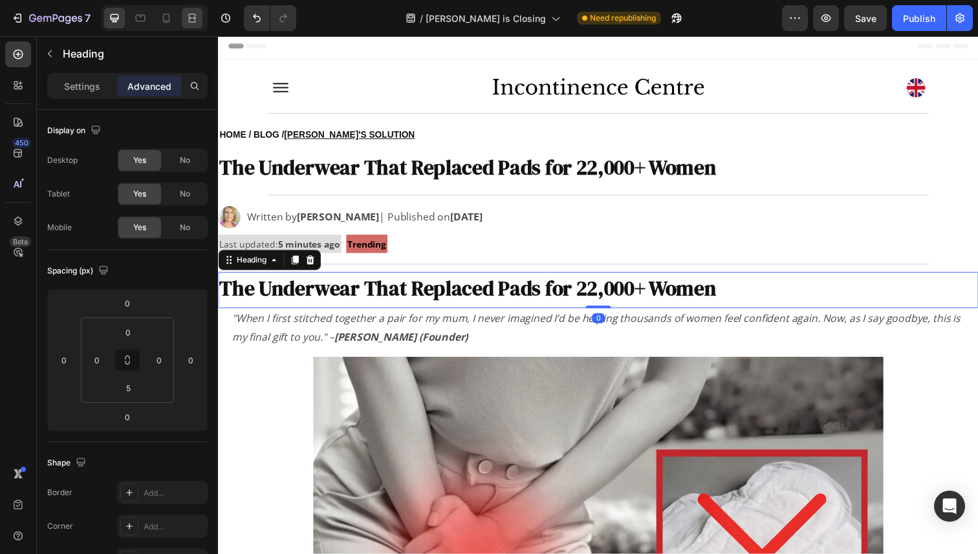
click at [188, 26] on div at bounding box center [192, 18] width 21 height 21
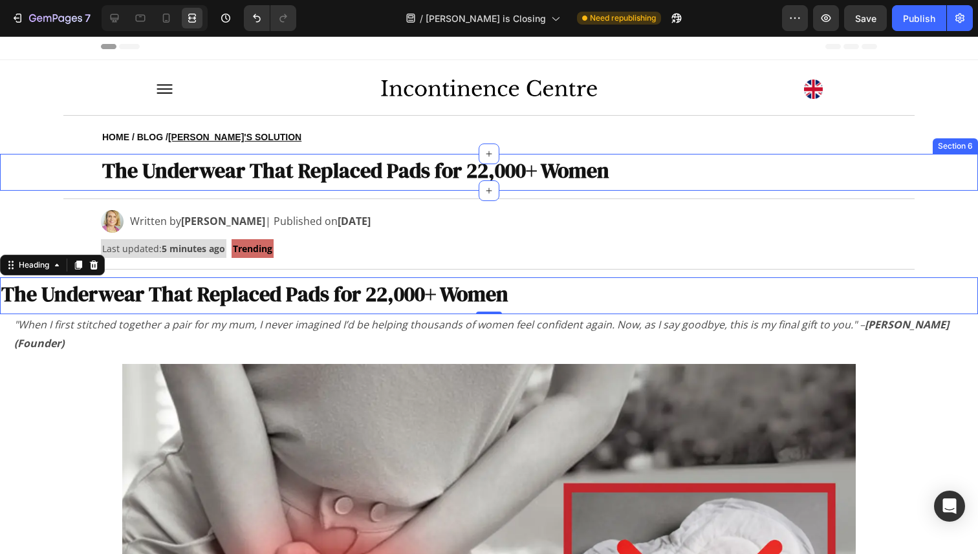
click at [61, 175] on div "⁠⁠⁠⁠⁠⁠⁠ The Underwear That Replaced Pads for 22,000+ Women Heading Row" at bounding box center [489, 172] width 978 height 37
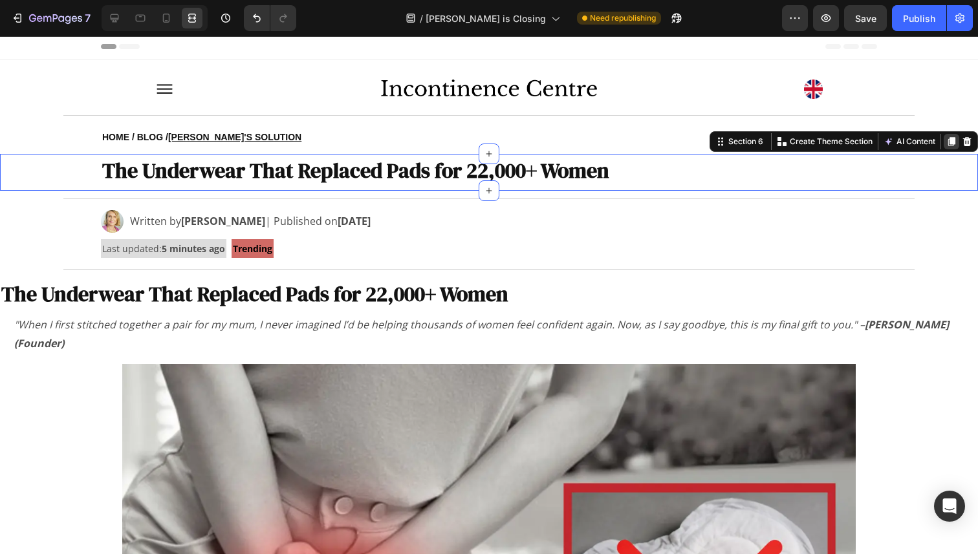
click at [950, 144] on icon at bounding box center [951, 142] width 7 height 9
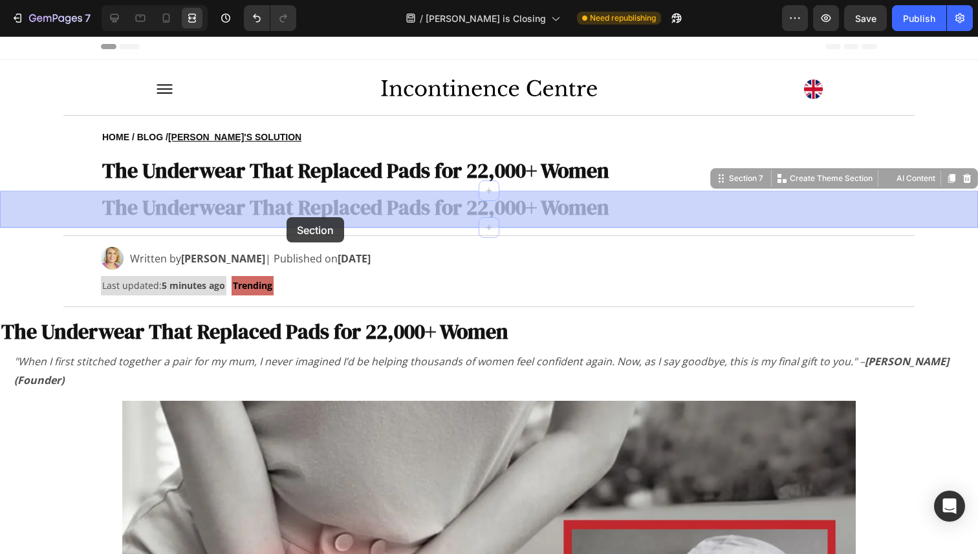
drag, startPoint x: 93, startPoint y: 213, endPoint x: 287, endPoint y: 214, distance: 194.7
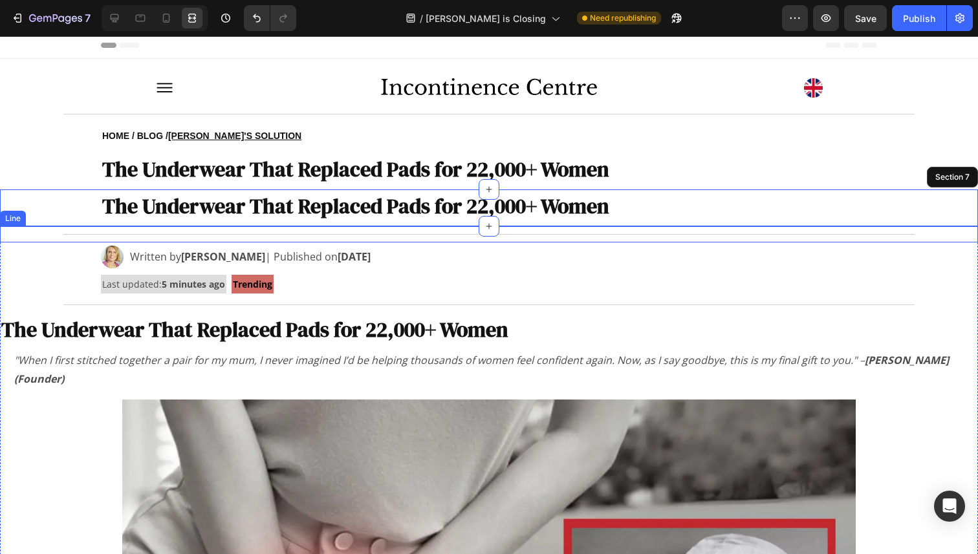
scroll to position [6, 0]
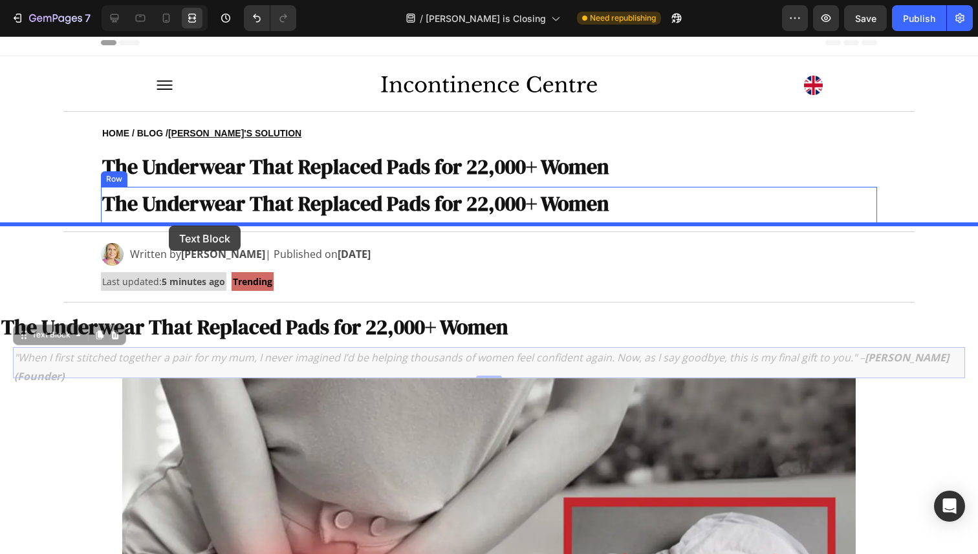
drag, startPoint x: 90, startPoint y: 356, endPoint x: 169, endPoint y: 226, distance: 152.1
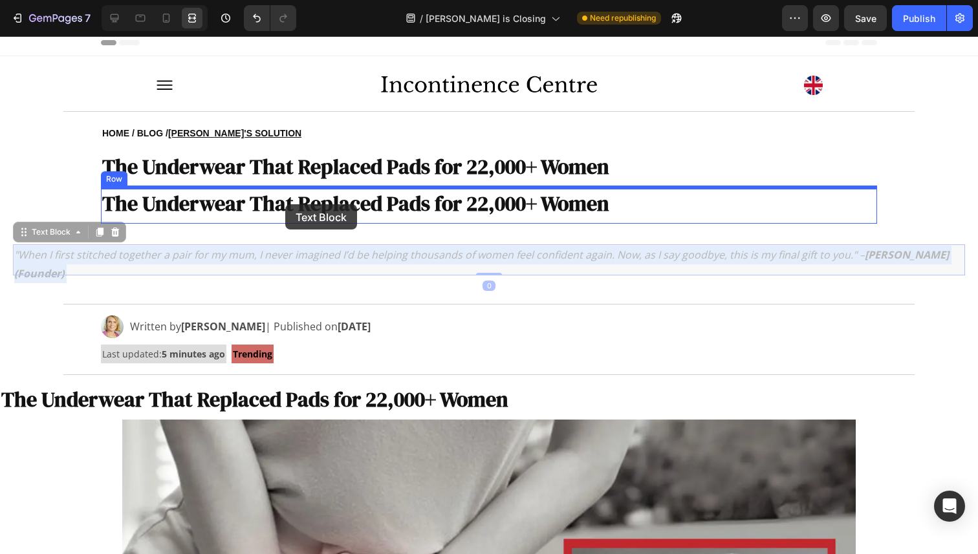
drag, startPoint x: 168, startPoint y: 263, endPoint x: 285, endPoint y: 204, distance: 131.3
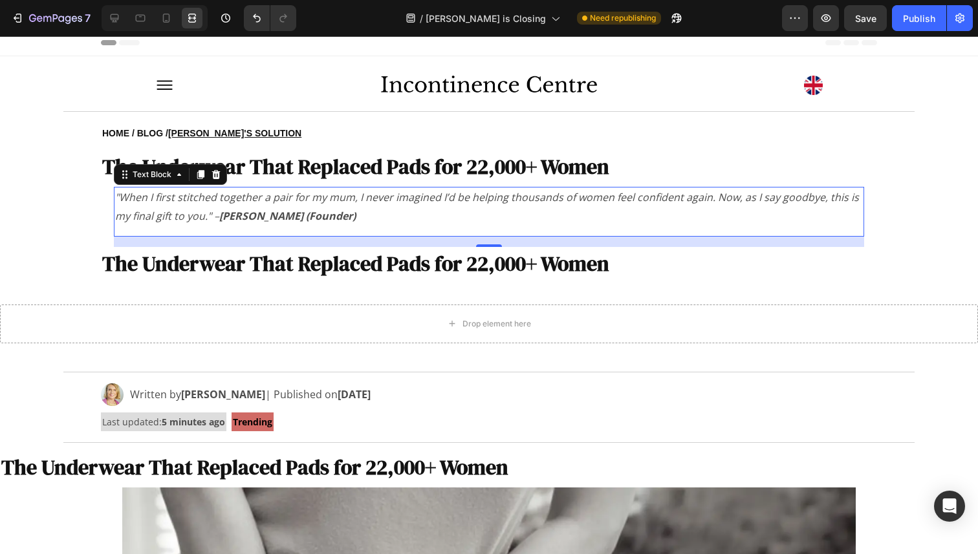
type input "0"
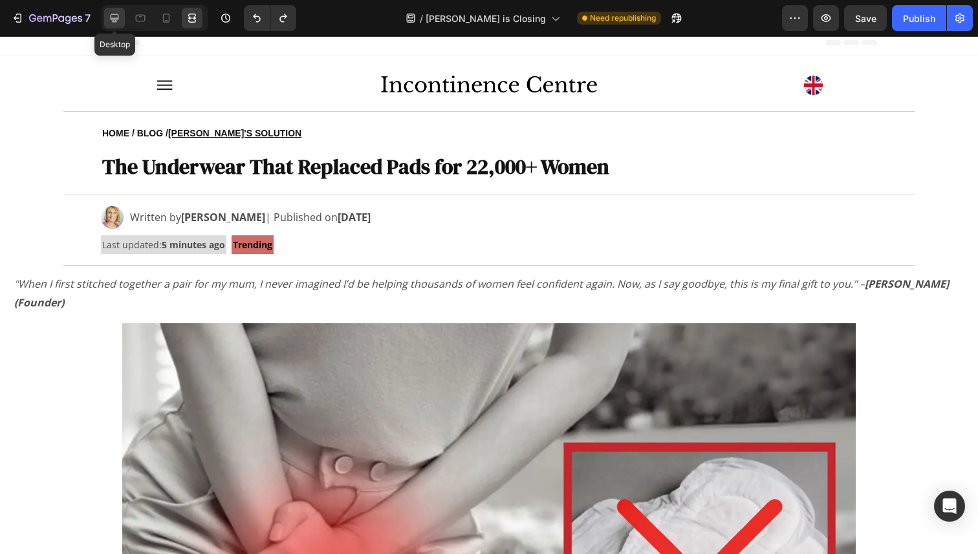
click at [109, 23] on icon at bounding box center [114, 18] width 13 height 13
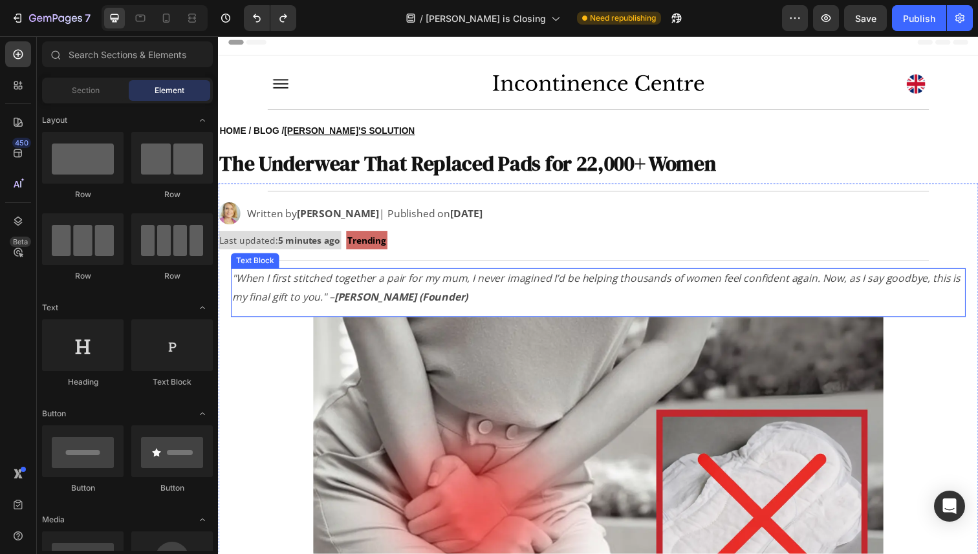
click at [336, 294] on p ""When I first stitched together a pair for my mum, I never imagined I’d be help…" at bounding box center [606, 294] width 748 height 38
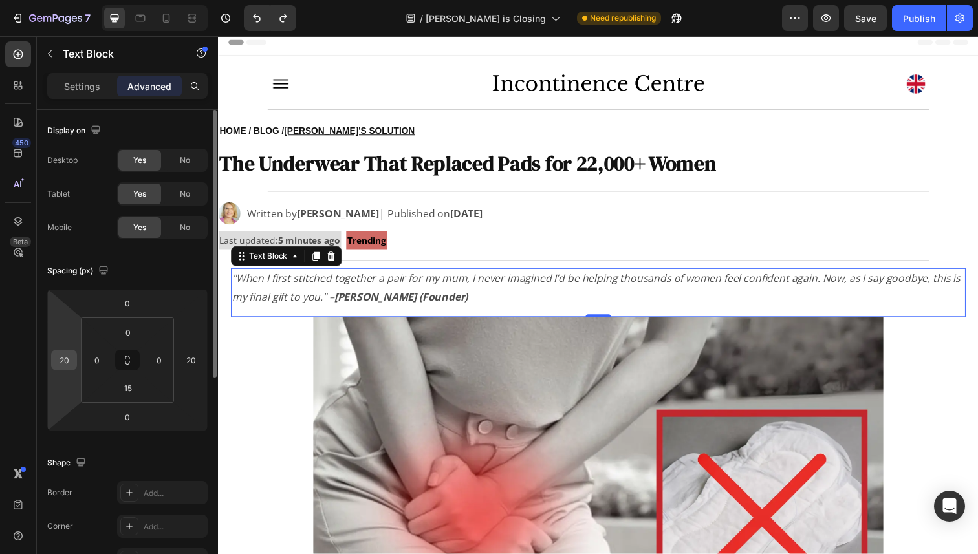
click at [71, 360] on input "20" at bounding box center [63, 360] width 19 height 19
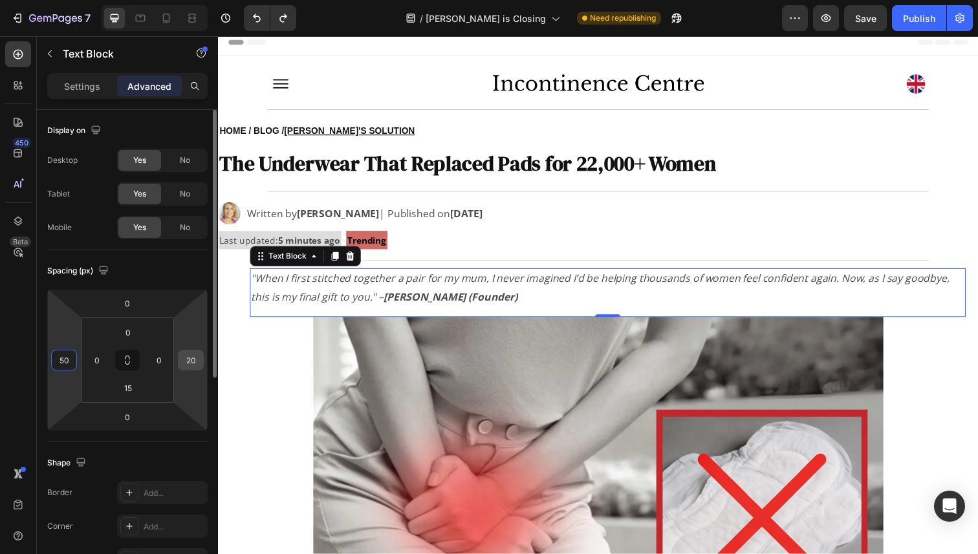
type input "50"
click at [186, 362] on input "20" at bounding box center [190, 360] width 19 height 19
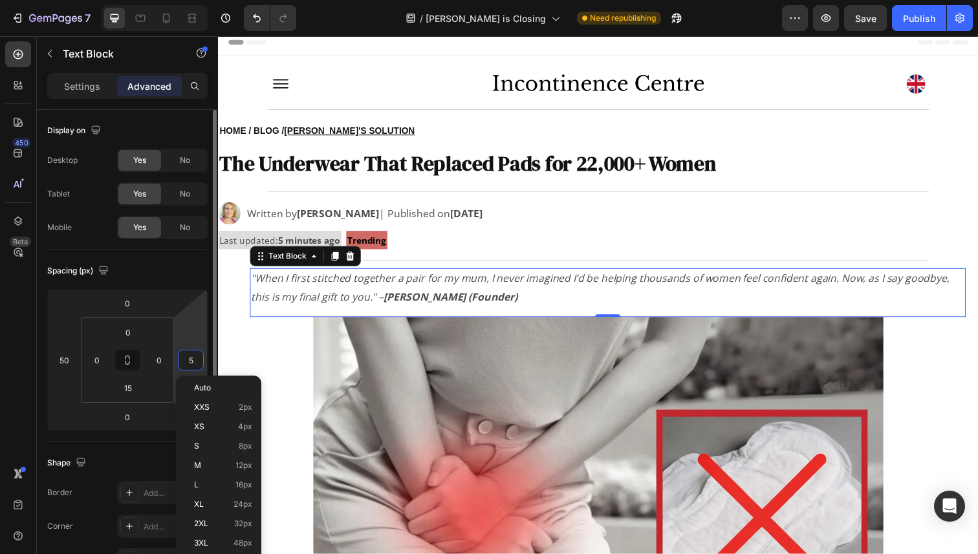
type input "50"
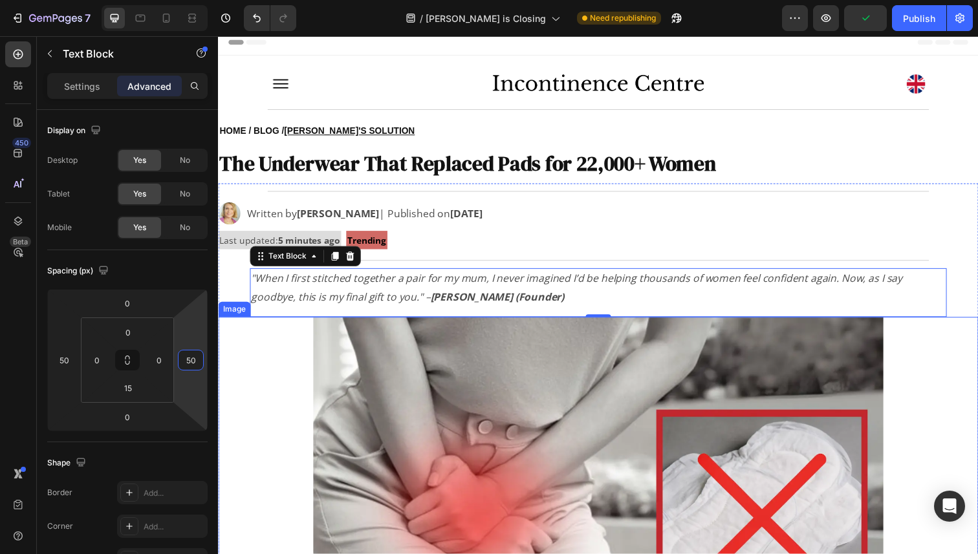
click at [387, 348] on img at bounding box center [606, 519] width 582 height 393
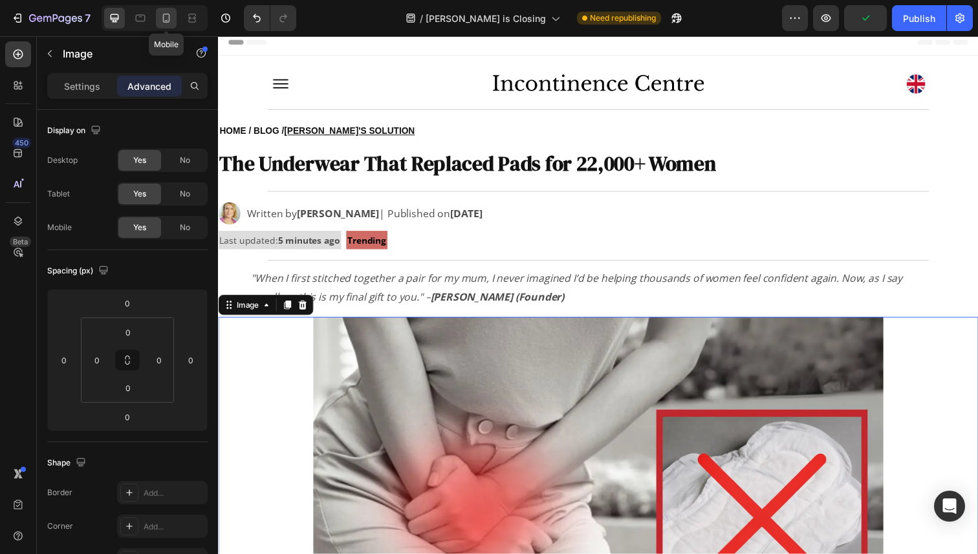
click at [168, 18] on icon at bounding box center [166, 18] width 13 height 13
type input "5"
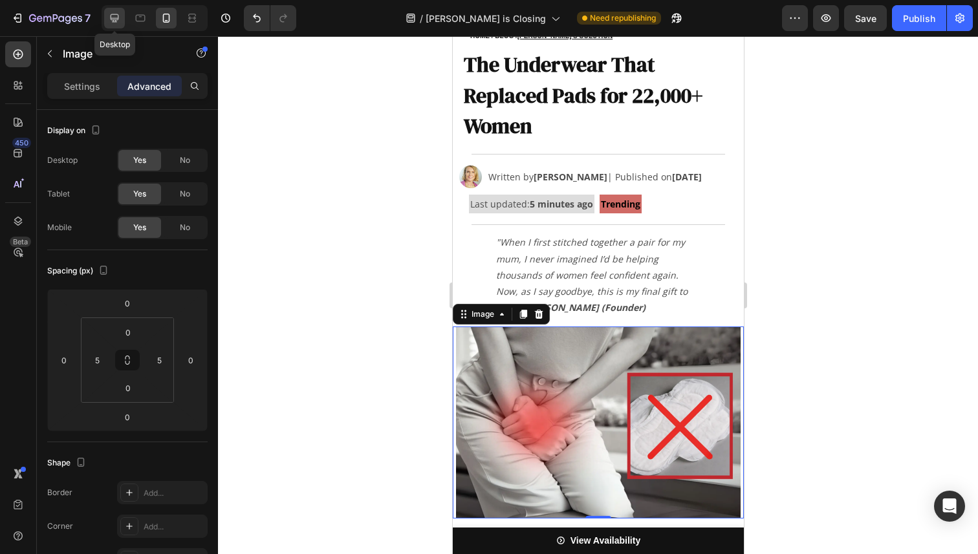
click at [107, 16] on div at bounding box center [114, 18] width 21 height 21
type input "0"
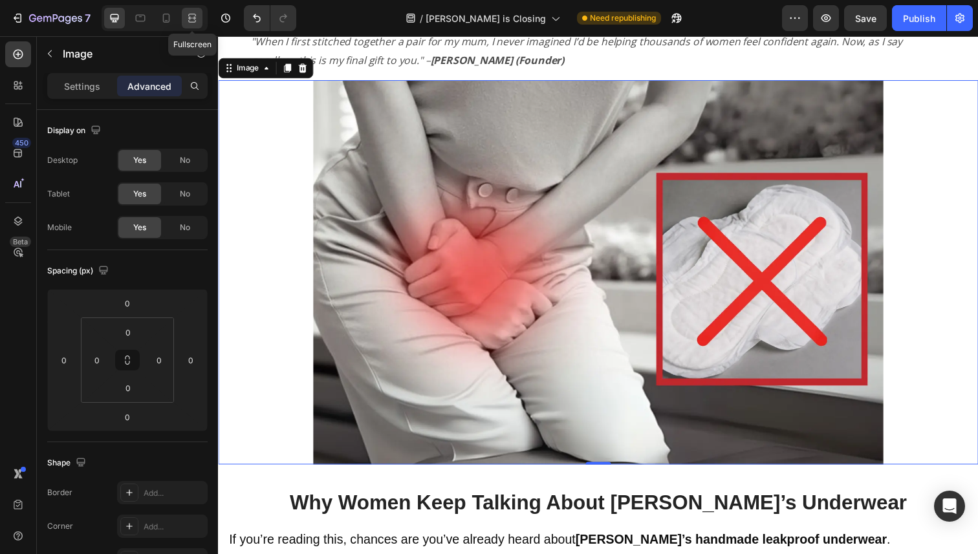
click at [197, 20] on icon at bounding box center [192, 18] width 13 height 13
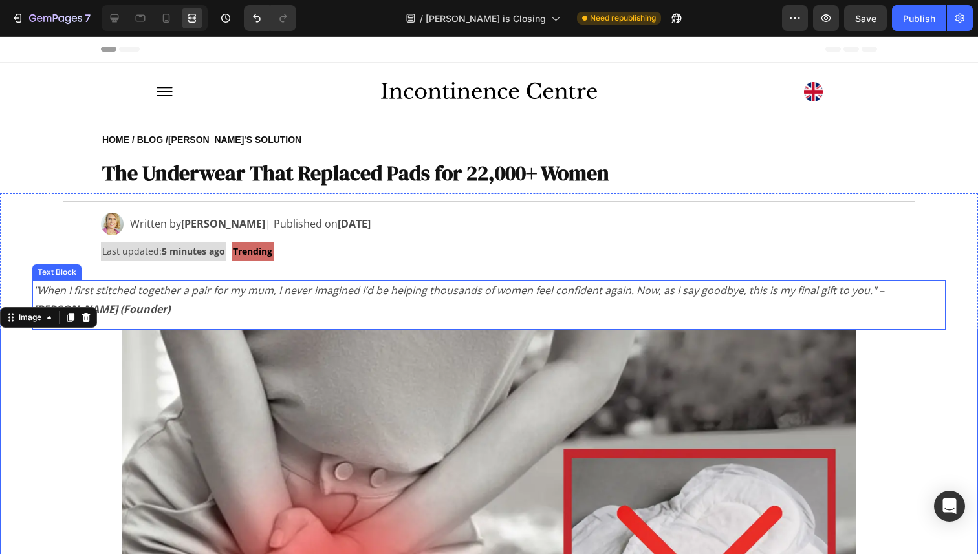
click at [336, 307] on p ""When I first stitched together a pair for my mum, I never imagined I’d be help…" at bounding box center [489, 300] width 911 height 38
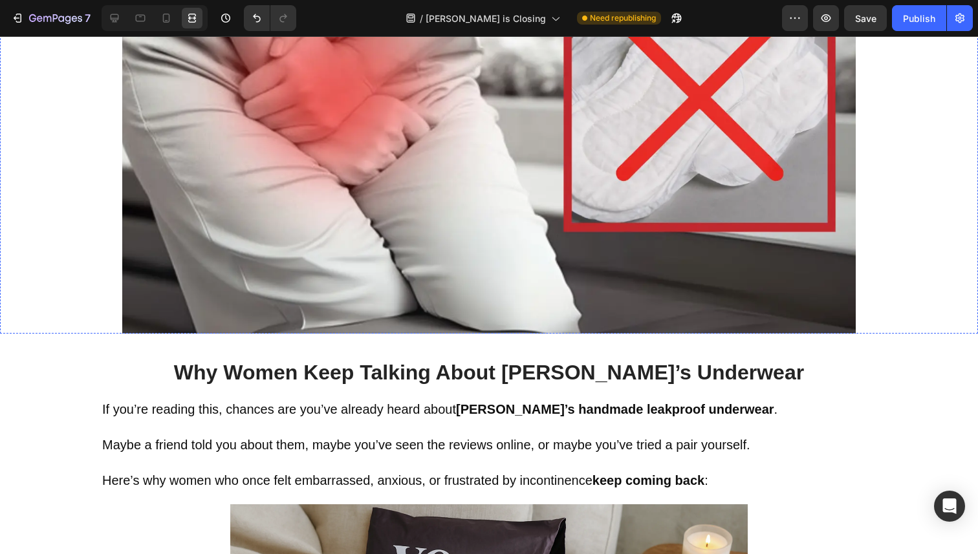
scroll to position [493, 0]
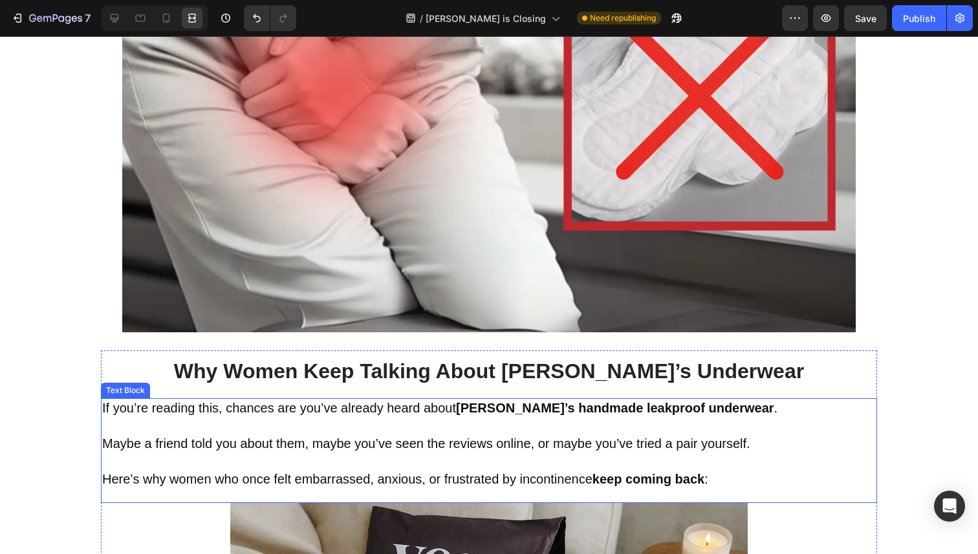
click at [150, 446] on span "Maybe a friend told you about them, maybe you’ve seen the reviews online, or ma…" at bounding box center [426, 444] width 648 height 14
click at [189, 384] on icon at bounding box center [187, 386] width 7 height 9
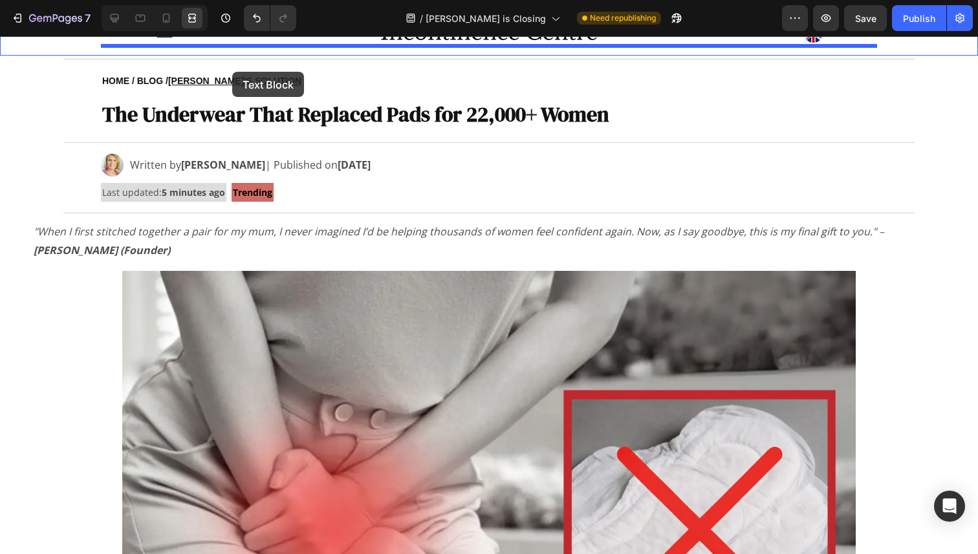
scroll to position [0, 0]
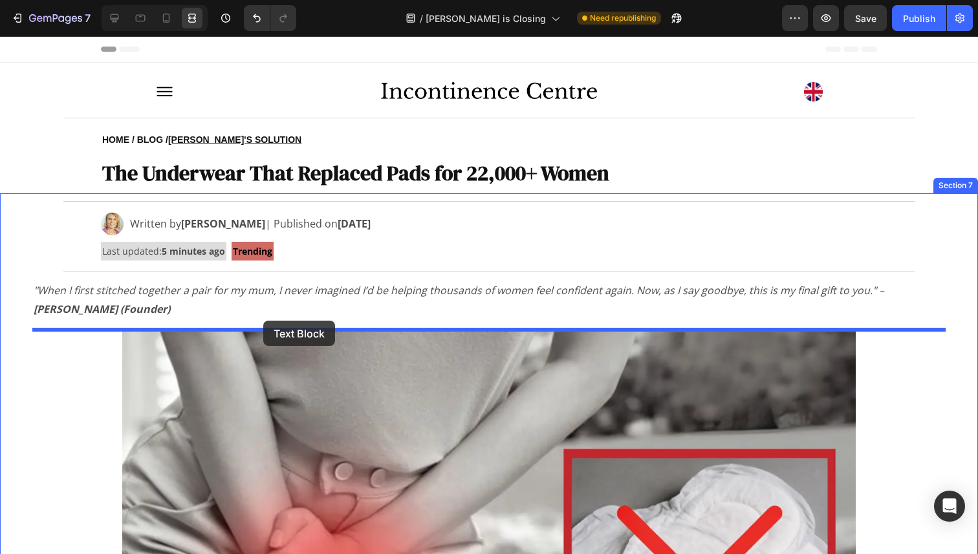
drag, startPoint x: 120, startPoint y: 374, endPoint x: 263, endPoint y: 325, distance: 151.2
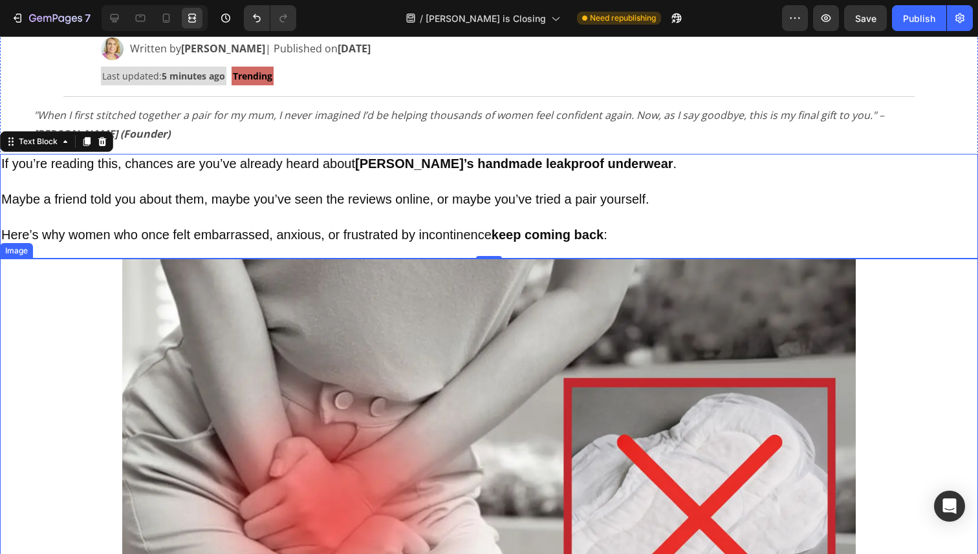
scroll to position [175, 0]
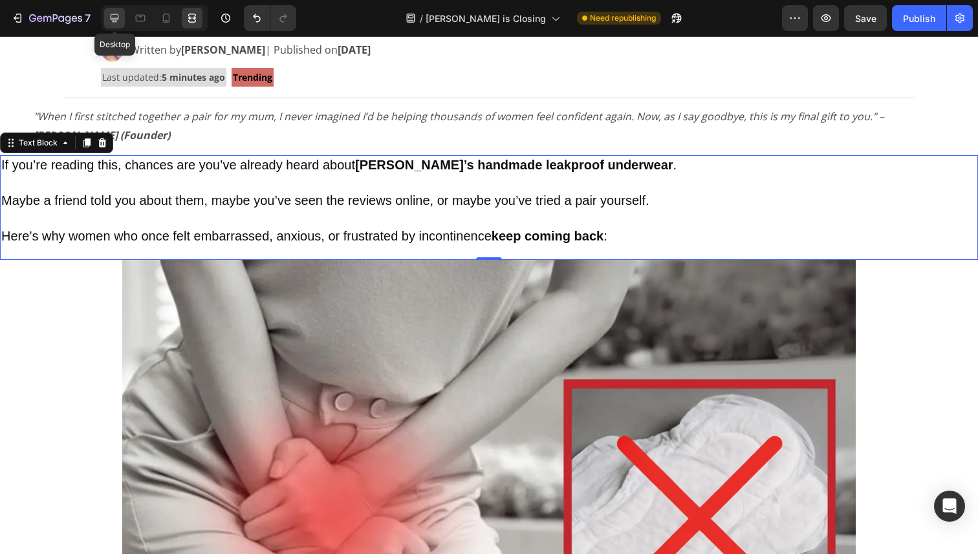
click at [112, 14] on icon at bounding box center [115, 18] width 8 height 8
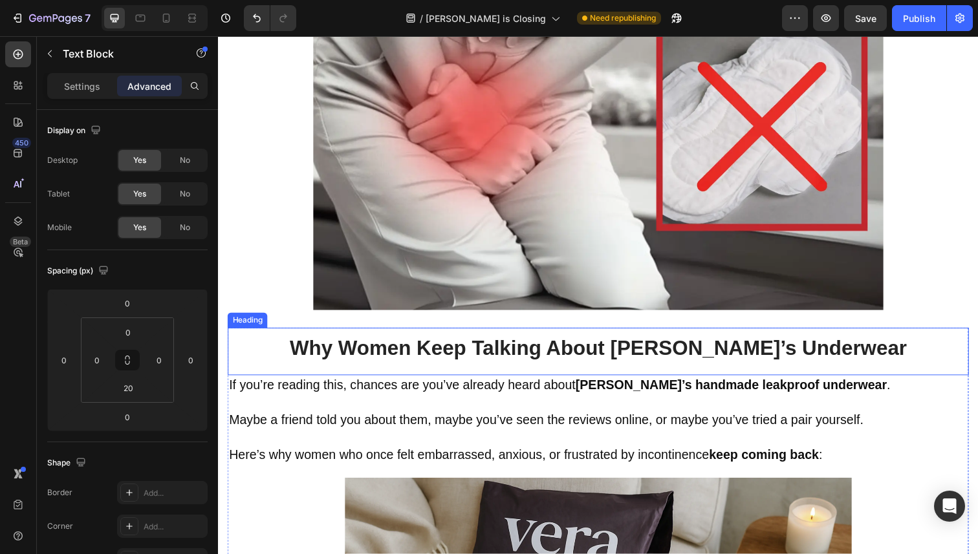
scroll to position [541, 0]
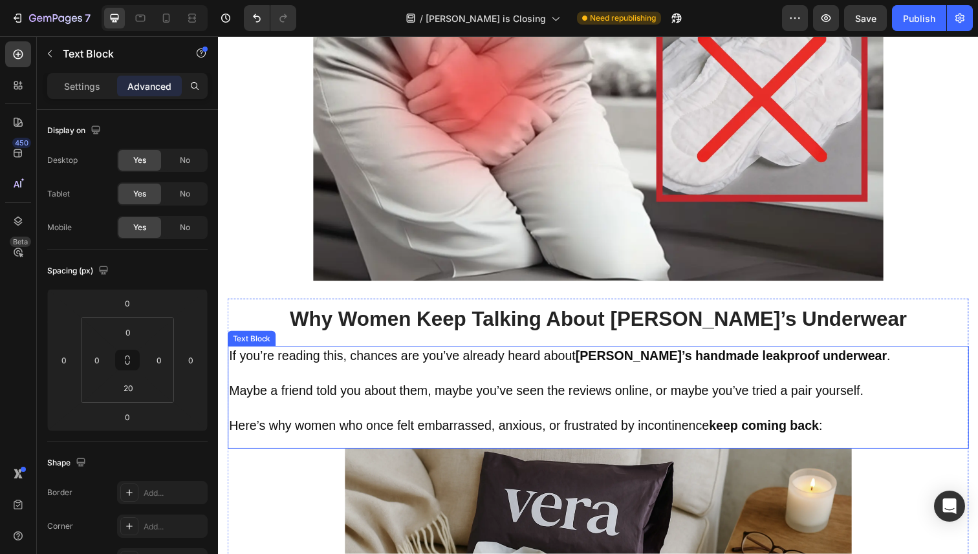
click at [391, 401] on span "Maybe a friend told you about them, maybe you’ve seen the reviews online, or ma…" at bounding box center [553, 398] width 648 height 14
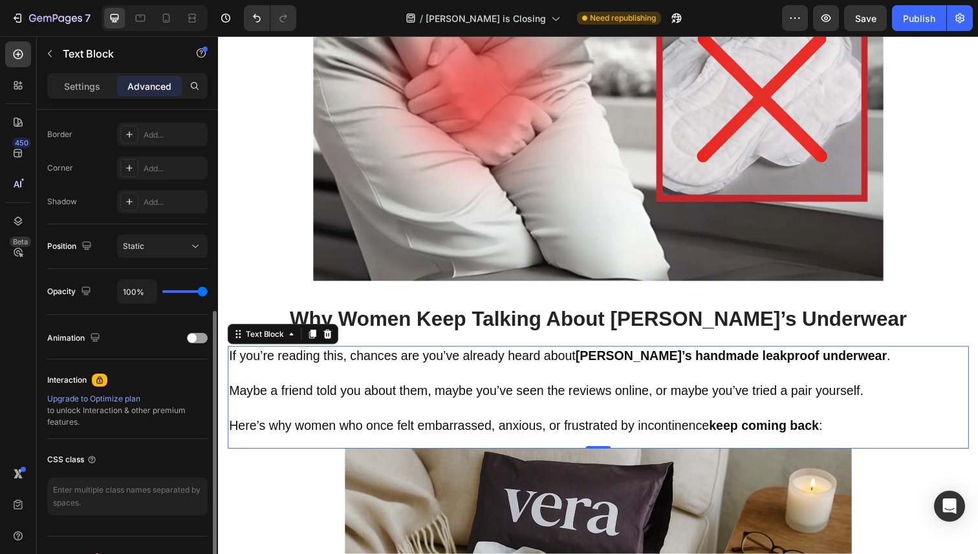
scroll to position [359, 0]
click at [71, 92] on p "Settings" at bounding box center [82, 87] width 36 height 14
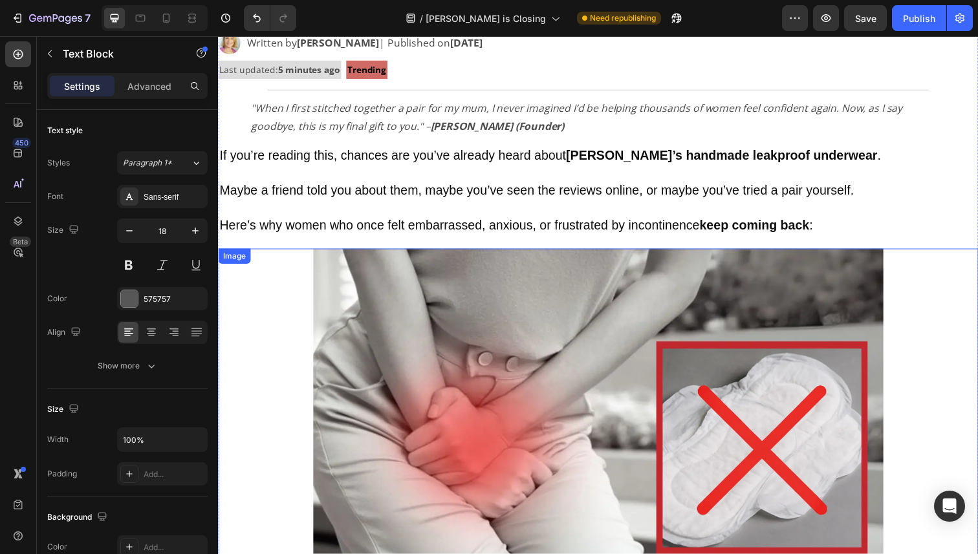
scroll to position [179, 0]
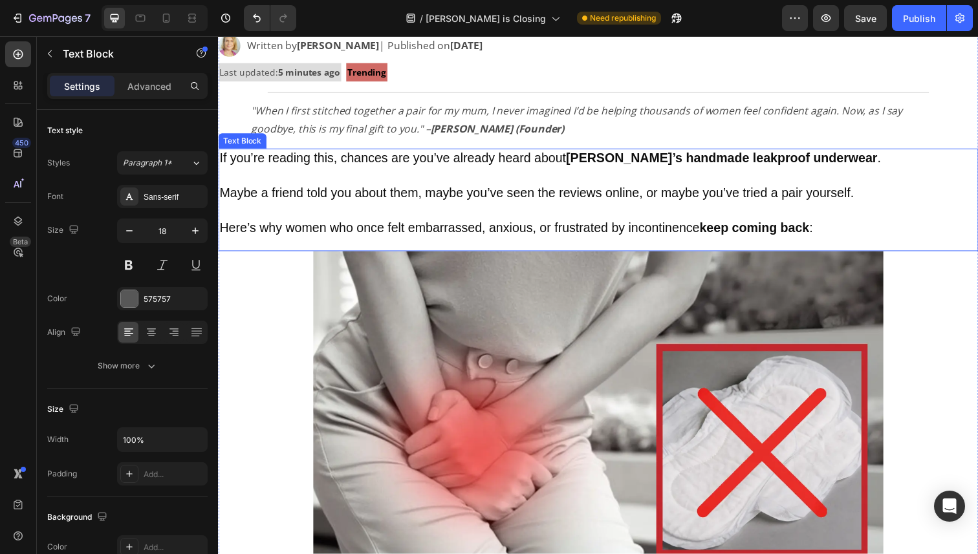
click at [369, 193] on span "Maybe a friend told you about them, maybe you’ve seen the reviews online, or ma…" at bounding box center [543, 197] width 648 height 14
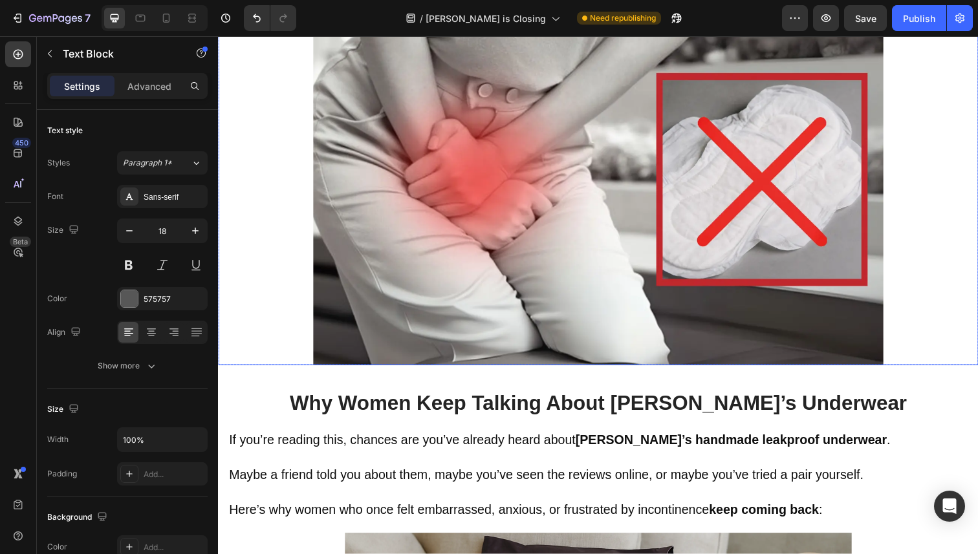
scroll to position [481, 0]
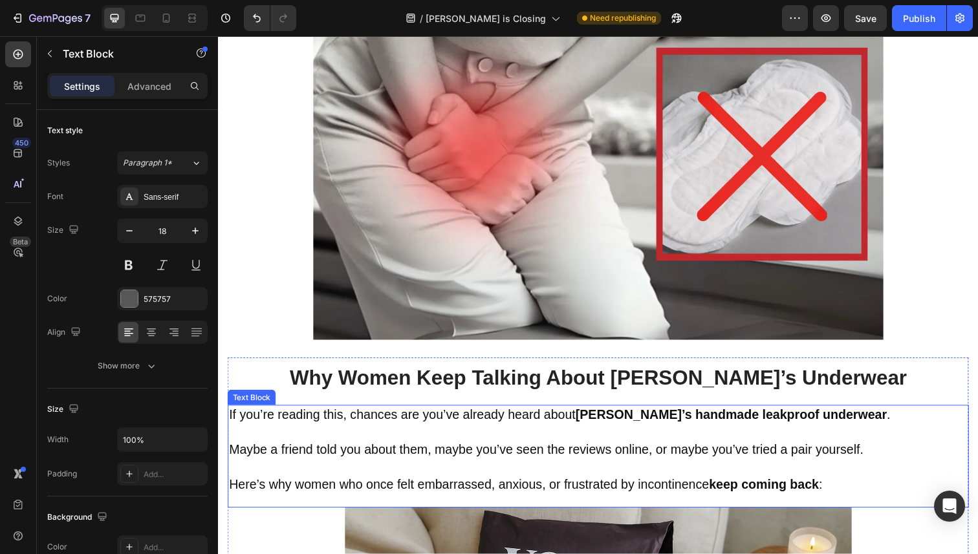
click at [405, 461] on span "Maybe a friend told you about them, maybe you’ve seen the reviews online, or ma…" at bounding box center [553, 459] width 648 height 14
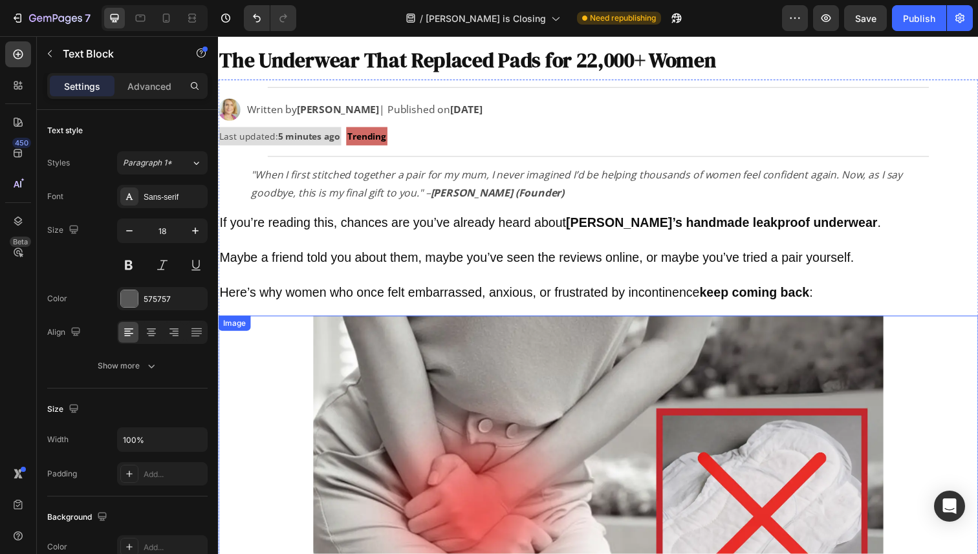
scroll to position [109, 0]
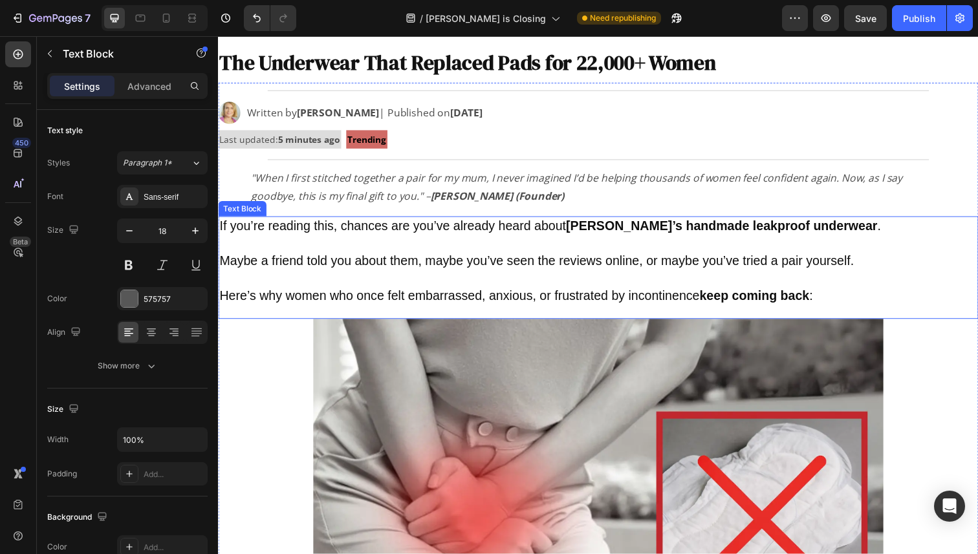
click at [366, 275] on p "Maybe a friend told you about them, maybe you’ve seen the reviews online, or ma…" at bounding box center [606, 266] width 774 height 18
click at [146, 89] on p "Advanced" at bounding box center [149, 87] width 44 height 14
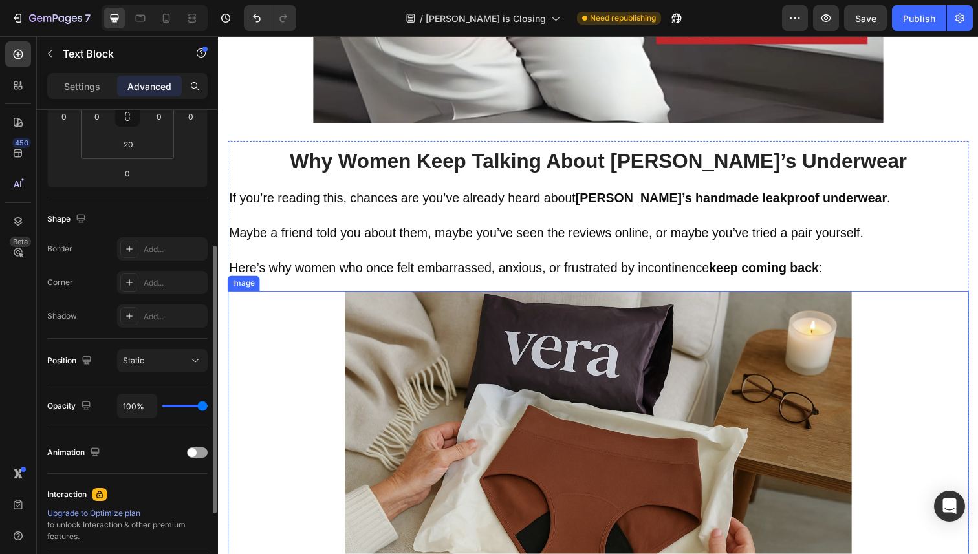
scroll to position [707, 0]
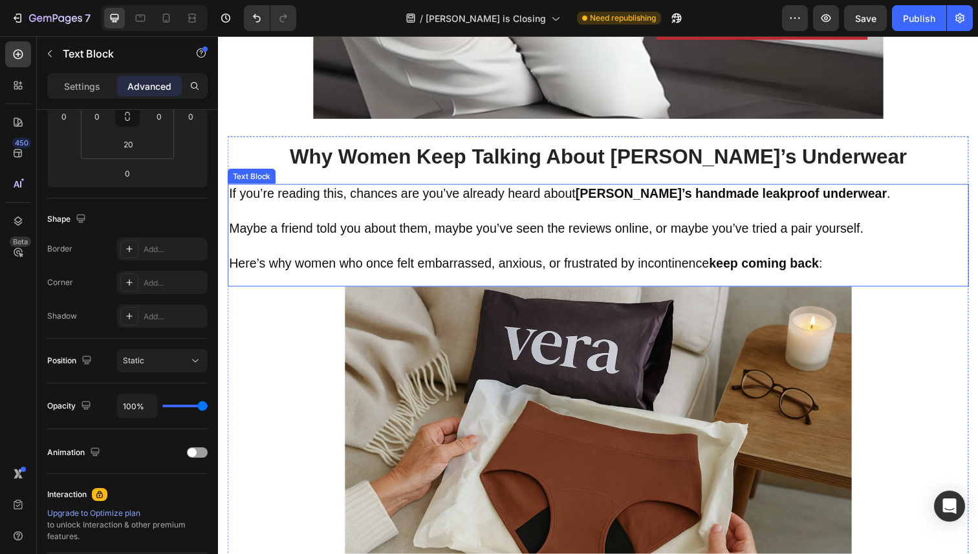
click at [343, 239] on span "Maybe a friend told you about them, maybe you’ve seen the reviews online, or ma…" at bounding box center [553, 233] width 648 height 14
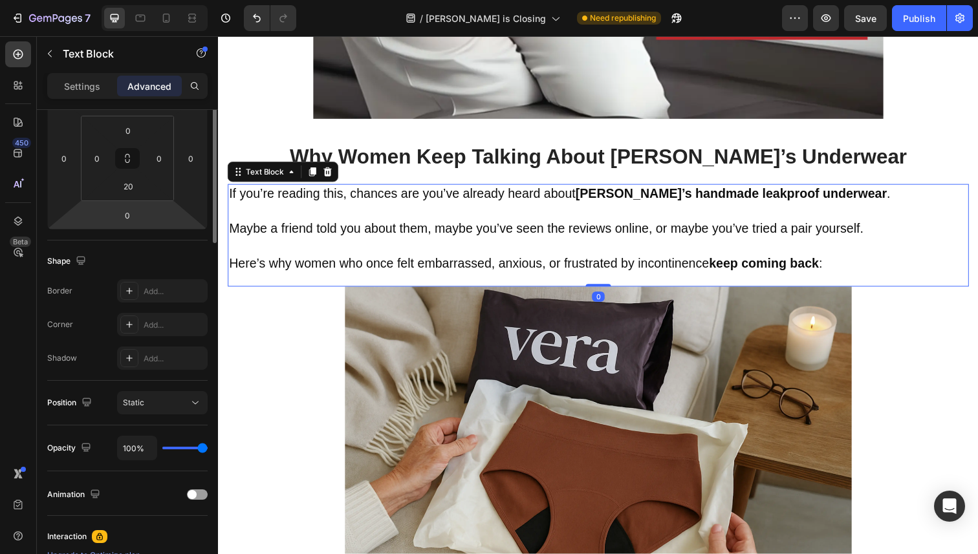
scroll to position [0, 0]
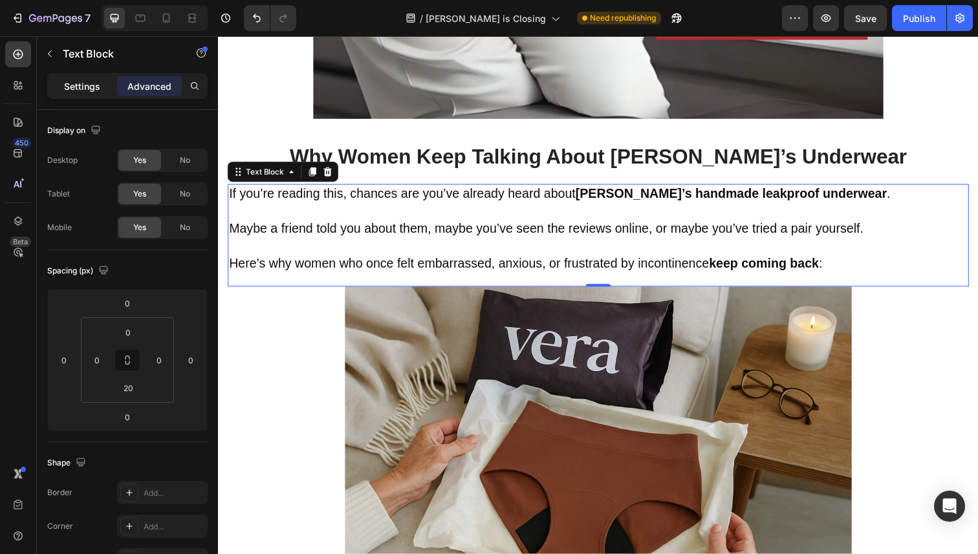
click at [83, 84] on p "Settings" at bounding box center [82, 87] width 36 height 14
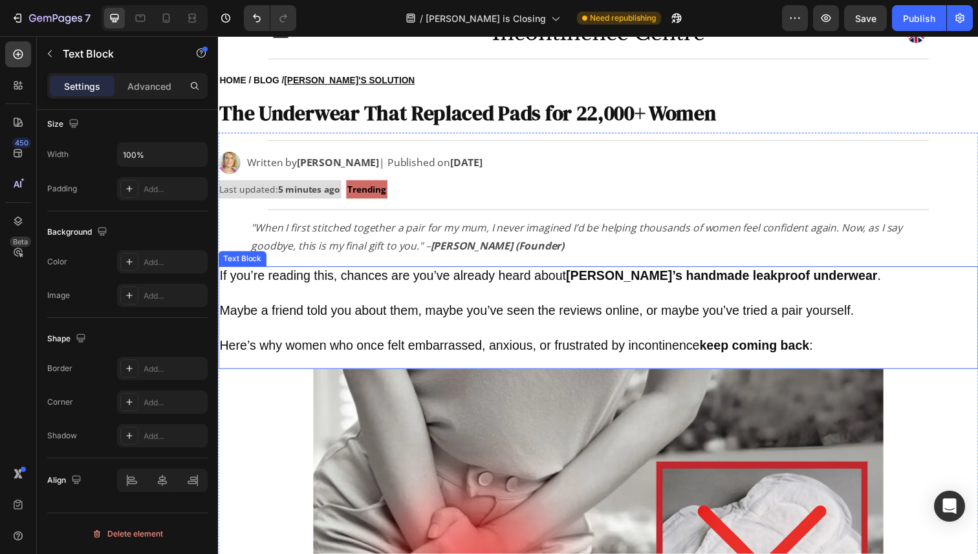
scroll to position [59, 0]
click at [466, 318] on span "Maybe a friend told you about them, maybe you’ve seen the reviews online, or ma…" at bounding box center [543, 316] width 648 height 14
click at [315, 259] on icon at bounding box center [320, 259] width 10 height 10
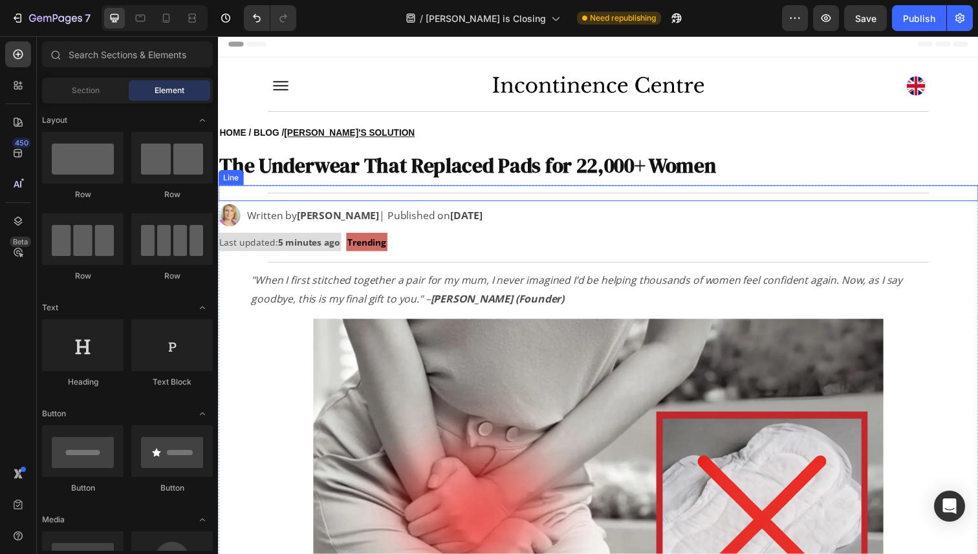
scroll to position [0, 0]
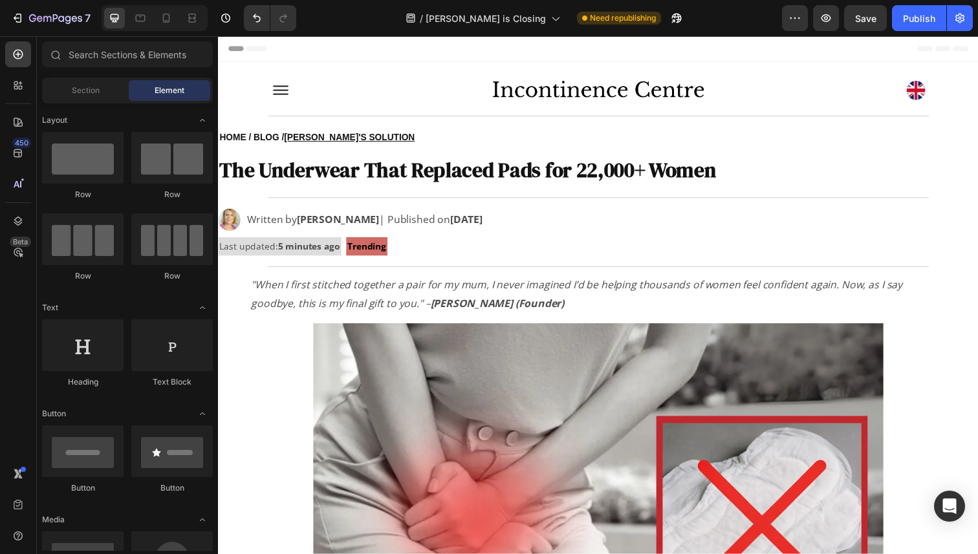
click at [202, 22] on div at bounding box center [155, 18] width 106 height 26
click at [197, 19] on icon at bounding box center [192, 18] width 13 height 13
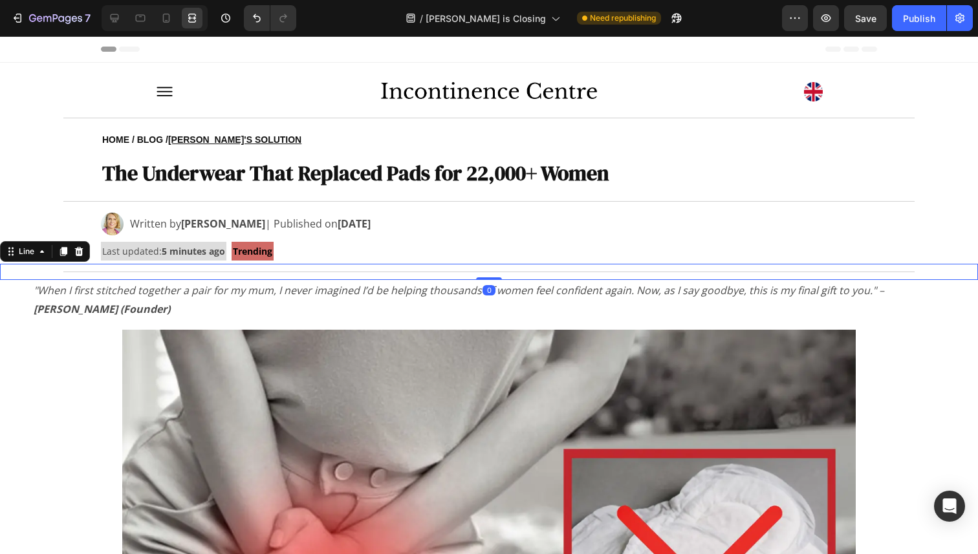
click at [94, 276] on div "Title Line 0" at bounding box center [489, 272] width 978 height 16
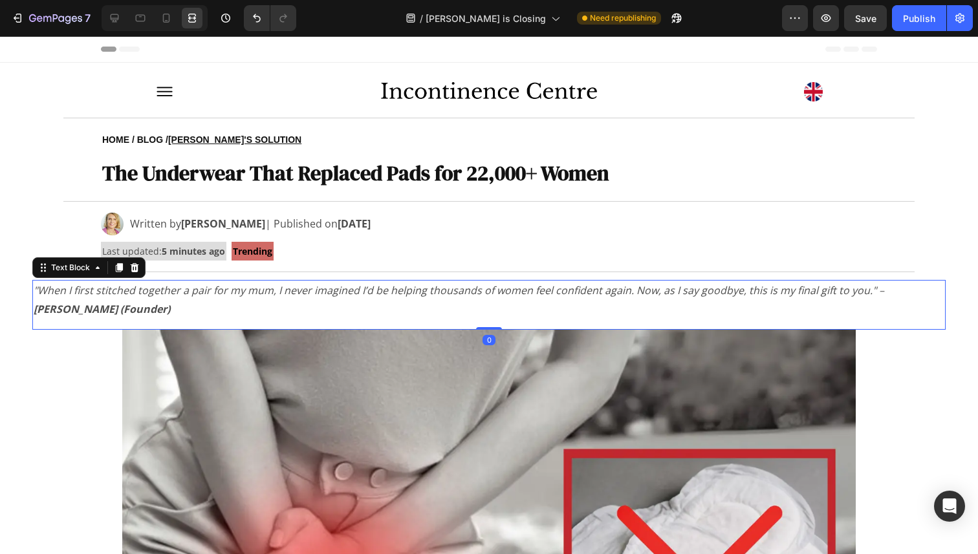
click at [101, 301] on p ""When I first stitched together a pair for my mum, I never imagined I’d be help…" at bounding box center [489, 300] width 911 height 38
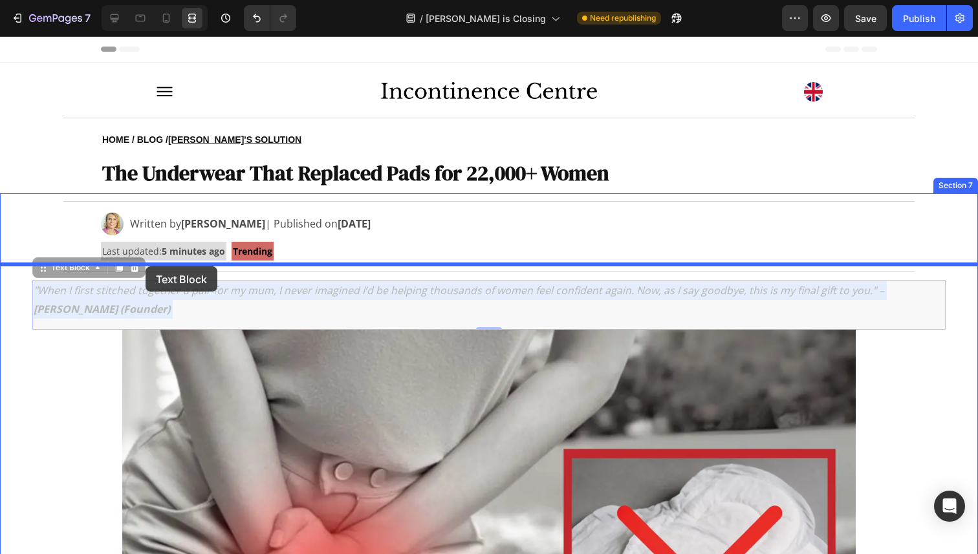
drag, startPoint x: 131, startPoint y: 300, endPoint x: 146, endPoint y: 267, distance: 36.5
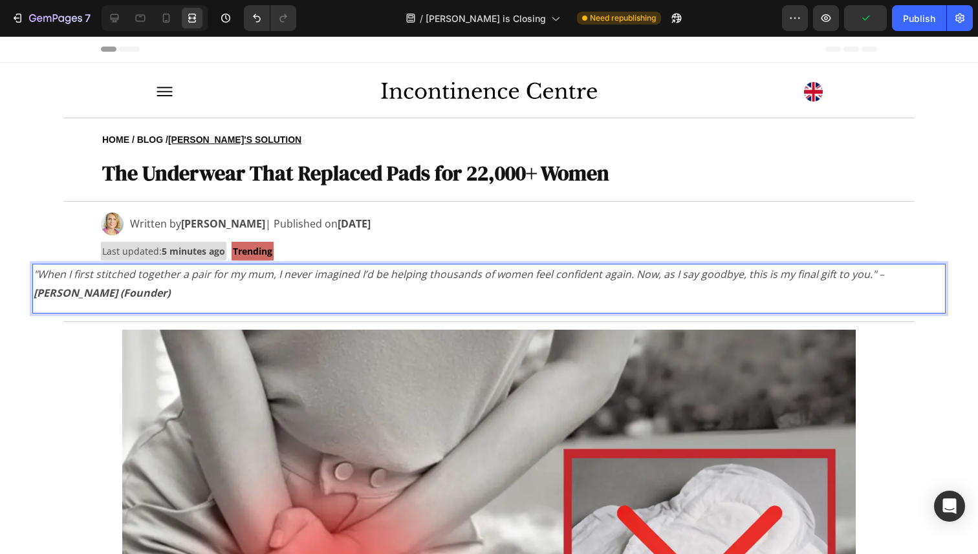
click at [157, 291] on p ""When I first stitched together a pair for my mum, I never imagined I’d be help…" at bounding box center [489, 284] width 911 height 38
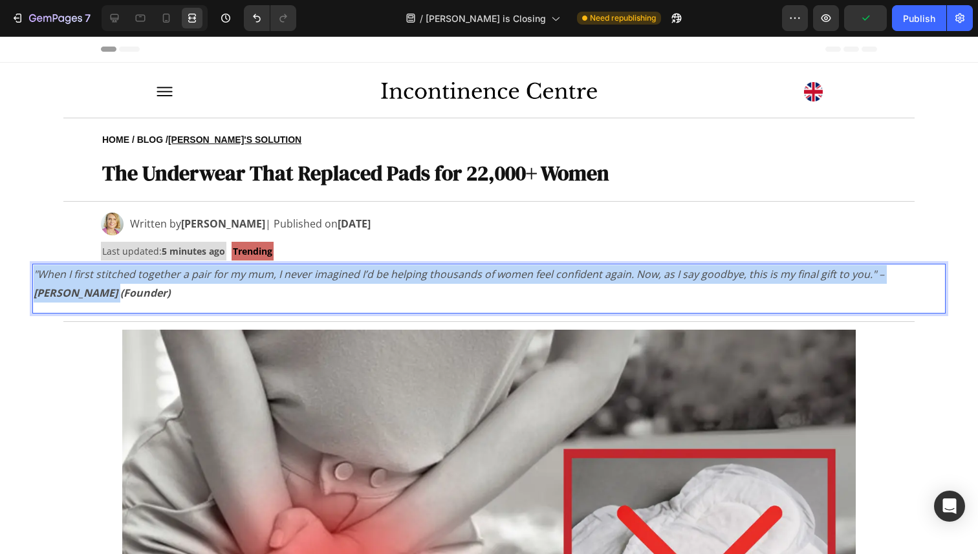
click at [157, 291] on p ""When I first stitched together a pair for my mum, I never imagined I’d be help…" at bounding box center [489, 284] width 911 height 38
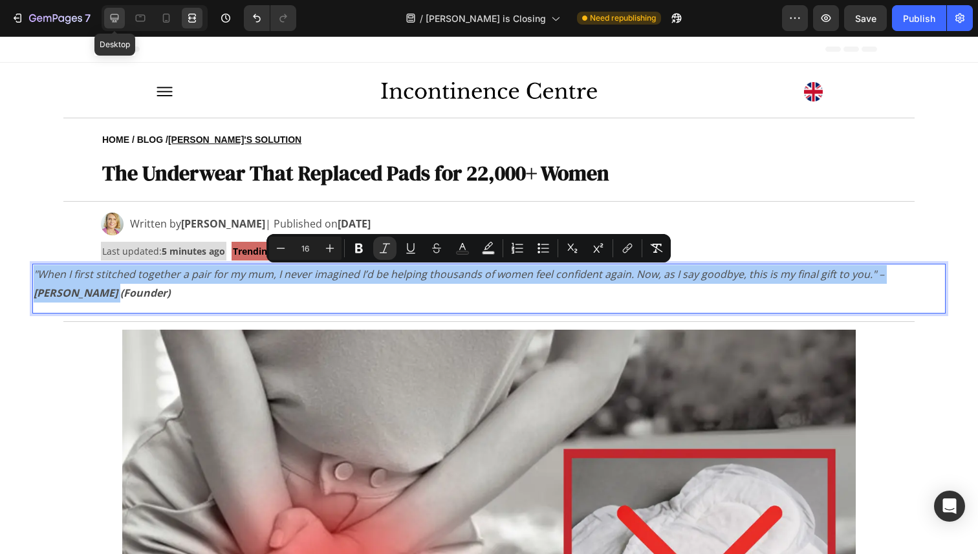
click at [113, 17] on icon at bounding box center [114, 18] width 13 height 13
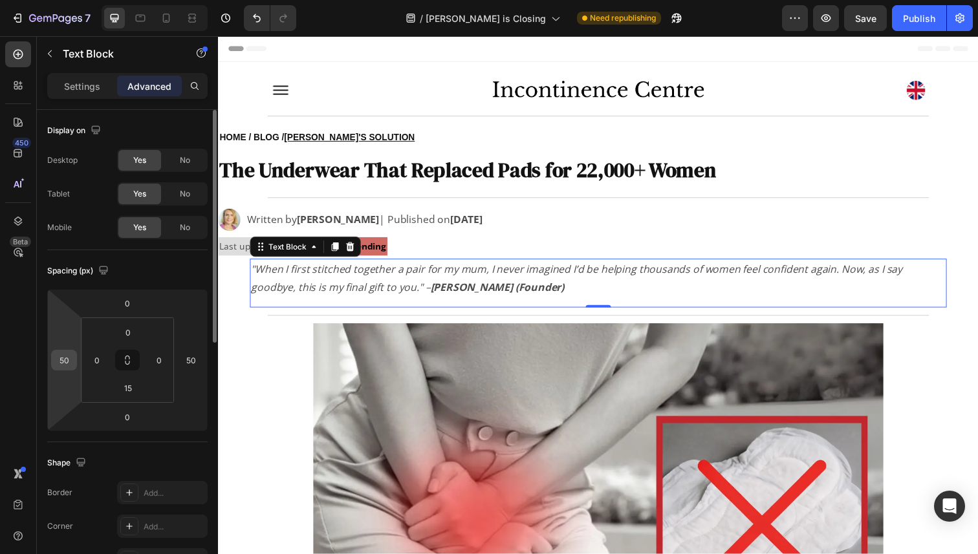
click at [67, 364] on input "50" at bounding box center [63, 360] width 19 height 19
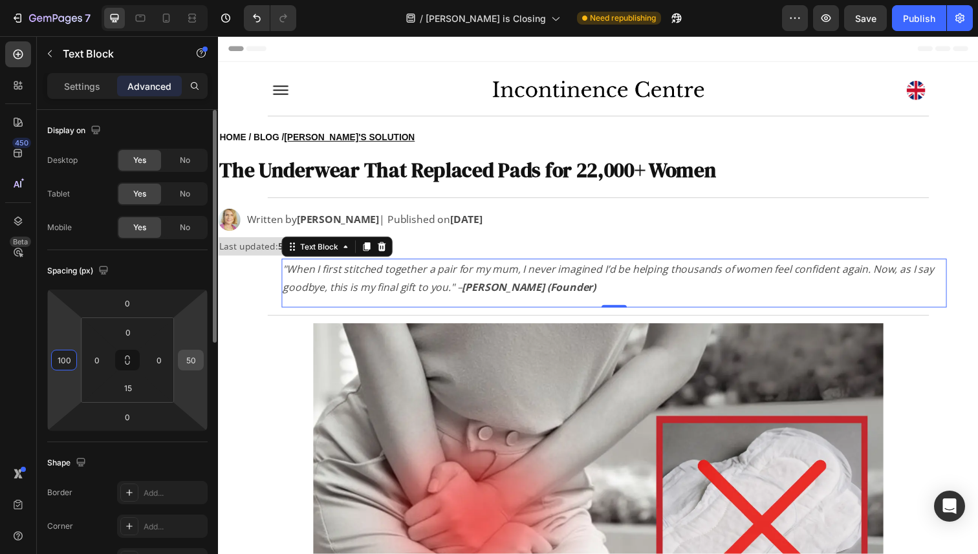
type input "100"
click at [191, 359] on input "50" at bounding box center [190, 360] width 19 height 19
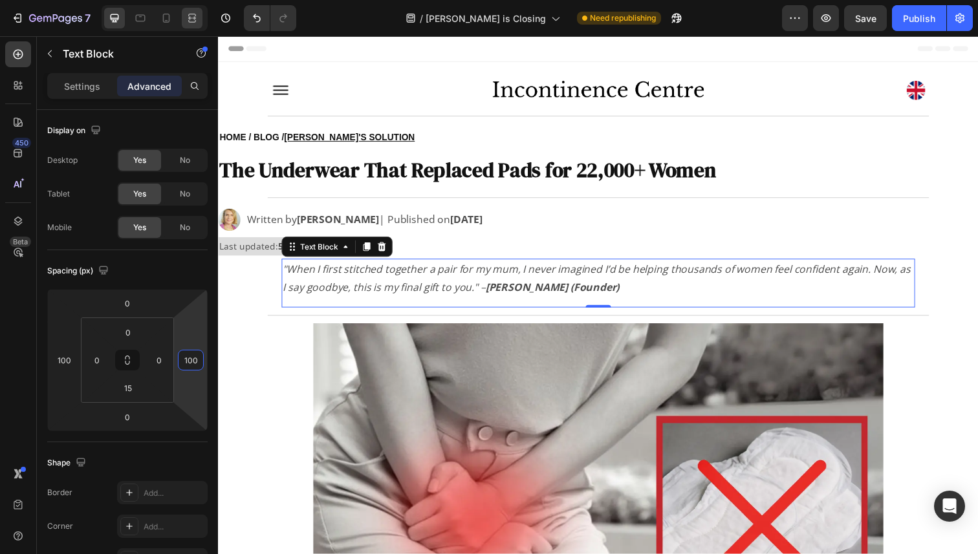
type input "100"
click at [194, 21] on icon at bounding box center [192, 18] width 13 height 13
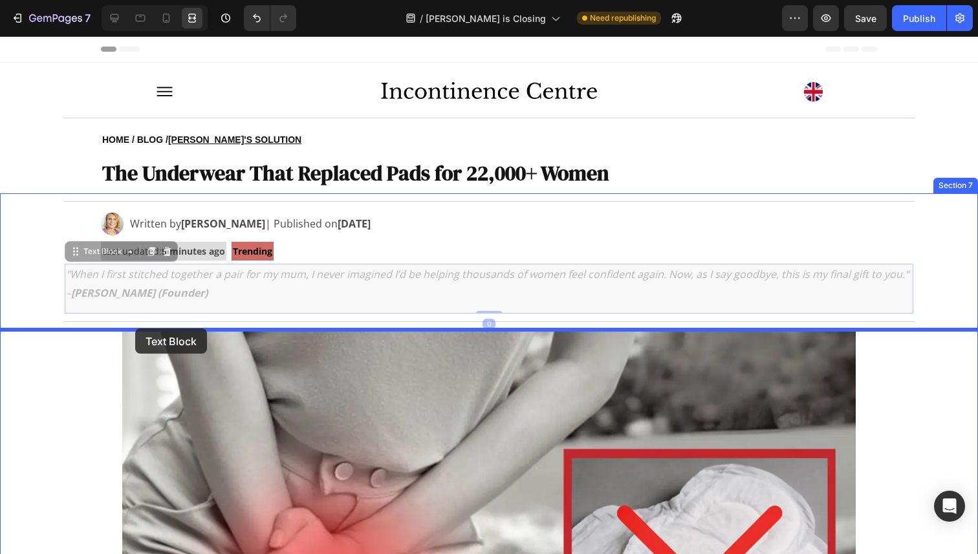
drag, startPoint x: 151, startPoint y: 286, endPoint x: 135, endPoint y: 327, distance: 44.2
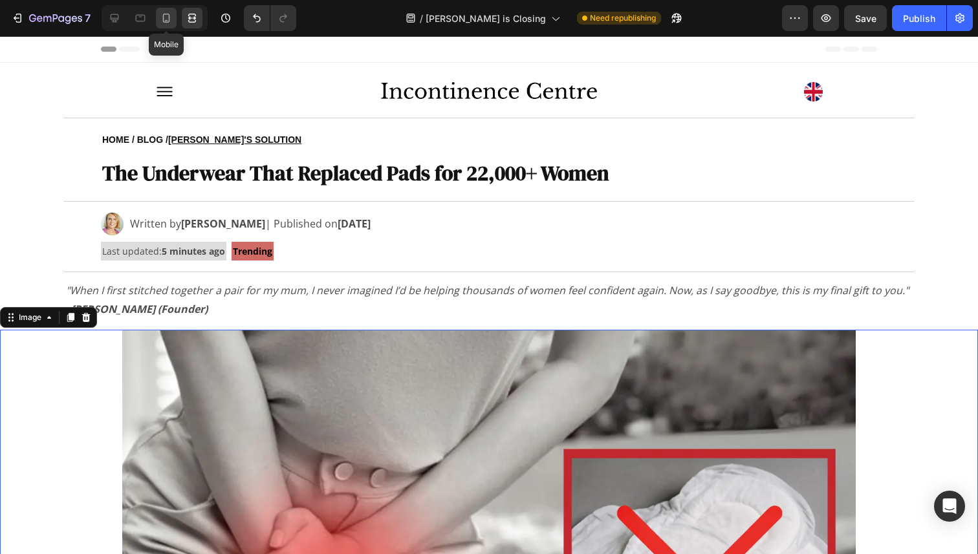
click at [161, 18] on icon at bounding box center [166, 18] width 13 height 13
type input "5"
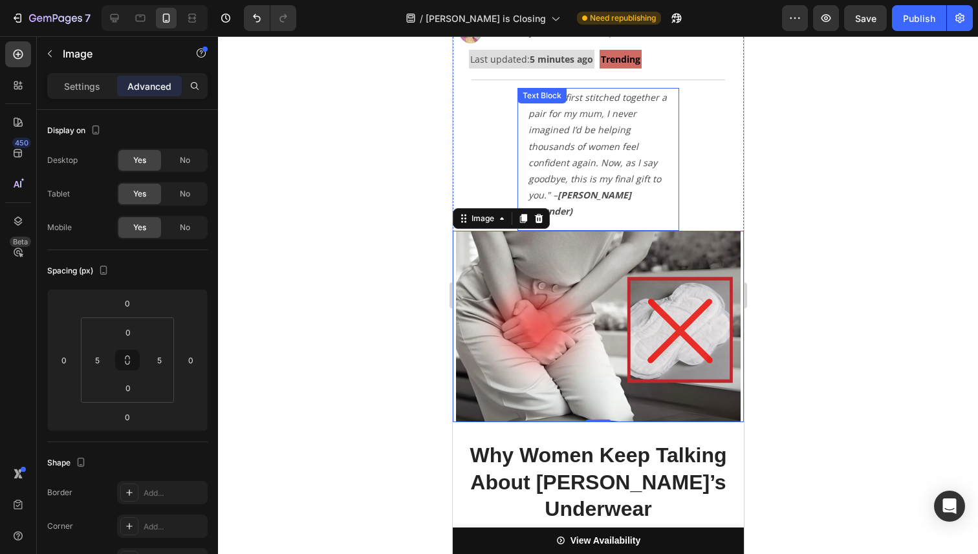
scroll to position [188, 0]
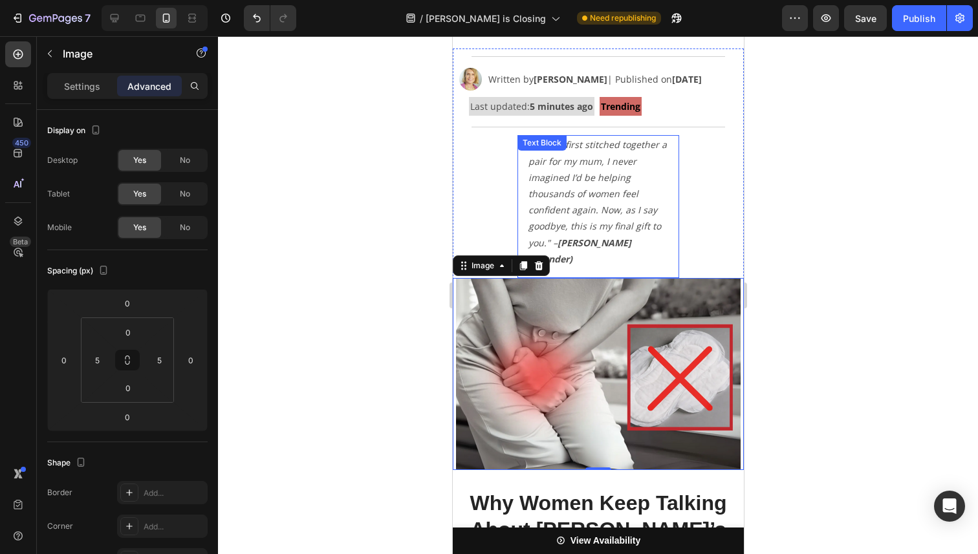
click at [604, 189] on icon ""When I first stitched together a pair for my mum, I never imagined I’d be help…" at bounding box center [597, 201] width 138 height 126
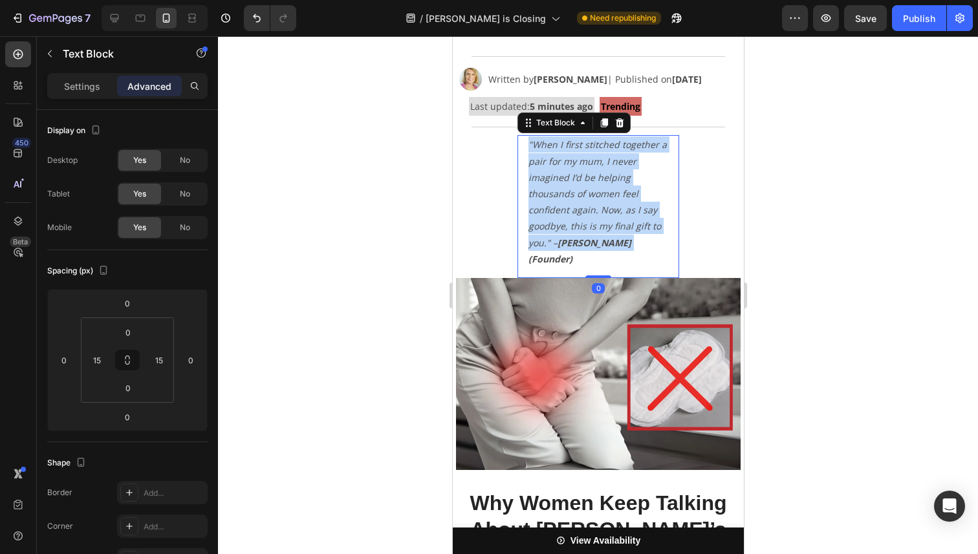
click at [604, 189] on icon ""When I first stitched together a pair for my mum, I never imagined I’d be help…" at bounding box center [597, 201] width 138 height 126
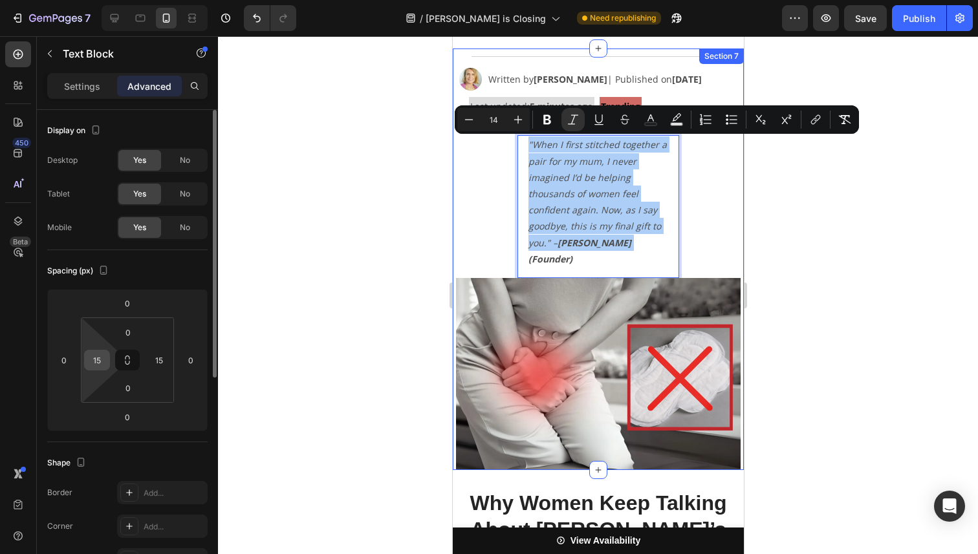
click at [94, 358] on input "15" at bounding box center [96, 360] width 19 height 19
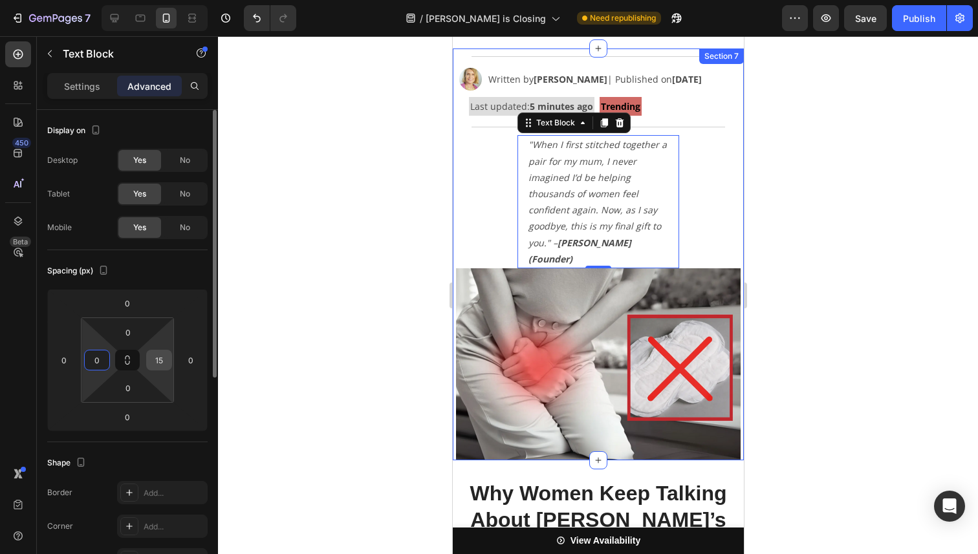
type input "0"
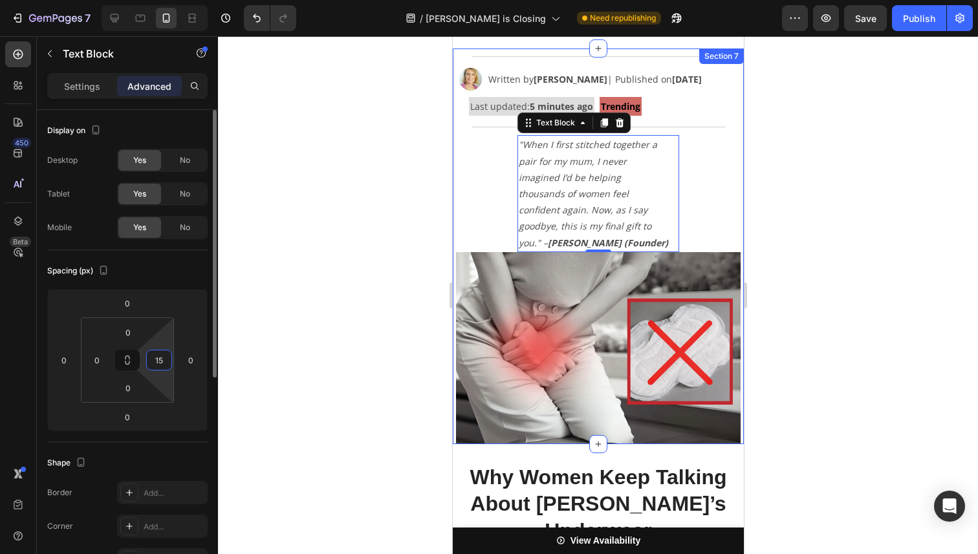
click at [162, 364] on input "15" at bounding box center [158, 360] width 19 height 19
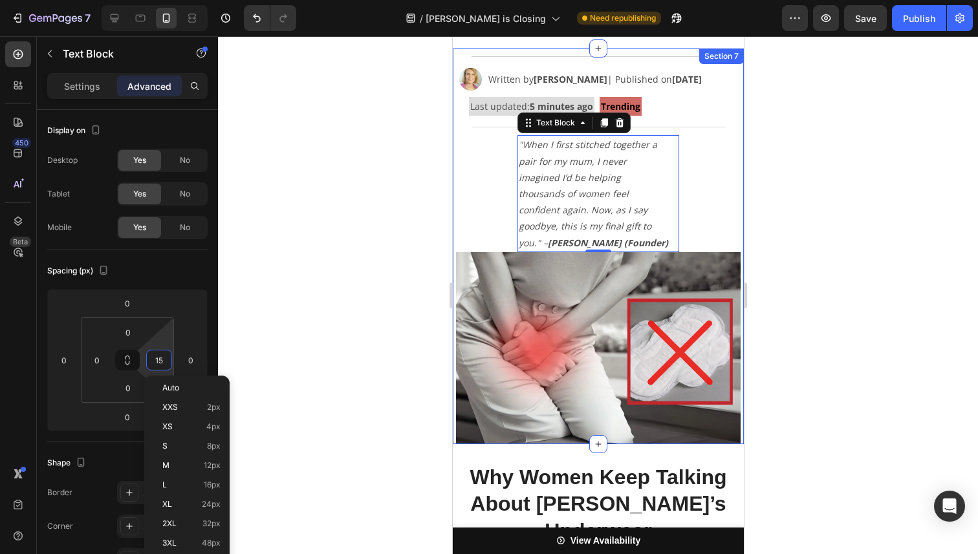
type input "0"
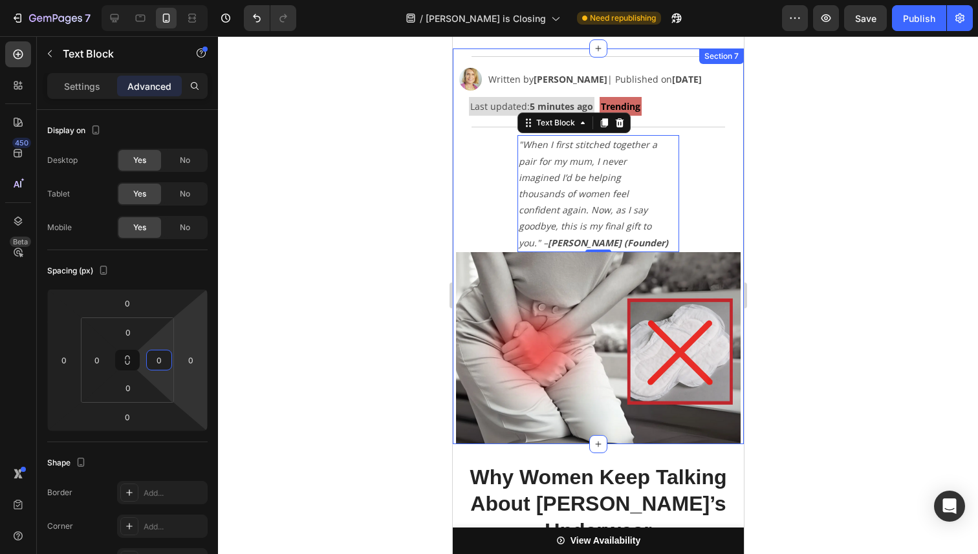
click at [486, 169] on div "Title Line Image Written by [PERSON_NAME] | Published on [DATE] Text Block Row …" at bounding box center [597, 246] width 291 height 395
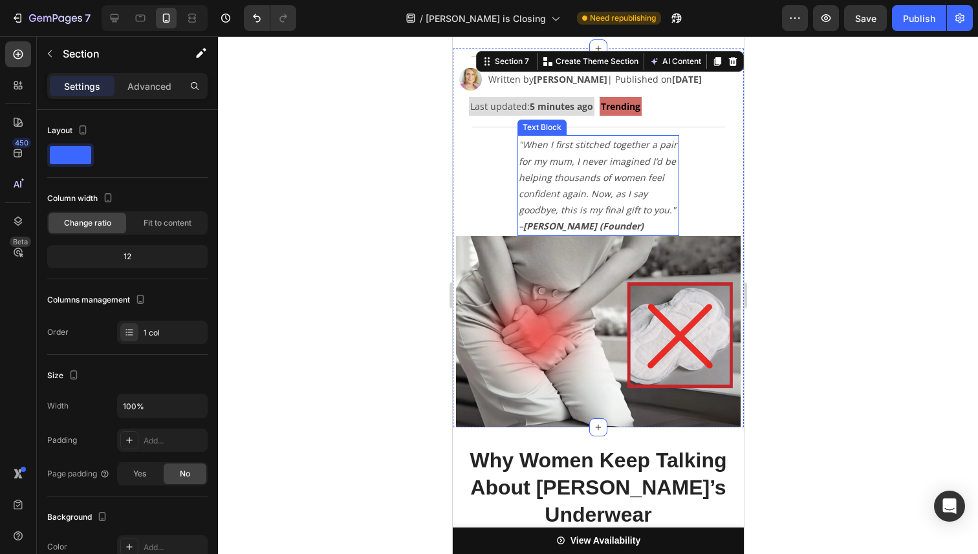
click at [662, 139] on icon ""When I first stitched together a pair for my mum, I never imagined I’d be help…" at bounding box center [597, 185] width 158 height 94
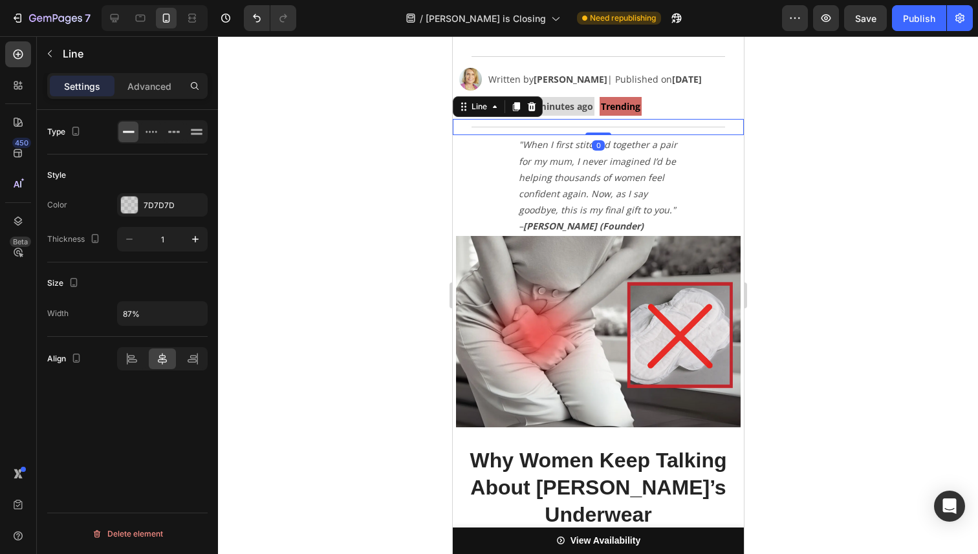
click at [686, 133] on div "Title Line 0" at bounding box center [597, 127] width 291 height 16
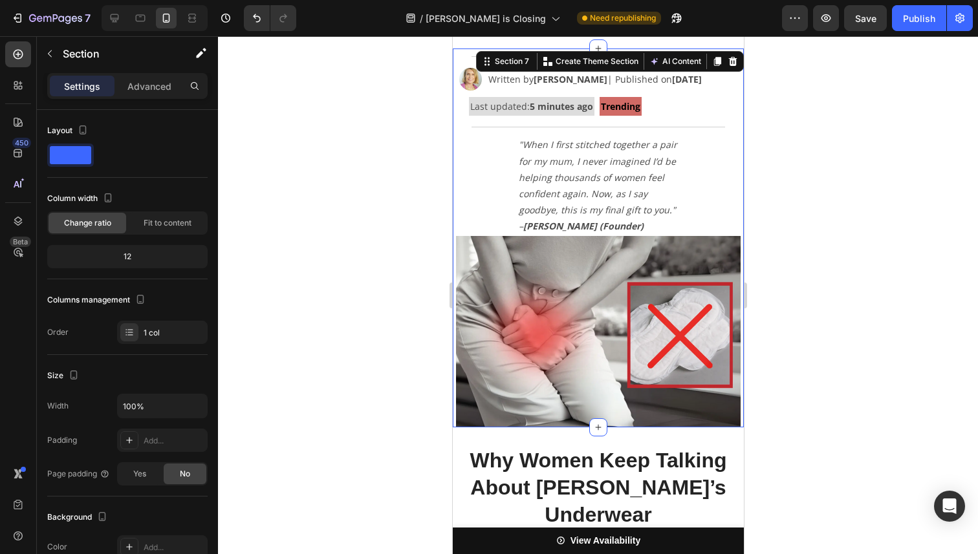
click at [714, 162] on div "Title Line Image Written by [PERSON_NAME] | Published on [DATE] Text Block Row …" at bounding box center [597, 238] width 291 height 379
click at [716, 162] on div "Title Line Image Written by [PERSON_NAME] | Published on [DATE] Text Block Row …" at bounding box center [597, 238] width 291 height 379
click at [707, 202] on div "Title Line Image Written by [PERSON_NAME] | Published on [DATE] Text Block Row …" at bounding box center [597, 238] width 291 height 379
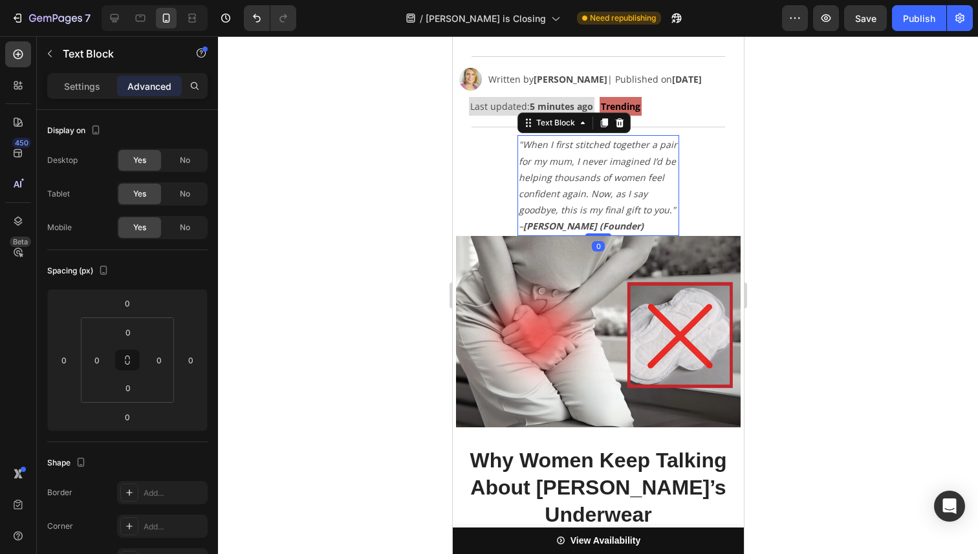
click at [569, 194] on icon ""When I first stitched together a pair for my mum, I never imagined I’d be help…" at bounding box center [597, 185] width 158 height 94
click at [145, 19] on icon at bounding box center [141, 18] width 10 height 7
type input "15"
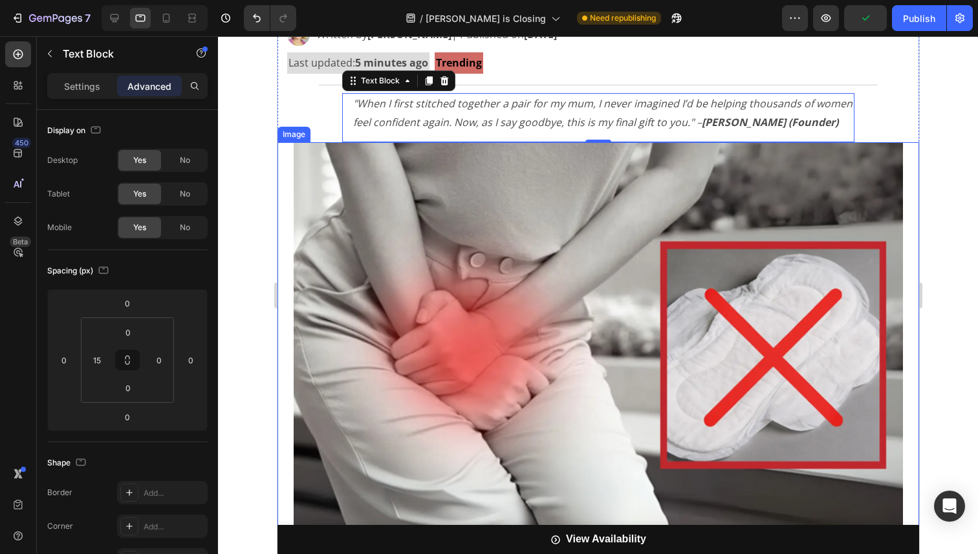
scroll to position [219, 0]
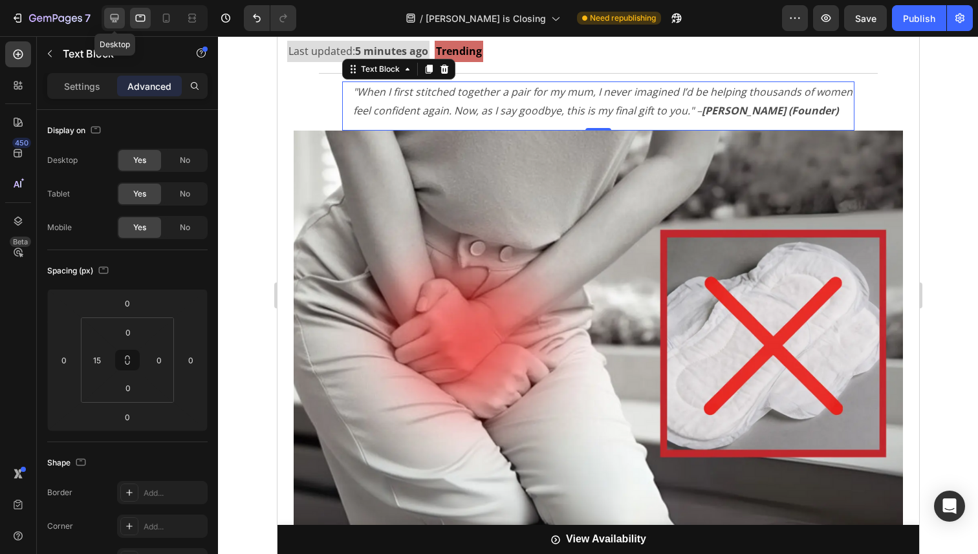
click at [122, 21] on div at bounding box center [114, 18] width 21 height 21
type input "100"
type input "0"
type input "15"
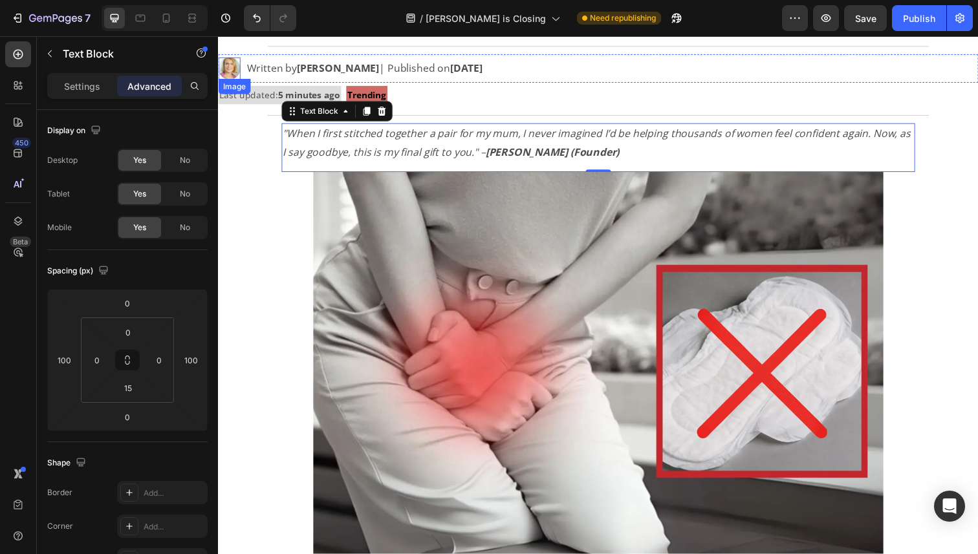
scroll to position [138, 0]
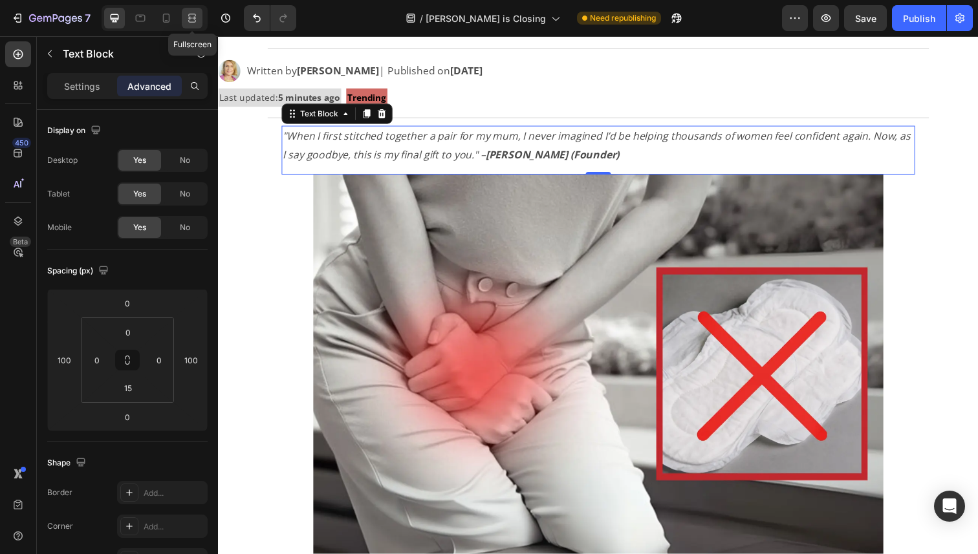
click at [198, 19] on icon at bounding box center [192, 18] width 13 height 13
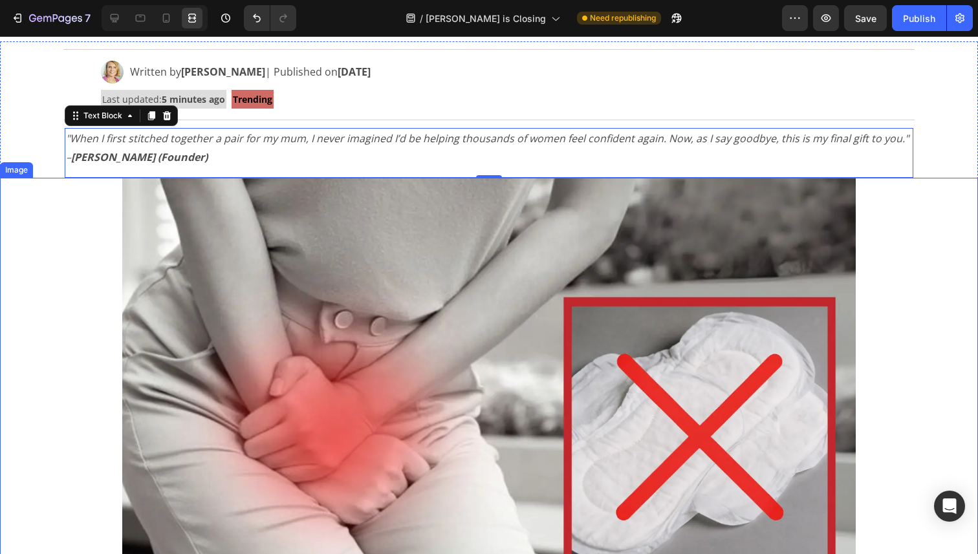
click at [285, 252] on img at bounding box center [489, 425] width 734 height 495
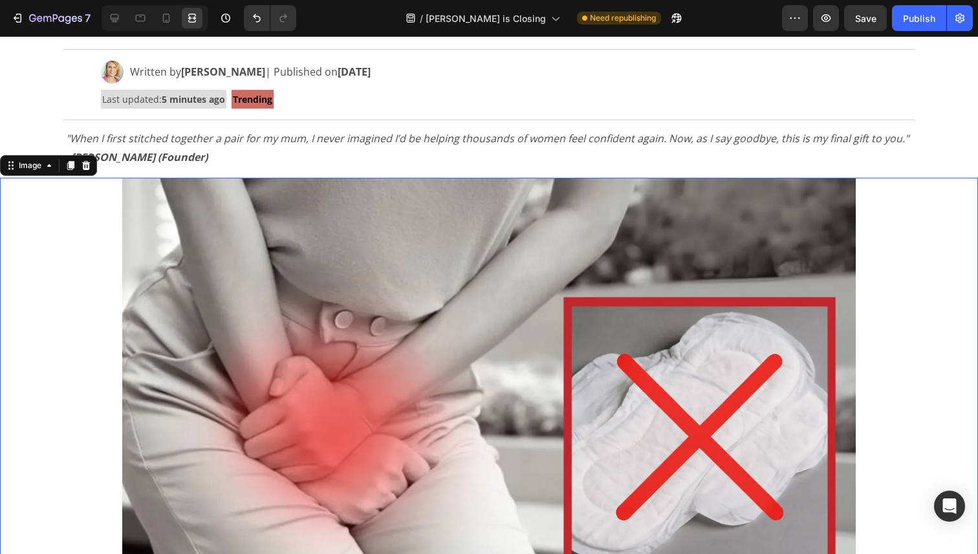
click at [279, 179] on img at bounding box center [489, 425] width 734 height 495
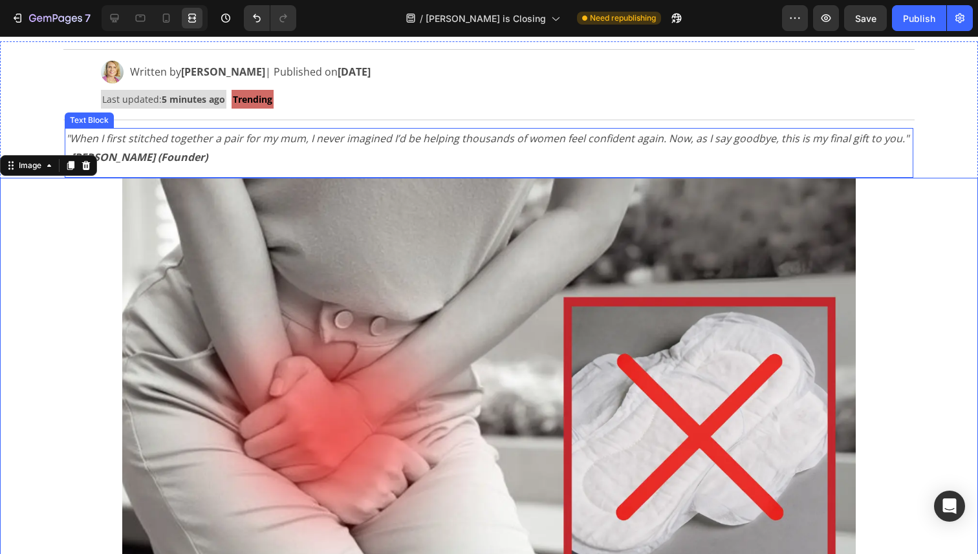
click at [290, 162] on p ""When I first stitched together a pair for my mum, I never imagined I’d be help…" at bounding box center [489, 148] width 846 height 38
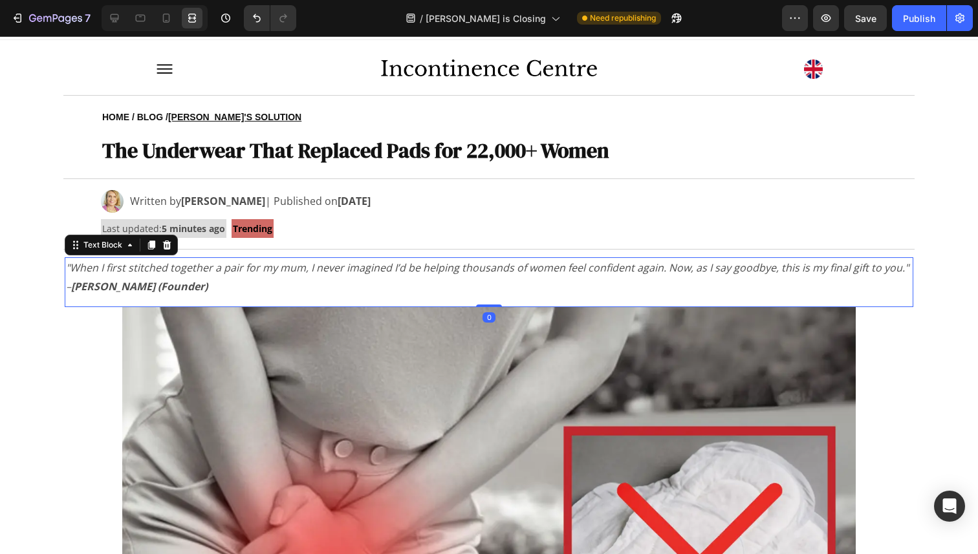
scroll to position [22, 0]
click at [166, 19] on icon at bounding box center [166, 18] width 13 height 13
type input "0"
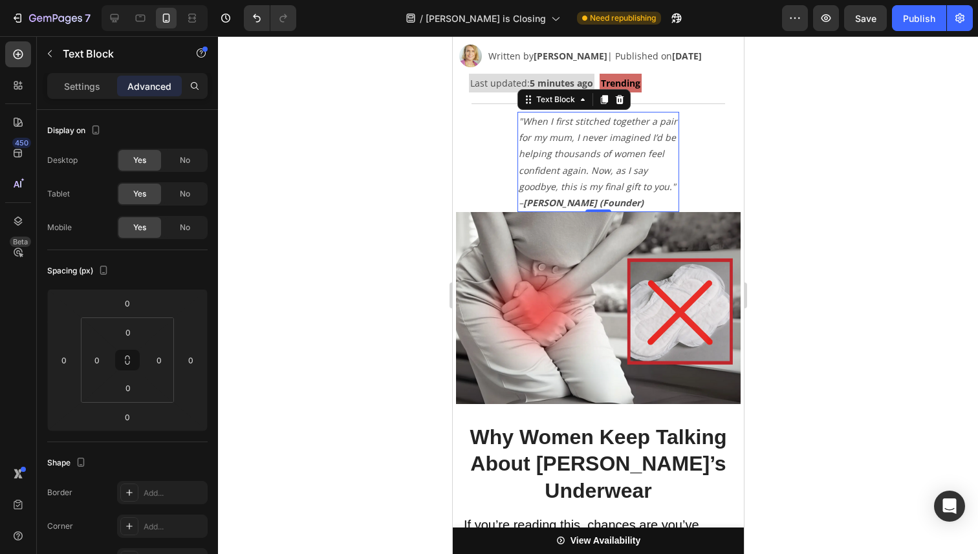
scroll to position [191, 0]
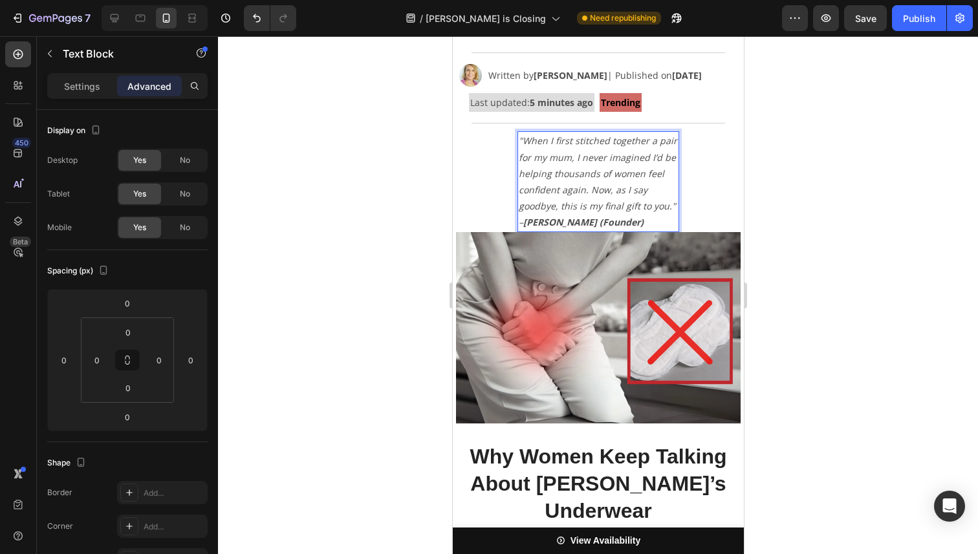
click at [550, 192] on icon ""When I first stitched together a pair for my mum, I never imagined I’d be help…" at bounding box center [597, 182] width 158 height 94
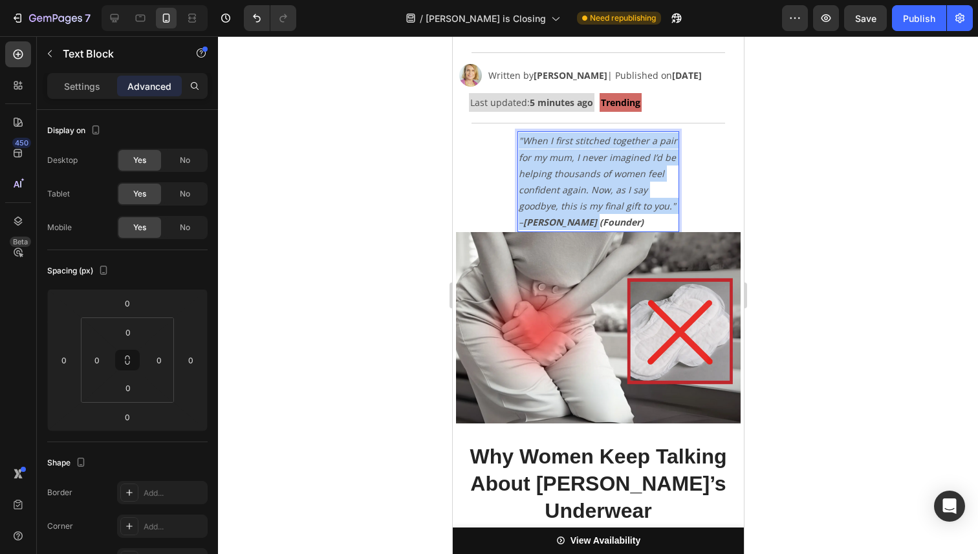
click at [550, 192] on icon ""When I first stitched together a pair for my mum, I never imagined I’d be help…" at bounding box center [597, 182] width 158 height 94
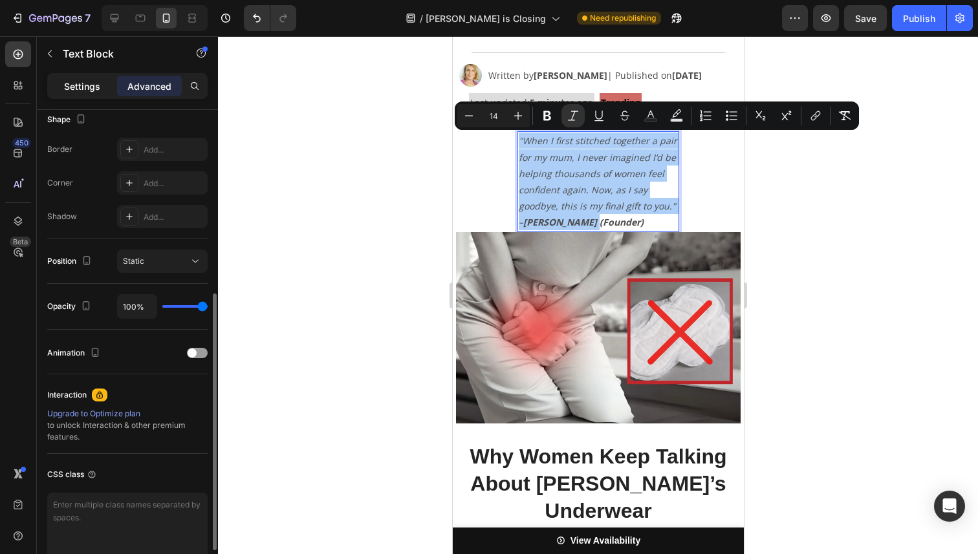
click at [95, 89] on p "Settings" at bounding box center [82, 87] width 36 height 14
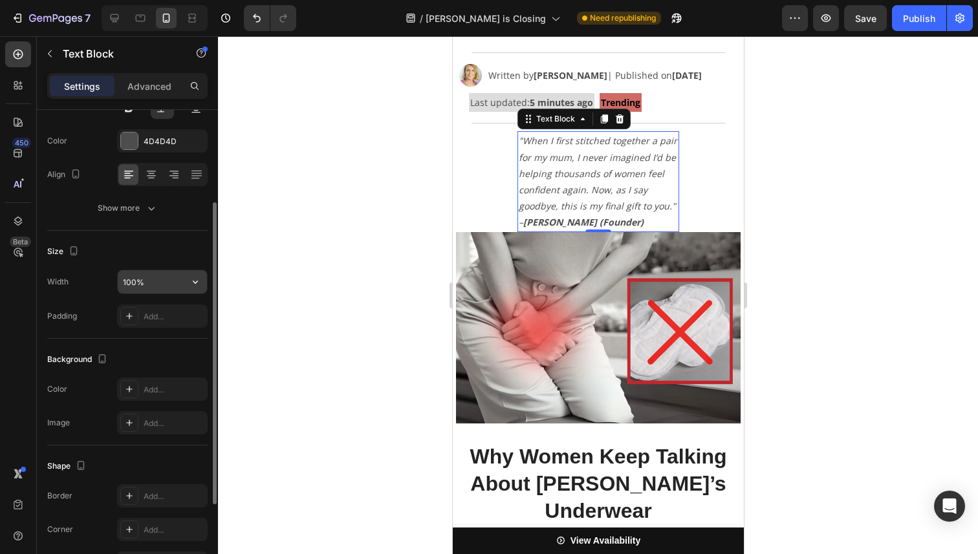
scroll to position [154, 0]
click at [169, 290] on input "100%" at bounding box center [162, 285] width 89 height 23
click at [192, 287] on icon "button" at bounding box center [195, 285] width 13 height 13
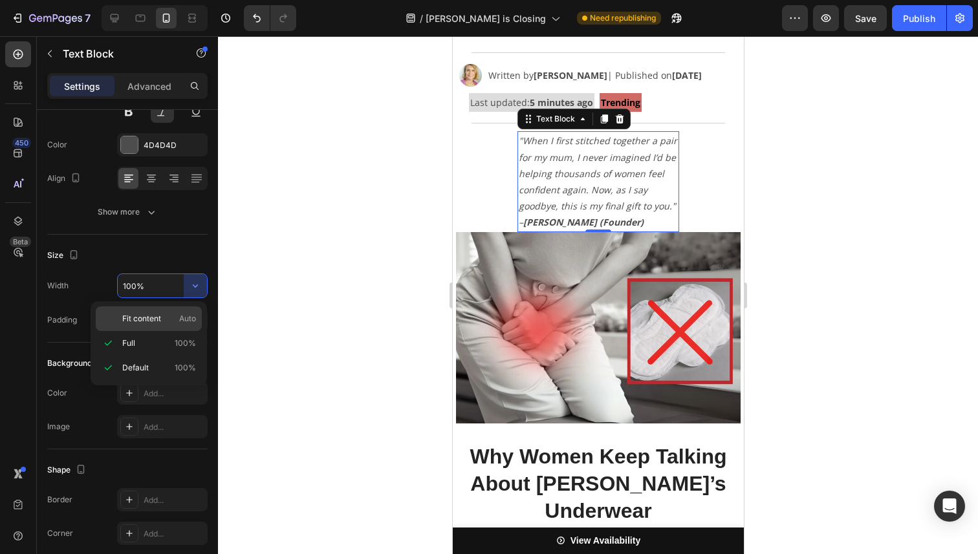
click at [158, 310] on div "Fit content Auto" at bounding box center [149, 319] width 106 height 25
type input "Auto"
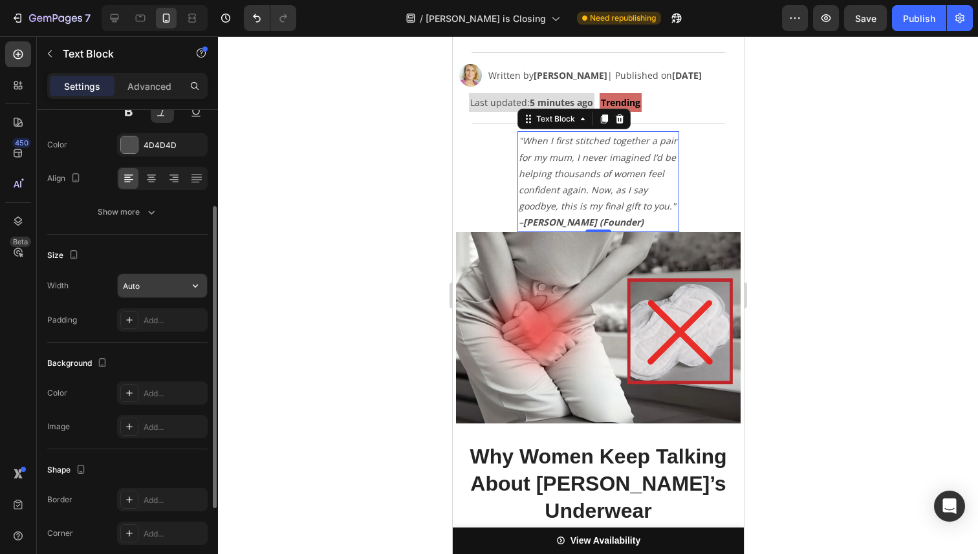
click at [173, 284] on input "Auto" at bounding box center [162, 285] width 89 height 23
click at [197, 285] on icon "button" at bounding box center [195, 286] width 5 height 3
click at [196, 247] on div "Size" at bounding box center [127, 255] width 160 height 21
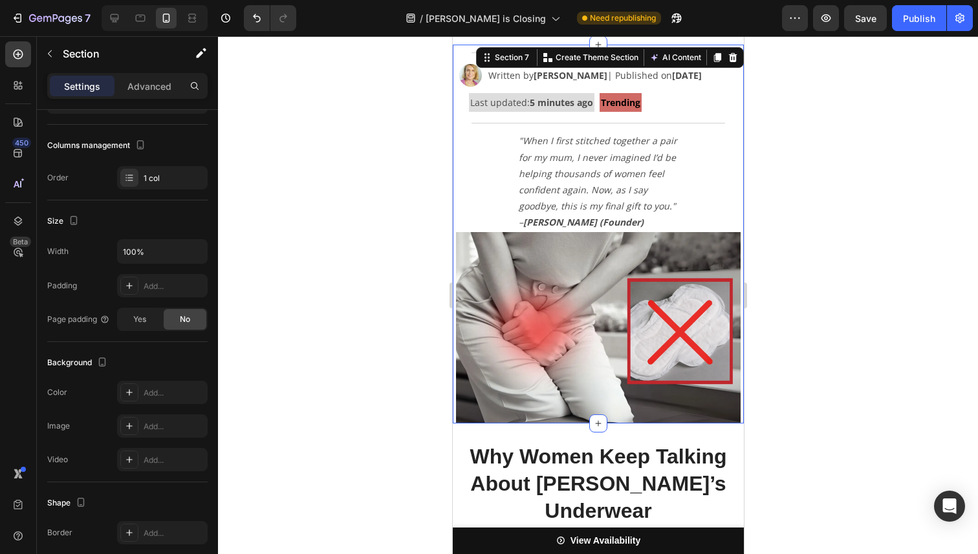
click at [497, 179] on div "Title Line Image Written by [PERSON_NAME] | Published on [DATE] Text Block Row …" at bounding box center [597, 234] width 291 height 379
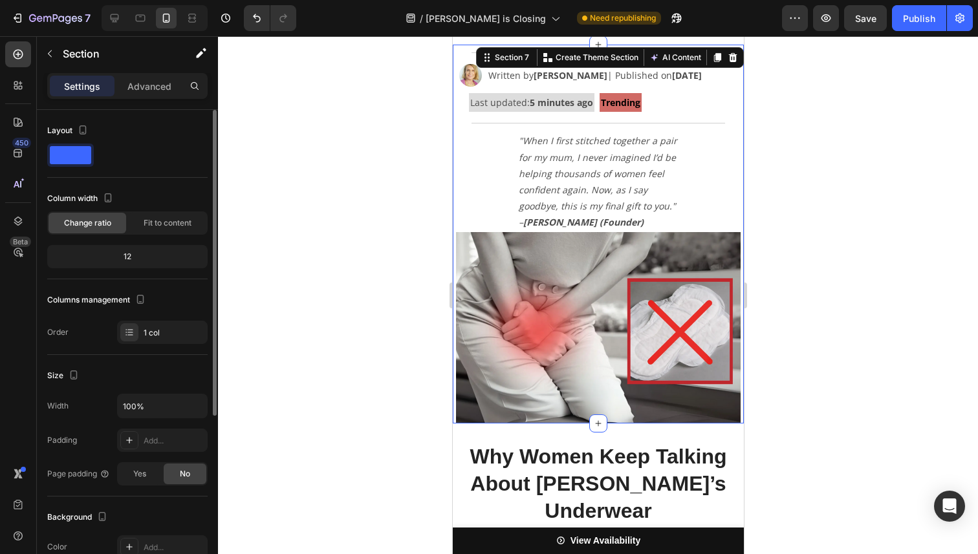
scroll to position [185, 0]
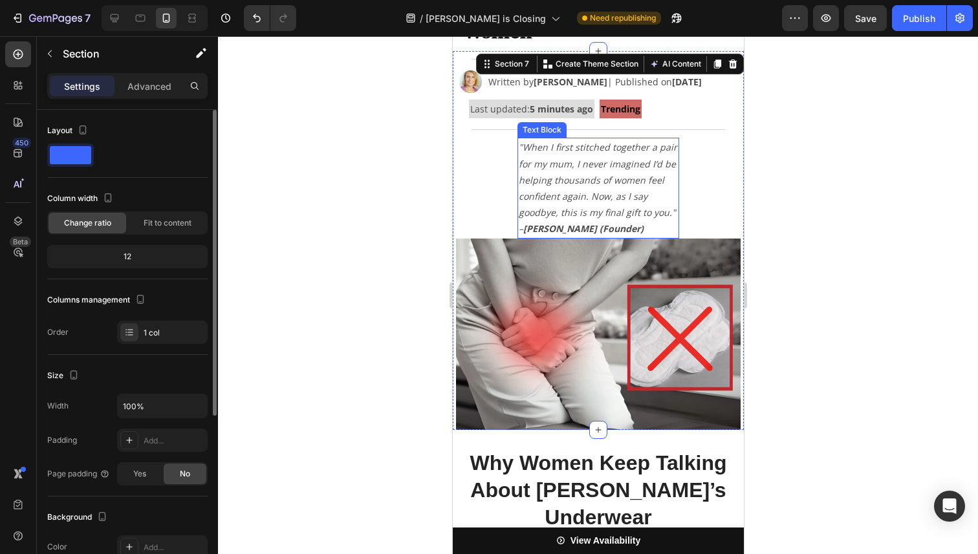
click at [532, 180] on icon ""When I first stitched together a pair for my mum, I never imagined I’d be help…" at bounding box center [597, 188] width 158 height 94
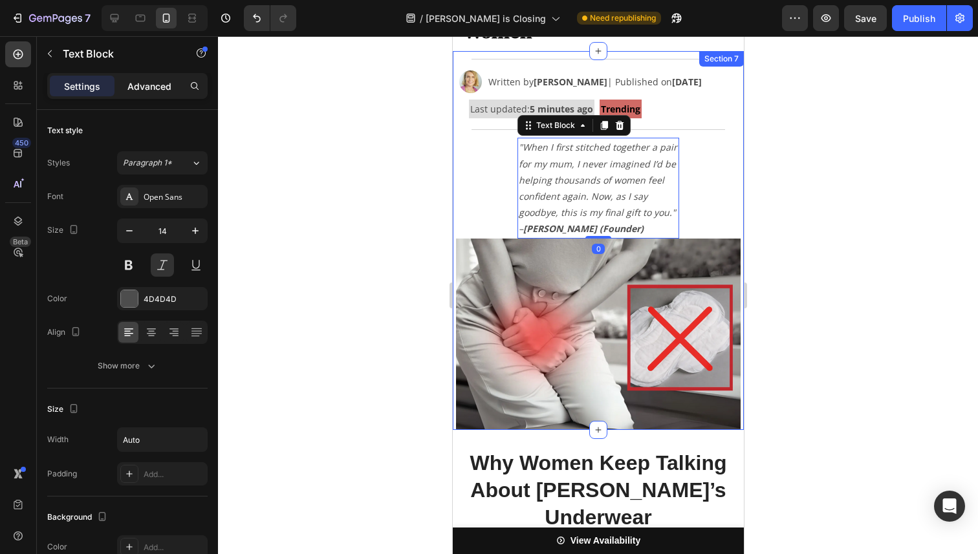
click at [163, 96] on div "Advanced" at bounding box center [149, 86] width 65 height 21
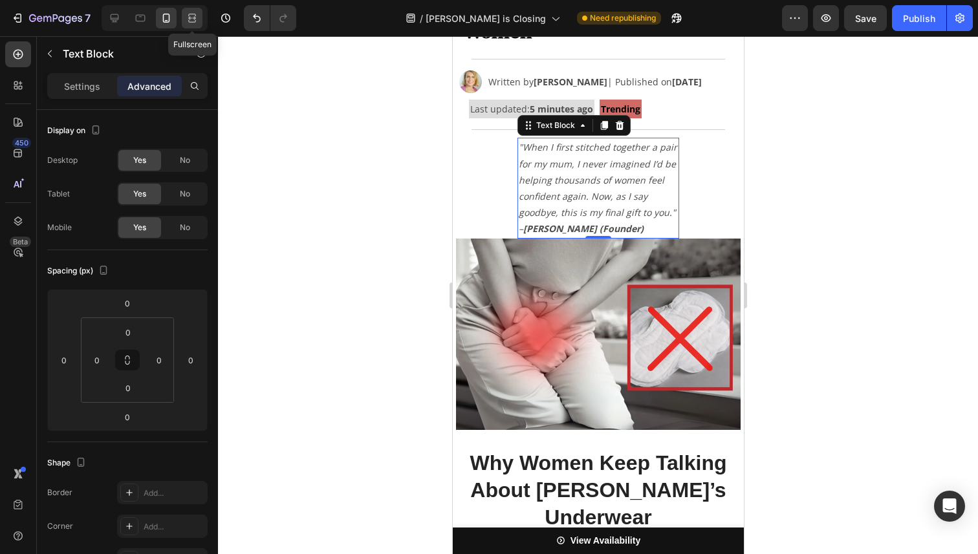
click at [191, 14] on icon at bounding box center [192, 18] width 13 height 13
type input "100"
type input "15"
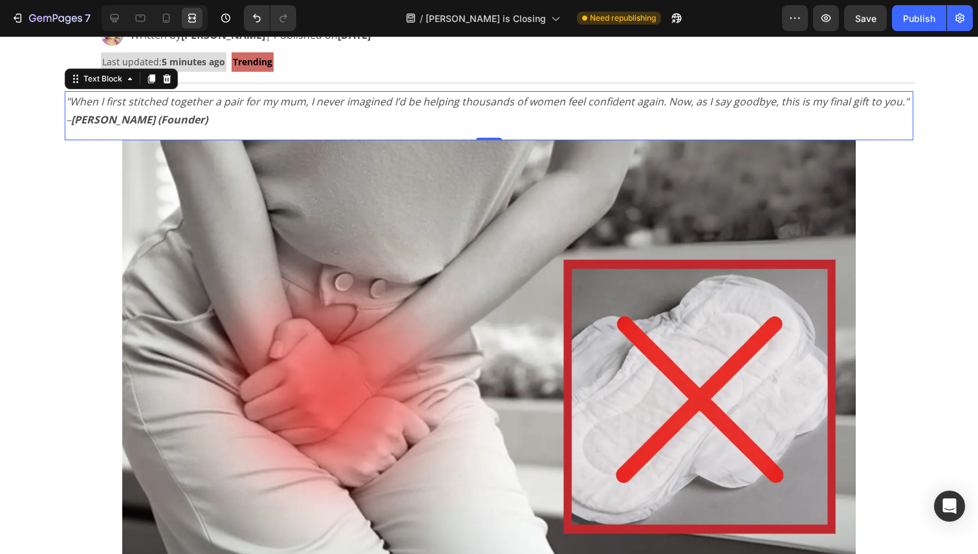
scroll to position [223, 0]
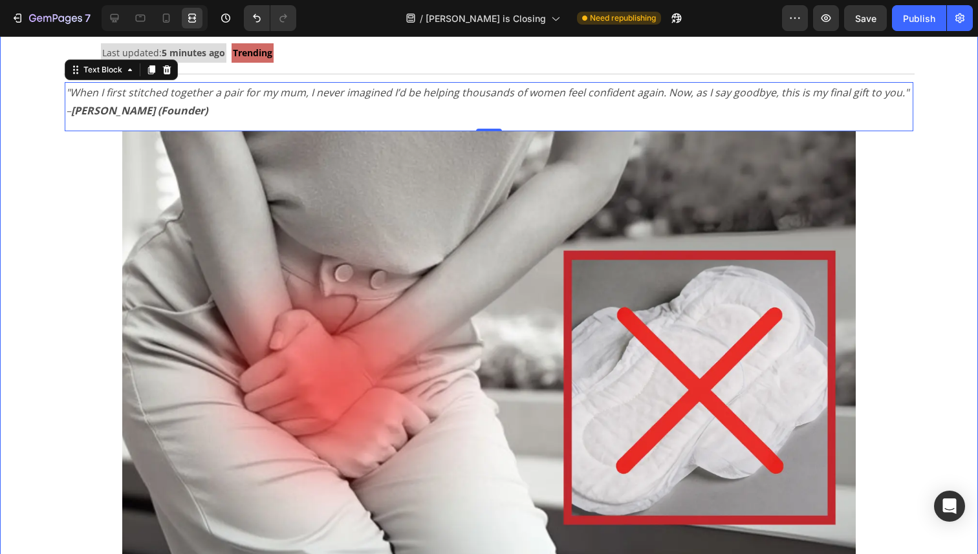
click at [27, 93] on div "Title Line Image Written by [PERSON_NAME] | Published on [DATE] Text Block Row …" at bounding box center [489, 310] width 978 height 631
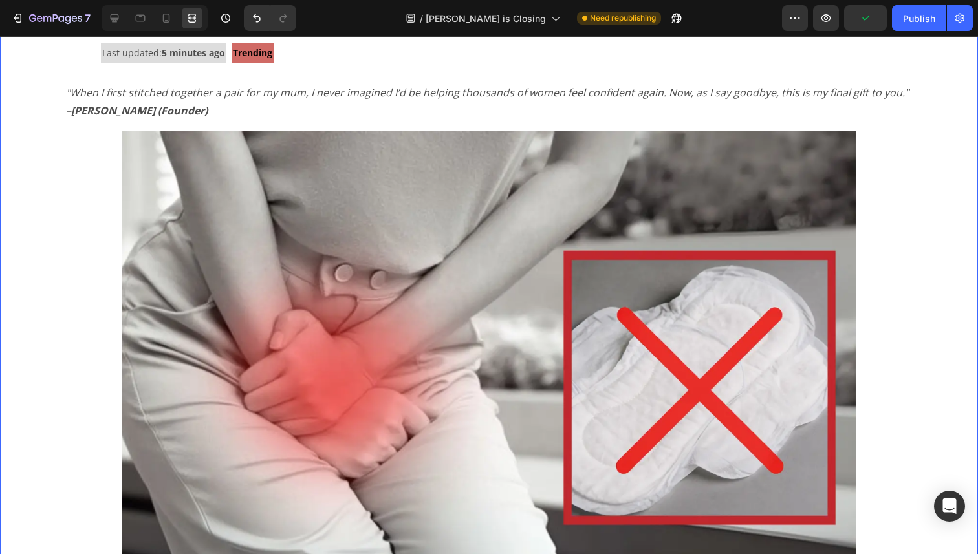
click at [54, 103] on div "Title Line Image Written by [PERSON_NAME] | Published on [DATE] Text Block Row …" at bounding box center [489, 310] width 978 height 631
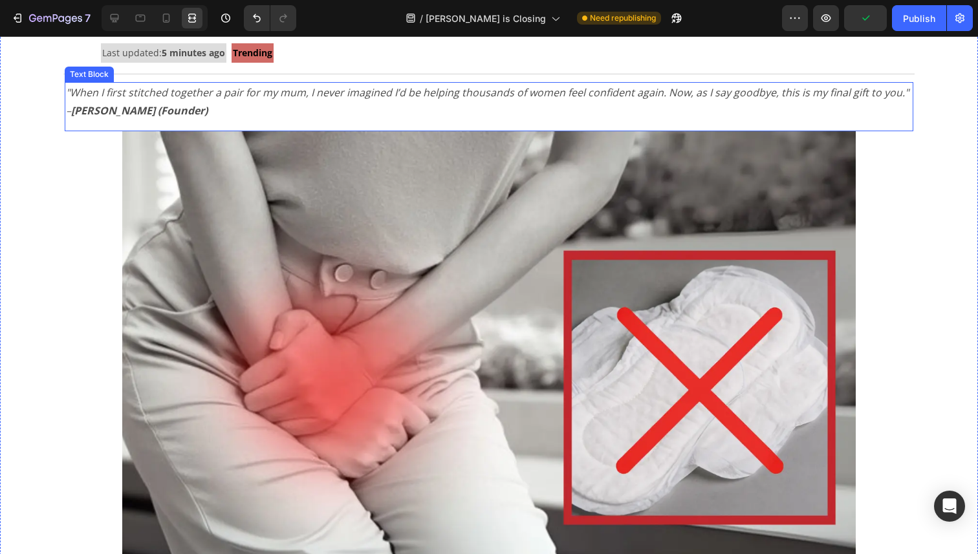
click at [85, 102] on p ""When I first stitched together a pair for my mum, I never imagined I’d be help…" at bounding box center [489, 102] width 846 height 38
click at [115, 23] on icon at bounding box center [114, 18] width 13 height 13
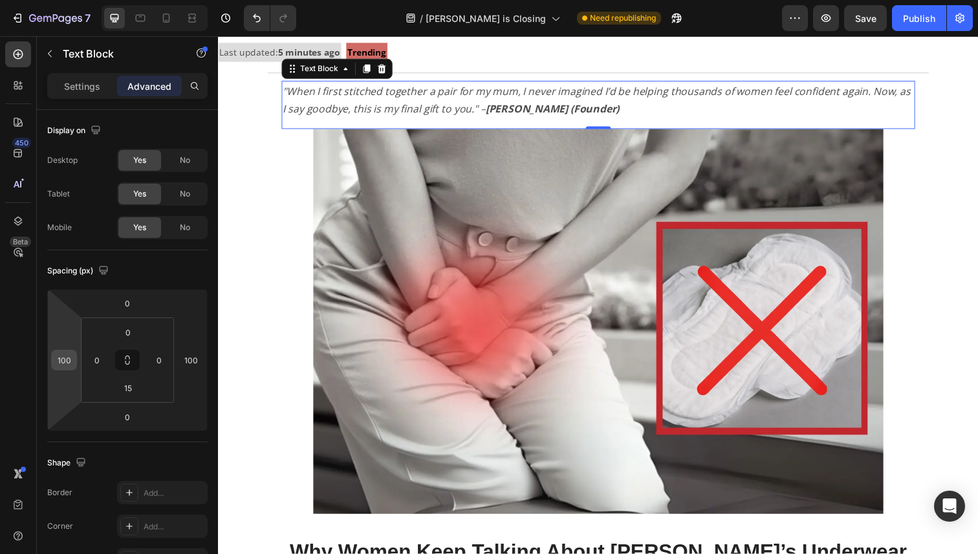
click at [63, 363] on input "100" at bounding box center [63, 360] width 19 height 19
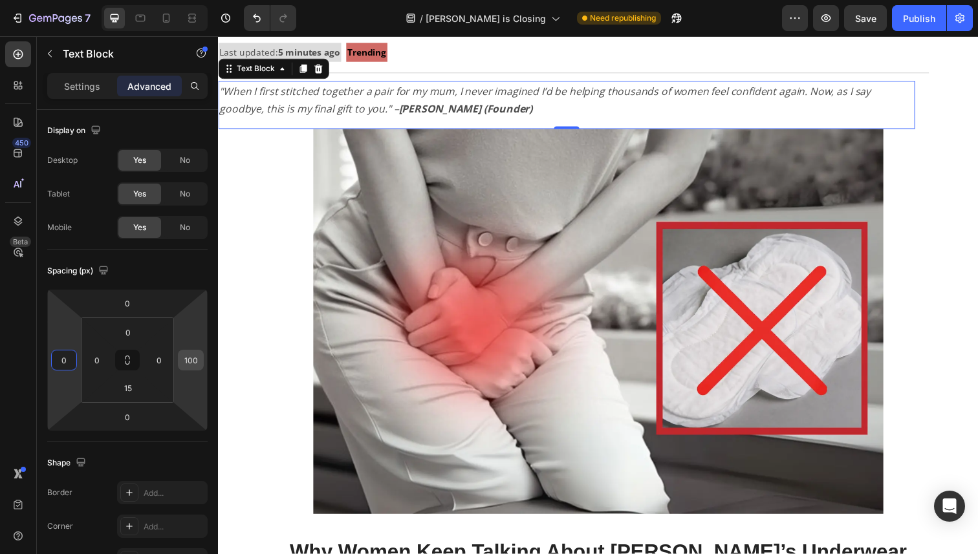
type input "0"
click at [193, 361] on input "100" at bounding box center [190, 360] width 19 height 19
type input "0"
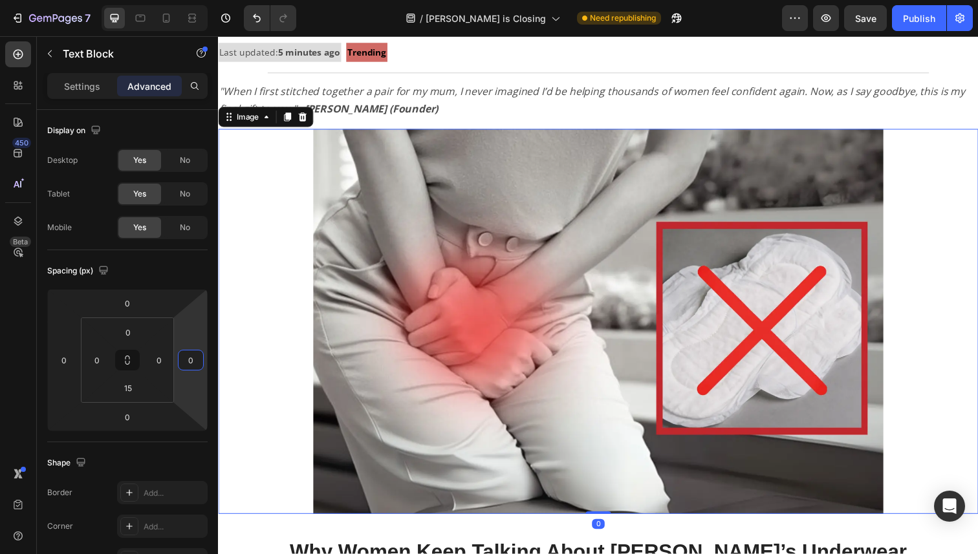
click at [452, 257] on img at bounding box center [606, 327] width 582 height 393
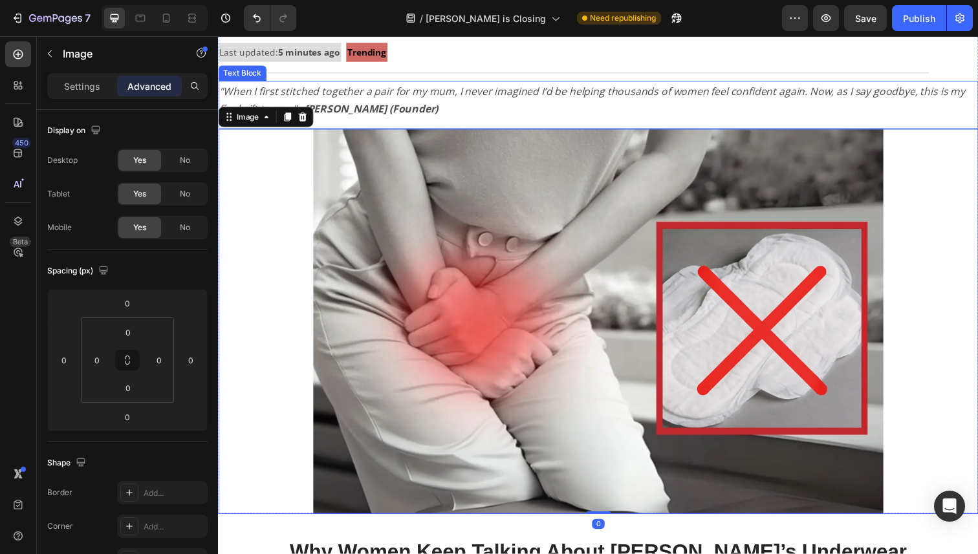
click at [381, 101] on p ""When I first stitched together a pair for my mum, I never imagined I’d be help…" at bounding box center [606, 102] width 774 height 38
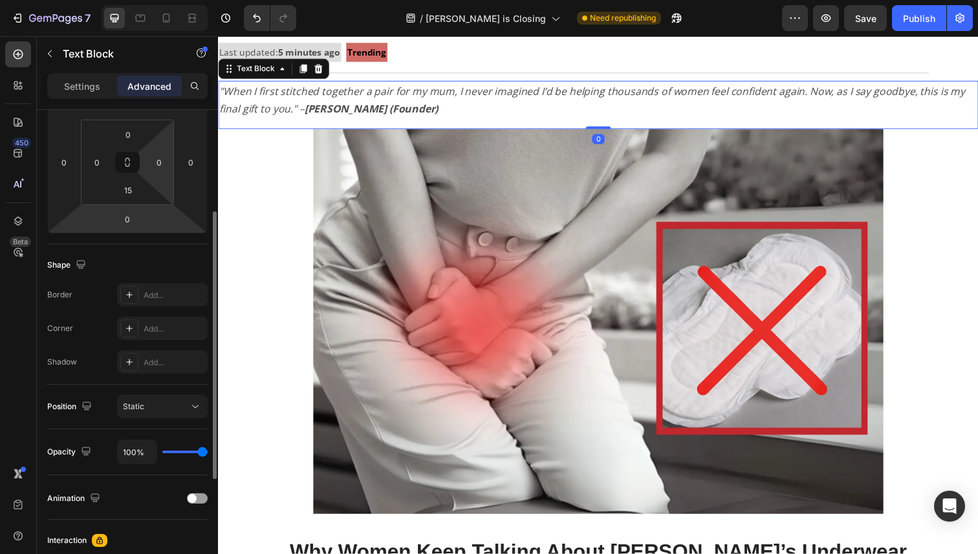
scroll to position [199, 0]
click at [180, 420] on div "Position Static" at bounding box center [127, 406] width 160 height 45
click at [181, 419] on div "Position Static" at bounding box center [127, 406] width 160 height 45
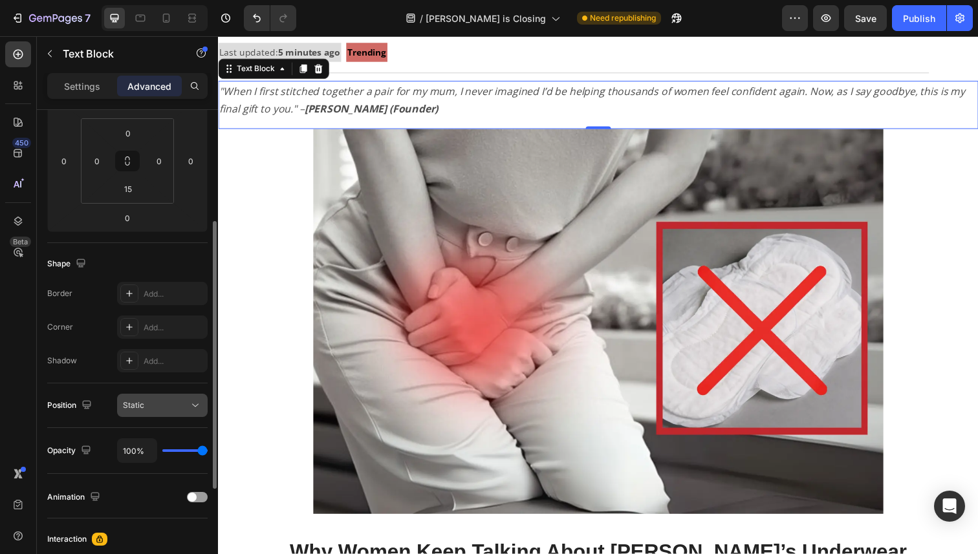
click at [185, 416] on button "Static" at bounding box center [162, 405] width 91 height 23
click at [78, 394] on div "Position Static" at bounding box center [127, 405] width 160 height 23
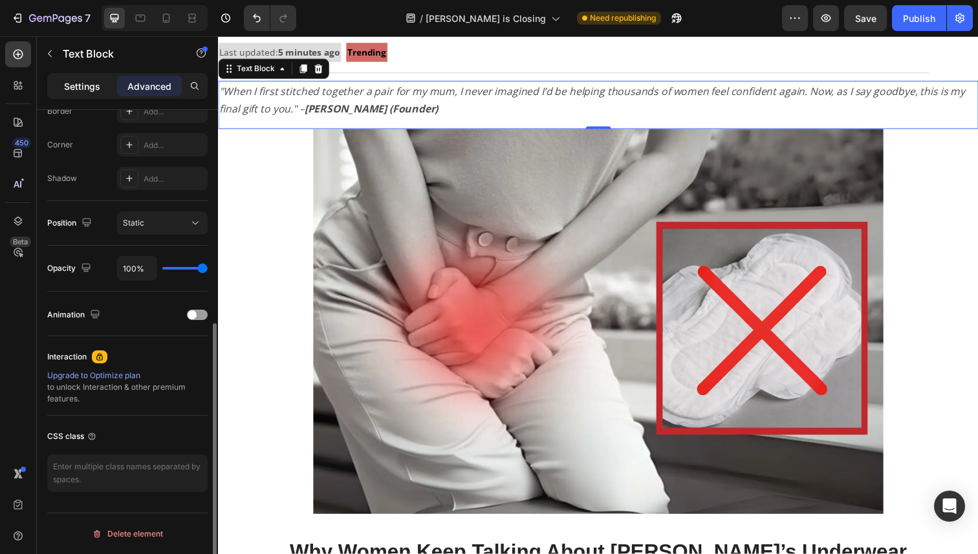
click at [87, 85] on p "Settings" at bounding box center [82, 87] width 36 height 14
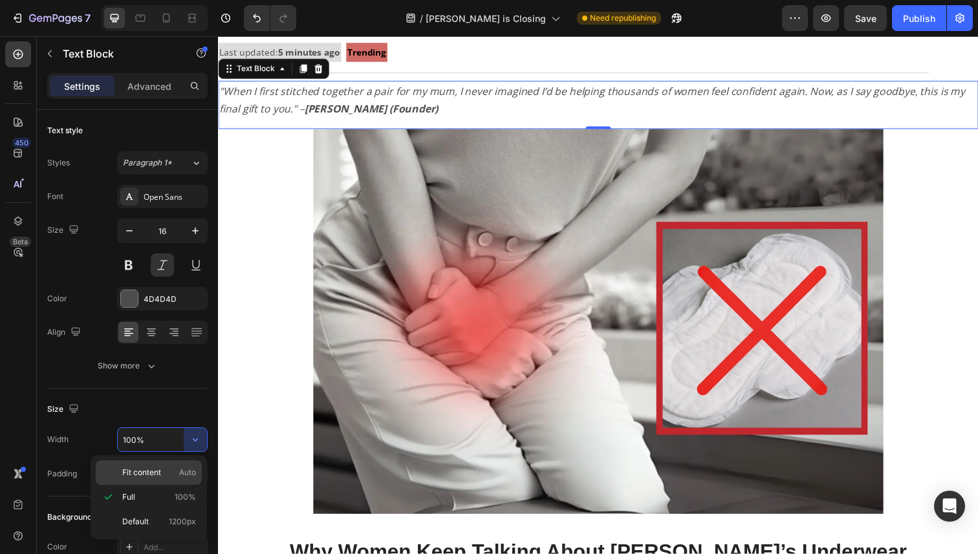
scroll to position [3, 0]
click at [165, 467] on p "Fit content Auto" at bounding box center [159, 473] width 74 height 12
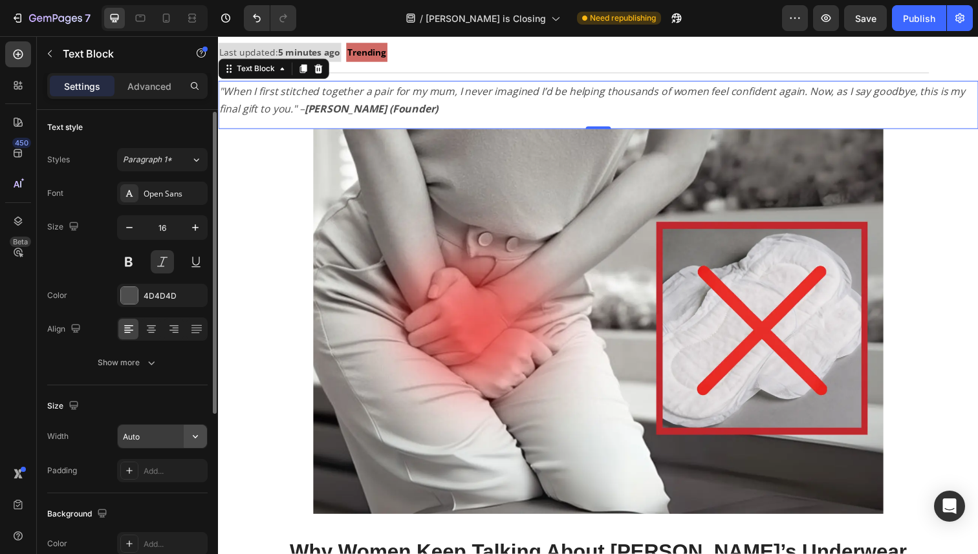
click at [191, 442] on icon "button" at bounding box center [195, 436] width 13 height 13
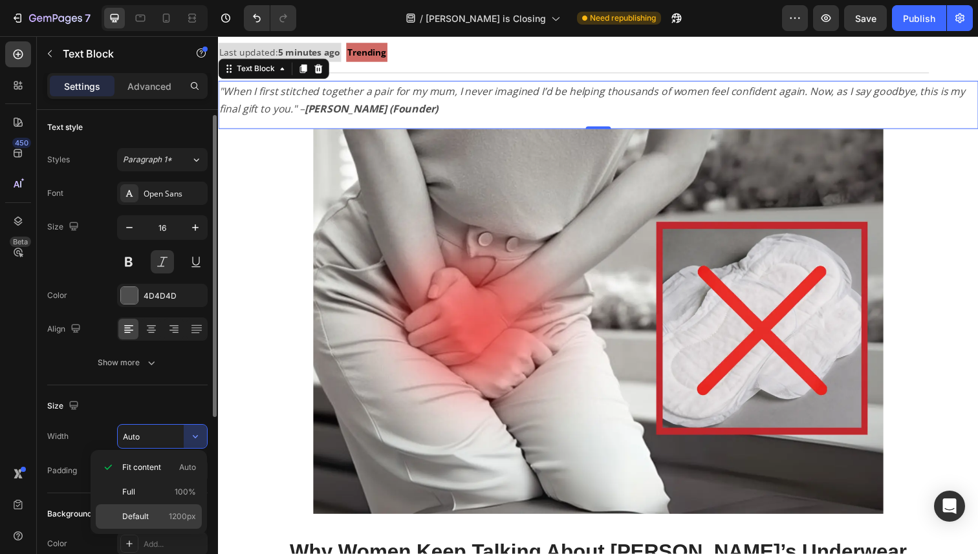
scroll to position [5, 0]
click at [177, 519] on span "1200px" at bounding box center [182, 517] width 27 height 12
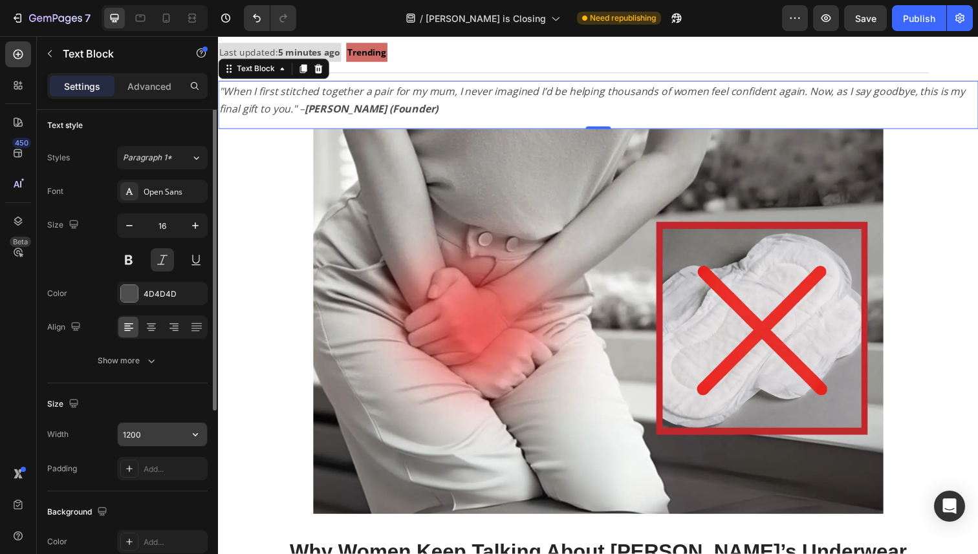
scroll to position [2, 0]
click at [200, 439] on icon "button" at bounding box center [195, 437] width 13 height 13
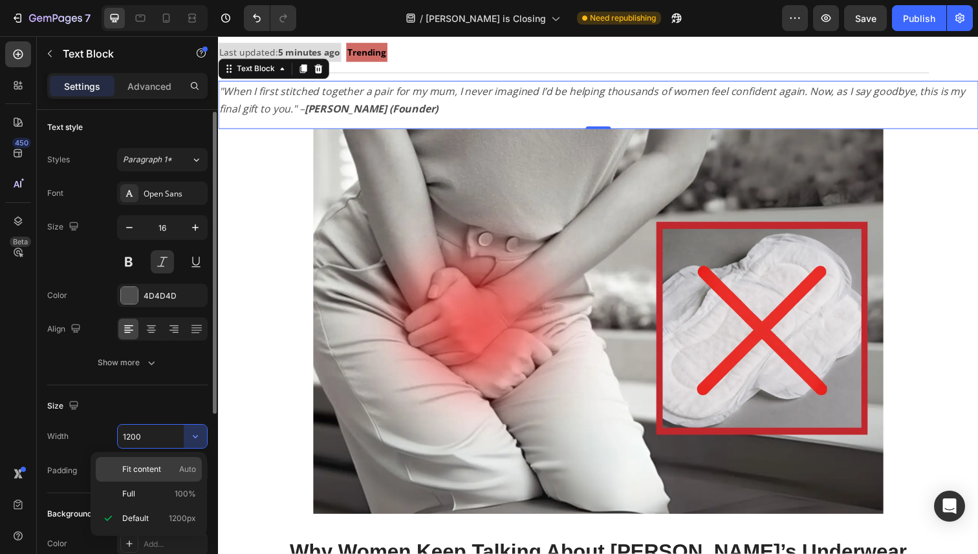
click at [190, 471] on span "Auto" at bounding box center [187, 470] width 17 height 12
type input "Auto"
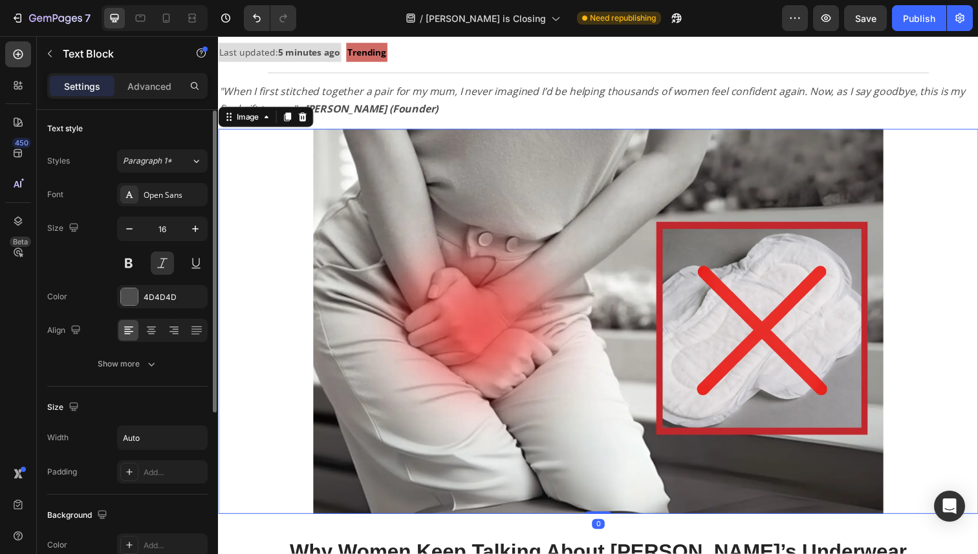
click at [424, 289] on img at bounding box center [606, 327] width 582 height 393
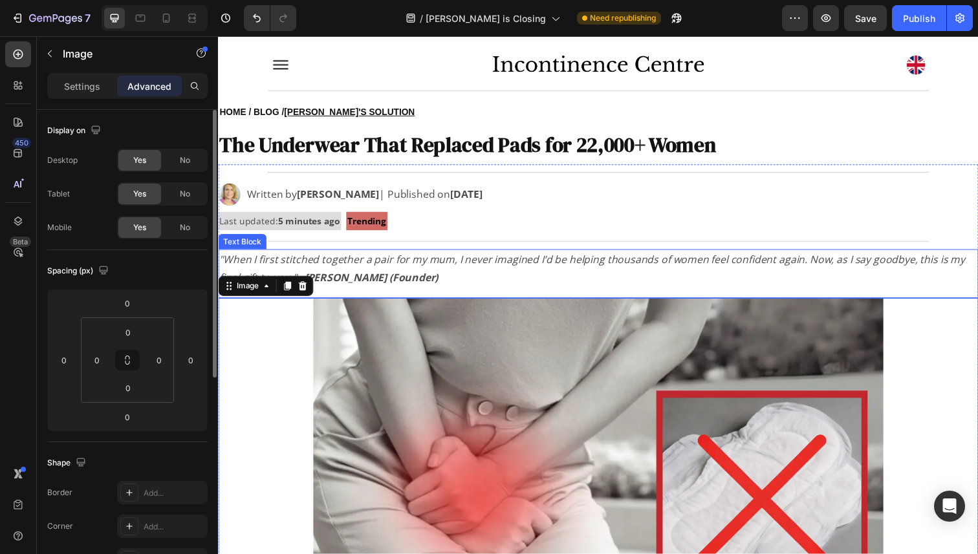
scroll to position [6, 0]
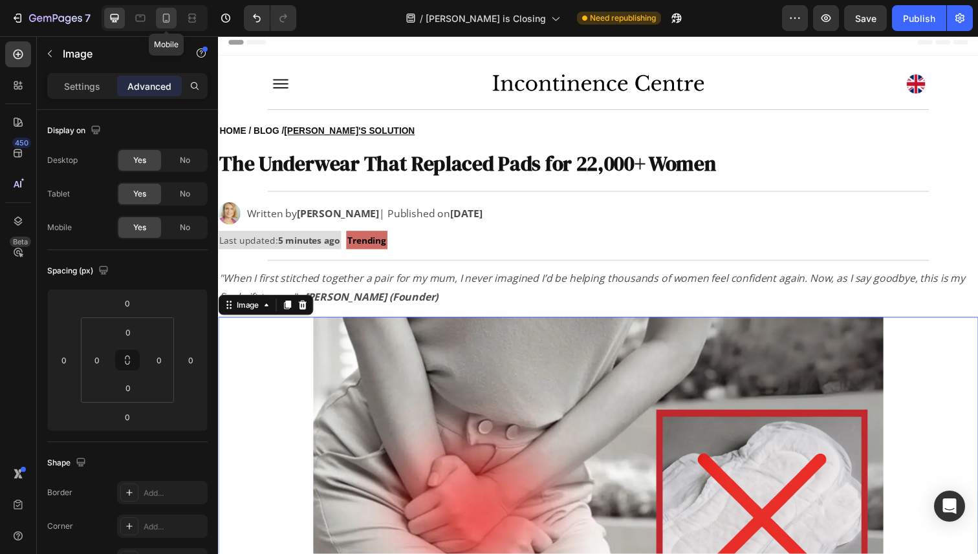
click at [169, 19] on icon at bounding box center [166, 18] width 7 height 9
type input "5"
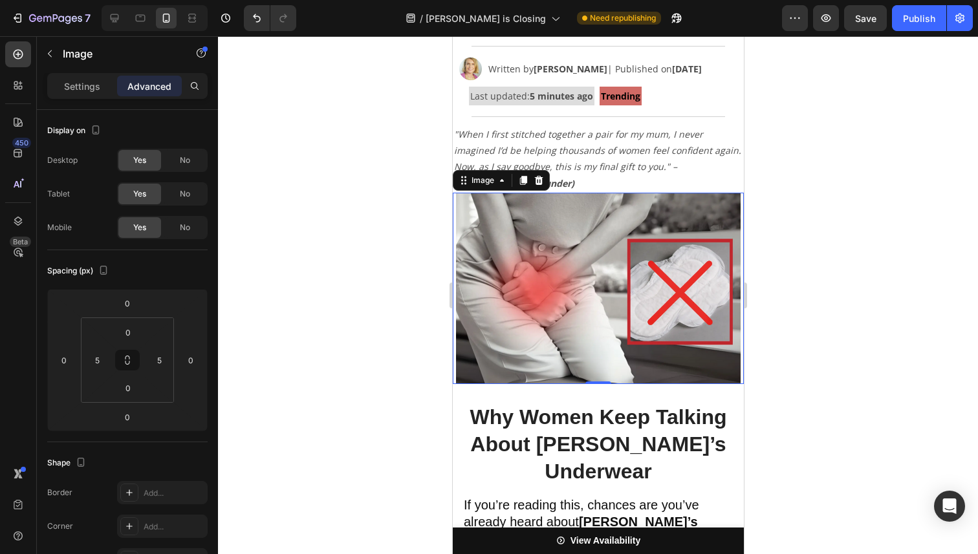
scroll to position [174, 0]
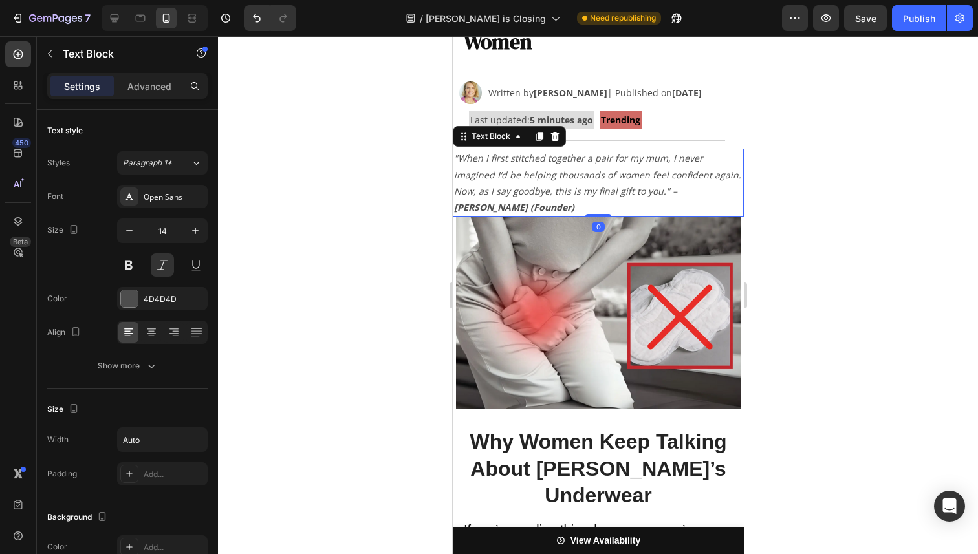
click at [658, 179] on icon ""When I first stitched together a pair for my mum, I never imagined I’d be help…" at bounding box center [596, 182] width 287 height 61
click at [153, 95] on div "Advanced" at bounding box center [149, 86] width 65 height 21
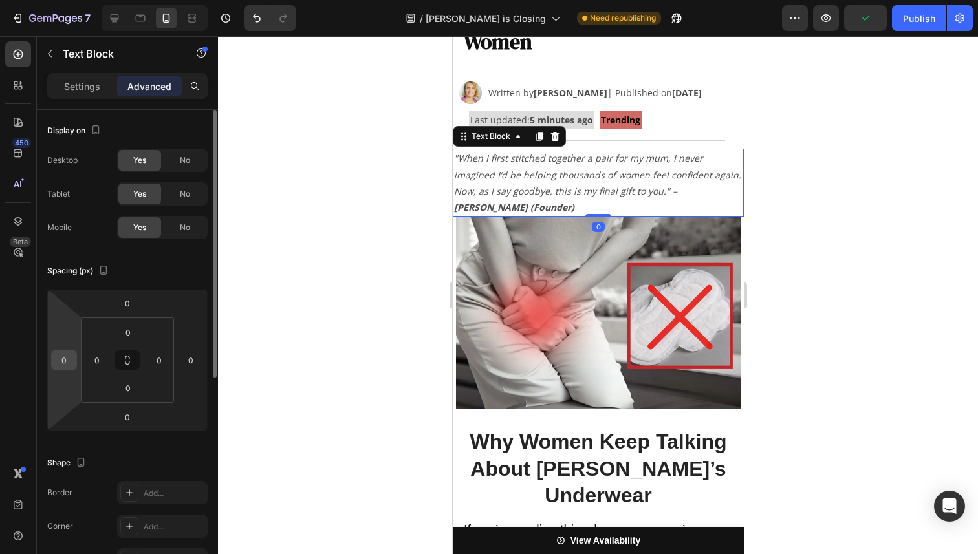
click at [67, 360] on input "0" at bounding box center [63, 360] width 19 height 19
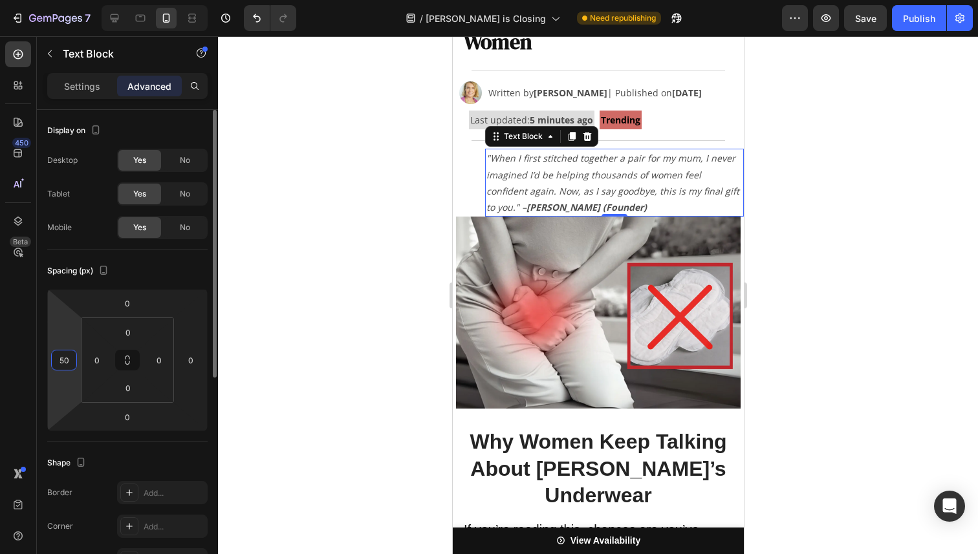
type input "5"
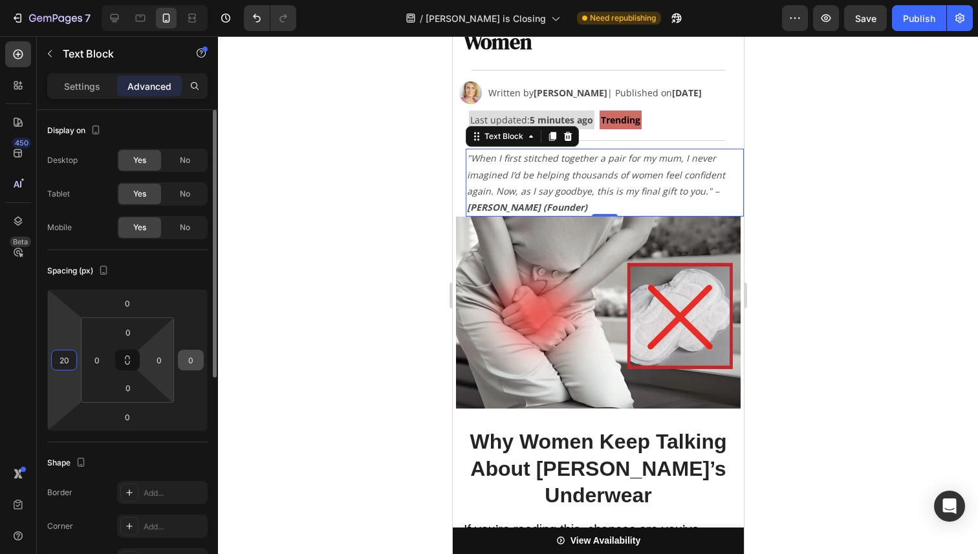
type input "20"
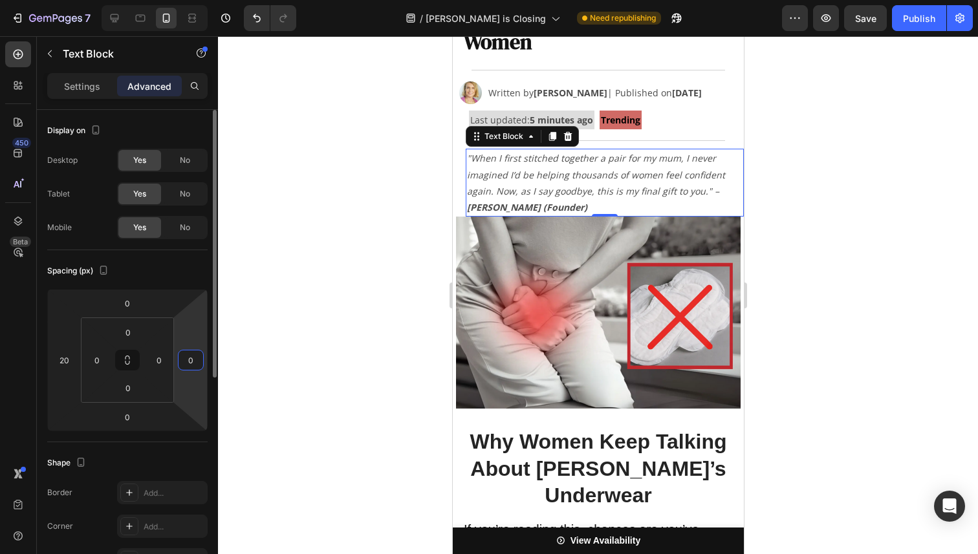
click at [191, 360] on input "0" at bounding box center [190, 360] width 19 height 19
type input "20"
click at [131, 413] on input "0" at bounding box center [127, 417] width 26 height 19
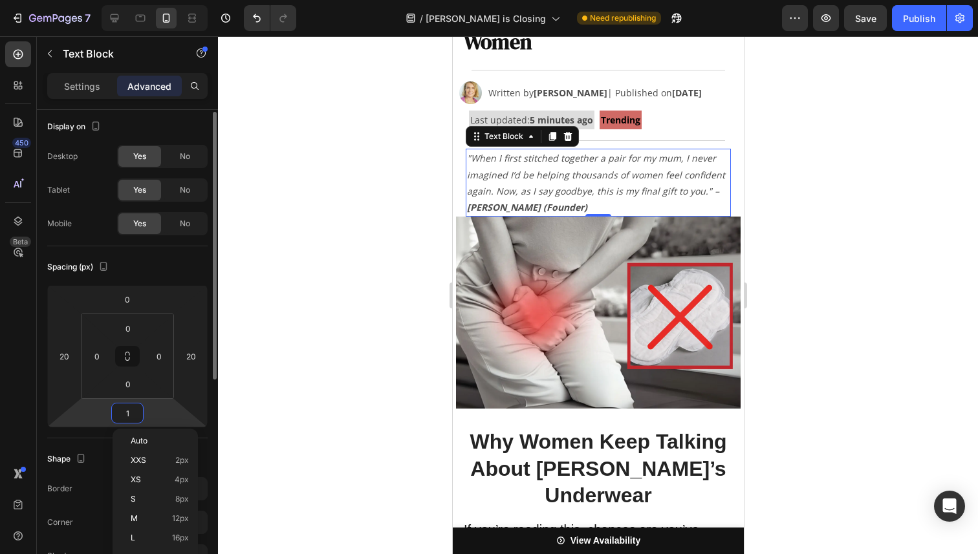
type input "15"
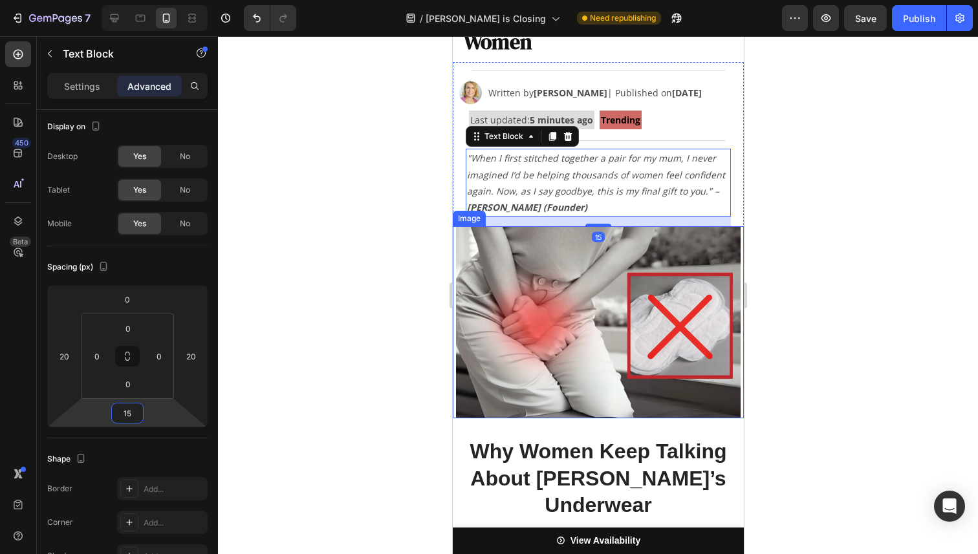
click at [811, 285] on div at bounding box center [598, 295] width 760 height 518
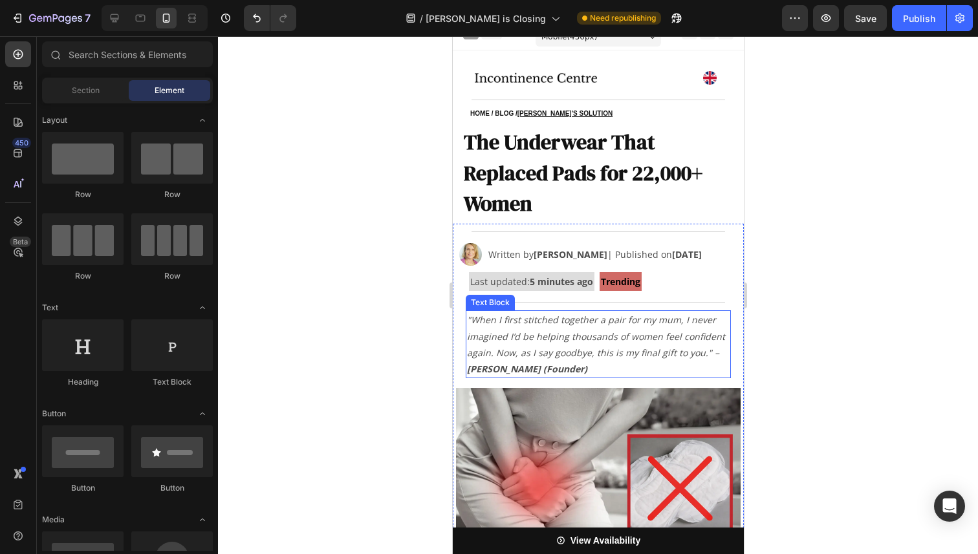
scroll to position [0, 0]
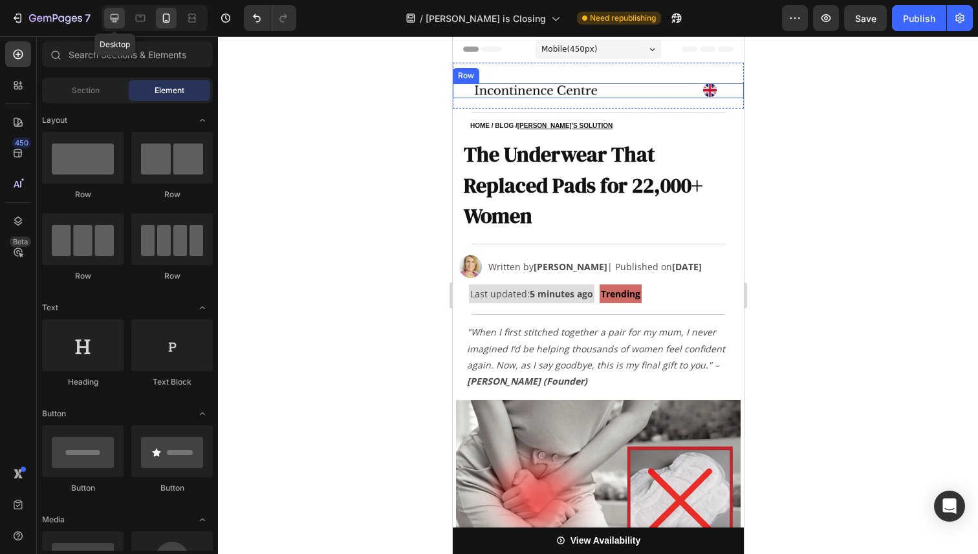
click at [118, 17] on icon at bounding box center [115, 18] width 8 height 8
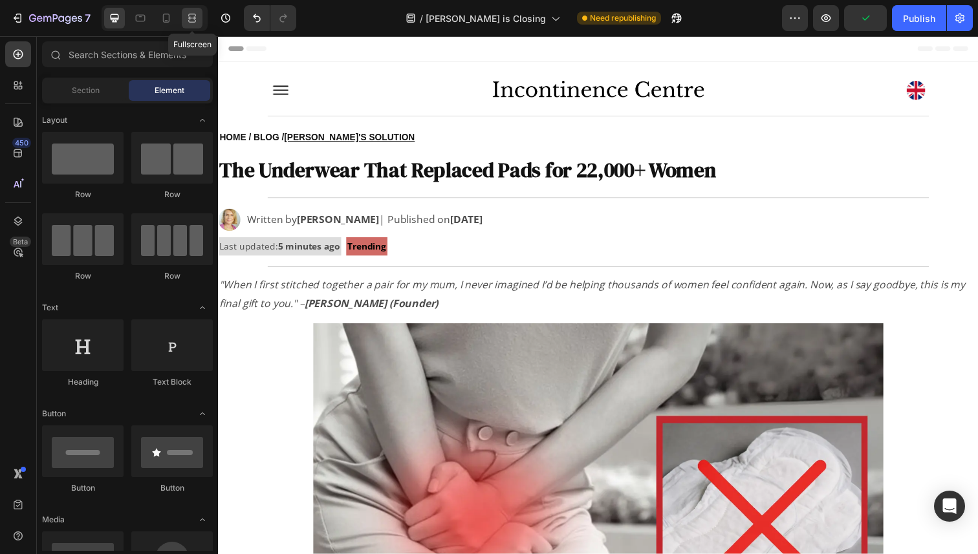
click at [193, 20] on icon at bounding box center [192, 21] width 8 height 3
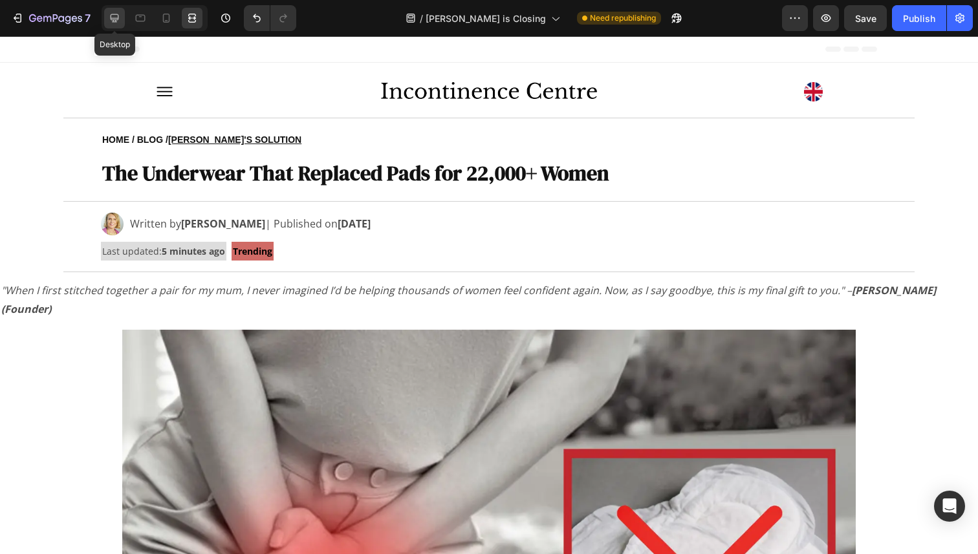
click at [109, 17] on icon at bounding box center [114, 18] width 13 height 13
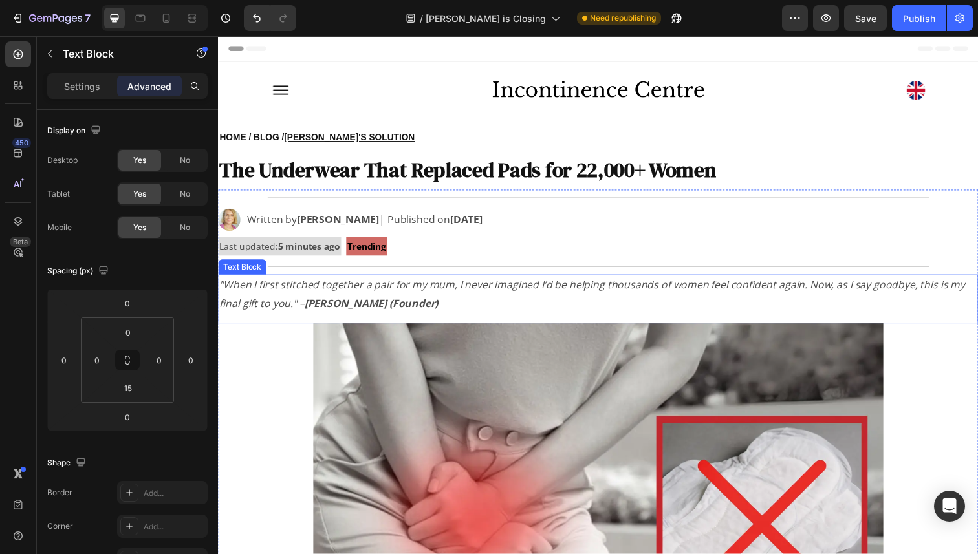
click at [293, 307] on icon ""When I first stitched together a pair for my mum, I never imagined I’d be help…" at bounding box center [599, 299] width 761 height 33
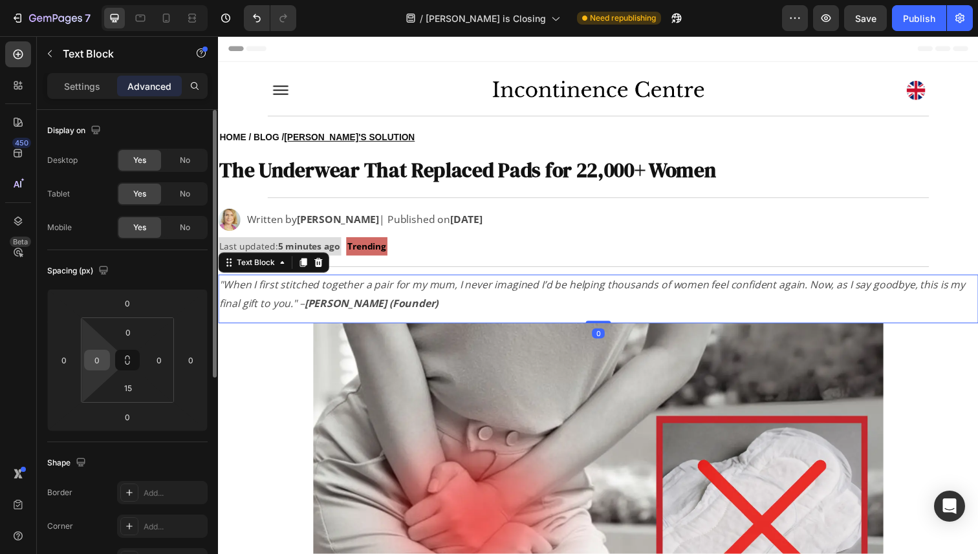
click at [95, 360] on input "0" at bounding box center [96, 360] width 19 height 19
type input "20"
click at [165, 360] on input "0" at bounding box center [158, 360] width 19 height 19
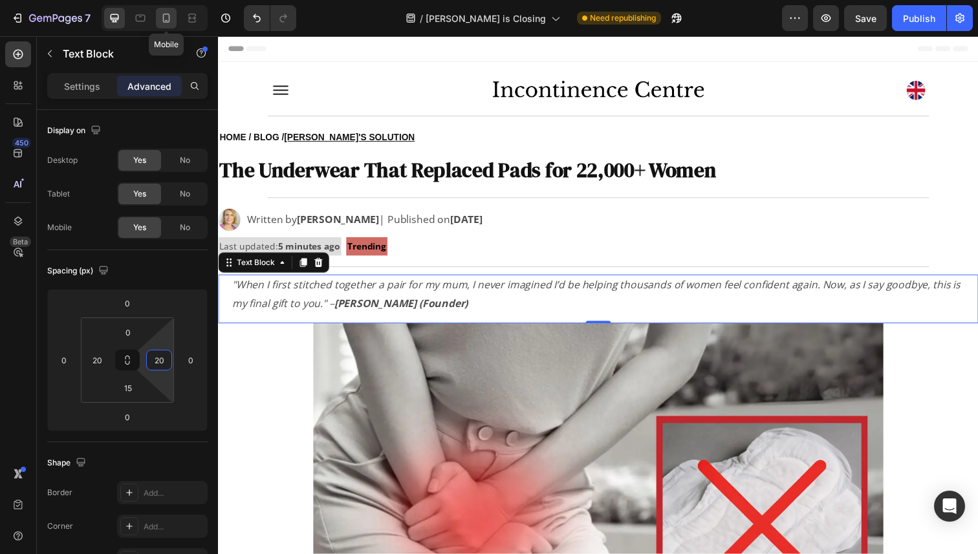
type input "20"
click at [162, 13] on icon at bounding box center [166, 18] width 13 height 13
type input "20"
type input "15"
type input "20"
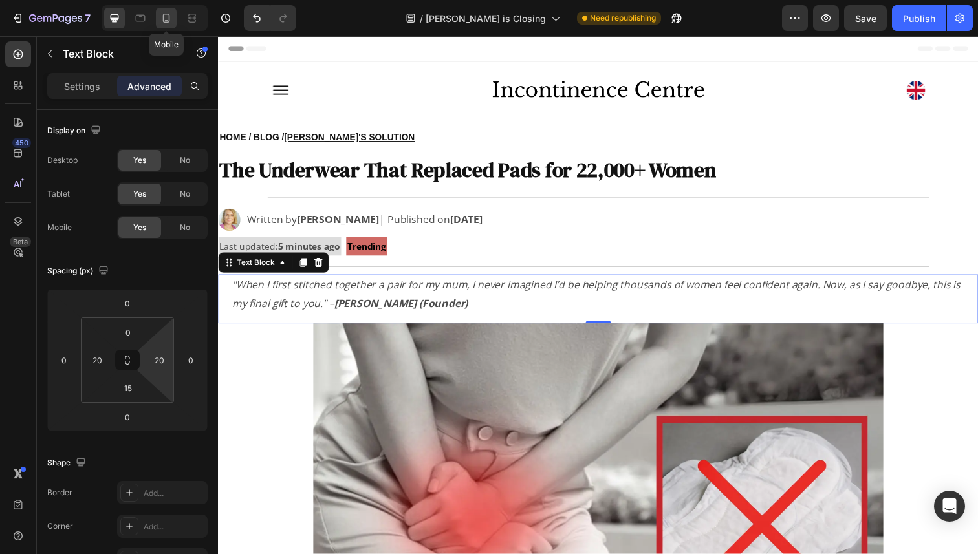
type input "0"
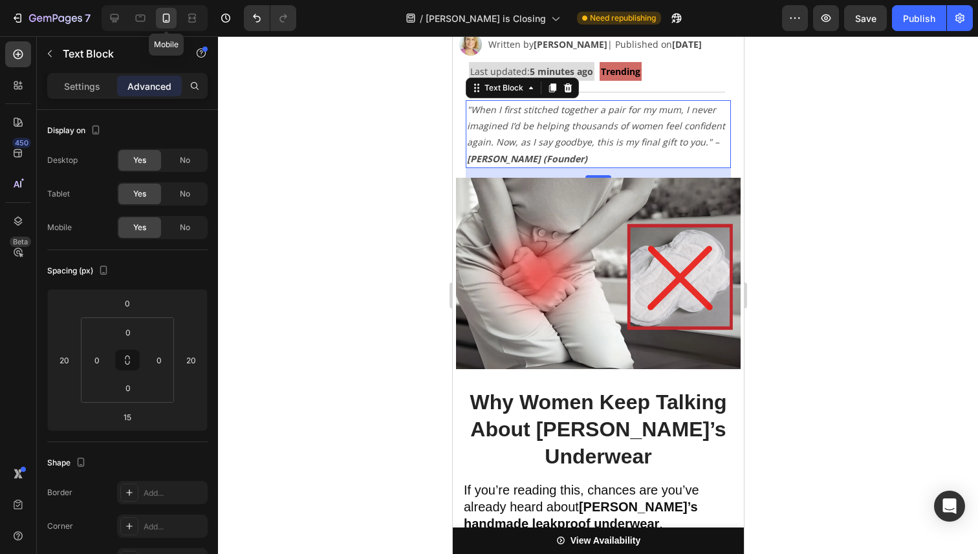
scroll to position [243, 0]
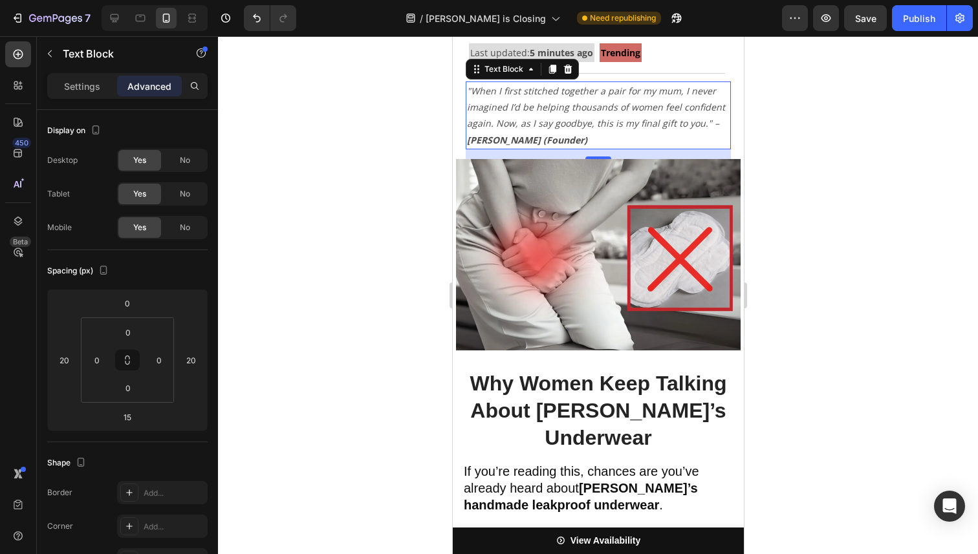
click at [103, 16] on div at bounding box center [155, 18] width 106 height 26
click at [111, 19] on icon at bounding box center [115, 18] width 8 height 8
type input "0"
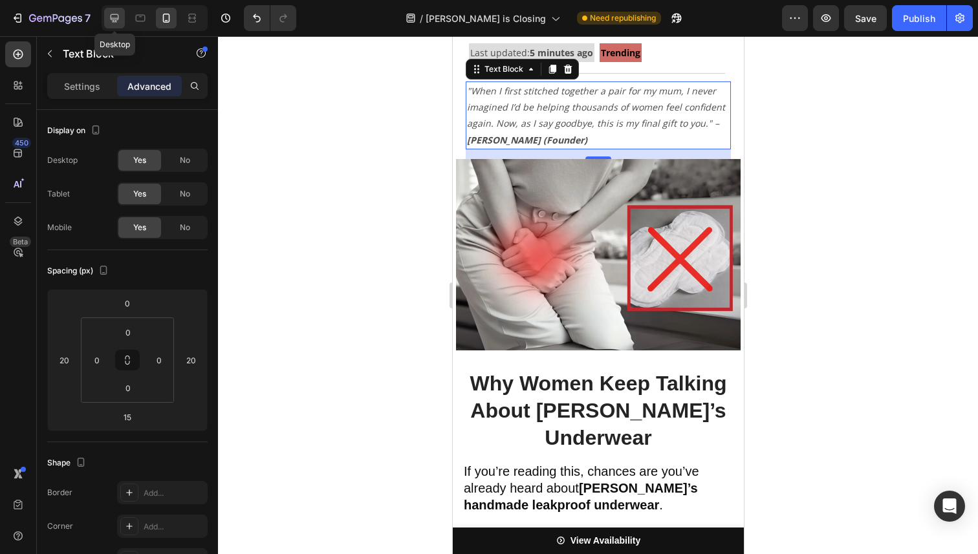
type input "20"
type input "15"
type input "20"
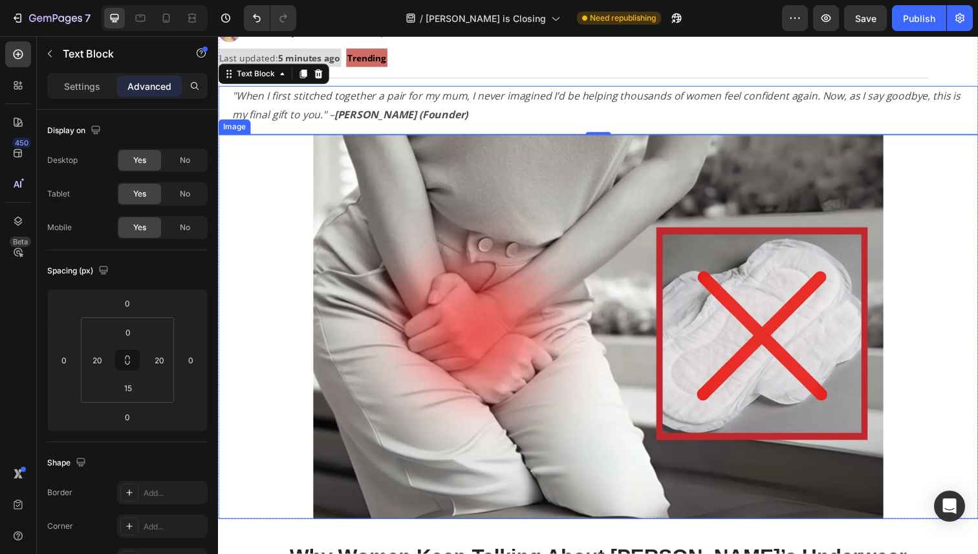
scroll to position [248, 0]
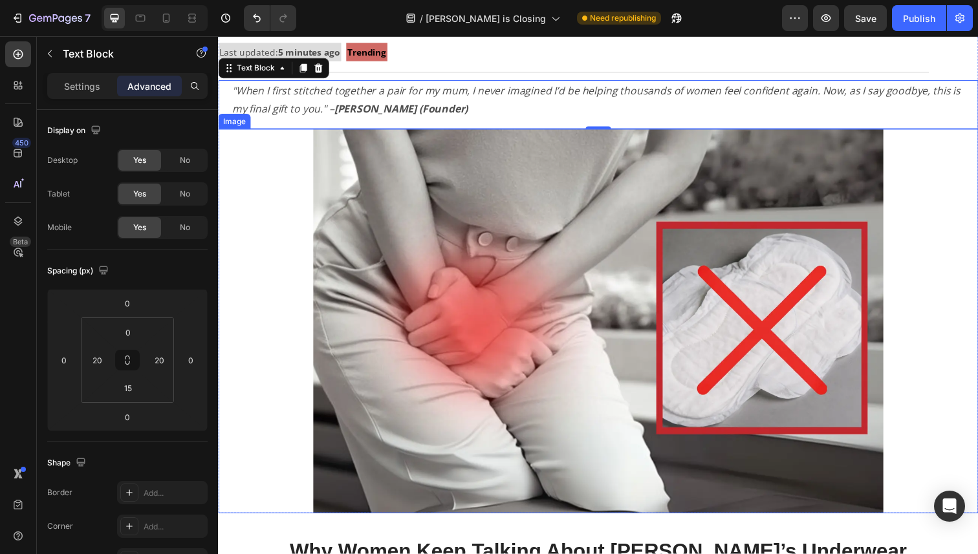
click at [572, 211] on img at bounding box center [606, 327] width 582 height 393
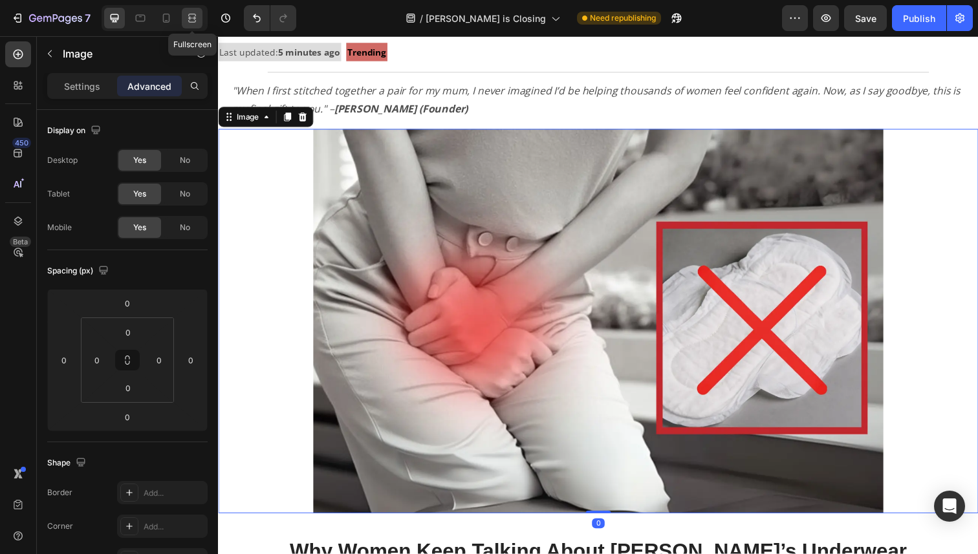
click at [192, 17] on icon at bounding box center [194, 17] width 4 height 3
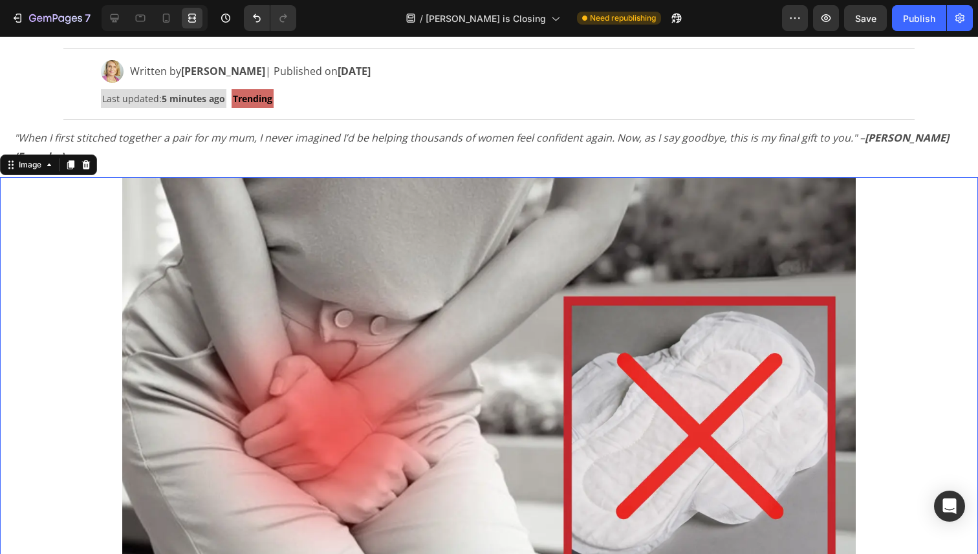
scroll to position [136, 0]
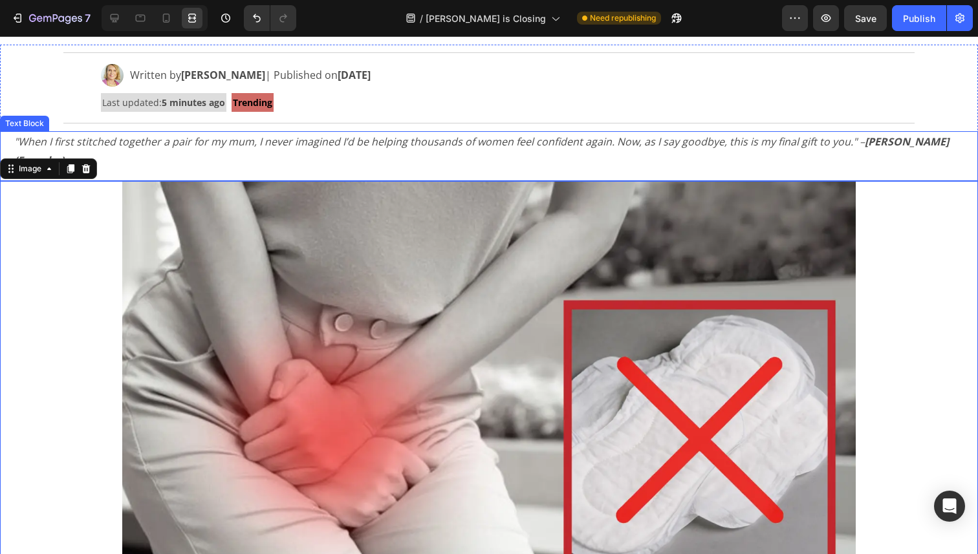
click at [633, 150] on p ""When I first stitched together a pair for my mum, I never imagined I’d be help…" at bounding box center [489, 152] width 950 height 38
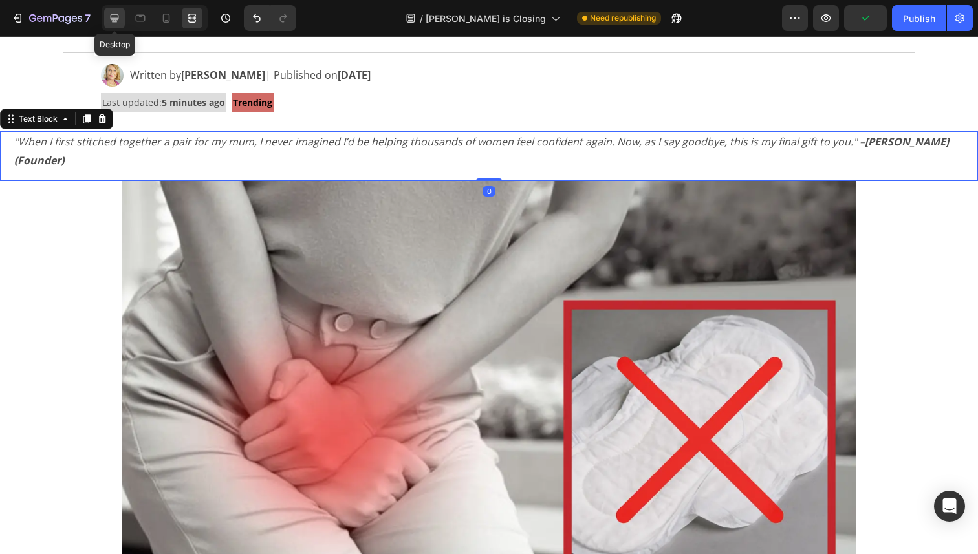
click at [110, 17] on icon at bounding box center [114, 18] width 13 height 13
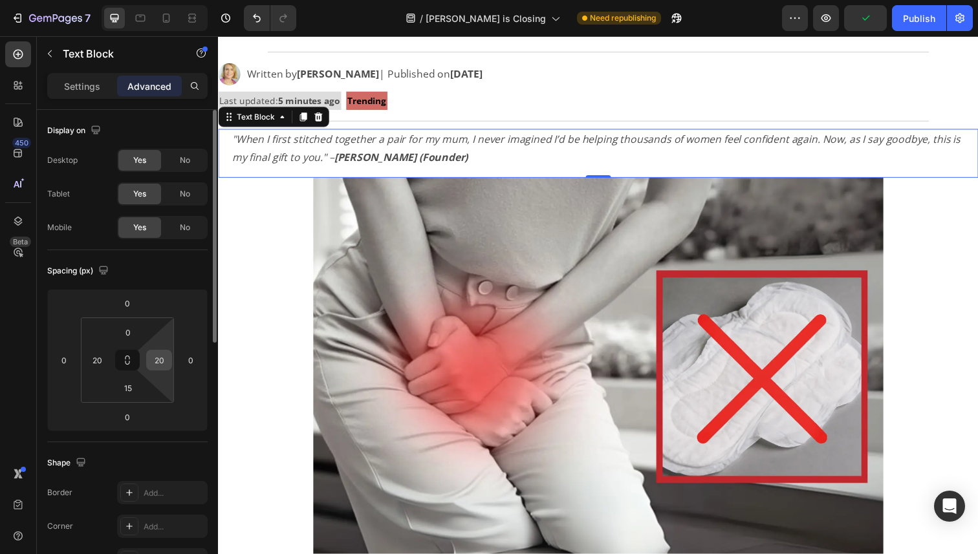
click at [164, 356] on input "20" at bounding box center [158, 360] width 19 height 19
type input "100"
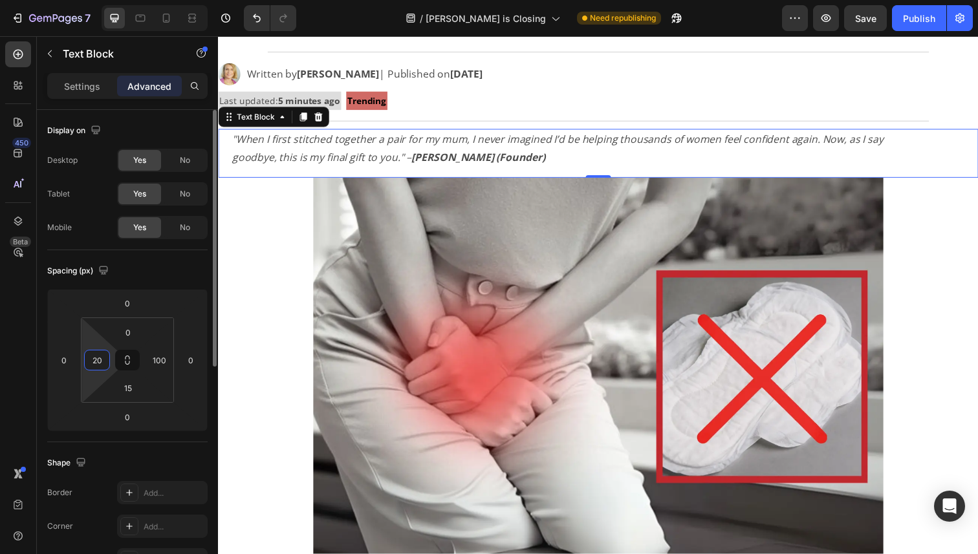
click at [100, 354] on input "20" at bounding box center [96, 360] width 19 height 19
type input "100"
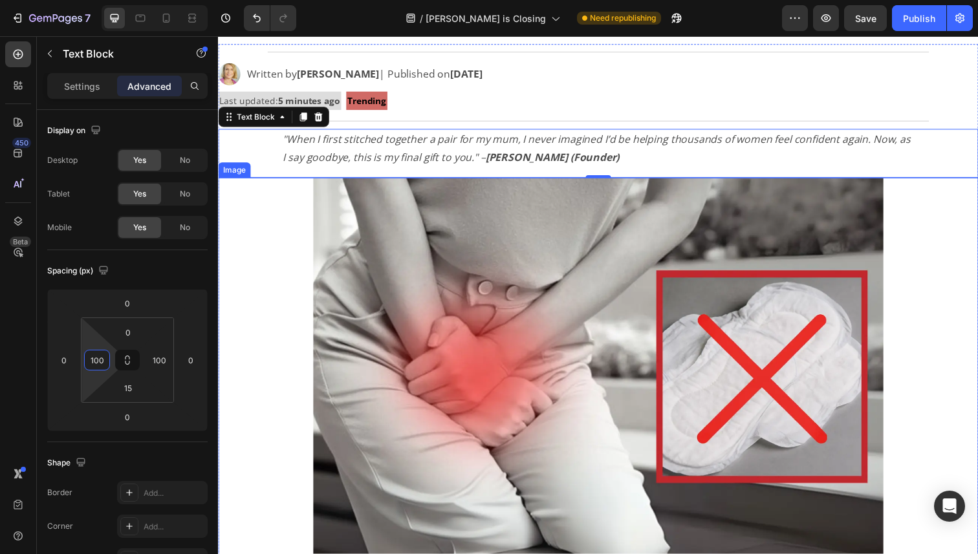
click at [352, 337] on img at bounding box center [606, 377] width 582 height 393
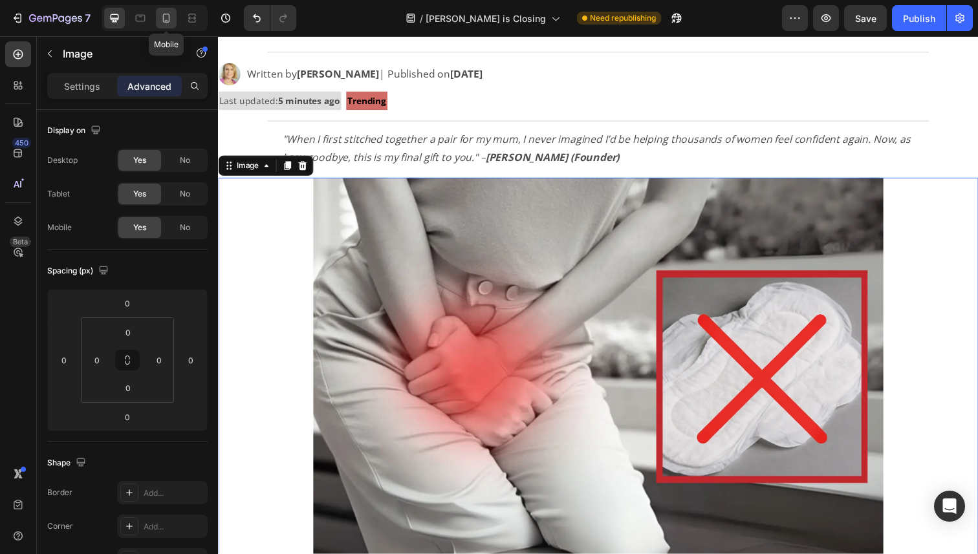
click at [161, 16] on icon at bounding box center [166, 18] width 13 height 13
type input "5"
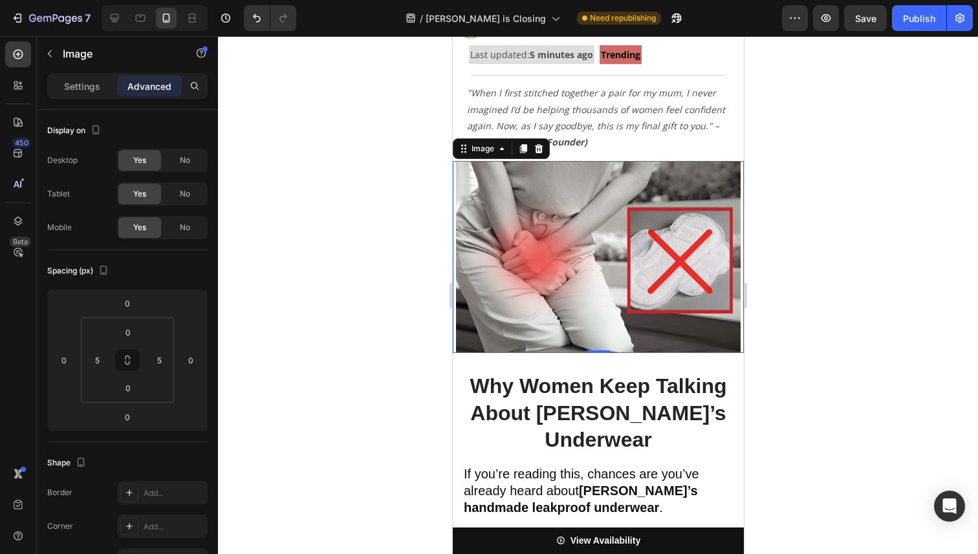
scroll to position [235, 0]
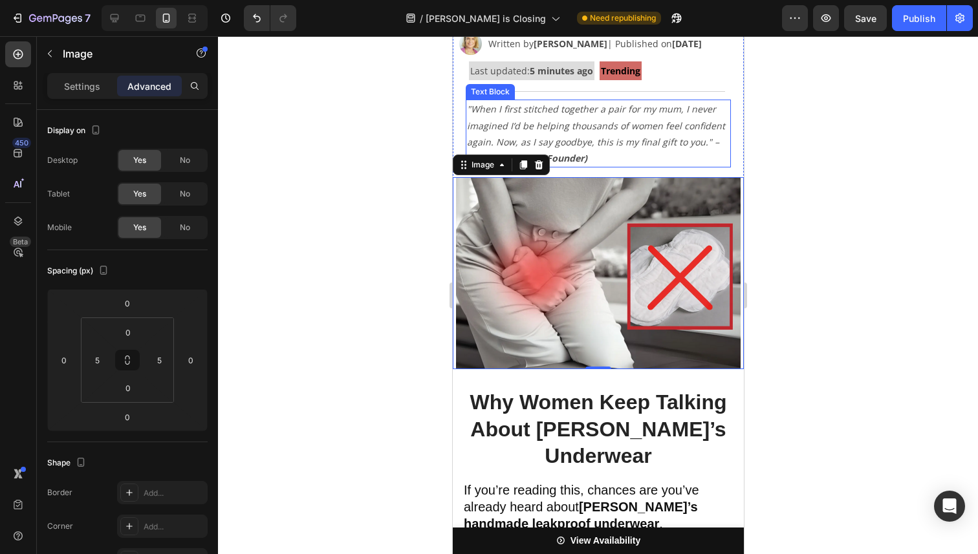
click at [561, 136] on icon ""When I first stitched together a pair for my mum, I never imagined I’d be help…" at bounding box center [595, 133] width 258 height 61
click at [591, 235] on img at bounding box center [597, 273] width 285 height 192
click at [109, 20] on icon at bounding box center [114, 18] width 13 height 13
type input "0"
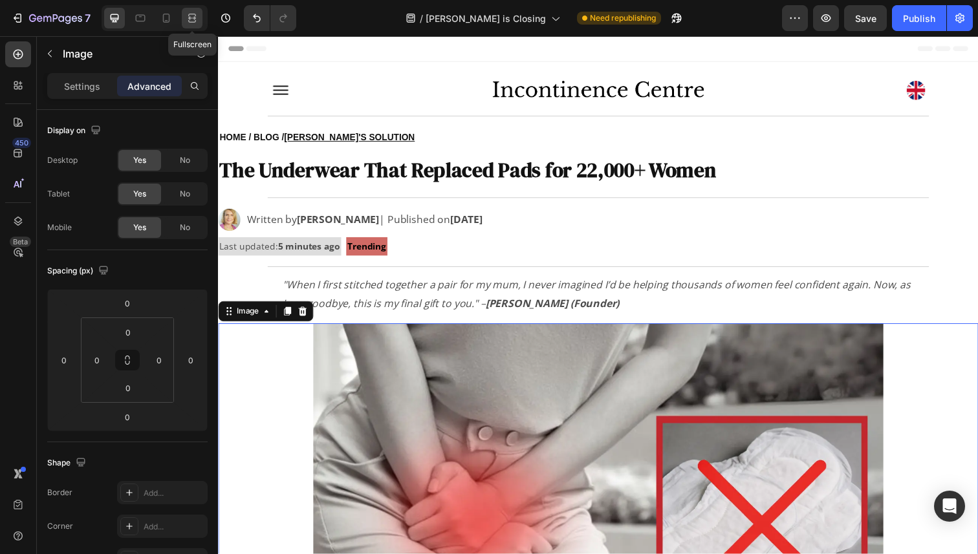
click at [196, 23] on icon at bounding box center [192, 18] width 13 height 13
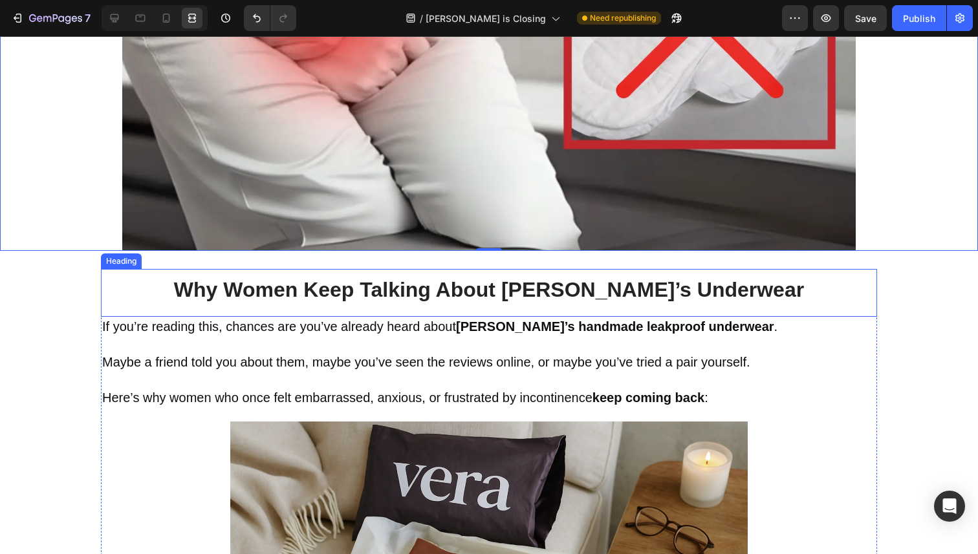
scroll to position [618, 0]
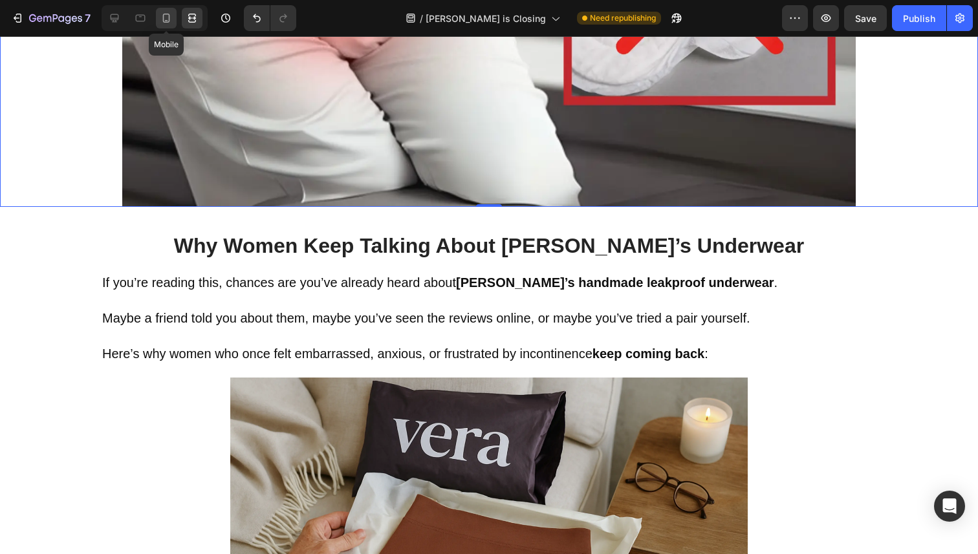
click at [166, 9] on div at bounding box center [166, 18] width 21 height 21
type input "5"
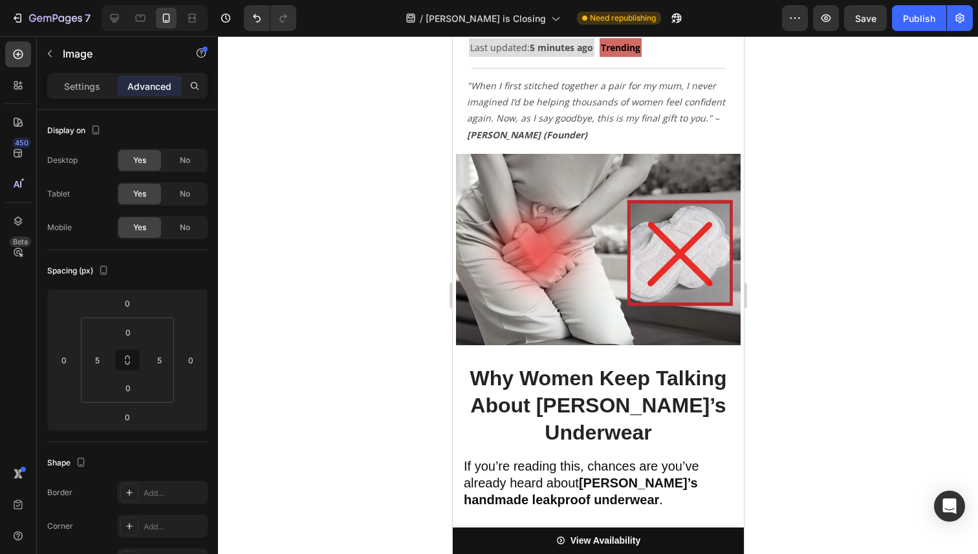
scroll to position [252, 0]
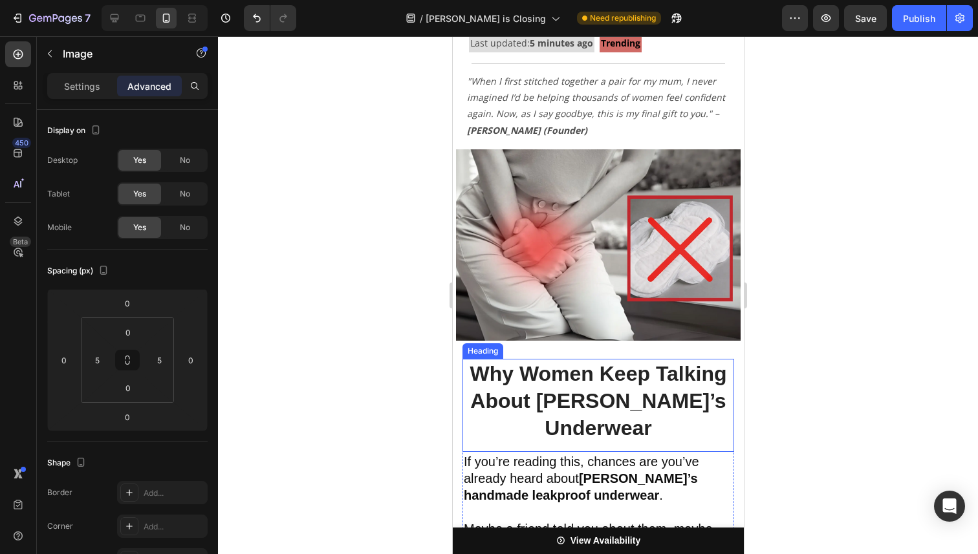
click at [642, 393] on strong "Why Women Keep Talking About [PERSON_NAME]’s Underwear" at bounding box center [597, 400] width 257 height 77
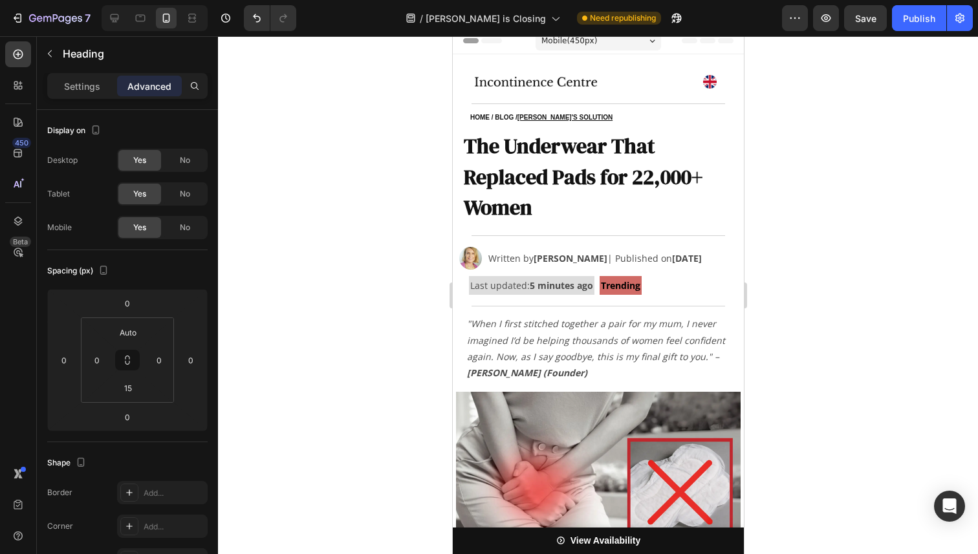
scroll to position [0, 0]
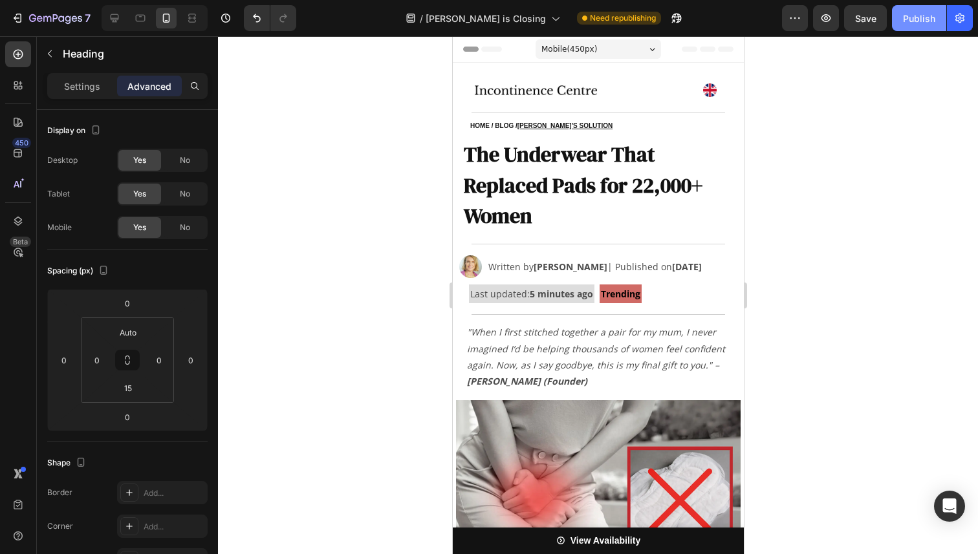
click at [932, 16] on div "Publish" at bounding box center [919, 19] width 32 height 14
click at [927, 21] on button "Publish" at bounding box center [919, 18] width 54 height 26
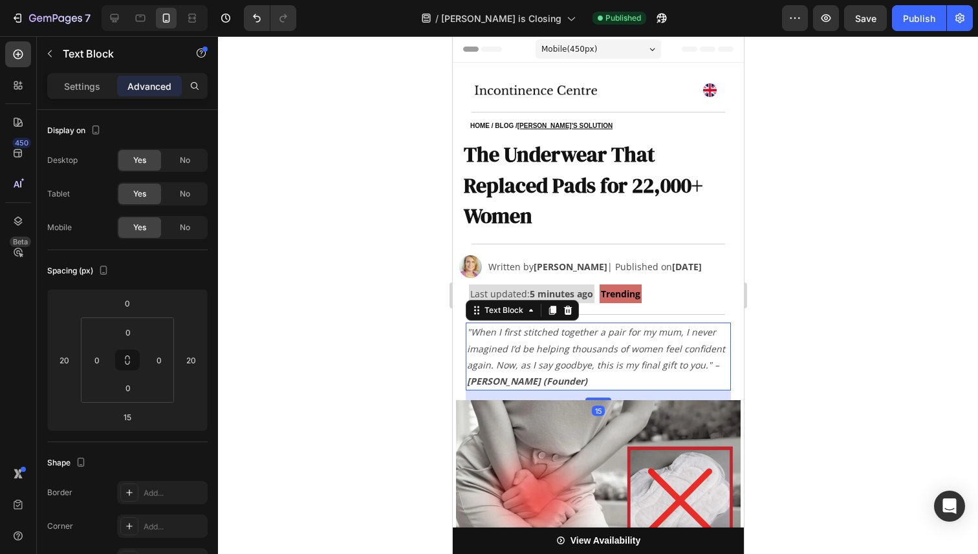
click at [570, 332] on icon ""When I first stitched together a pair for my mum, I never imagined I’d be help…" at bounding box center [595, 356] width 258 height 61
click at [567, 311] on icon at bounding box center [567, 310] width 8 height 9
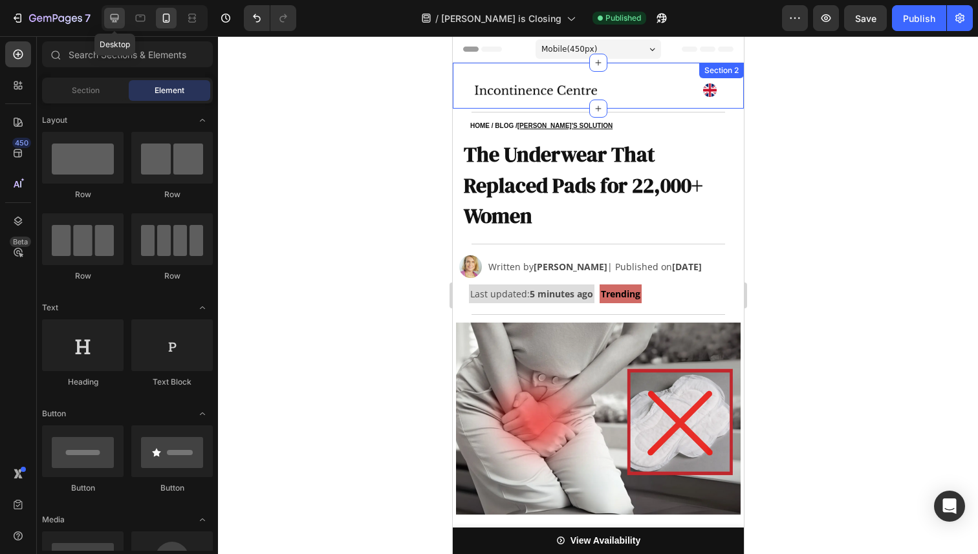
click at [111, 19] on icon at bounding box center [115, 18] width 8 height 8
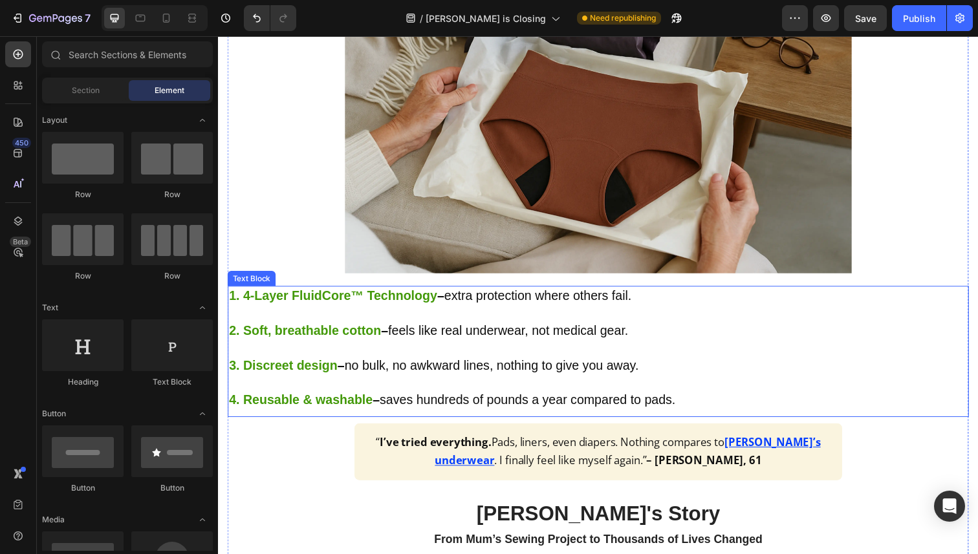
scroll to position [910, 0]
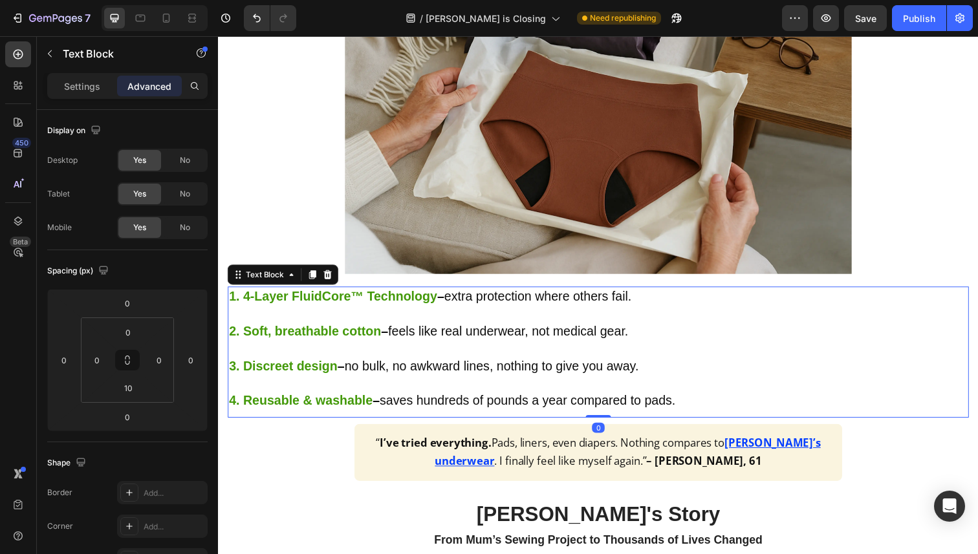
click at [410, 331] on span "– feels like real underwear, not medical gear." at bounding box center [510, 338] width 252 height 14
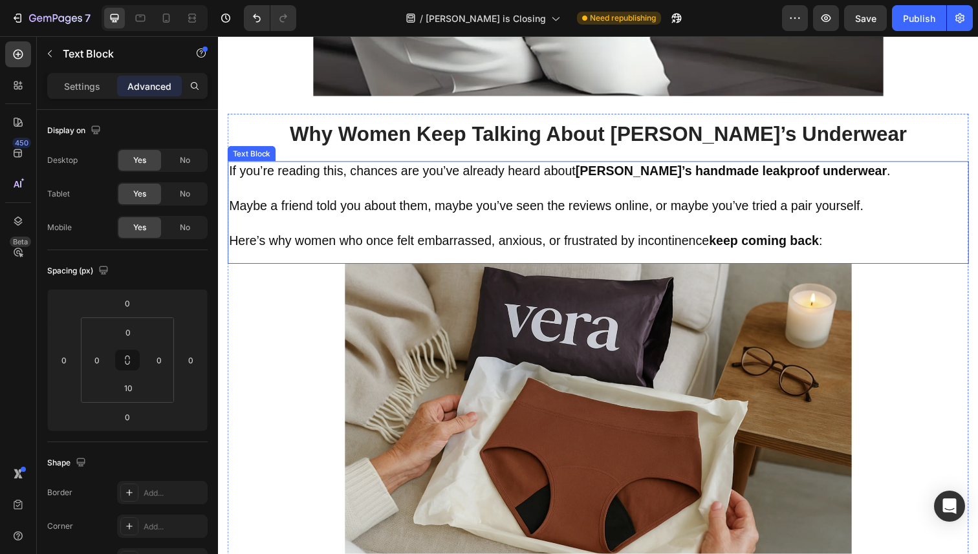
scroll to position [4, 0]
click at [345, 237] on p "Here’s why women who once felt embarrassed, anxious, or frustrated by incontine…" at bounding box center [606, 246] width 754 height 18
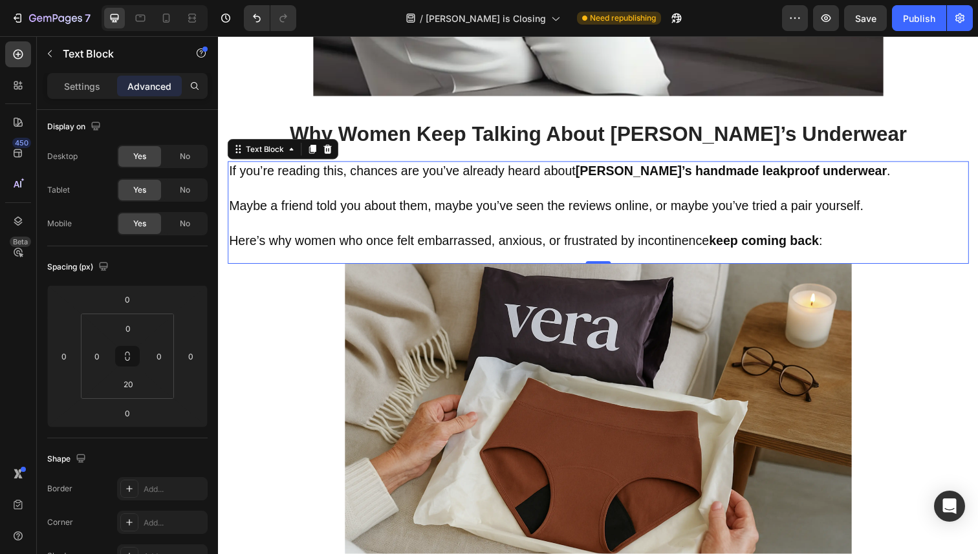
click at [265, 250] on span "Here’s why women who once felt embarrassed, anxious, or frustrated by incontine…" at bounding box center [532, 245] width 606 height 14
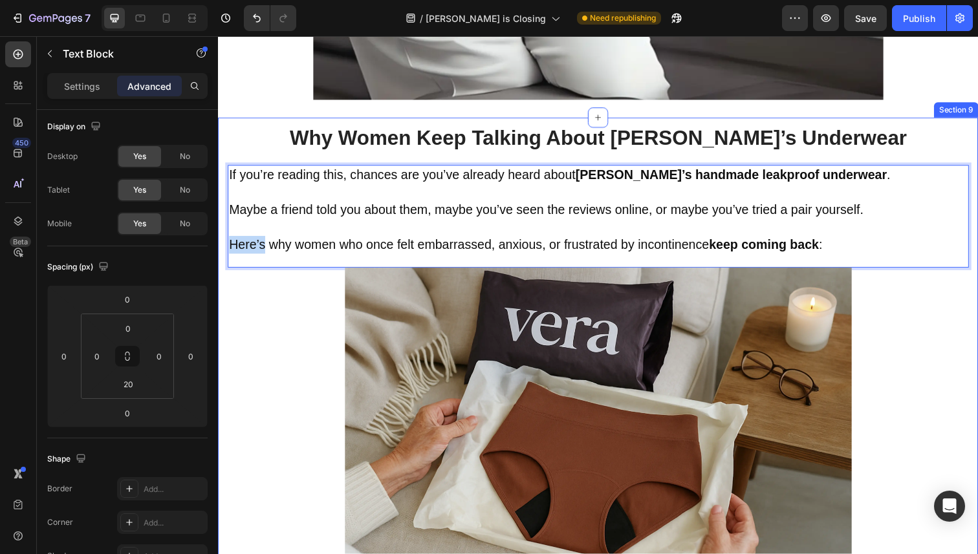
scroll to position [578, 0]
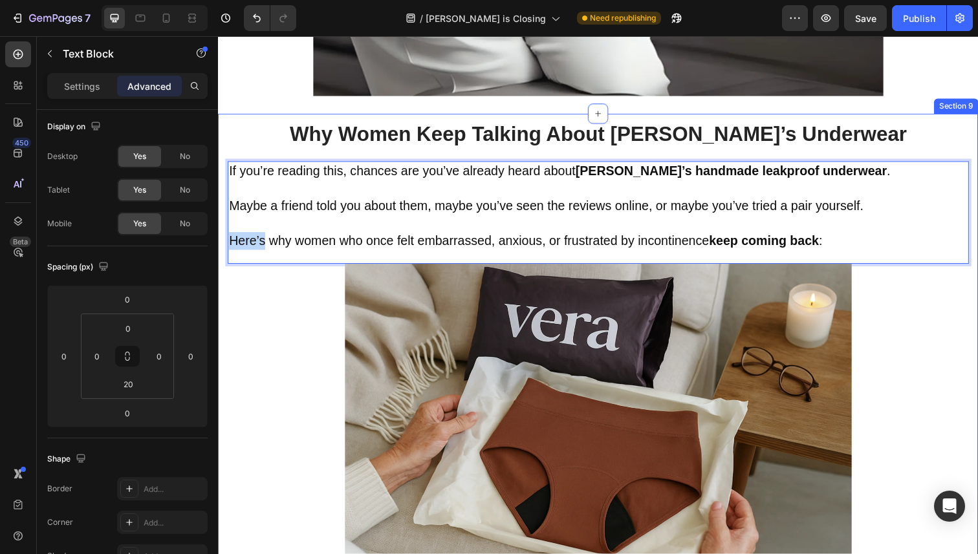
drag, startPoint x: 267, startPoint y: 249, endPoint x: 221, endPoint y: 251, distance: 46.0
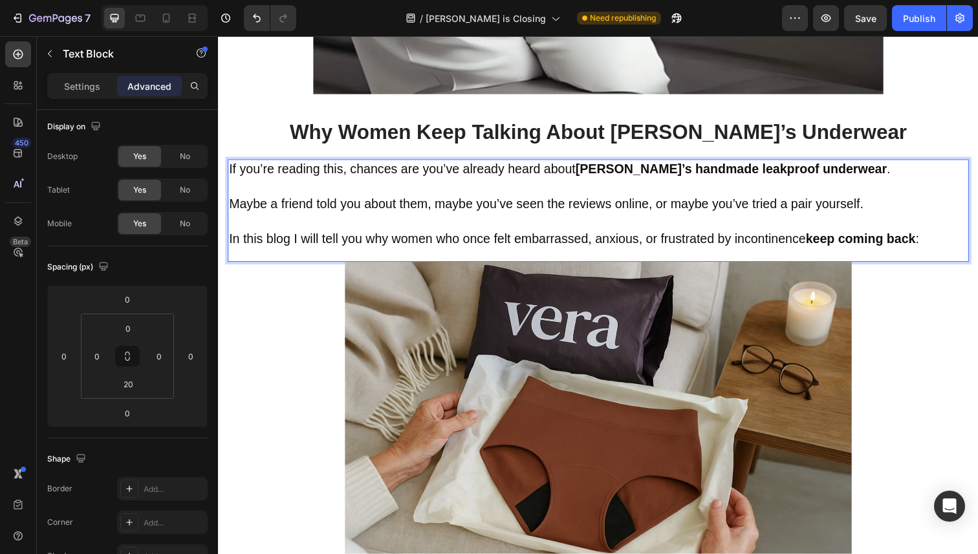
click at [933, 248] on span "In this blog I will tell you why women who once felt embarrassed, anxious, or f…" at bounding box center [581, 243] width 704 height 14
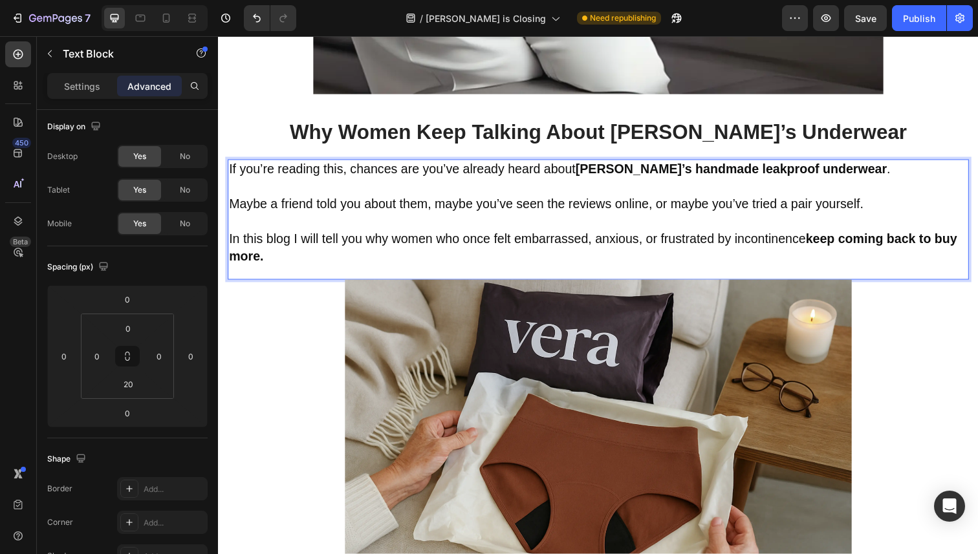
click at [280, 276] on div "If you’re reading this, chances are you’ve already heard about [PERSON_NAME]’s …" at bounding box center [606, 223] width 757 height 123
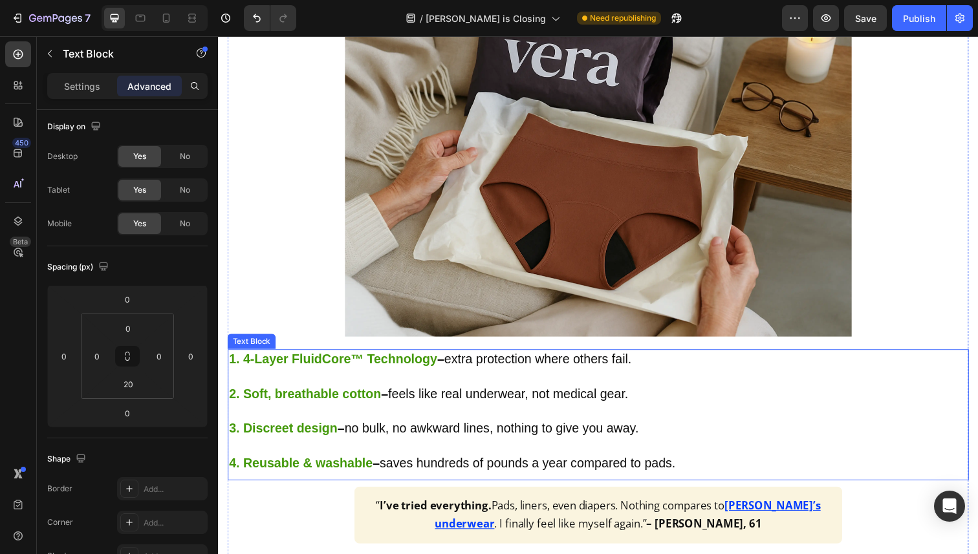
scroll to position [877, 0]
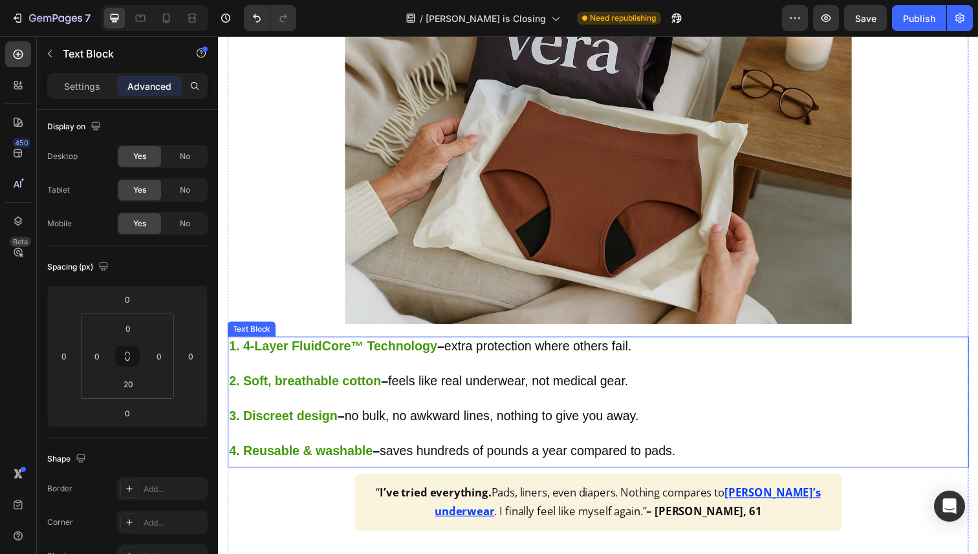
click at [340, 376] on p at bounding box center [606, 371] width 754 height 17
click at [327, 335] on icon at bounding box center [330, 331] width 8 height 9
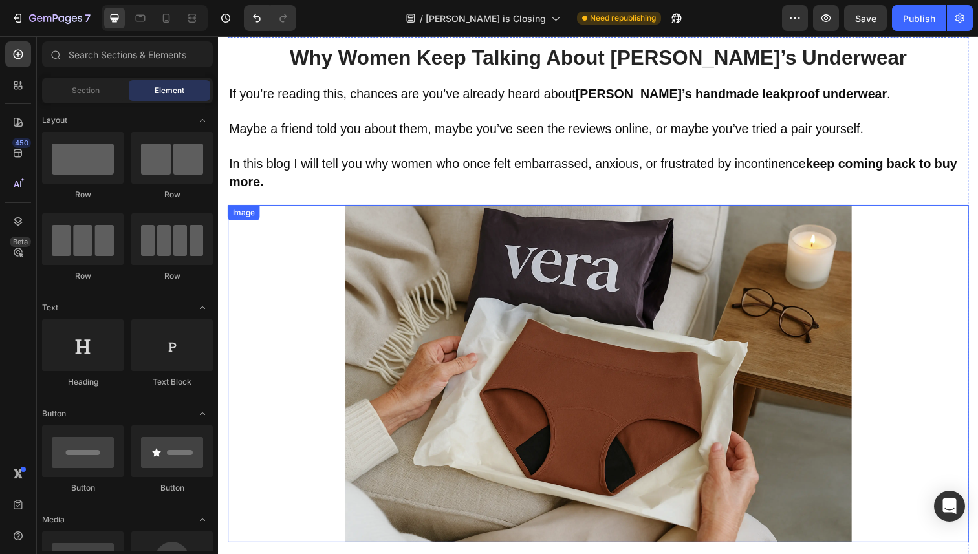
scroll to position [637, 0]
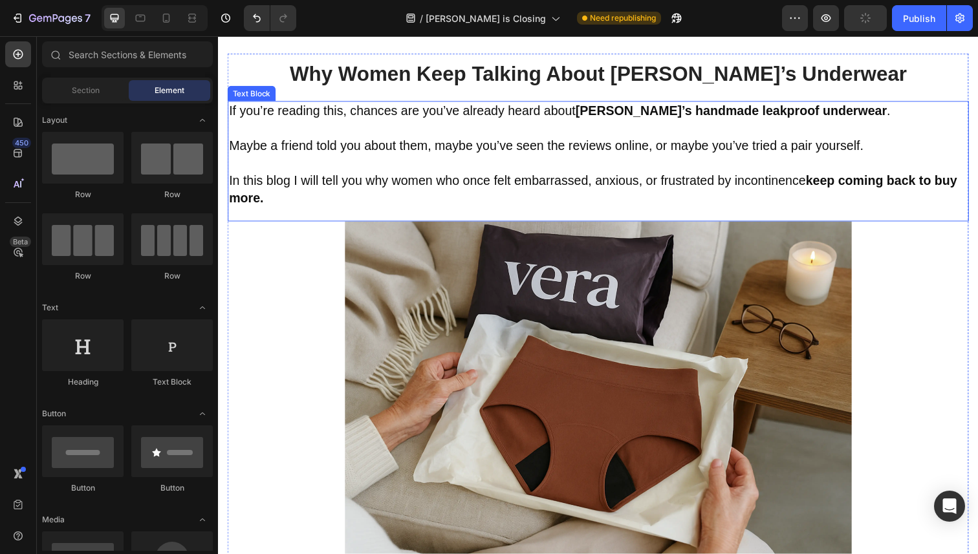
click at [320, 193] on p "In this blog I will tell you why women who once felt embarrassed, anxious, or f…" at bounding box center [606, 193] width 754 height 36
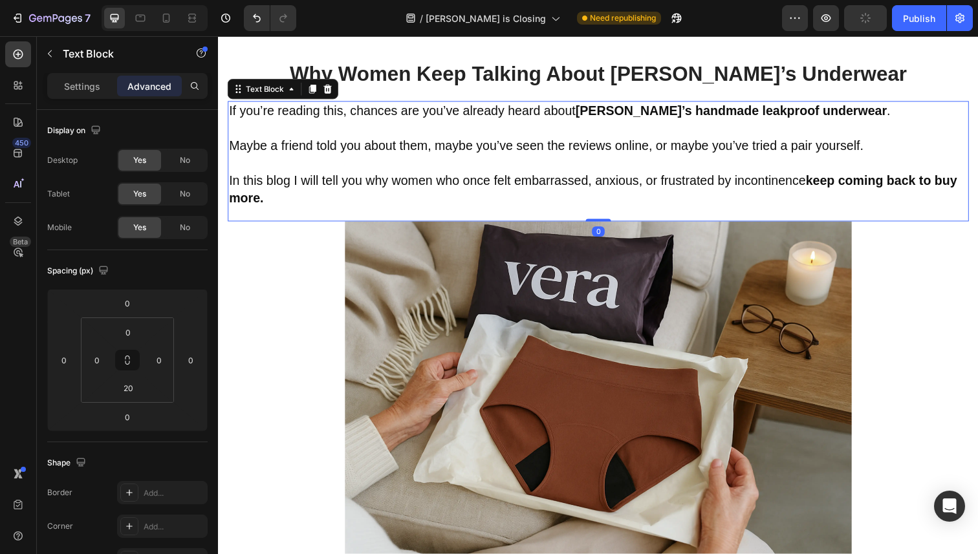
click at [243, 222] on div "If you’re reading this, chances are you’ve already heard about [PERSON_NAME]’s …" at bounding box center [606, 164] width 757 height 123
click at [250, 218] on div "If you’re reading this, chances are you’ve already heard about [PERSON_NAME]’s …" at bounding box center [606, 164] width 757 height 123
click at [413, 339] on img at bounding box center [606, 398] width 518 height 345
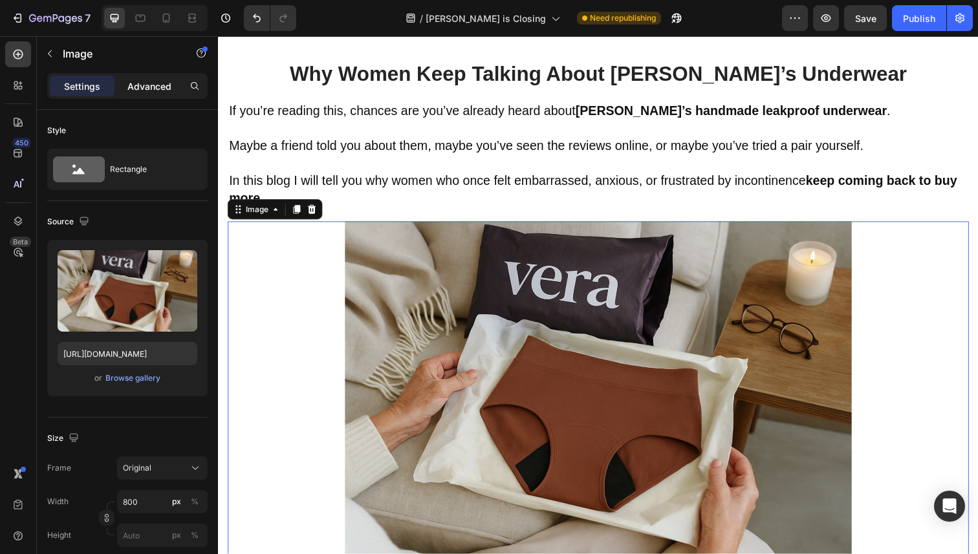
click at [146, 88] on p "Advanced" at bounding box center [149, 87] width 44 height 14
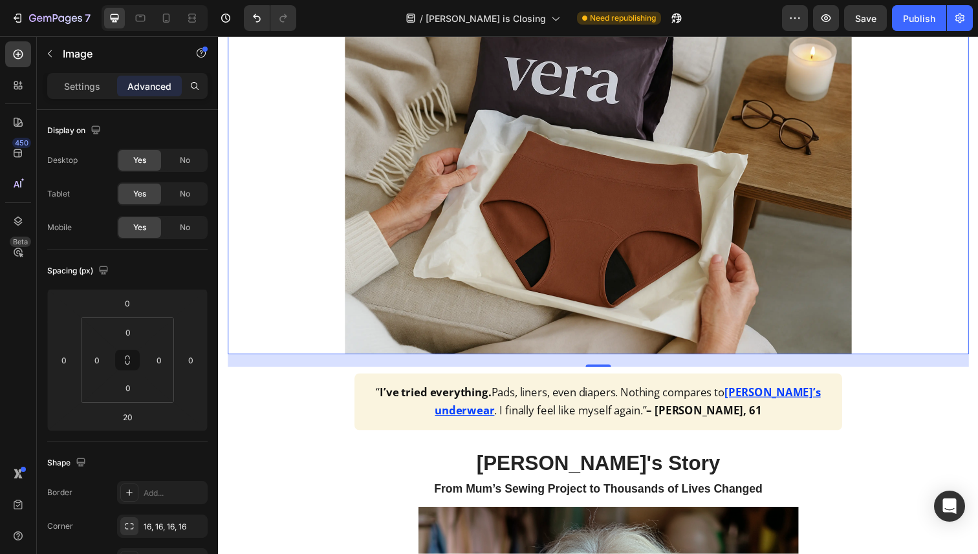
scroll to position [850, 0]
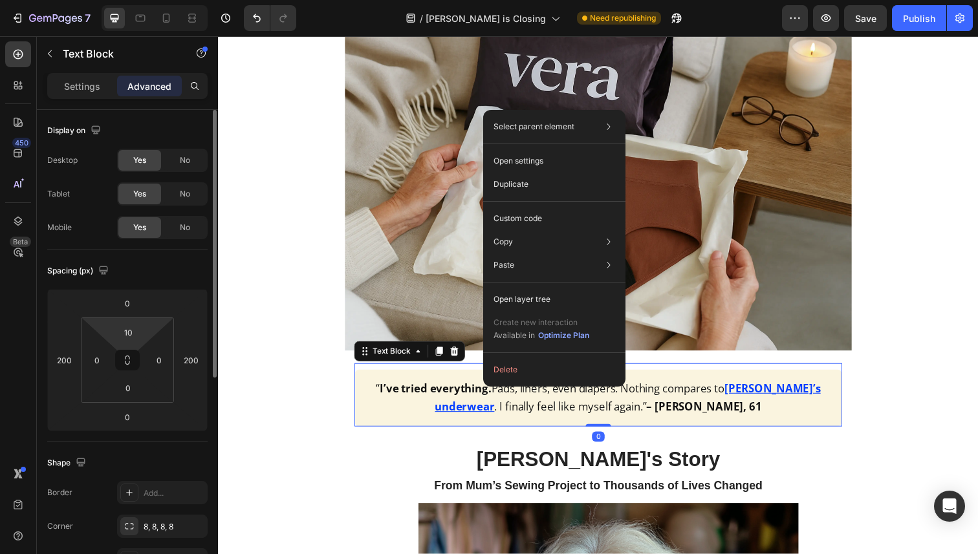
click at [146, 0] on html "7 Version history / [PERSON_NAME] is Closing Need republishing Preview Save Pub…" at bounding box center [489, 0] width 978 height 0
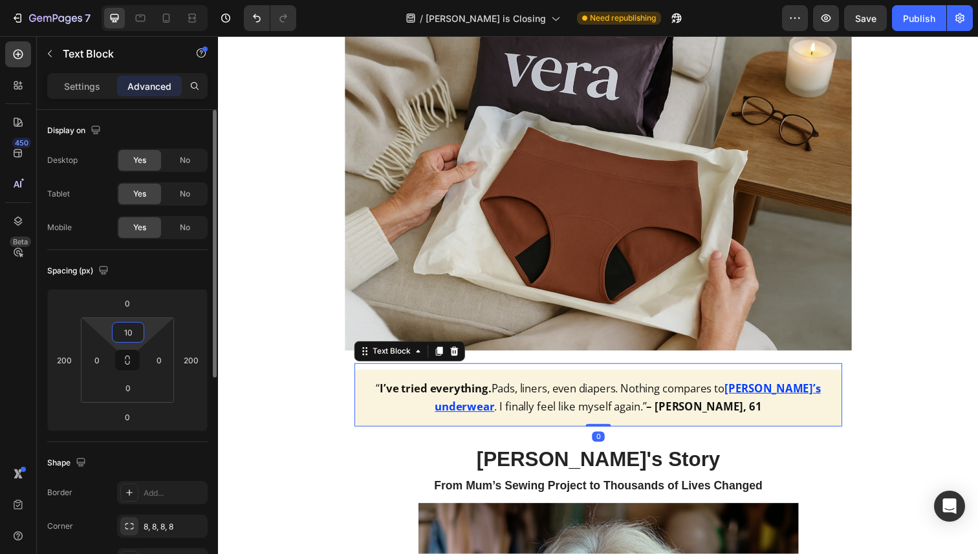
type input "0"
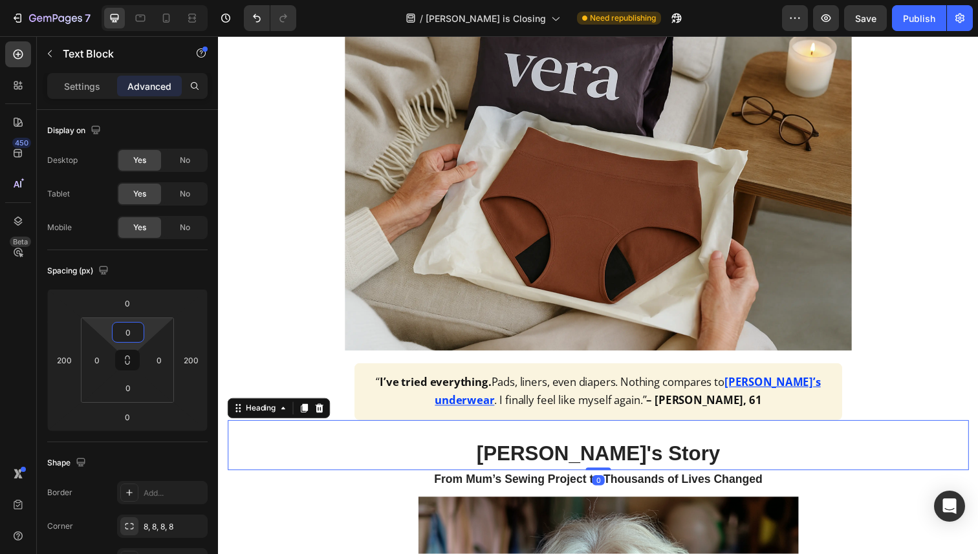
click at [470, 440] on div "[PERSON_NAME]'s Story Heading 0" at bounding box center [606, 455] width 757 height 52
click at [911, 21] on div "Publish" at bounding box center [919, 19] width 32 height 14
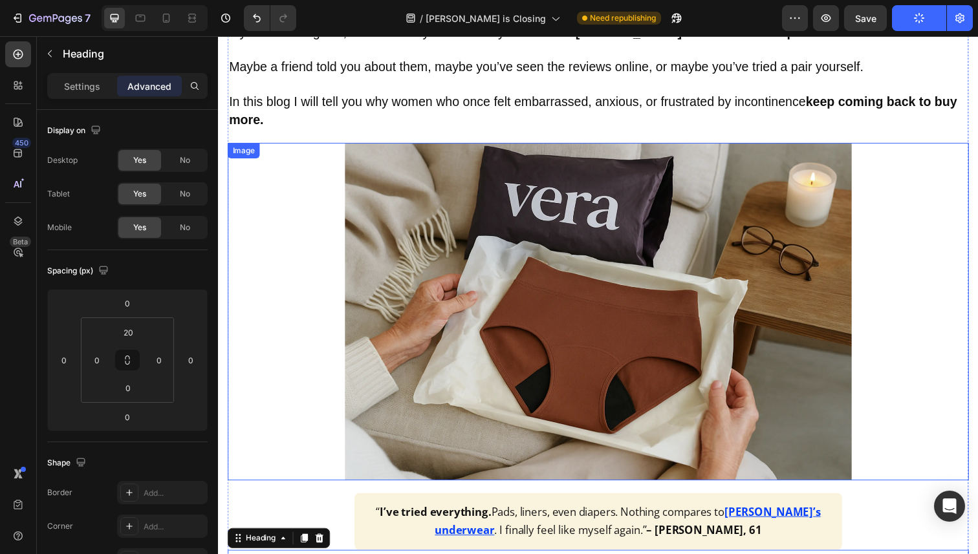
scroll to position [696, 0]
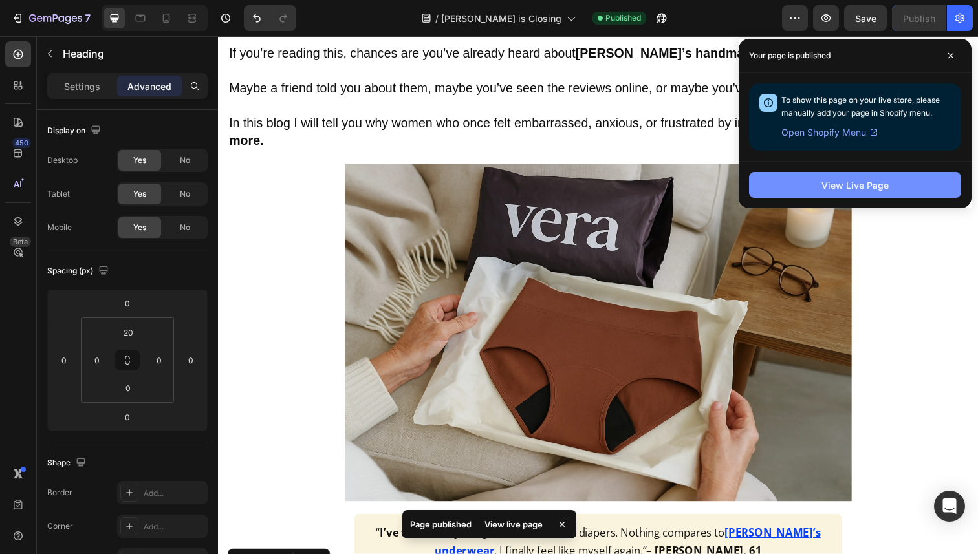
click at [813, 185] on button "View Live Page" at bounding box center [855, 185] width 212 height 26
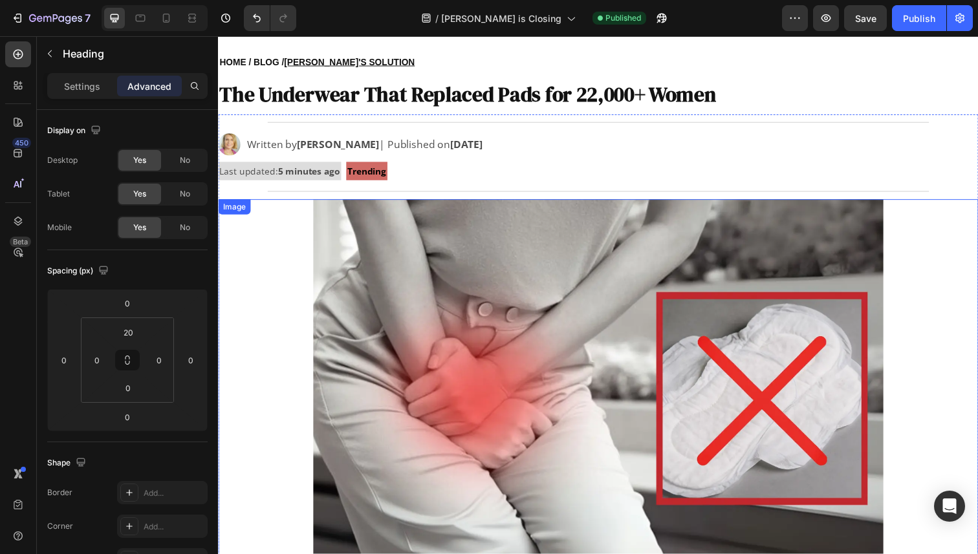
scroll to position [0, 0]
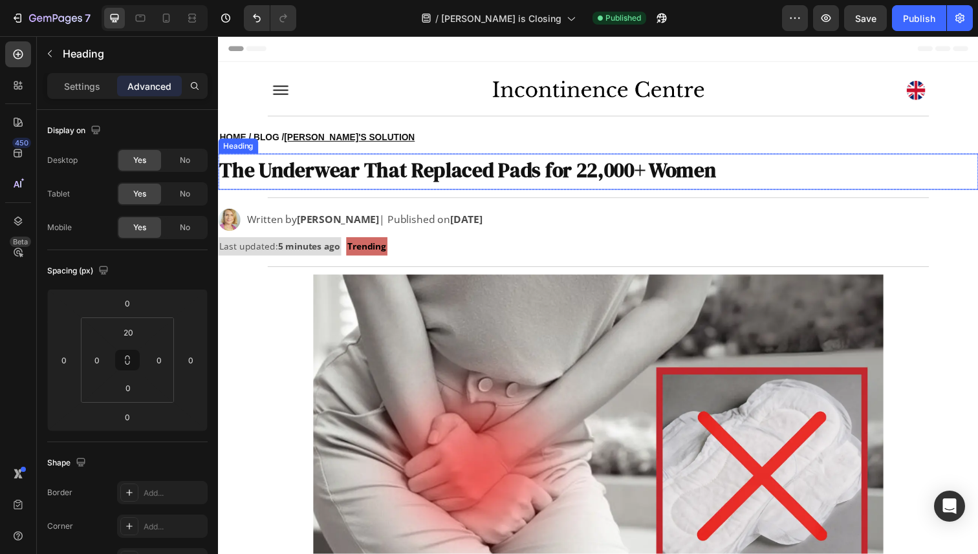
click at [545, 184] on strong "The Underwear That Replaced Pads for 22,000+ Women" at bounding box center [472, 173] width 507 height 28
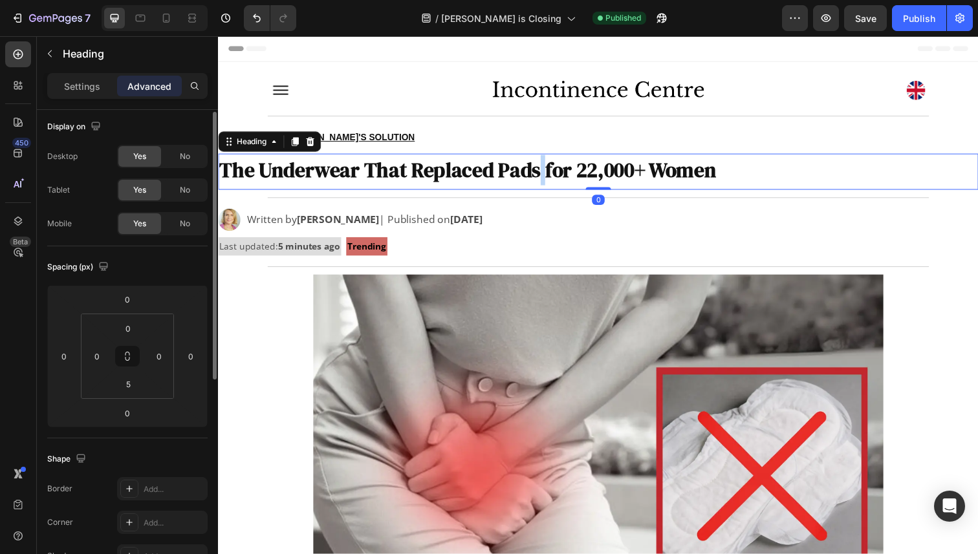
click at [541, 180] on strong "The Underwear That Replaced Pads for 22,000+ Women" at bounding box center [472, 173] width 507 height 28
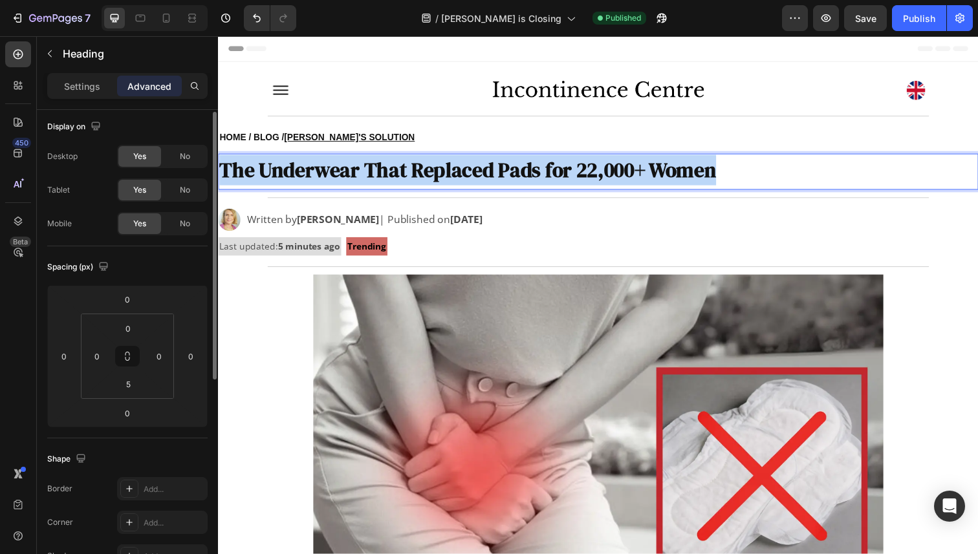
click at [541, 180] on strong "The Underwear That Replaced Pads for 22,000+ Women" at bounding box center [472, 173] width 507 height 28
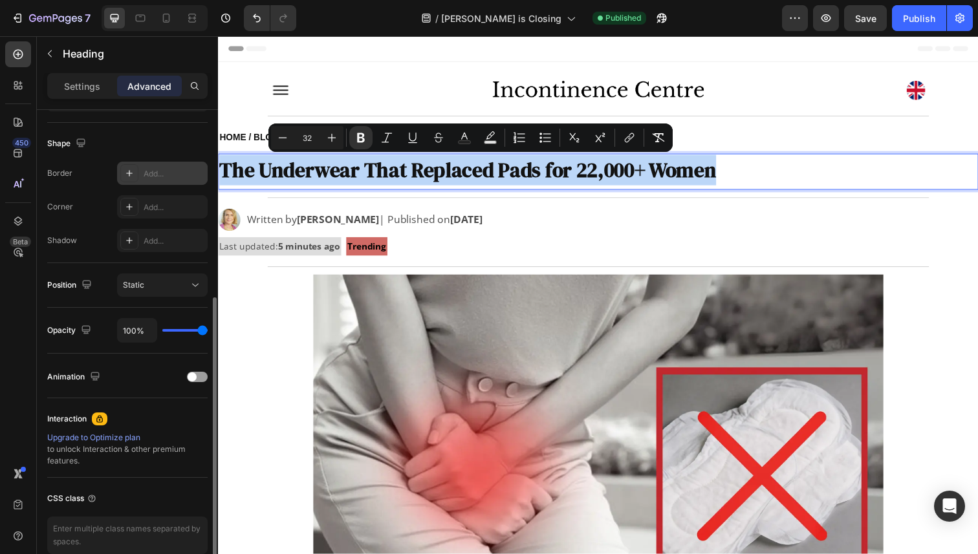
scroll to position [325, 0]
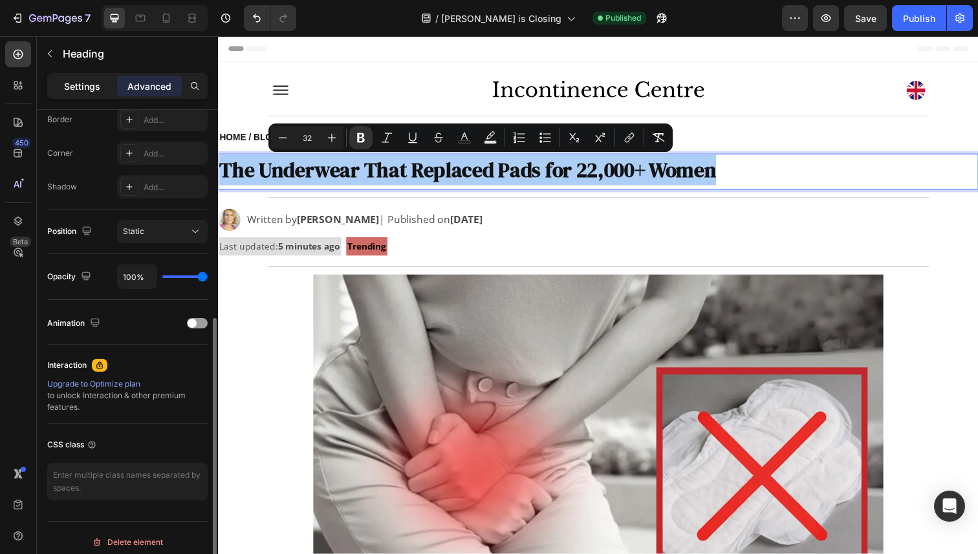
click at [72, 78] on div "Settings" at bounding box center [82, 86] width 65 height 21
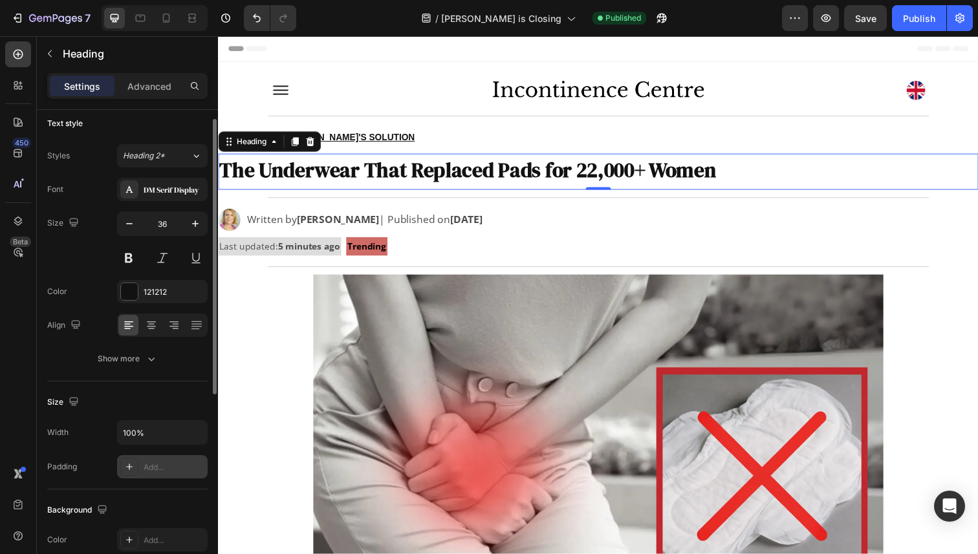
scroll to position [0, 0]
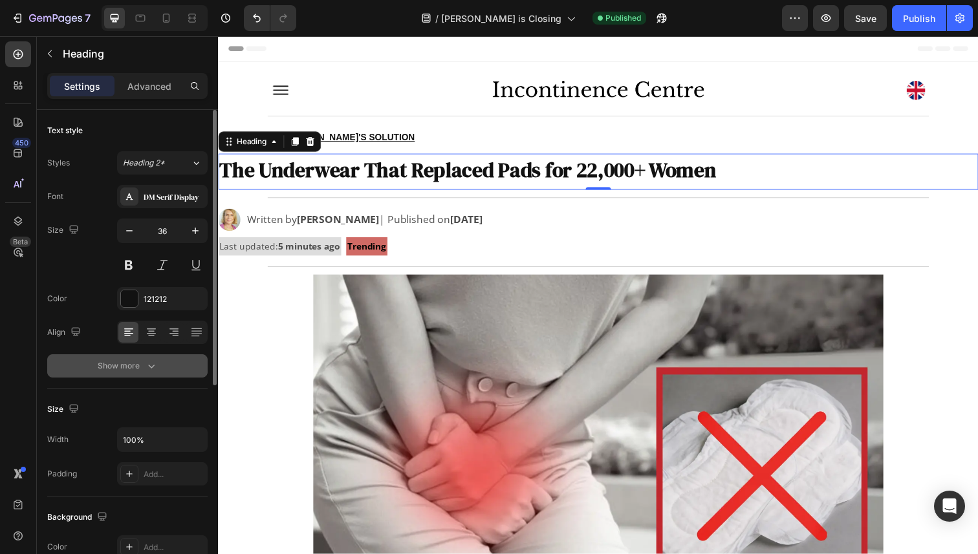
click at [130, 365] on div "Show more" at bounding box center [128, 366] width 60 height 13
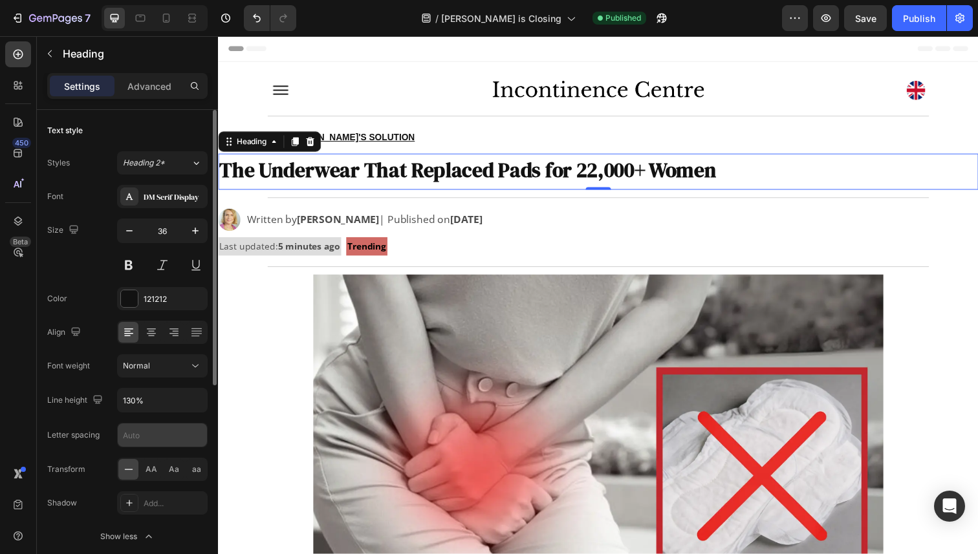
click at [164, 435] on input "text" at bounding box center [162, 435] width 89 height 23
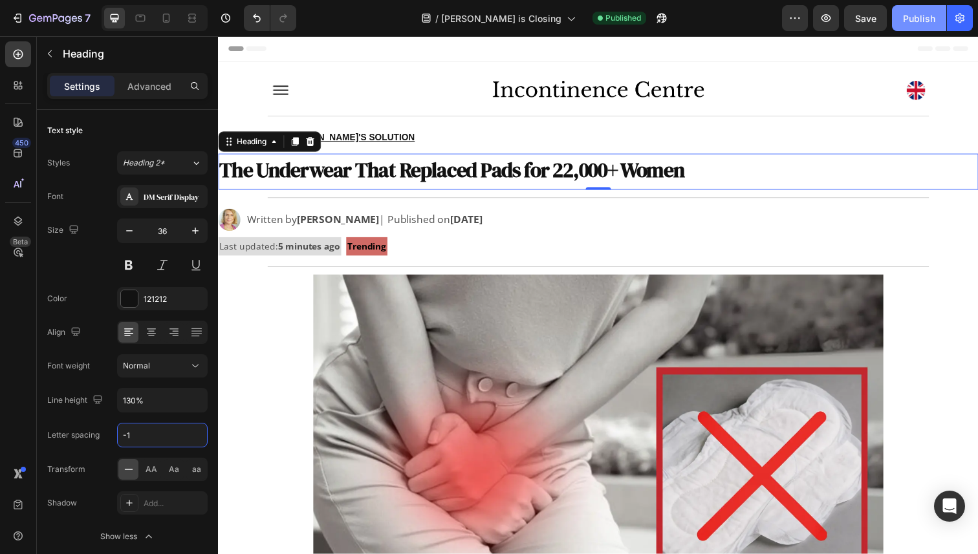
type input "-1"
click at [925, 25] on div "Publish" at bounding box center [919, 19] width 32 height 14
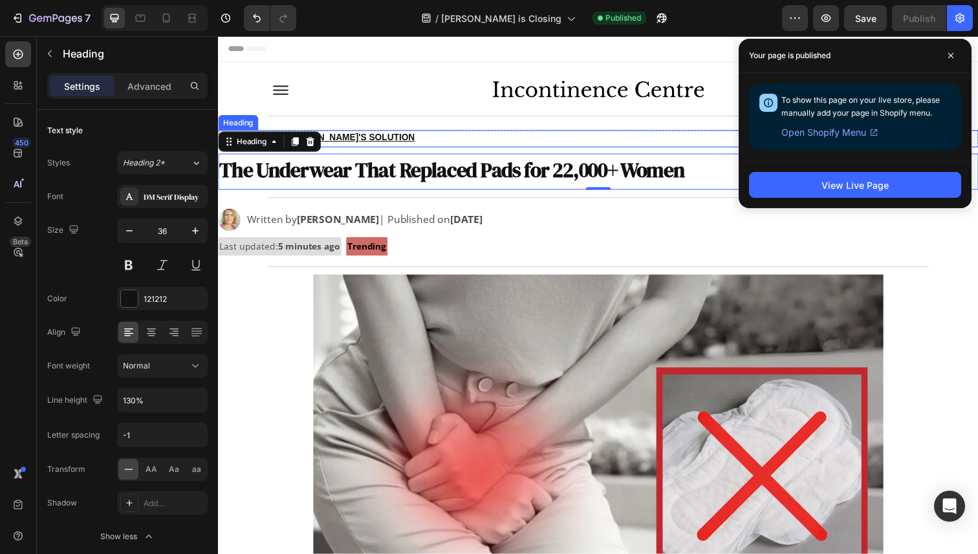
click at [370, 136] on h2 "HOME / BLOG / [PERSON_NAME]'S SOLUTION" at bounding box center [606, 140] width 776 height 14
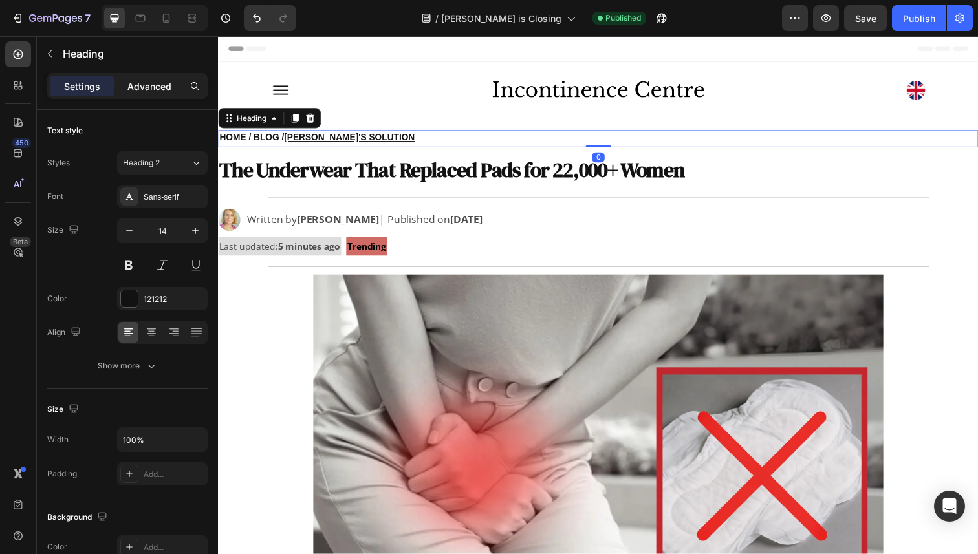
click at [123, 76] on div "Advanced" at bounding box center [149, 86] width 65 height 21
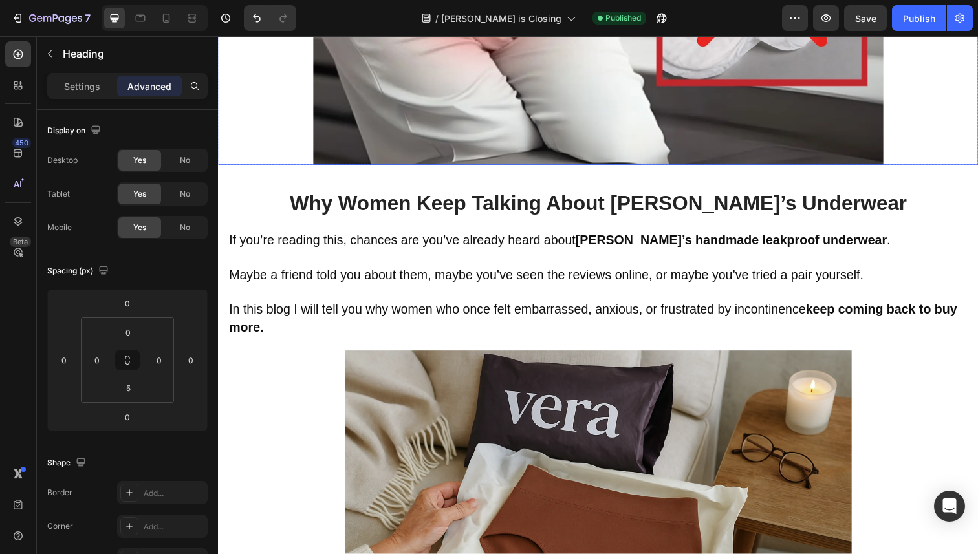
scroll to position [593, 0]
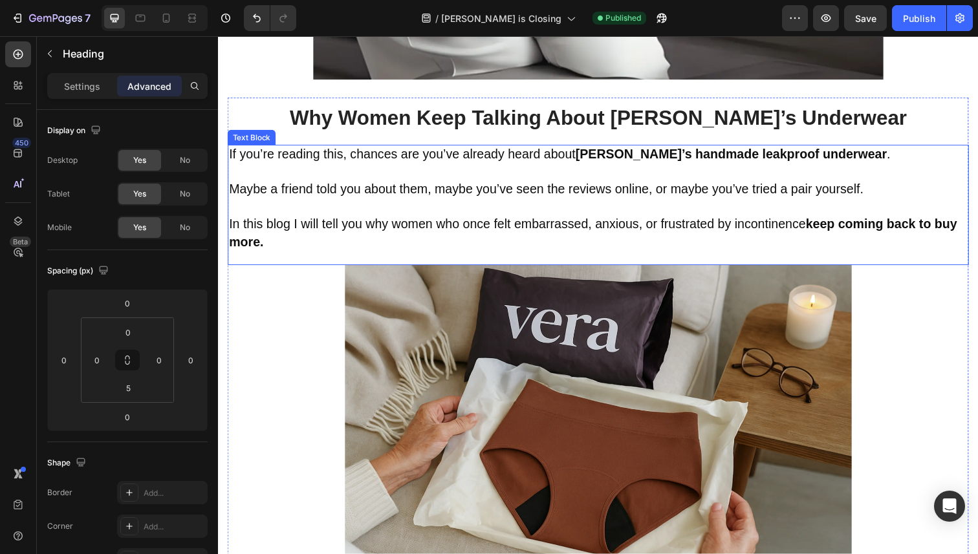
click at [699, 233] on span "In this blog I will tell you why women who once felt embarrassed, anxious, or f…" at bounding box center [600, 237] width 743 height 32
click at [786, 230] on span "In this blog I will tell you why women who once felt embarrassed, anxious, or f…" at bounding box center [600, 237] width 743 height 32
click at [816, 233] on span "In this blog I will tell you why women who once felt embarrassed, anxious, or f…" at bounding box center [600, 237] width 743 height 32
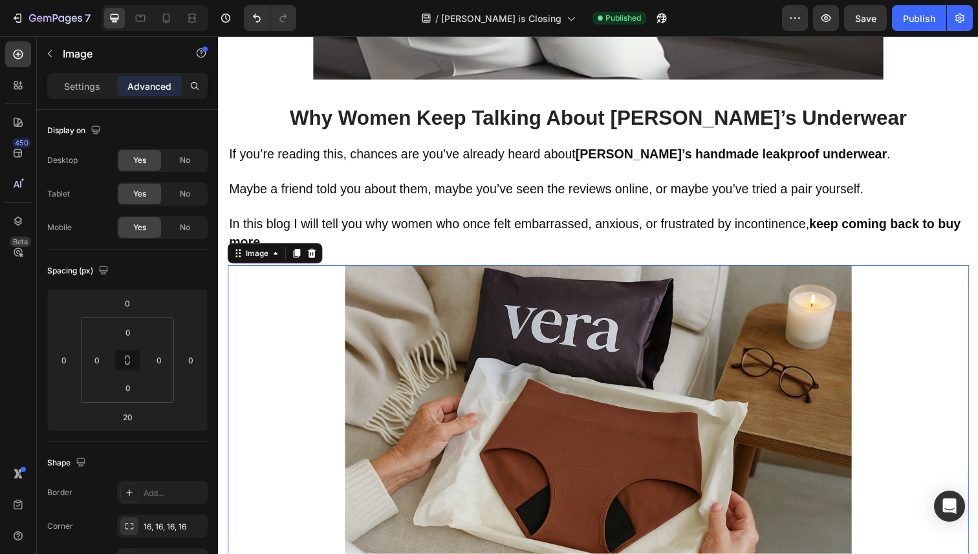
click at [783, 275] on img at bounding box center [606, 442] width 518 height 345
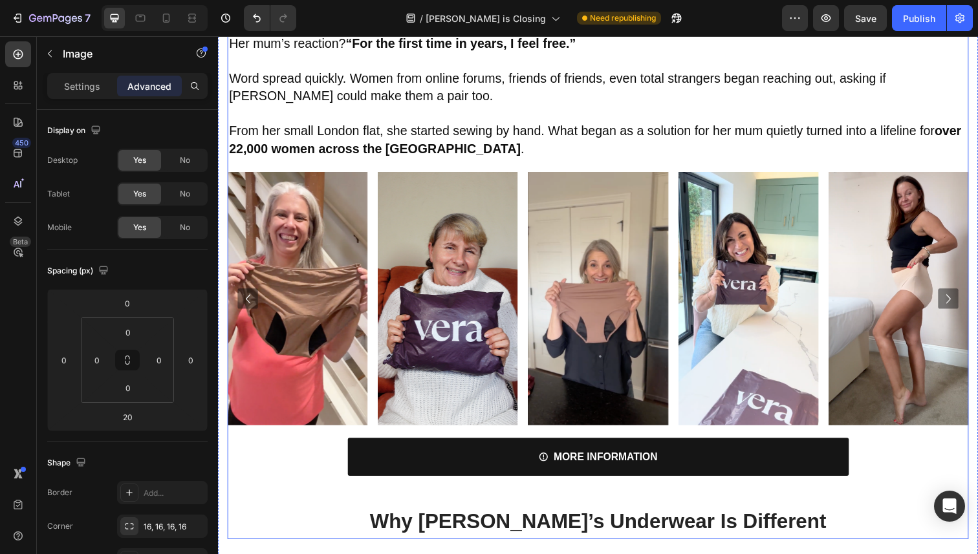
scroll to position [1890, 0]
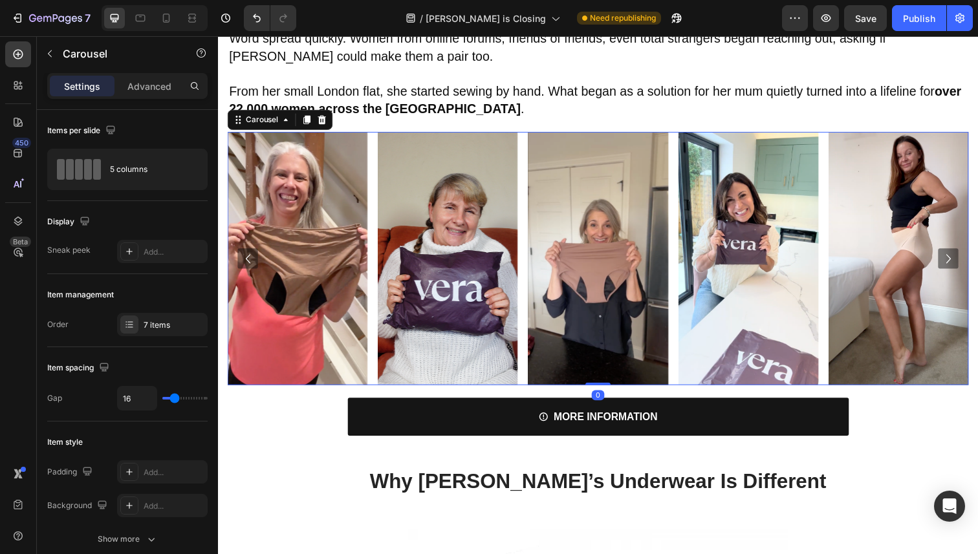
click at [528, 298] on div "Image Image Image Image Image Image Image" at bounding box center [606, 264] width 757 height 259
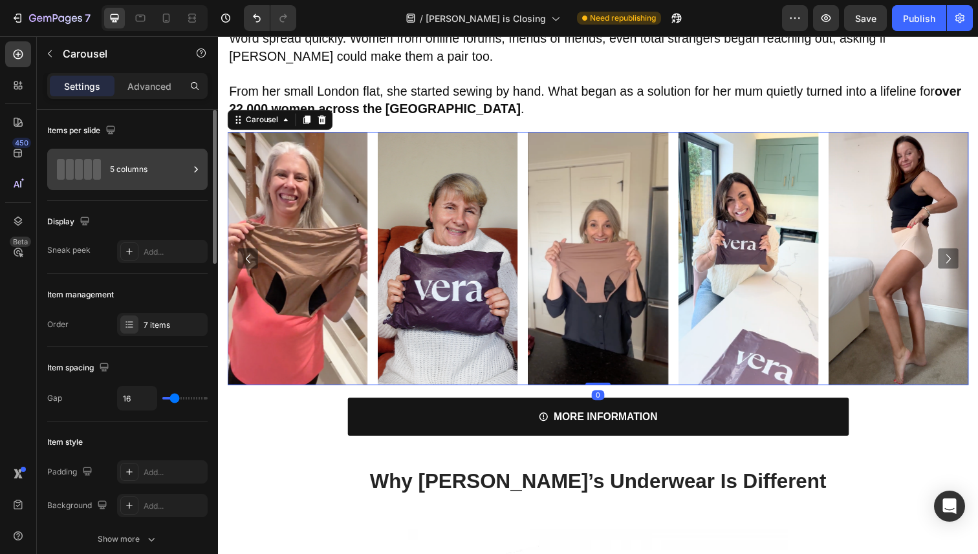
click at [148, 172] on div "5 columns" at bounding box center [149, 170] width 79 height 30
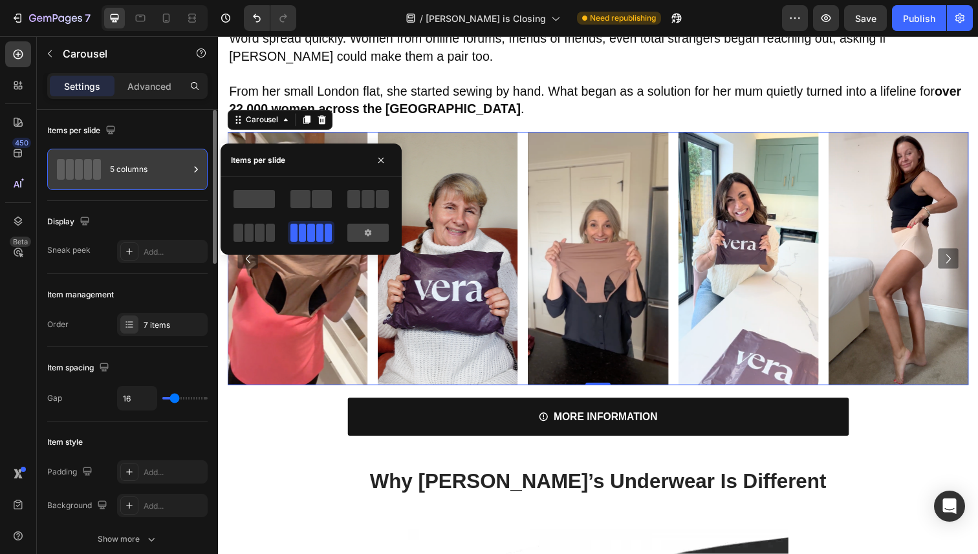
click at [148, 172] on div "5 columns" at bounding box center [149, 170] width 79 height 30
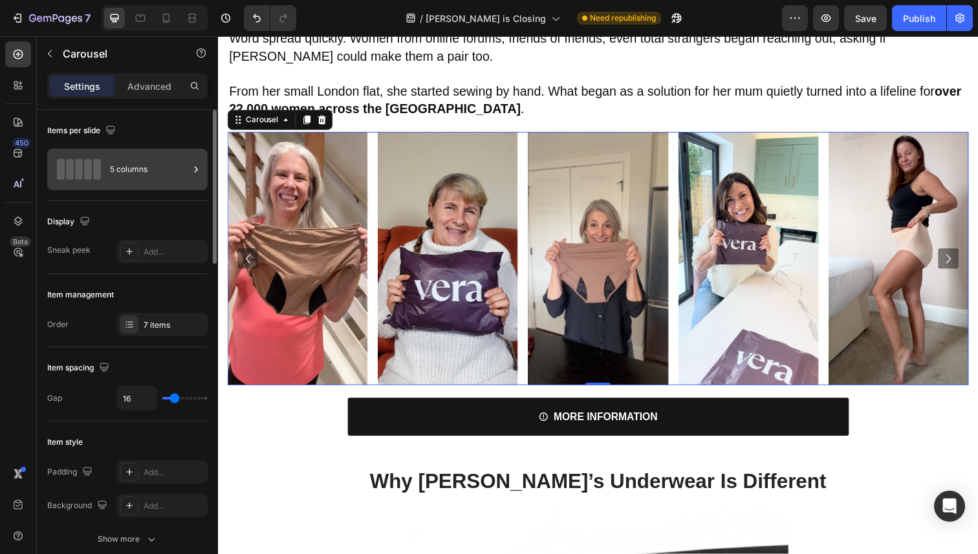
click at [148, 172] on div "5 columns" at bounding box center [149, 170] width 79 height 30
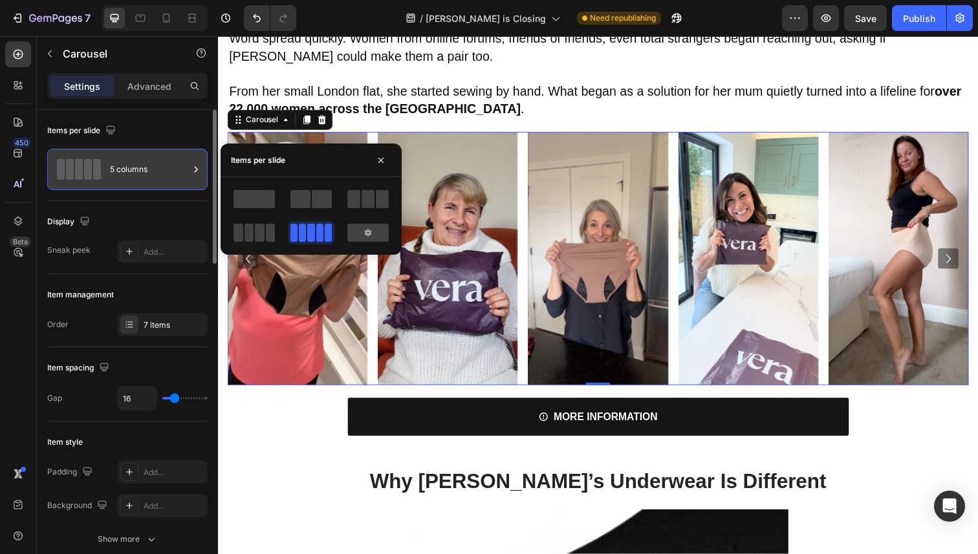
click at [148, 172] on div "5 columns" at bounding box center [149, 170] width 79 height 30
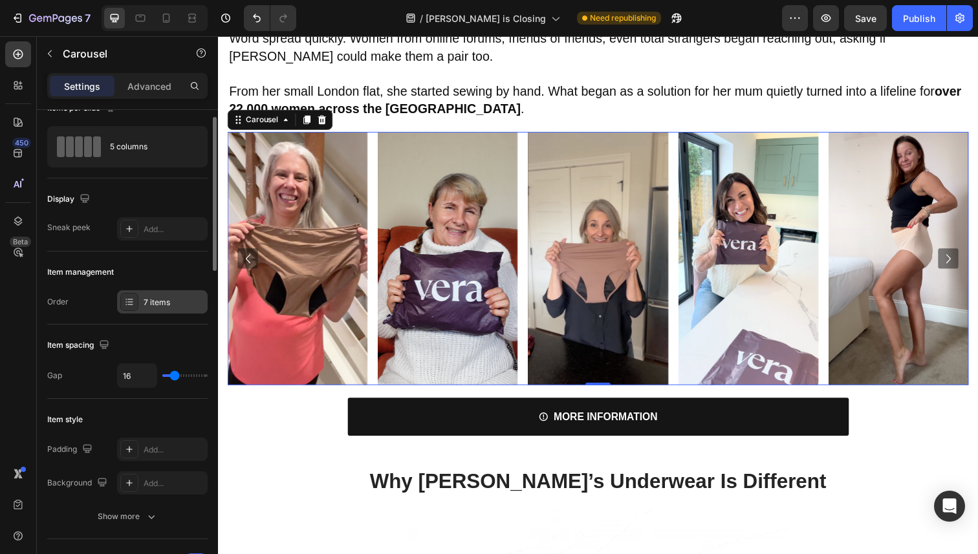
click at [127, 305] on icon at bounding box center [129, 302] width 10 height 10
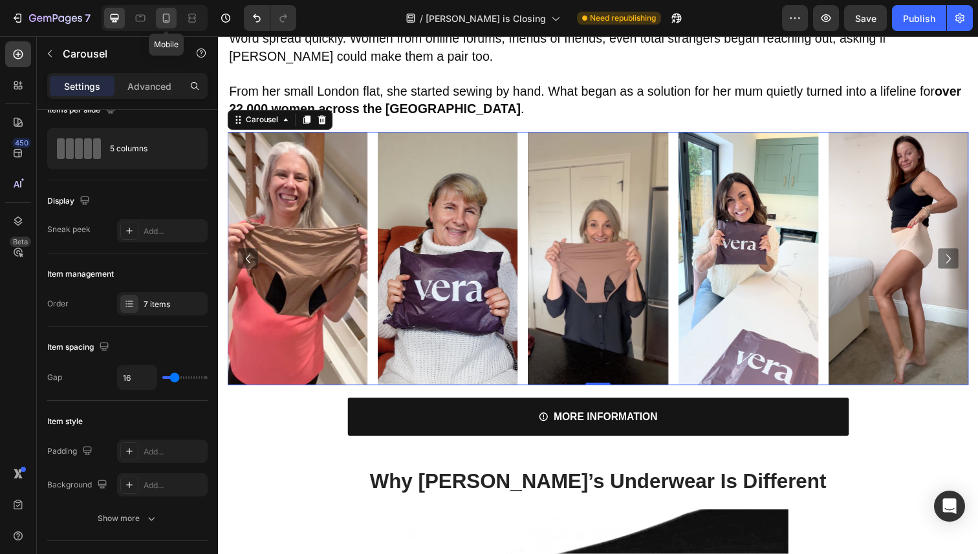
click at [164, 21] on icon at bounding box center [166, 18] width 13 height 13
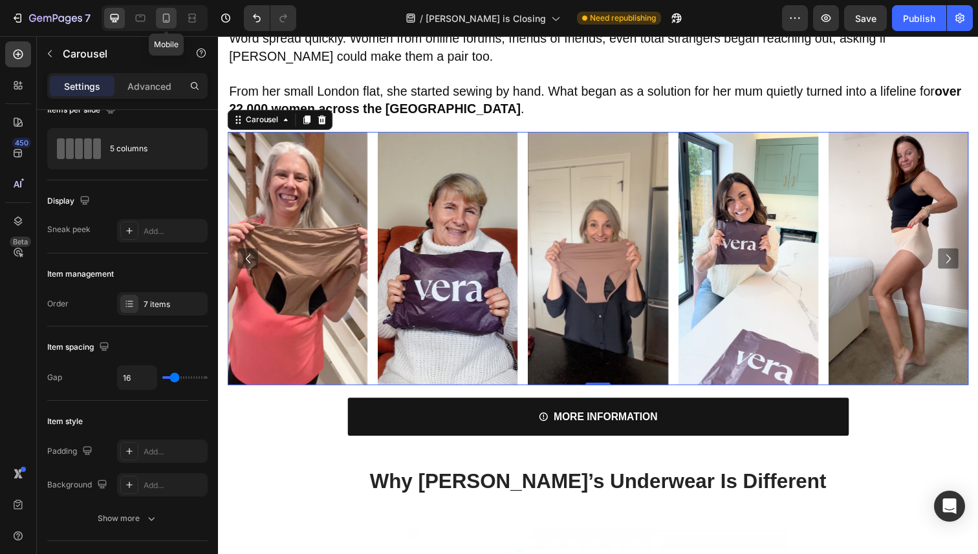
type input "100%"
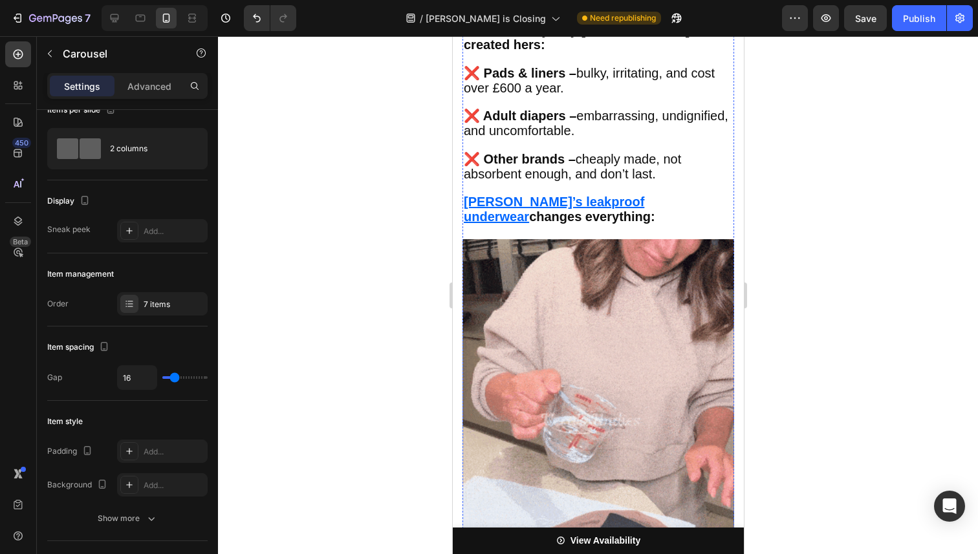
scroll to position [2800, 0]
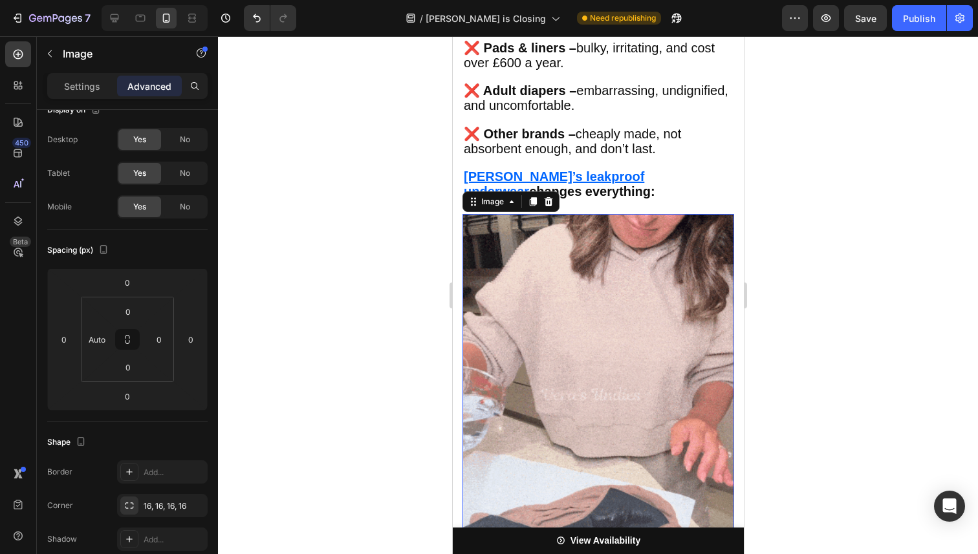
click at [574, 338] on img at bounding box center [598, 395] width 272 height 362
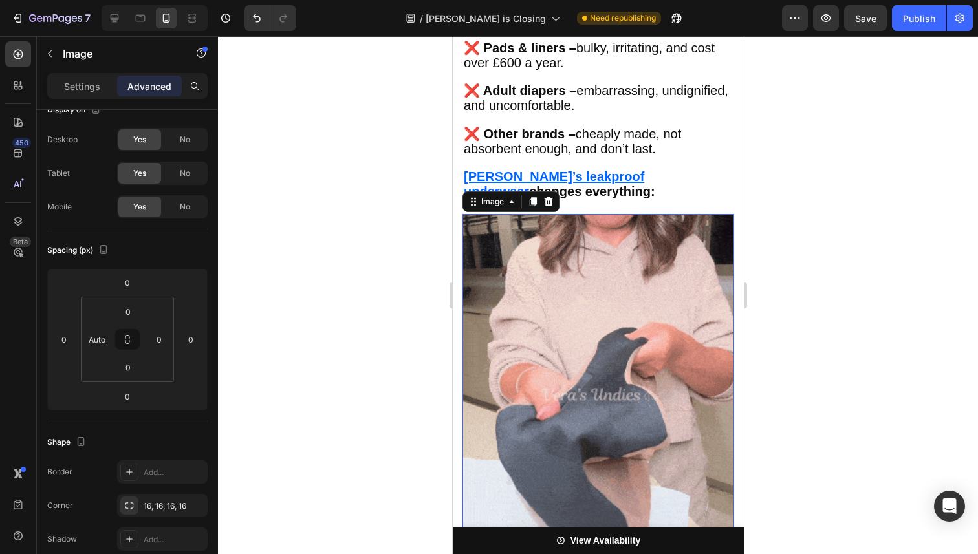
scroll to position [0, 0]
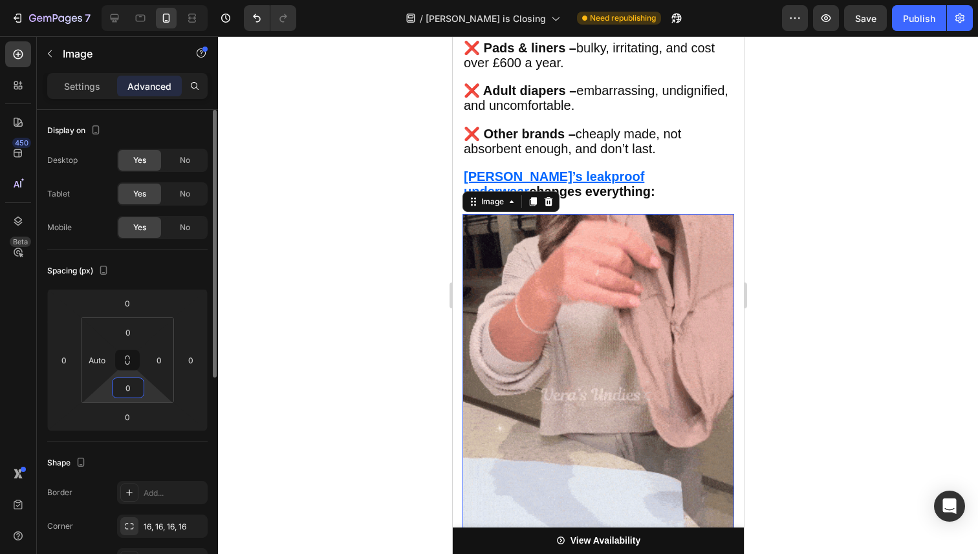
click at [135, 382] on input "0" at bounding box center [128, 387] width 26 height 19
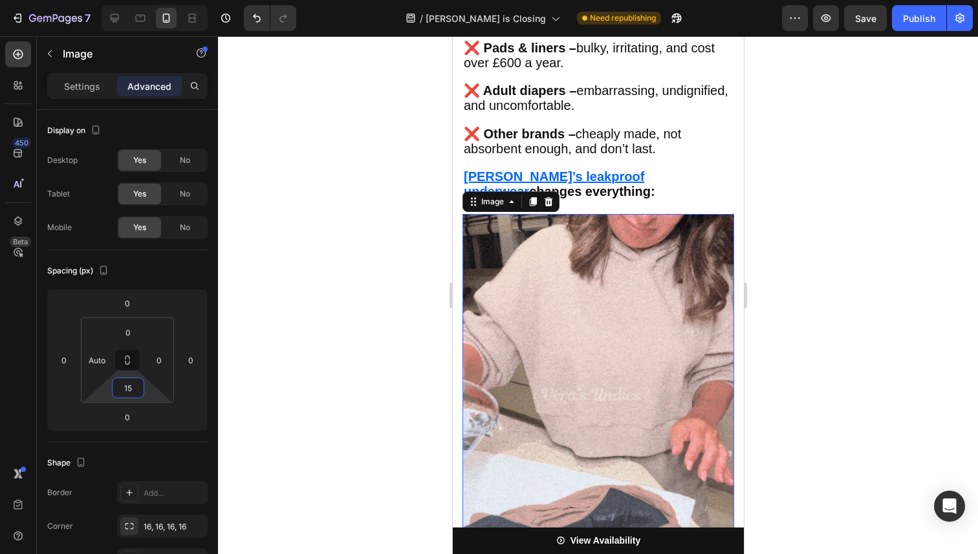
type input "15"
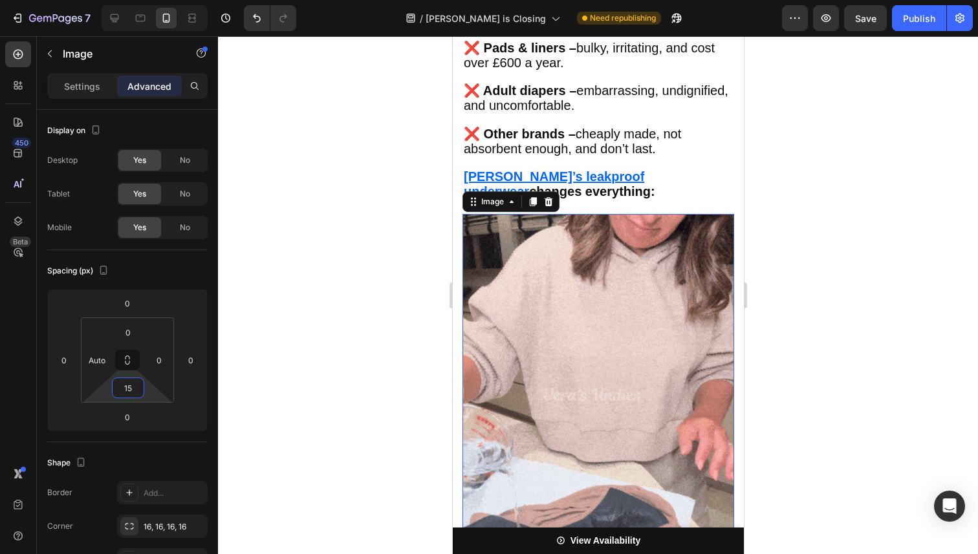
click at [704, 365] on img at bounding box center [598, 395] width 272 height 362
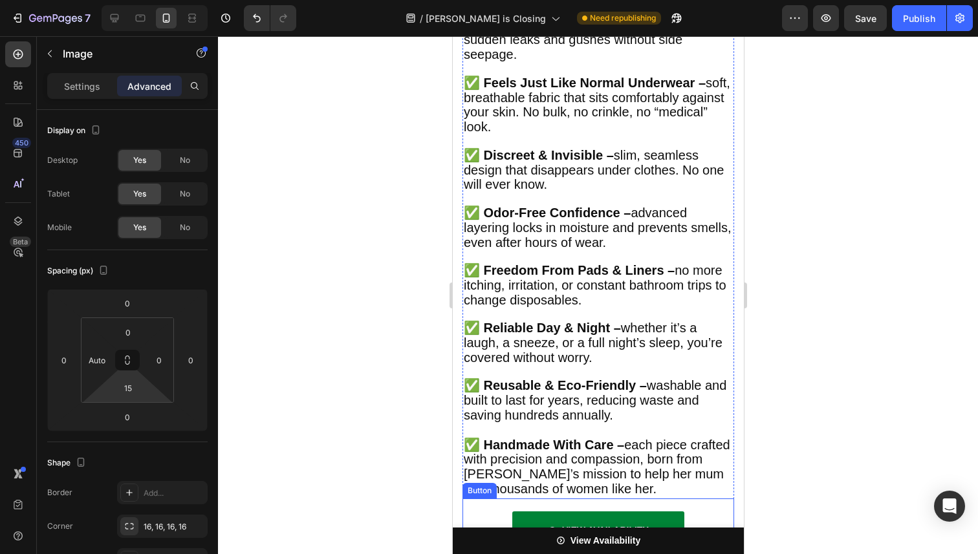
scroll to position [3394, 0]
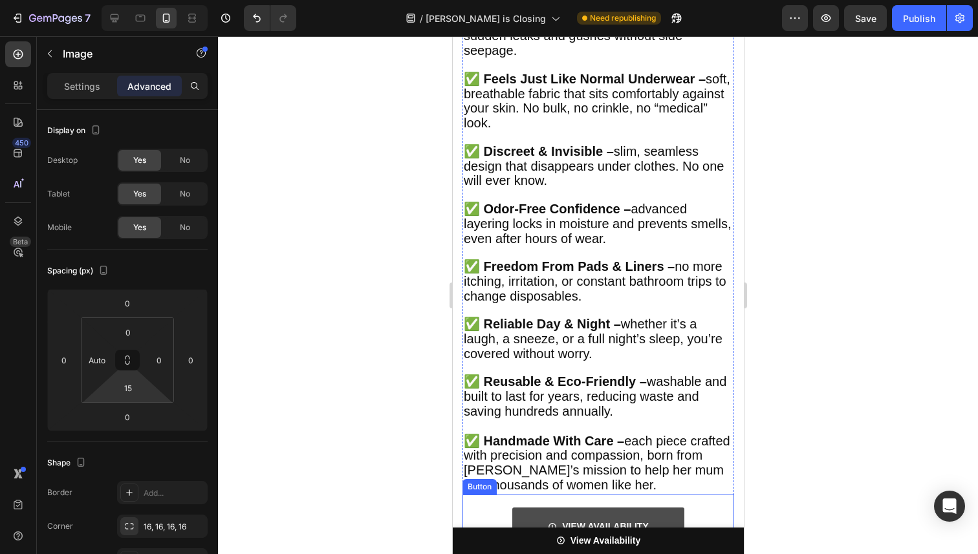
click at [533, 508] on link "VIEW AVAILABILITY" at bounding box center [598, 527] width 172 height 39
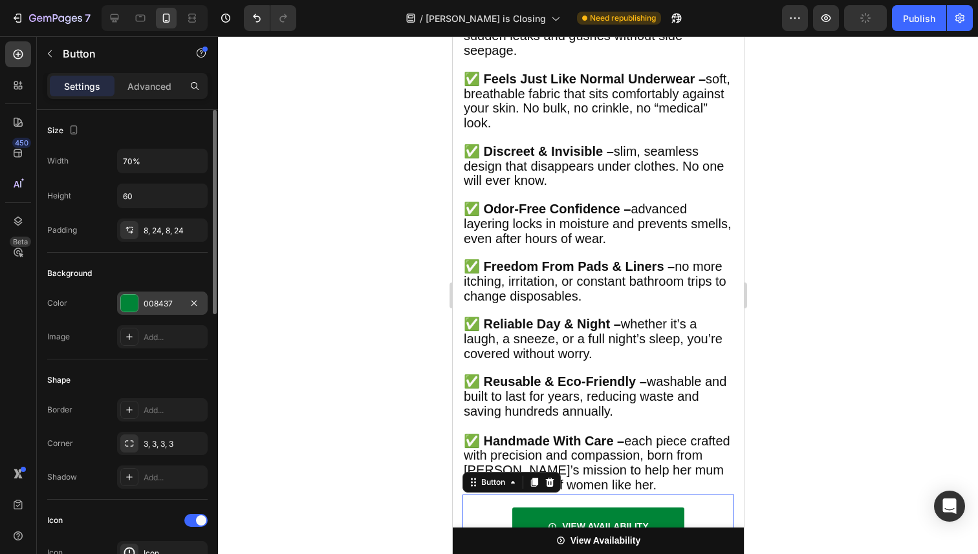
click at [134, 301] on div at bounding box center [129, 303] width 17 height 17
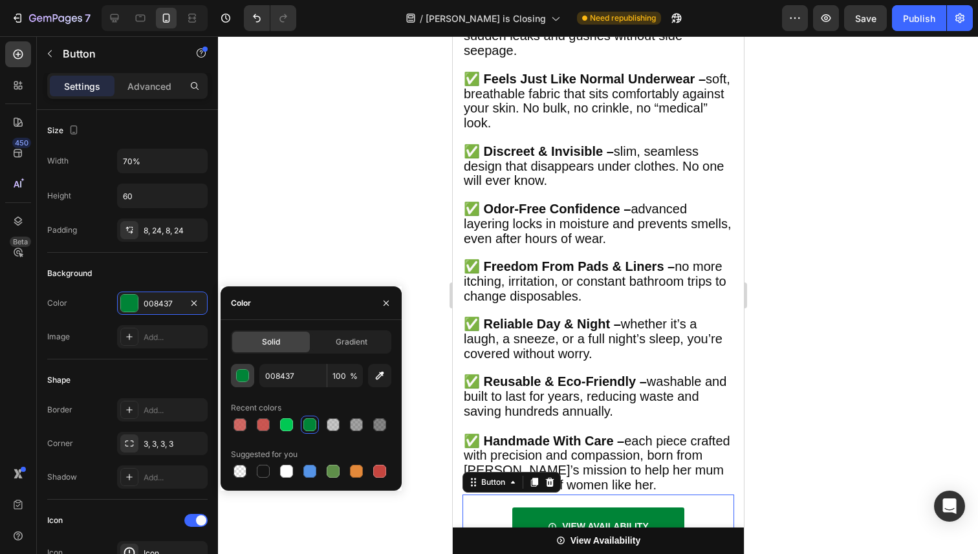
click at [245, 376] on div "button" at bounding box center [243, 376] width 13 height 13
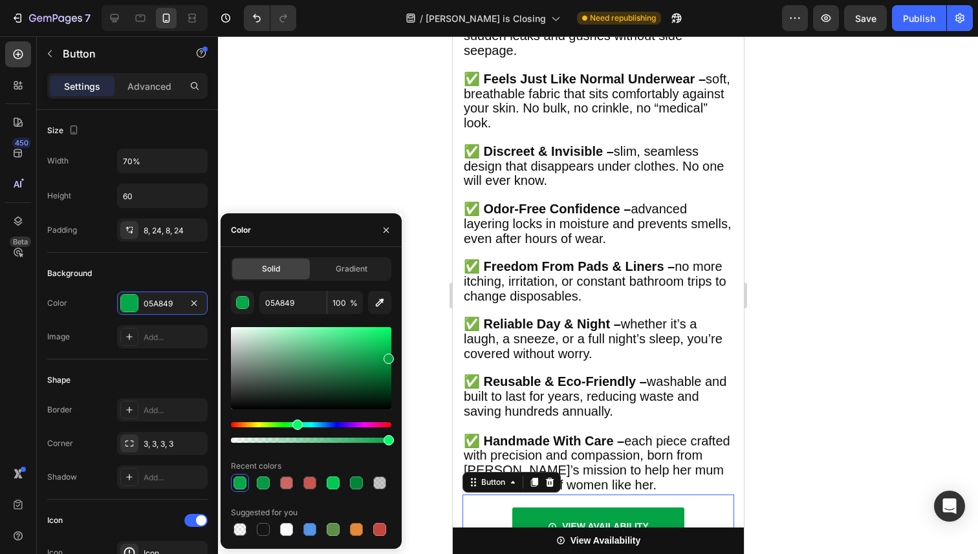
type input "04A346"
drag, startPoint x: 385, startPoint y: 365, endPoint x: 387, endPoint y: 356, distance: 8.8
click at [387, 356] on div at bounding box center [389, 359] width 10 height 10
click at [786, 166] on div at bounding box center [598, 295] width 760 height 518
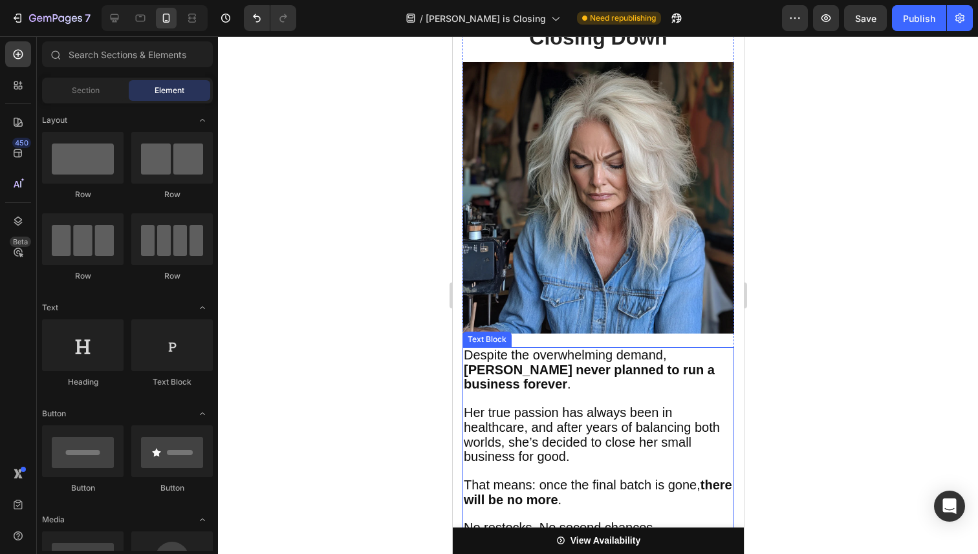
scroll to position [4062, 0]
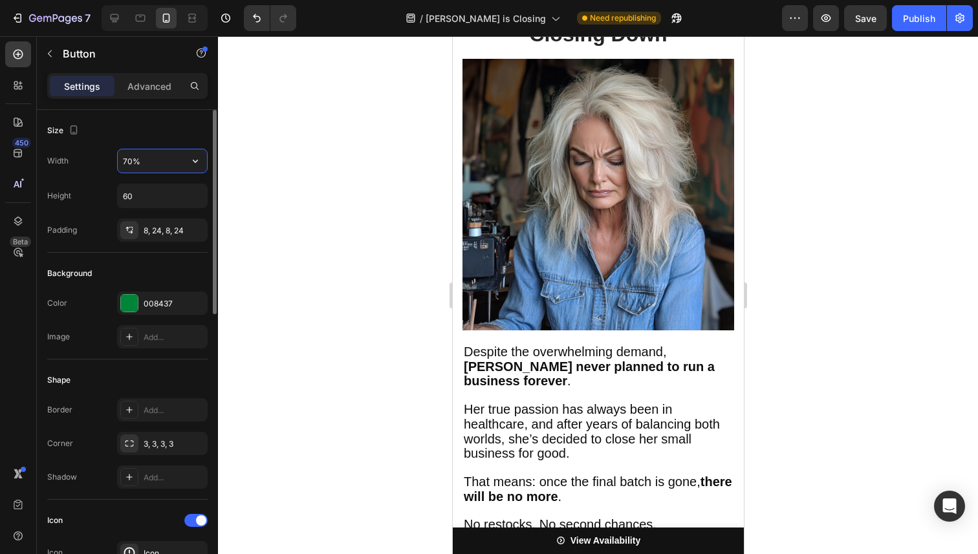
click at [145, 162] on input "70%" at bounding box center [162, 160] width 89 height 23
type input "100%"
click at [934, 18] on div "Publish" at bounding box center [919, 19] width 32 height 14
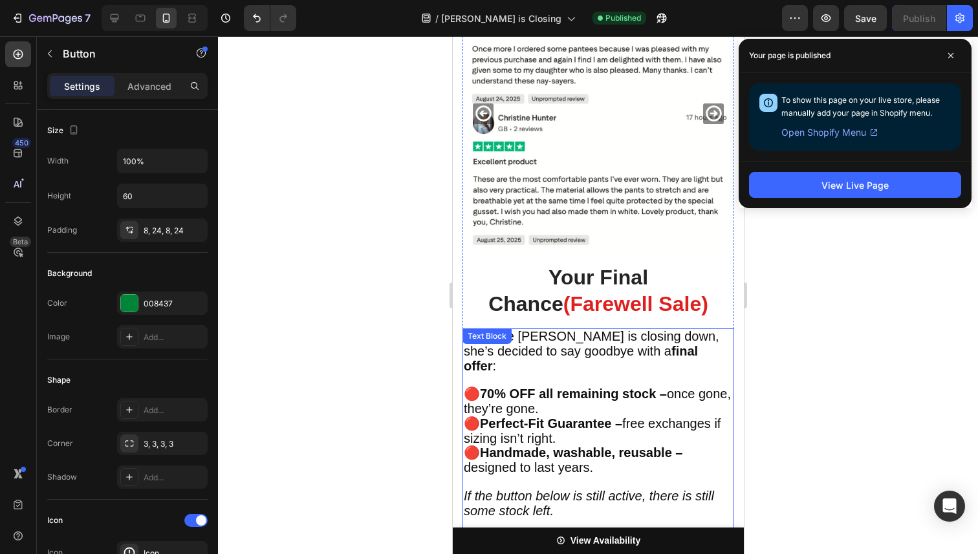
scroll to position [4744, 0]
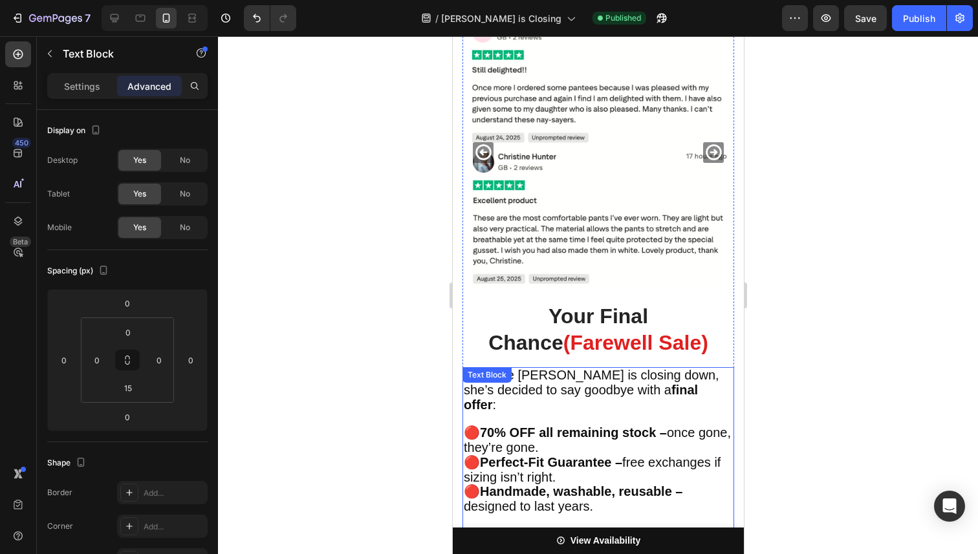
click at [580, 426] on p "🔴 70% OFF all remaining stock – once gone, they’re gone." at bounding box center [597, 441] width 269 height 30
click at [583, 426] on p "🔴 70% OFF all remaining stock – once gone, they’re gone." at bounding box center [597, 441] width 269 height 30
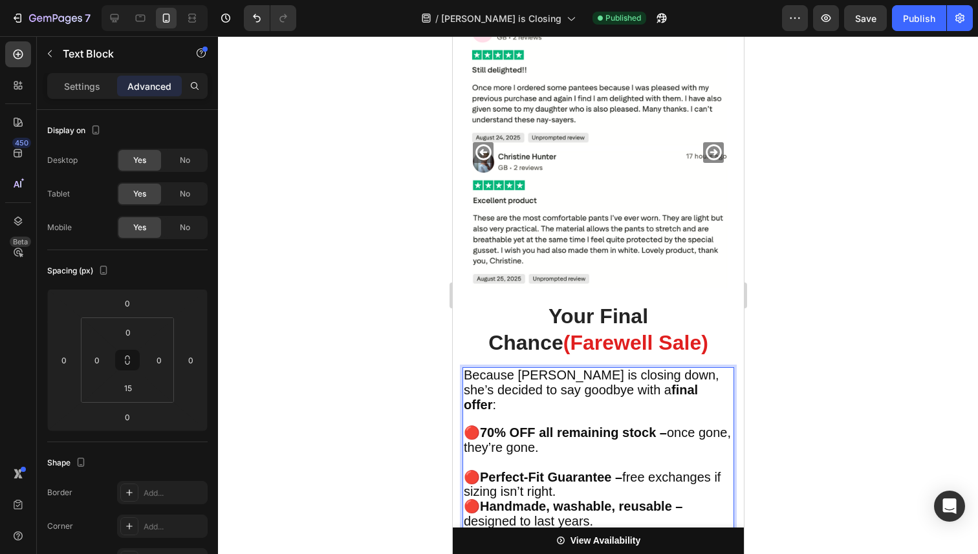
click at [573, 471] on p "🔴 Perfect-Fit Guarantee – free exchanges if sizing isn’t right." at bounding box center [597, 486] width 269 height 30
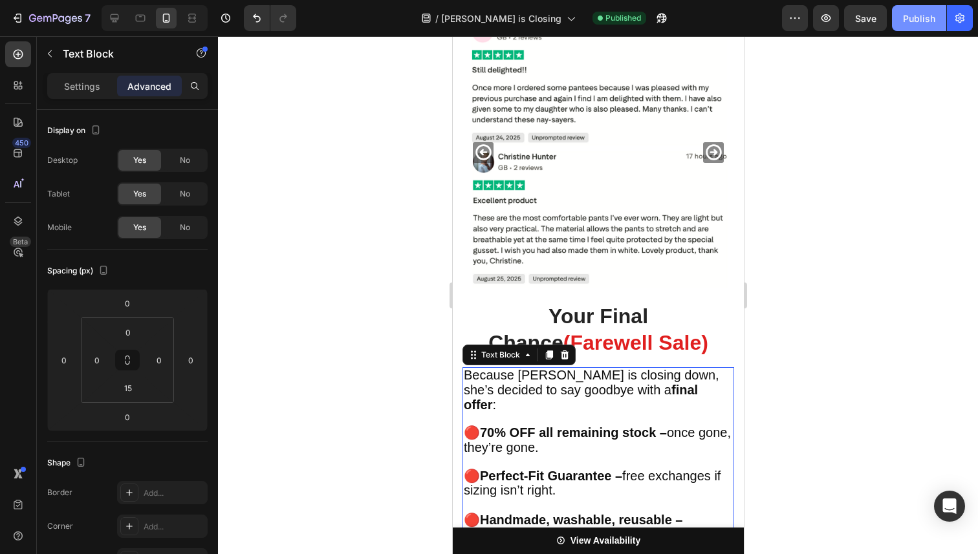
click at [922, 22] on div "Publish" at bounding box center [919, 19] width 32 height 14
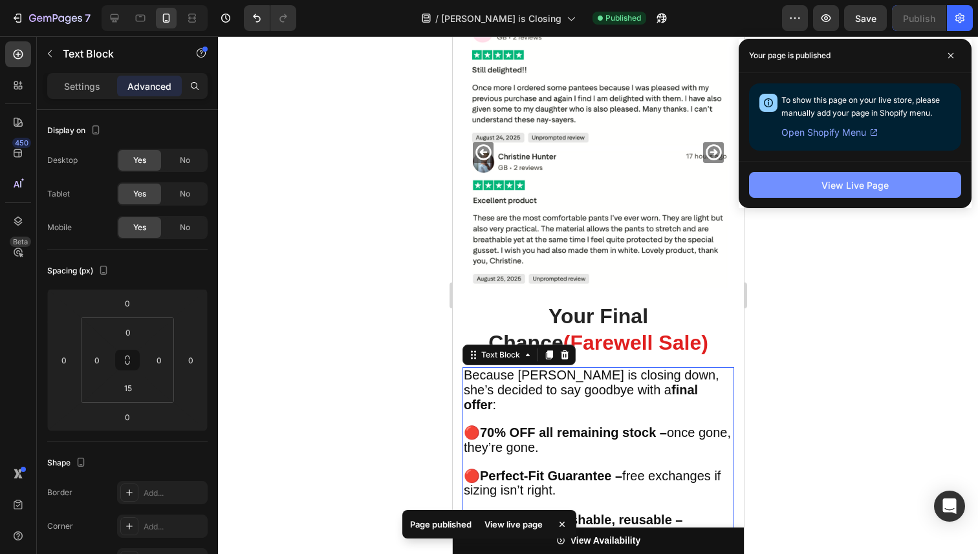
click at [856, 190] on div "View Live Page" at bounding box center [855, 186] width 67 height 14
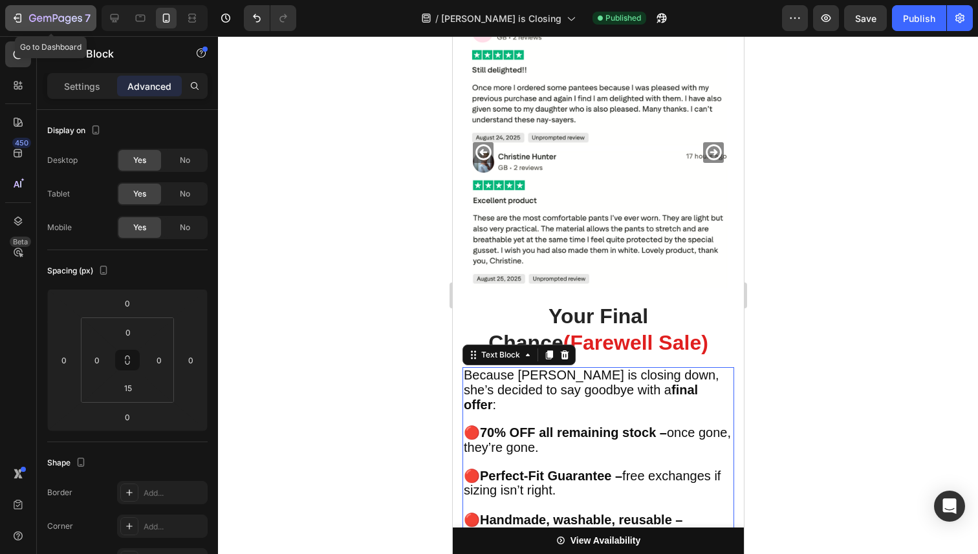
click at [10, 21] on button "7" at bounding box center [50, 18] width 91 height 26
